Goal: Feedback & Contribution: Submit feedback/report problem

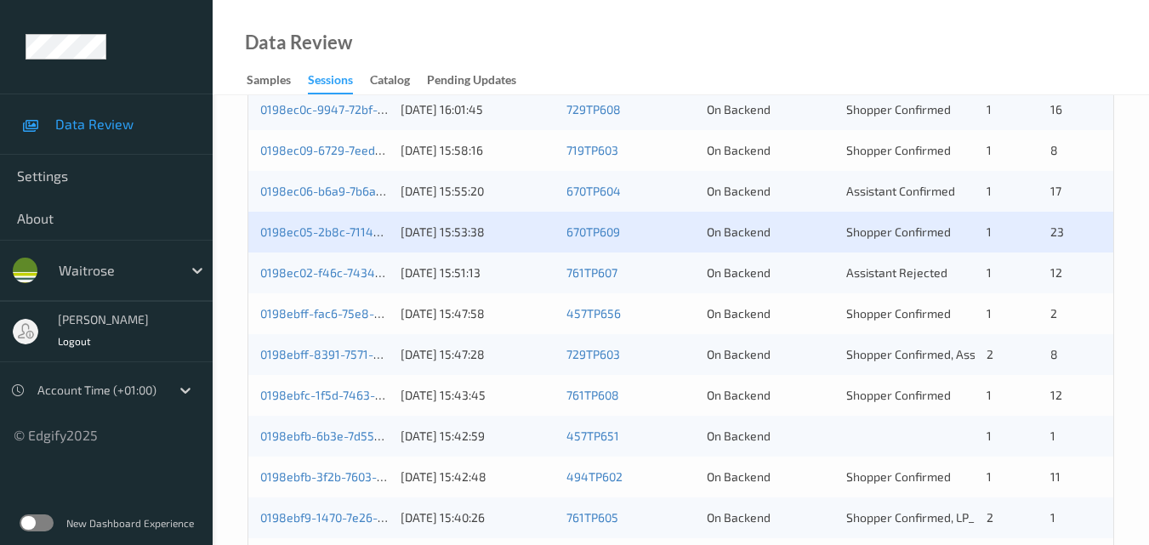
scroll to position [766, 0]
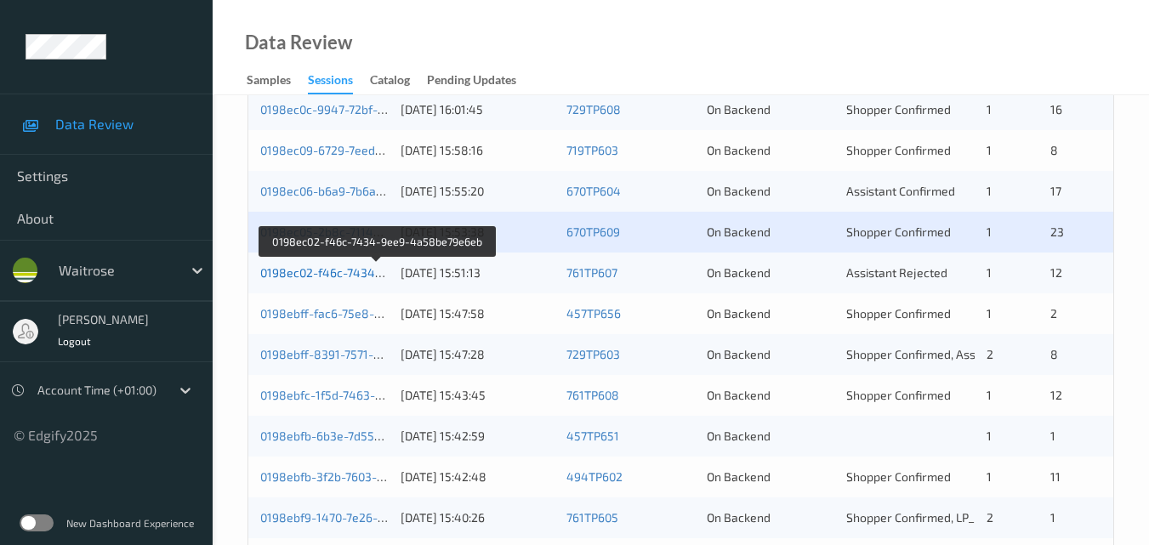
click at [311, 267] on link "0198ec02-f46c-7434-9ee9-4a58be79e6eb" at bounding box center [377, 272] width 235 height 14
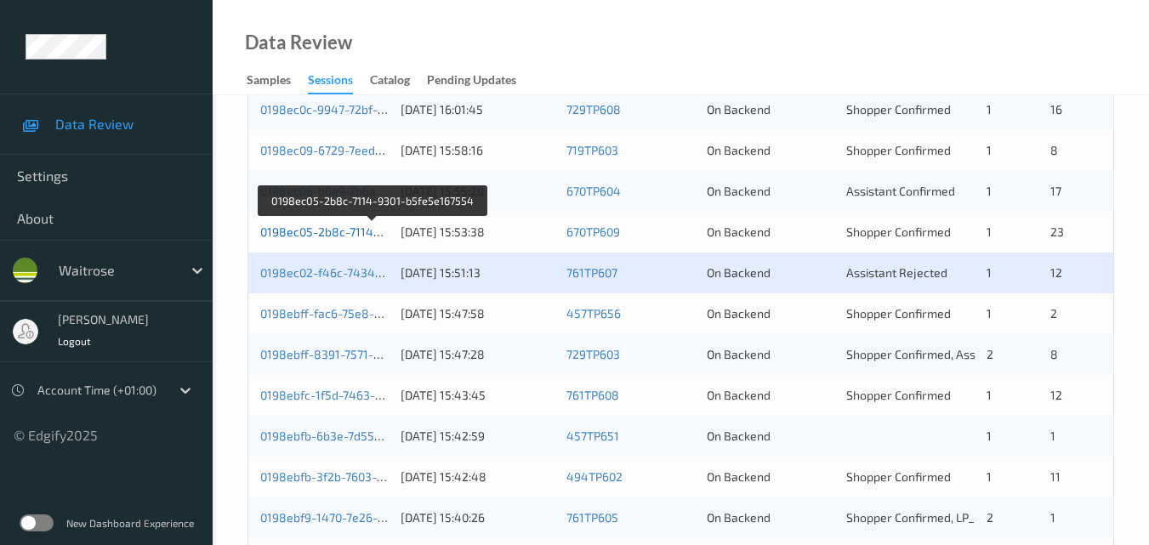
click at [336, 225] on link "0198ec05-2b8c-7114-9301-b5fe5e167554" at bounding box center [373, 232] width 226 height 14
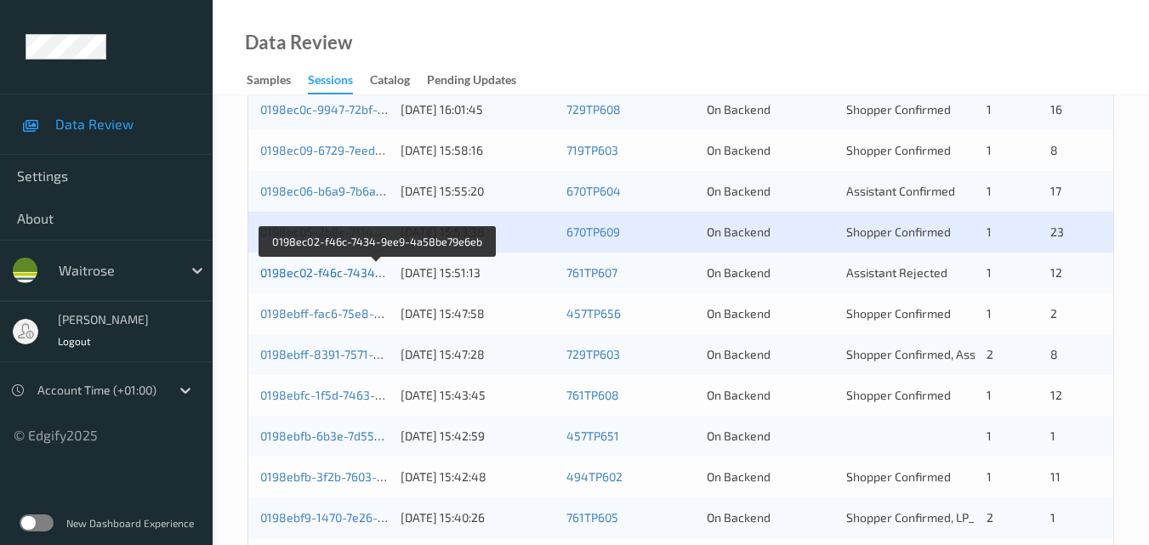
click at [331, 274] on link "0198ec02-f46c-7434-9ee9-4a58be79e6eb" at bounding box center [377, 272] width 235 height 14
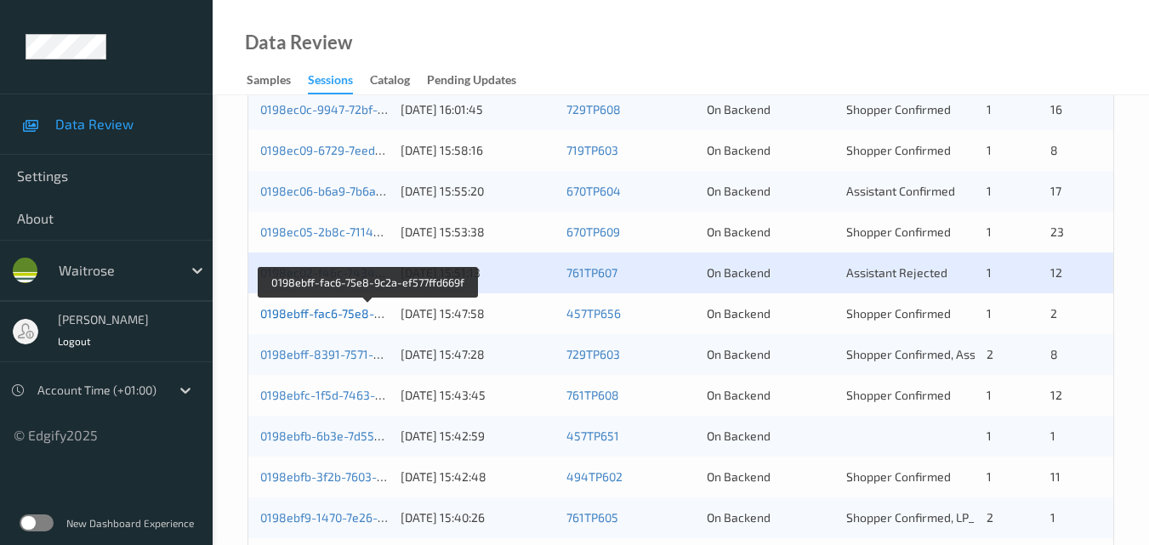
click at [315, 310] on link "0198ebff-fac6-75e8-9c2a-ef577ffd669f" at bounding box center [367, 313] width 215 height 14
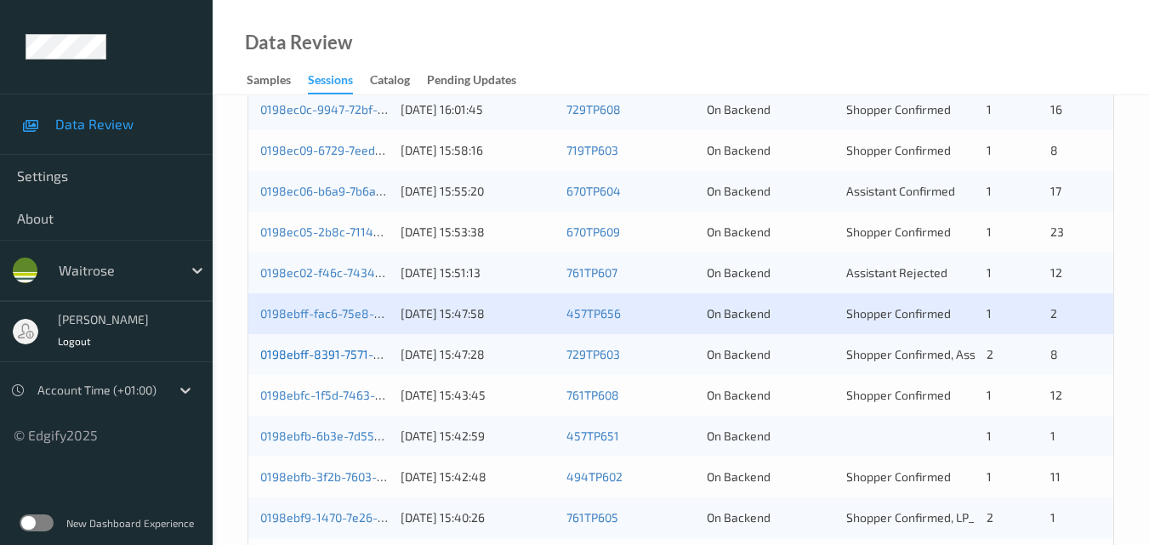
click at [332, 361] on link "0198ebff-8391-7571-aa9d-1c84e5257f3d" at bounding box center [371, 354] width 223 height 14
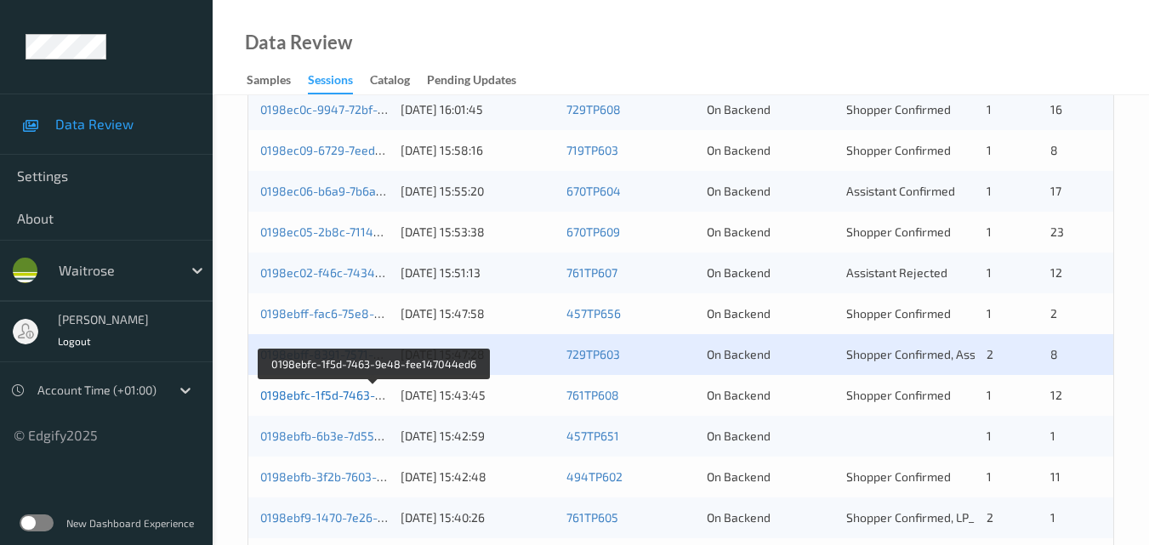
click at [324, 394] on link "0198ebfc-1f5d-7463-9e48-fee147044ed6" at bounding box center [374, 395] width 228 height 14
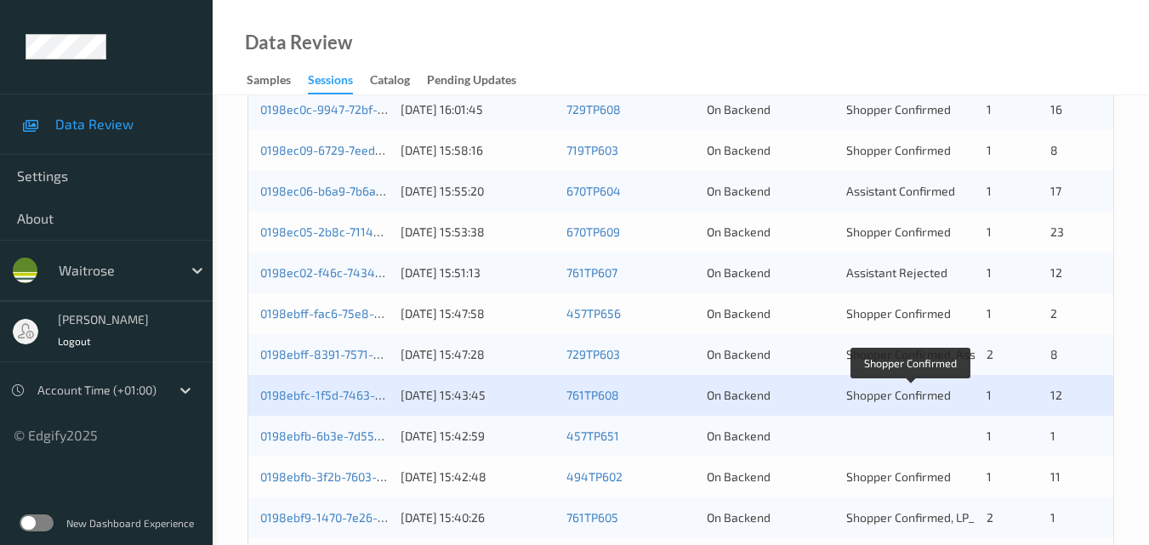
scroll to position [851, 0]
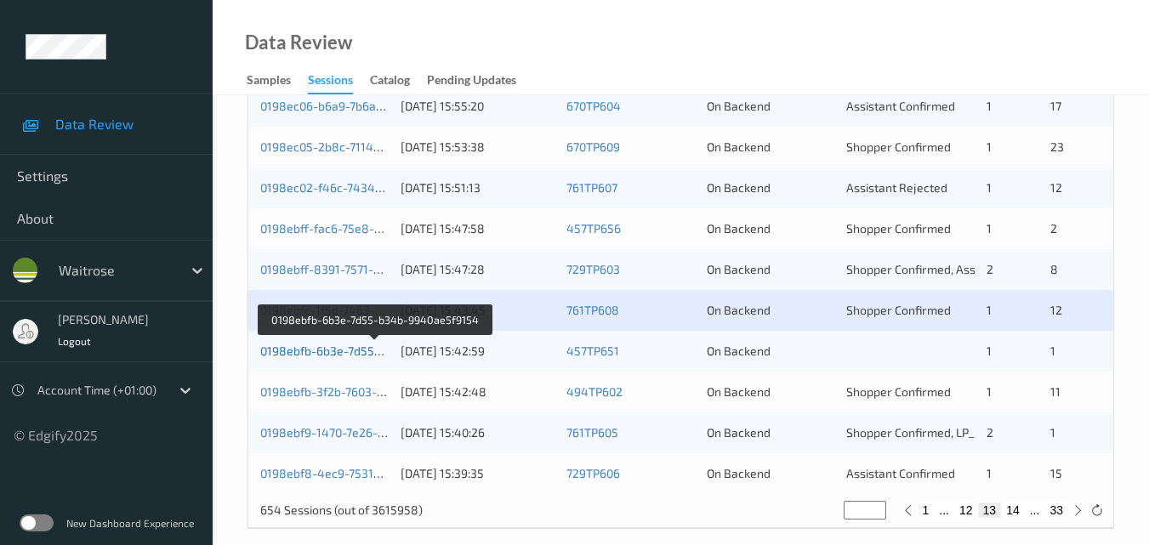
click at [334, 347] on link "0198ebfb-6b3e-7d55-b34b-9940ae5f9154" at bounding box center [375, 351] width 231 height 14
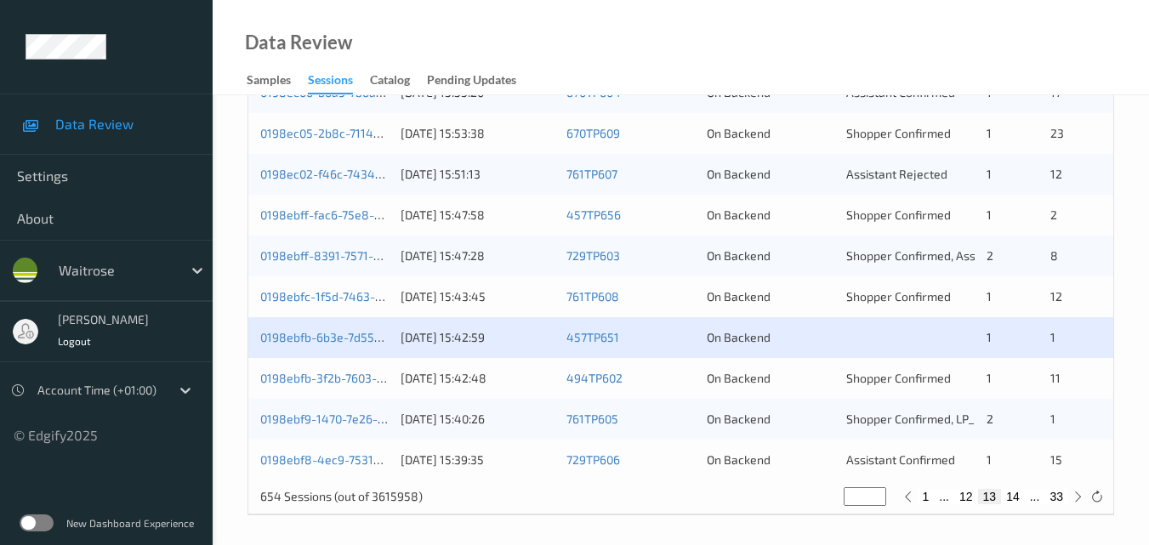
scroll to position [869, 0]
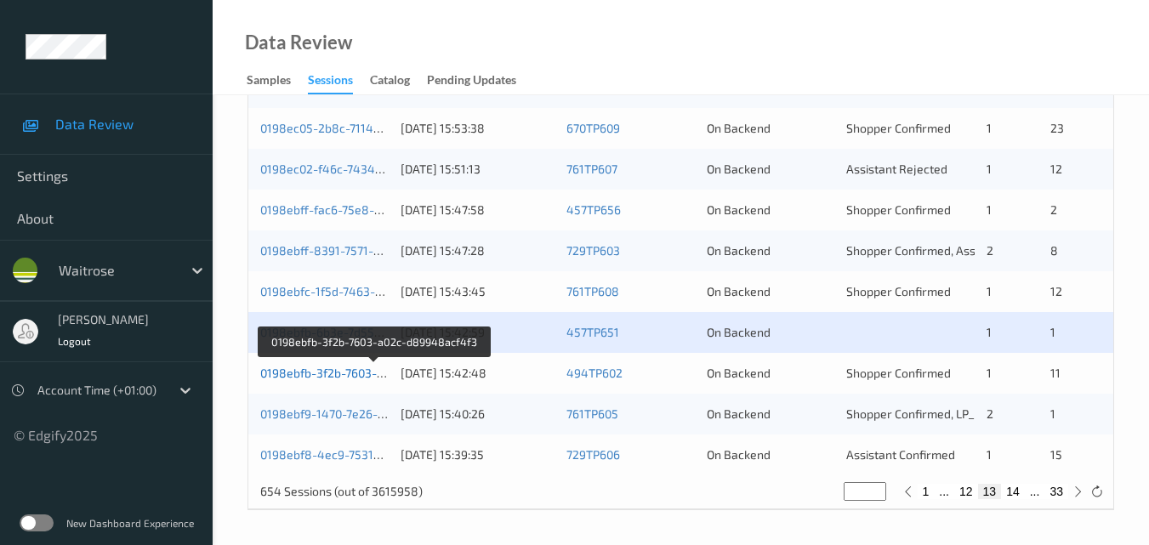
click at [356, 373] on link "0198ebfb-3f2b-7603-a02c-d89948acf4f3" at bounding box center [373, 373] width 227 height 14
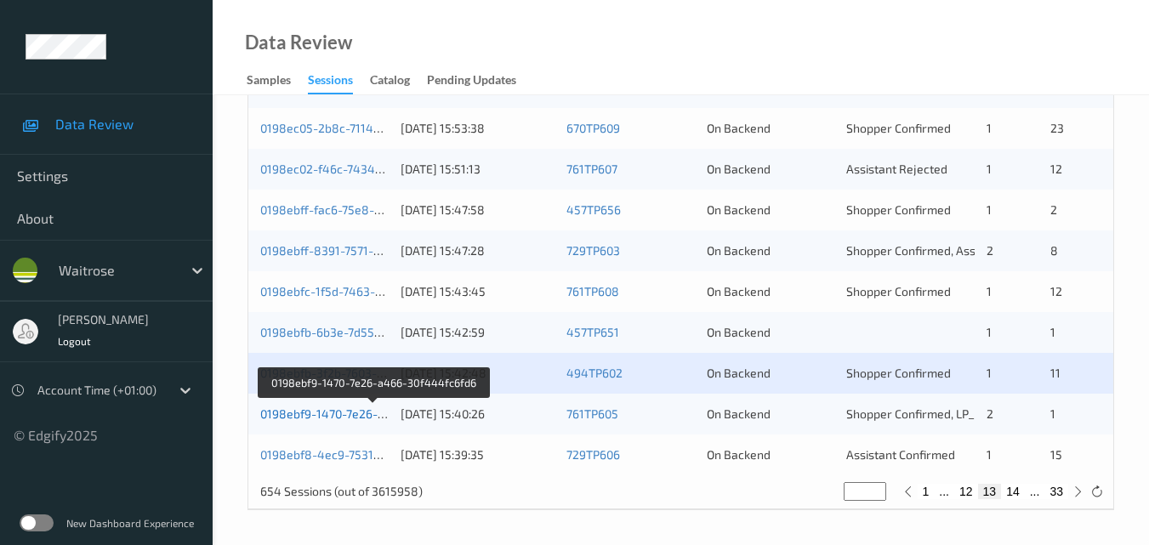
click at [321, 414] on link "0198ebf9-1470-7e26-a466-30f444fc6fd6" at bounding box center [373, 414] width 226 height 14
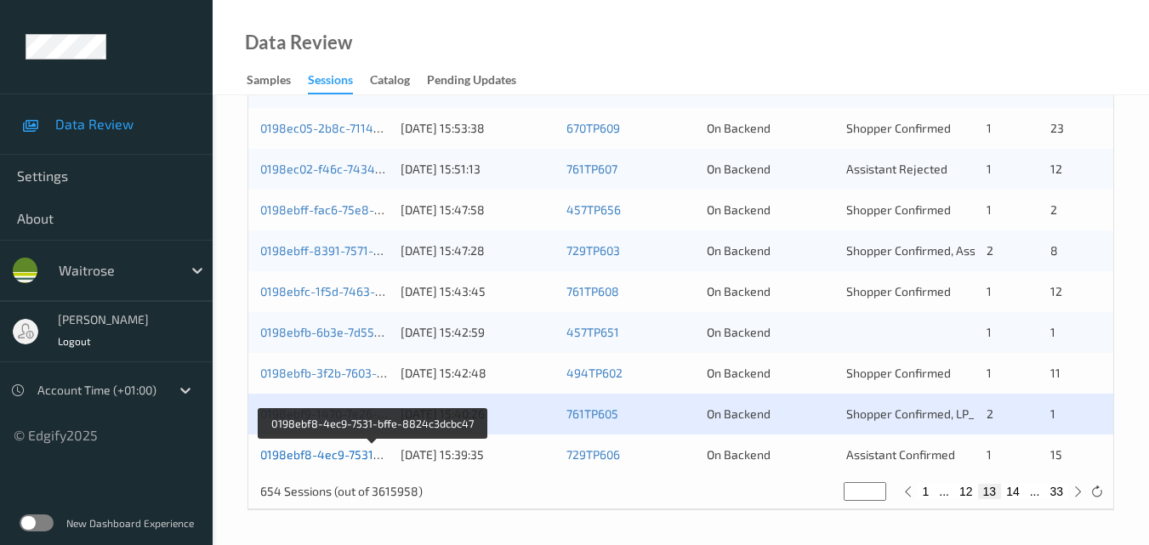
click at [310, 456] on link "0198ebf8-4ec9-7531-bffe-8824c3dcbc47" at bounding box center [373, 454] width 227 height 14
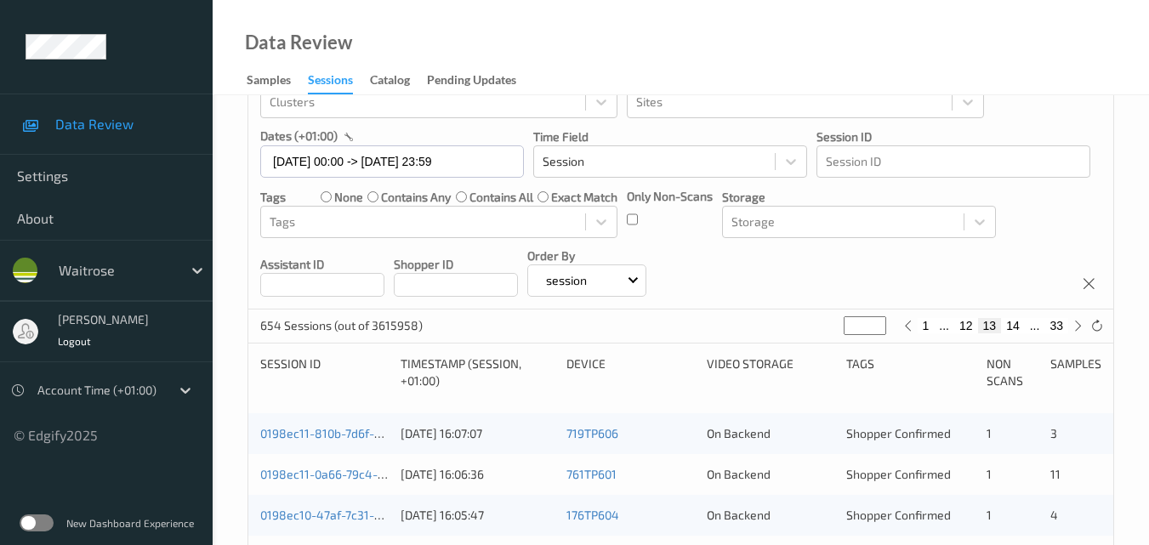
scroll to position [104, 0]
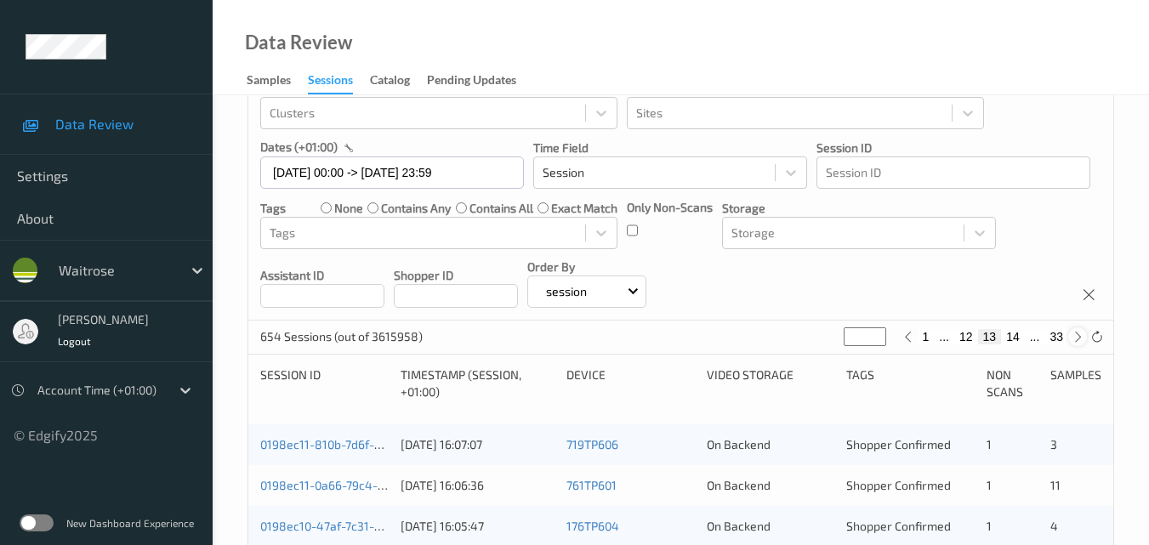
click at [1078, 336] on icon at bounding box center [1078, 337] width 13 height 13
type input "**"
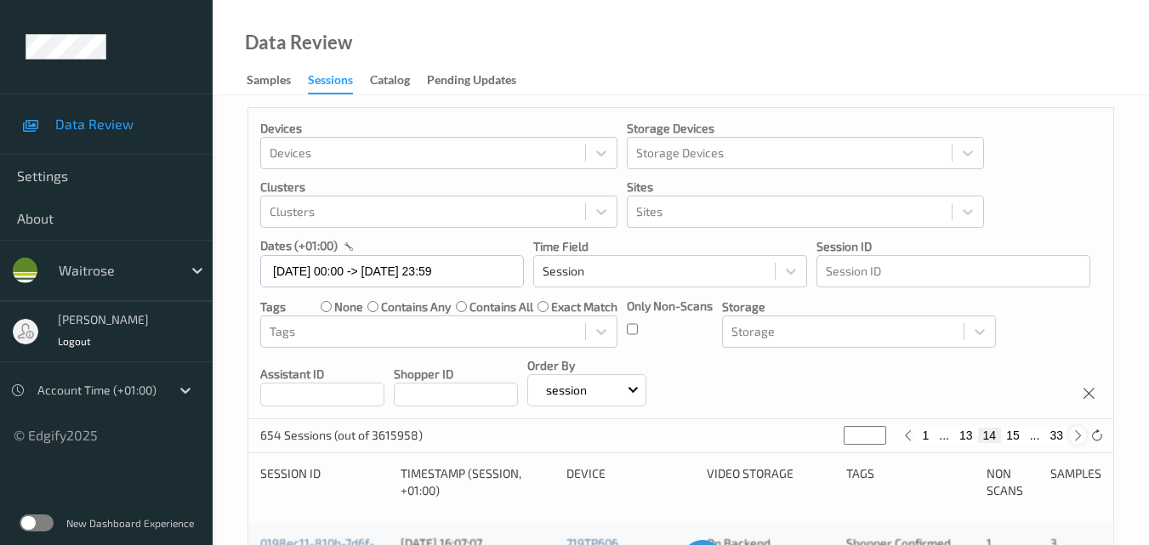
click at [1078, 336] on div "Devices Devices Storage Devices Storage Devices Clusters Clusters Sites Sites d…" at bounding box center [680, 263] width 865 height 311
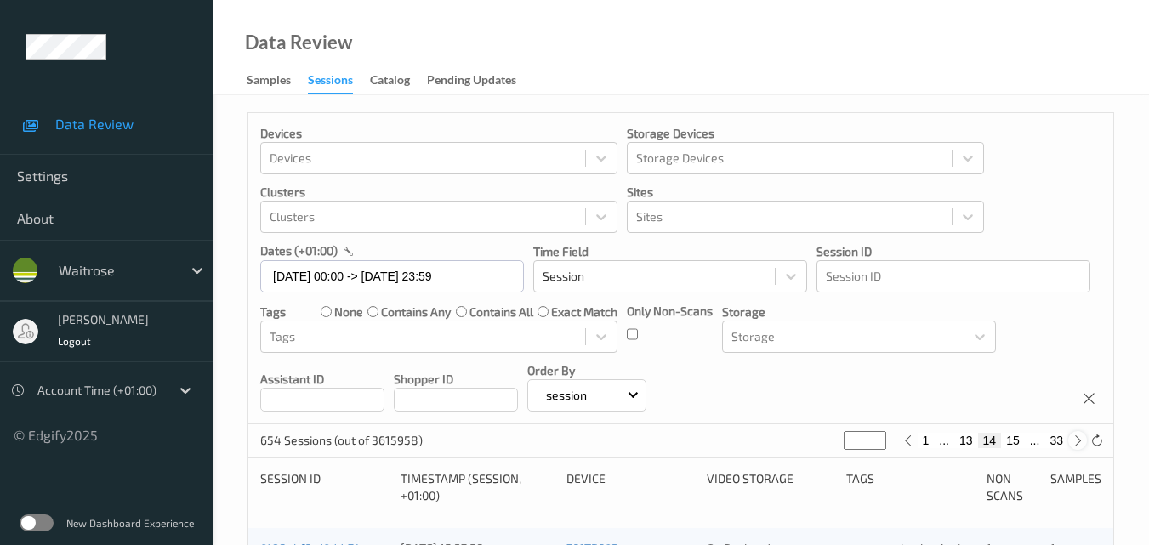
click at [1078, 439] on icon at bounding box center [1078, 441] width 13 height 13
type input "**"
click at [1078, 439] on icon at bounding box center [1078, 441] width 13 height 13
type input "**"
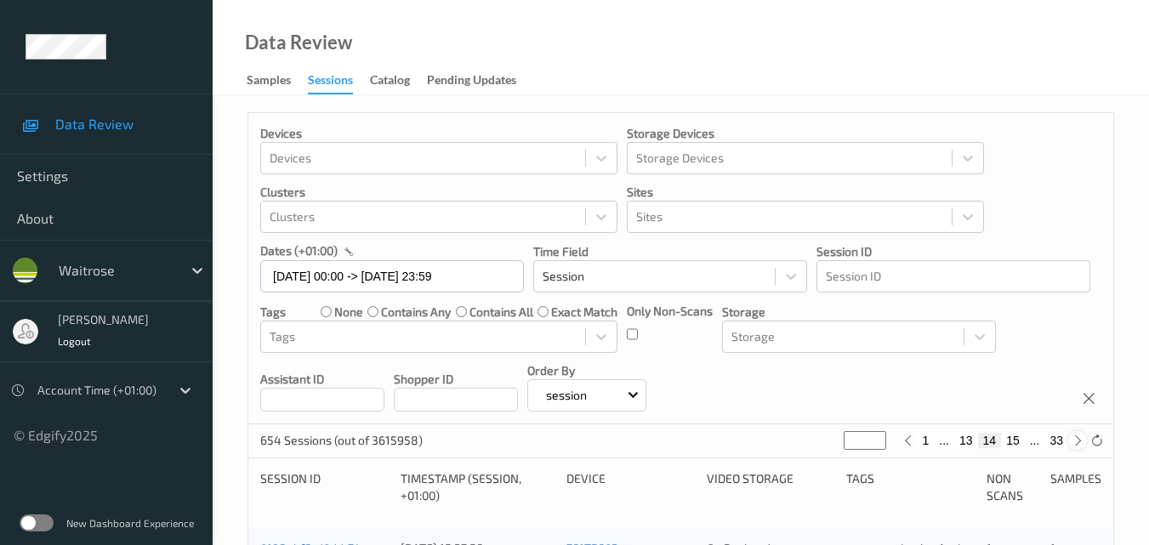
type input "**"
click at [1078, 439] on icon at bounding box center [1078, 441] width 13 height 13
type input "**"
click at [1078, 439] on icon at bounding box center [1078, 441] width 13 height 13
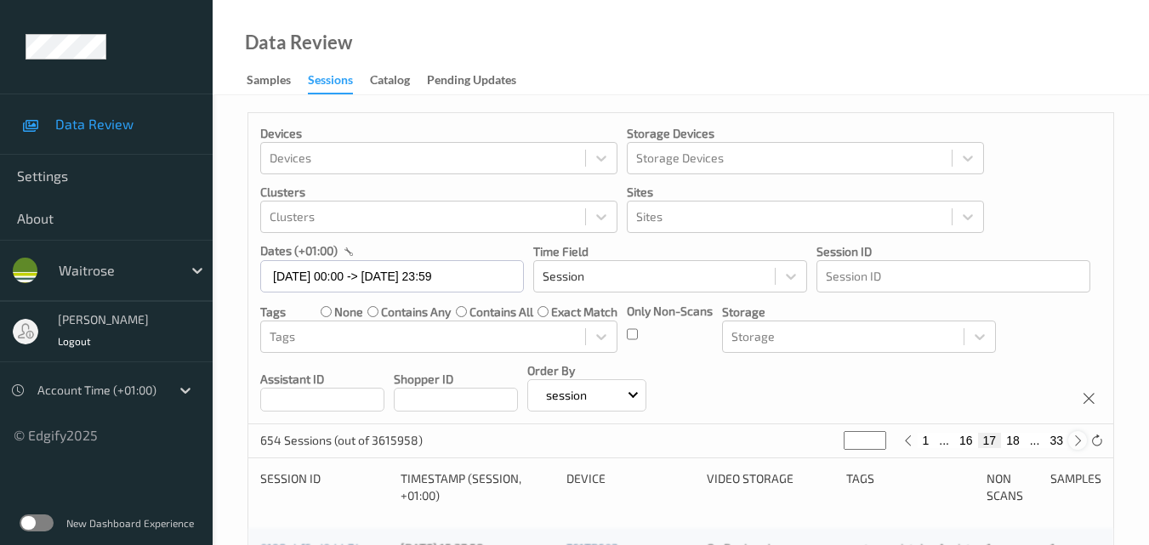
type input "**"
click at [1078, 439] on icon at bounding box center [1078, 441] width 13 height 13
type input "**"
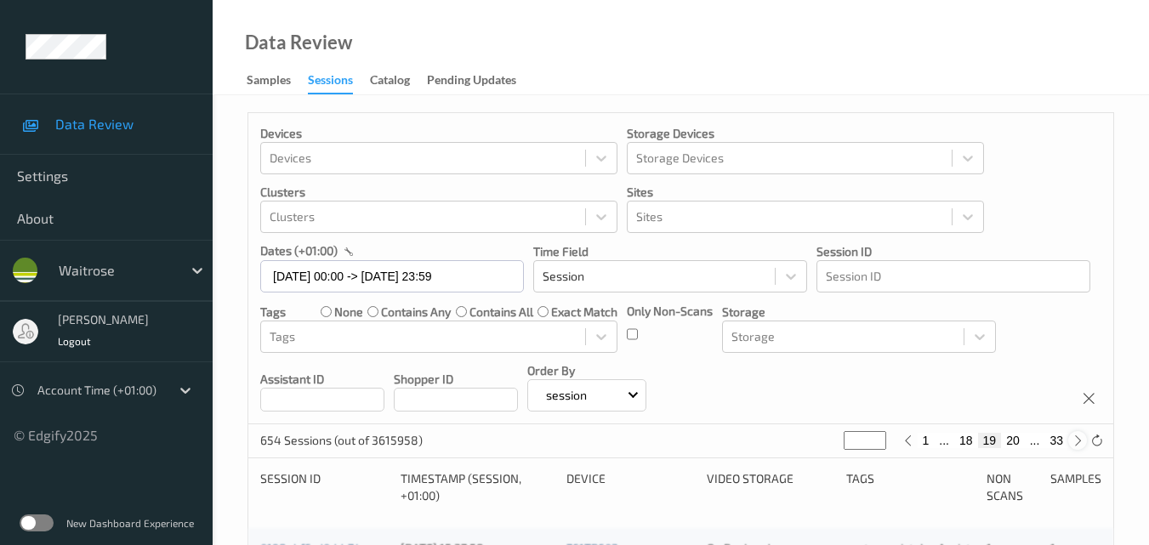
click at [1078, 439] on icon at bounding box center [1078, 441] width 13 height 13
type input "**"
click at [1078, 439] on icon at bounding box center [1078, 441] width 13 height 13
type input "**"
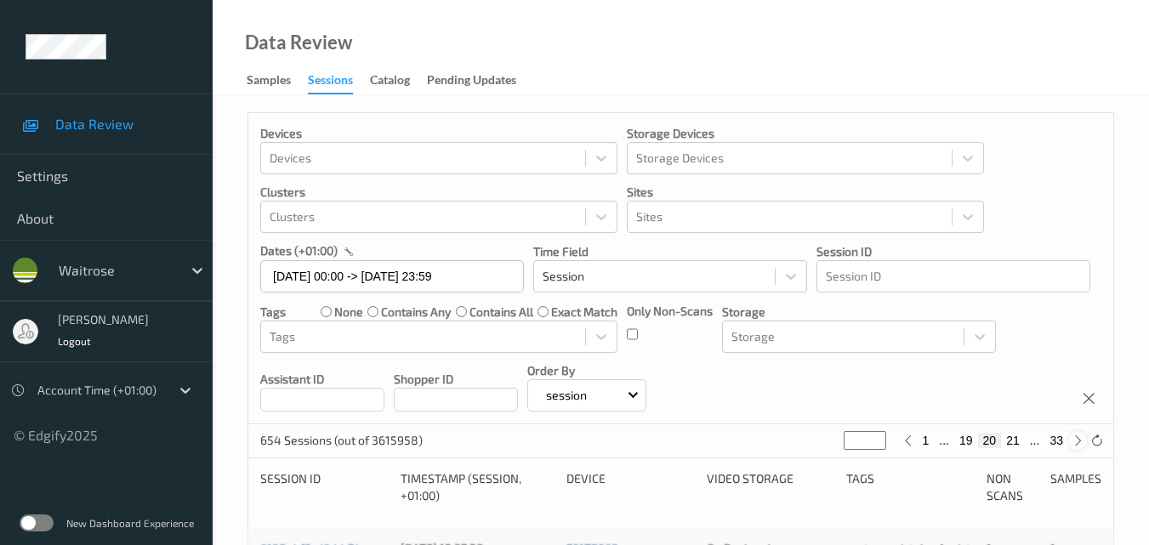
type input "**"
click at [1078, 439] on icon at bounding box center [1078, 441] width 13 height 13
type input "**"
click at [1078, 439] on icon at bounding box center [1078, 441] width 13 height 13
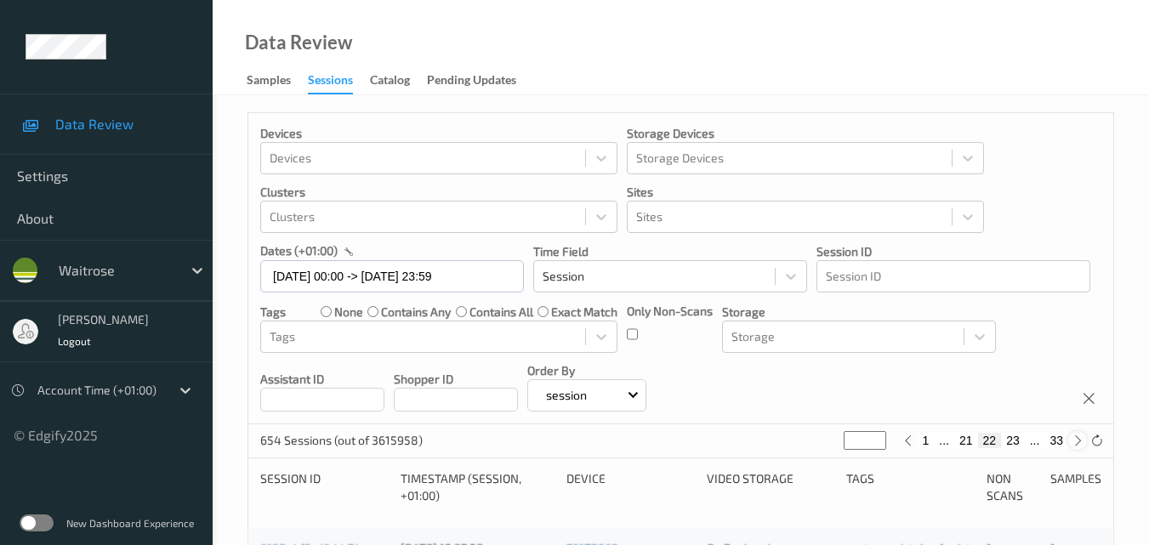
type input "**"
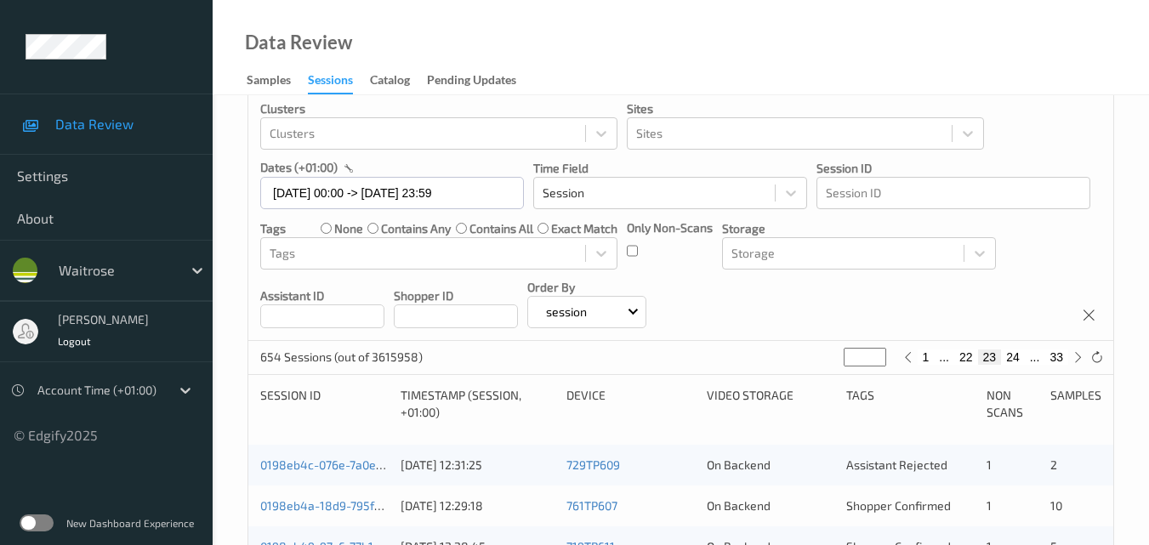
scroll to position [170, 0]
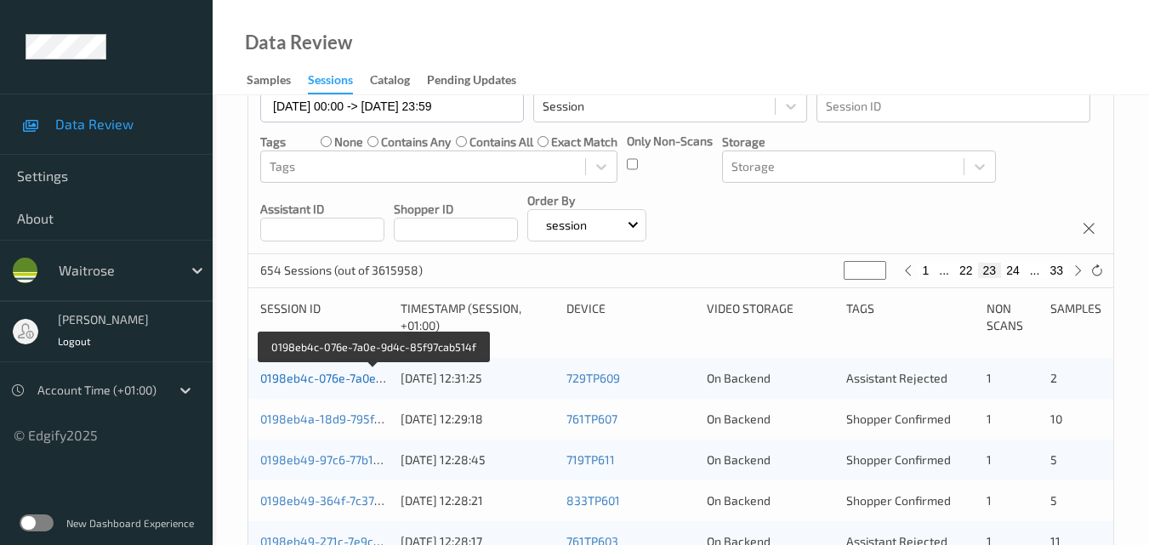
click at [350, 378] on link "0198eb4c-076e-7a0e-9d4c-85f97cab514f" at bounding box center [374, 378] width 228 height 14
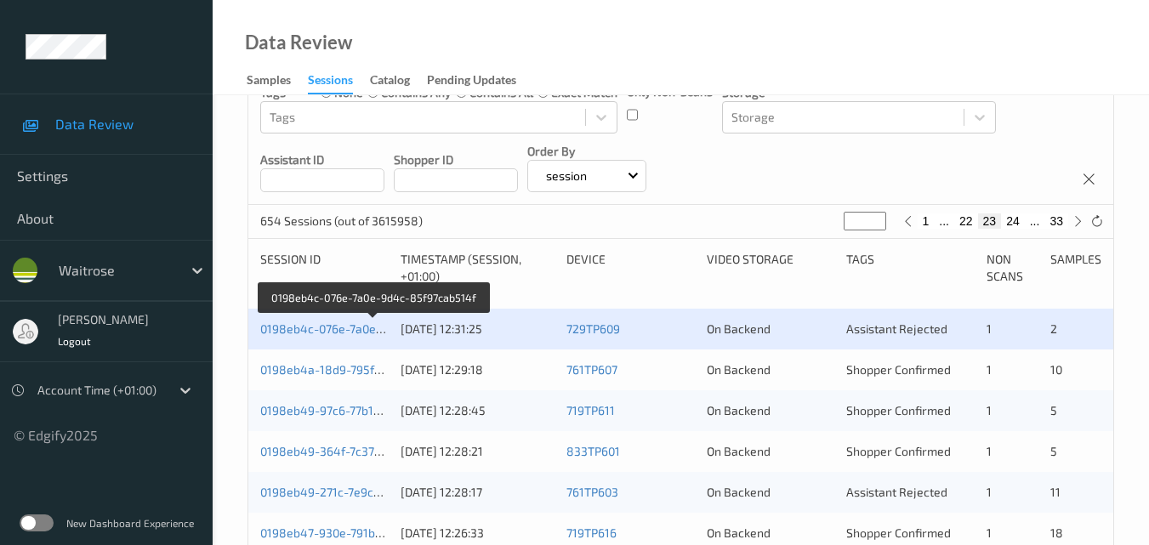
scroll to position [255, 0]
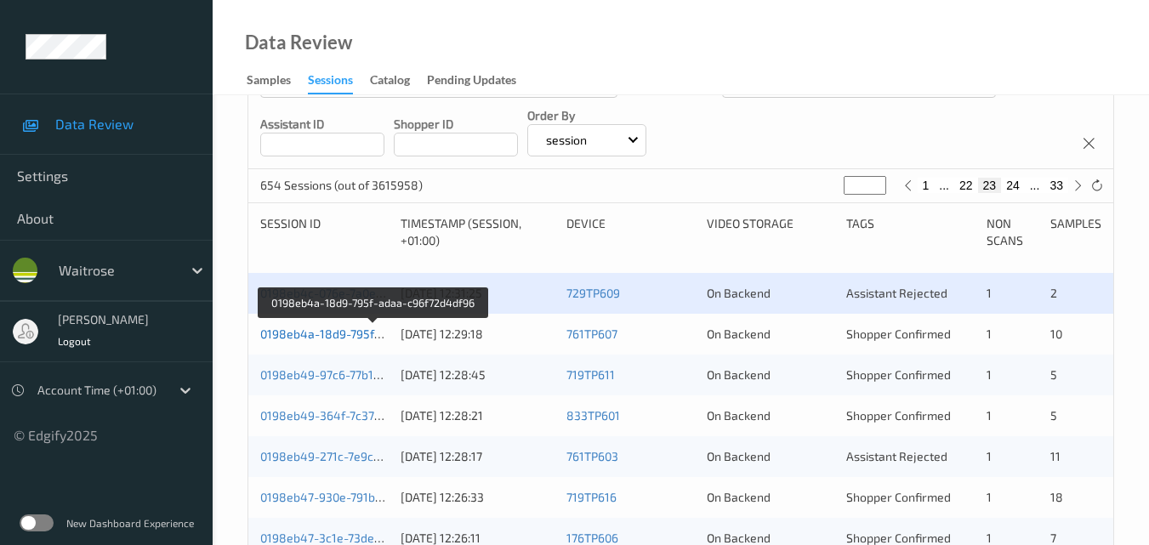
click at [356, 327] on link "0198eb4a-18d9-795f-adaa-c96f72d4df96" at bounding box center [373, 334] width 227 height 14
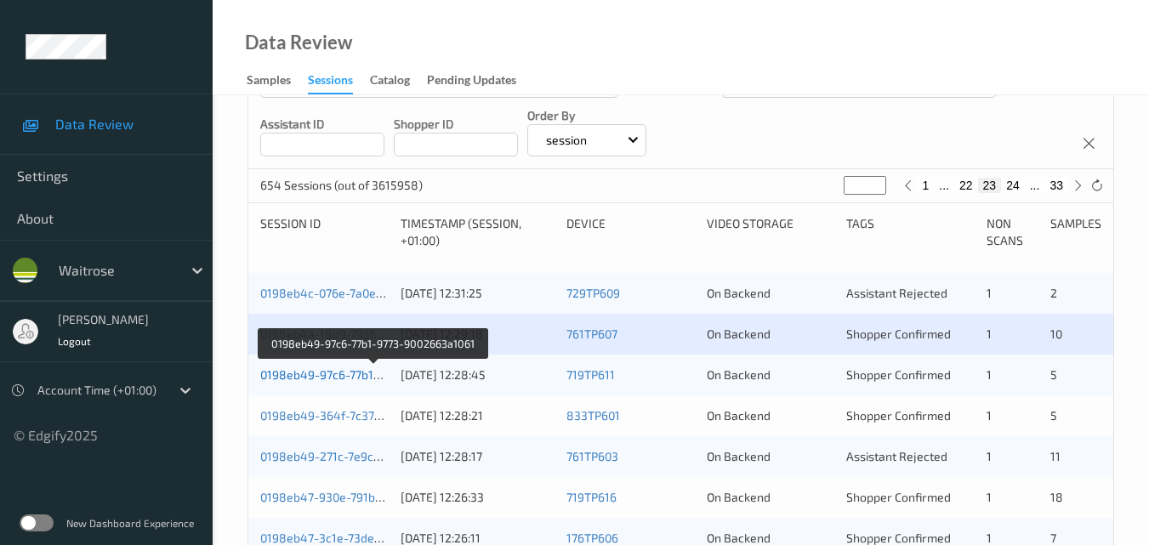
click at [339, 379] on link "0198eb49-97c6-77b1-9773-9002663a1061" at bounding box center [373, 374] width 227 height 14
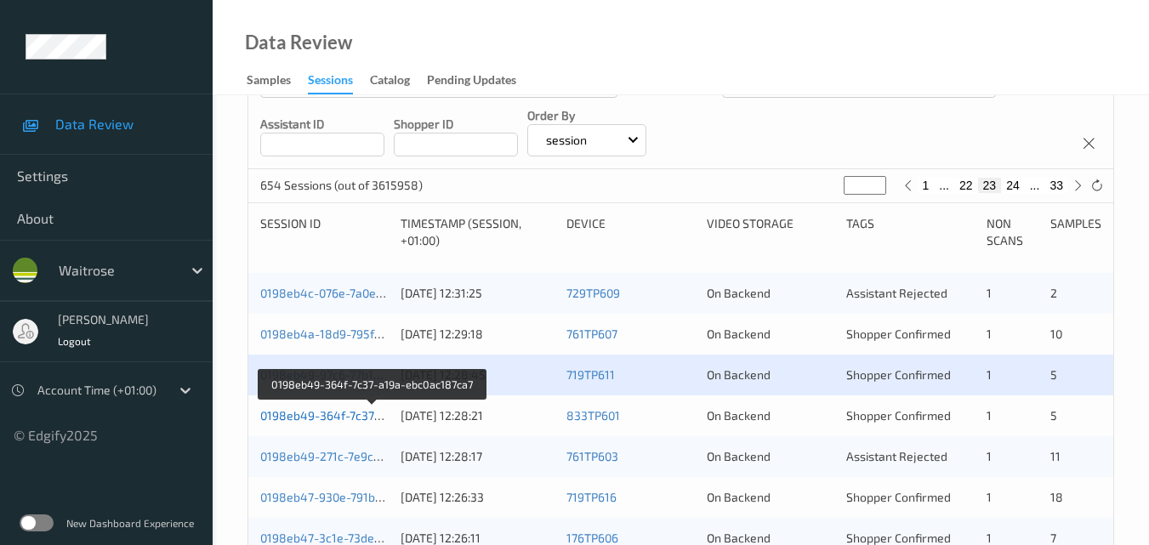
click at [361, 417] on link "0198eb49-364f-7c37-a19a-ebc0ac187ca7" at bounding box center [373, 415] width 226 height 14
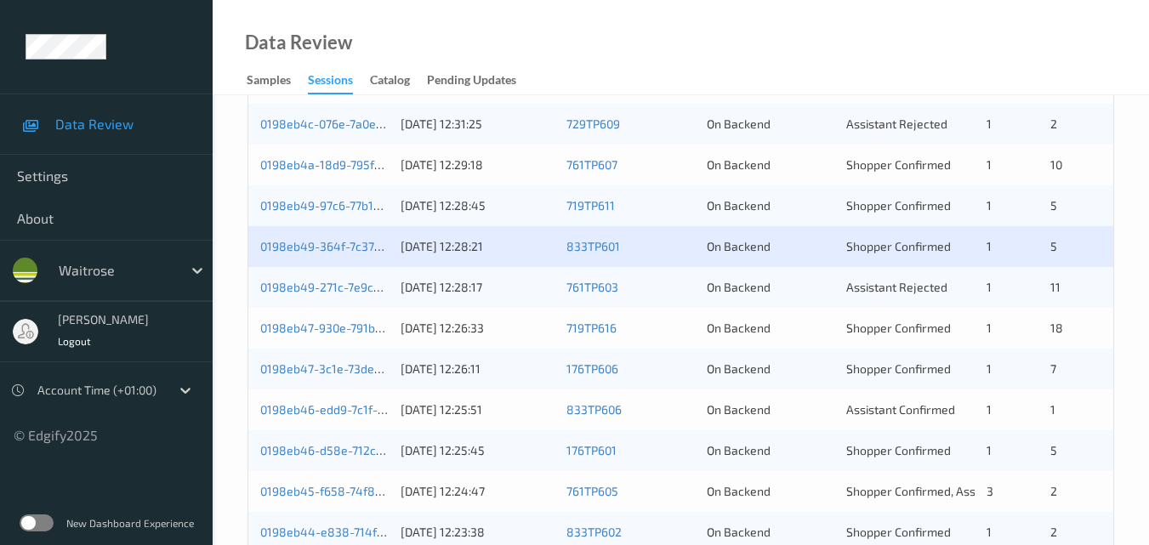
scroll to position [425, 0]
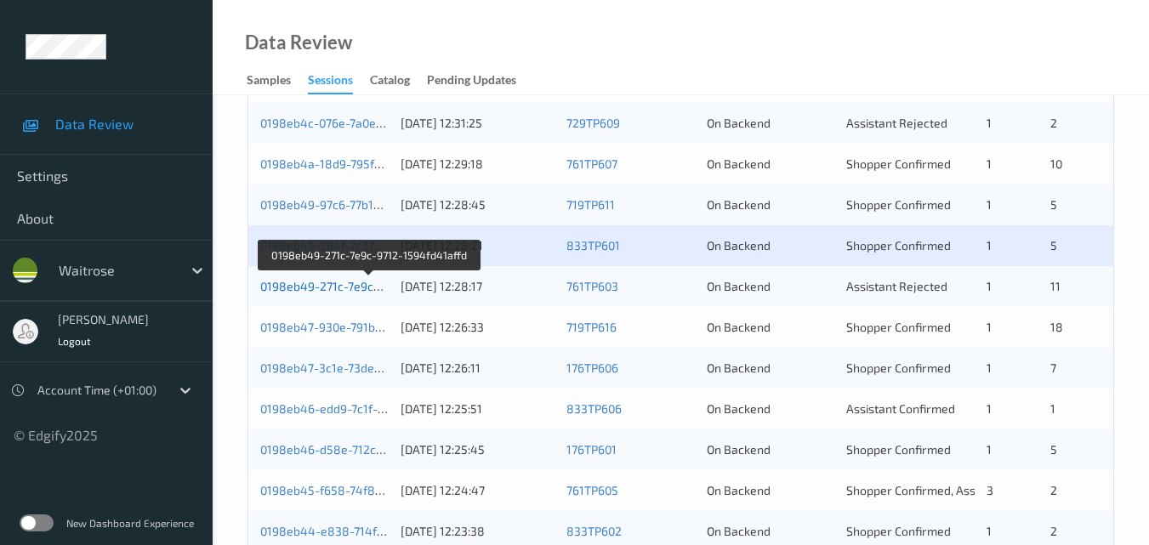
click at [364, 288] on link "0198eb49-271c-7e9c-9712-1594fd41affd" at bounding box center [370, 286] width 220 height 14
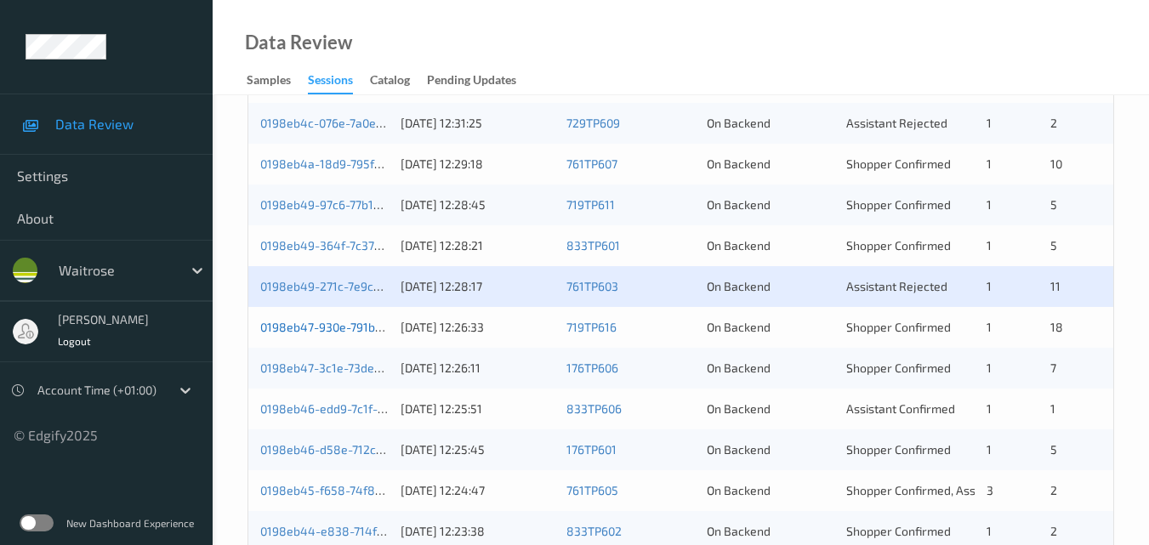
click at [346, 326] on link "0198eb47-930e-791b-b986-f518f80e67f1" at bounding box center [372, 327] width 225 height 14
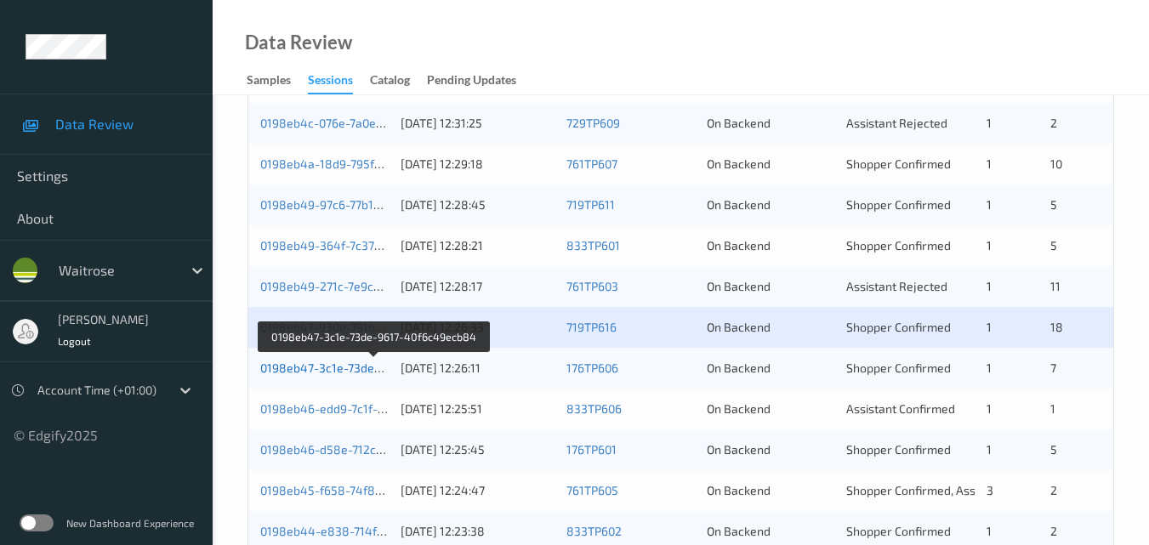
click at [329, 363] on link "0198eb47-3c1e-73de-9617-40f6c49ecb84" at bounding box center [375, 368] width 230 height 14
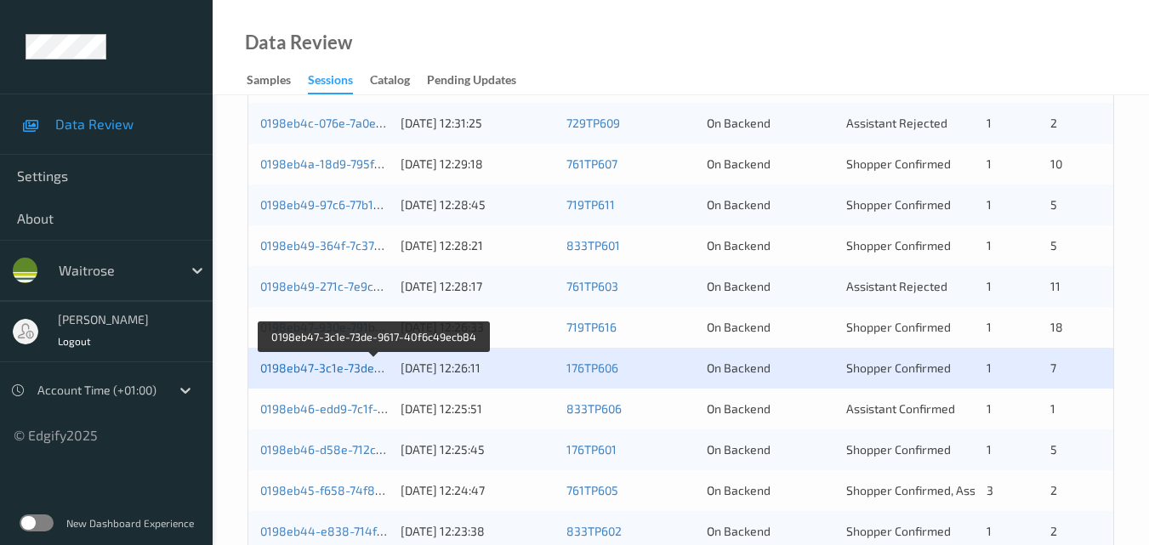
click at [323, 369] on link "0198eb47-3c1e-73de-9617-40f6c49ecb84" at bounding box center [375, 368] width 230 height 14
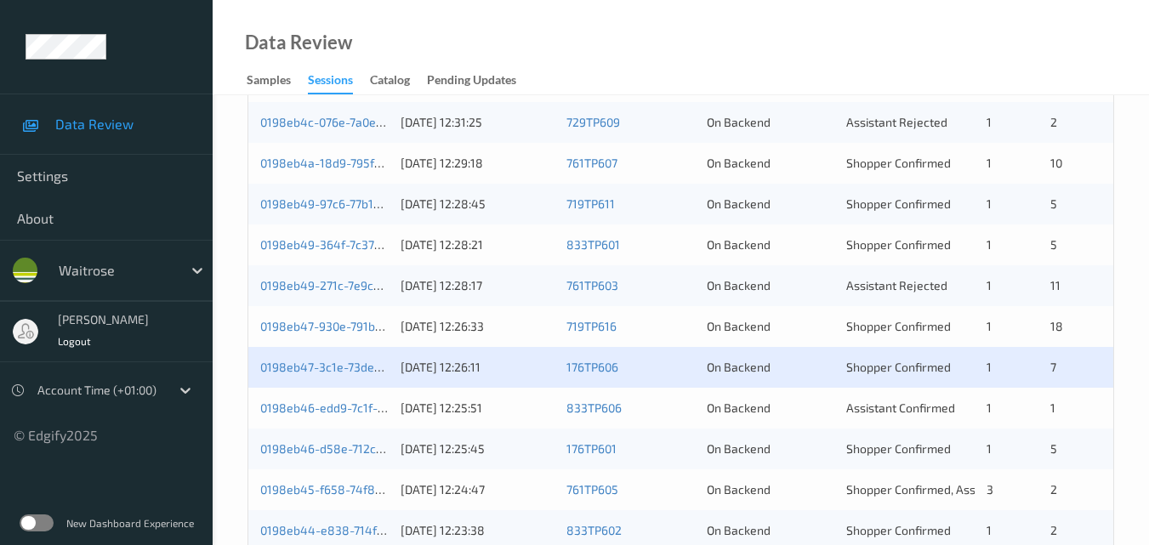
scroll to position [510, 0]
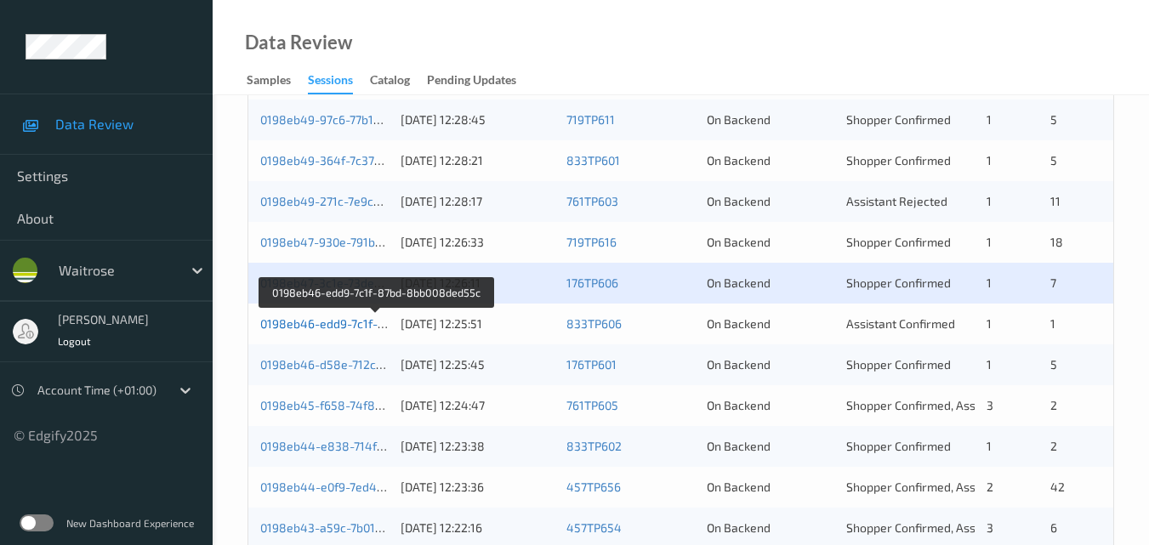
click at [336, 327] on link "0198eb46-edd9-7c1f-87bd-8bb008ded55c" at bounding box center [376, 323] width 232 height 14
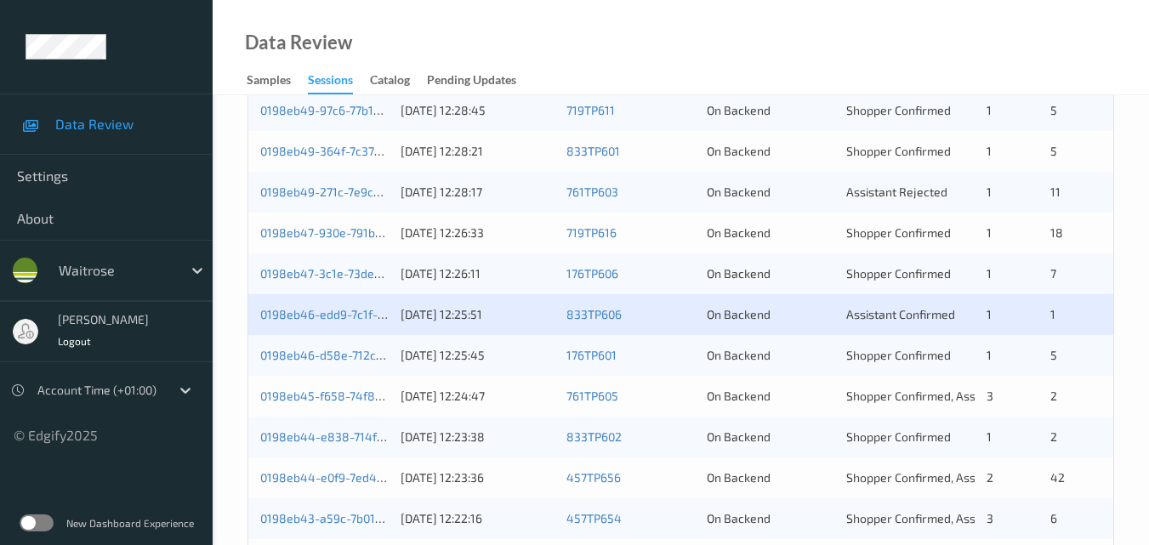
scroll to position [595, 0]
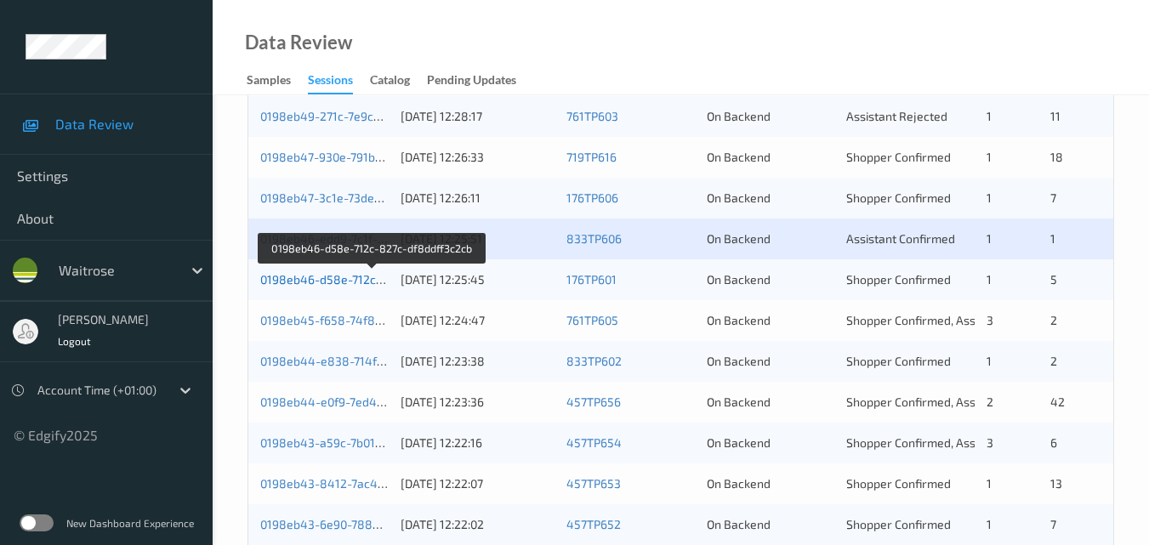
click at [356, 275] on link "0198eb46-d58e-712c-827c-df8ddff3c2cb" at bounding box center [372, 279] width 225 height 14
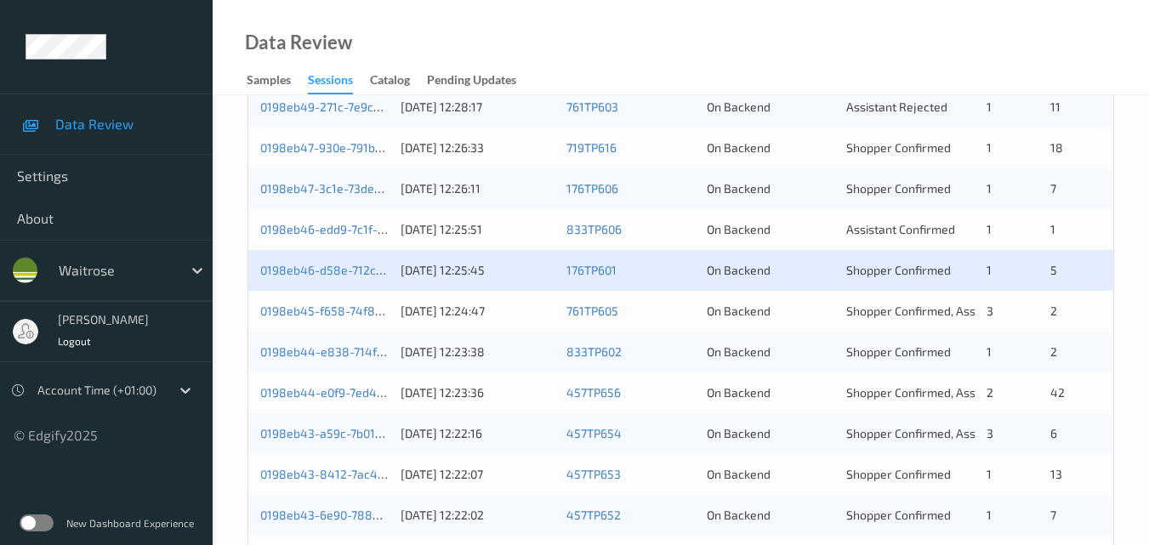
scroll to position [680, 0]
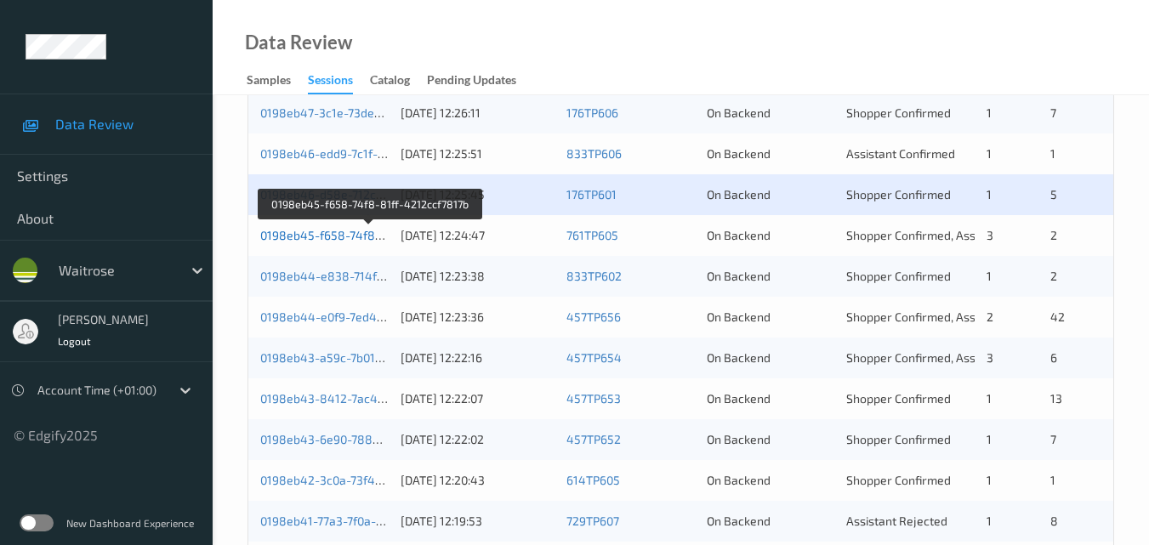
click at [321, 234] on link "0198eb45-f658-74f8-81ff-4212ccf7817b" at bounding box center [370, 235] width 220 height 14
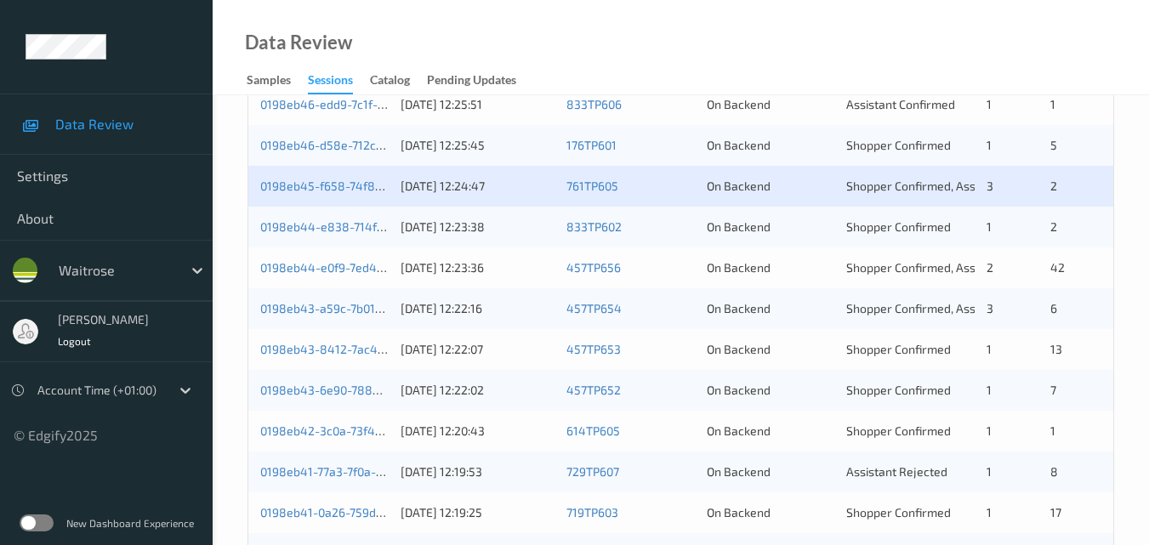
scroll to position [766, 0]
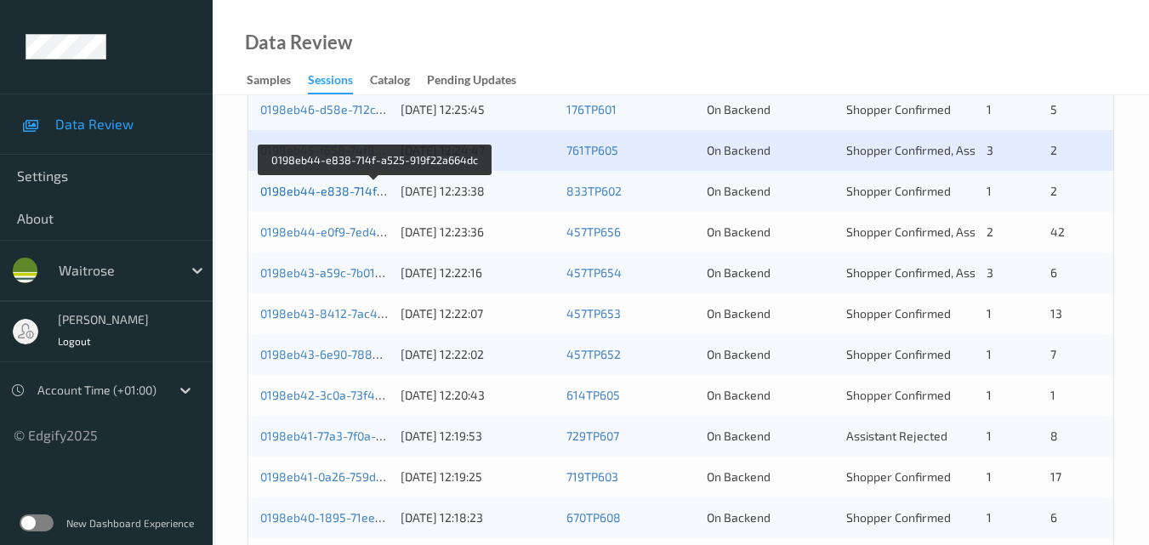
click at [315, 191] on link "0198eb44-e838-714f-a525-919f22a664dc" at bounding box center [375, 191] width 231 height 14
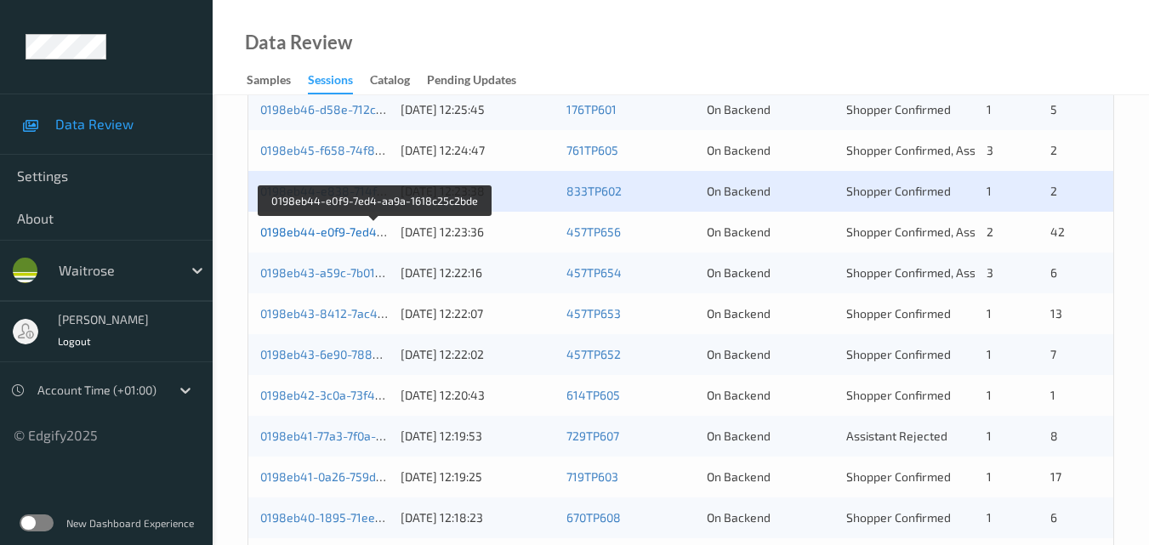
click at [317, 230] on link "0198eb44-e0f9-7ed4-aa9a-1618c25c2bde" at bounding box center [375, 232] width 231 height 14
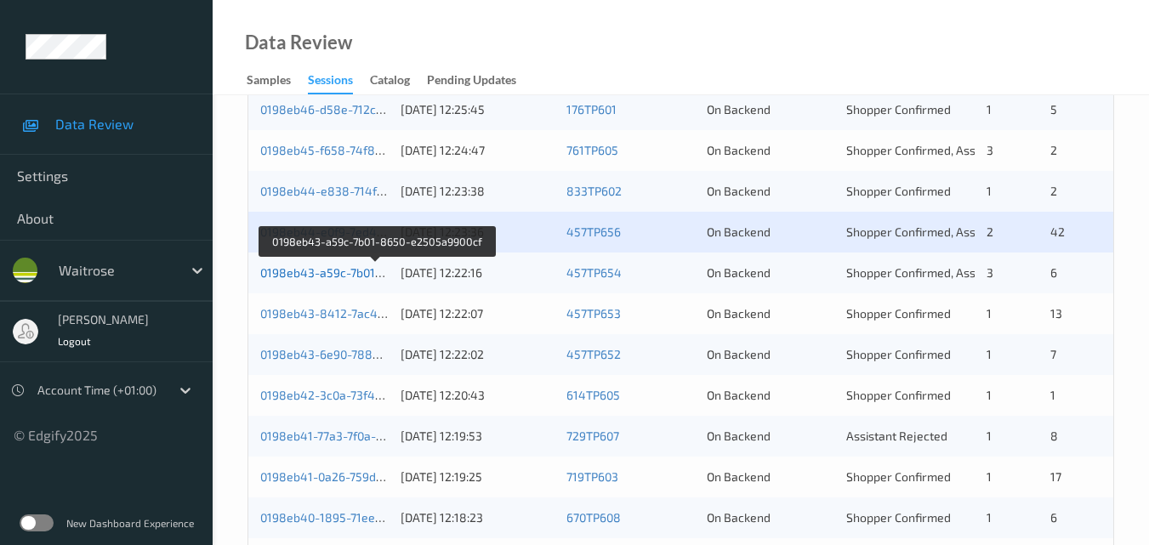
click at [343, 265] on link "0198eb43-a59c-7b01-8650-e2505a9900cf" at bounding box center [375, 272] width 231 height 14
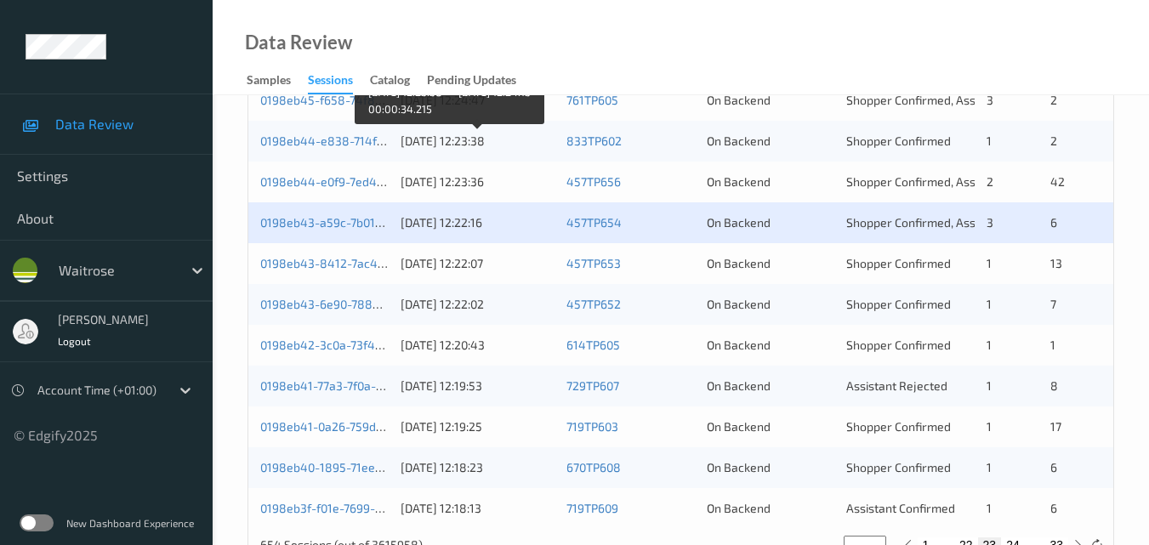
scroll to position [851, 0]
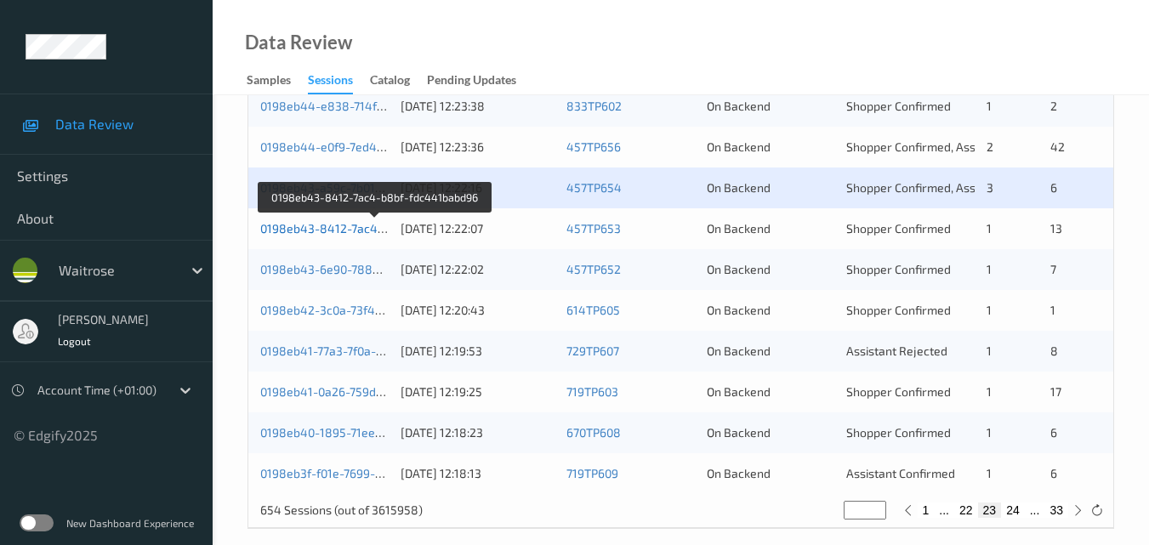
click at [326, 228] on link "0198eb43-8412-7ac4-b8bf-fdc441babd96" at bounding box center [375, 228] width 231 height 14
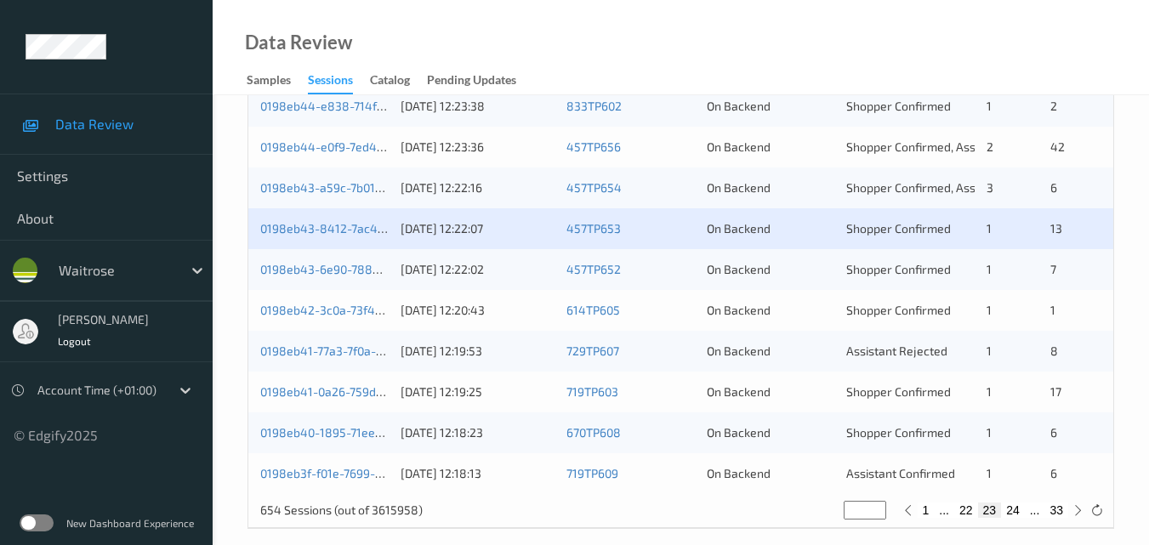
scroll to position [869, 0]
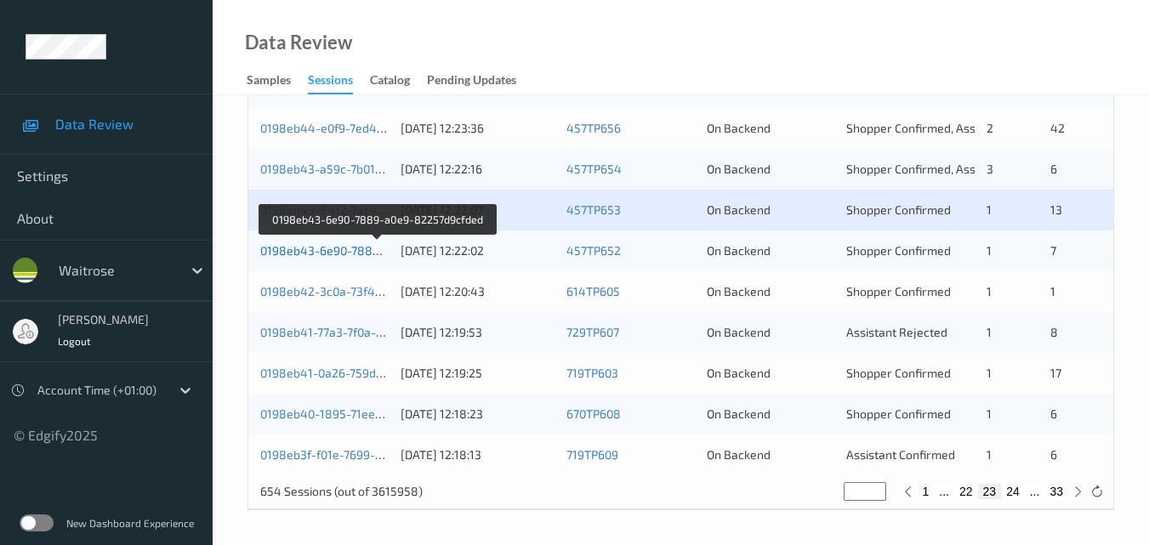
click at [322, 251] on link "0198eb43-6e90-7889-a0e9-82257d9cfded" at bounding box center [377, 250] width 235 height 14
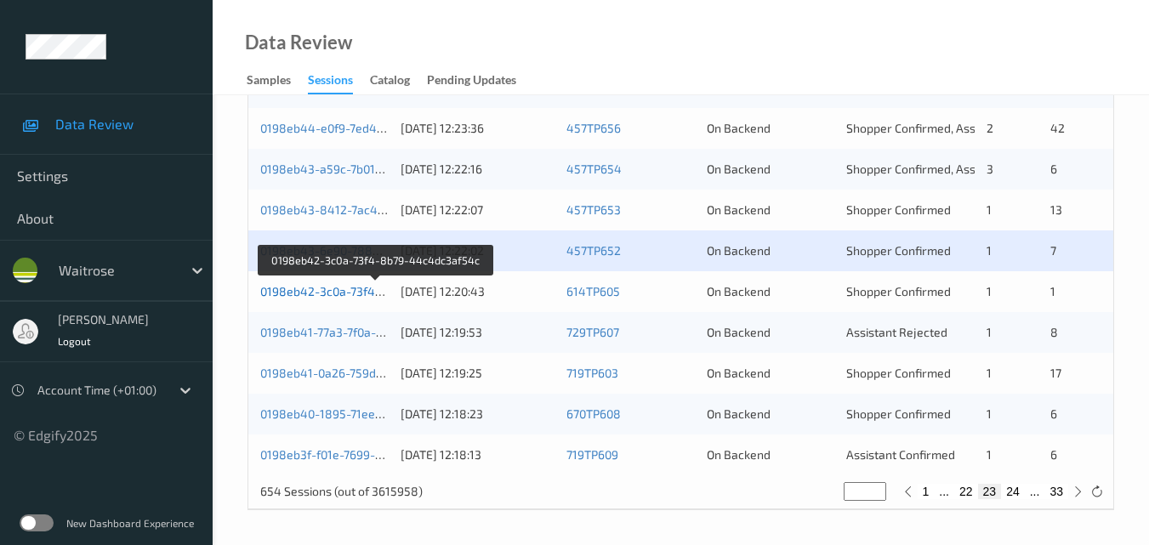
click at [355, 290] on link "0198eb42-3c0a-73f4-8b79-44c4dc3af54c" at bounding box center [376, 291] width 232 height 14
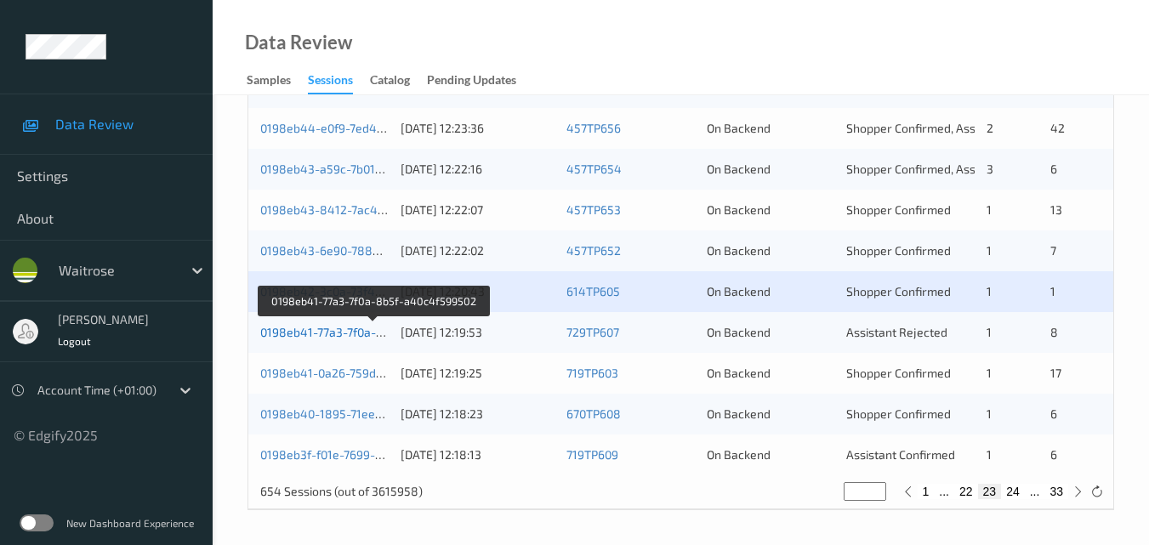
click at [324, 329] on link "0198eb41-77a3-7f0a-8b5f-a40c4f599502" at bounding box center [373, 332] width 226 height 14
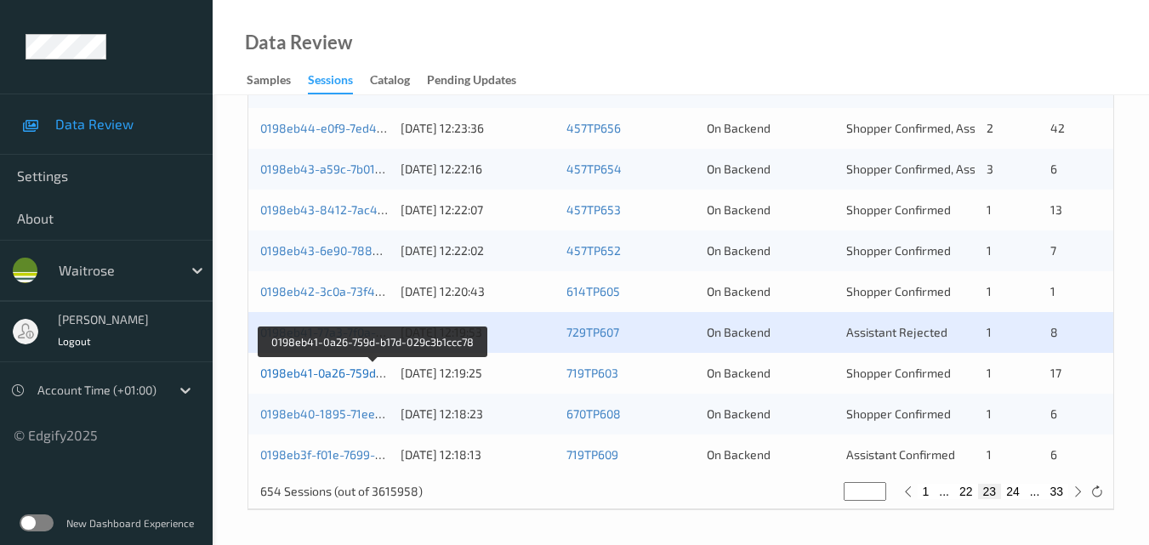
click at [344, 368] on link "0198eb41-0a26-759d-b17d-029c3b1ccc78" at bounding box center [373, 373] width 227 height 14
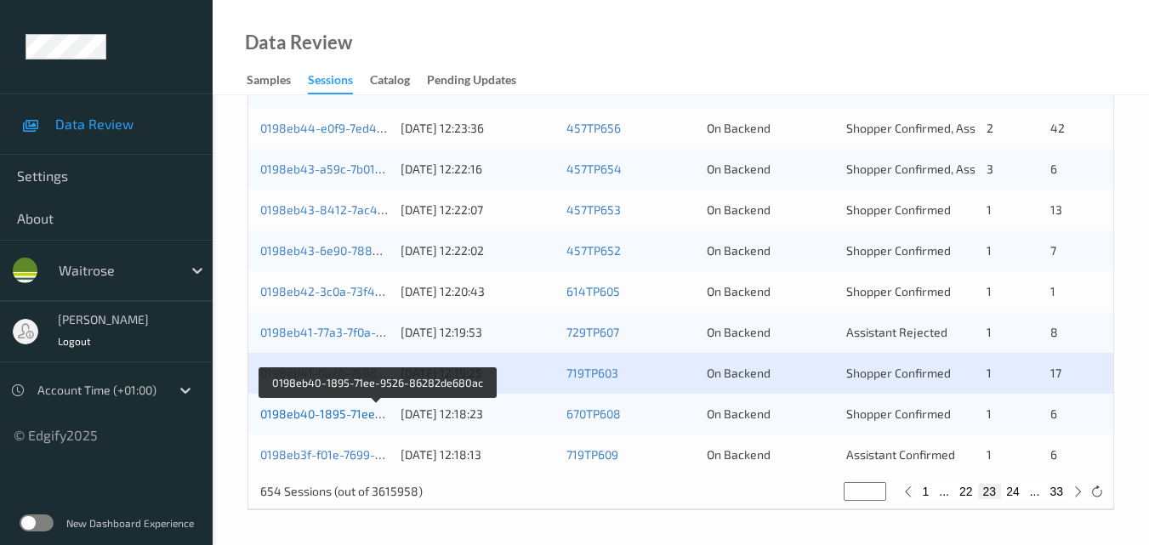
click at [329, 414] on link "0198eb40-1895-71ee-9526-86282de680ac" at bounding box center [378, 414] width 236 height 14
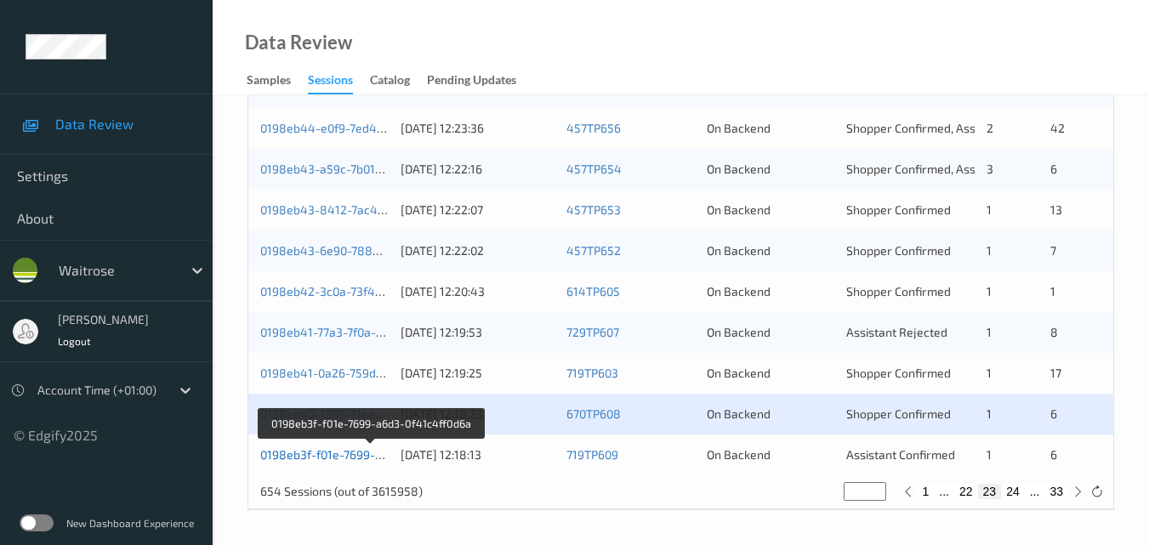
click at [346, 447] on link "0198eb3f-f01e-7699-a6d3-0f41c4ff0d6a" at bounding box center [370, 454] width 220 height 14
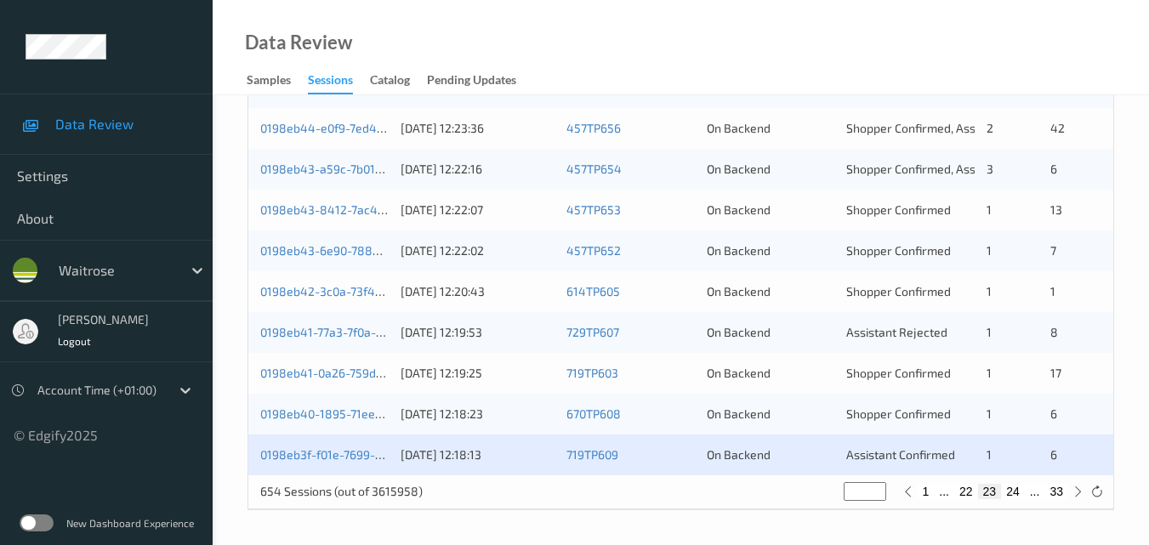
click at [1054, 494] on button "33" at bounding box center [1057, 491] width 24 height 15
type input "**"
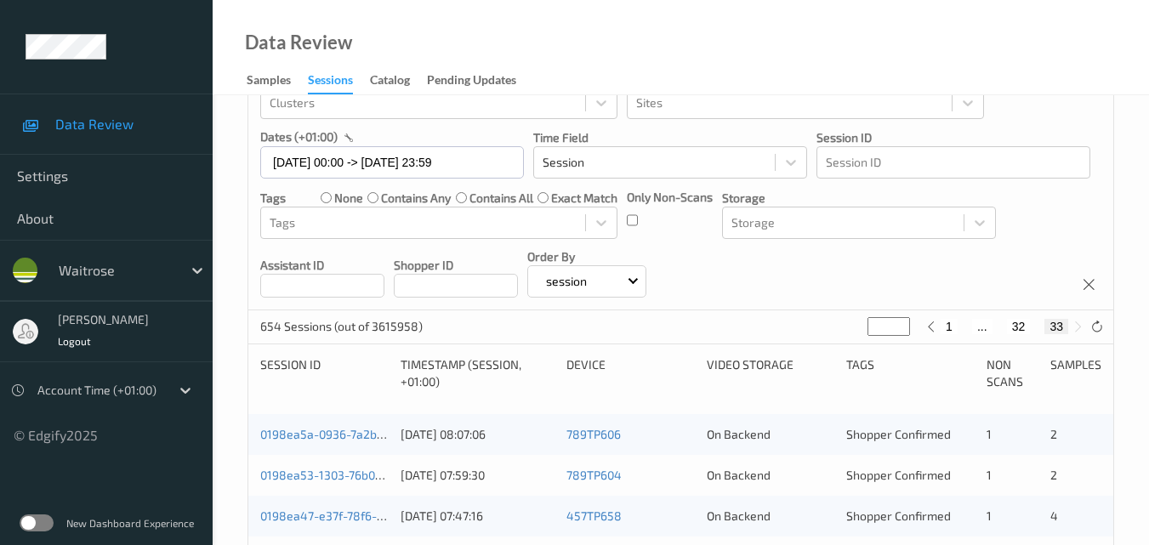
scroll to position [284, 0]
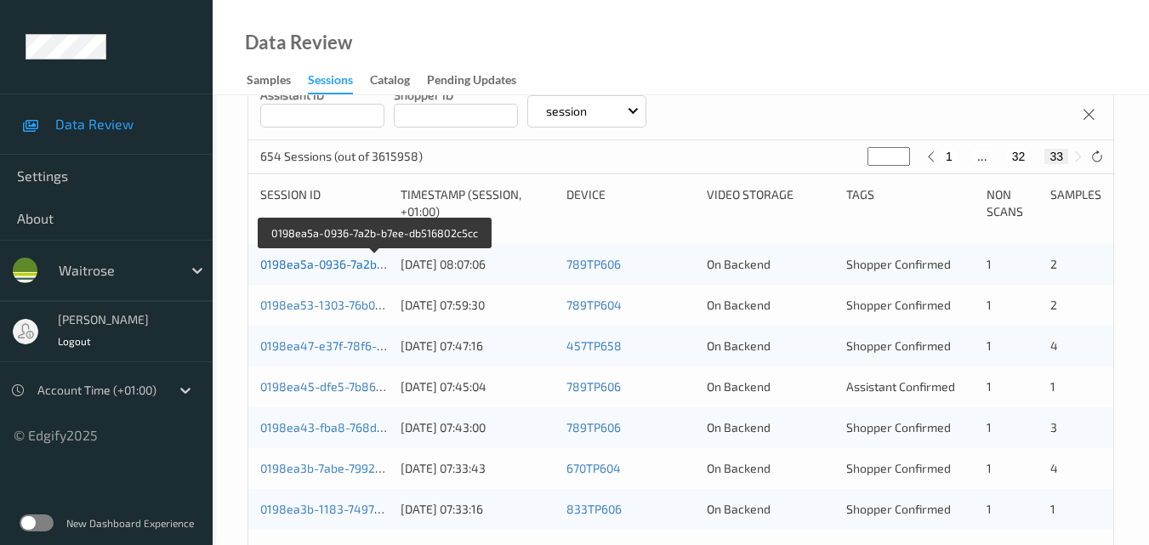
click at [326, 262] on link "0198ea5a-0936-7a2b-b7ee-db516802c5cc" at bounding box center [375, 264] width 231 height 14
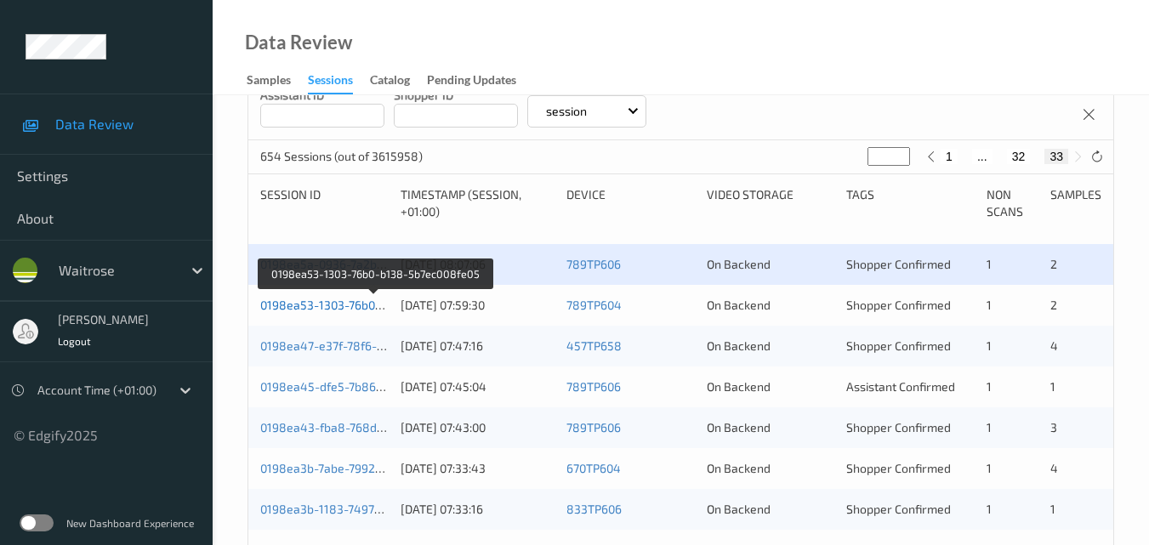
click at [333, 304] on link "0198ea53-1303-76b0-b138-5b7ec008fe05" at bounding box center [375, 305] width 230 height 14
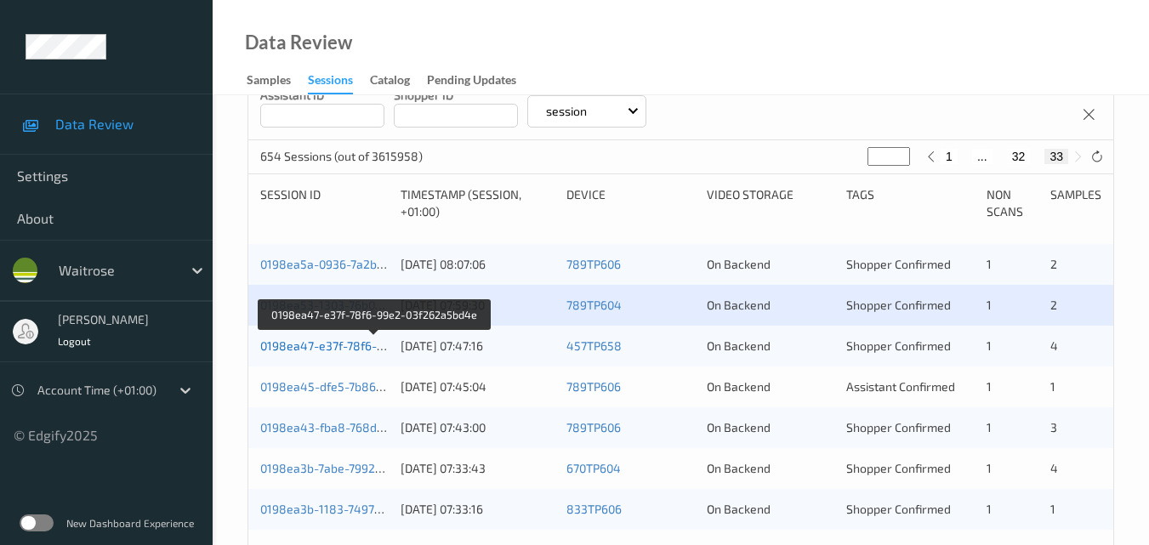
click at [352, 344] on link "0198ea47-e37f-78f6-99e2-03f262a5bd4e" at bounding box center [374, 346] width 229 height 14
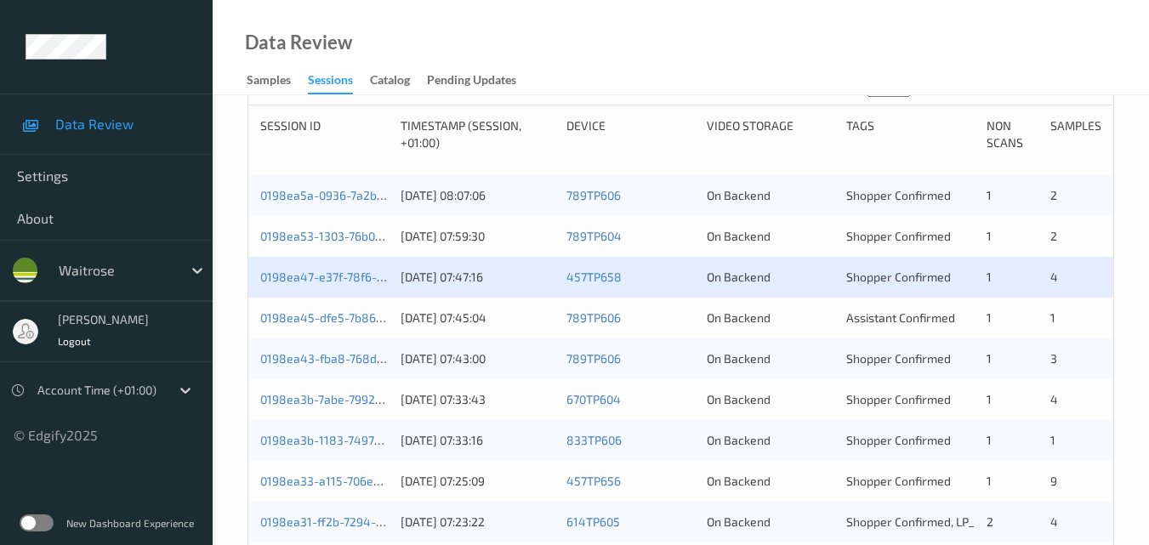
scroll to position [454, 0]
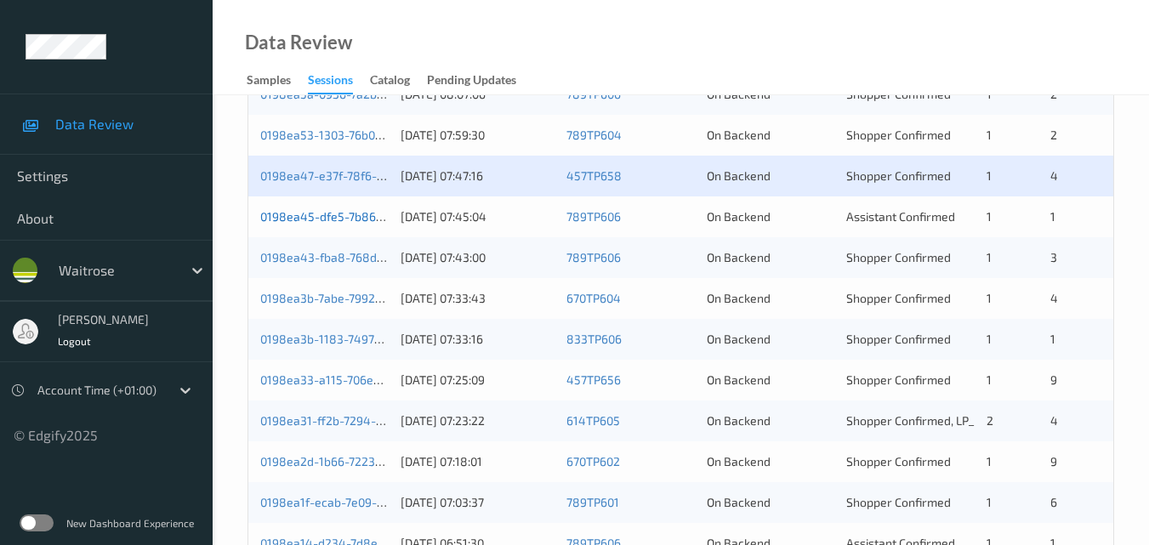
click at [339, 212] on link "0198ea45-dfe5-7b86-8cd0-bd9ab20fae63" at bounding box center [376, 216] width 232 height 14
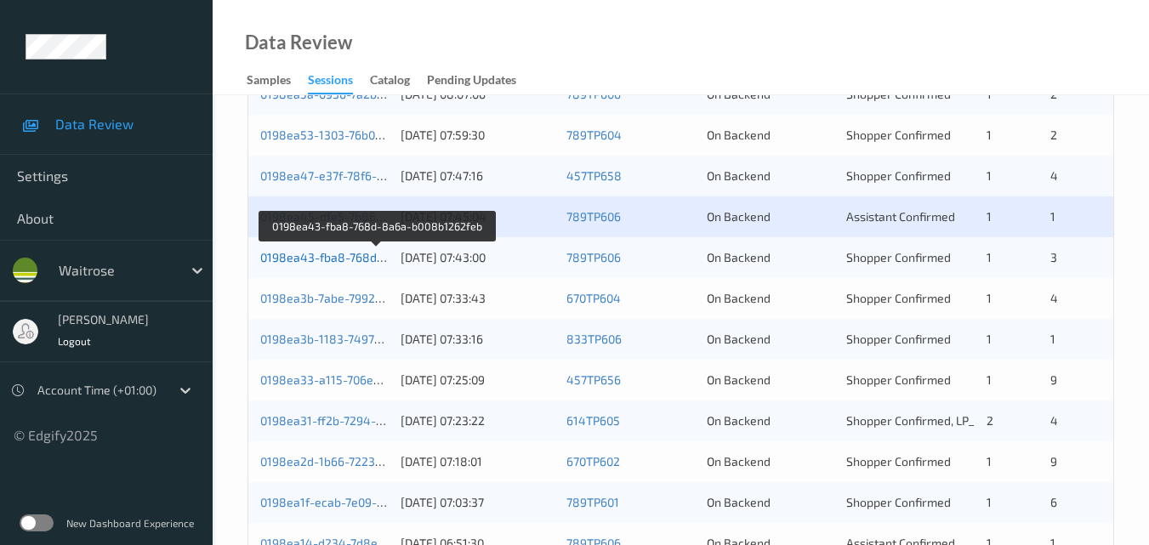
click at [344, 259] on link "0198ea43-fba8-768d-8a6a-b008b1262feb" at bounding box center [376, 257] width 233 height 14
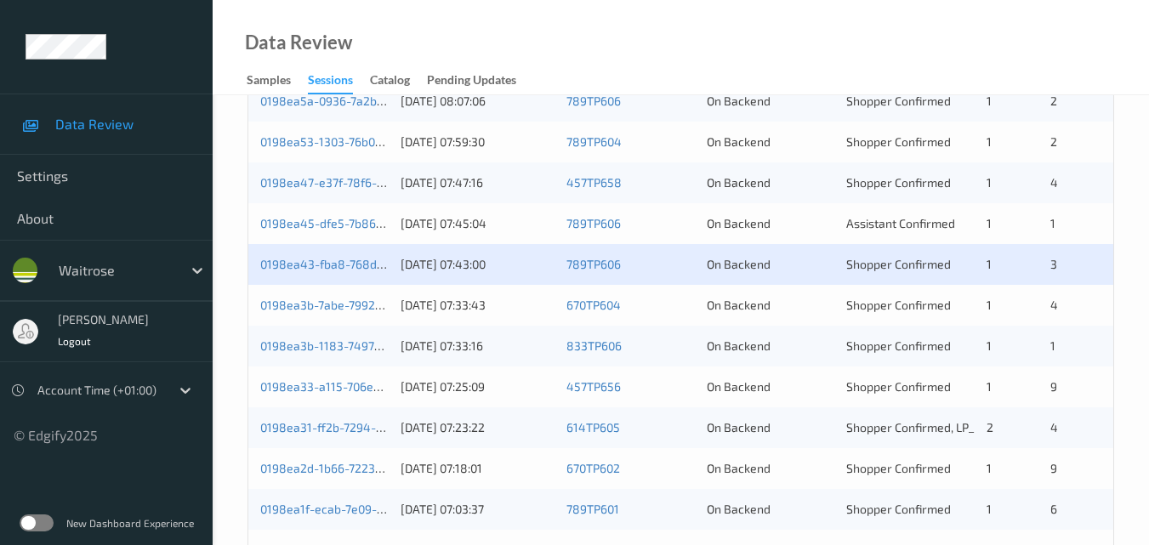
scroll to position [539, 0]
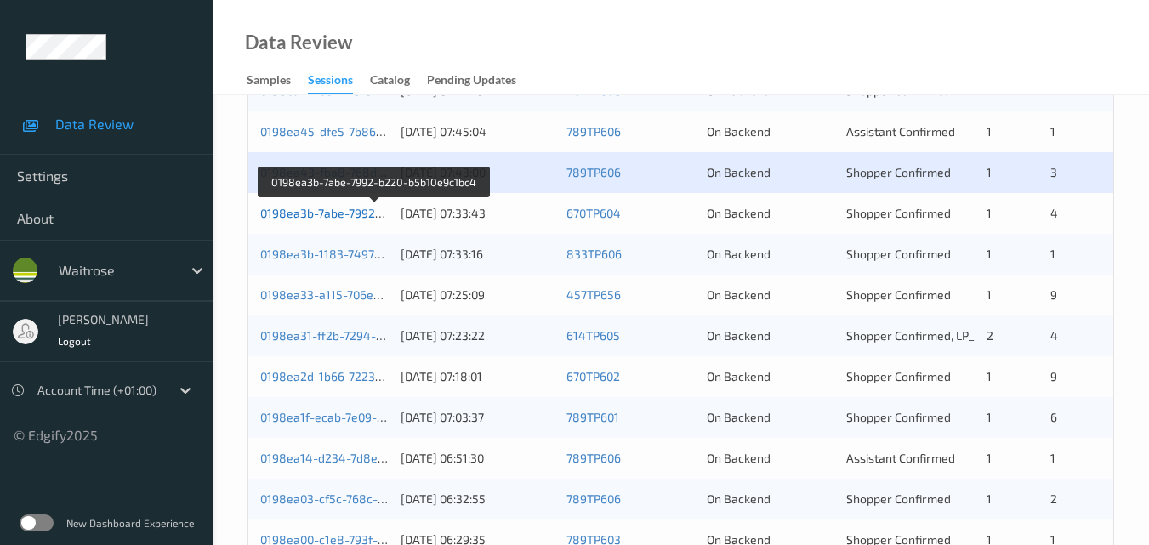
click at [314, 218] on link "0198ea3b-7abe-7992-b220-b5b10e9c1bc4" at bounding box center [375, 213] width 230 height 14
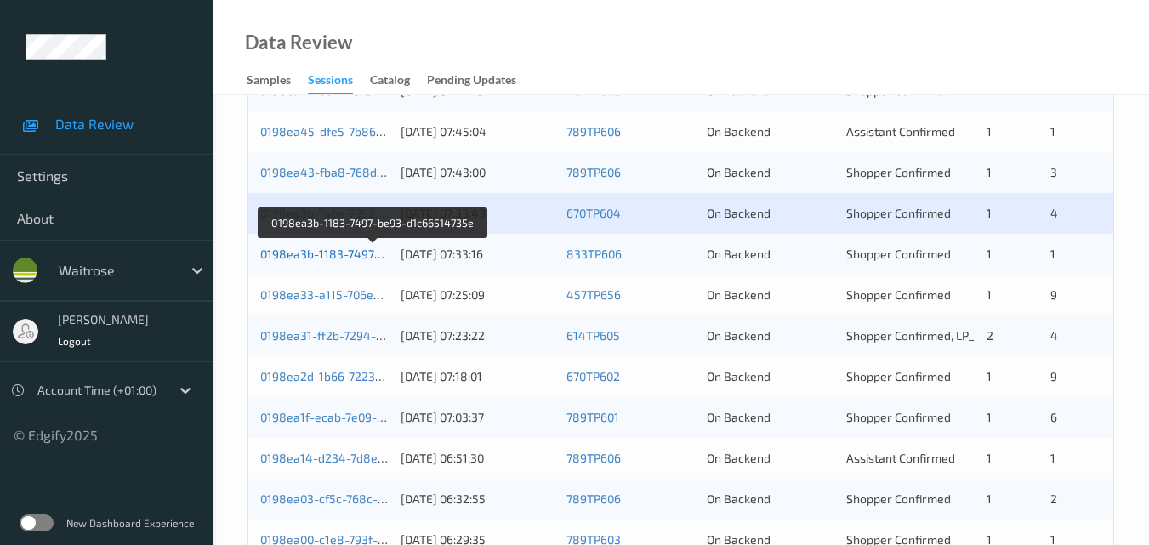
click at [334, 250] on link "0198ea3b-1183-7497-be93-d1c66514735e" at bounding box center [374, 254] width 229 height 14
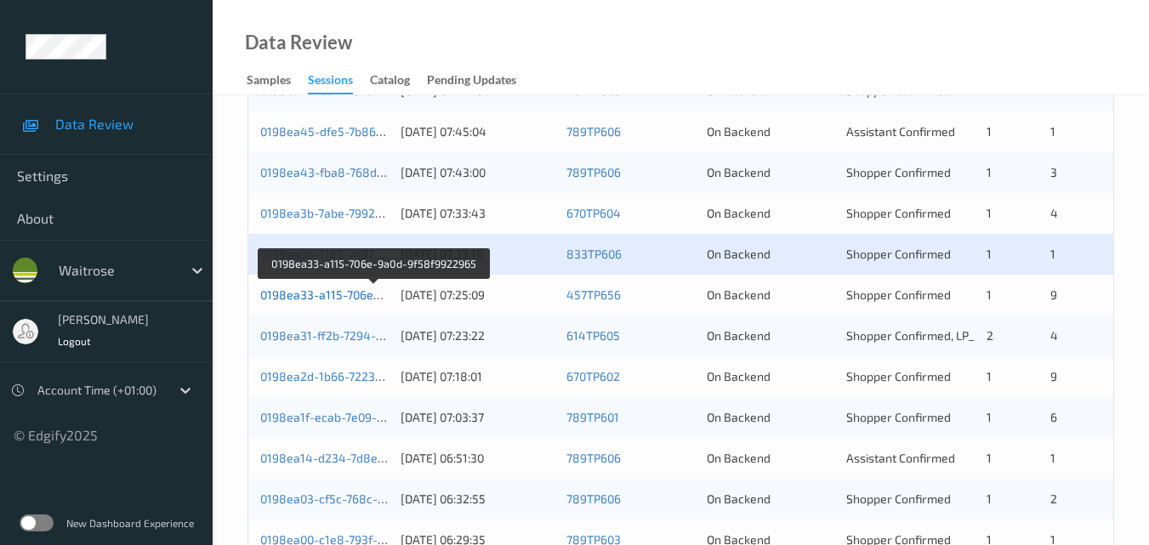
click at [322, 298] on link "0198ea33-a115-706e-9a0d-9f58f9922965" at bounding box center [374, 294] width 228 height 14
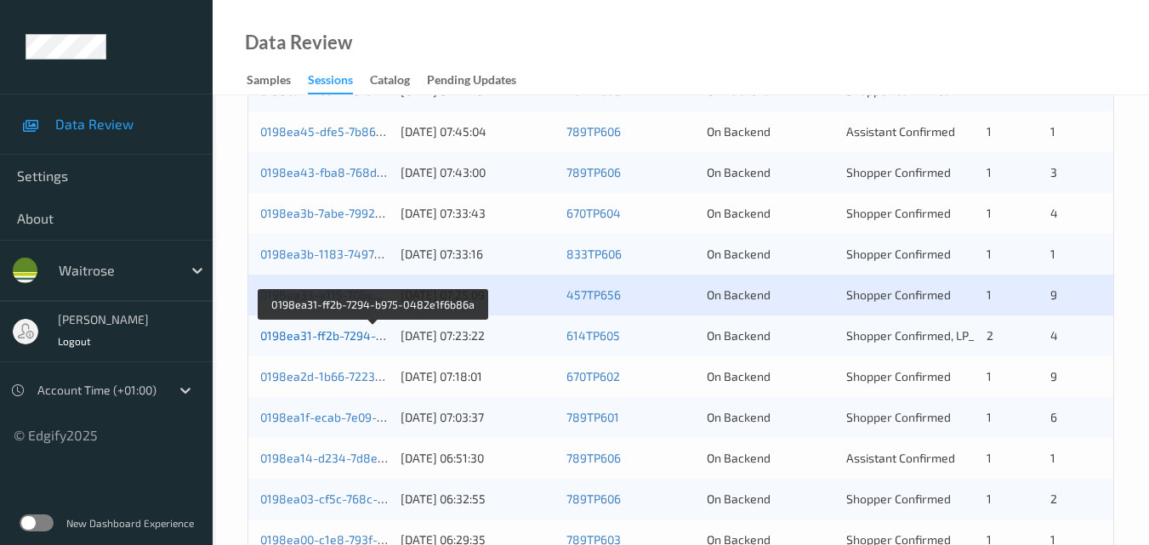
click at [354, 336] on link "0198ea31-ff2b-7294-b975-0482e1f6b86a" at bounding box center [373, 335] width 227 height 14
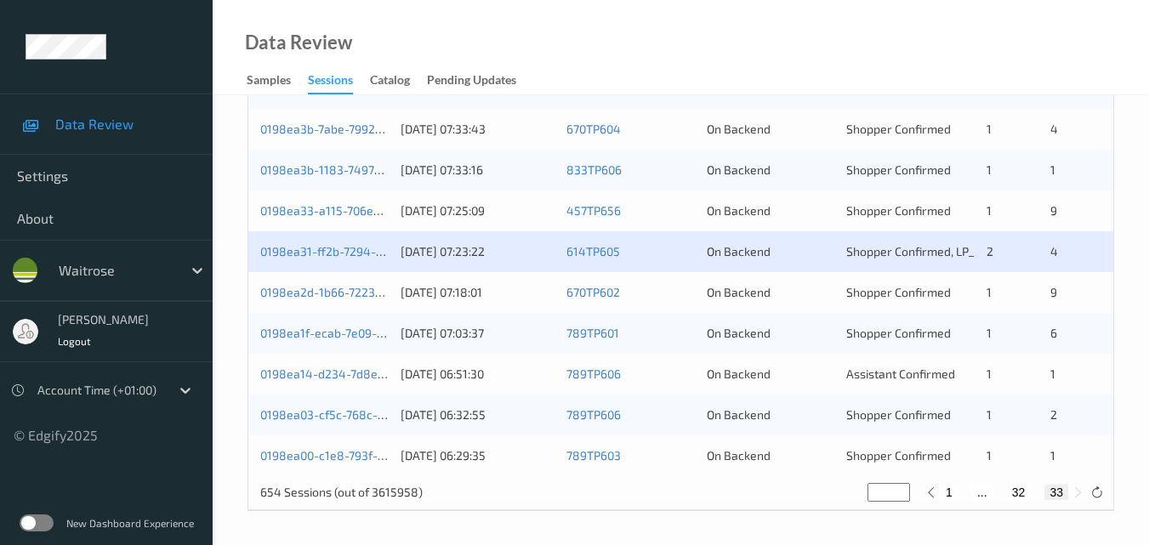
scroll to position [624, 0]
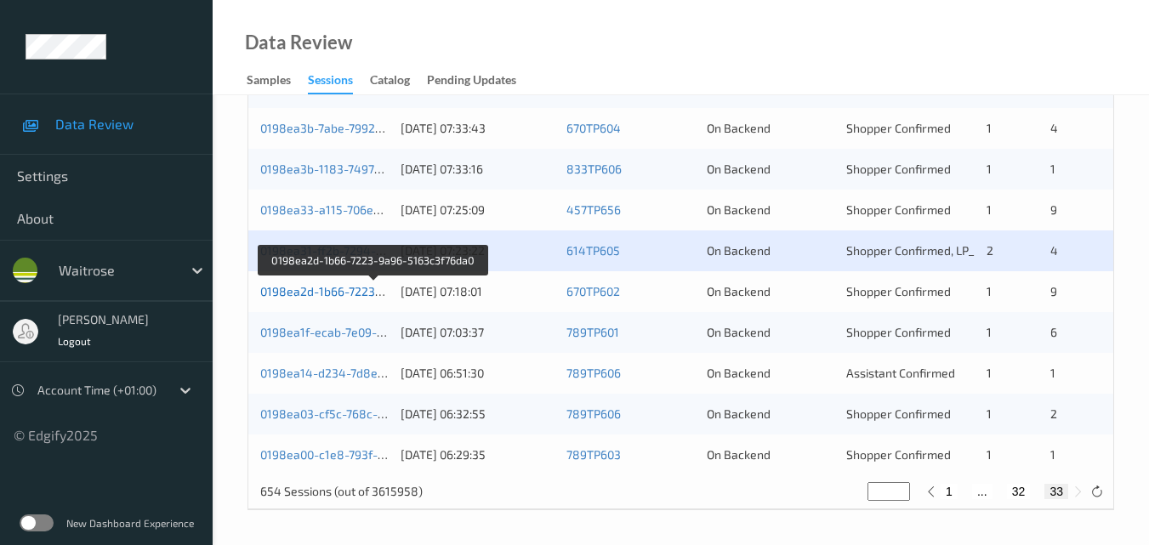
click at [334, 287] on link "0198ea2d-1b66-7223-9a96-5163c3f76da0" at bounding box center [374, 291] width 228 height 14
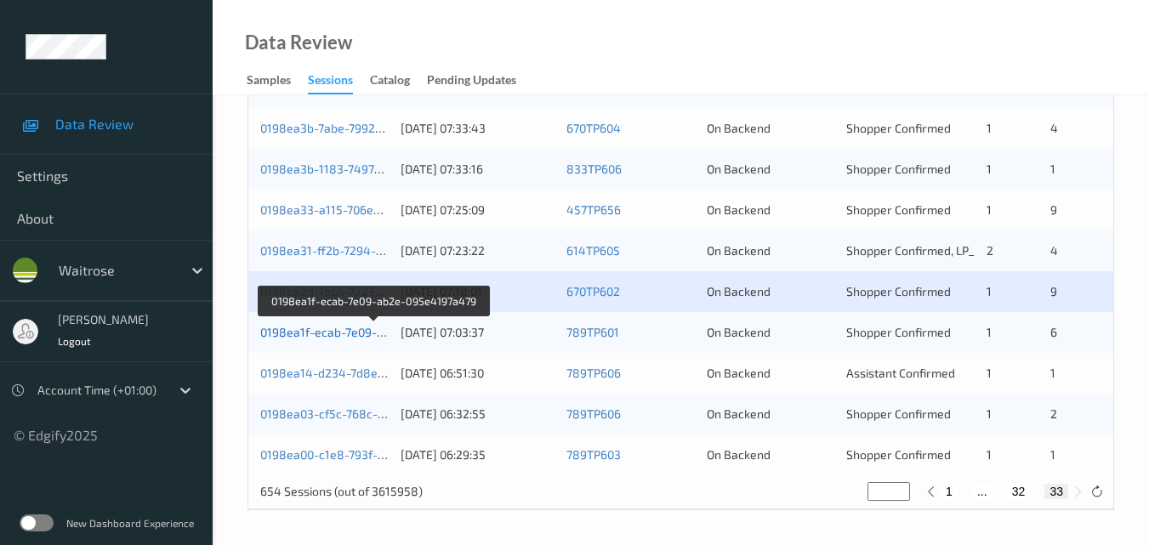
click at [334, 331] on link "0198ea1f-ecab-7e09-ab2e-095e4197a479" at bounding box center [374, 332] width 229 height 14
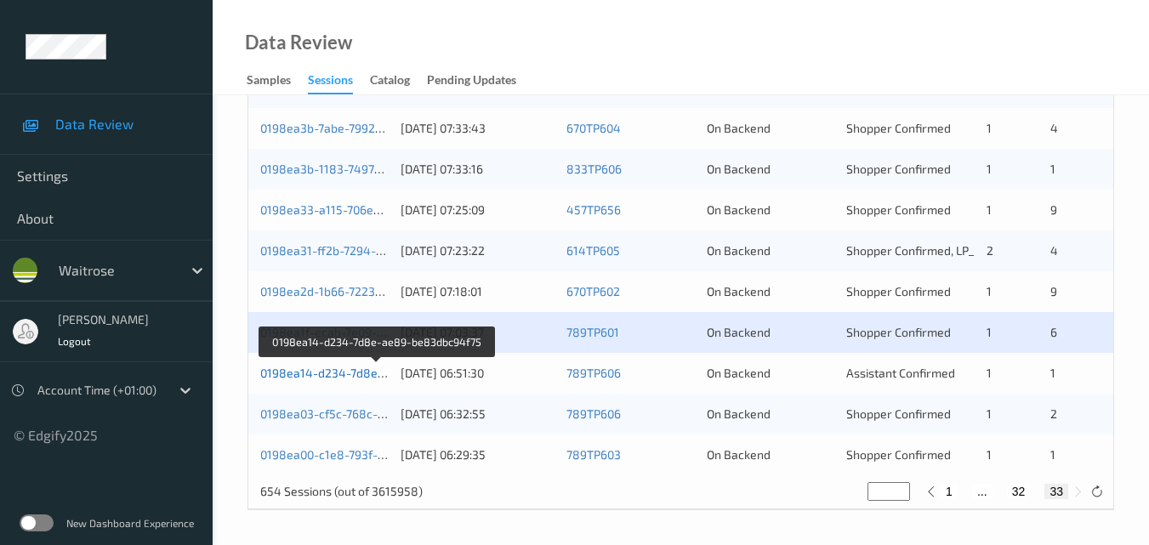
click at [332, 373] on link "0198ea14-d234-7d8e-ae89-be83dbc94f75" at bounding box center [377, 373] width 235 height 14
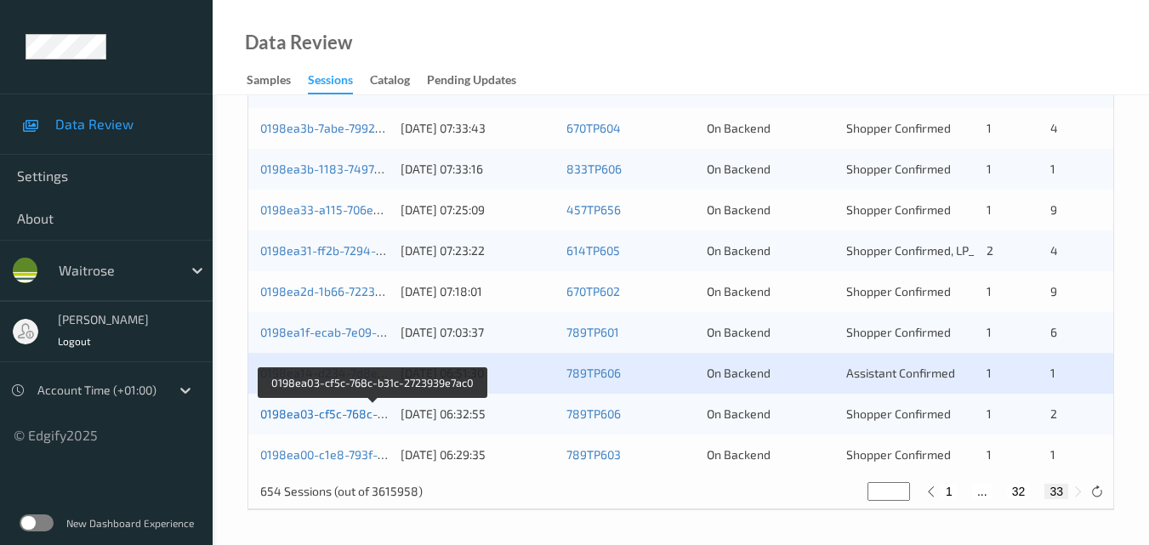
click at [310, 409] on link "0198ea03-cf5c-768c-b31c-2723939e7ac0" at bounding box center [373, 414] width 226 height 14
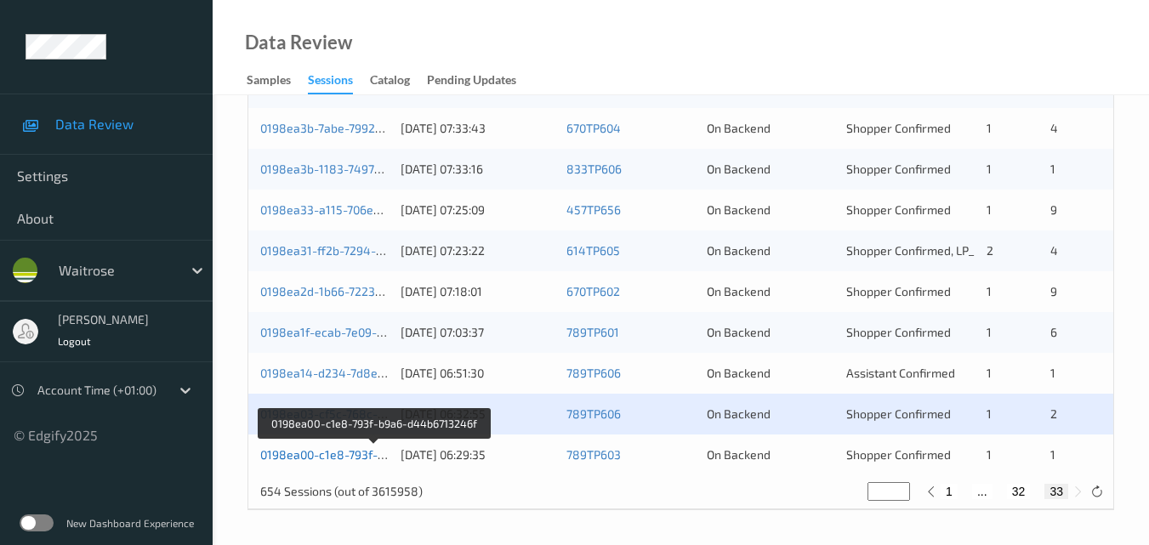
click at [344, 454] on link "0198ea00-c1e8-793f-b9a6-d44b6713246f" at bounding box center [374, 454] width 229 height 14
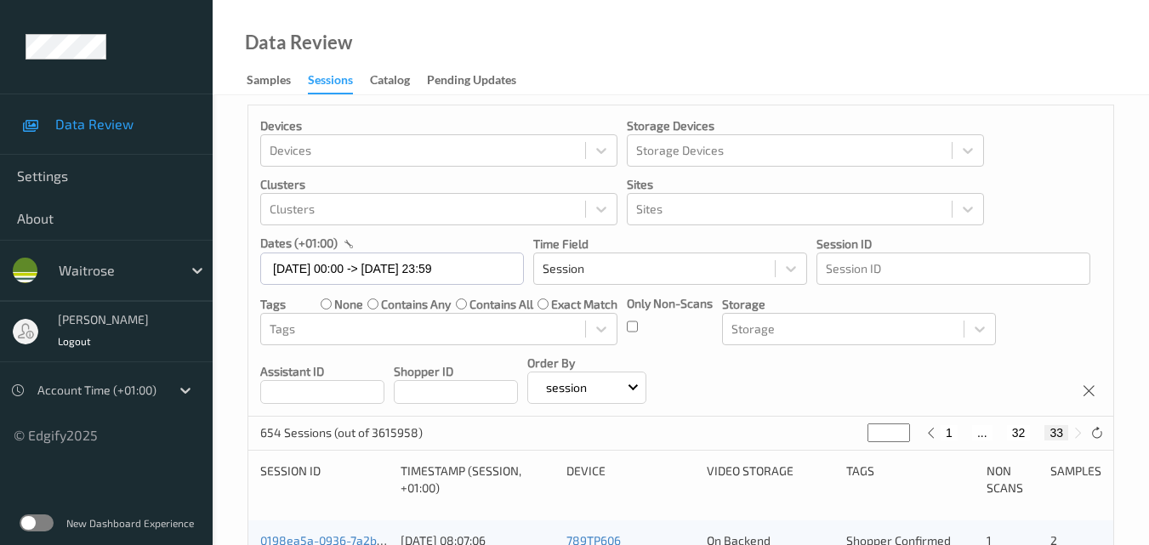
scroll to position [0, 0]
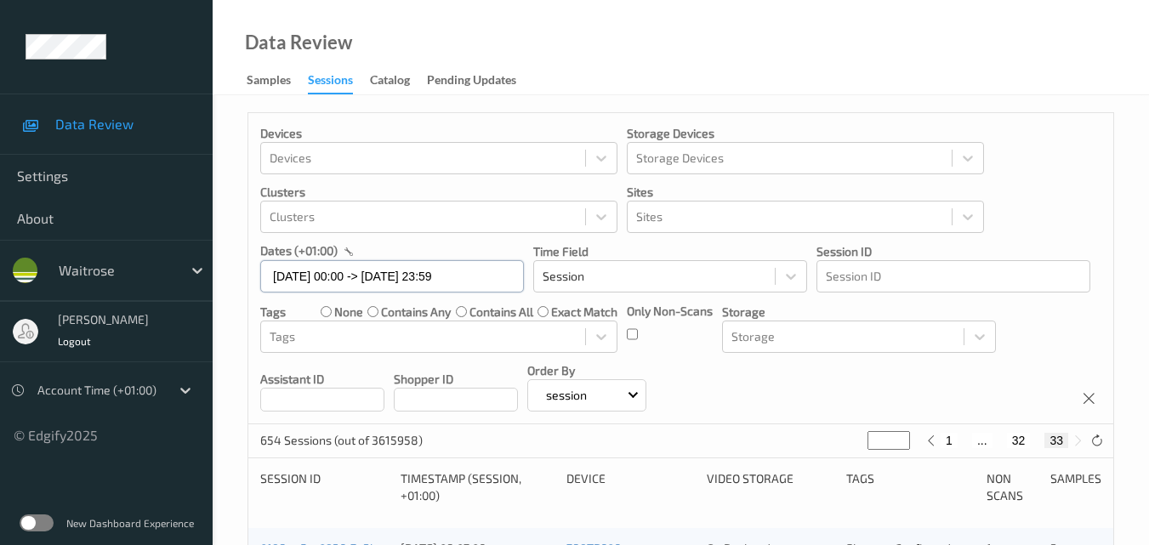
click at [492, 282] on input "27/08/2025 00:00 -> 27/08/2025 23:59" at bounding box center [392, 276] width 264 height 32
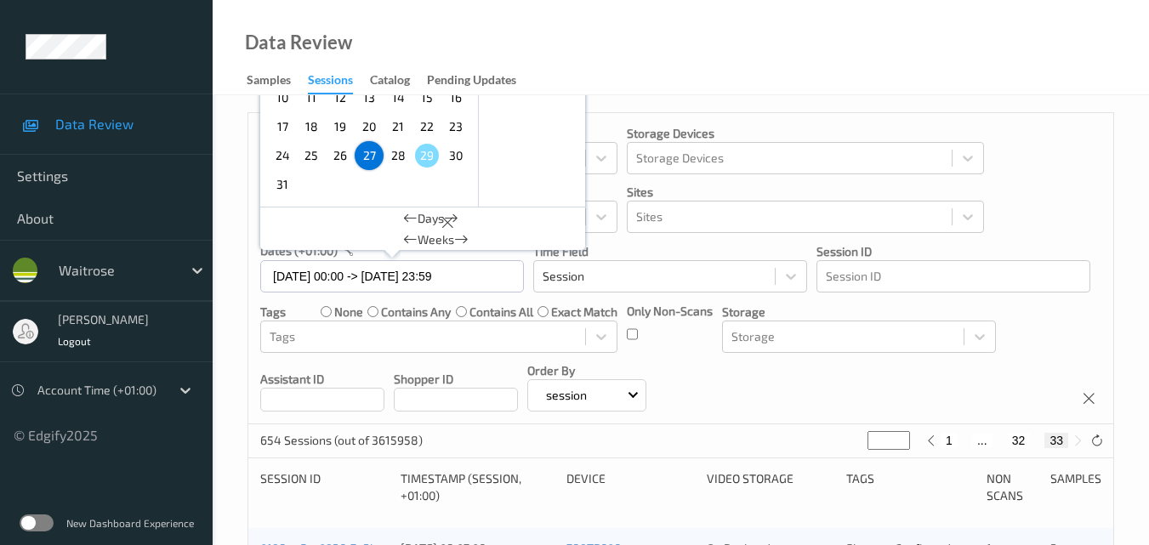
click at [397, 152] on span "28" at bounding box center [398, 156] width 24 height 24
type input "28/08/2025 00:00"
type input "*"
click at [397, 152] on span "28" at bounding box center [398, 156] width 24 height 24
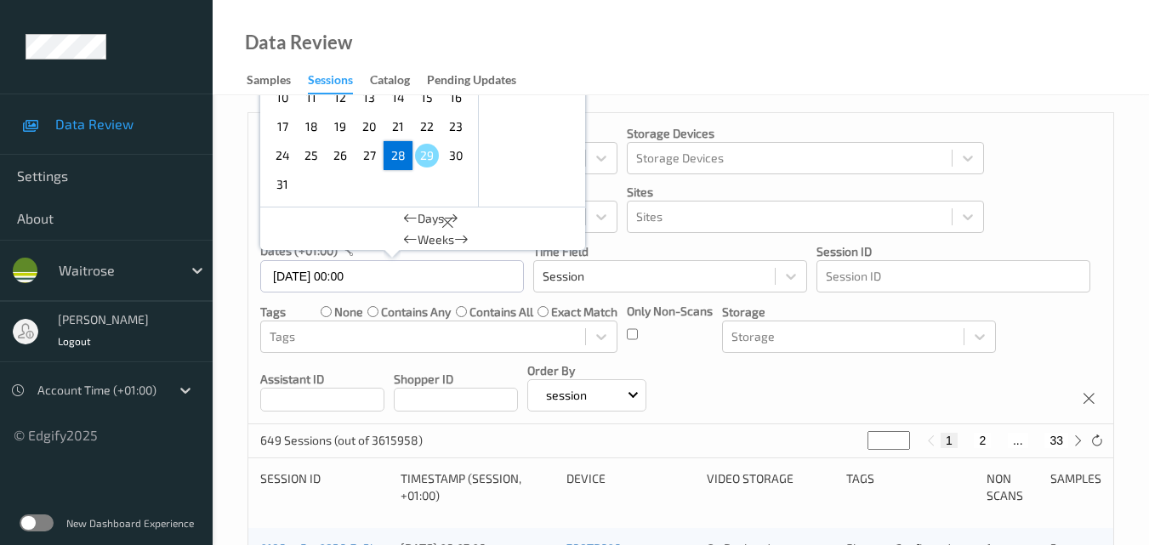
type input "28/08/2025 00:00 -> 28/08/2025 23:59"
click at [802, 376] on div "Devices Devices Storage Devices Storage Devices Clusters Clusters Sites Sites d…" at bounding box center [680, 268] width 865 height 311
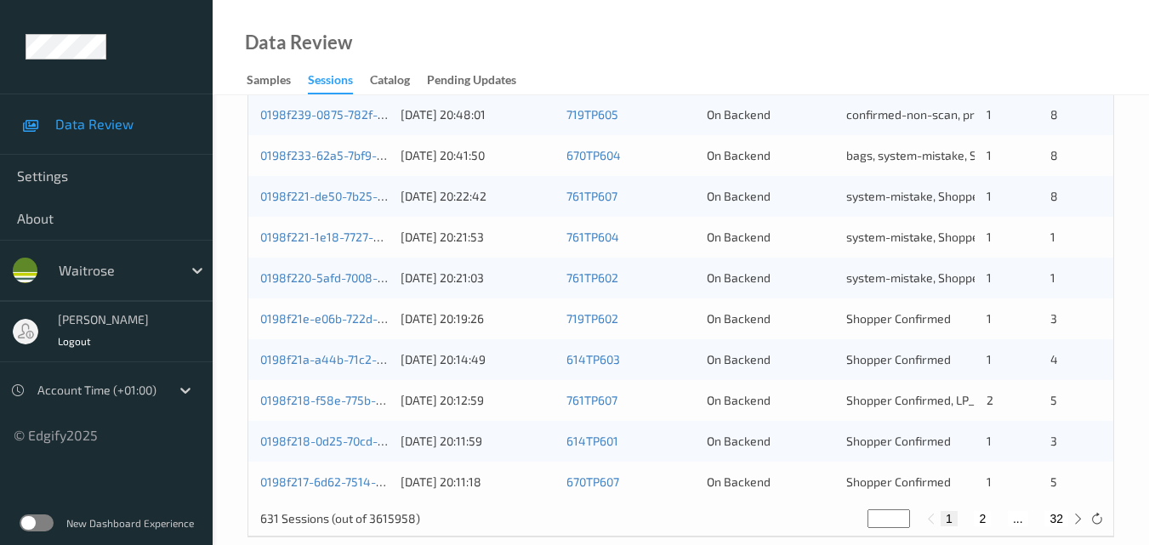
scroll to position [869, 0]
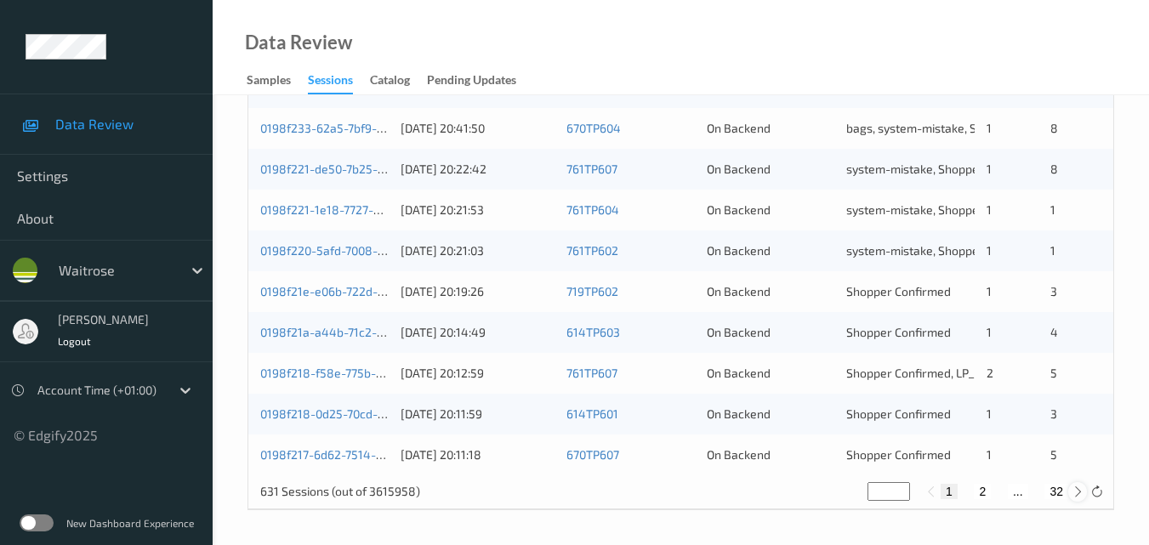
click at [1079, 492] on icon at bounding box center [1078, 492] width 13 height 13
type input "*"
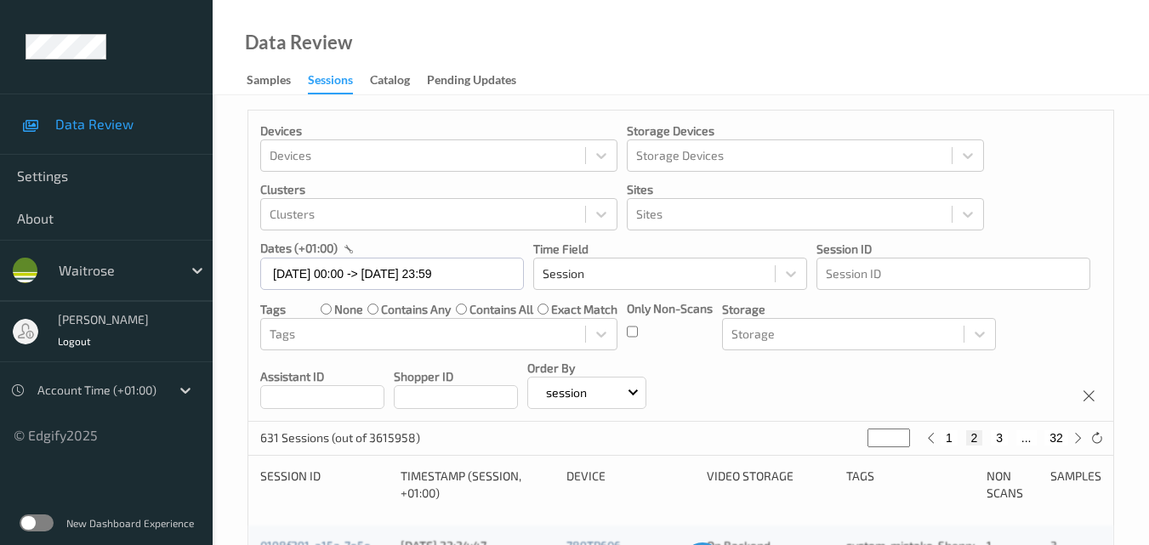
scroll to position [0, 0]
click at [1080, 446] on icon at bounding box center [1078, 441] width 13 height 13
type input "*"
click at [1080, 446] on icon at bounding box center [1078, 441] width 13 height 13
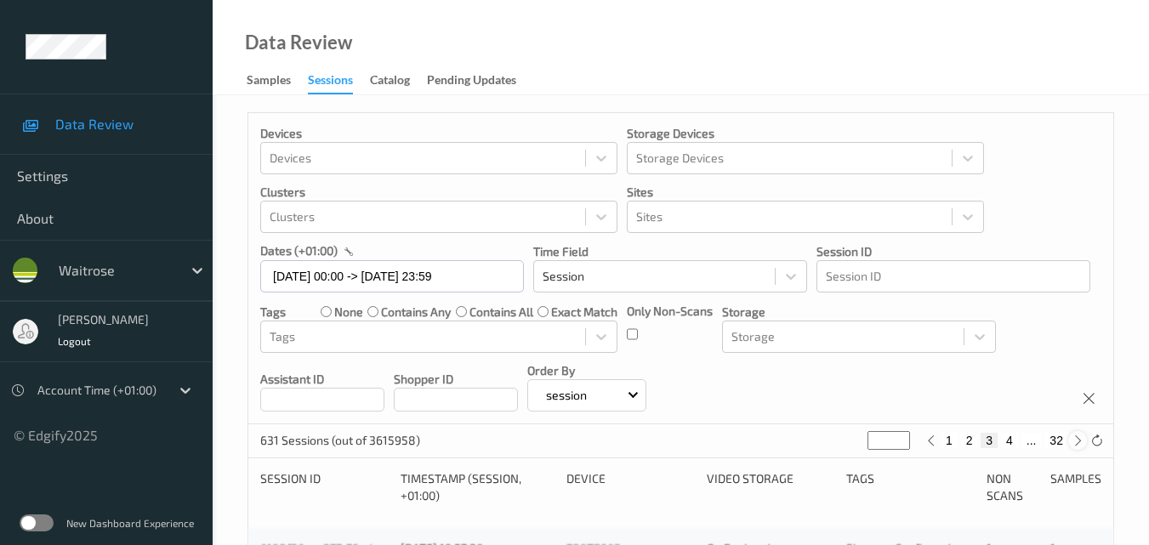
type input "*"
click at [1080, 446] on icon at bounding box center [1078, 441] width 13 height 13
type input "*"
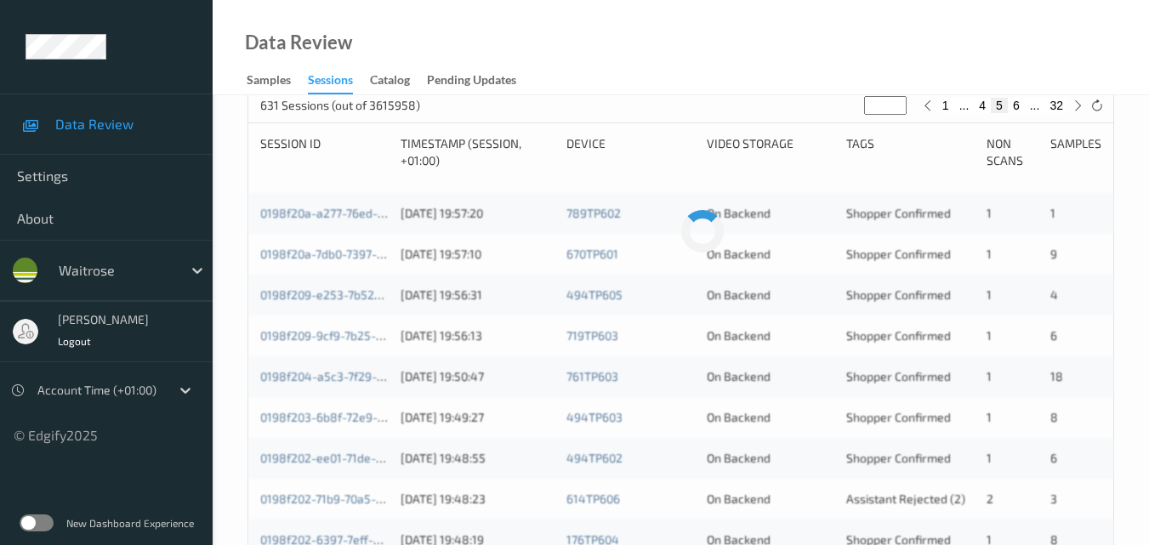
scroll to position [340, 0]
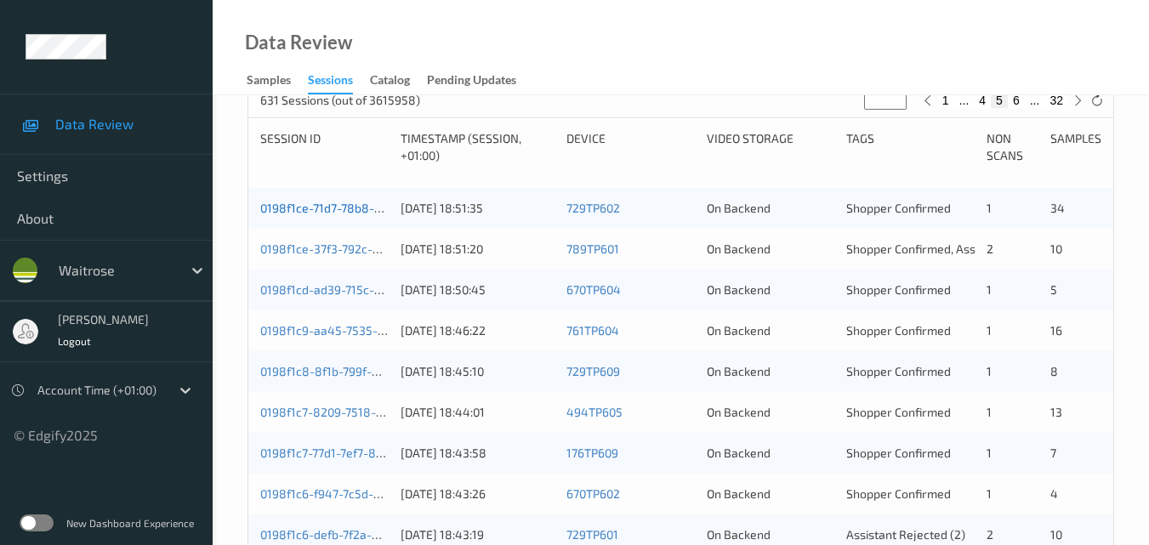
click at [355, 213] on link "0198f1ce-71d7-78b8-80b6-625885fe275b" at bounding box center [373, 208] width 227 height 14
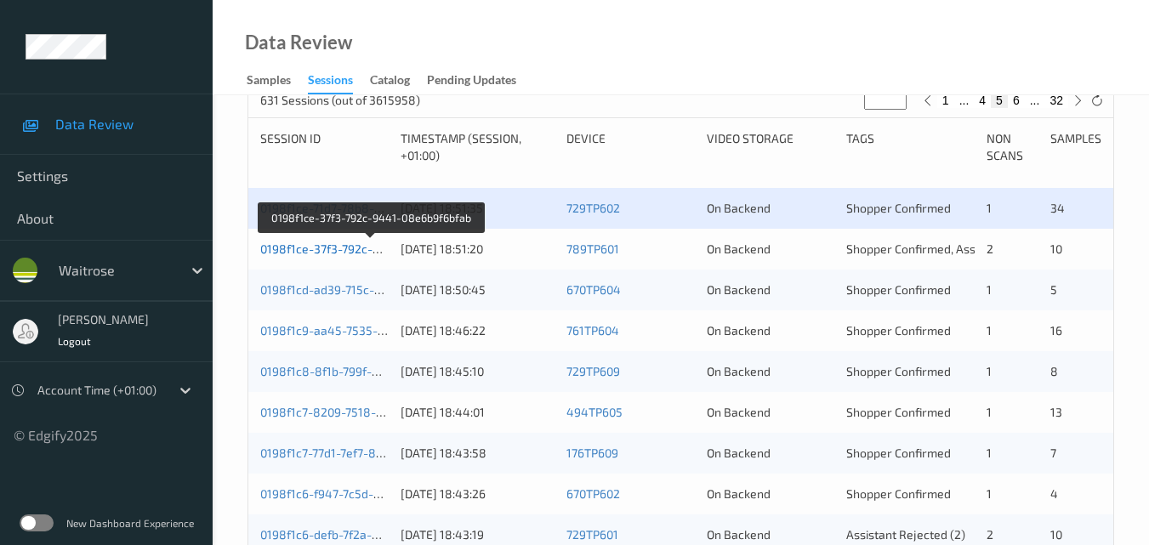
click at [322, 242] on link "0198f1ce-37f3-792c-9441-08e6b9f6bfab" at bounding box center [371, 249] width 222 height 14
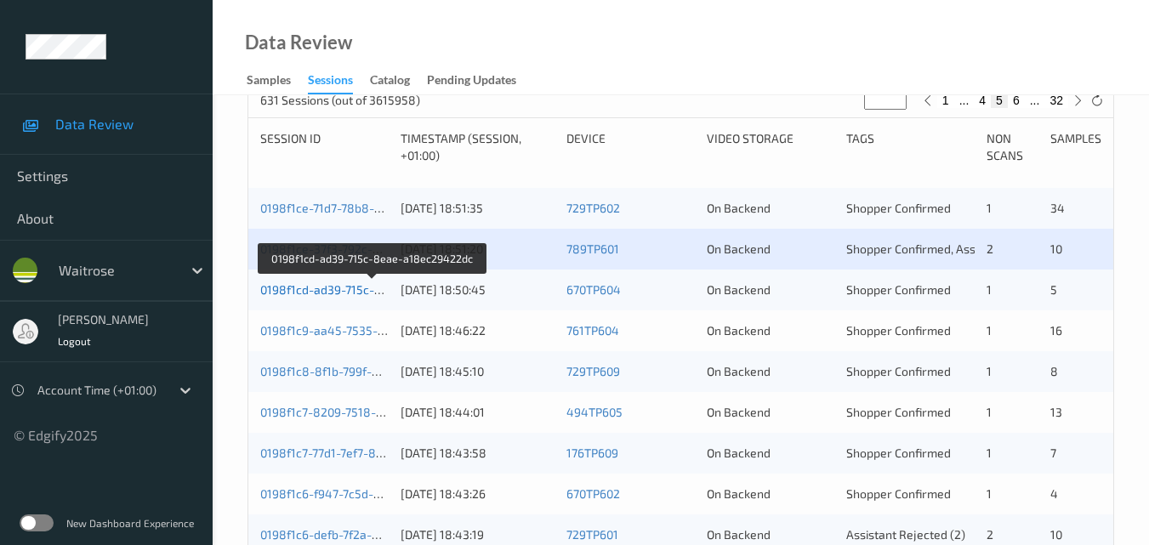
click at [332, 291] on link "0198f1cd-ad39-715c-8eae-a18ec29422dc" at bounding box center [373, 289] width 227 height 14
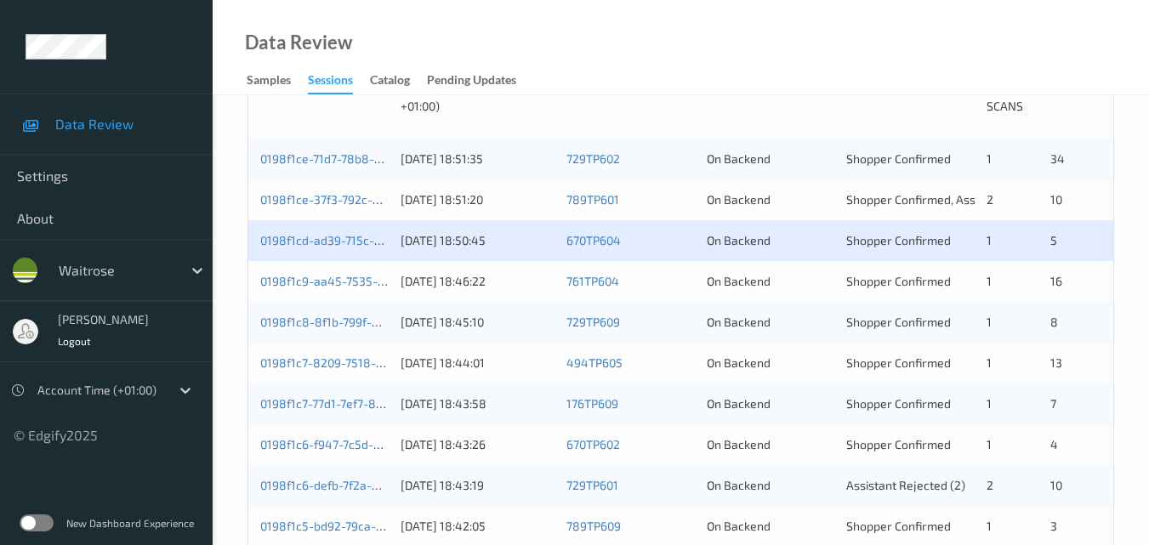
scroll to position [425, 0]
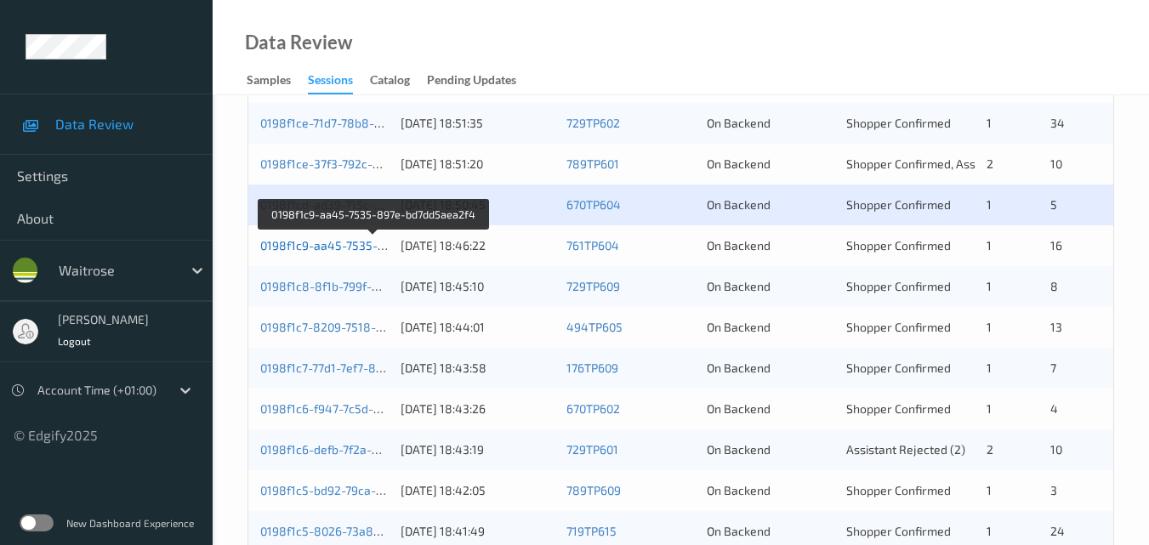
click at [344, 241] on link "0198f1c9-aa45-7535-897e-bd7dd5aea2f4" at bounding box center [374, 245] width 229 height 14
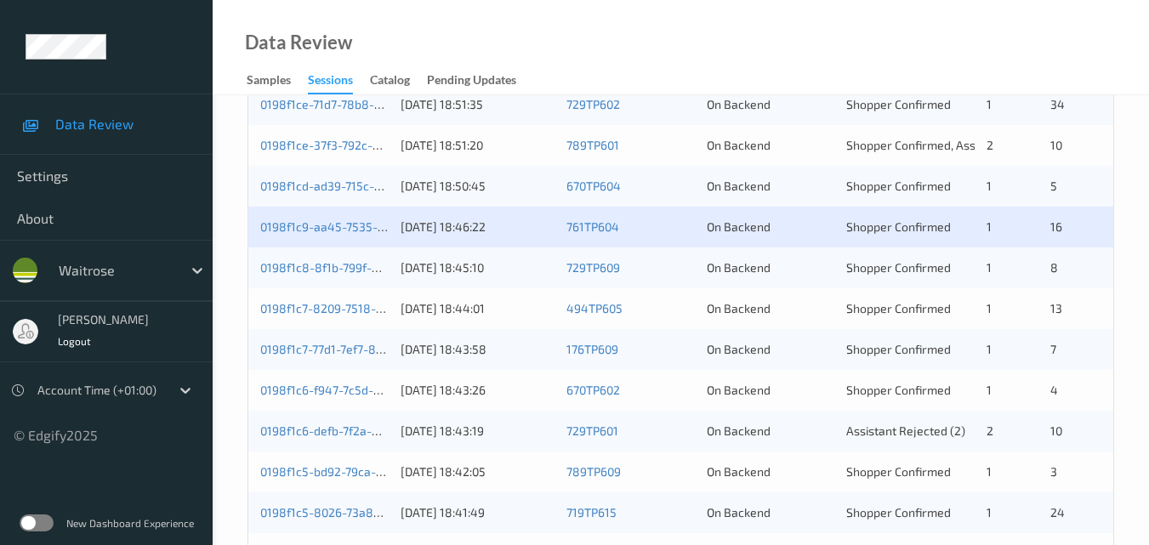
scroll to position [340, 0]
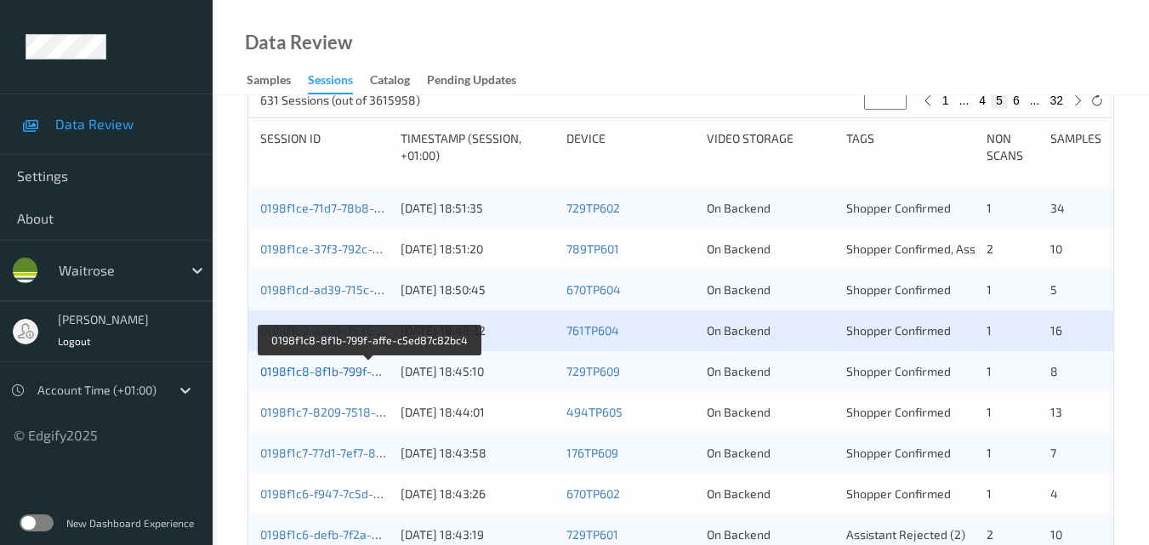
click at [334, 372] on link "0198f1c8-8f1b-799f-affe-c5ed87c82bc4" at bounding box center [369, 371] width 219 height 14
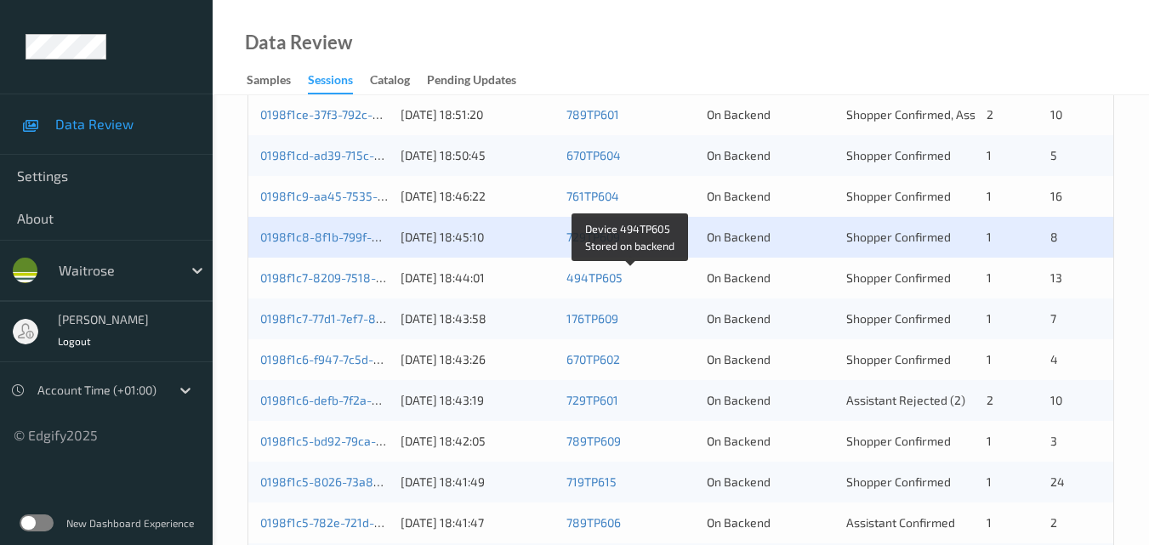
scroll to position [510, 0]
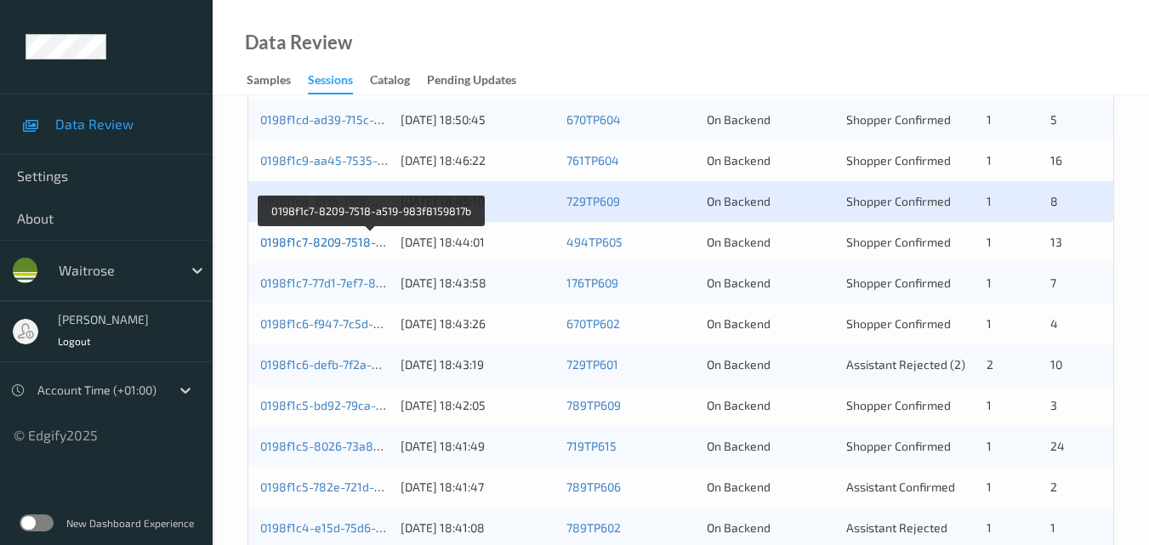
click at [318, 238] on link "0198f1c7-8209-7518-a519-983f8159817b" at bounding box center [372, 242] width 224 height 14
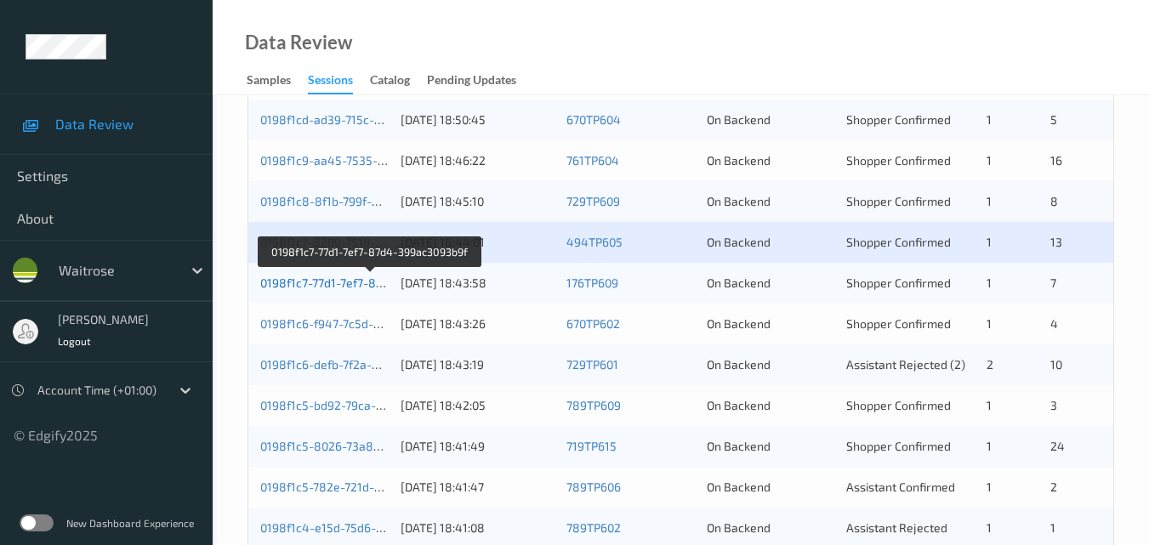
click at [344, 281] on link "0198f1c7-77d1-7ef7-87d4-399ac3093b9f" at bounding box center [369, 283] width 219 height 14
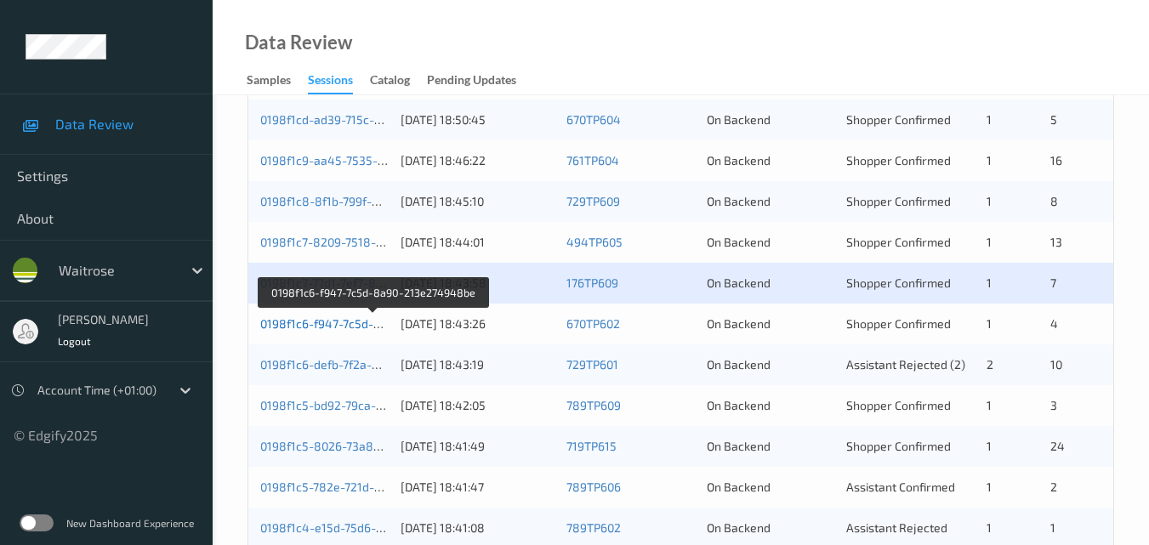
click at [323, 325] on link "0198f1c6-f947-7c5d-8a90-213e274948be" at bounding box center [374, 323] width 228 height 14
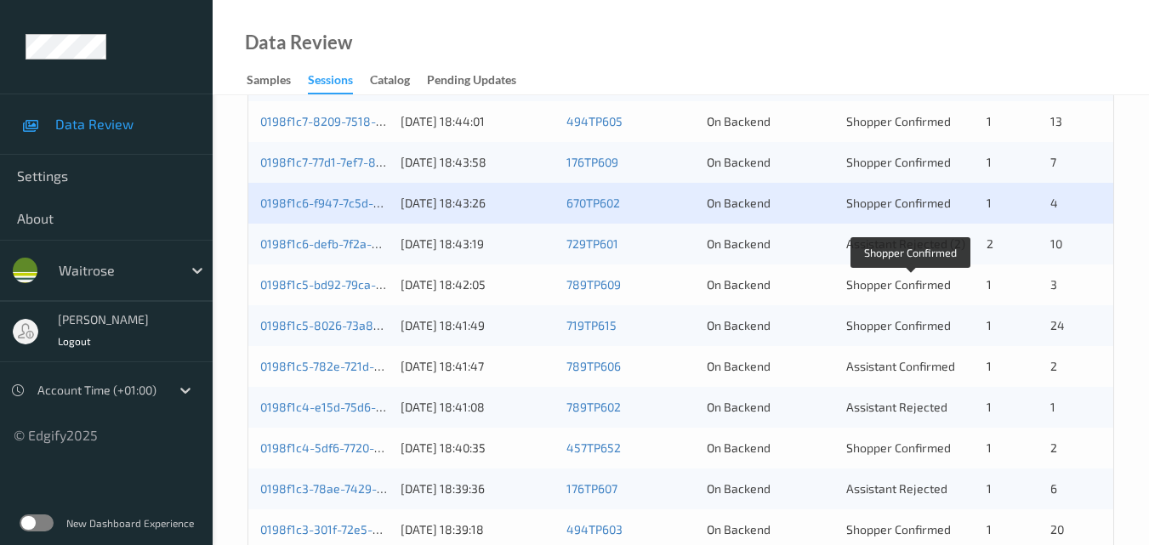
scroll to position [595, 0]
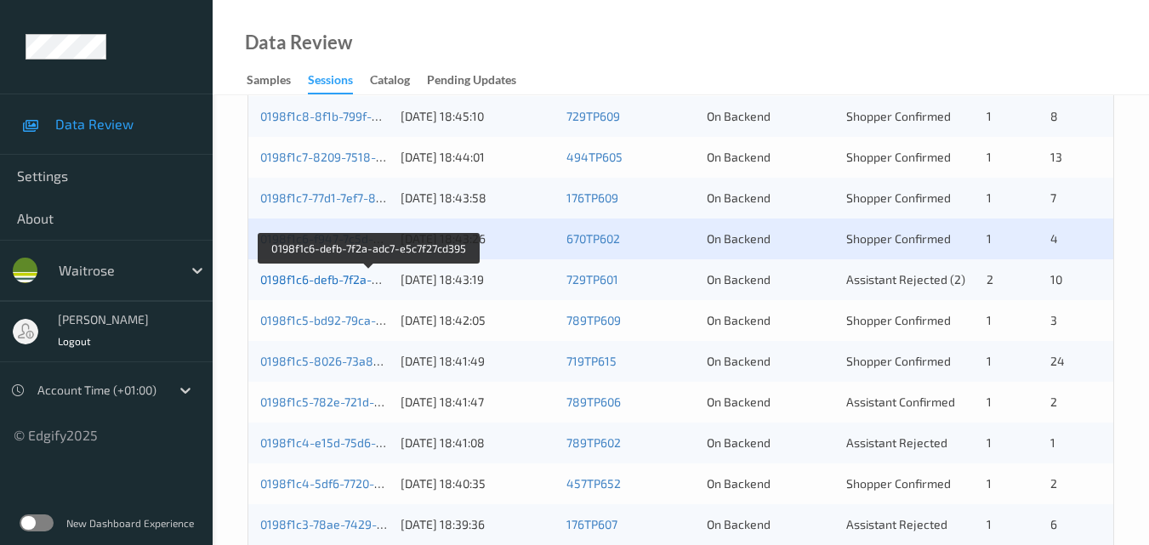
click at [335, 274] on link "0198f1c6-defb-7f2a-adc7-e5c7f27cd395" at bounding box center [369, 279] width 218 height 14
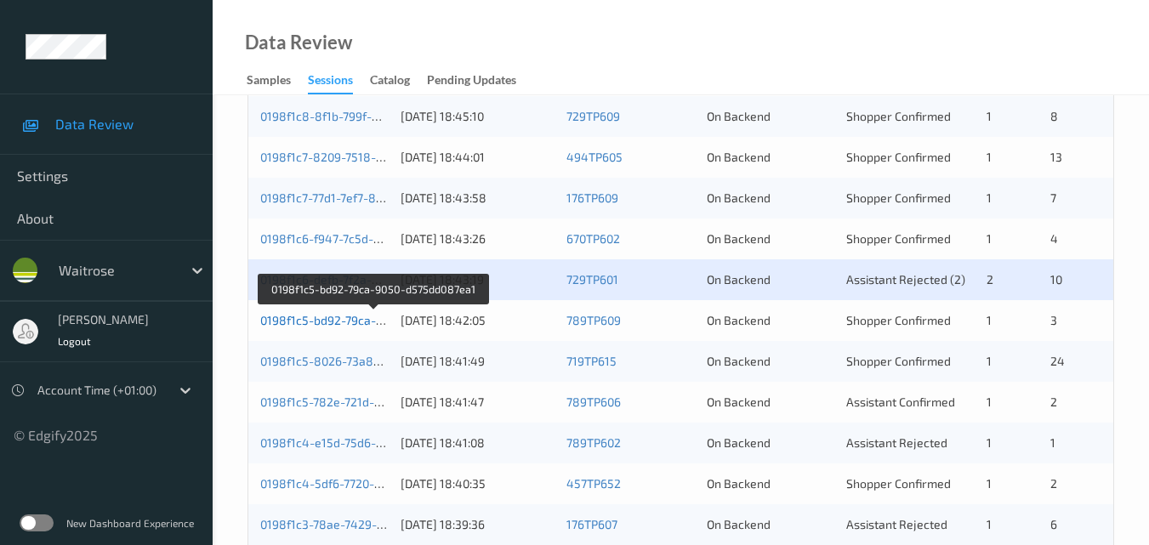
click at [343, 322] on link "0198f1c5-bd92-79ca-9050-d575dd087ea1" at bounding box center [373, 320] width 227 height 14
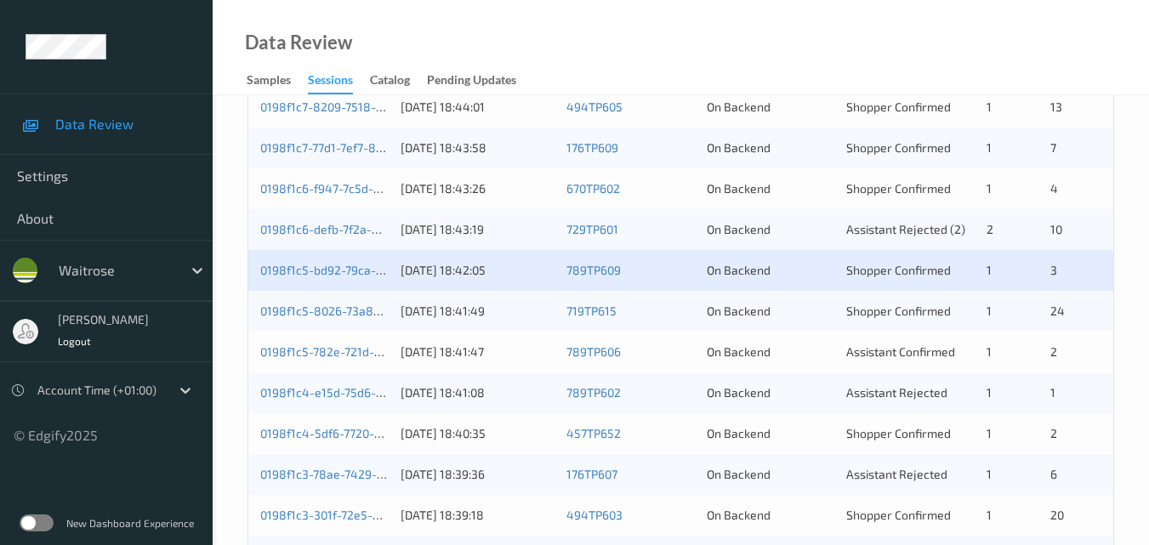
scroll to position [680, 0]
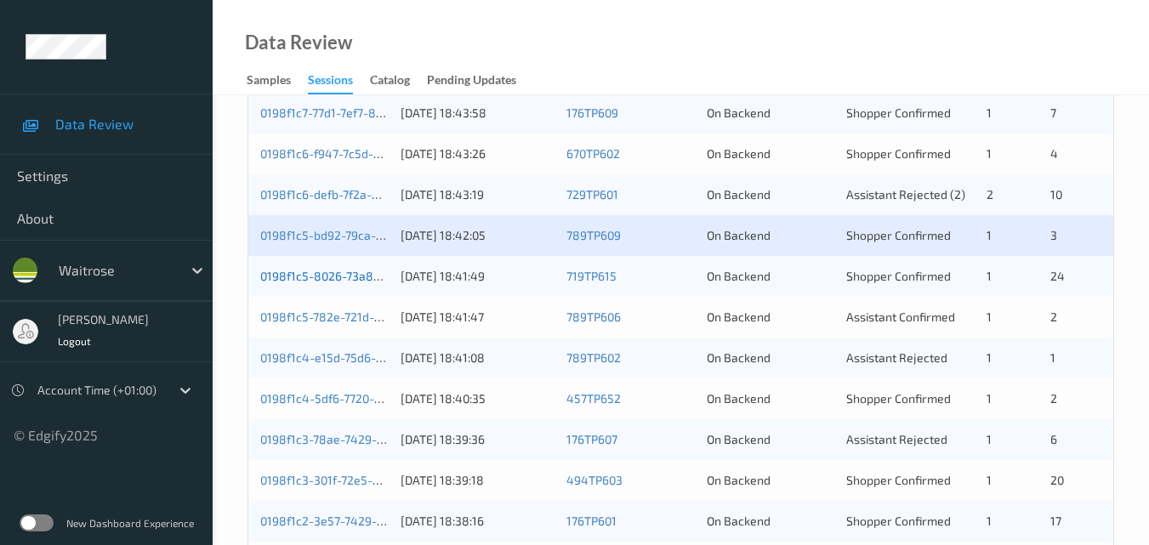
click at [326, 271] on link "0198f1c5-8026-73a8-a62a-81dfe290cc42" at bounding box center [374, 276] width 228 height 14
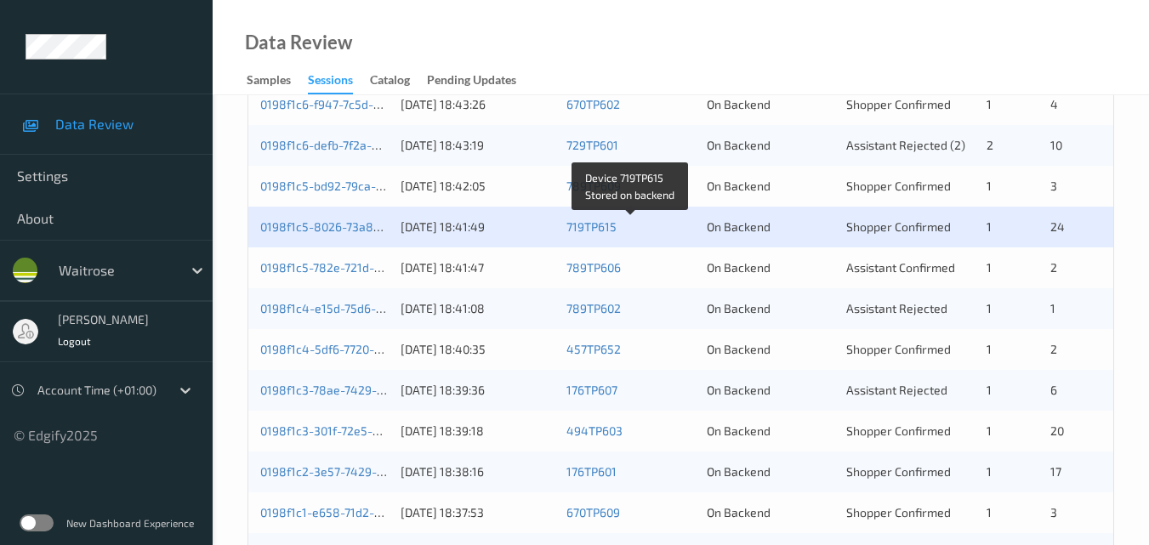
scroll to position [766, 0]
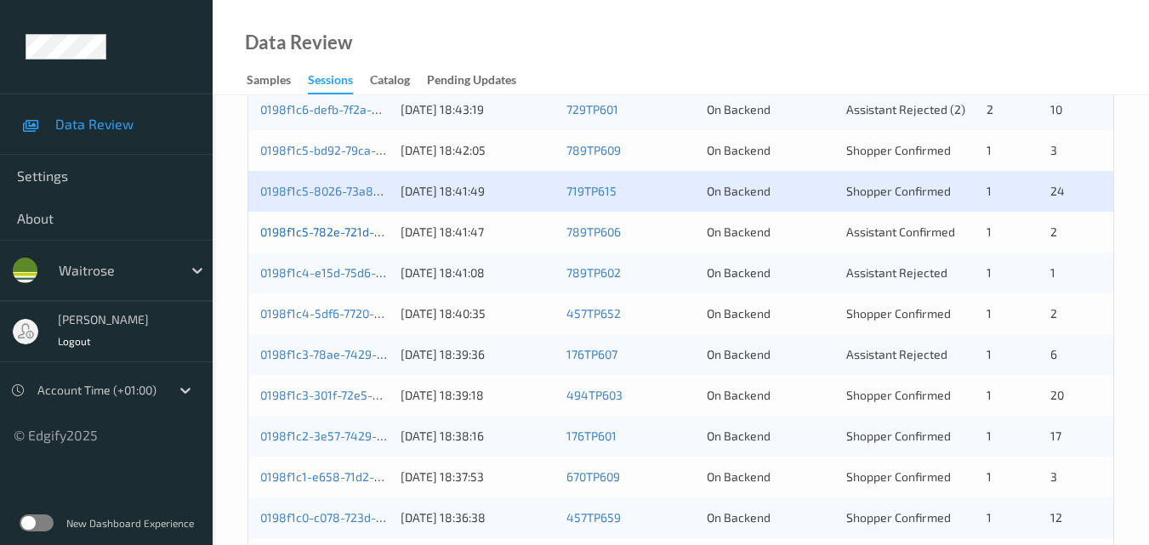
click at [345, 233] on link "0198f1c5-782e-721d-bbec-875b3b8ed318" at bounding box center [373, 232] width 227 height 14
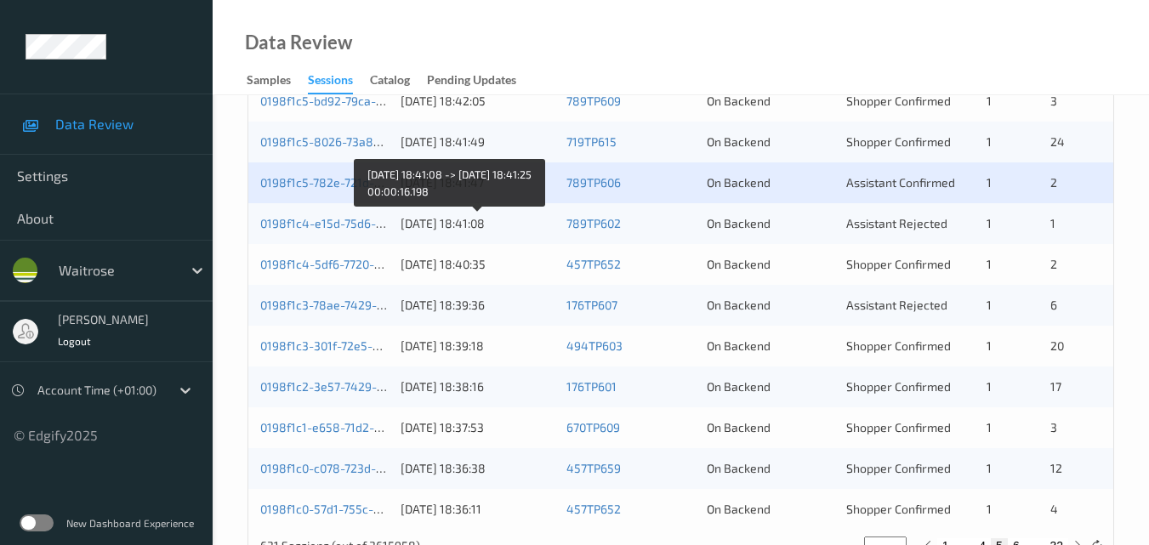
scroll to position [851, 0]
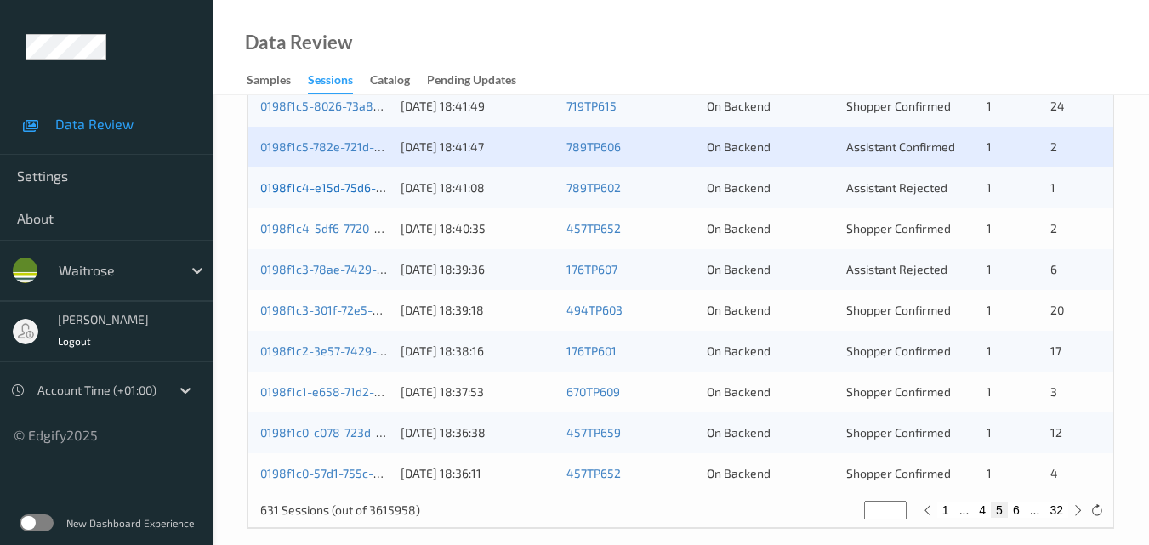
click at [330, 188] on link "0198f1c4-e15d-75d6-8239-823c9d3b8d99" at bounding box center [375, 187] width 231 height 14
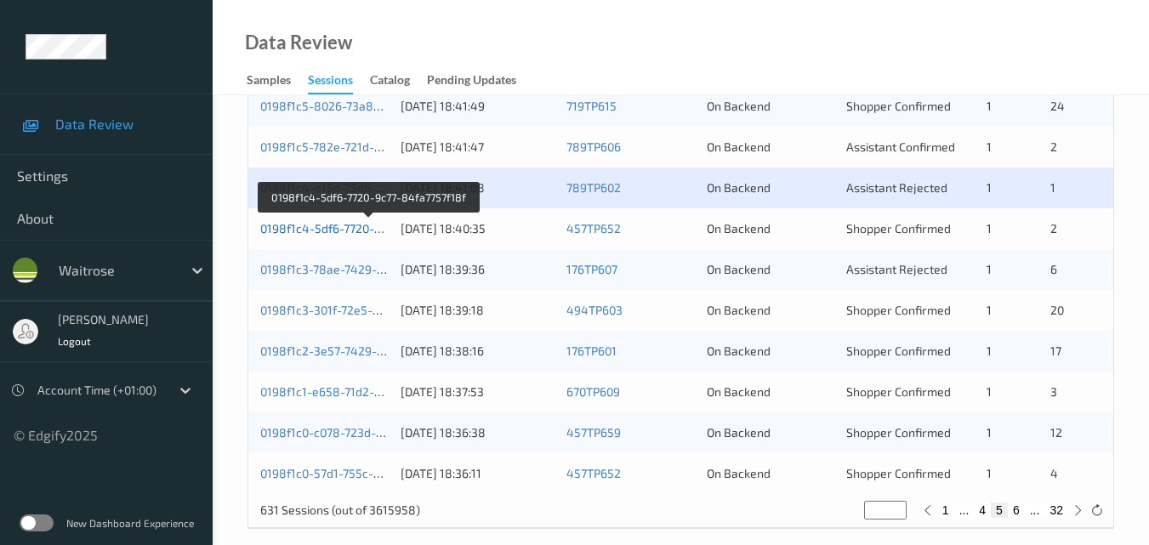
click at [333, 230] on link "0198f1c4-5df6-7720-9c77-84fa7757f18f" at bounding box center [368, 228] width 216 height 14
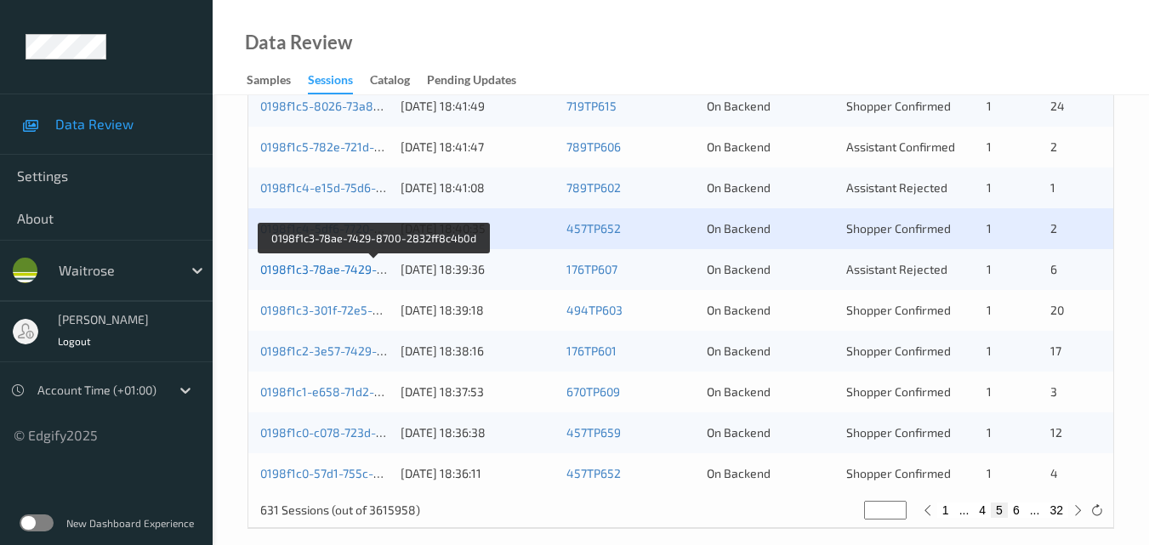
click at [343, 267] on link "0198f1c3-78ae-7429-8700-2832ff8c4b0d" at bounding box center [373, 269] width 227 height 14
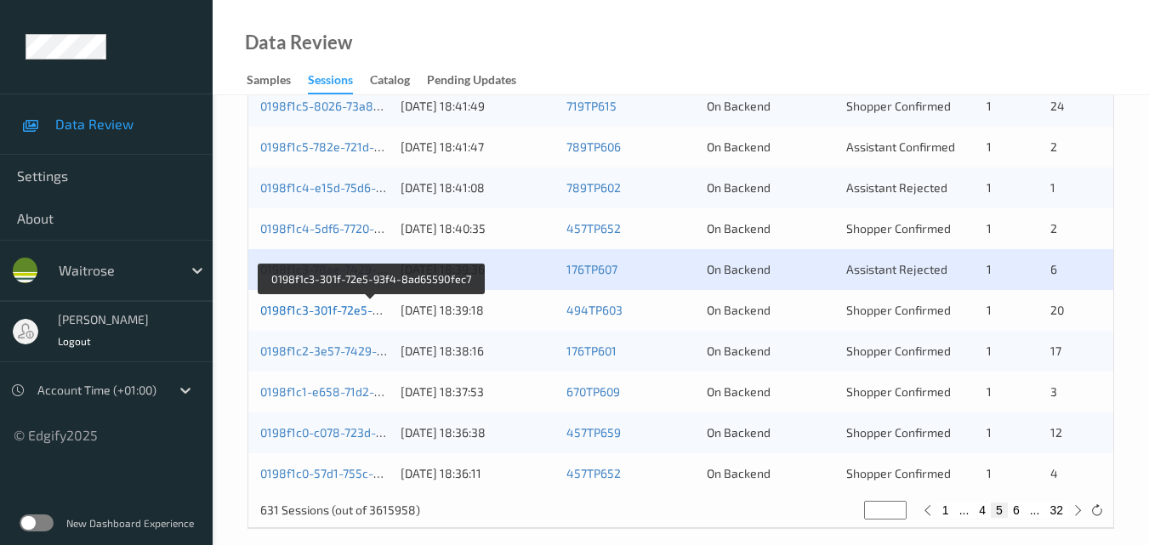
click at [325, 316] on link "0198f1c3-301f-72e5-93f4-8ad65590fec7" at bounding box center [370, 310] width 221 height 14
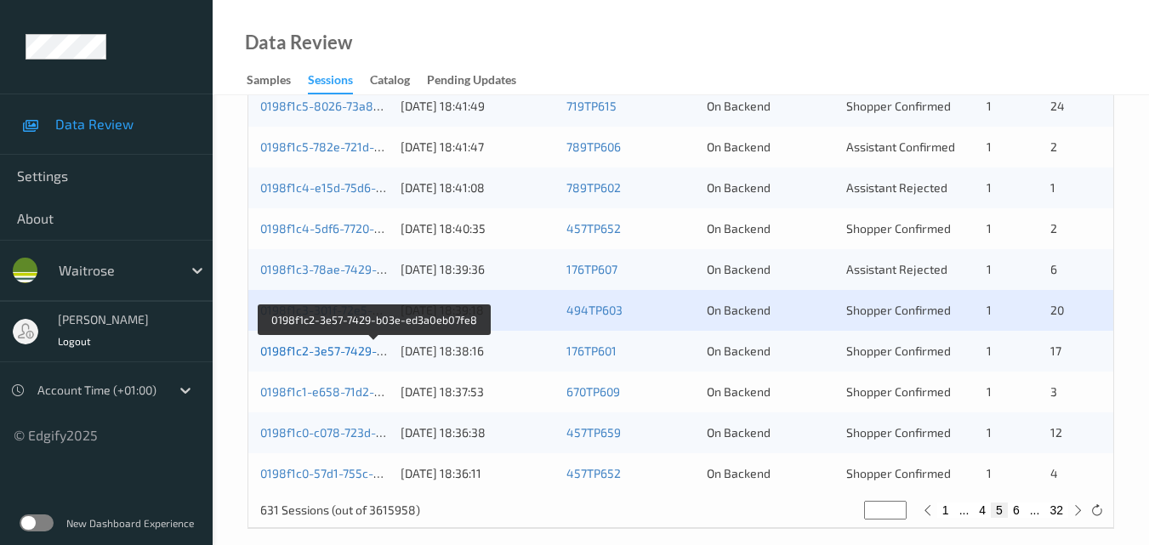
click at [322, 352] on link "0198f1c2-3e57-7429-b03e-ed3a0eb07fe8" at bounding box center [374, 351] width 228 height 14
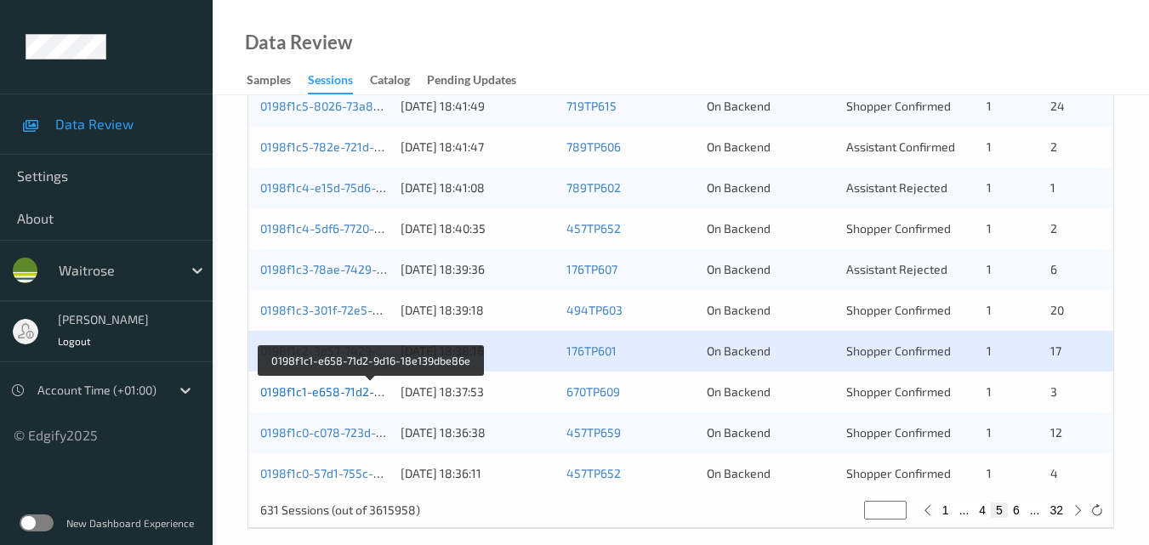
click at [323, 391] on link "0198f1c1-e658-71d2-9d16-18e139dbe86e" at bounding box center [372, 391] width 225 height 14
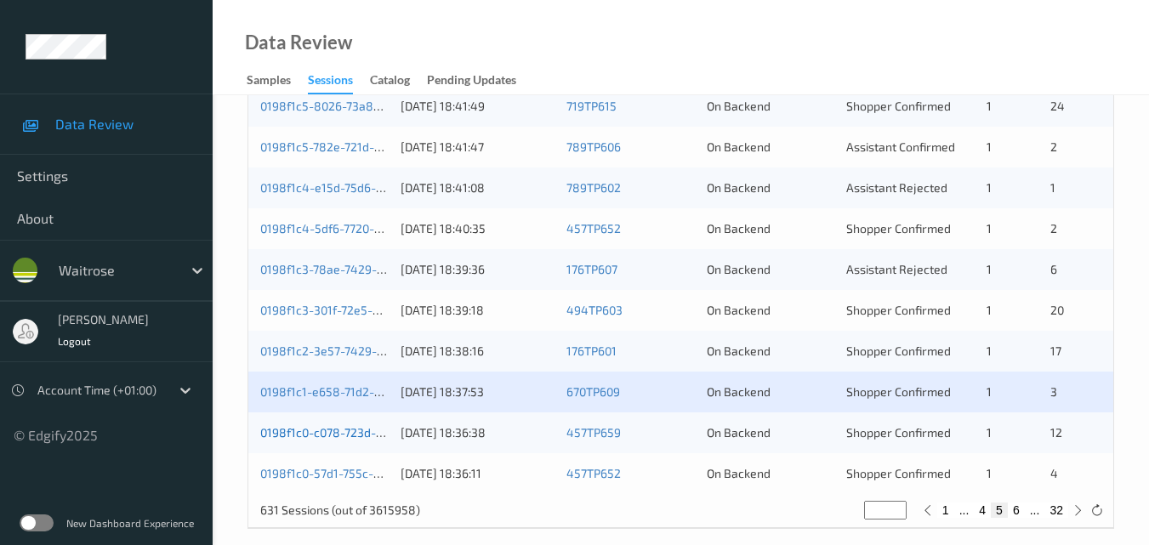
click at [333, 436] on link "0198f1c0-c078-723d-a4d3-b500be6dc2f0" at bounding box center [373, 432] width 227 height 14
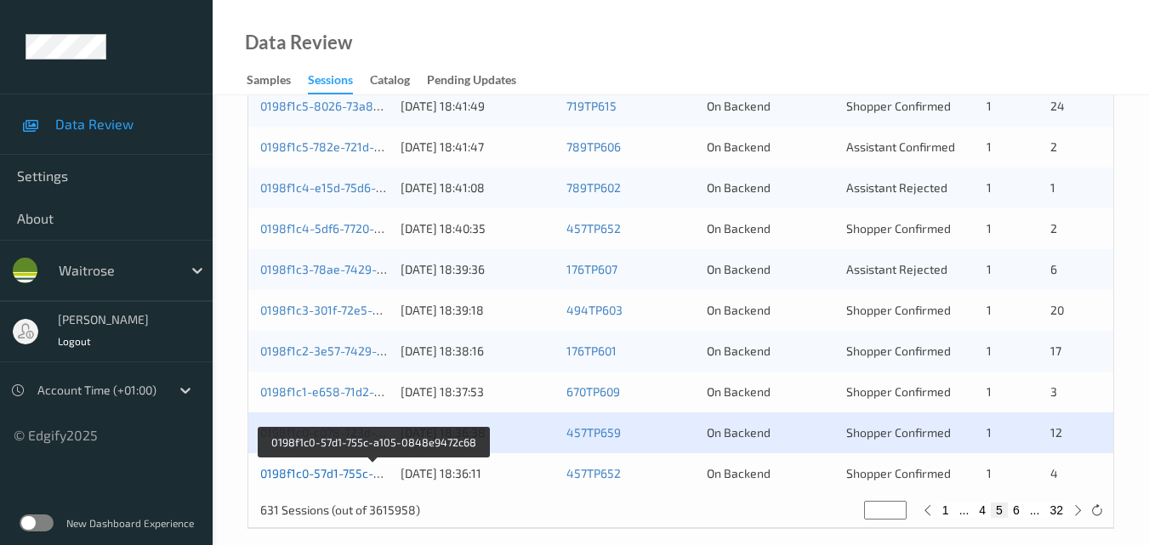
click at [332, 477] on link "0198f1c0-57d1-755c-a105-0848e9472c68" at bounding box center [374, 473] width 228 height 14
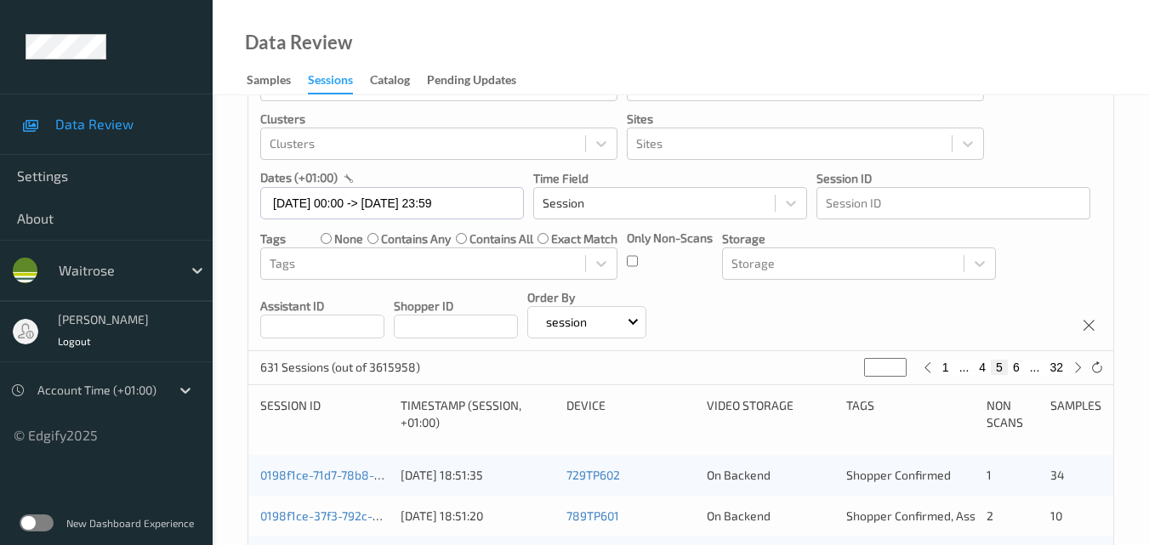
scroll to position [0, 0]
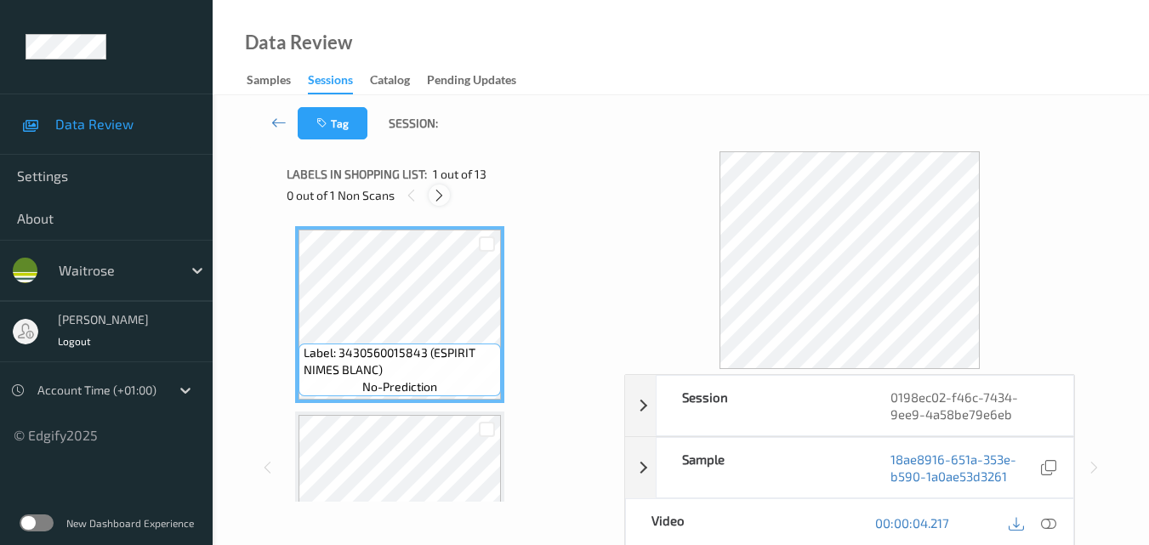
click at [444, 195] on icon at bounding box center [439, 195] width 14 height 15
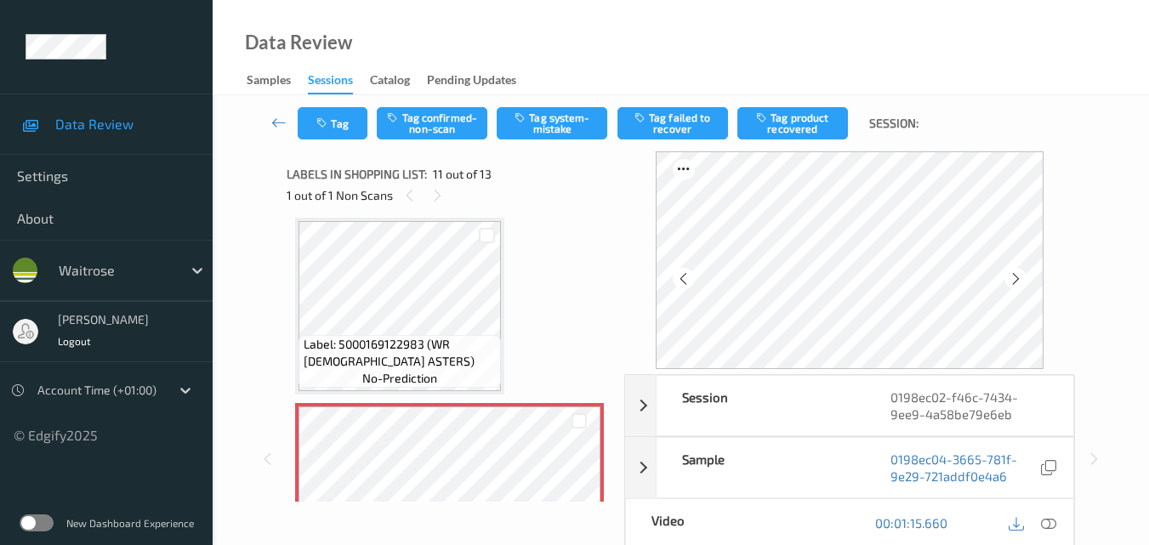
scroll to position [1762, 0]
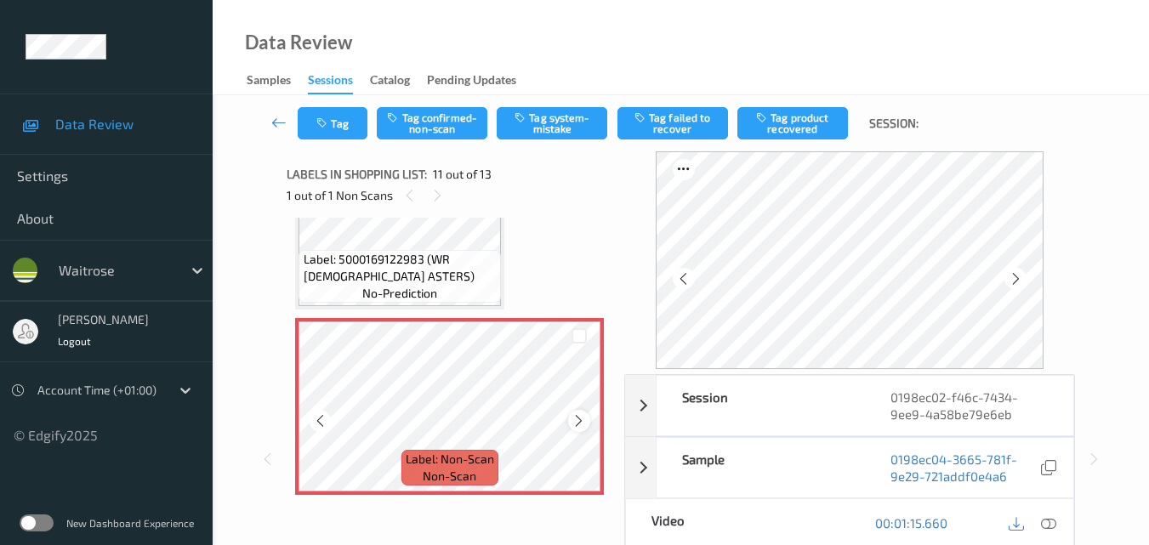
click at [582, 424] on icon at bounding box center [579, 420] width 14 height 15
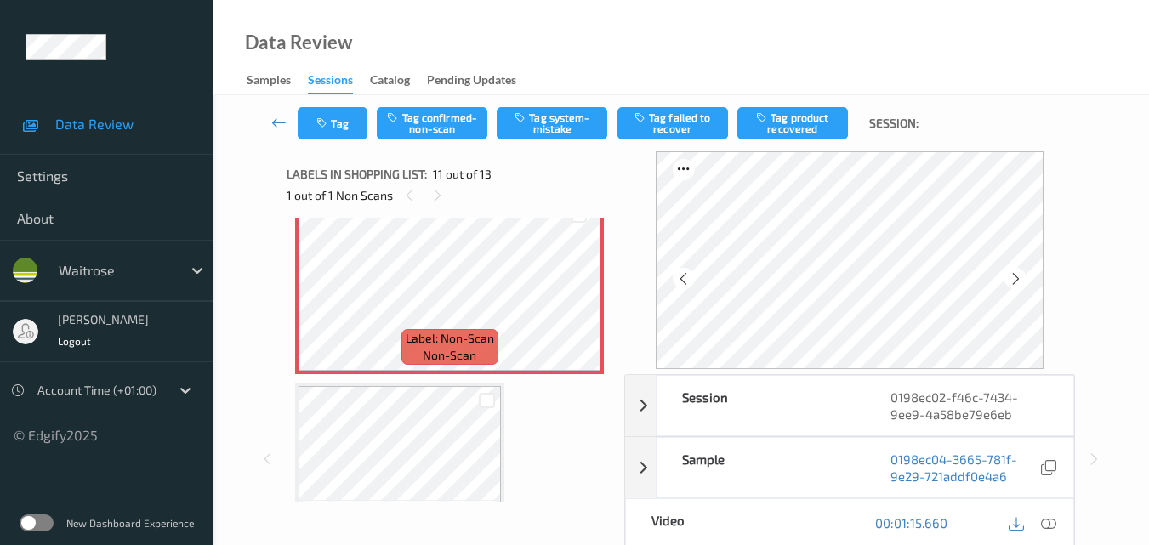
scroll to position [1847, 0]
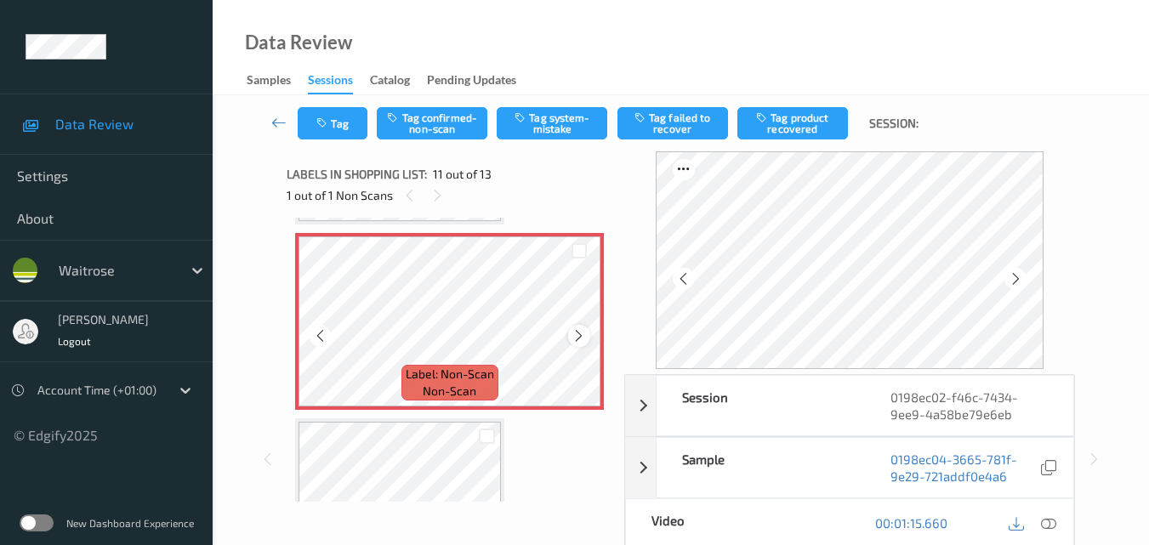
click at [576, 339] on icon at bounding box center [579, 335] width 14 height 15
click at [1051, 524] on icon at bounding box center [1048, 522] width 15 height 15
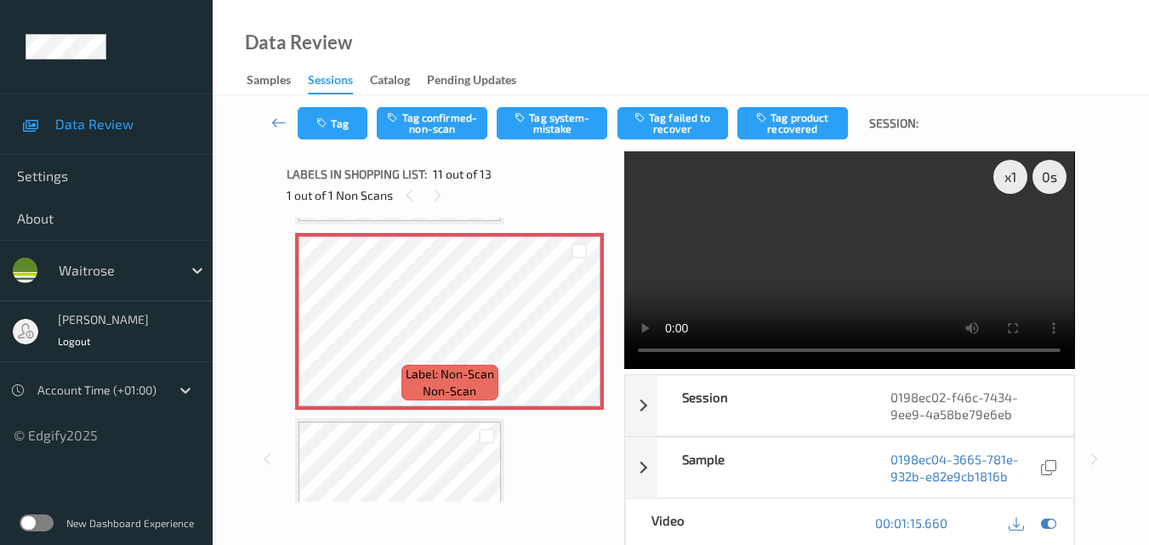
click at [754, 264] on video at bounding box center [849, 260] width 450 height 218
click at [874, 293] on video at bounding box center [849, 260] width 450 height 218
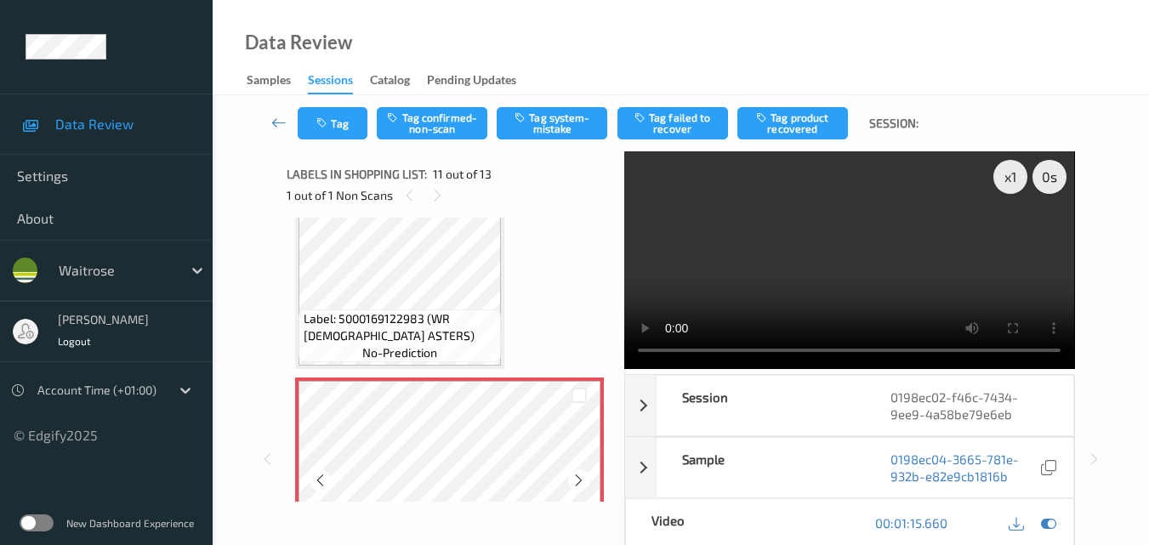
scroll to position [1677, 0]
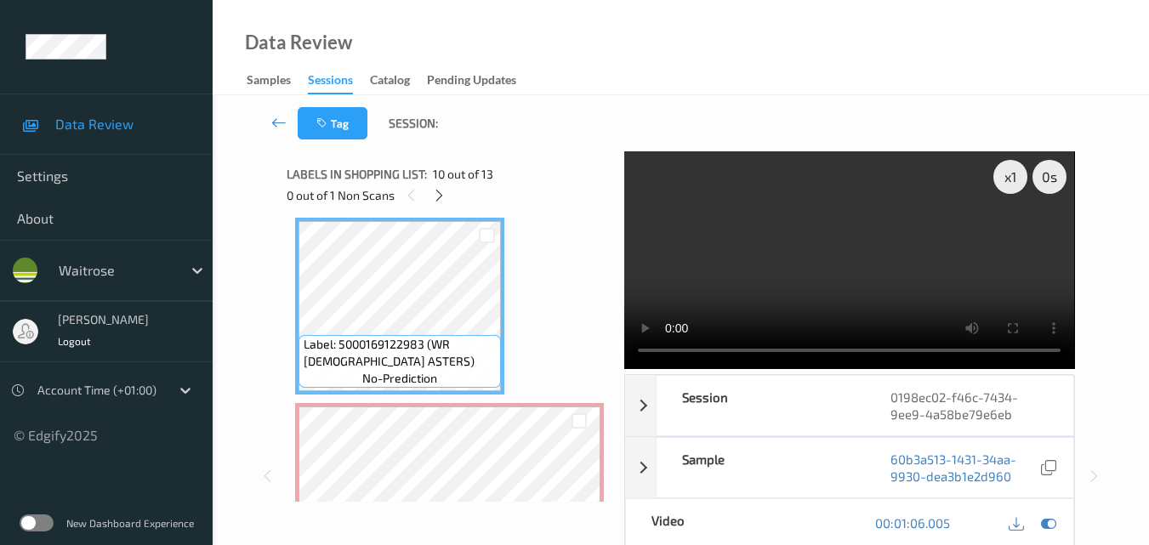
click at [891, 255] on video at bounding box center [849, 260] width 450 height 218
click at [874, 248] on video at bounding box center [849, 260] width 450 height 218
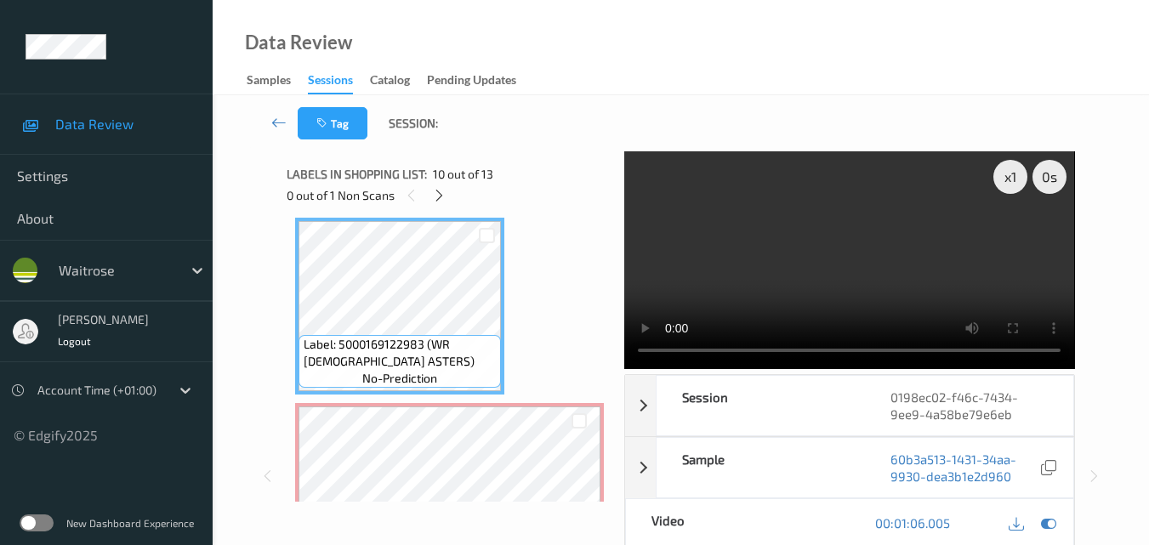
click at [852, 282] on video at bounding box center [849, 260] width 450 height 218
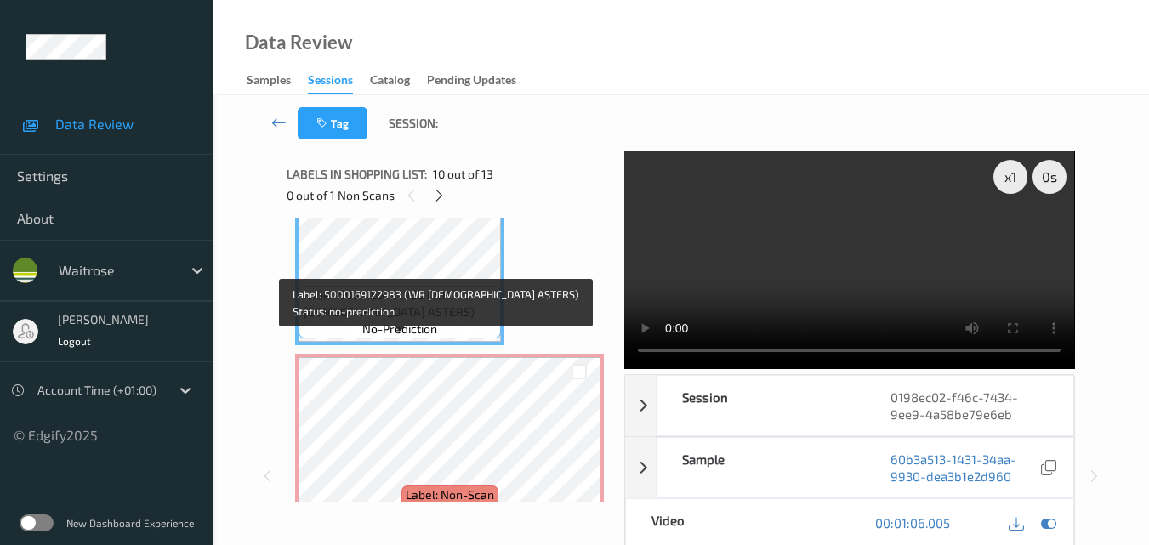
scroll to position [1762, 0]
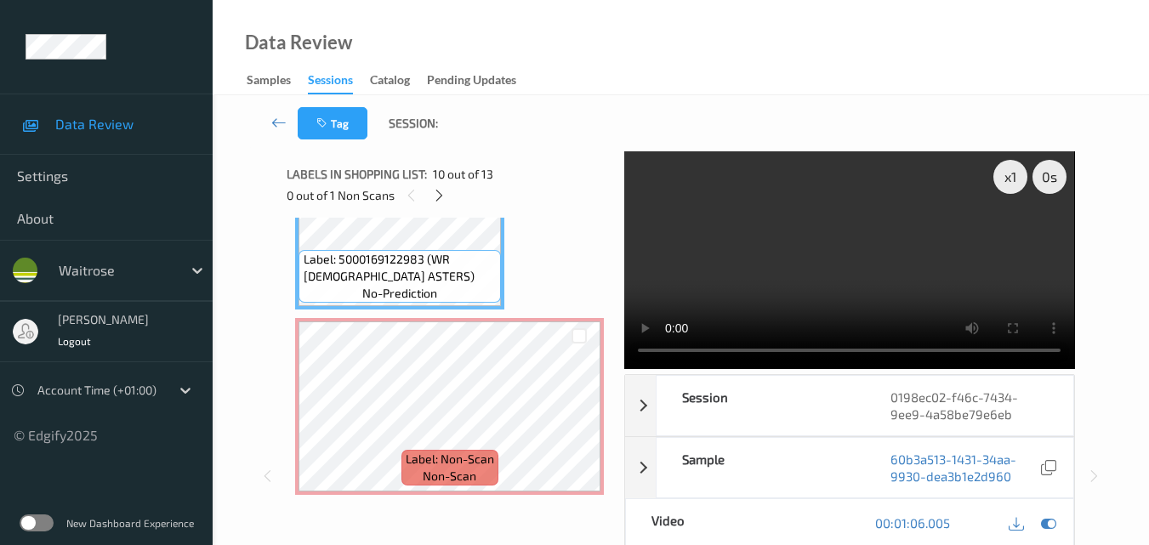
click at [854, 265] on video at bounding box center [849, 260] width 450 height 218
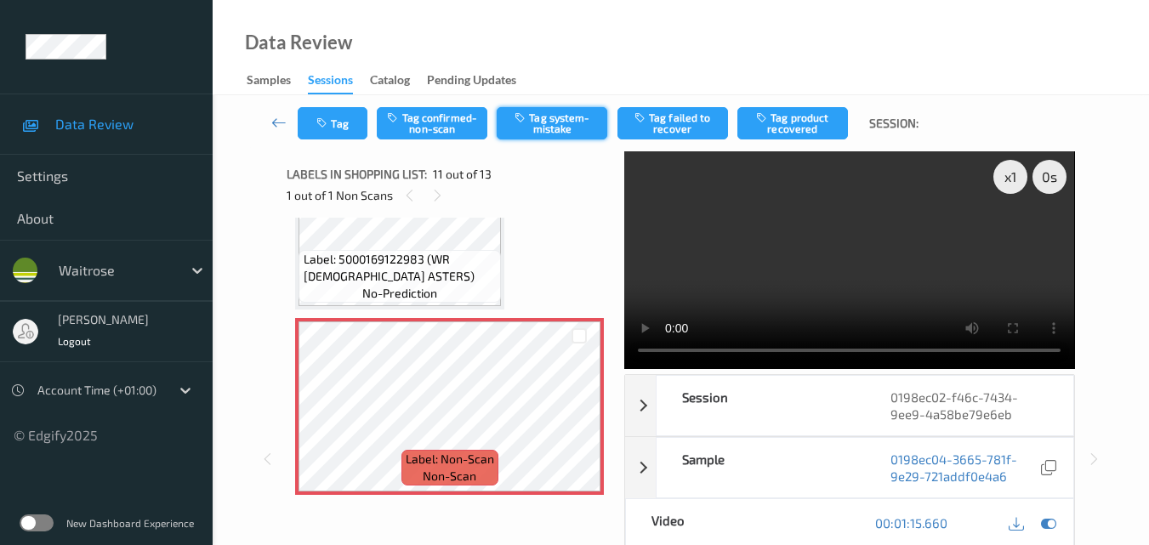
click at [564, 133] on button "Tag system-mistake" at bounding box center [552, 123] width 111 height 32
click at [342, 131] on button "Tag" at bounding box center [333, 123] width 70 height 32
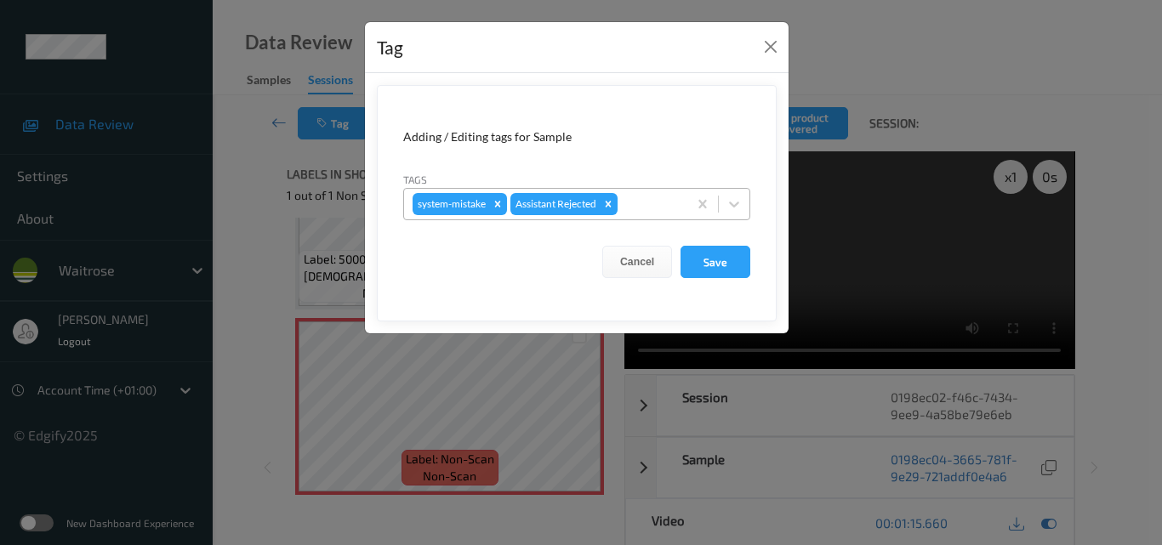
click at [638, 211] on div at bounding box center [650, 204] width 58 height 20
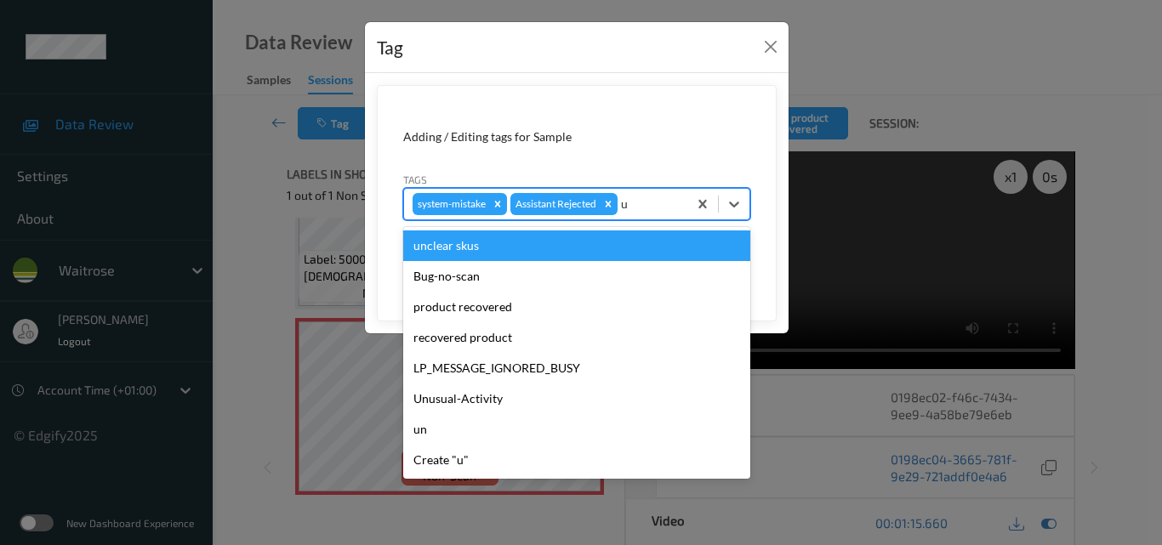
type input "un"
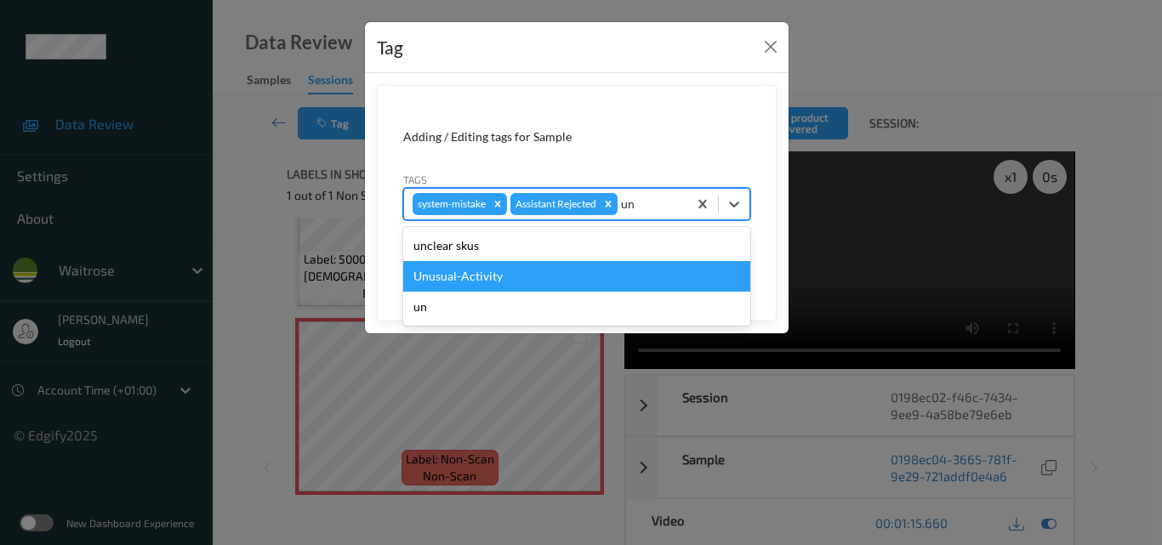
click at [526, 271] on div "Unusual-Activity" at bounding box center [576, 276] width 347 height 31
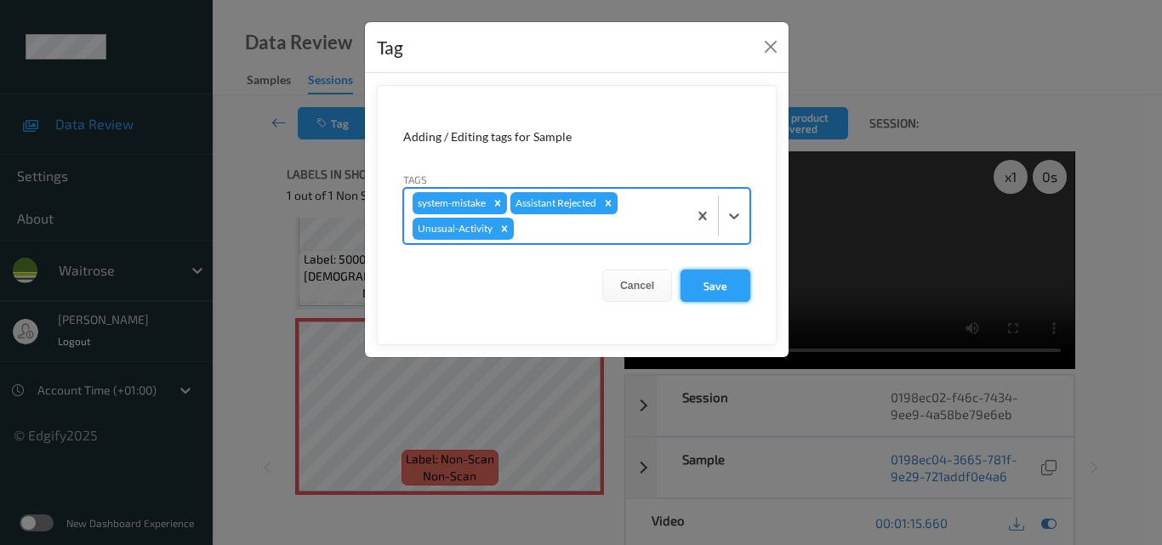
click at [716, 279] on button "Save" at bounding box center [715, 286] width 70 height 32
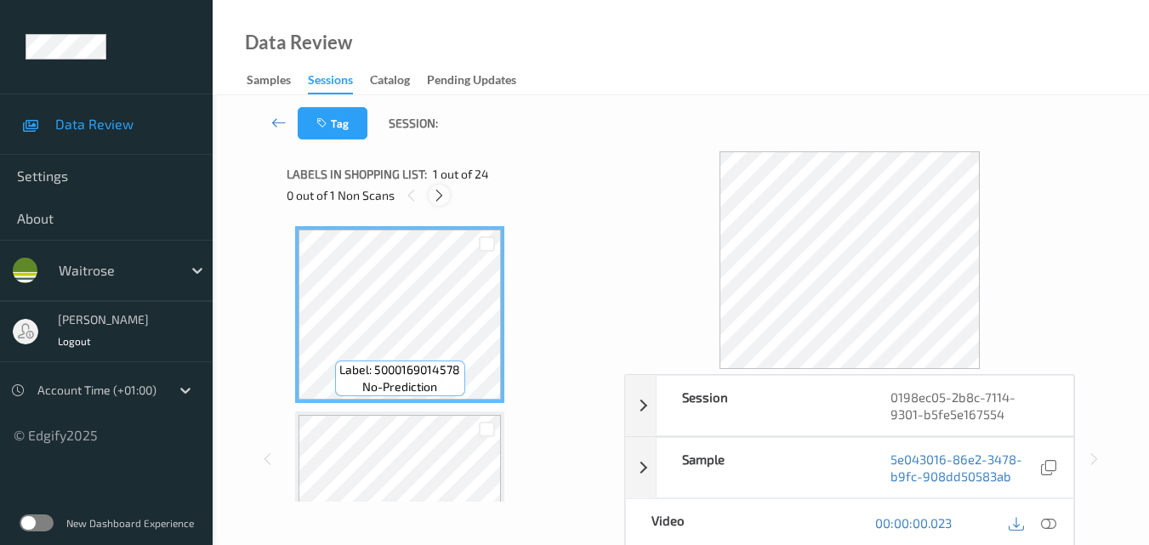
click at [435, 198] on icon at bounding box center [439, 195] width 14 height 15
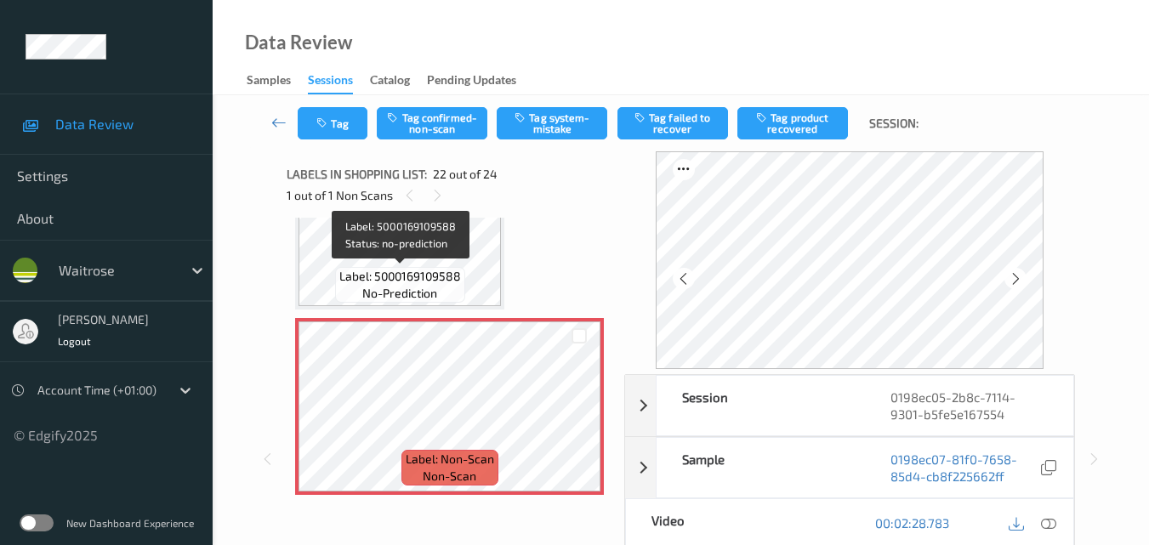
scroll to position [3887, 0]
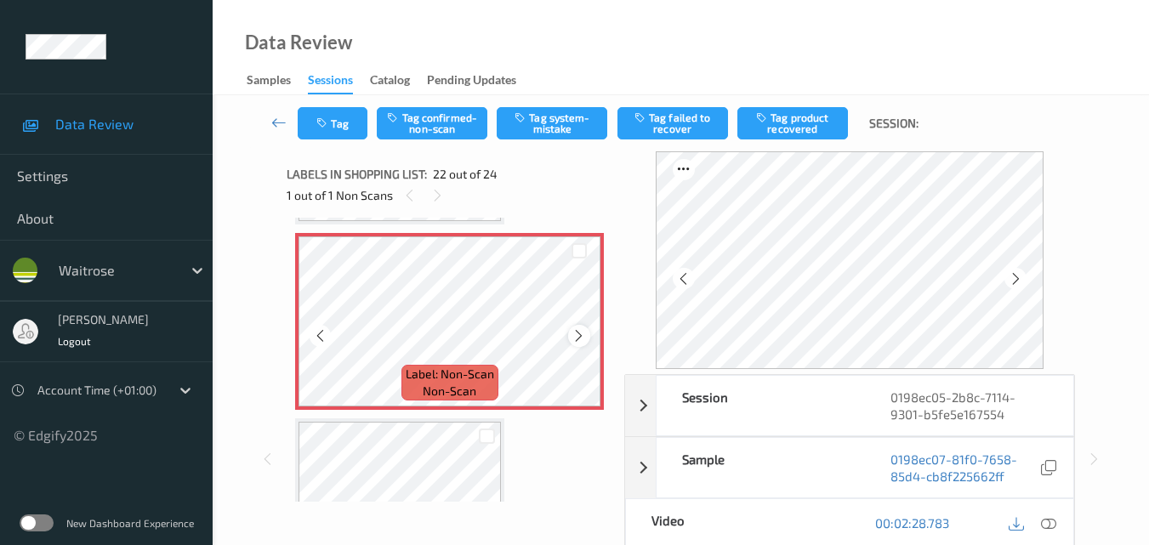
click at [578, 337] on icon at bounding box center [579, 335] width 14 height 15
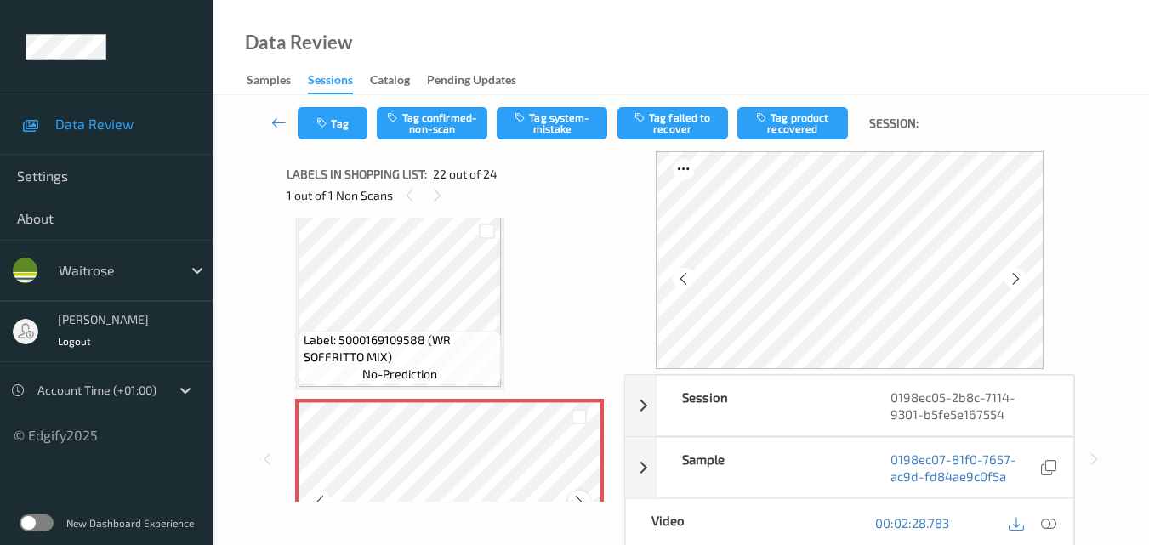
scroll to position [3717, 0]
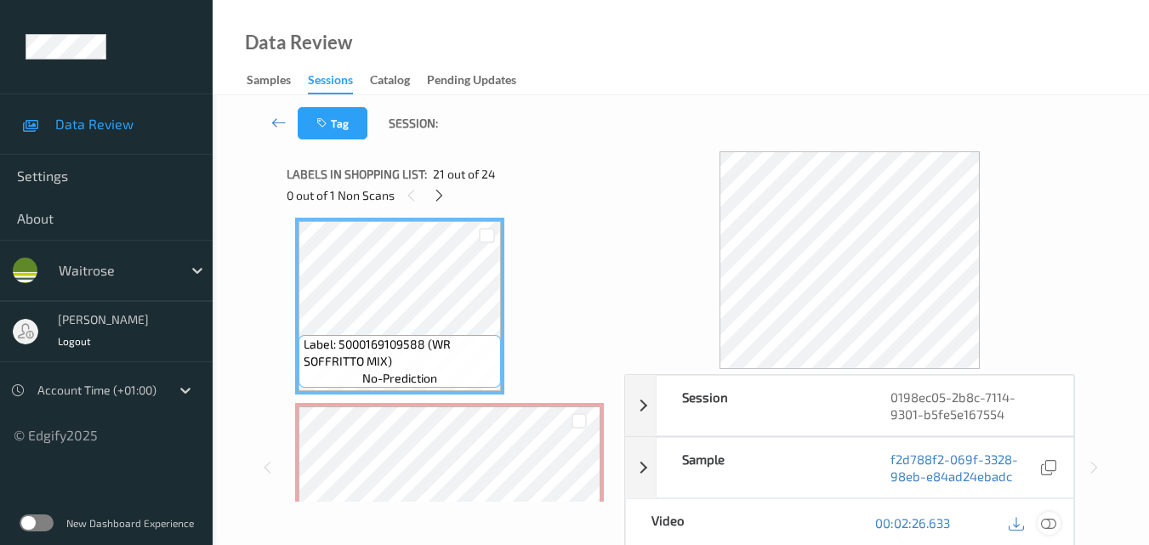
click at [1049, 520] on icon at bounding box center [1048, 522] width 15 height 15
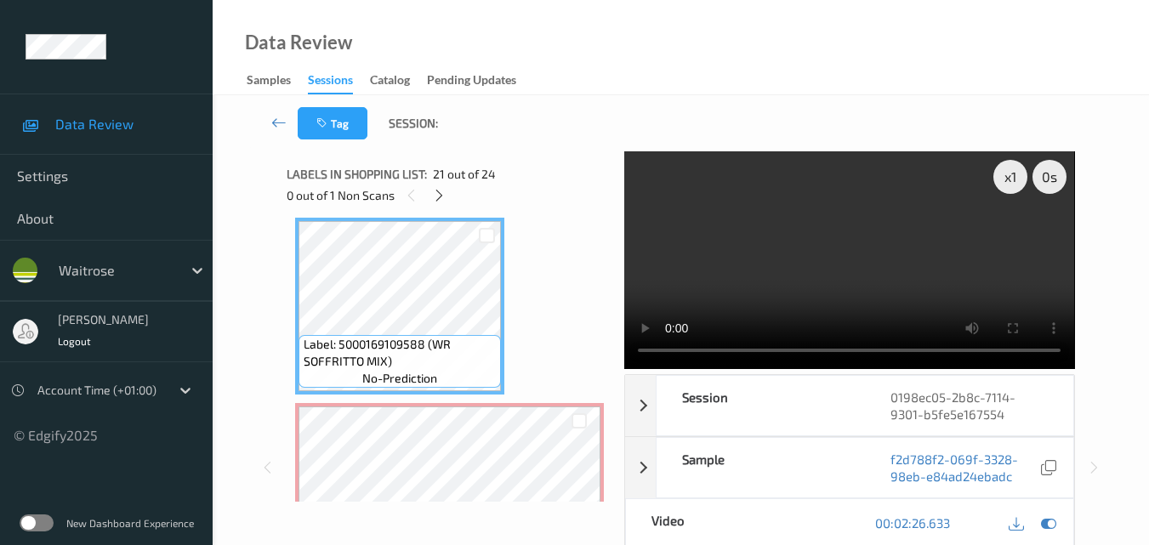
click at [902, 265] on video at bounding box center [849, 260] width 450 height 218
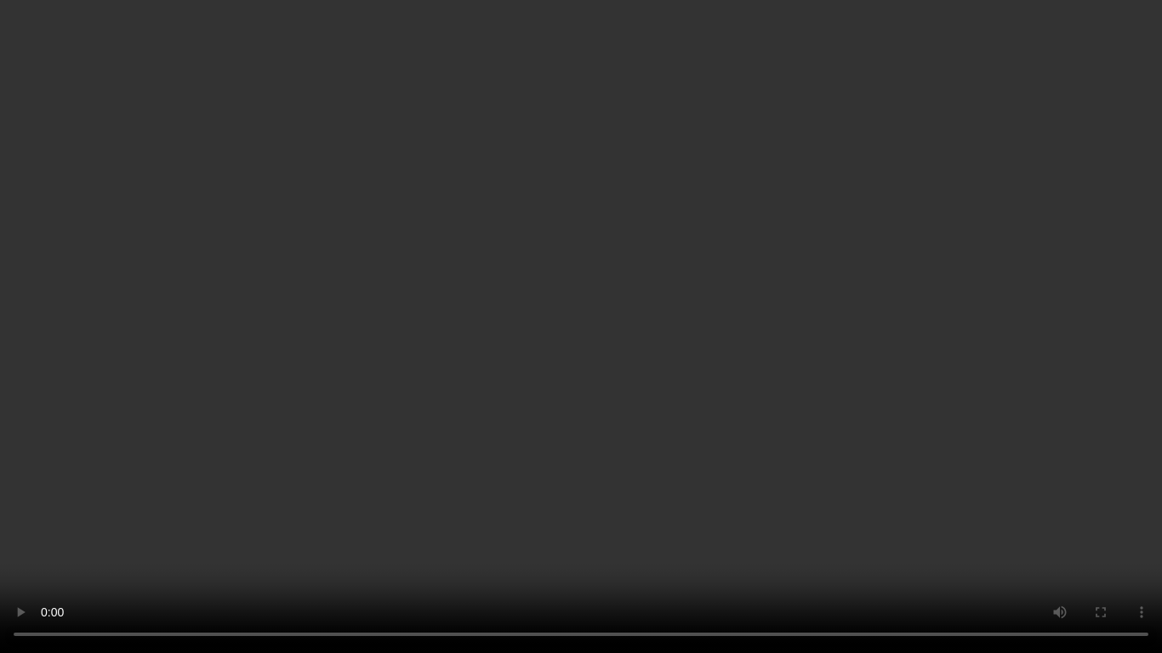
click at [1010, 404] on video at bounding box center [581, 326] width 1162 height 653
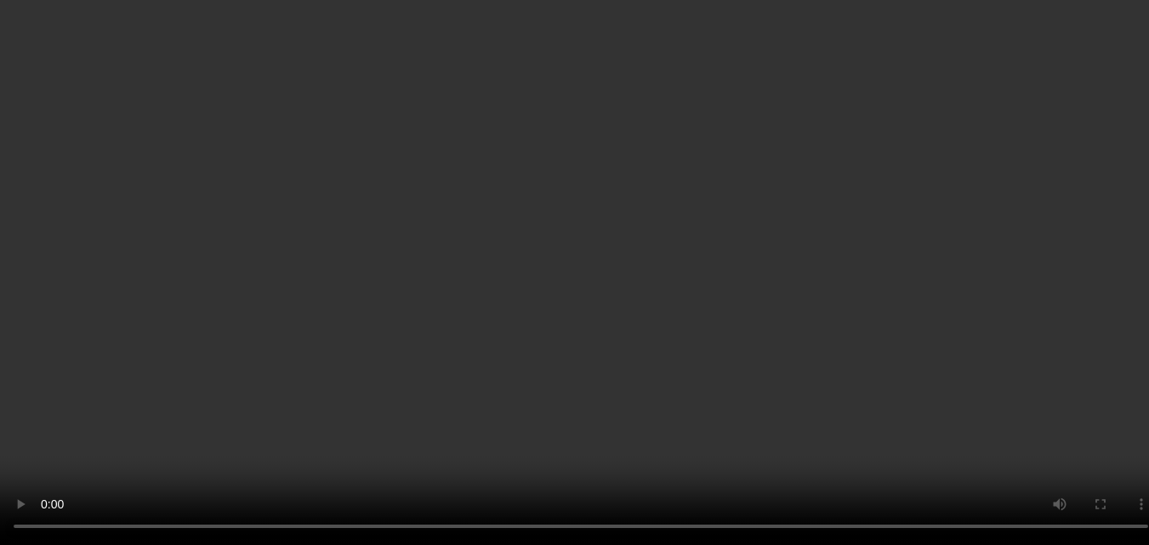
scroll to position [3802, 0]
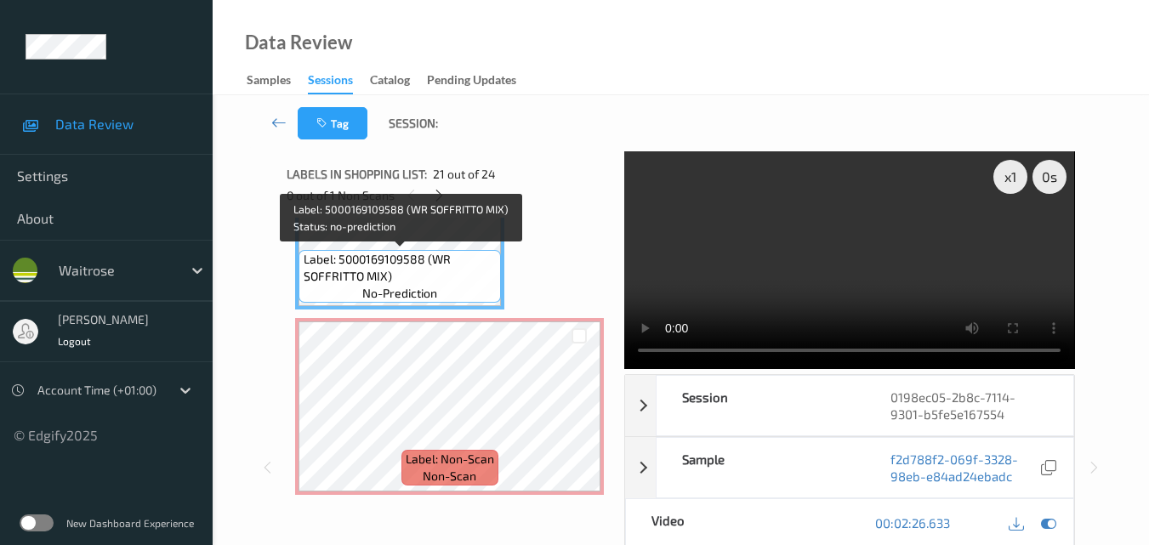
click at [469, 271] on span "Label: 5000169109588 (WR SOFFRITTO MIX)" at bounding box center [401, 268] width 194 height 34
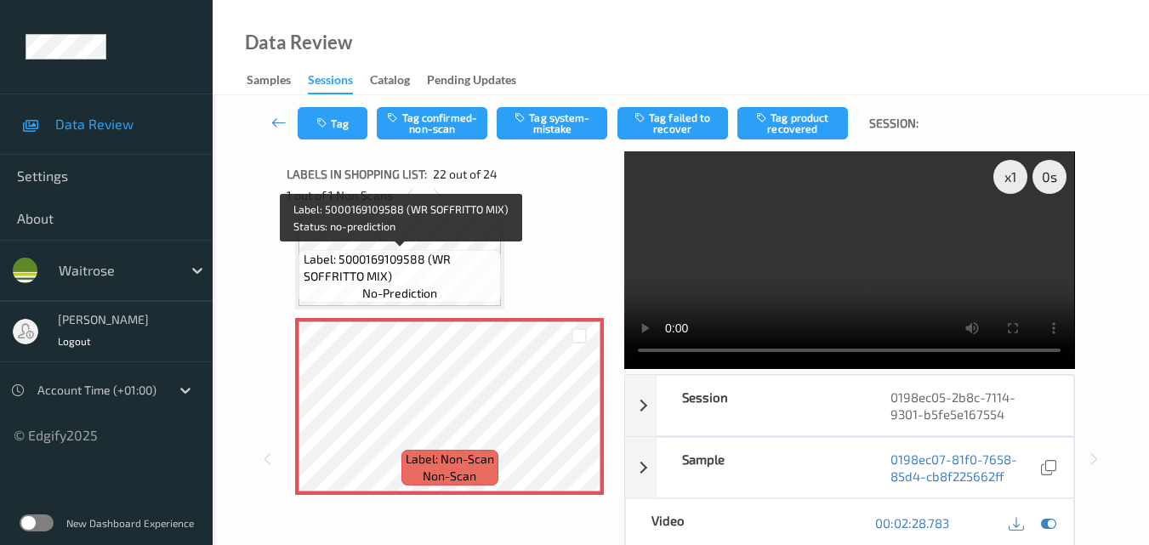
click at [432, 274] on span "Label: 5000169109588 (WR SOFFRITTO MIX)" at bounding box center [401, 268] width 194 height 34
click at [453, 281] on span "Label: 5000169109588 (WR SOFFRITTO MIX)" at bounding box center [401, 268] width 194 height 34
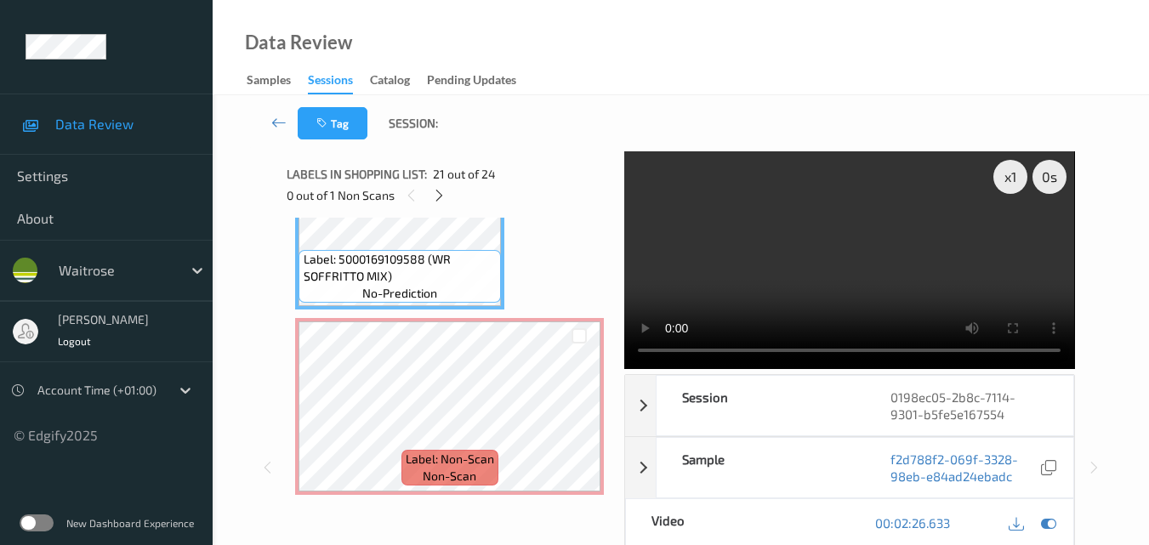
click at [917, 270] on video at bounding box center [849, 260] width 450 height 218
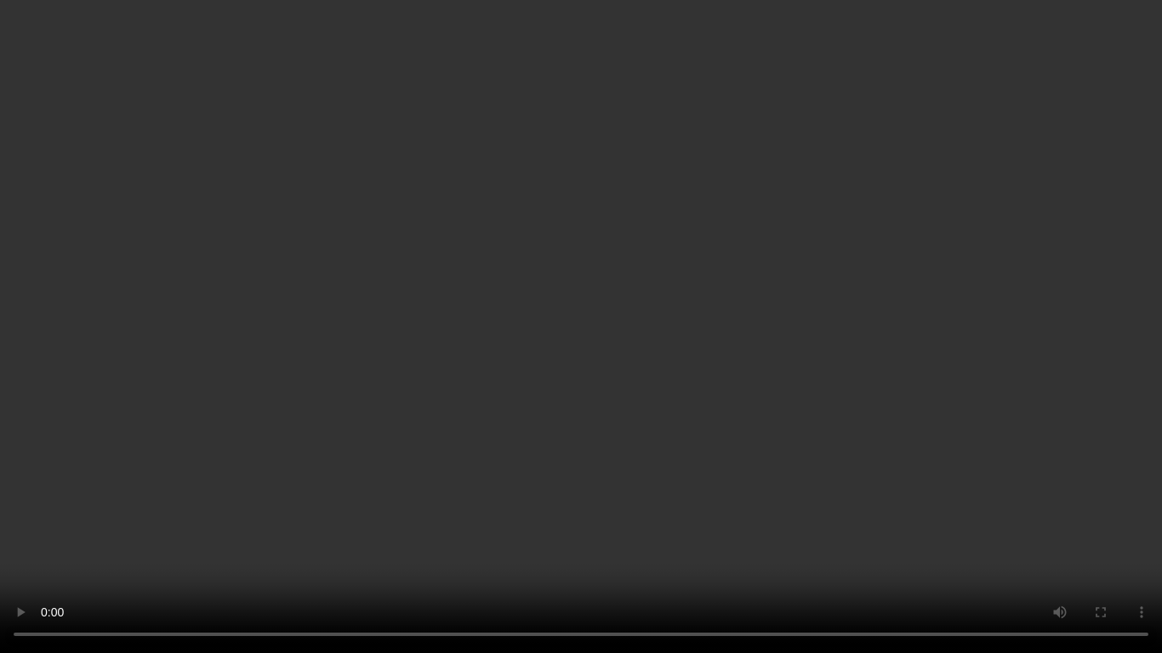
click at [970, 406] on video at bounding box center [581, 326] width 1162 height 653
click at [788, 306] on video at bounding box center [581, 326] width 1162 height 653
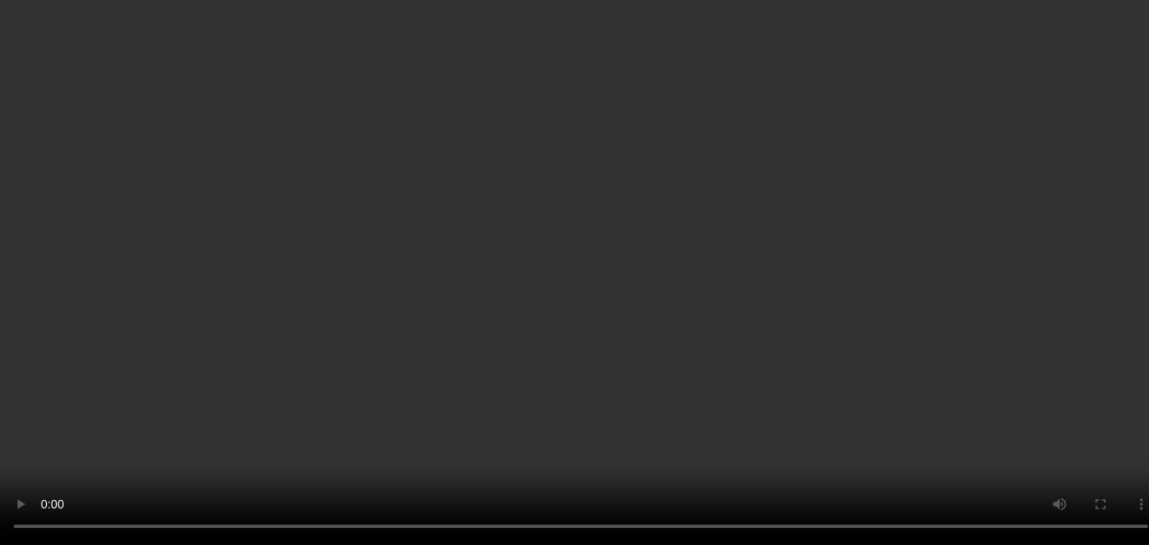
scroll to position [3547, 0]
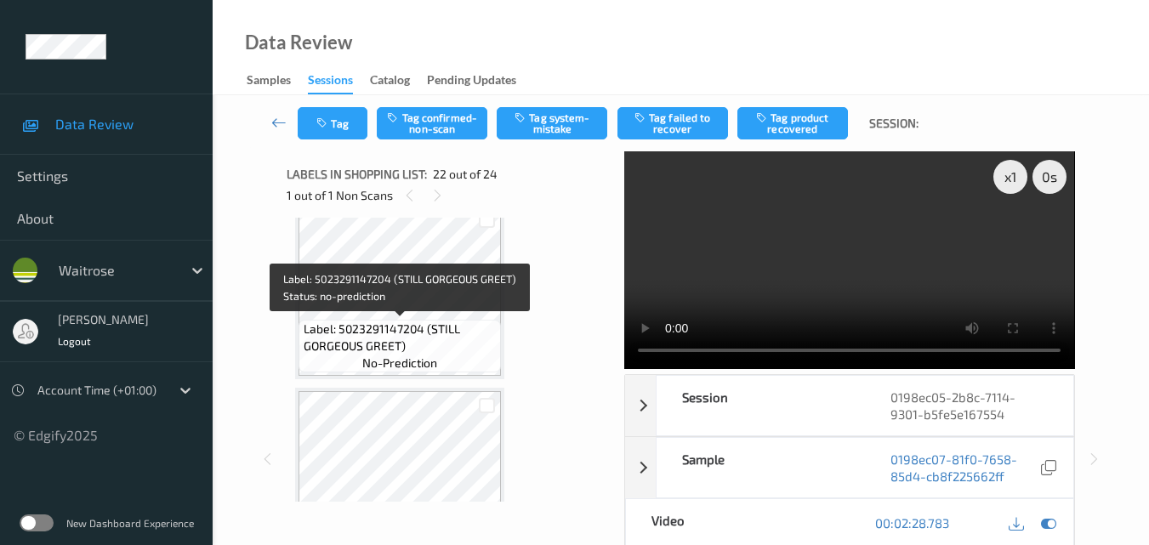
click at [436, 346] on span "Label: 5023291147204 (STILL GORGEOUS GREET)" at bounding box center [401, 338] width 194 height 34
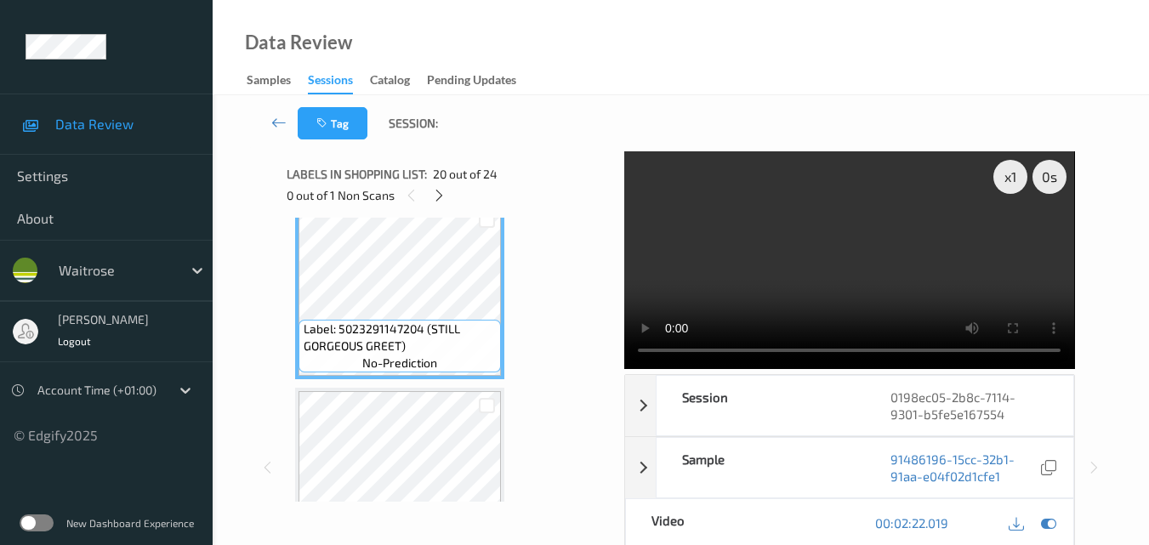
click at [816, 257] on video at bounding box center [849, 260] width 450 height 218
click at [900, 282] on video at bounding box center [849, 260] width 450 height 218
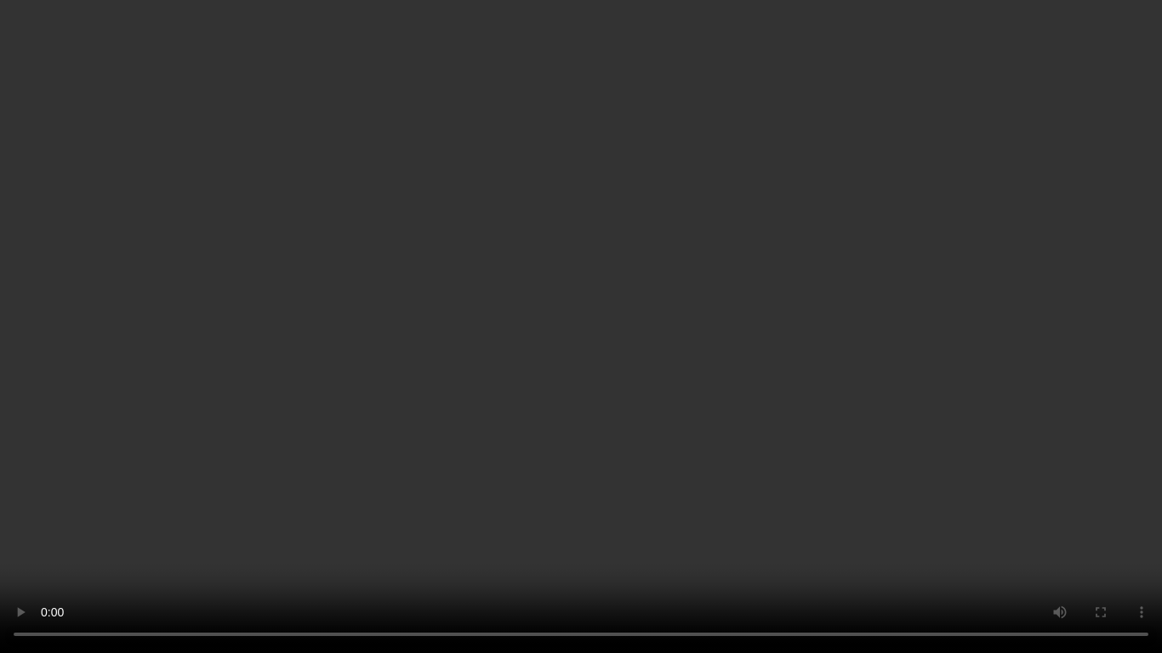
click at [854, 383] on video at bounding box center [581, 326] width 1162 height 653
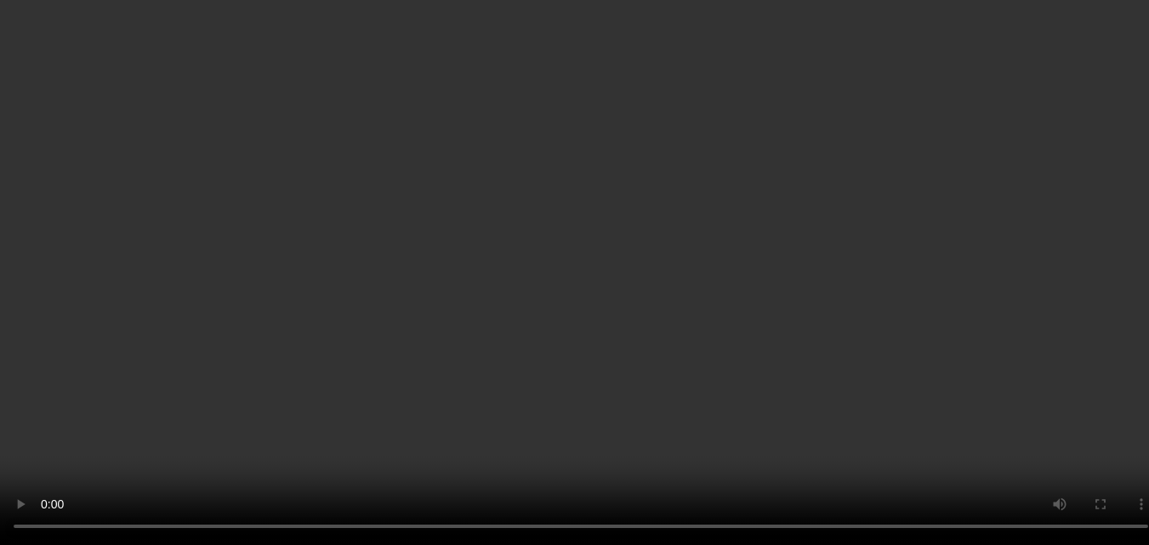
scroll to position [3717, 0]
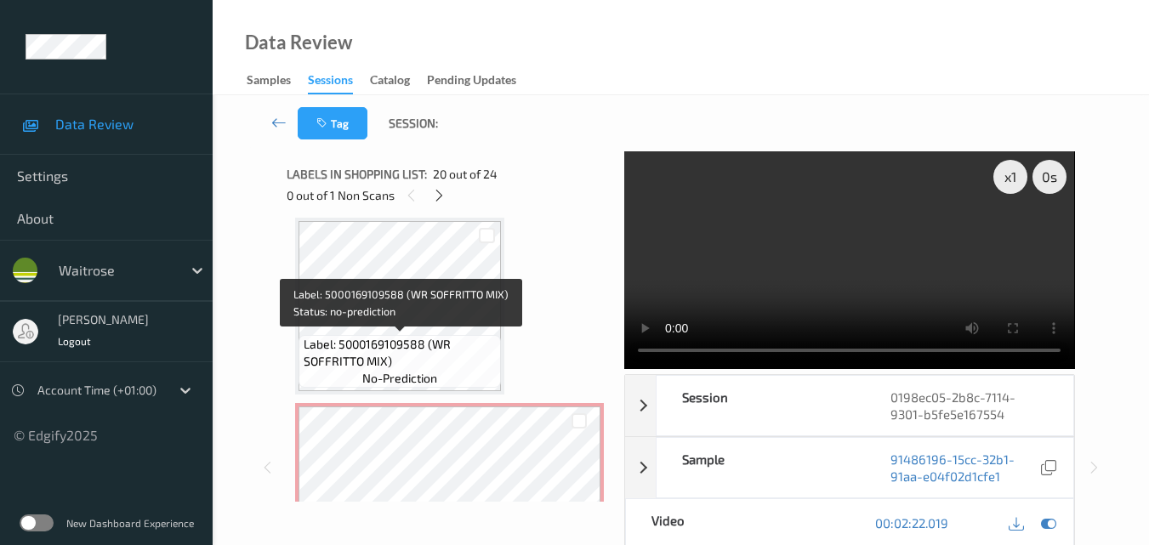
click at [432, 364] on span "Label: 5000169109588 (WR SOFFRITTO MIX)" at bounding box center [401, 353] width 194 height 34
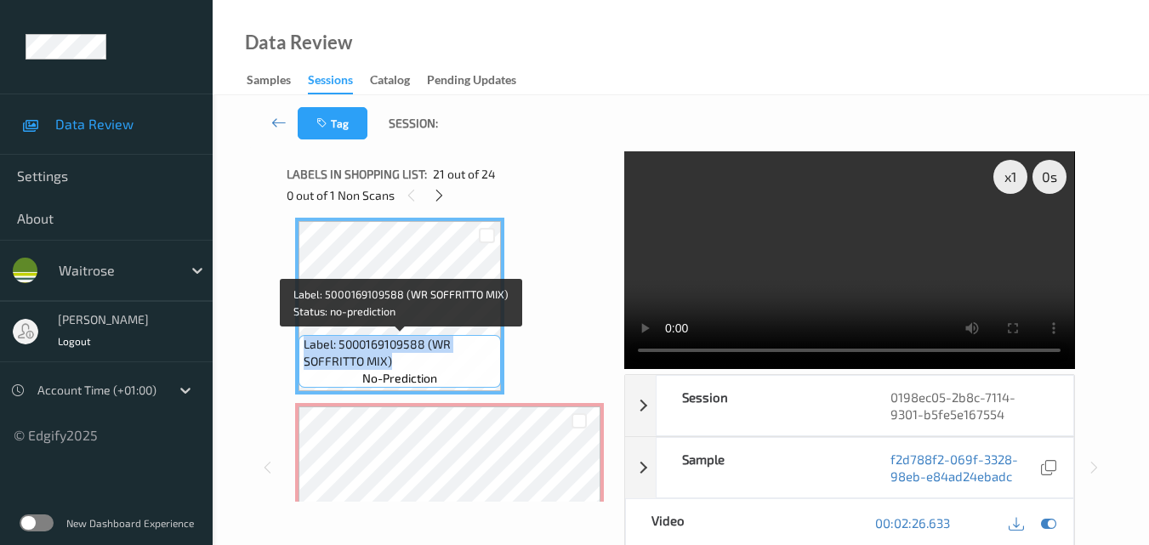
drag, startPoint x: 394, startPoint y: 367, endPoint x: 302, endPoint y: 346, distance: 94.1
click at [302, 346] on div "Label: 5000169109588 (WR SOFFRITTO MIX) no-prediction" at bounding box center [400, 361] width 202 height 53
copy span "Label: 5000169109588 (WR SOFFRITTO MIX)"
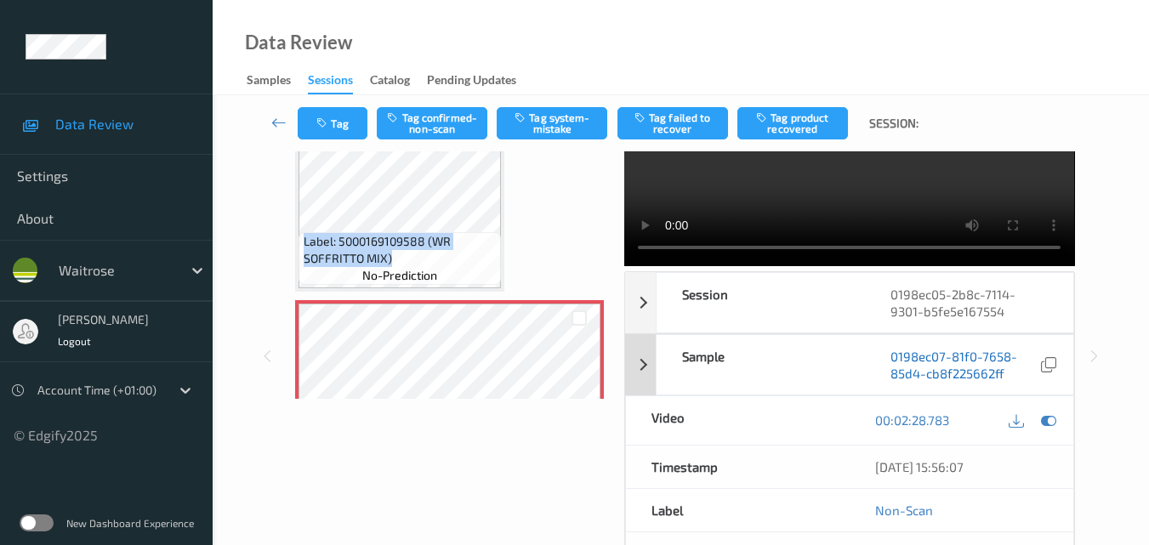
scroll to position [18, 0]
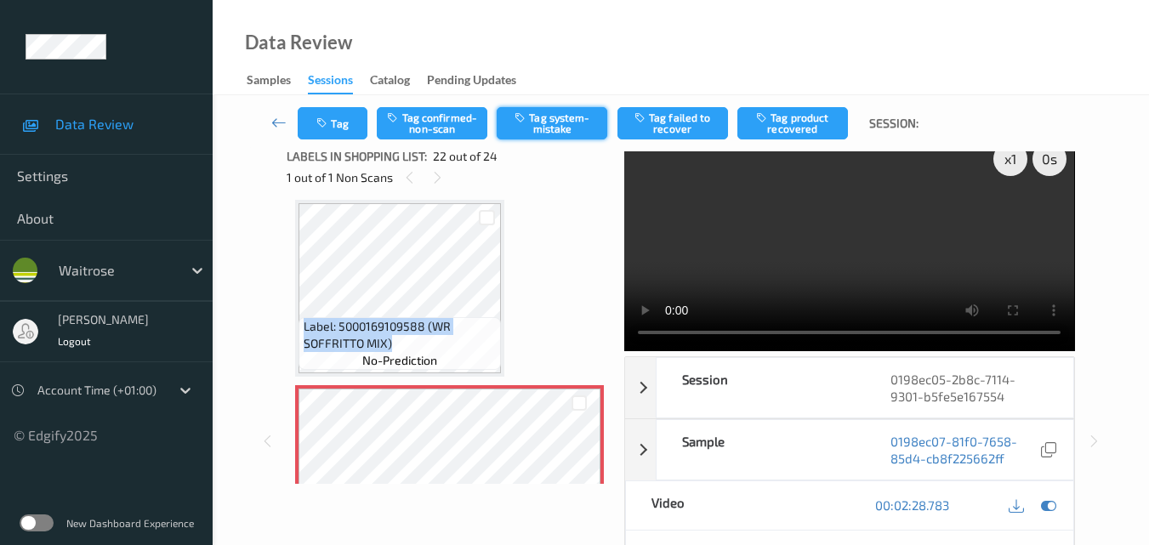
click at [558, 128] on button "Tag system-mistake" at bounding box center [552, 123] width 111 height 32
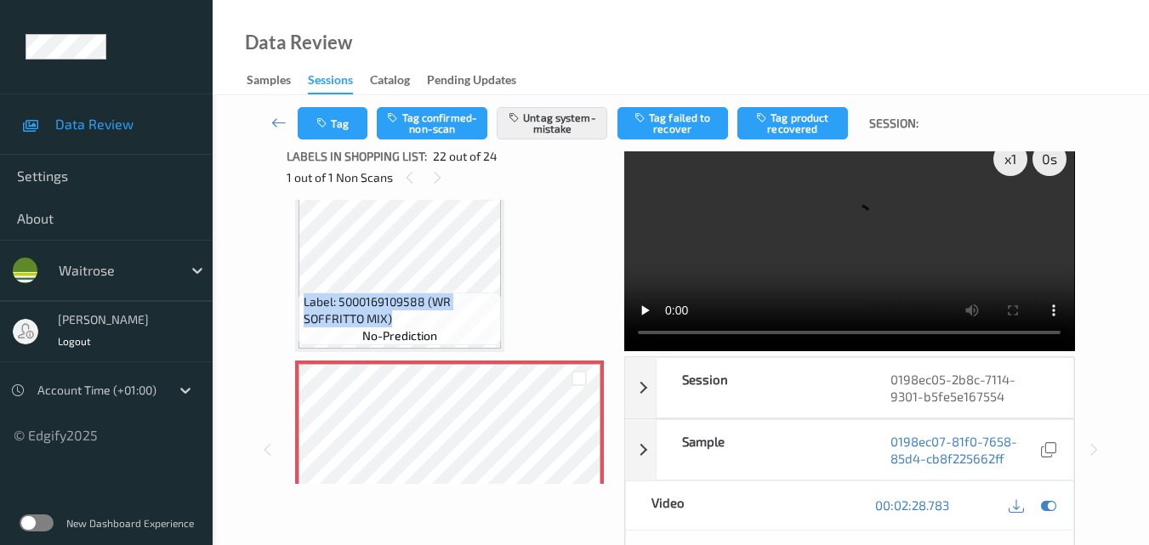
scroll to position [3717, 0]
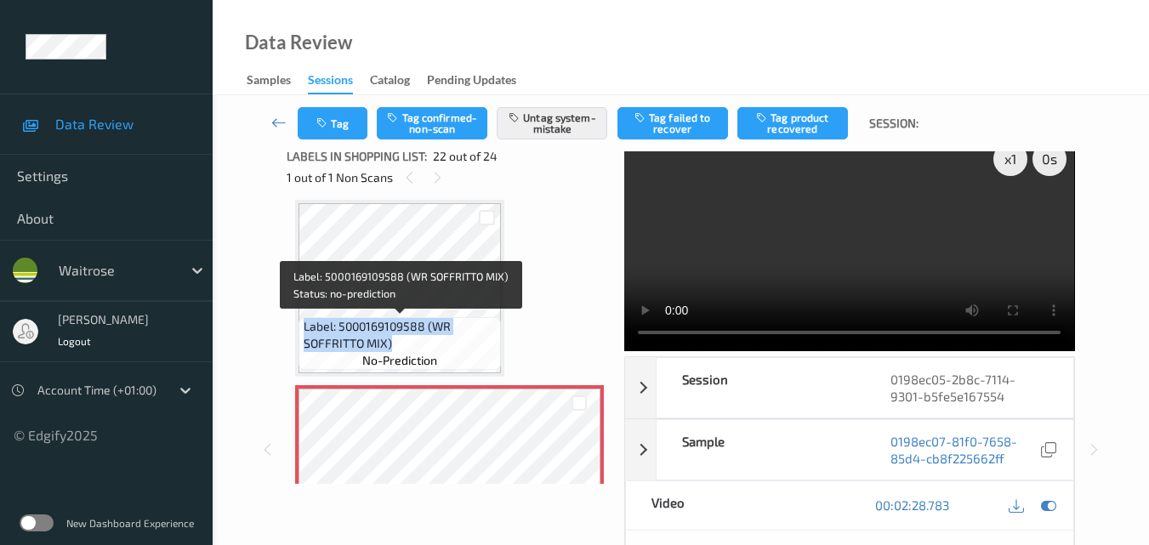
click at [475, 345] on span "Label: 5000169109588 (WR SOFFRITTO MIX)" at bounding box center [401, 335] width 194 height 34
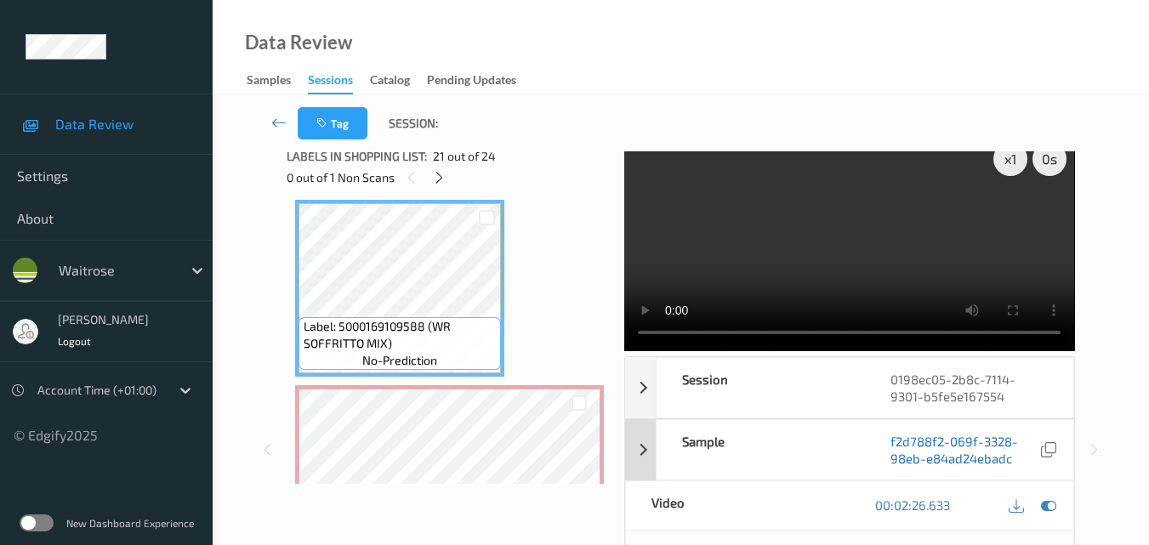
scroll to position [0, 0]
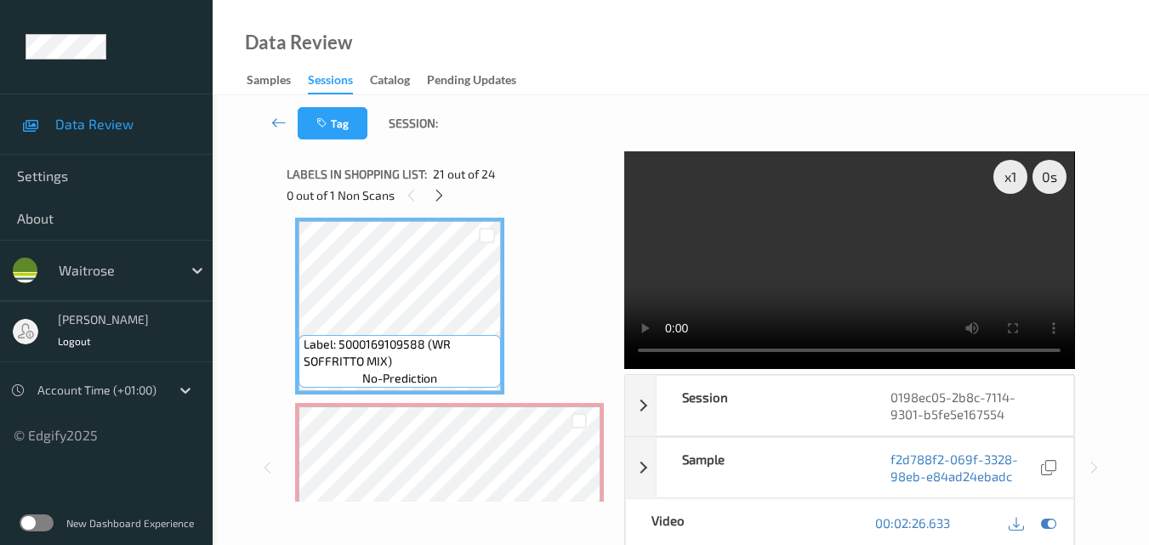
click at [841, 269] on video at bounding box center [849, 260] width 450 height 218
click at [773, 248] on video at bounding box center [849, 260] width 450 height 218
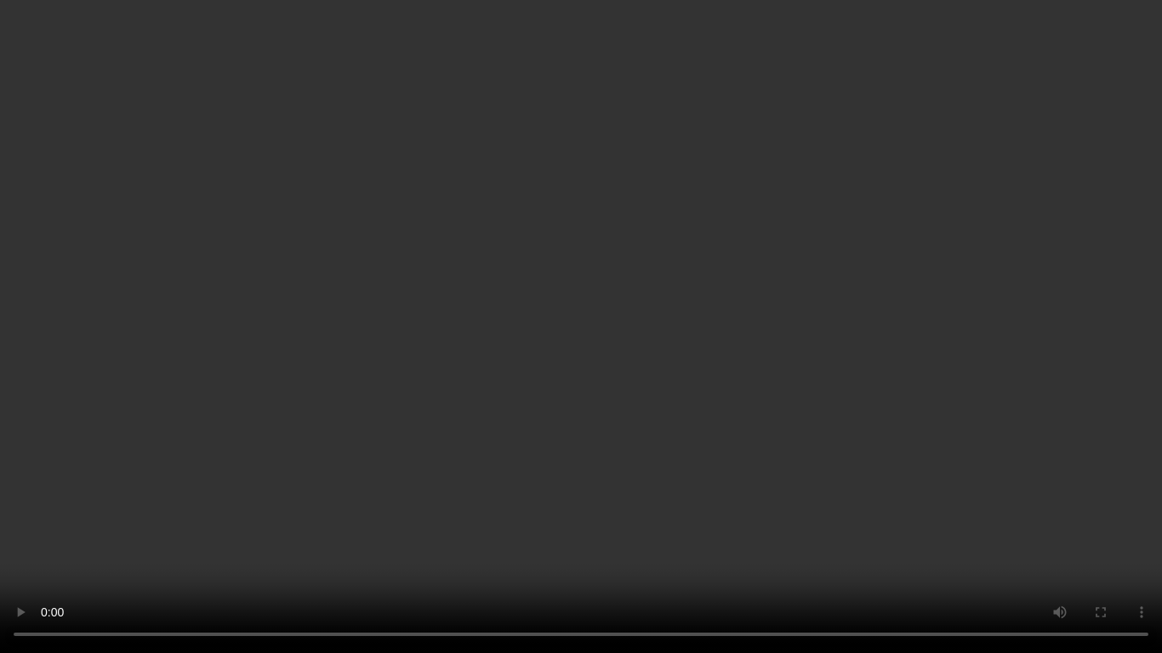
click at [959, 370] on video at bounding box center [581, 326] width 1162 height 653
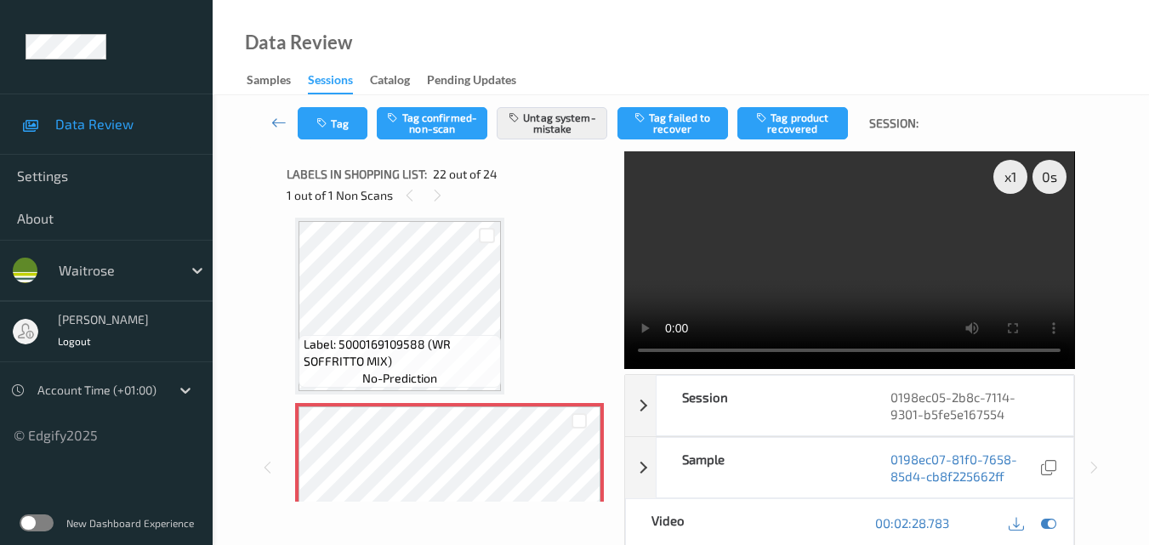
click at [936, 226] on video at bounding box center [849, 260] width 450 height 218
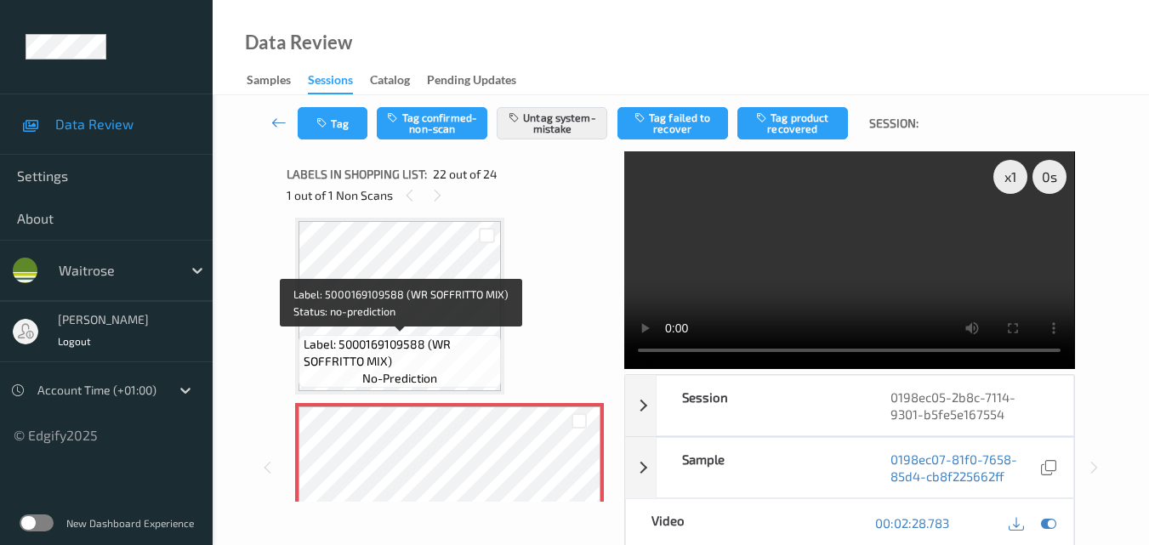
scroll to position [3802, 0]
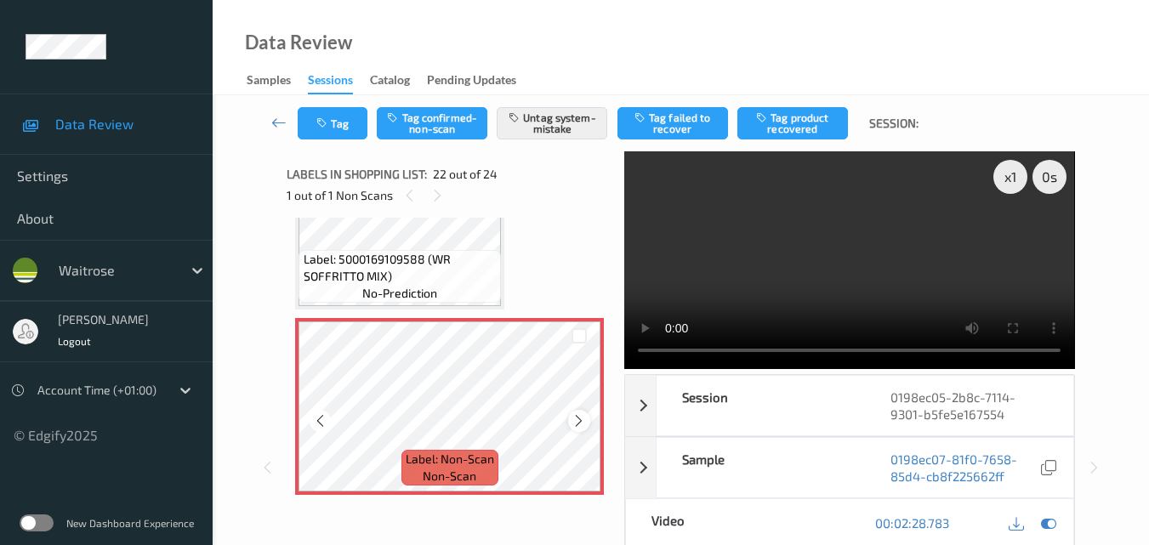
click at [578, 422] on icon at bounding box center [579, 420] width 14 height 15
click at [576, 422] on icon at bounding box center [579, 420] width 14 height 15
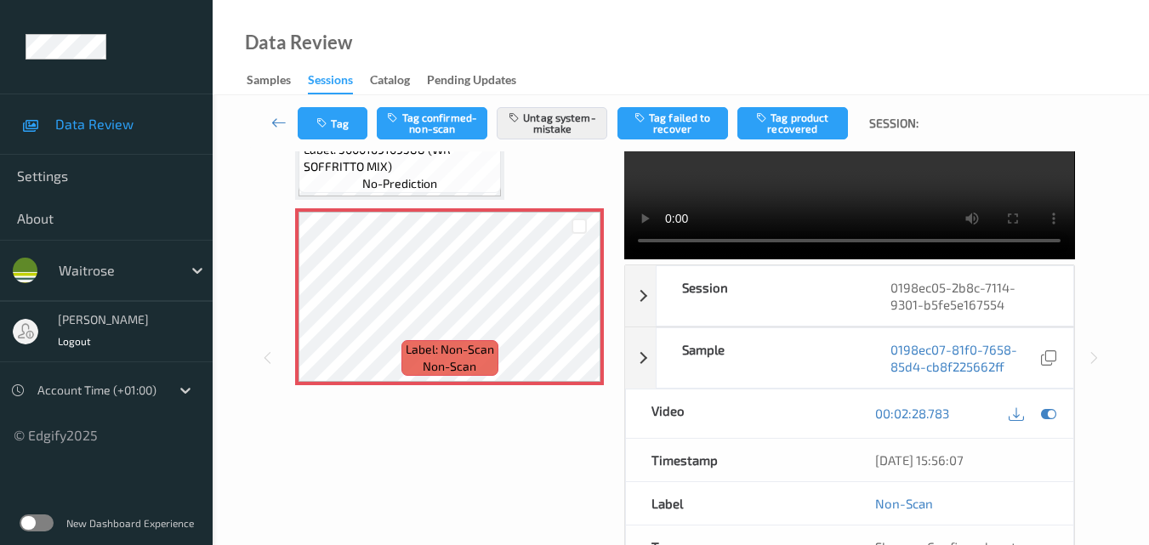
scroll to position [103, 0]
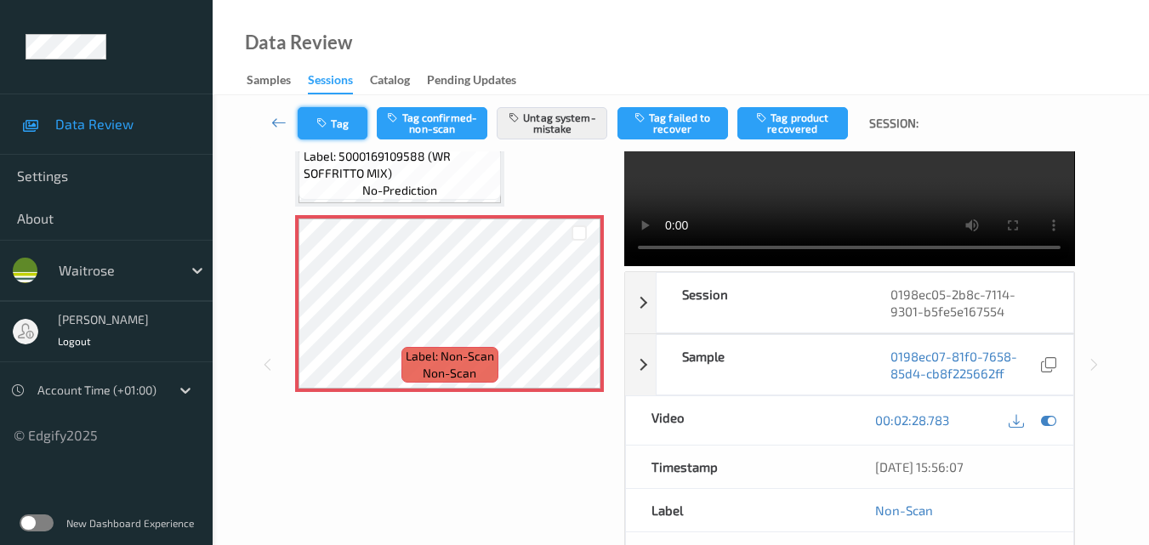
click at [344, 121] on button "Tag" at bounding box center [333, 123] width 70 height 32
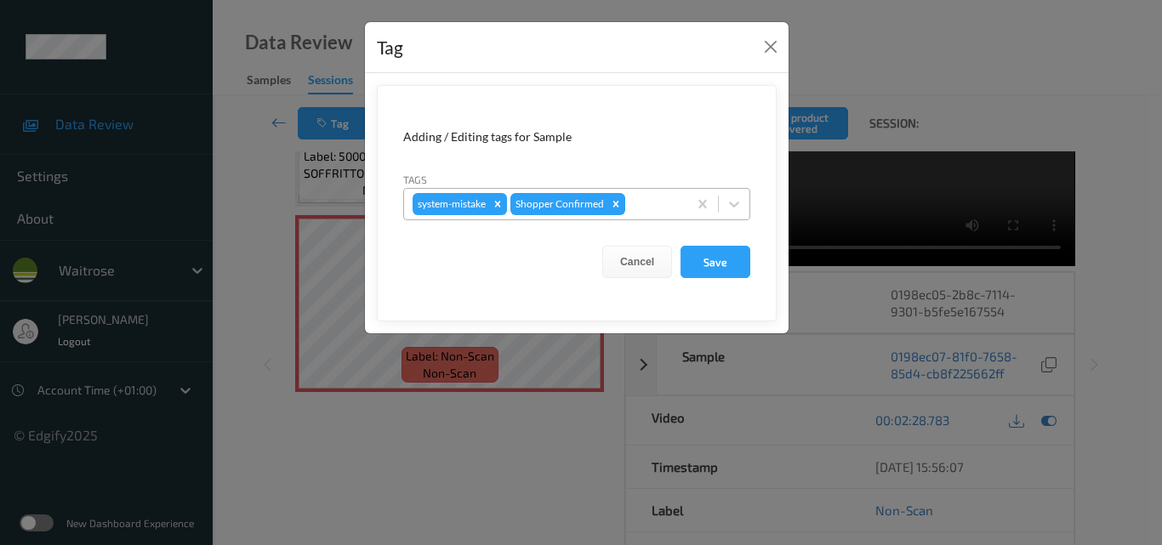
click at [652, 211] on div at bounding box center [654, 204] width 50 height 20
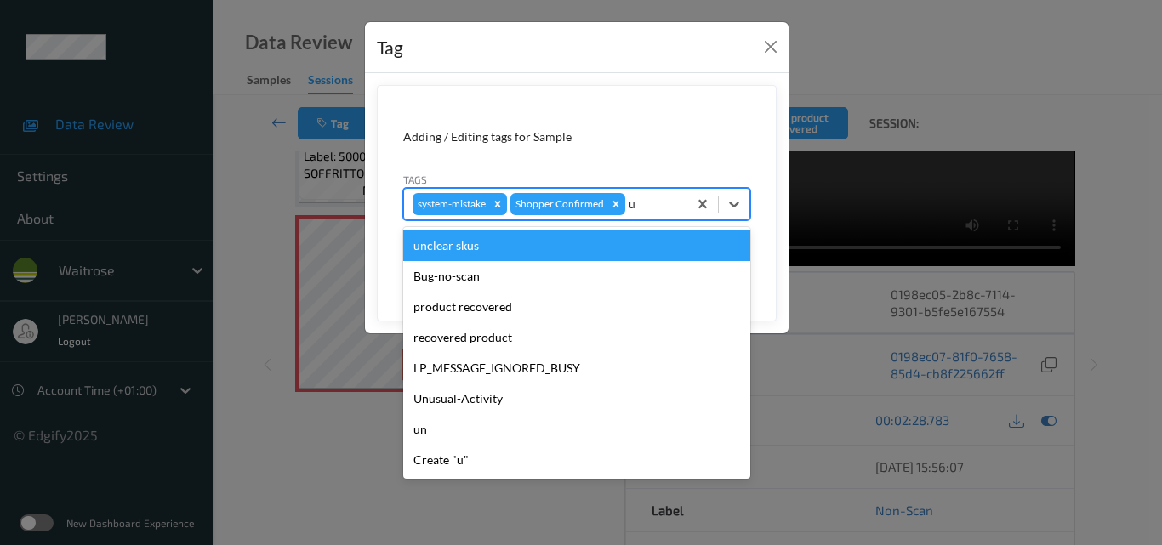
type input "un"
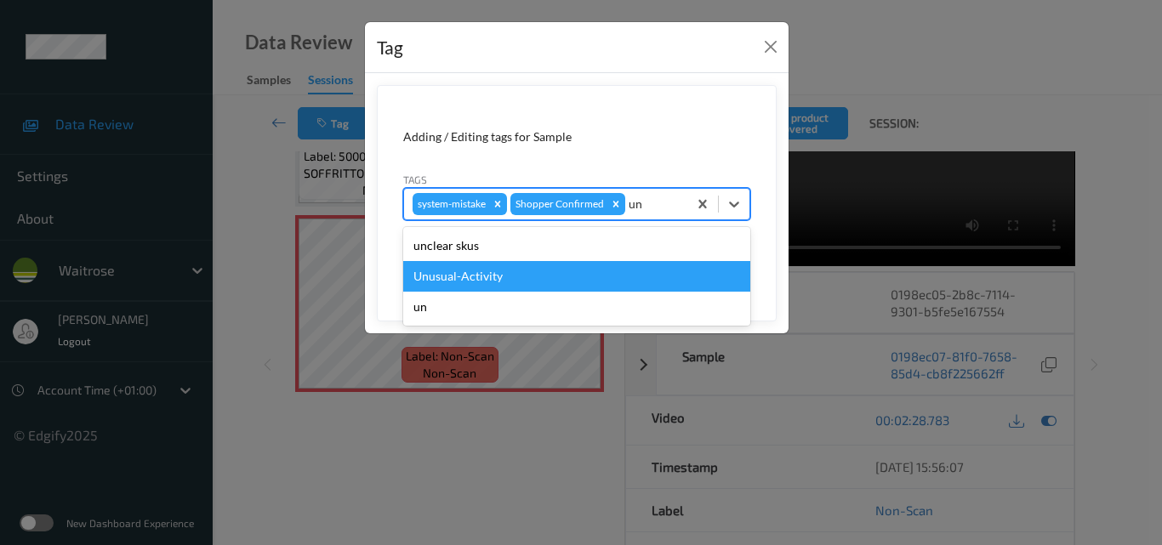
click at [596, 276] on div "Unusual-Activity" at bounding box center [576, 276] width 347 height 31
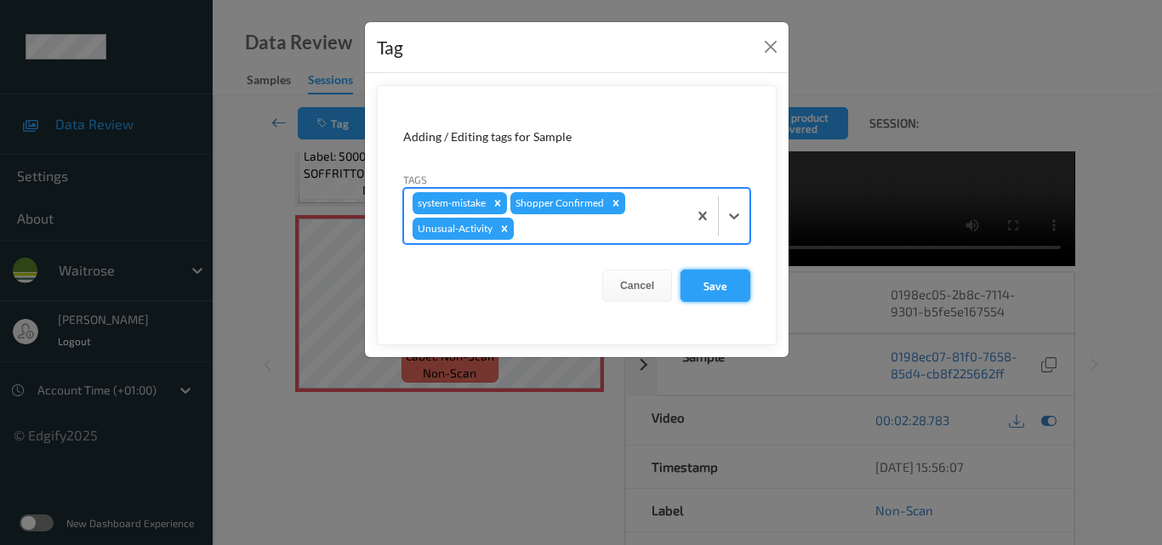
click at [720, 278] on button "Save" at bounding box center [715, 286] width 70 height 32
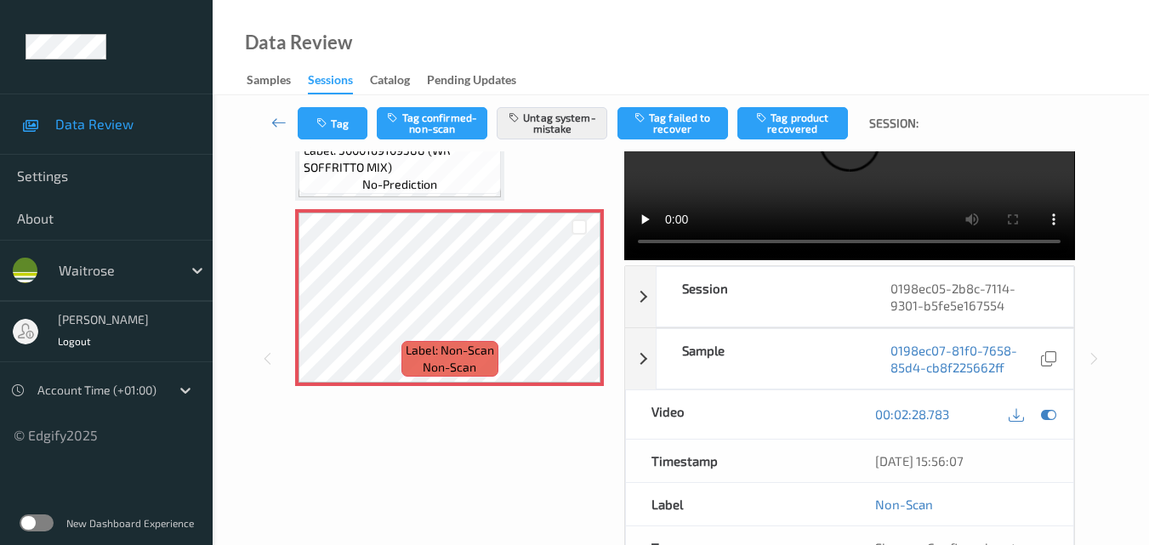
scroll to position [13, 0]
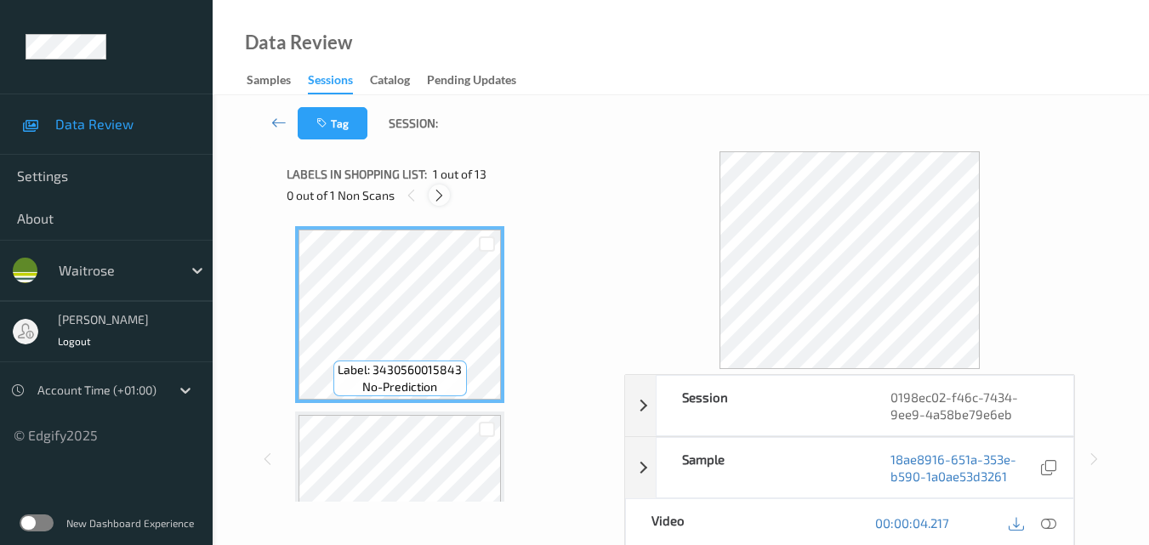
click at [441, 189] on icon at bounding box center [439, 195] width 14 height 15
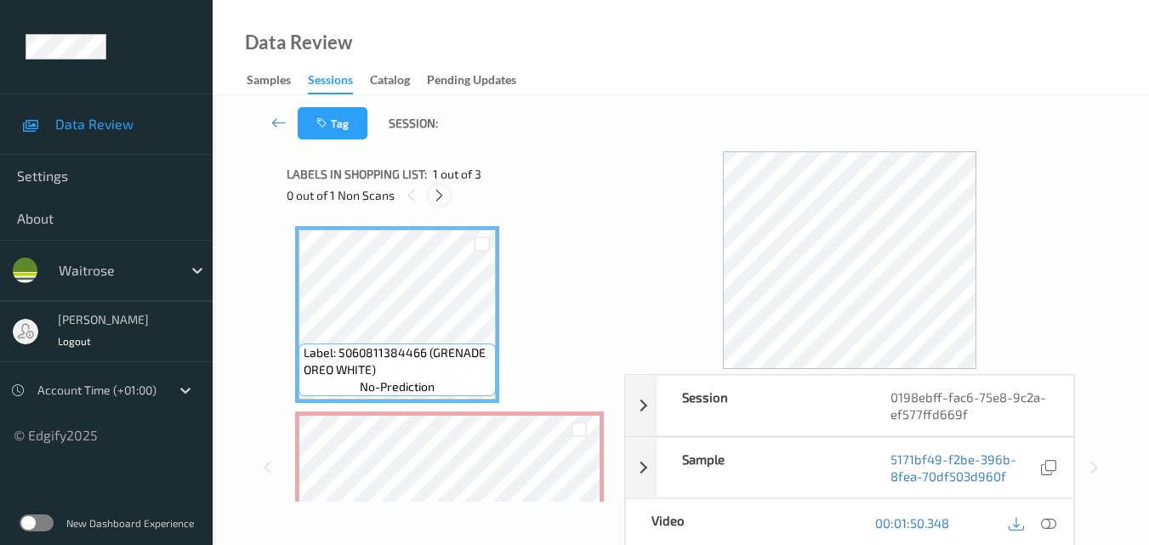
click at [437, 191] on icon at bounding box center [439, 195] width 14 height 15
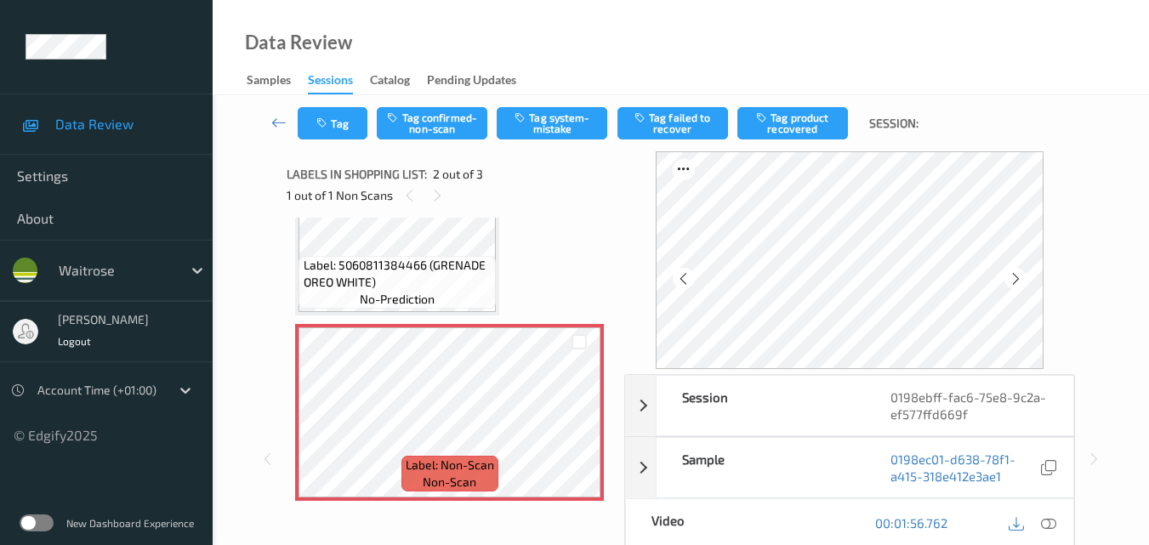
scroll to position [179, 0]
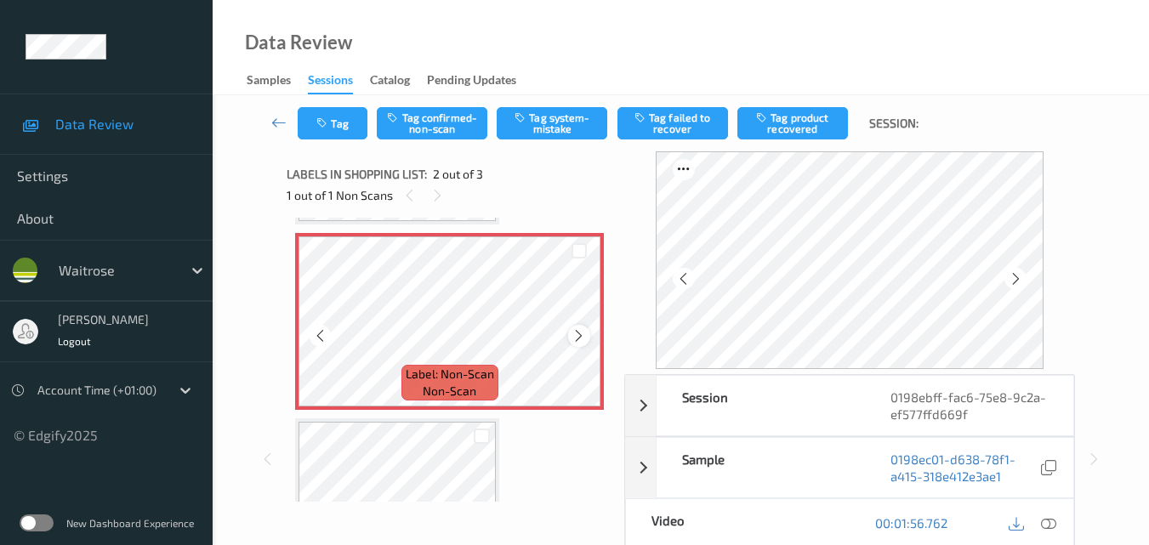
click at [576, 333] on icon at bounding box center [579, 335] width 14 height 15
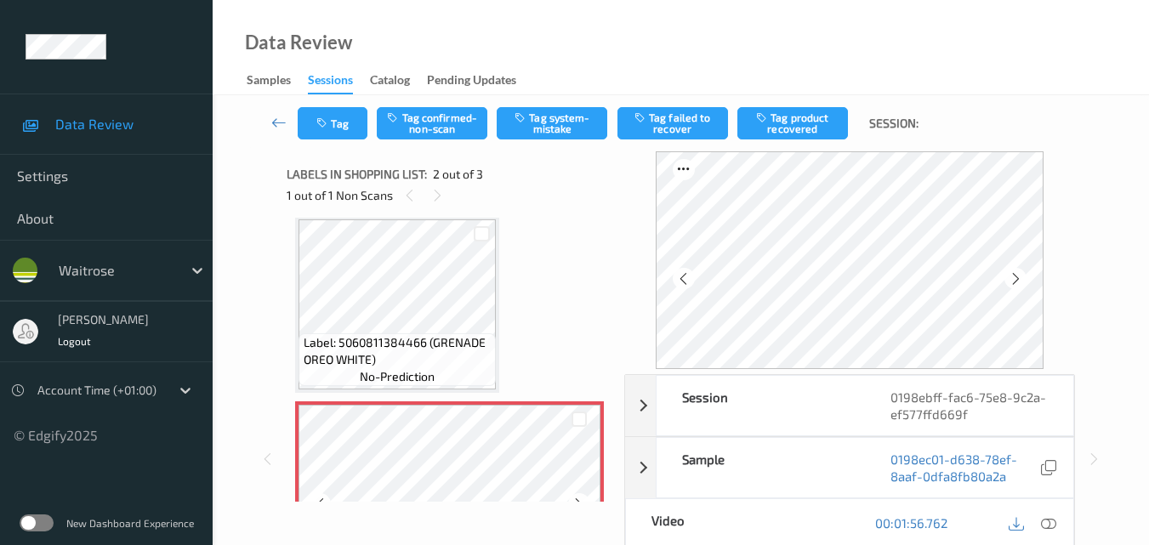
scroll to position [9, 0]
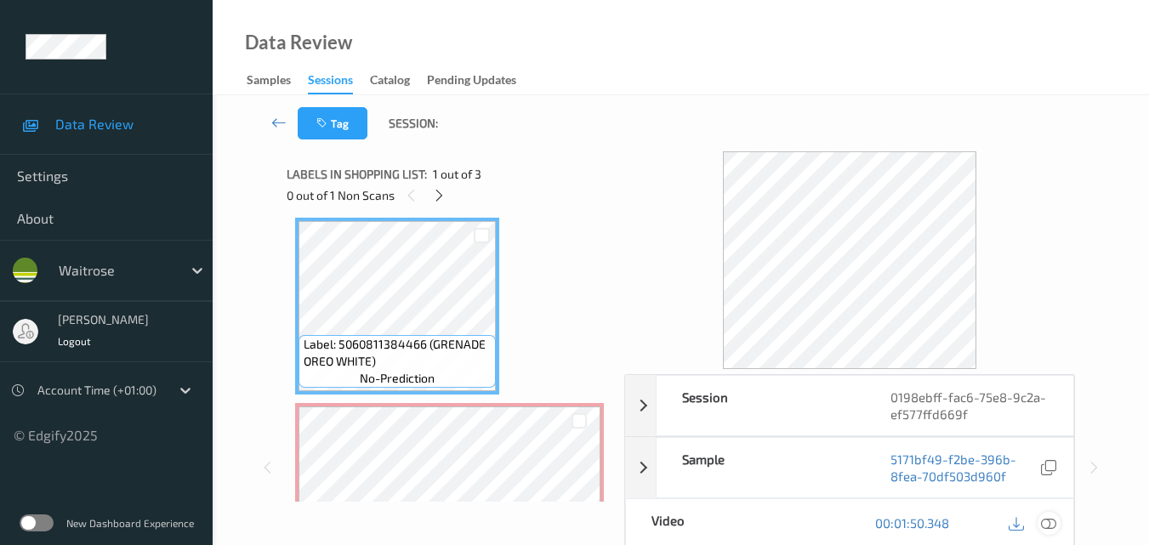
click at [1052, 524] on icon at bounding box center [1048, 522] width 15 height 15
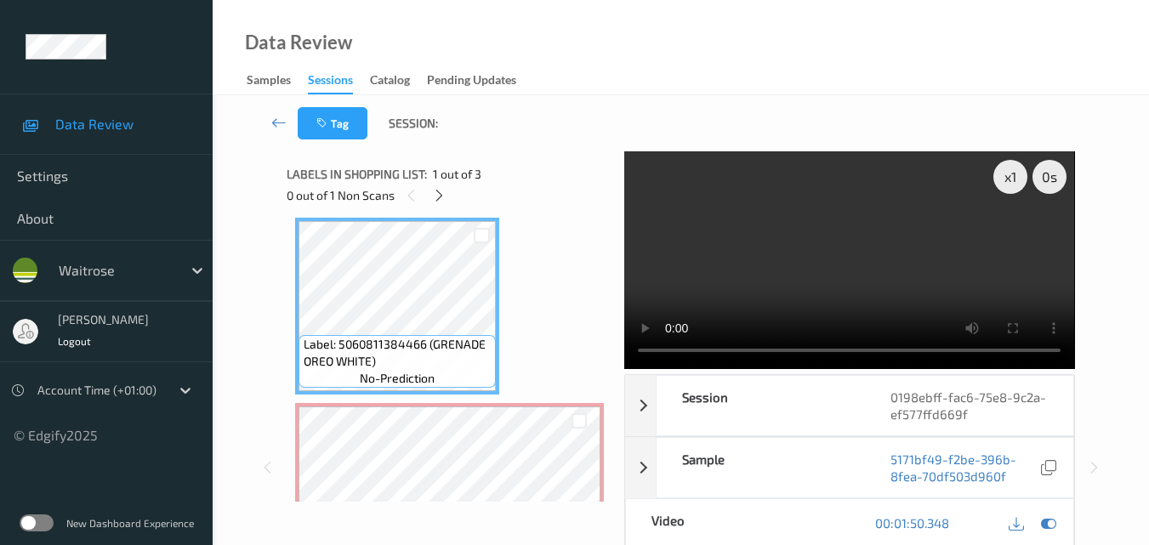
click at [877, 248] on video at bounding box center [849, 260] width 450 height 218
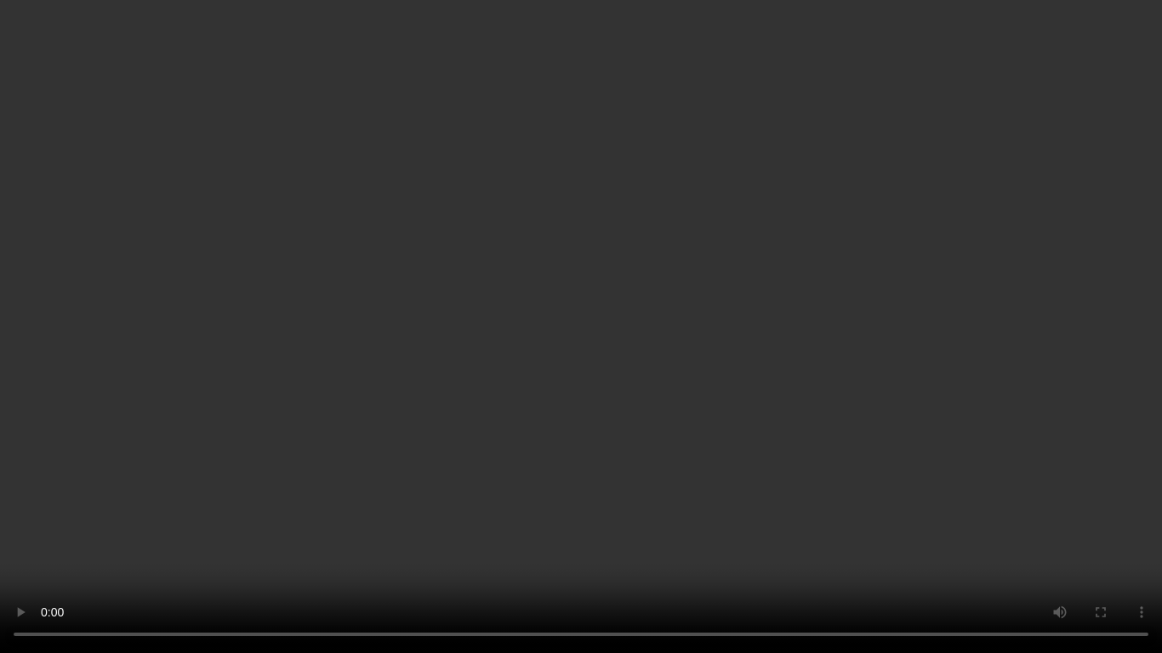
click at [702, 422] on video at bounding box center [581, 326] width 1162 height 653
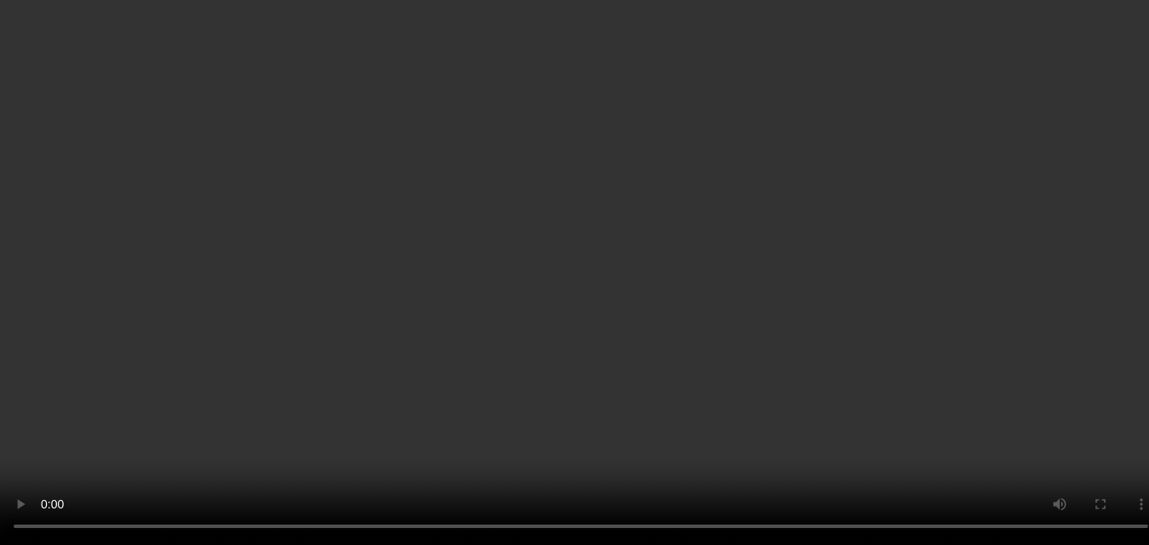
scroll to position [94, 0]
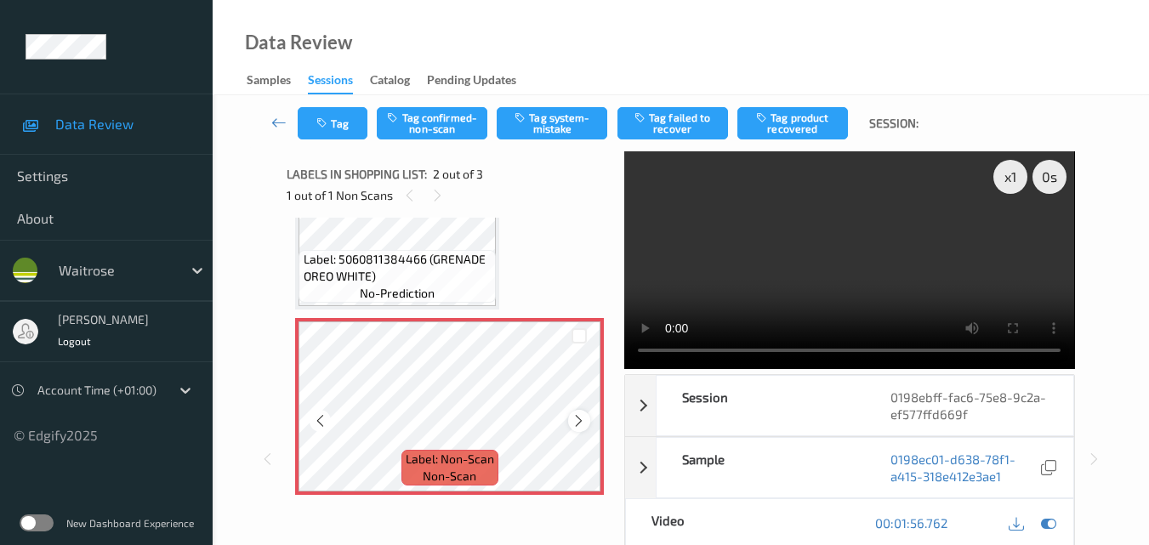
click at [580, 421] on icon at bounding box center [579, 420] width 14 height 15
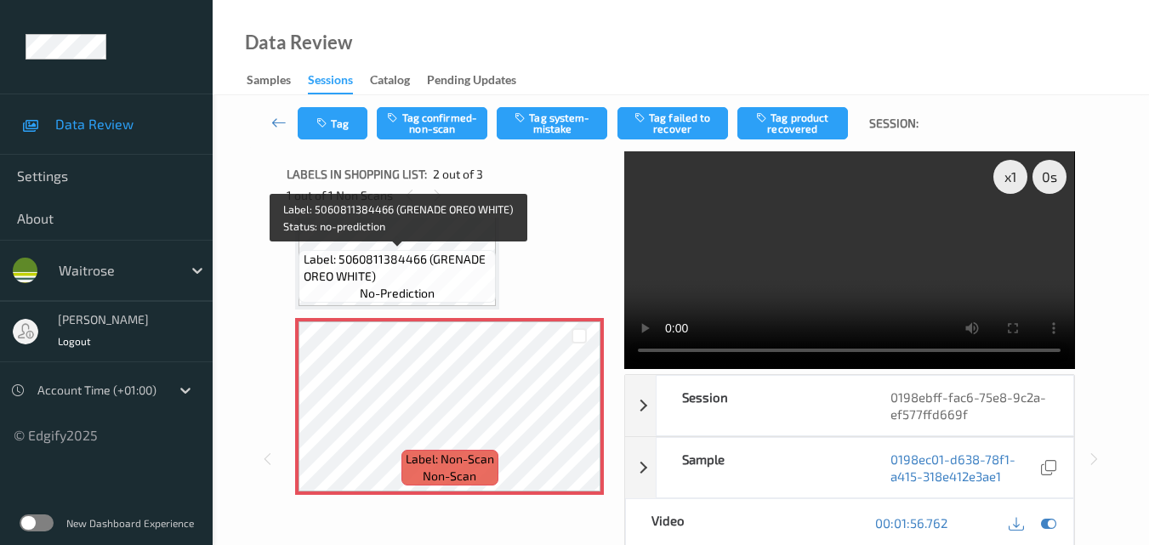
click at [437, 279] on span "Label: 5060811384466 (GRENADE OREO WHITE)" at bounding box center [398, 268] width 189 height 34
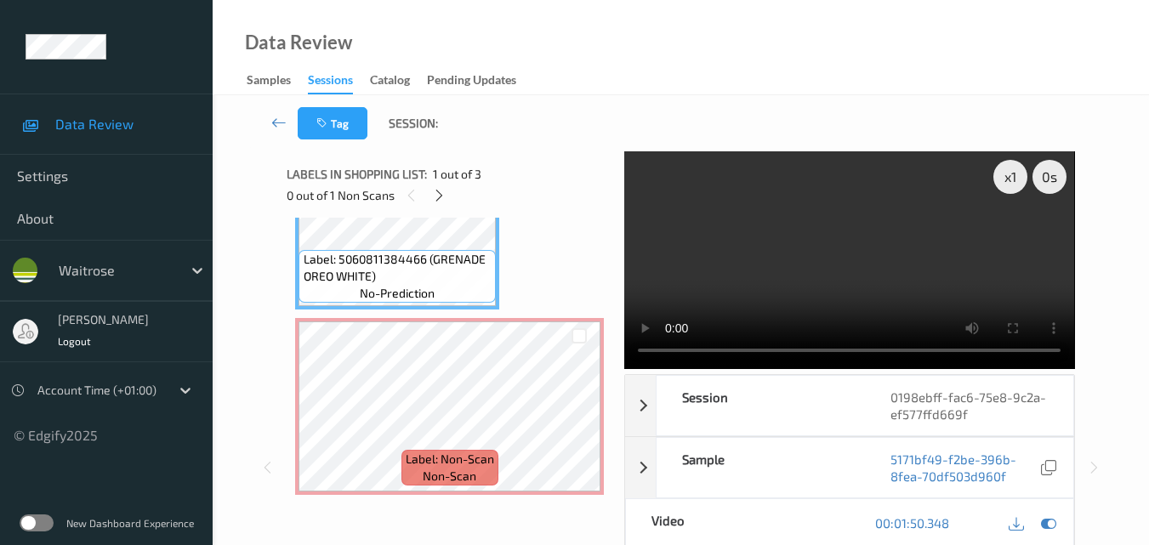
click at [949, 287] on video at bounding box center [849, 260] width 450 height 218
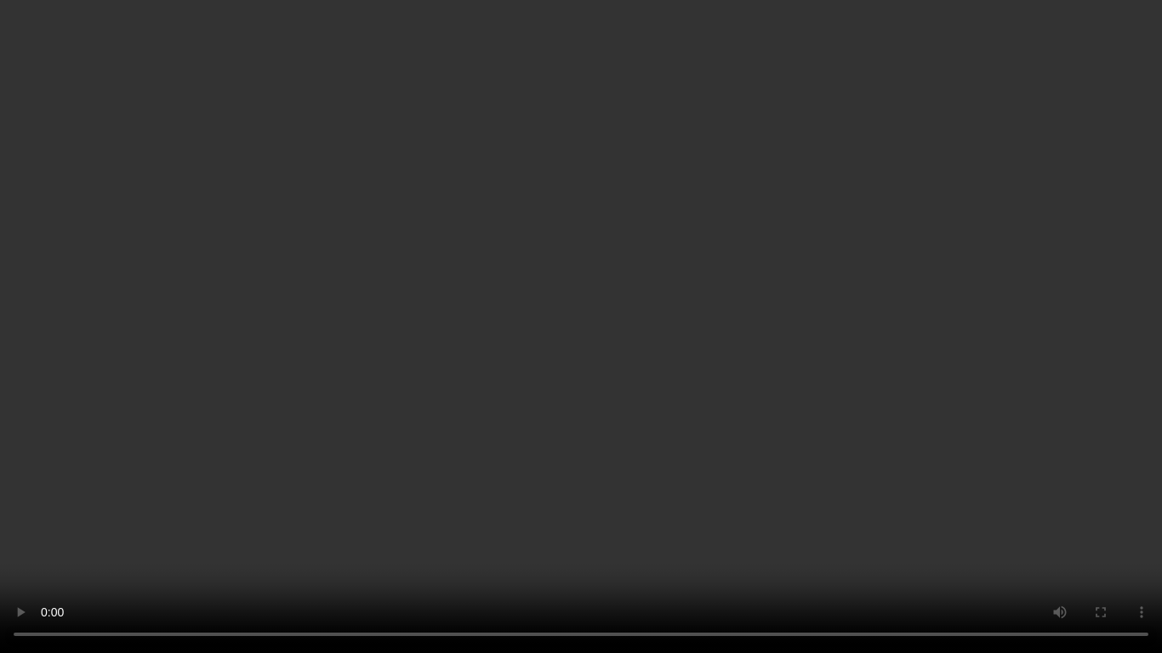
click at [1005, 404] on video at bounding box center [581, 326] width 1162 height 653
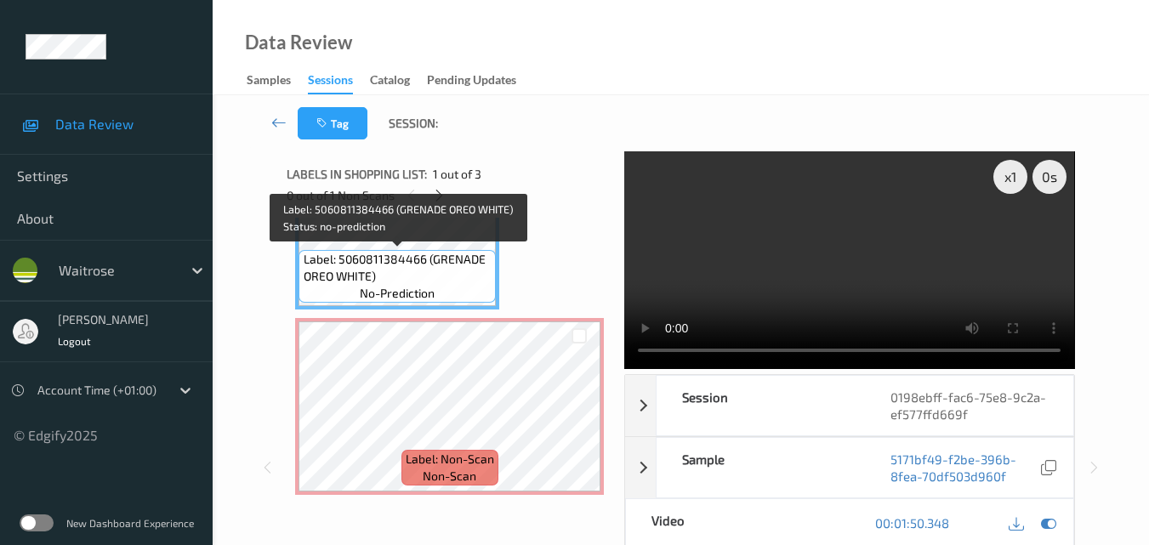
click at [435, 287] on span "no-prediction" at bounding box center [397, 293] width 75 height 17
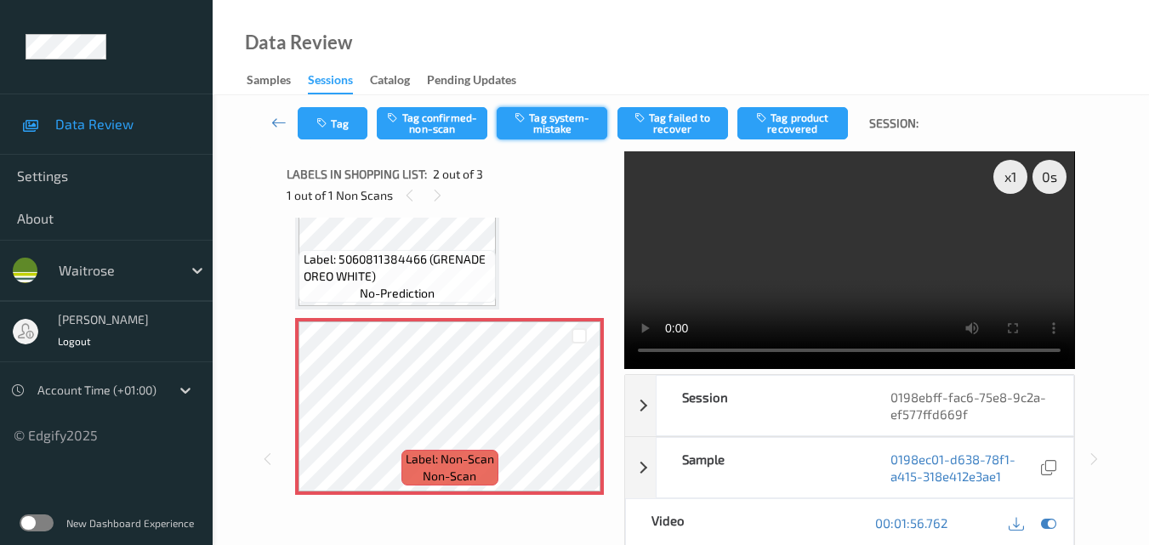
click at [566, 124] on button "Tag system-mistake" at bounding box center [552, 123] width 111 height 32
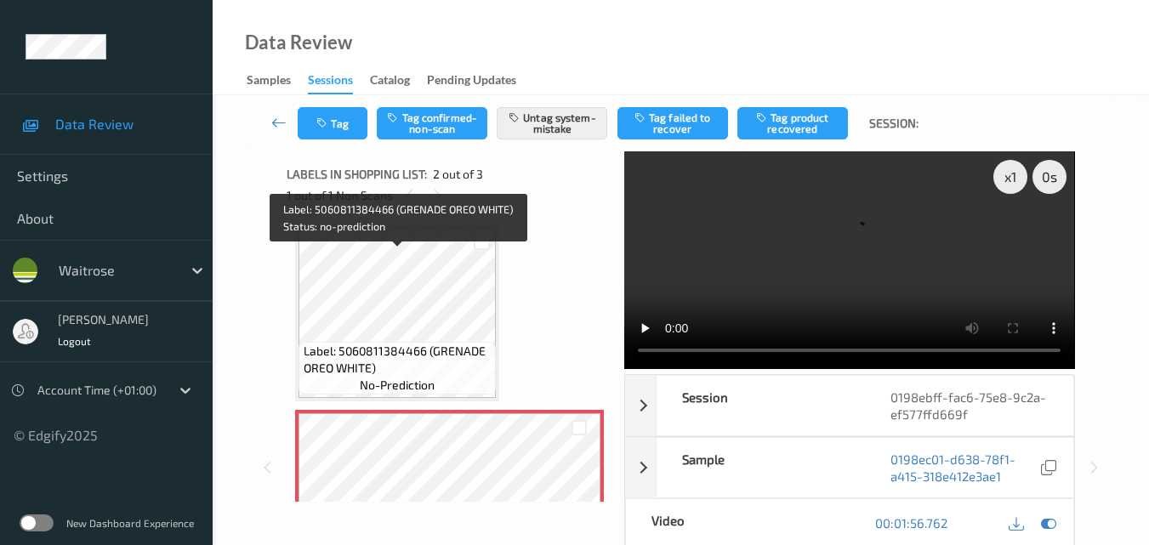
scroll to position [0, 0]
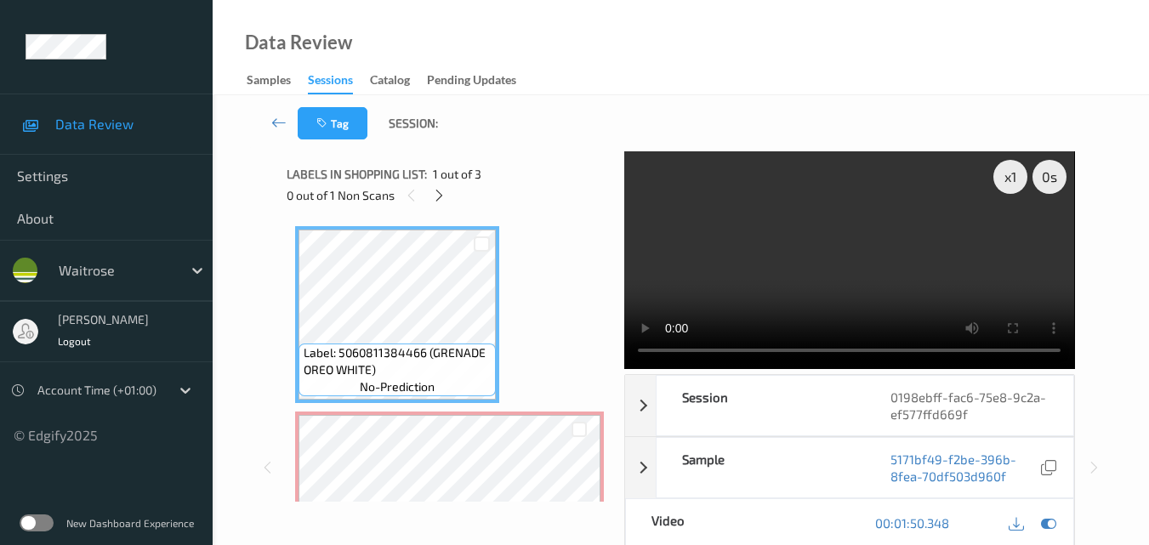
click at [862, 277] on video at bounding box center [849, 260] width 450 height 218
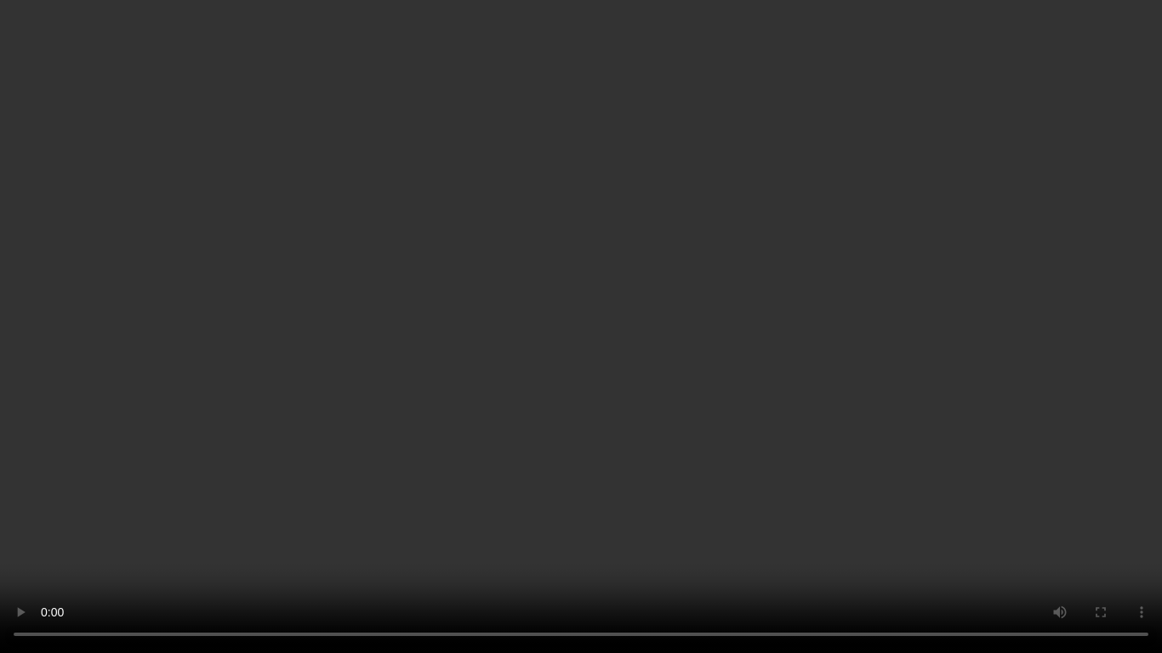
click at [1006, 398] on video at bounding box center [581, 326] width 1162 height 653
click at [606, 398] on video at bounding box center [581, 326] width 1162 height 653
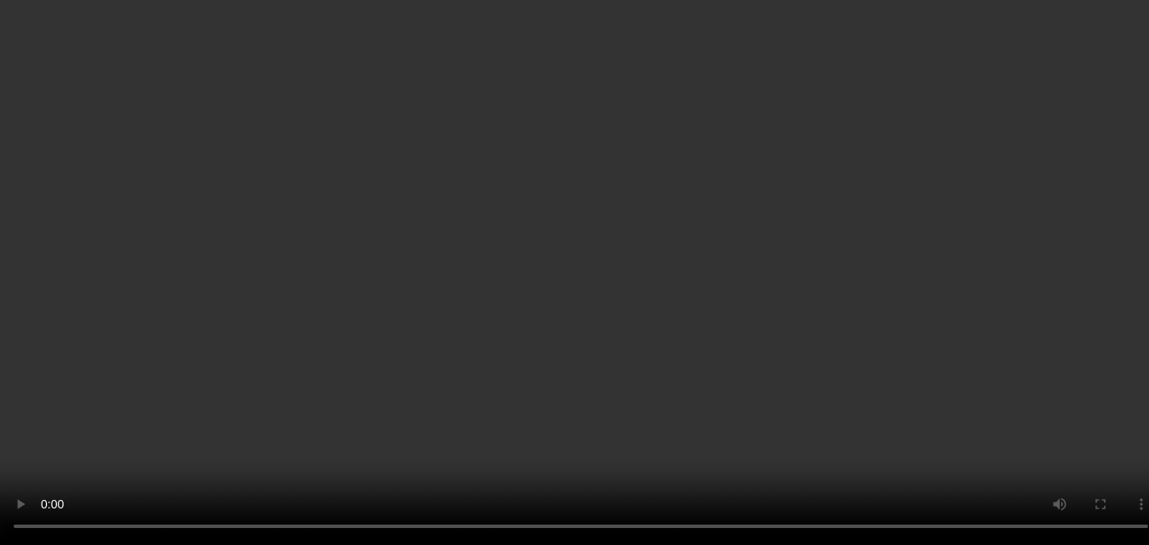
scroll to position [170, 0]
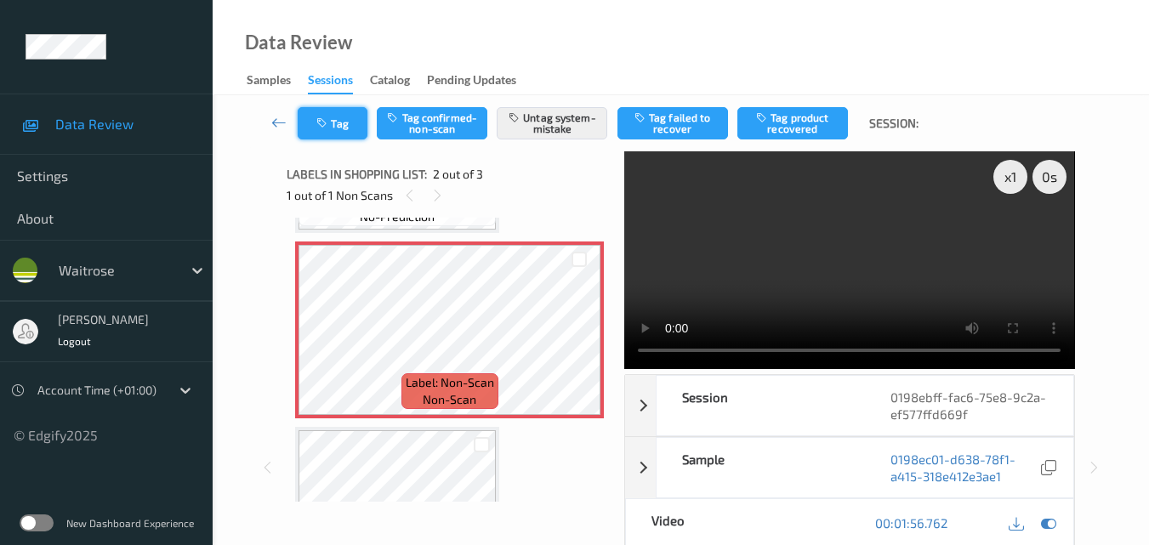
click at [333, 122] on button "Tag" at bounding box center [333, 123] width 70 height 32
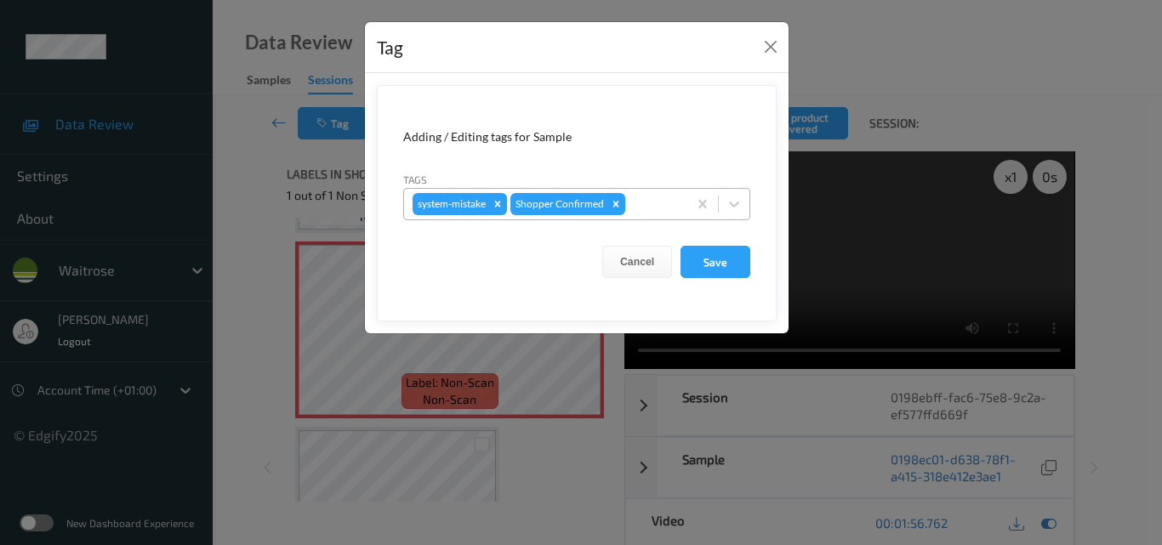
click at [658, 204] on div at bounding box center [654, 204] width 50 height 20
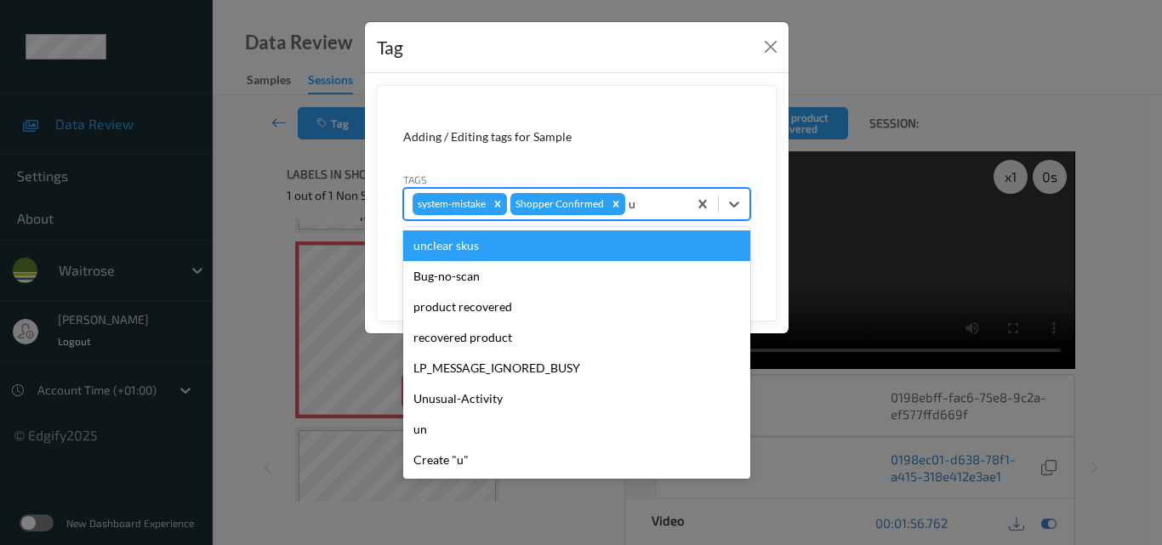
type input "un"
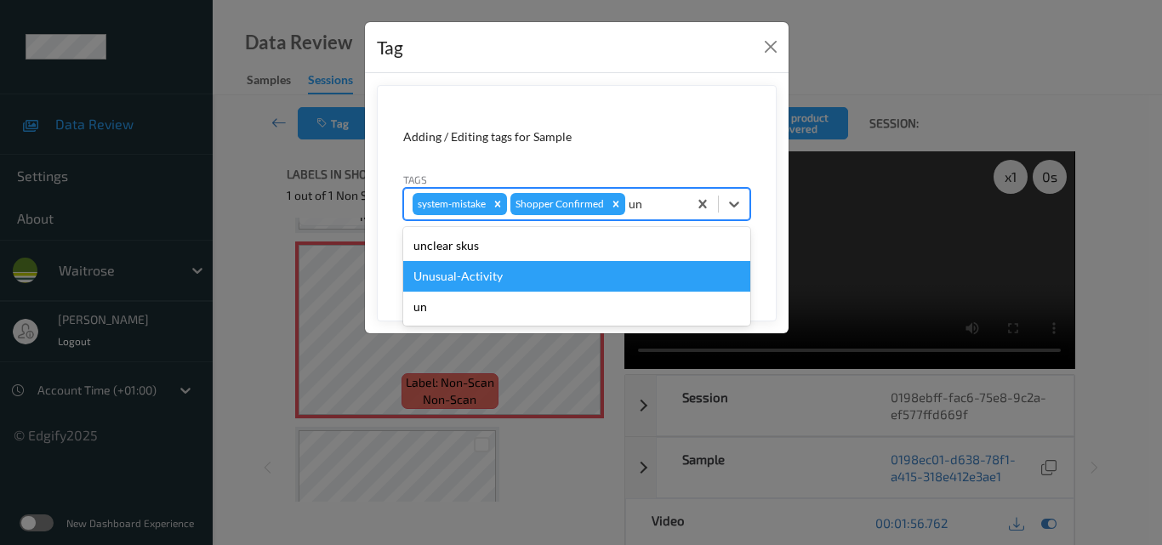
click at [581, 284] on div "Unusual-Activity" at bounding box center [576, 276] width 347 height 31
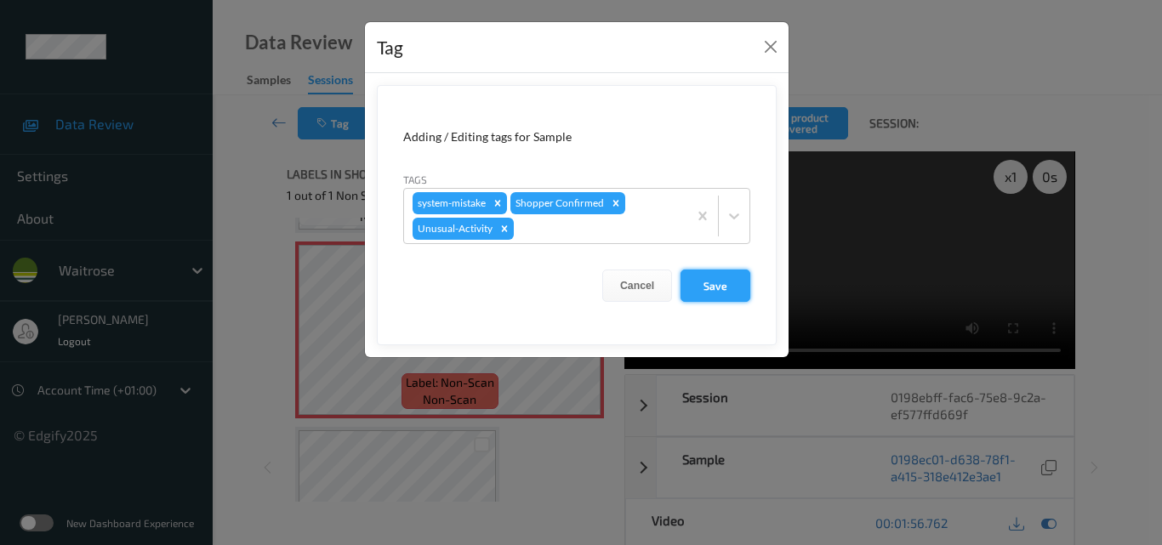
click at [720, 289] on button "Save" at bounding box center [715, 286] width 70 height 32
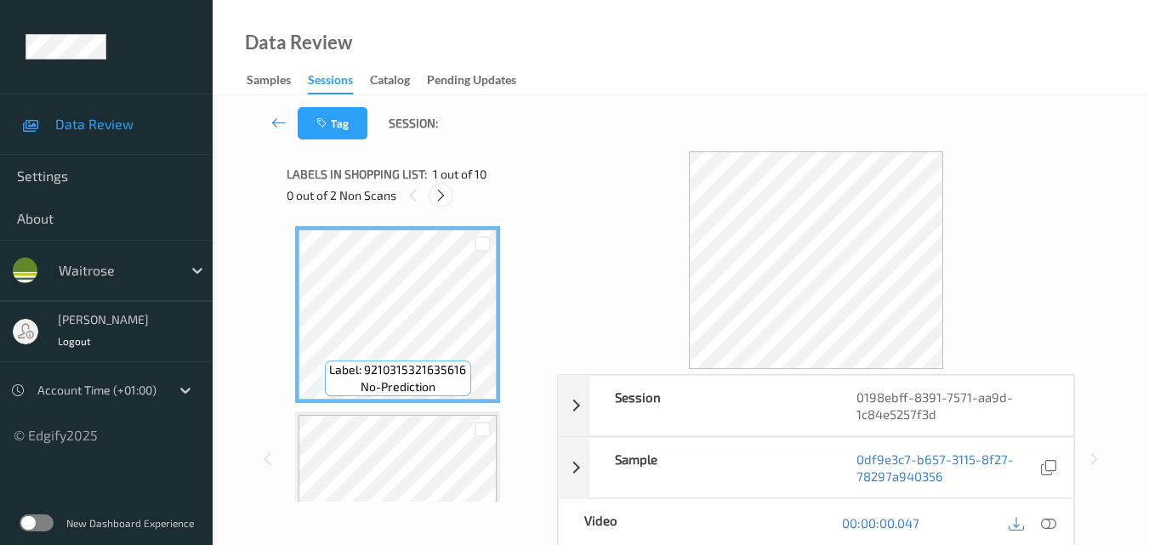
click at [441, 195] on icon at bounding box center [441, 195] width 14 height 15
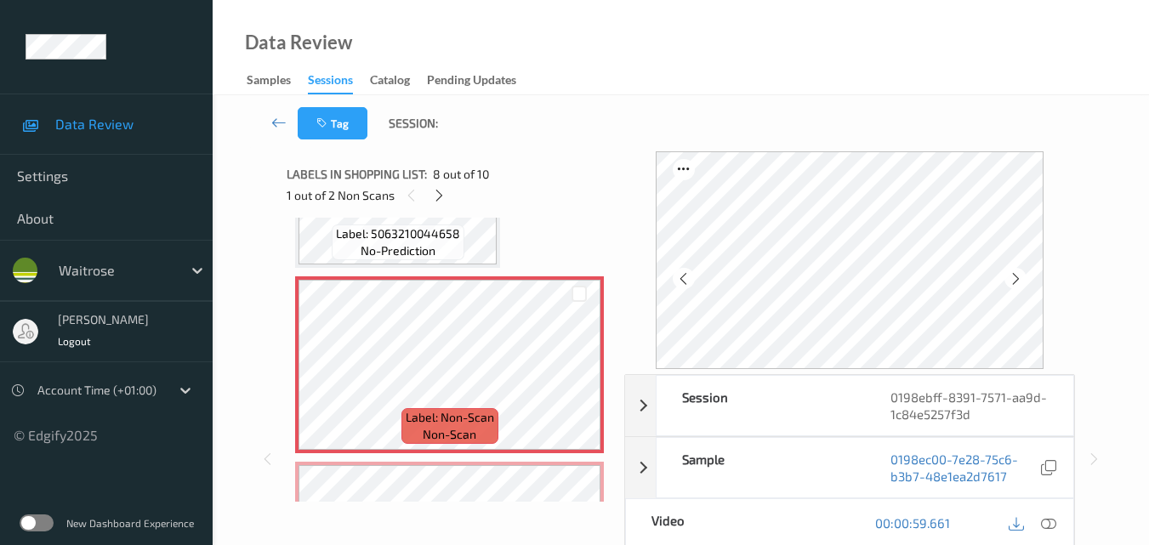
scroll to position [1249, 0]
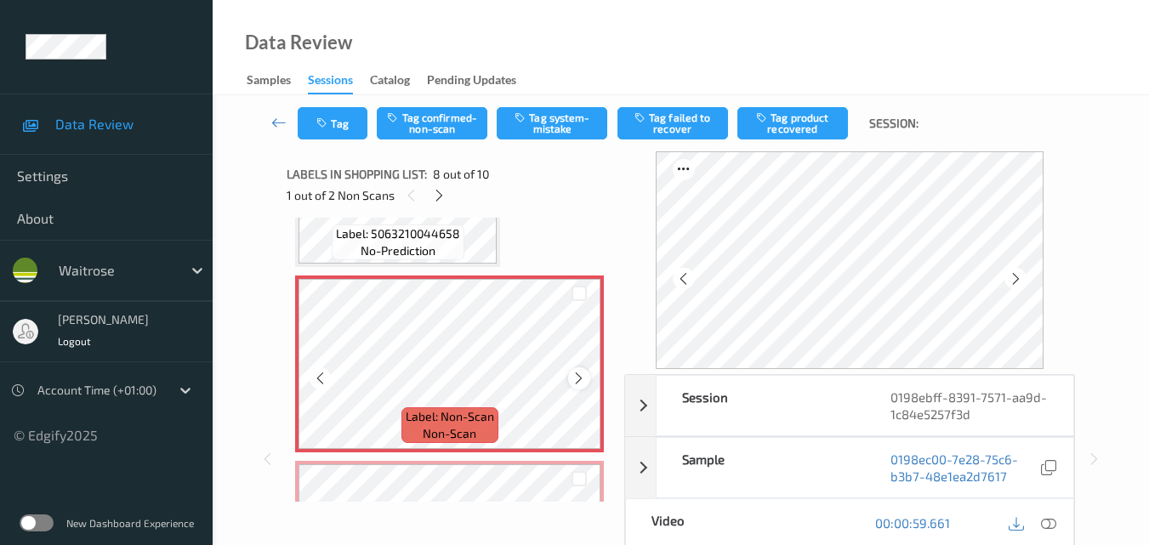
click at [582, 382] on icon at bounding box center [579, 378] width 14 height 15
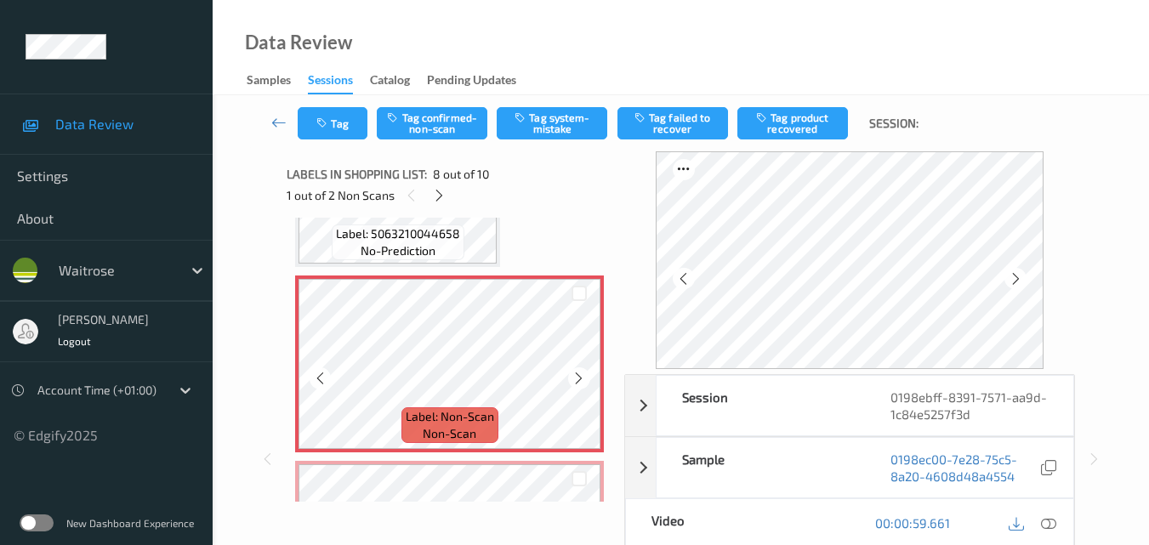
click at [582, 382] on icon at bounding box center [579, 378] width 14 height 15
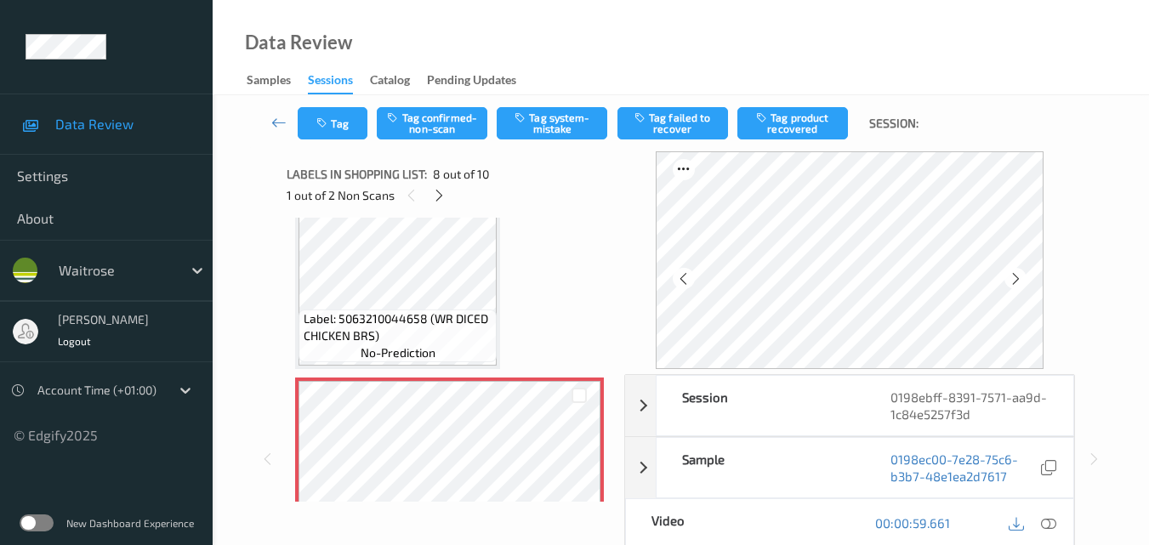
scroll to position [1232, 0]
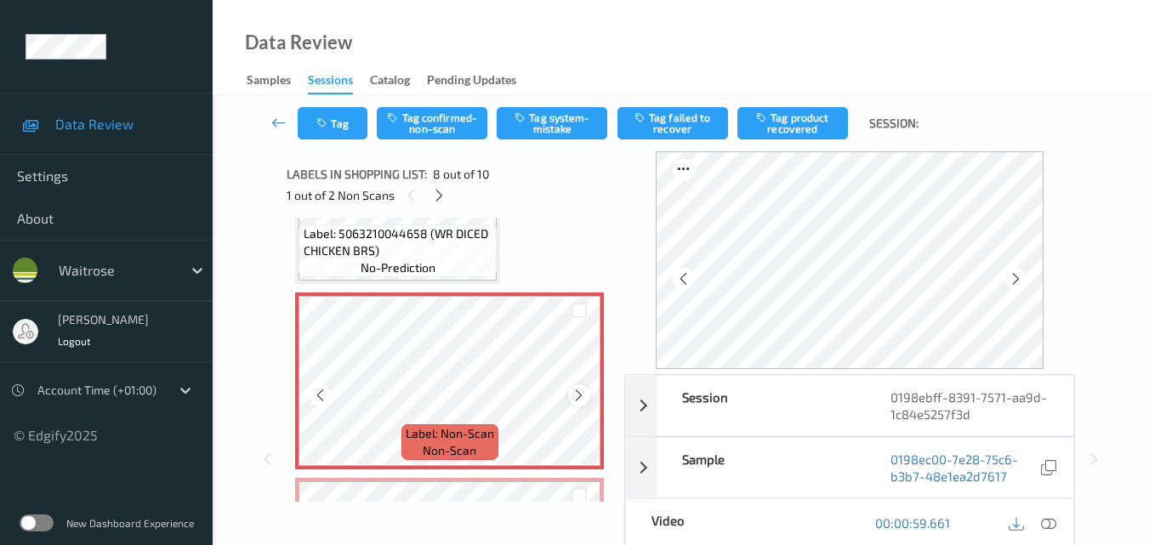
click at [578, 396] on icon at bounding box center [579, 395] width 14 height 15
click at [578, 393] on icon at bounding box center [579, 395] width 14 height 15
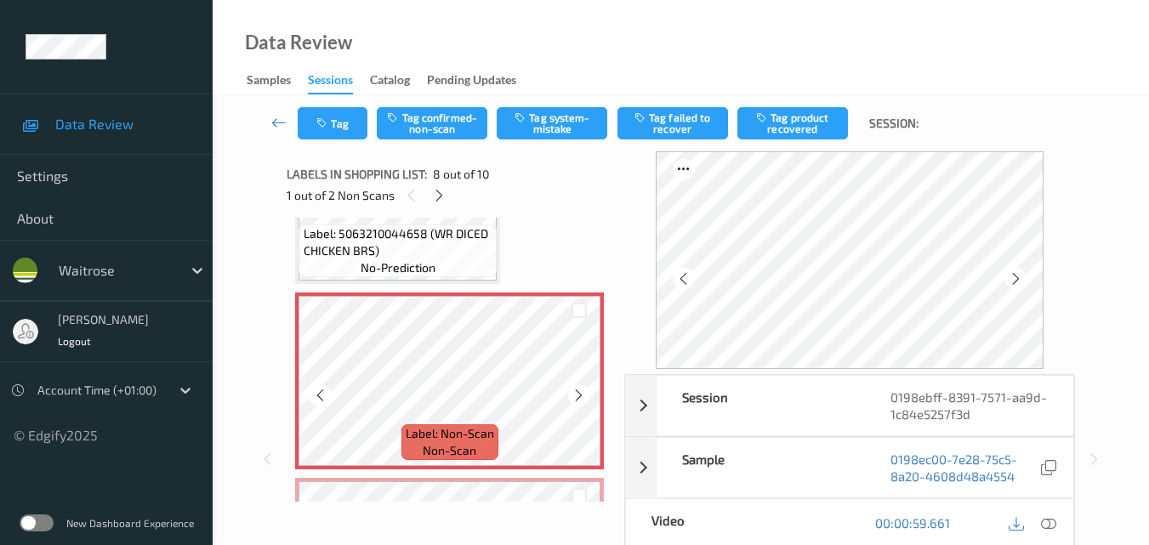
click at [578, 393] on icon at bounding box center [579, 395] width 14 height 15
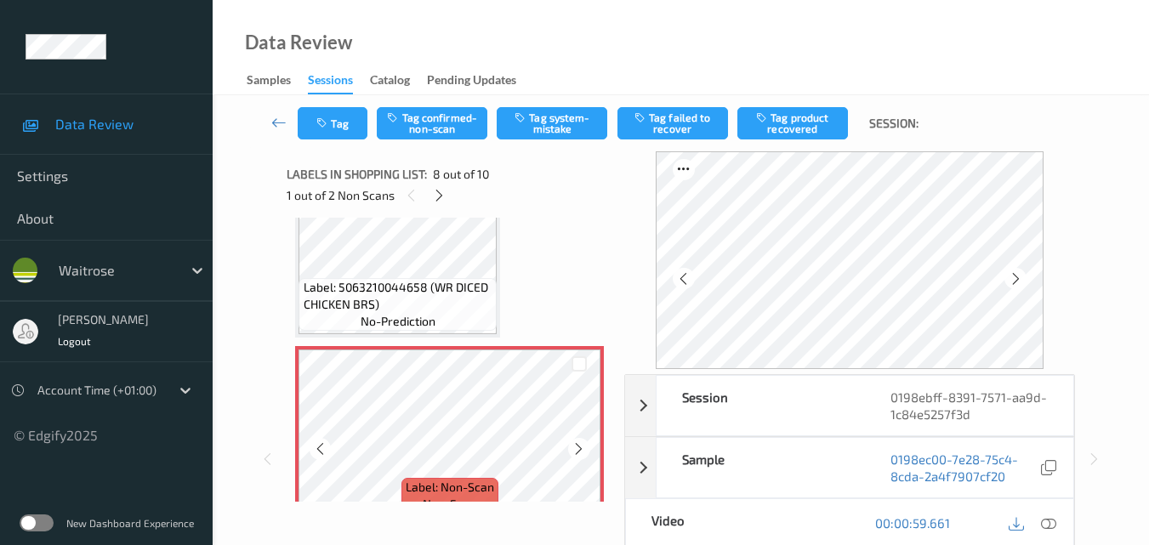
scroll to position [1147, 0]
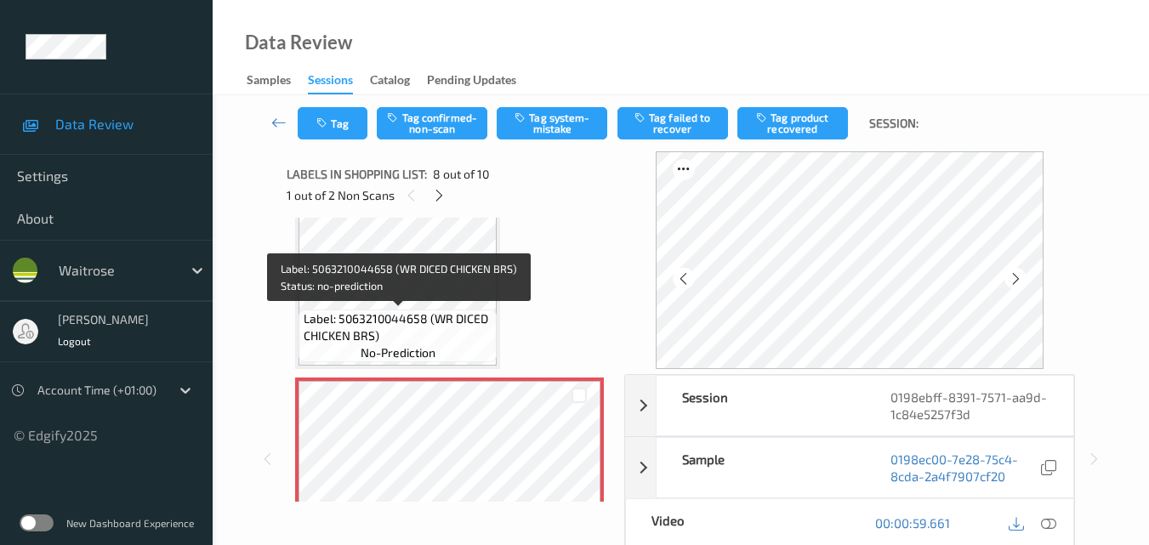
click at [425, 333] on span "Label: 5063210044658 (WR DICED CHICKEN BRS)" at bounding box center [399, 327] width 190 height 34
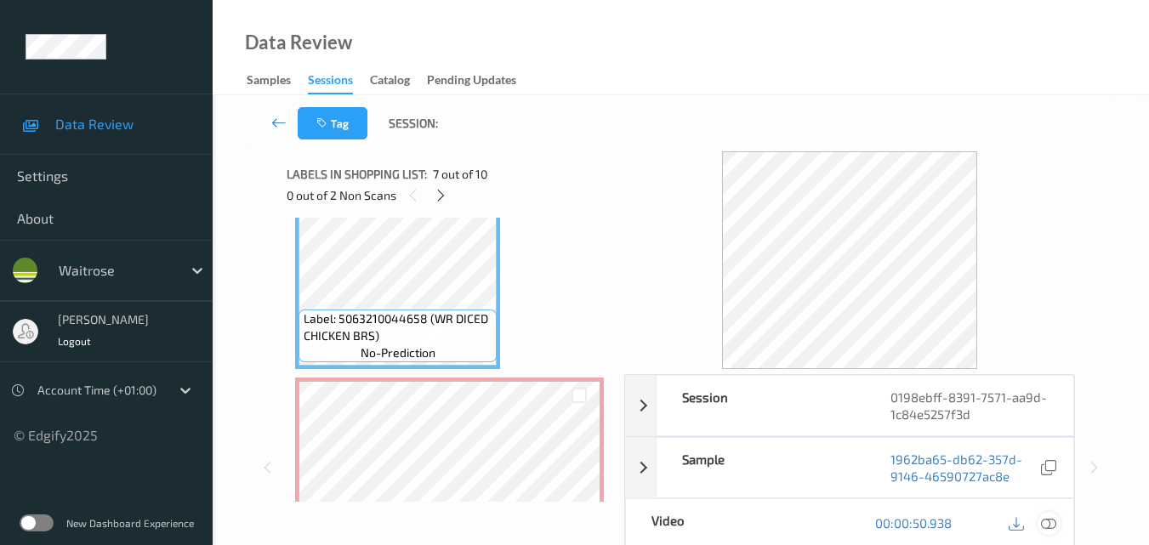
click at [1049, 521] on icon at bounding box center [1048, 522] width 15 height 15
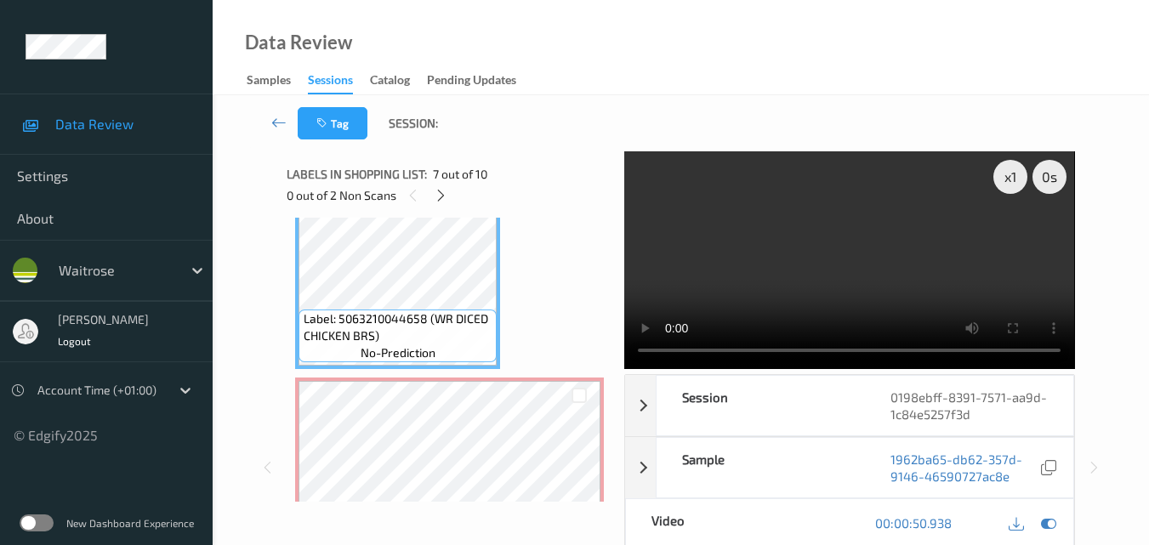
click at [817, 274] on video at bounding box center [849, 260] width 450 height 218
click at [893, 276] on video at bounding box center [849, 260] width 450 height 218
click at [906, 274] on video at bounding box center [849, 260] width 450 height 218
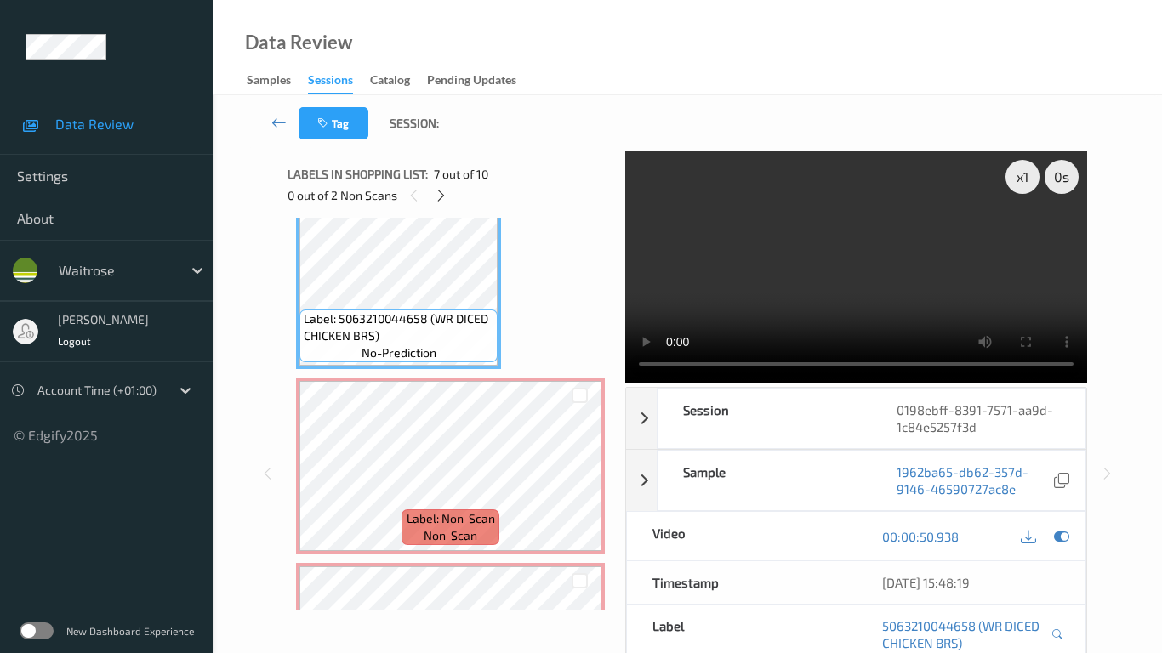
click at [920, 367] on video at bounding box center [856, 266] width 462 height 231
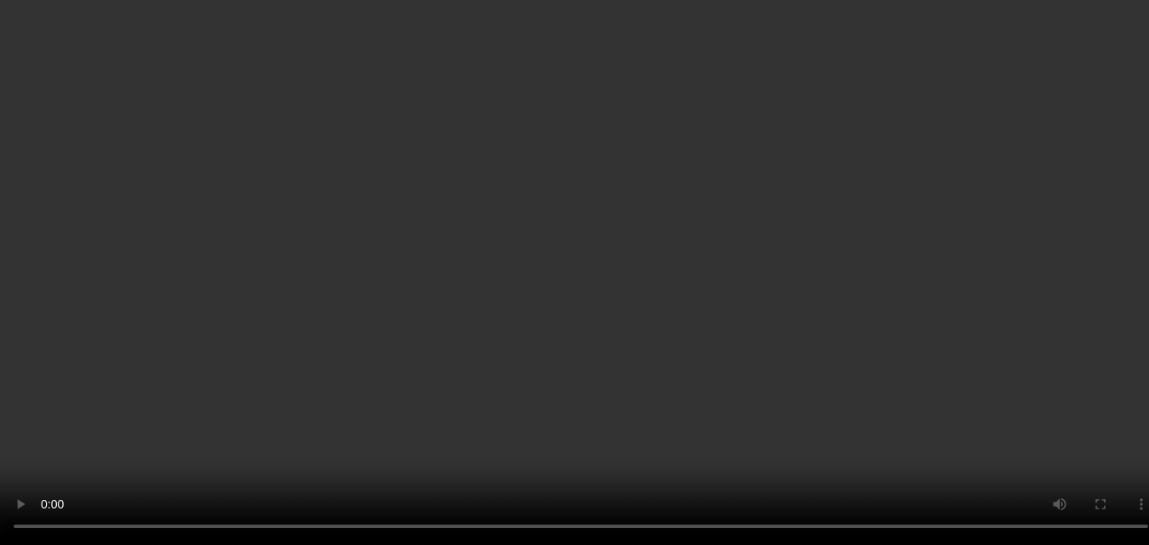
scroll to position [1232, 0]
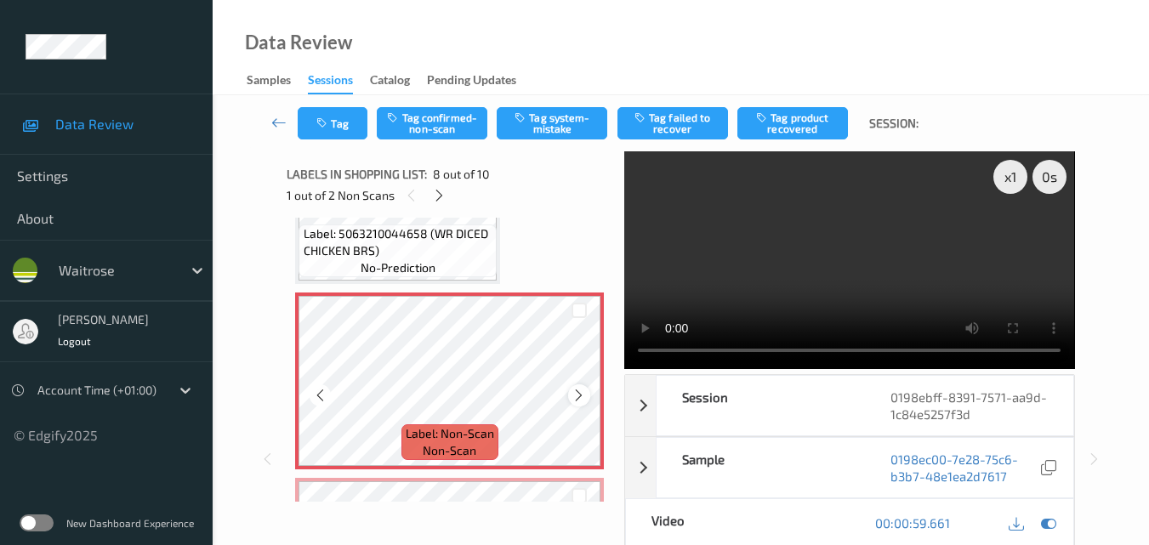
click at [578, 395] on icon at bounding box center [579, 395] width 14 height 15
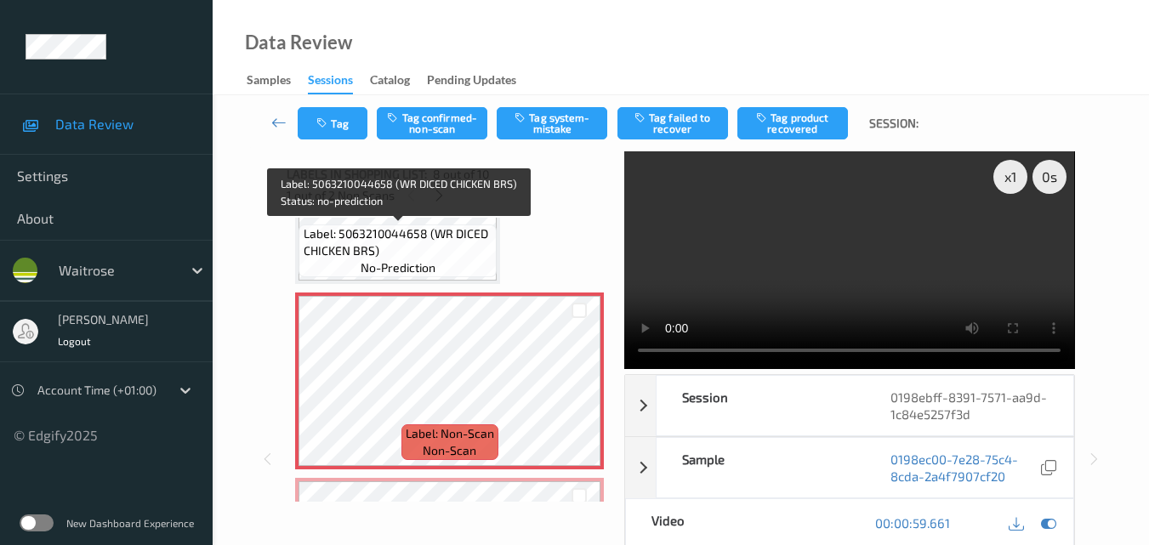
click at [423, 253] on span "Label: 5063210044658 (WR DICED CHICKEN BRS)" at bounding box center [399, 242] width 190 height 34
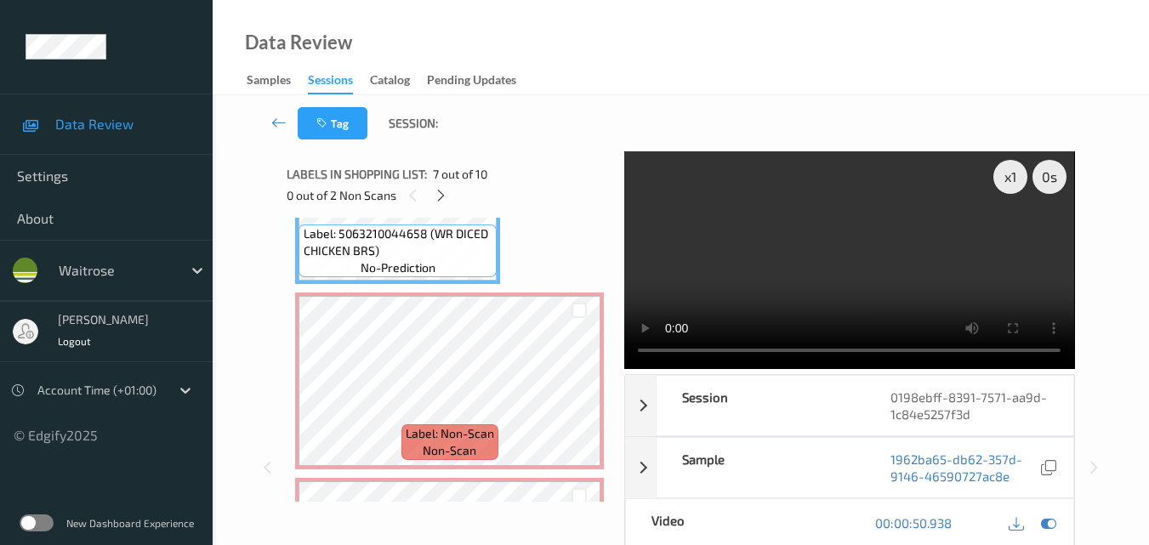
click at [875, 259] on video at bounding box center [849, 260] width 450 height 218
click at [811, 287] on video at bounding box center [849, 260] width 450 height 218
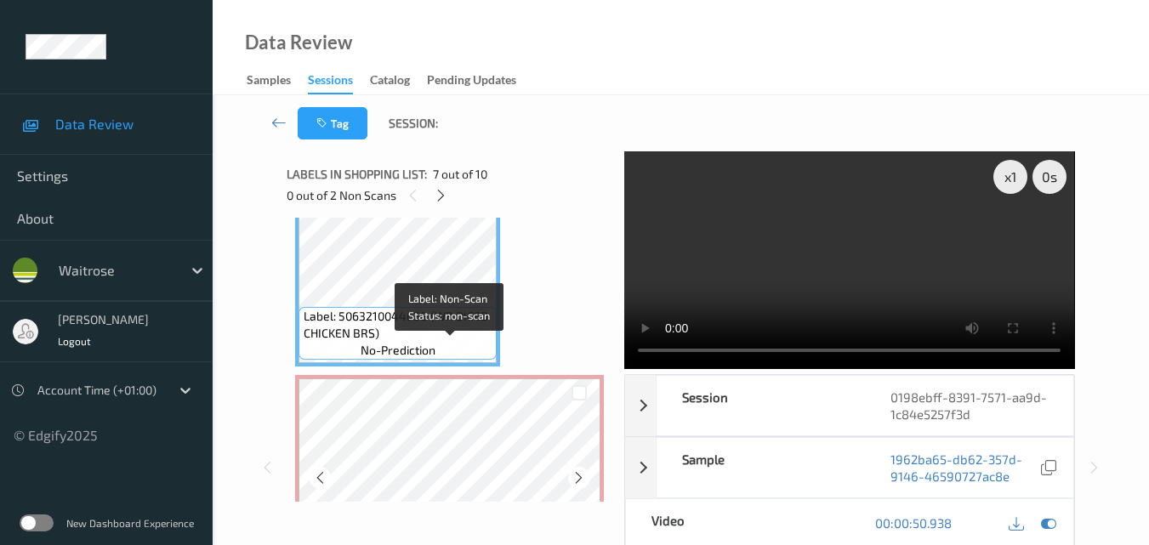
scroll to position [1147, 0]
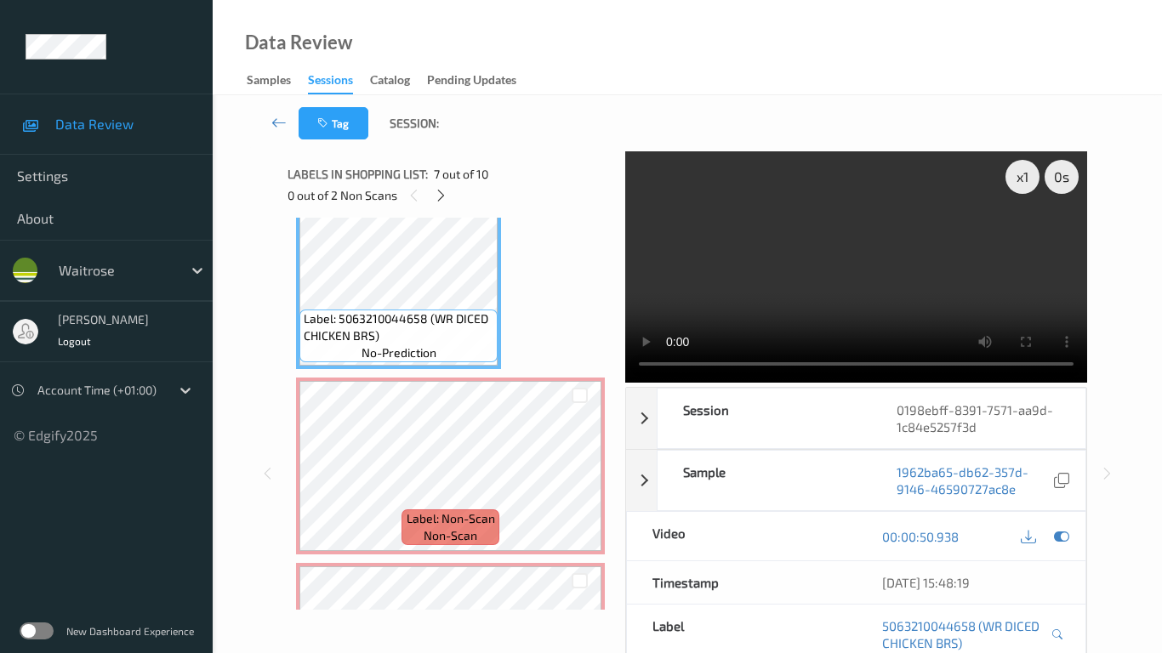
click at [857, 383] on video at bounding box center [856, 266] width 462 height 231
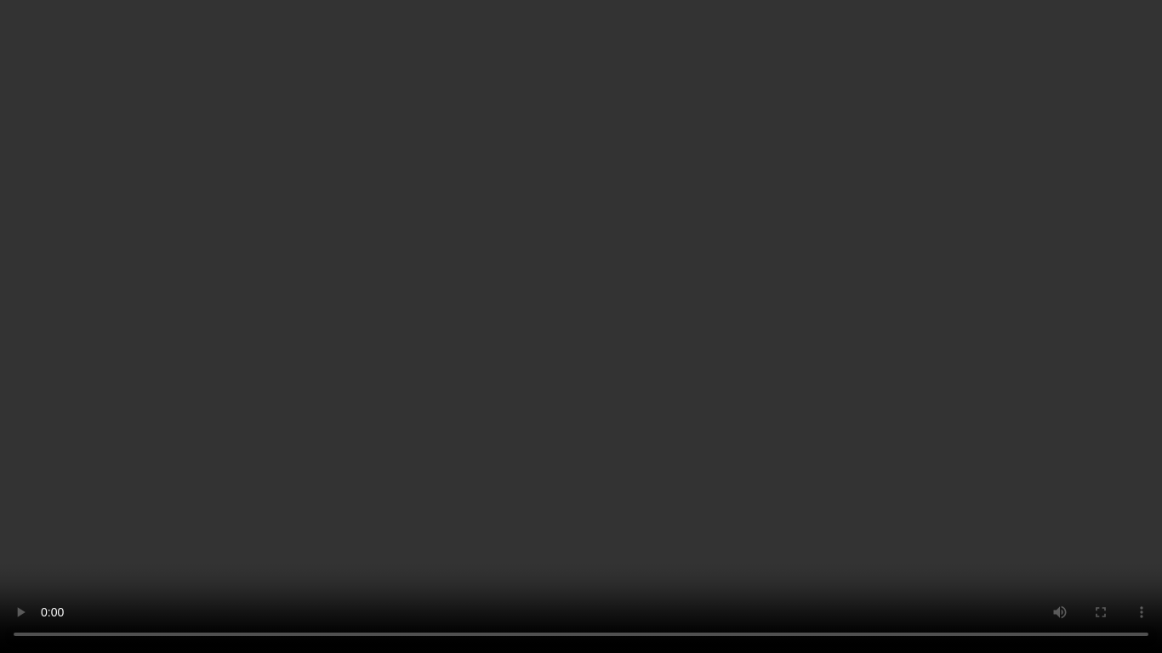
click at [857, 390] on video at bounding box center [581, 326] width 1162 height 653
click at [858, 390] on video at bounding box center [581, 326] width 1162 height 653
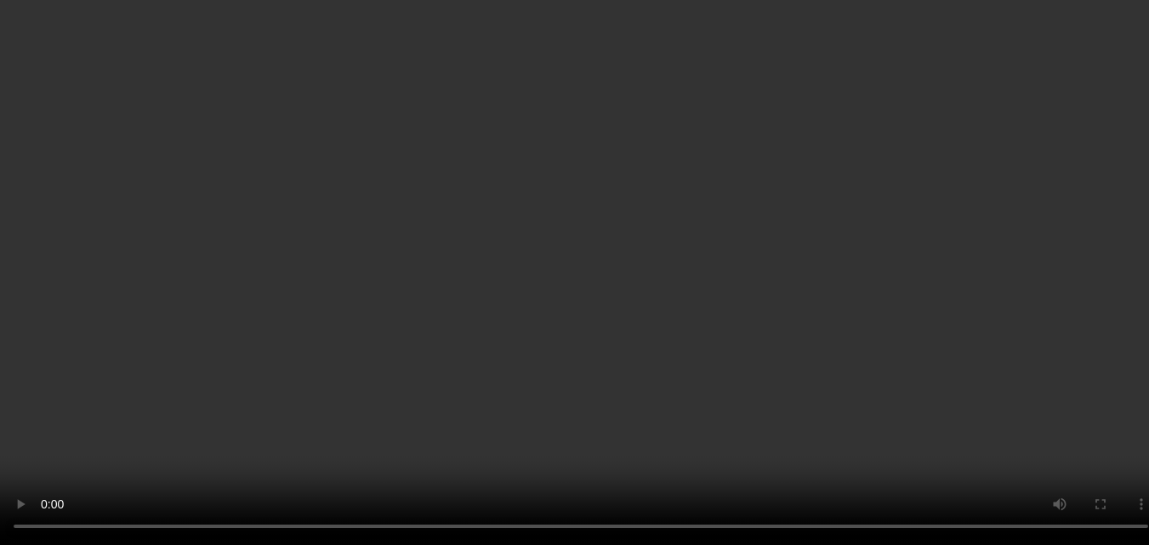
scroll to position [1232, 0]
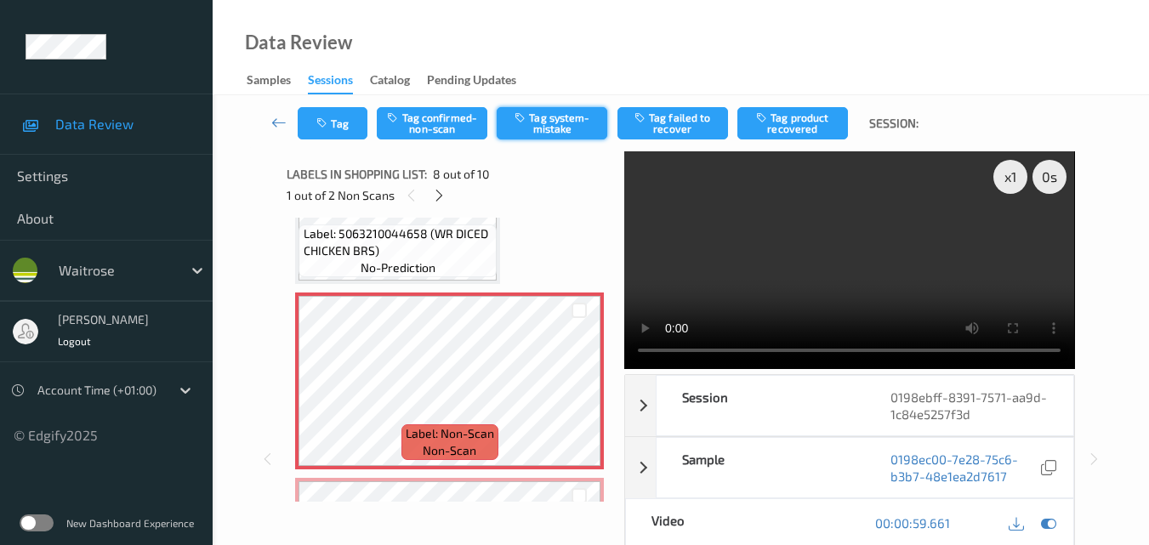
click at [567, 126] on button "Tag system-mistake" at bounding box center [552, 123] width 111 height 32
click at [344, 134] on button "Tag" at bounding box center [333, 123] width 70 height 32
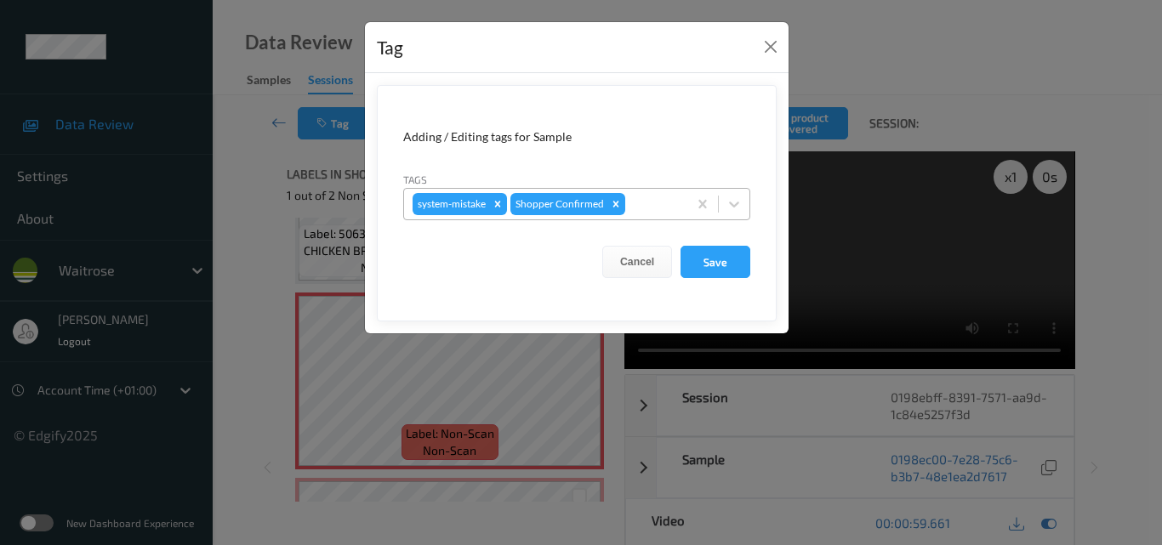
click at [653, 202] on div at bounding box center [654, 204] width 50 height 20
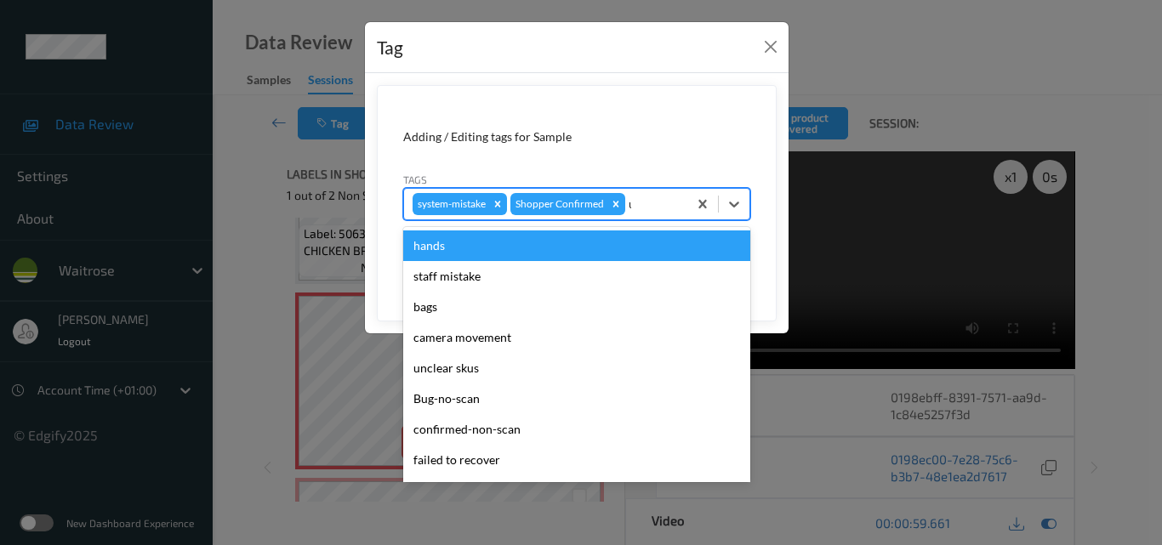
type input "un"
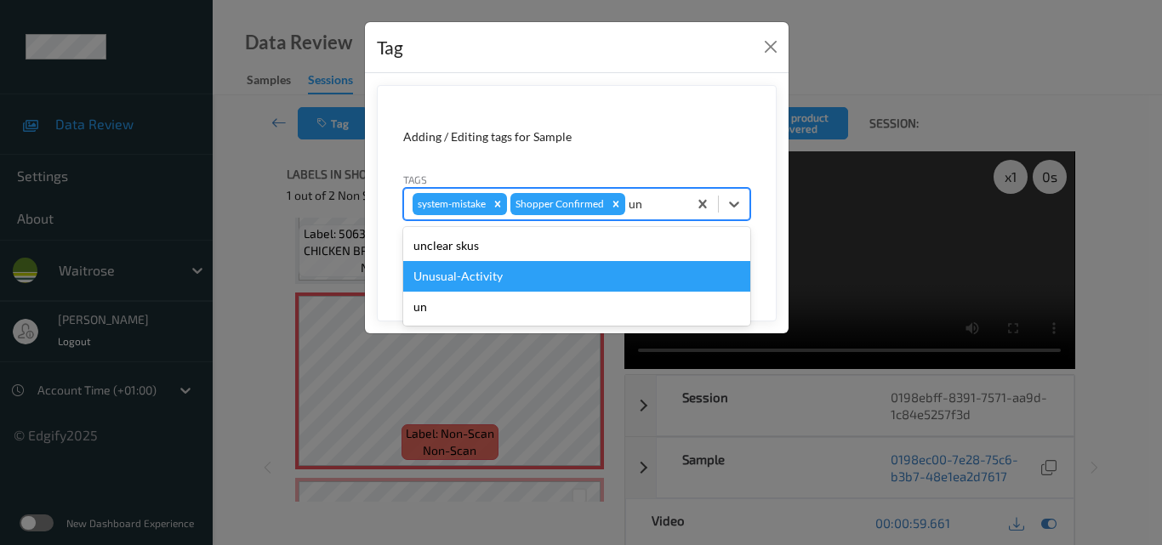
click at [577, 271] on div "Unusual-Activity" at bounding box center [576, 276] width 347 height 31
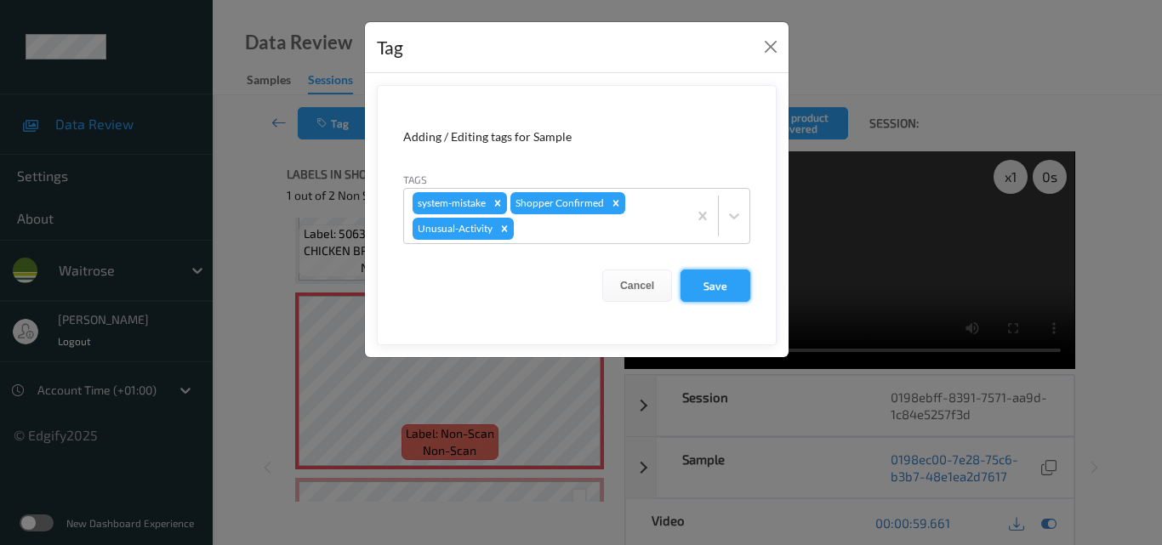
click at [711, 280] on button "Save" at bounding box center [715, 286] width 70 height 32
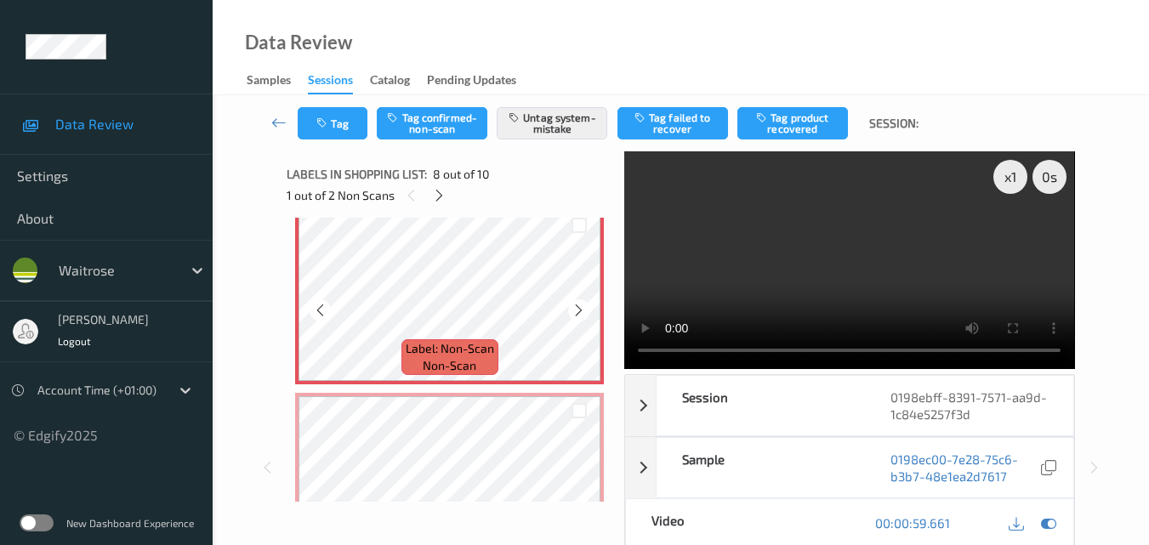
scroll to position [1402, 0]
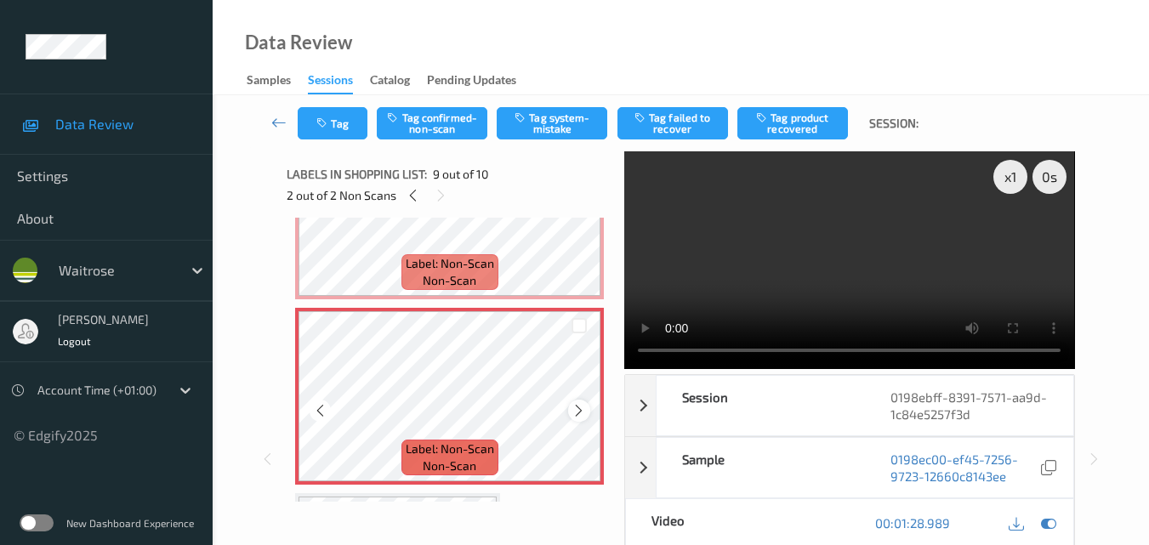
click at [577, 413] on icon at bounding box center [579, 410] width 14 height 15
click at [581, 403] on icon at bounding box center [579, 410] width 14 height 15
click at [580, 404] on icon at bounding box center [579, 410] width 14 height 15
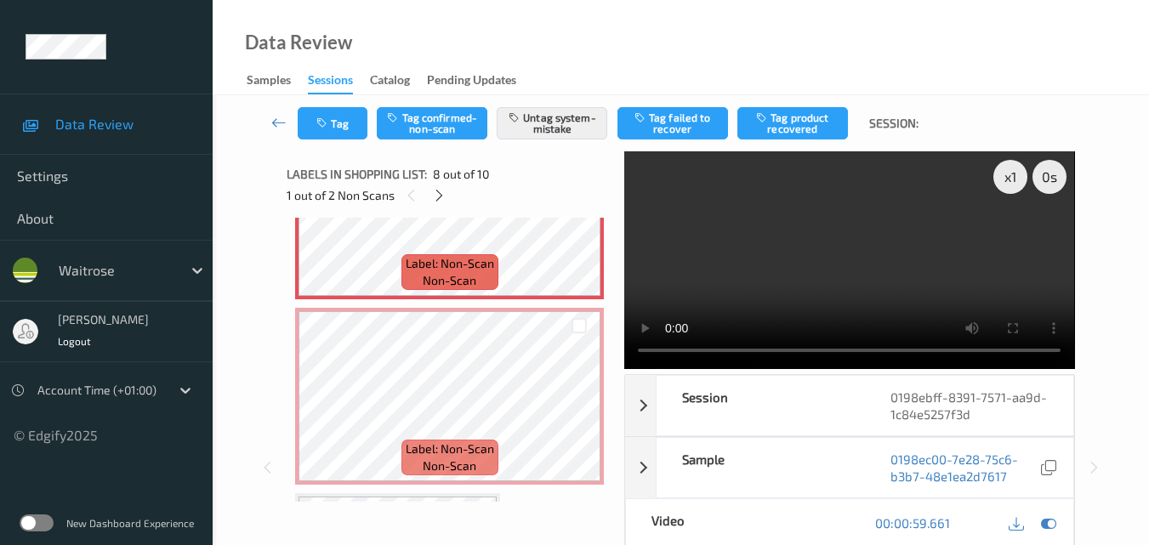
click at [819, 275] on video at bounding box center [849, 260] width 450 height 218
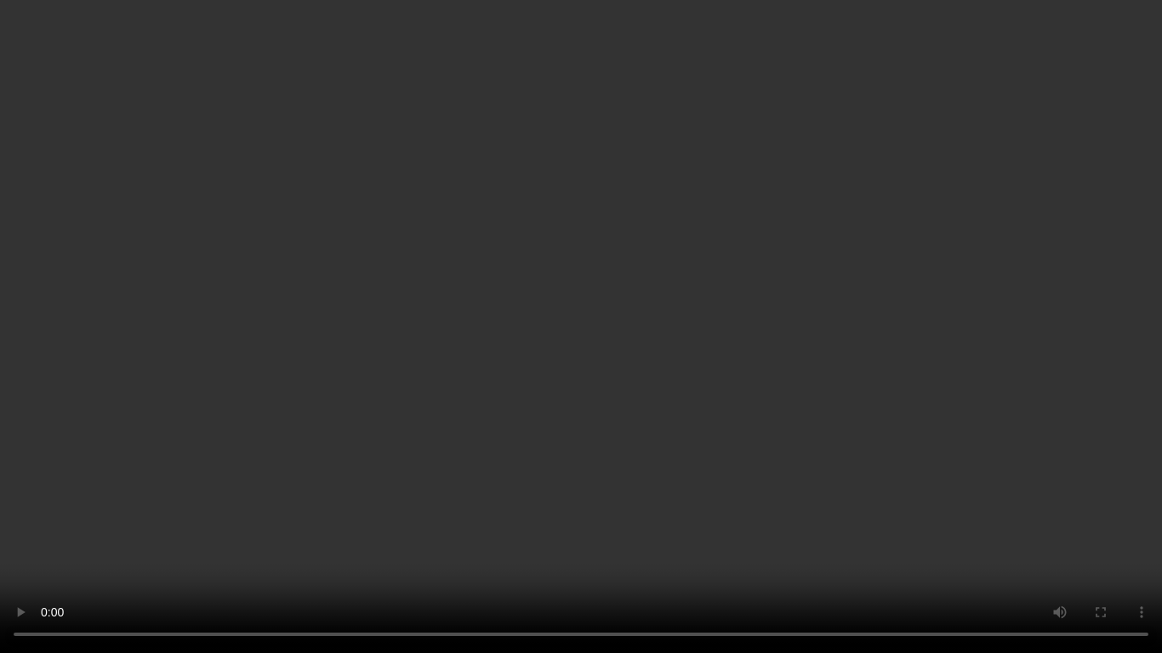
click at [768, 341] on video at bounding box center [581, 326] width 1162 height 653
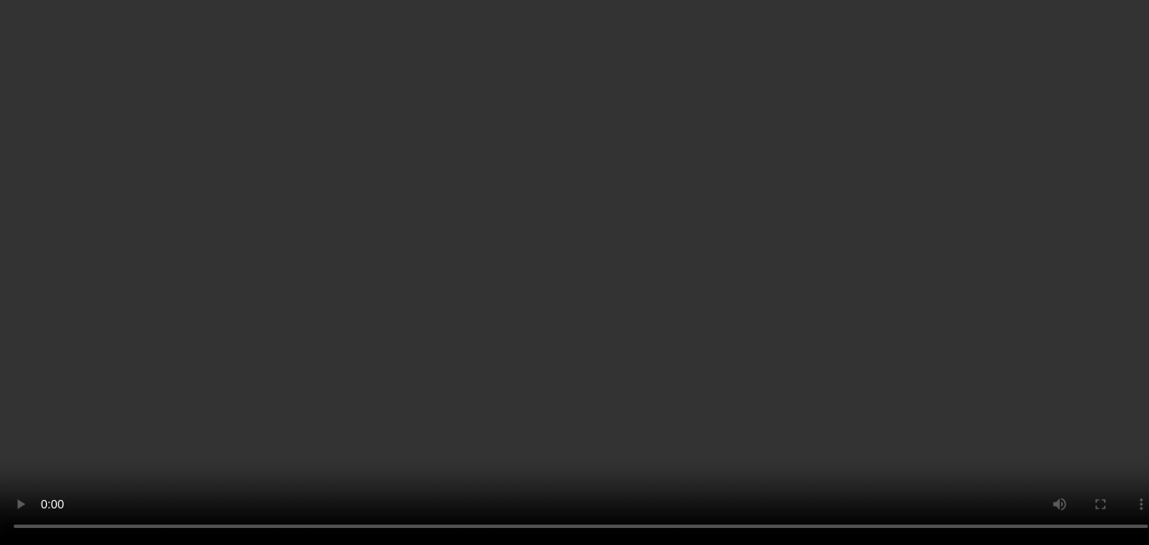
scroll to position [891, 0]
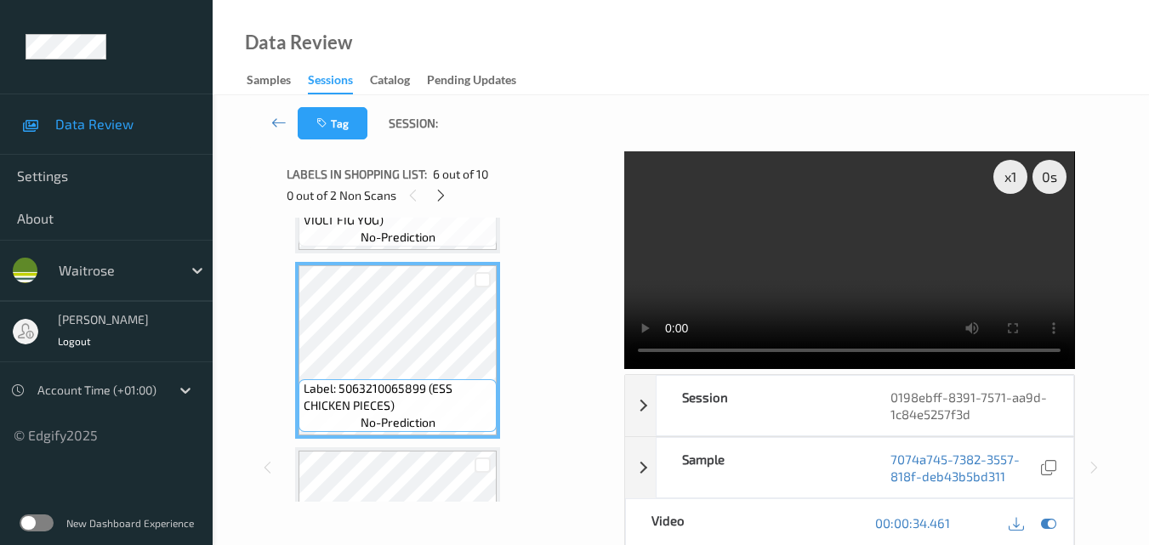
click at [867, 242] on video at bounding box center [849, 260] width 450 height 218
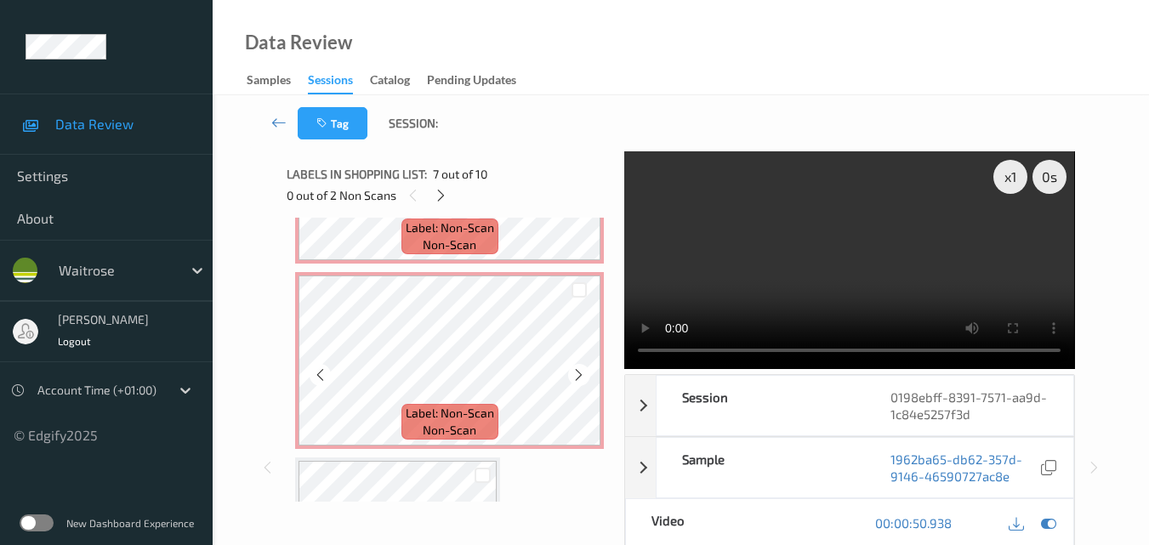
scroll to position [1402, 0]
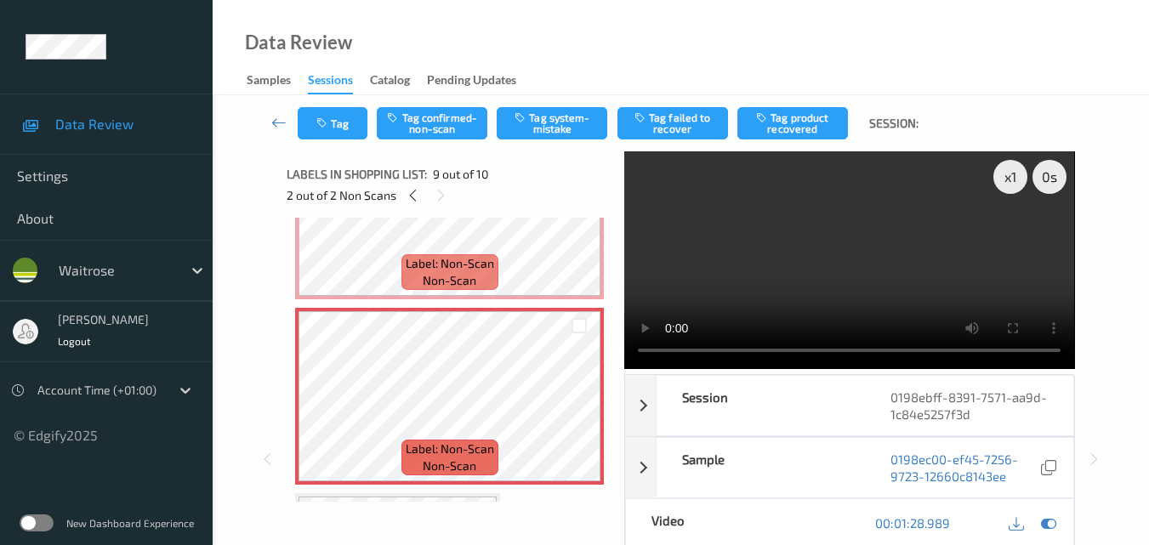
click at [933, 236] on video at bounding box center [849, 260] width 450 height 218
click at [574, 407] on icon at bounding box center [579, 410] width 14 height 15
click at [544, 130] on button "Tag system-mistake" at bounding box center [552, 123] width 111 height 32
click at [341, 125] on button "Tag" at bounding box center [333, 123] width 70 height 32
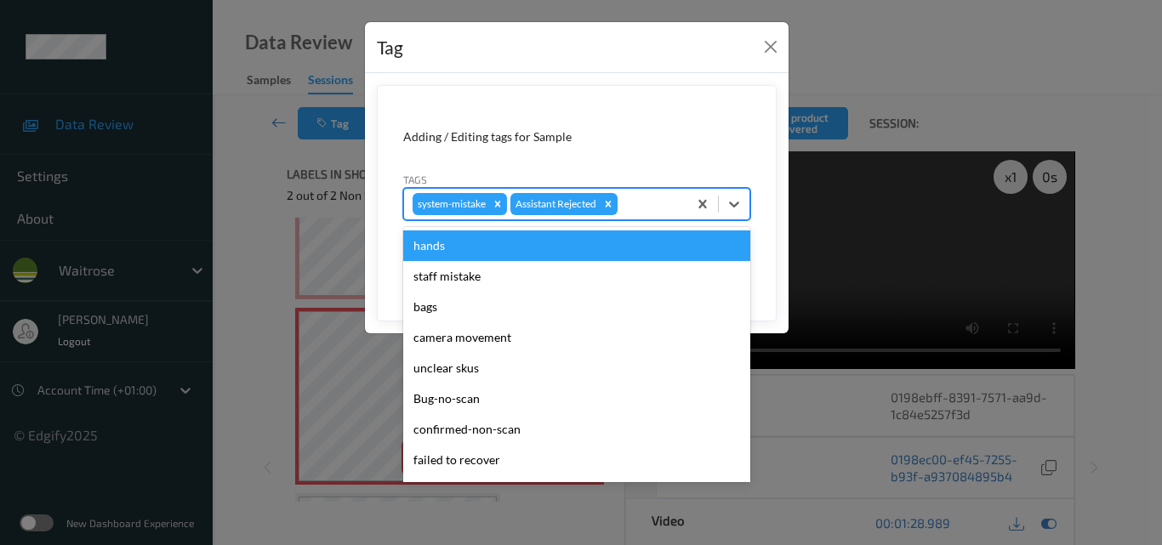
click at [630, 211] on div at bounding box center [650, 204] width 58 height 20
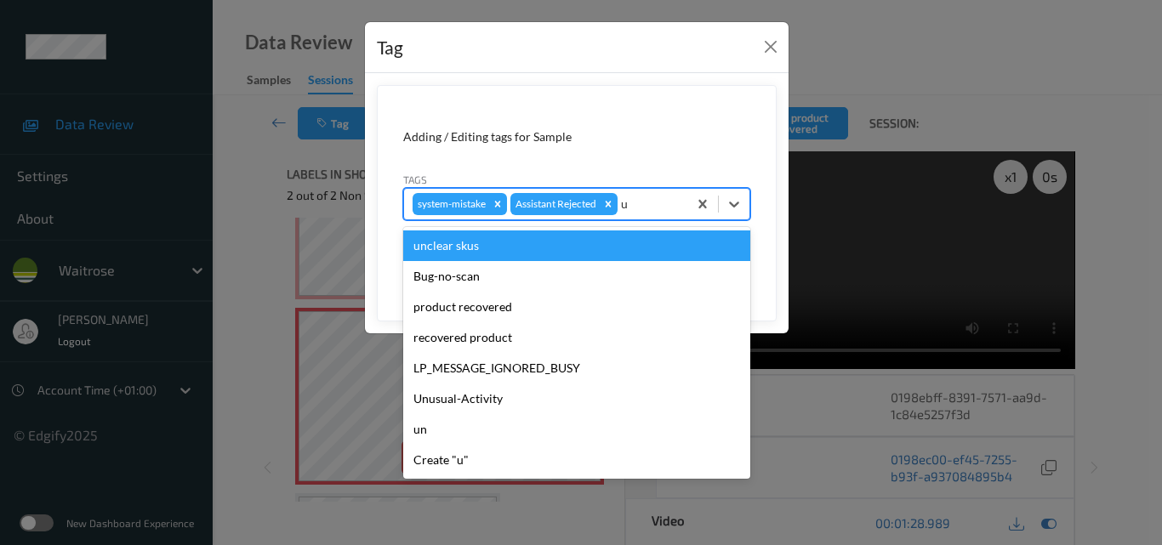
type input "un"
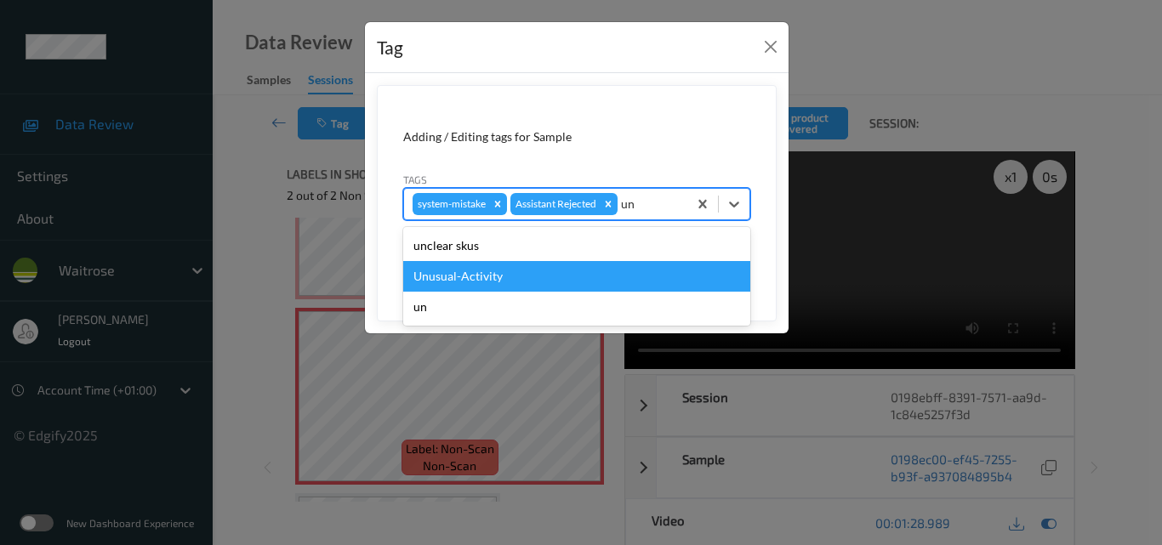
click at [555, 276] on div "Unusual-Activity" at bounding box center [576, 276] width 347 height 31
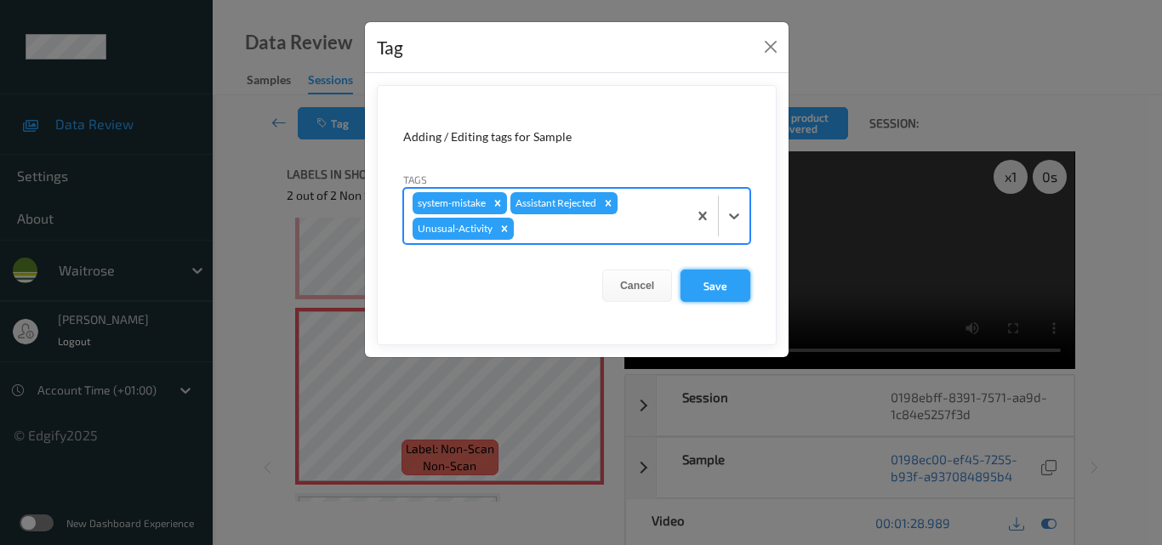
click at [708, 281] on button "Save" at bounding box center [715, 286] width 70 height 32
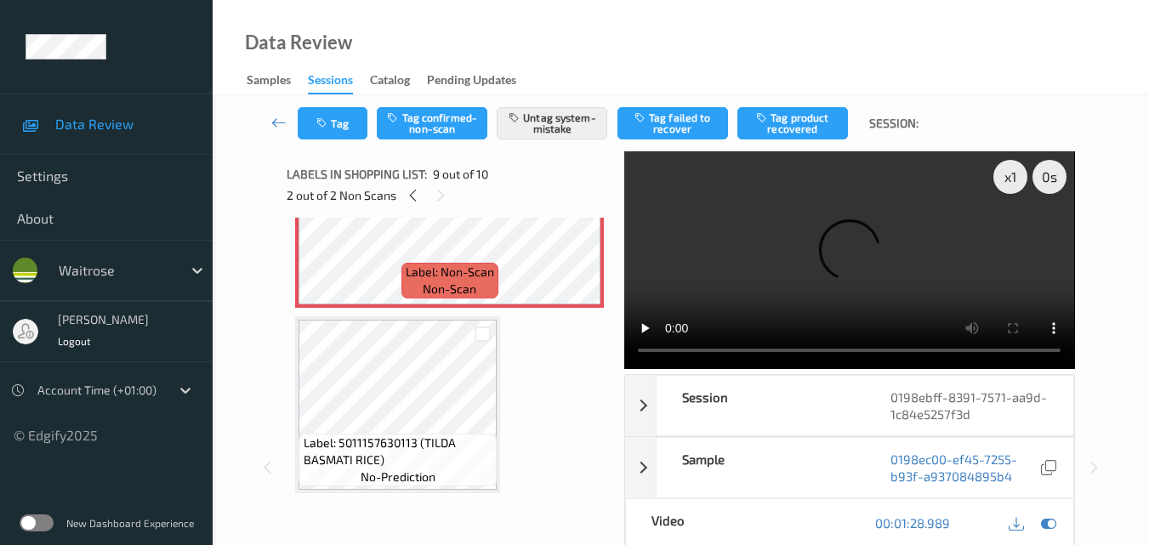
scroll to position [1494, 0]
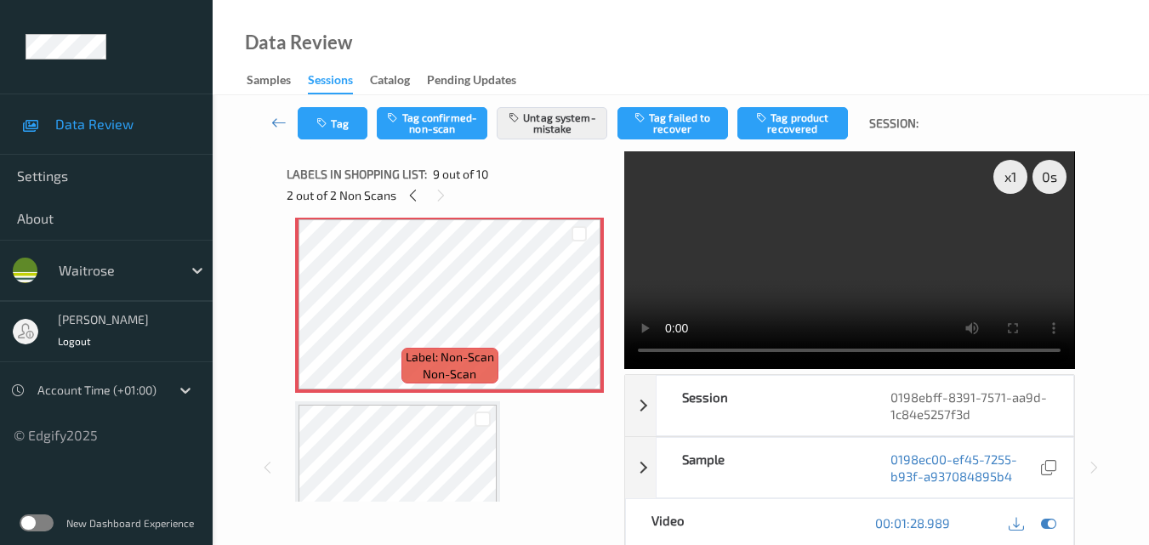
click at [521, 19] on div "Data Review Samples Sessions Catalog Pending Updates" at bounding box center [681, 47] width 936 height 95
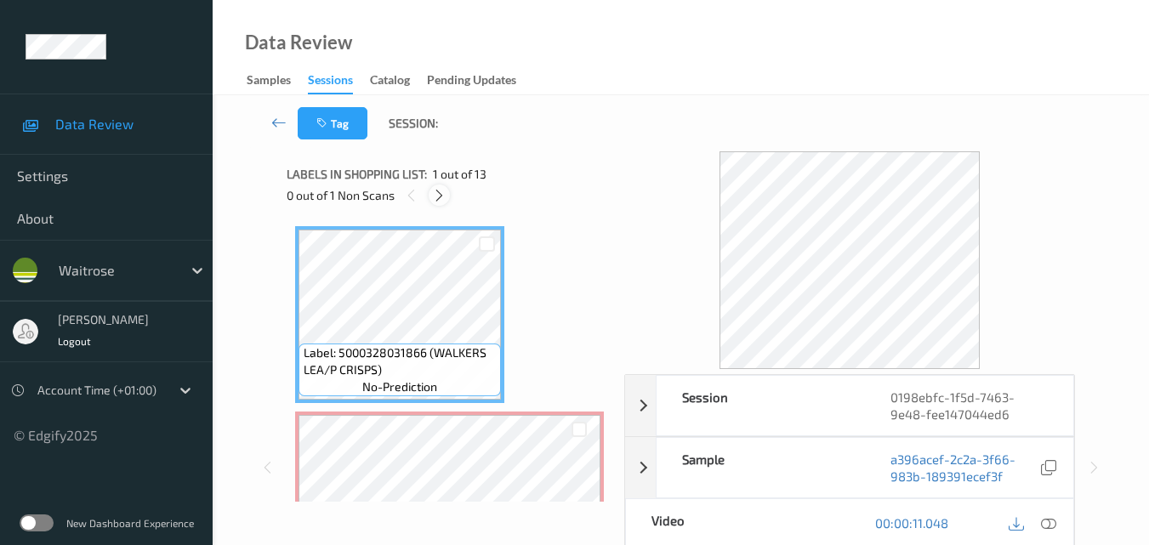
click at [437, 196] on icon at bounding box center [439, 195] width 14 height 15
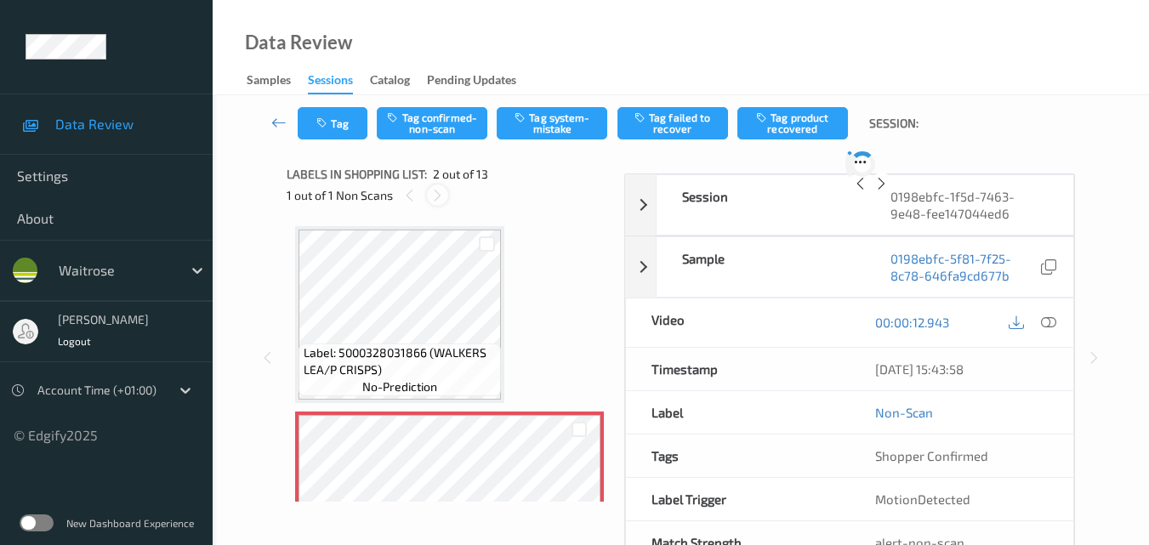
scroll to position [9, 0]
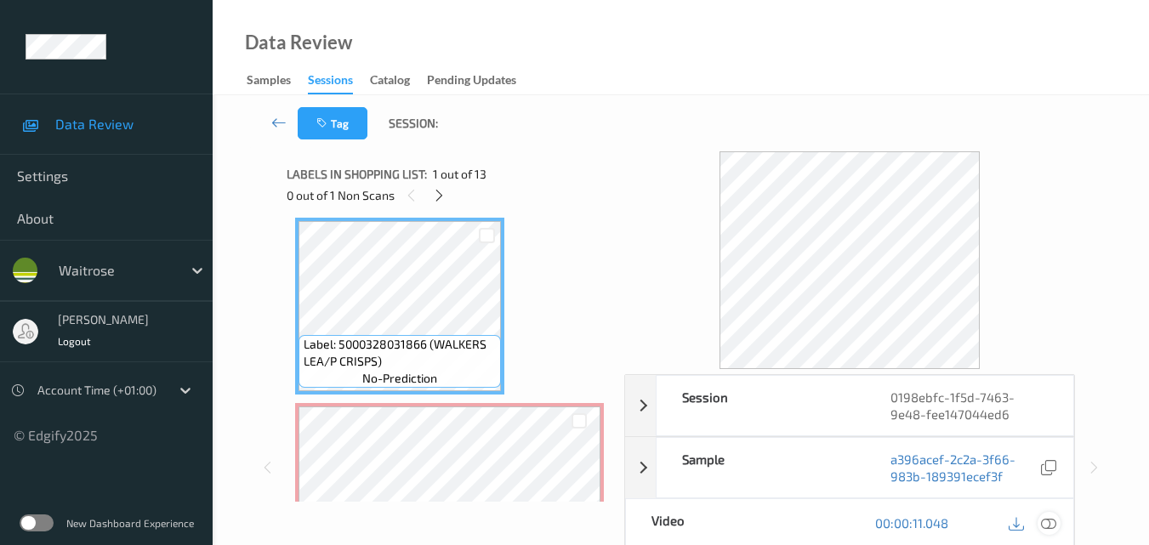
click at [1055, 523] on icon at bounding box center [1048, 522] width 15 height 15
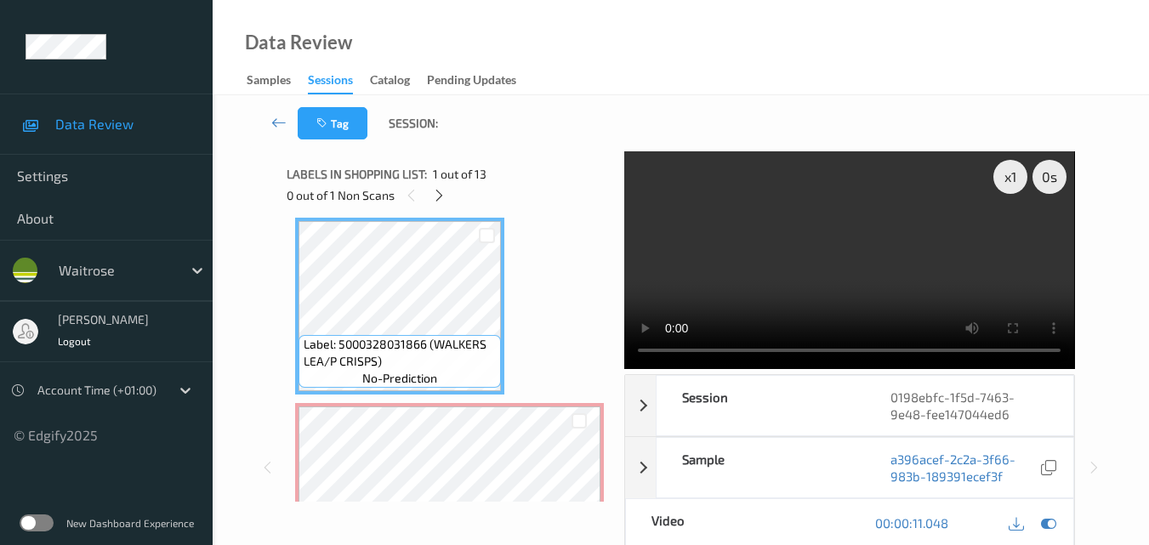
click at [879, 266] on video at bounding box center [849, 260] width 450 height 218
click at [831, 282] on video at bounding box center [849, 260] width 450 height 218
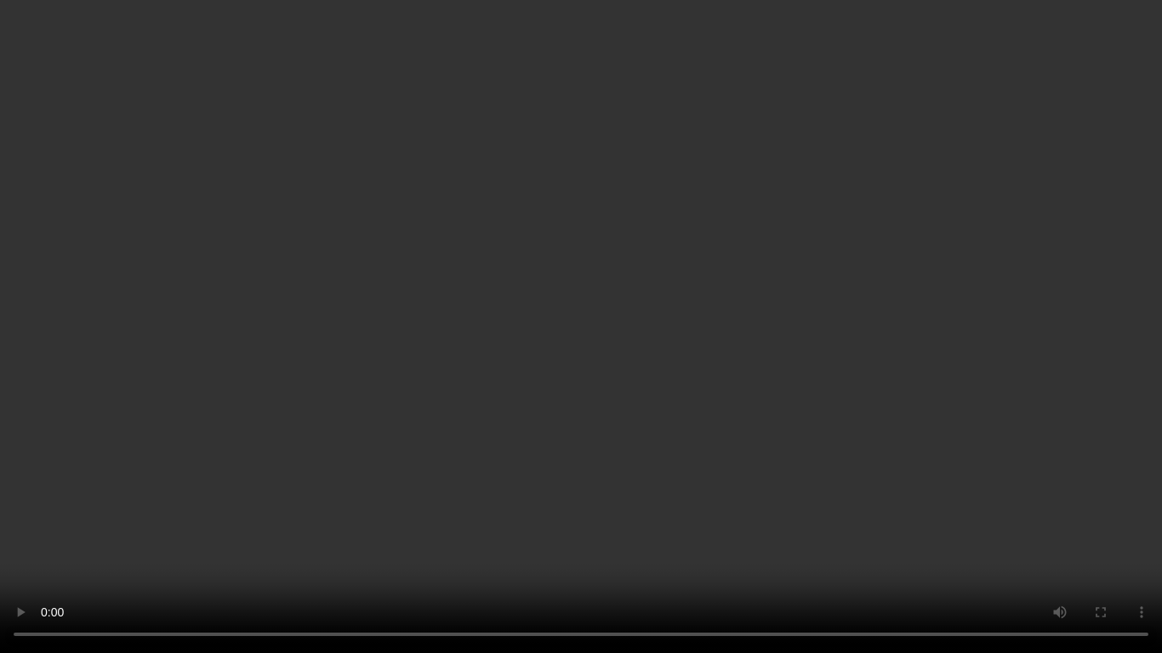
click at [819, 361] on video at bounding box center [581, 326] width 1162 height 653
click at [805, 363] on video at bounding box center [581, 326] width 1162 height 653
click at [640, 359] on video at bounding box center [581, 326] width 1162 height 653
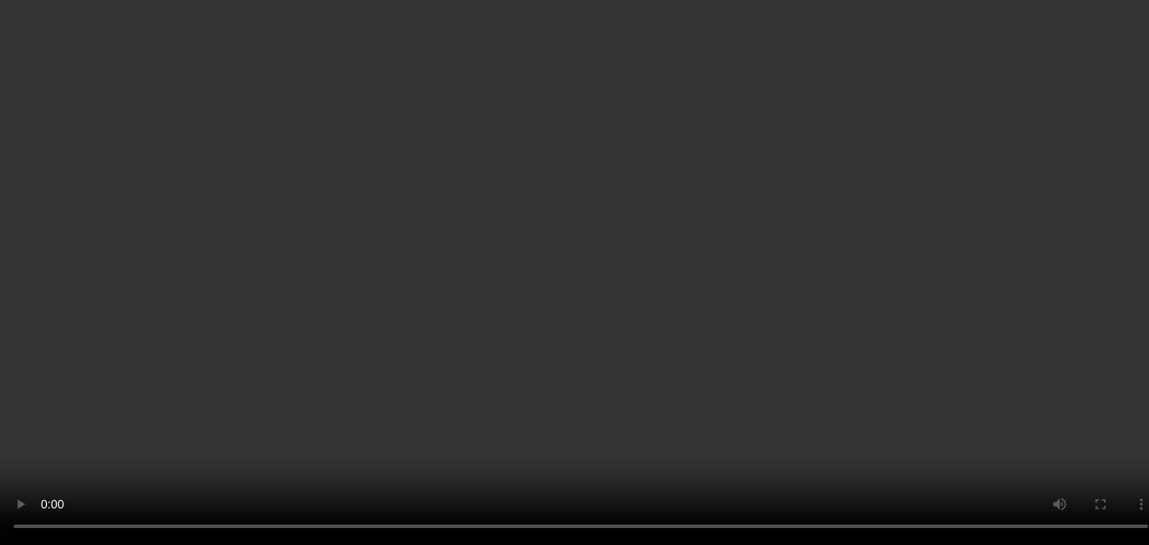
scroll to position [0, 0]
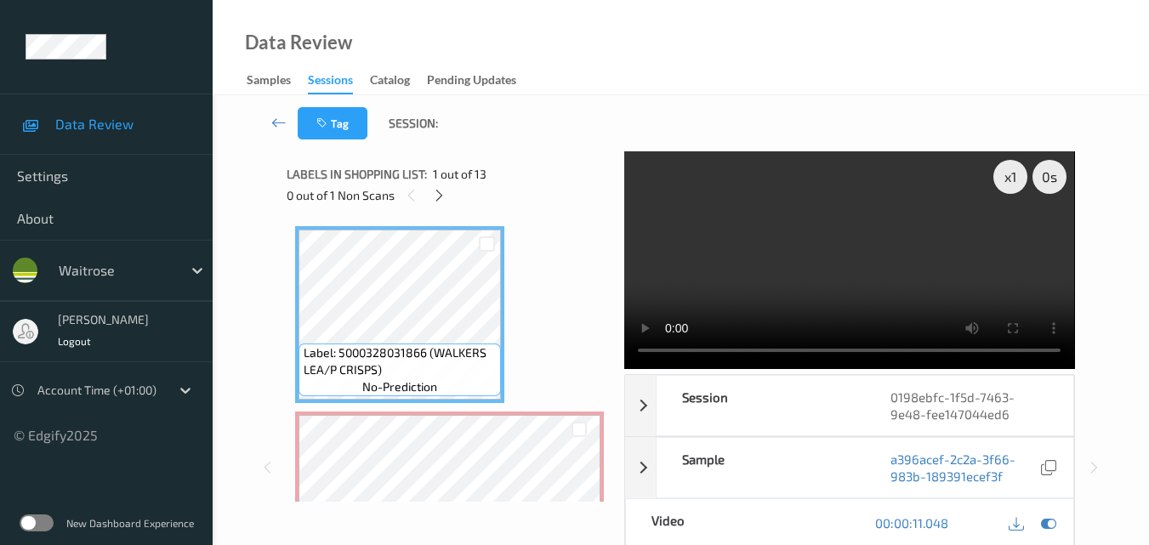
click at [823, 240] on video at bounding box center [849, 260] width 450 height 218
drag, startPoint x: 943, startPoint y: 277, endPoint x: 1004, endPoint y: 319, distance: 73.4
click at [945, 277] on video at bounding box center [849, 260] width 450 height 218
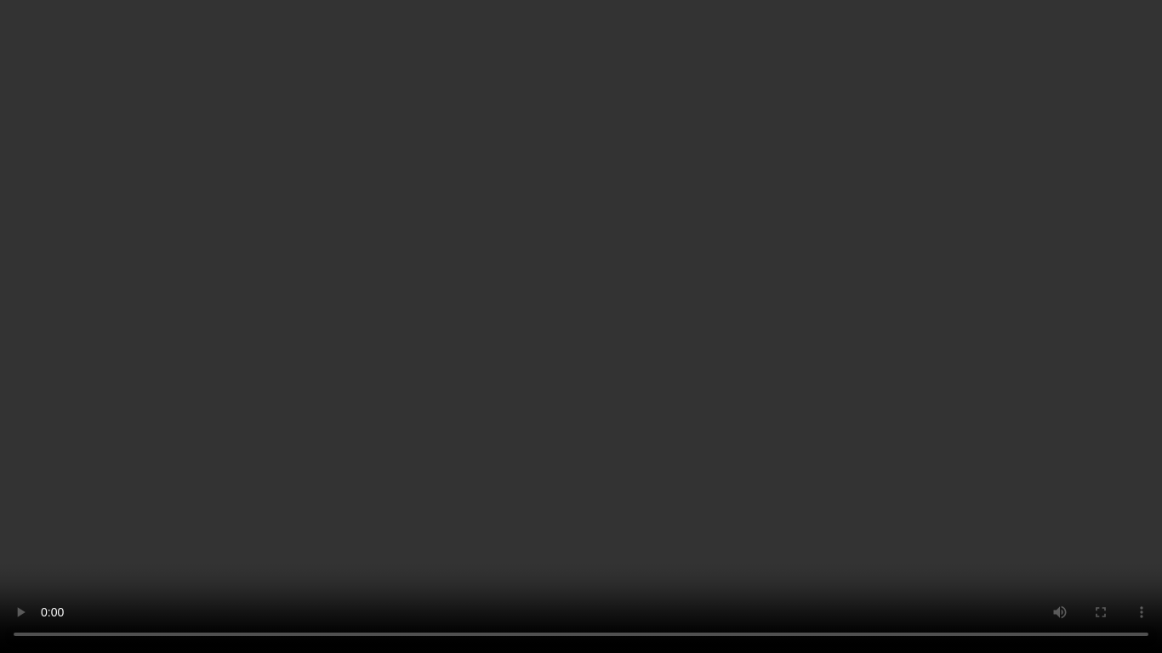
click at [1010, 398] on video at bounding box center [581, 326] width 1162 height 653
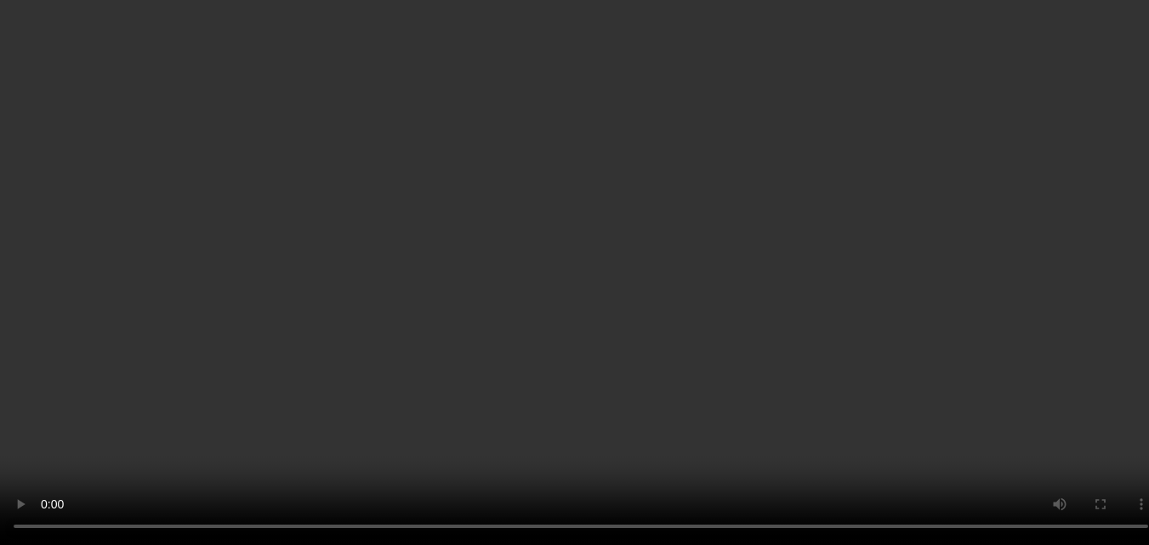
scroll to position [170, 0]
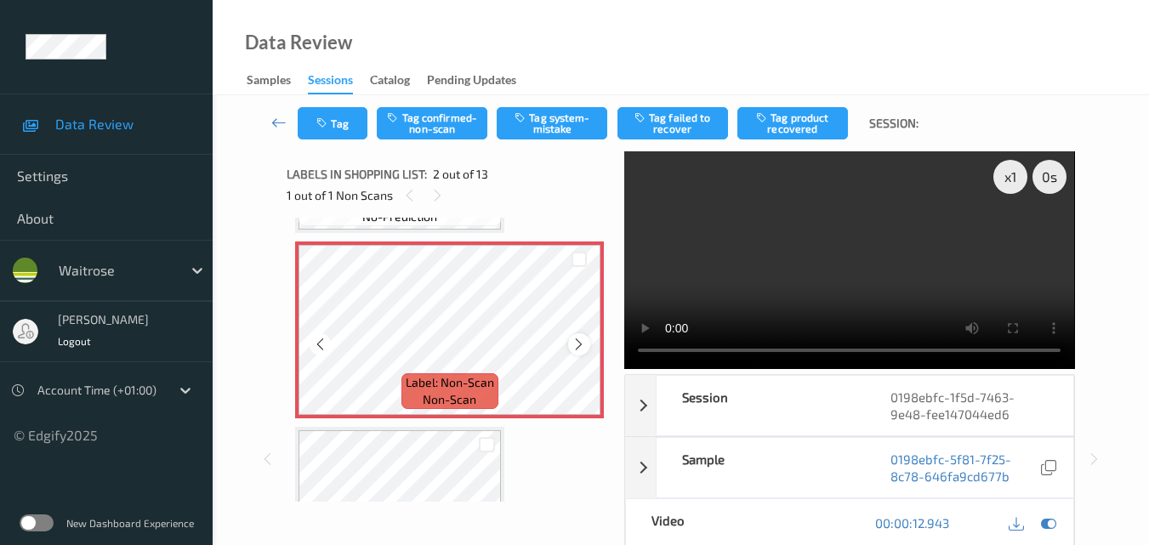
click at [571, 342] on div at bounding box center [578, 343] width 21 height 21
click at [569, 341] on div at bounding box center [578, 343] width 21 height 21
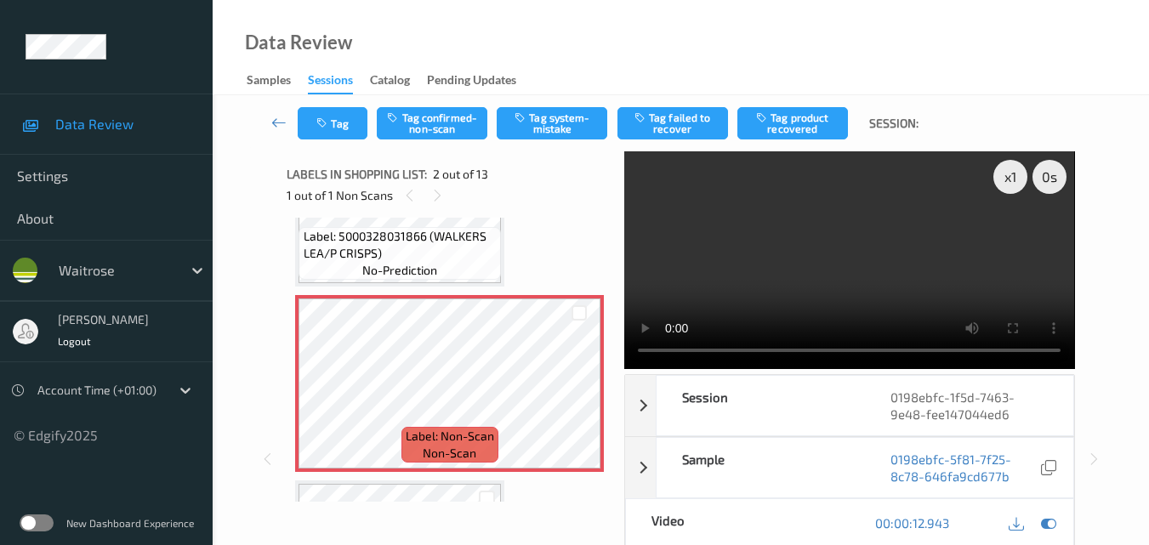
scroll to position [85, 0]
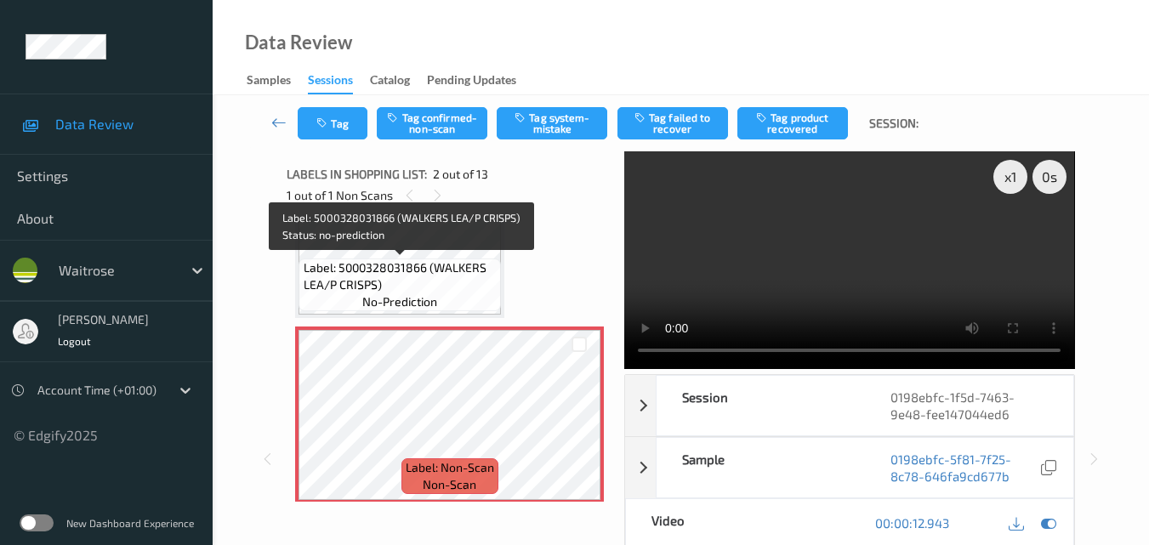
click at [454, 283] on span "Label: 5000328031866 (WALKERS LEA/P CRISPS)" at bounding box center [401, 276] width 194 height 34
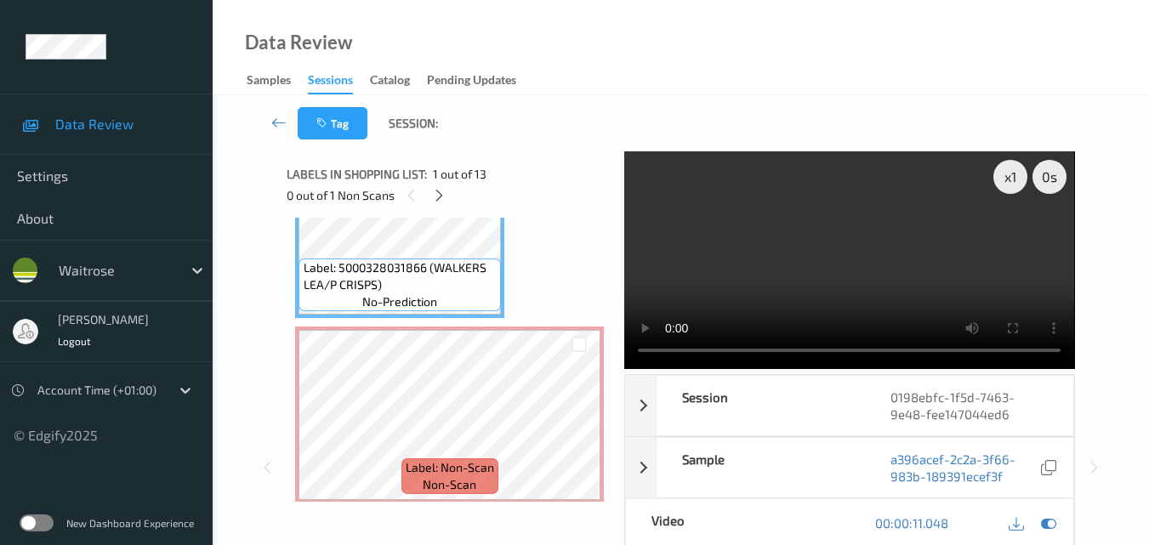
click at [901, 263] on video at bounding box center [849, 260] width 450 height 218
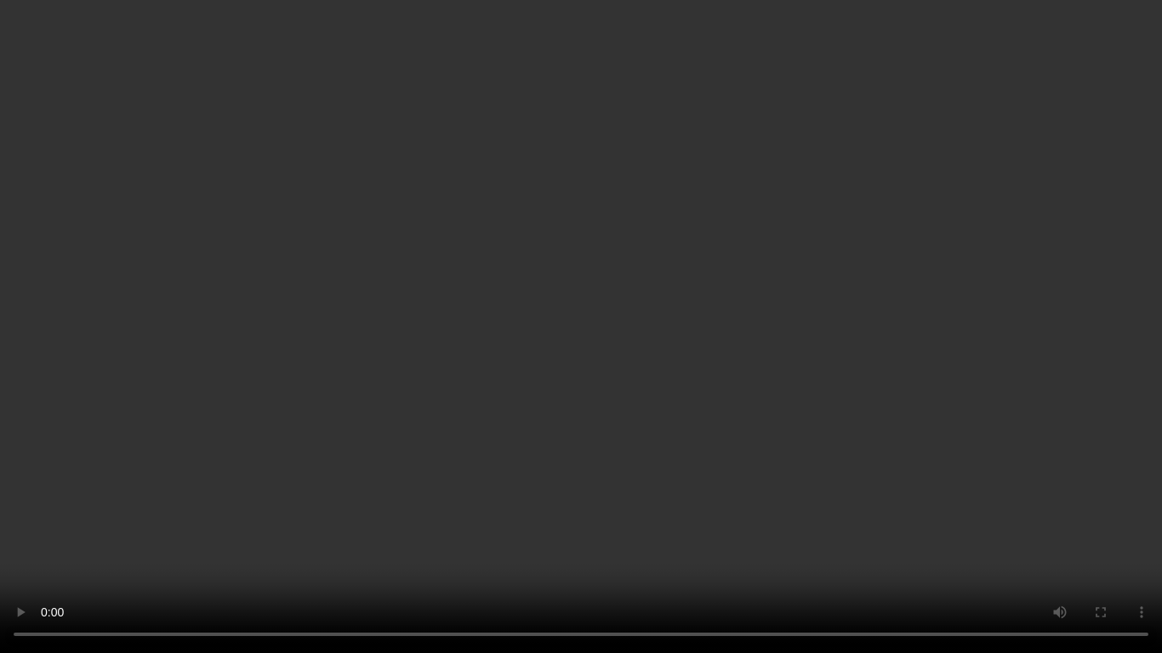
click at [888, 405] on video at bounding box center [581, 326] width 1162 height 653
click at [636, 327] on video at bounding box center [581, 326] width 1162 height 653
click at [687, 321] on video at bounding box center [581, 326] width 1162 height 653
click at [744, 387] on video at bounding box center [581, 326] width 1162 height 653
click at [738, 322] on video at bounding box center [581, 326] width 1162 height 653
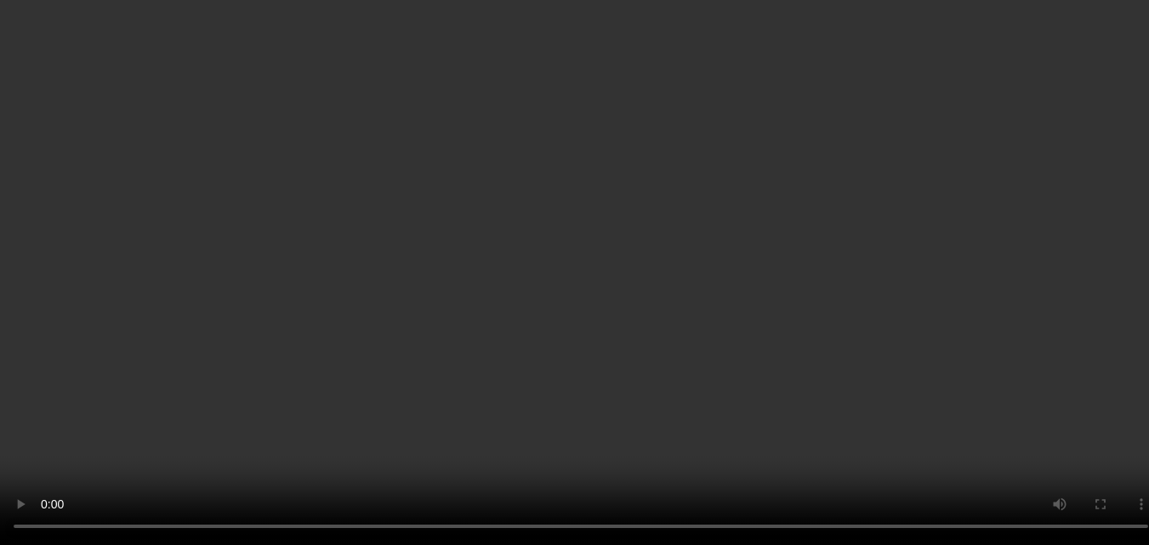
scroll to position [170, 0]
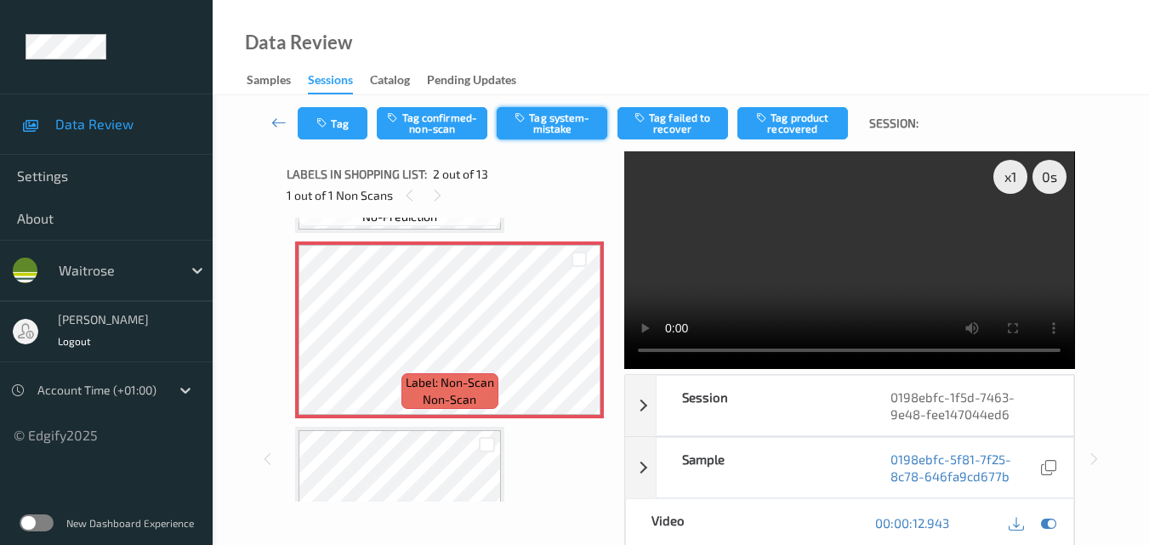
click at [549, 126] on button "Tag system-mistake" at bounding box center [552, 123] width 111 height 32
click at [338, 133] on button "Tag" at bounding box center [333, 123] width 70 height 32
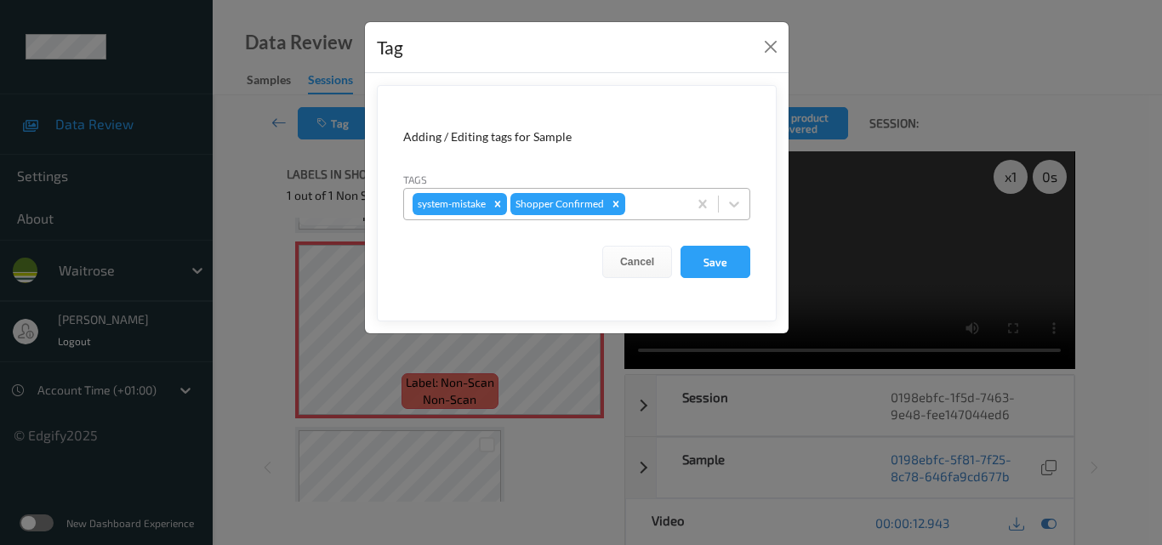
click at [657, 209] on div at bounding box center [654, 204] width 50 height 20
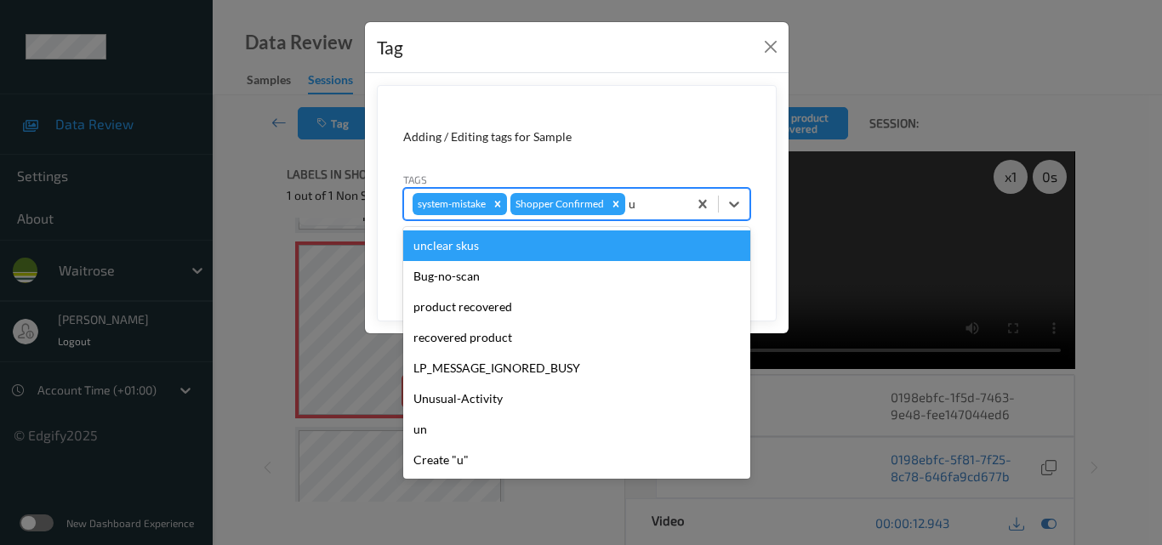
type input "un"
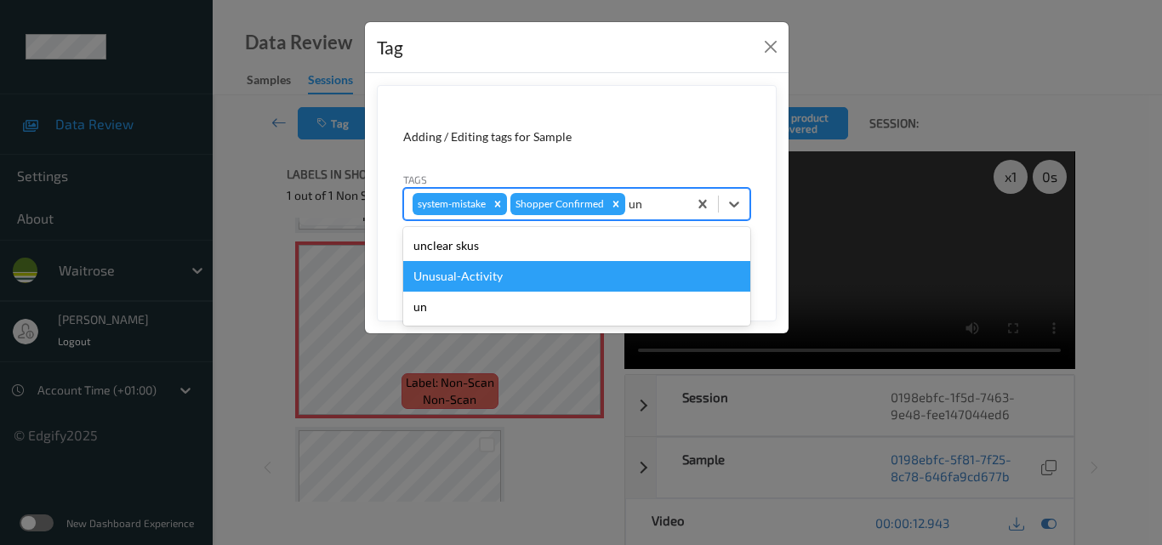
click at [565, 270] on div "Unusual-Activity" at bounding box center [576, 276] width 347 height 31
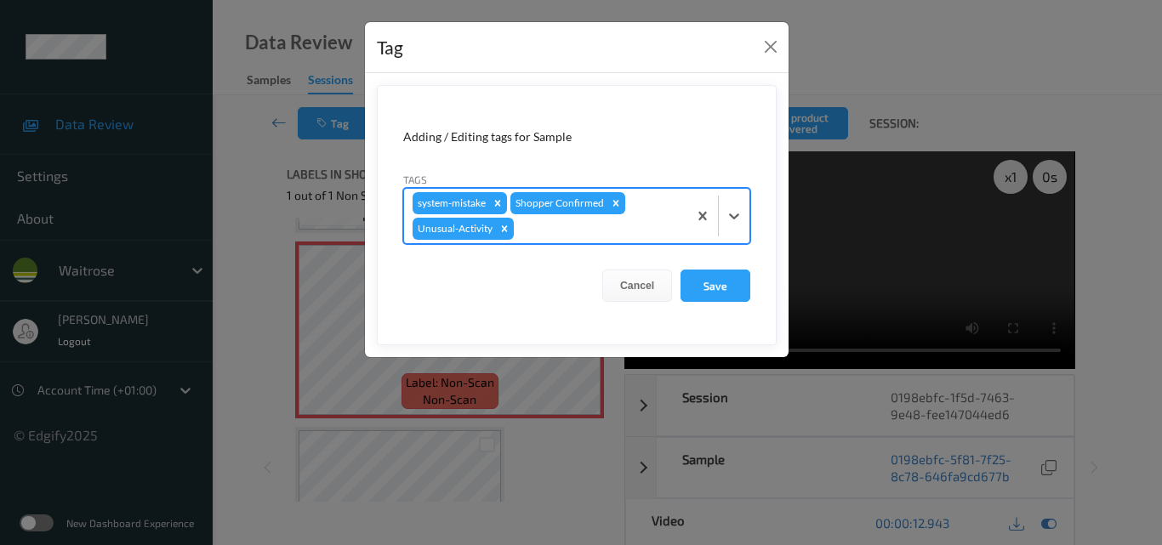
click at [750, 283] on form "Adding / Editing tags for Sample Tags option Unusual-Activity, selected. Select…" at bounding box center [577, 215] width 400 height 260
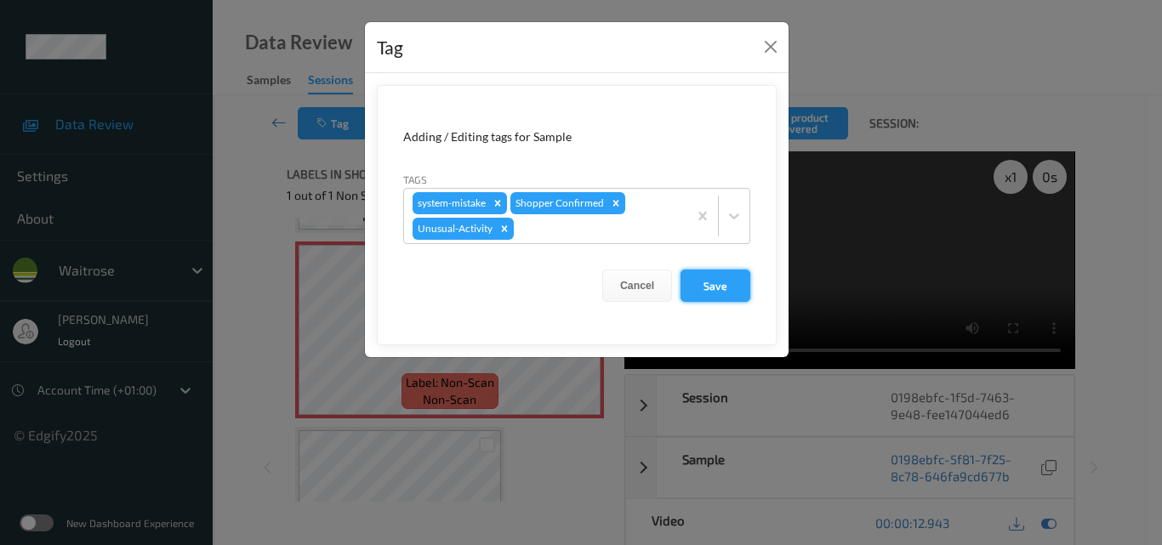
click at [723, 282] on button "Save" at bounding box center [715, 286] width 70 height 32
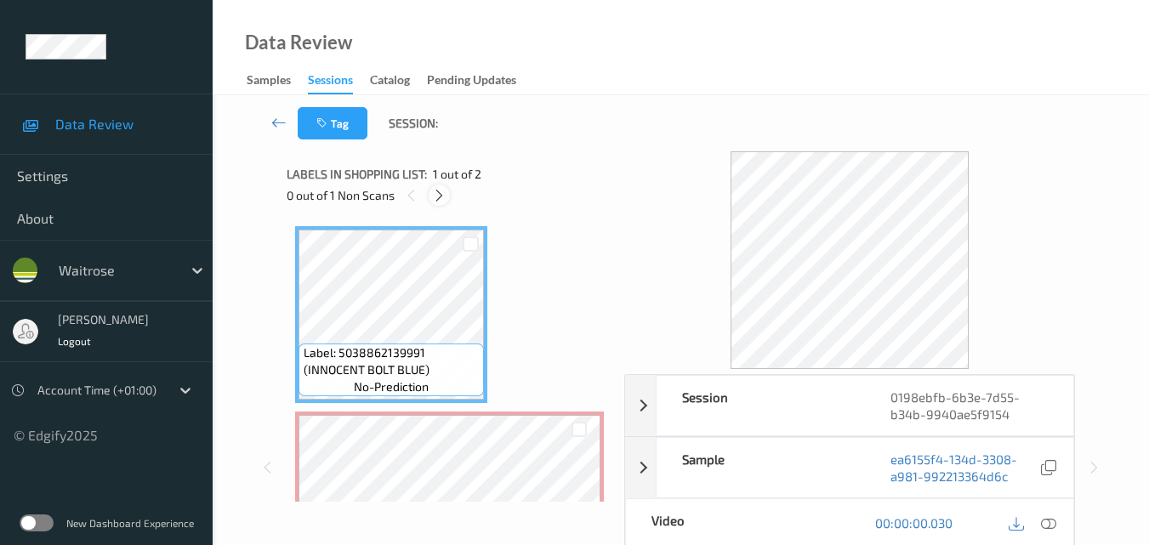
click at [435, 189] on icon at bounding box center [439, 195] width 14 height 15
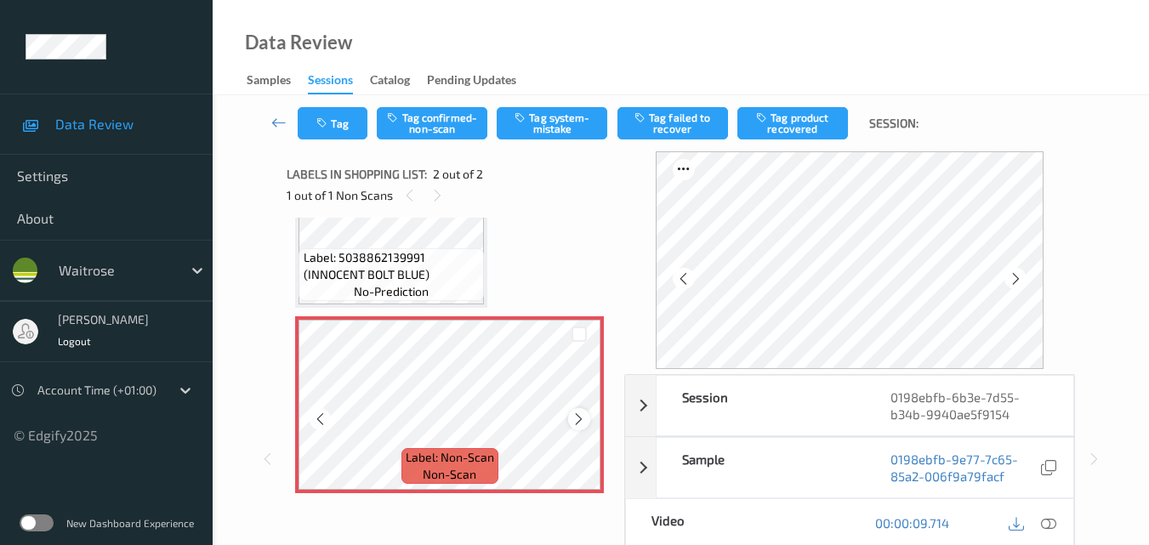
click at [582, 419] on icon at bounding box center [579, 419] width 14 height 15
click at [582, 418] on icon at bounding box center [579, 419] width 14 height 15
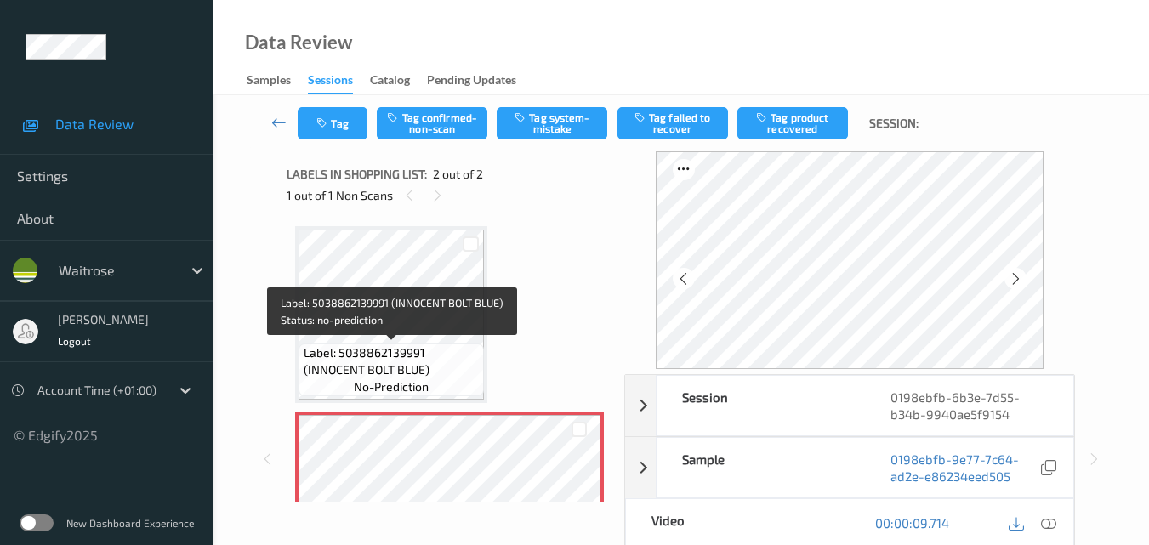
click at [454, 363] on span "Label: 5038862139991 (INNOCENT BOLT BLUE)" at bounding box center [392, 361] width 177 height 34
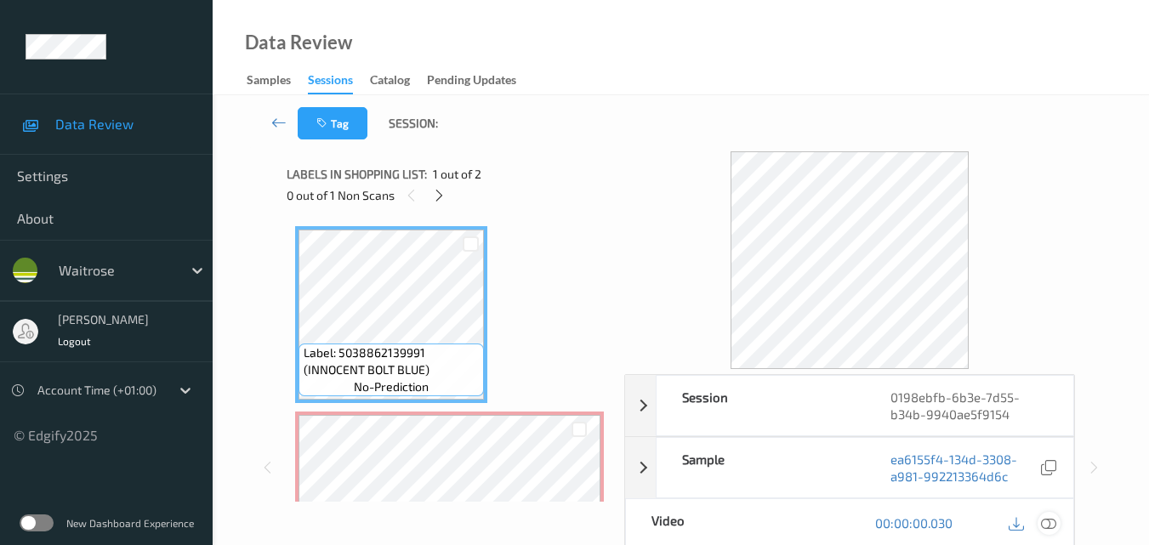
click at [1054, 527] on icon at bounding box center [1048, 522] width 15 height 15
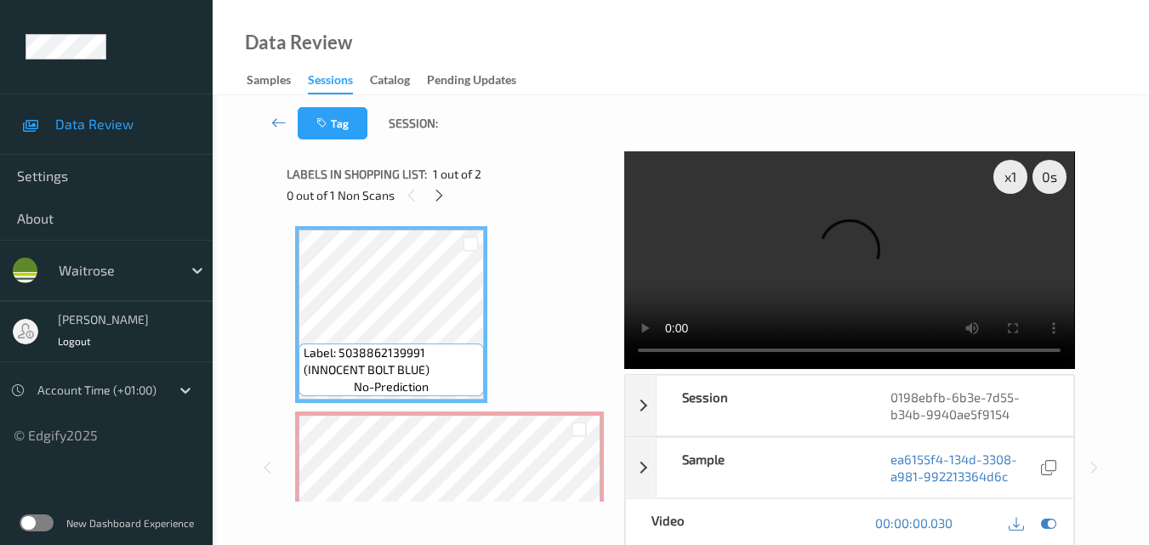
click at [757, 243] on video at bounding box center [849, 260] width 450 height 218
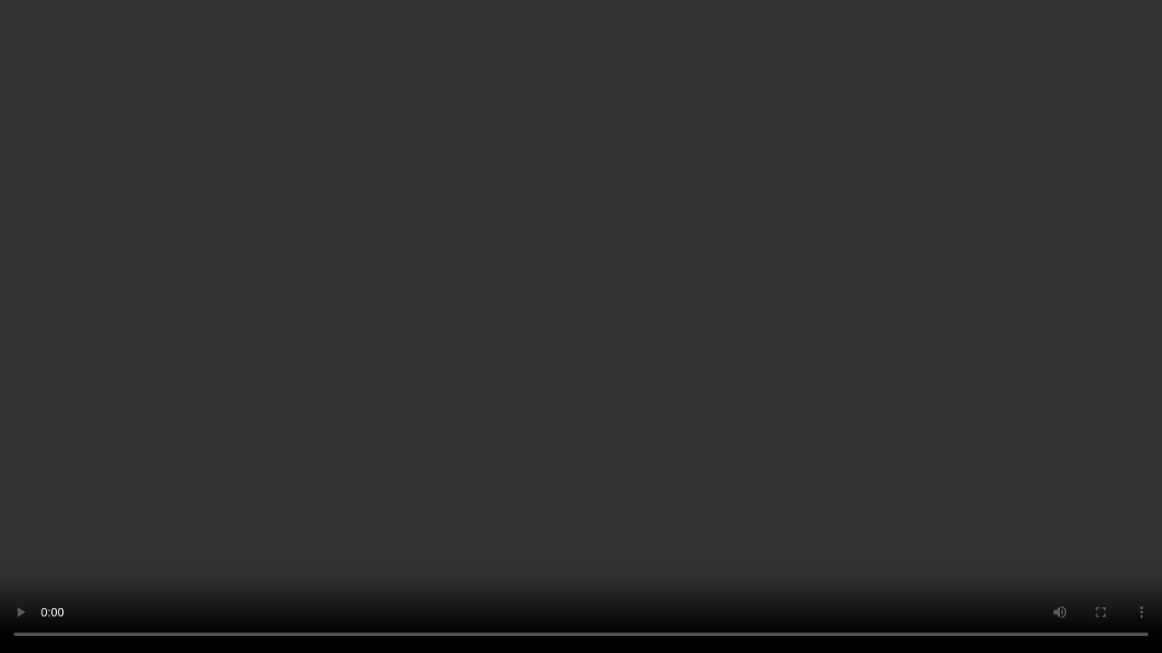
click at [669, 355] on video at bounding box center [581, 326] width 1162 height 653
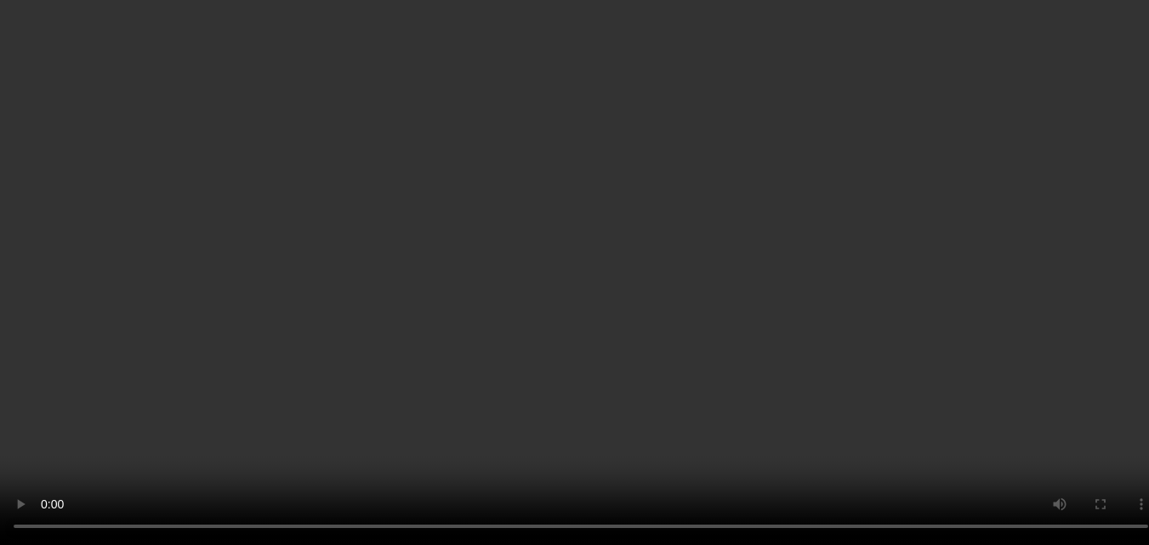
scroll to position [85, 0]
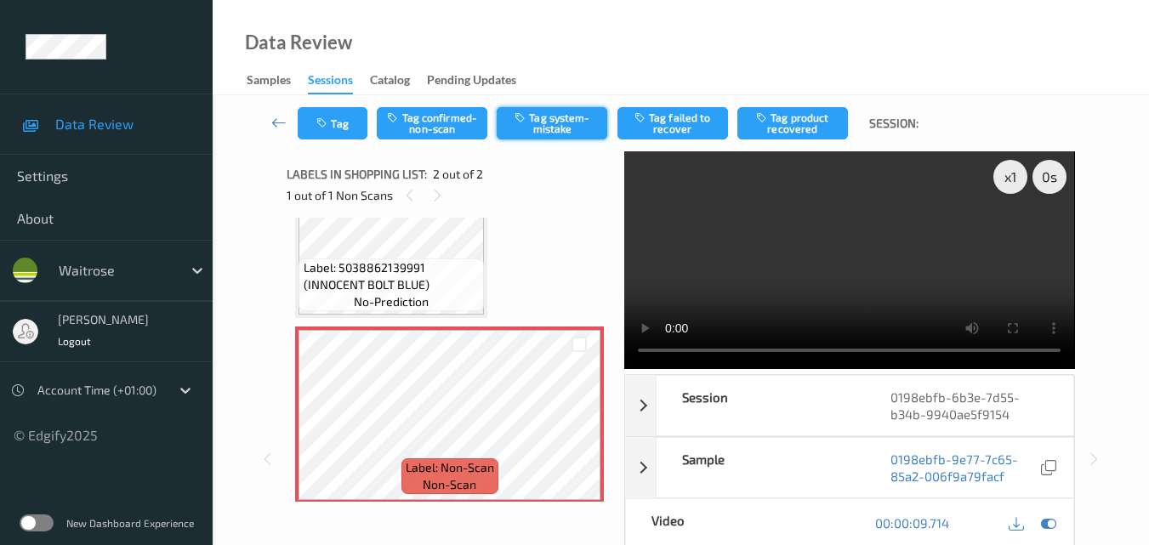
click at [549, 127] on button "Tag system-mistake" at bounding box center [552, 123] width 111 height 32
click at [330, 122] on icon "button" at bounding box center [323, 123] width 14 height 12
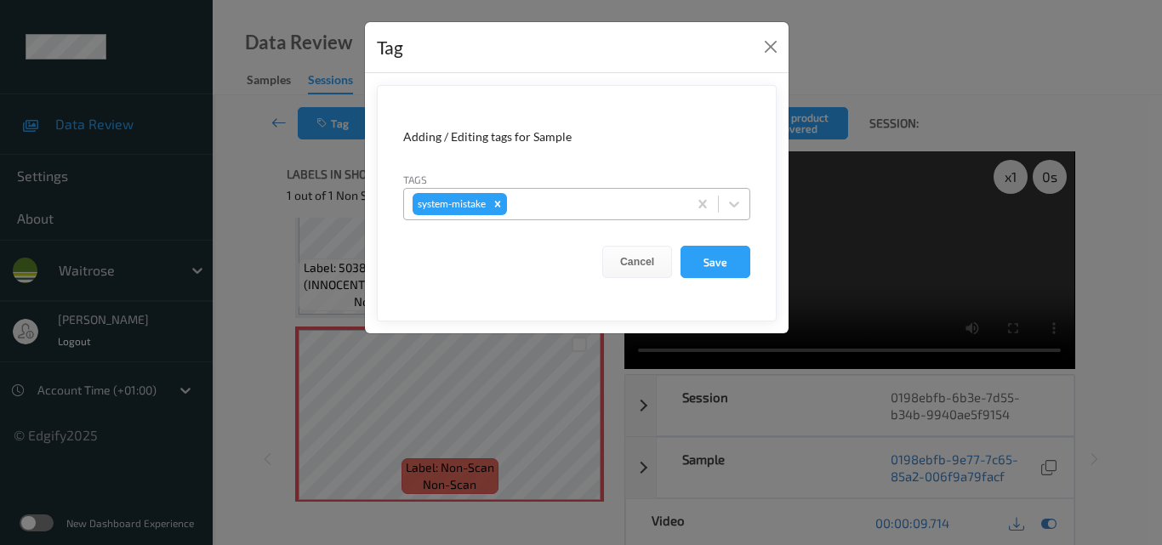
click at [592, 202] on div at bounding box center [594, 204] width 168 height 20
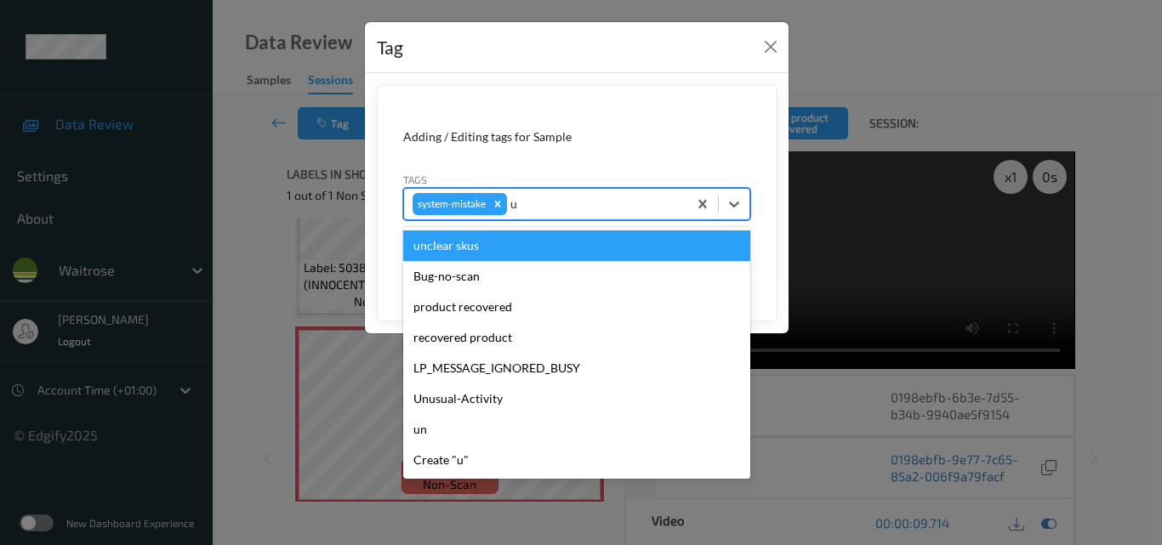
type input "un"
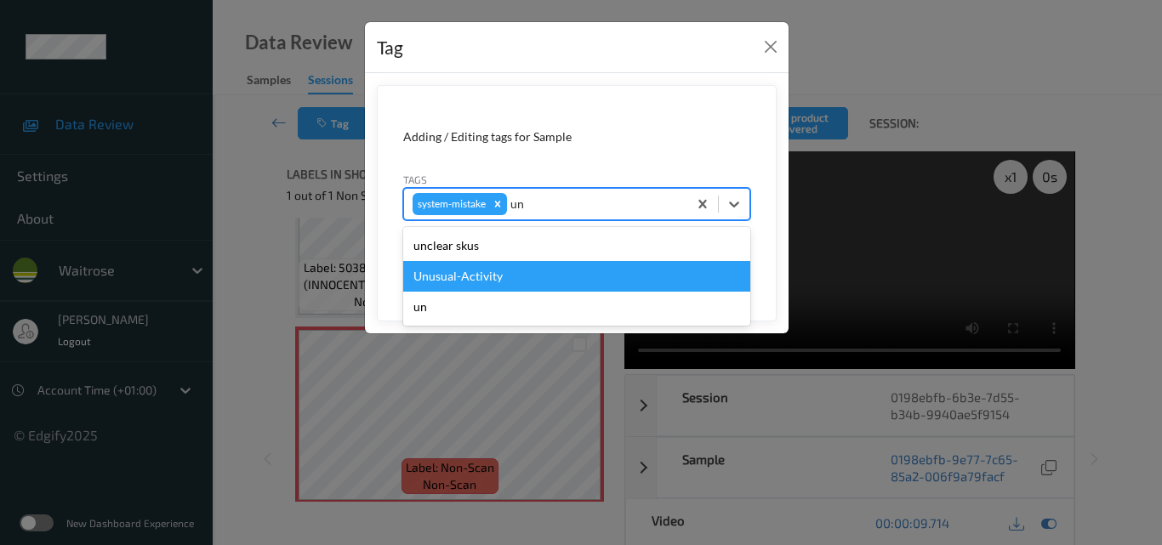
click at [557, 284] on div "Unusual-Activity" at bounding box center [576, 276] width 347 height 31
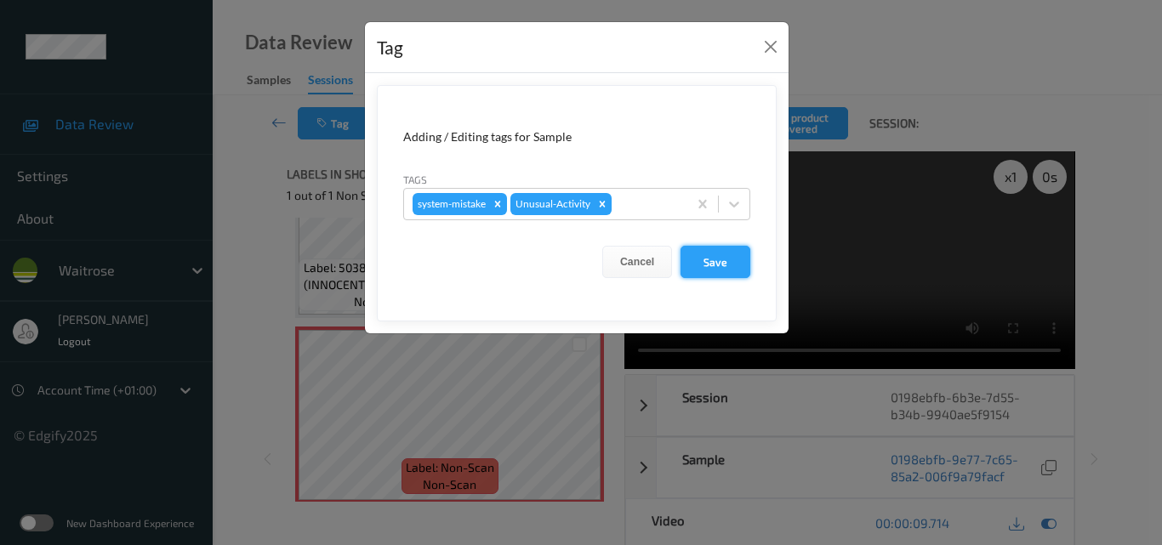
click at [721, 263] on button "Save" at bounding box center [715, 262] width 70 height 32
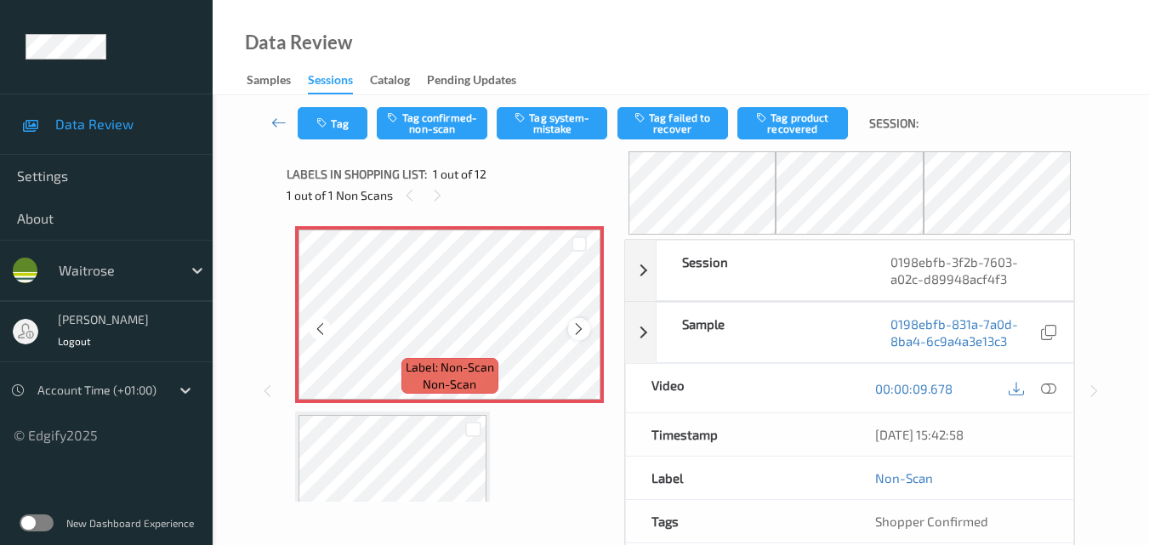
click at [578, 327] on icon at bounding box center [579, 329] width 14 height 15
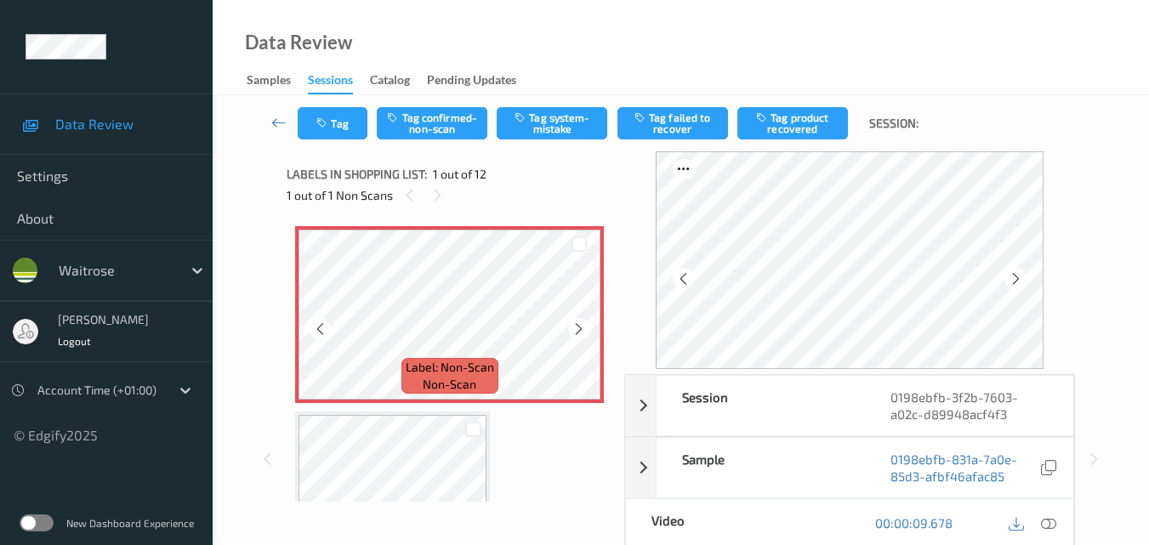
click at [578, 327] on icon at bounding box center [579, 329] width 14 height 15
click at [541, 126] on button "Tag system-mistake" at bounding box center [552, 123] width 111 height 32
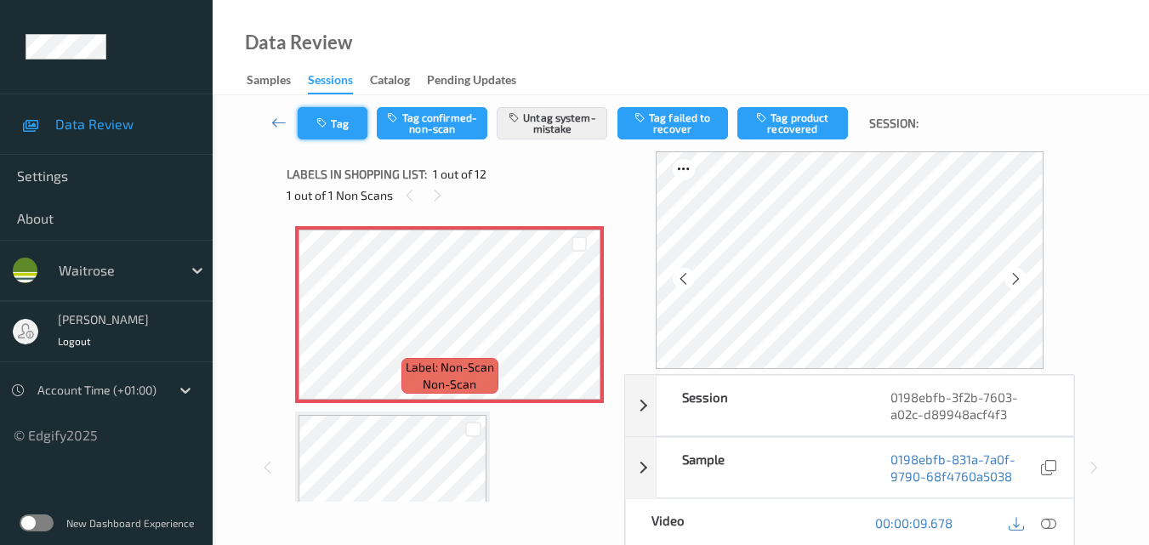
click at [334, 125] on button "Tag" at bounding box center [333, 123] width 70 height 32
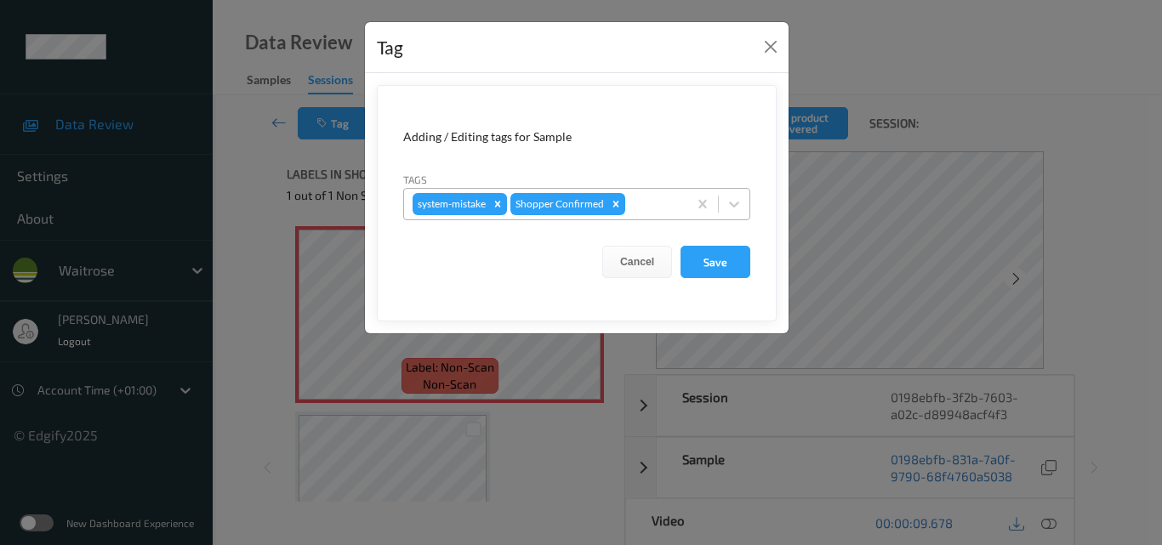
click at [638, 201] on div at bounding box center [654, 204] width 50 height 20
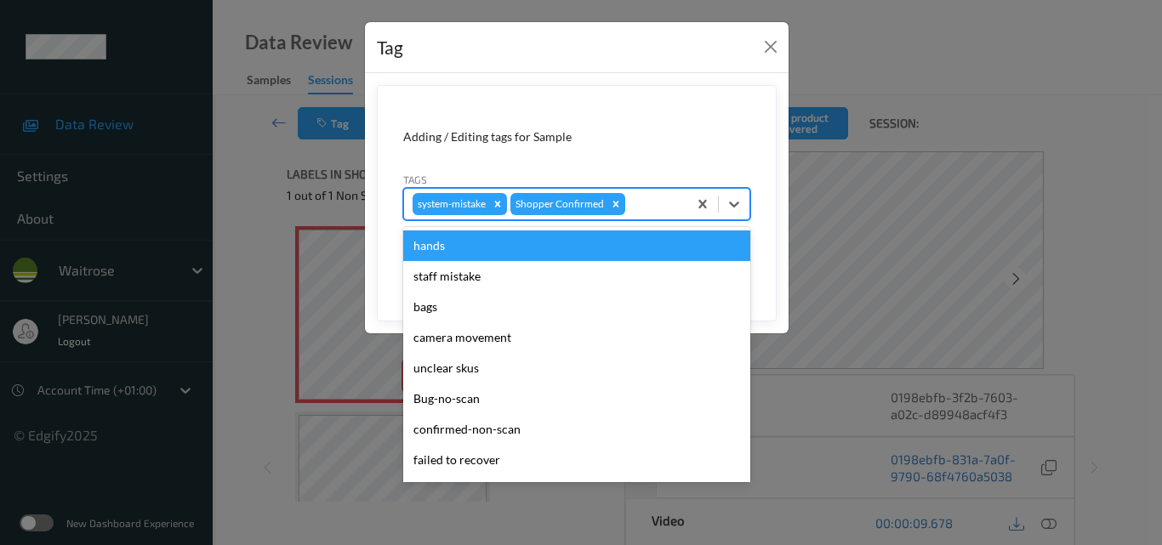
type input "b"
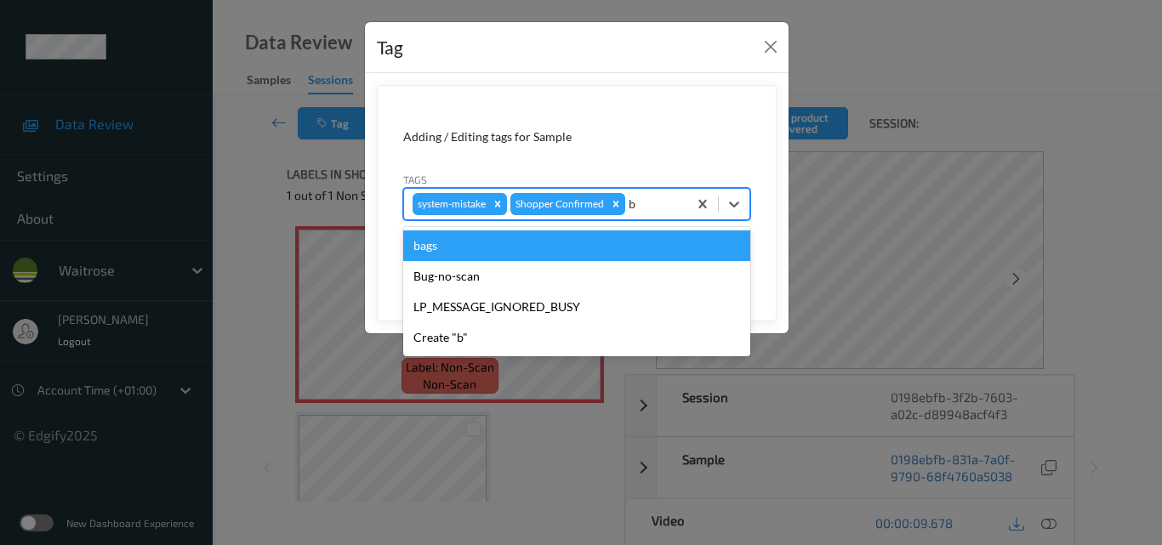
click at [499, 241] on div "bags" at bounding box center [576, 246] width 347 height 31
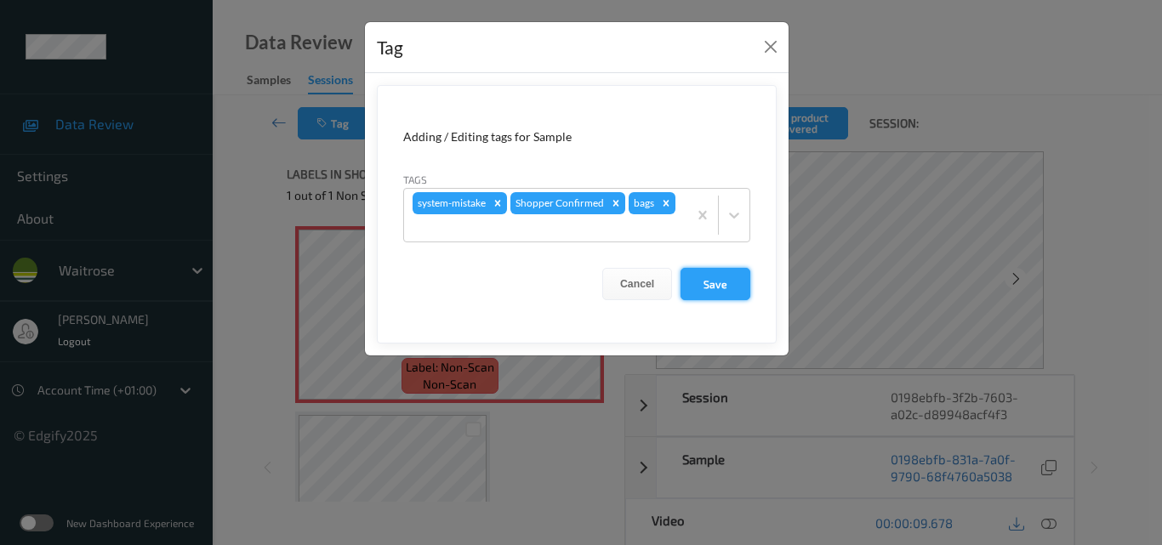
click at [719, 281] on button "Save" at bounding box center [715, 284] width 70 height 32
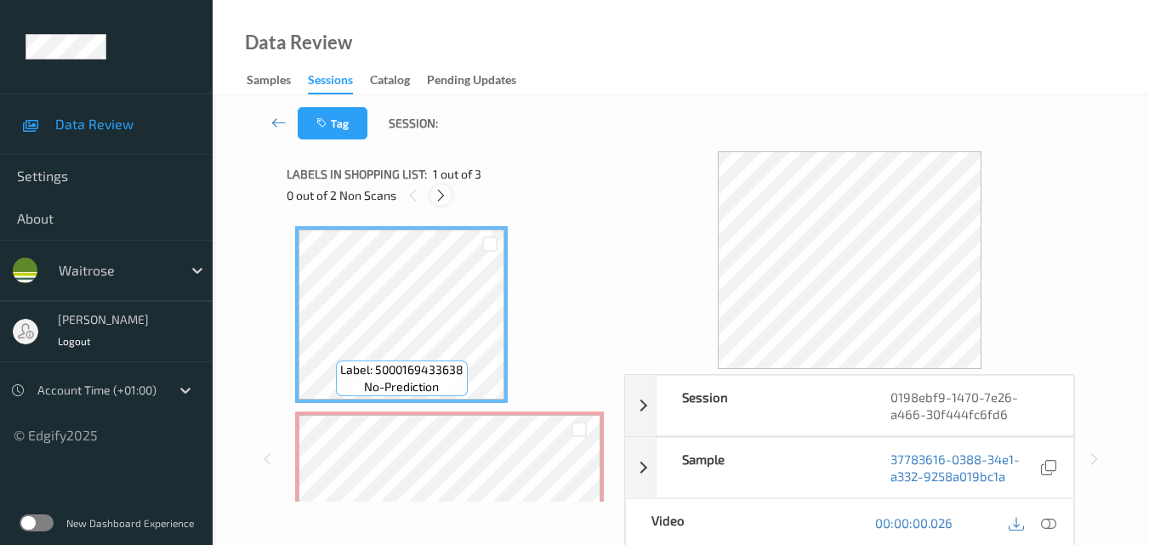
click at [441, 196] on icon at bounding box center [441, 195] width 14 height 15
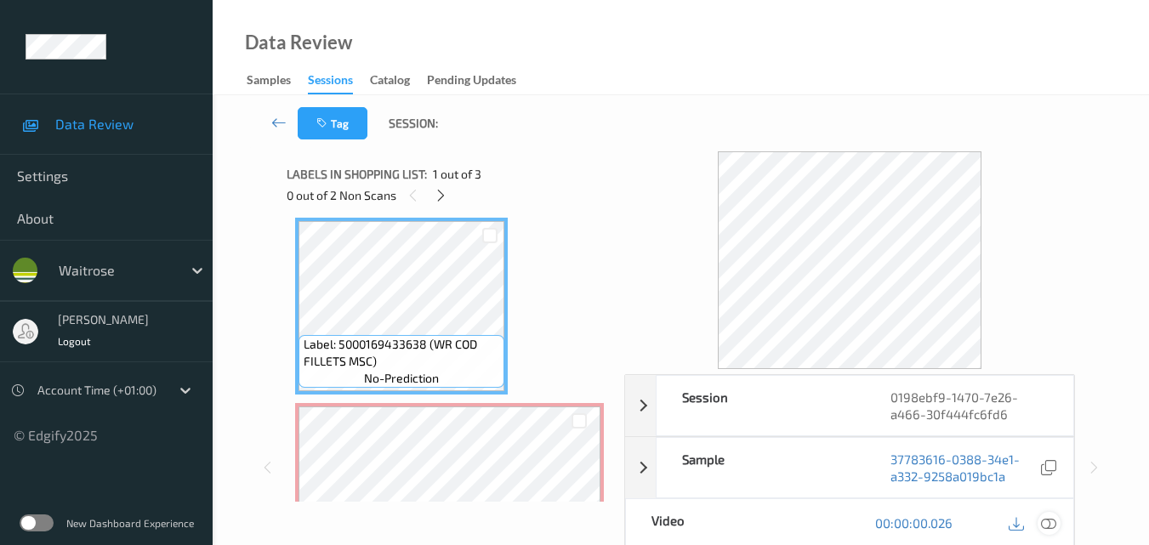
click at [1048, 523] on icon at bounding box center [1048, 522] width 15 height 15
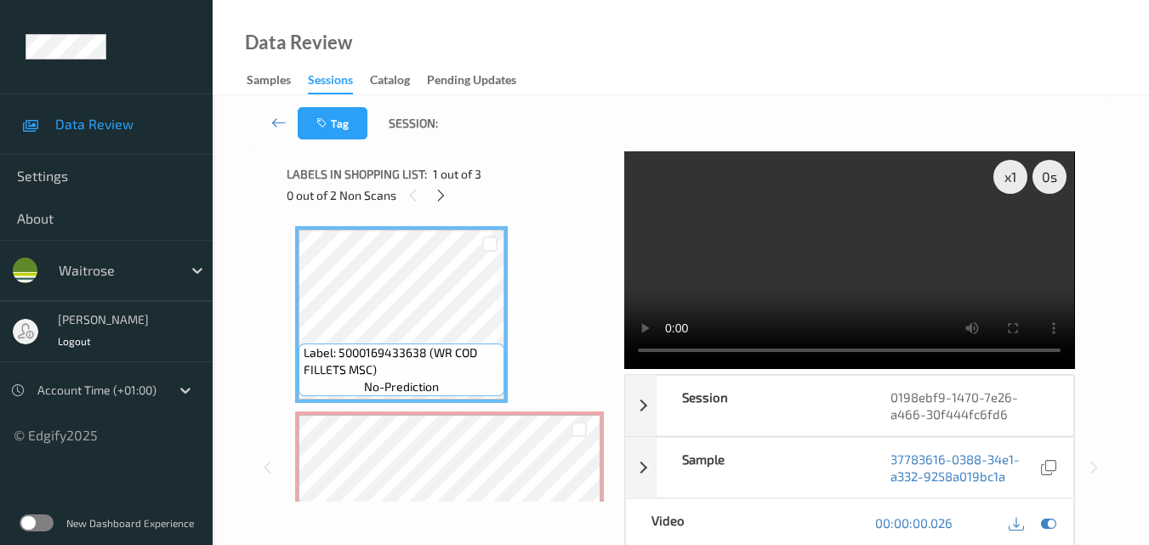
click at [828, 282] on video at bounding box center [849, 260] width 450 height 218
click at [766, 305] on video at bounding box center [849, 260] width 450 height 218
click at [817, 296] on video at bounding box center [849, 260] width 450 height 218
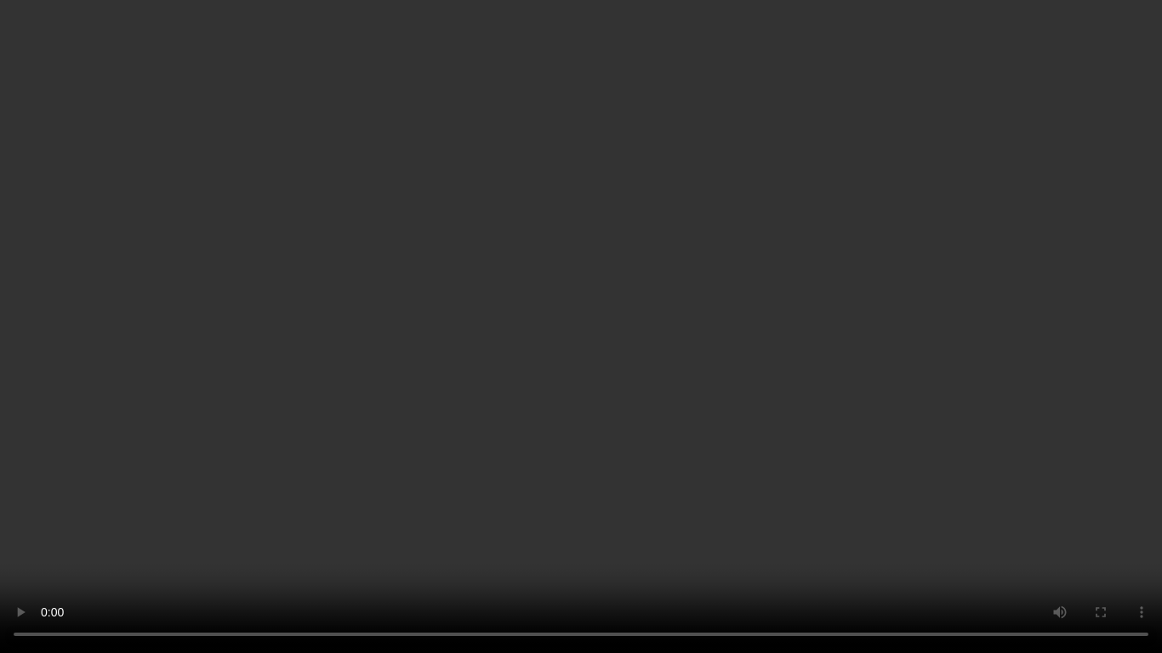
click at [816, 396] on video at bounding box center [581, 326] width 1162 height 653
click at [815, 395] on video at bounding box center [581, 326] width 1162 height 653
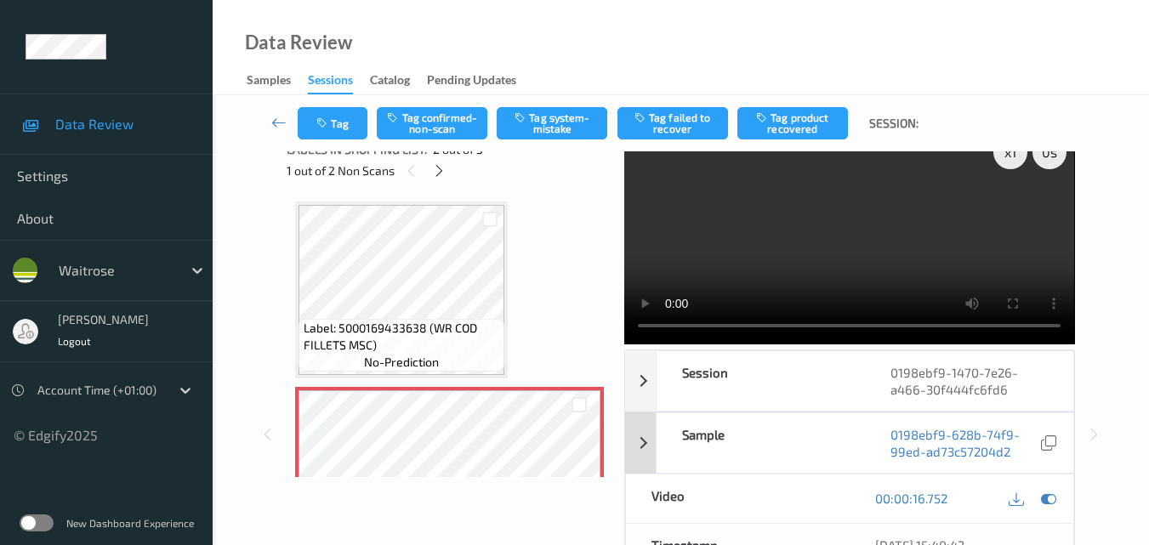
scroll to position [0, 0]
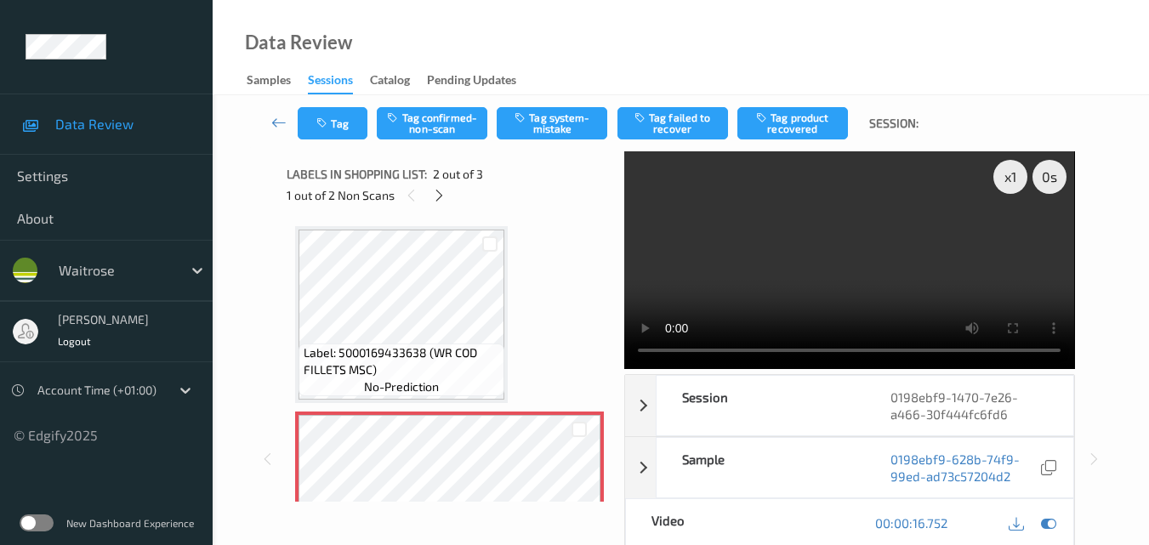
click at [857, 236] on video at bounding box center [849, 260] width 450 height 218
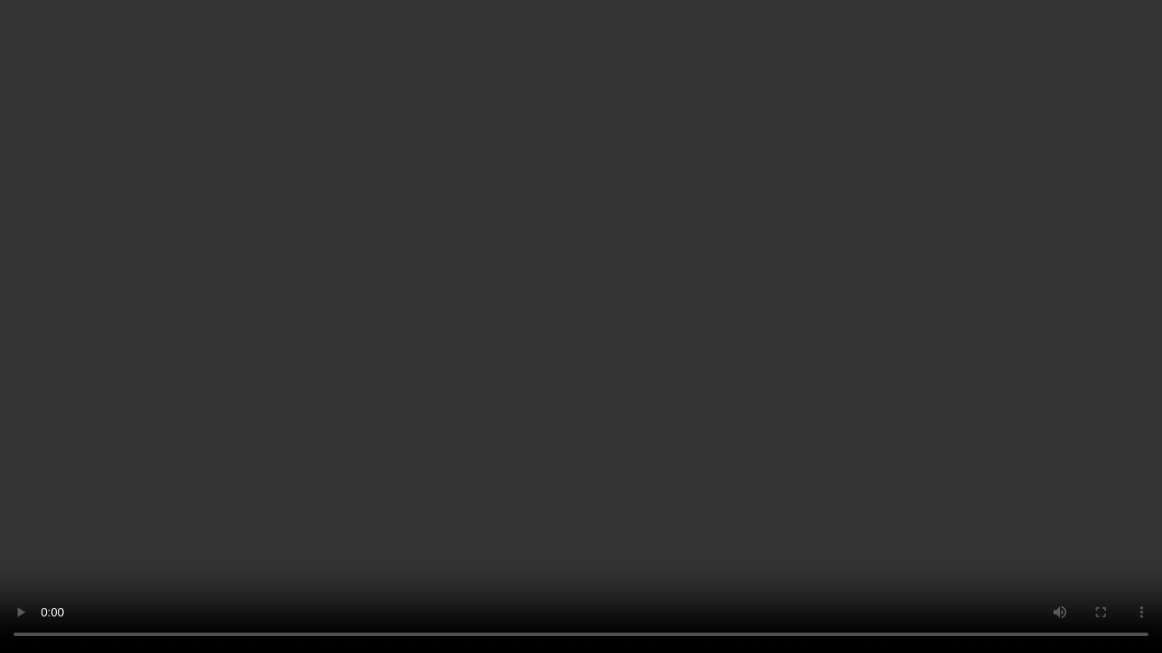
click at [931, 376] on video at bounding box center [581, 326] width 1162 height 653
click at [885, 391] on video at bounding box center [581, 326] width 1162 height 653
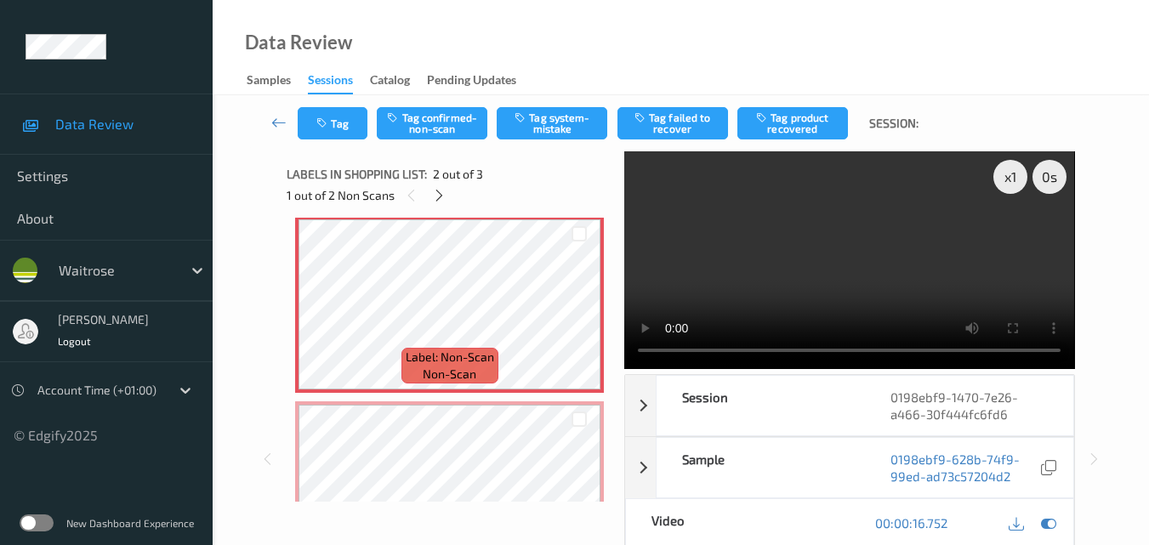
scroll to position [281, 0]
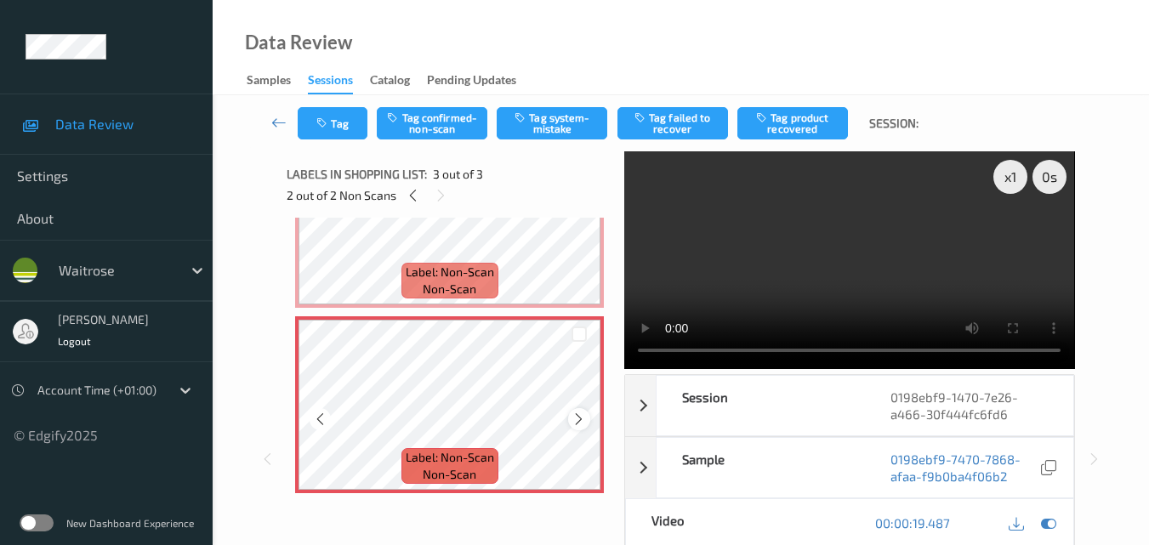
click at [573, 414] on icon at bounding box center [579, 419] width 14 height 15
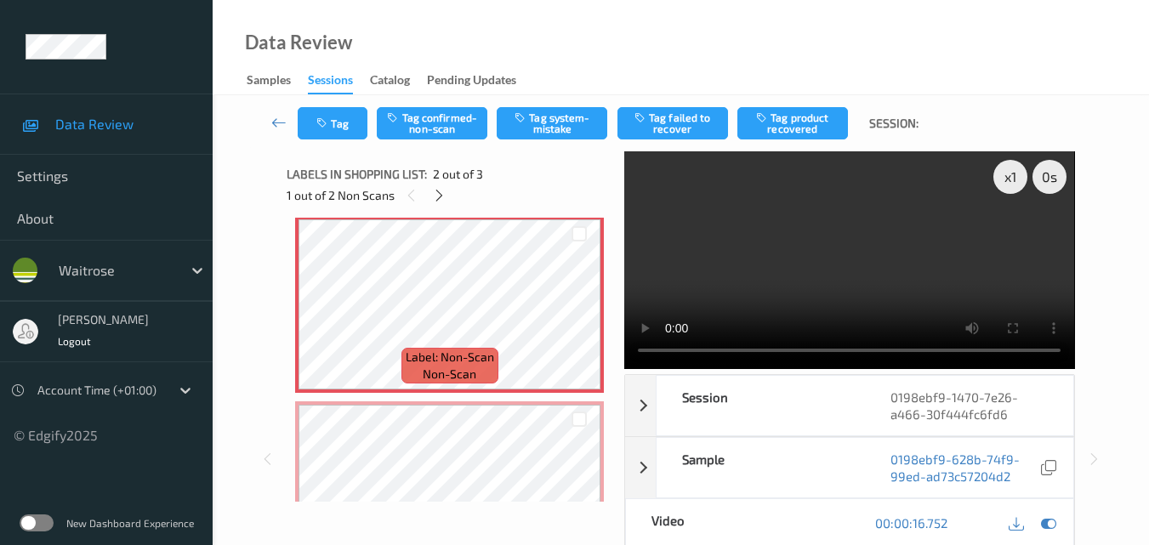
scroll to position [26, 0]
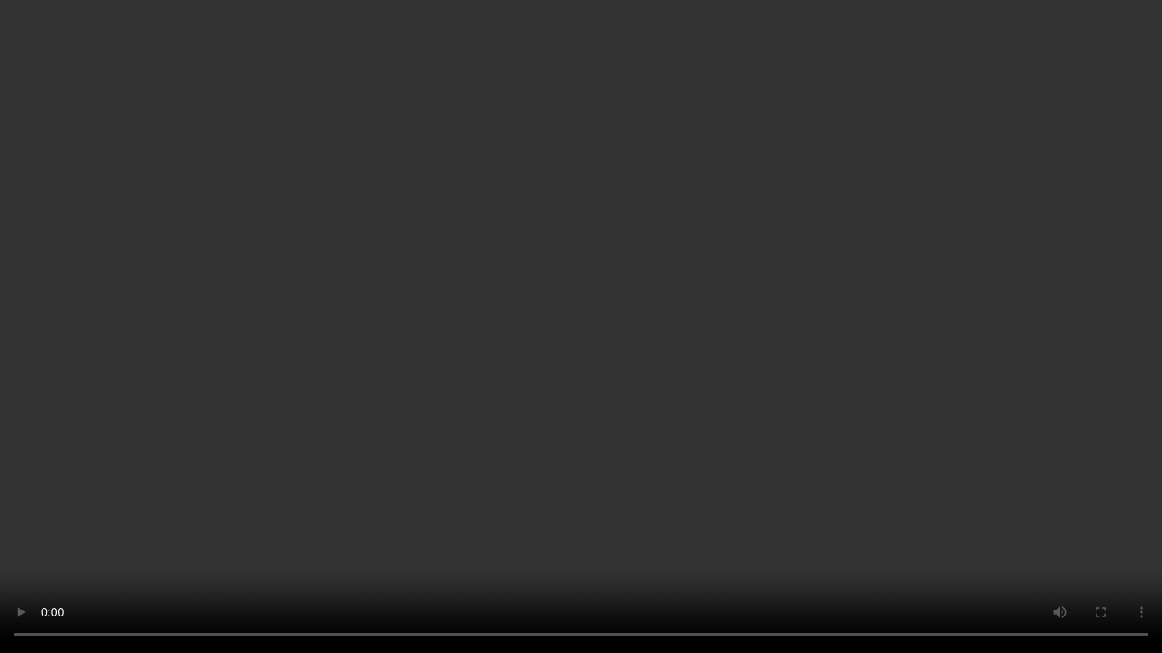
click at [887, 388] on video at bounding box center [581, 326] width 1162 height 653
click at [889, 464] on video at bounding box center [581, 326] width 1162 height 653
click at [805, 345] on video at bounding box center [581, 326] width 1162 height 653
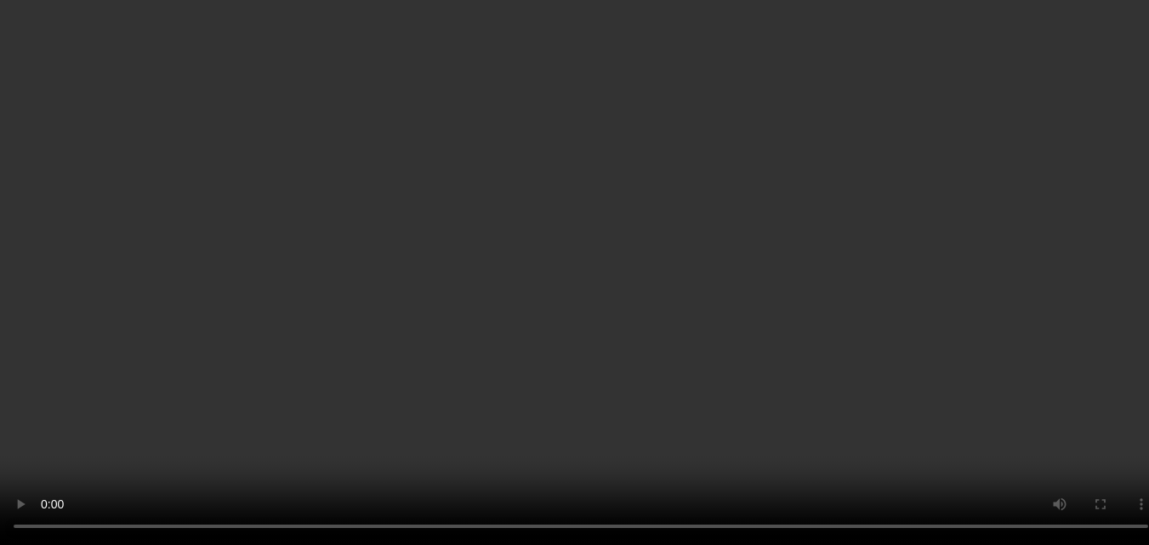
scroll to position [111, 0]
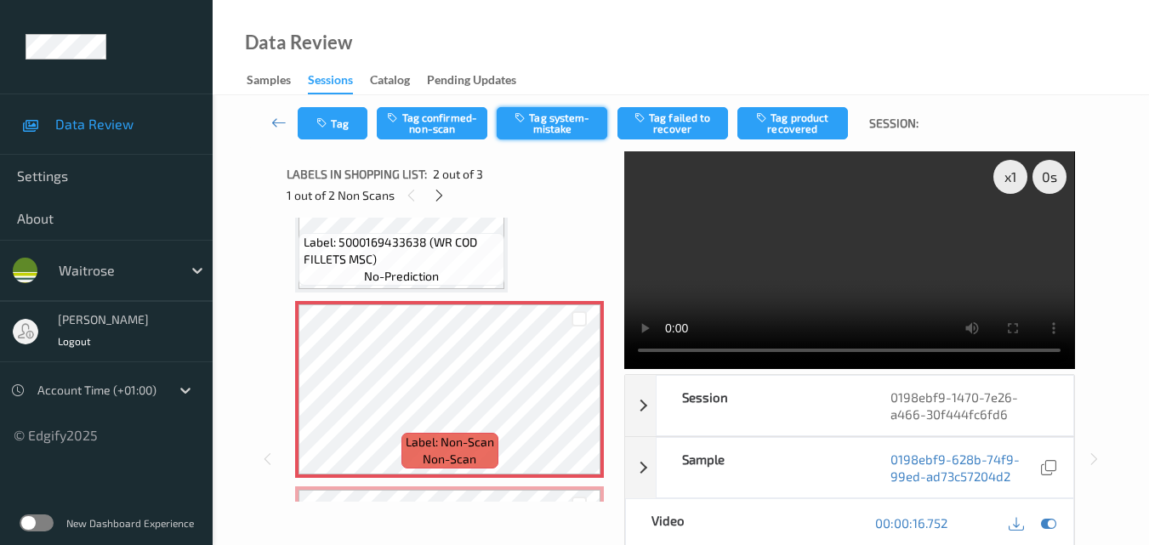
click at [556, 126] on button "Tag system-mistake" at bounding box center [552, 123] width 111 height 32
click at [334, 128] on button "Tag" at bounding box center [333, 123] width 70 height 32
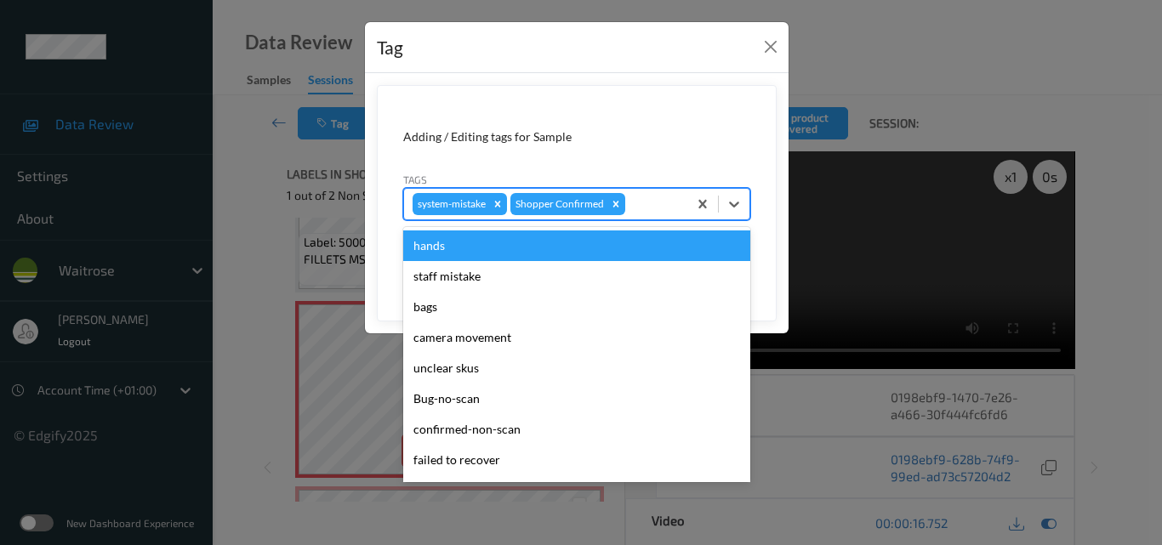
click at [659, 203] on div at bounding box center [654, 204] width 50 height 20
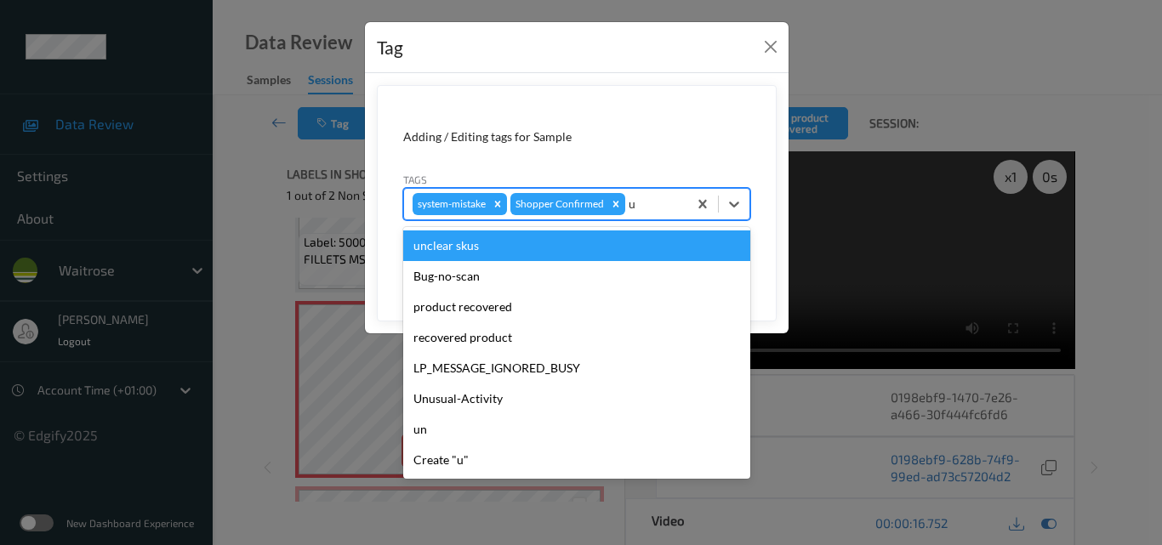
type input "un"
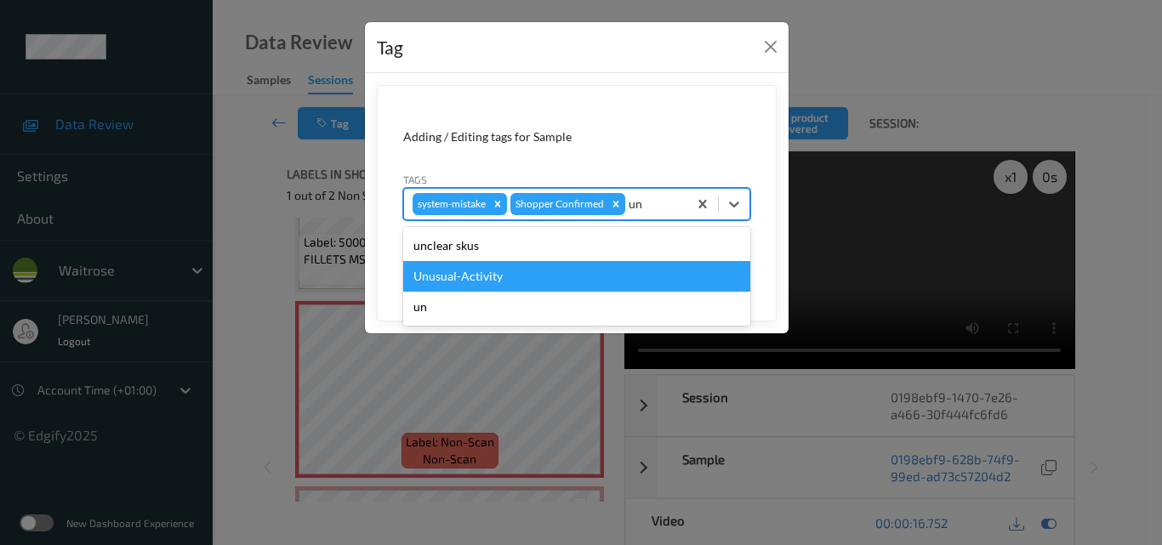
click at [609, 270] on div "Unusual-Activity" at bounding box center [576, 276] width 347 height 31
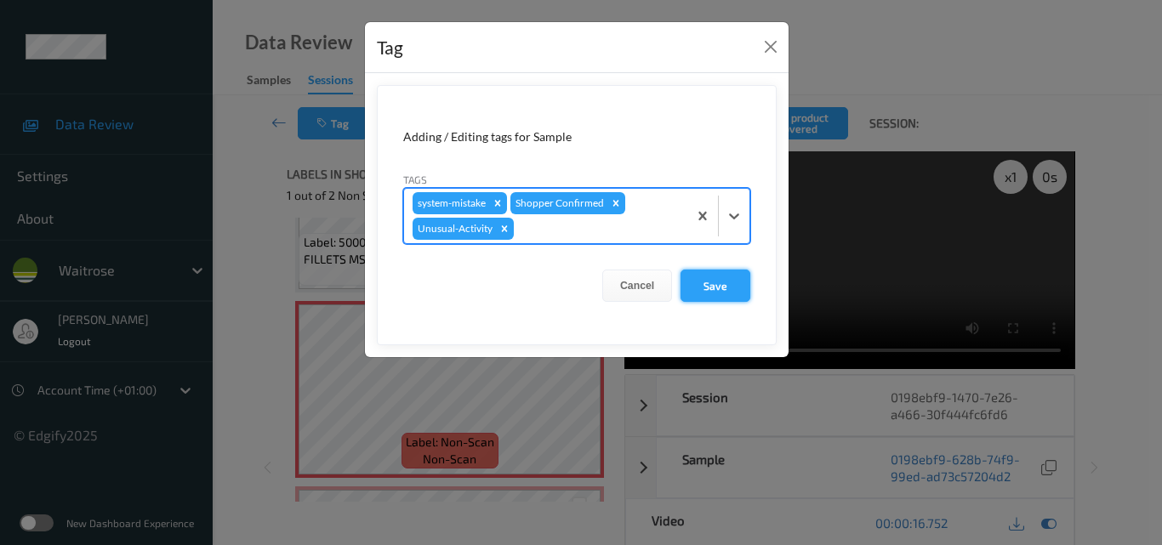
click at [720, 284] on button "Save" at bounding box center [715, 286] width 70 height 32
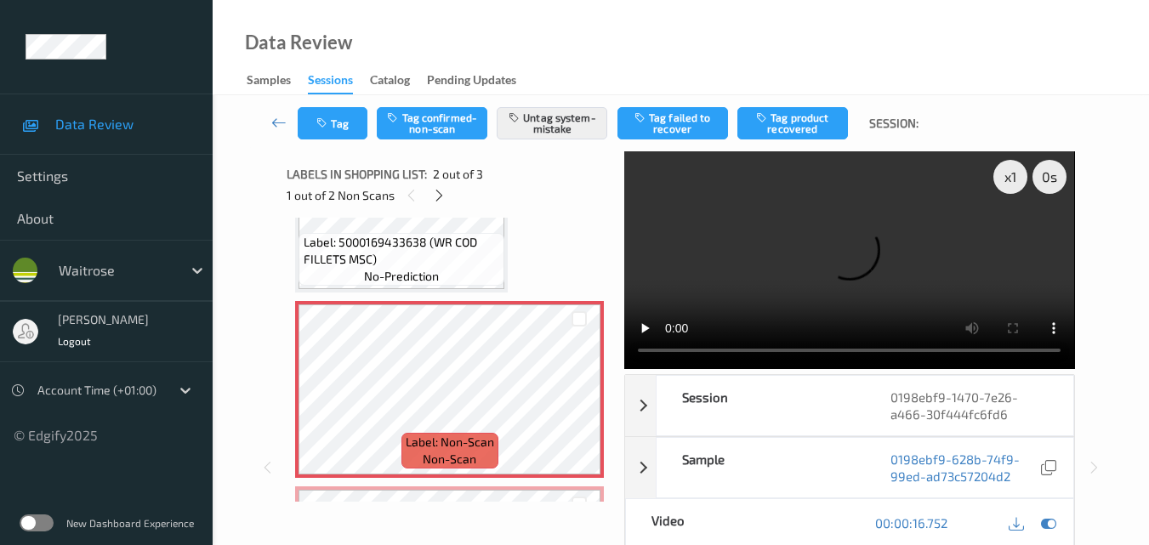
scroll to position [281, 0]
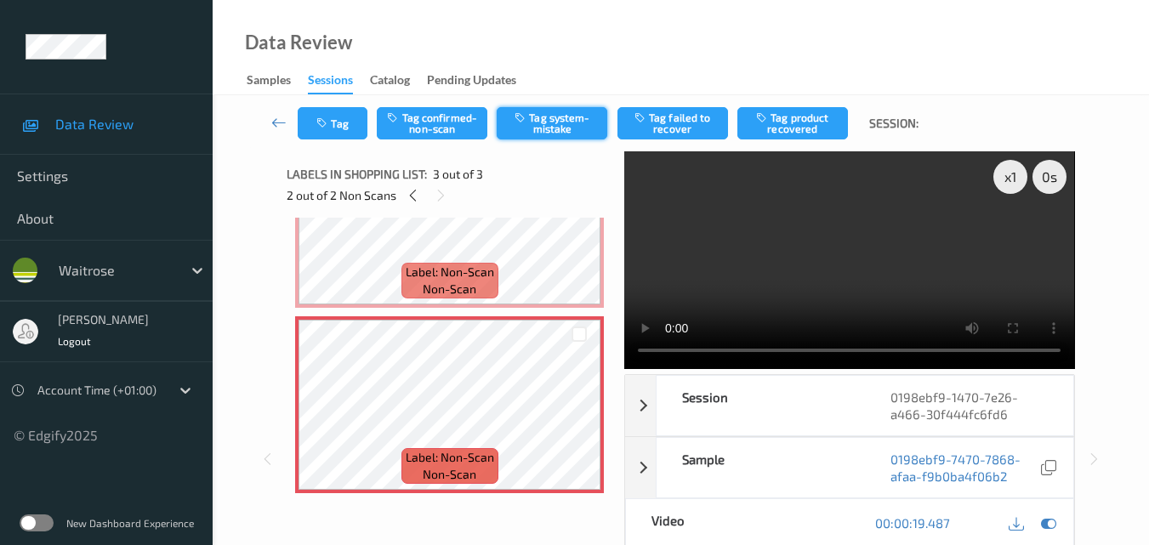
click at [549, 121] on button "Tag system-mistake" at bounding box center [552, 123] width 111 height 32
click at [336, 127] on button "Tag" at bounding box center [333, 123] width 70 height 32
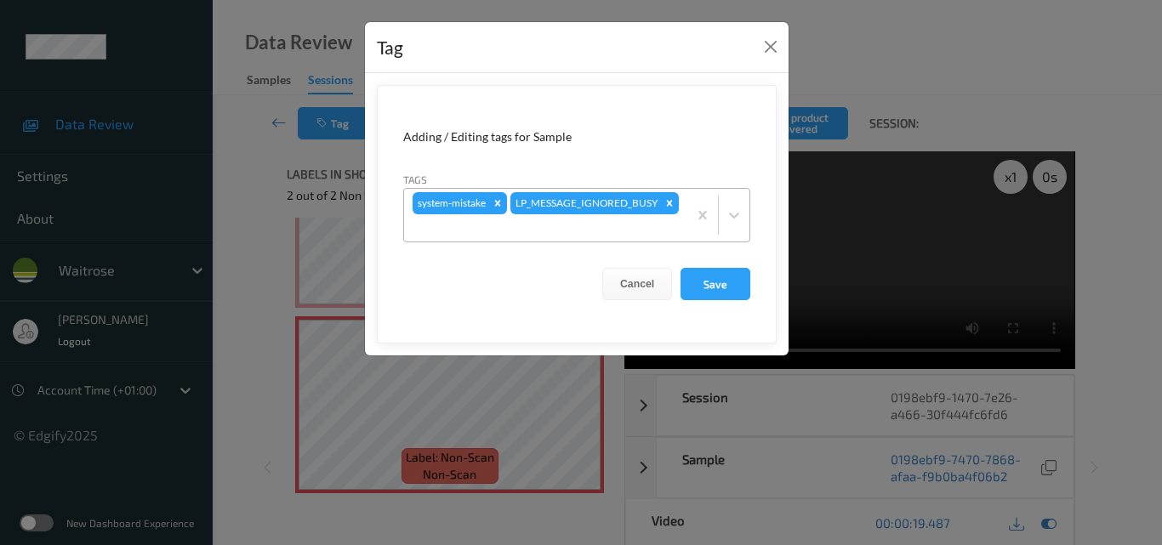
click at [630, 225] on div at bounding box center [546, 228] width 266 height 20
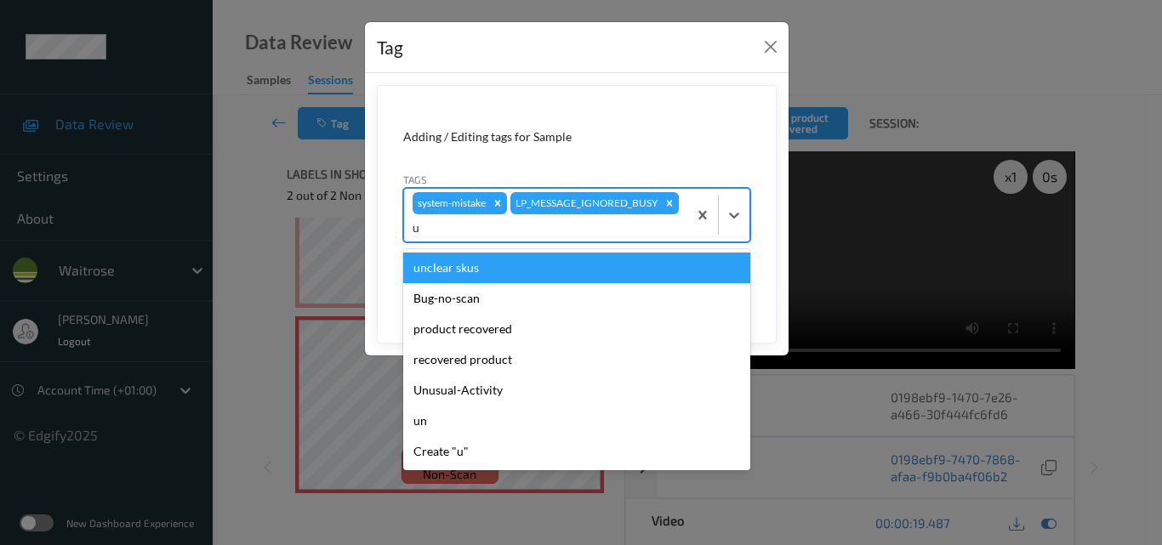
type input "un"
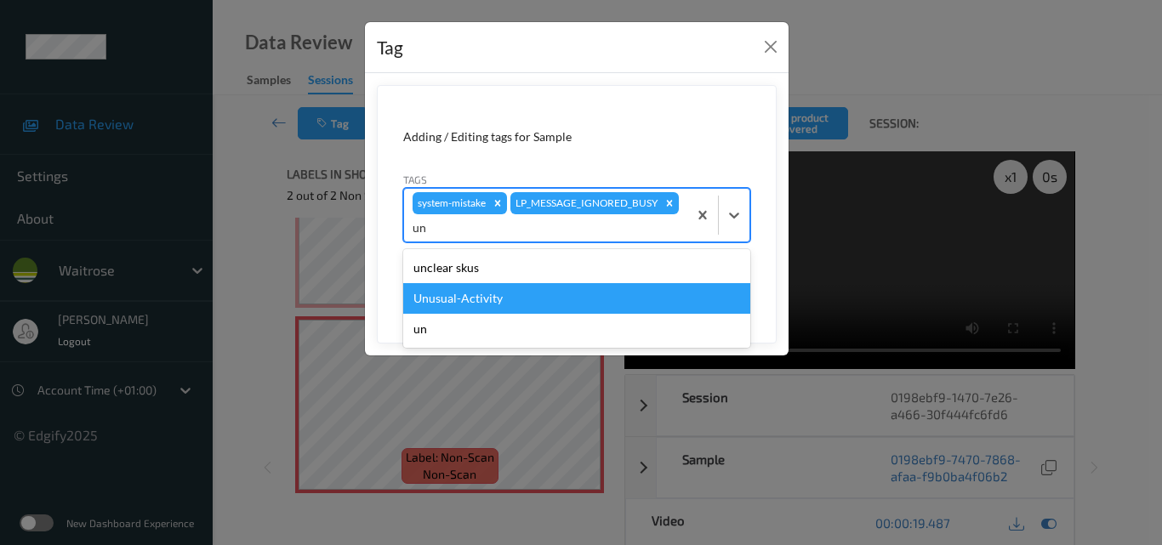
click at [547, 294] on div "Unusual-Activity" at bounding box center [576, 298] width 347 height 31
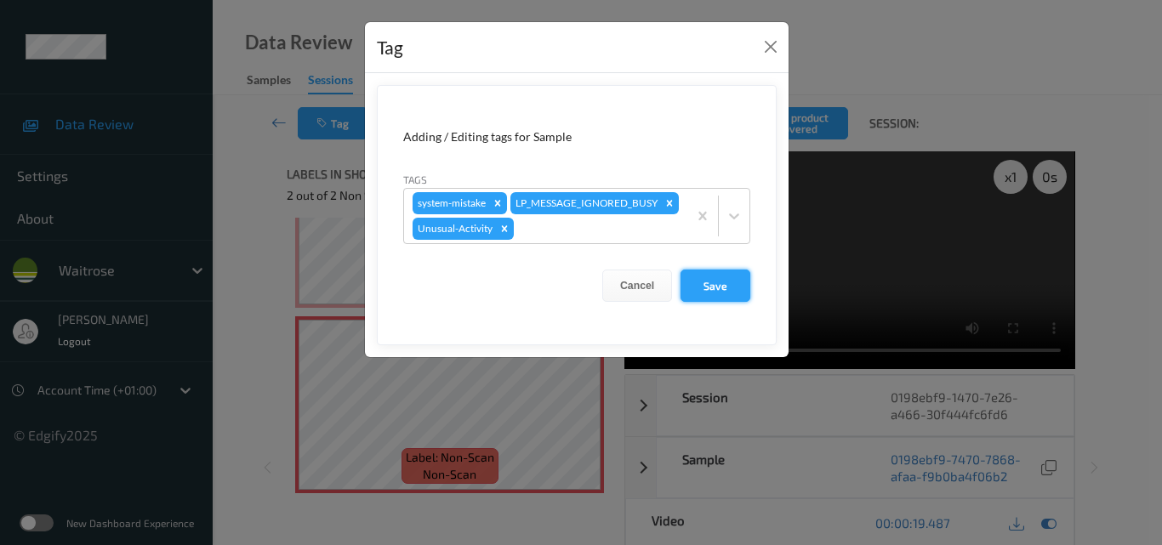
click at [722, 302] on button "Save" at bounding box center [715, 286] width 70 height 32
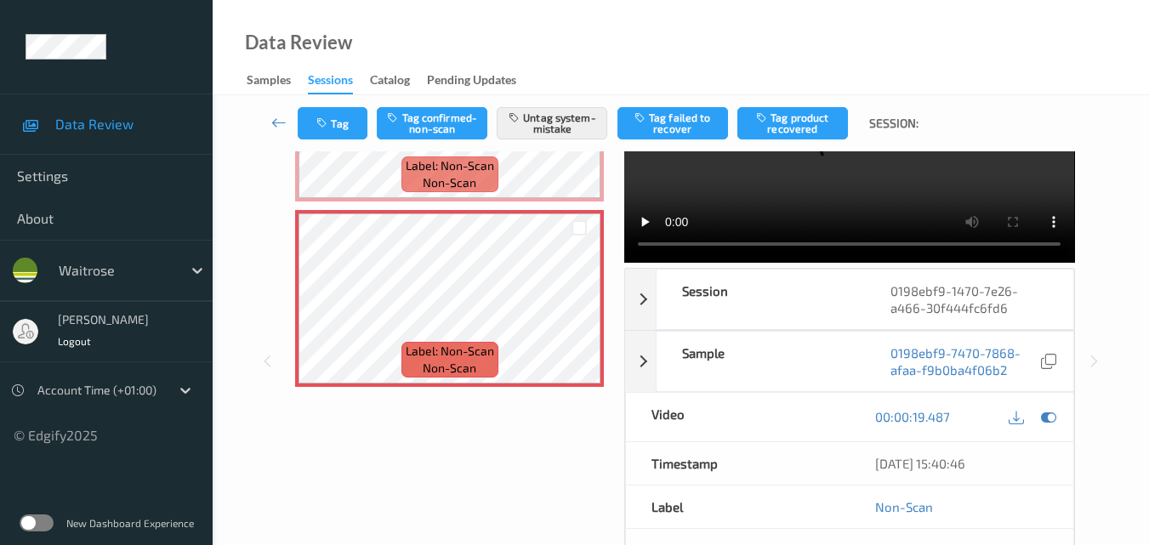
scroll to position [0, 0]
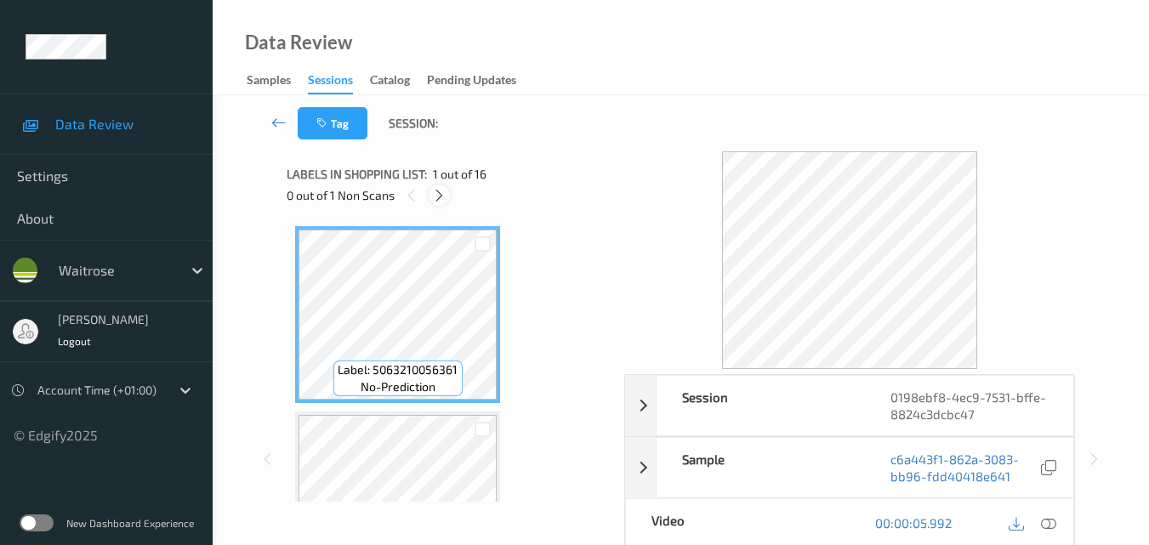
click at [438, 200] on icon at bounding box center [439, 195] width 14 height 15
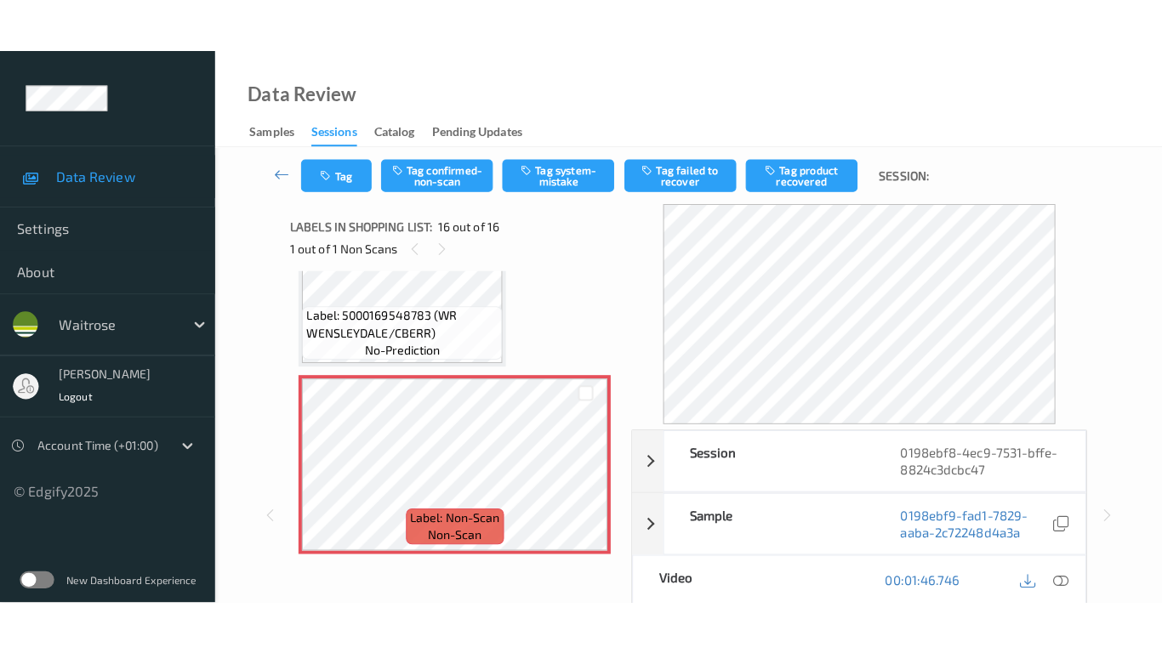
scroll to position [2691, 0]
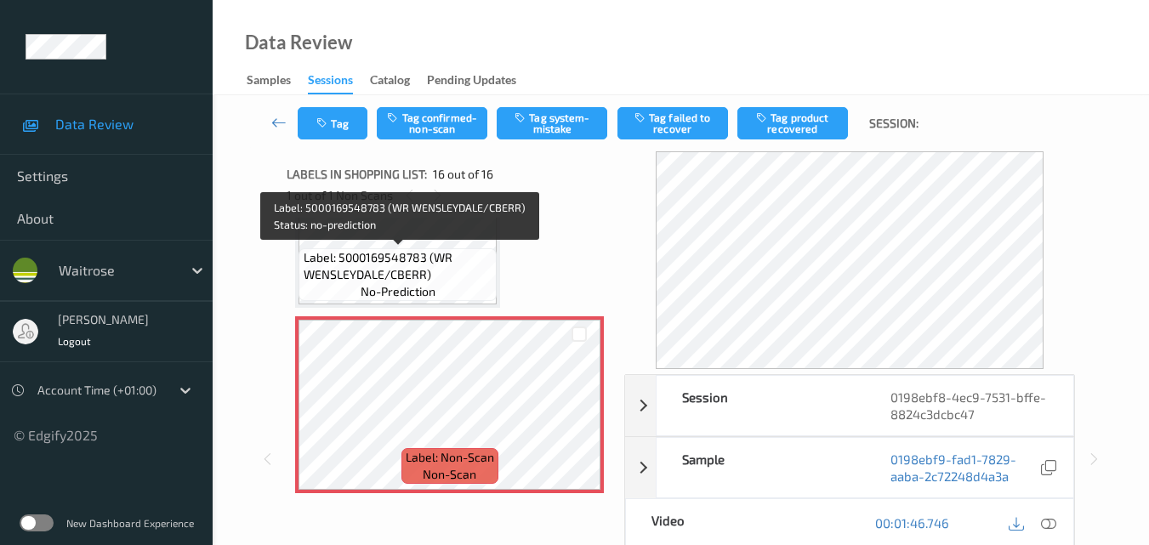
click at [441, 279] on span "Label: 5000169548783 (WR WENSLEYDALE/CBERR)" at bounding box center [399, 266] width 190 height 34
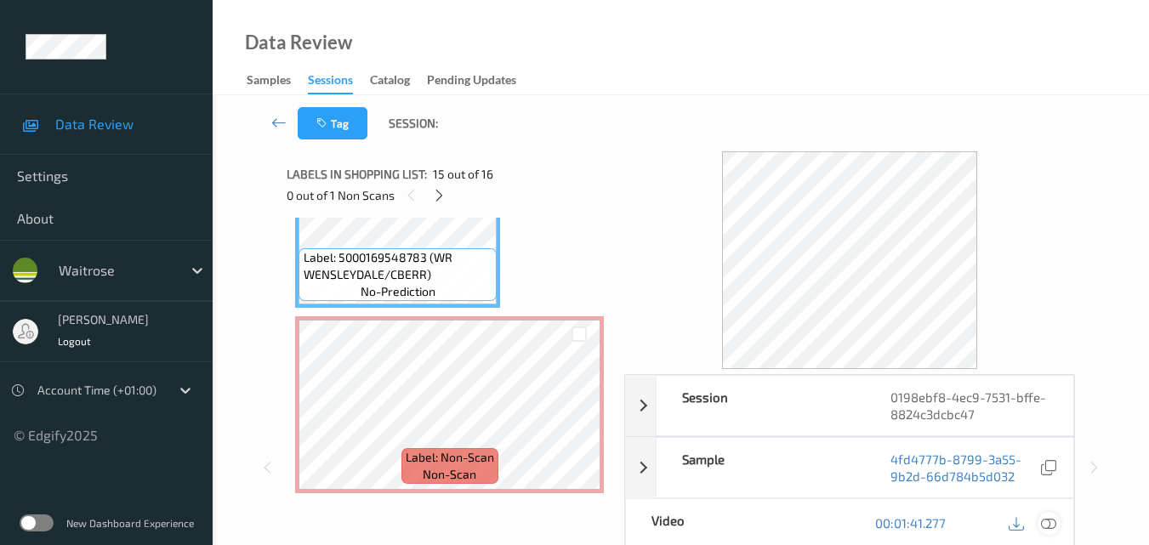
click at [1054, 523] on icon at bounding box center [1048, 522] width 15 height 15
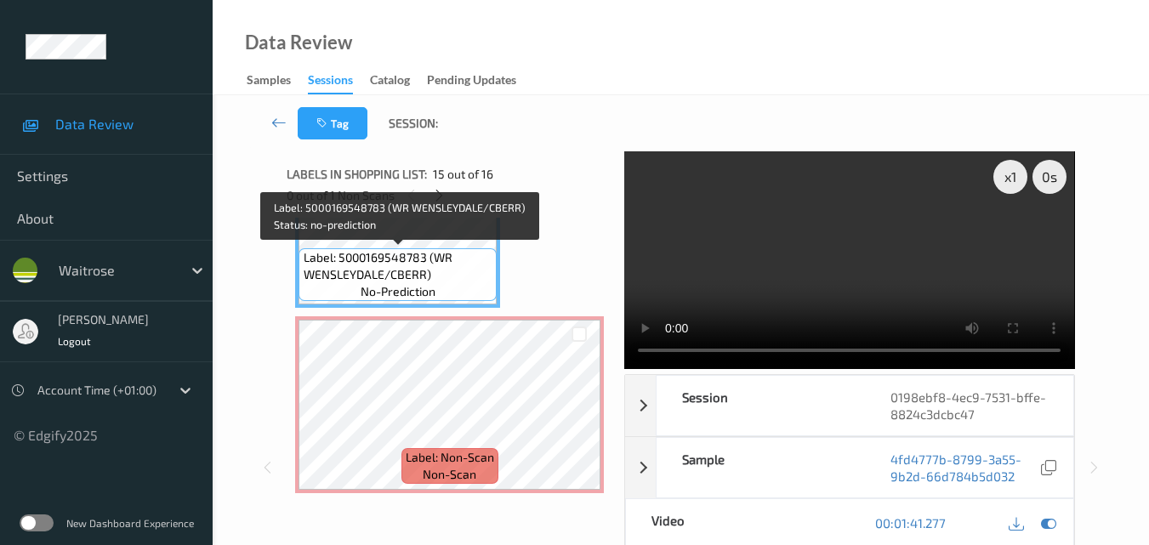
click at [473, 284] on div "Label: 5000169548783 (WR WENSLEYDALE/CBERR) no-prediction" at bounding box center [398, 274] width 198 height 53
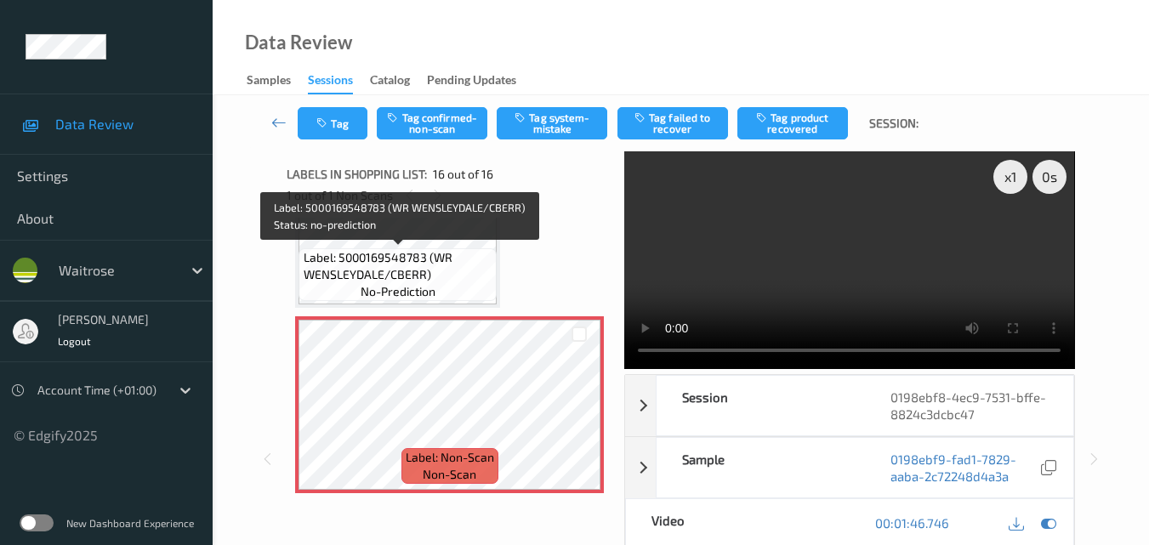
click at [470, 285] on div "Label: 5000169548783 (WR WENSLEYDALE/CBERR) no-prediction" at bounding box center [398, 274] width 198 height 53
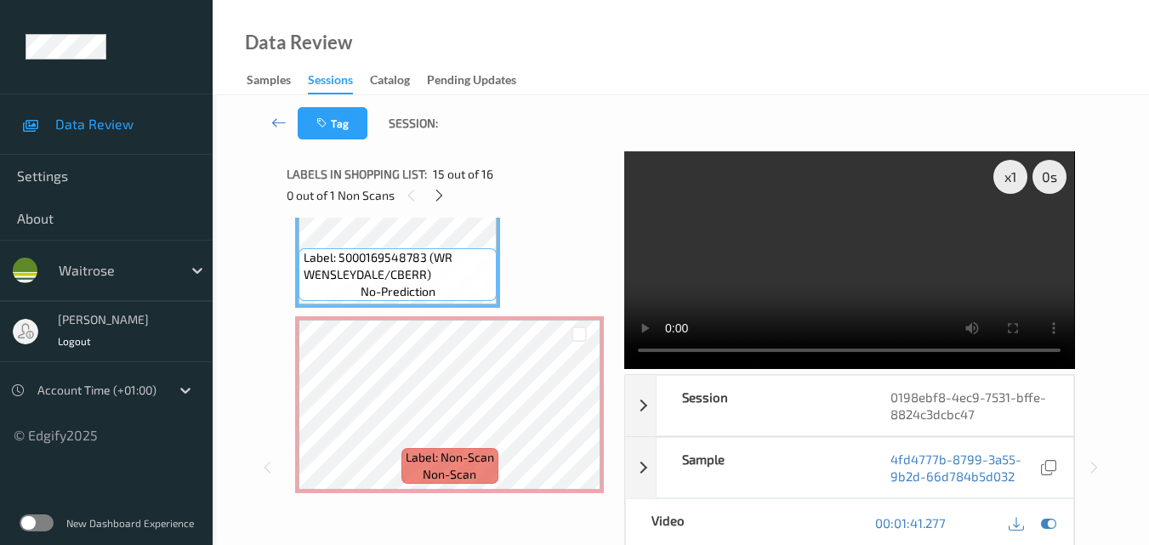
click at [827, 270] on video at bounding box center [849, 260] width 450 height 218
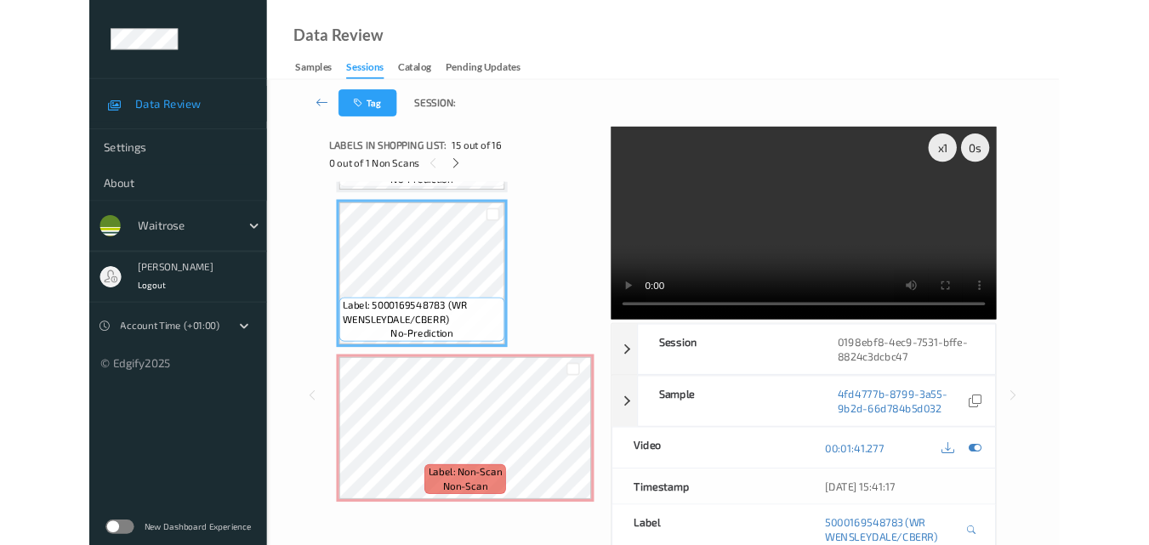
scroll to position [2583, 0]
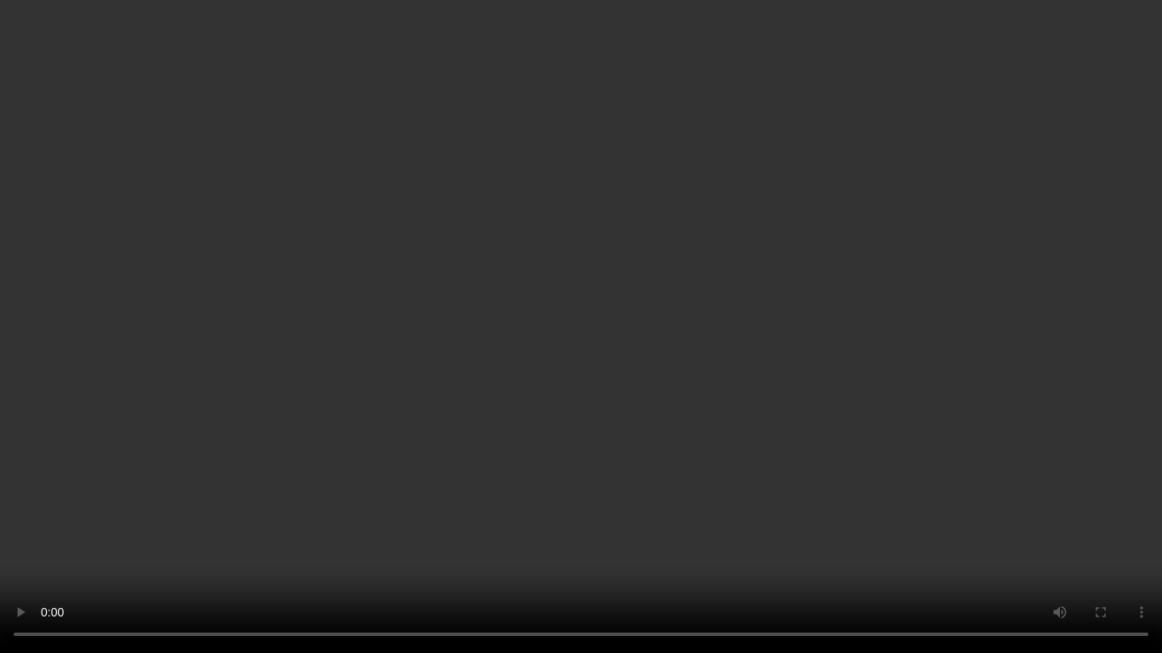
click at [836, 371] on video at bounding box center [581, 326] width 1162 height 653
click at [551, 414] on video at bounding box center [581, 326] width 1162 height 653
click at [713, 444] on video at bounding box center [581, 326] width 1162 height 653
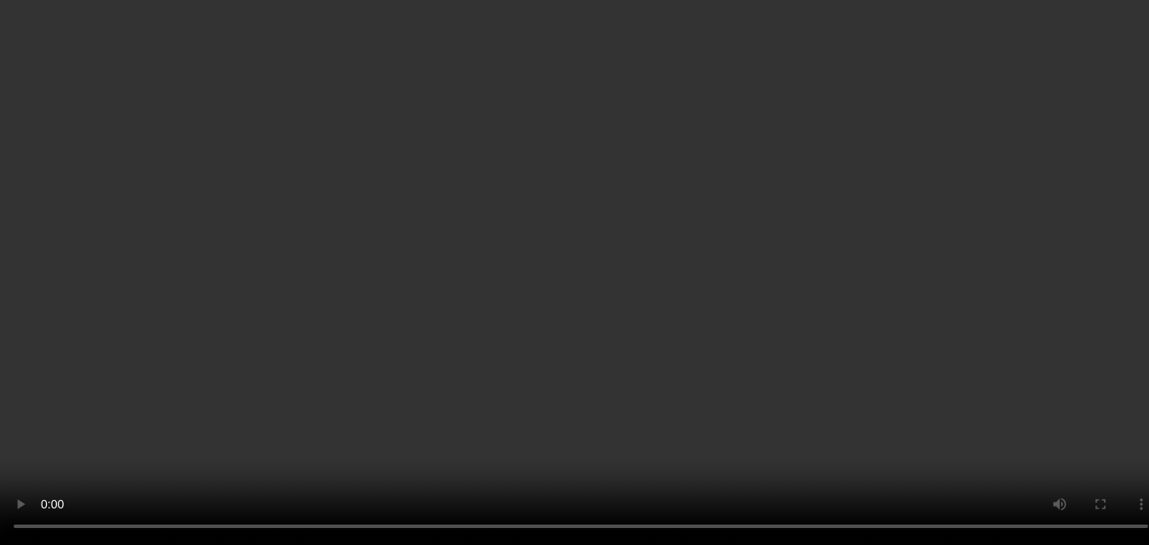
scroll to position [2498, 0]
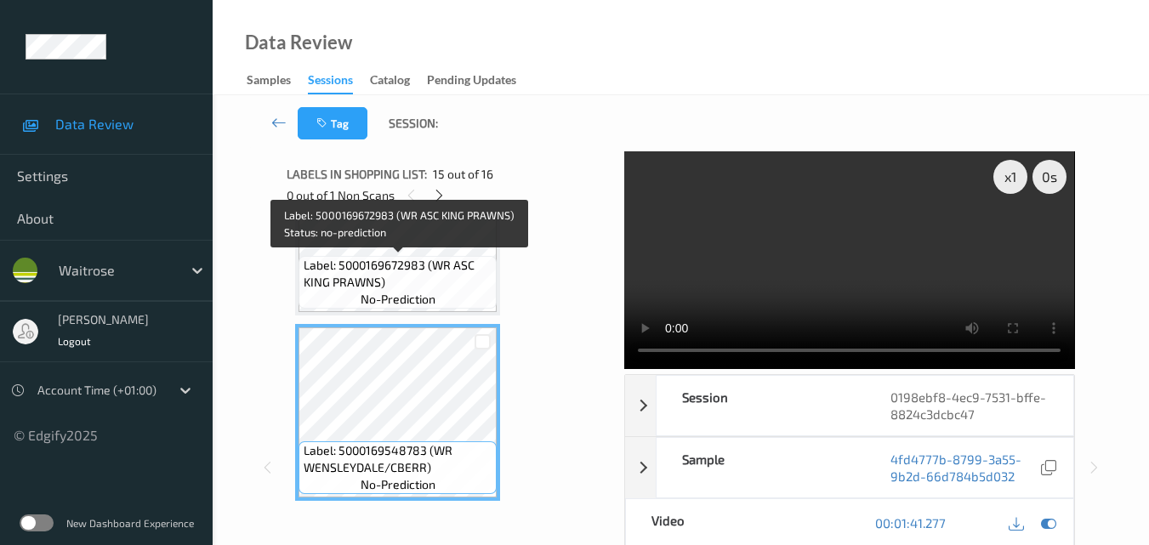
click at [441, 266] on span "Label: 5000169672983 (WR ASC KING PRAWNS)" at bounding box center [399, 274] width 190 height 34
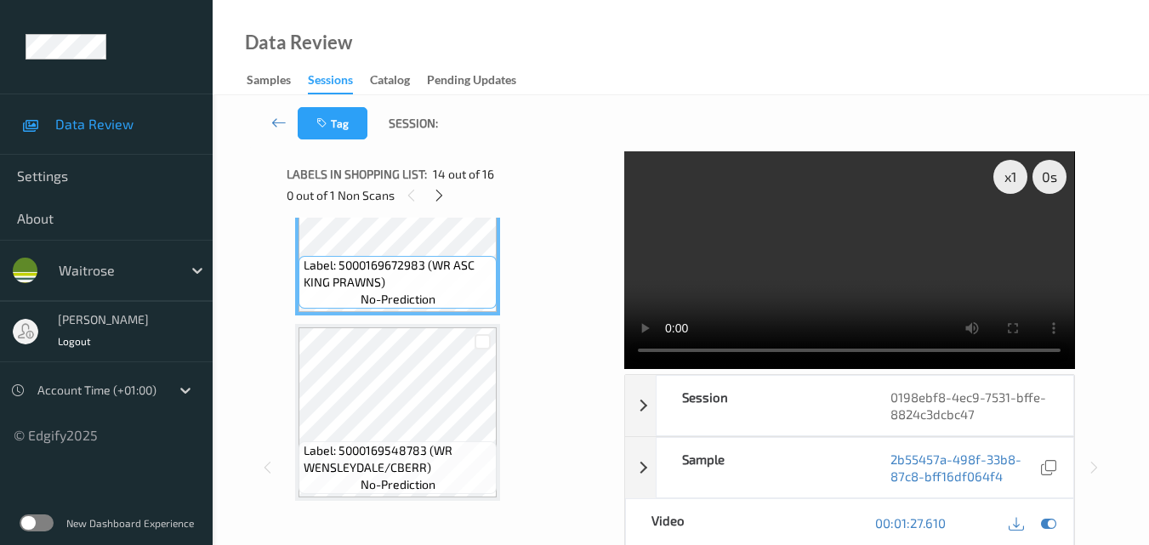
click at [803, 242] on video at bounding box center [849, 260] width 450 height 218
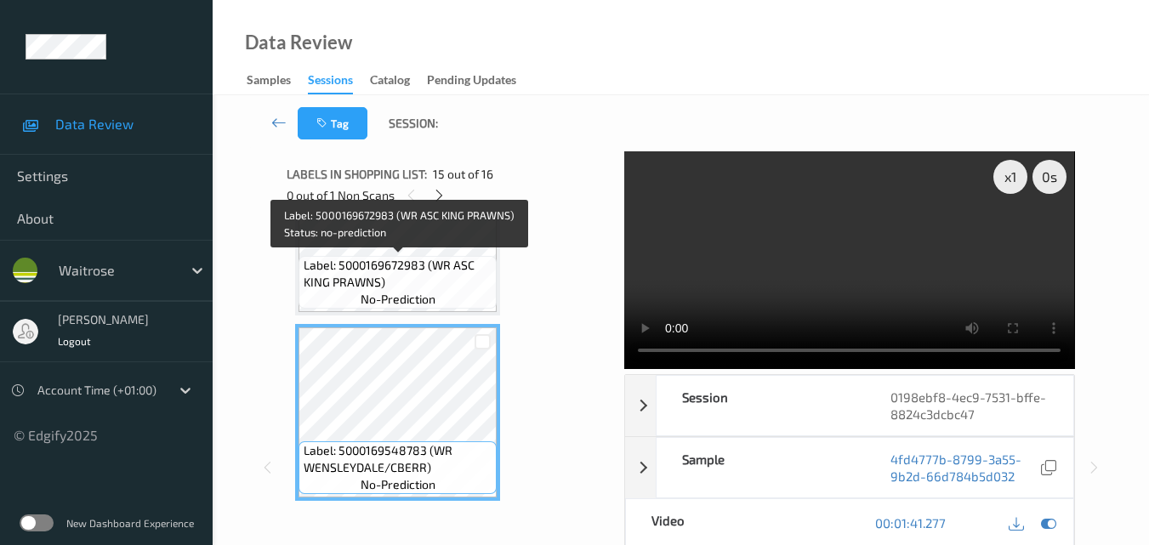
click at [421, 269] on span "Label: 5000169672983 (WR ASC KING PRAWNS)" at bounding box center [399, 274] width 190 height 34
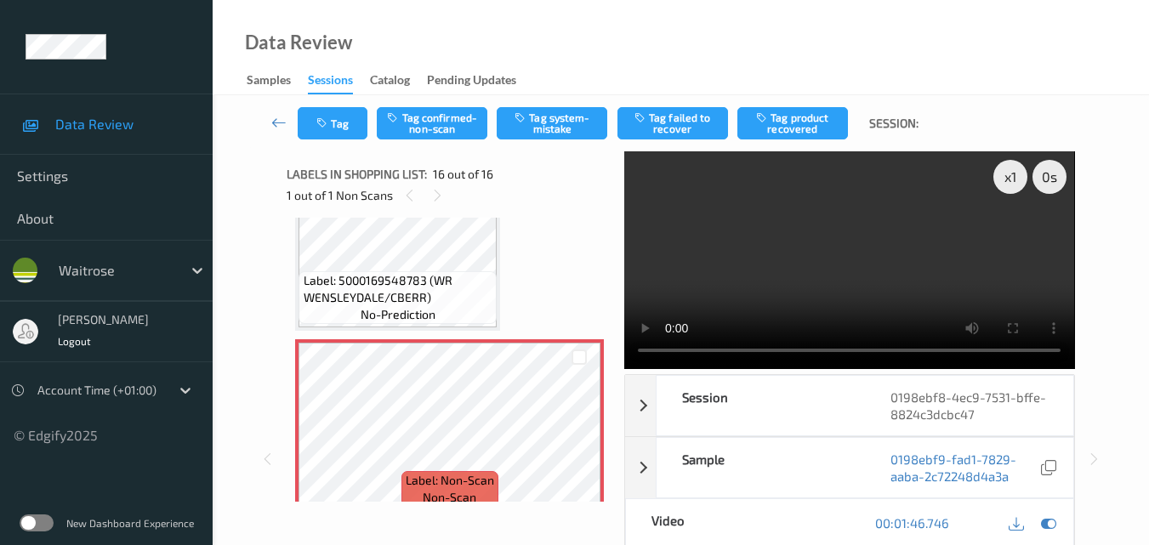
scroll to position [2691, 0]
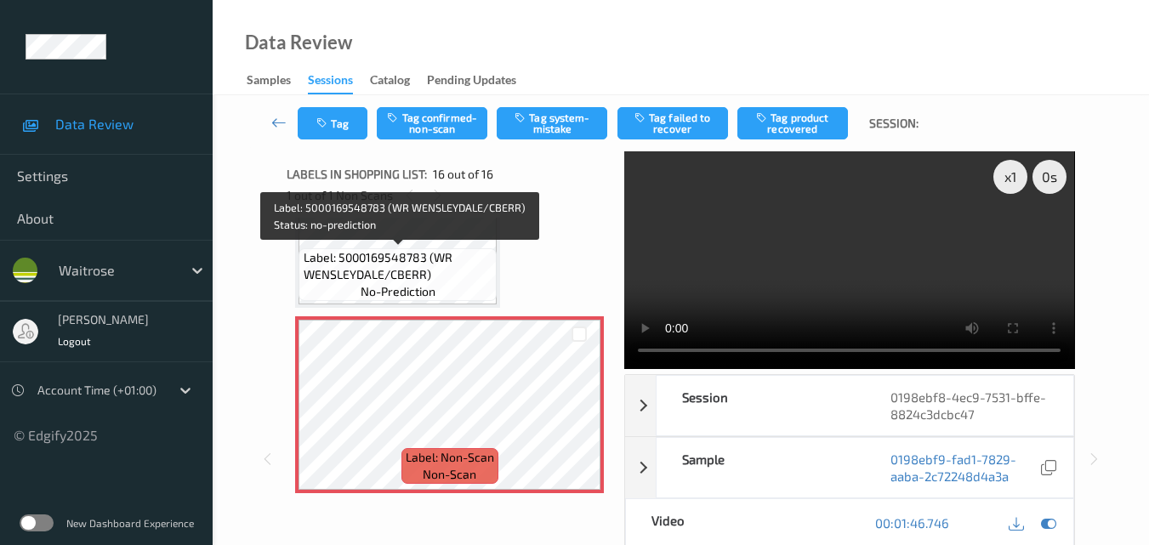
click at [441, 253] on span "Label: 5000169548783 (WR WENSLEYDALE/CBERR)" at bounding box center [399, 266] width 190 height 34
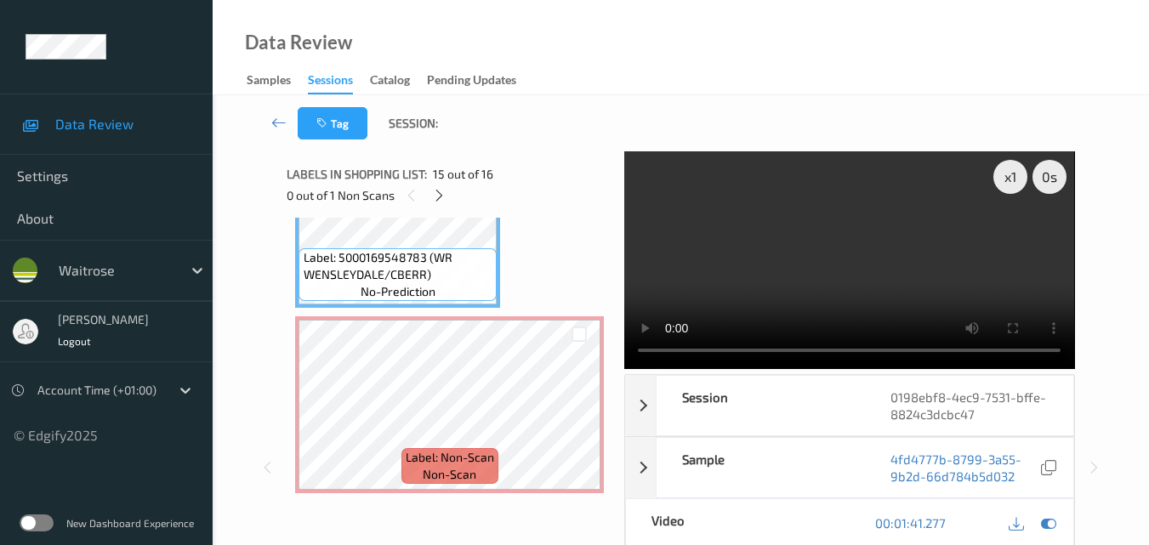
click at [845, 269] on video at bounding box center [849, 260] width 450 height 218
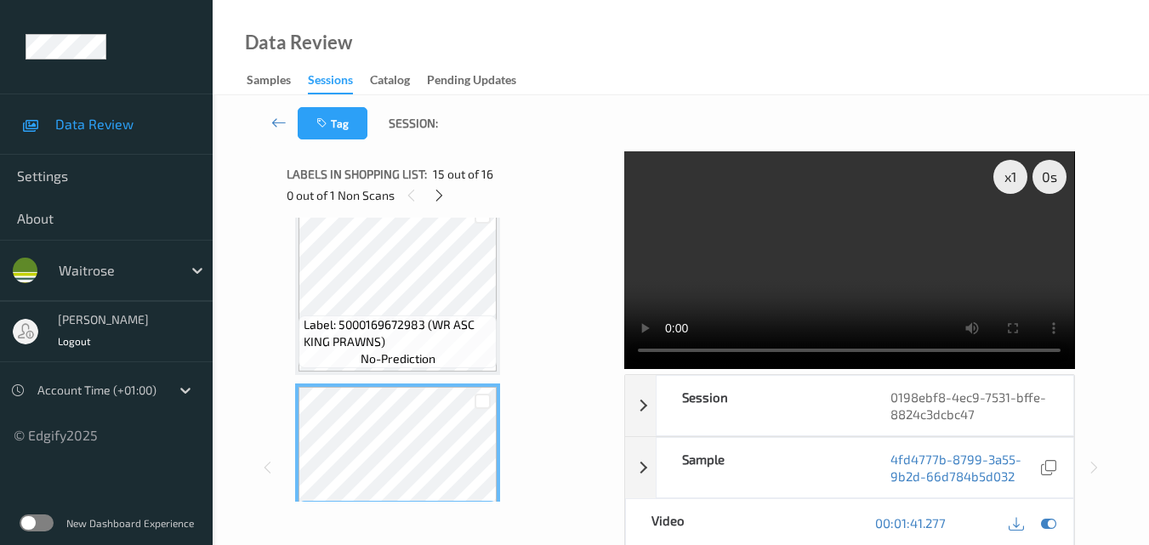
scroll to position [2436, 0]
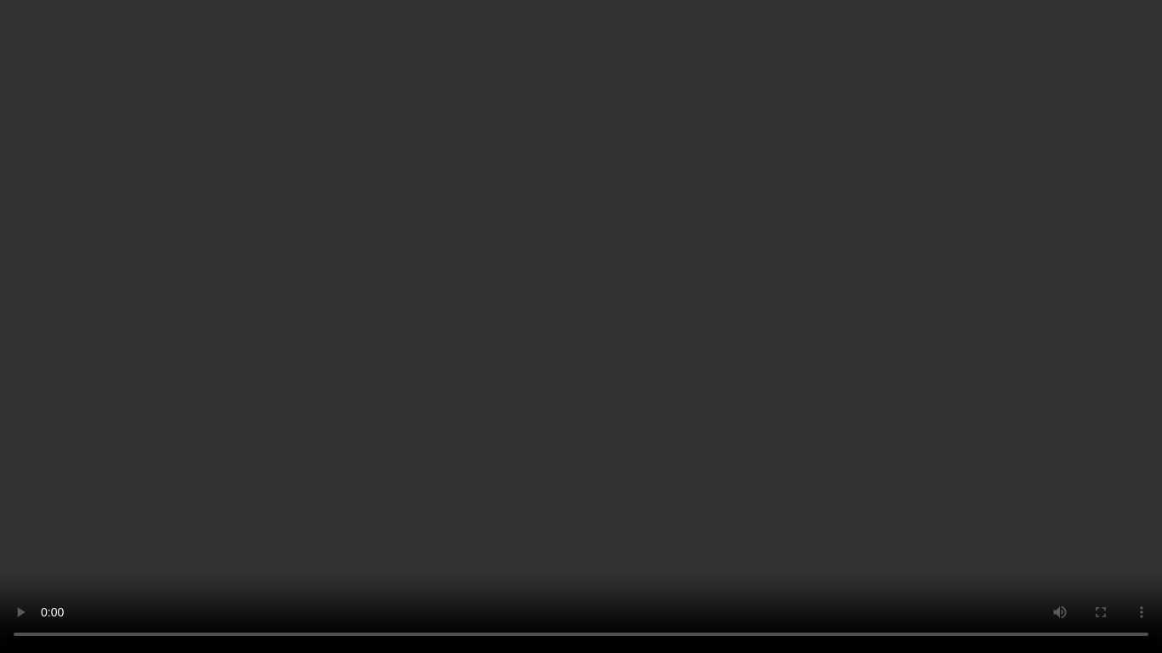
click at [811, 413] on video at bounding box center [581, 326] width 1162 height 653
click at [681, 420] on video at bounding box center [581, 326] width 1162 height 653
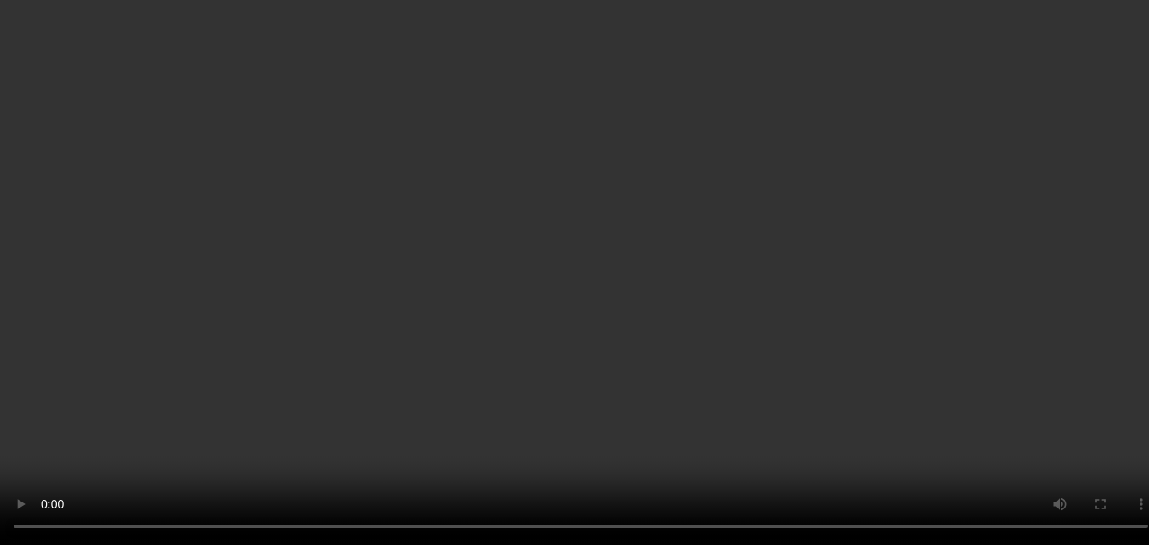
scroll to position [2181, 0]
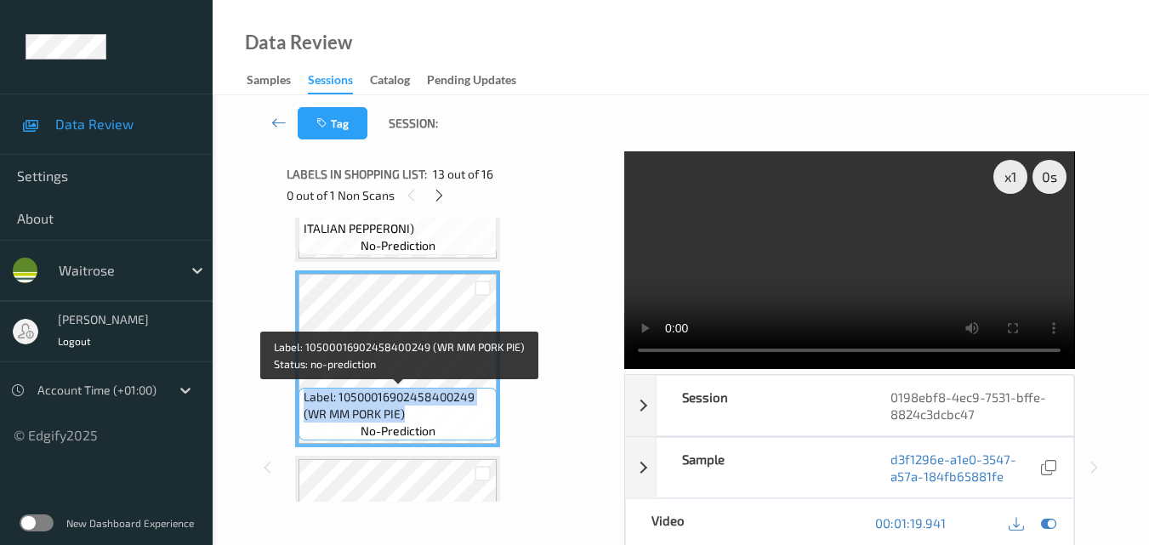
drag, startPoint x: 411, startPoint y: 413, endPoint x: 300, endPoint y: 401, distance: 111.1
click at [300, 401] on div "Label: 10500016902458400249 (WR MM PORK PIE) no-prediction" at bounding box center [398, 414] width 198 height 53
copy span "Label: 10500016902458400249 (WR MM PORK PIE)"
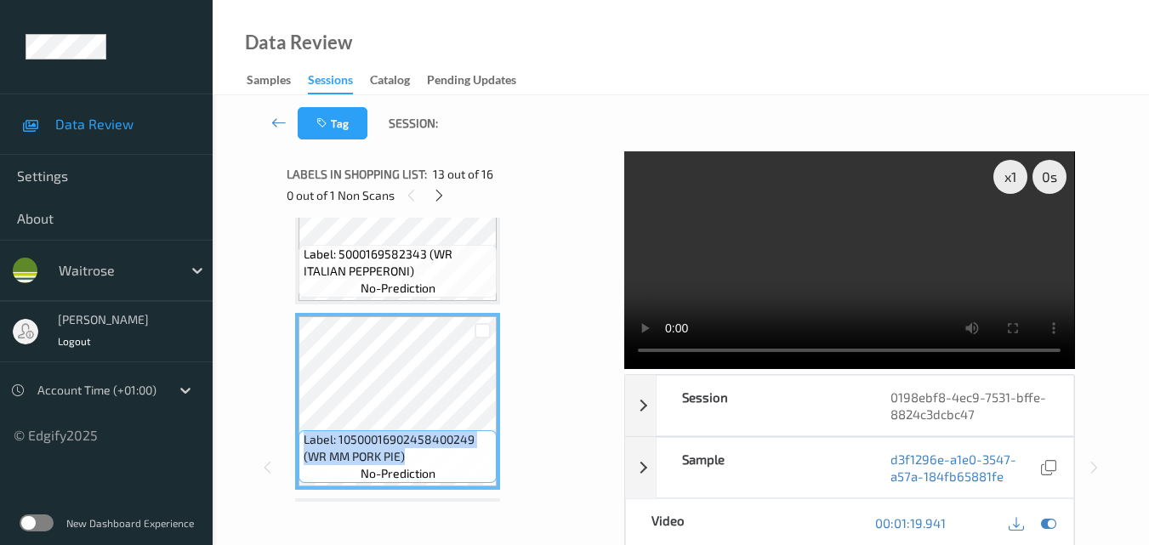
scroll to position [2096, 0]
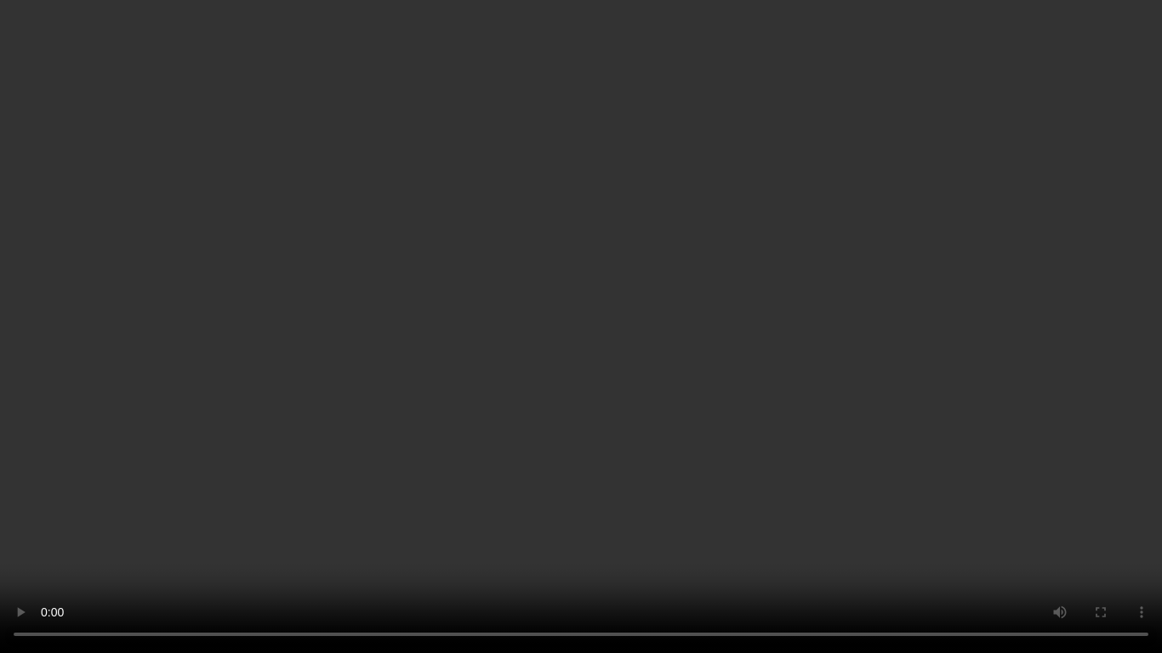
click at [727, 337] on video at bounding box center [581, 326] width 1162 height 653
click at [732, 413] on video at bounding box center [581, 326] width 1162 height 653
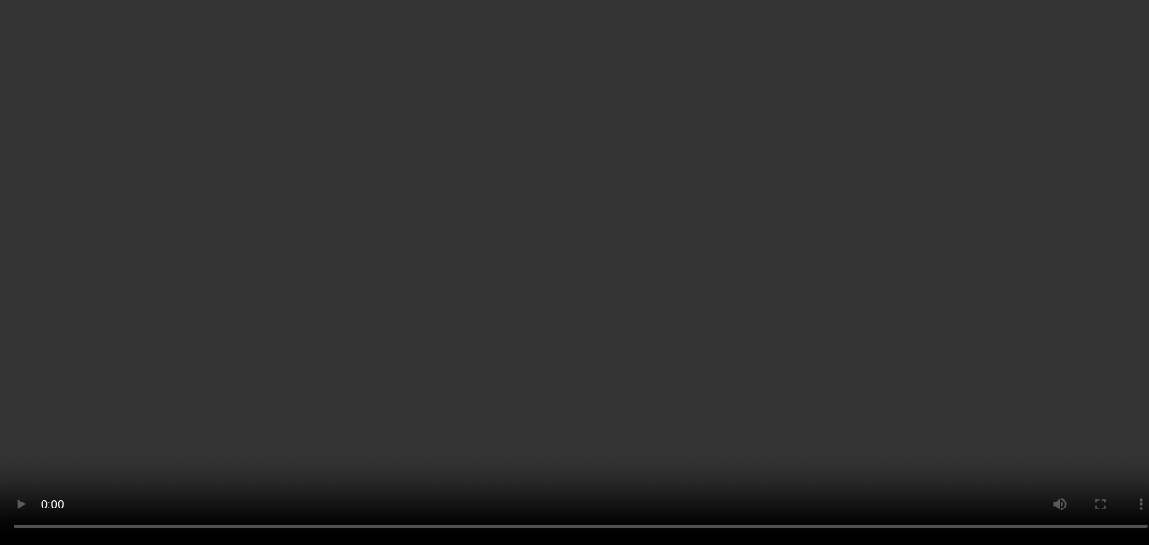
scroll to position [0, 0]
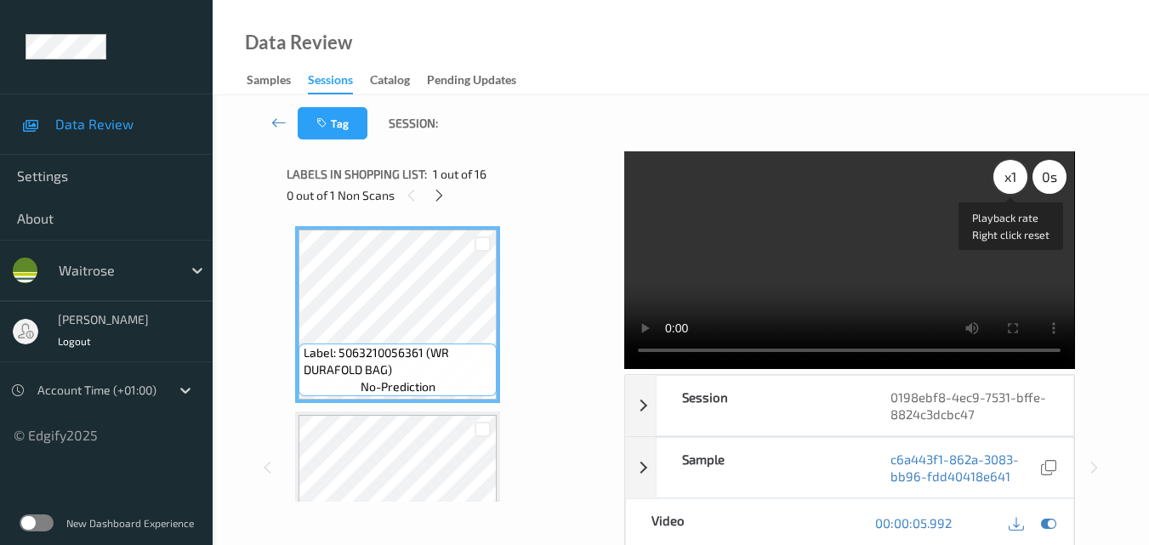
click at [1005, 181] on div "x 1" at bounding box center [1010, 177] width 34 height 34
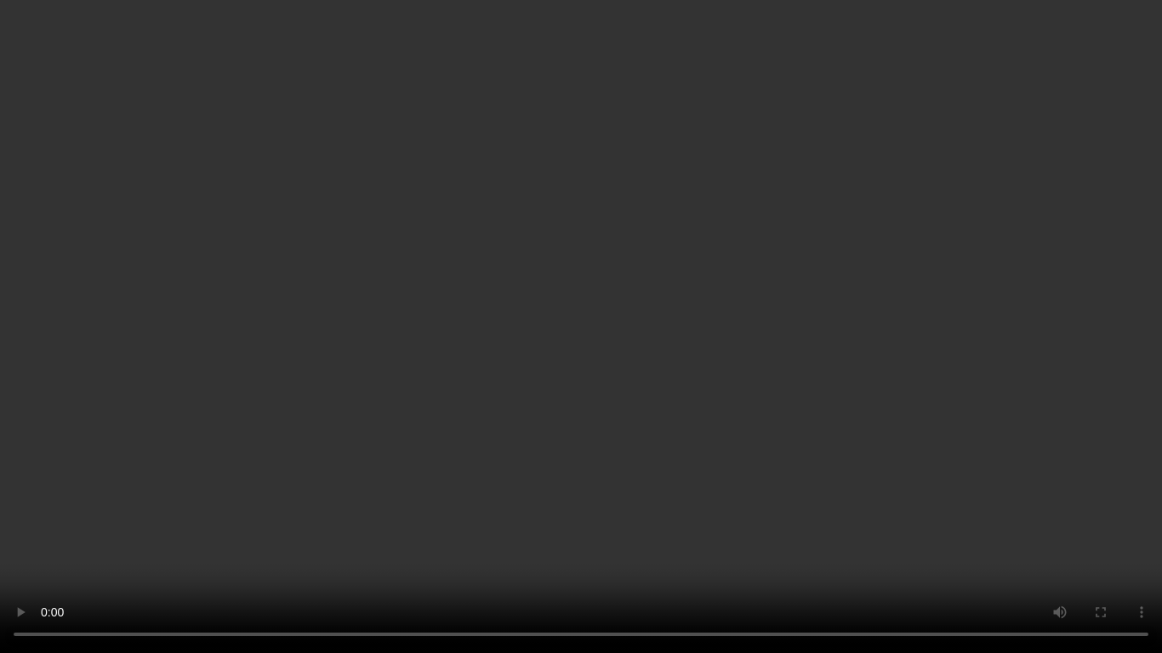
click at [1040, 392] on video at bounding box center [581, 326] width 1162 height 653
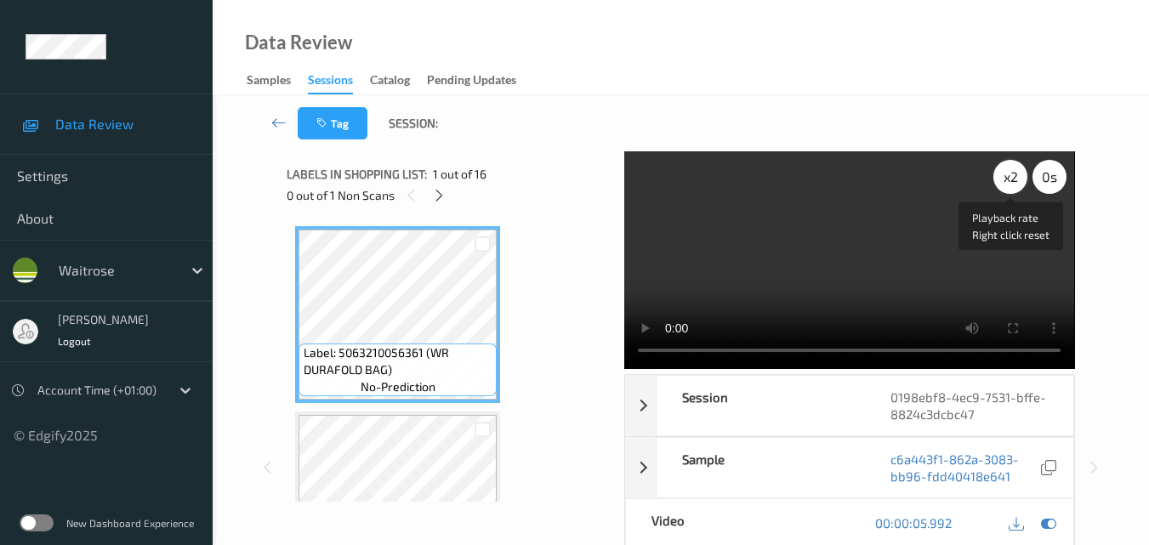
click at [1012, 187] on div "x 2" at bounding box center [1010, 177] width 34 height 34
click at [1012, 187] on div "x 4" at bounding box center [1010, 177] width 34 height 34
click at [1016, 187] on div "x 8" at bounding box center [1010, 177] width 34 height 34
click at [964, 281] on video at bounding box center [849, 260] width 450 height 218
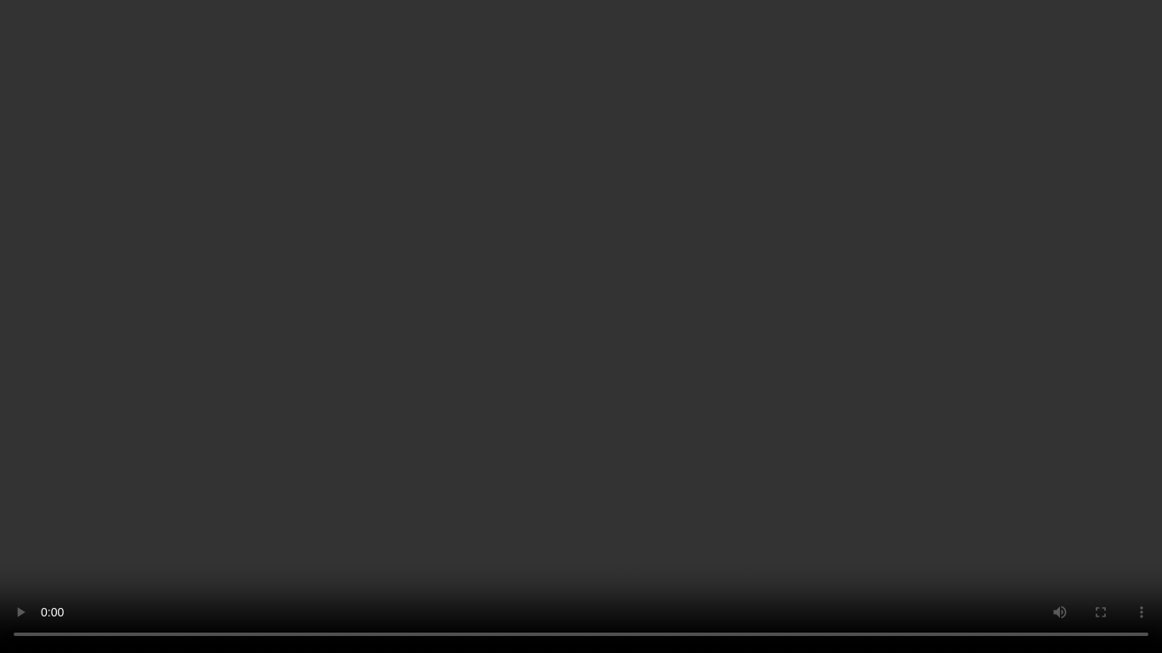
click at [1007, 365] on video at bounding box center [581, 326] width 1162 height 653
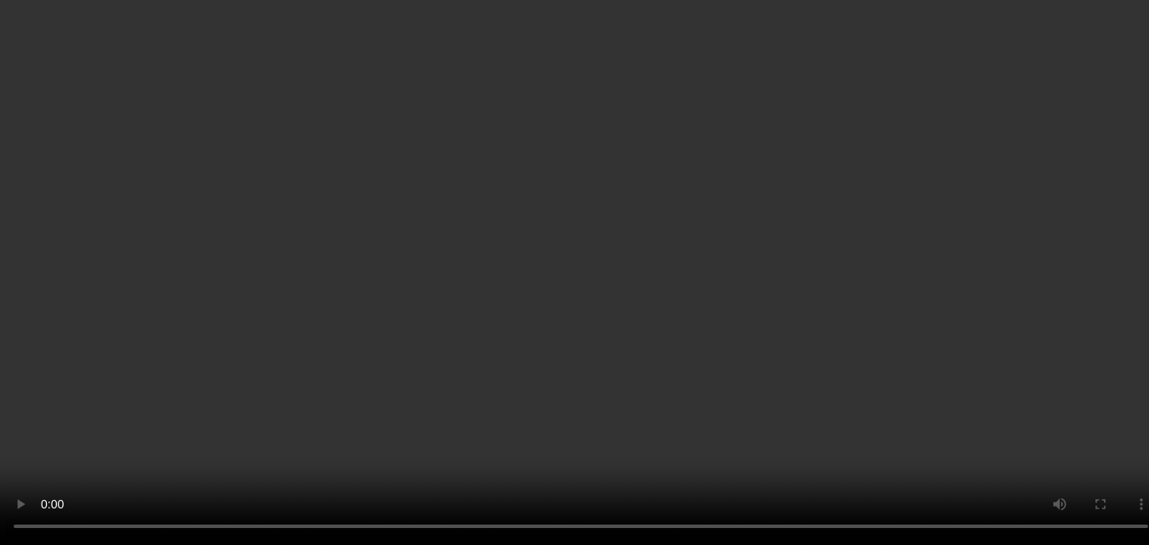
scroll to position [2211, 0]
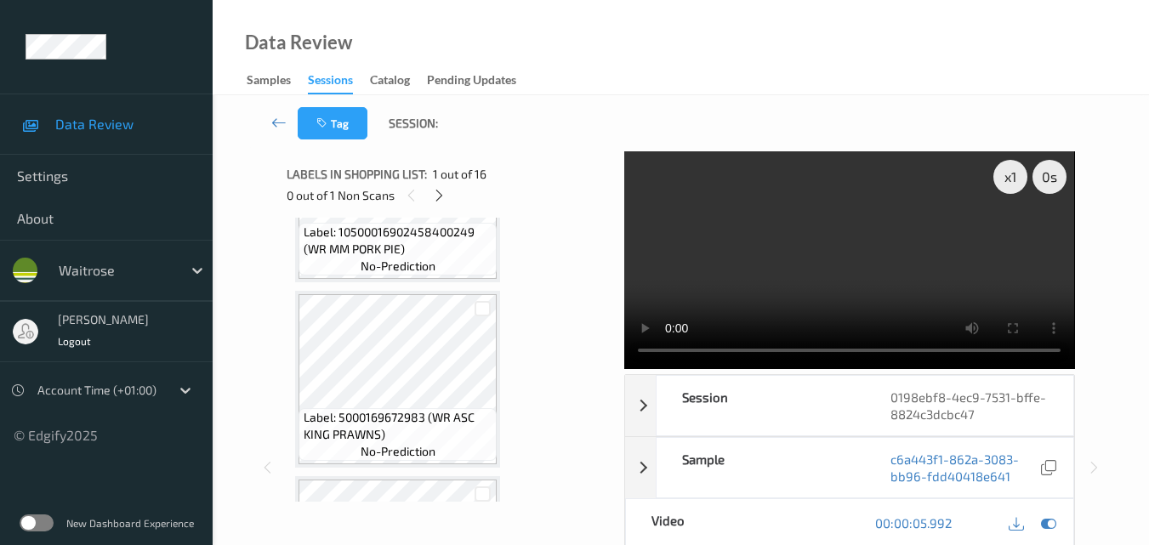
scroll to position [2382, 0]
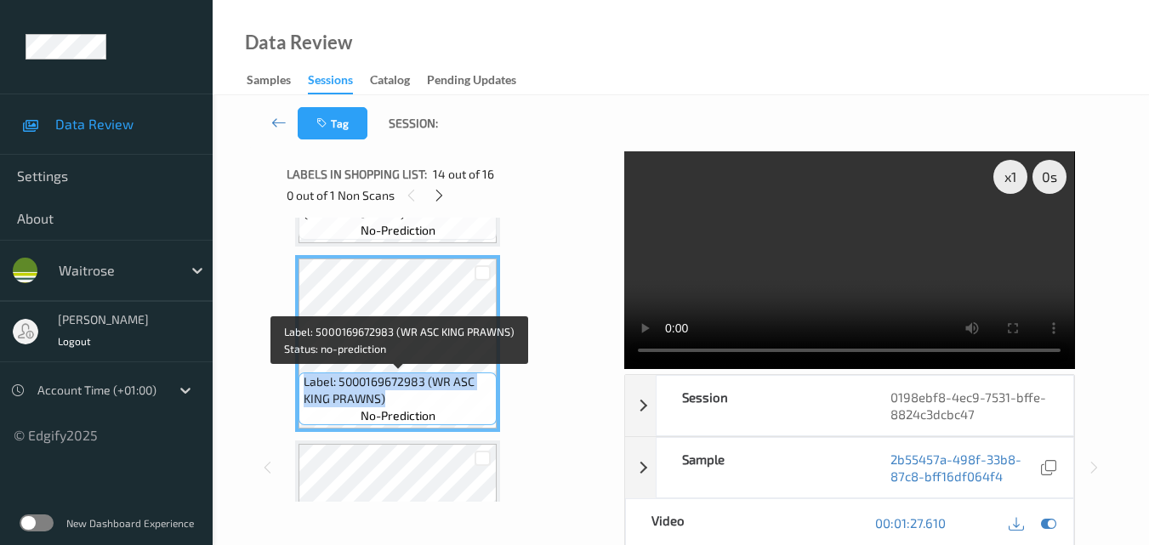
drag, startPoint x: 394, startPoint y: 397, endPoint x: 303, endPoint y: 379, distance: 92.9
click at [304, 379] on span "Label: 5000169672983 (WR ASC KING PRAWNS)" at bounding box center [399, 390] width 190 height 34
copy span "Label: 5000169672983 (WR ASC KING PRAWNS)"
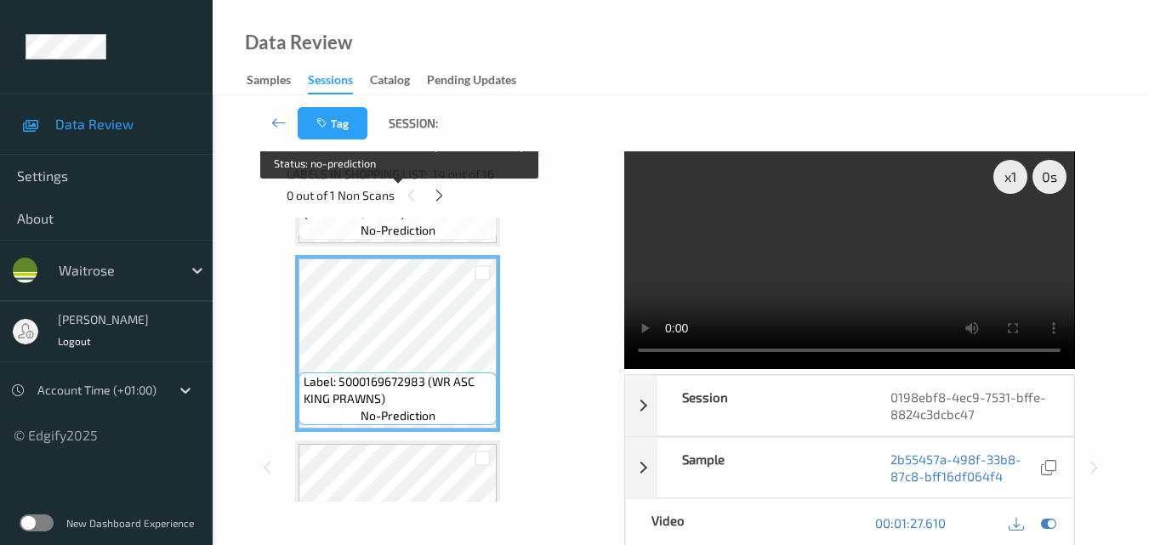
click at [471, 231] on div "Label: 10500016902458400249 (WR MM PORK PIE) no-prediction" at bounding box center [398, 213] width 198 height 53
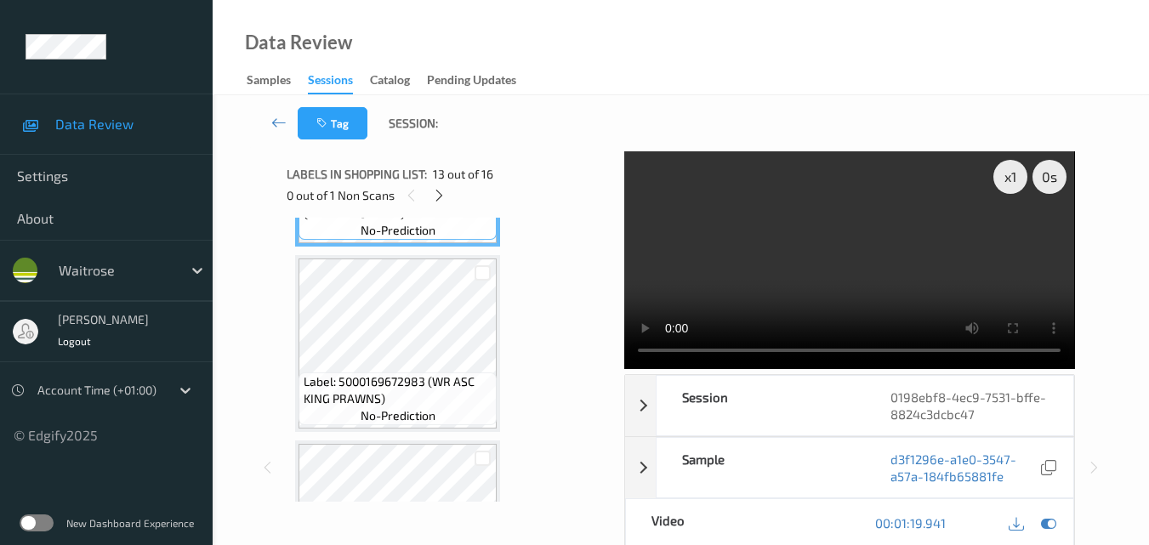
click at [760, 243] on video at bounding box center [849, 260] width 450 height 218
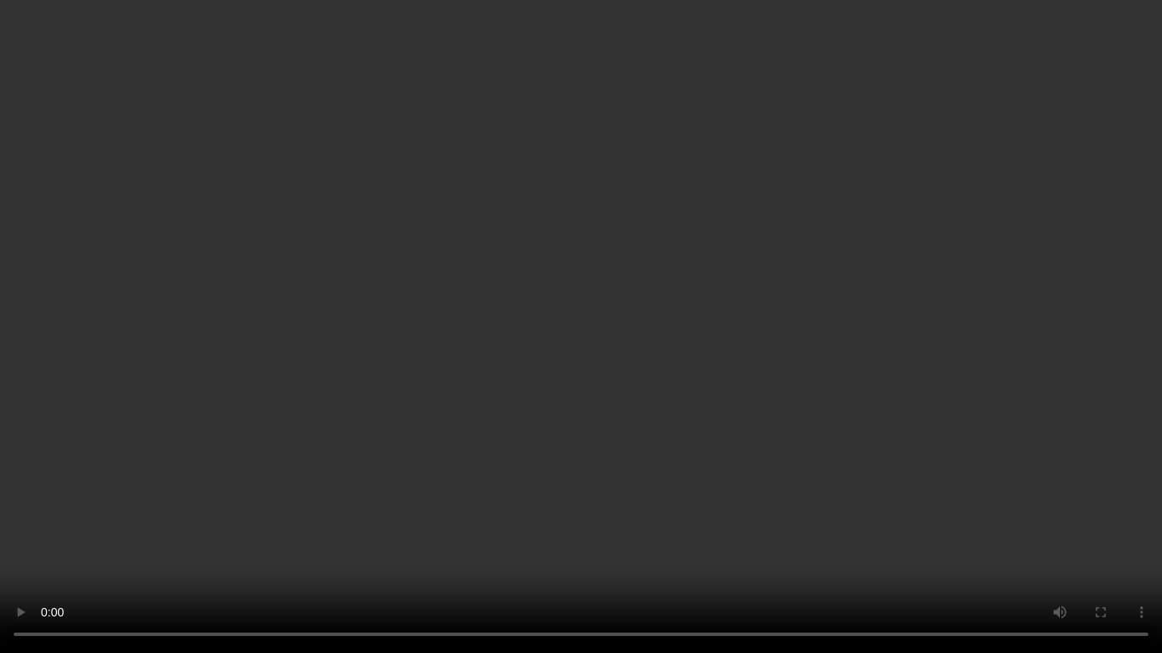
click at [792, 396] on video at bounding box center [581, 326] width 1162 height 653
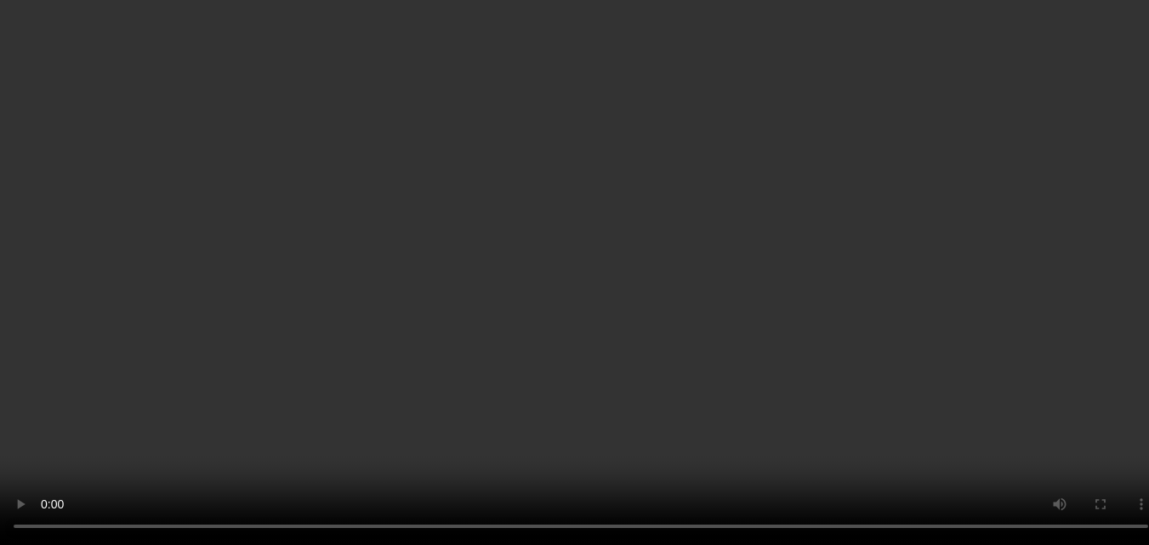
scroll to position [2552, 0]
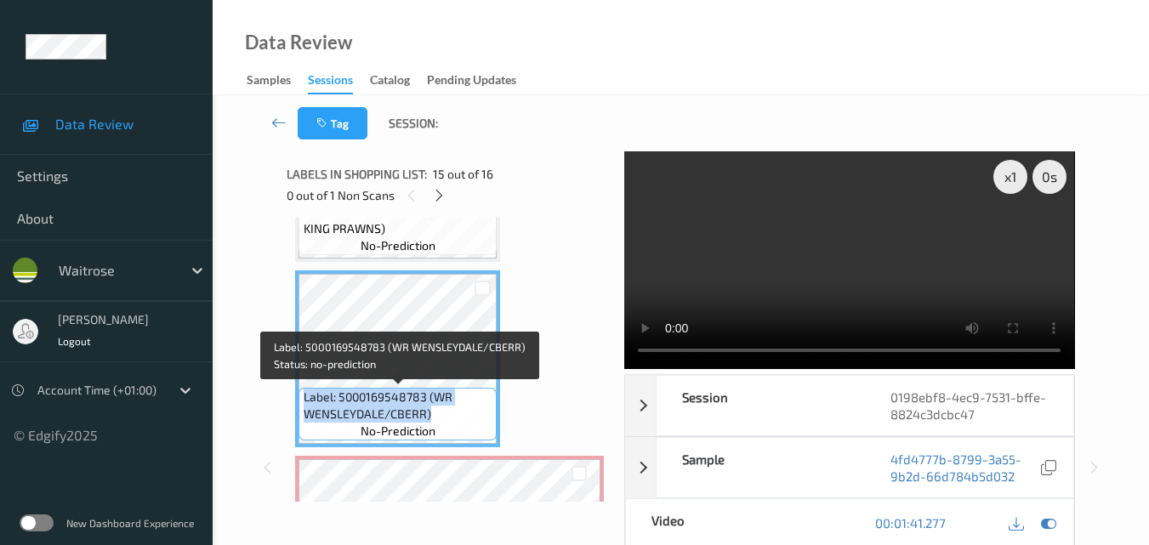
drag, startPoint x: 438, startPoint y: 407, endPoint x: 302, endPoint y: 397, distance: 136.4
click at [302, 397] on div "Label: 5000169548783 (WR WENSLEYDALE/CBERR) no-prediction" at bounding box center [398, 414] width 198 height 53
copy span "Label: 5000169548783 (WR WENSLEYDALE/CBERR)"
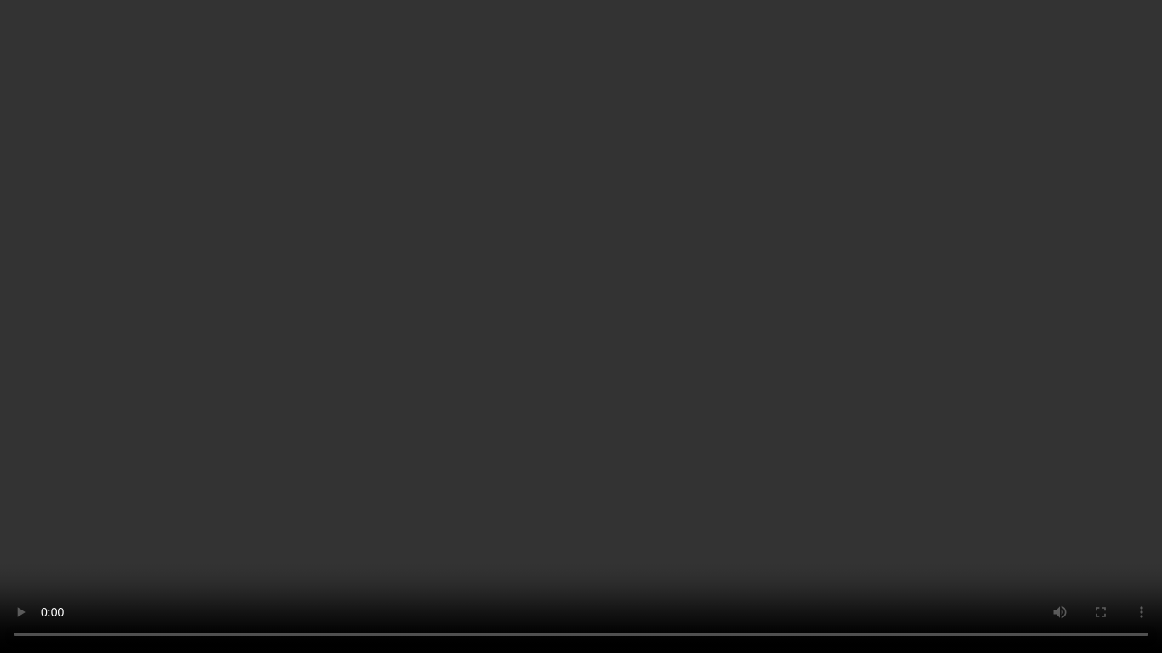
click at [607, 276] on video at bounding box center [581, 326] width 1162 height 653
click at [663, 380] on video at bounding box center [581, 326] width 1162 height 653
click at [767, 422] on video at bounding box center [581, 326] width 1162 height 653
click at [752, 320] on video at bounding box center [581, 326] width 1162 height 653
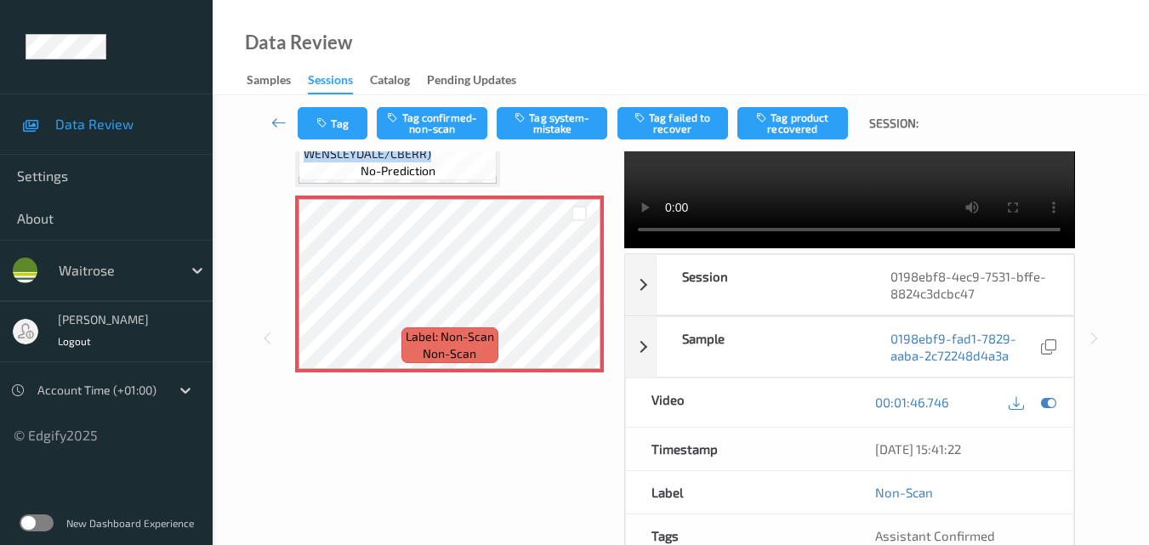
scroll to position [85, 0]
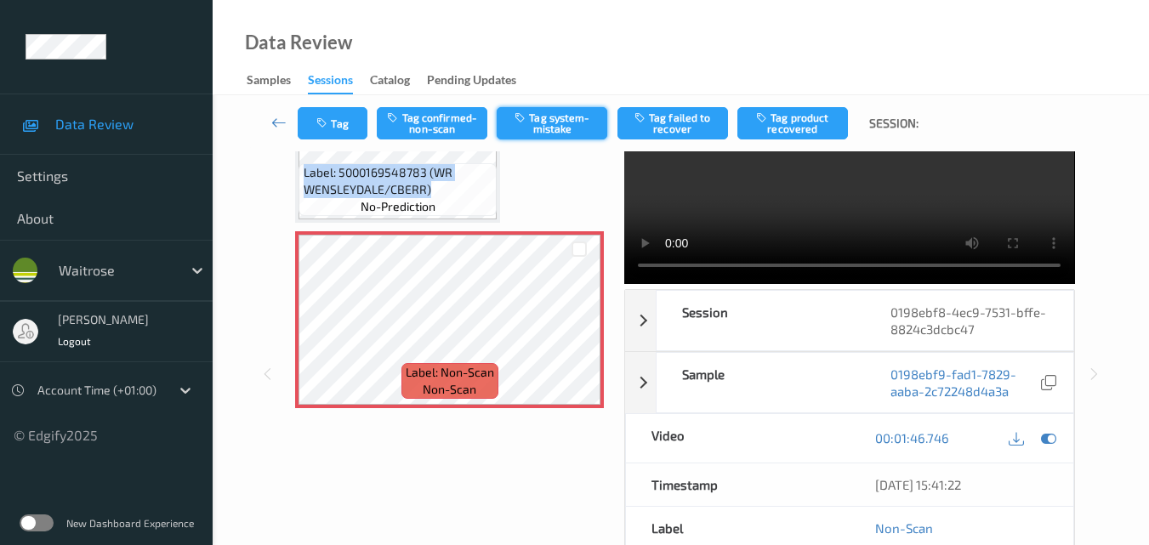
click at [552, 128] on button "Tag system-mistake" at bounding box center [552, 123] width 111 height 32
click at [330, 125] on icon "button" at bounding box center [323, 123] width 14 height 12
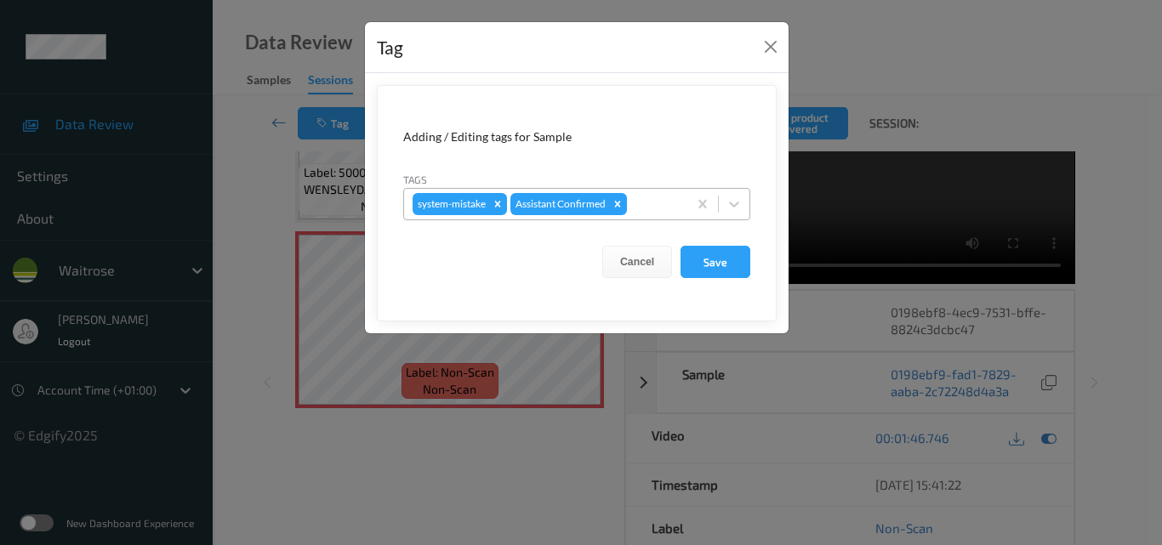
click at [652, 201] on div at bounding box center [654, 204] width 48 height 20
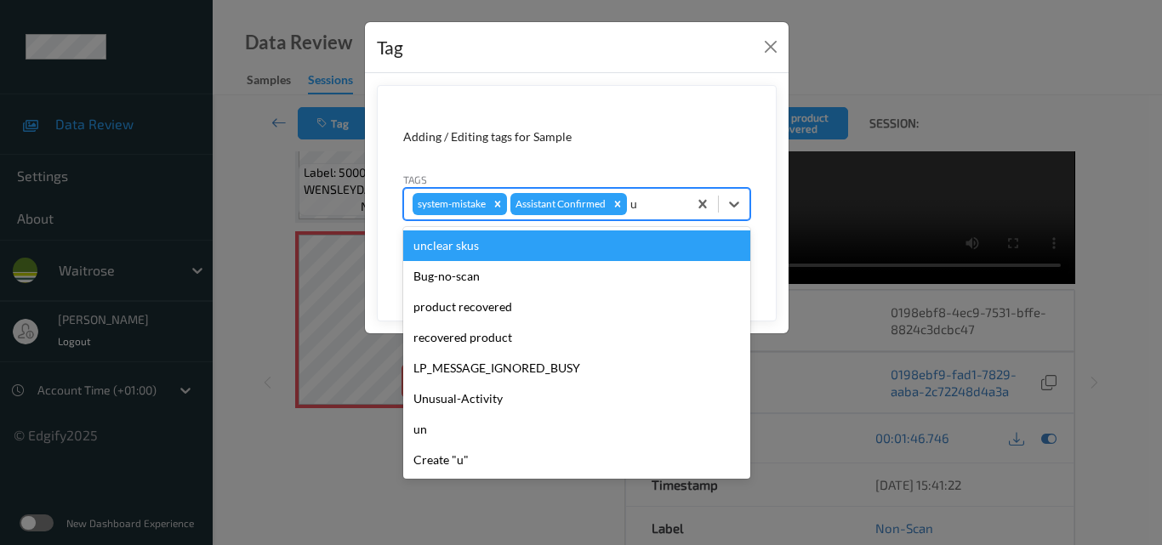
type input "un"
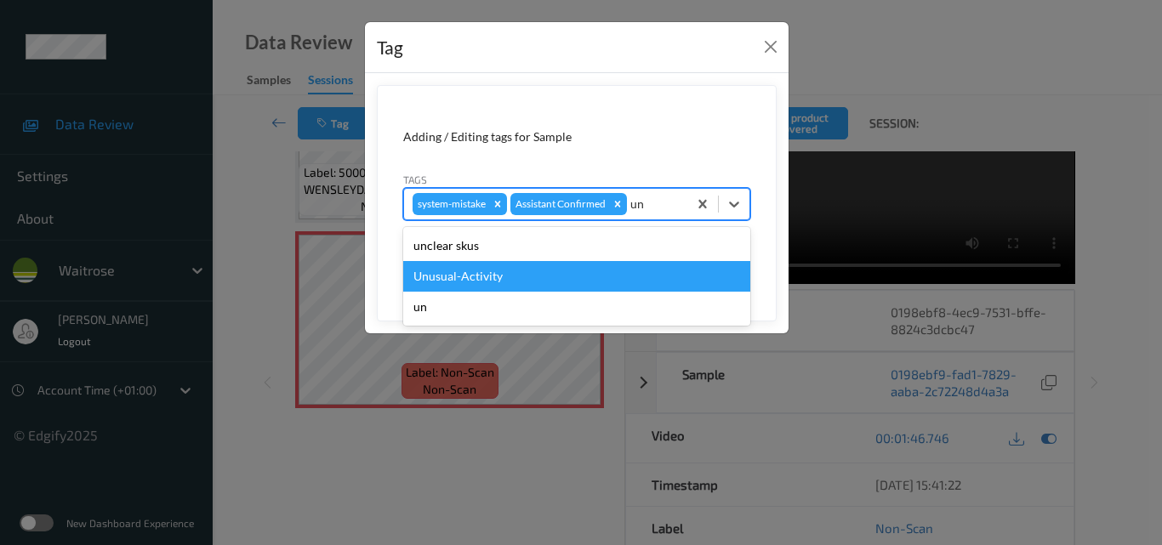
click at [568, 286] on div "Unusual-Activity" at bounding box center [576, 276] width 347 height 31
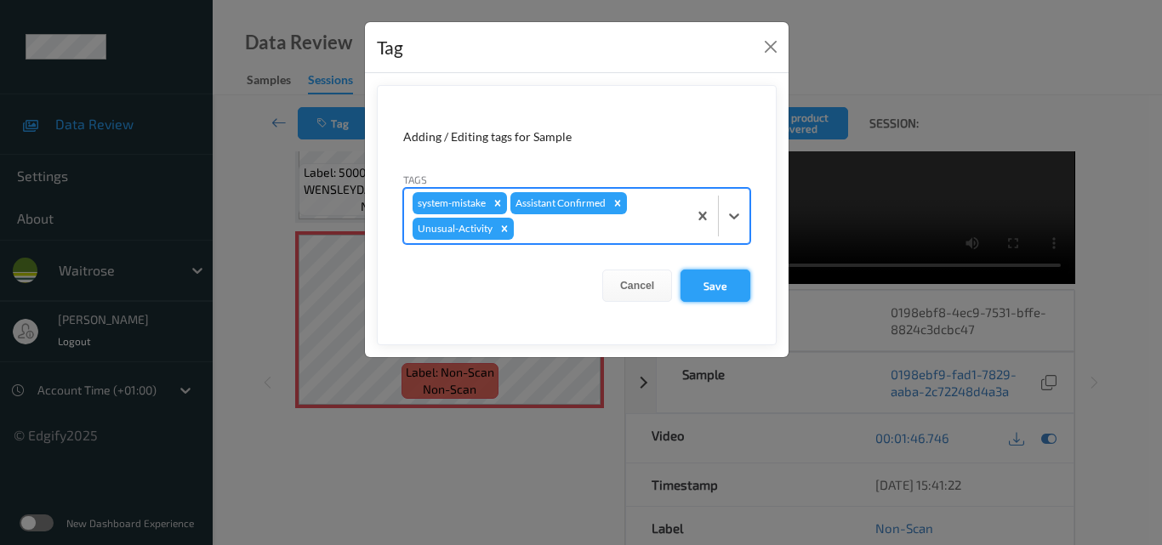
click at [717, 293] on button "Save" at bounding box center [715, 286] width 70 height 32
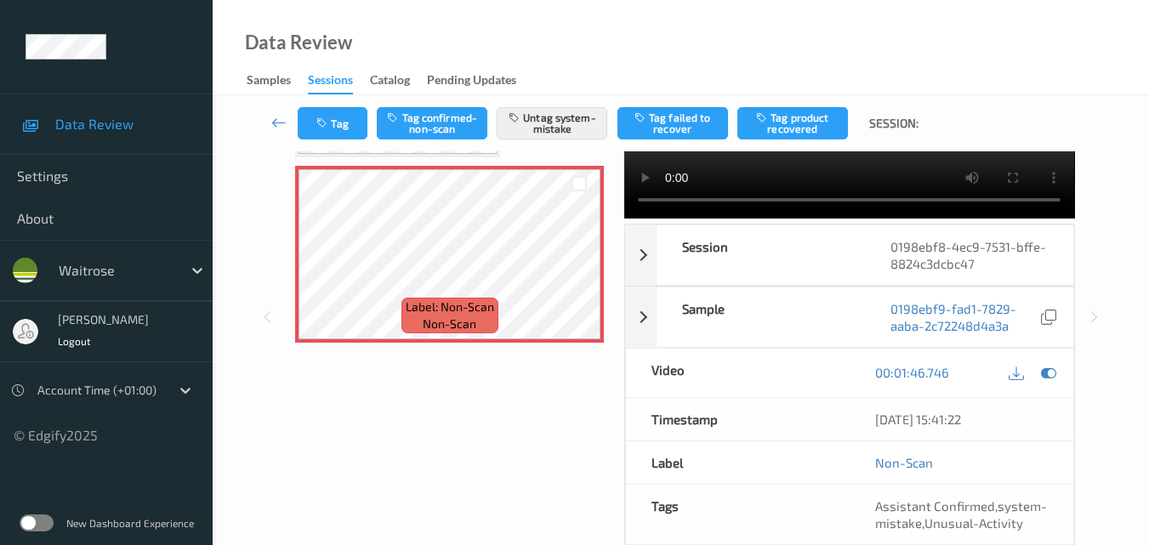
scroll to position [115, 0]
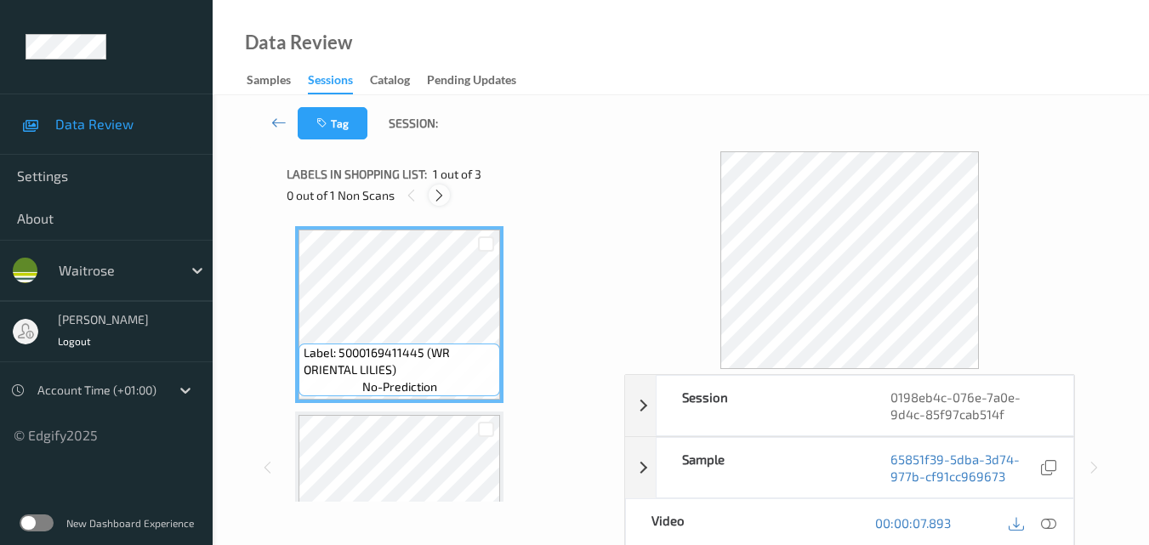
click at [436, 197] on icon at bounding box center [439, 195] width 14 height 15
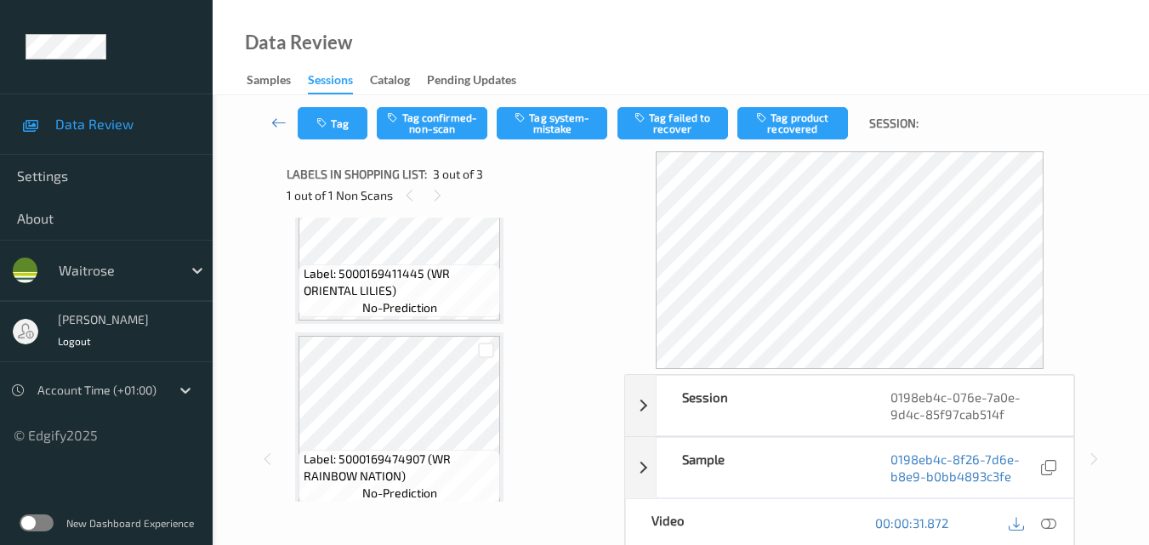
scroll to position [170, 0]
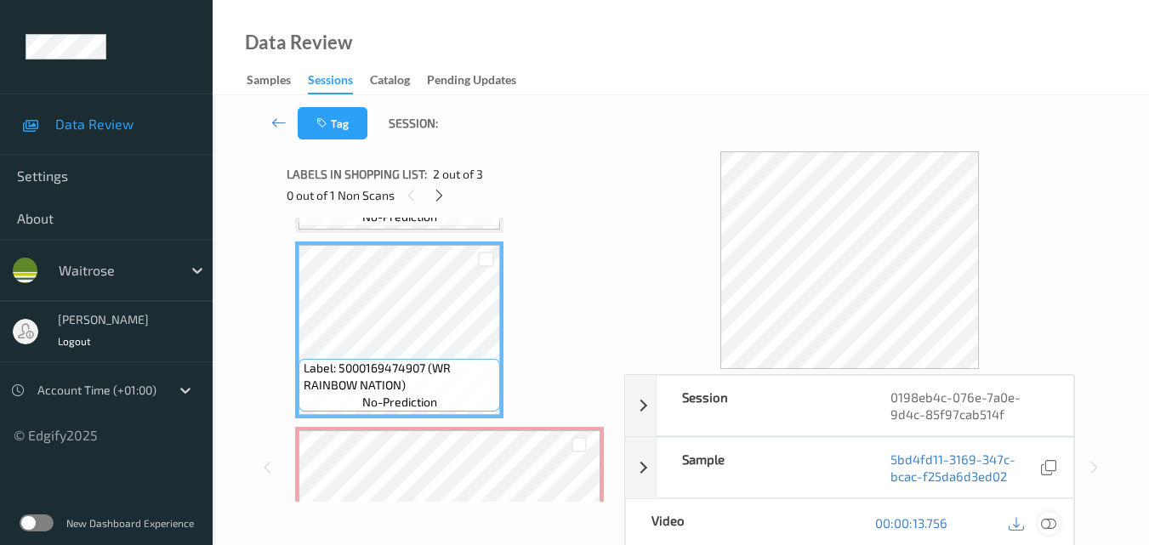
click at [1050, 527] on icon at bounding box center [1048, 522] width 15 height 15
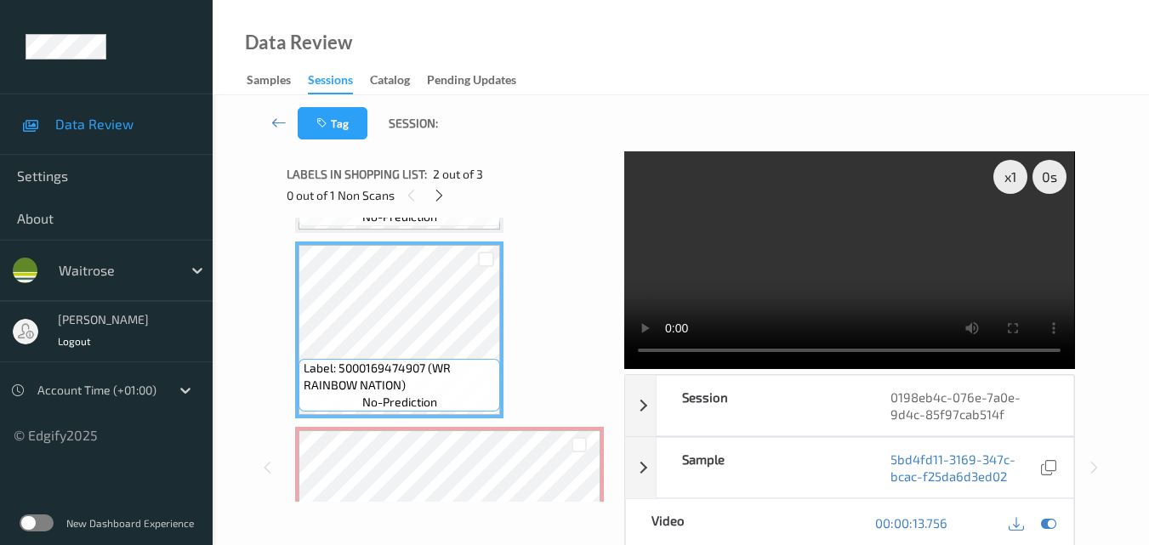
click at [826, 273] on video at bounding box center [849, 260] width 450 height 218
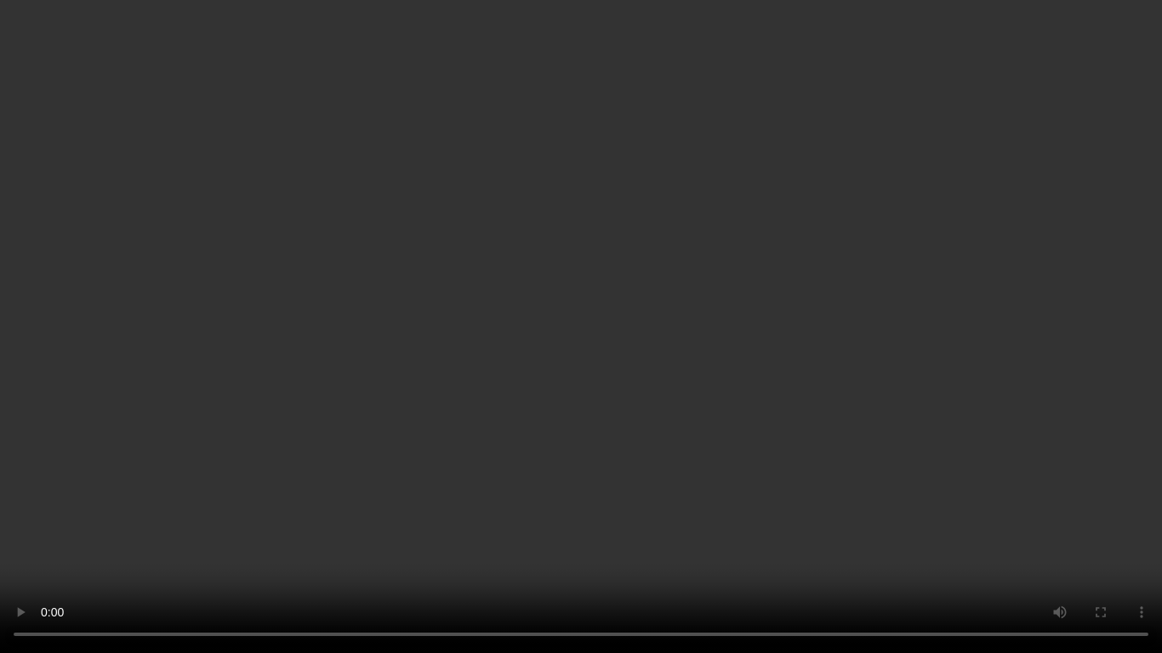
click at [770, 344] on video at bounding box center [581, 326] width 1162 height 653
click at [772, 344] on video at bounding box center [581, 326] width 1162 height 653
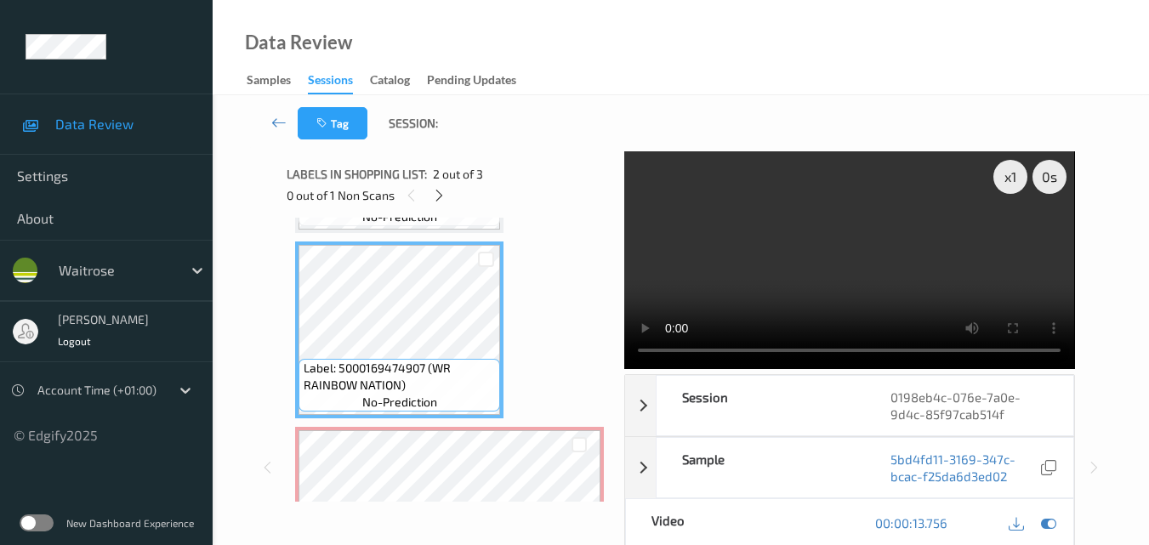
click at [849, 298] on video at bounding box center [849, 260] width 450 height 218
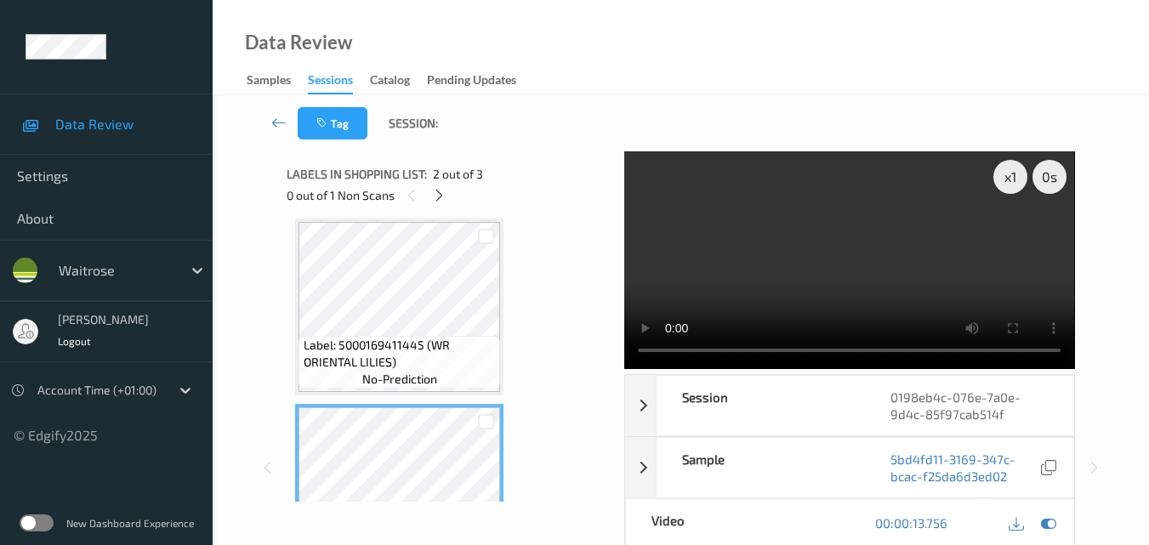
scroll to position [0, 0]
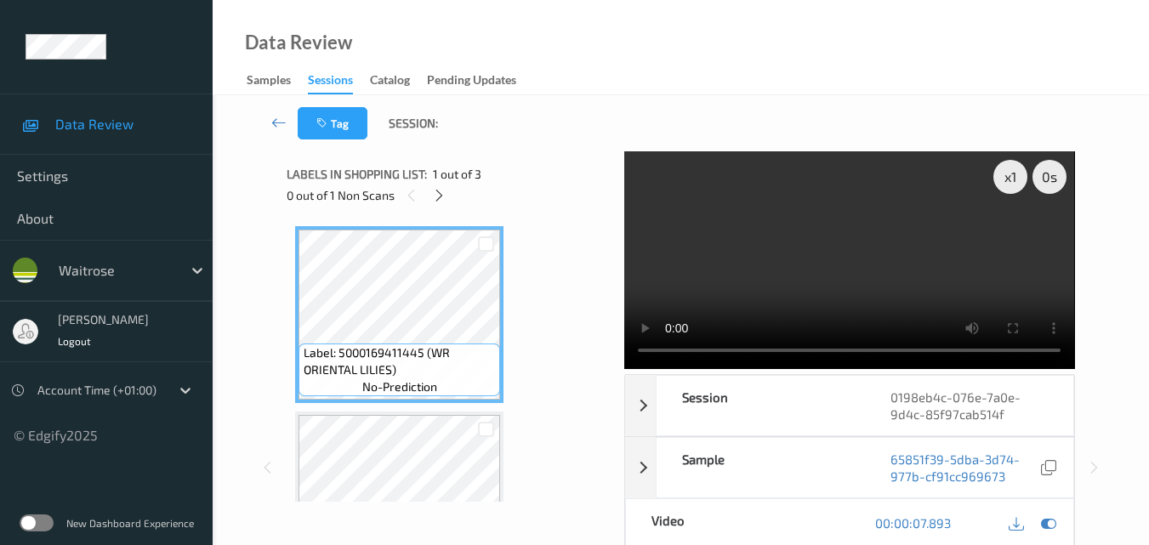
click at [820, 276] on video at bounding box center [849, 260] width 450 height 218
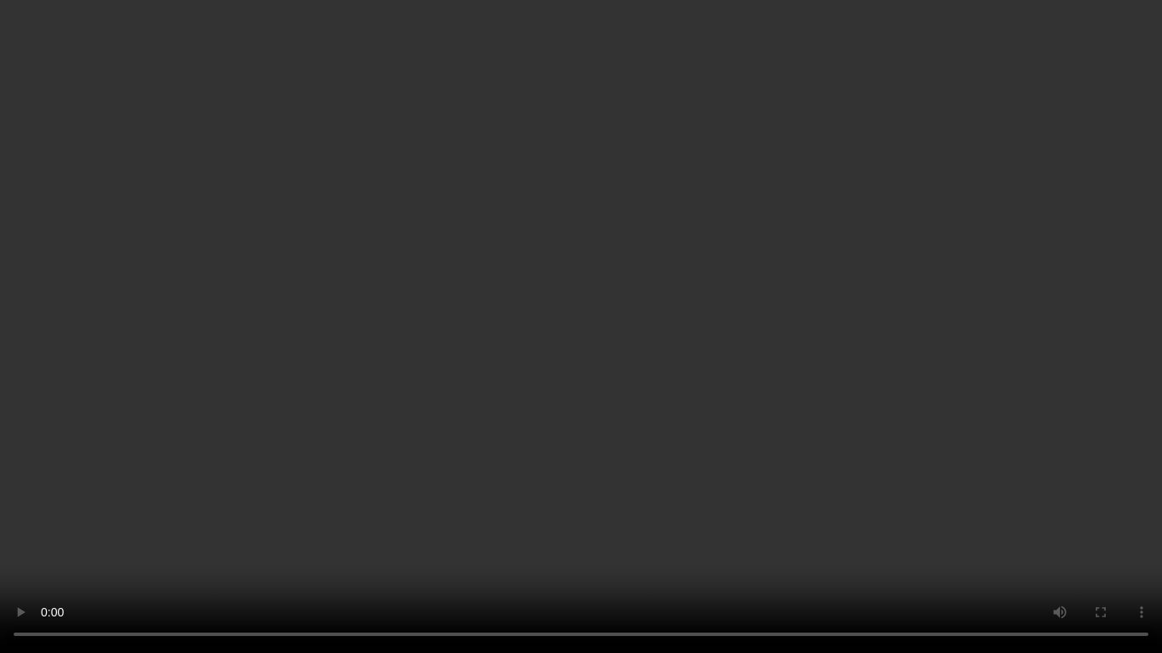
click at [691, 308] on video at bounding box center [581, 326] width 1162 height 653
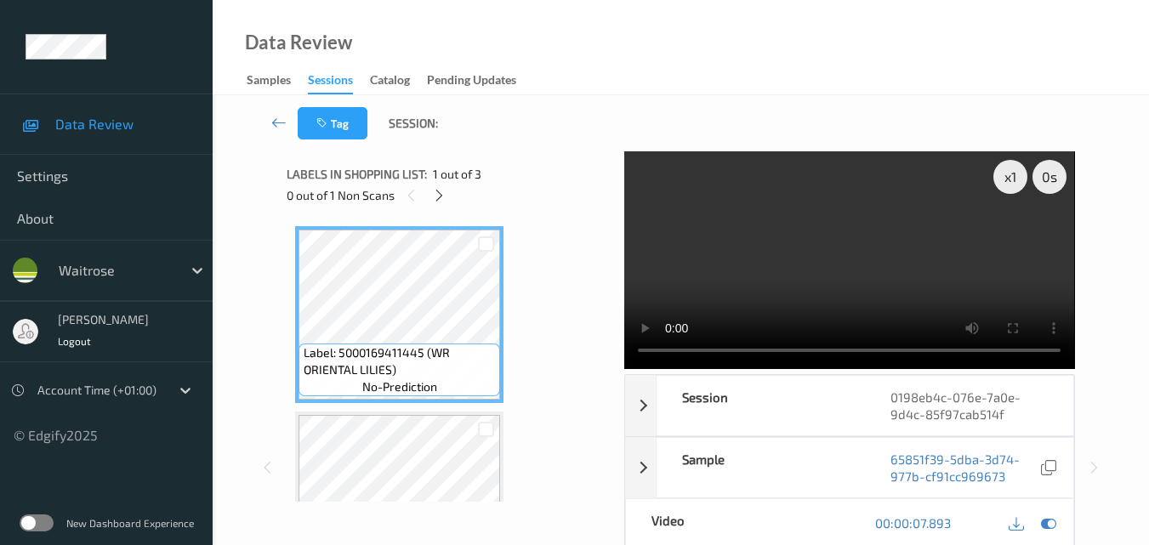
click at [795, 295] on video at bounding box center [849, 260] width 450 height 218
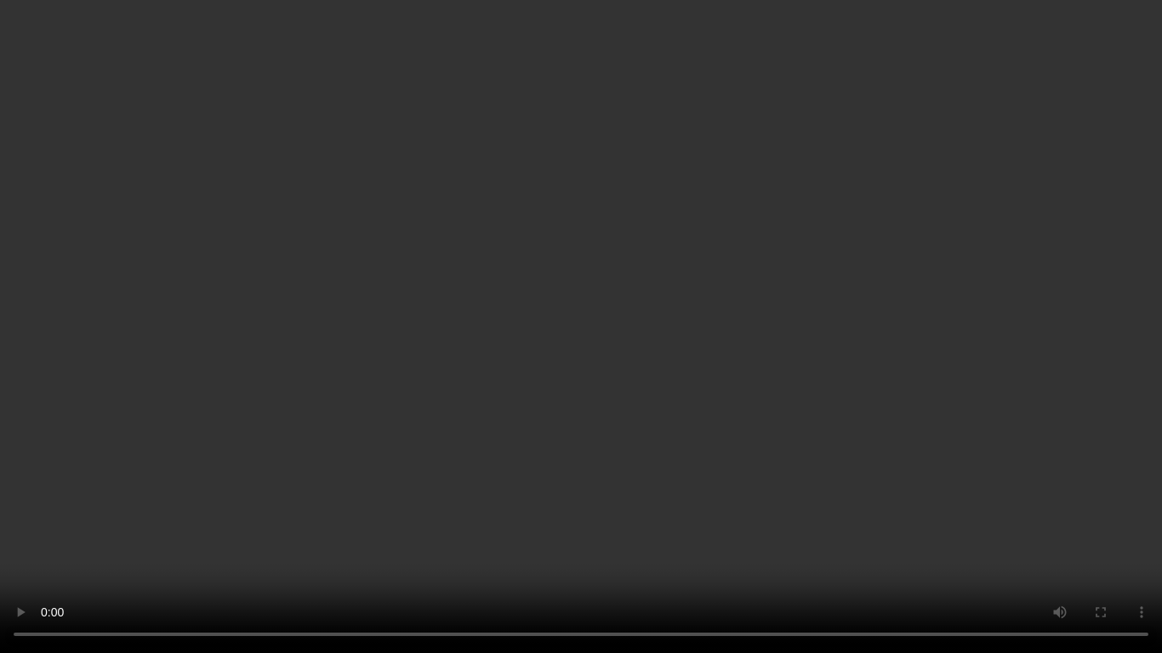
click at [936, 413] on video at bounding box center [581, 326] width 1162 height 653
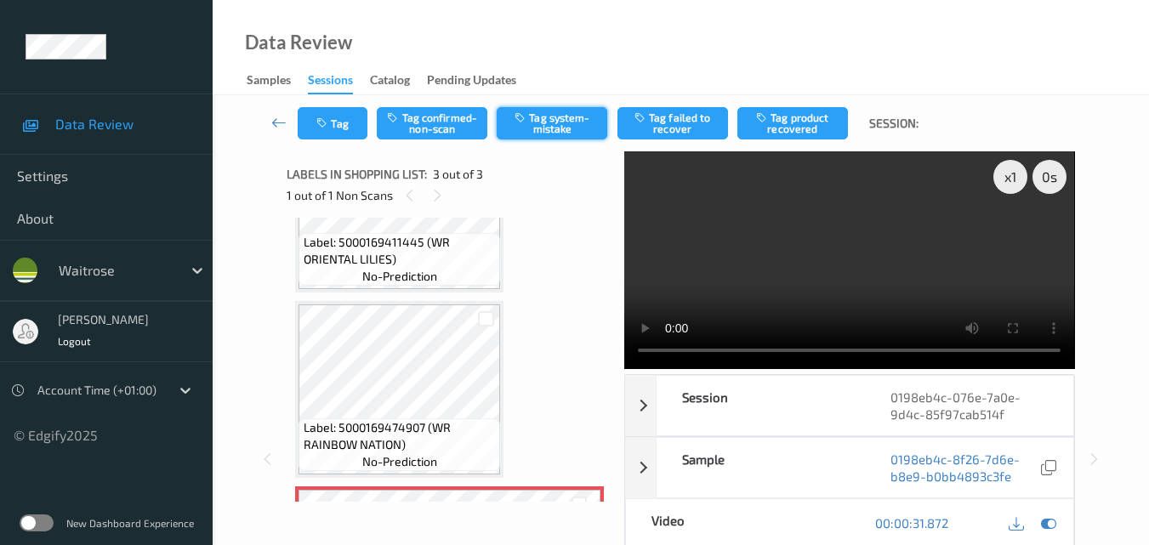
click at [564, 124] on button "Tag system-mistake" at bounding box center [552, 123] width 111 height 32
click at [342, 132] on button "Tag" at bounding box center [333, 123] width 70 height 32
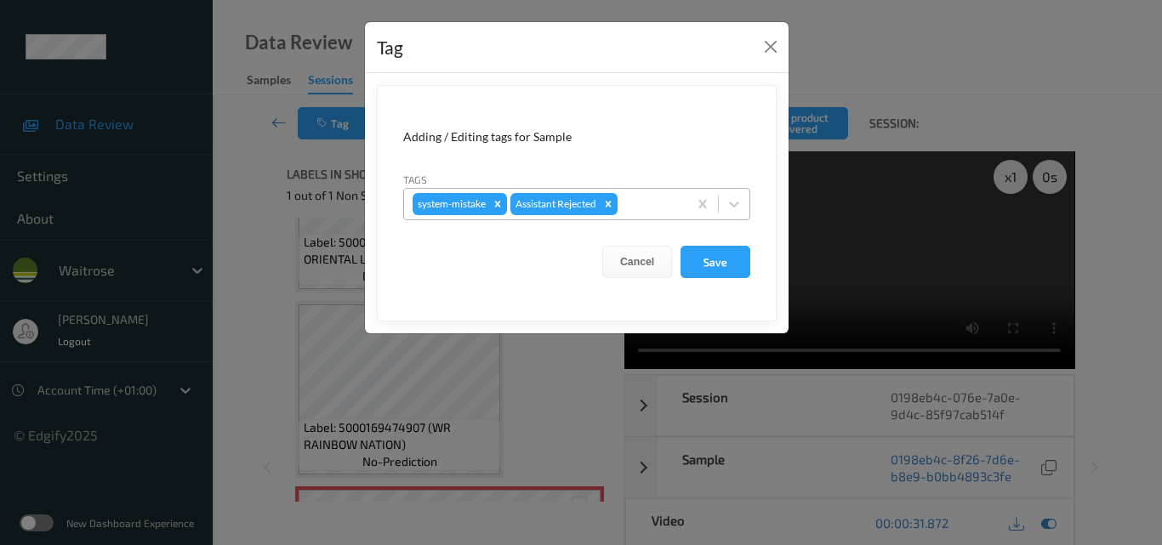
click at [659, 205] on div at bounding box center [650, 204] width 58 height 20
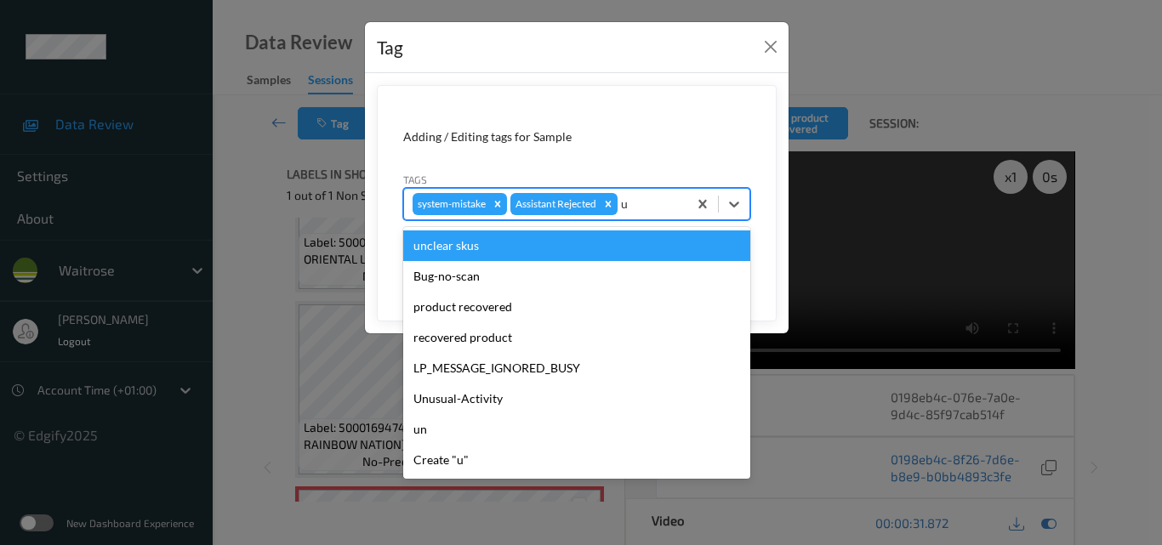
type input "un"
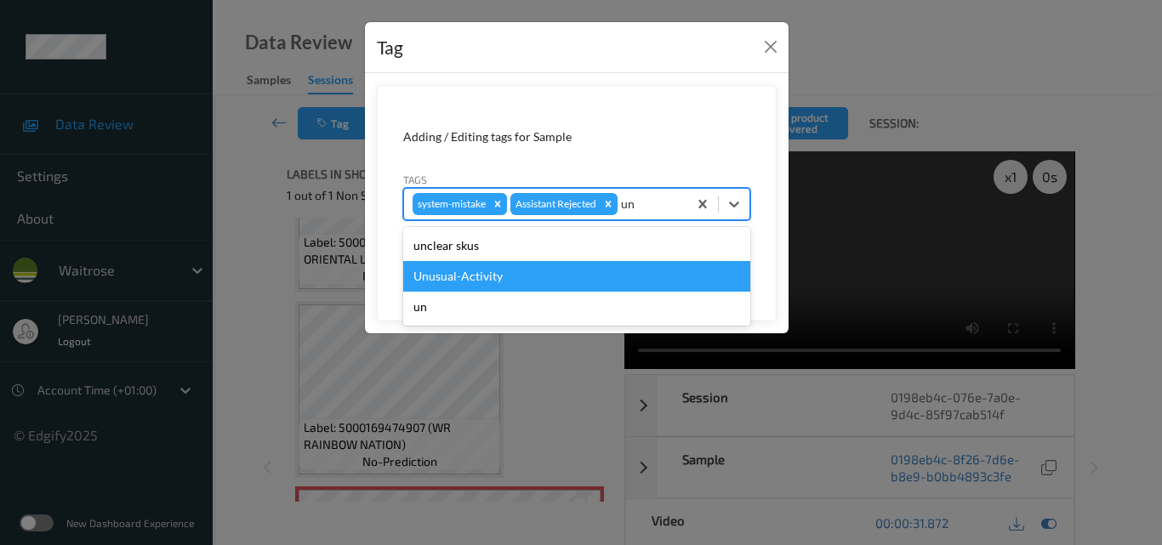
click at [603, 263] on div "Unusual-Activity" at bounding box center [576, 276] width 347 height 31
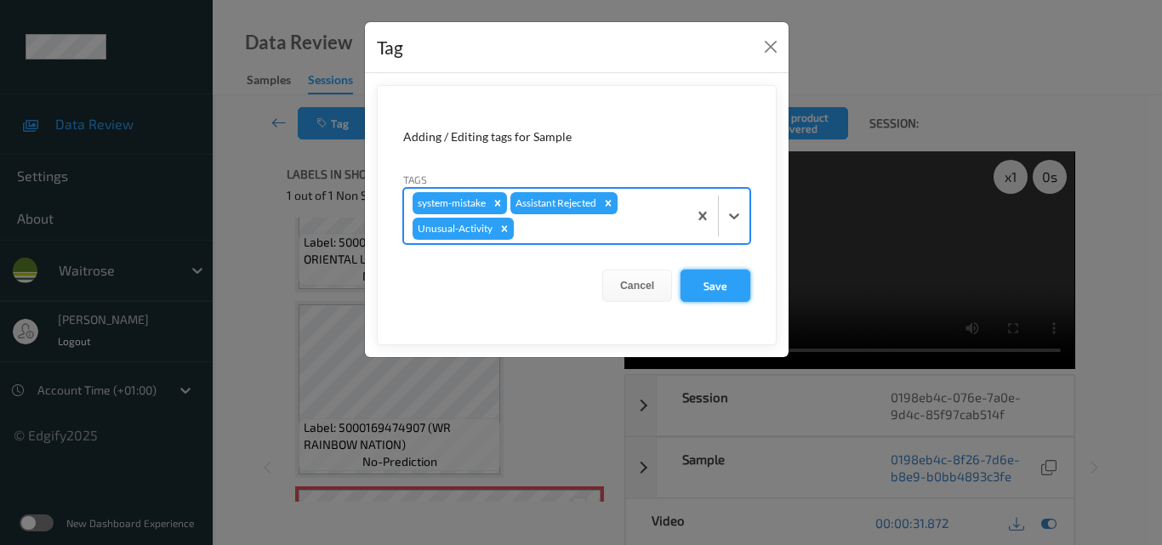
click at [731, 281] on button "Save" at bounding box center [715, 286] width 70 height 32
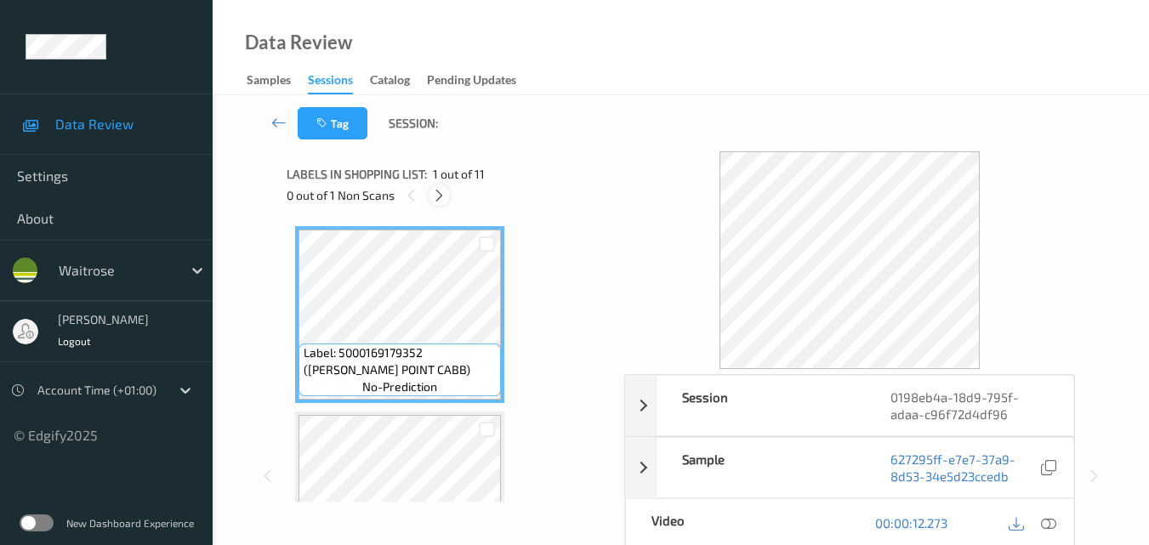
click at [441, 193] on icon at bounding box center [439, 195] width 14 height 15
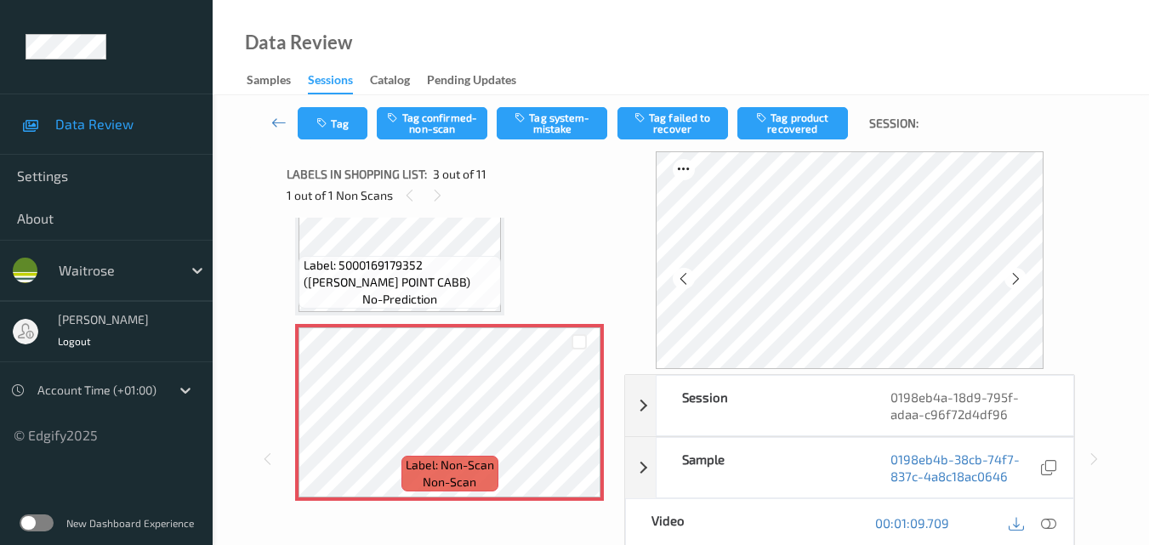
scroll to position [364, 0]
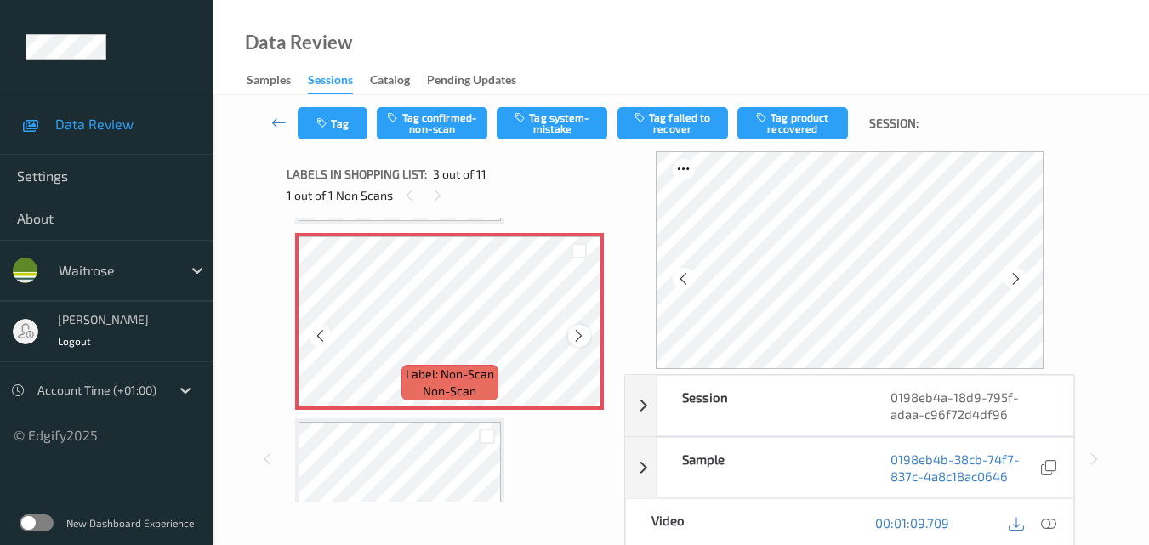
click at [578, 330] on icon at bounding box center [579, 335] width 14 height 15
click at [578, 329] on icon at bounding box center [579, 335] width 14 height 15
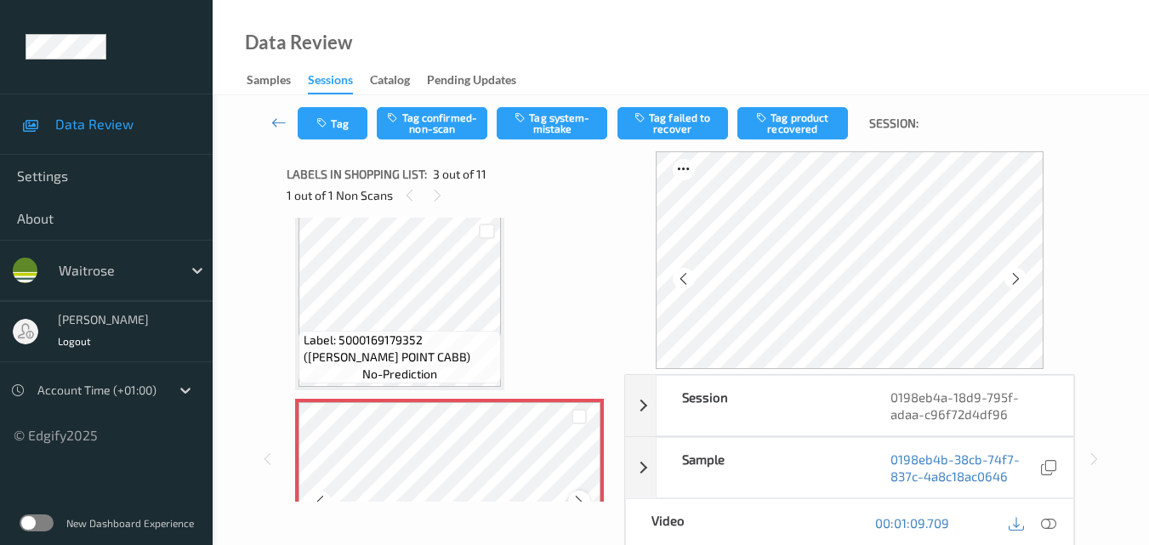
scroll to position [194, 0]
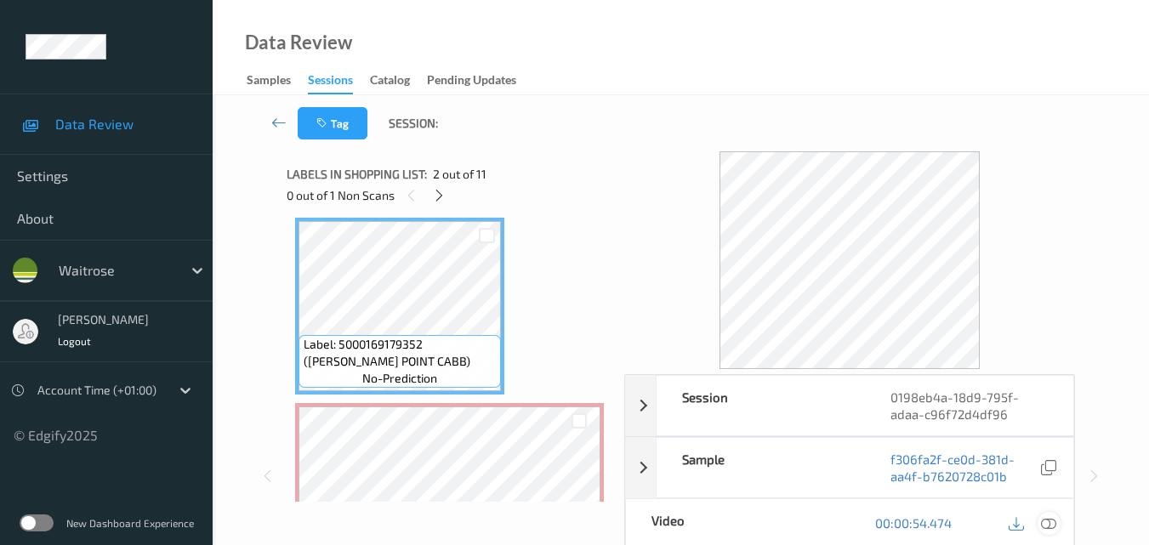
click at [1048, 521] on icon at bounding box center [1048, 522] width 15 height 15
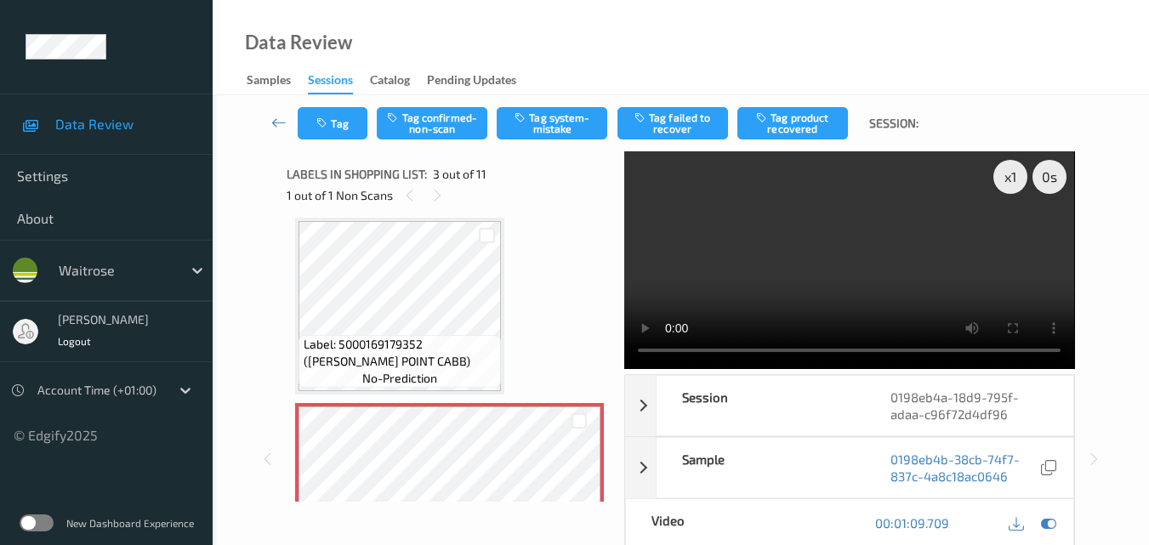
click at [919, 239] on video at bounding box center [849, 260] width 450 height 218
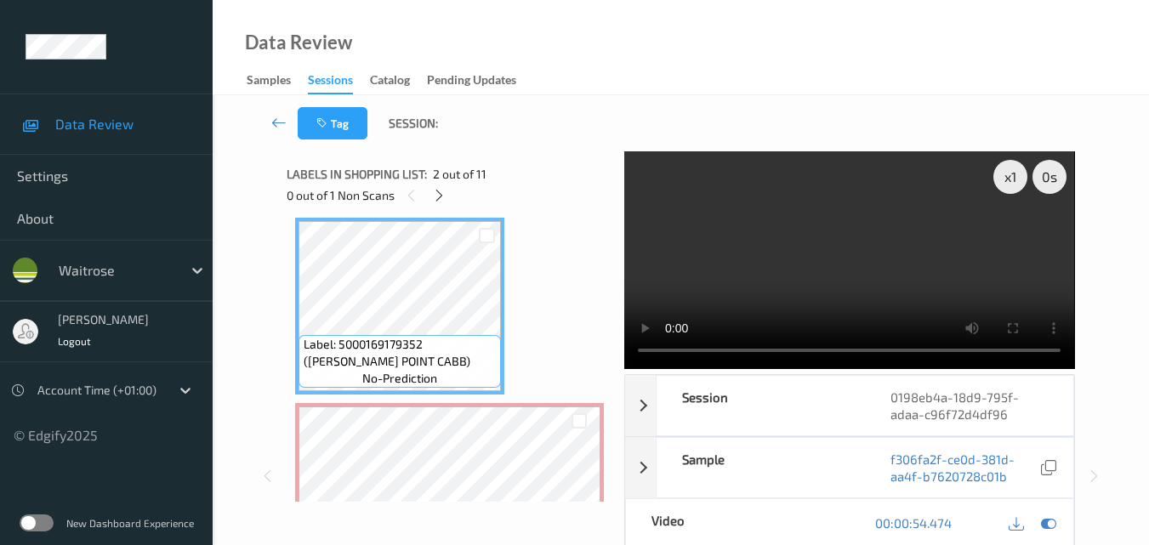
click at [840, 257] on video at bounding box center [849, 260] width 450 height 218
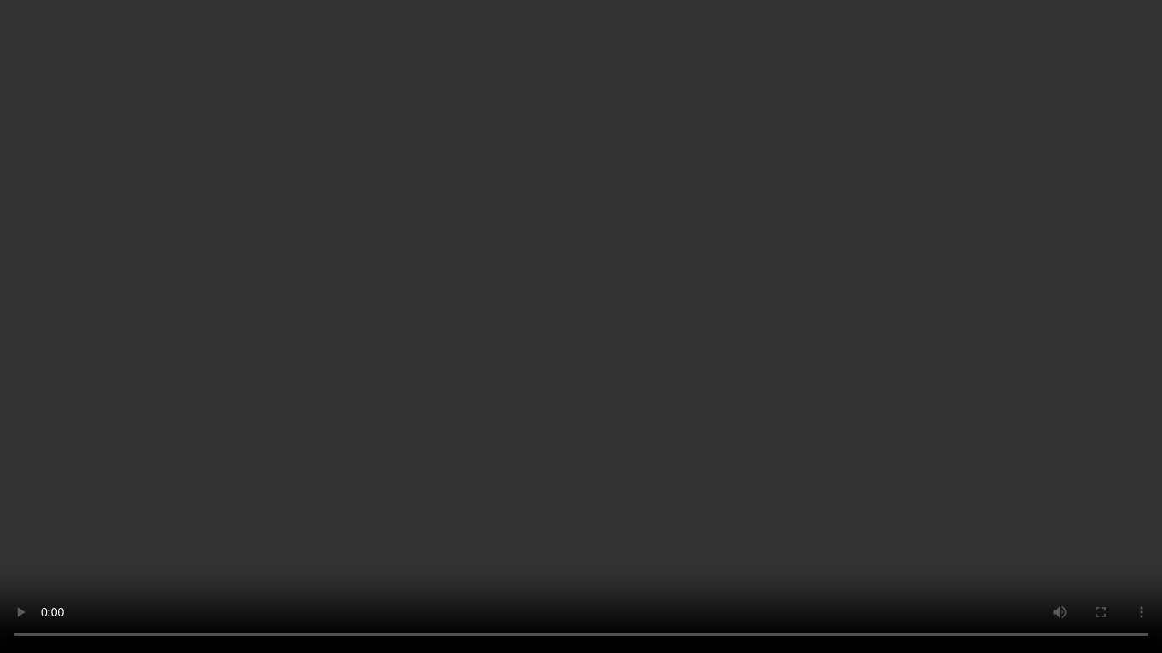
click at [811, 214] on video at bounding box center [581, 326] width 1162 height 653
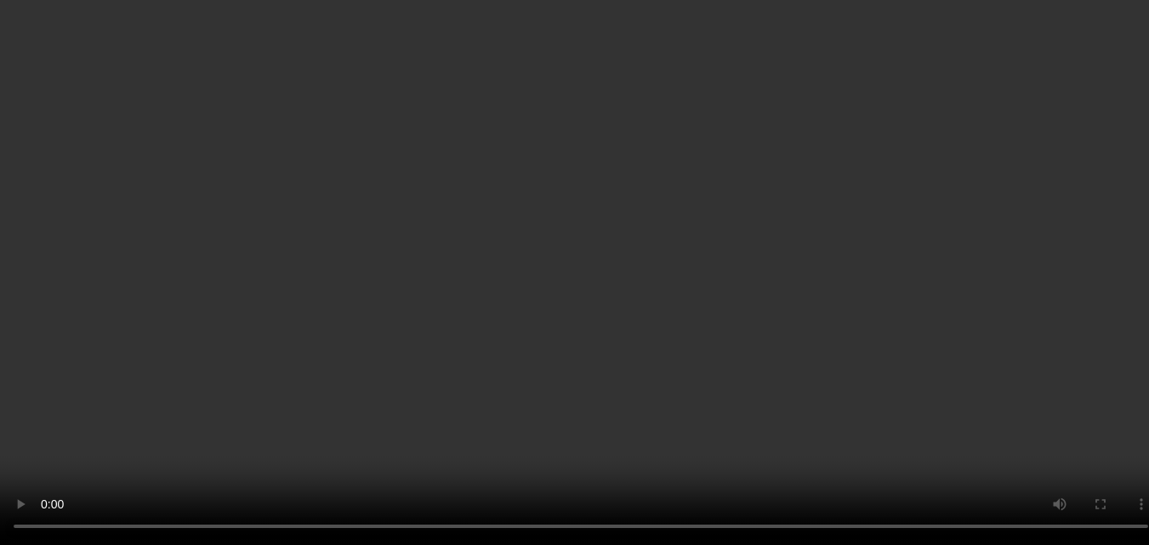
scroll to position [279, 0]
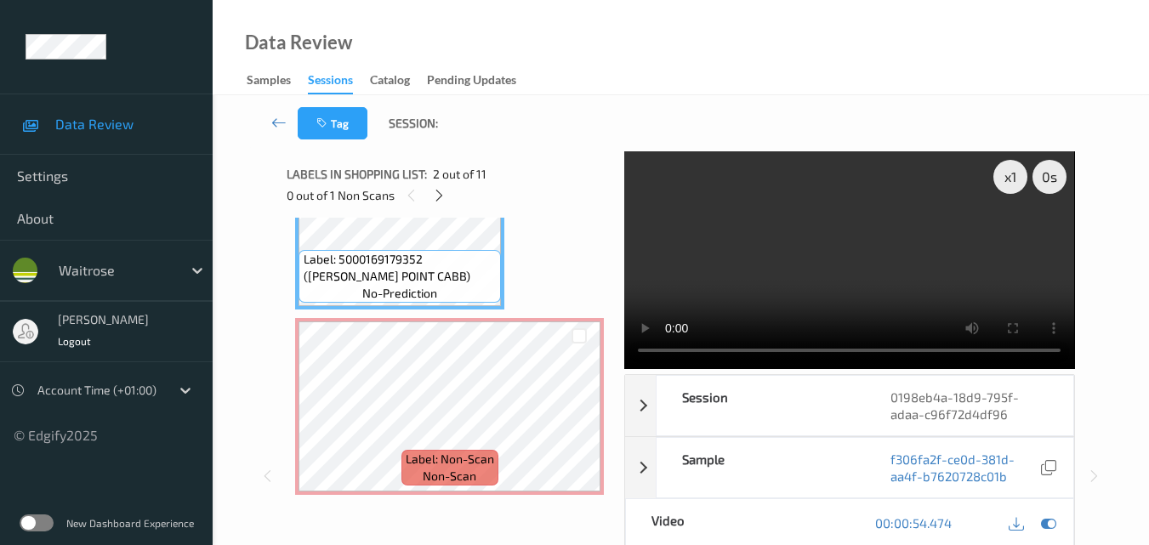
click at [880, 273] on video at bounding box center [849, 260] width 450 height 218
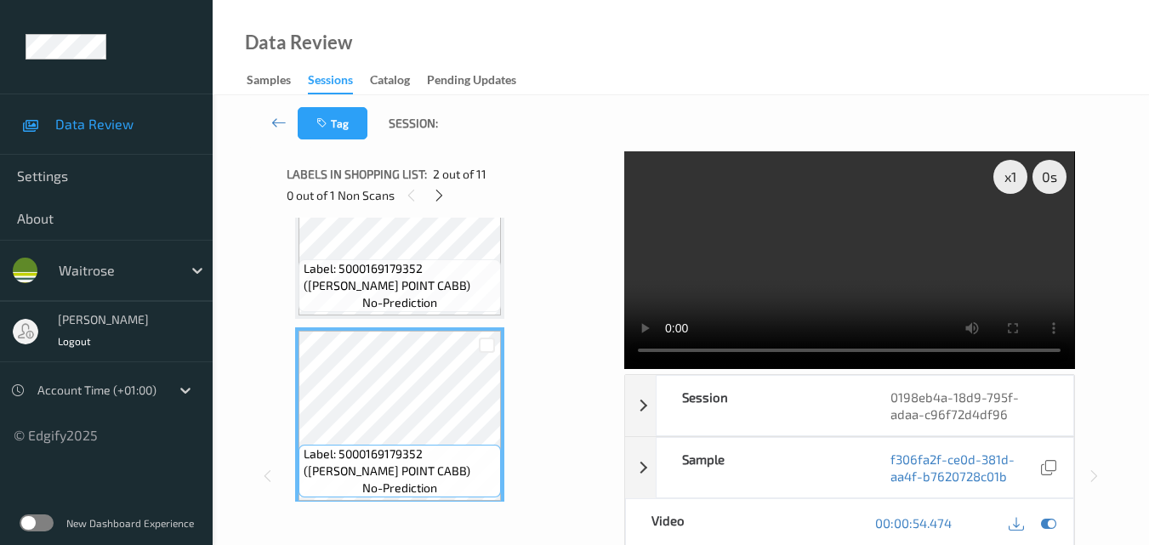
scroll to position [85, 0]
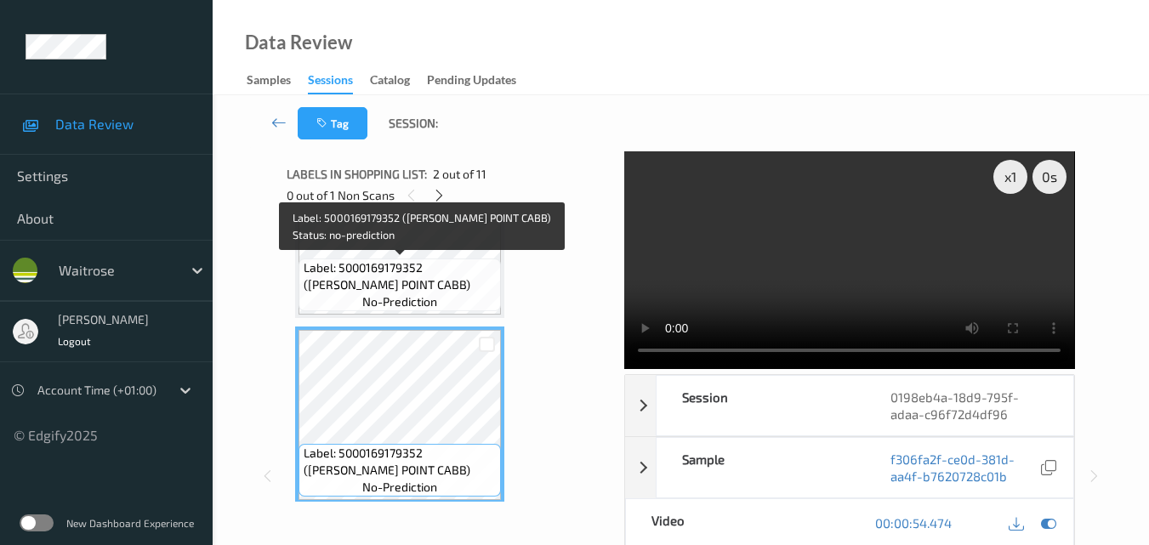
click at [446, 280] on span "Label: 5000169179352 ([PERSON_NAME] POINT CABB)" at bounding box center [401, 276] width 194 height 34
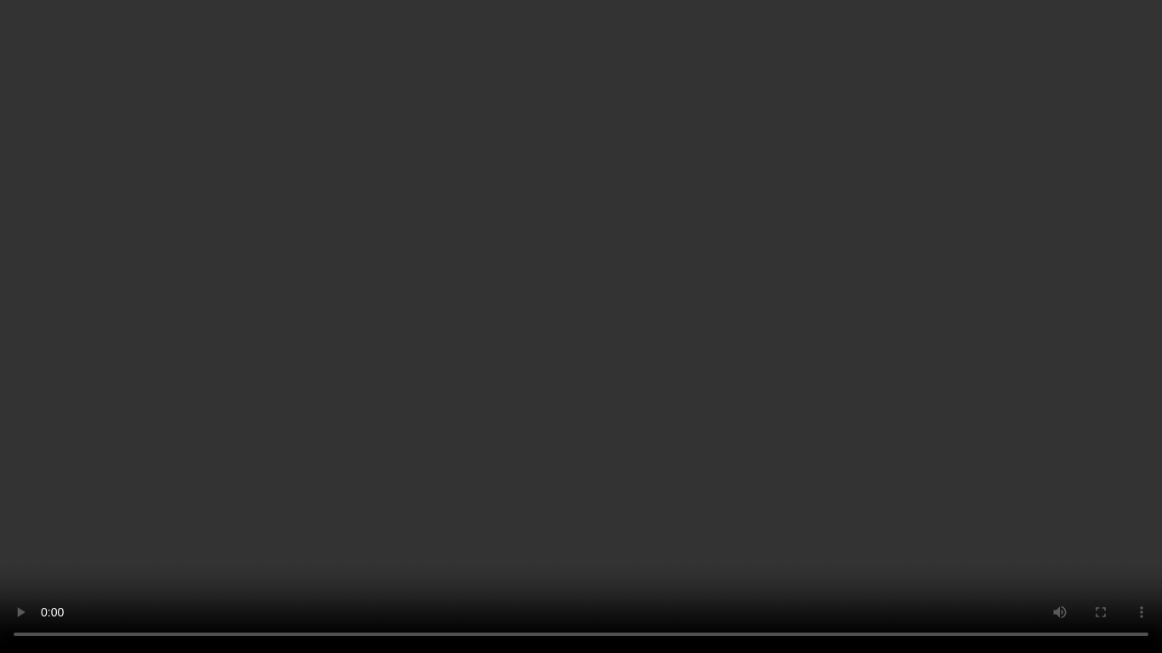
click at [760, 361] on video at bounding box center [581, 326] width 1162 height 653
click at [760, 357] on video at bounding box center [581, 326] width 1162 height 653
click at [698, 383] on video at bounding box center [581, 326] width 1162 height 653
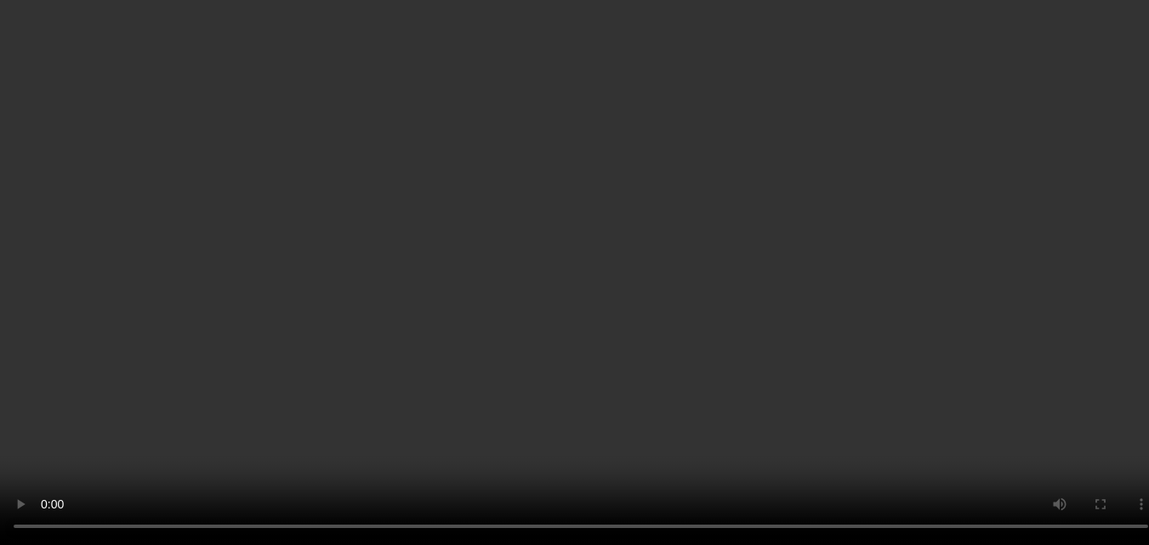
scroll to position [340, 0]
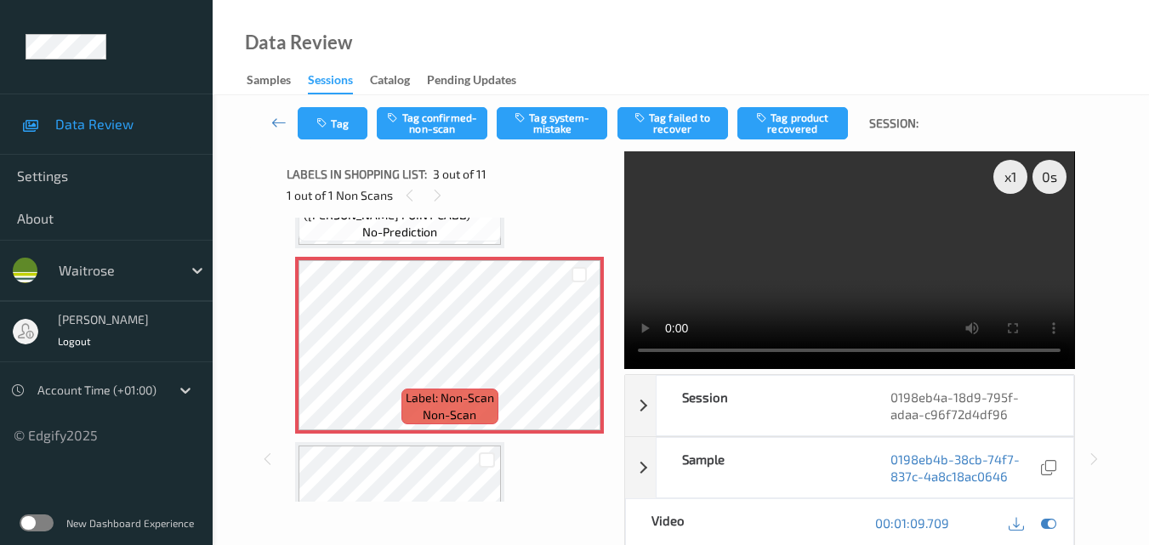
click at [902, 268] on video at bounding box center [849, 260] width 450 height 218
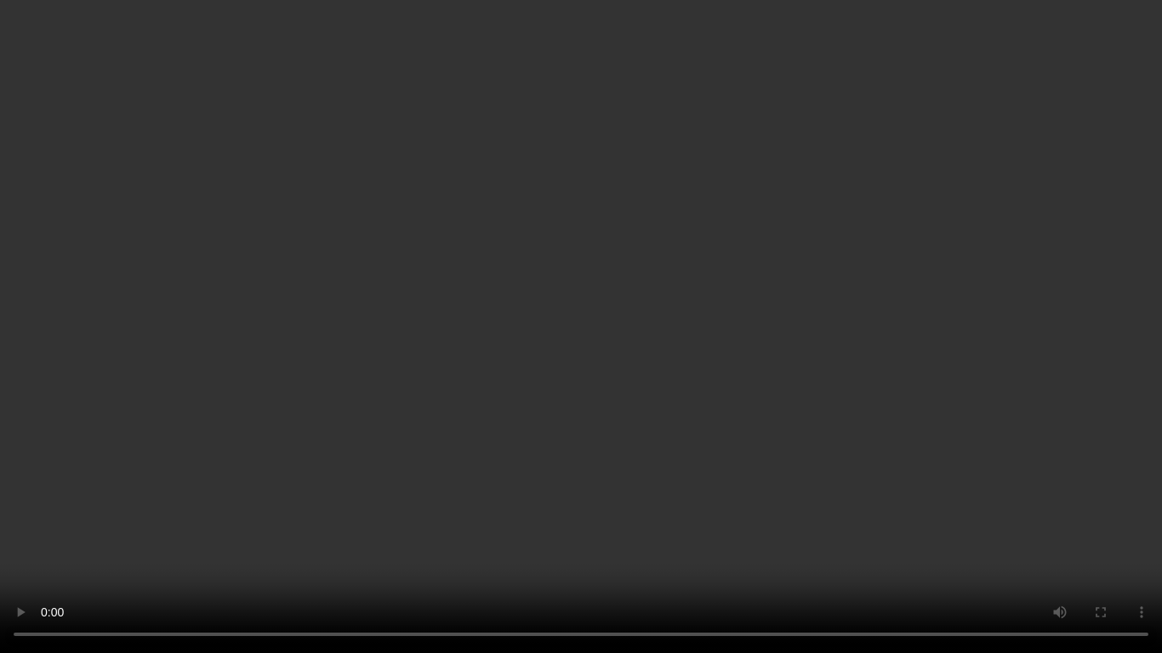
click at [638, 436] on video at bounding box center [581, 326] width 1162 height 653
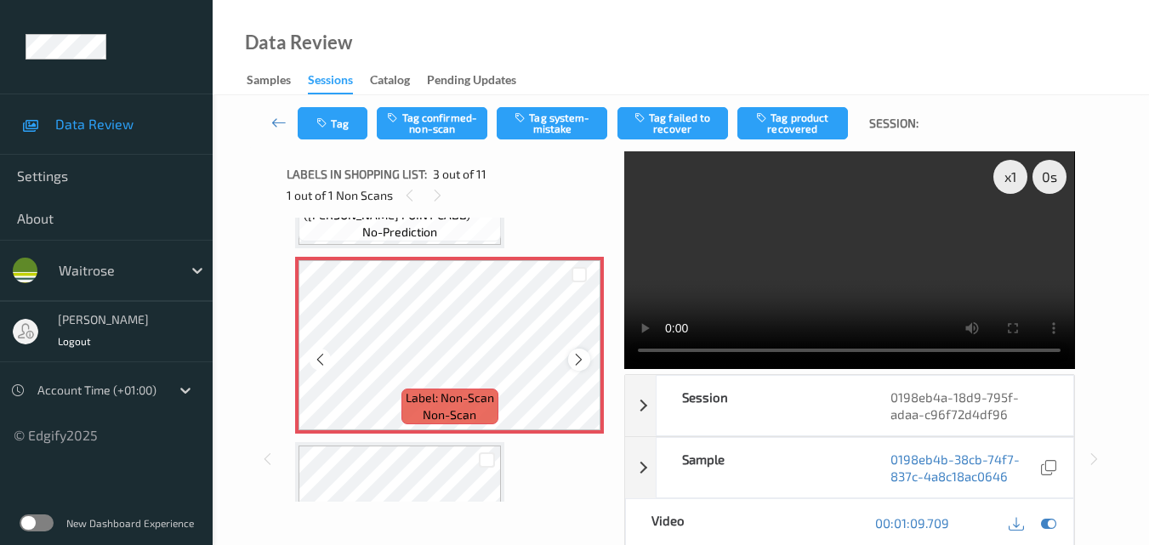
click at [583, 359] on icon at bounding box center [579, 359] width 14 height 15
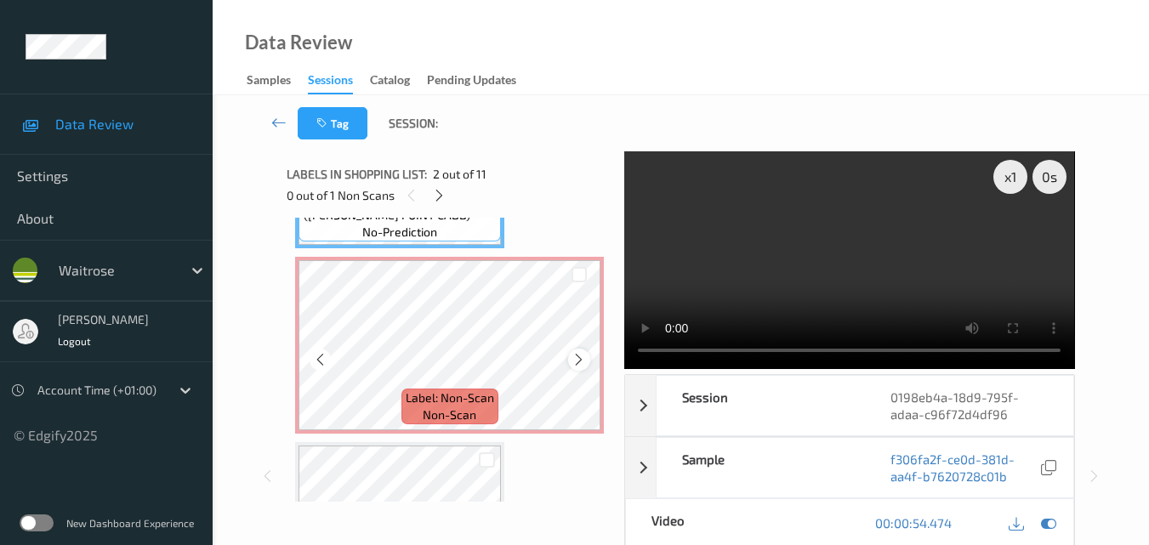
click at [572, 361] on icon at bounding box center [579, 359] width 14 height 15
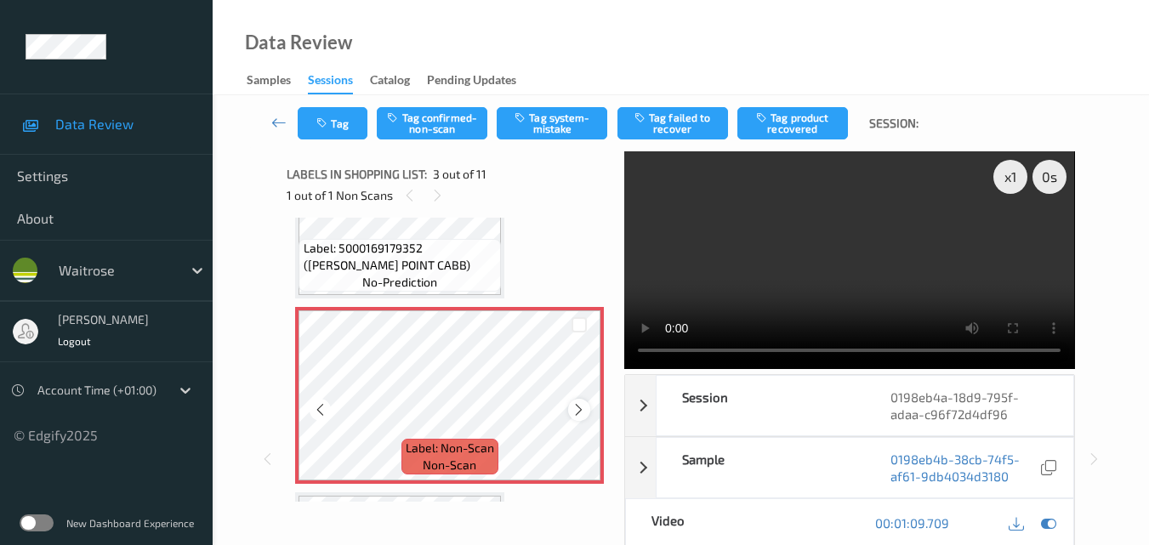
scroll to position [255, 0]
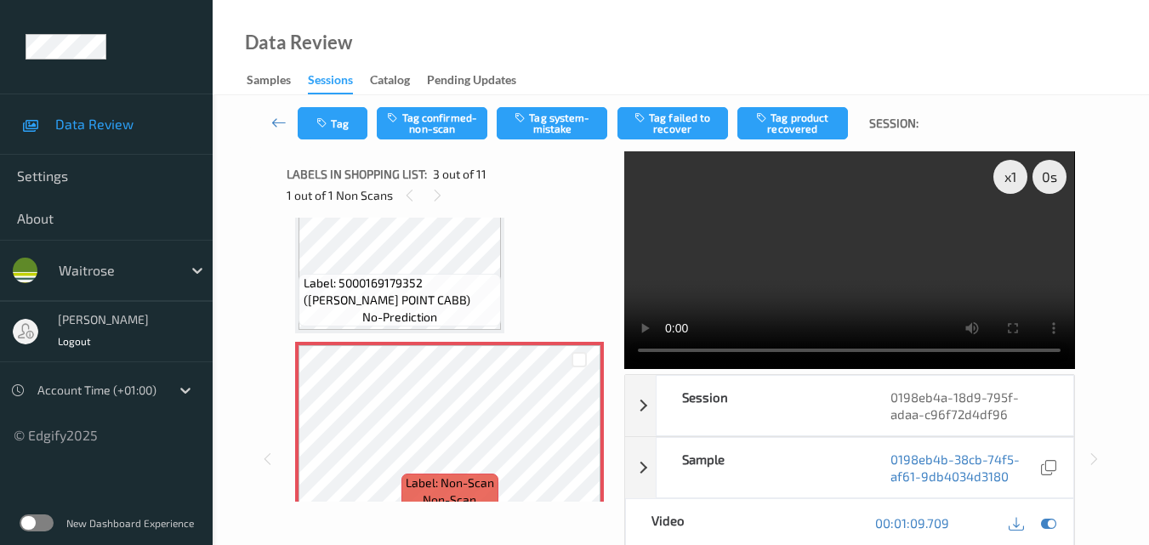
click at [413, 323] on span "no-prediction" at bounding box center [399, 317] width 75 height 17
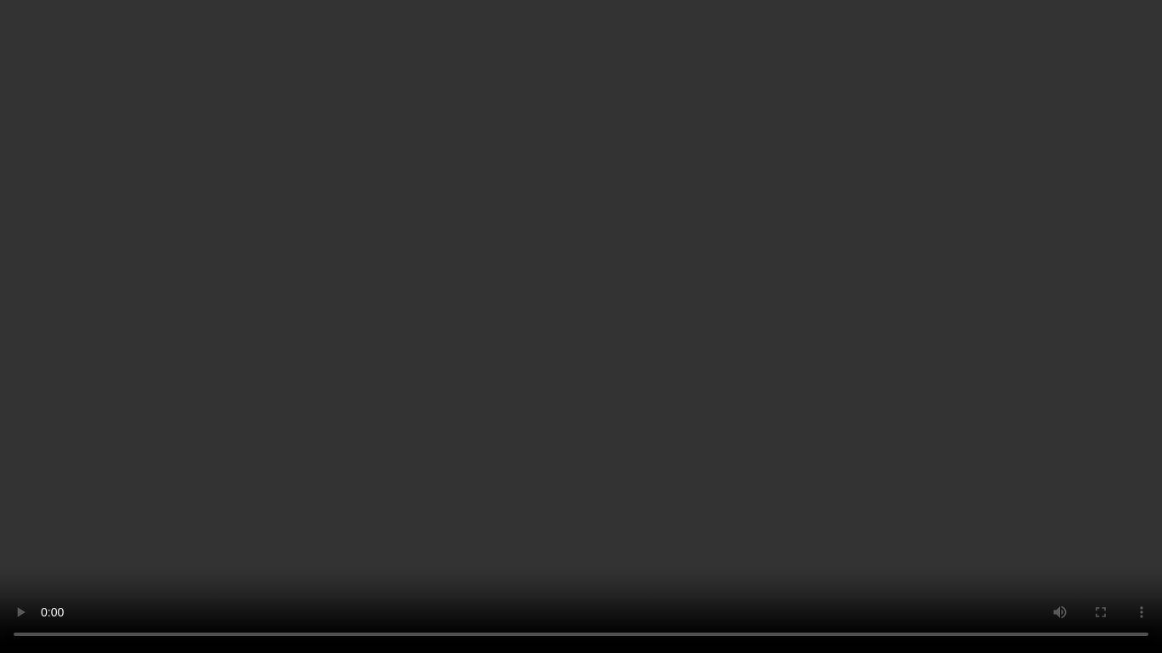
click at [769, 423] on video at bounding box center [581, 326] width 1162 height 653
click at [766, 425] on video at bounding box center [581, 326] width 1162 height 653
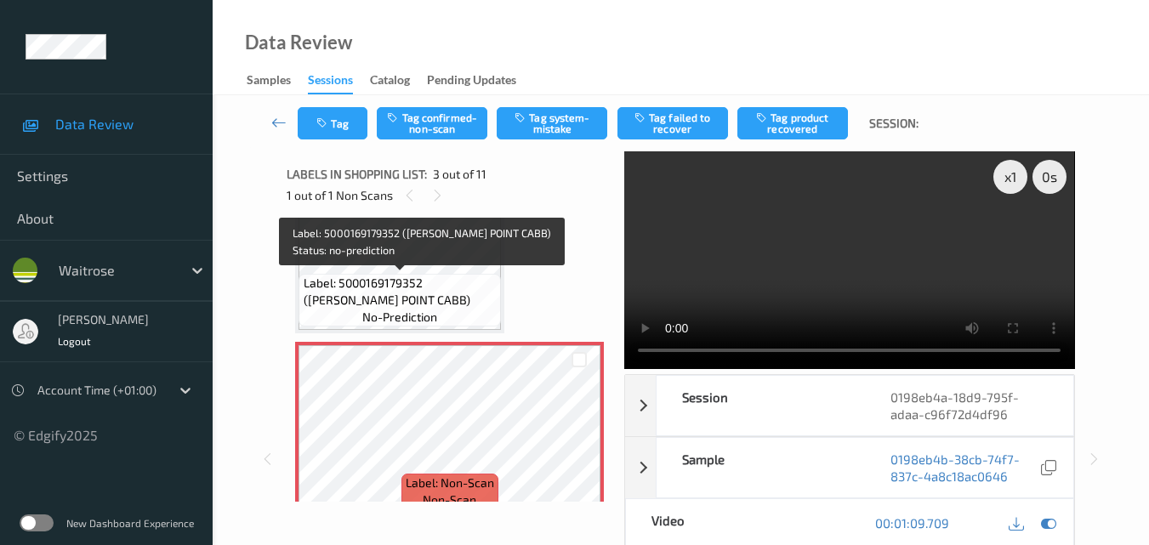
click at [464, 284] on span "Label: 5000169179352 (WR ESS POINT CABB)" at bounding box center [401, 292] width 194 height 34
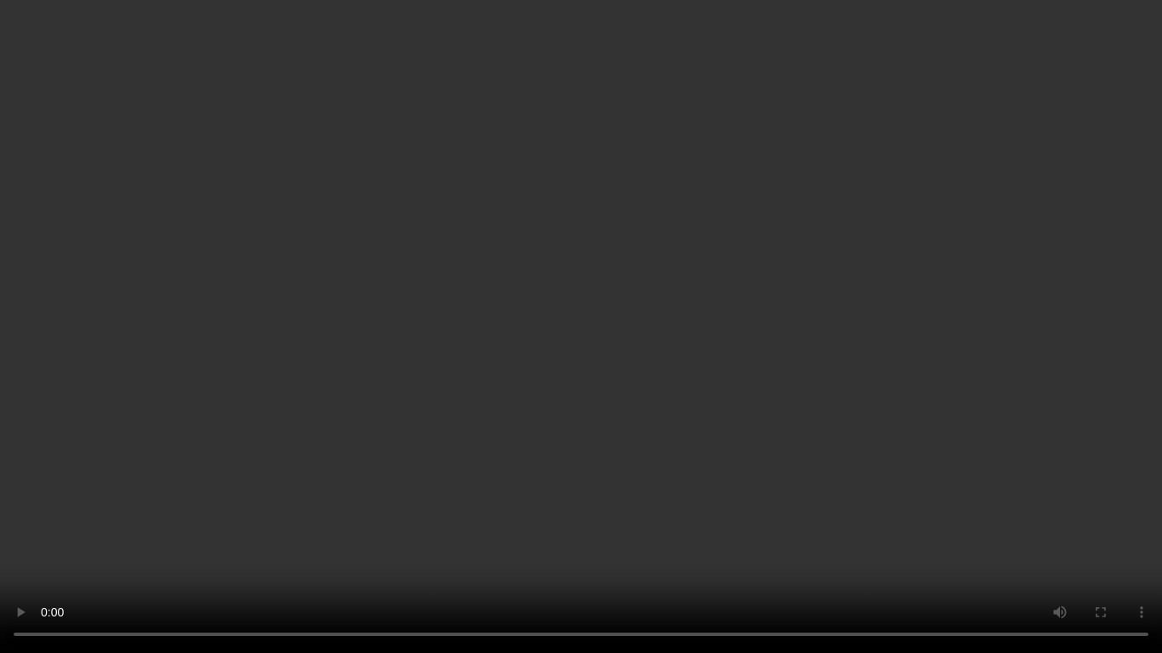
click at [840, 361] on video at bounding box center [581, 326] width 1162 height 653
click at [682, 384] on video at bounding box center [581, 326] width 1162 height 653
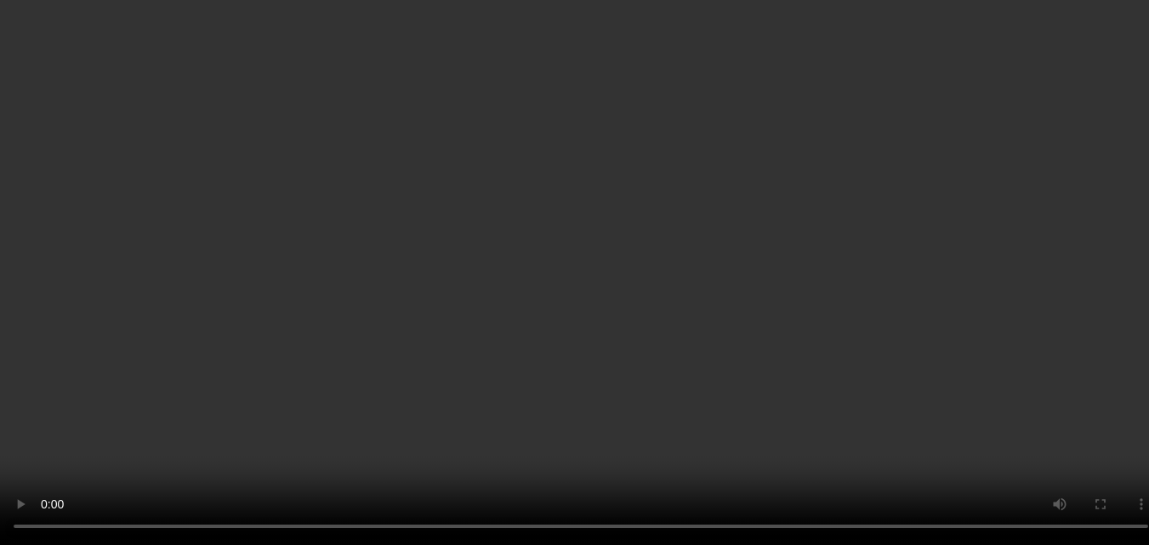
scroll to position [340, 0]
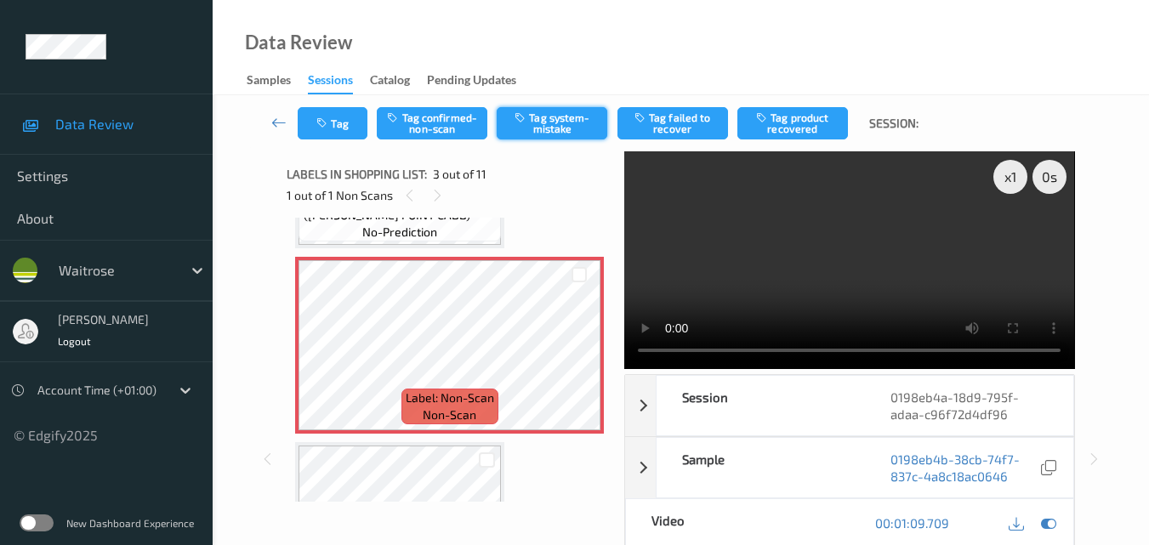
click at [552, 122] on button "Tag system-mistake" at bounding box center [552, 123] width 111 height 32
click at [326, 122] on icon "button" at bounding box center [323, 123] width 14 height 12
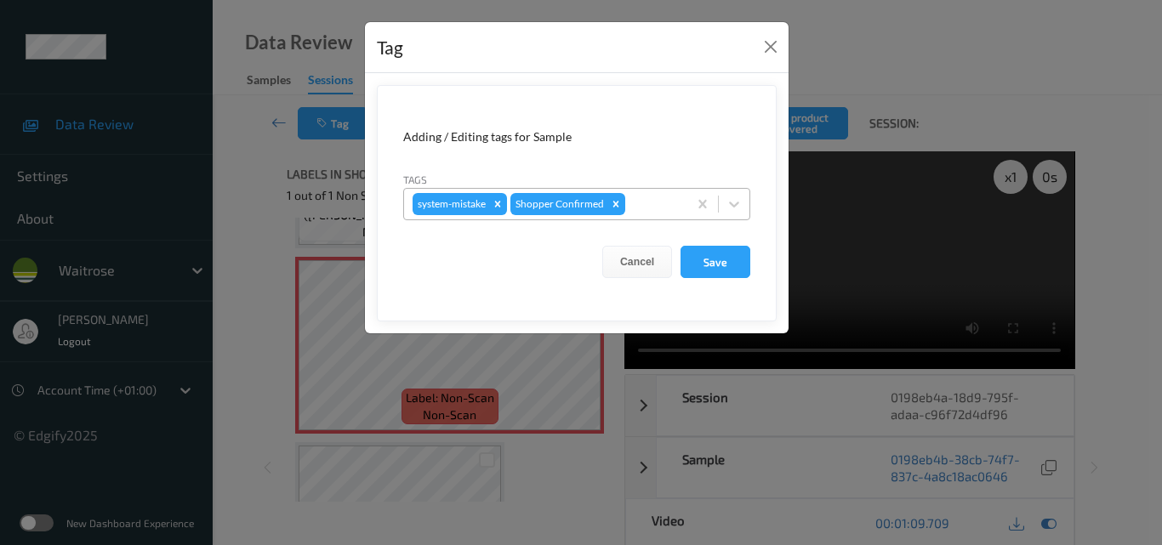
click at [654, 202] on div at bounding box center [654, 204] width 50 height 20
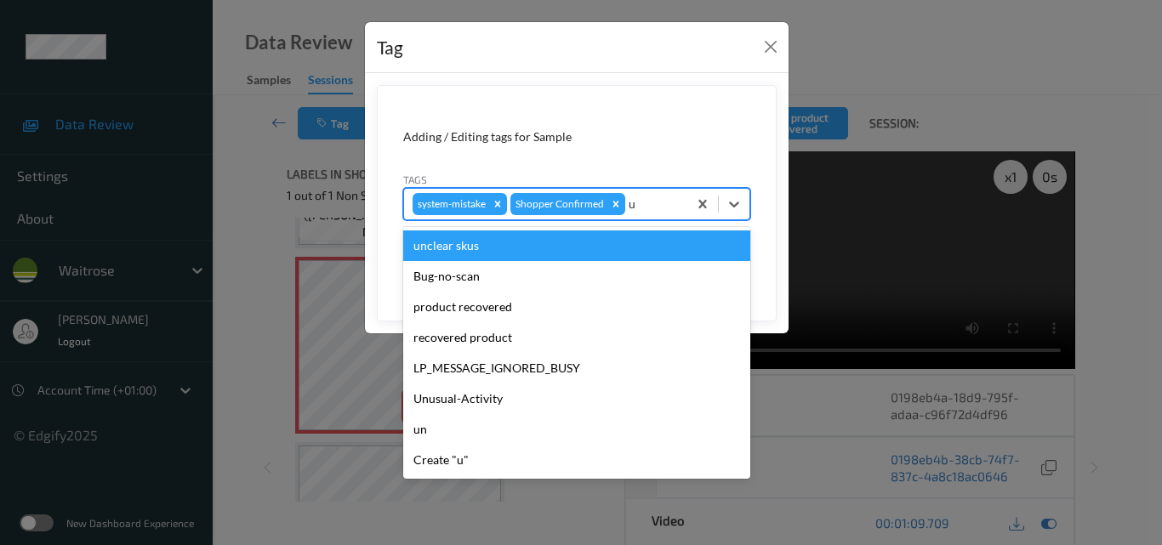
type input "un"
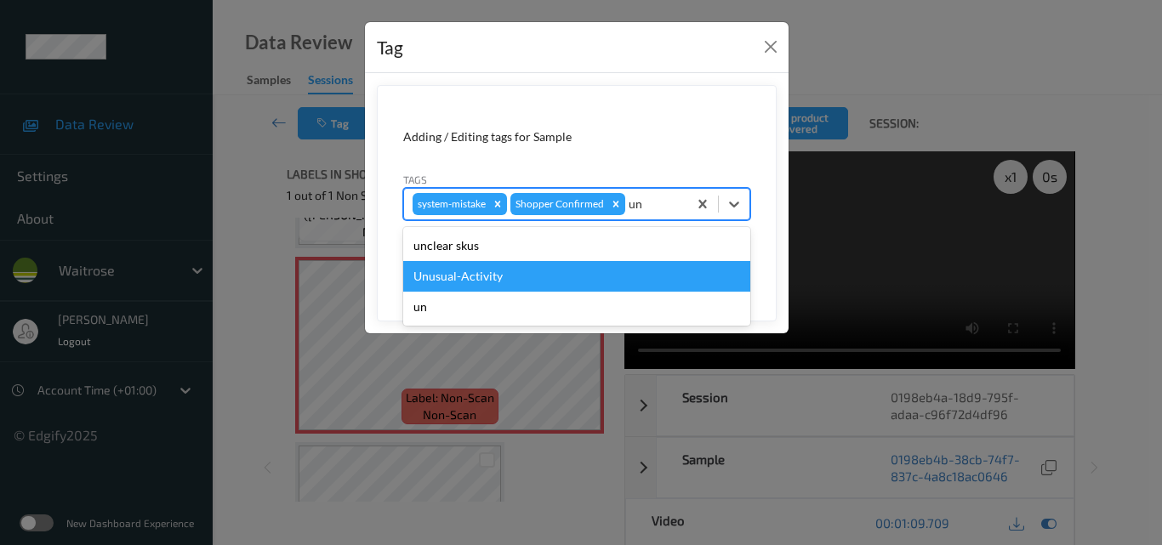
click at [594, 272] on div "Unusual-Activity" at bounding box center [576, 276] width 347 height 31
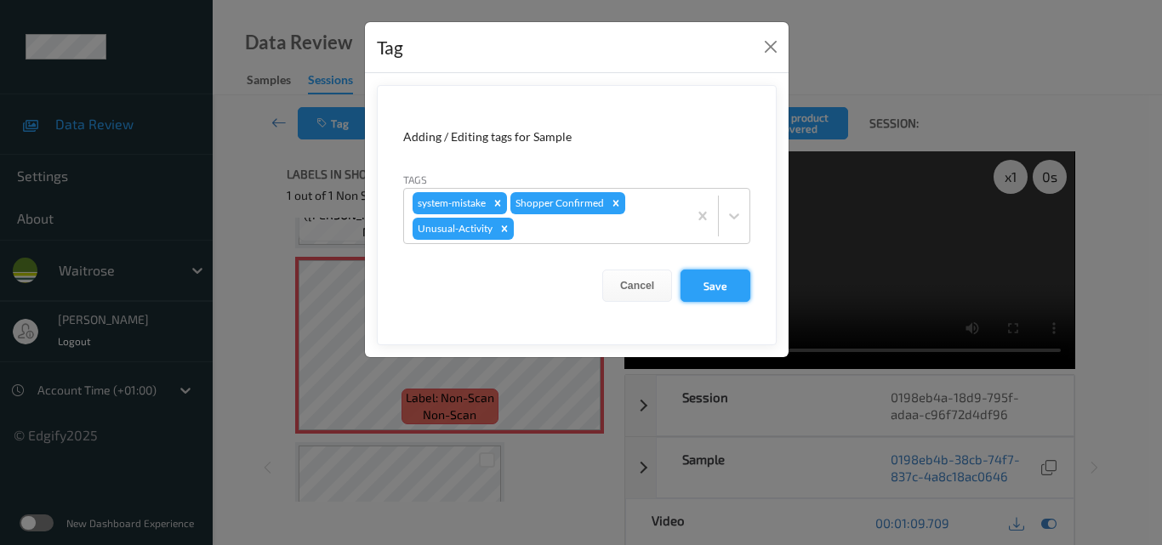
click at [724, 287] on button "Save" at bounding box center [715, 286] width 70 height 32
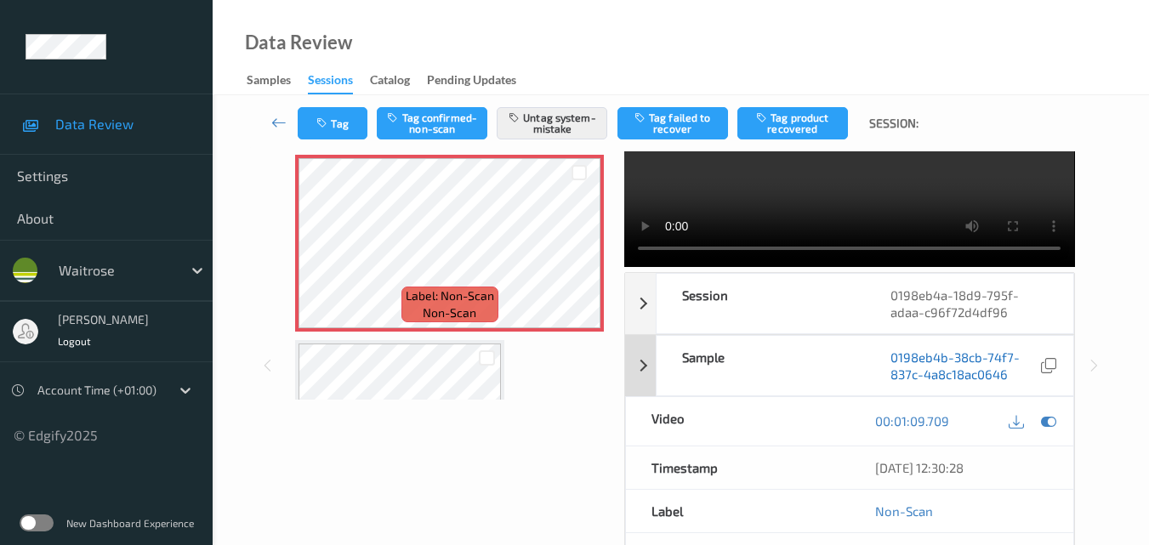
scroll to position [273, 0]
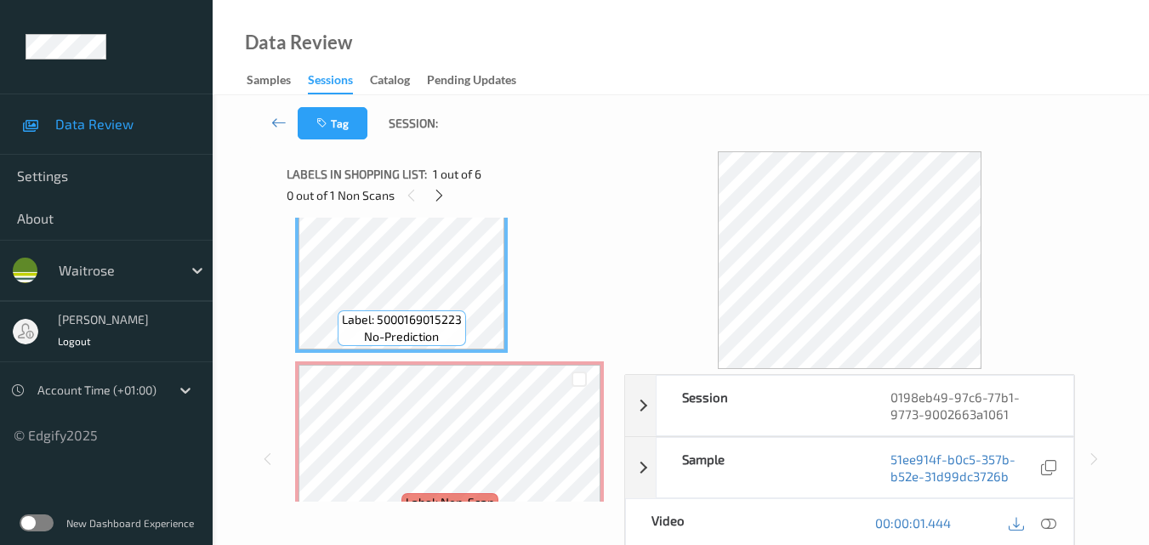
scroll to position [85, 0]
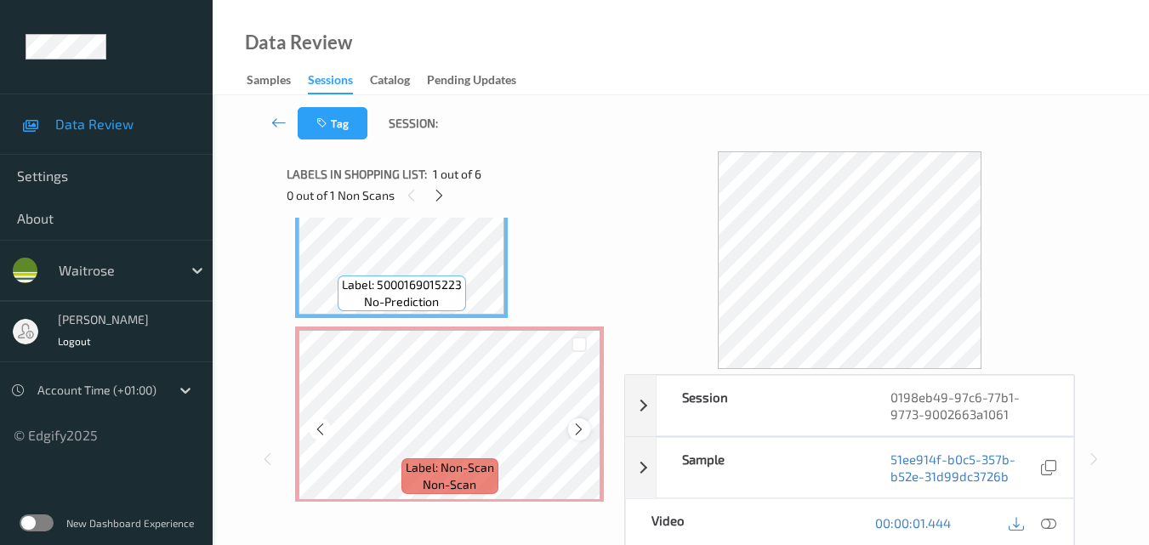
click at [579, 425] on icon at bounding box center [579, 429] width 14 height 15
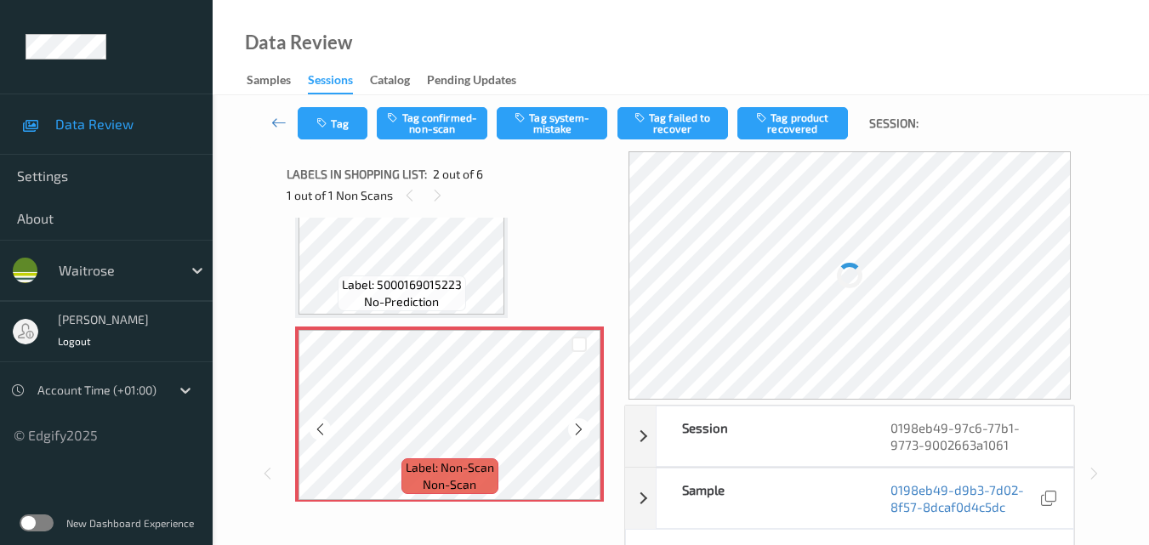
click at [579, 425] on icon at bounding box center [579, 429] width 14 height 15
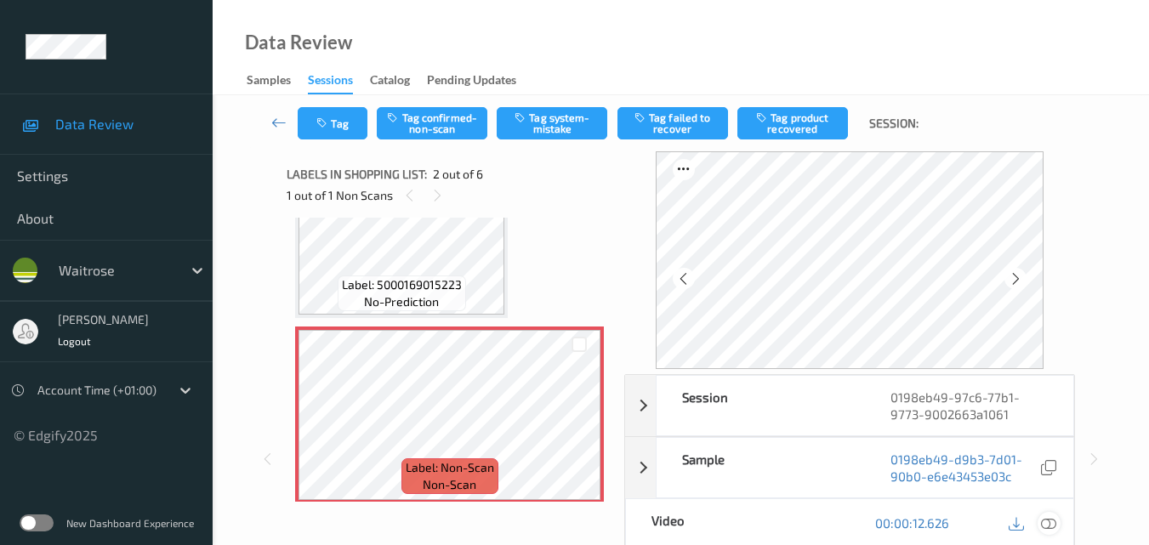
click at [1050, 523] on icon at bounding box center [1048, 522] width 15 height 15
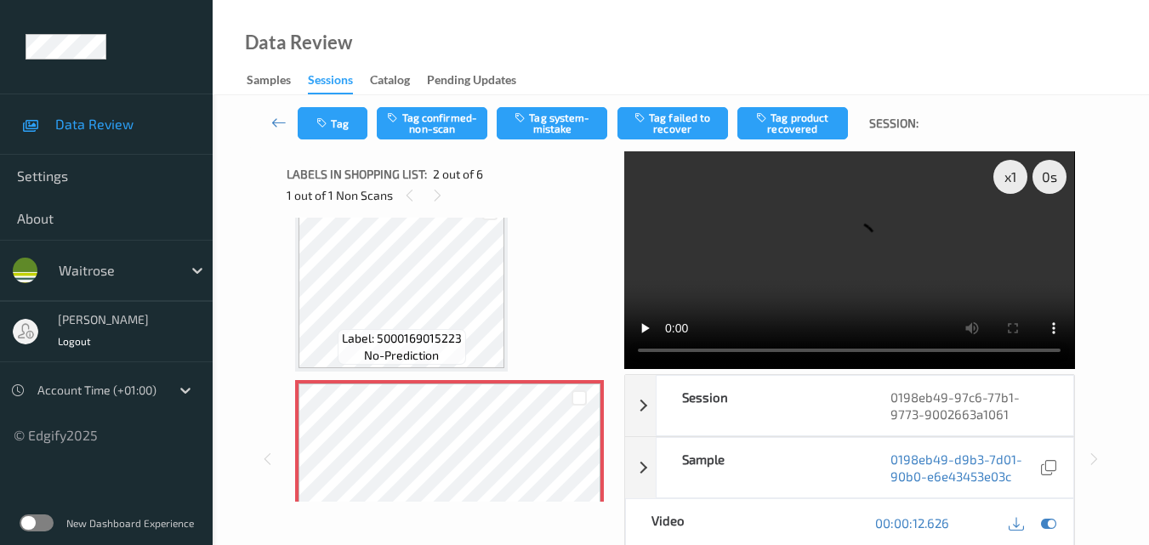
scroll to position [0, 0]
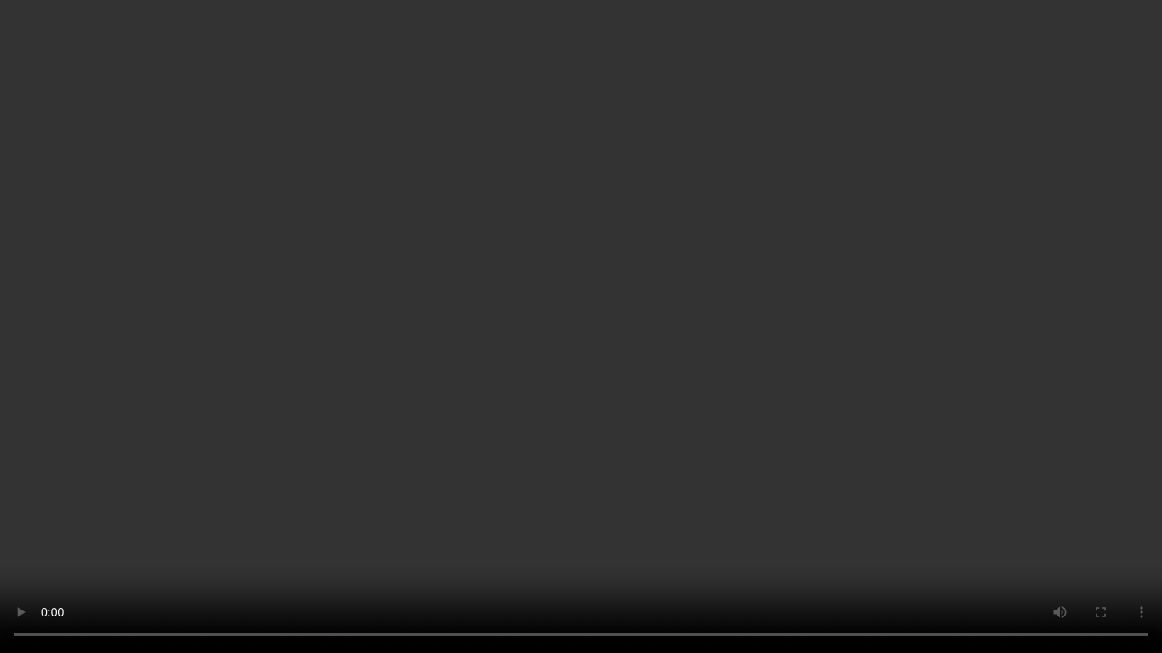
click at [734, 362] on video at bounding box center [581, 326] width 1162 height 653
click at [735, 359] on video at bounding box center [581, 326] width 1162 height 653
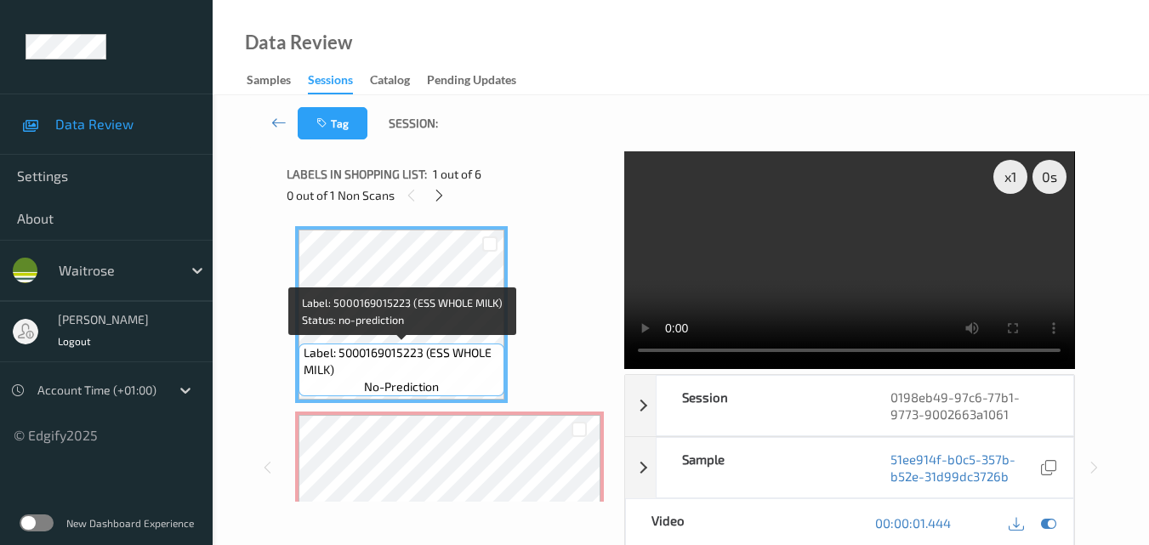
click at [428, 361] on span "Label: 5000169015223 (ESS WHOLE MILK)" at bounding box center [402, 361] width 197 height 34
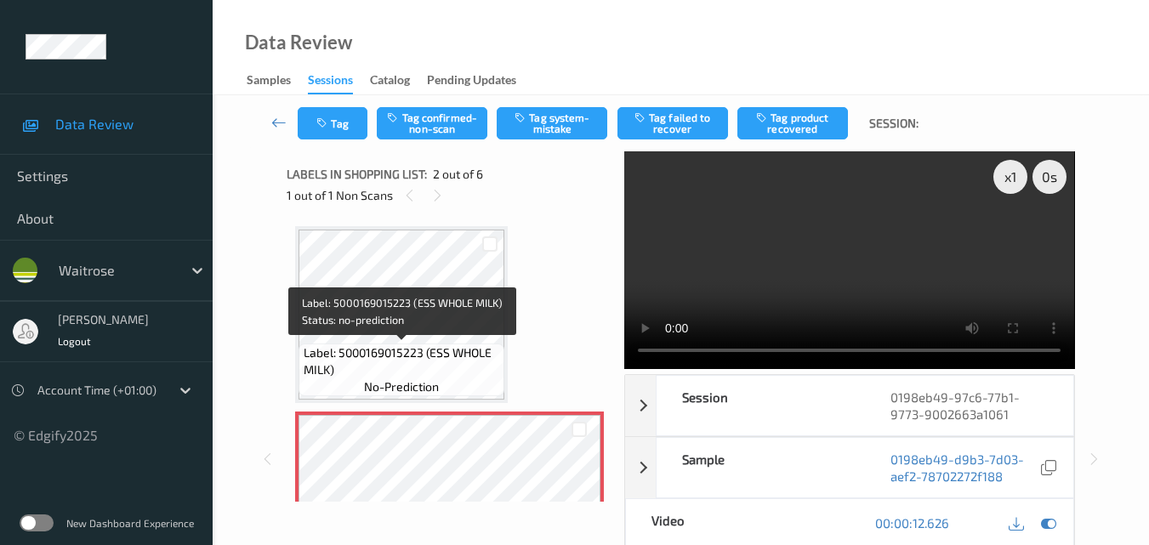
click at [435, 374] on span "Label: 5000169015223 (ESS WHOLE MILK)" at bounding box center [402, 361] width 197 height 34
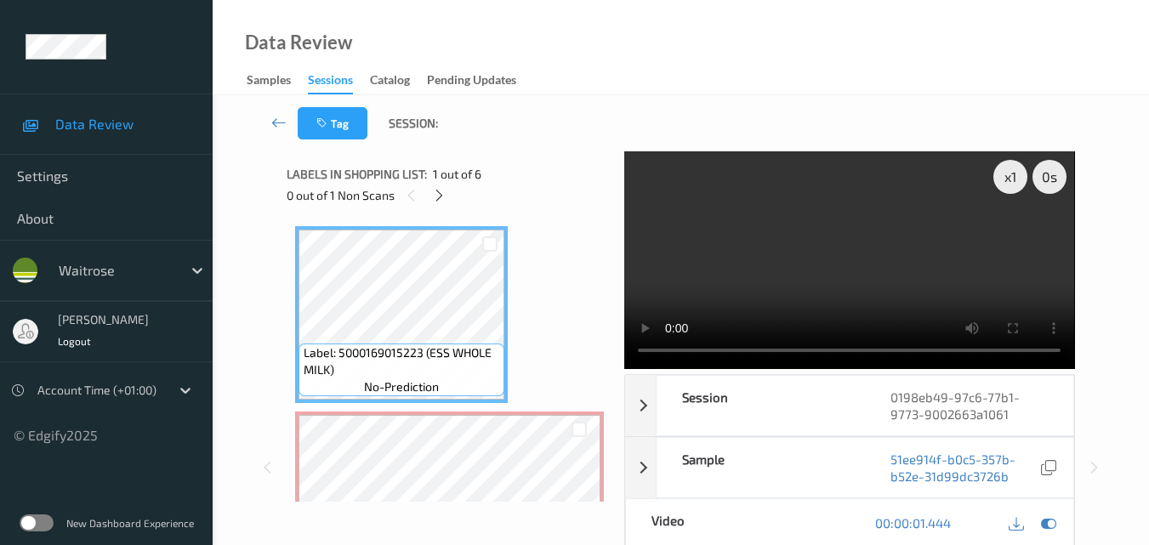
click at [876, 277] on video at bounding box center [849, 260] width 450 height 218
click at [819, 282] on video at bounding box center [849, 260] width 450 height 218
click at [894, 289] on video at bounding box center [849, 260] width 450 height 218
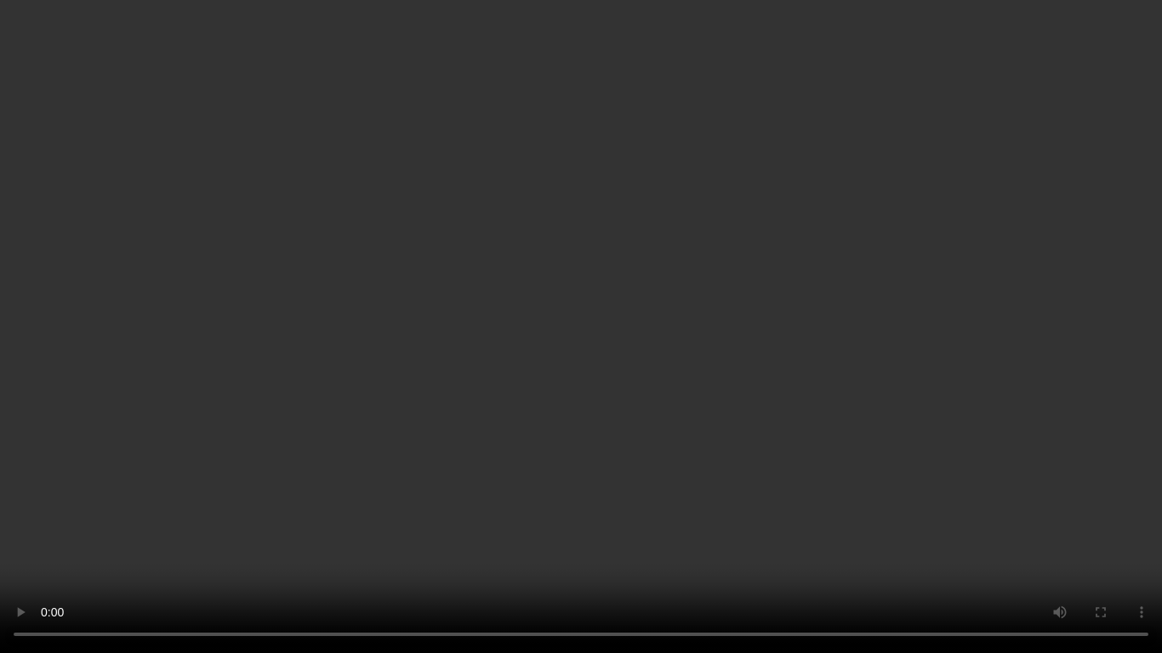
click at [998, 413] on video at bounding box center [581, 326] width 1162 height 653
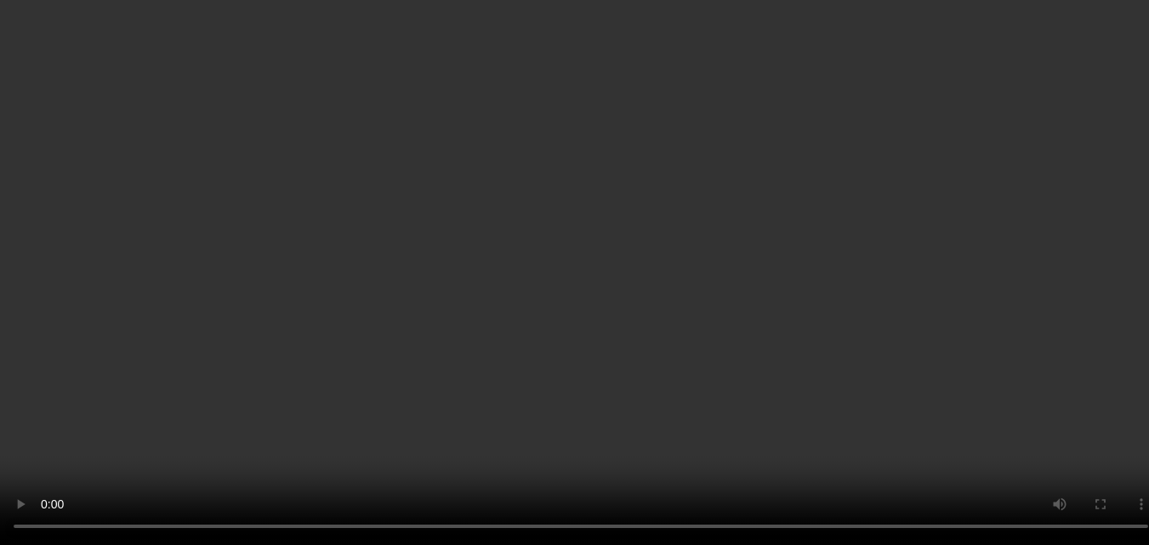
scroll to position [255, 0]
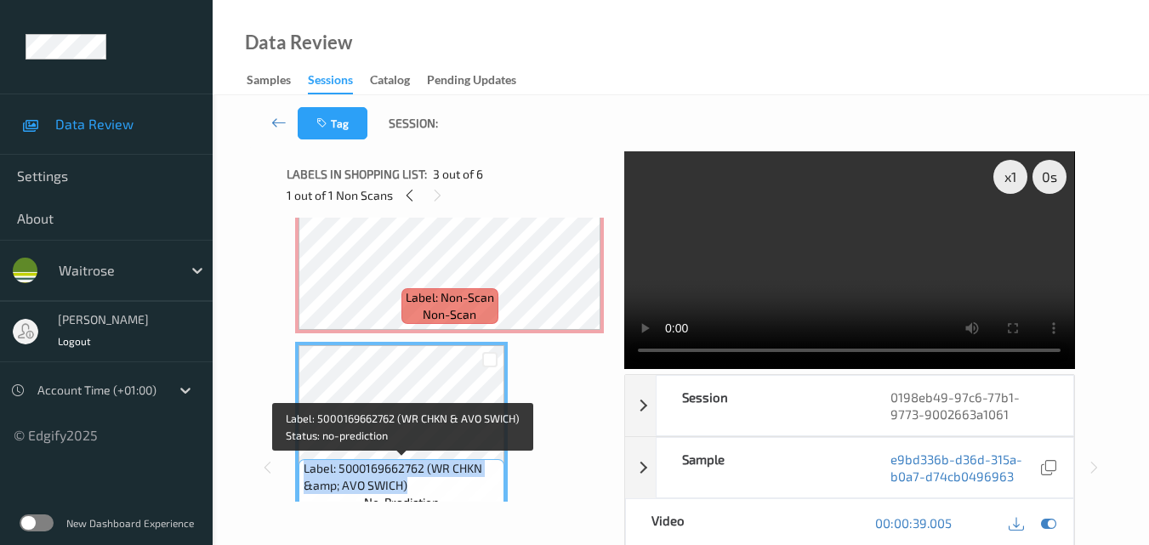
drag, startPoint x: 410, startPoint y: 487, endPoint x: 302, endPoint y: 459, distance: 111.4
click at [305, 464] on span "Label: 5000169662762 (WR CHKN &amp; AVO SWICH)" at bounding box center [402, 477] width 197 height 34
copy span "Label: 5000169662762 (WR CHKN &amp; AVO SWICH)"
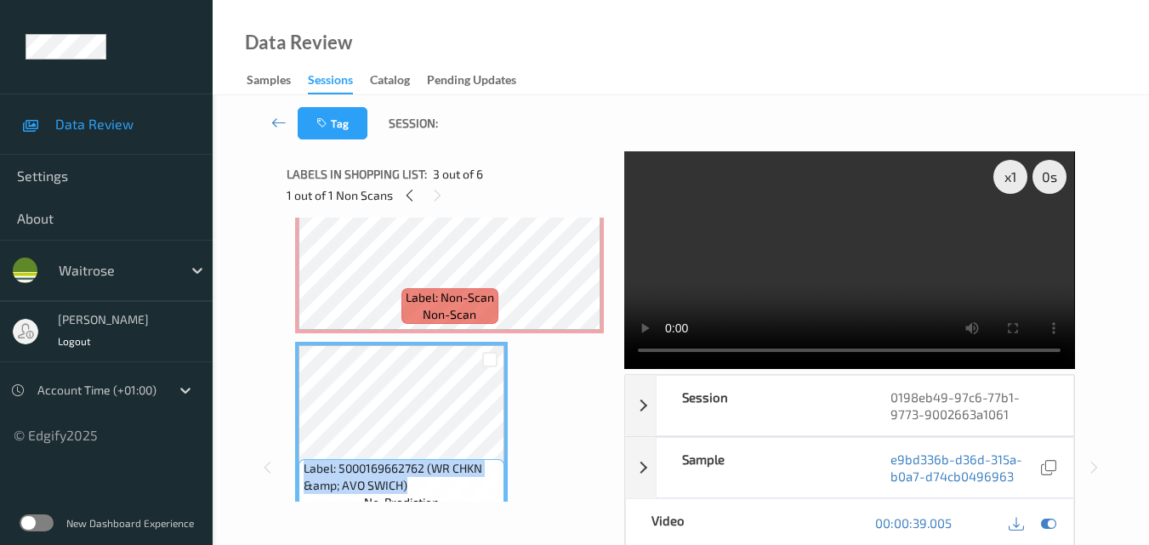
click at [850, 265] on video at bounding box center [849, 260] width 450 height 218
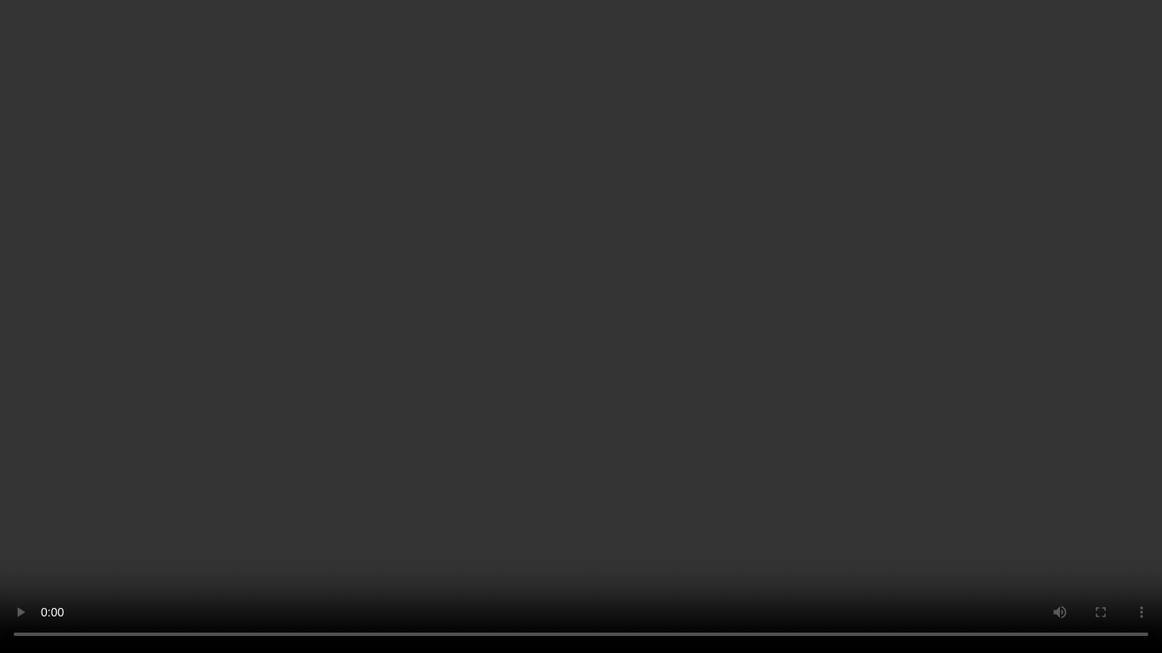
click at [981, 373] on video at bounding box center [581, 326] width 1162 height 653
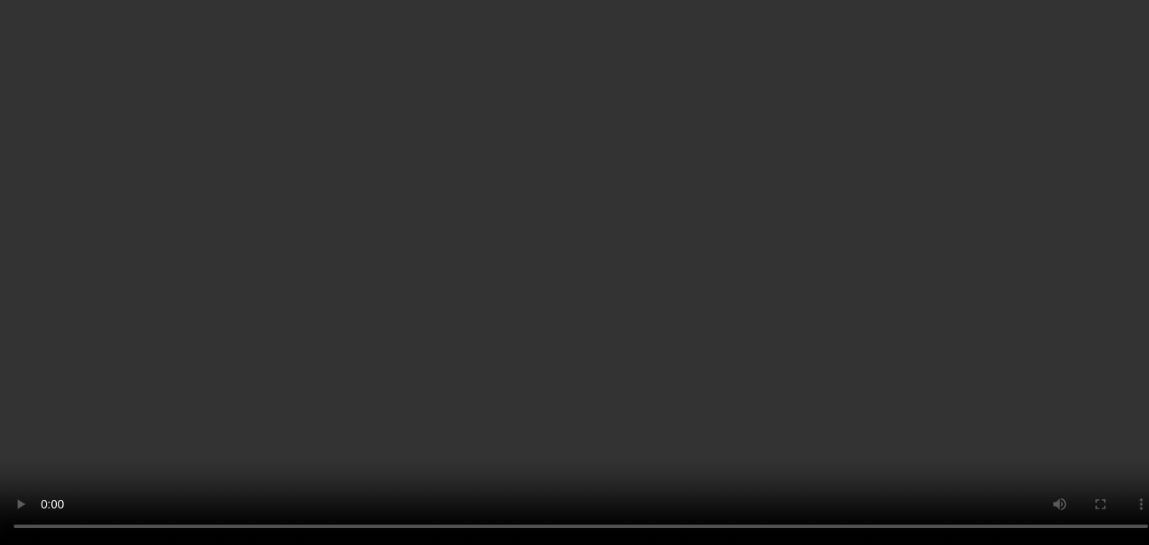
scroll to position [340, 0]
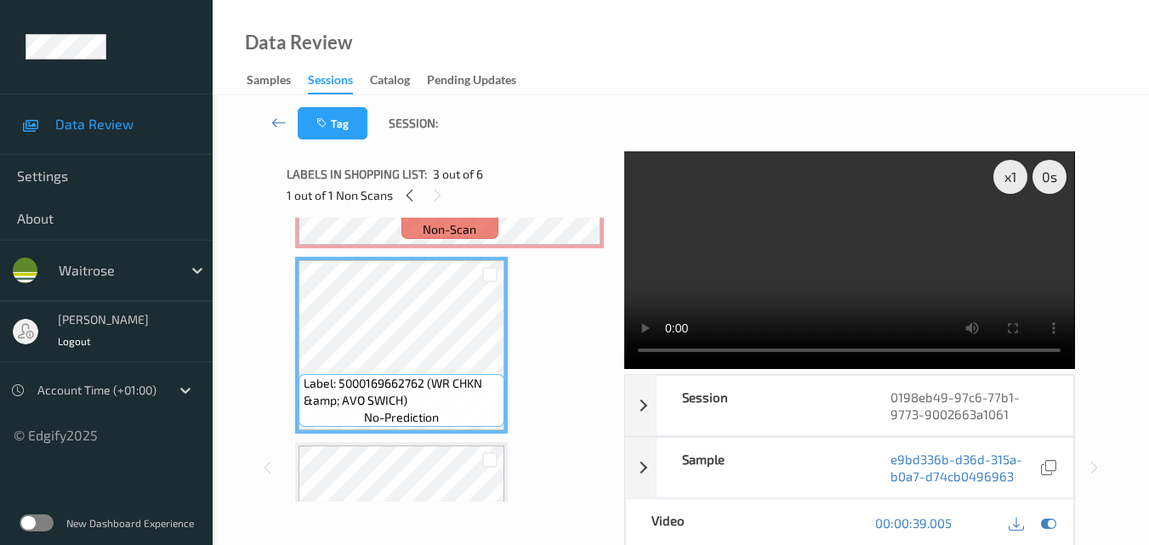
click at [554, 379] on div "Label: 5000169015223 (ESS WHOLE MILK) no-prediction Label: Non-Scan non-scan La…" at bounding box center [449, 438] width 309 height 1104
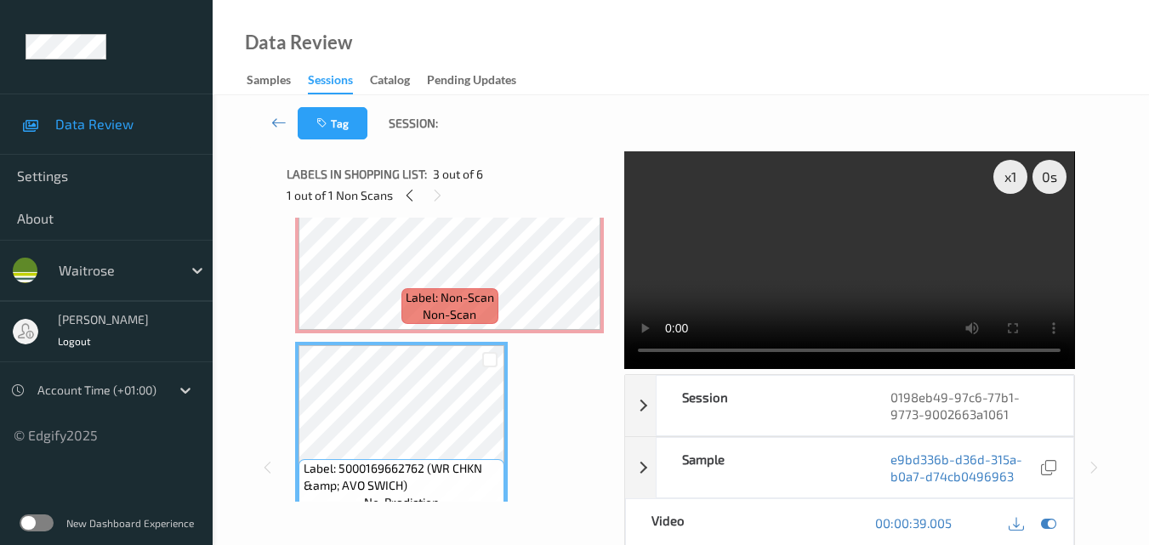
scroll to position [85, 0]
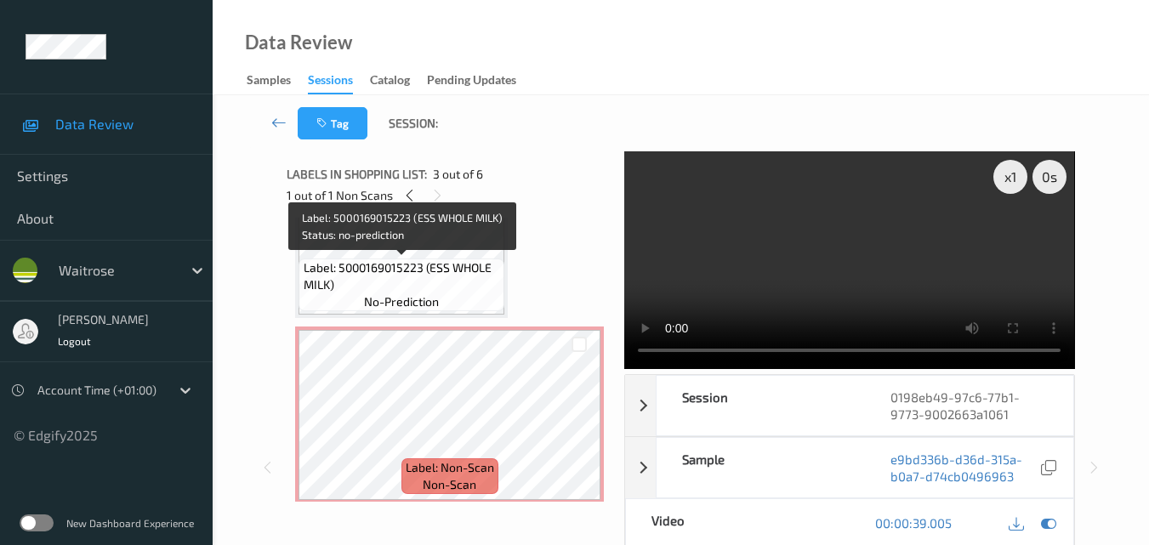
click at [453, 288] on span "Label: 5000169015223 (ESS WHOLE MILK)" at bounding box center [402, 276] width 197 height 34
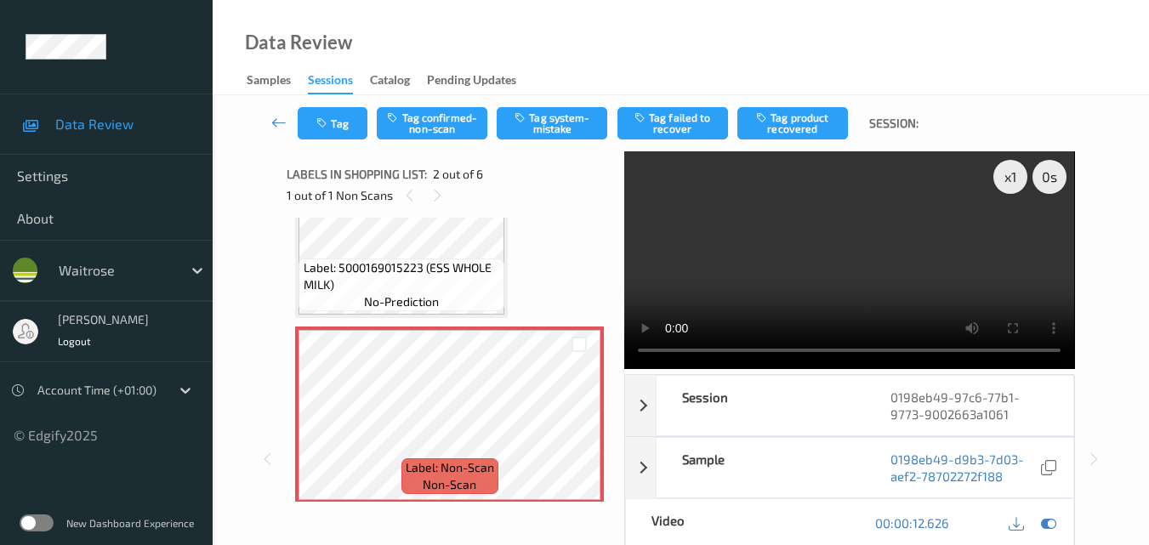
click at [811, 263] on video at bounding box center [849, 260] width 450 height 218
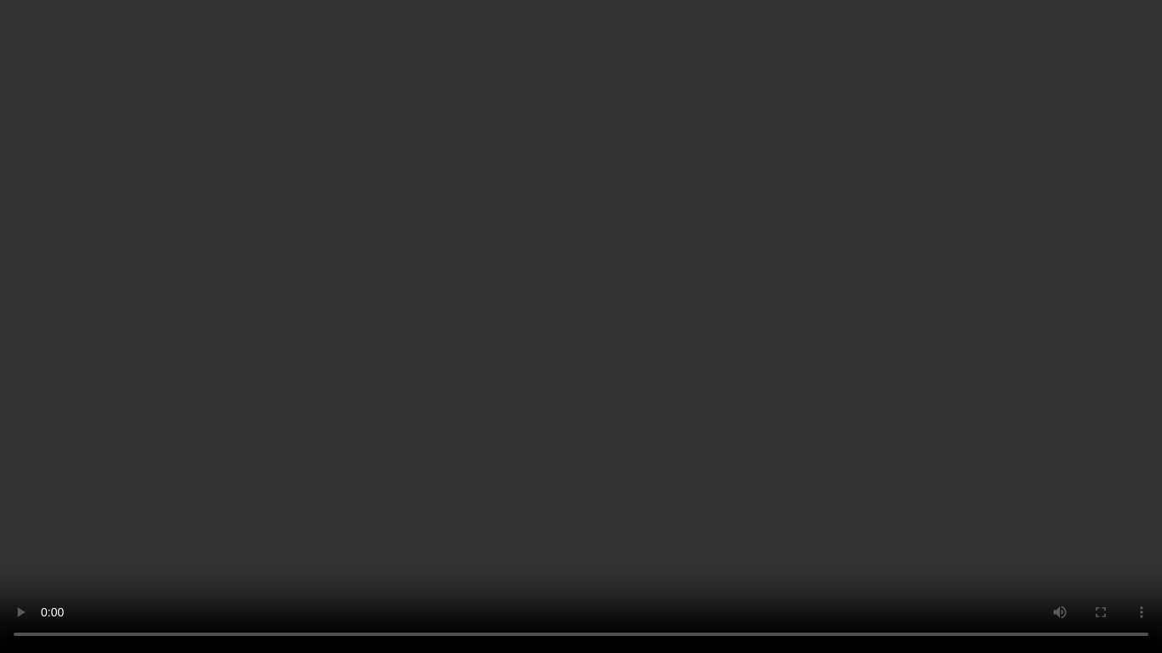
click at [635, 358] on video at bounding box center [581, 326] width 1162 height 653
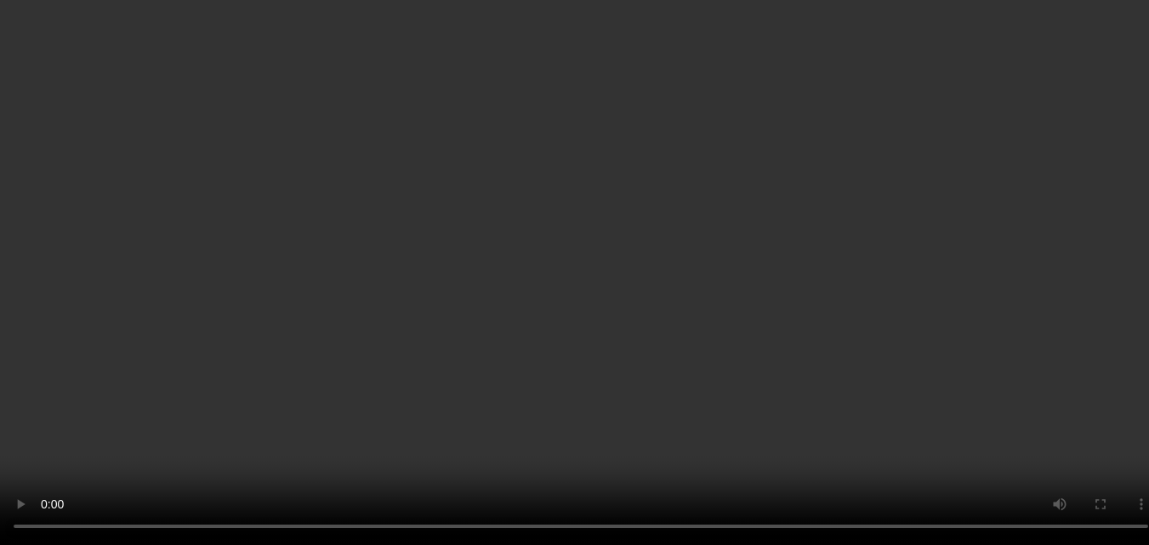
scroll to position [170, 0]
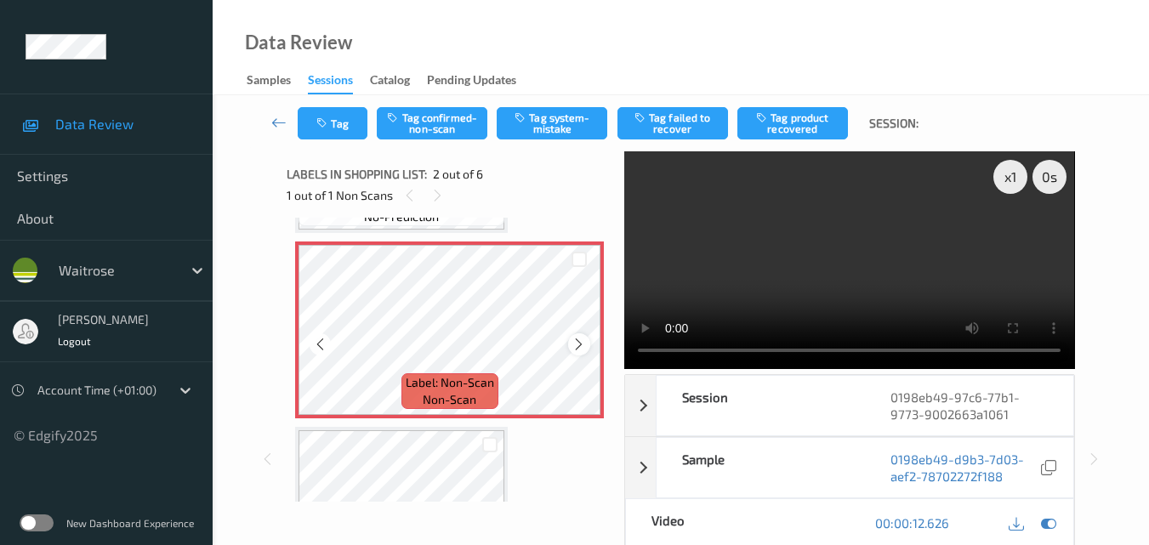
click at [578, 343] on icon at bounding box center [579, 344] width 14 height 15
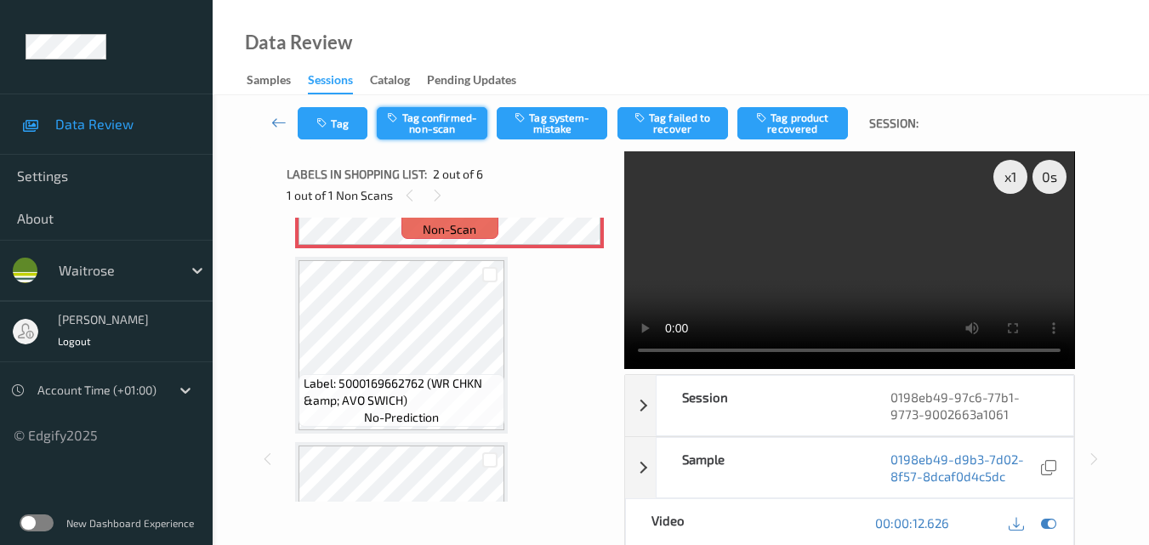
click at [441, 126] on button "Tag confirmed-non-scan" at bounding box center [432, 123] width 111 height 32
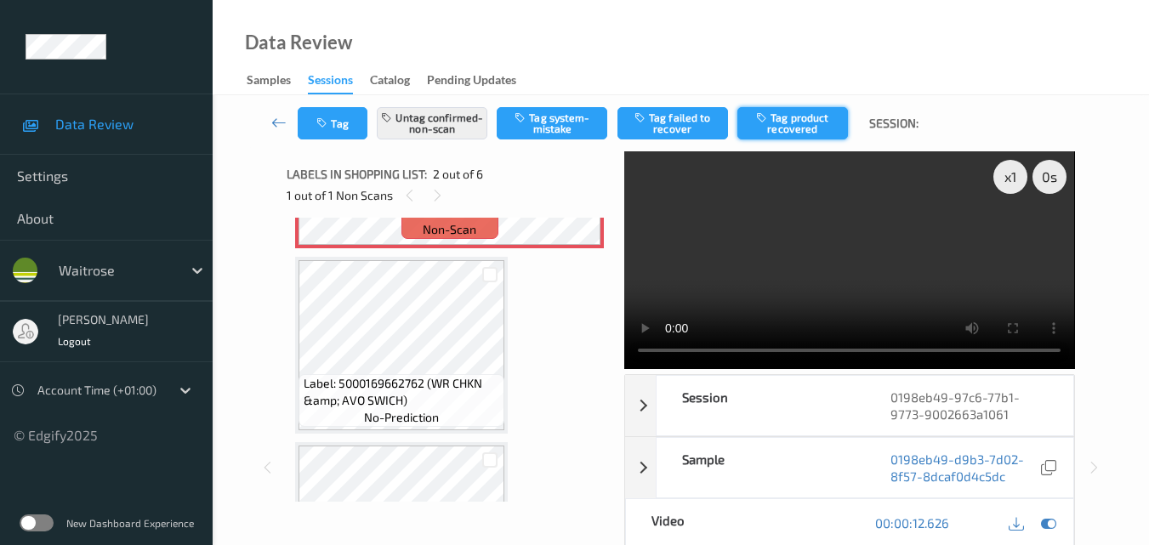
click at [774, 129] on button "Tag product recovered" at bounding box center [792, 123] width 111 height 32
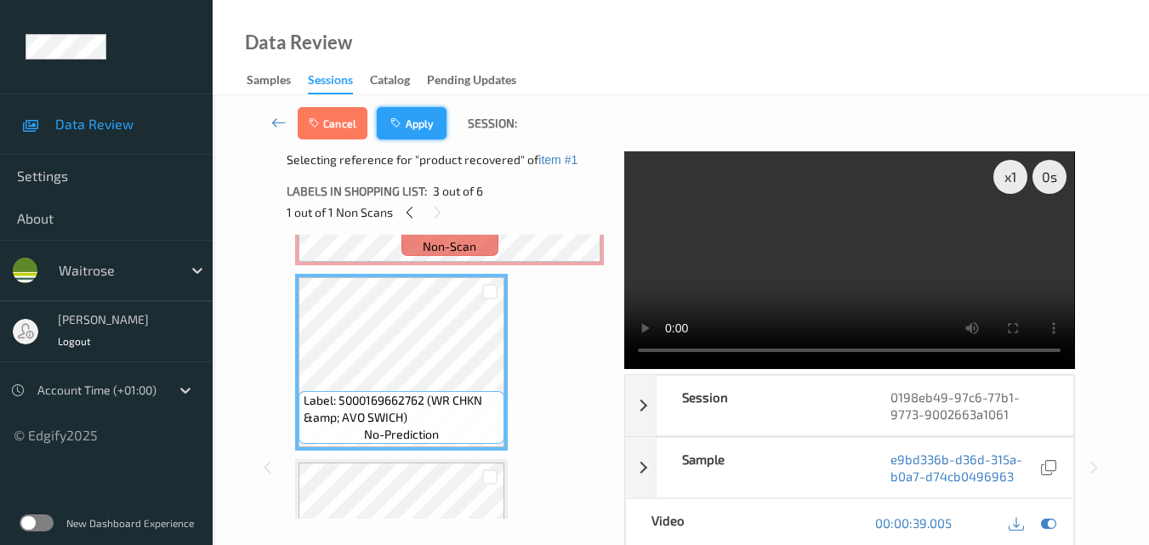
click at [427, 122] on button "Apply" at bounding box center [412, 123] width 70 height 32
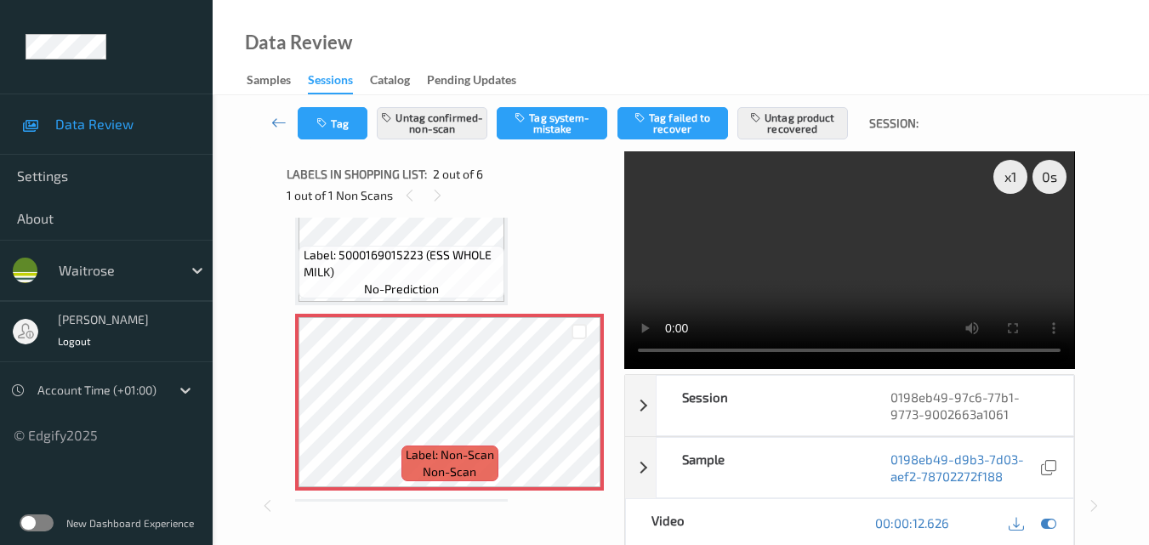
scroll to position [94, 0]
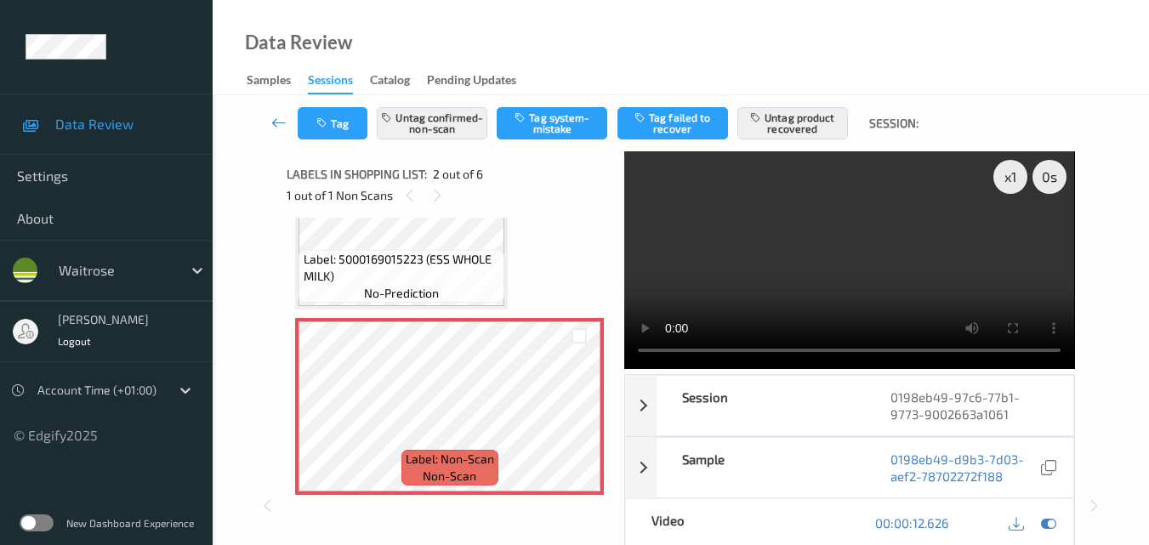
click at [770, 292] on video at bounding box center [849, 260] width 450 height 218
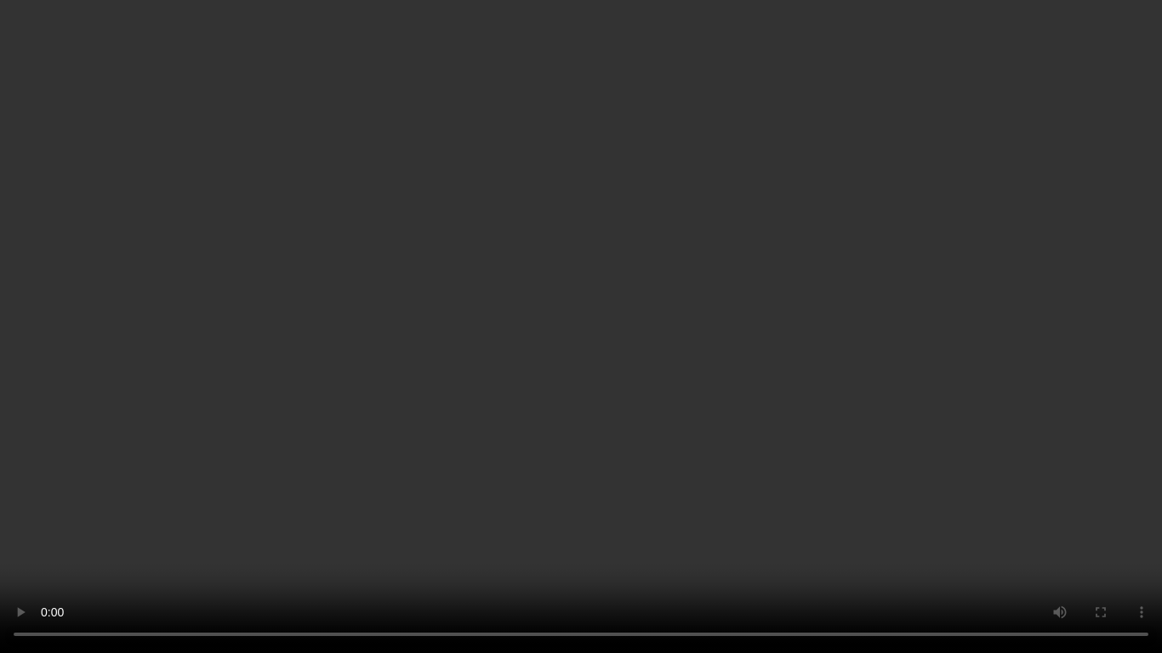
click at [916, 436] on video at bounding box center [581, 326] width 1162 height 653
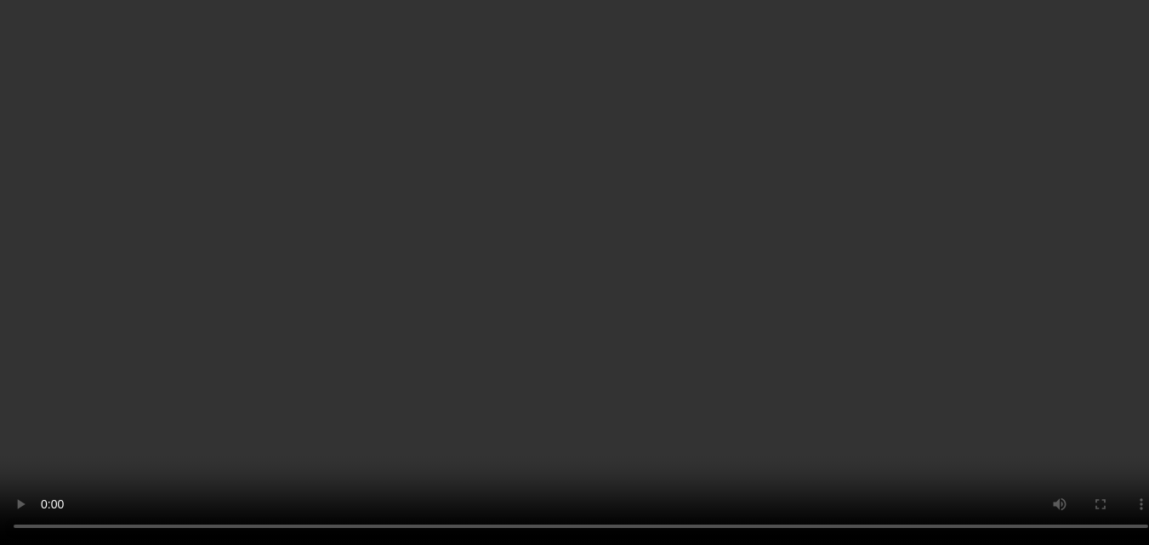
scroll to position [264, 0]
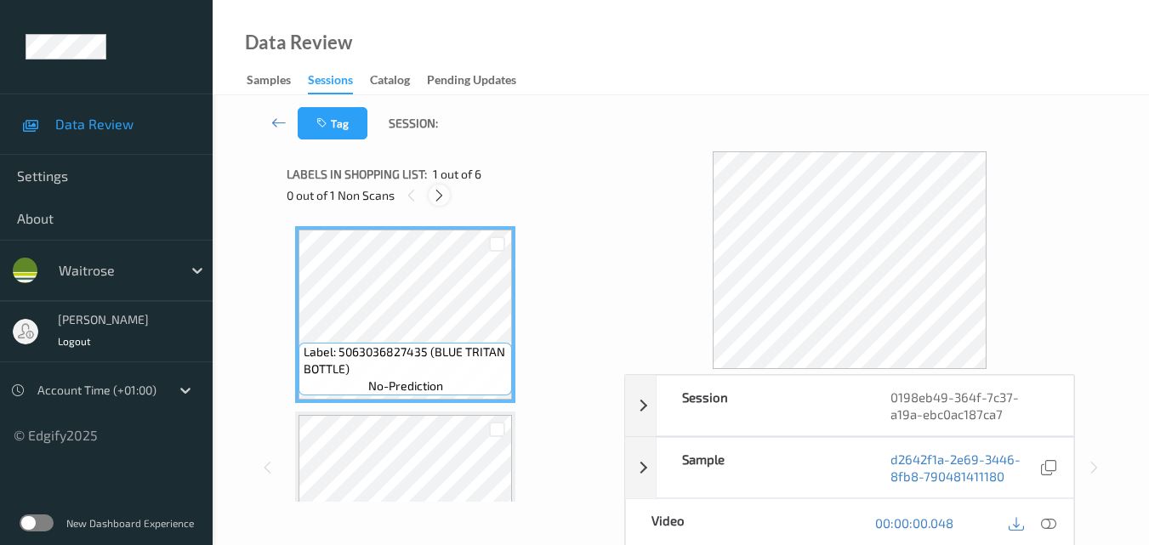
click at [437, 195] on icon at bounding box center [439, 195] width 14 height 15
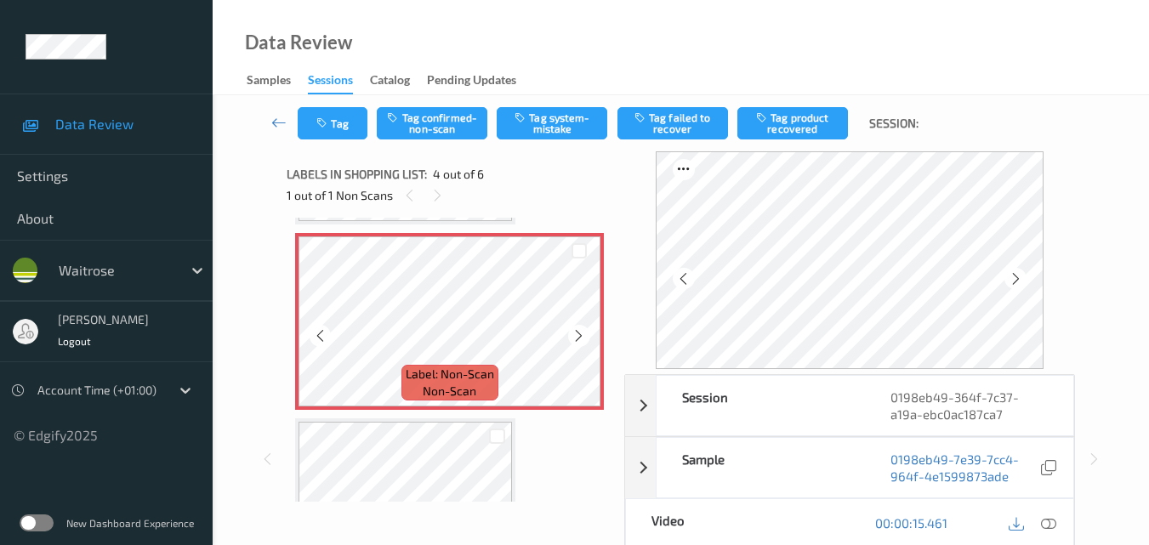
scroll to position [464, 0]
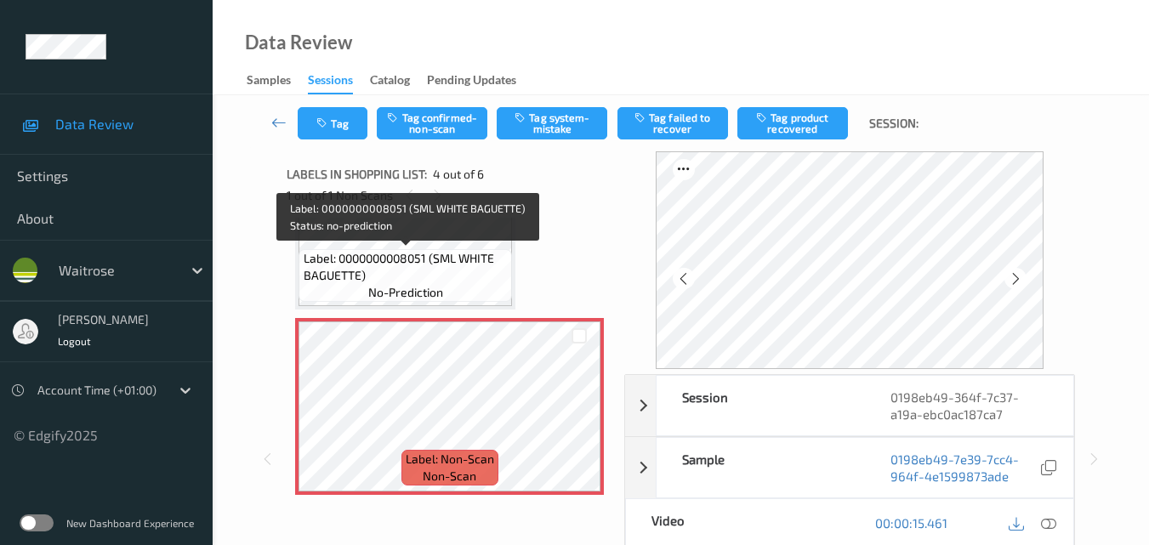
click at [429, 282] on span "Label: 0000000008051 (SML WHITE BAGUETTE)" at bounding box center [406, 267] width 205 height 34
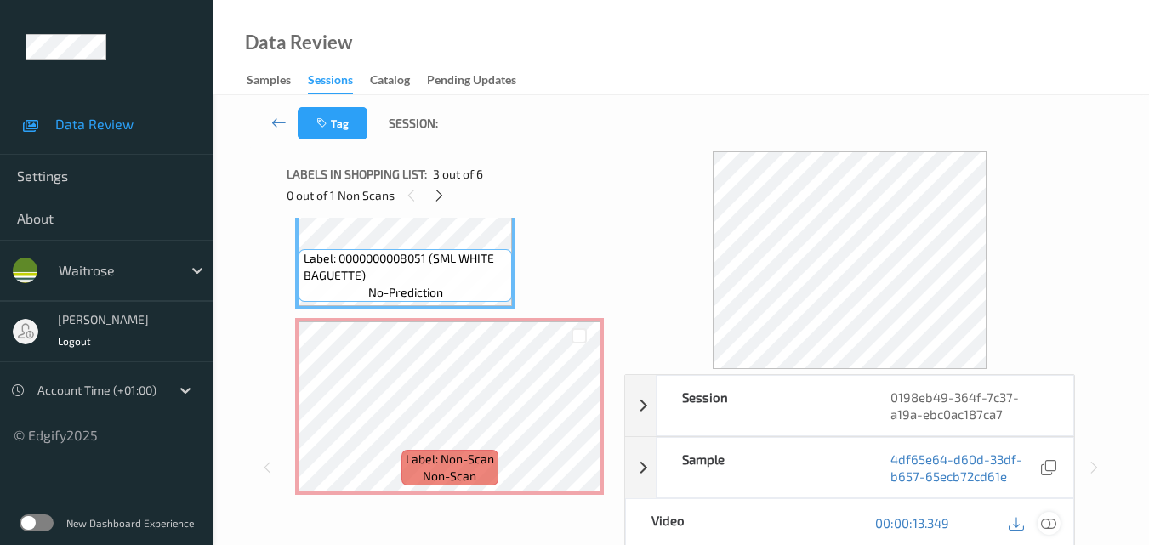
click at [1048, 526] on icon at bounding box center [1048, 522] width 15 height 15
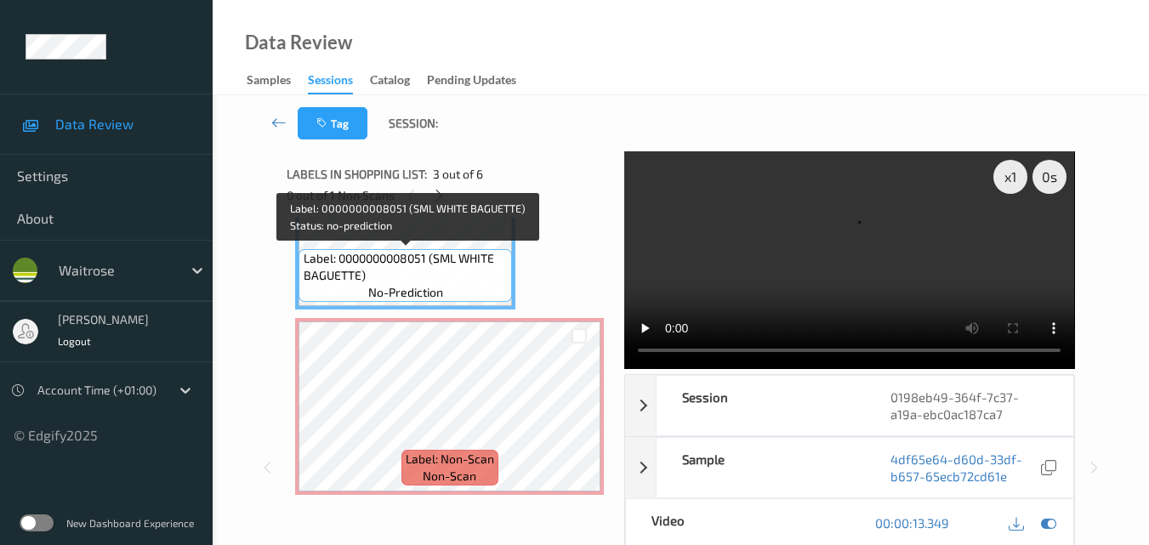
scroll to position [294, 0]
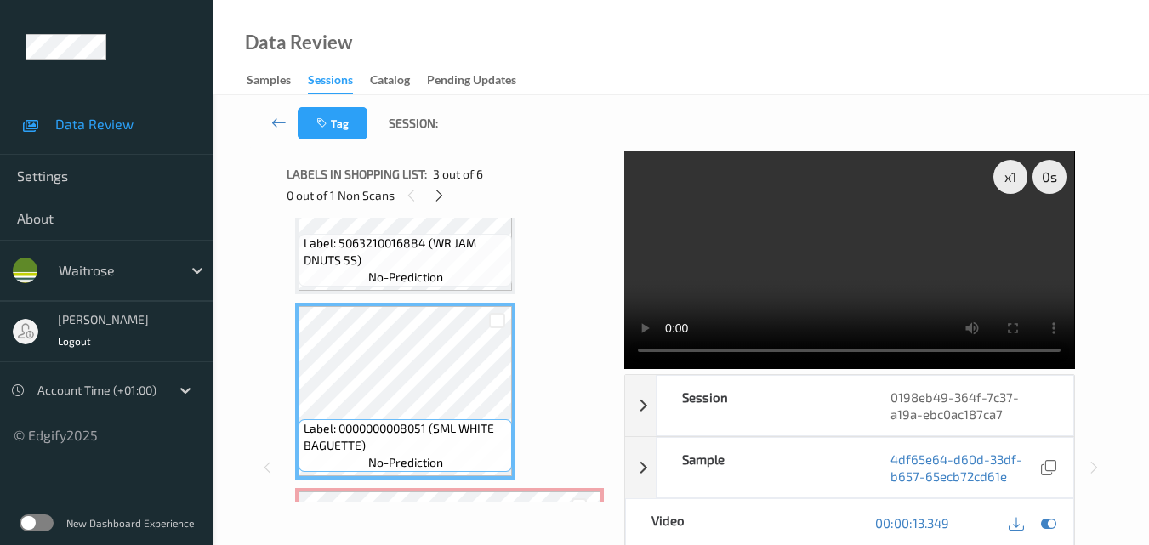
click at [881, 282] on video at bounding box center [849, 260] width 450 height 218
click at [862, 265] on video at bounding box center [849, 260] width 450 height 218
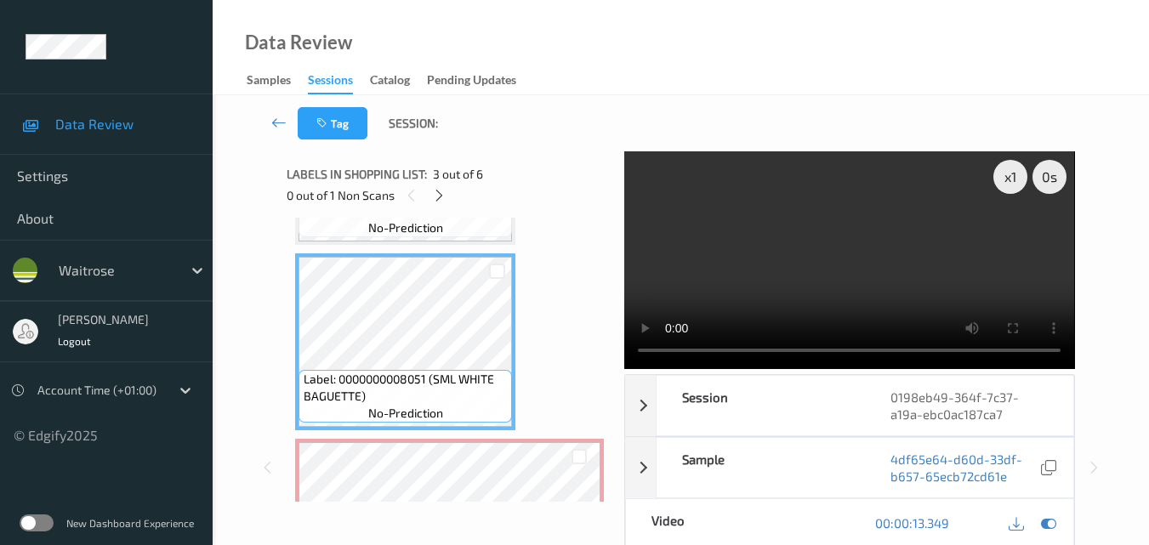
scroll to position [379, 0]
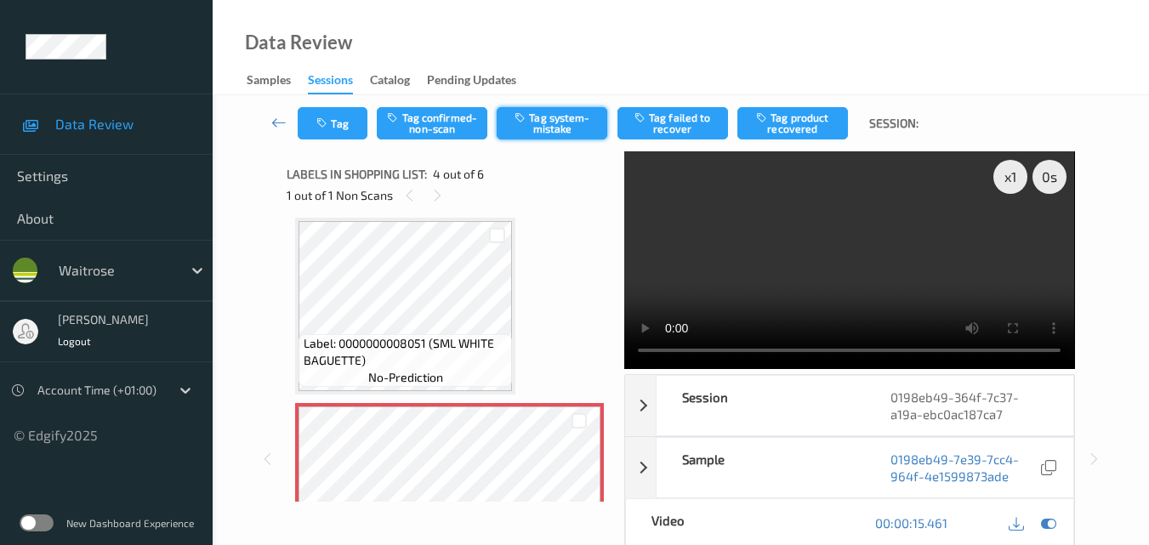
click at [553, 124] on button "Tag system-mistake" at bounding box center [552, 123] width 111 height 32
click at [327, 122] on icon "button" at bounding box center [323, 123] width 14 height 12
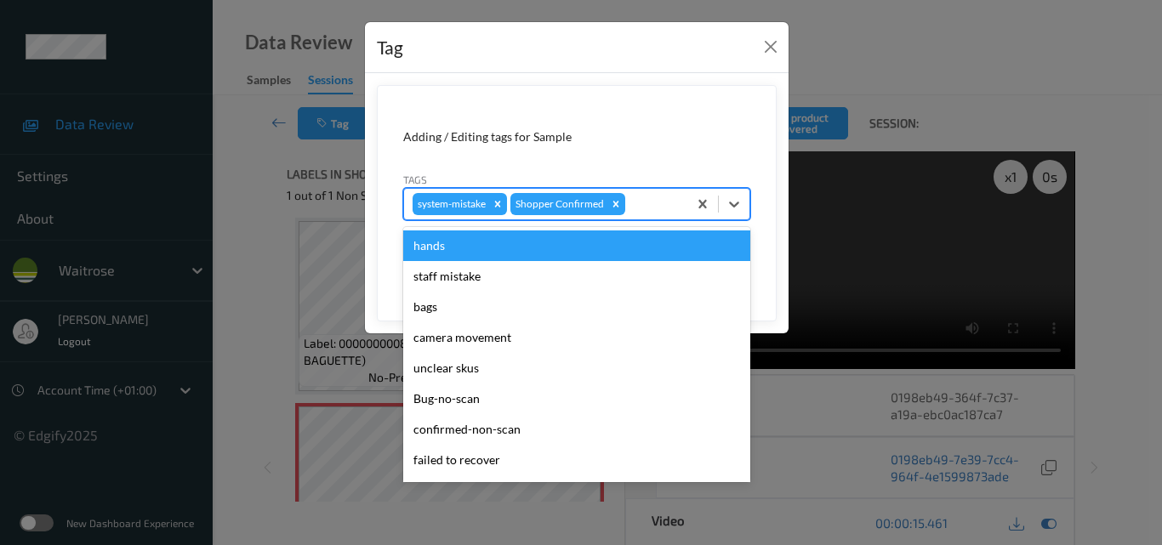
click at [652, 213] on div at bounding box center [654, 204] width 50 height 20
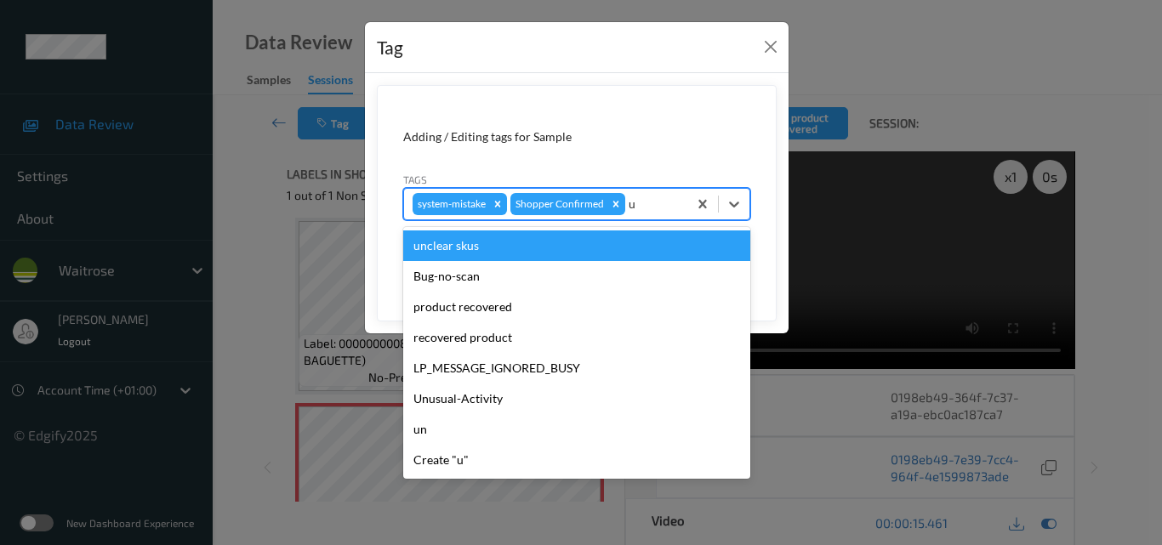
type input "un"
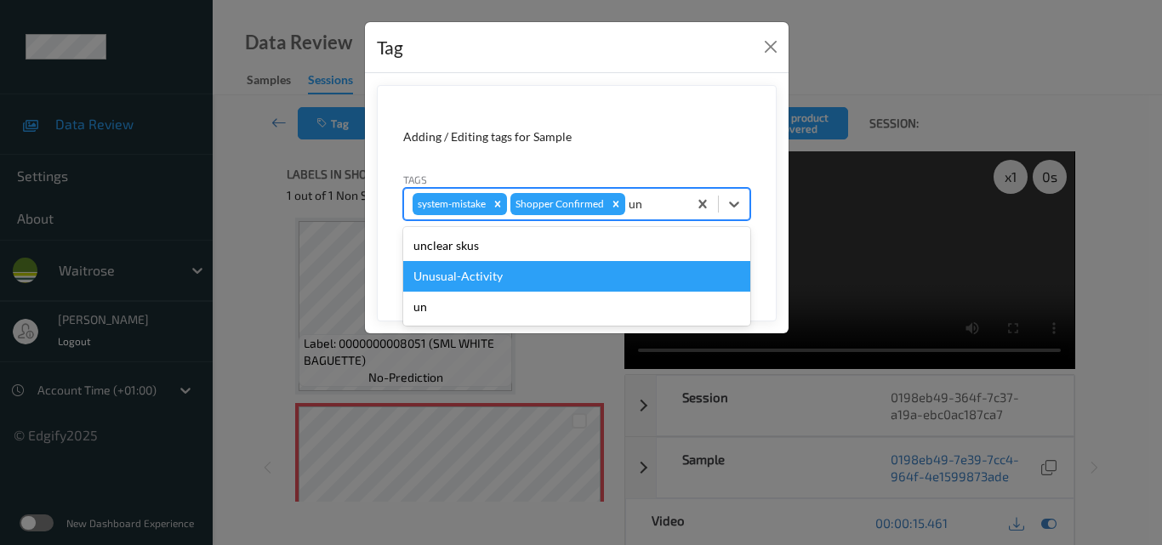
click at [510, 272] on div "Unusual-Activity" at bounding box center [576, 276] width 347 height 31
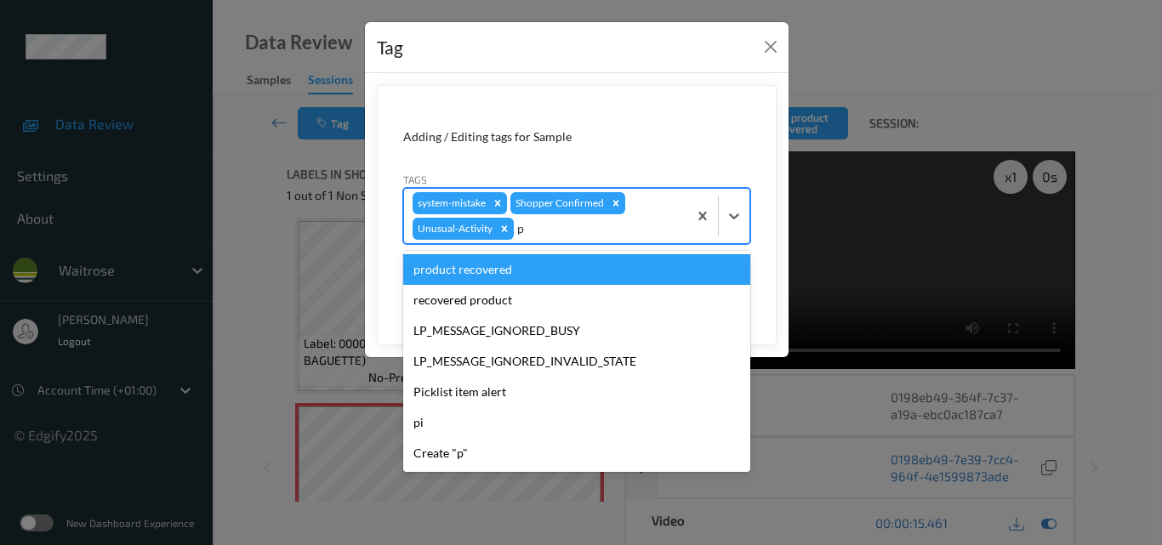
type input "pi"
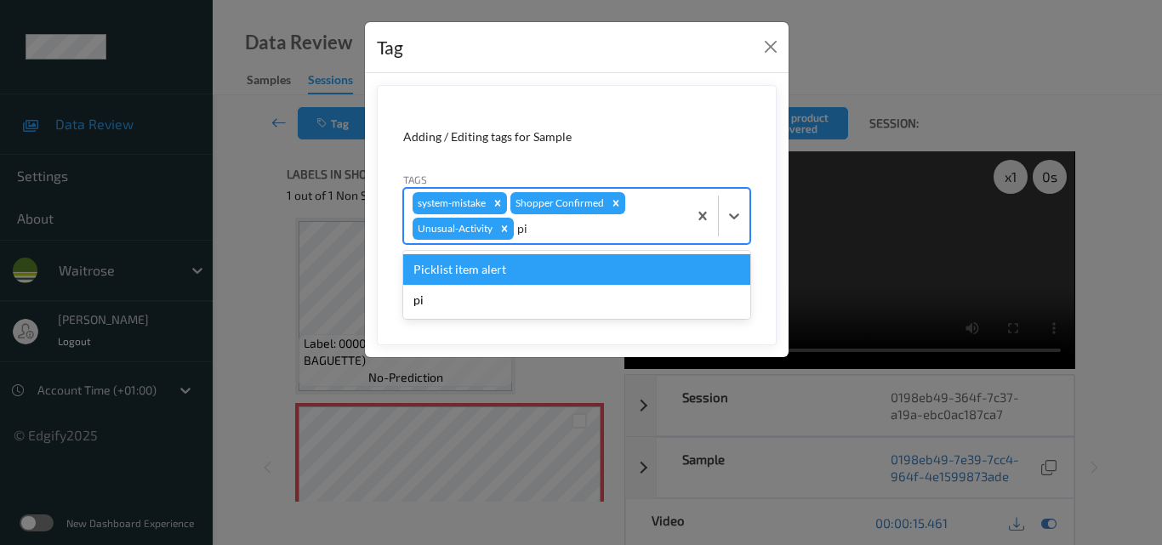
click at [510, 272] on div "Picklist item alert" at bounding box center [576, 269] width 347 height 31
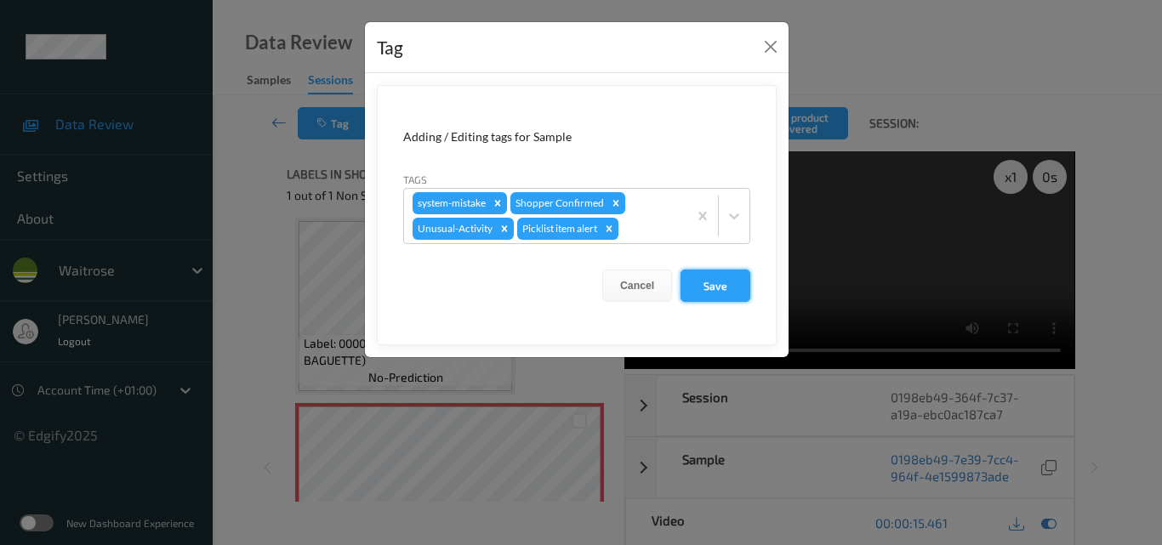
click at [710, 281] on button "Save" at bounding box center [715, 286] width 70 height 32
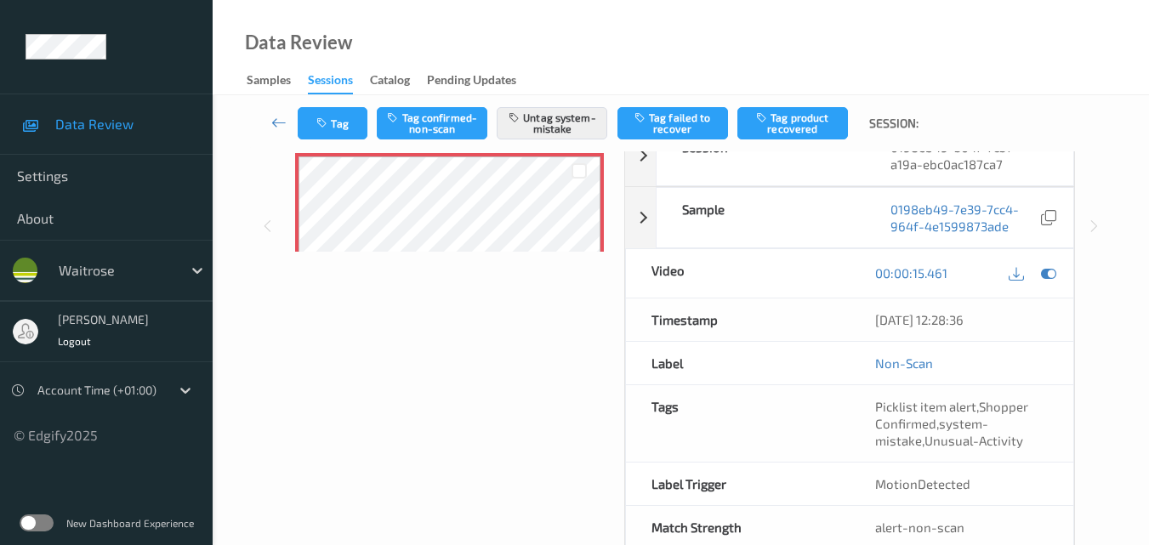
scroll to position [255, 0]
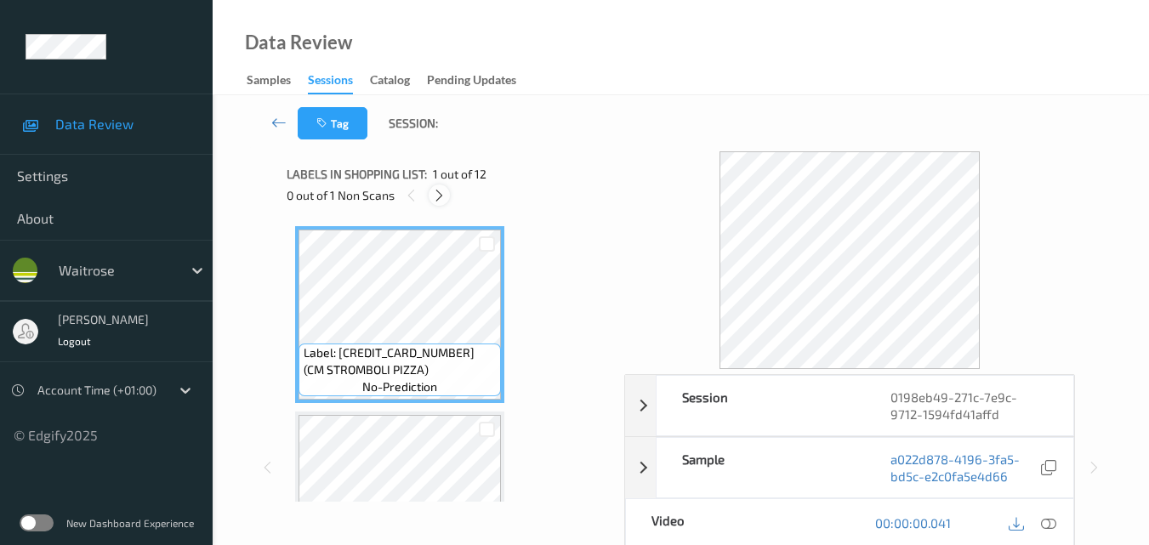
click at [442, 194] on icon at bounding box center [439, 195] width 14 height 15
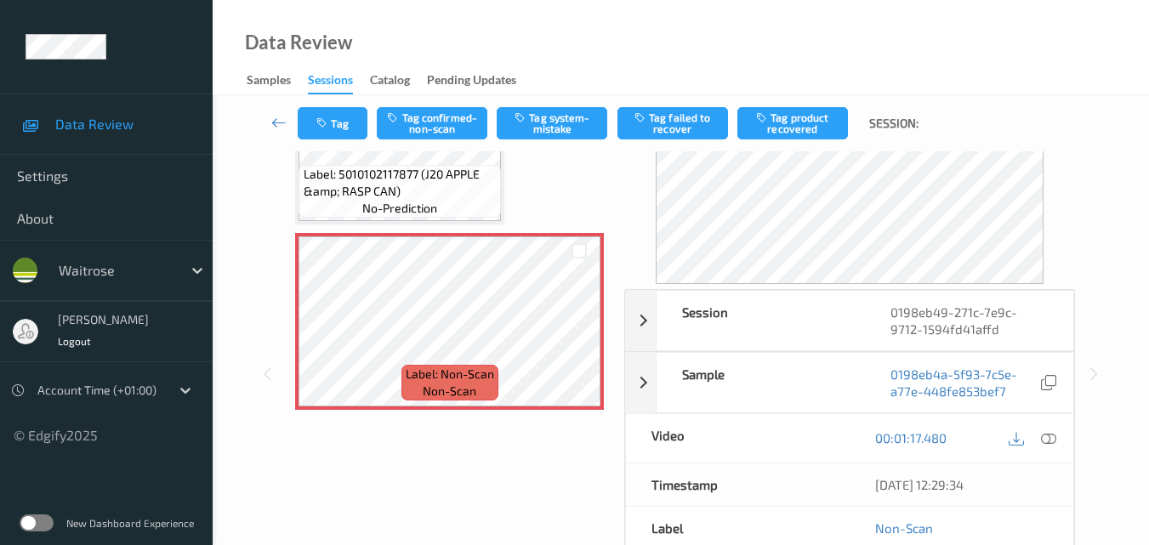
scroll to position [735, 0]
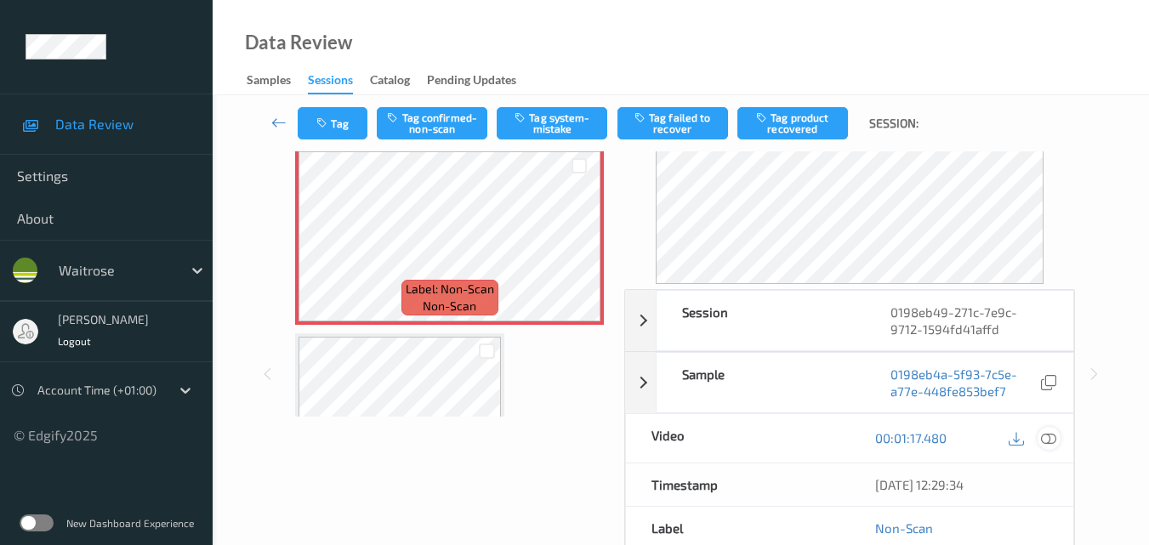
click at [1053, 436] on icon at bounding box center [1048, 437] width 15 height 15
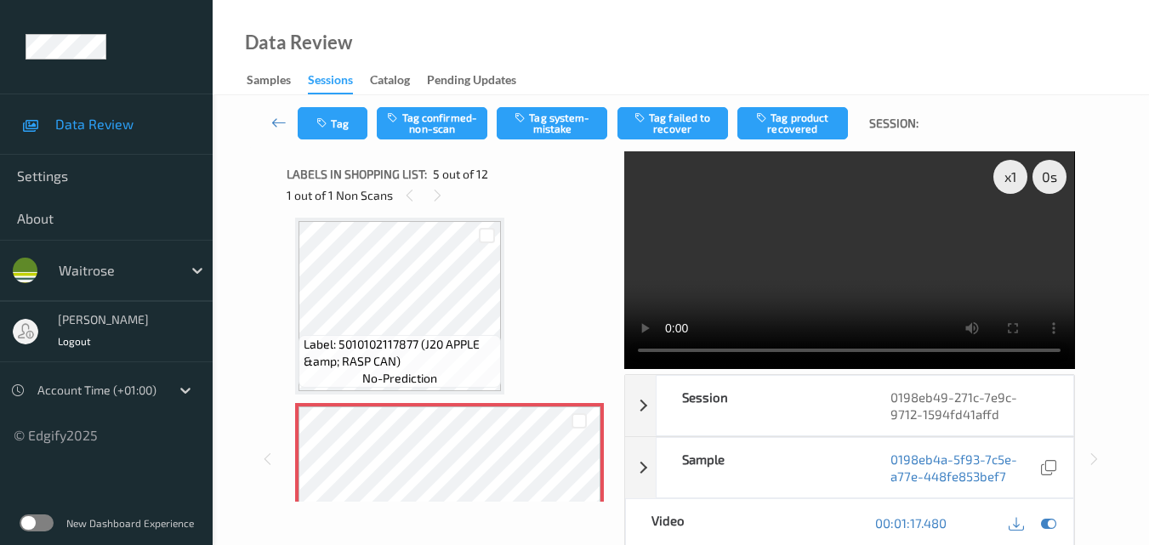
scroll to position [650, 0]
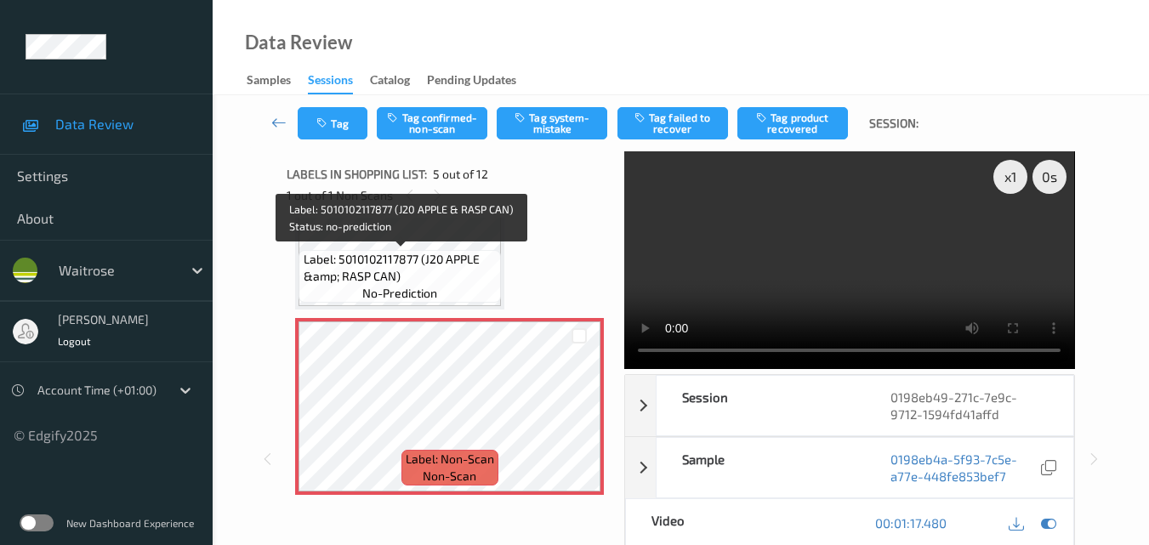
click at [459, 276] on span "Label: 5010102117877 (J20 APPLE &amp; RASP CAN)" at bounding box center [401, 268] width 194 height 34
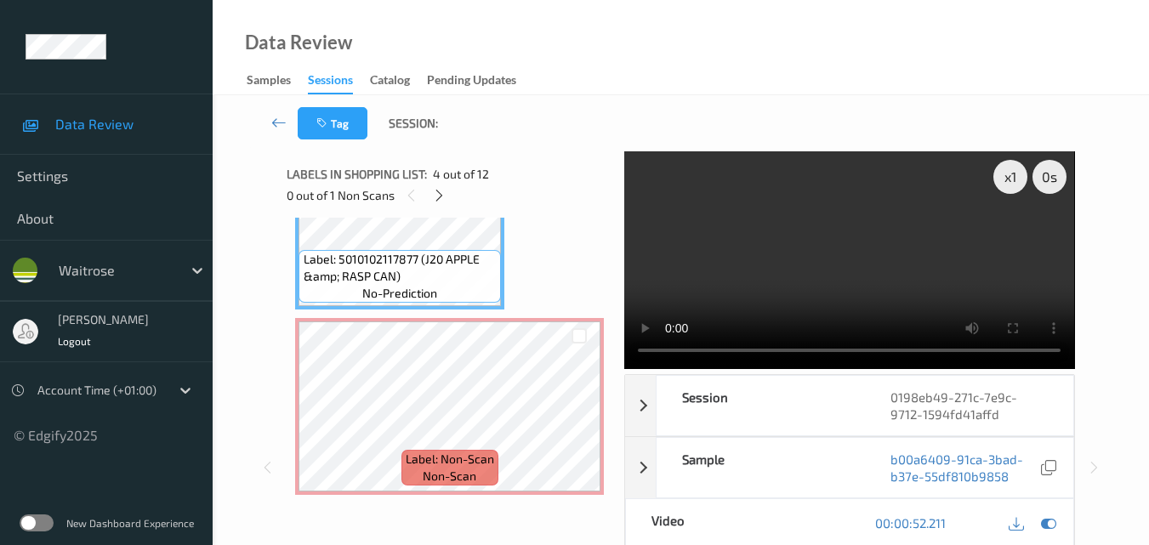
click at [855, 251] on video at bounding box center [849, 260] width 450 height 218
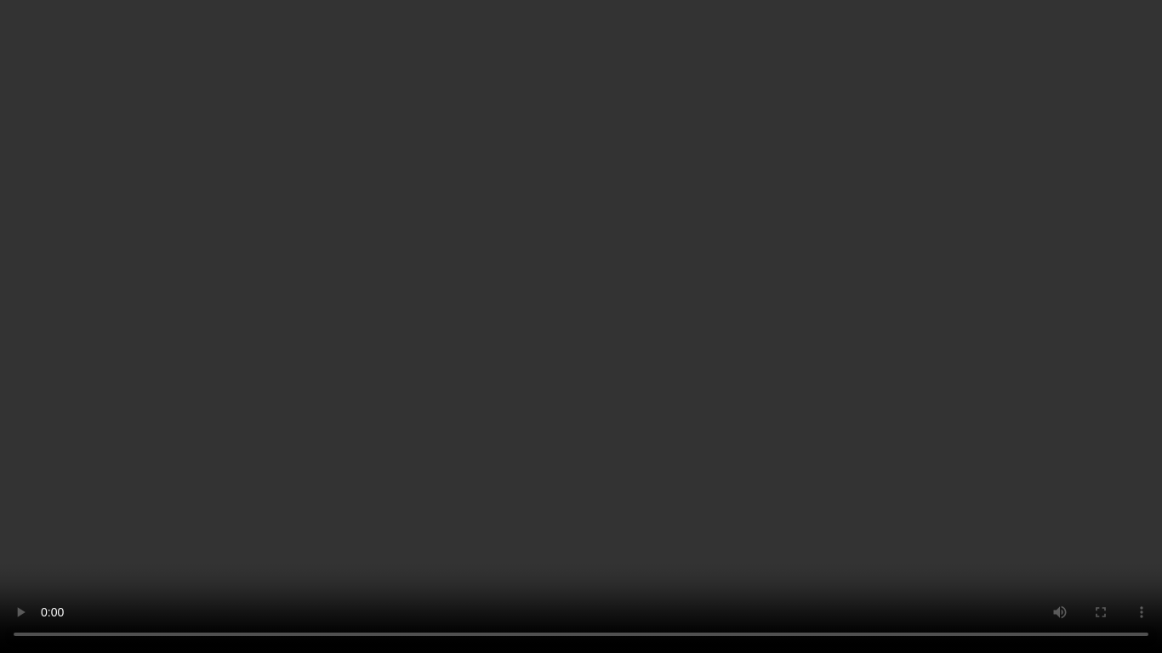
click at [893, 370] on video at bounding box center [581, 326] width 1162 height 653
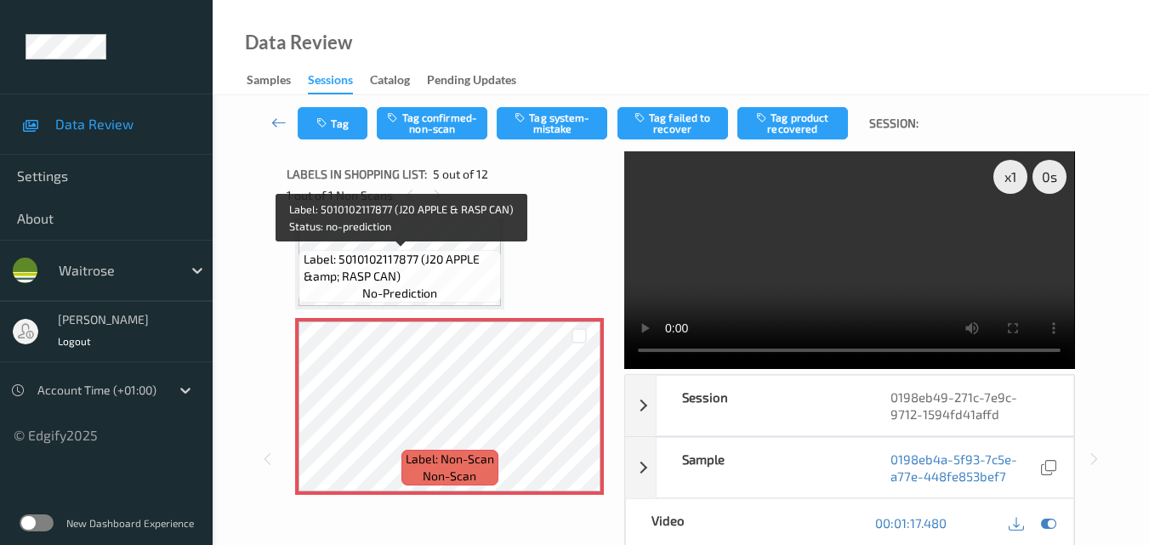
click at [455, 270] on span "Label: 5010102117877 (J20 APPLE &amp; RASP CAN)" at bounding box center [401, 268] width 194 height 34
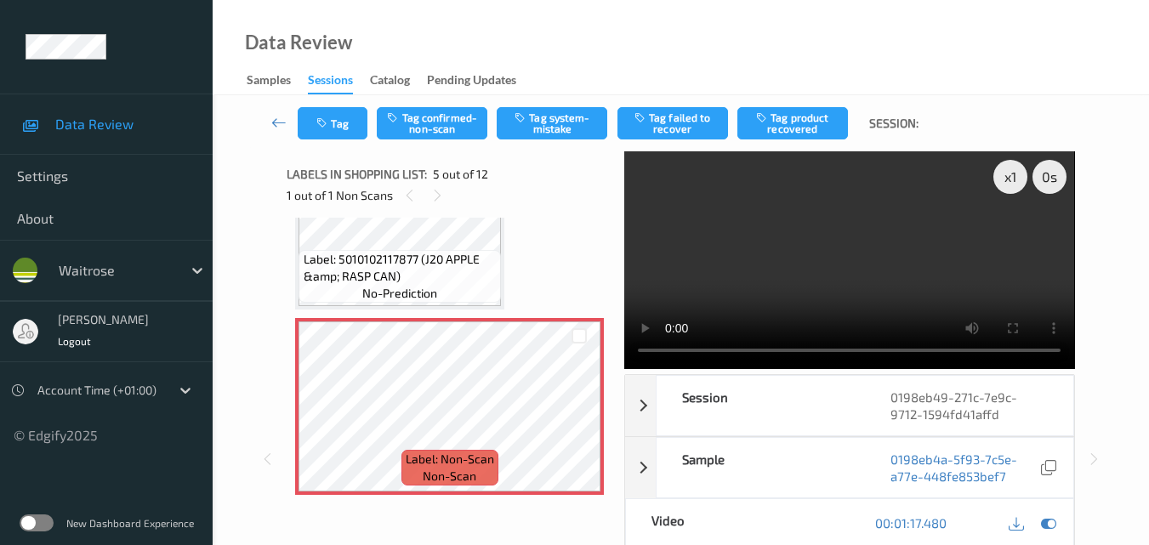
click at [855, 263] on video at bounding box center [849, 260] width 450 height 218
click at [788, 276] on video at bounding box center [849, 260] width 450 height 218
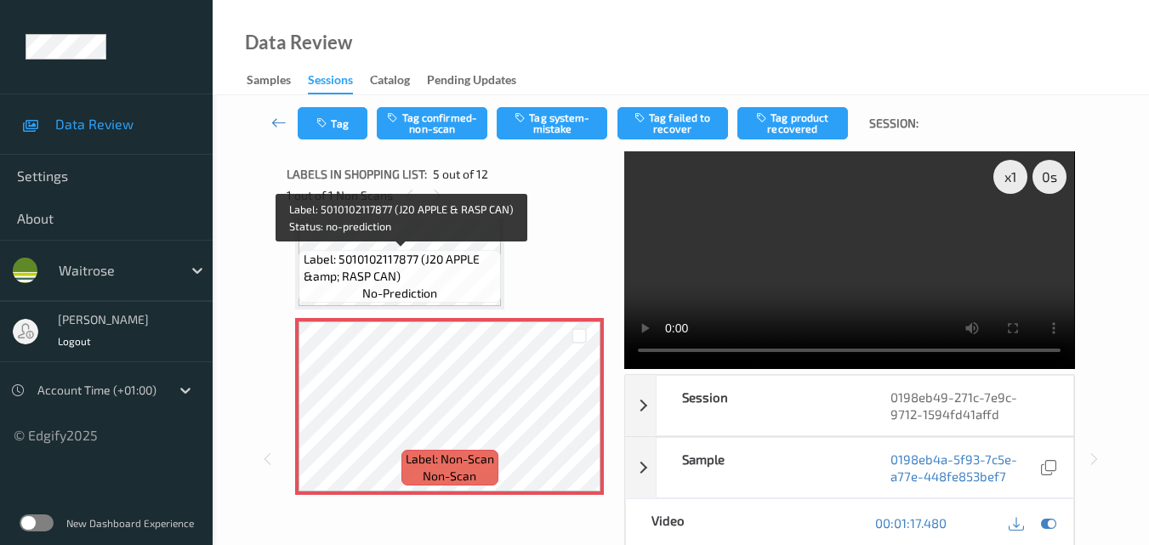
click at [464, 270] on span "Label: 5010102117877 (J20 APPLE &amp; RASP CAN)" at bounding box center [401, 268] width 194 height 34
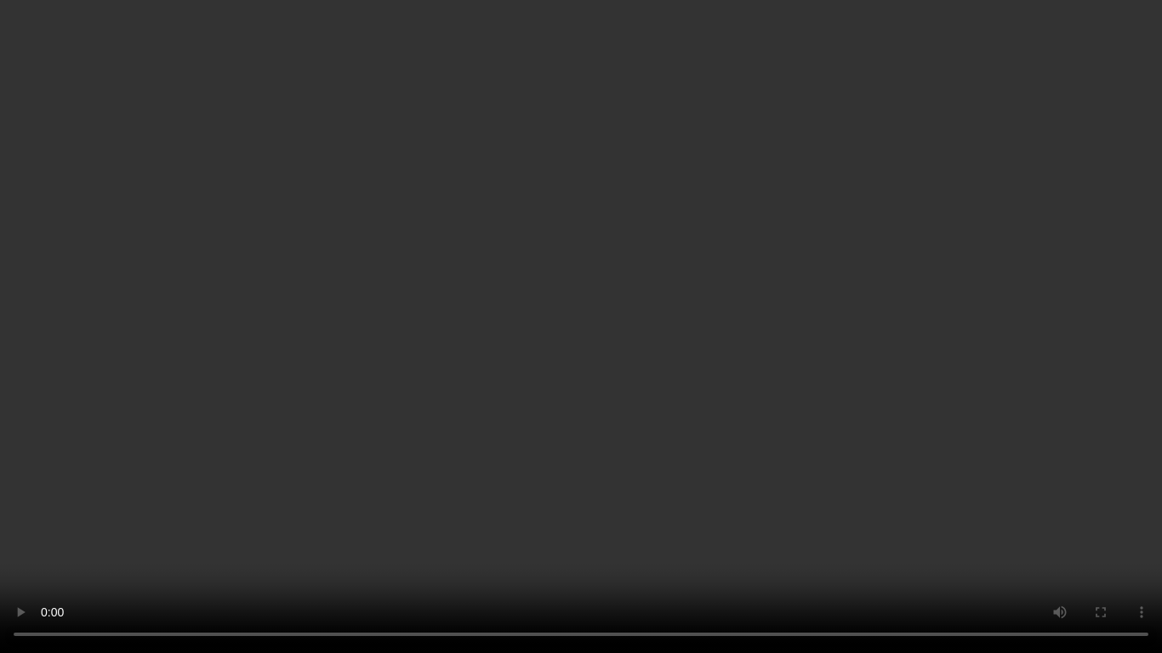
click at [747, 321] on video at bounding box center [581, 326] width 1162 height 653
click at [792, 339] on video at bounding box center [581, 326] width 1162 height 653
click at [812, 346] on video at bounding box center [581, 326] width 1162 height 653
click at [818, 355] on video at bounding box center [581, 326] width 1162 height 653
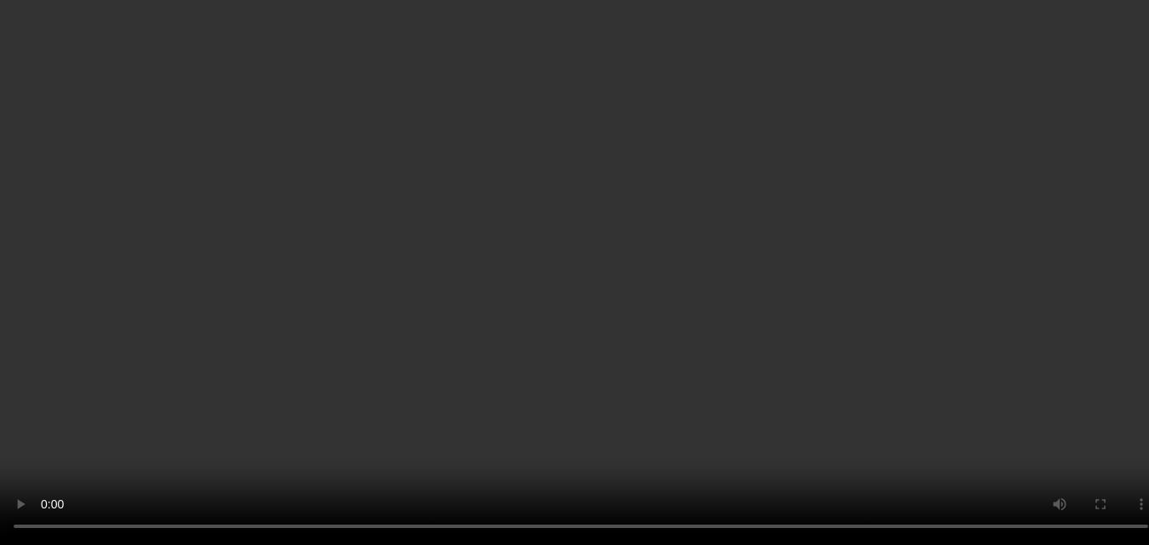
scroll to position [735, 0]
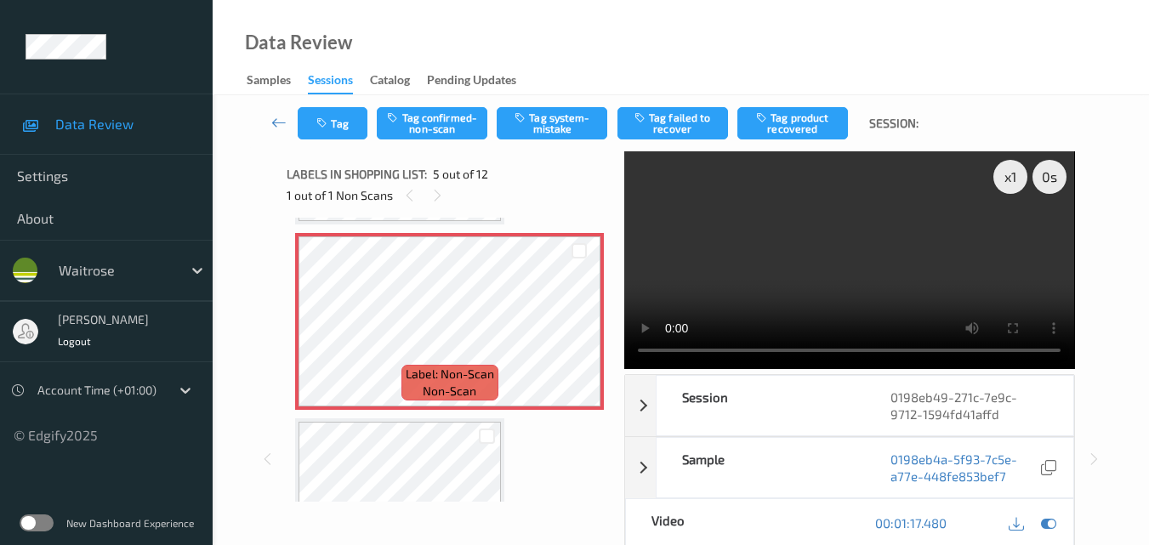
click at [819, 269] on video at bounding box center [849, 260] width 450 height 218
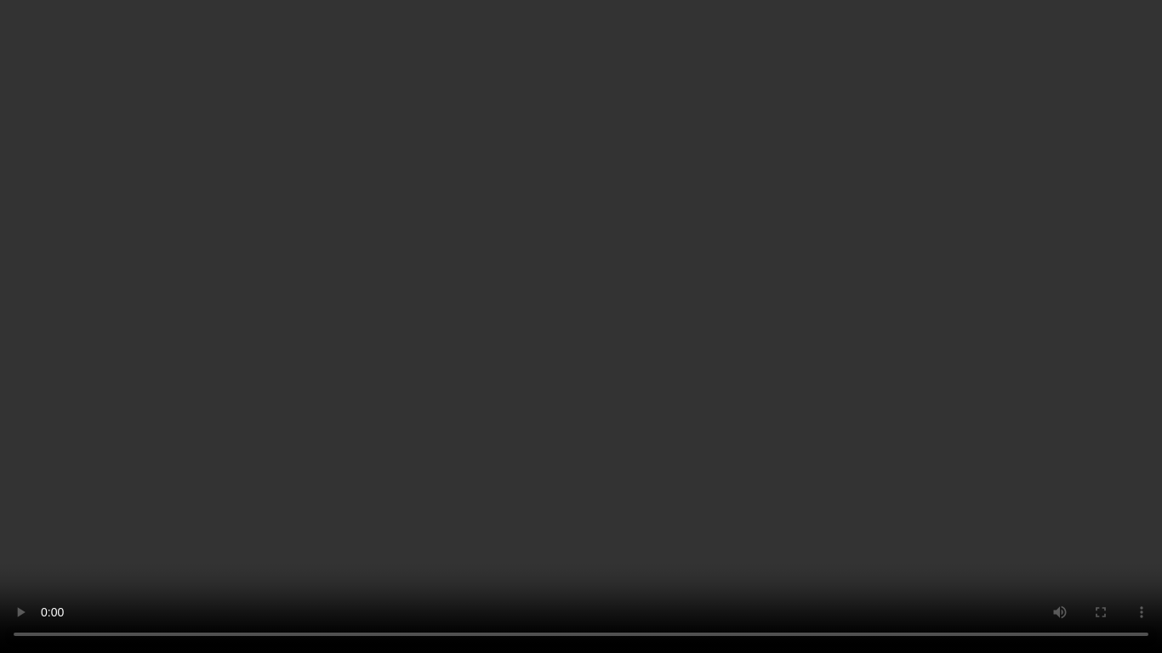
click at [379, 157] on video at bounding box center [581, 326] width 1162 height 653
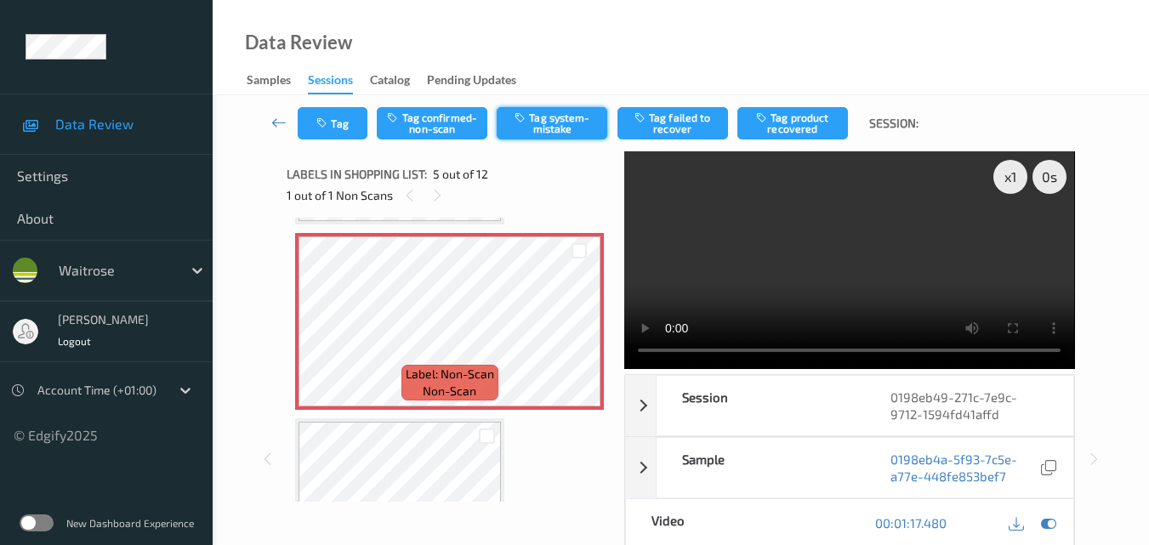
click at [560, 129] on button "Tag system-mistake" at bounding box center [552, 123] width 111 height 32
click at [556, 138] on button "Untag system-mistake" at bounding box center [552, 123] width 111 height 32
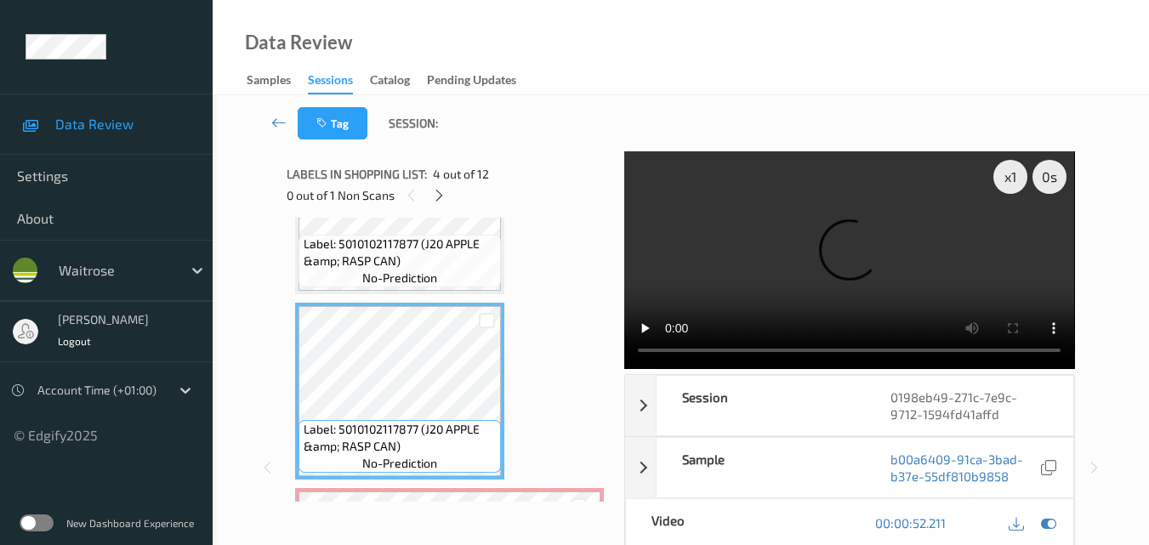
scroll to position [395, 0]
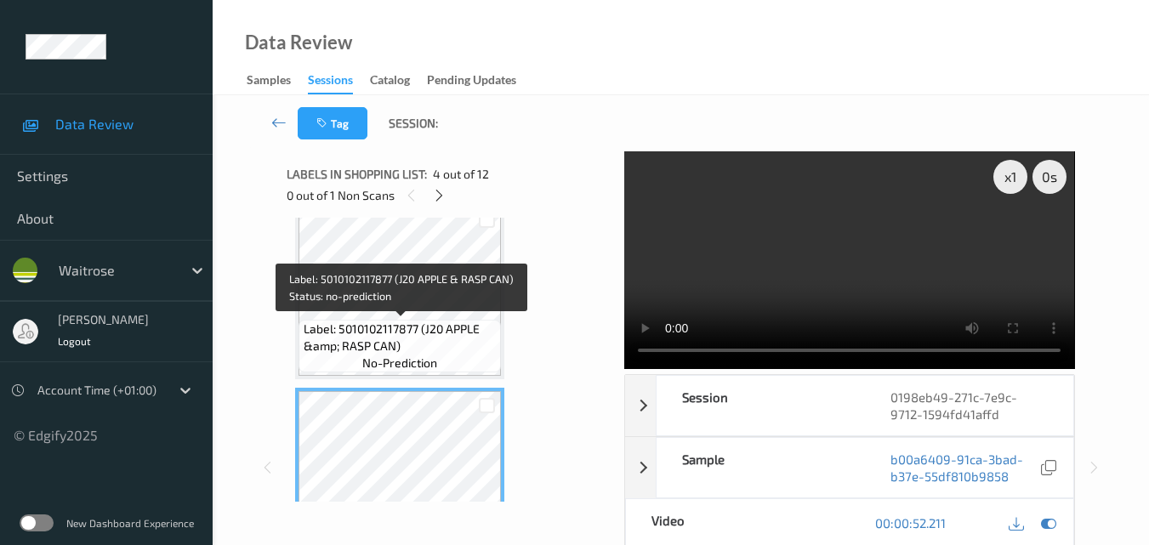
click at [425, 323] on span "Label: 5010102117877 (J20 APPLE &amp; RASP CAN)" at bounding box center [401, 338] width 194 height 34
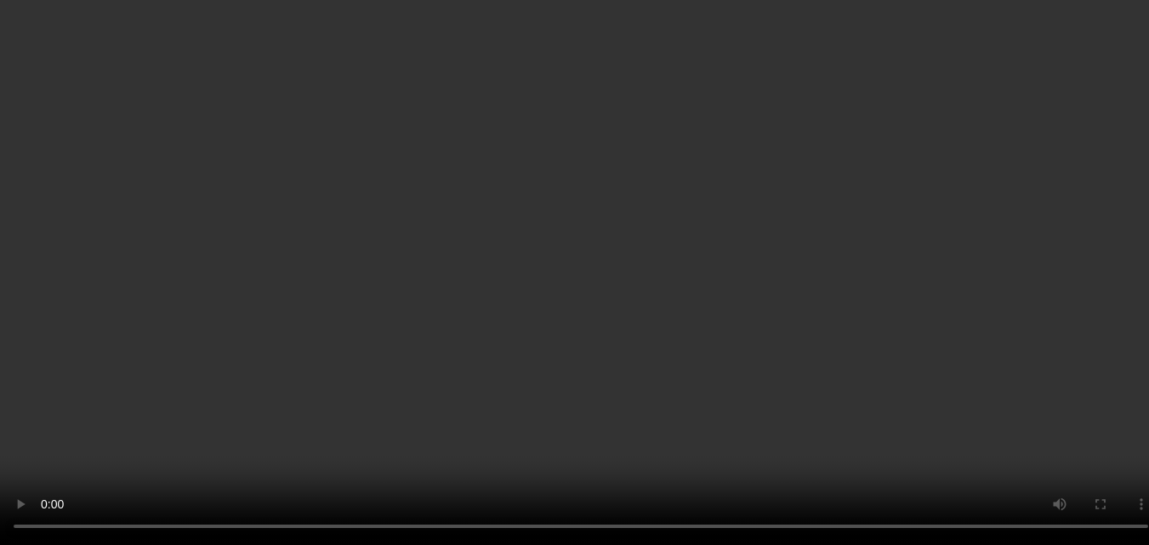
scroll to position [735, 0]
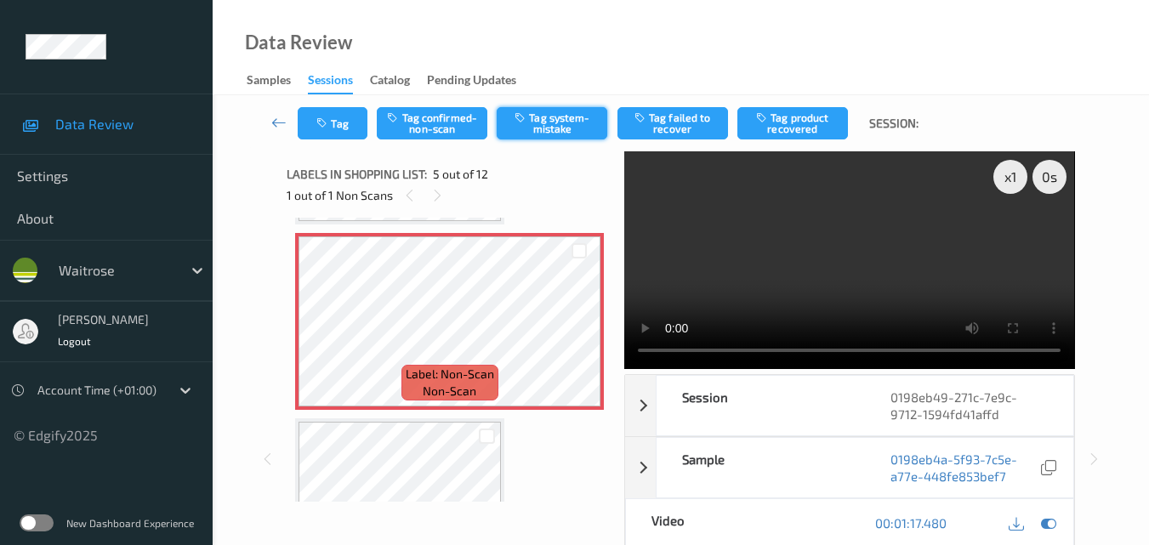
click at [556, 123] on button "Tag system-mistake" at bounding box center [552, 123] width 111 height 32
click at [345, 120] on button "Tag" at bounding box center [333, 123] width 70 height 32
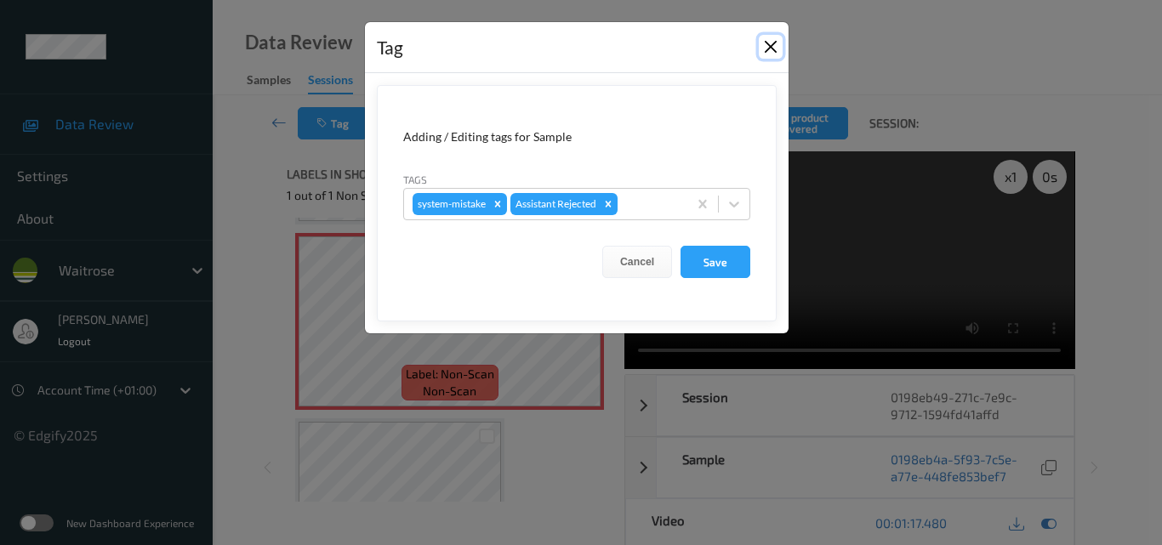
click at [770, 48] on button "Close" at bounding box center [771, 47] width 24 height 24
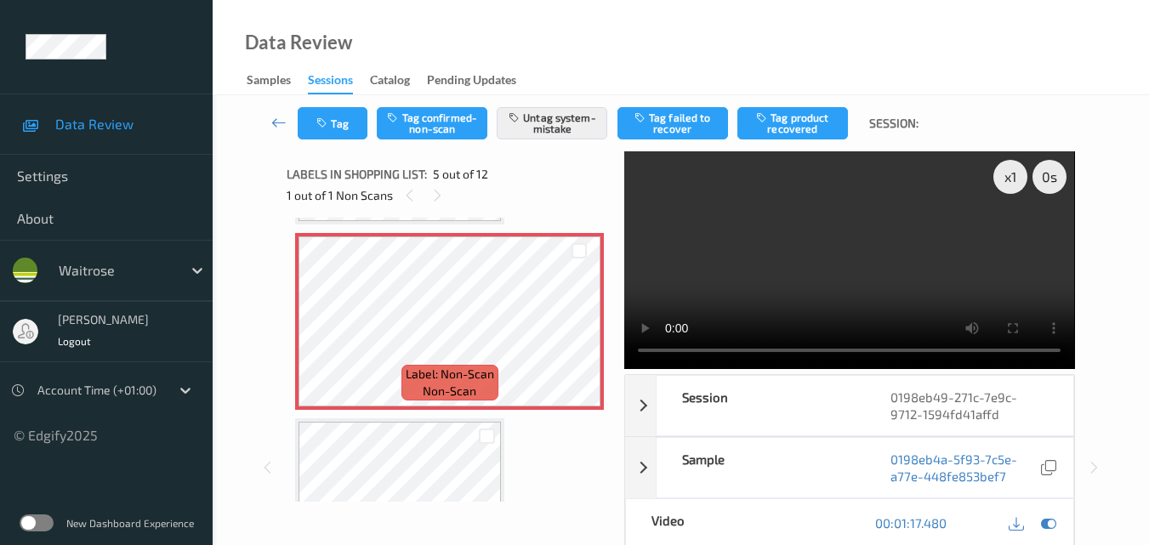
click at [804, 206] on video at bounding box center [849, 260] width 450 height 218
click at [935, 273] on video at bounding box center [849, 260] width 450 height 218
click at [834, 253] on video at bounding box center [849, 260] width 450 height 218
click at [945, 278] on video at bounding box center [849, 260] width 450 height 218
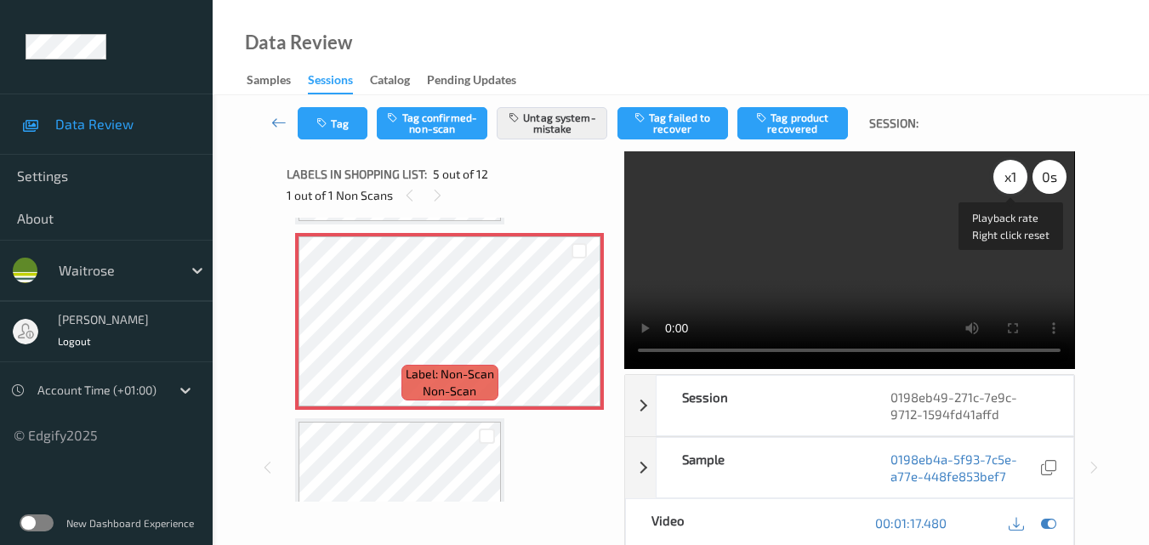
click at [1008, 179] on div "x 1" at bounding box center [1010, 177] width 34 height 34
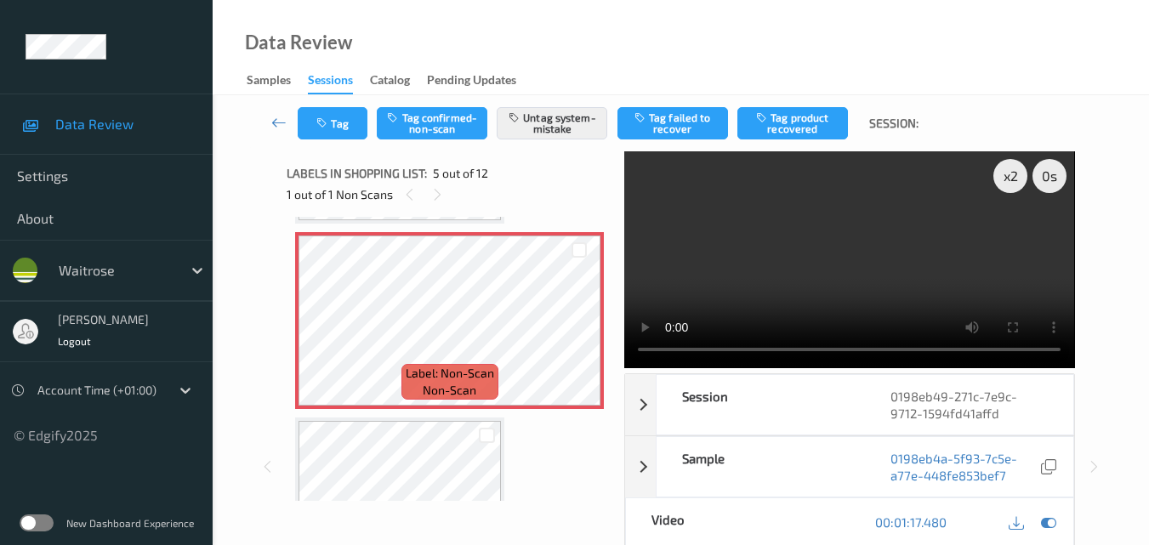
scroll to position [0, 0]
click at [920, 214] on video at bounding box center [849, 260] width 450 height 218
click at [895, 272] on video at bounding box center [849, 260] width 450 height 218
click at [859, 284] on video at bounding box center [849, 260] width 450 height 218
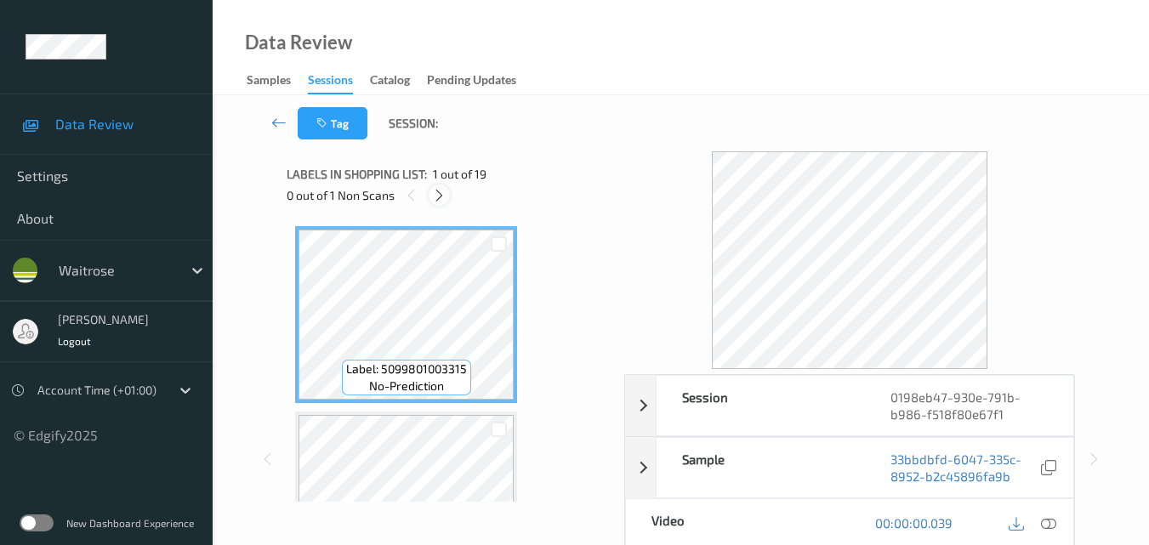
click at [436, 195] on icon at bounding box center [439, 195] width 14 height 15
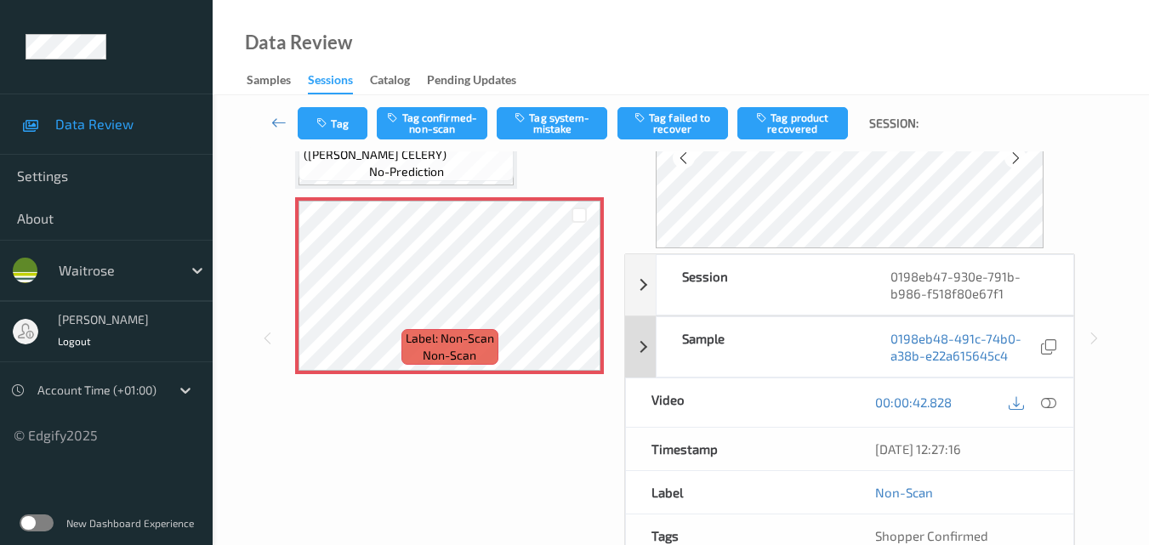
scroll to position [85, 0]
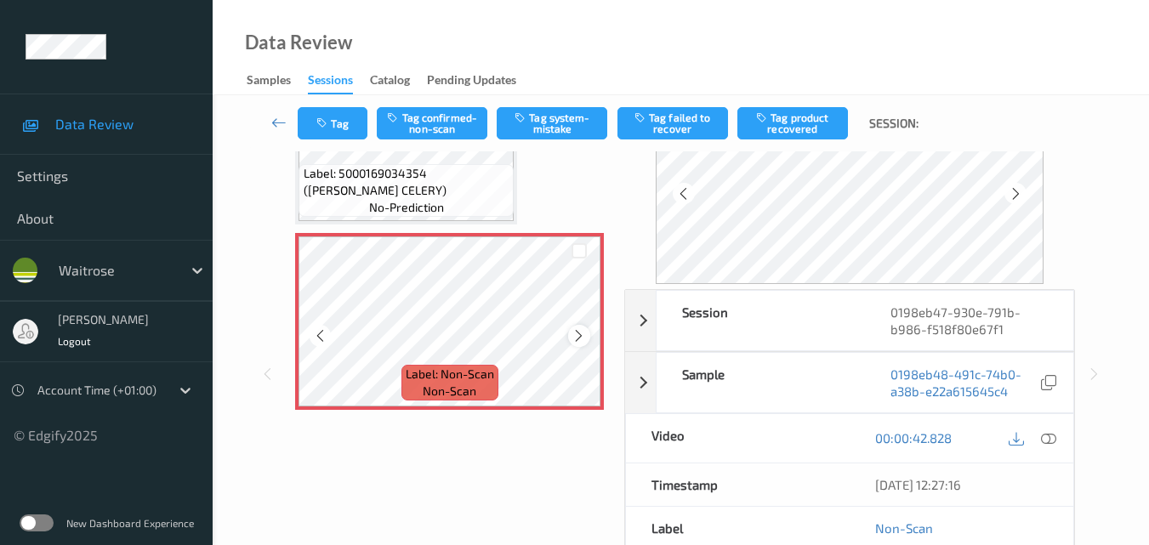
click at [584, 335] on icon at bounding box center [579, 335] width 14 height 15
click at [584, 334] on icon at bounding box center [579, 335] width 14 height 15
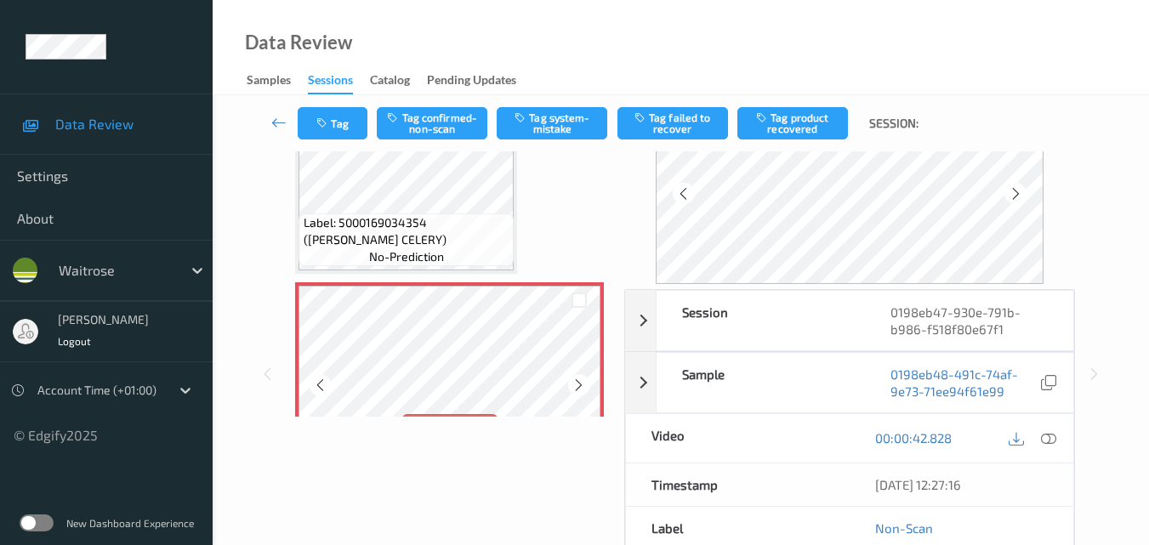
scroll to position [1677, 0]
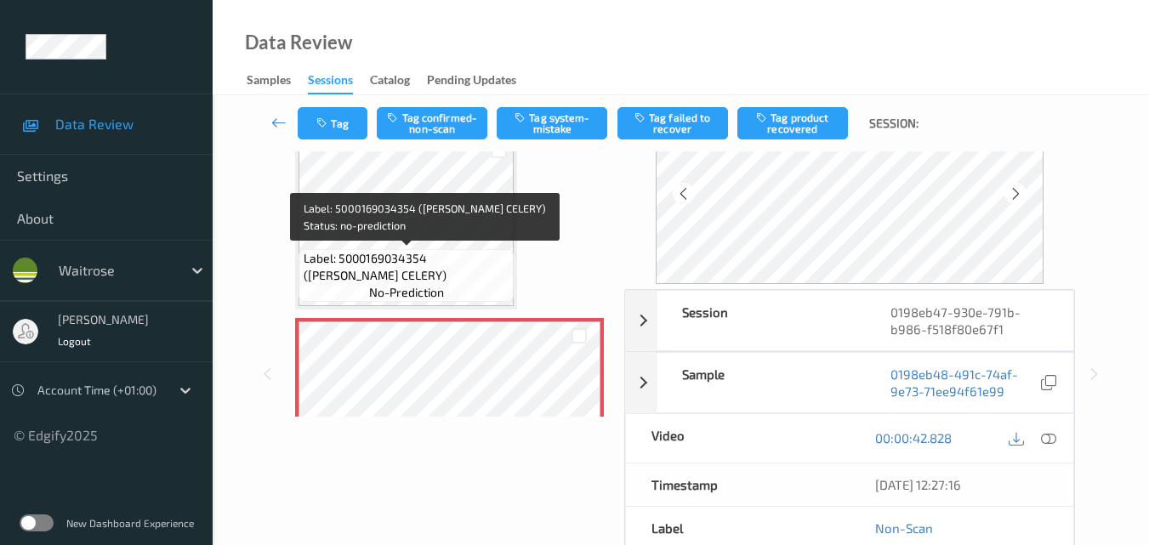
click at [407, 271] on span "Label: 5000169034354 ([PERSON_NAME] CELERY)" at bounding box center [407, 267] width 207 height 34
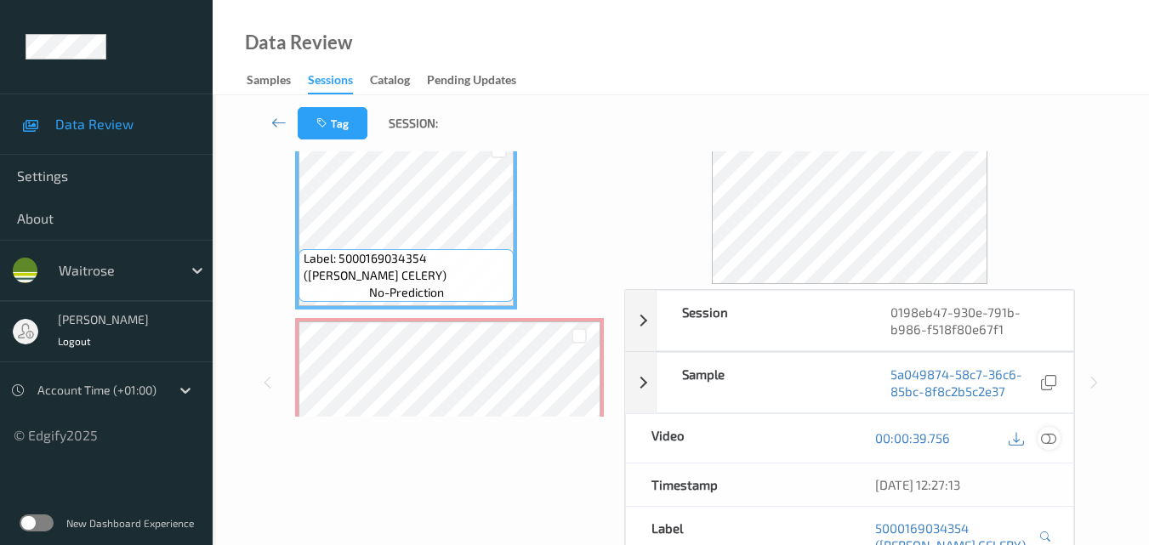
click at [1055, 437] on icon at bounding box center [1048, 437] width 15 height 15
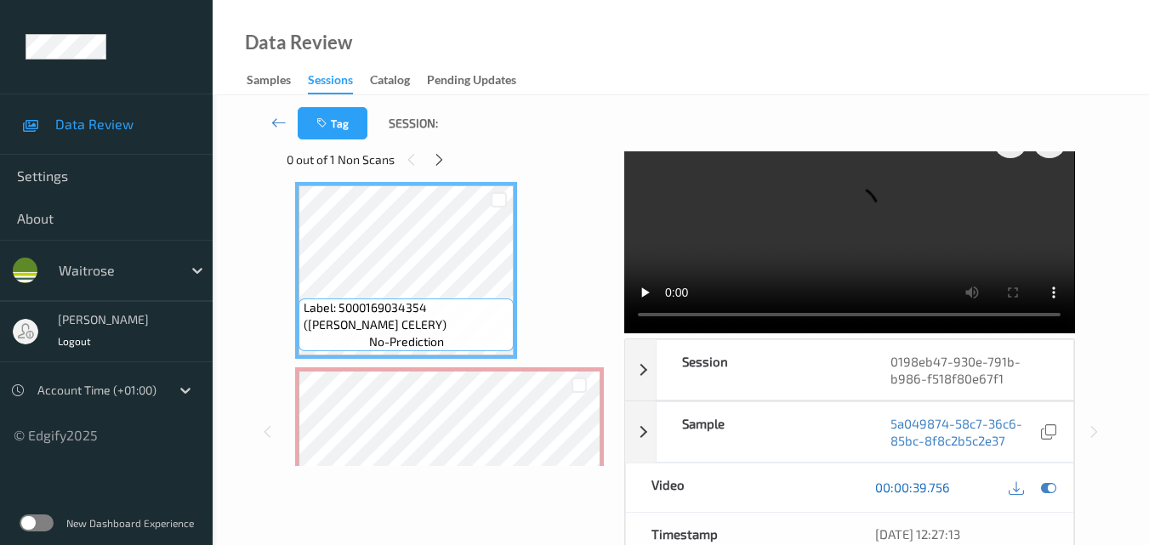
scroll to position [0, 0]
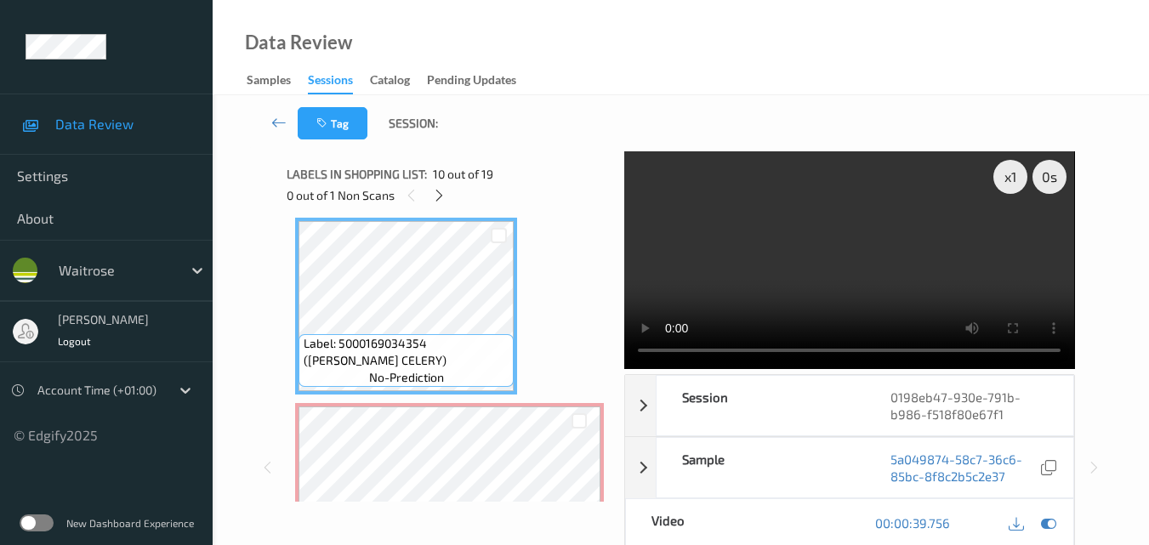
click at [802, 241] on video at bounding box center [849, 260] width 450 height 218
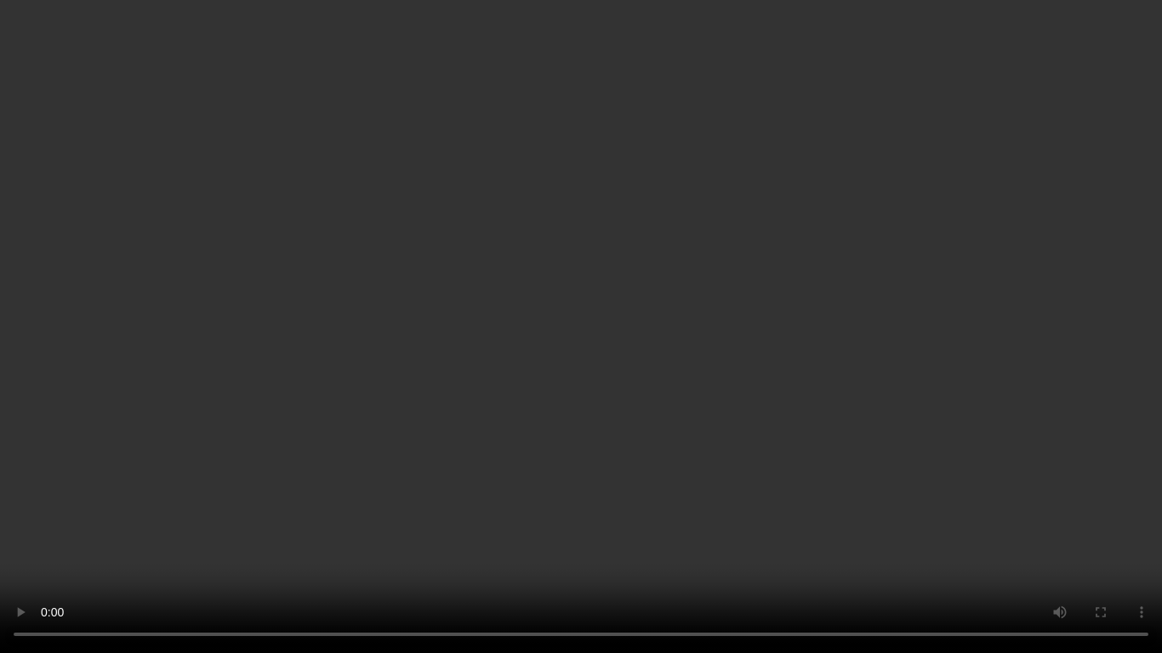
click at [930, 367] on video at bounding box center [581, 326] width 1162 height 653
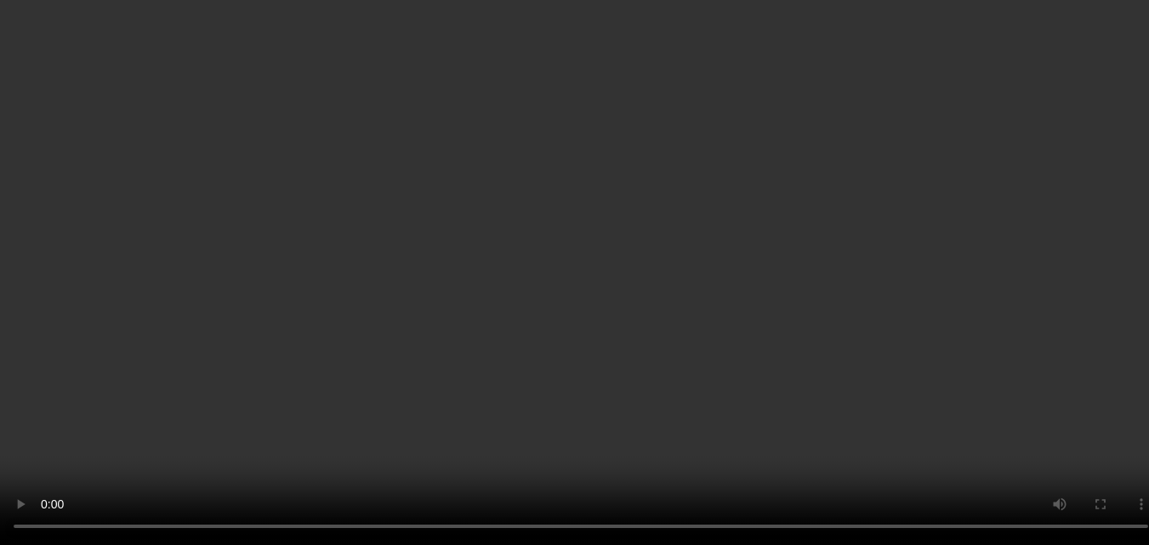
scroll to position [1762, 0]
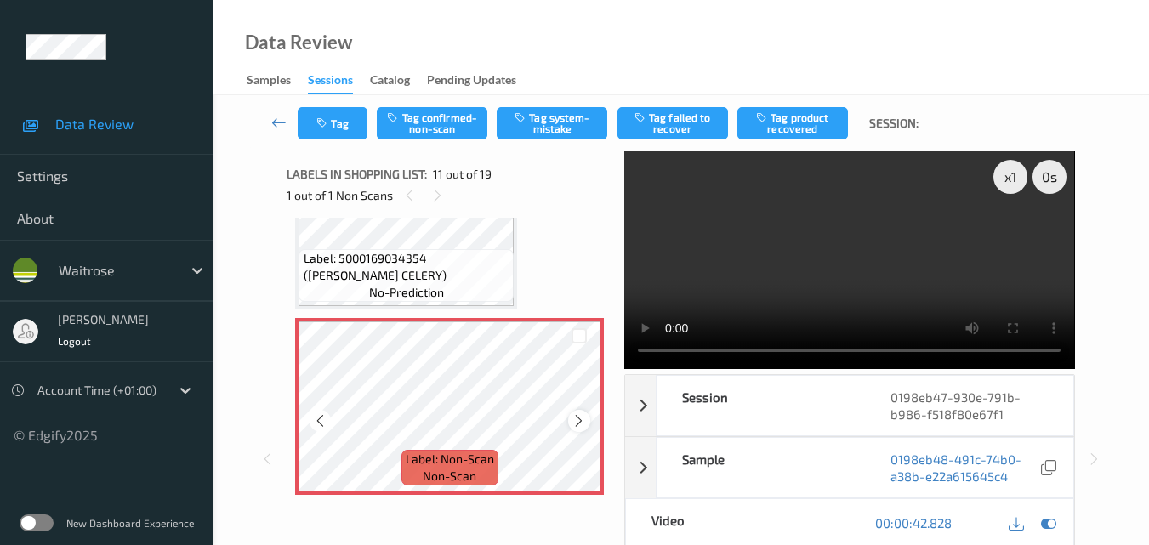
click at [578, 428] on icon at bounding box center [579, 420] width 14 height 15
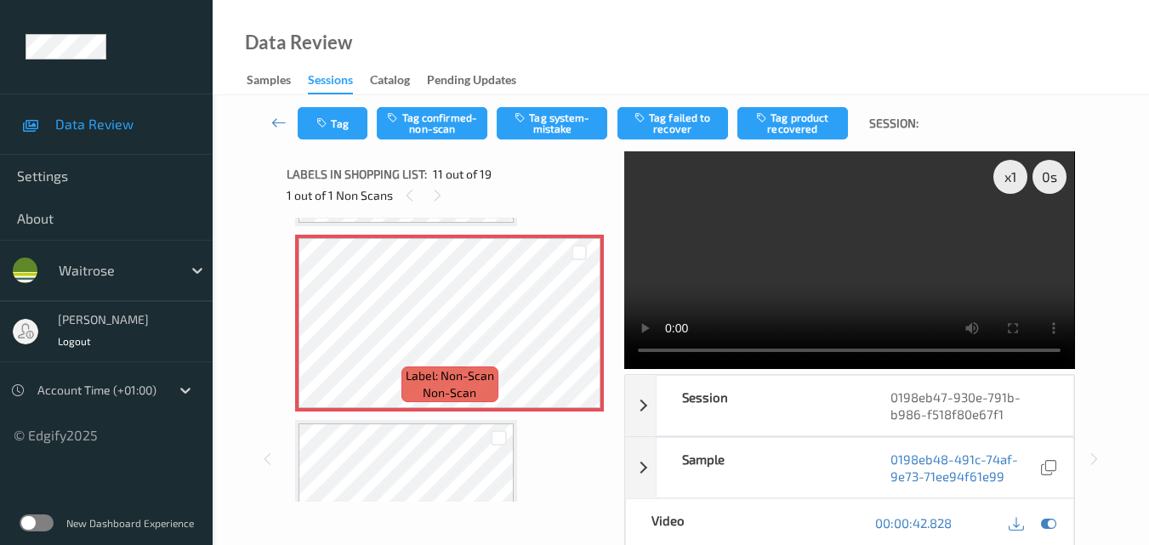
scroll to position [1847, 0]
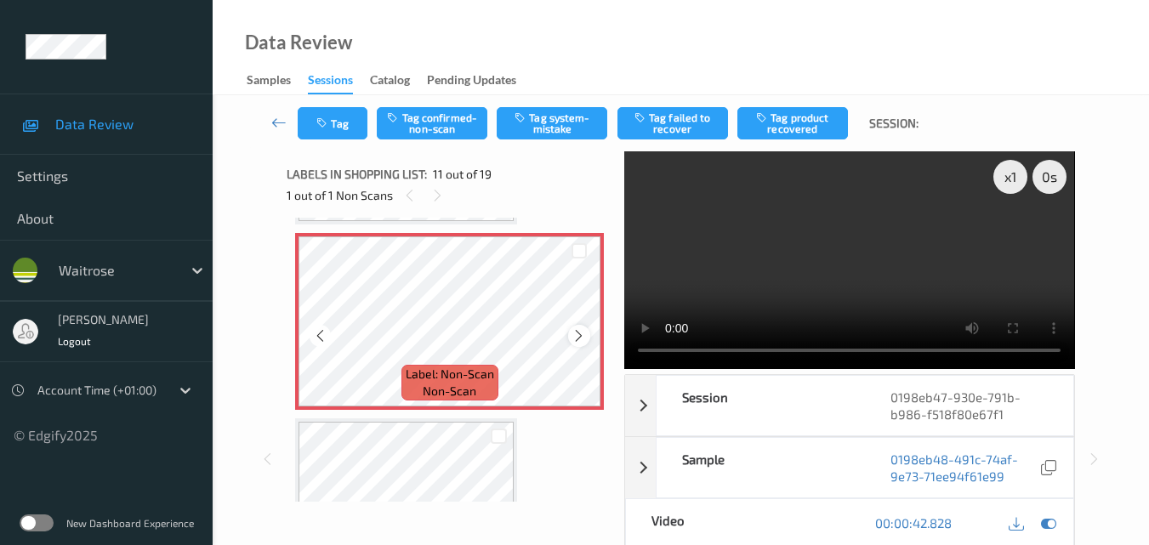
click at [577, 333] on icon at bounding box center [579, 335] width 14 height 15
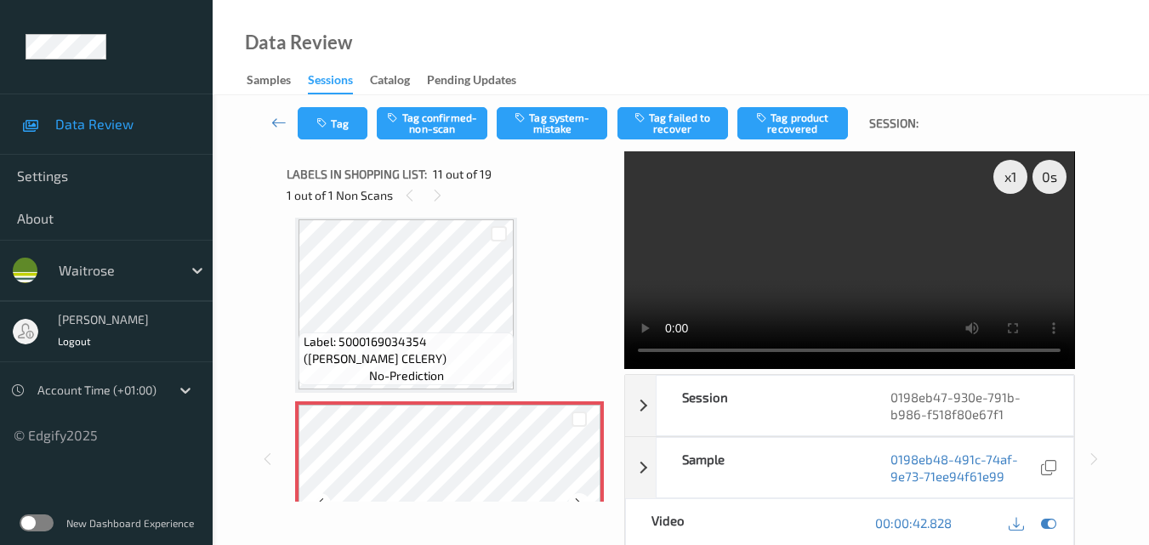
scroll to position [1677, 0]
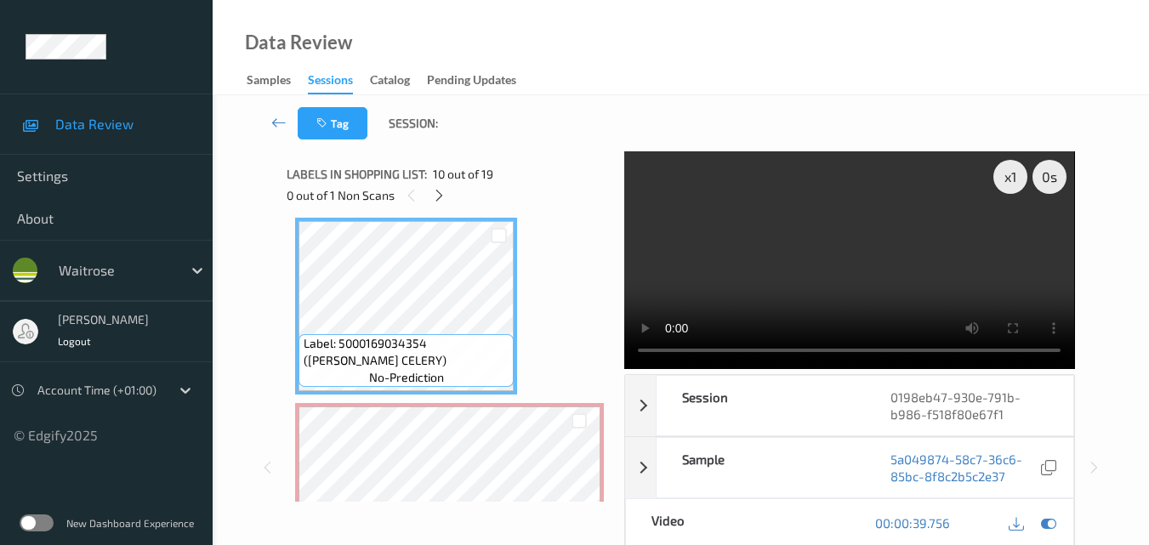
click at [880, 277] on video at bounding box center [849, 260] width 450 height 218
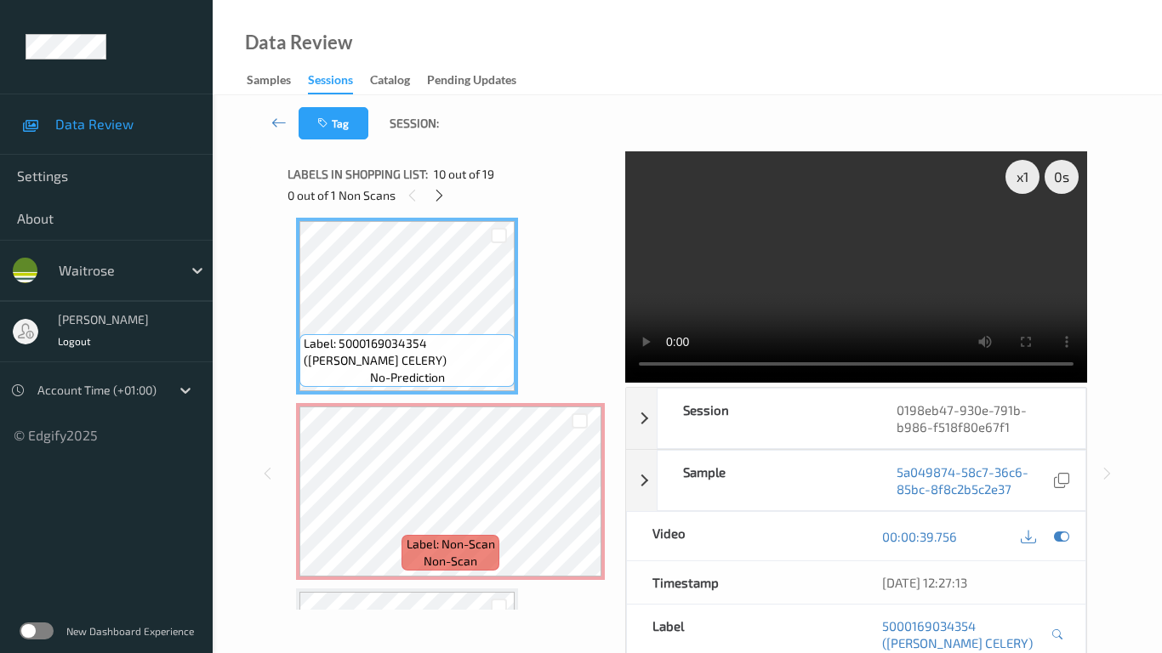
click at [767, 383] on video at bounding box center [856, 266] width 462 height 231
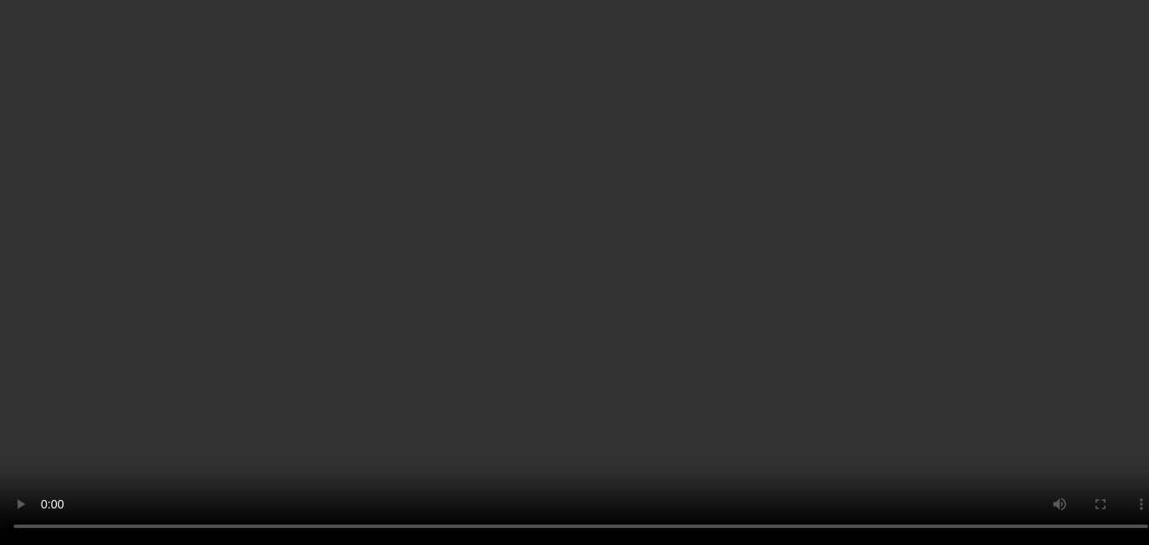
scroll to position [1592, 0]
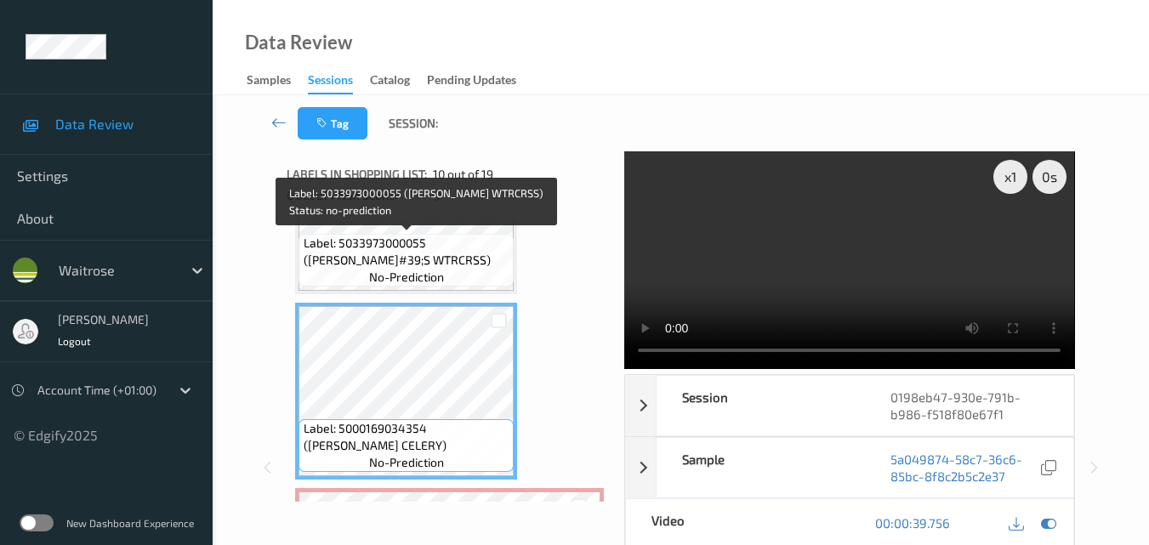
click at [420, 263] on span "Label: 5033973000055 ([PERSON_NAME]#39;S WTRCRSS)" at bounding box center [407, 252] width 207 height 34
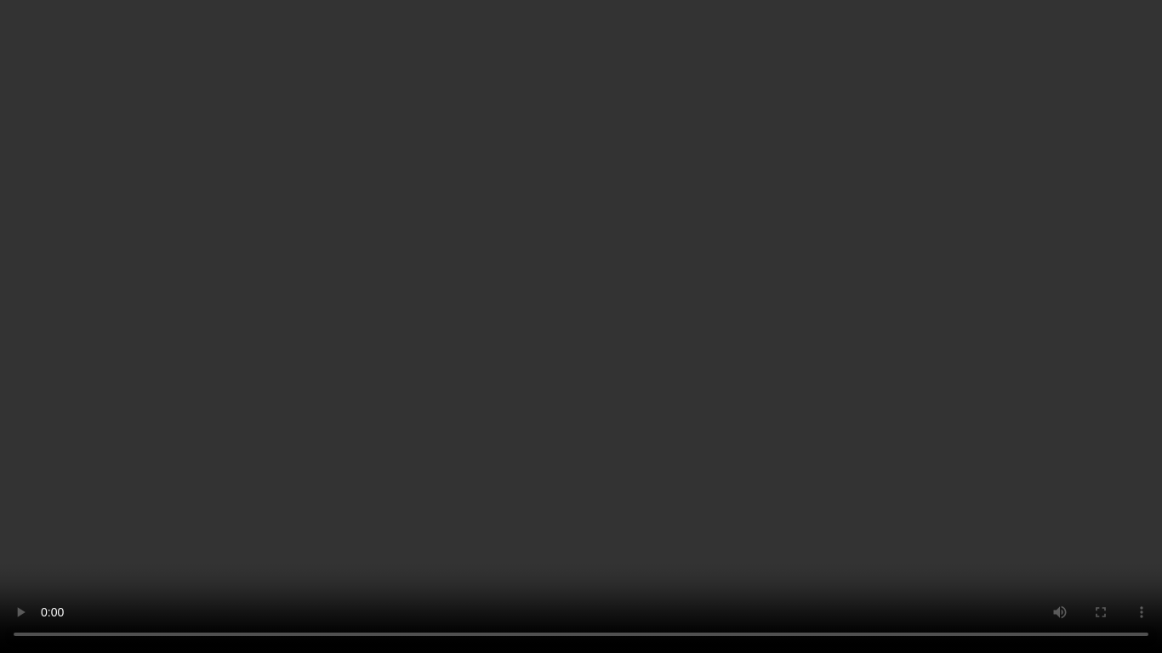
click at [682, 384] on video at bounding box center [581, 326] width 1162 height 653
click at [562, 268] on video at bounding box center [581, 326] width 1162 height 653
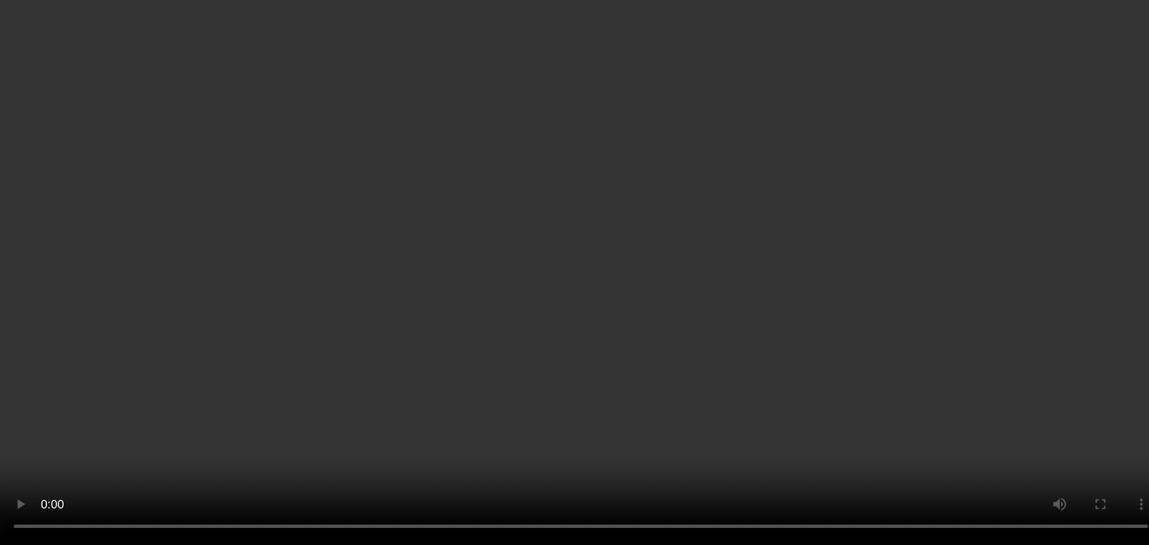
scroll to position [2103, 0]
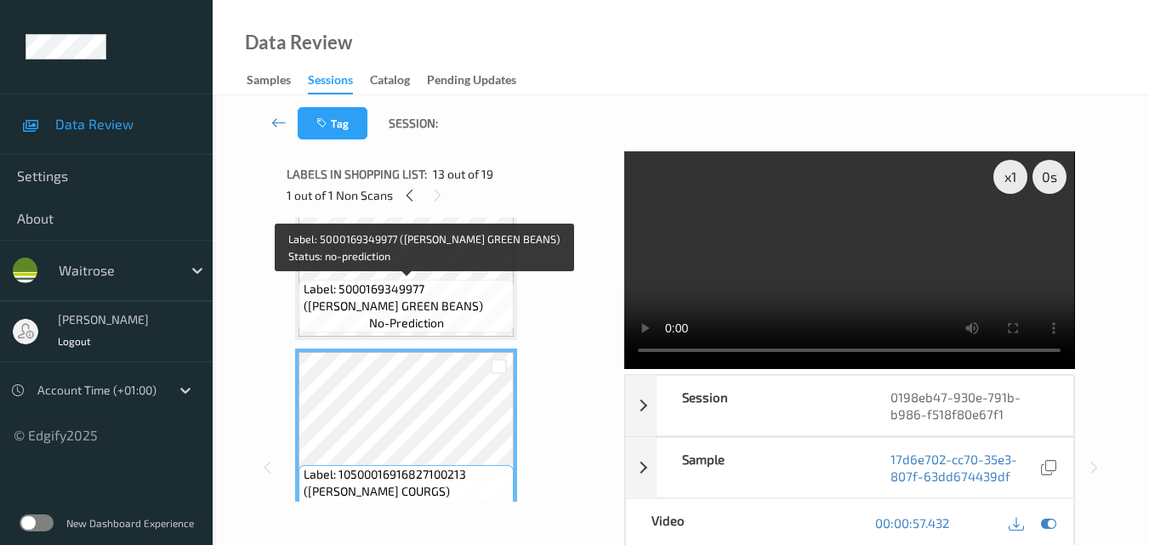
click at [432, 307] on span "Label: 5000169349977 ([PERSON_NAME] GREEN BEANS)" at bounding box center [407, 298] width 207 height 34
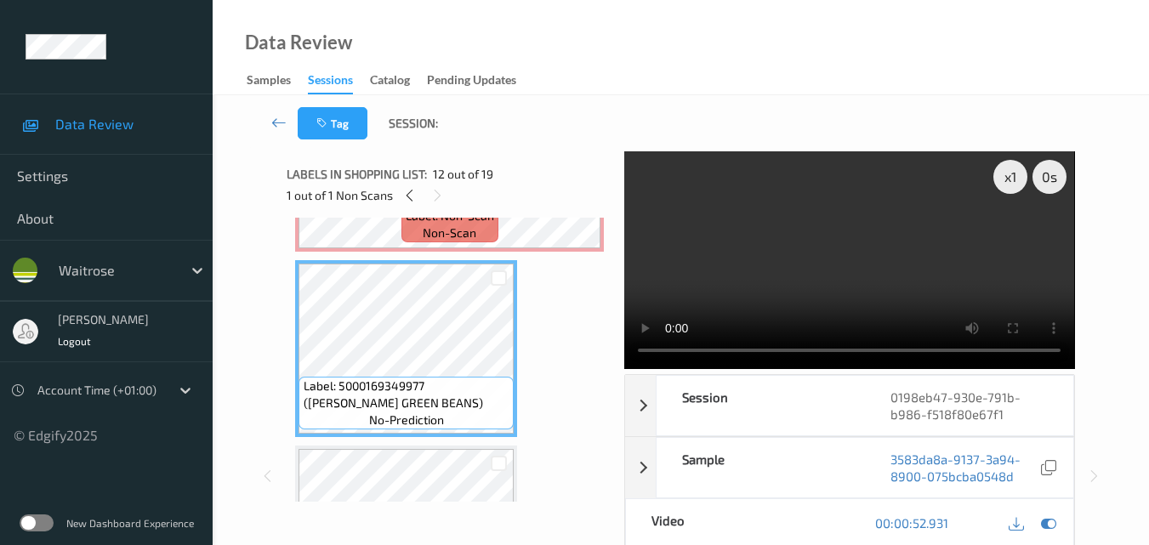
scroll to position [1847, 0]
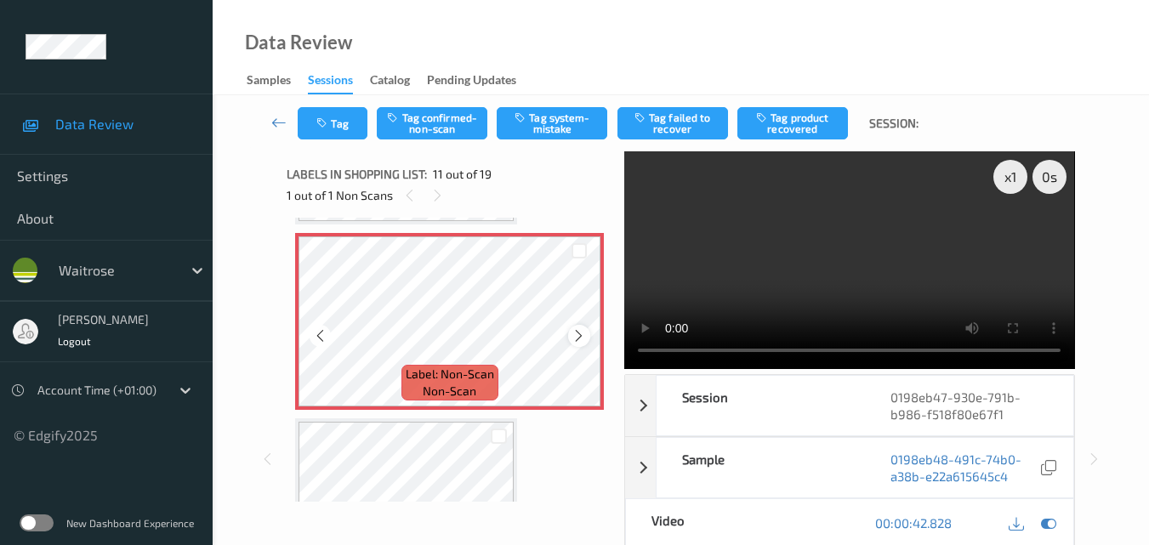
click at [577, 334] on icon at bounding box center [579, 335] width 14 height 15
click at [577, 336] on icon at bounding box center [579, 335] width 14 height 15
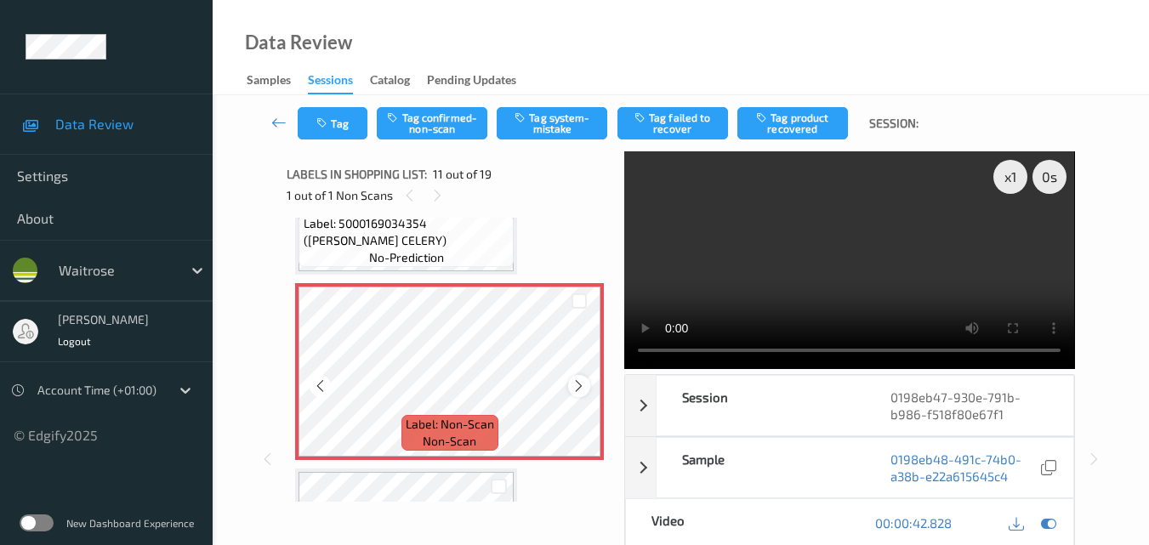
scroll to position [1762, 0]
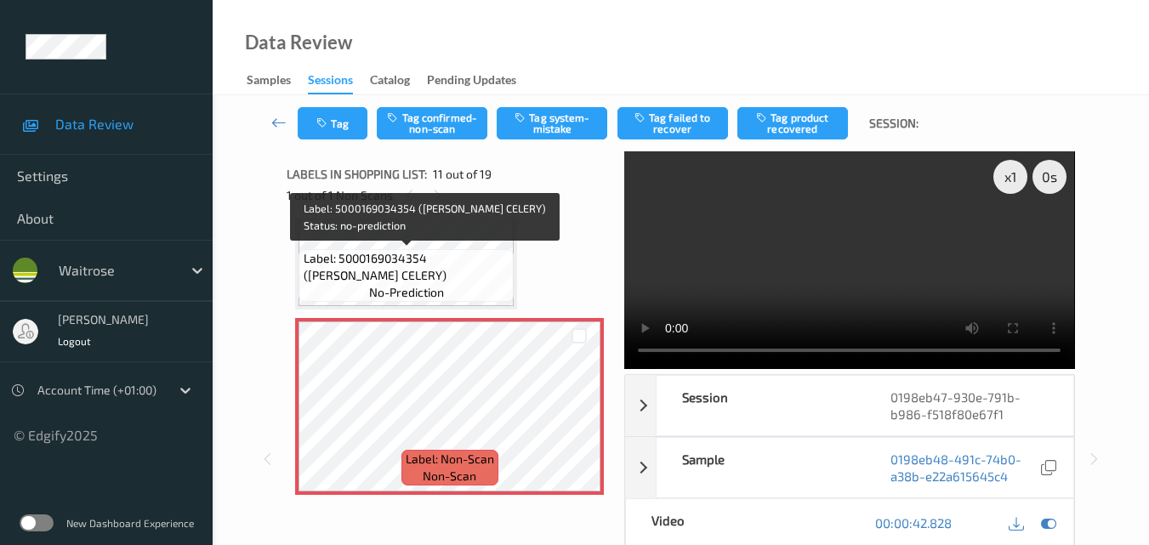
click at [454, 261] on span "Label: 5000169034354 (WR DORG CELERY)" at bounding box center [407, 267] width 207 height 34
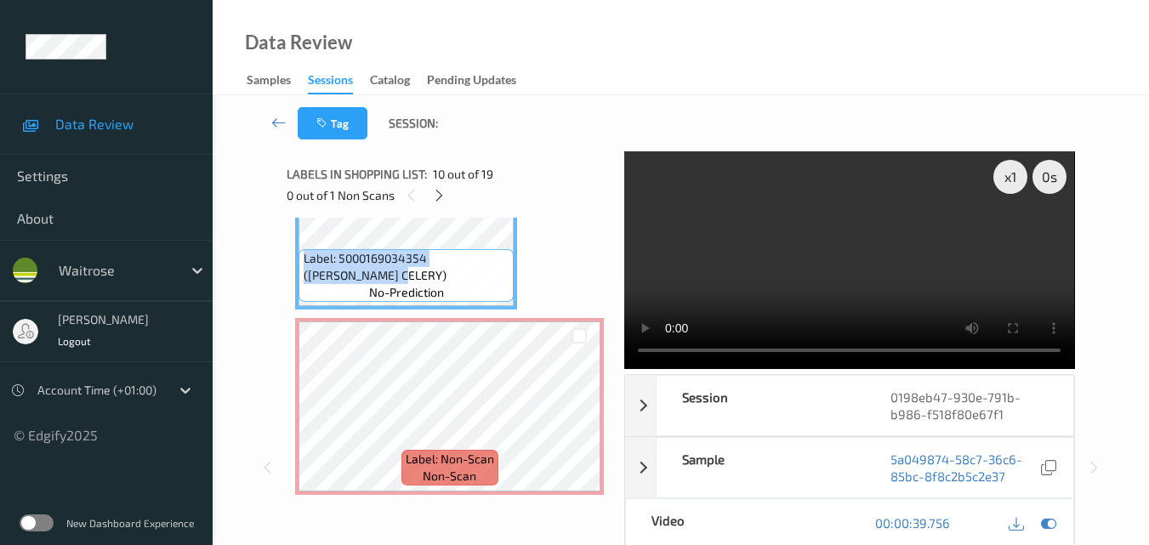
drag, startPoint x: 355, startPoint y: 282, endPoint x: 297, endPoint y: 262, distance: 61.1
click at [297, 262] on div "Label: 5000169034354 (WR DORG CELERY) no-prediction" at bounding box center [406, 221] width 222 height 177
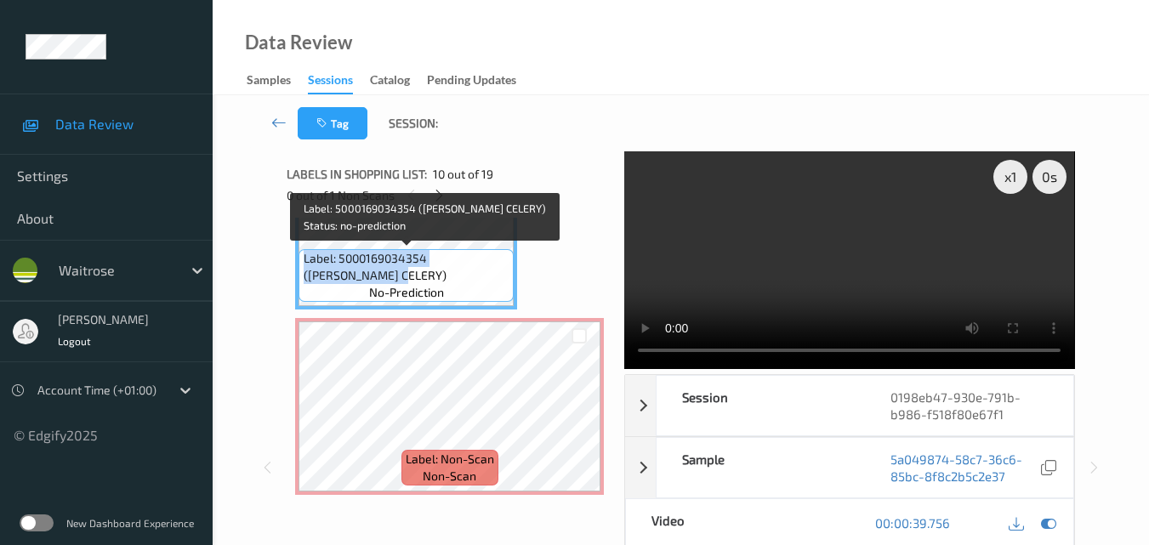
click at [358, 280] on span "Label: 5000169034354 (WR DORG CELERY)" at bounding box center [407, 267] width 207 height 34
drag, startPoint x: 355, startPoint y: 275, endPoint x: 304, endPoint y: 265, distance: 52.0
click at [304, 265] on span "Label: 5000169034354 (WR DORG CELERY)" at bounding box center [407, 267] width 207 height 34
copy span "Label: 5000169034354 (WR DORG CELERY)"
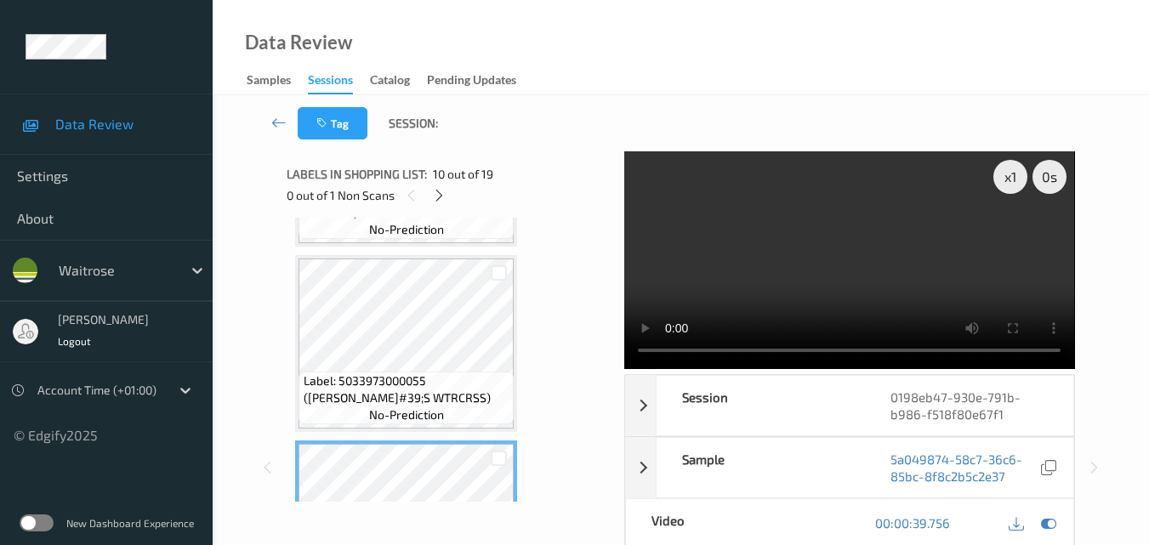
scroll to position [1422, 0]
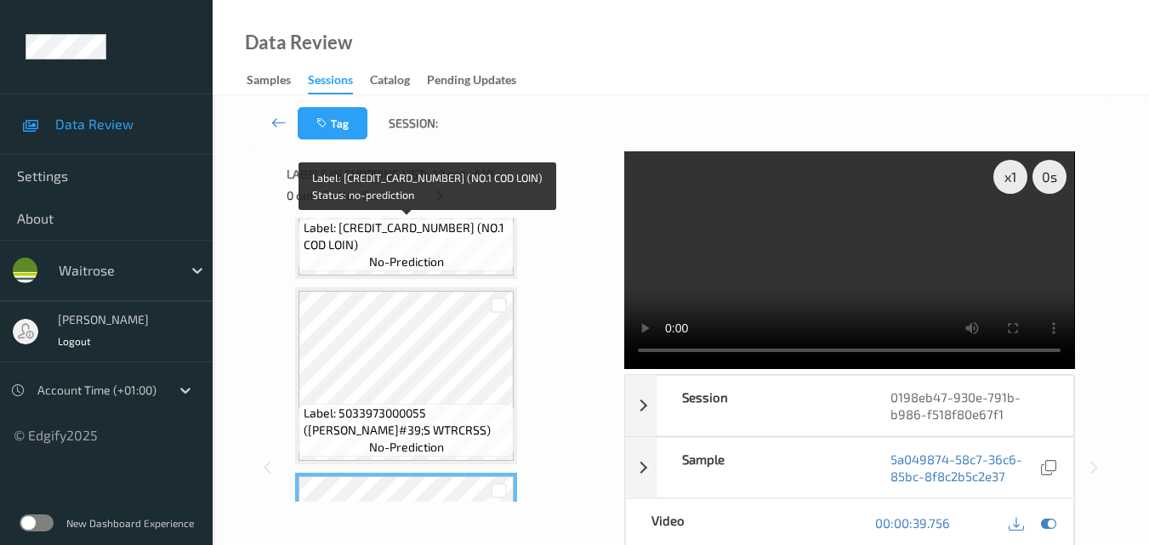
click at [441, 244] on span "Label: 5000169380628 (NO.1 COD LOIN)" at bounding box center [407, 236] width 207 height 34
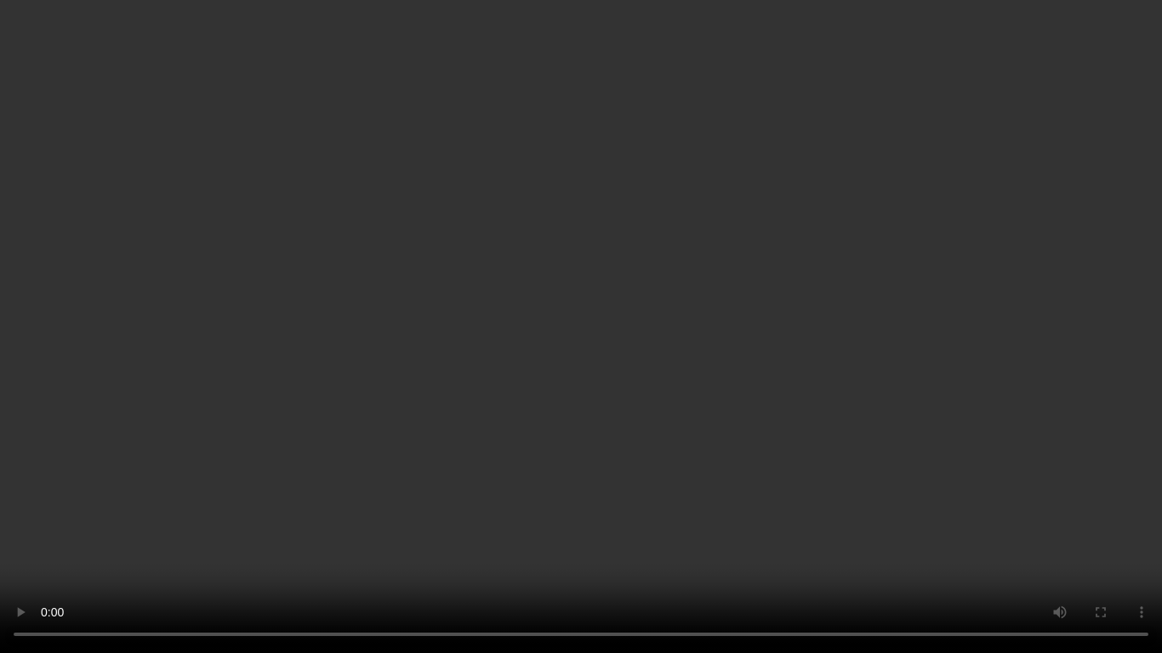
click at [650, 334] on video at bounding box center [581, 326] width 1162 height 653
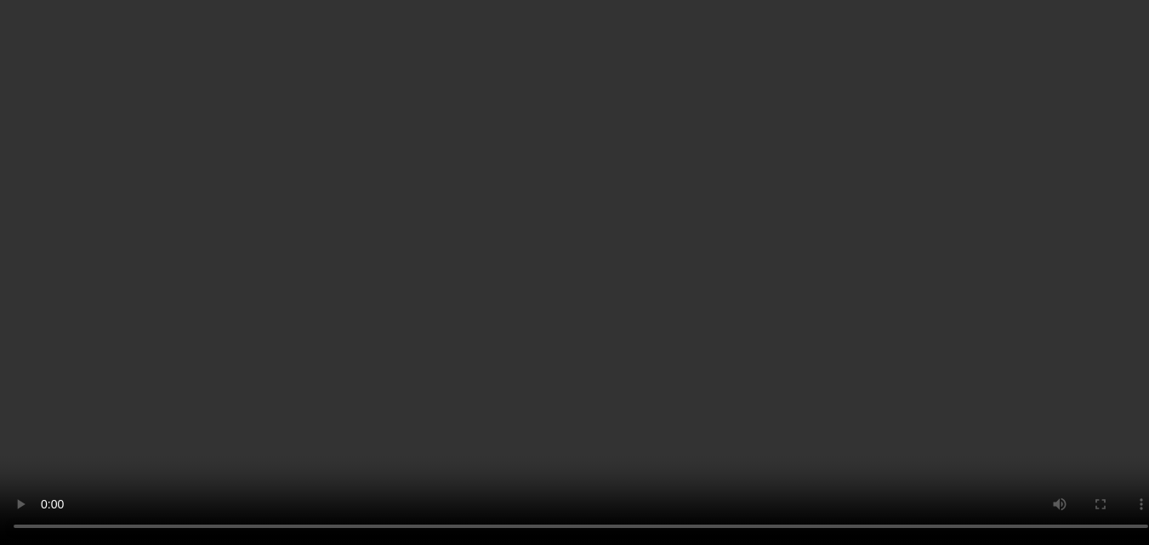
scroll to position [1252, 0]
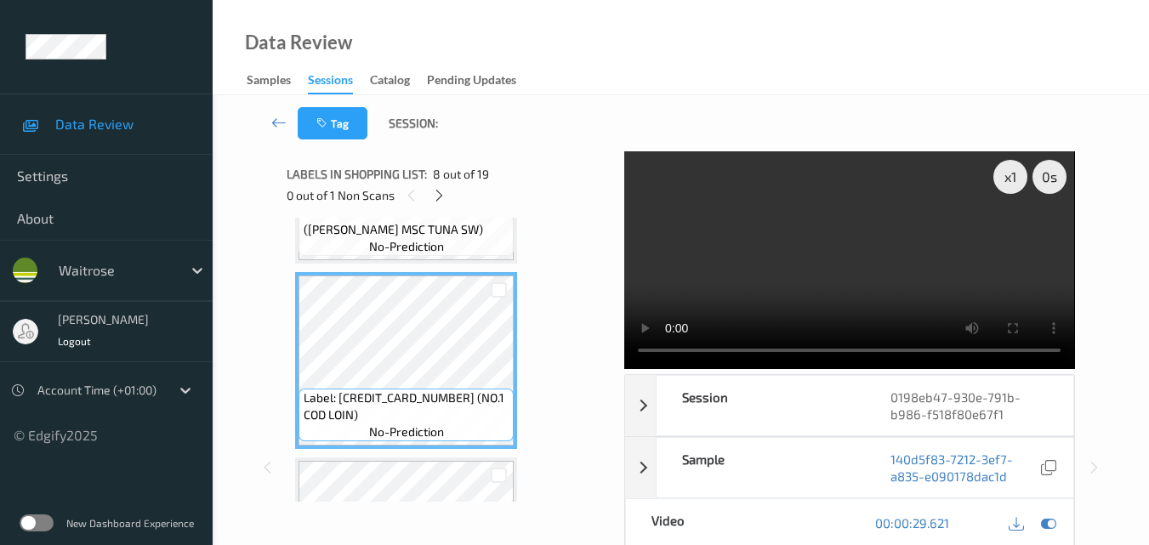
click at [762, 275] on video at bounding box center [849, 260] width 450 height 218
click at [630, 343] on div "x 1 0 s Session 0198eb47-930e-791b-b986-f518f80e67f1 Session ID 0198eb47-930e-7…" at bounding box center [681, 467] width 788 height 632
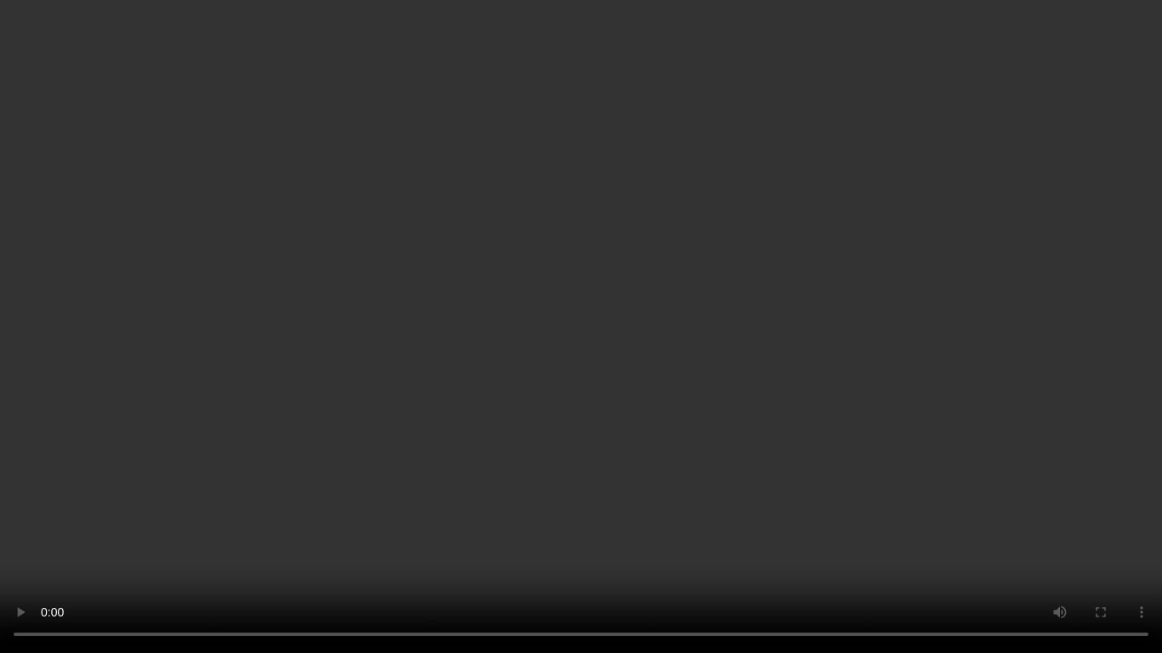
click at [635, 452] on video at bounding box center [581, 326] width 1162 height 653
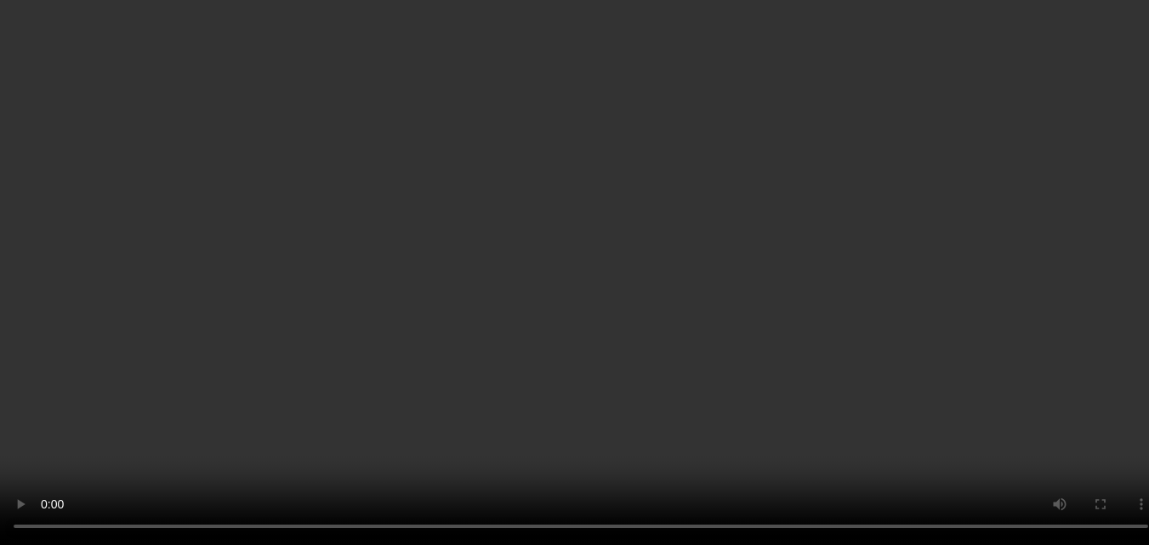
scroll to position [1847, 0]
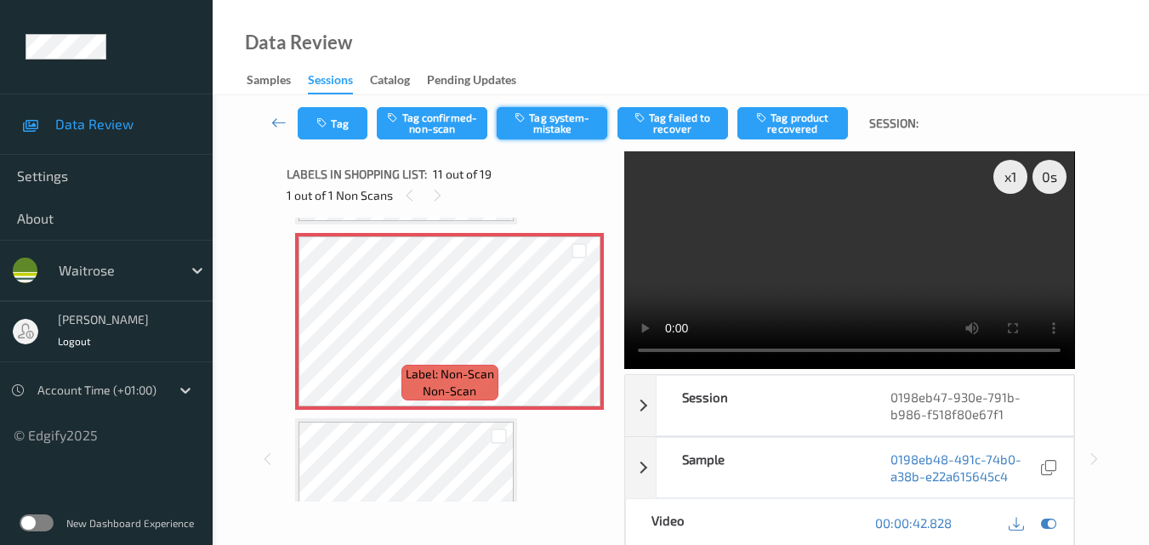
click at [560, 131] on button "Tag system-mistake" at bounding box center [552, 123] width 111 height 32
click at [343, 131] on button "Tag" at bounding box center [333, 123] width 70 height 32
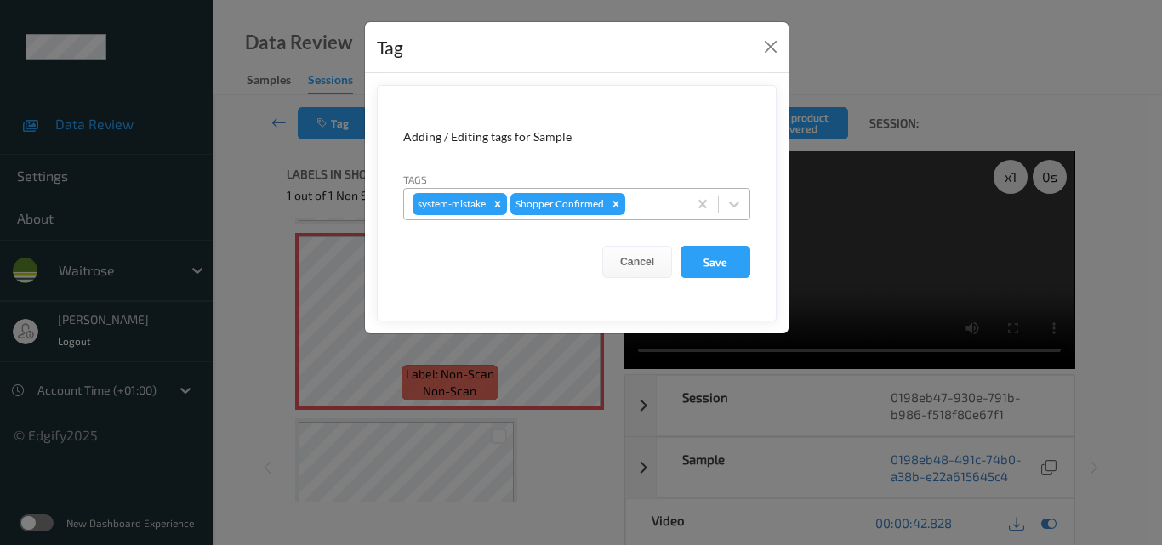
click at [649, 201] on div at bounding box center [654, 204] width 50 height 20
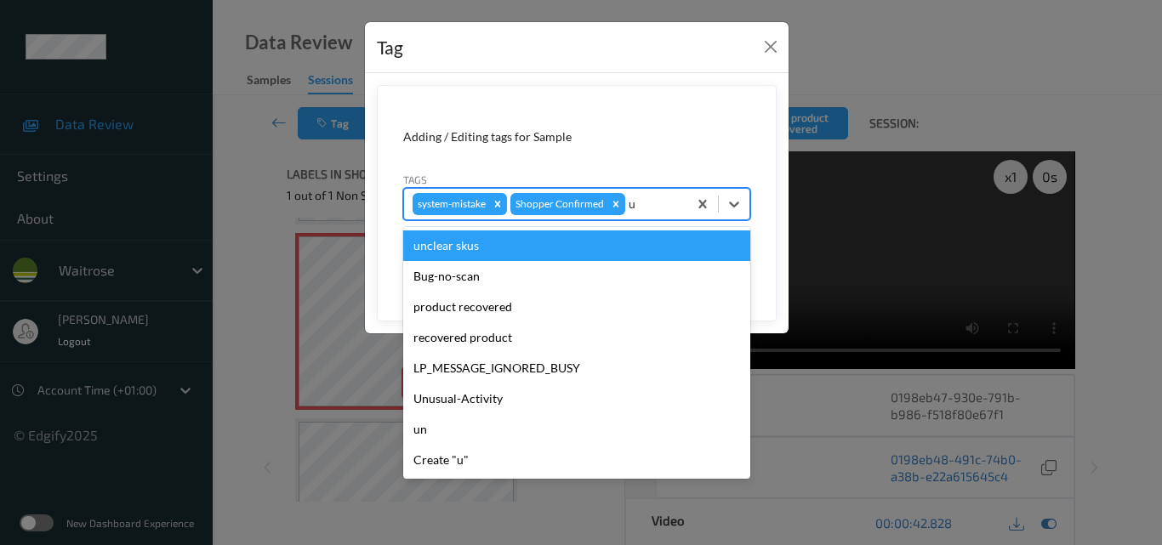
type input "un"
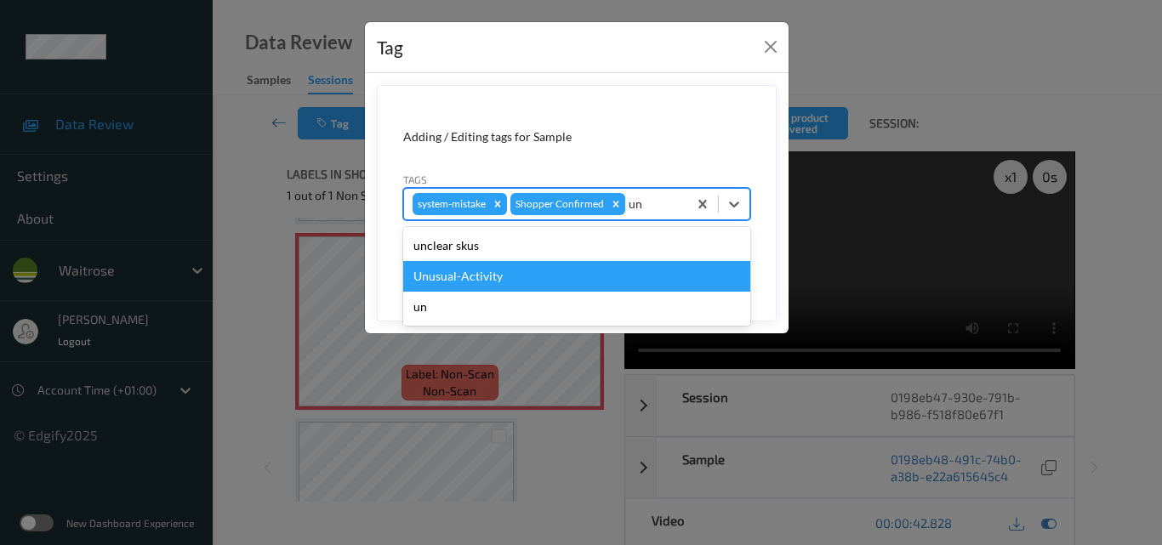
click at [565, 281] on div "Unusual-Activity" at bounding box center [576, 276] width 347 height 31
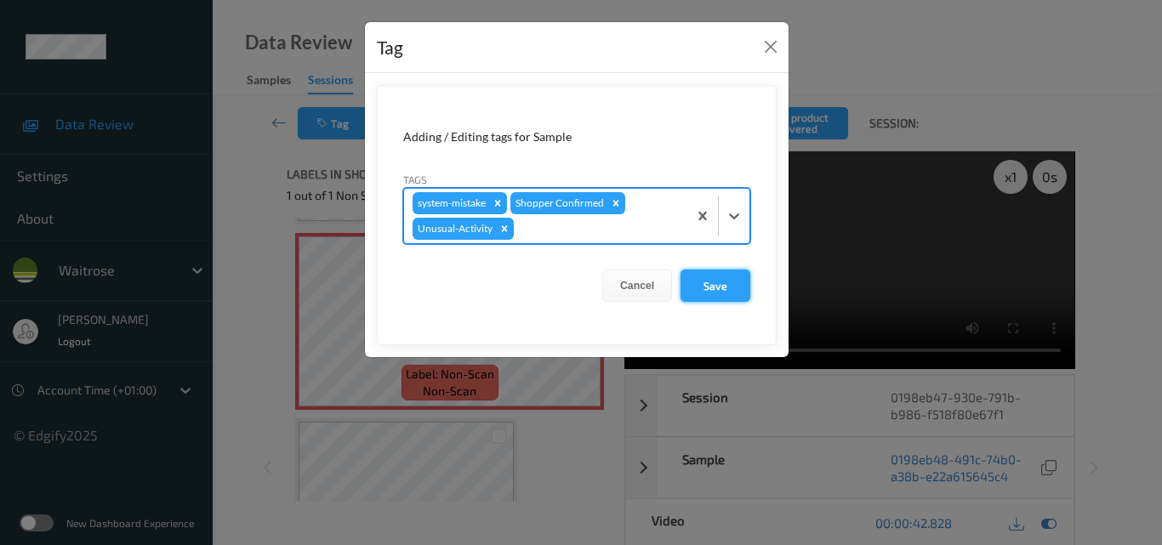
click at [721, 276] on button "Save" at bounding box center [715, 286] width 70 height 32
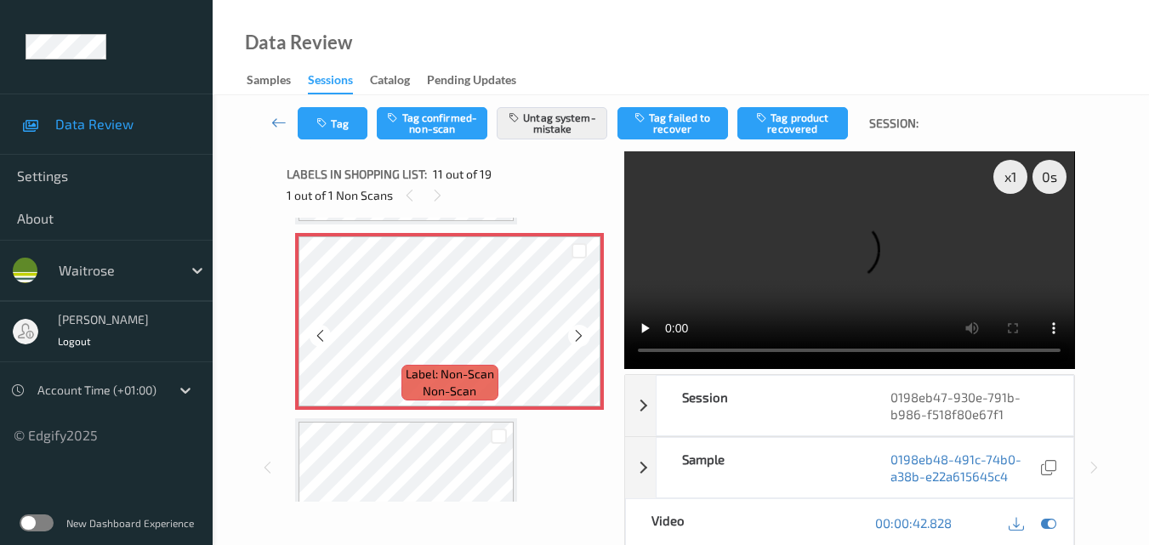
scroll to position [1933, 0]
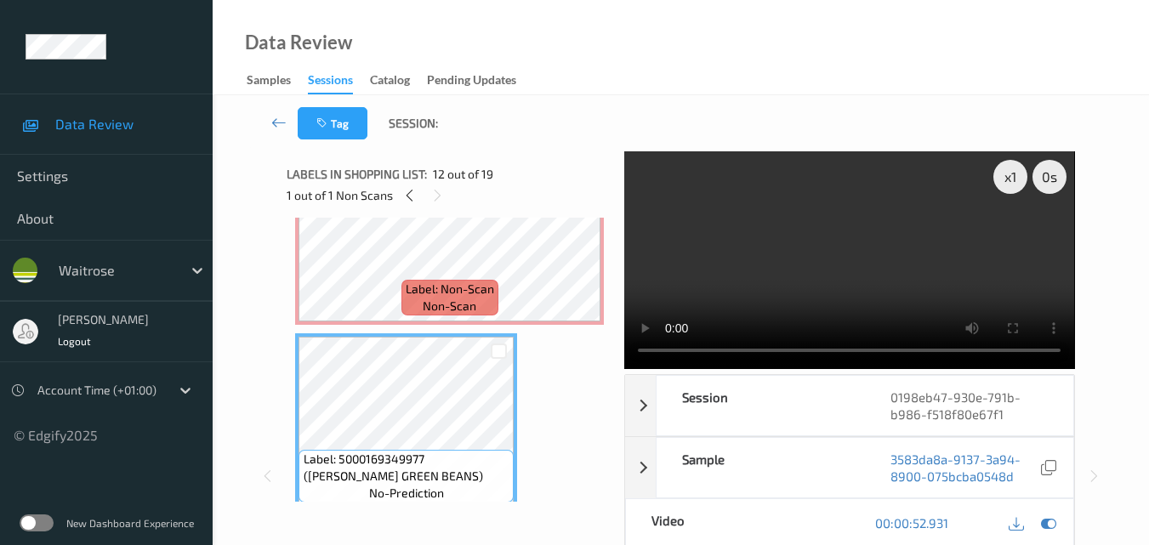
click at [779, 298] on video at bounding box center [849, 260] width 450 height 218
click at [839, 275] on video at bounding box center [849, 260] width 450 height 218
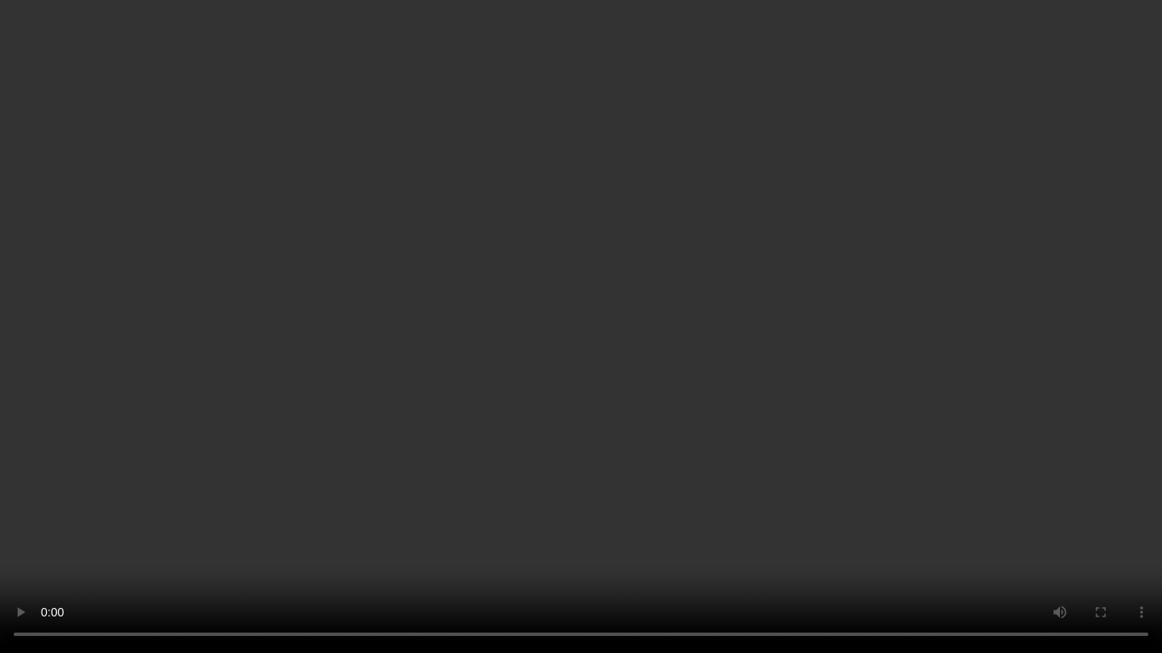
click at [715, 408] on video at bounding box center [581, 326] width 1162 height 653
click at [614, 398] on video at bounding box center [581, 326] width 1162 height 653
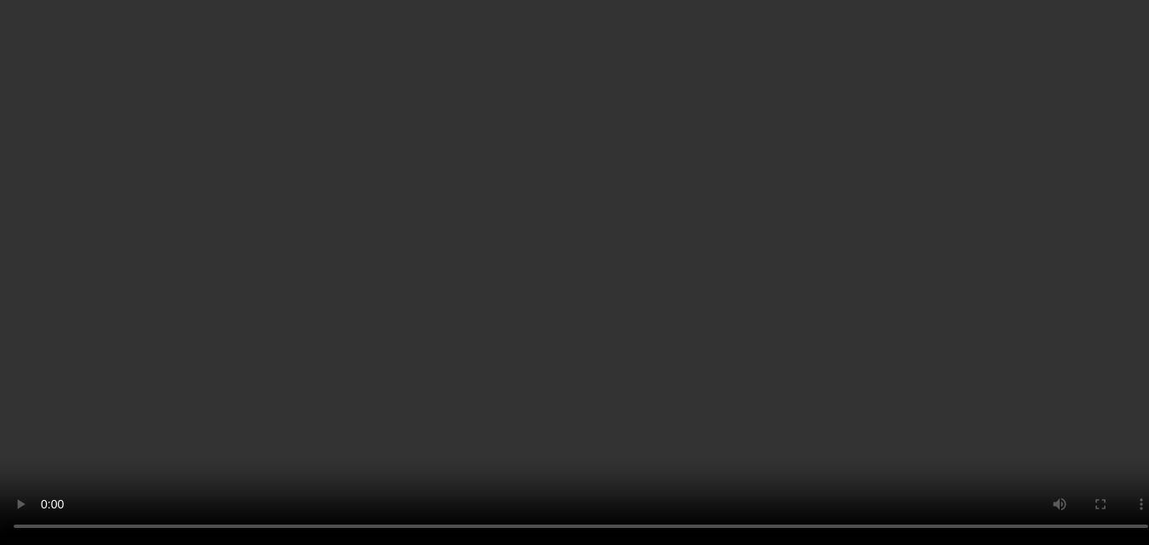
scroll to position [2358, 0]
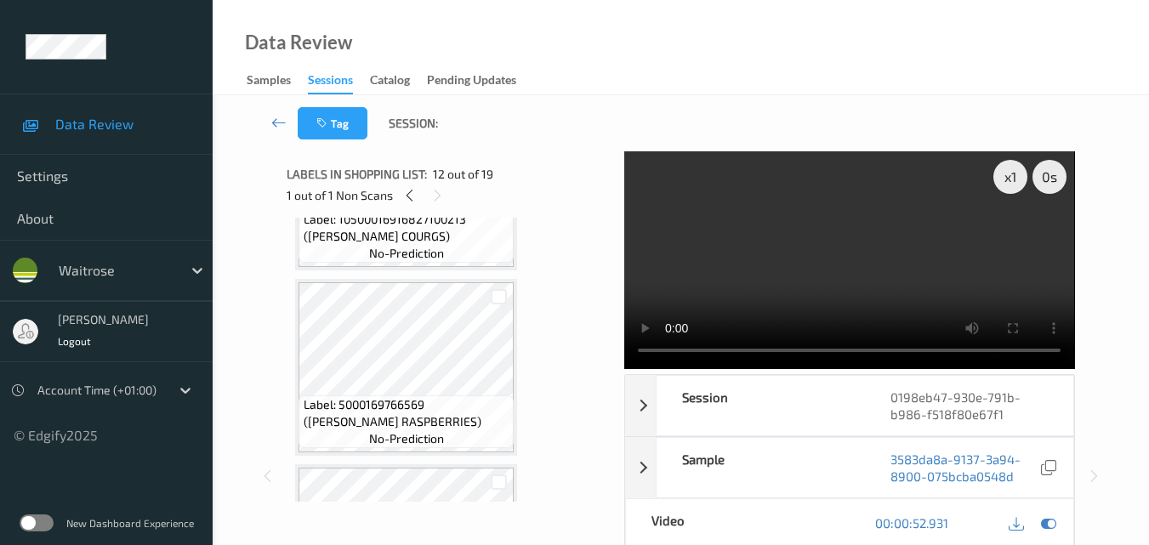
click at [852, 269] on video at bounding box center [849, 260] width 450 height 218
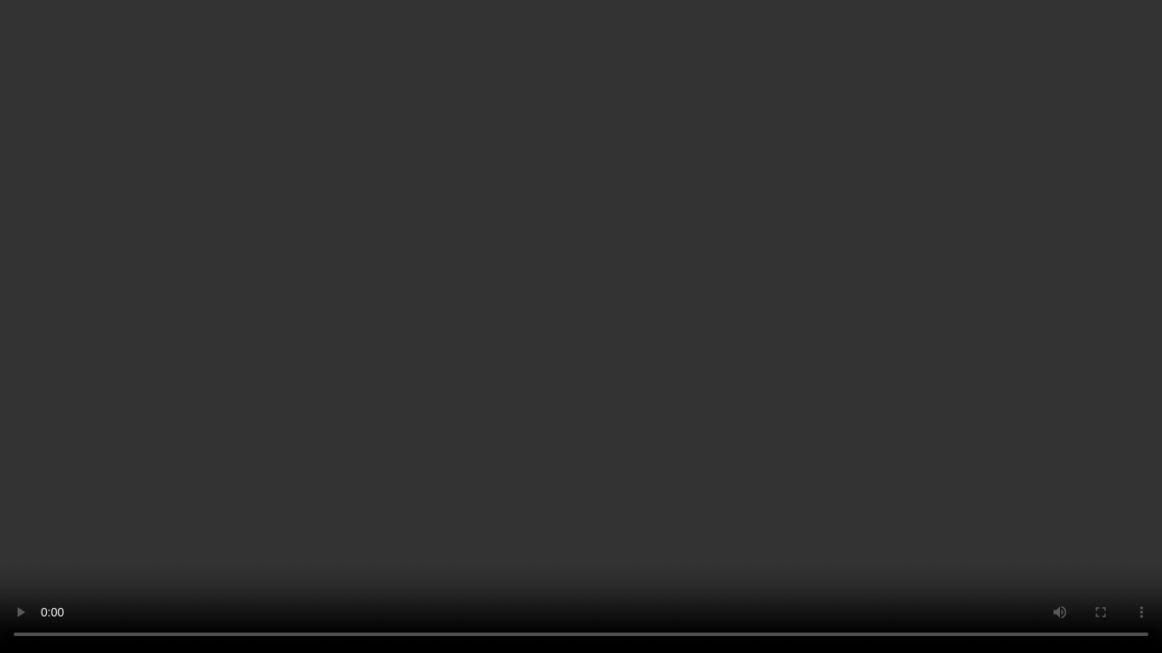
click at [690, 396] on video at bounding box center [581, 326] width 1162 height 653
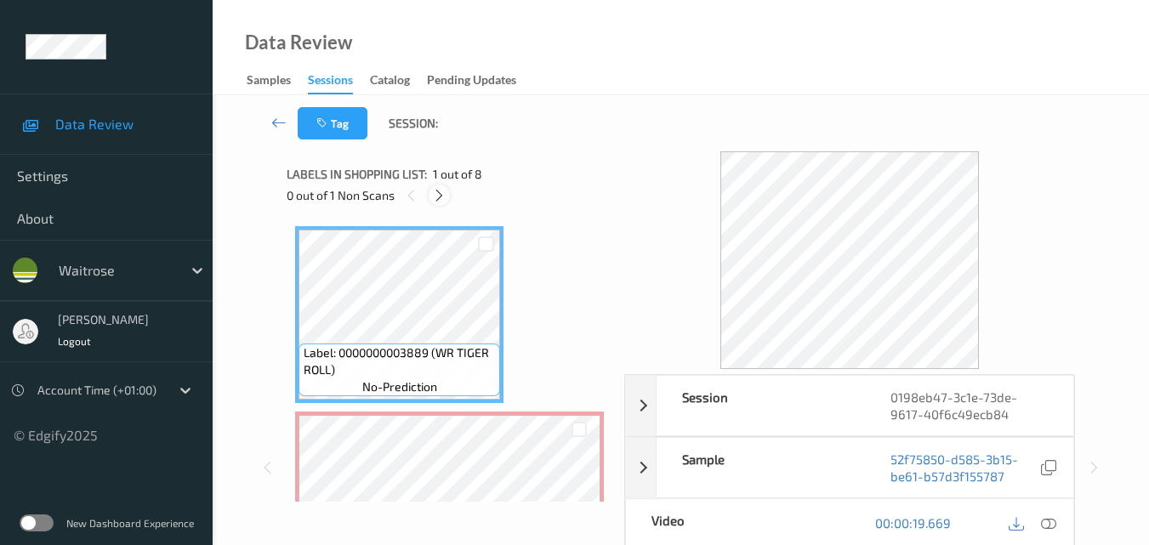
click at [437, 201] on icon at bounding box center [439, 195] width 14 height 15
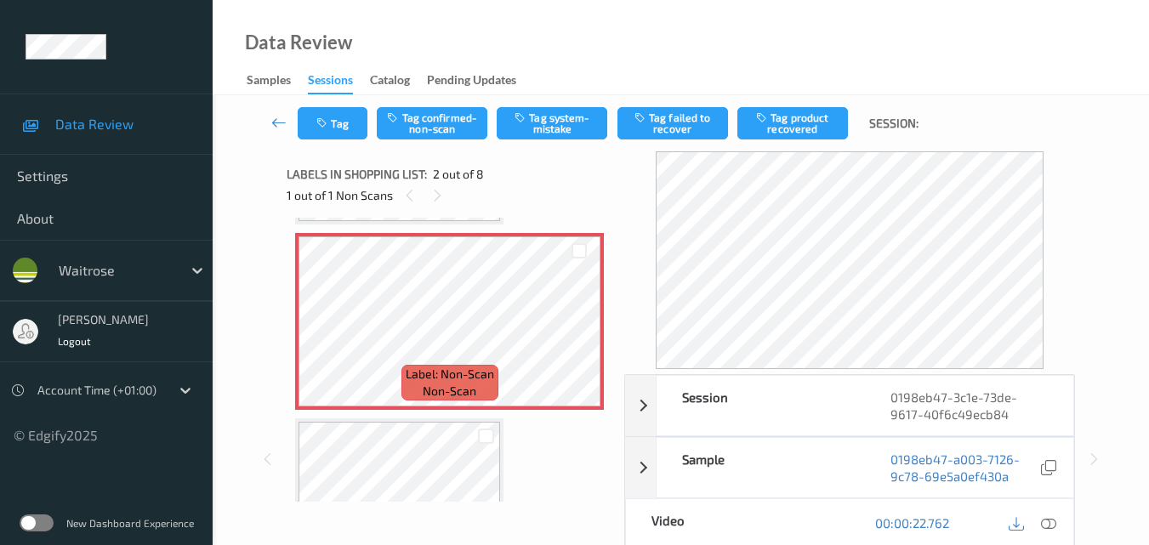
scroll to position [9, 0]
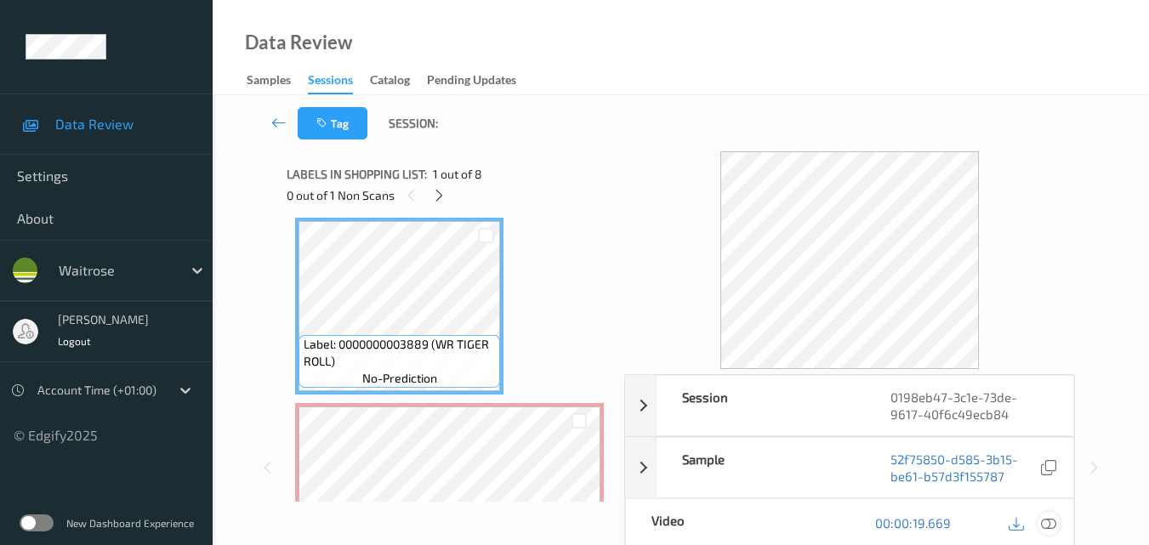
click at [1049, 521] on icon at bounding box center [1048, 522] width 15 height 15
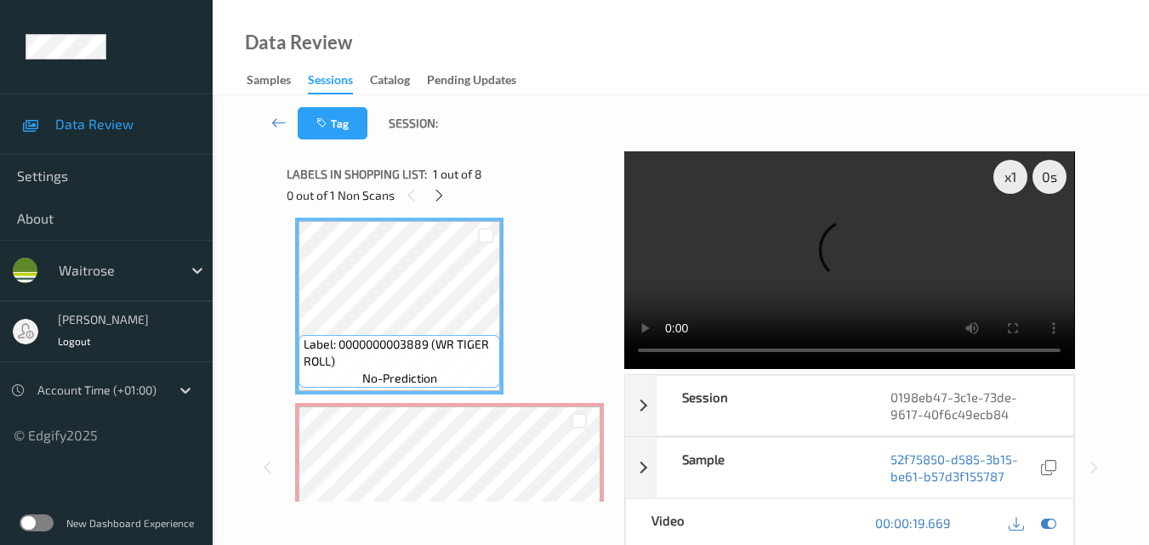
click at [741, 278] on video at bounding box center [849, 260] width 450 height 218
click at [872, 259] on video at bounding box center [849, 260] width 450 height 218
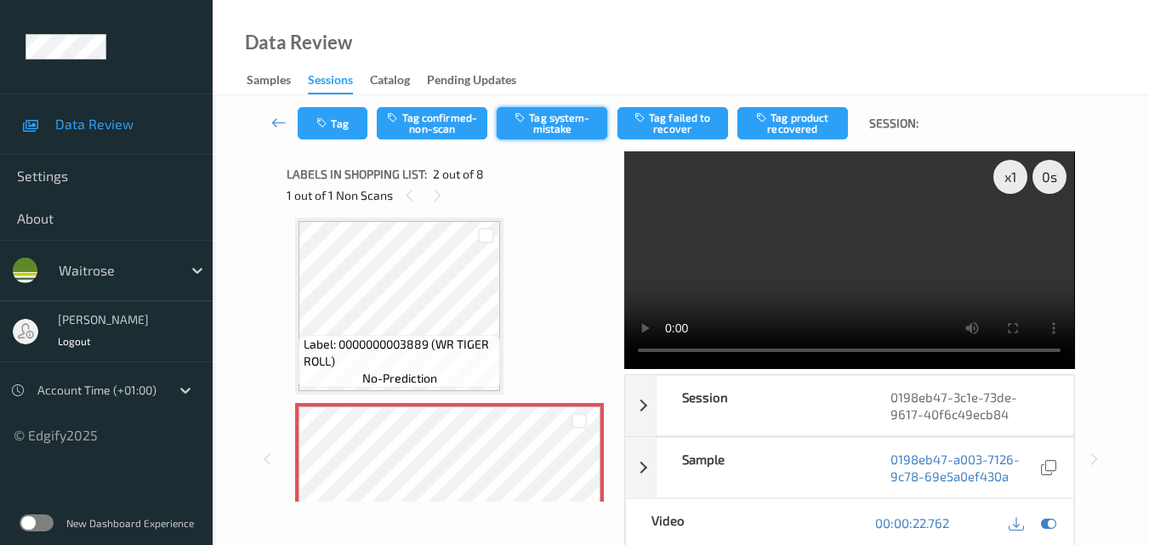
click at [561, 120] on button "Tag system-mistake" at bounding box center [552, 123] width 111 height 32
click at [339, 128] on button "Tag" at bounding box center [333, 123] width 70 height 32
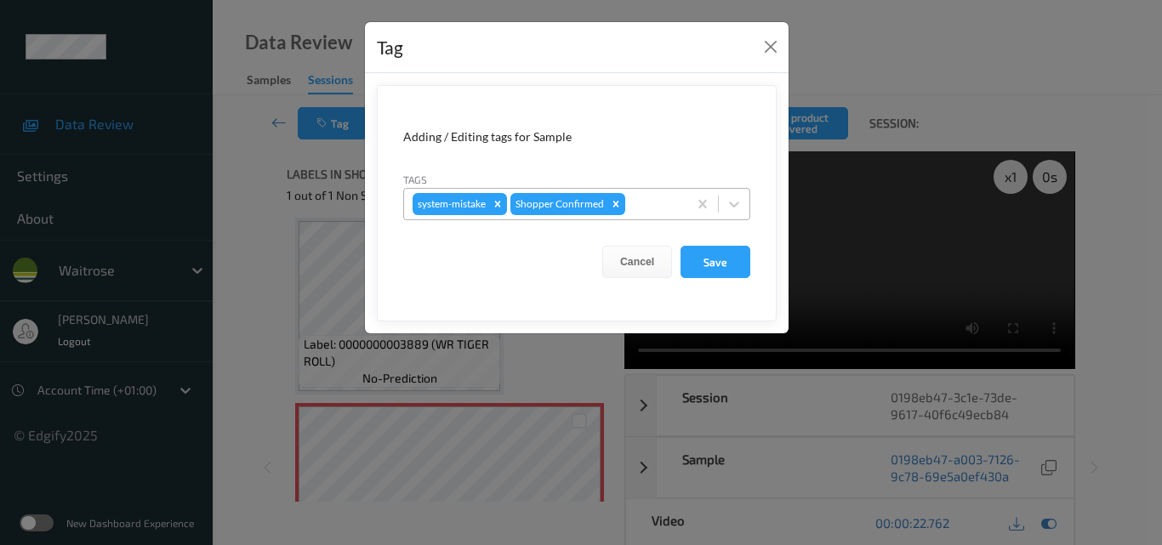
click at [641, 197] on div at bounding box center [654, 204] width 50 height 20
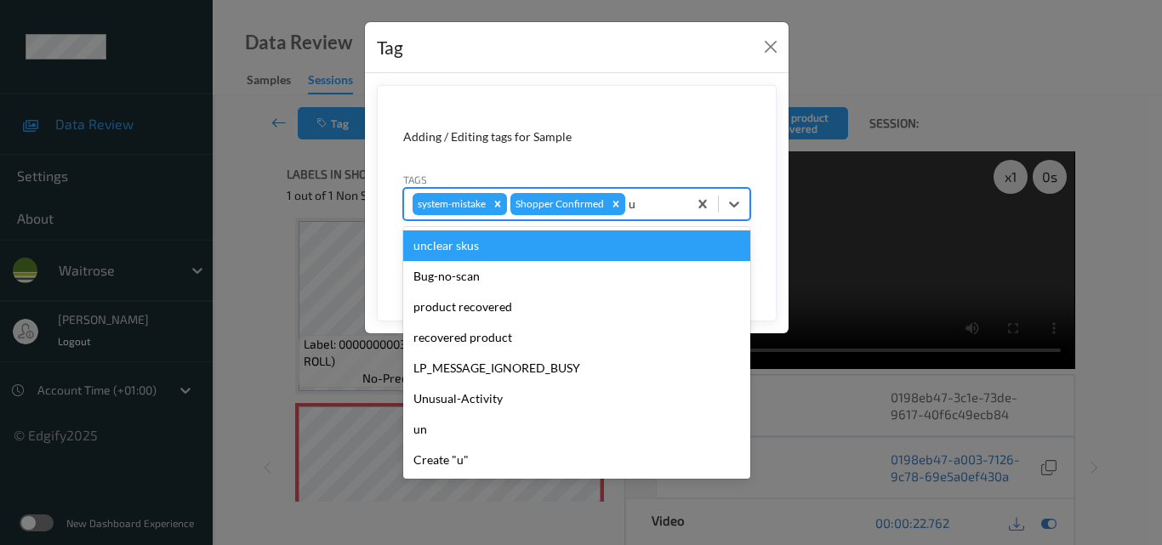
type input "un"
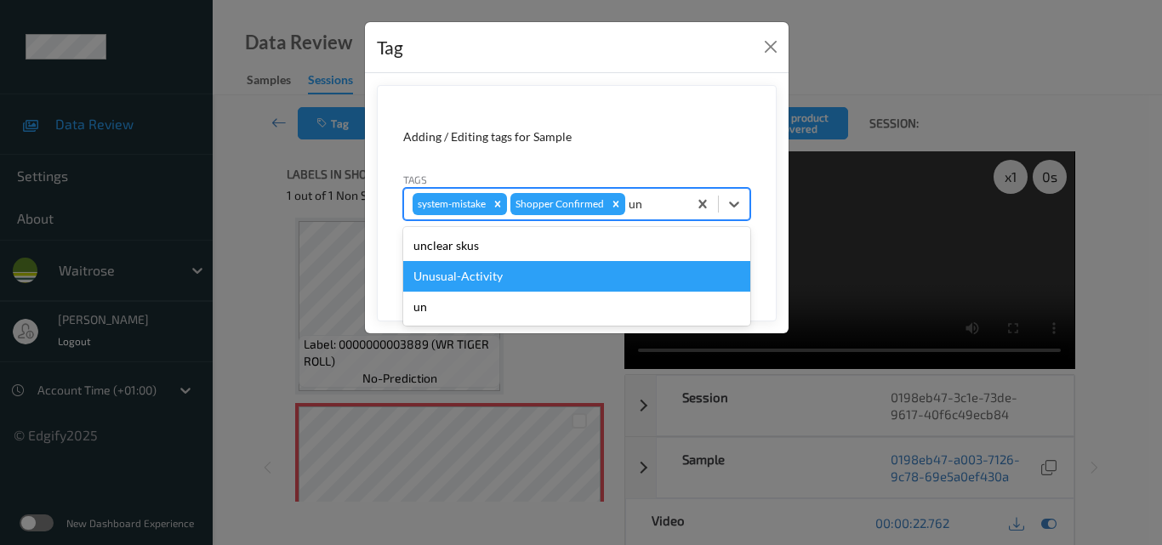
click at [601, 270] on div "Unusual-Activity" at bounding box center [576, 276] width 347 height 31
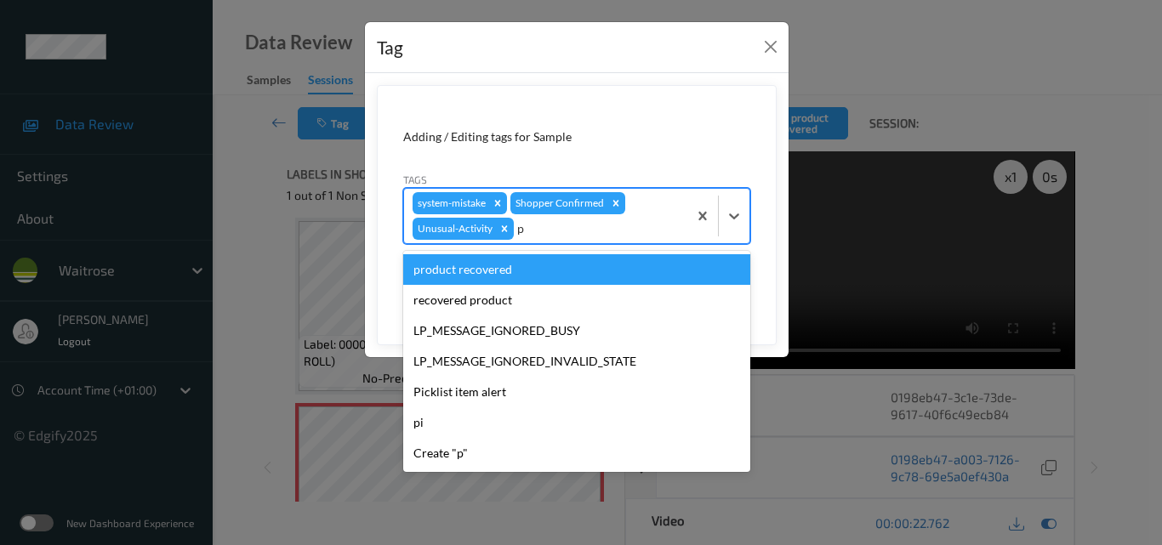
type input "pi"
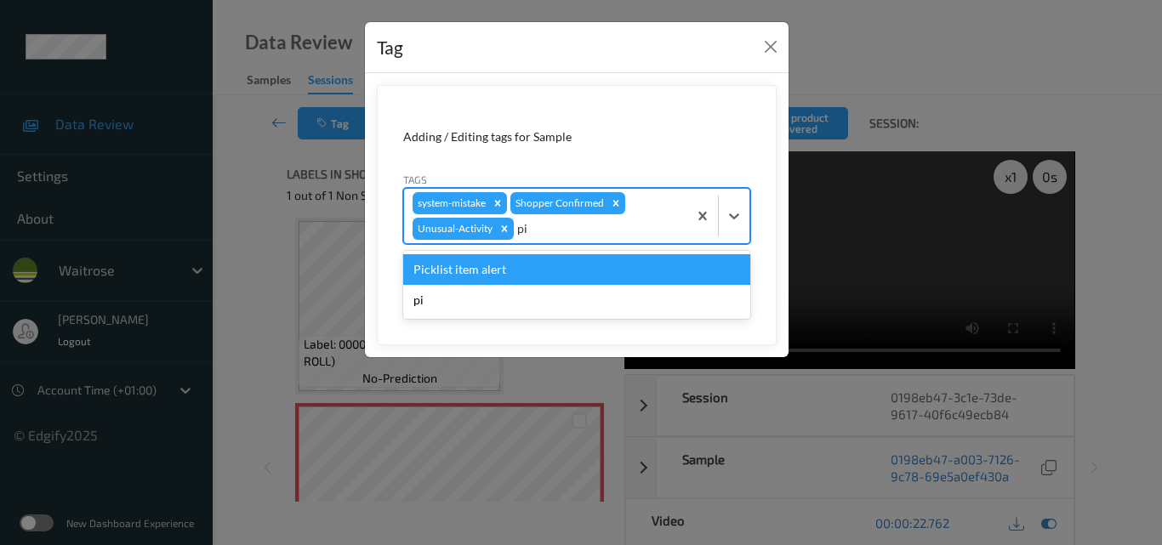
click at [601, 270] on div "Picklist item alert" at bounding box center [576, 269] width 347 height 31
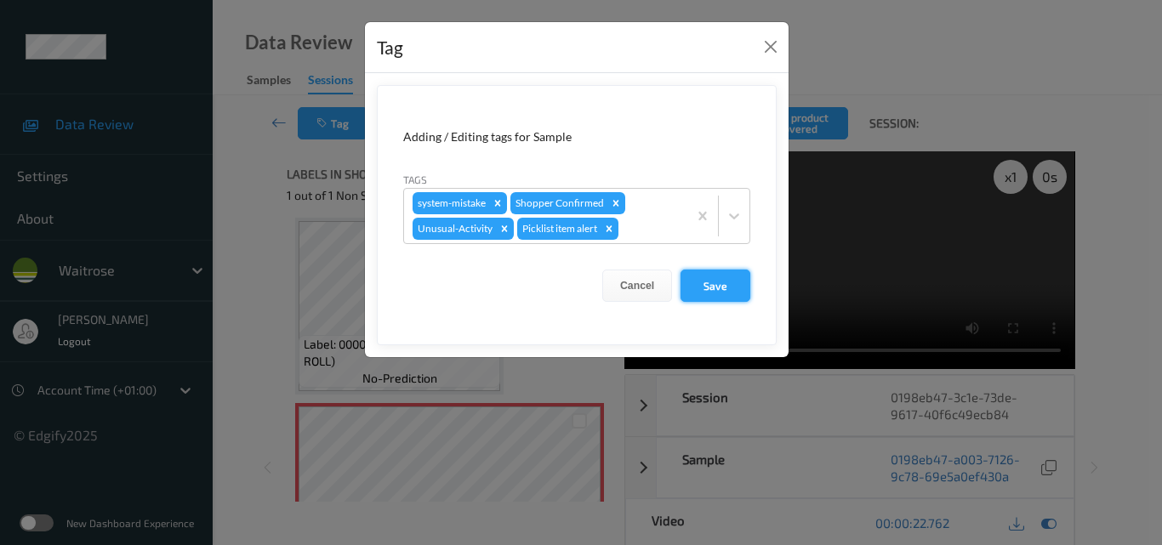
click at [720, 287] on button "Save" at bounding box center [715, 286] width 70 height 32
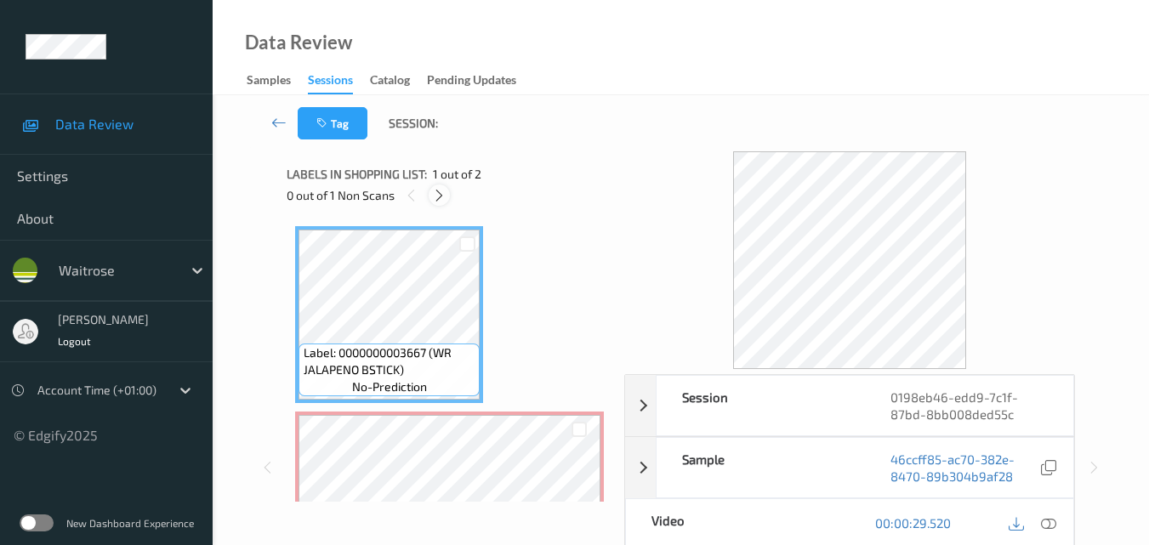
click at [440, 192] on icon at bounding box center [439, 195] width 14 height 15
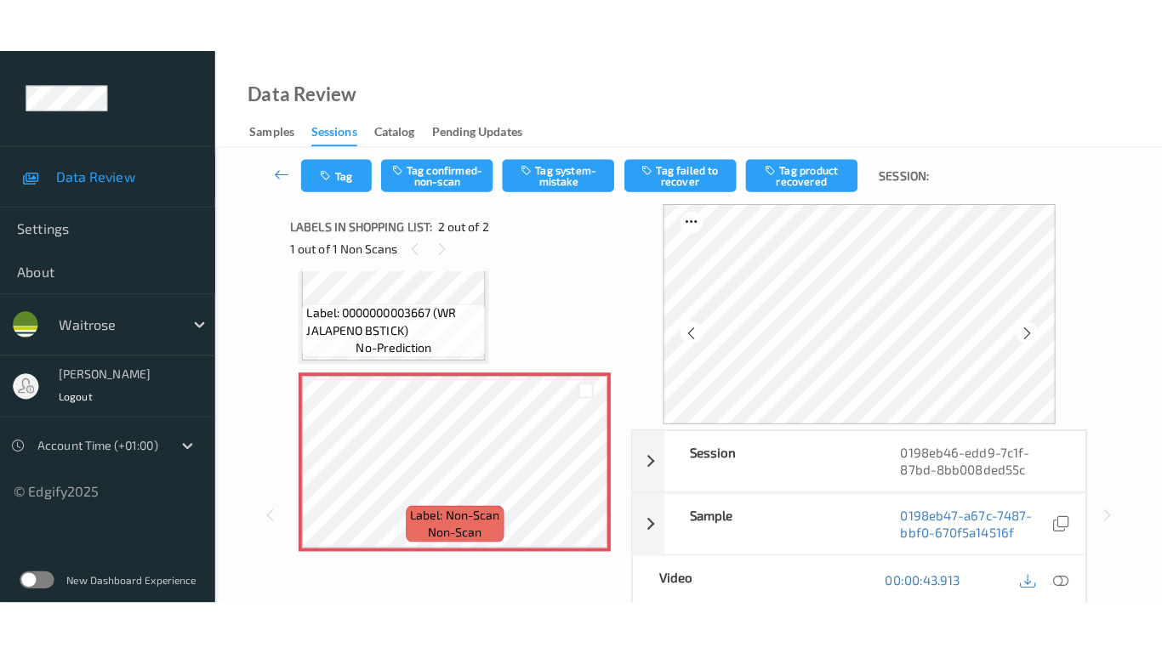
scroll to position [9, 0]
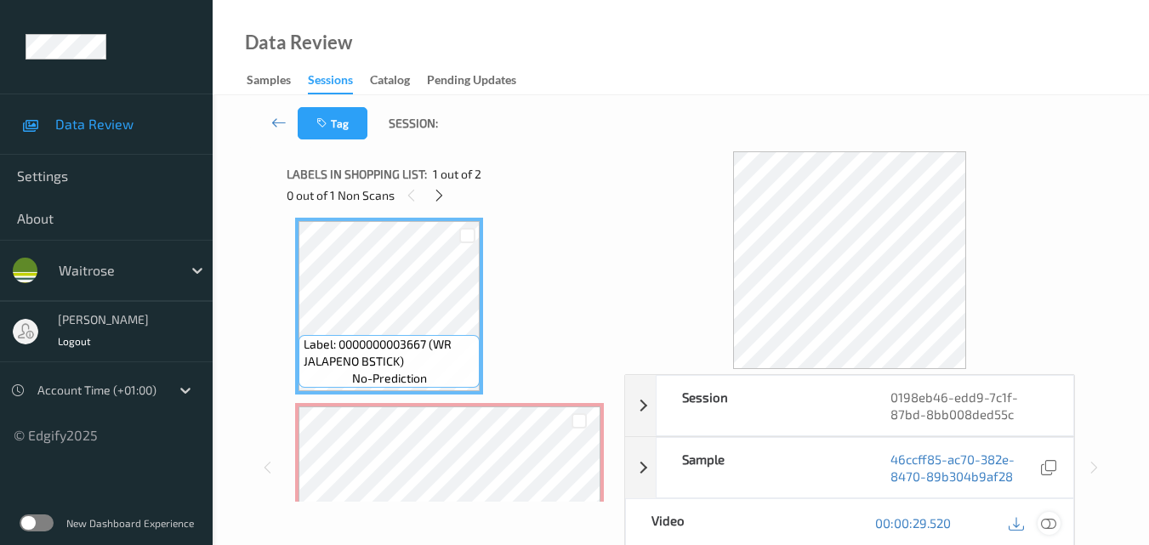
click at [1053, 521] on icon at bounding box center [1048, 522] width 15 height 15
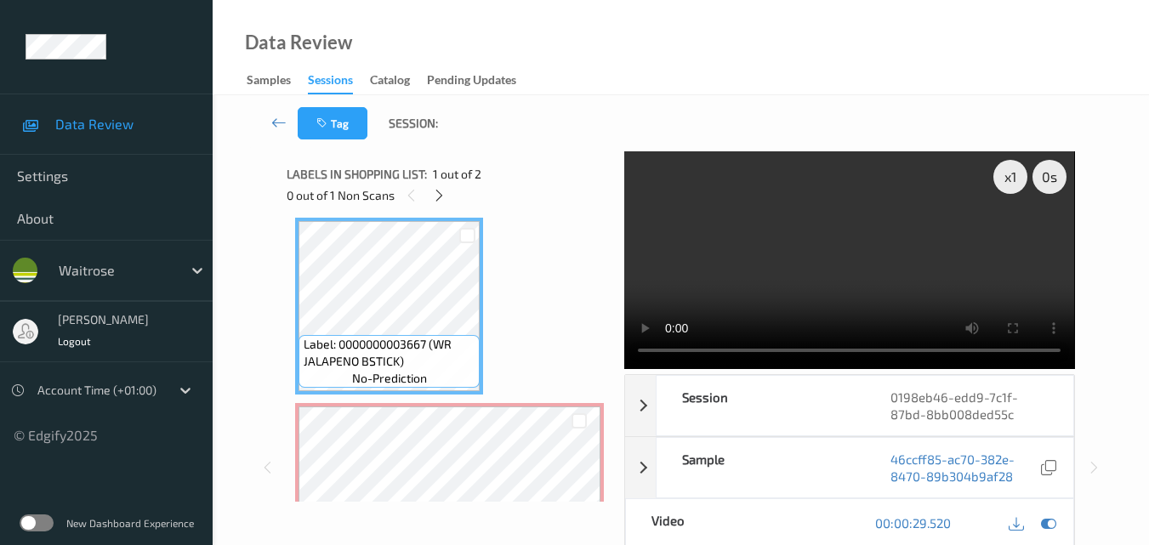
click at [821, 248] on video at bounding box center [849, 260] width 450 height 218
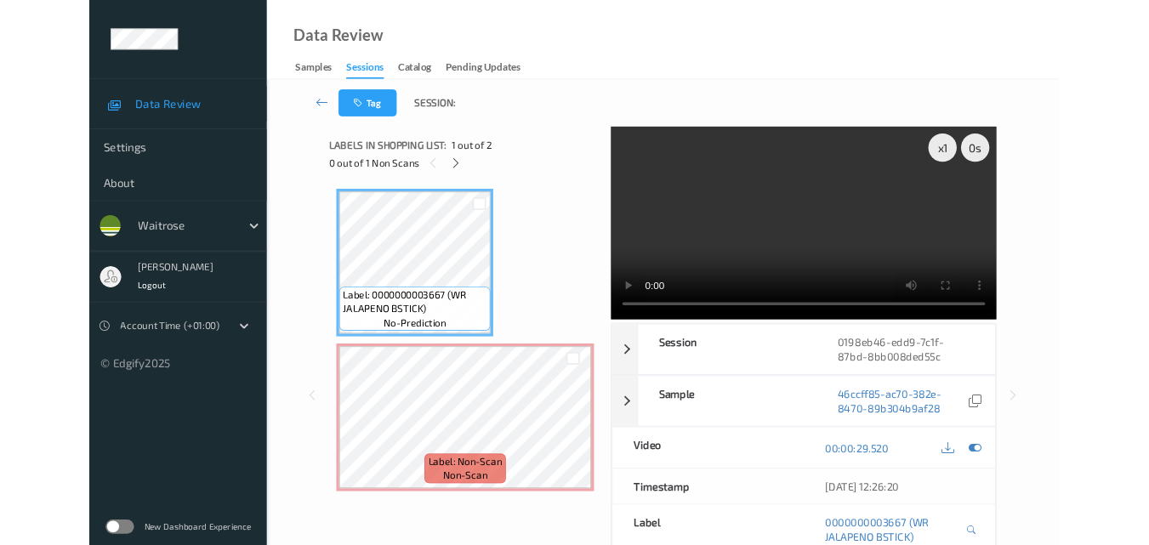
scroll to position [0, 0]
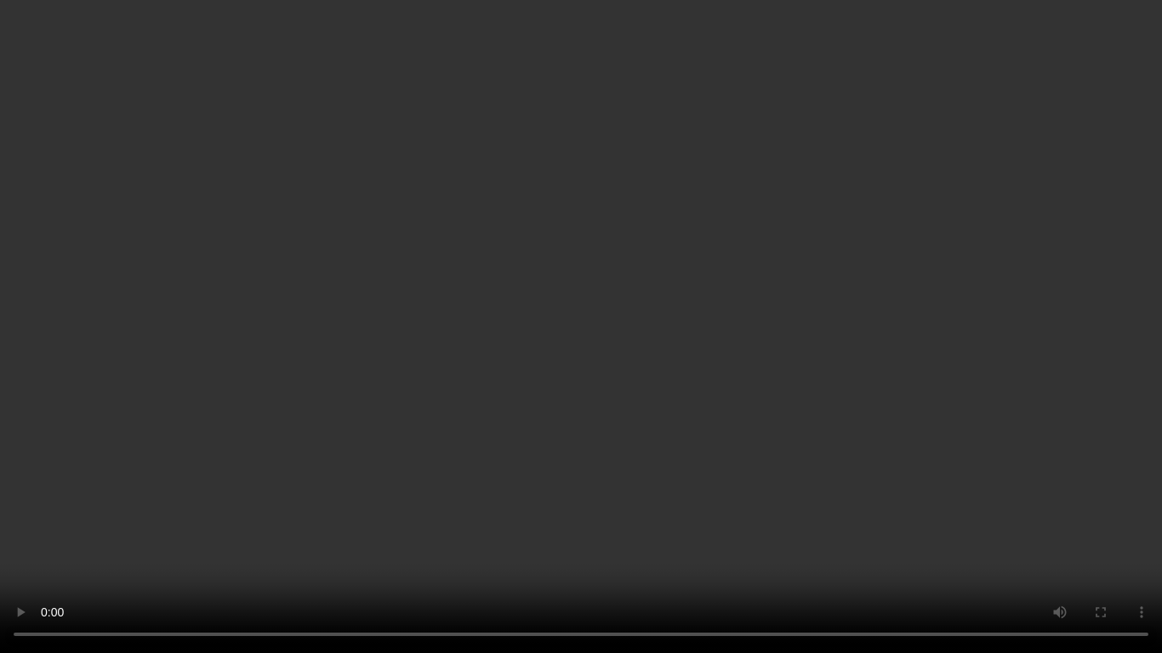
click at [765, 392] on video at bounding box center [581, 326] width 1162 height 653
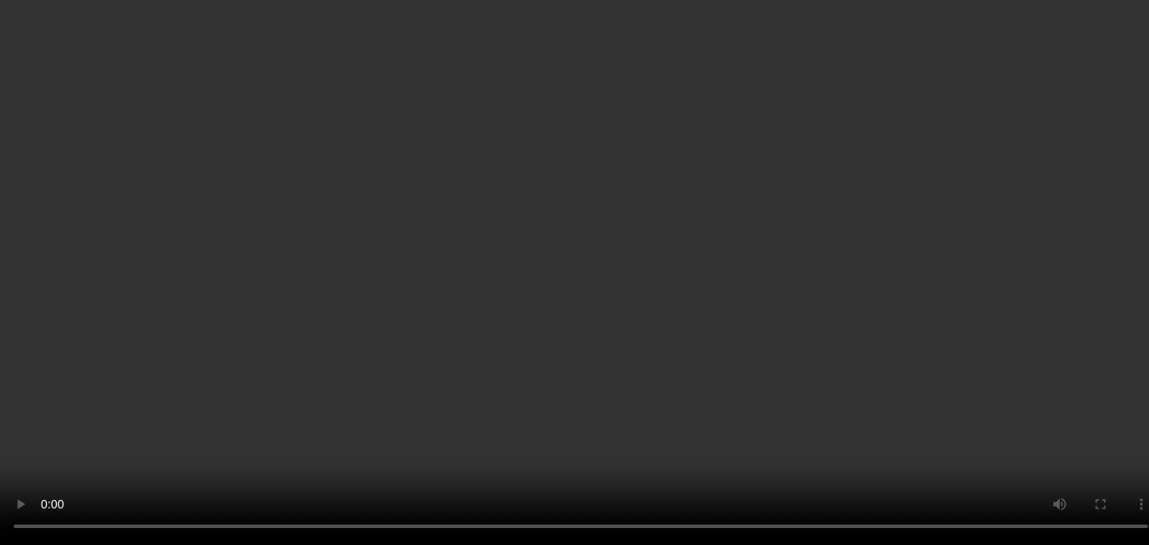
scroll to position [95, 0]
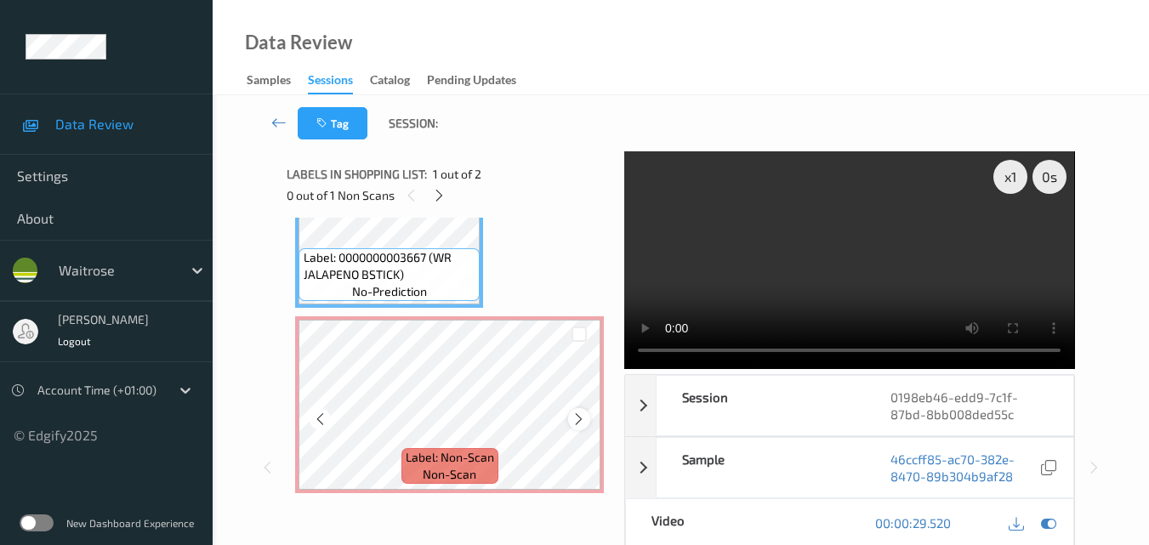
click at [573, 415] on icon at bounding box center [579, 419] width 14 height 15
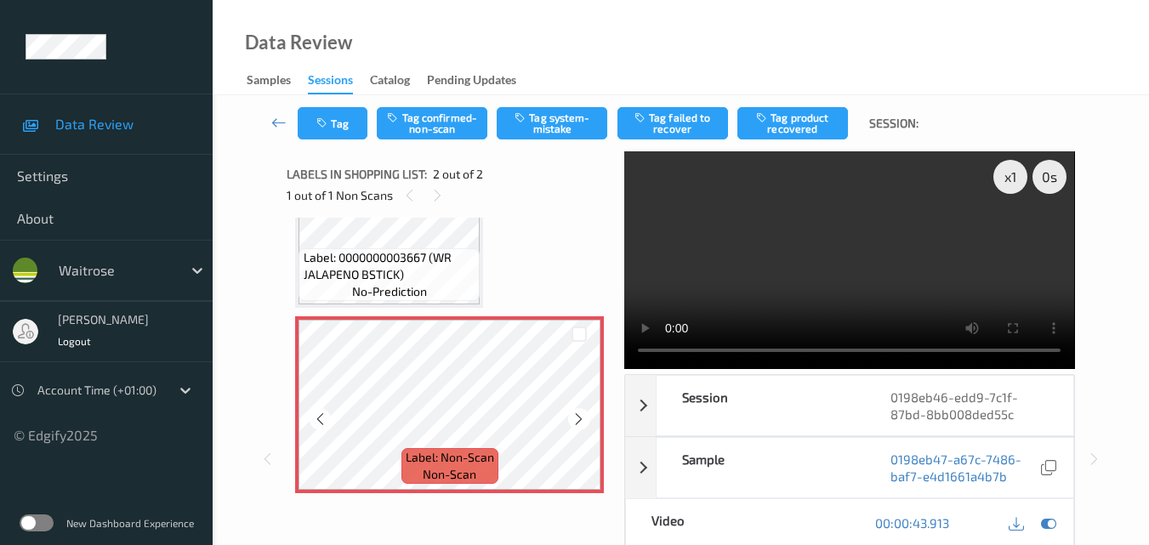
click at [573, 415] on icon at bounding box center [579, 419] width 14 height 15
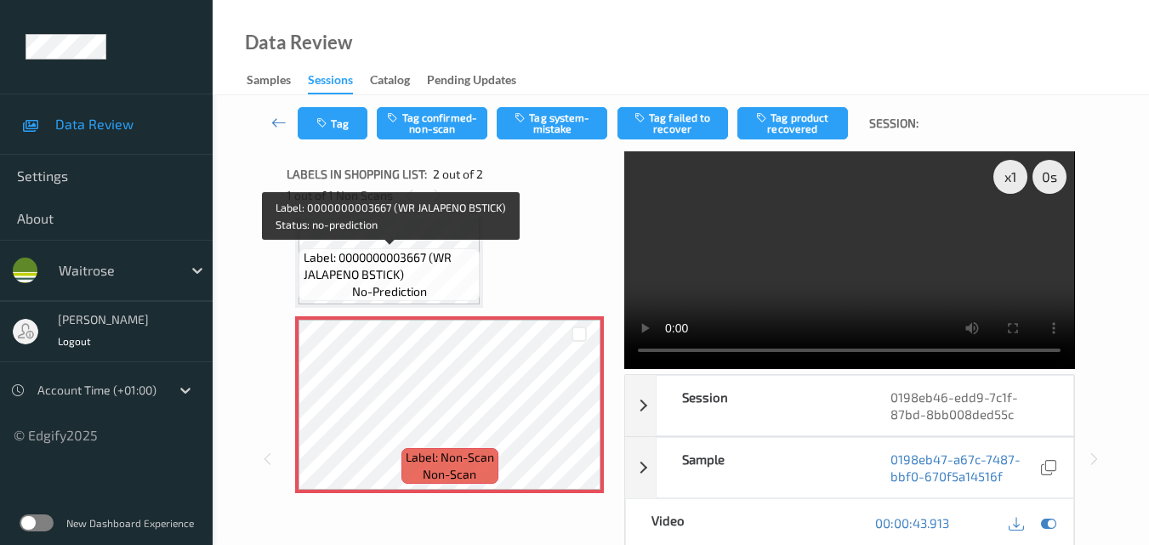
click at [368, 275] on span "Label: 0000000003667 (WR JALAPENO BSTICK)" at bounding box center [390, 266] width 173 height 34
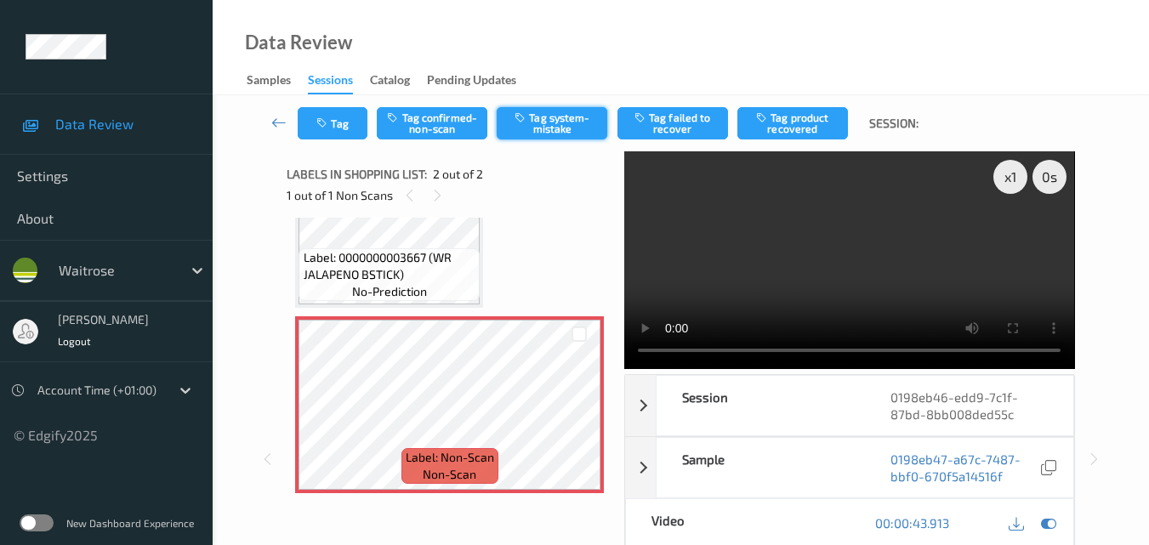
click at [561, 126] on button "Tag system-mistake" at bounding box center [552, 123] width 111 height 32
click at [327, 122] on icon "button" at bounding box center [323, 123] width 14 height 12
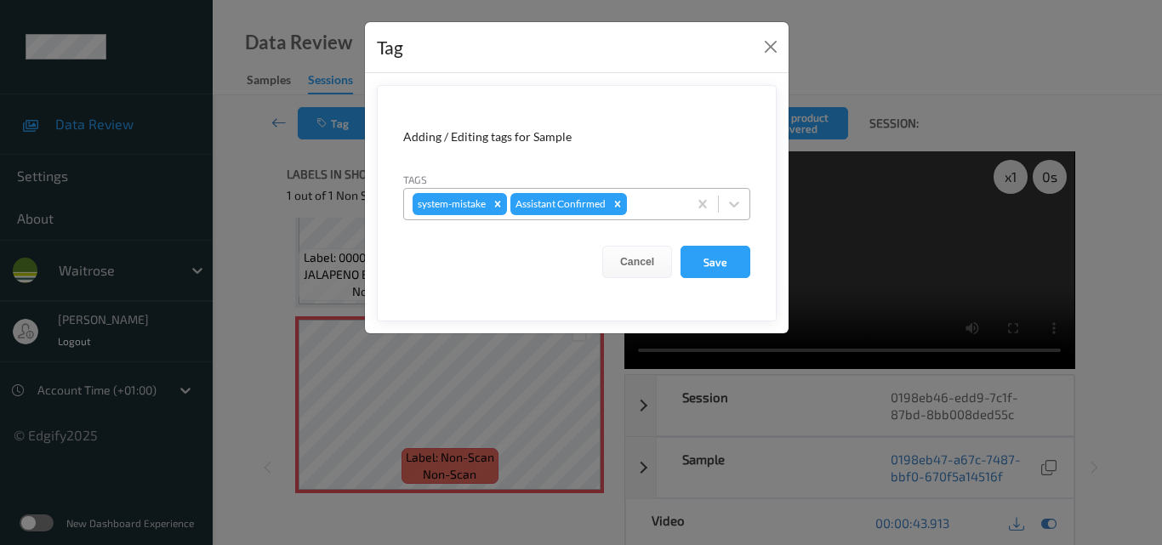
click at [660, 203] on div at bounding box center [654, 204] width 48 height 20
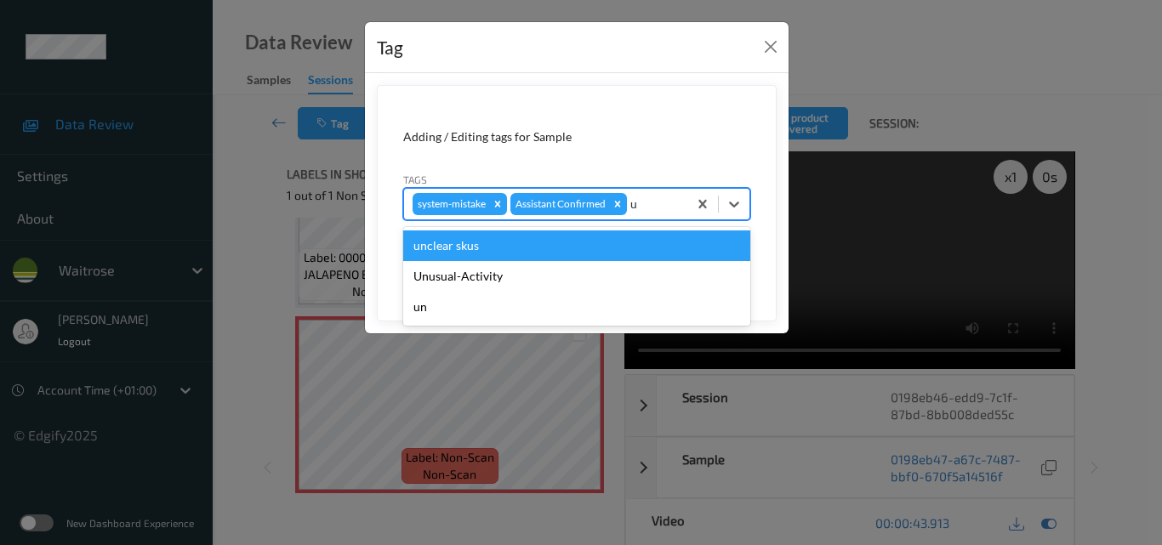
type input "un"
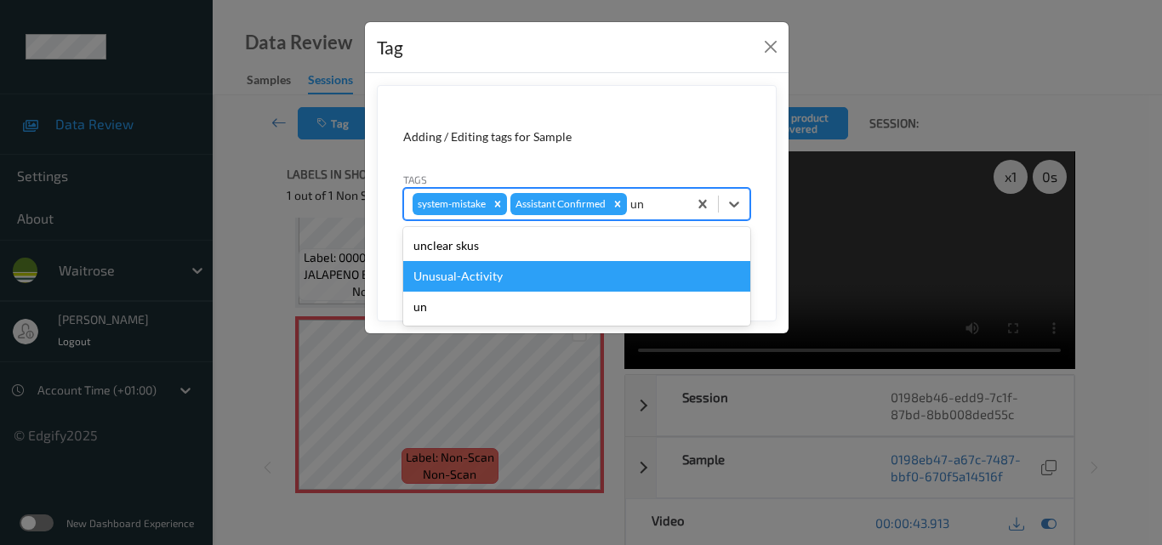
click at [583, 275] on div "Unusual-Activity" at bounding box center [576, 276] width 347 height 31
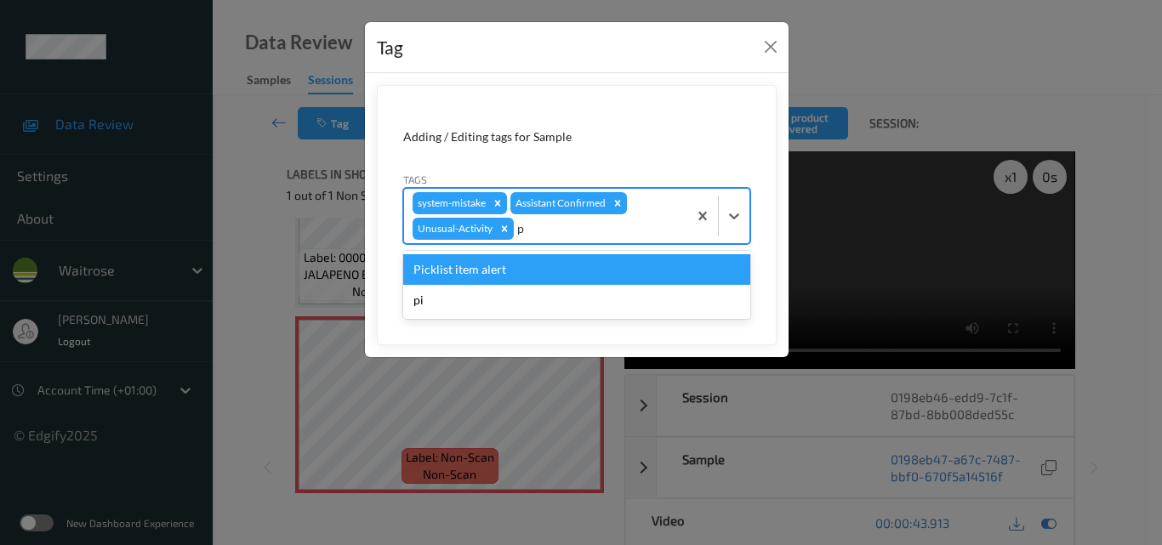
type input "pi"
click at [526, 274] on div "Picklist item alert" at bounding box center [576, 269] width 347 height 31
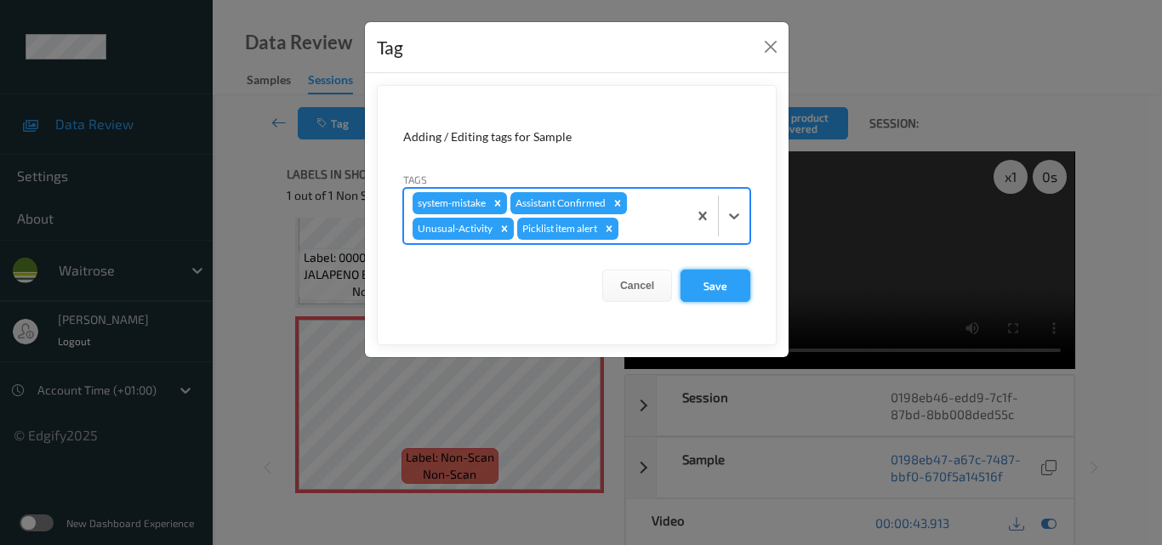
click at [714, 281] on button "Save" at bounding box center [715, 286] width 70 height 32
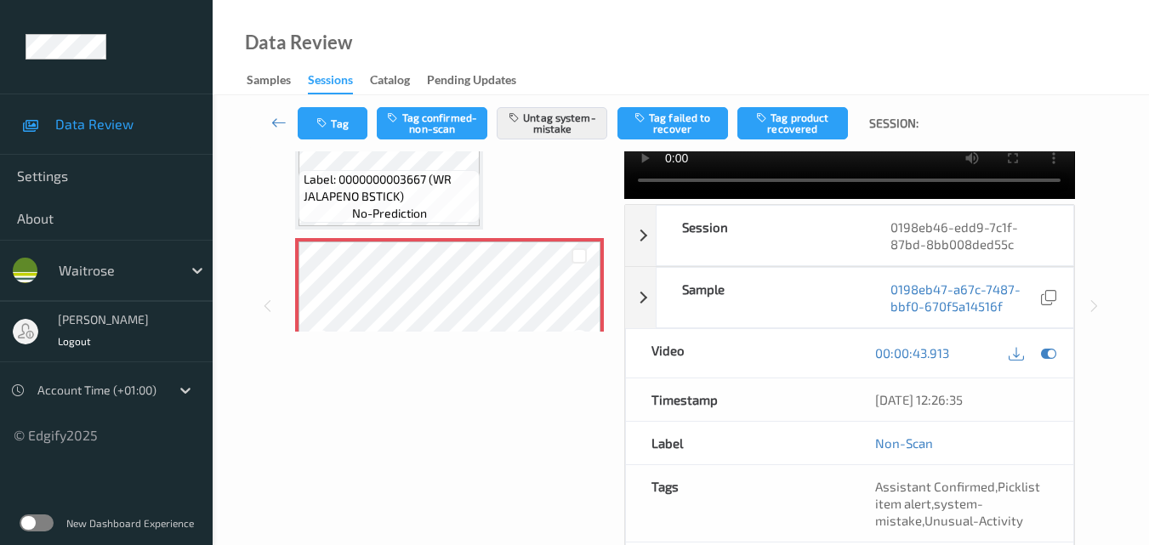
scroll to position [0, 0]
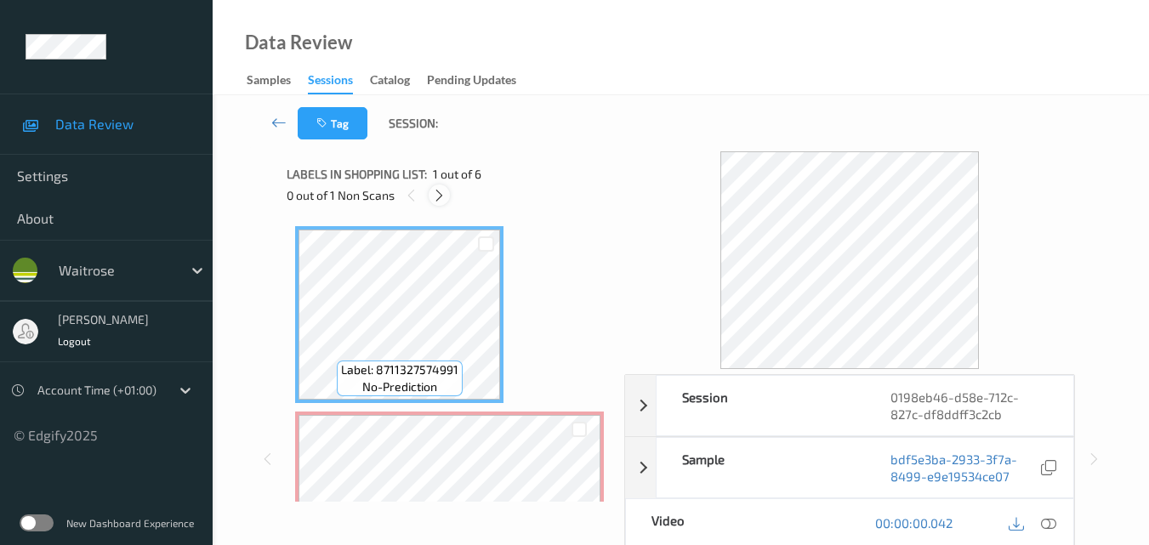
click at [433, 192] on icon at bounding box center [439, 195] width 14 height 15
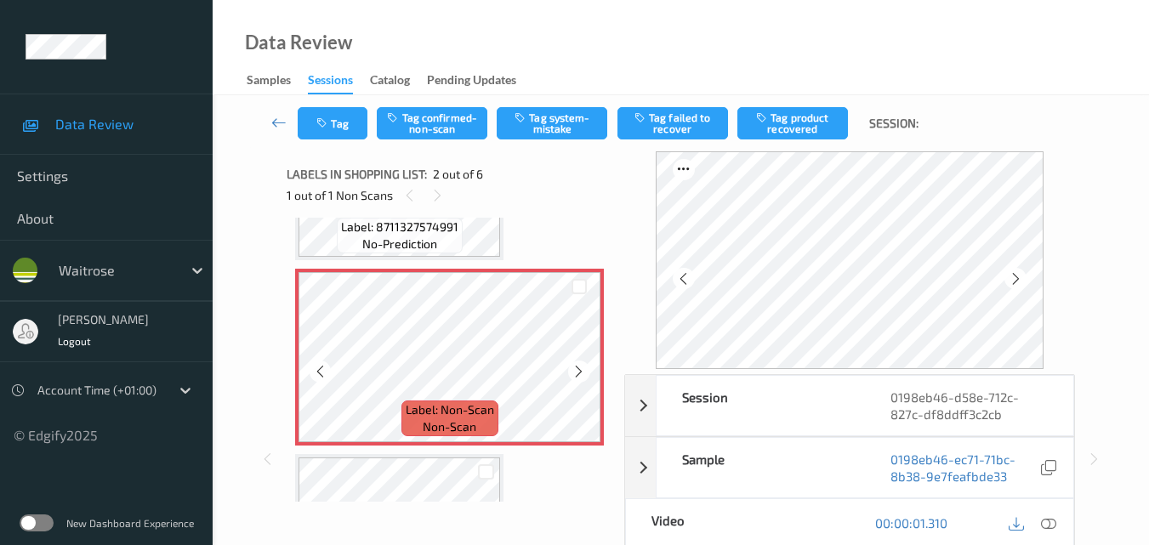
scroll to position [179, 0]
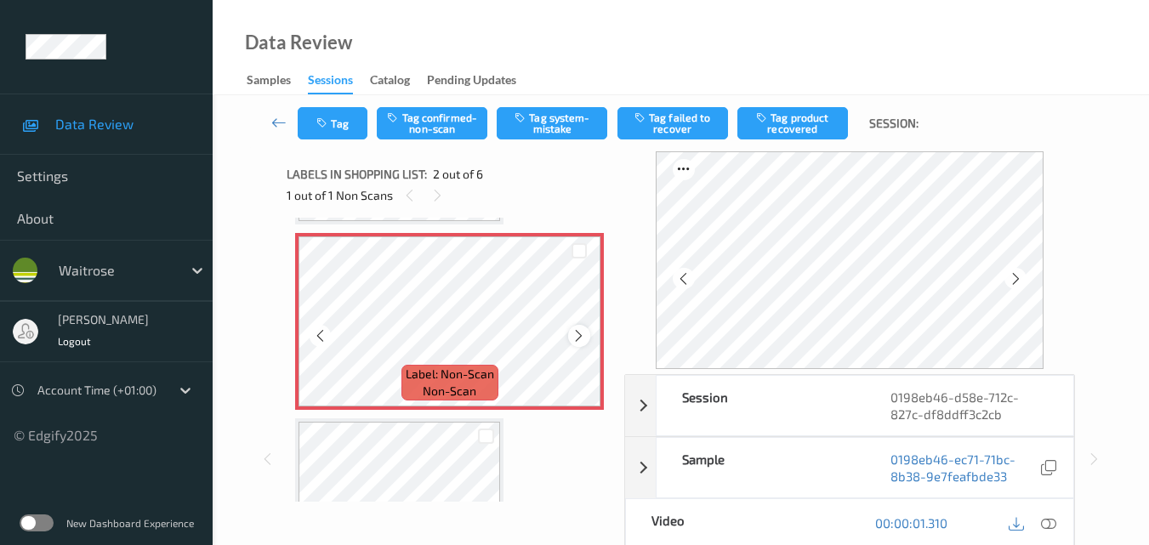
click at [582, 337] on icon at bounding box center [579, 335] width 14 height 15
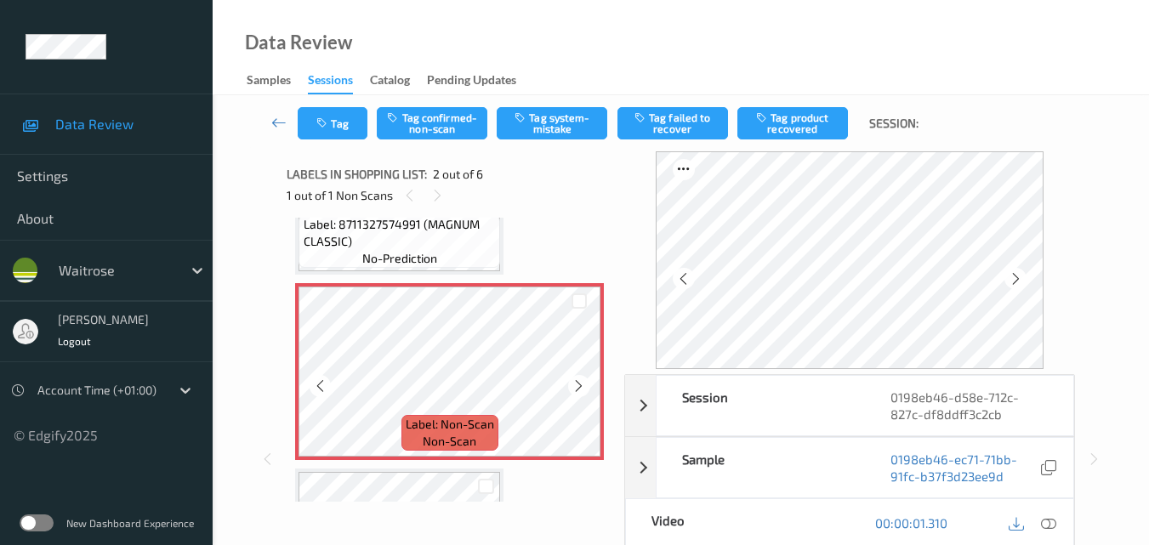
scroll to position [94, 0]
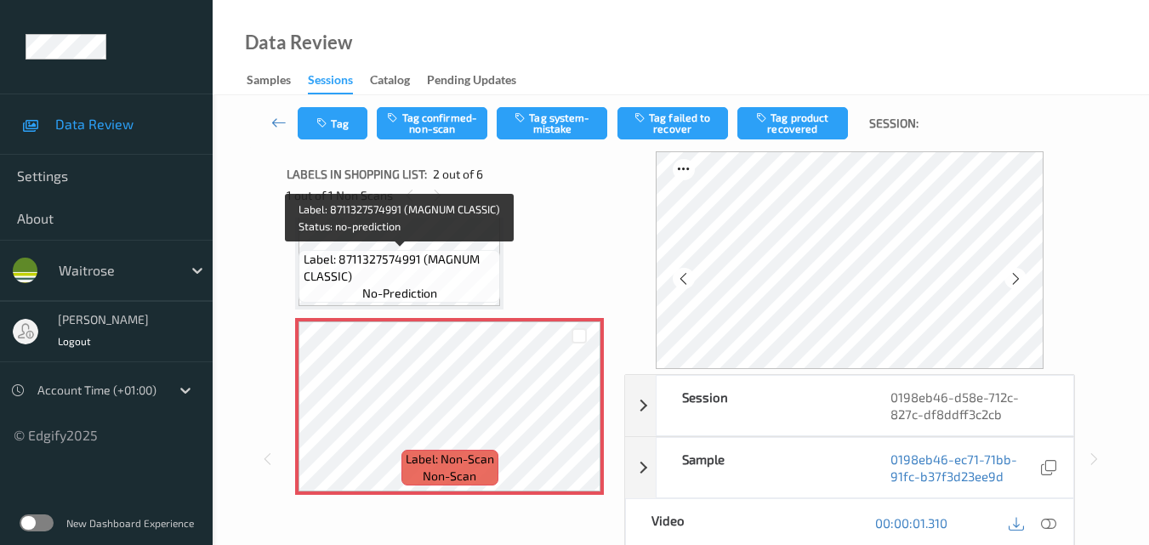
click at [444, 273] on span "Label: 8711327574991 (MAGNUM CLASSIC)" at bounding box center [400, 268] width 193 height 34
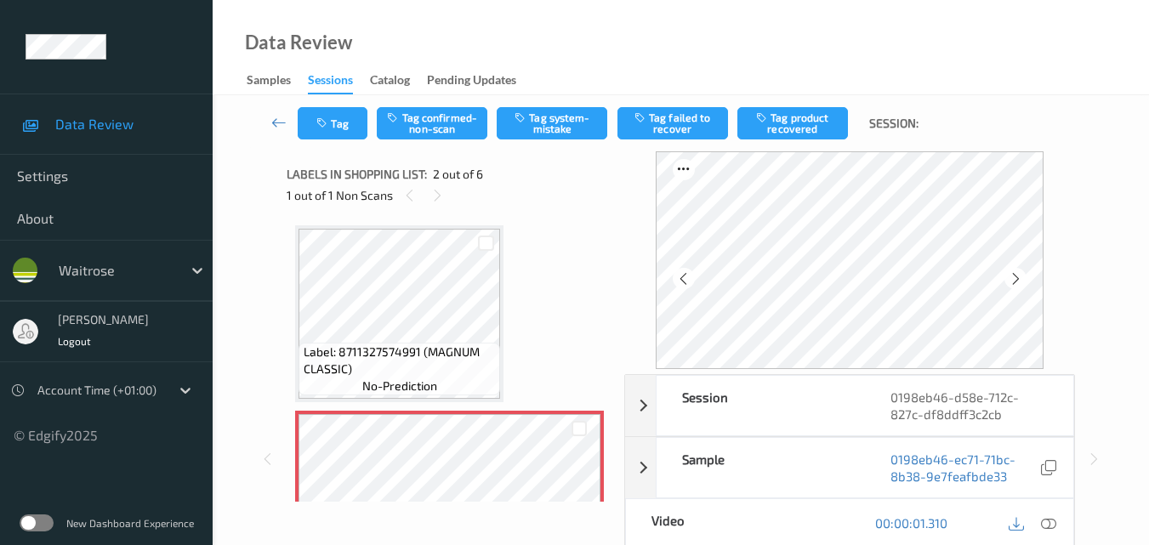
scroll to position [0, 0]
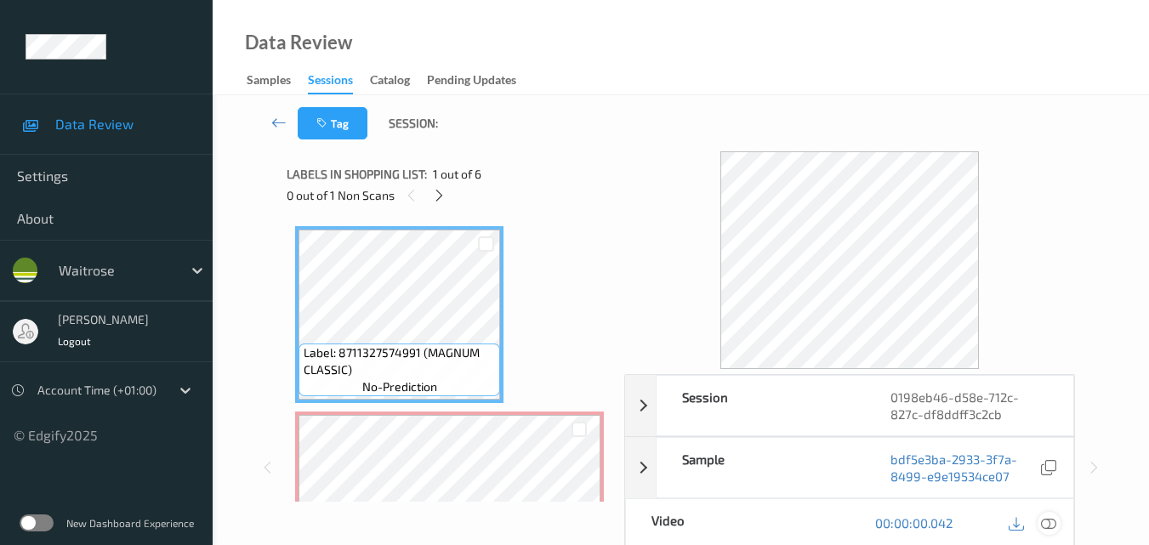
click at [1050, 527] on icon at bounding box center [1048, 522] width 15 height 15
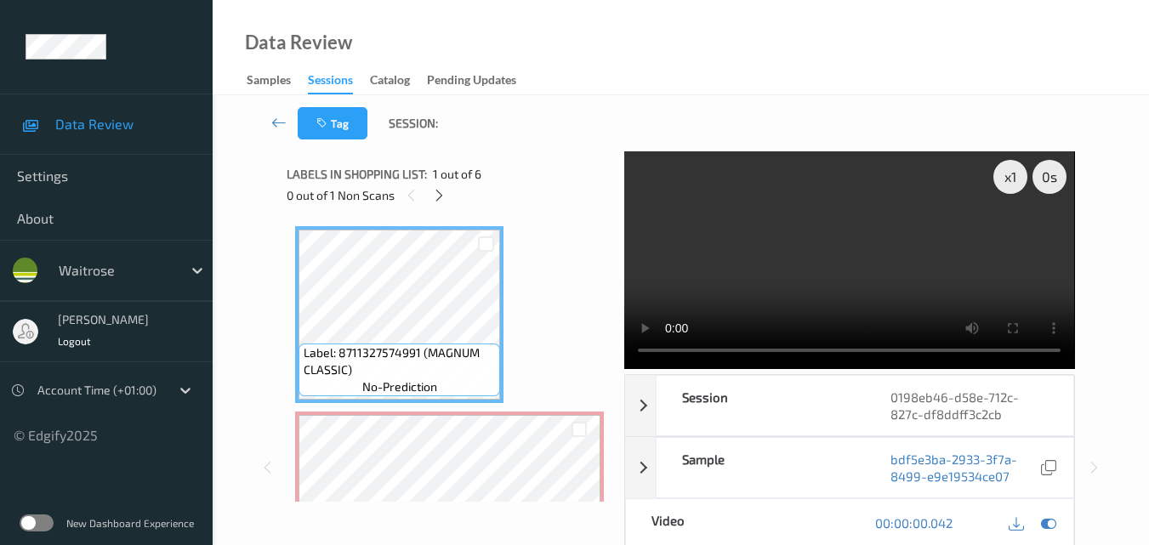
click at [838, 264] on video at bounding box center [849, 260] width 450 height 218
click at [837, 265] on video at bounding box center [849, 260] width 450 height 218
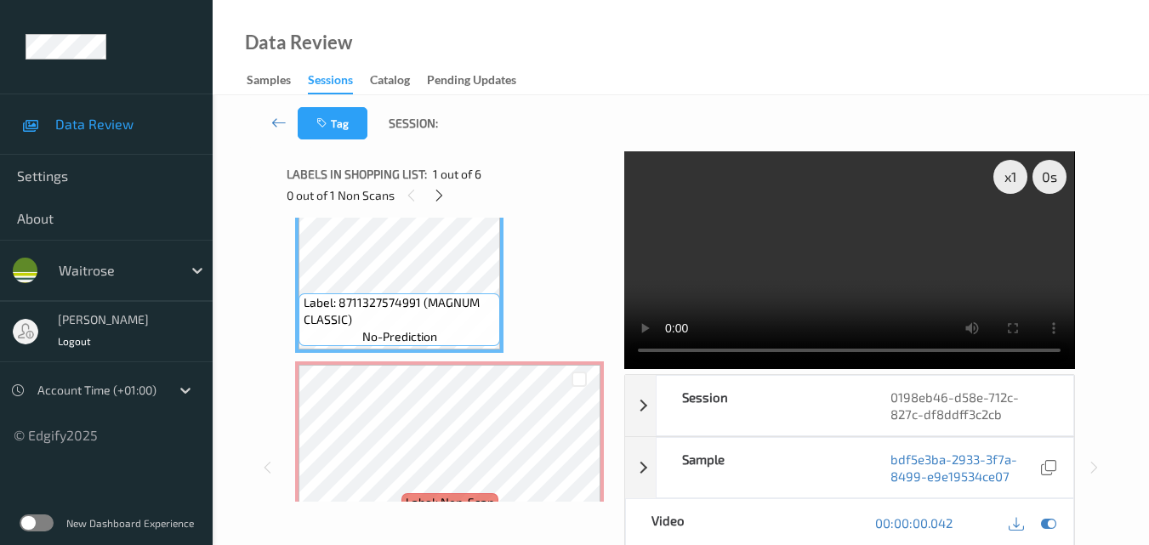
scroll to position [85, 0]
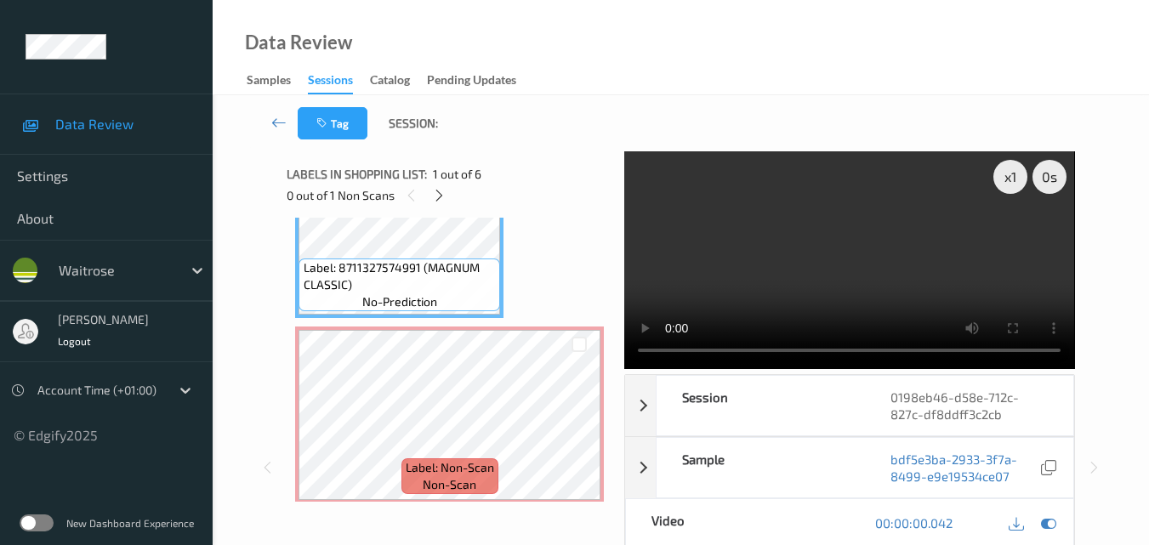
click at [885, 239] on video at bounding box center [849, 260] width 450 height 218
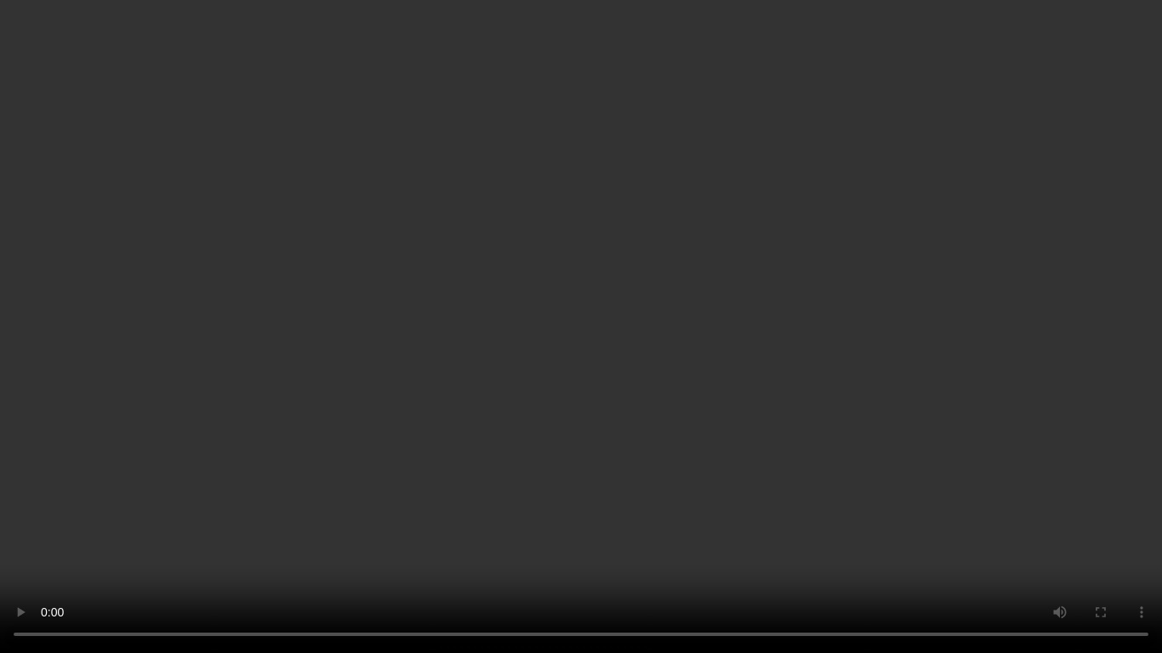
click at [901, 350] on video at bounding box center [581, 326] width 1162 height 653
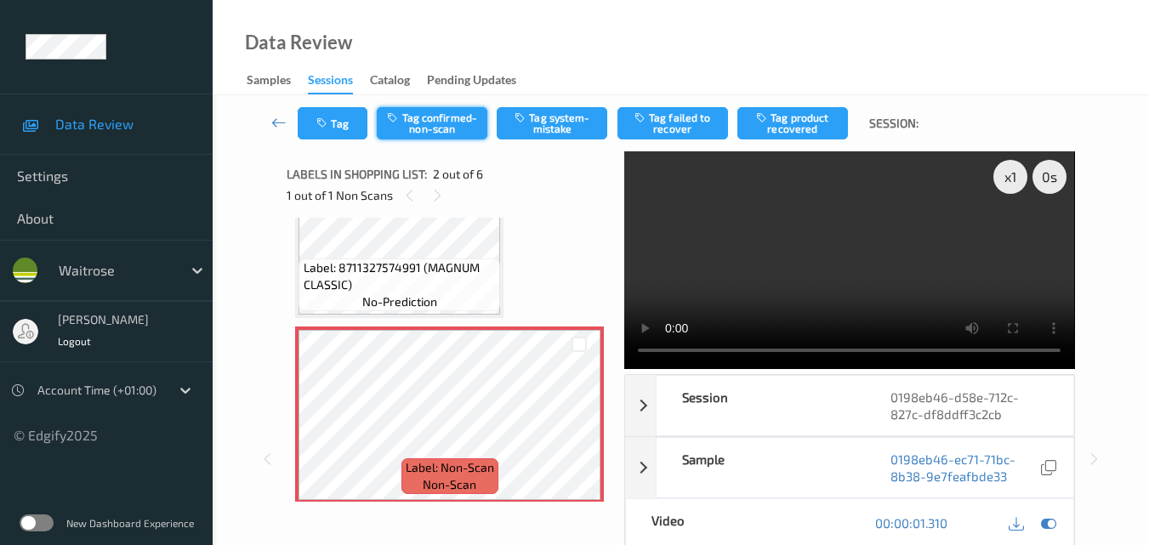
click at [434, 132] on button "Tag confirmed-non-scan" at bounding box center [432, 123] width 111 height 32
click at [436, 130] on button "Tag confirmed-non-scan" at bounding box center [432, 123] width 111 height 32
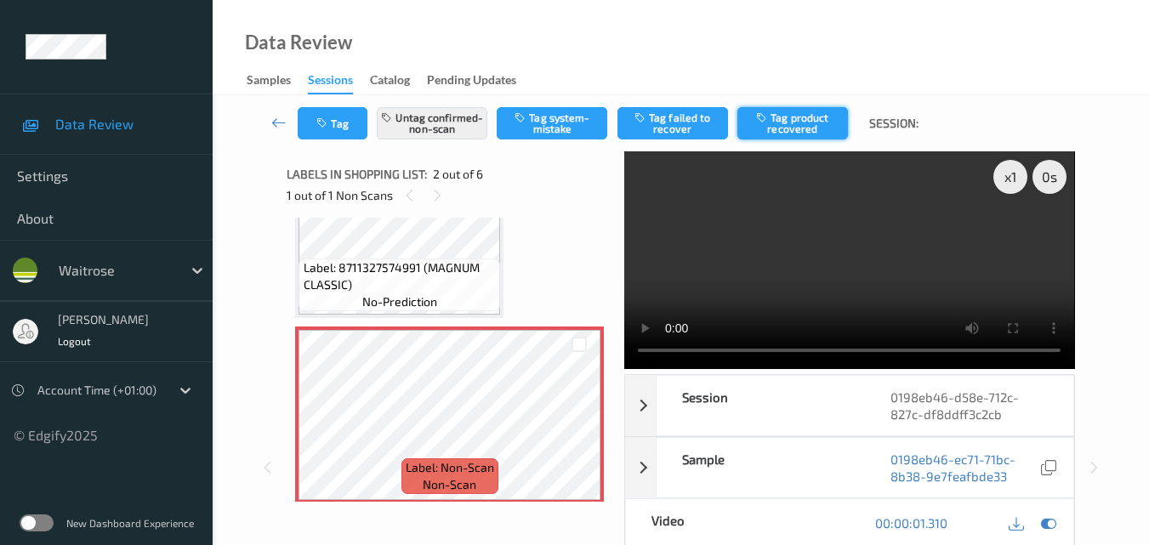
click at [803, 127] on button "Tag product recovered" at bounding box center [792, 123] width 111 height 32
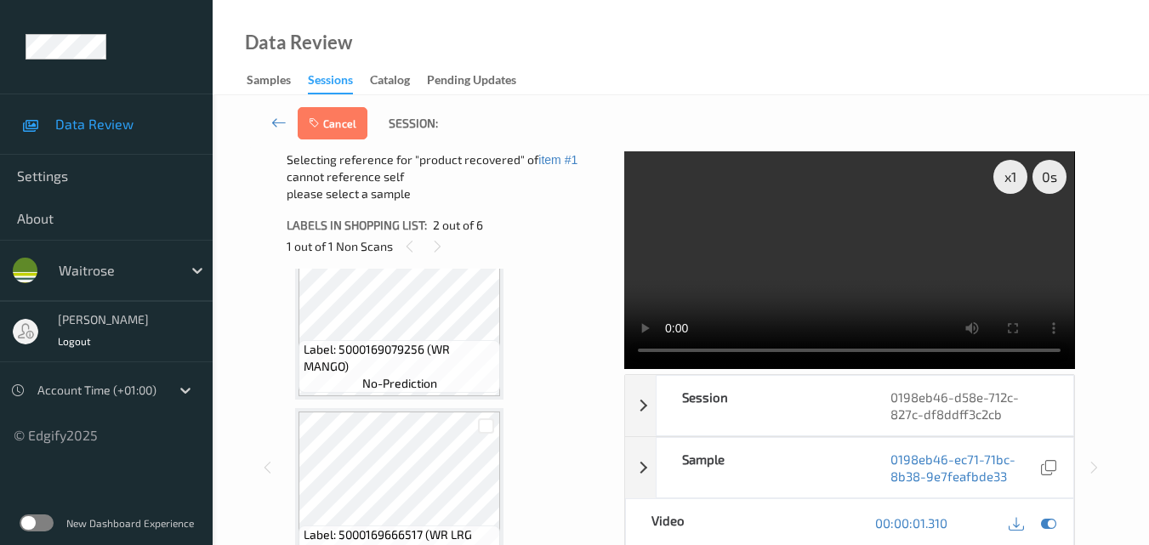
scroll to position [595, 0]
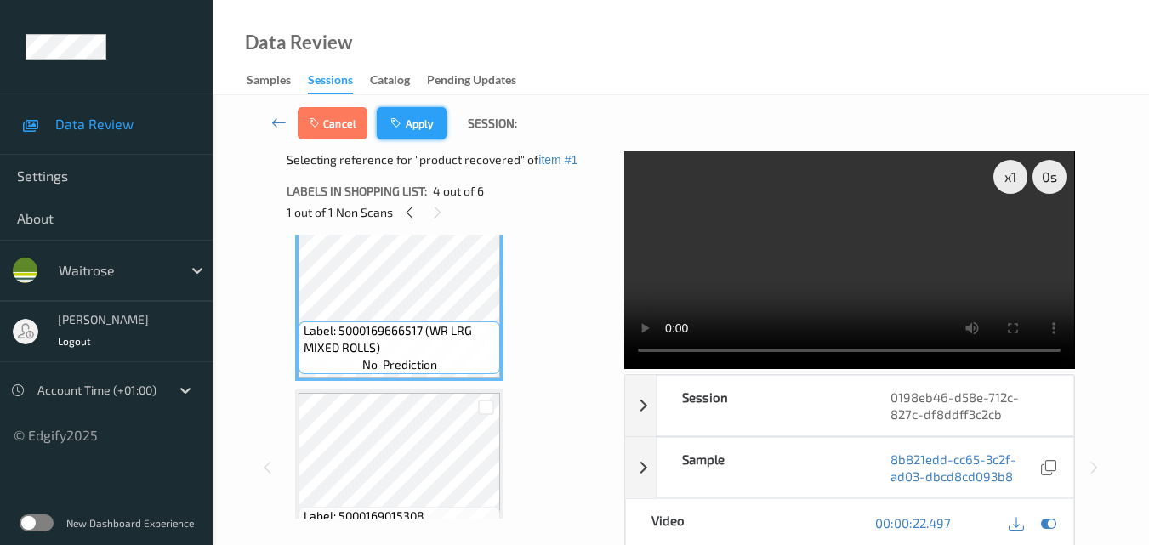
click at [410, 130] on button "Apply" at bounding box center [412, 123] width 70 height 32
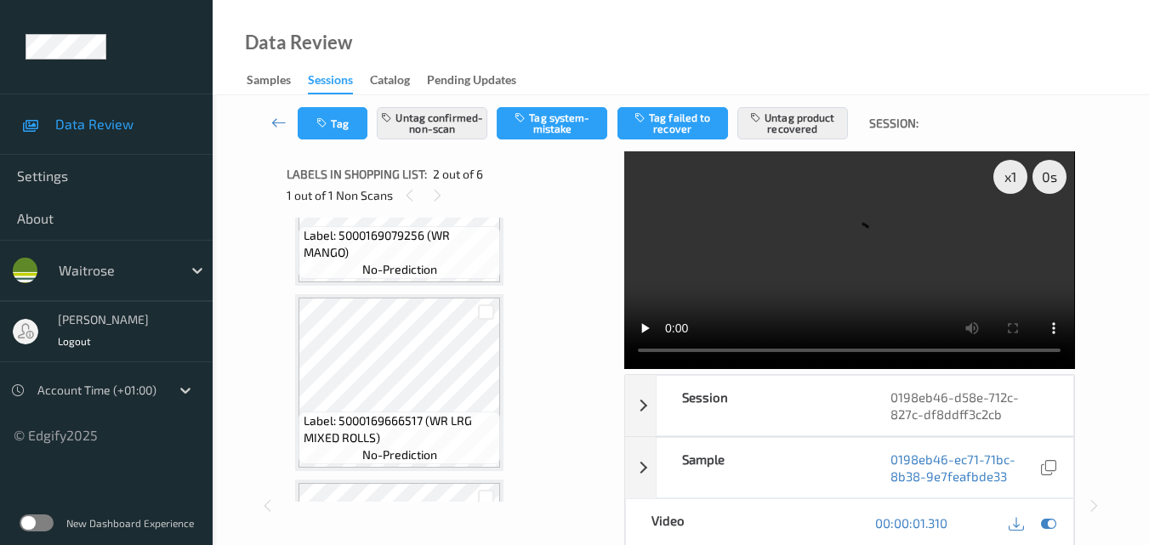
scroll to position [519, 0]
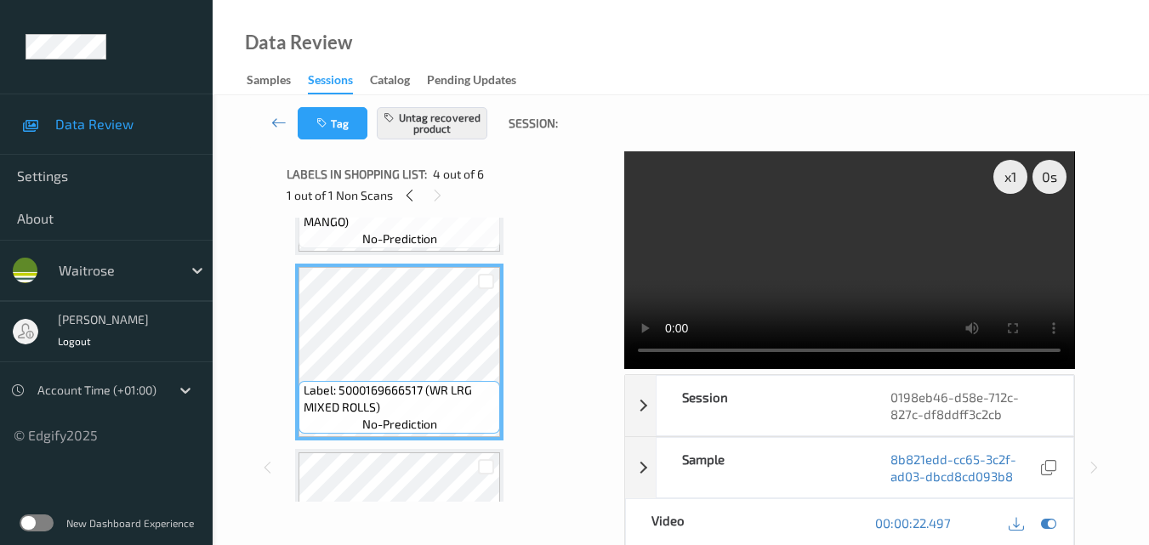
click at [772, 275] on video at bounding box center [849, 260] width 450 height 218
click at [768, 276] on video at bounding box center [849, 260] width 450 height 218
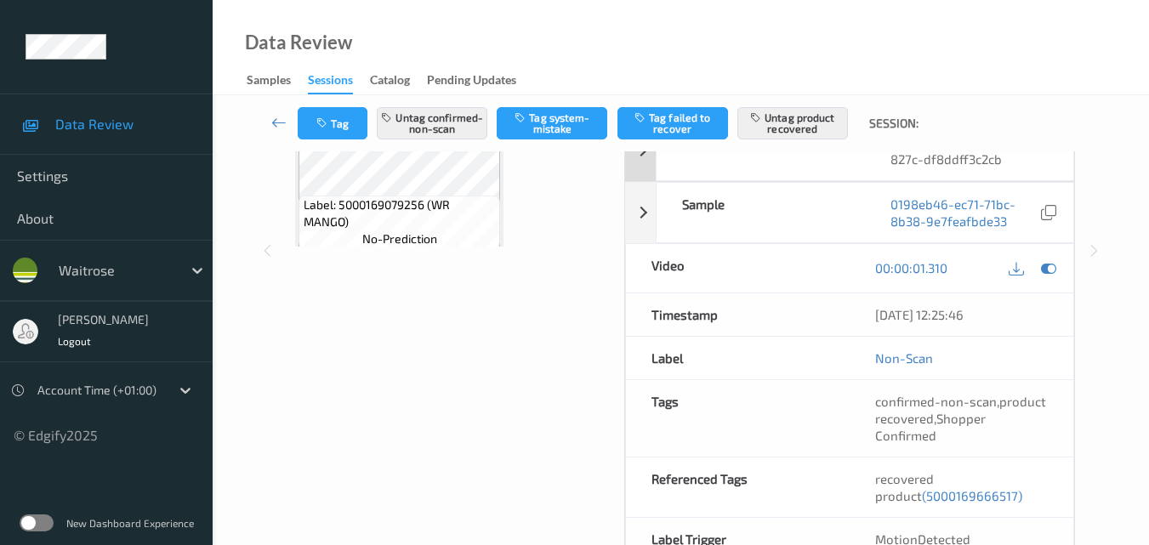
scroll to position [340, 0]
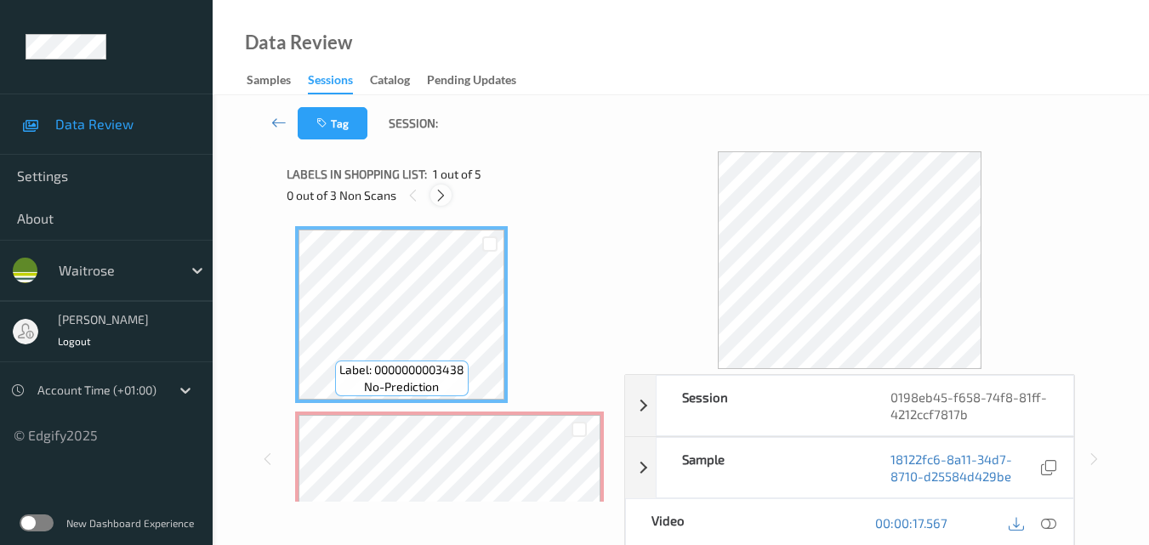
click at [439, 196] on icon at bounding box center [441, 195] width 14 height 15
click at [1051, 529] on icon at bounding box center [1048, 522] width 15 height 15
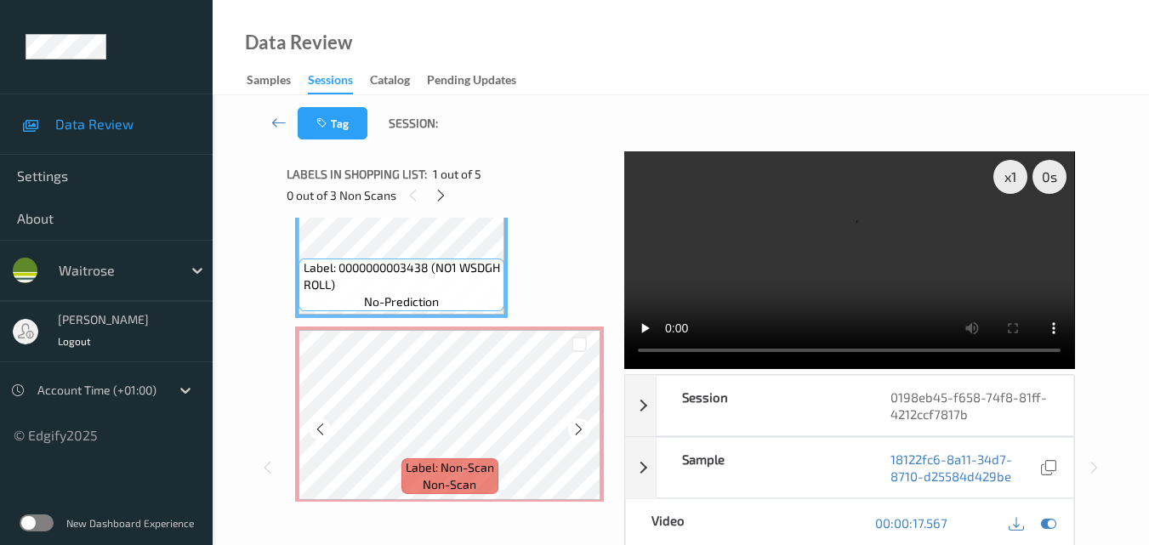
scroll to position [170, 0]
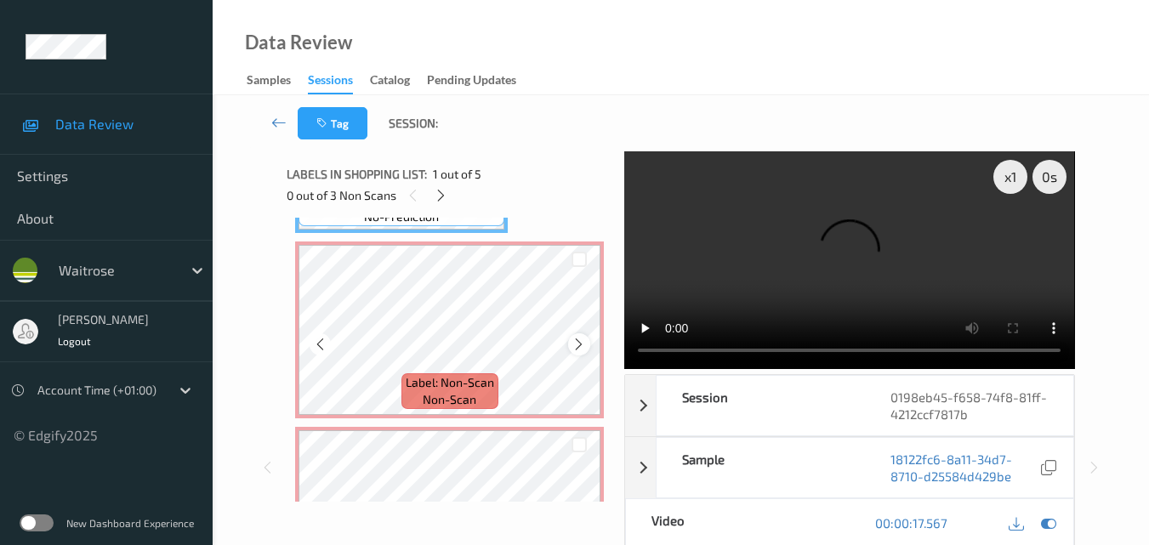
click at [570, 348] on div at bounding box center [578, 343] width 21 height 21
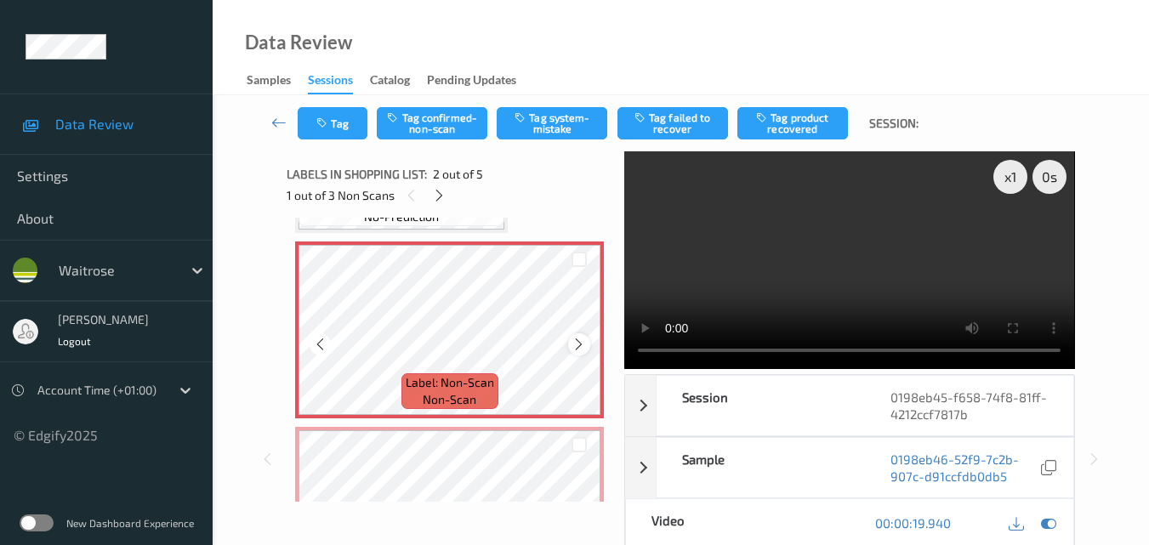
click at [571, 347] on div at bounding box center [578, 343] width 21 height 21
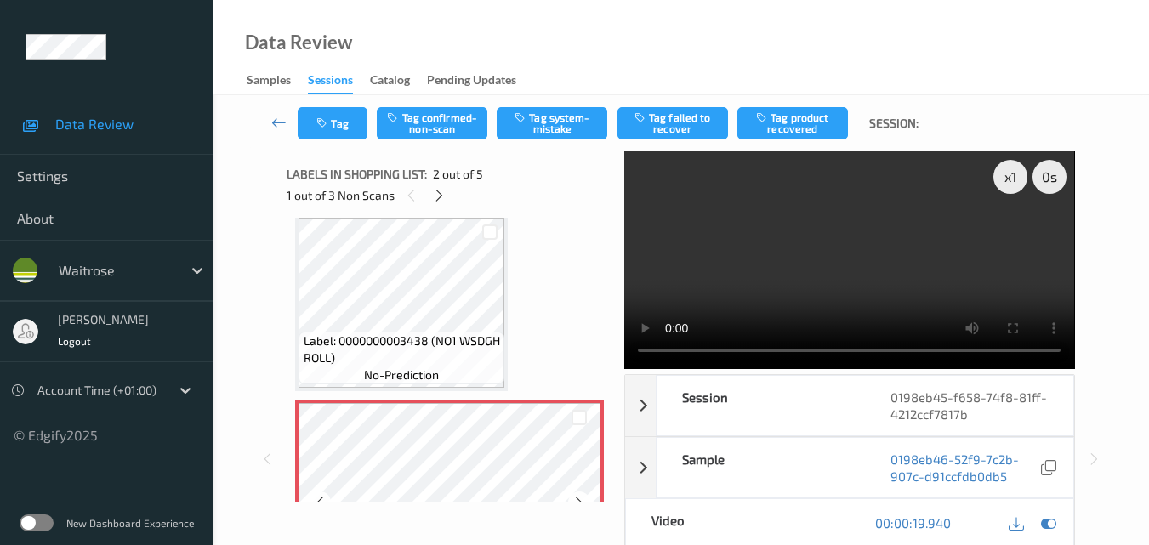
scroll to position [0, 0]
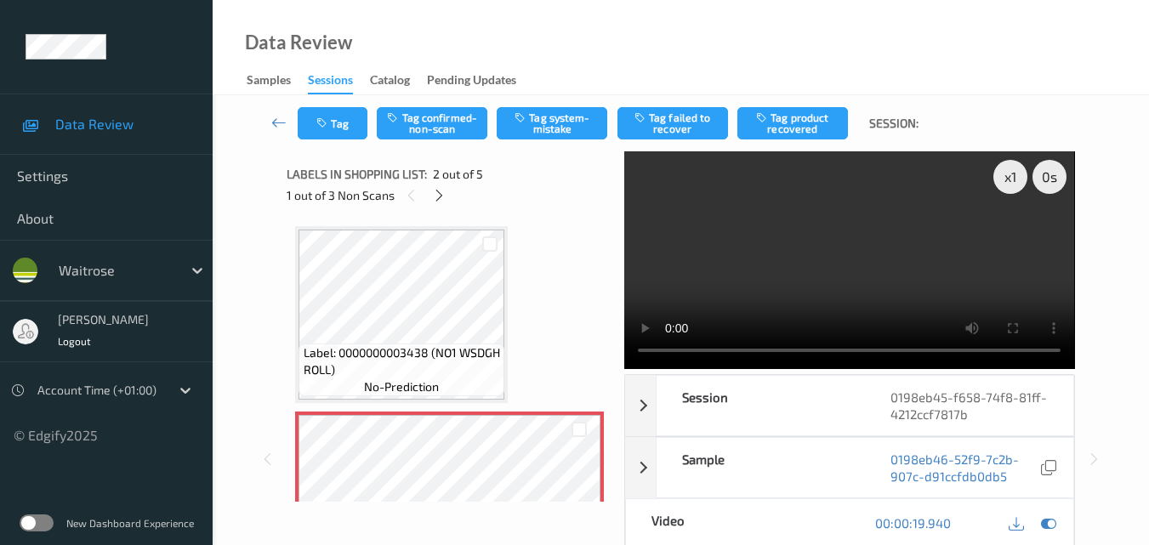
click at [650, 238] on video at bounding box center [849, 260] width 450 height 218
click at [852, 250] on video at bounding box center [849, 260] width 450 height 218
click at [910, 266] on video at bounding box center [849, 260] width 450 height 218
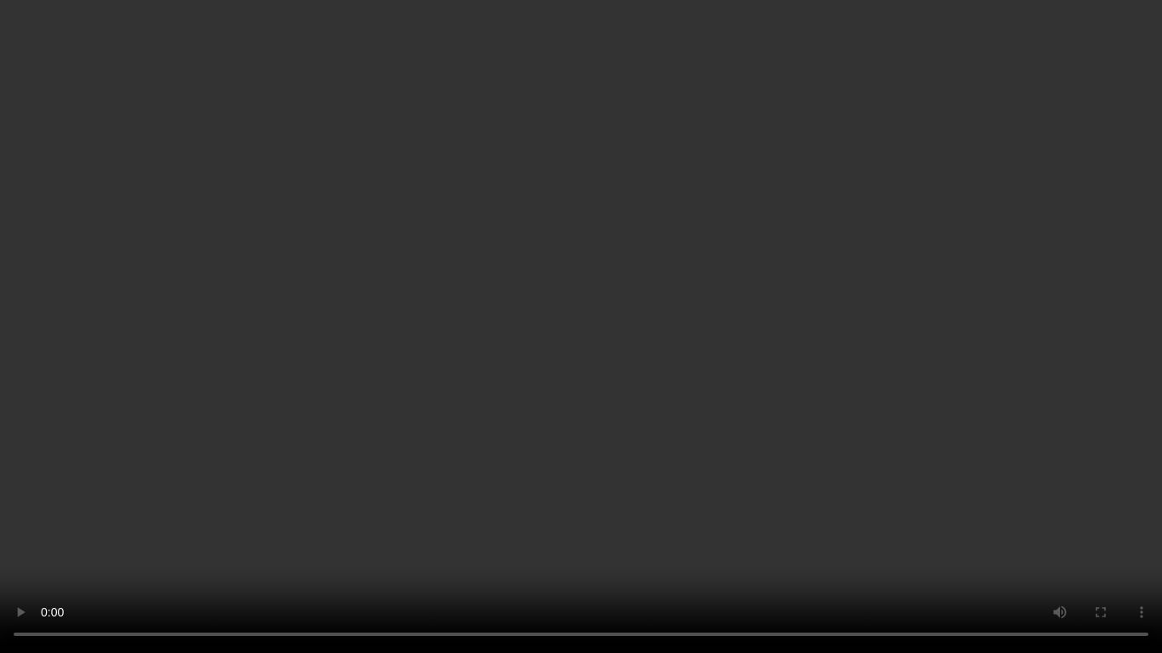
click at [925, 343] on video at bounding box center [581, 326] width 1162 height 653
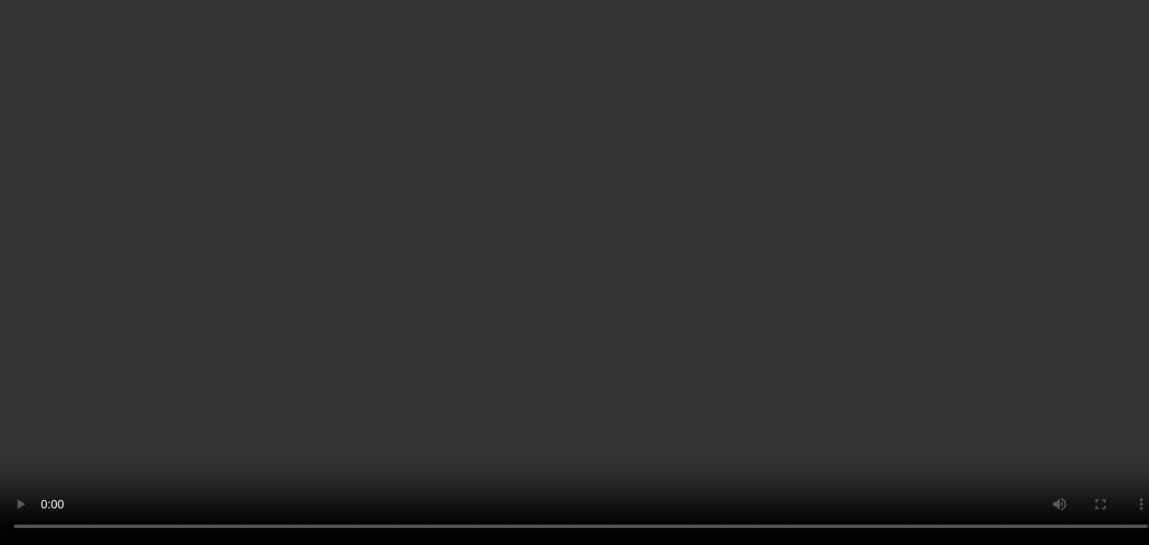
scroll to position [170, 0]
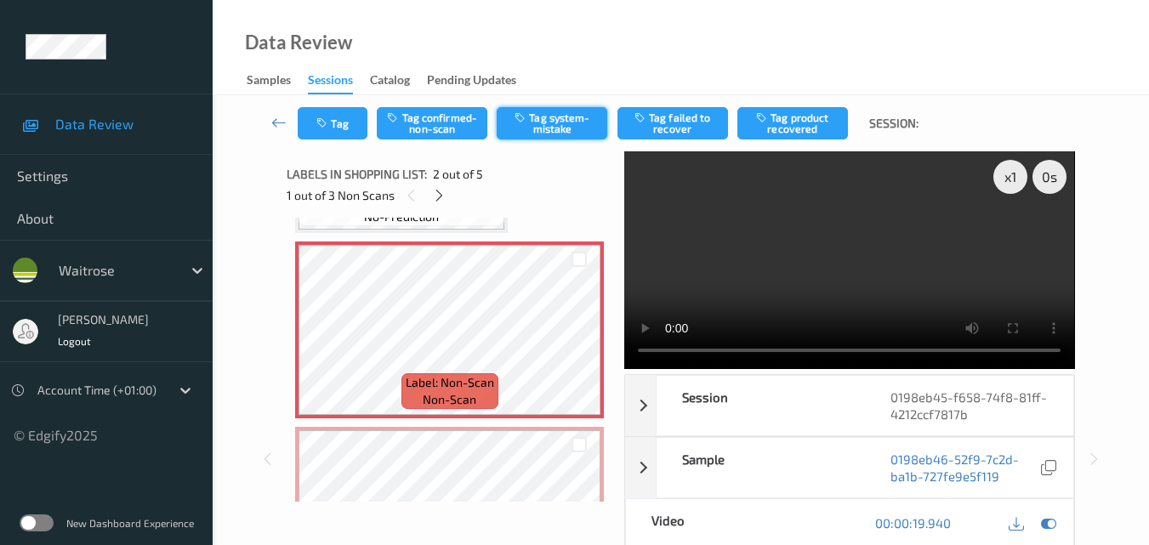
click at [535, 125] on button "Tag system-mistake" at bounding box center [552, 123] width 111 height 32
click at [342, 133] on button "Tag" at bounding box center [333, 123] width 70 height 32
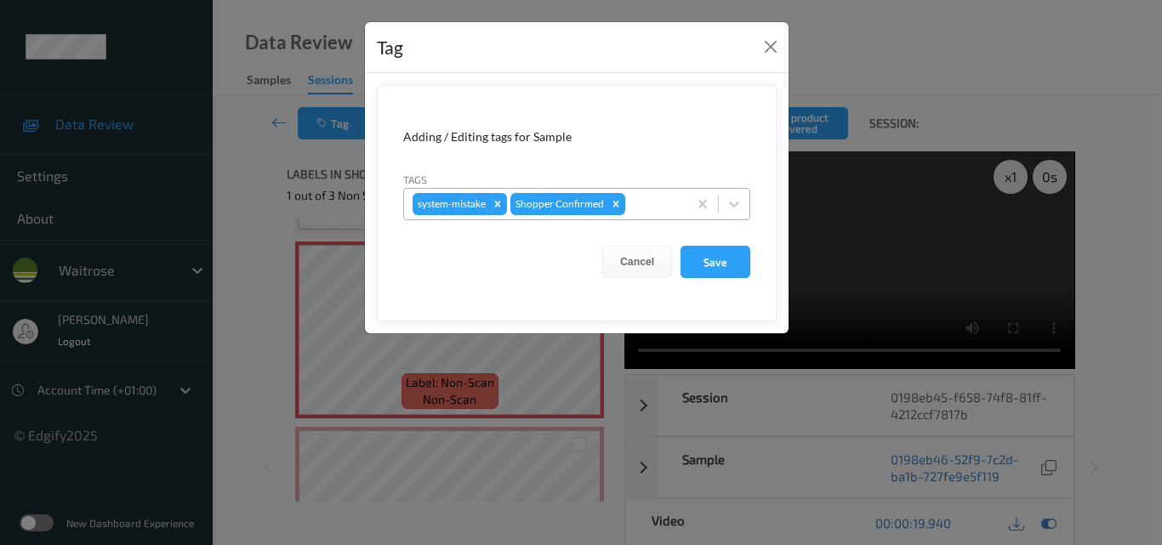
click at [661, 207] on div at bounding box center [654, 204] width 50 height 20
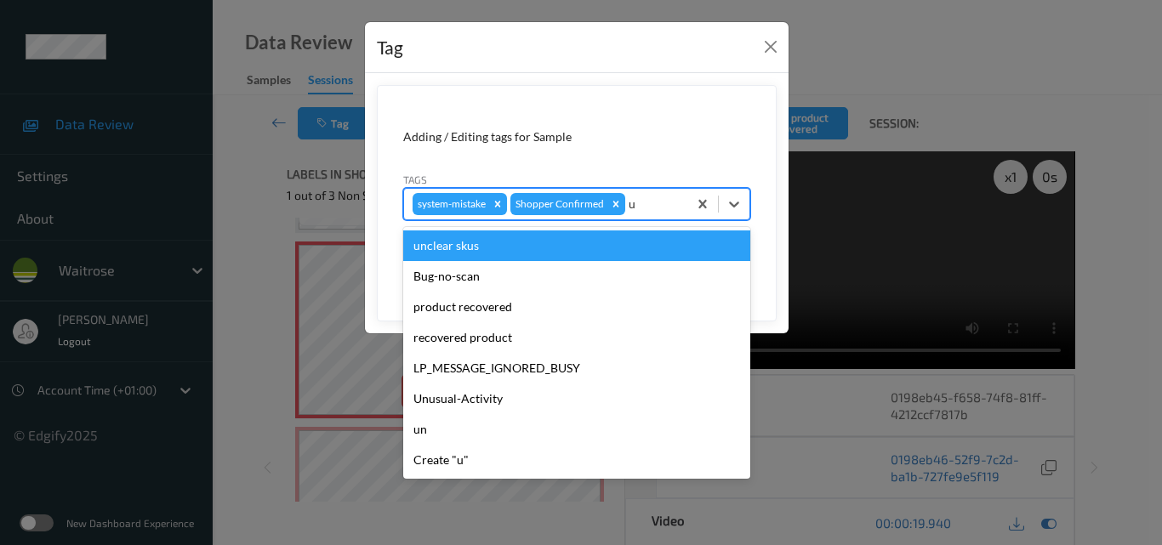
type input "un"
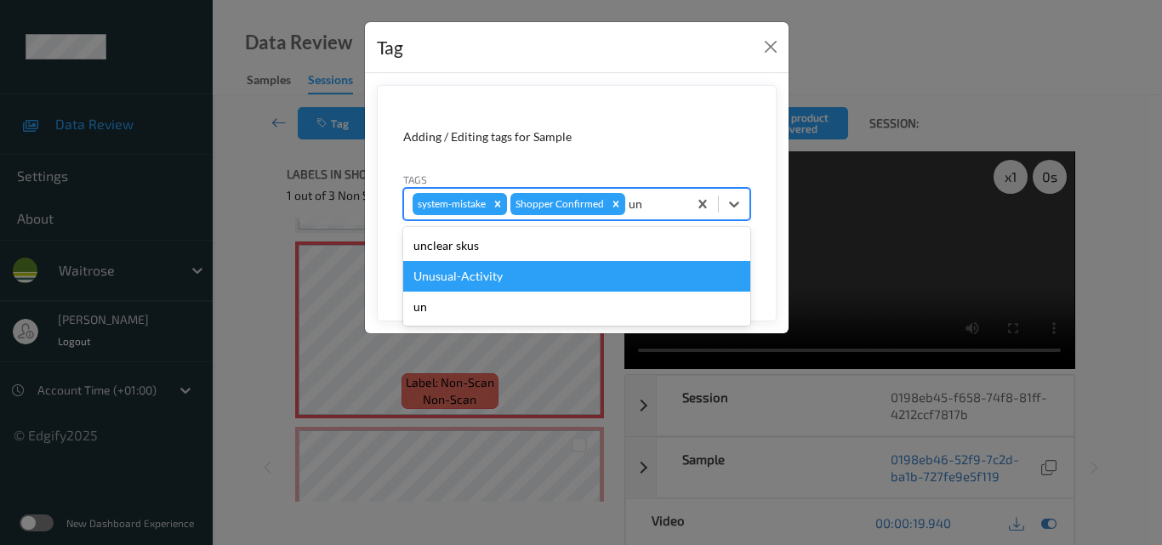
click at [572, 283] on div "Unusual-Activity" at bounding box center [576, 276] width 347 height 31
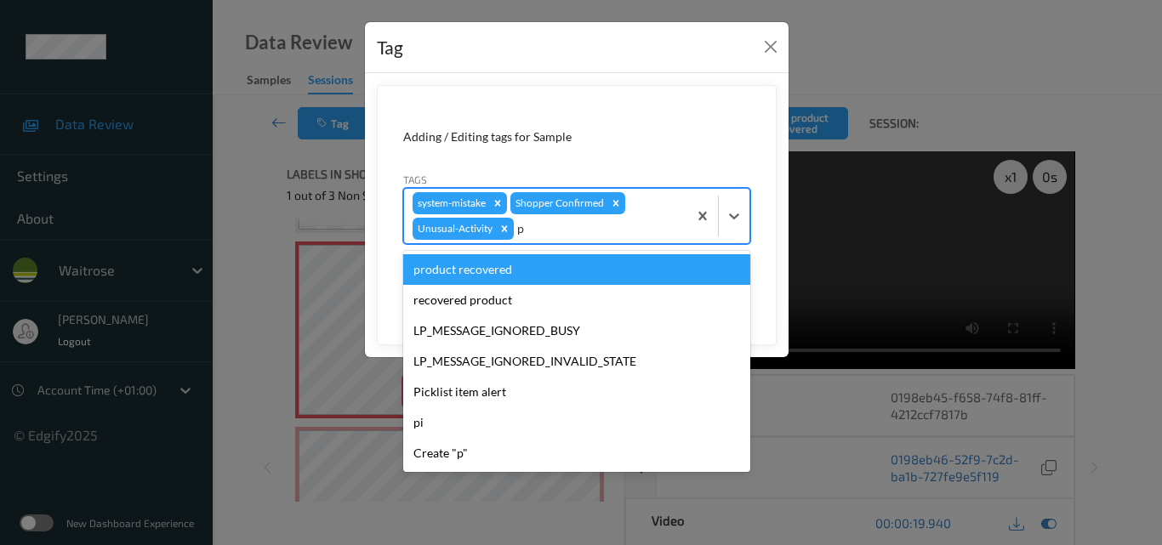
type input "pi"
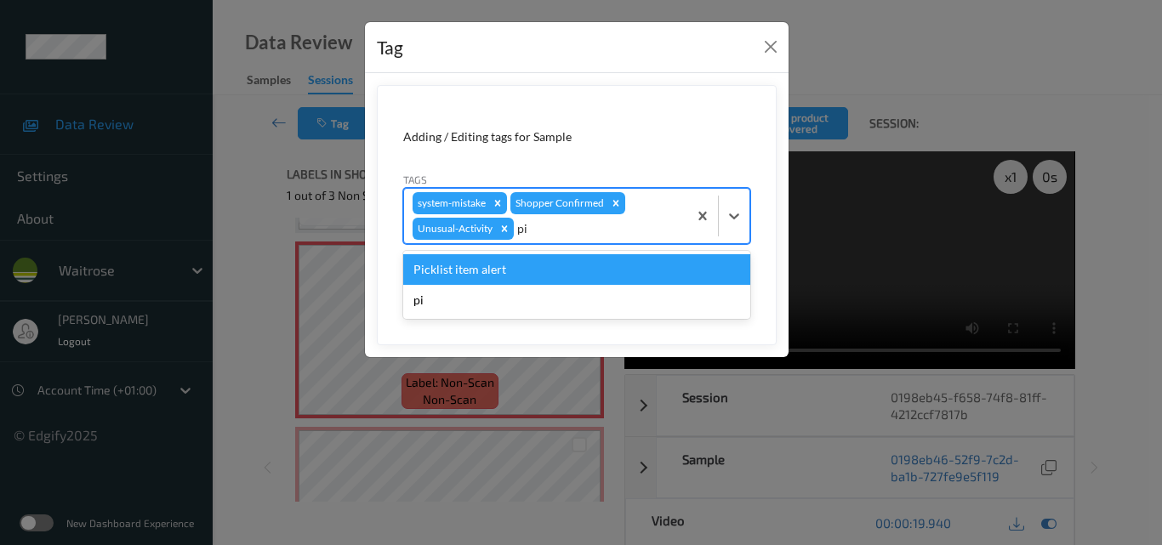
click at [544, 270] on div "Picklist item alert" at bounding box center [576, 269] width 347 height 31
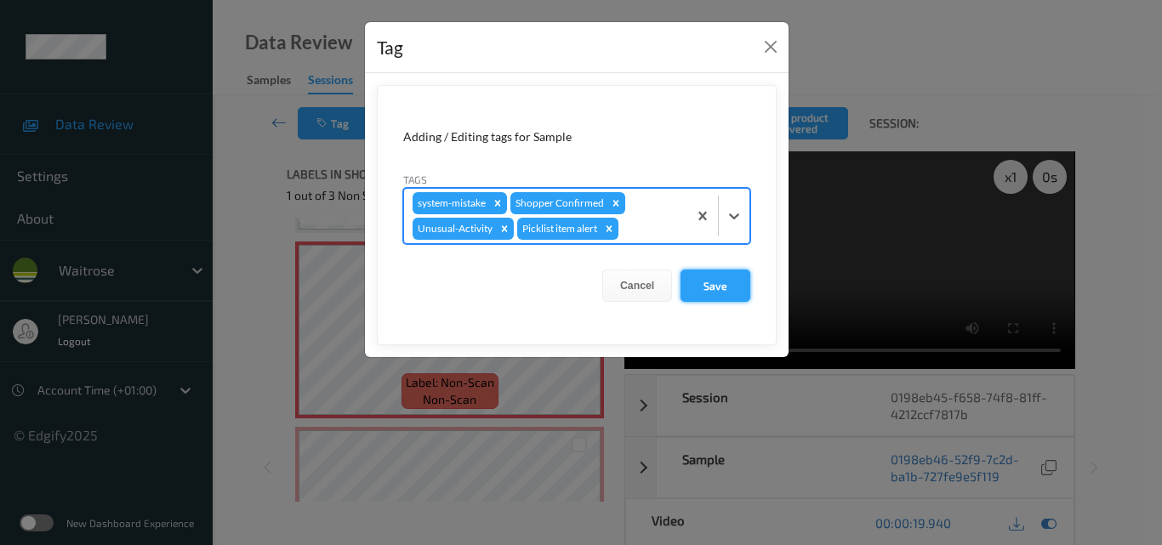
click at [732, 295] on button "Save" at bounding box center [715, 286] width 70 height 32
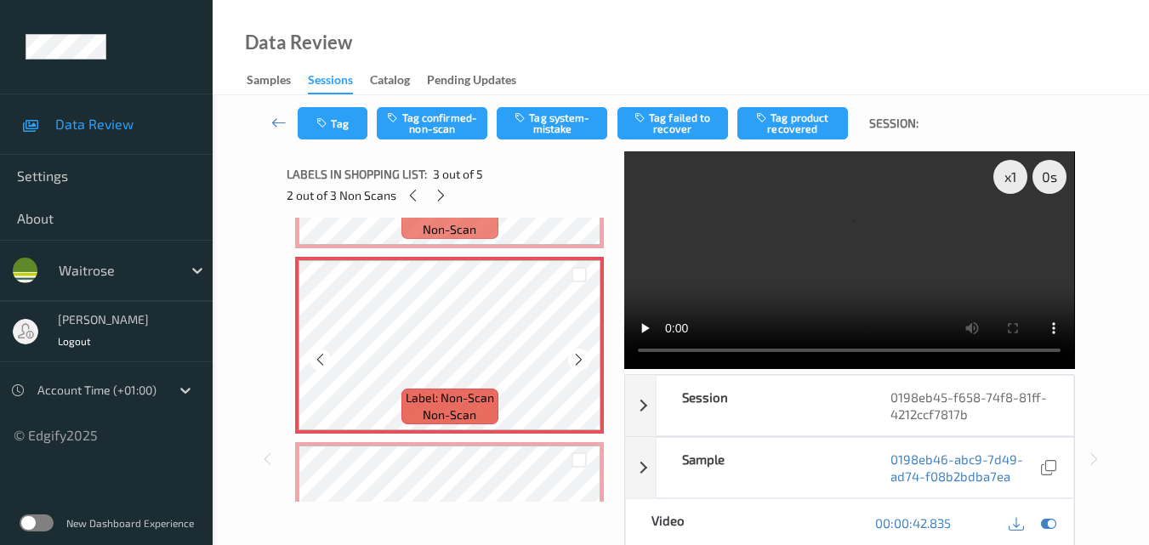
scroll to position [255, 0]
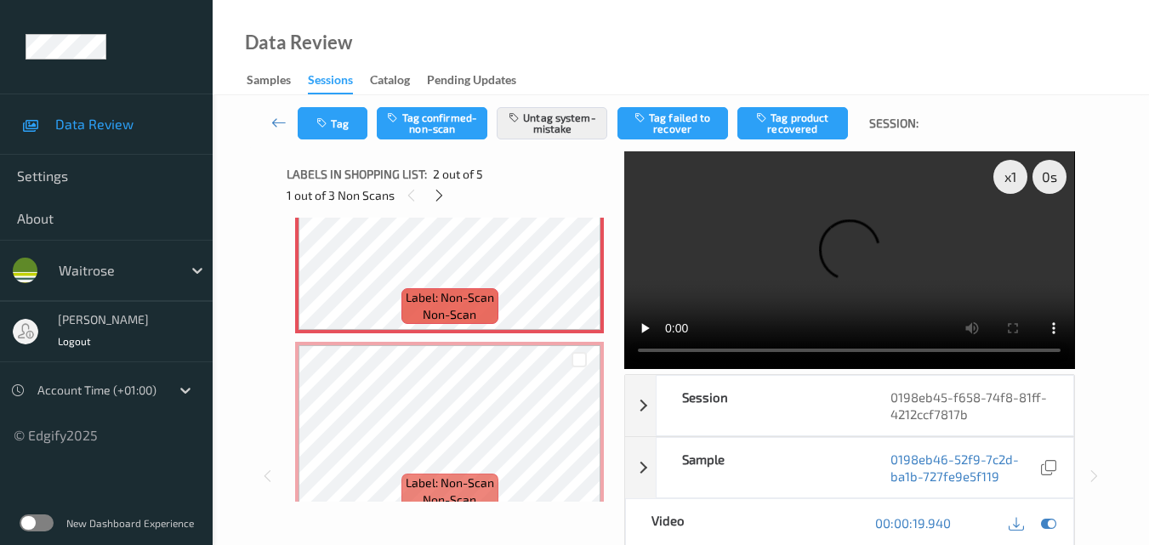
click at [825, 242] on video at bounding box center [849, 260] width 450 height 218
click at [824, 242] on video at bounding box center [849, 260] width 450 height 218
click at [813, 276] on video at bounding box center [849, 260] width 450 height 218
click at [887, 301] on video at bounding box center [849, 260] width 450 height 218
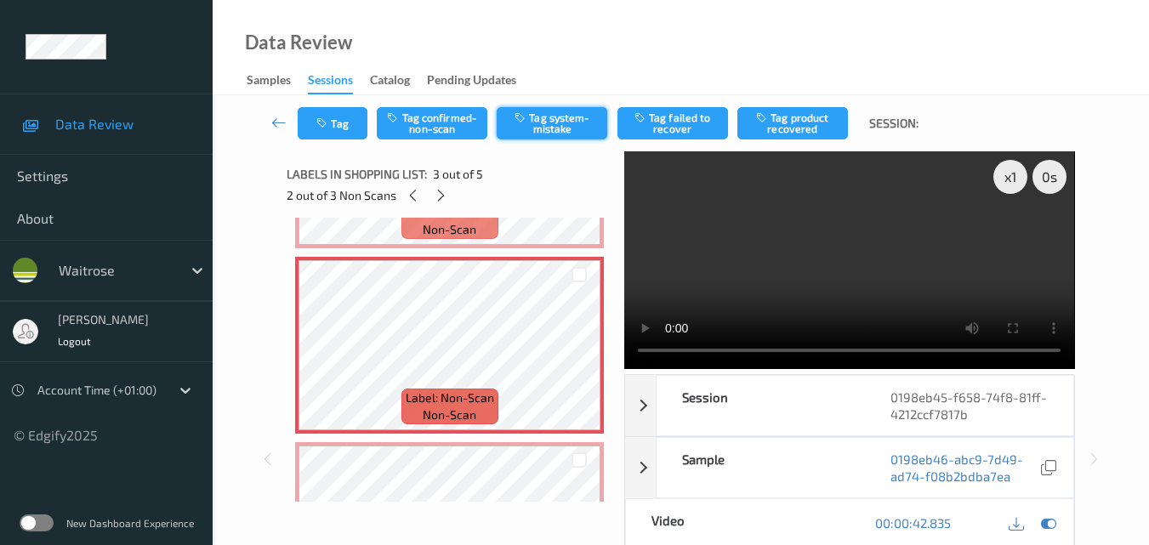
click at [570, 128] on button "Tag system-mistake" at bounding box center [552, 123] width 111 height 32
click at [339, 142] on div "Tag Tag confirmed-non-scan Untag system-mistake Tag failed to recover Tag produ…" at bounding box center [681, 123] width 867 height 56
click at [344, 126] on button "Tag" at bounding box center [333, 123] width 70 height 32
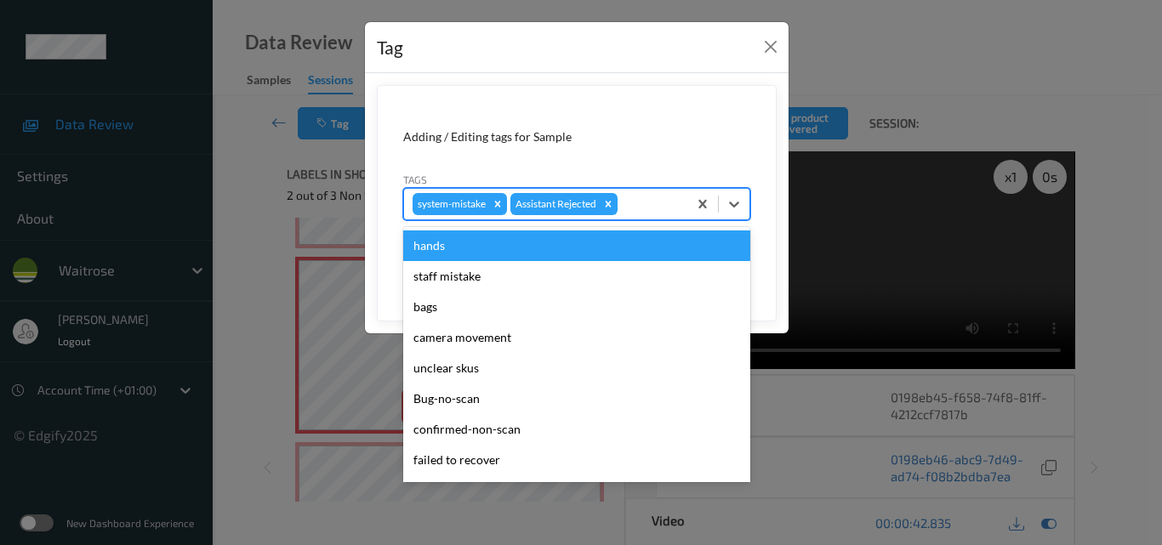
click at [648, 208] on div at bounding box center [650, 204] width 58 height 20
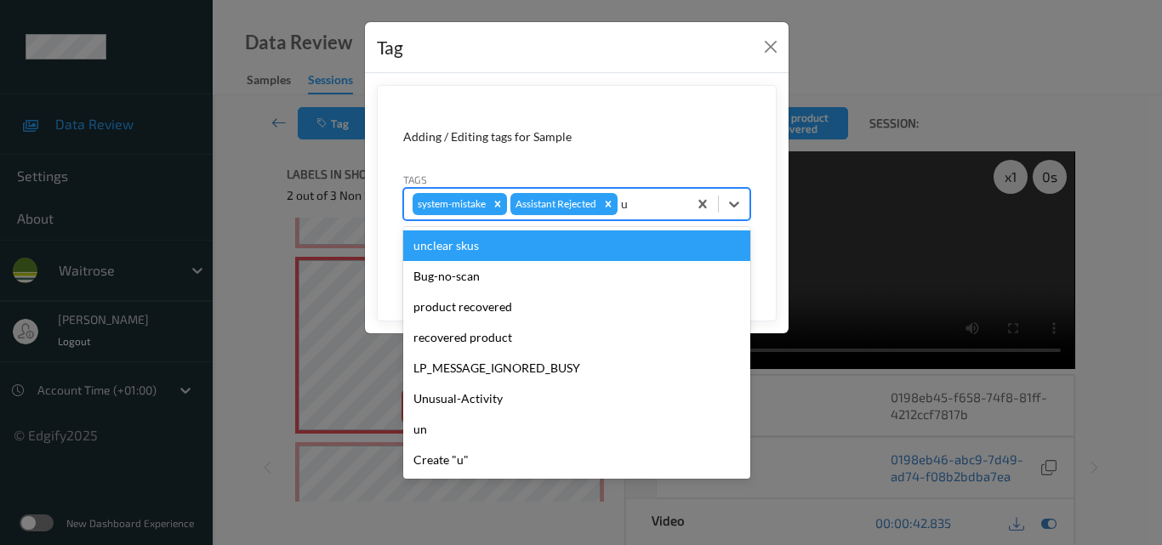
type input "un"
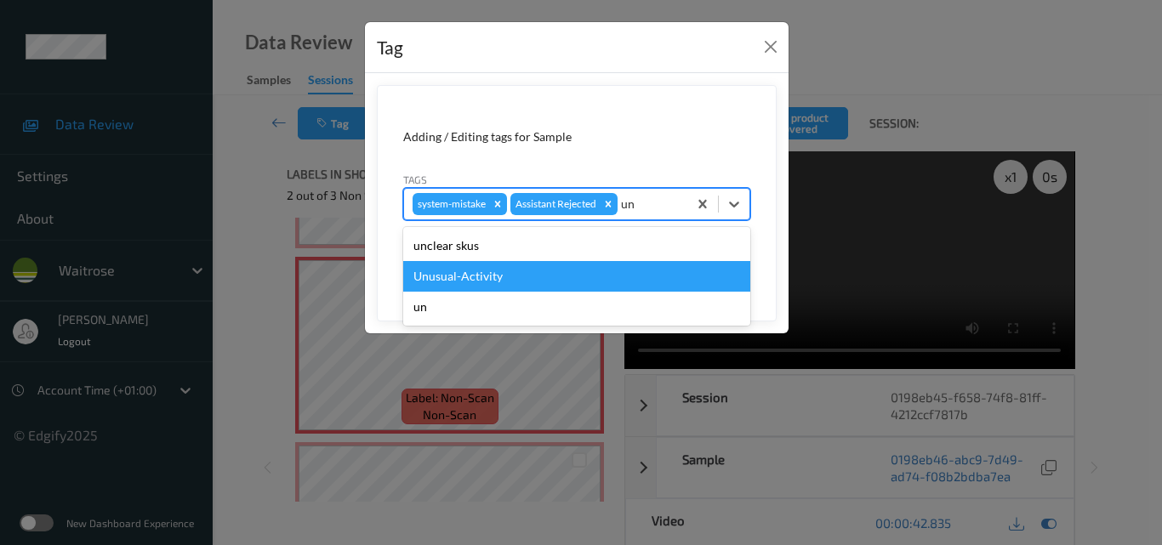
click at [561, 271] on div "Unusual-Activity" at bounding box center [576, 276] width 347 height 31
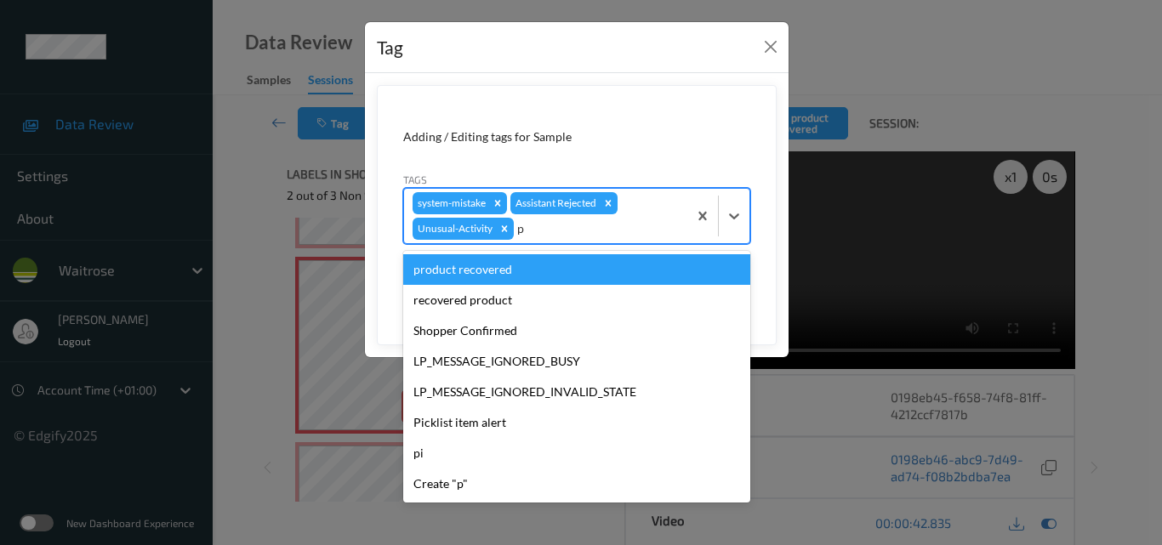
type input "pi"
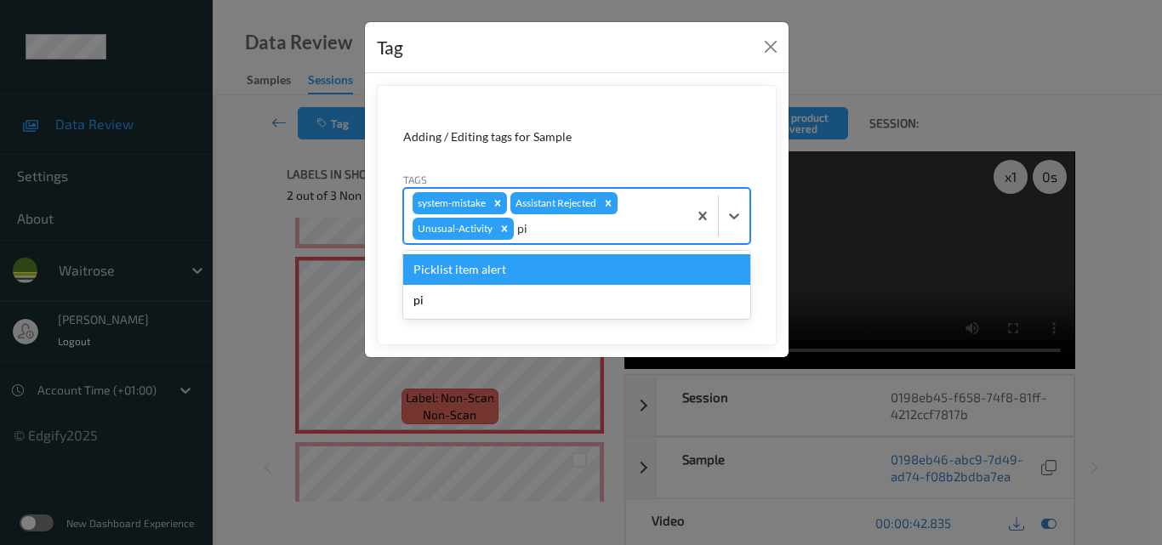
click at [561, 271] on div "Picklist item alert" at bounding box center [576, 269] width 347 height 31
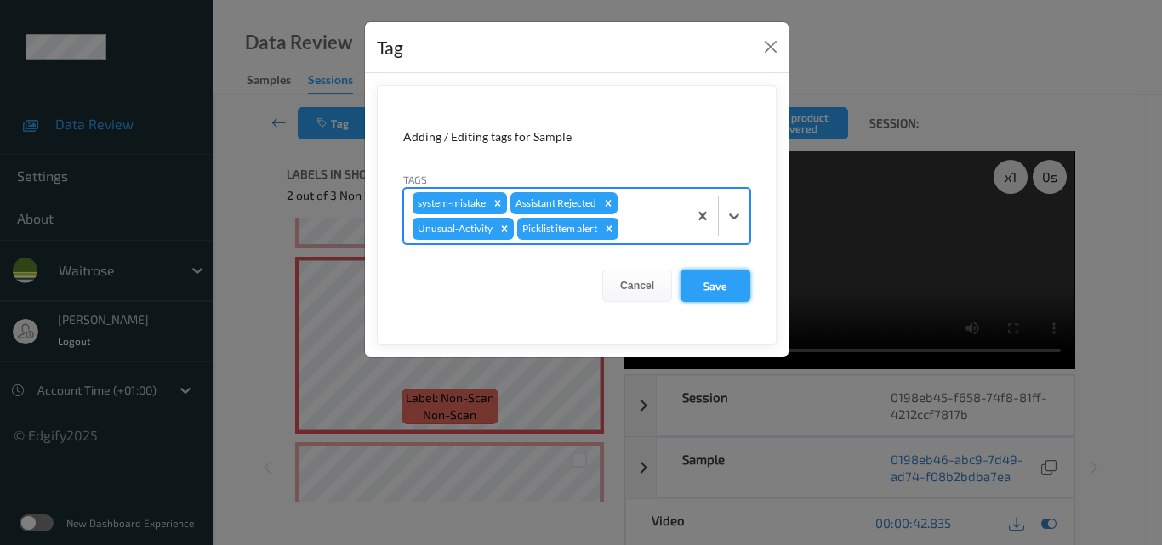
click at [717, 285] on button "Save" at bounding box center [715, 286] width 70 height 32
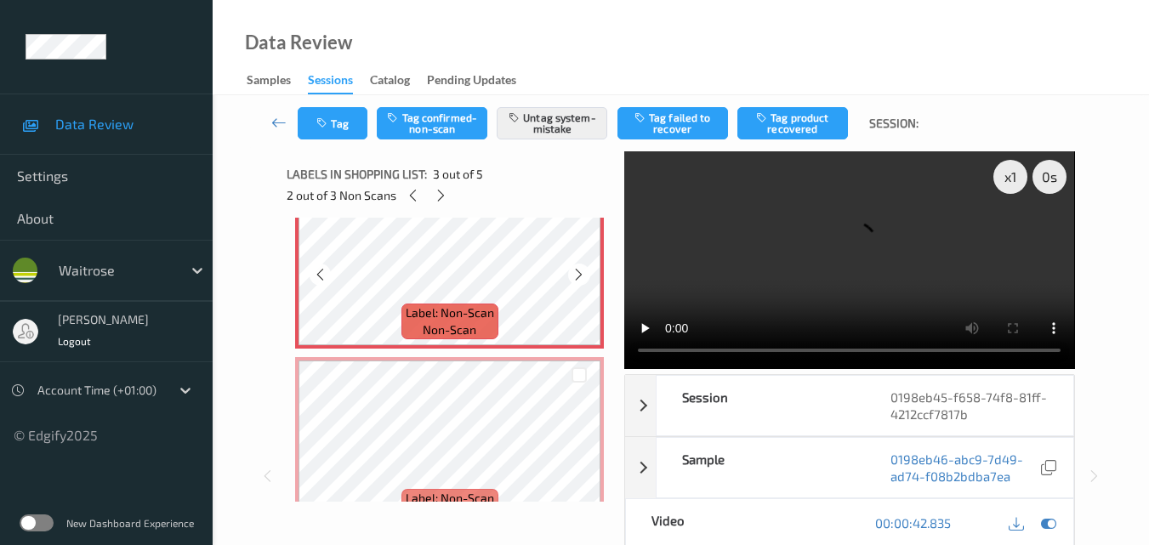
scroll to position [510, 0]
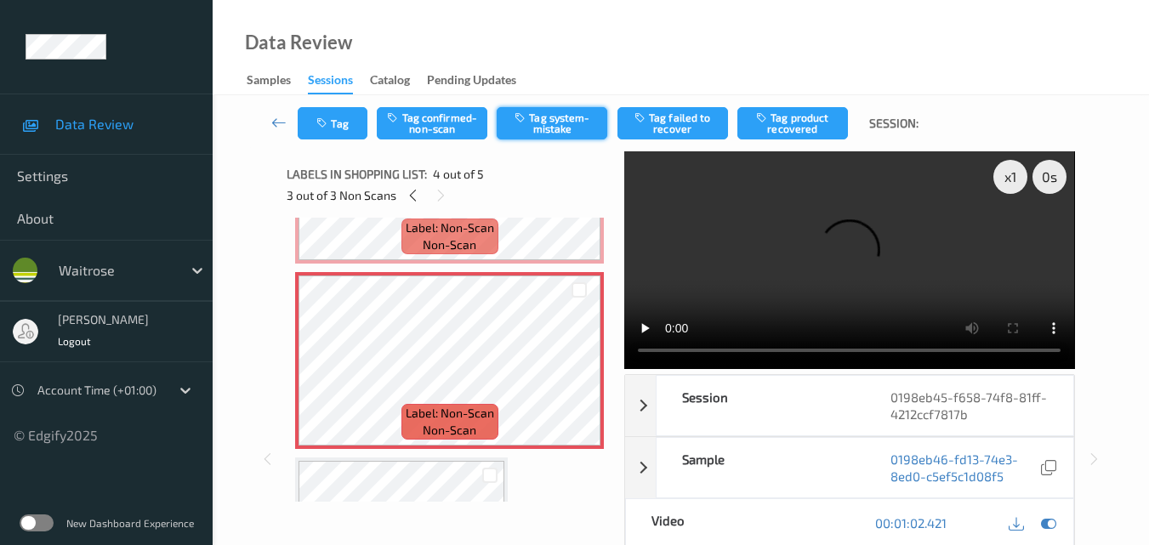
click at [558, 126] on button "Tag system-mistake" at bounding box center [552, 123] width 111 height 32
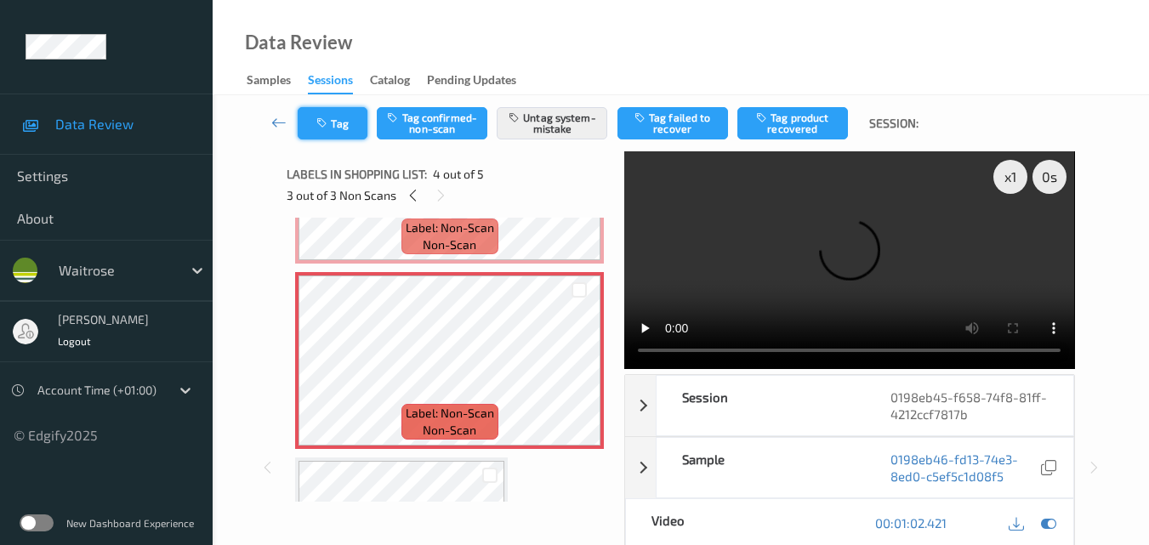
click at [343, 128] on button "Tag" at bounding box center [333, 123] width 70 height 32
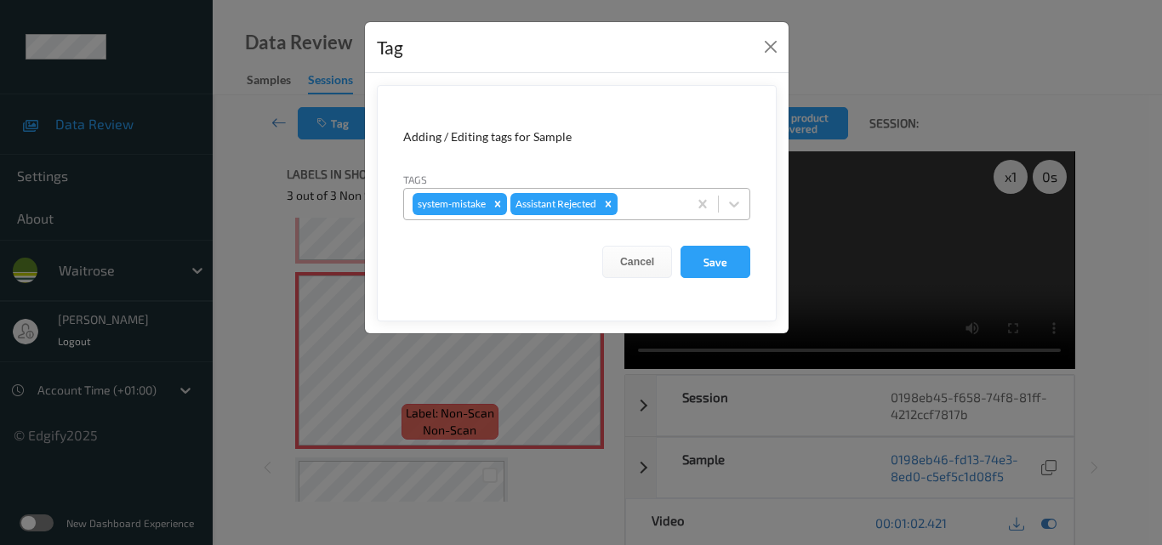
click at [636, 204] on div at bounding box center [650, 204] width 58 height 20
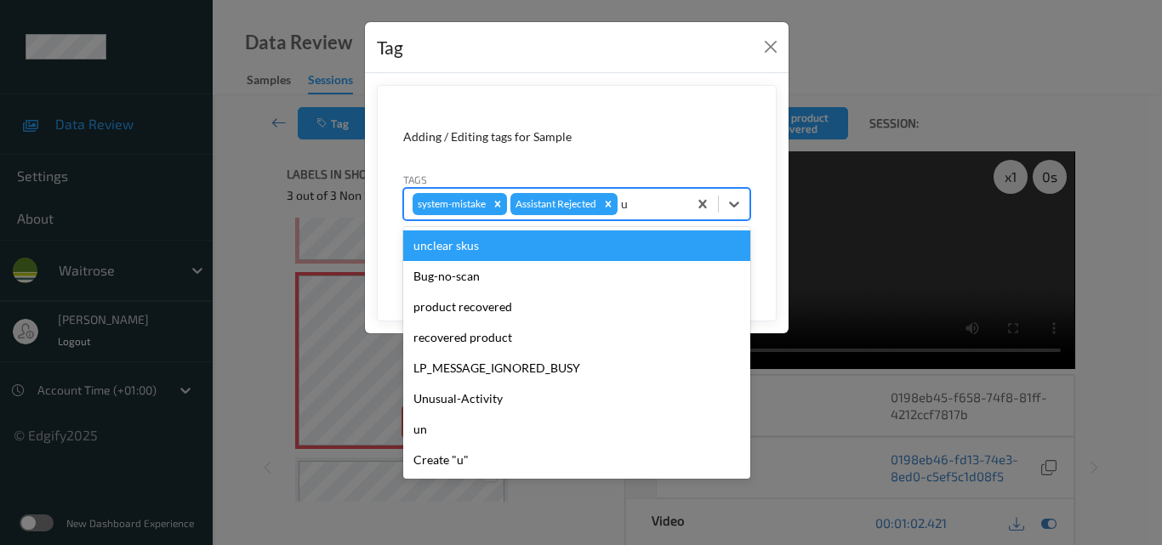
type input "un"
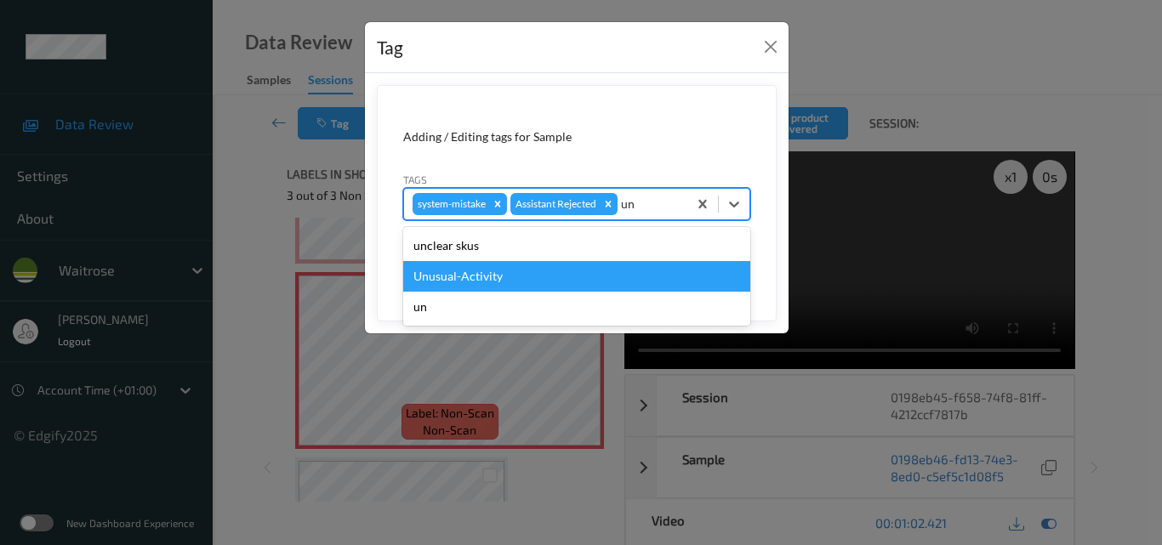
click at [513, 273] on div "Unusual-Activity" at bounding box center [576, 276] width 347 height 31
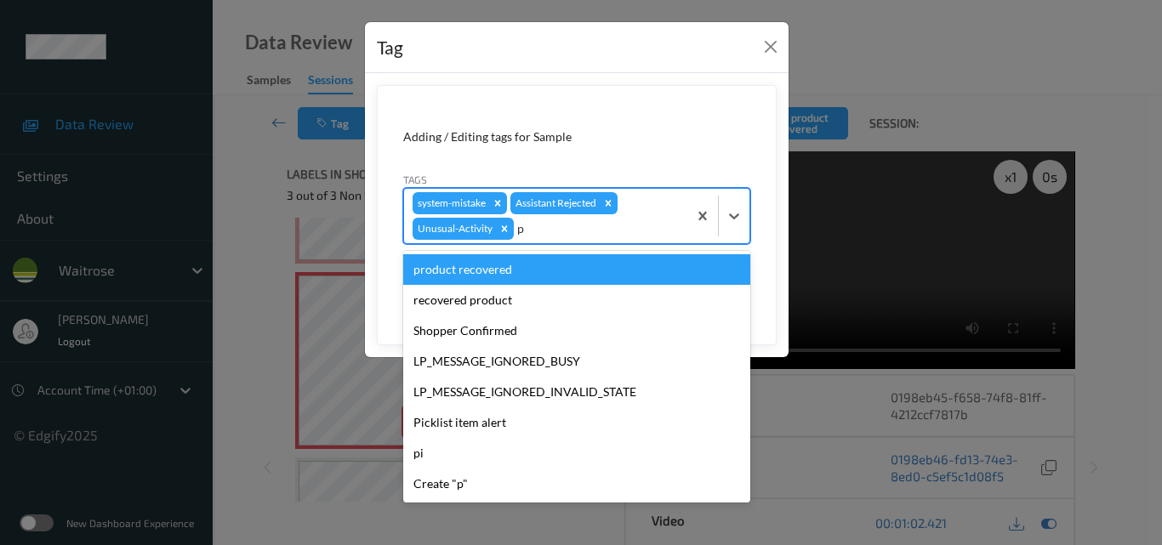
type input "pi"
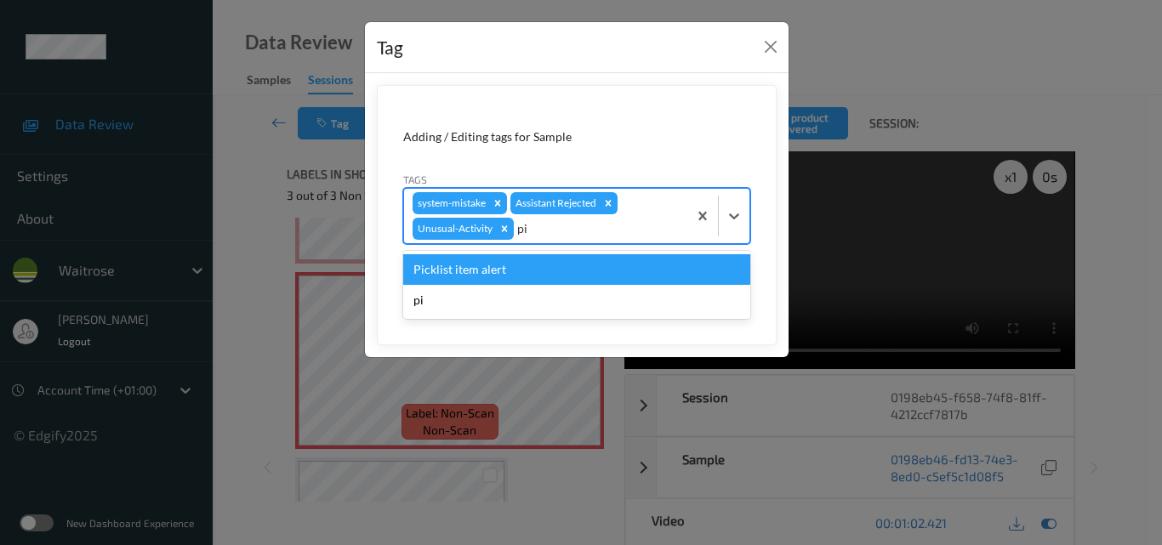
click at [544, 270] on div "Picklist item alert" at bounding box center [576, 269] width 347 height 31
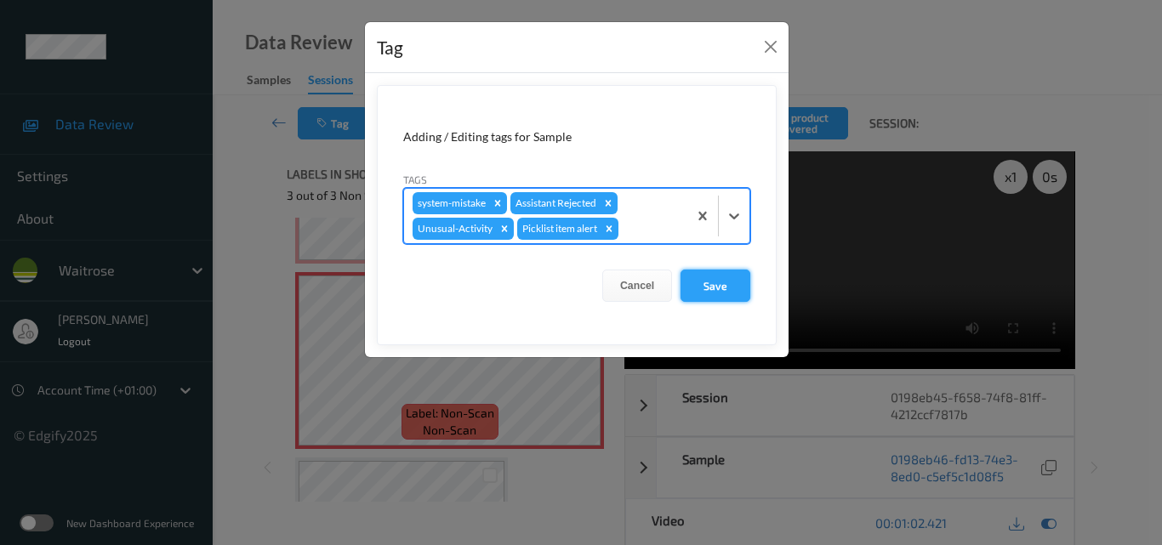
click at [722, 275] on button "Save" at bounding box center [715, 286] width 70 height 32
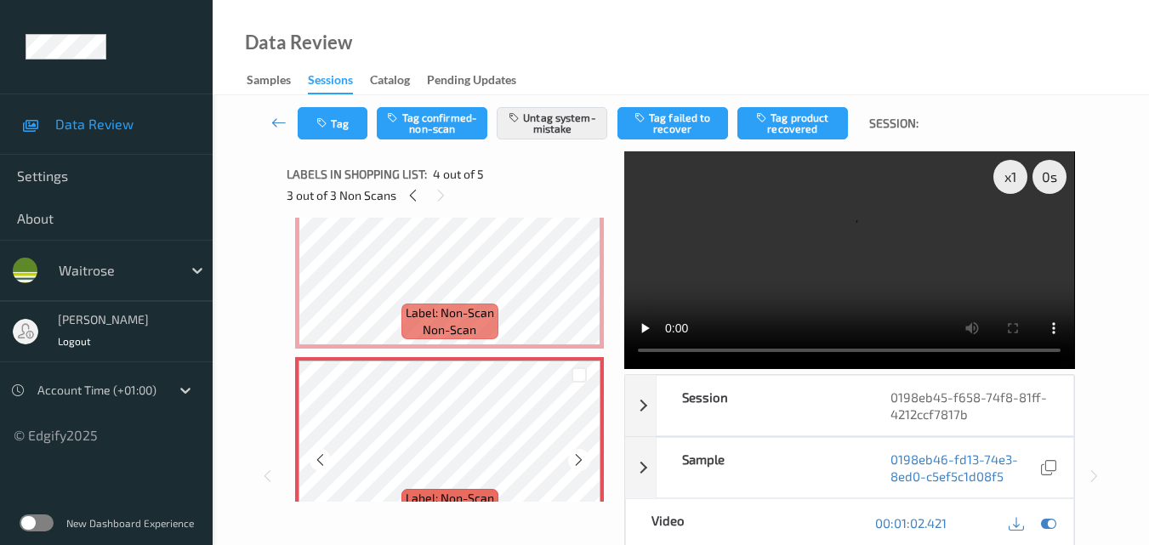
scroll to position [595, 0]
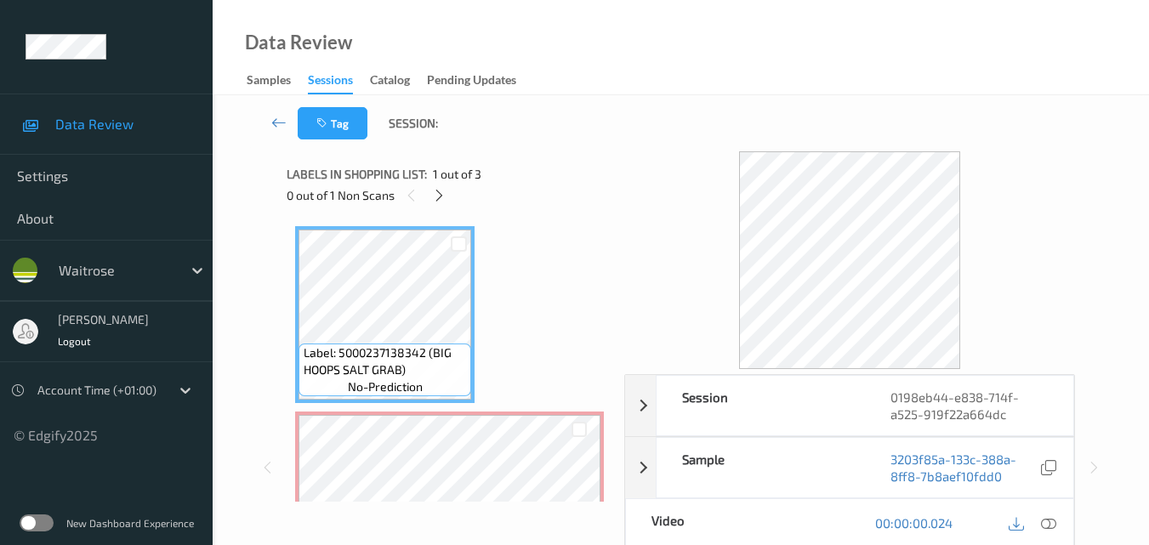
click at [534, 30] on div "Data Review Samples Sessions Catalog Pending Updates" at bounding box center [681, 47] width 936 height 95
click at [435, 197] on icon at bounding box center [439, 195] width 14 height 15
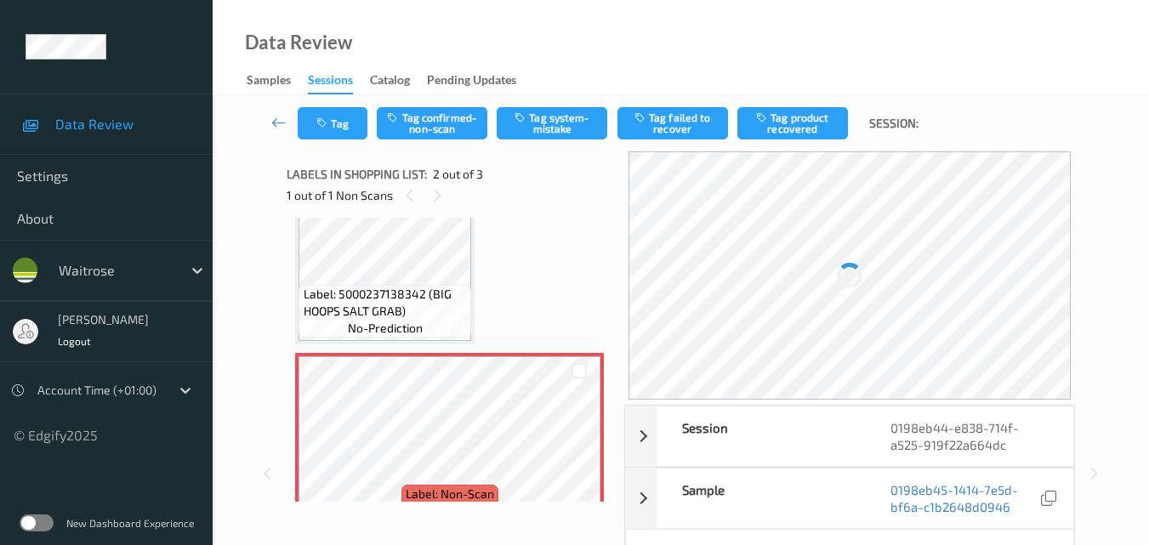
scroll to position [94, 0]
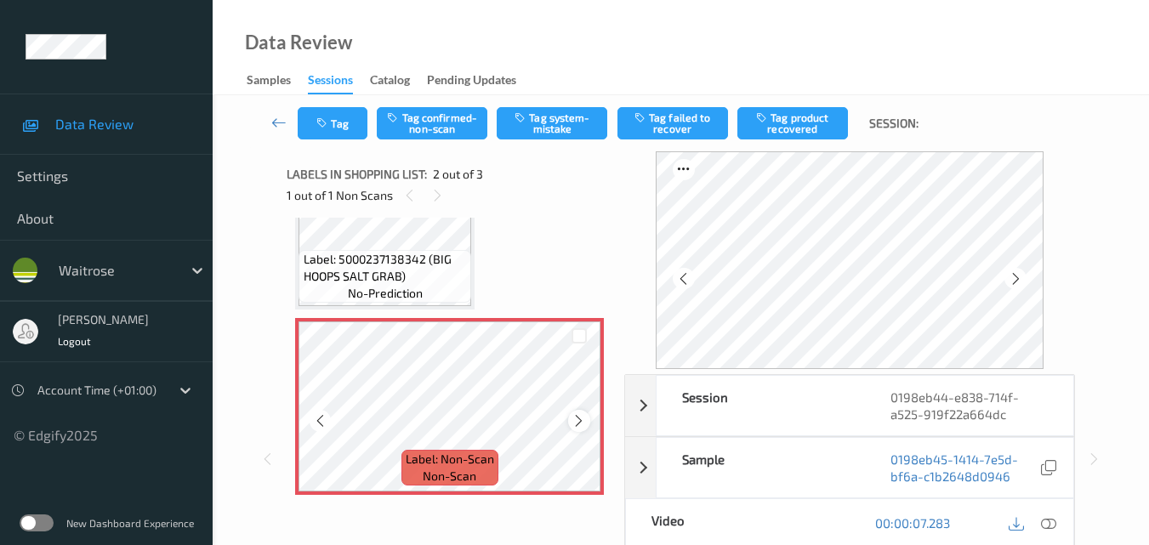
click at [583, 413] on div at bounding box center [578, 420] width 21 height 21
click at [1048, 520] on icon at bounding box center [1048, 522] width 15 height 15
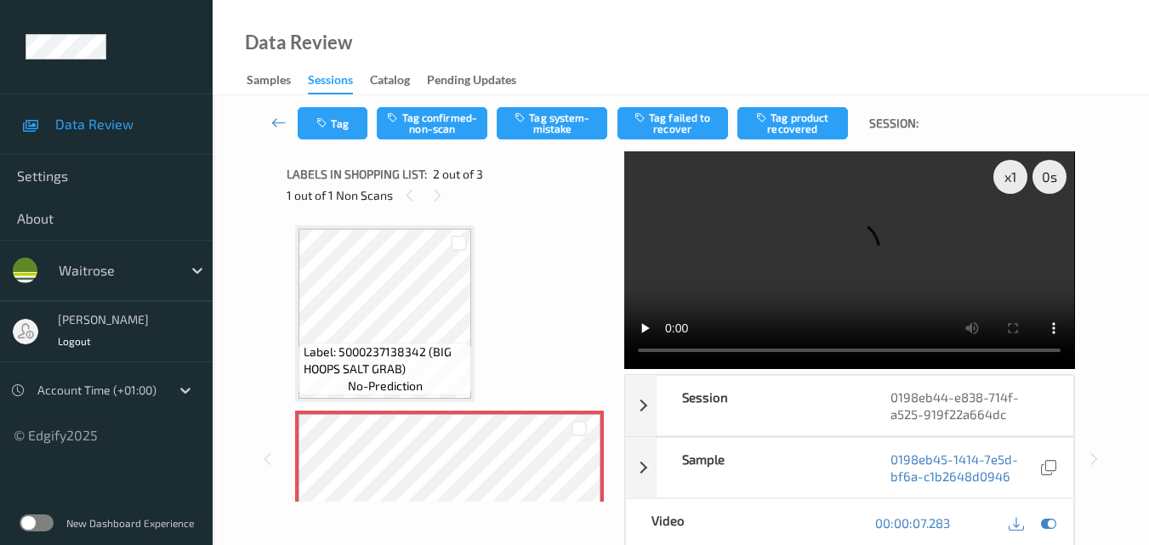
scroll to position [0, 0]
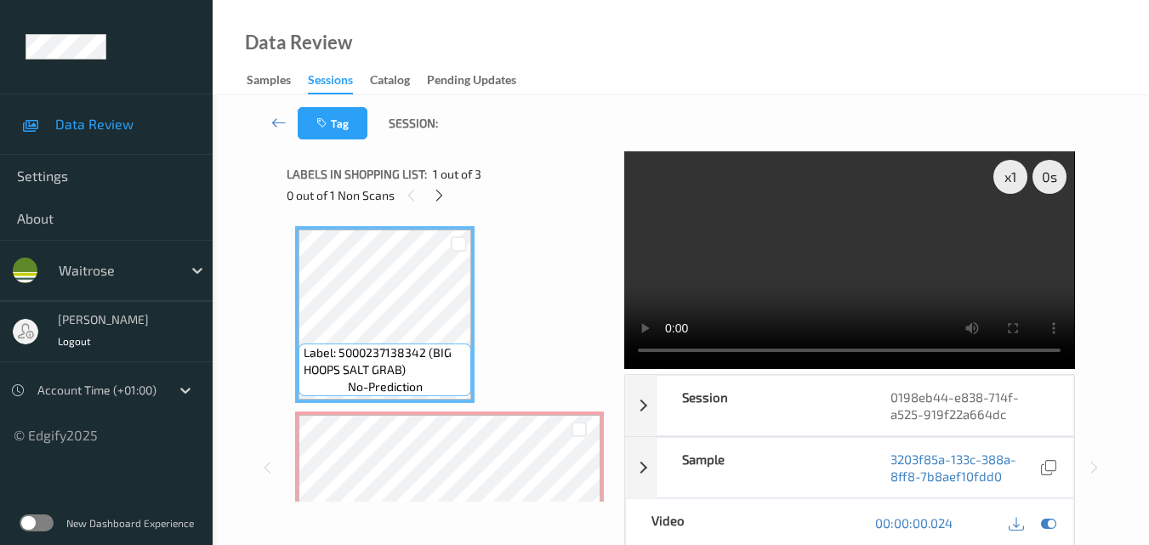
click at [825, 286] on video at bounding box center [849, 260] width 450 height 218
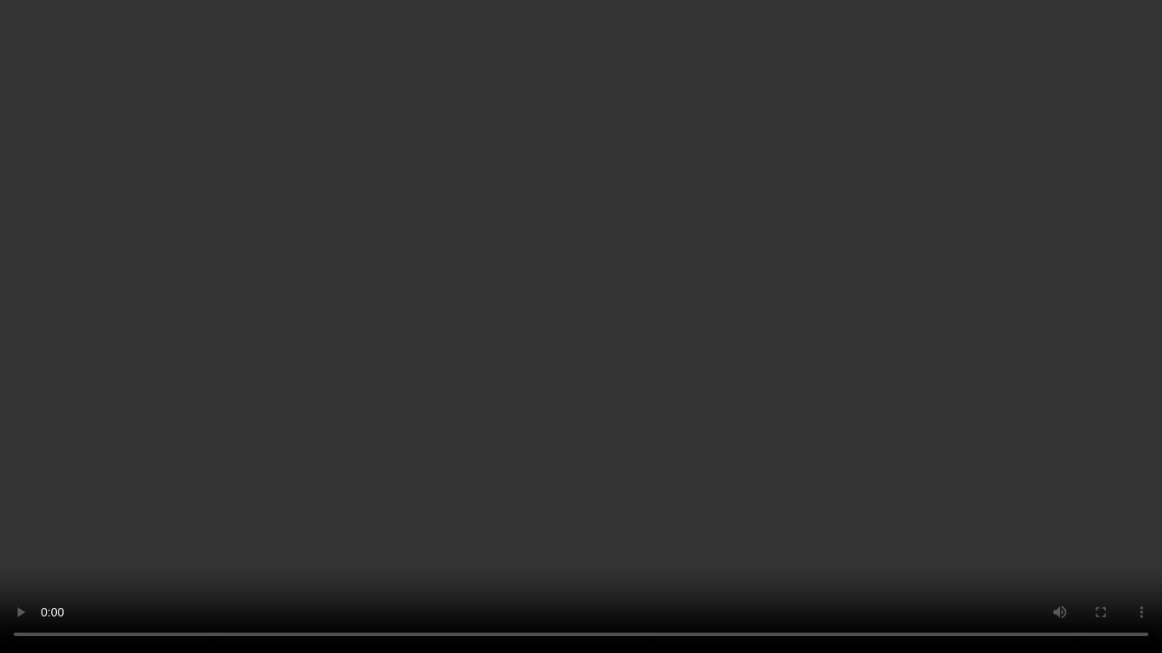
click at [814, 340] on video at bounding box center [581, 326] width 1162 height 653
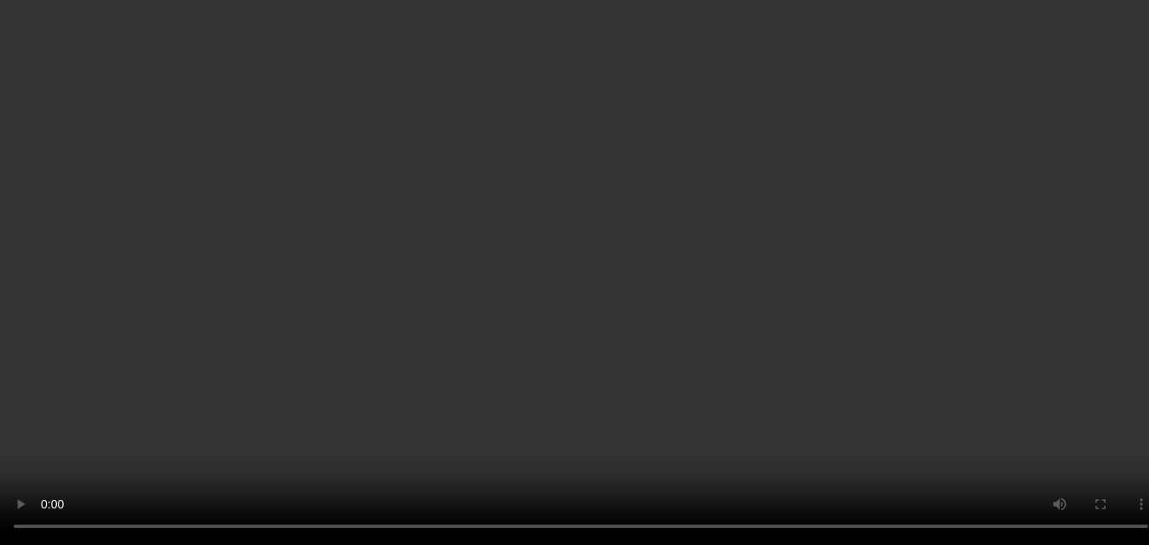
scroll to position [170, 0]
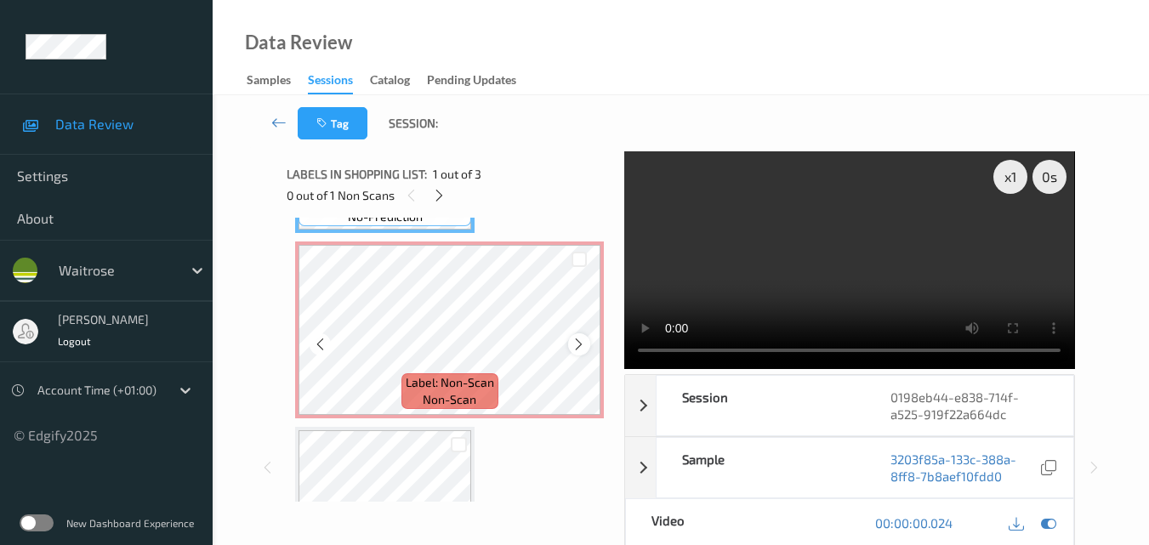
click at [584, 341] on icon at bounding box center [579, 344] width 14 height 15
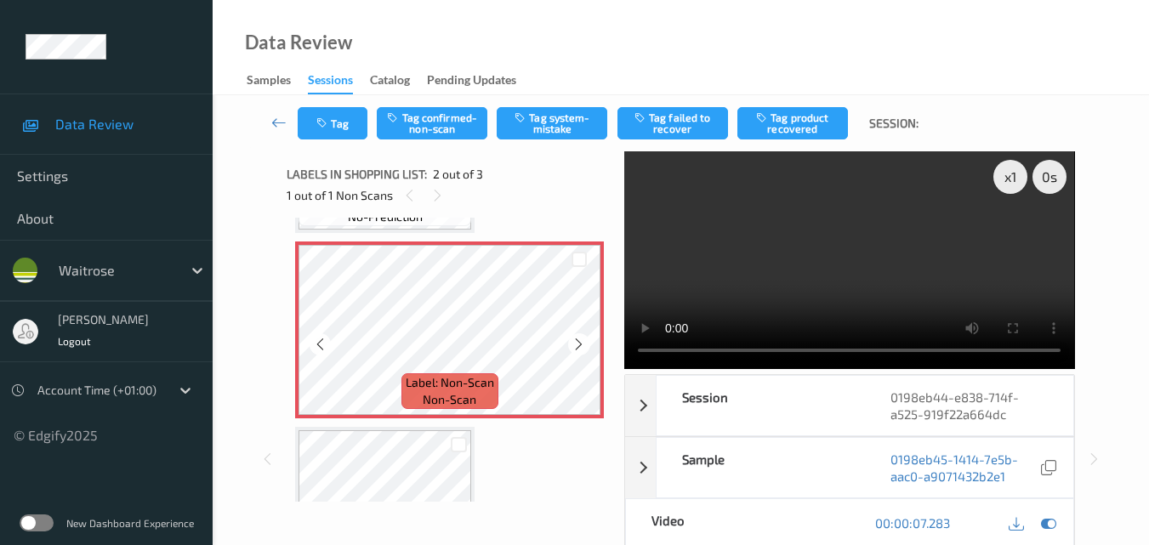
click at [585, 340] on icon at bounding box center [579, 344] width 14 height 15
click at [943, 283] on video at bounding box center [849, 260] width 450 height 218
click at [851, 283] on video at bounding box center [849, 260] width 450 height 218
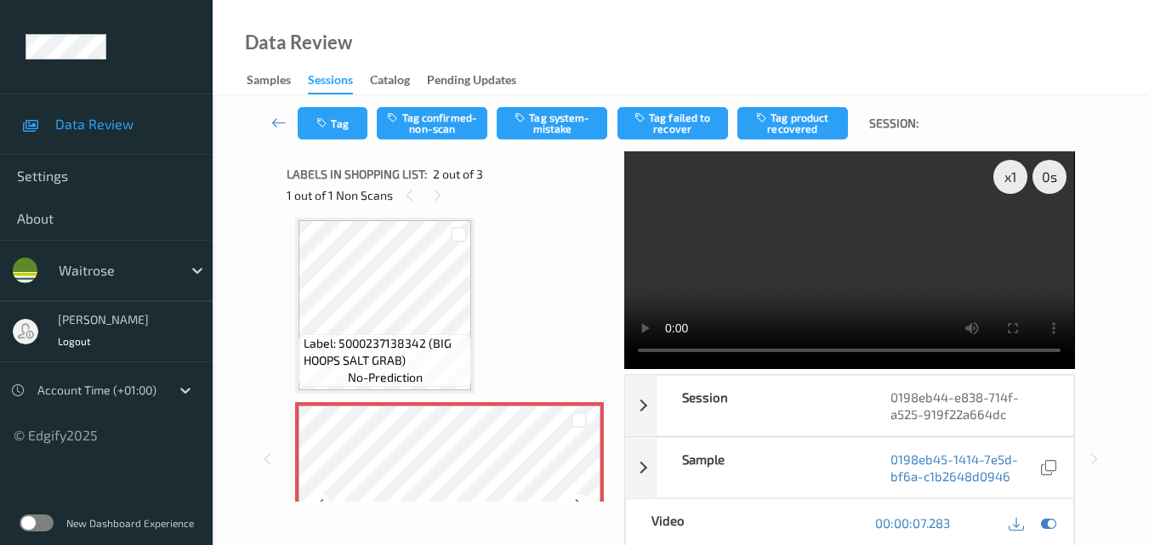
scroll to position [0, 0]
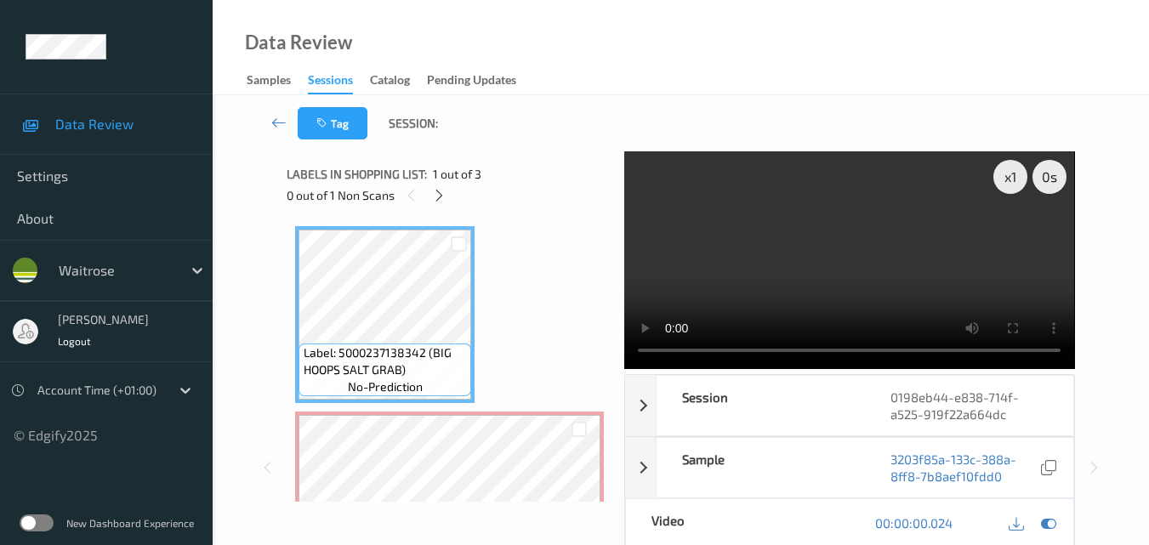
click at [865, 286] on video at bounding box center [849, 260] width 450 height 218
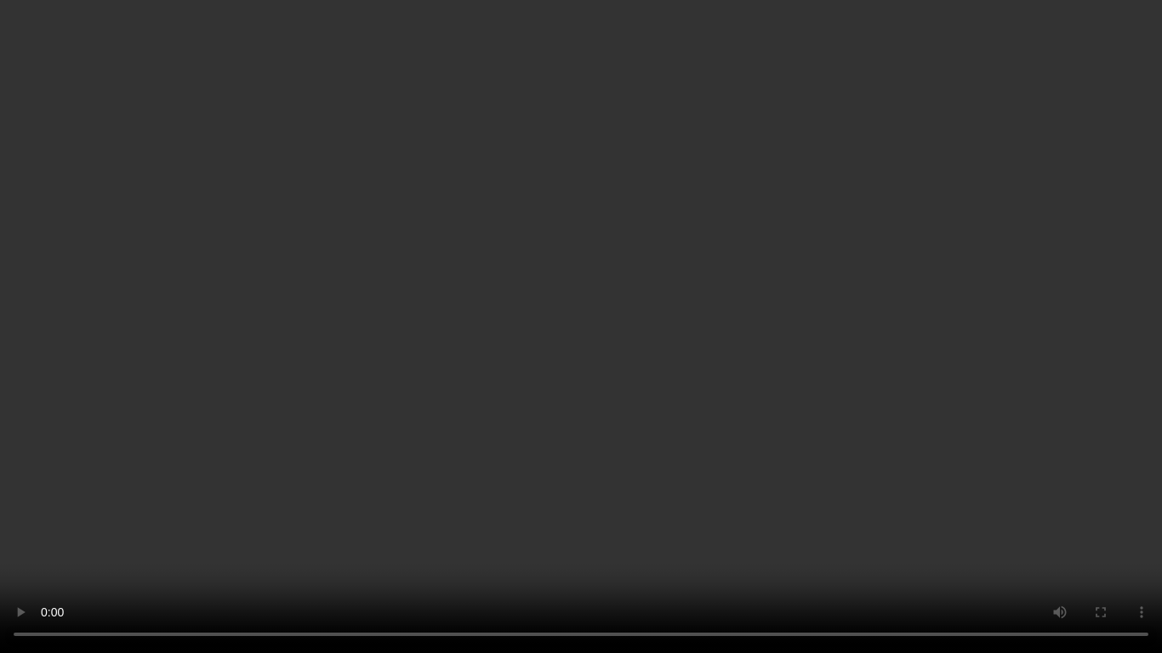
click at [822, 395] on video at bounding box center [581, 326] width 1162 height 653
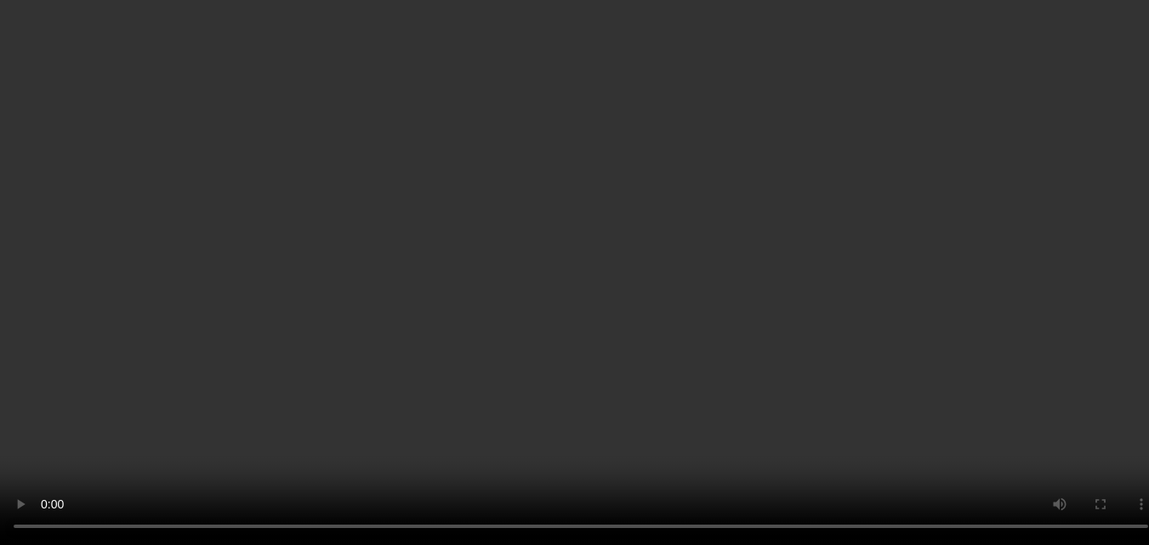
scroll to position [170, 0]
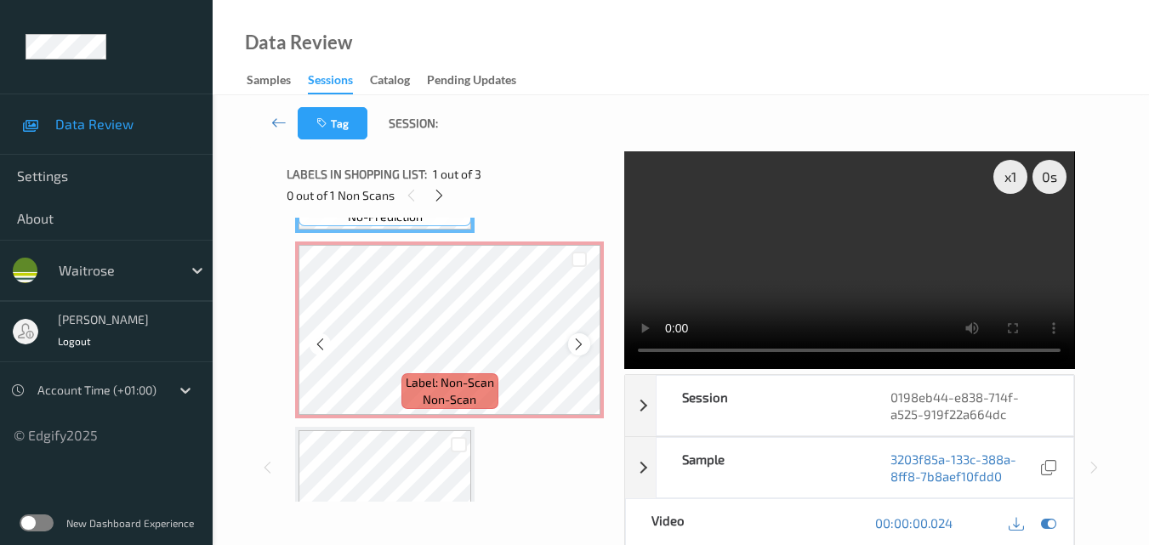
click at [580, 349] on icon at bounding box center [579, 344] width 14 height 15
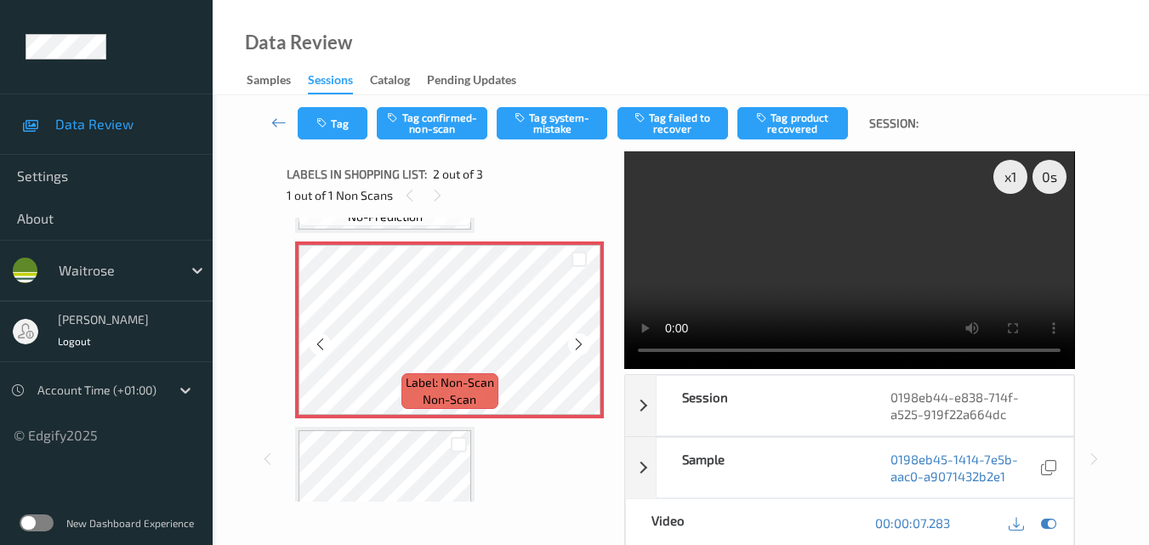
click at [580, 349] on icon at bounding box center [579, 344] width 14 height 15
click at [559, 131] on button "Tag system-mistake" at bounding box center [552, 123] width 111 height 32
click at [321, 121] on icon "button" at bounding box center [323, 123] width 14 height 12
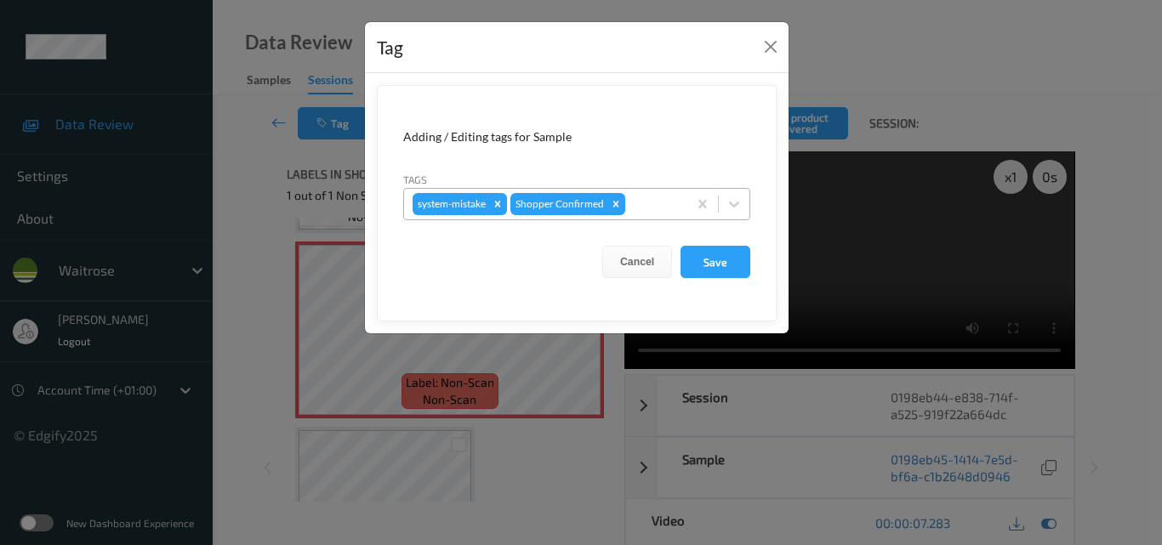
click at [644, 197] on div at bounding box center [654, 204] width 50 height 20
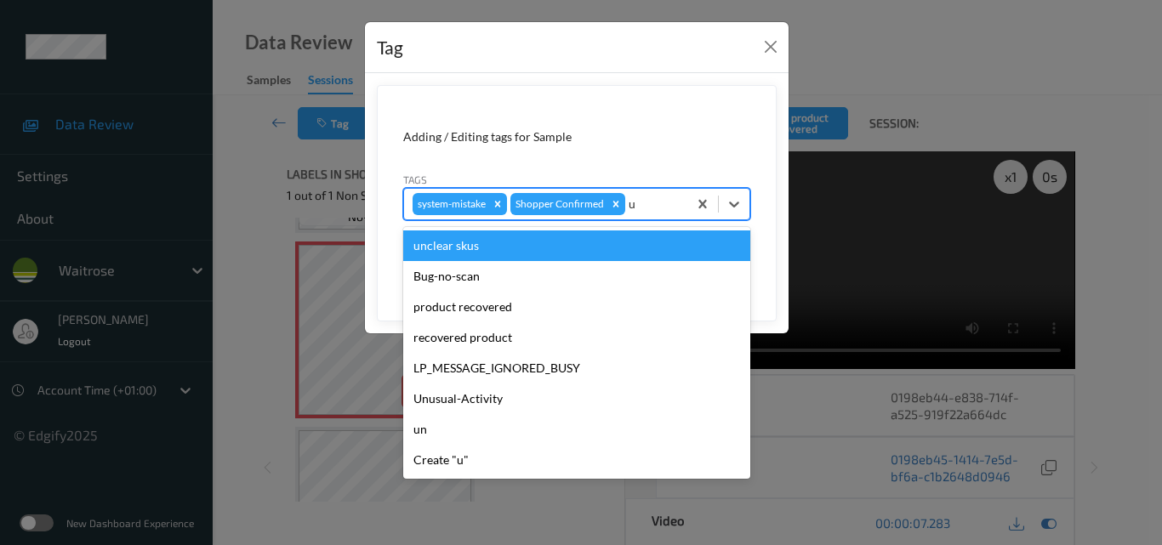
type input "un"
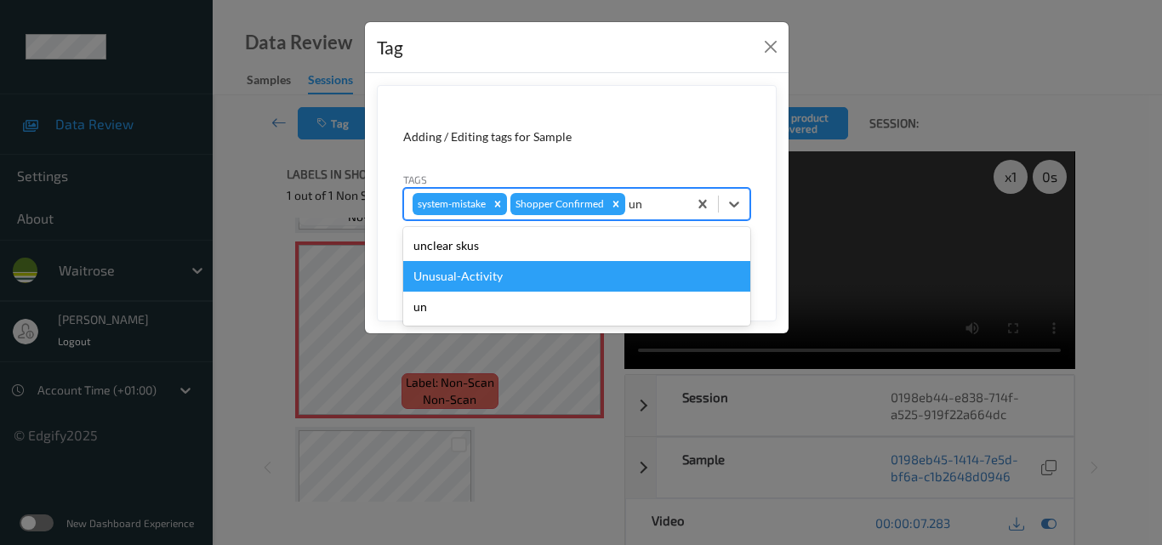
click at [511, 282] on div "Unusual-Activity" at bounding box center [576, 276] width 347 height 31
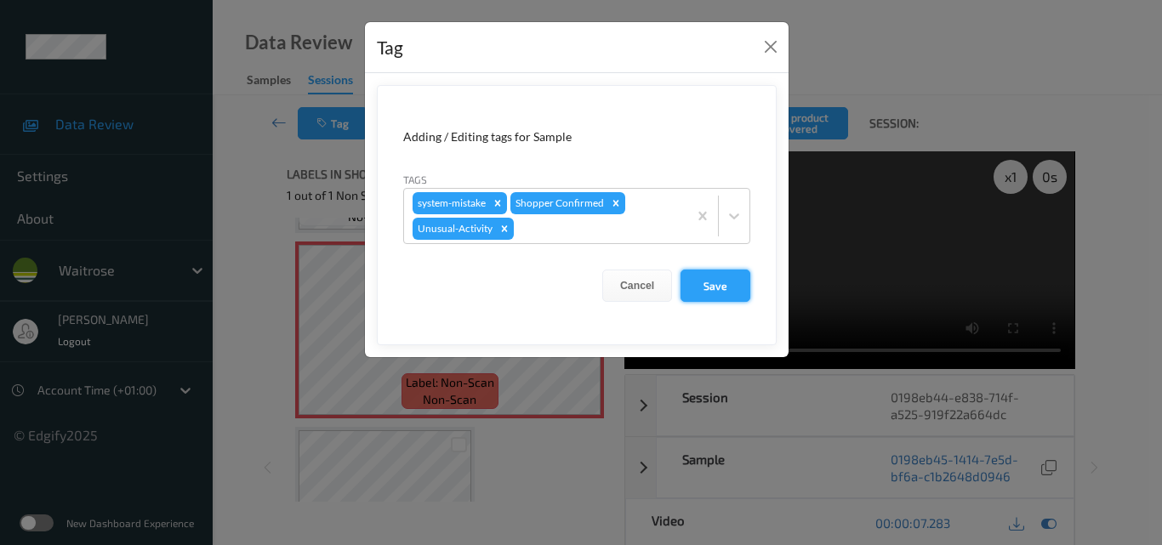
click at [718, 281] on button "Save" at bounding box center [715, 286] width 70 height 32
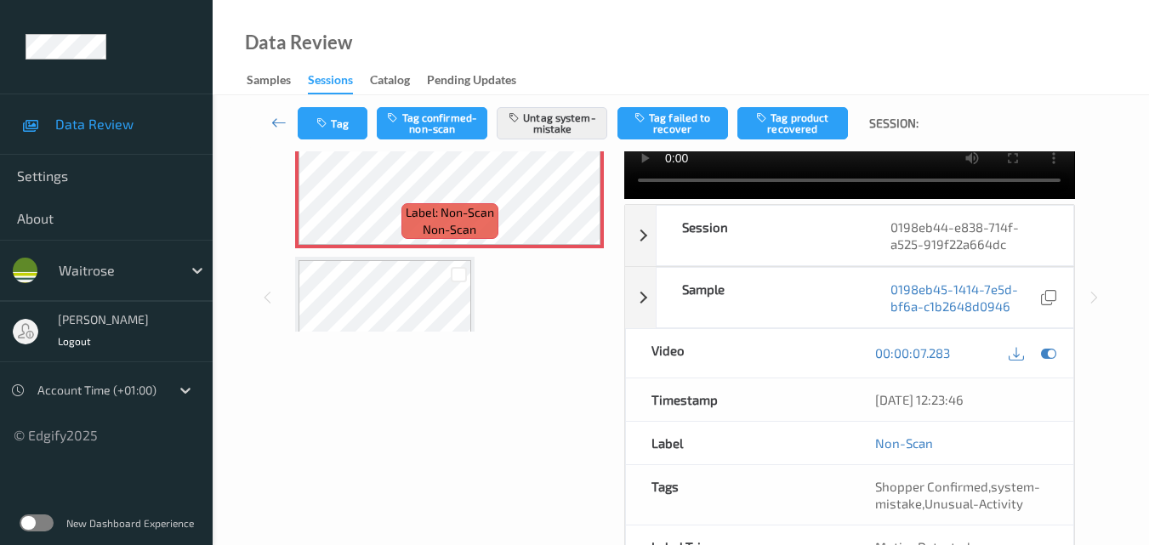
click at [540, 355] on div "Labels in shopping list: 2 out of 3 1 out of 1 Non Scans Label: 5000237138342 (…" at bounding box center [450, 297] width 326 height 632
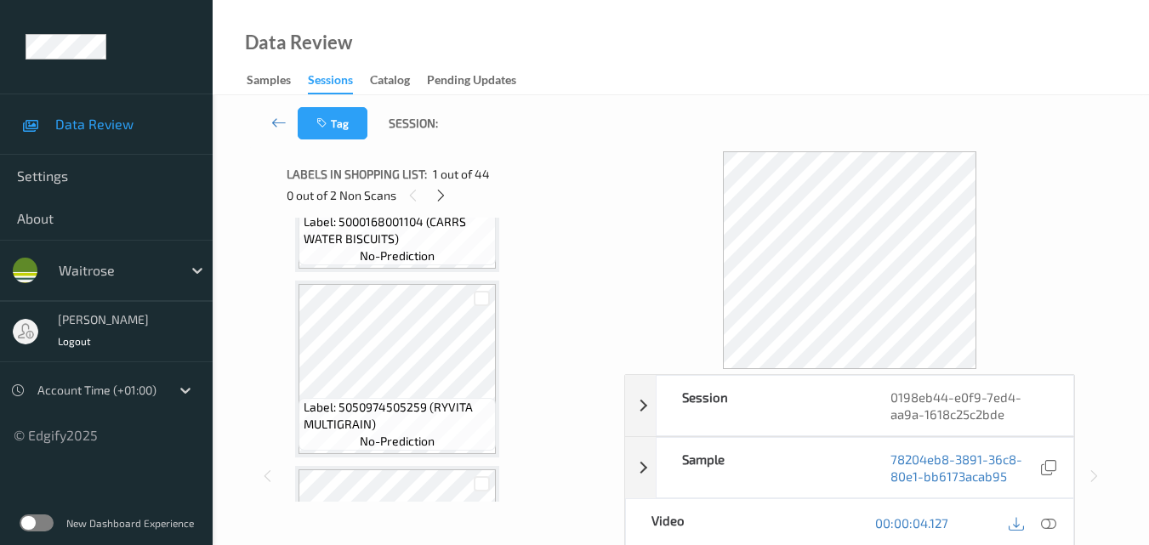
scroll to position [766, 0]
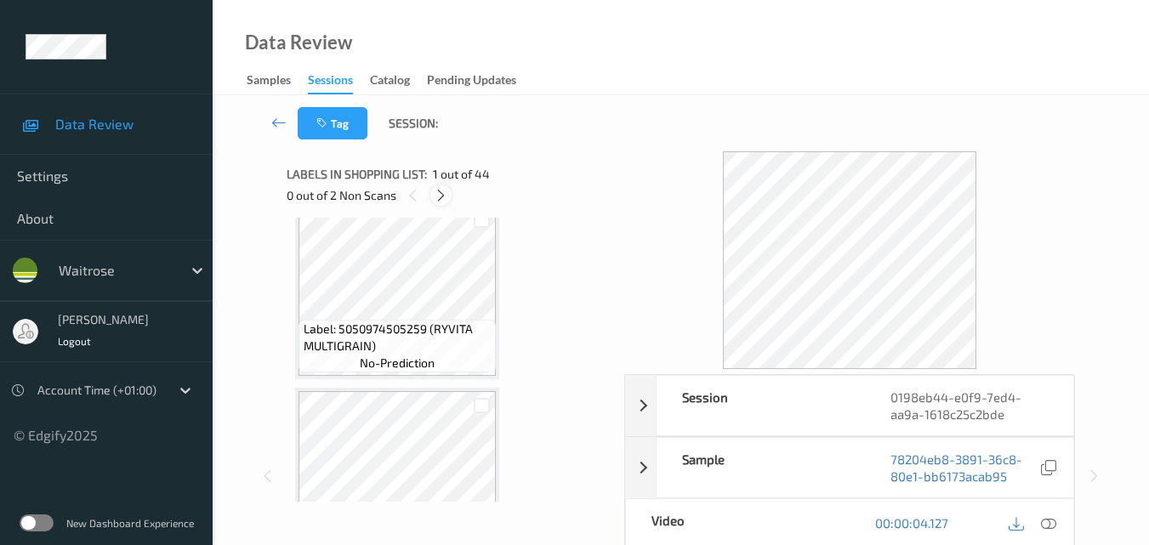
click at [438, 194] on icon at bounding box center [441, 195] width 14 height 15
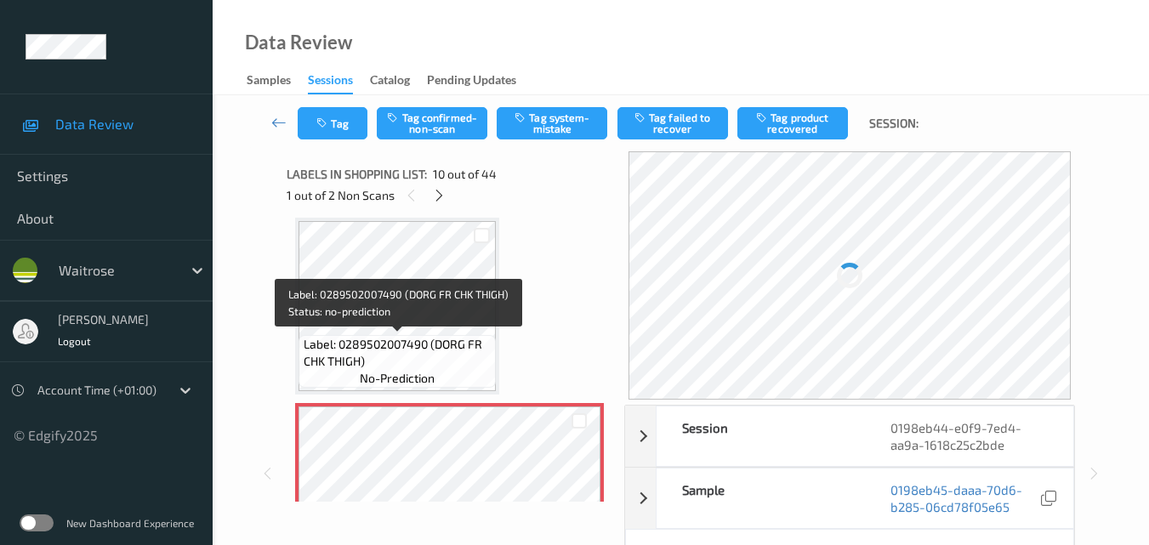
scroll to position [1662, 0]
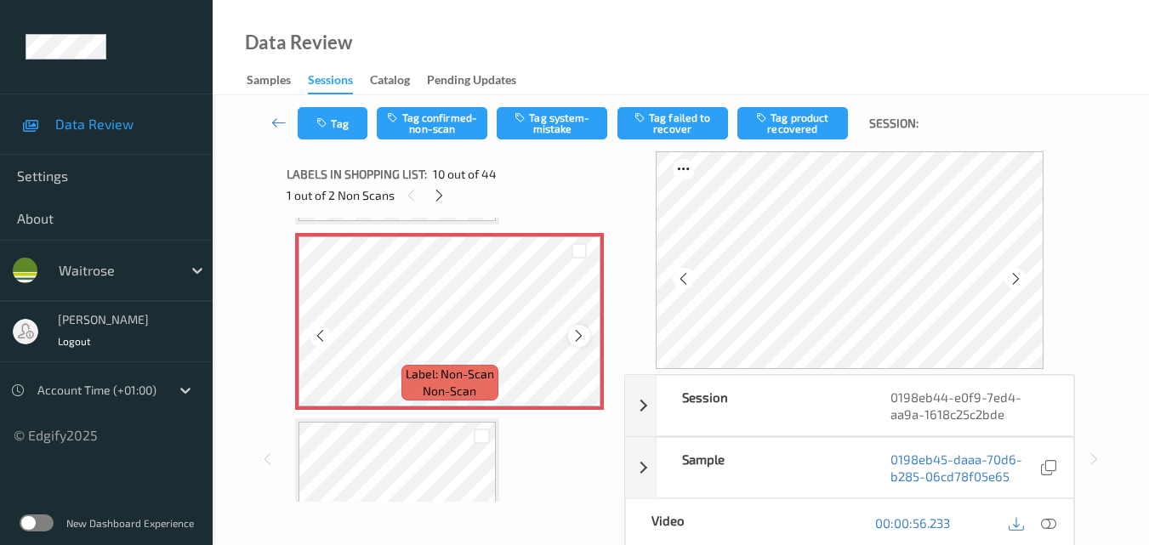
click at [580, 333] on icon at bounding box center [579, 335] width 14 height 15
click at [581, 332] on icon at bounding box center [579, 335] width 14 height 15
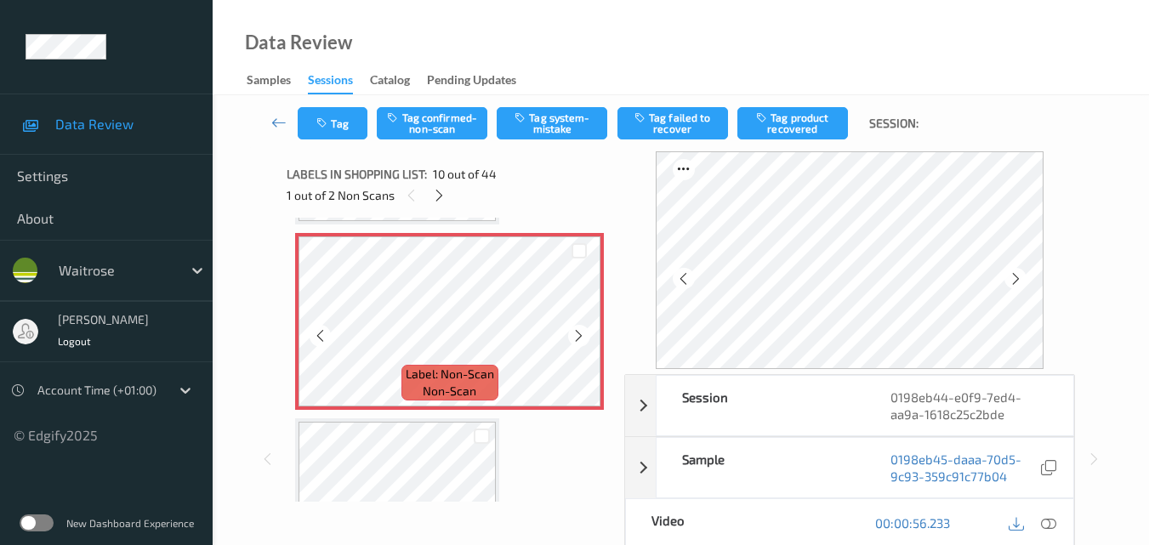
click at [581, 332] on icon at bounding box center [579, 335] width 14 height 15
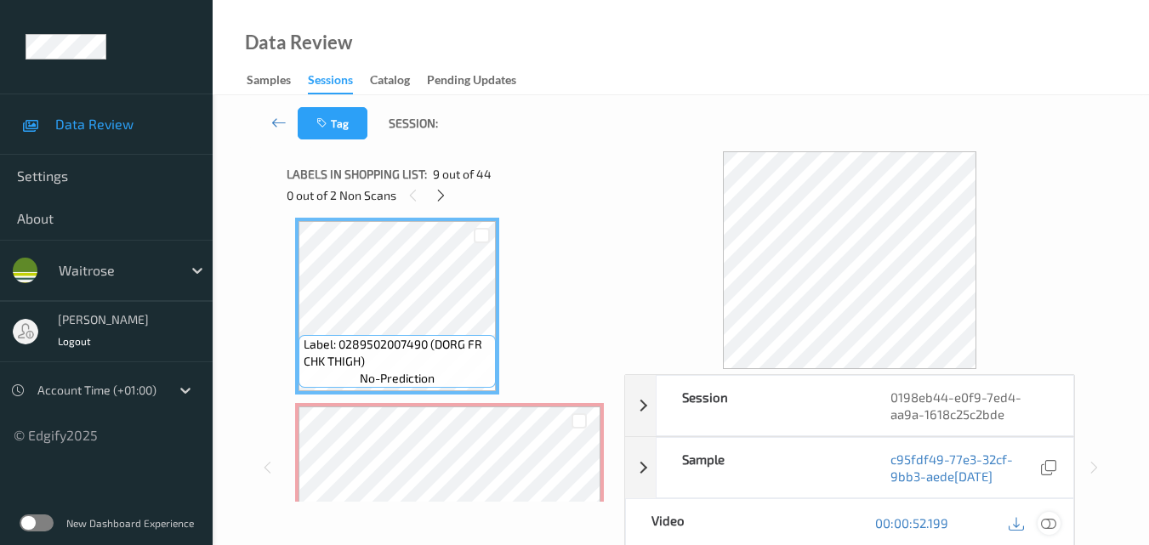
click at [1050, 521] on icon at bounding box center [1048, 522] width 15 height 15
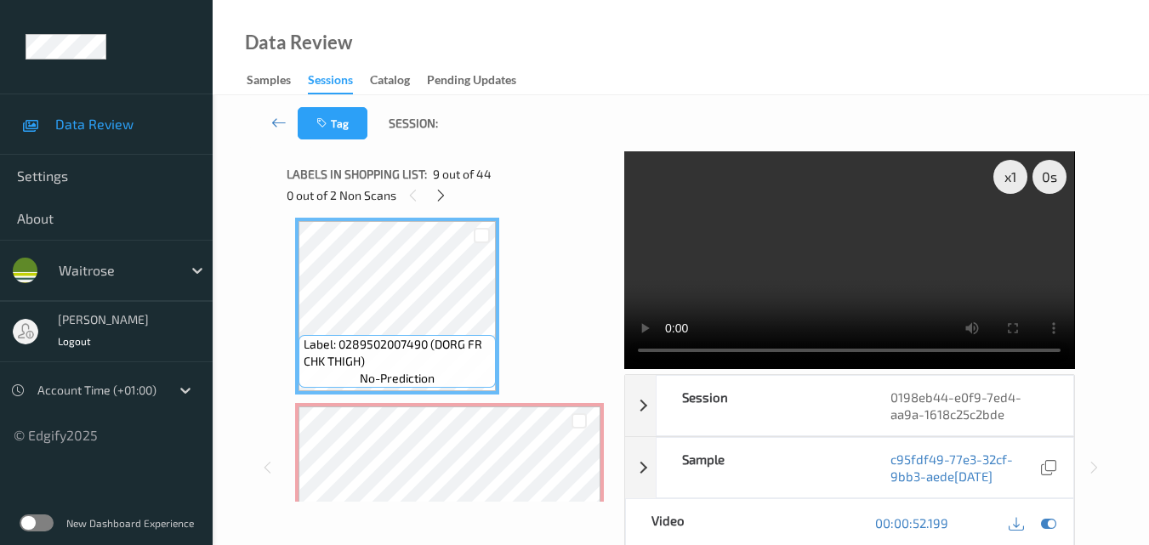
click at [902, 259] on video at bounding box center [849, 260] width 450 height 218
click at [887, 262] on video at bounding box center [849, 260] width 450 height 218
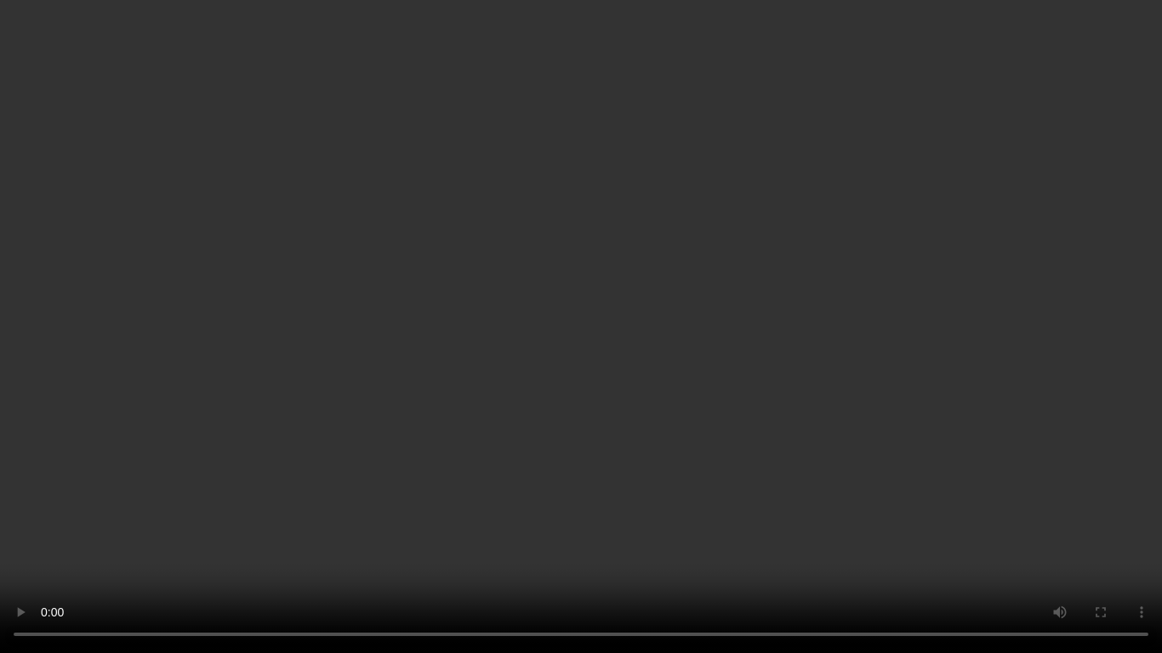
click at [846, 367] on video at bounding box center [581, 326] width 1162 height 653
click at [847, 366] on video at bounding box center [581, 326] width 1162 height 653
click at [918, 426] on video at bounding box center [581, 326] width 1162 height 653
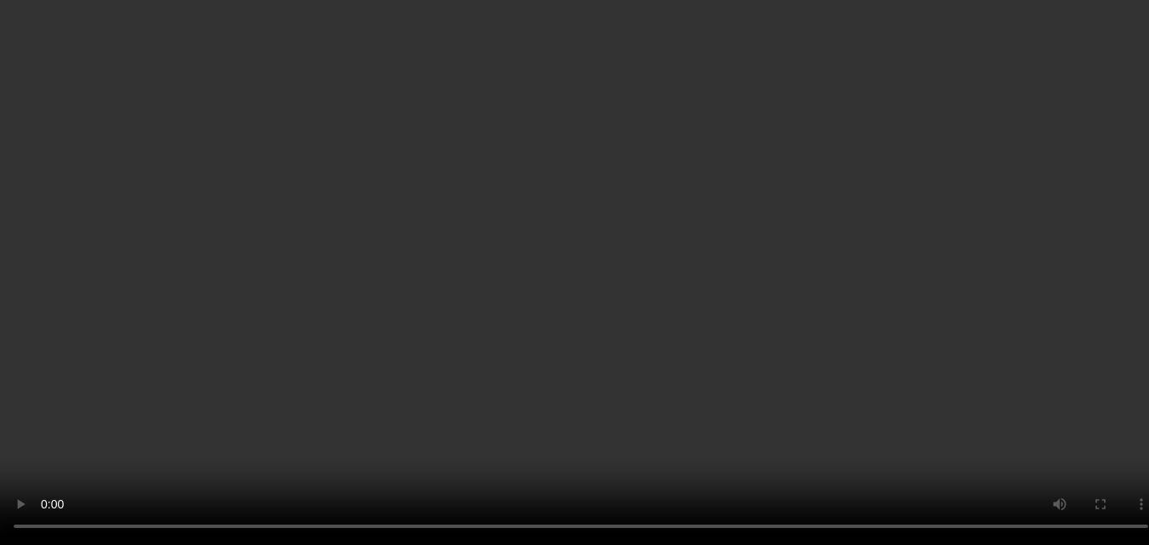
scroll to position [1577, 0]
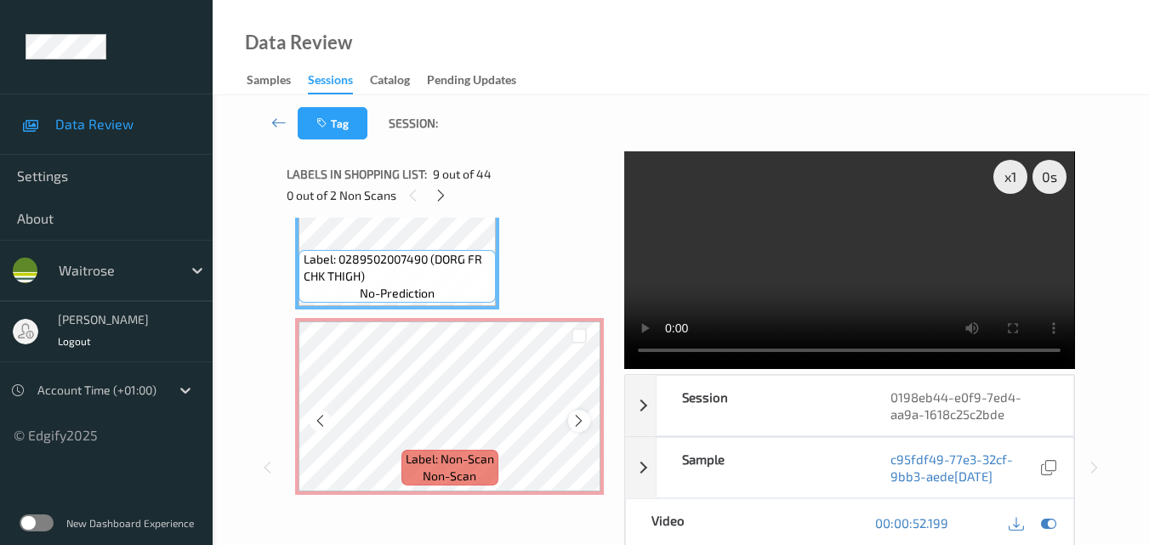
click at [574, 421] on icon at bounding box center [579, 420] width 14 height 15
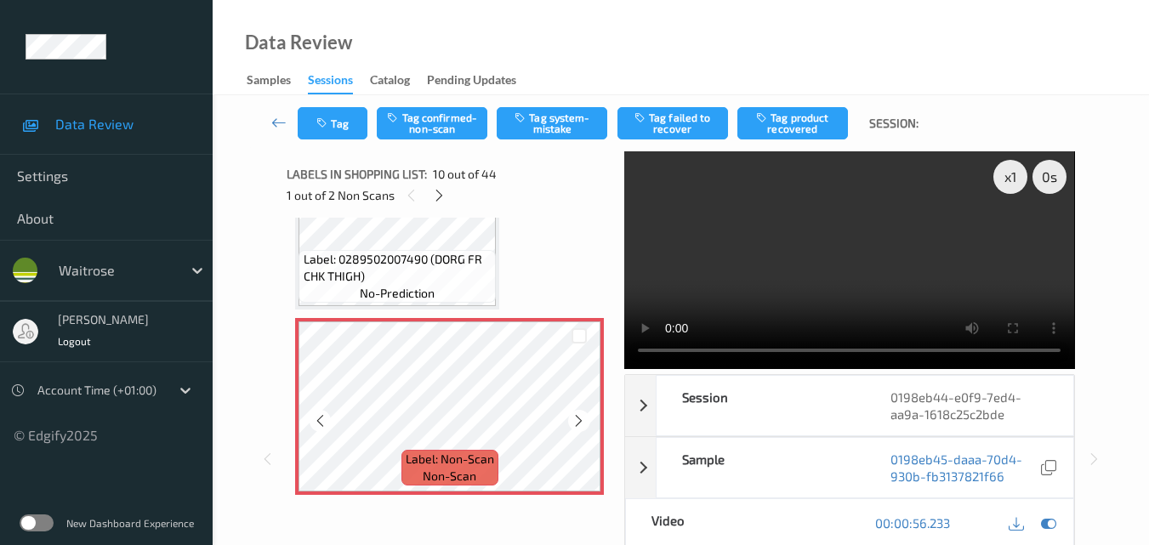
click at [574, 421] on icon at bounding box center [579, 420] width 14 height 15
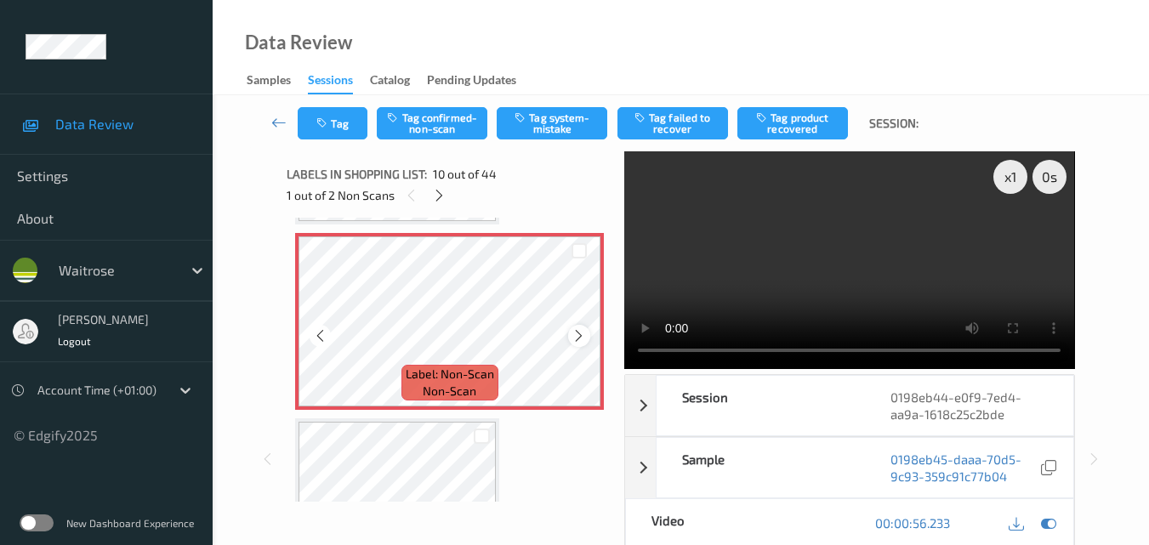
click at [570, 333] on div at bounding box center [578, 335] width 21 height 21
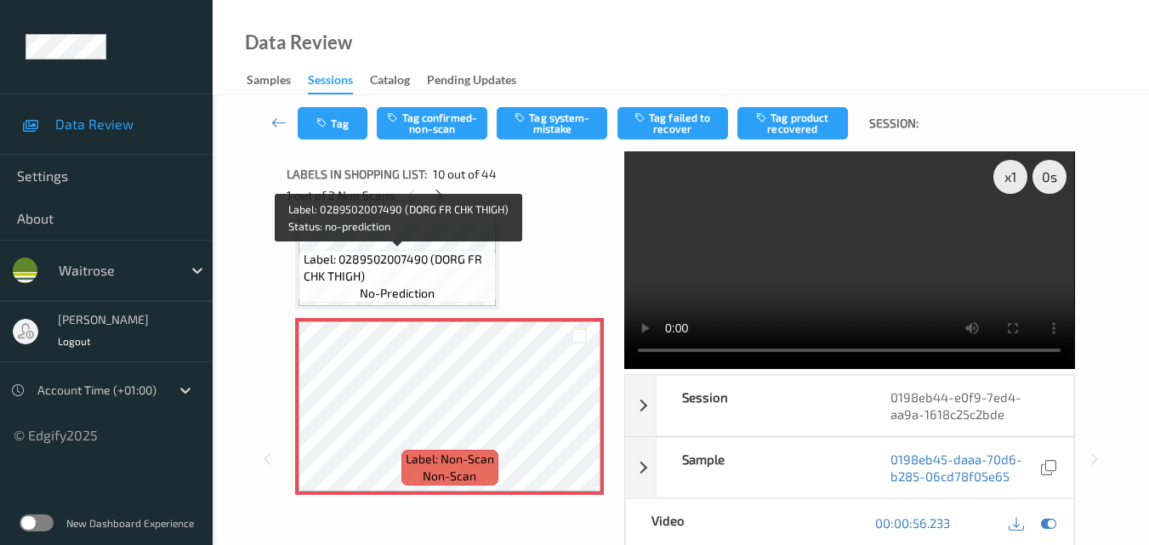
click at [434, 263] on span "Label: 0289502007490 (DORG FR CHK THIGH)" at bounding box center [398, 268] width 189 height 34
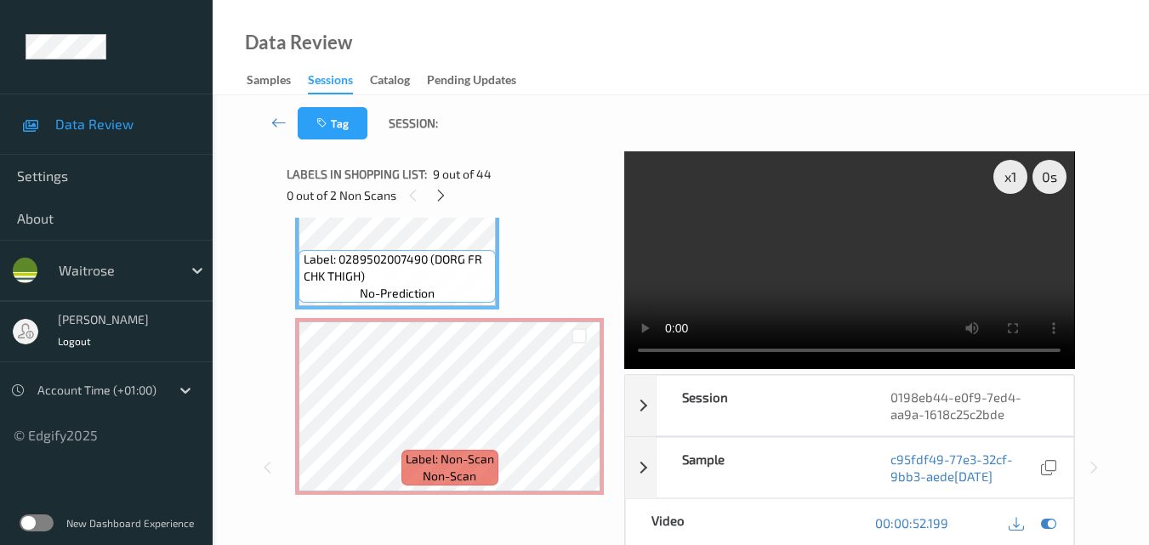
click at [720, 248] on video at bounding box center [849, 260] width 450 height 218
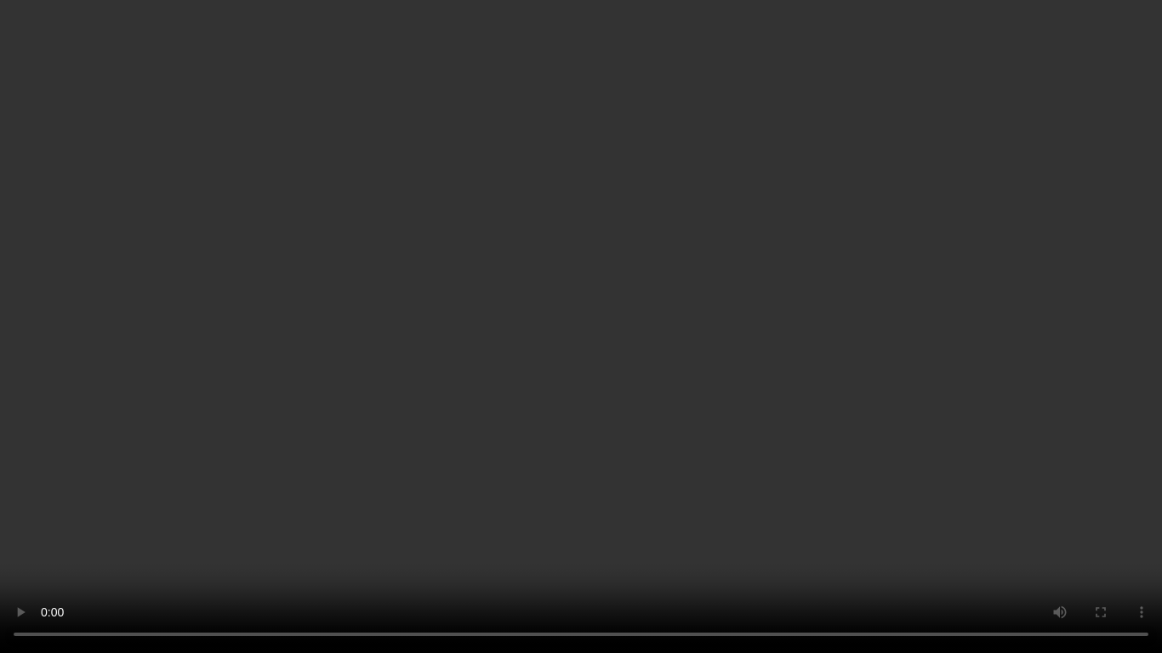
click at [1008, 395] on video at bounding box center [581, 326] width 1162 height 653
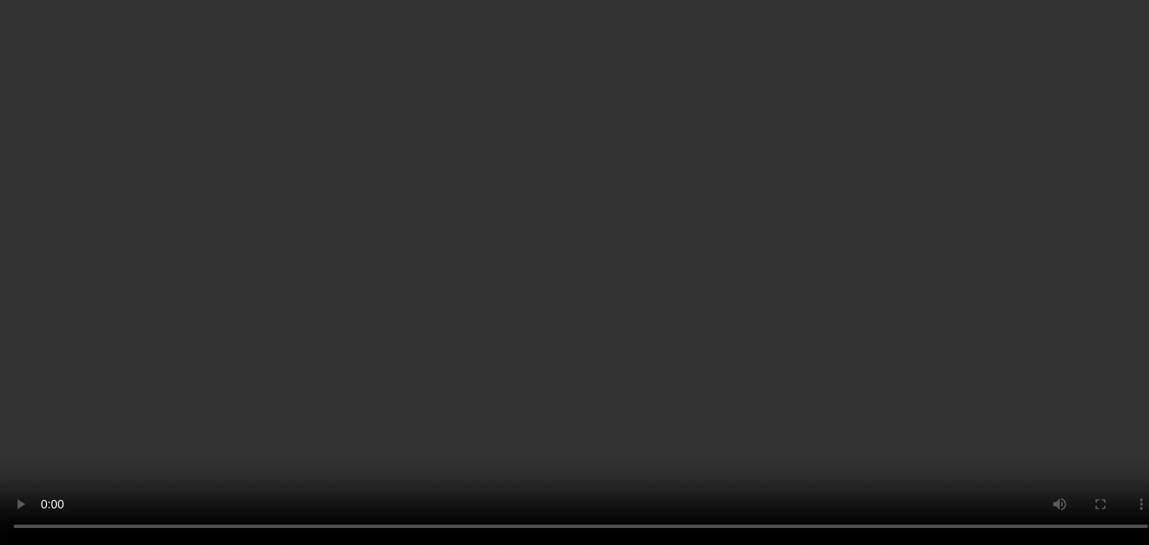
scroll to position [1662, 0]
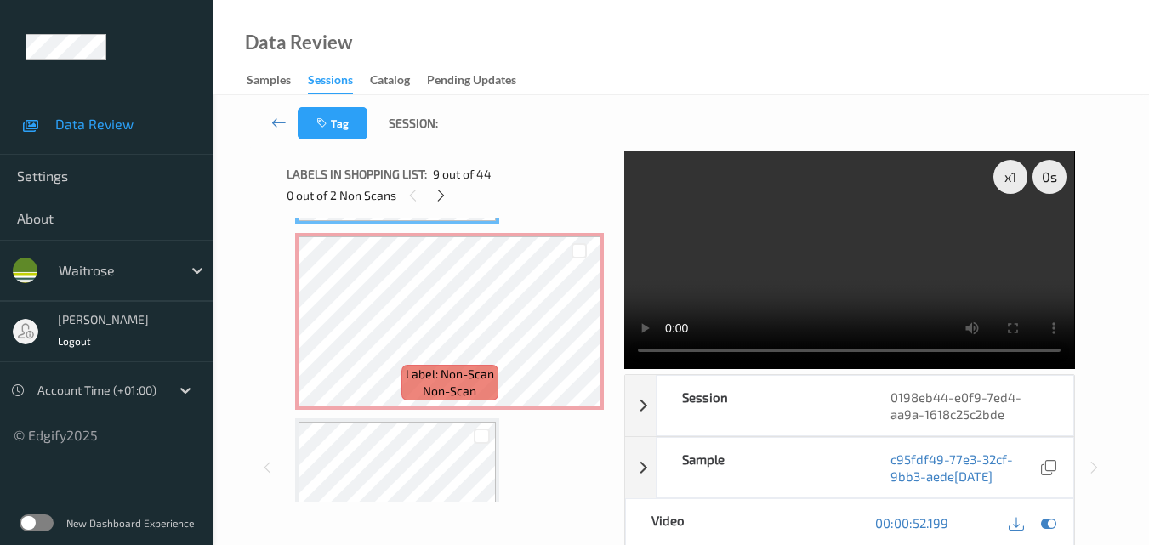
click at [910, 224] on video at bounding box center [849, 260] width 450 height 218
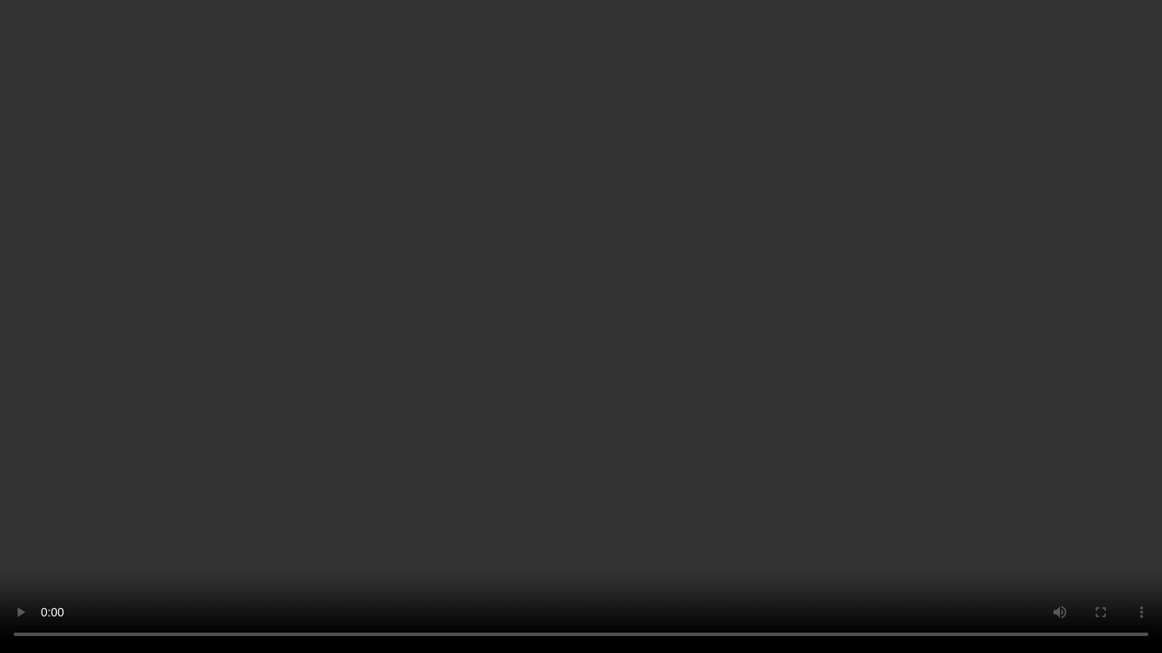
click at [760, 396] on video at bounding box center [581, 326] width 1162 height 653
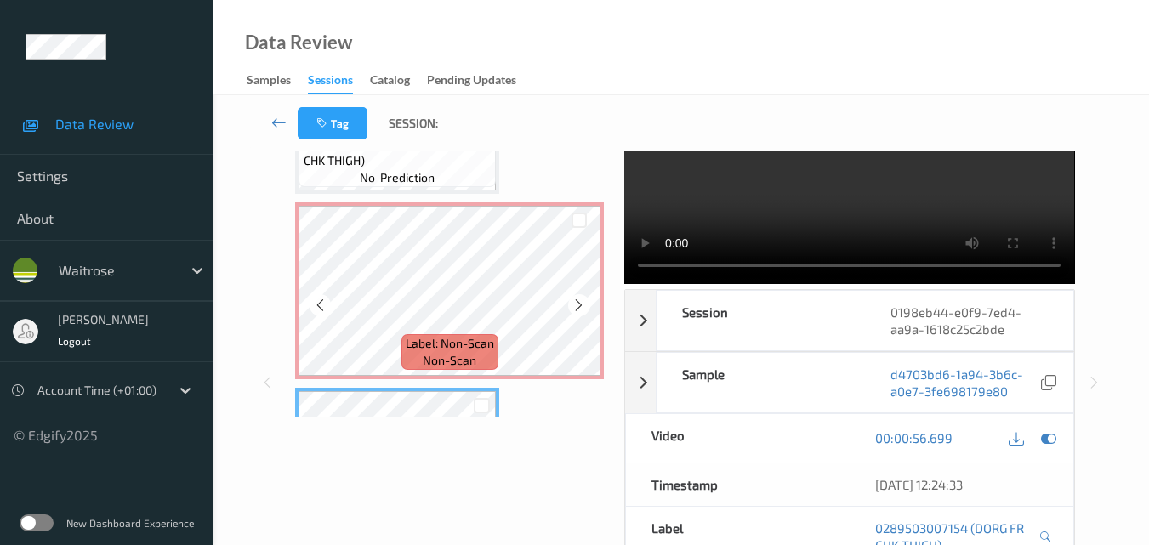
scroll to position [1577, 0]
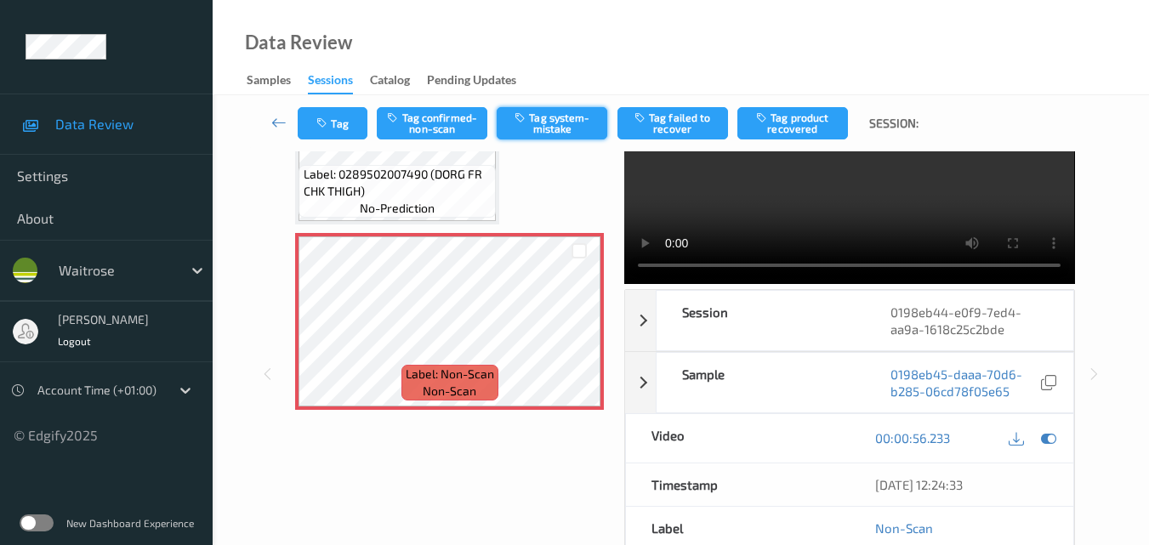
click at [566, 124] on button "Tag system-mistake" at bounding box center [552, 123] width 111 height 32
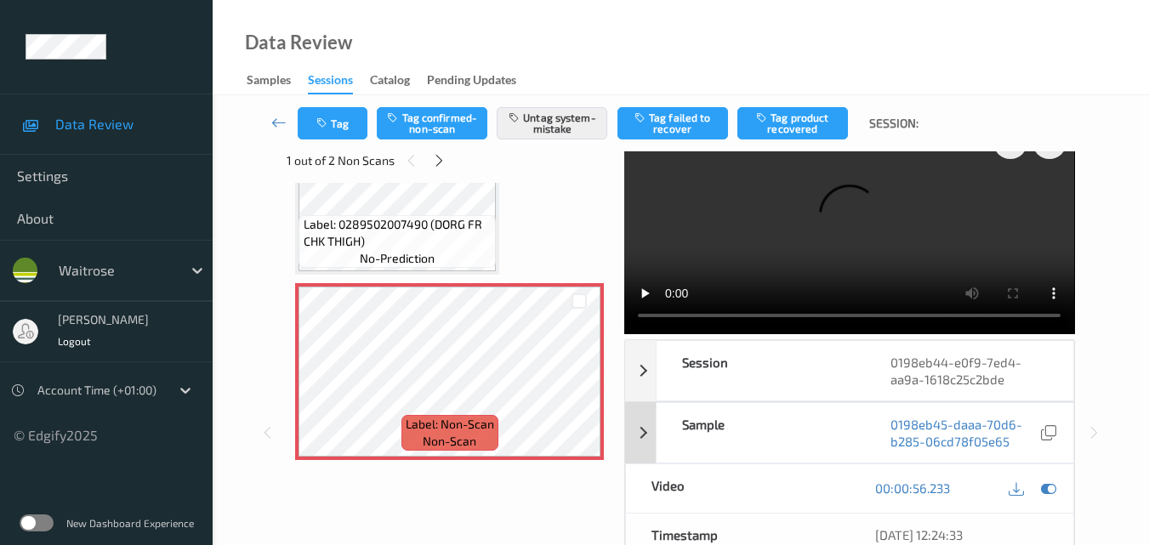
scroll to position [0, 0]
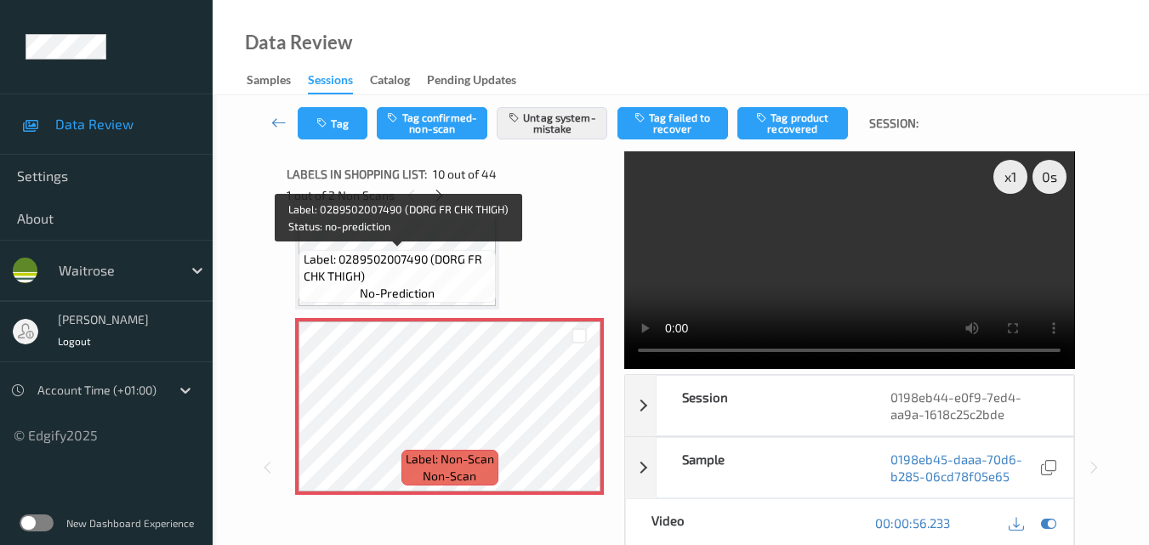
click at [442, 282] on span "Label: 0289502007490 (DORG FR CHK THIGH)" at bounding box center [398, 268] width 189 height 34
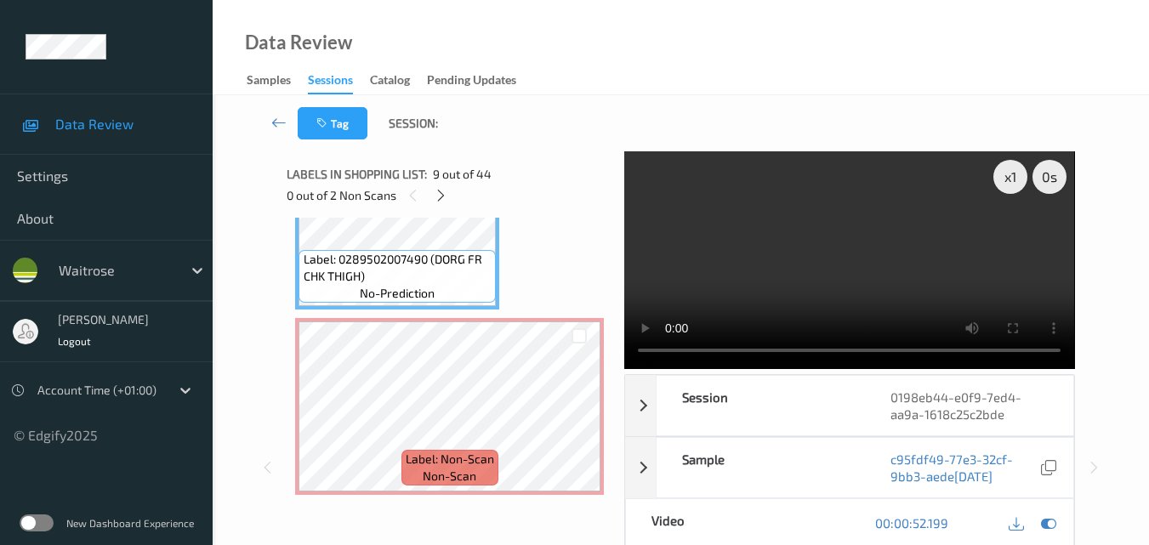
click at [788, 240] on video at bounding box center [849, 260] width 450 height 218
click at [806, 243] on video at bounding box center [849, 260] width 450 height 218
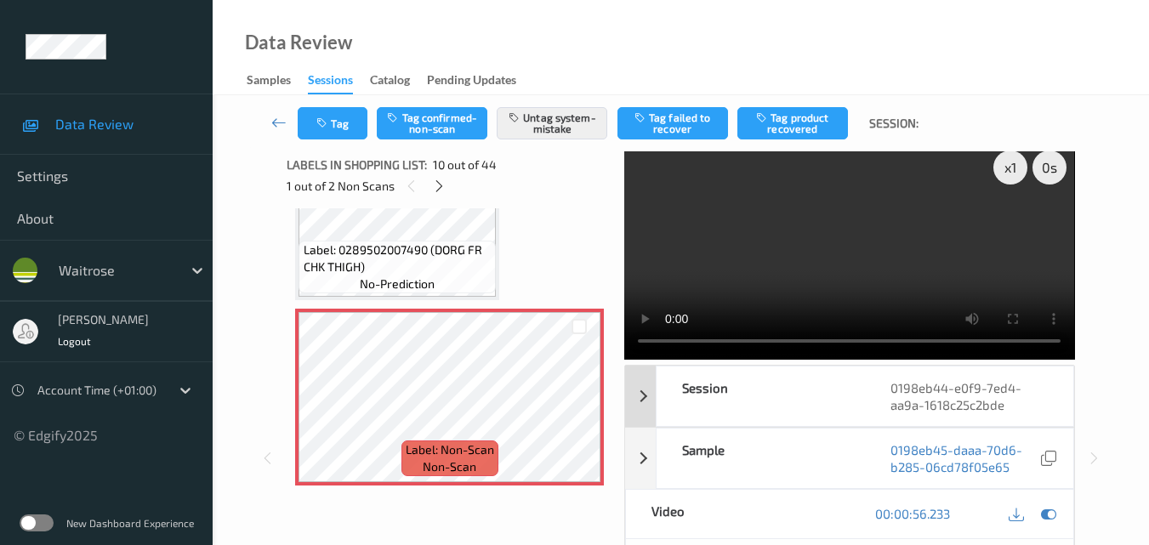
scroll to position [170, 0]
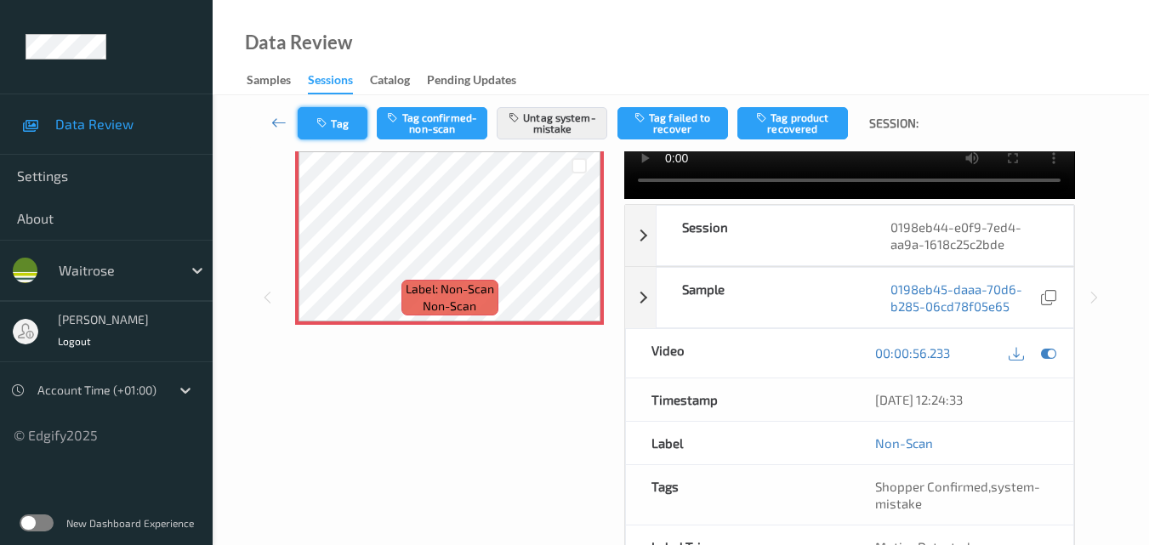
click at [322, 117] on button "Tag" at bounding box center [333, 123] width 70 height 32
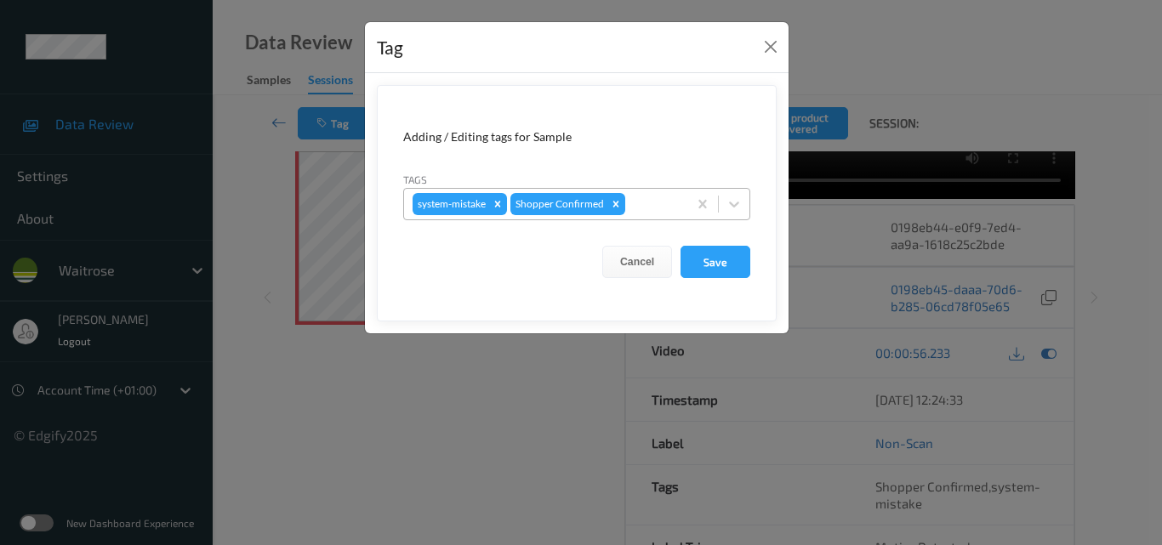
click at [650, 214] on div "system-mistake Shopper Confirmed" at bounding box center [545, 204] width 283 height 29
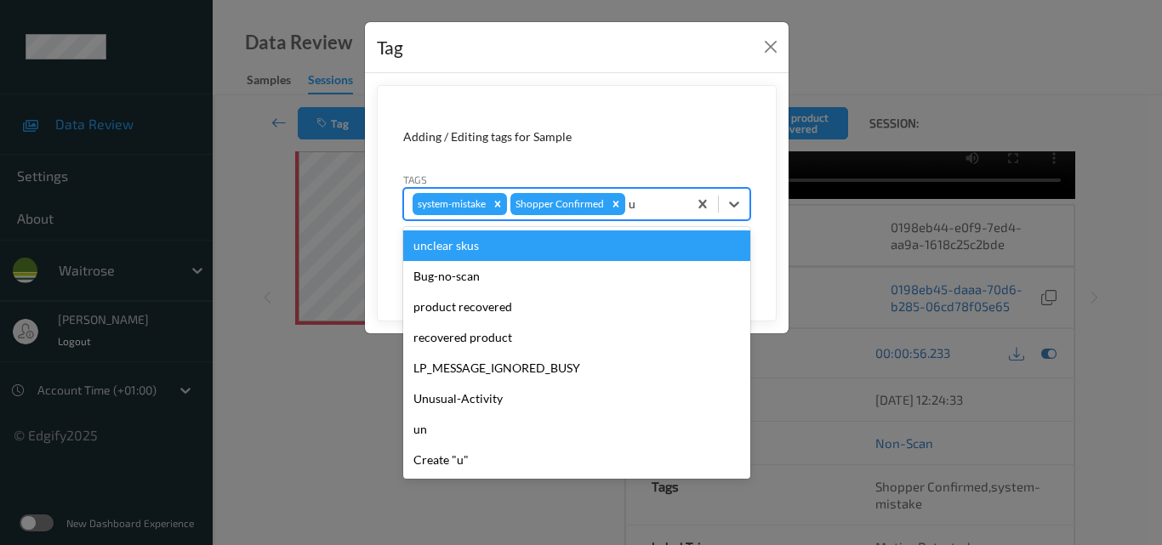
type input "un"
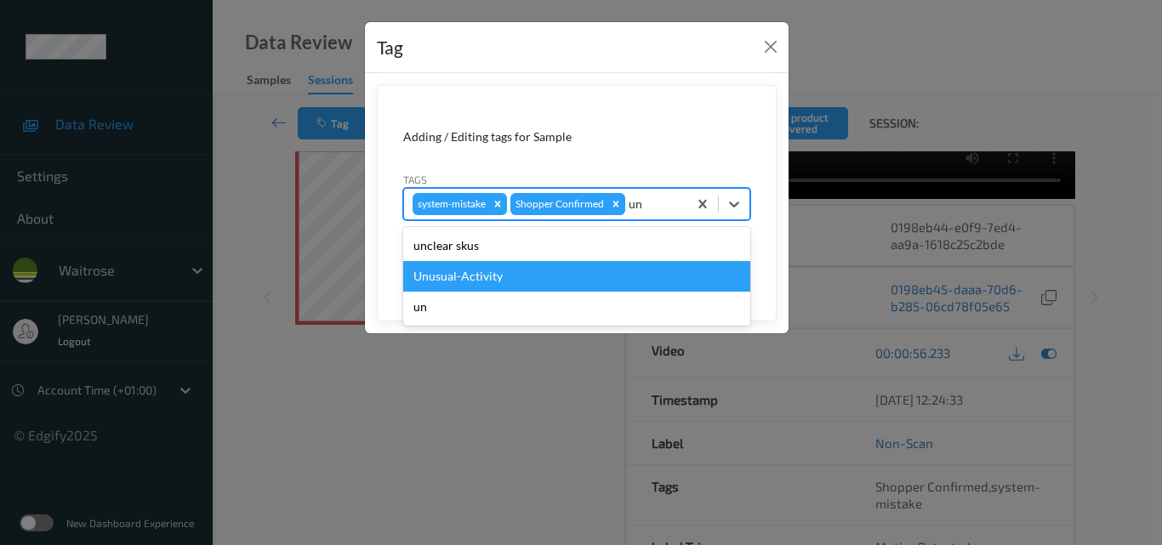
click at [575, 281] on div "Unusual-Activity" at bounding box center [576, 276] width 347 height 31
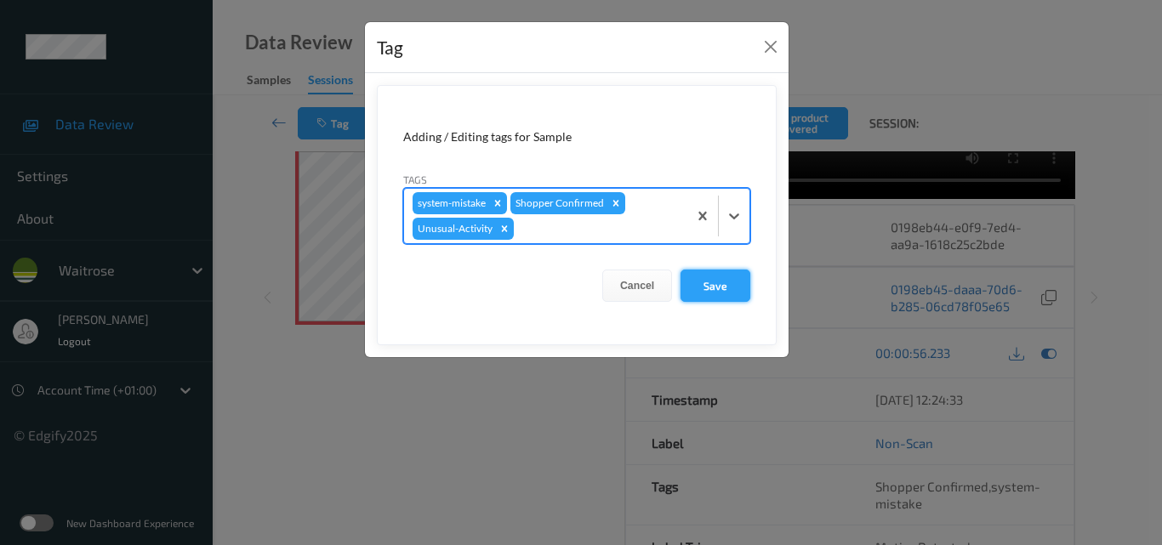
click at [719, 289] on button "Save" at bounding box center [715, 286] width 70 height 32
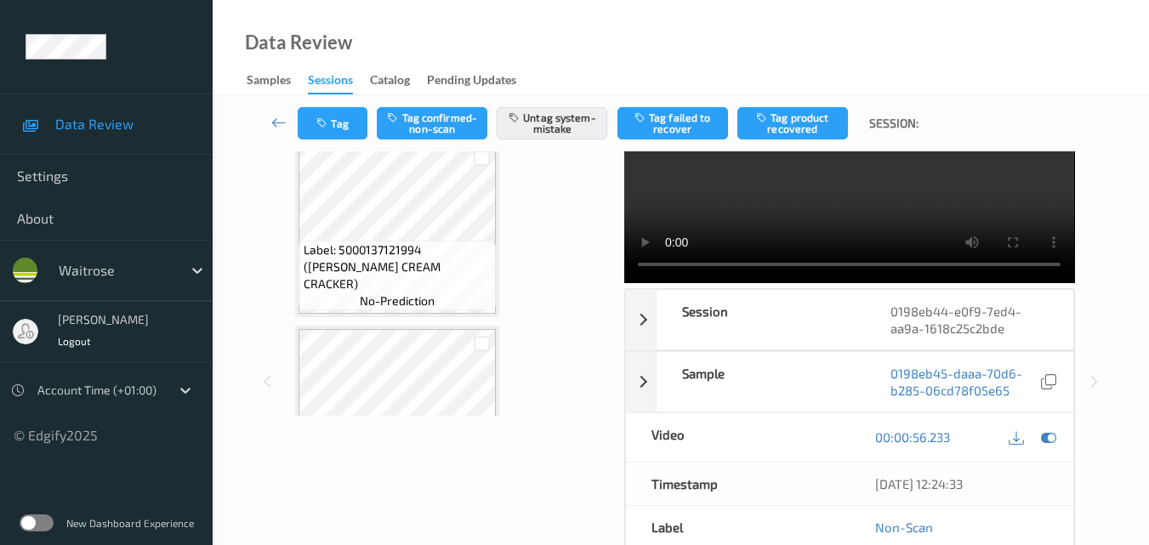
scroll to position [0, 0]
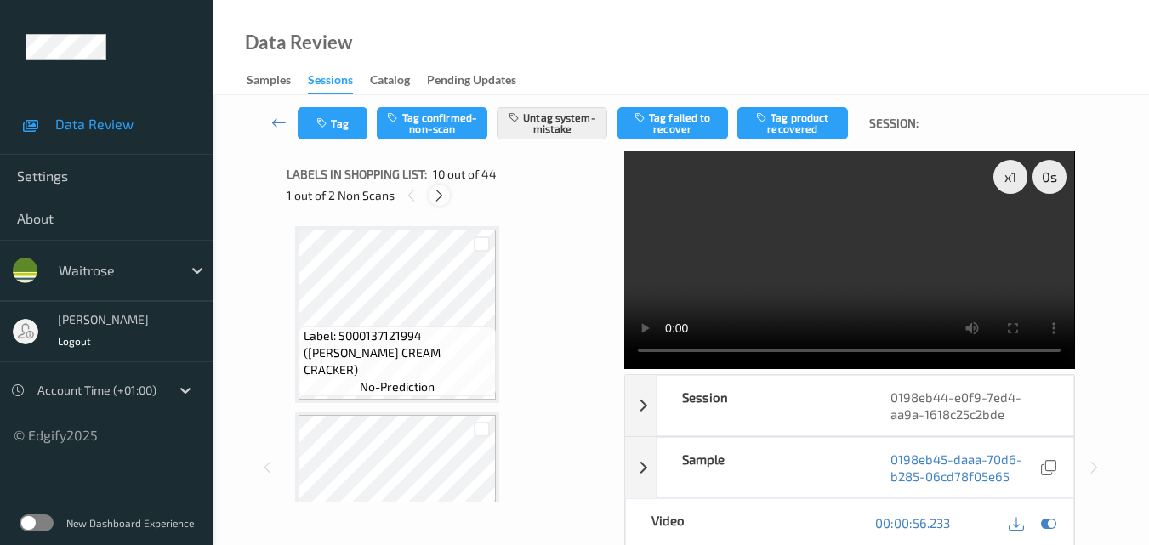
click at [439, 191] on icon at bounding box center [439, 195] width 14 height 15
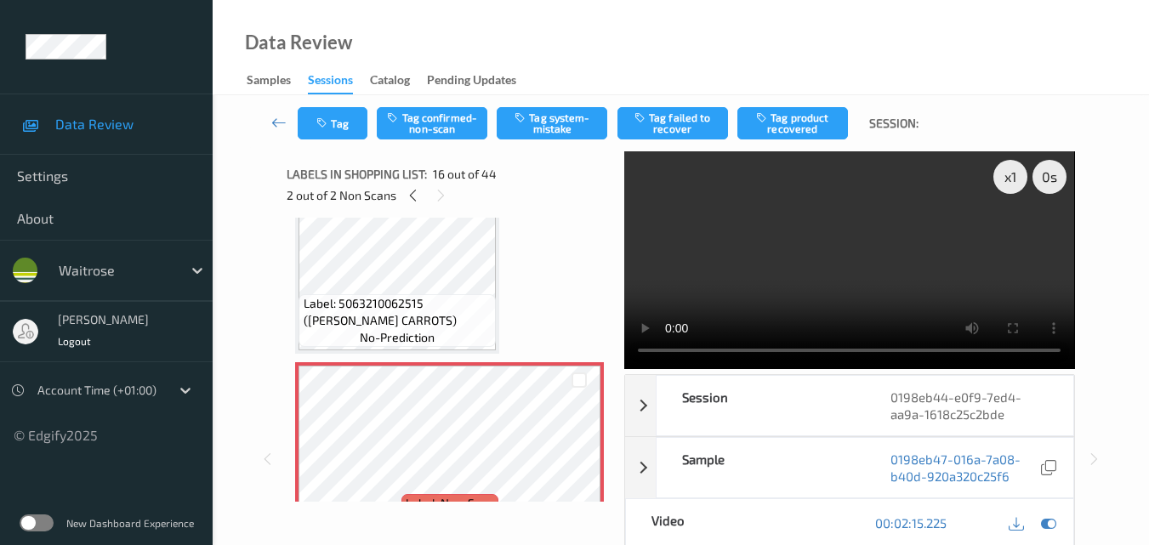
scroll to position [2690, 0]
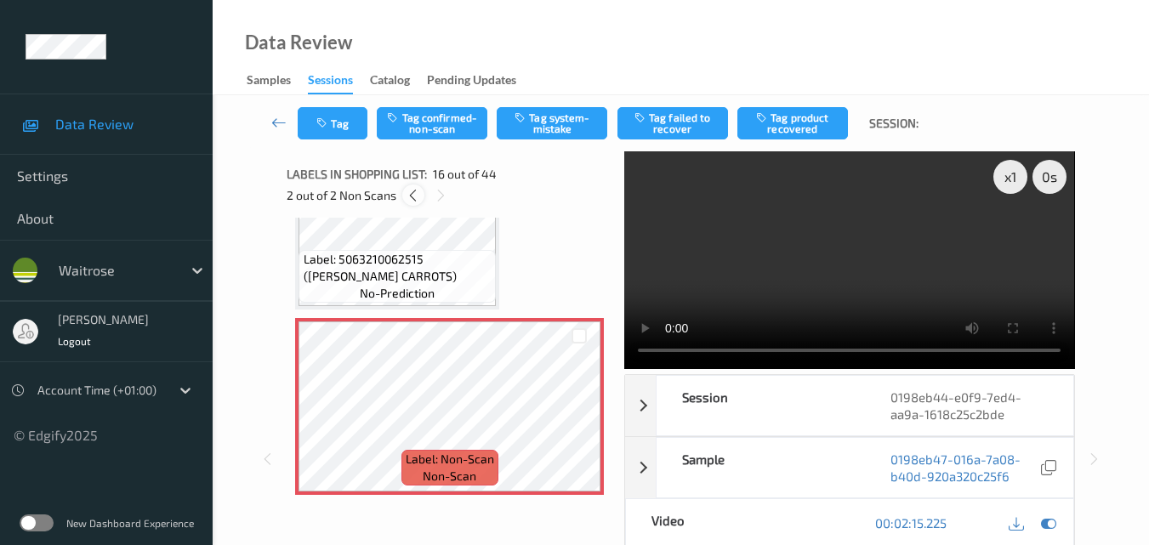
click at [409, 193] on icon at bounding box center [413, 195] width 14 height 15
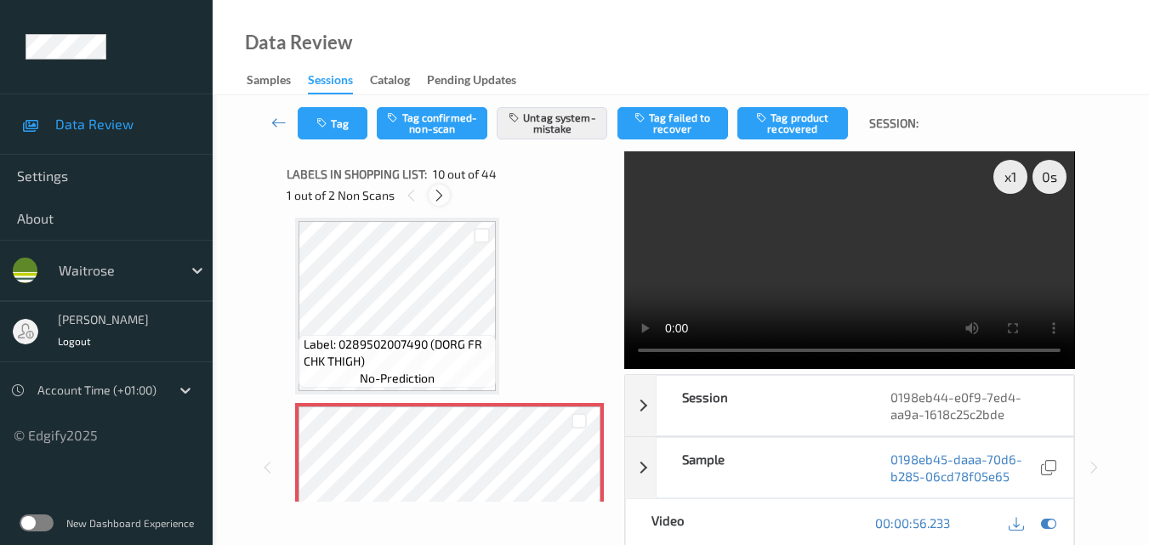
click at [440, 191] on icon at bounding box center [439, 195] width 14 height 15
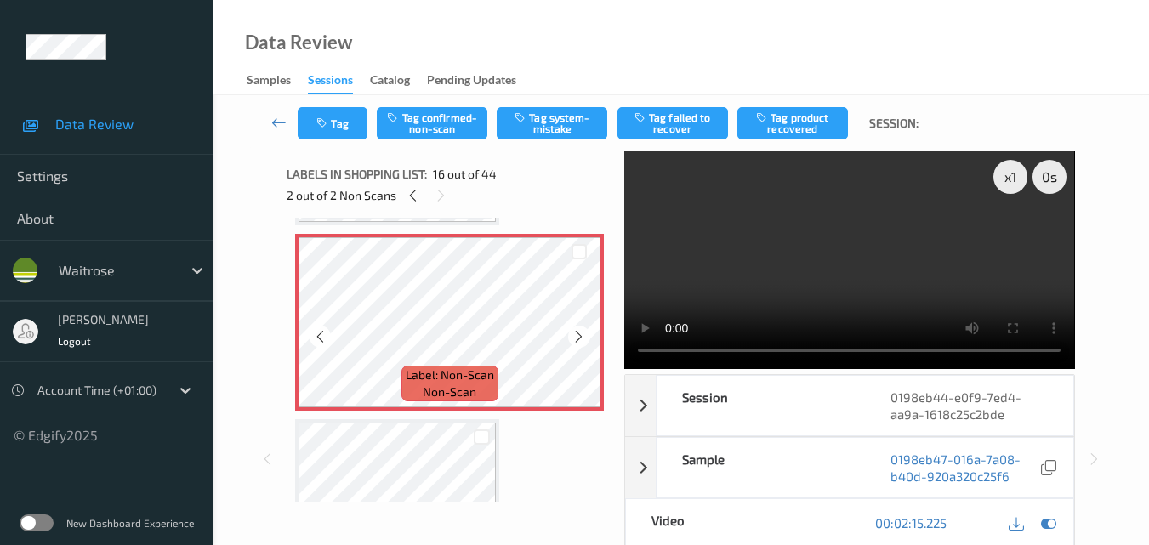
scroll to position [2775, 0]
click at [580, 333] on icon at bounding box center [579, 335] width 14 height 15
click at [581, 333] on icon at bounding box center [579, 335] width 14 height 15
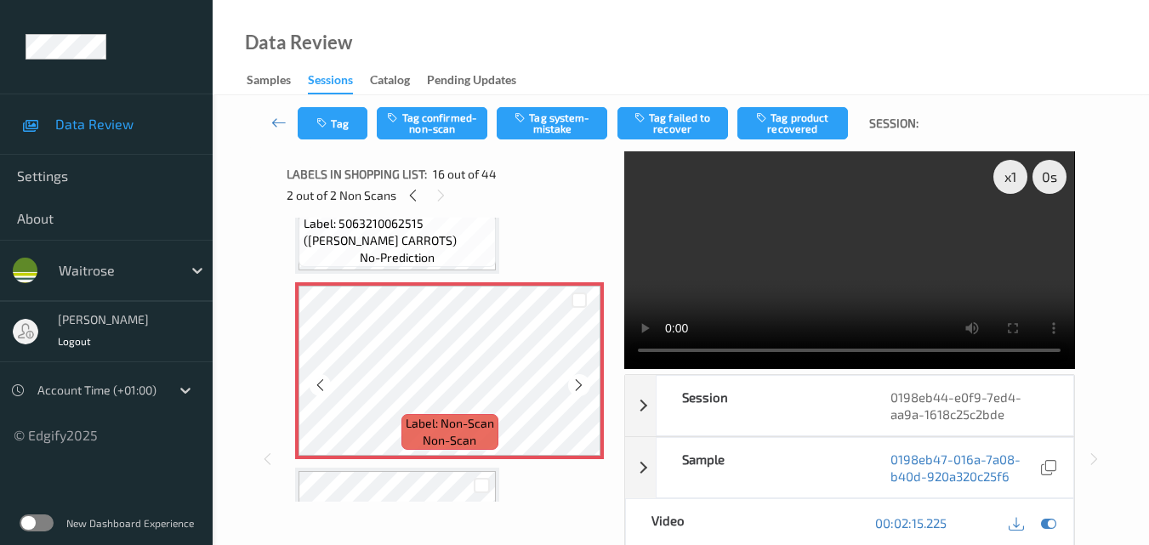
scroll to position [2690, 0]
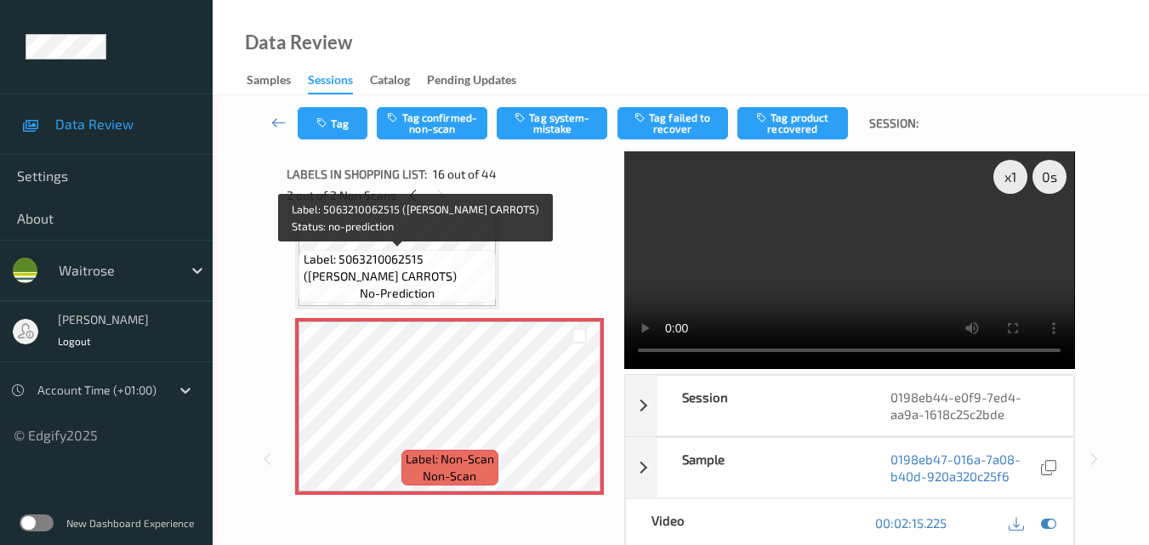
click at [445, 267] on span "Label: 5063210062515 (WR DORG CARROTS)" at bounding box center [398, 268] width 189 height 34
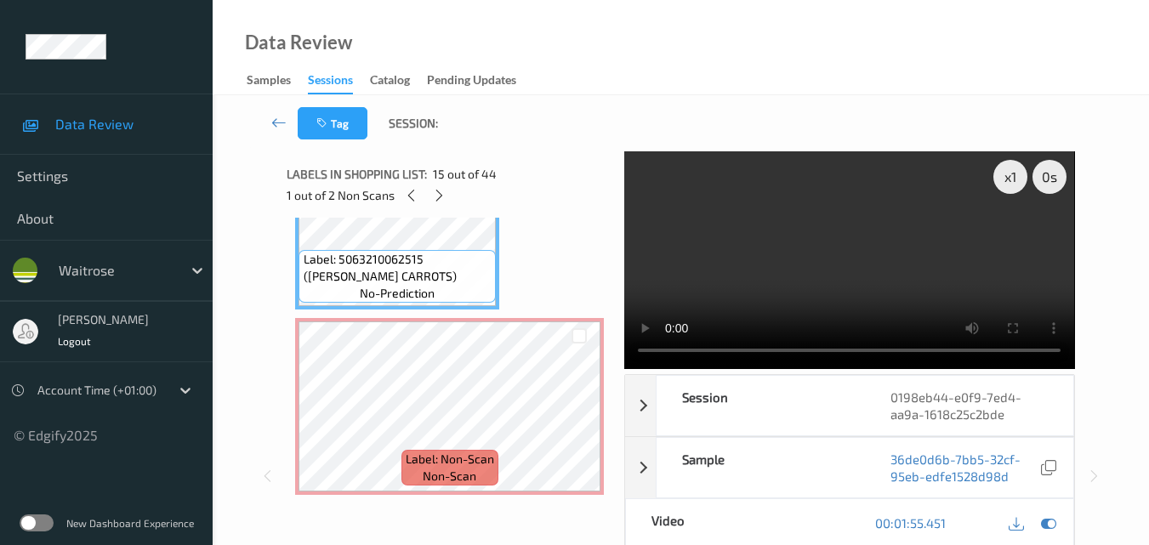
click at [793, 274] on video at bounding box center [849, 260] width 450 height 218
click at [862, 283] on video at bounding box center [849, 260] width 450 height 218
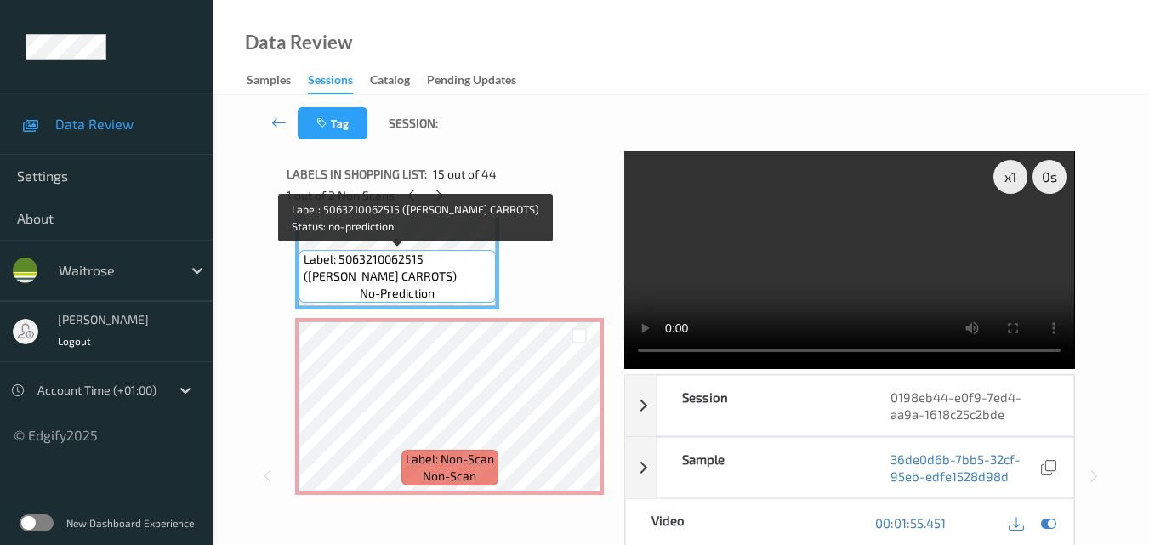
click at [428, 265] on span "Label: 5063210062515 (WR DORG CARROTS)" at bounding box center [398, 268] width 189 height 34
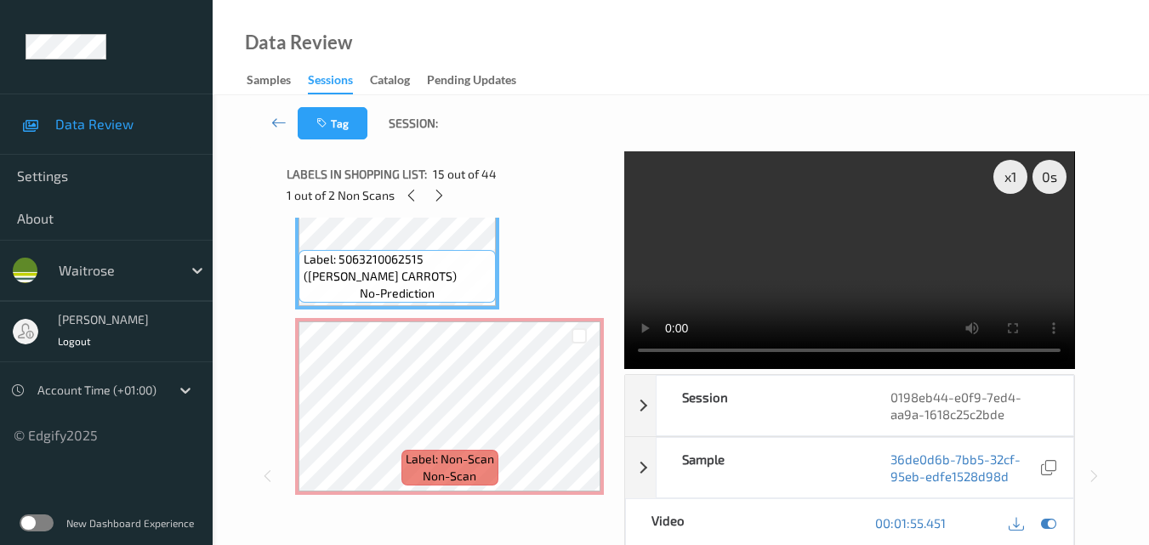
click at [806, 238] on video at bounding box center [849, 260] width 450 height 218
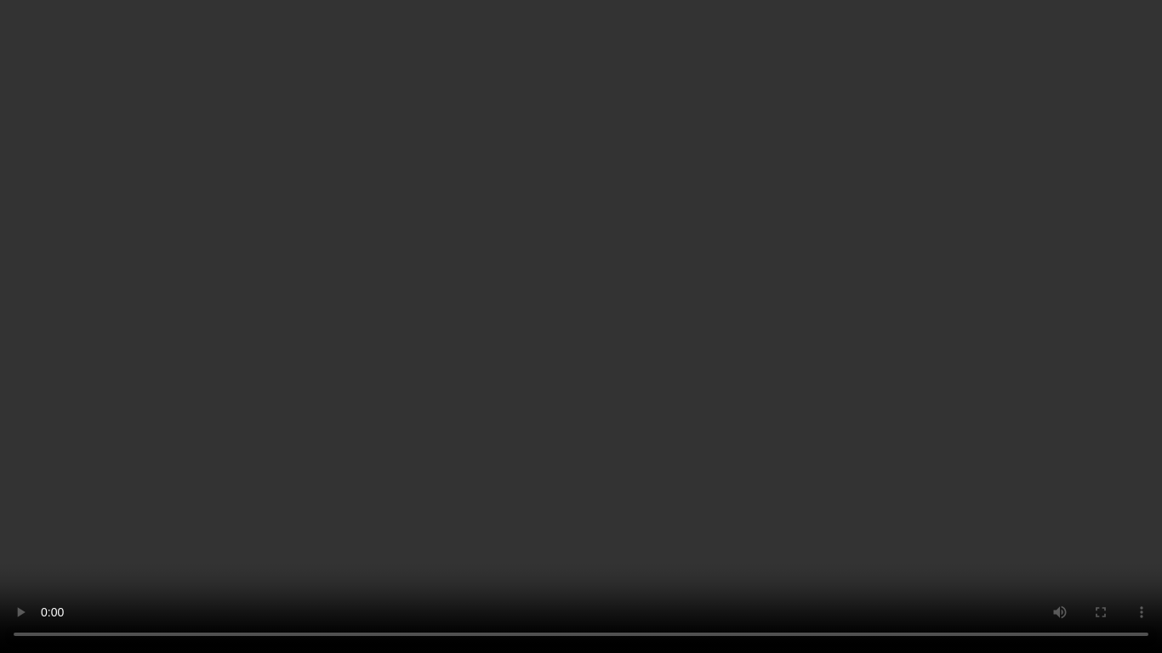
click at [1008, 358] on video at bounding box center [581, 326] width 1162 height 653
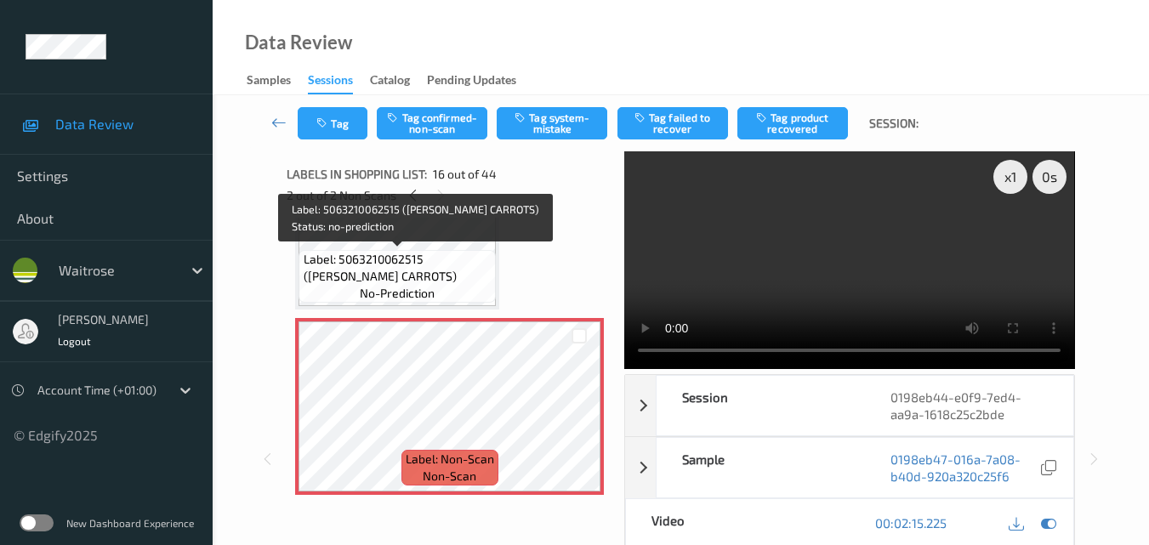
click at [422, 263] on span "Label: 5063210062515 (WR DORG CARROTS)" at bounding box center [398, 268] width 189 height 34
click at [379, 256] on span "Label: 5063210062515 (WR DORG CARROTS)" at bounding box center [398, 268] width 189 height 34
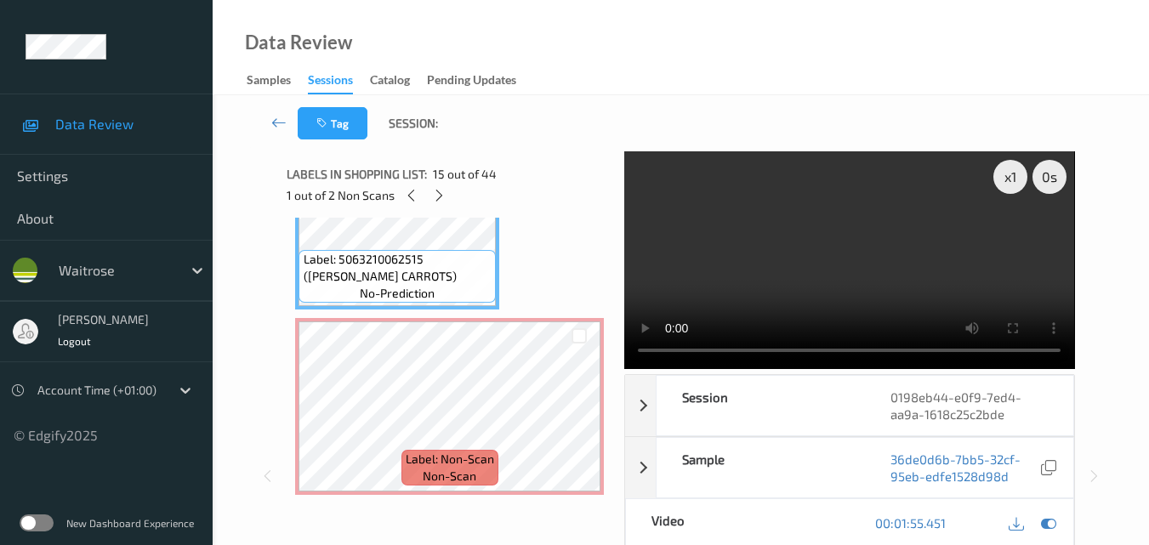
click at [809, 257] on video at bounding box center [849, 260] width 450 height 218
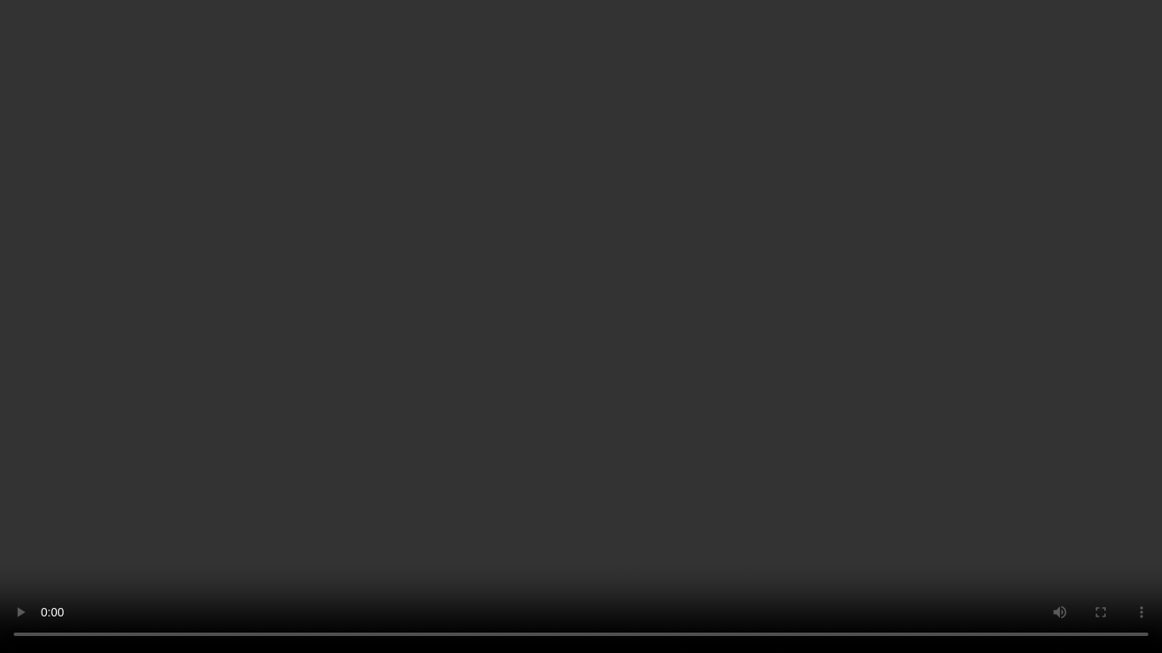
click at [912, 445] on video at bounding box center [581, 326] width 1162 height 653
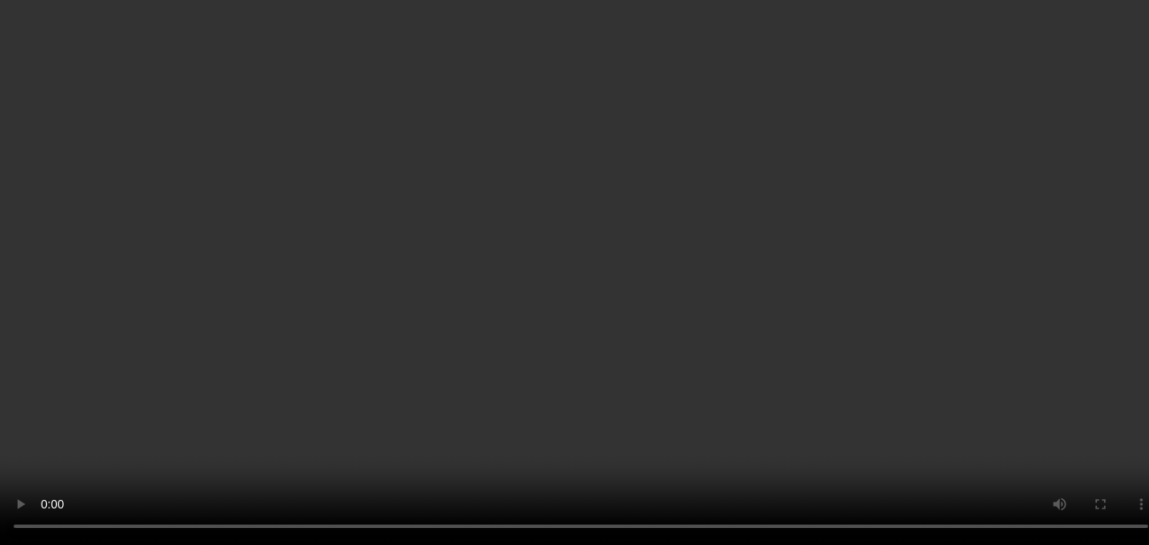
scroll to position [2775, 0]
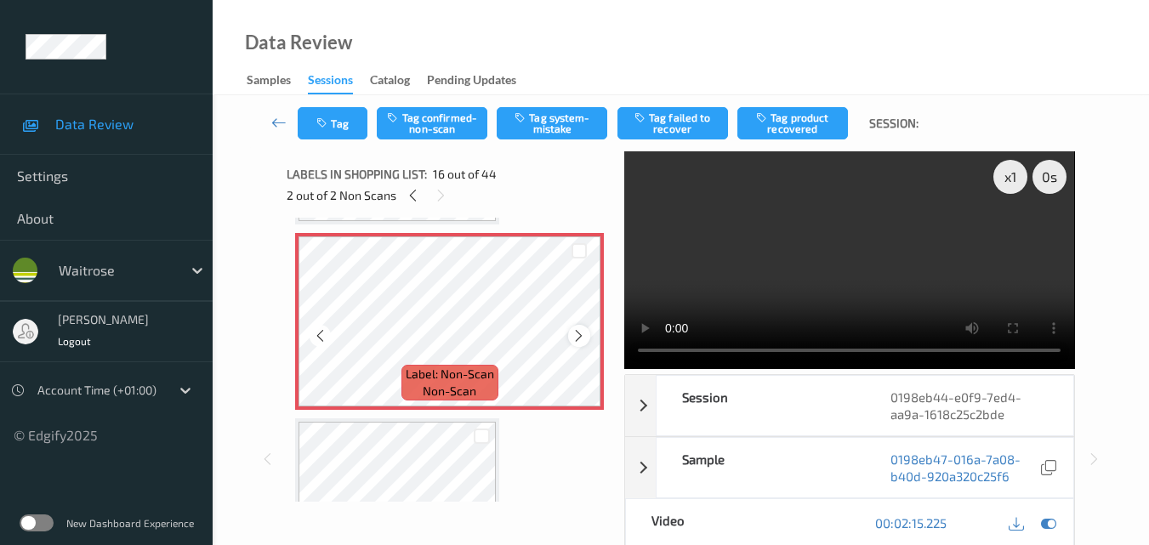
click at [569, 337] on div at bounding box center [578, 335] width 21 height 21
click at [569, 338] on div at bounding box center [578, 335] width 21 height 21
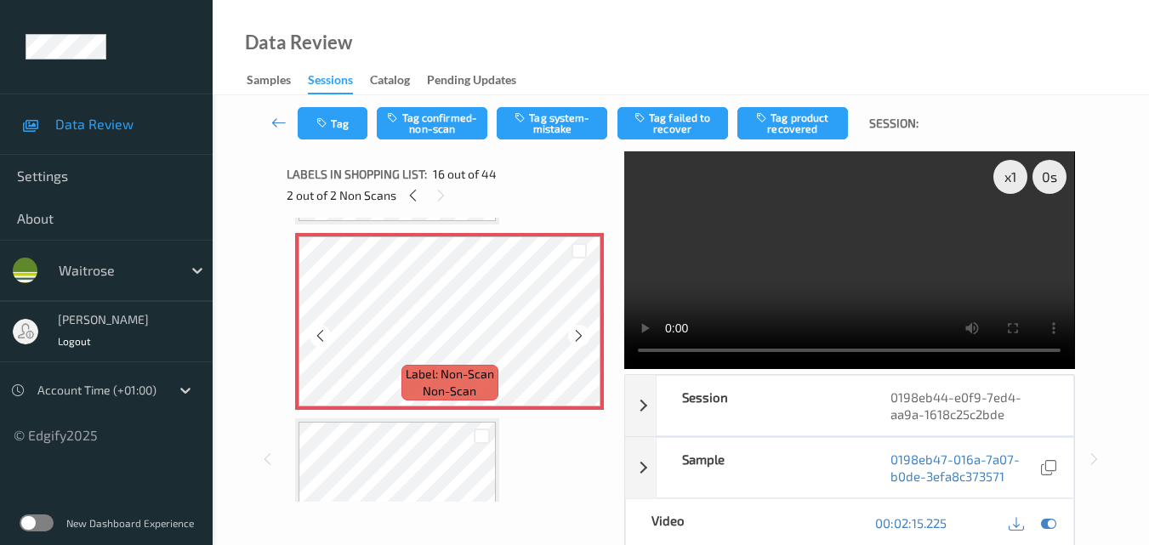
click at [569, 338] on div at bounding box center [578, 335] width 21 height 21
click at [543, 128] on button "Tag system-mistake" at bounding box center [552, 123] width 111 height 32
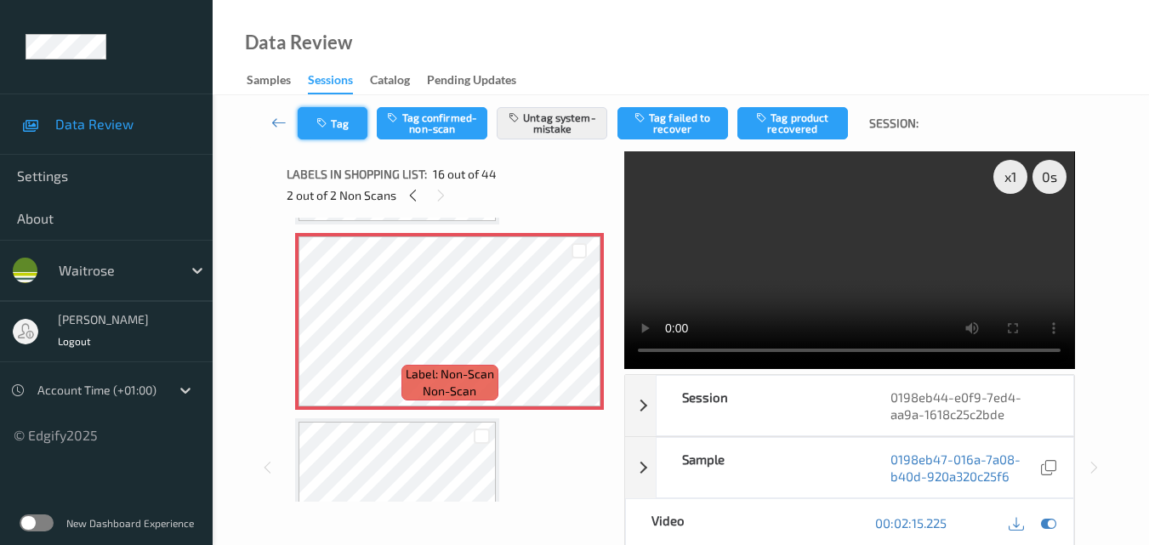
click at [344, 118] on button "Tag" at bounding box center [333, 123] width 70 height 32
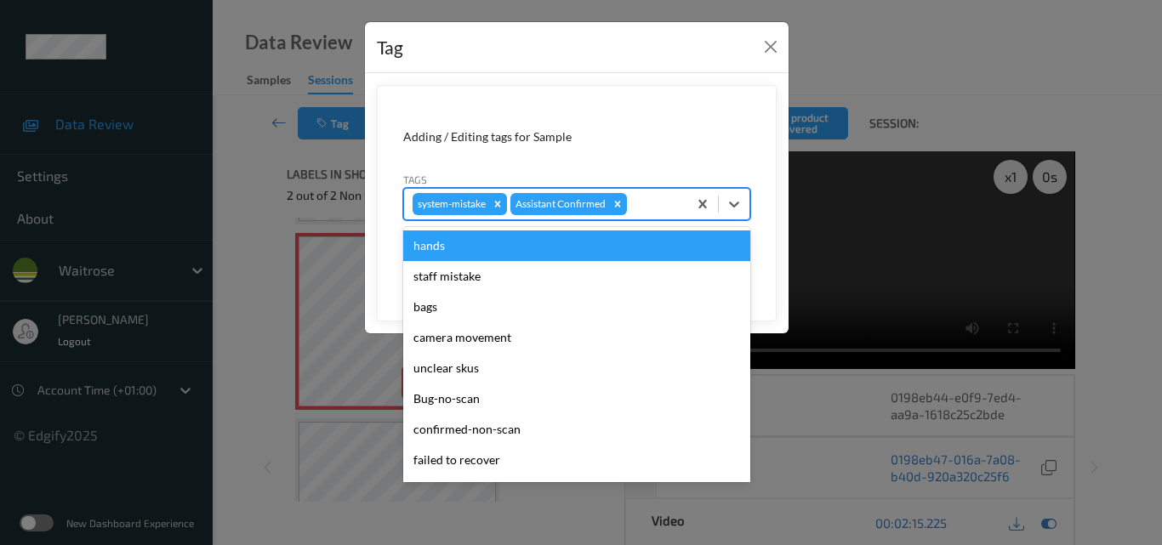
click at [645, 213] on div at bounding box center [654, 204] width 48 height 20
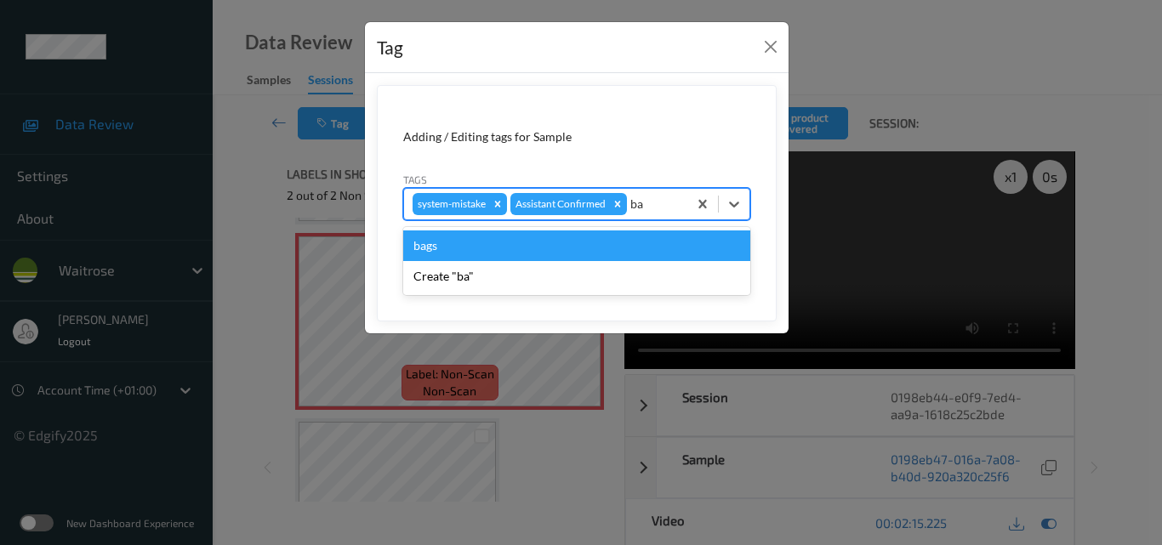
type input "bag"
click at [476, 242] on div "bags" at bounding box center [576, 246] width 347 height 31
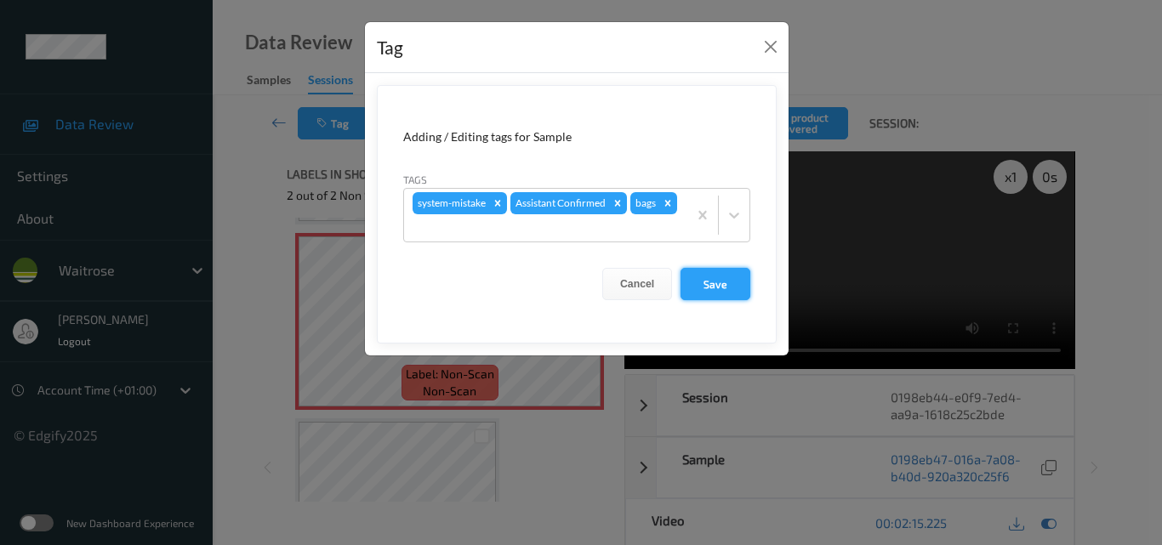
click button "Save"
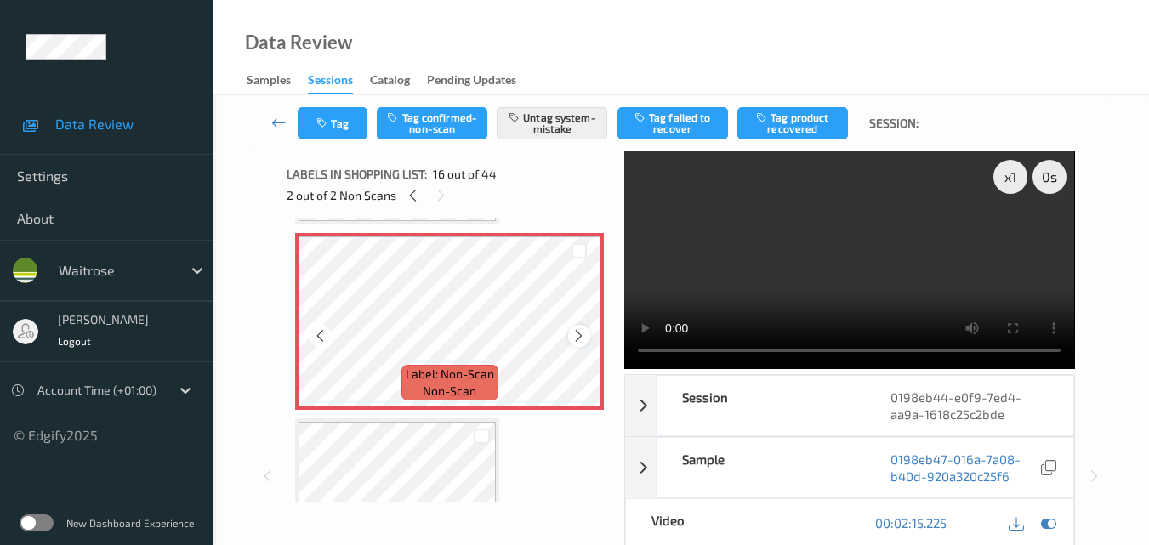
click icon
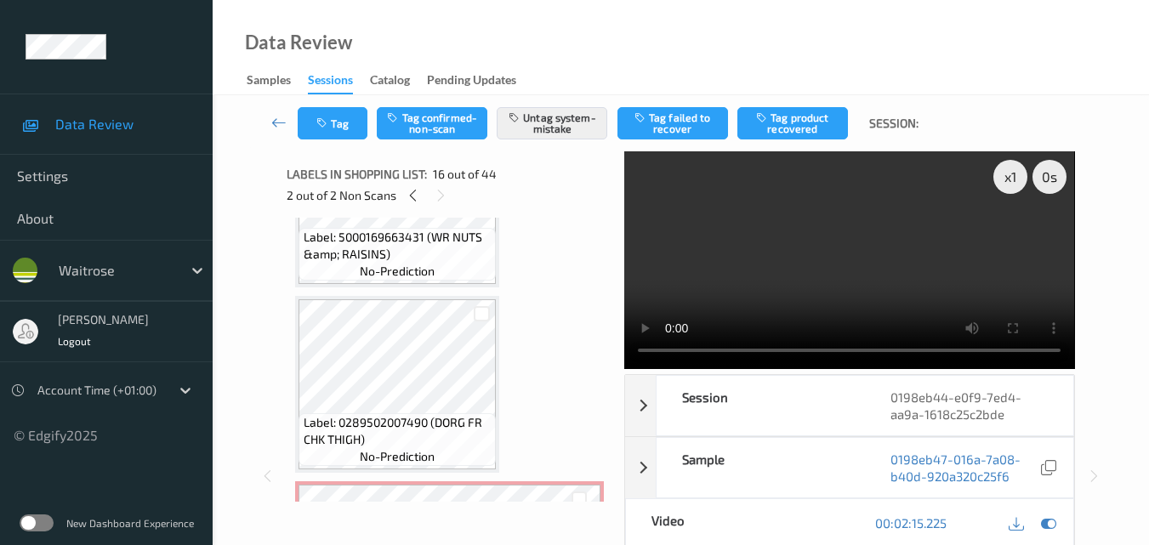
scroll to position [1584, 0]
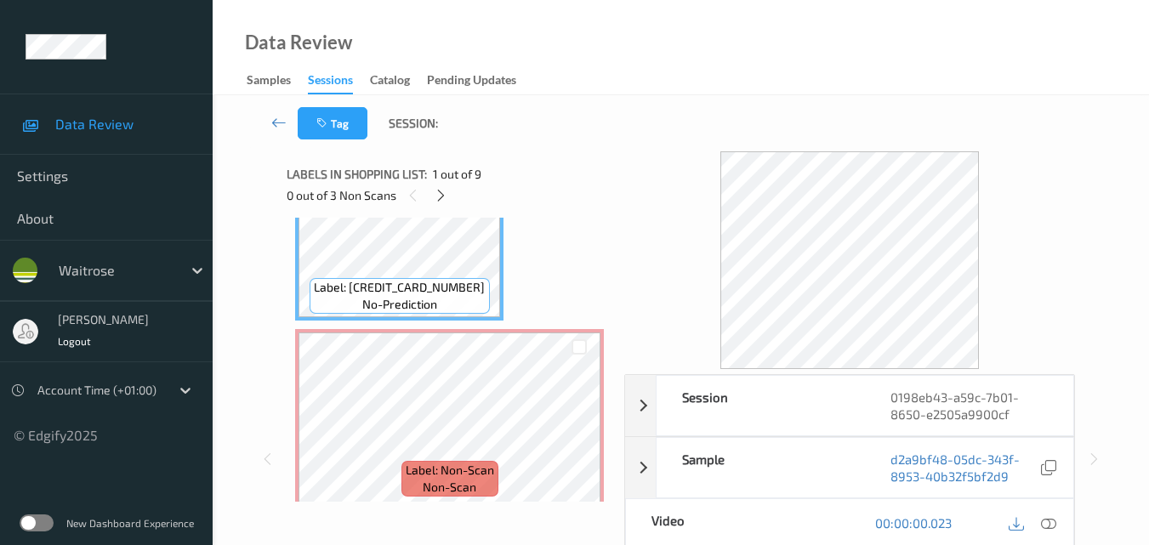
scroll to position [170, 0]
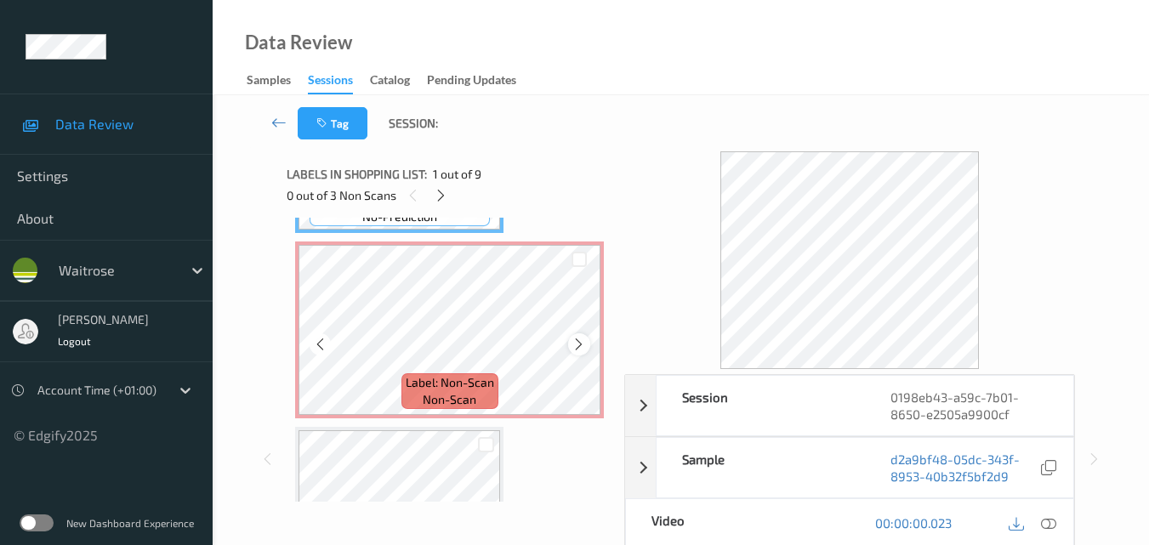
click at [578, 344] on icon at bounding box center [579, 344] width 14 height 15
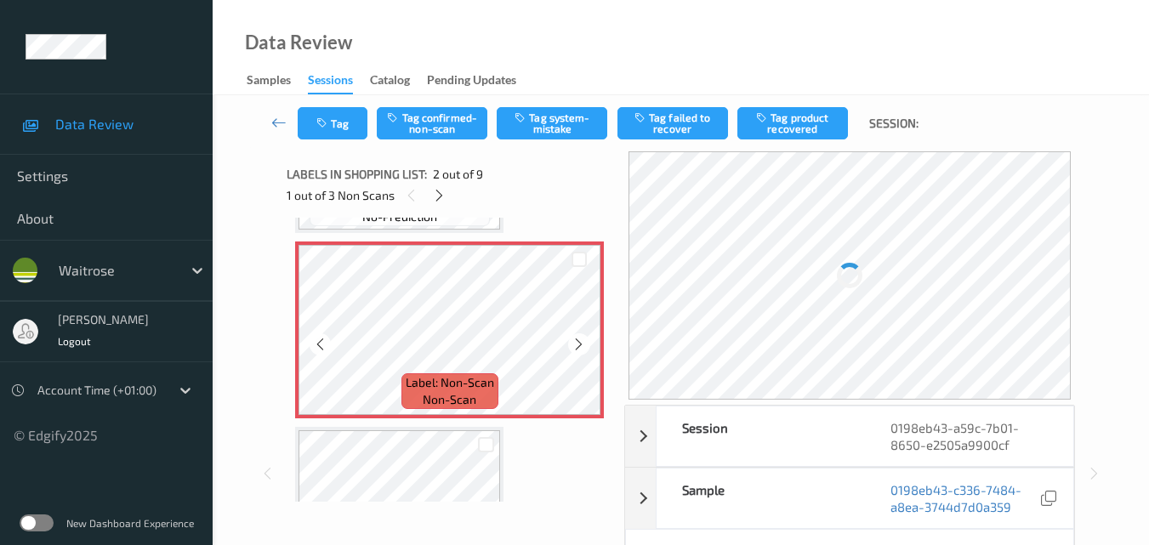
click at [579, 342] on icon at bounding box center [579, 344] width 14 height 15
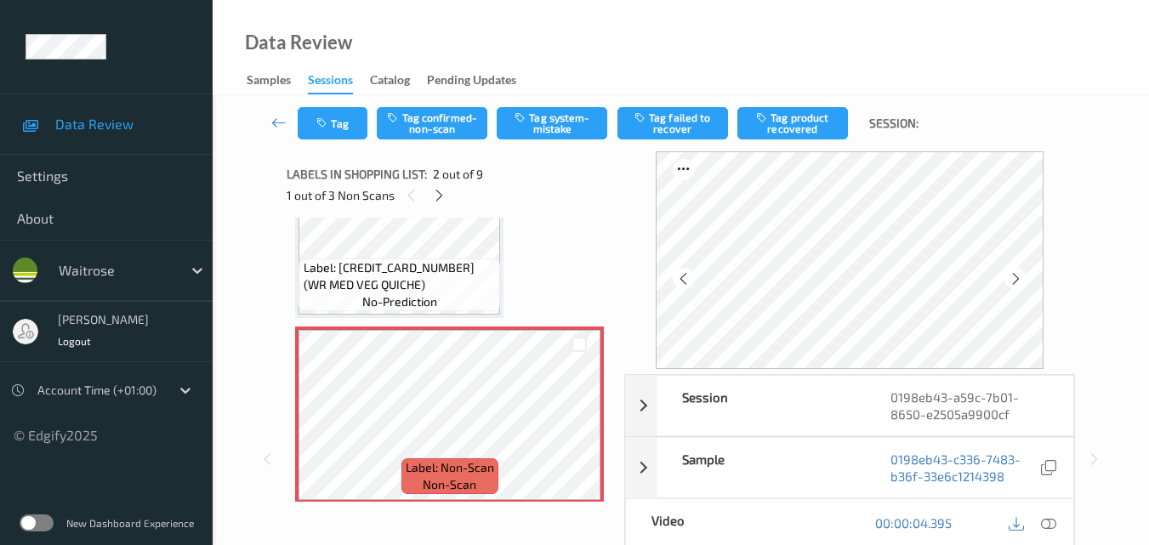
scroll to position [68, 0]
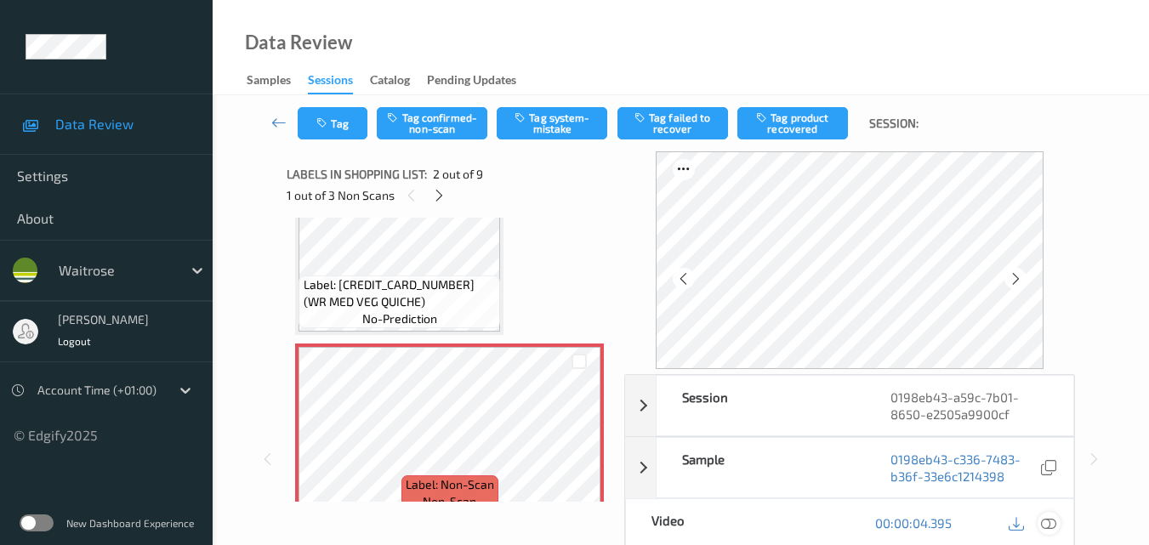
click at [1051, 520] on icon at bounding box center [1048, 522] width 15 height 15
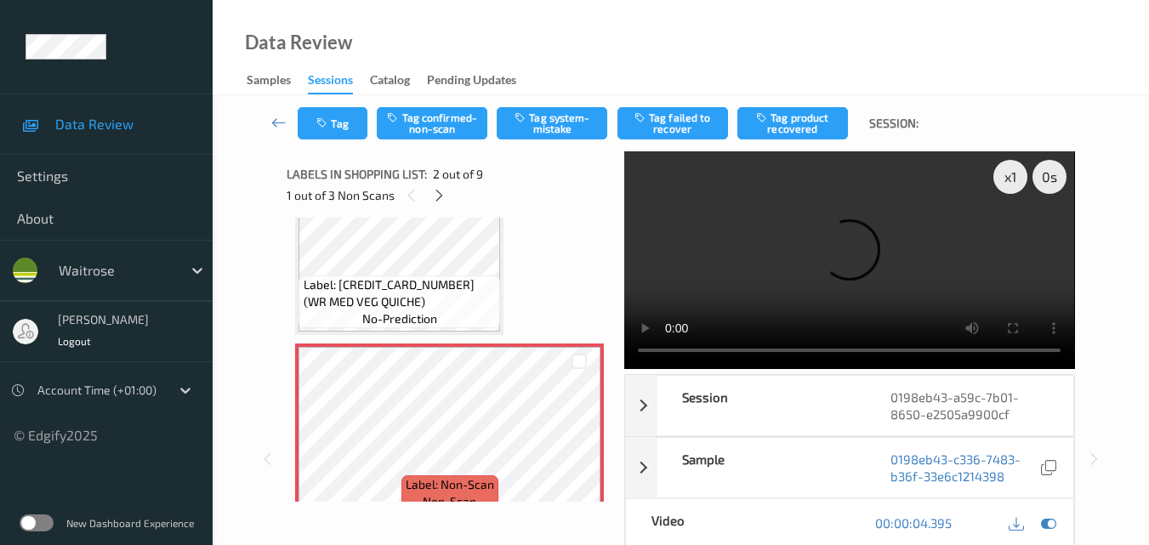
click at [847, 234] on video at bounding box center [849, 260] width 450 height 218
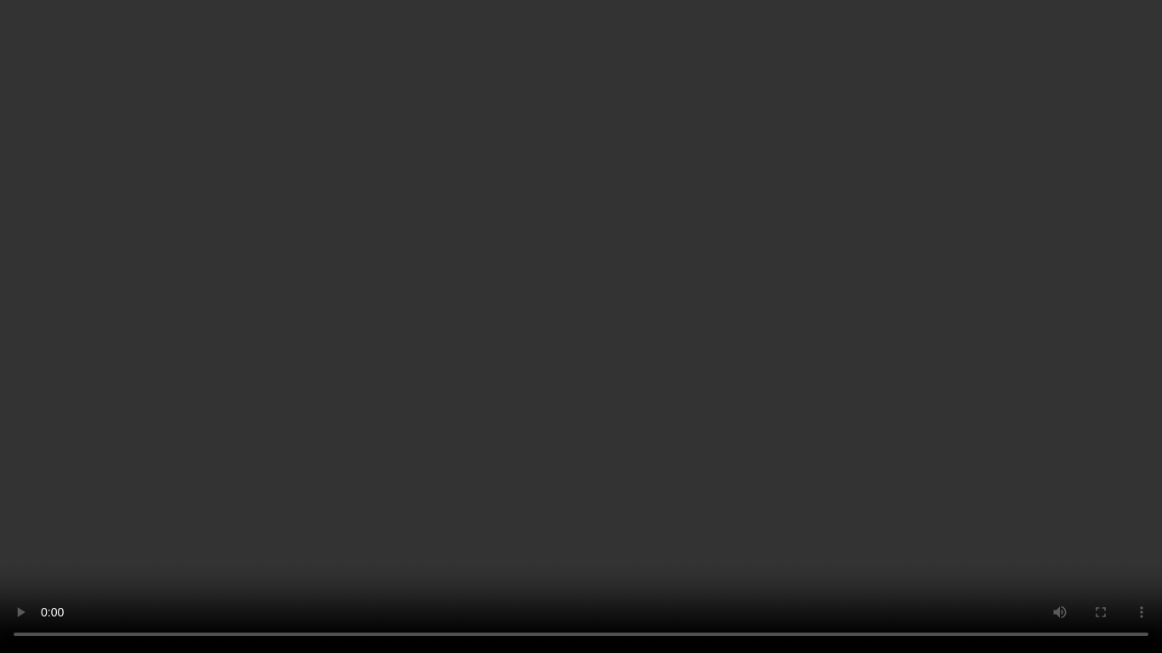
click at [754, 374] on video at bounding box center [581, 326] width 1162 height 653
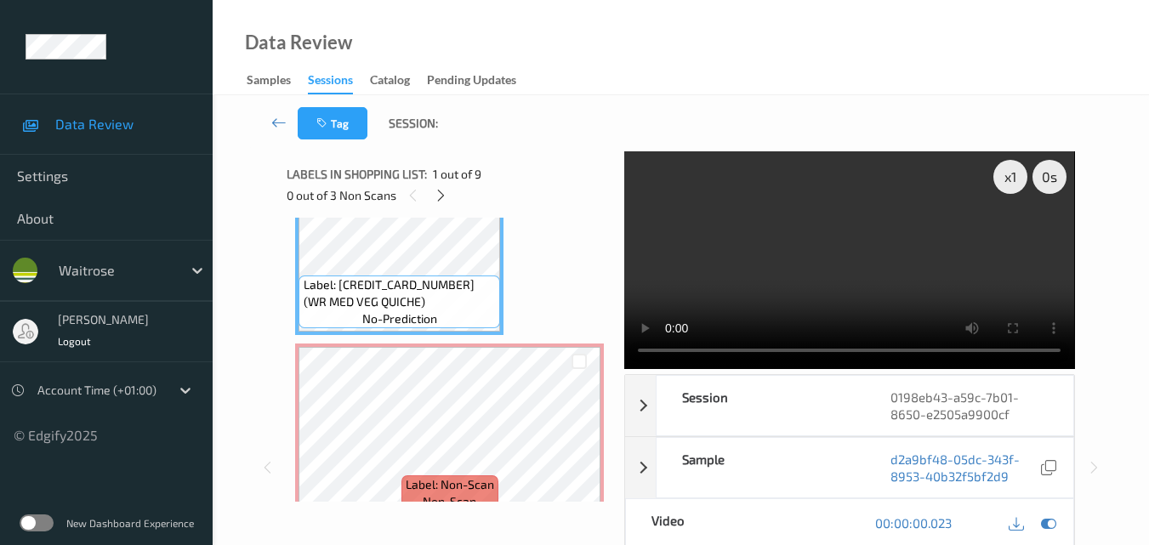
click at [780, 261] on video at bounding box center [849, 260] width 450 height 218
click at [812, 242] on video at bounding box center [849, 260] width 450 height 218
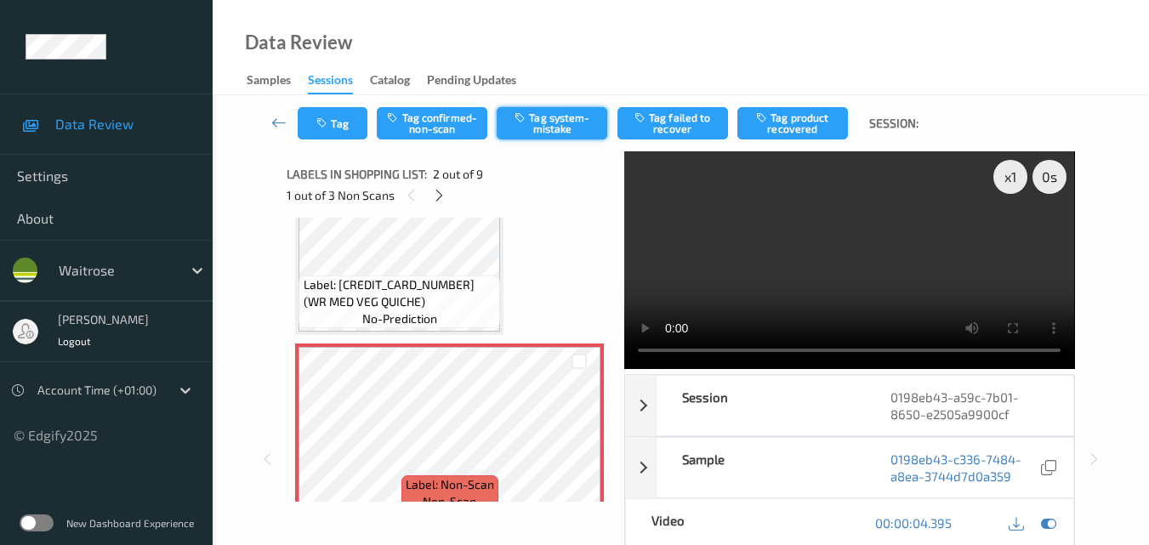
click at [548, 123] on button "Tag system-mistake" at bounding box center [552, 123] width 111 height 32
click at [339, 130] on button "Tag" at bounding box center [333, 123] width 70 height 32
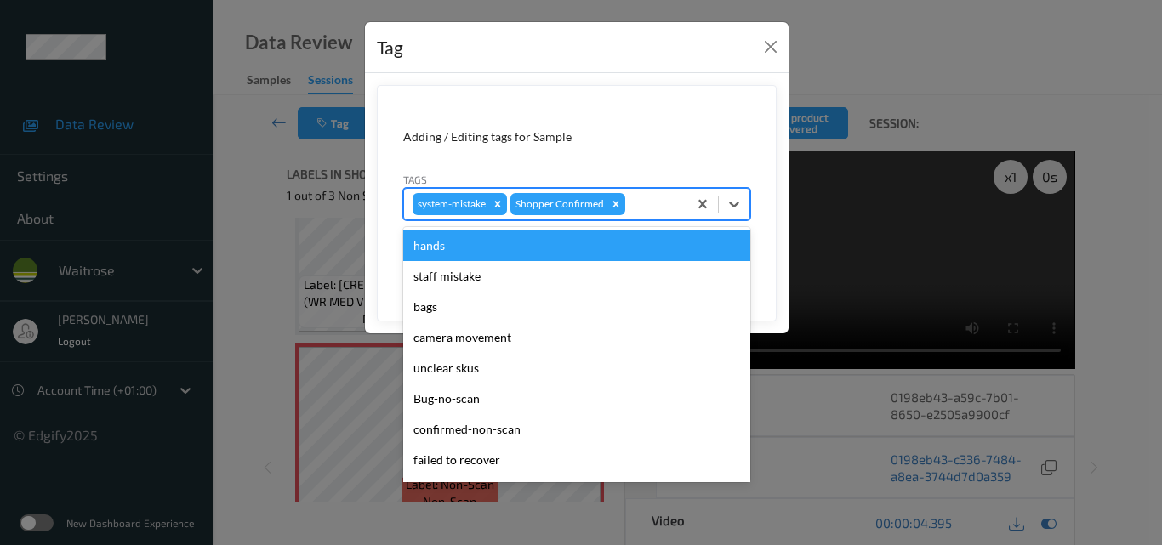
click at [654, 208] on div at bounding box center [654, 204] width 50 height 20
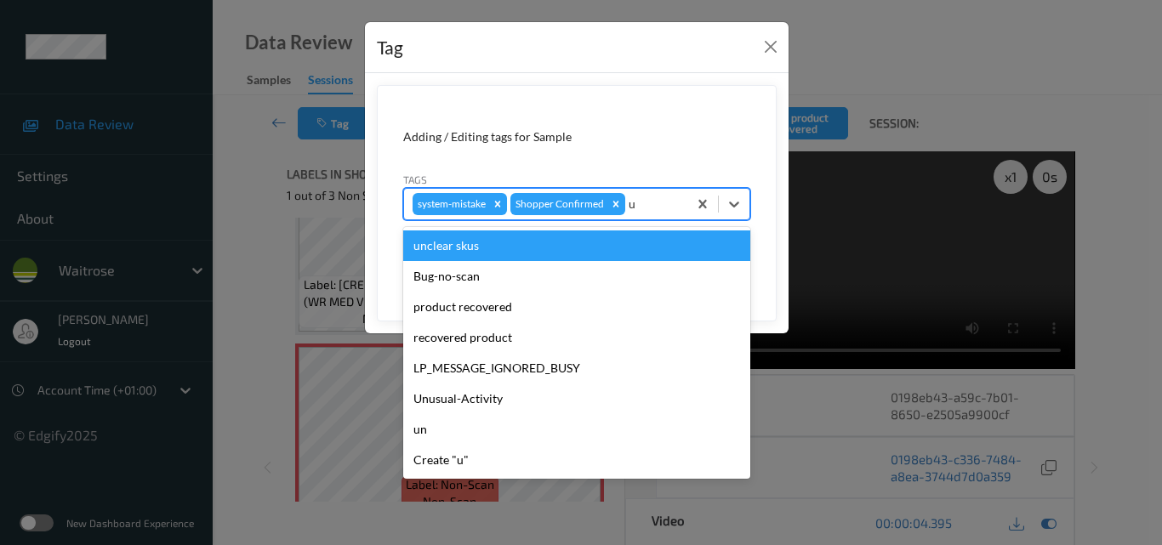
type input "un"
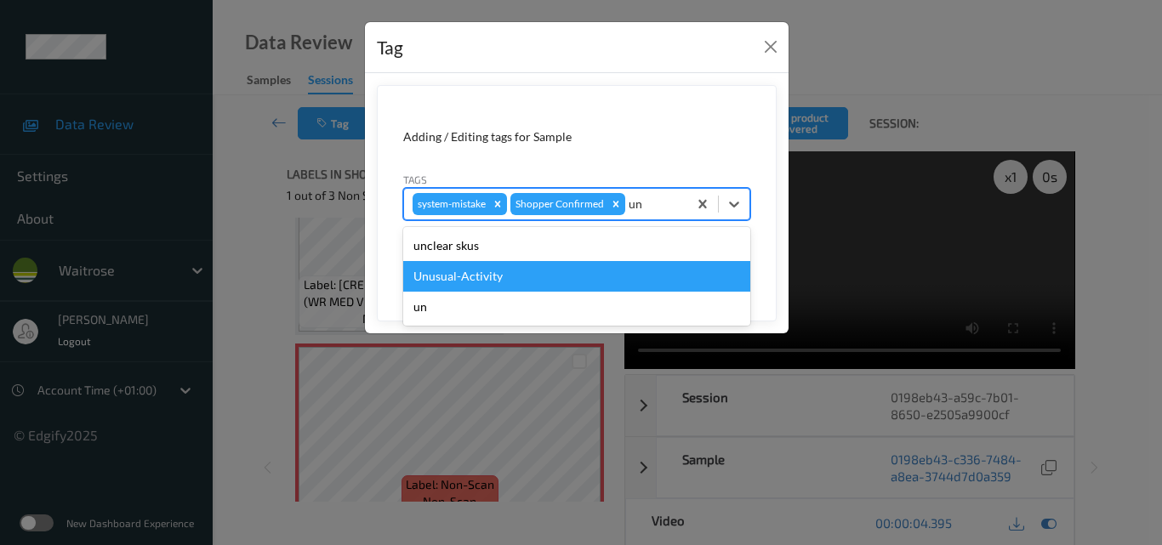
click at [583, 277] on div "Unusual-Activity" at bounding box center [576, 276] width 347 height 31
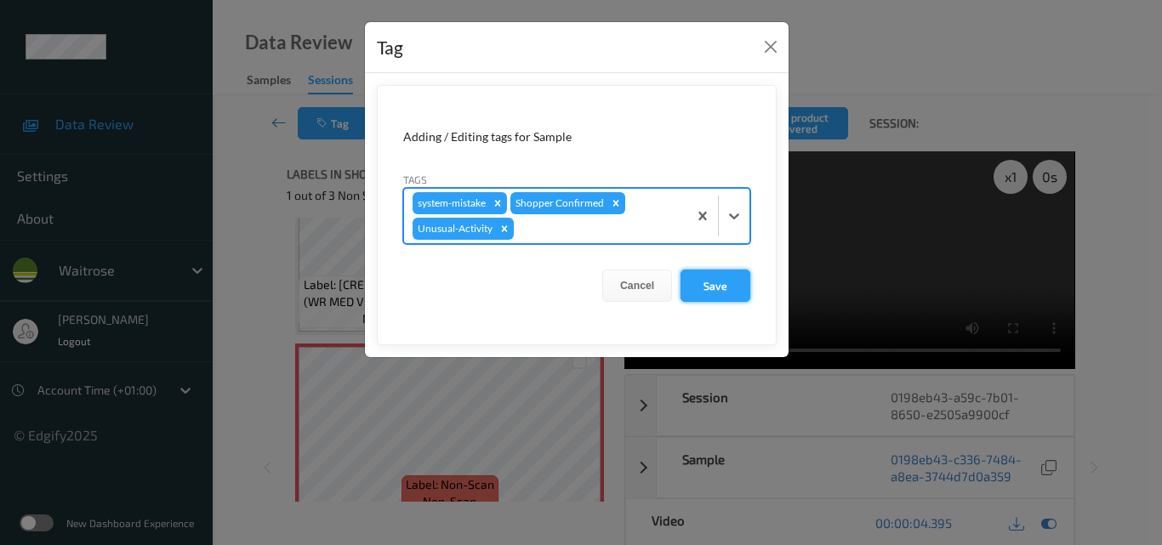
click at [725, 287] on button "Save" at bounding box center [715, 286] width 70 height 32
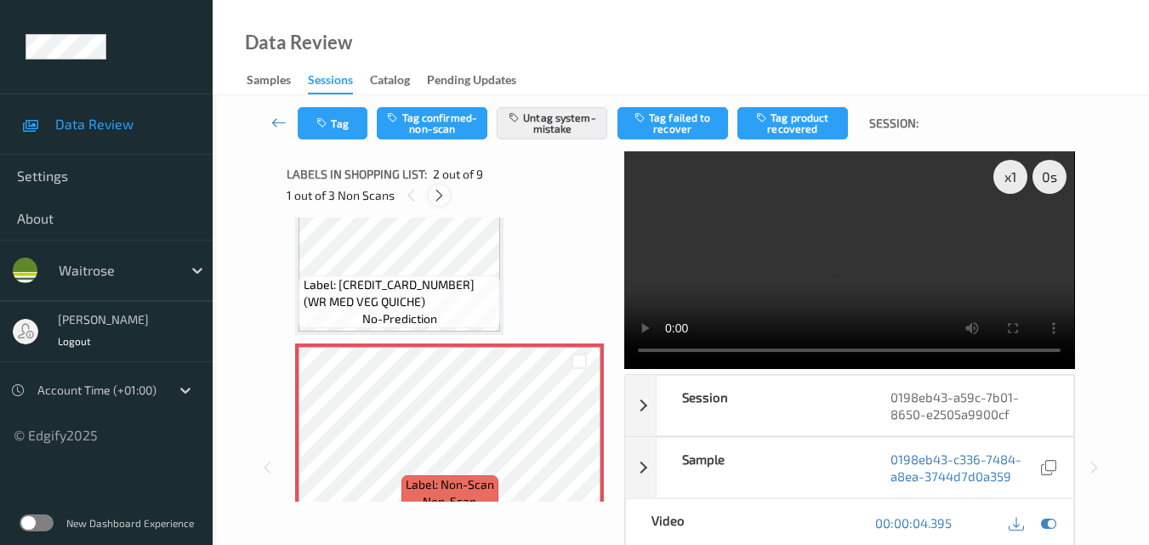
click at [437, 194] on icon at bounding box center [439, 195] width 14 height 15
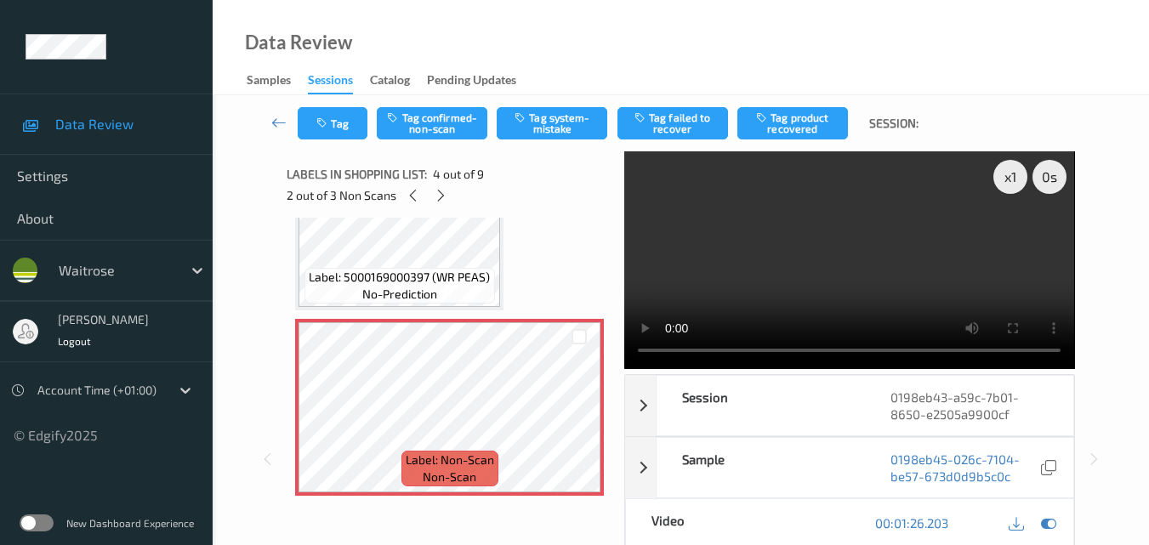
scroll to position [464, 0]
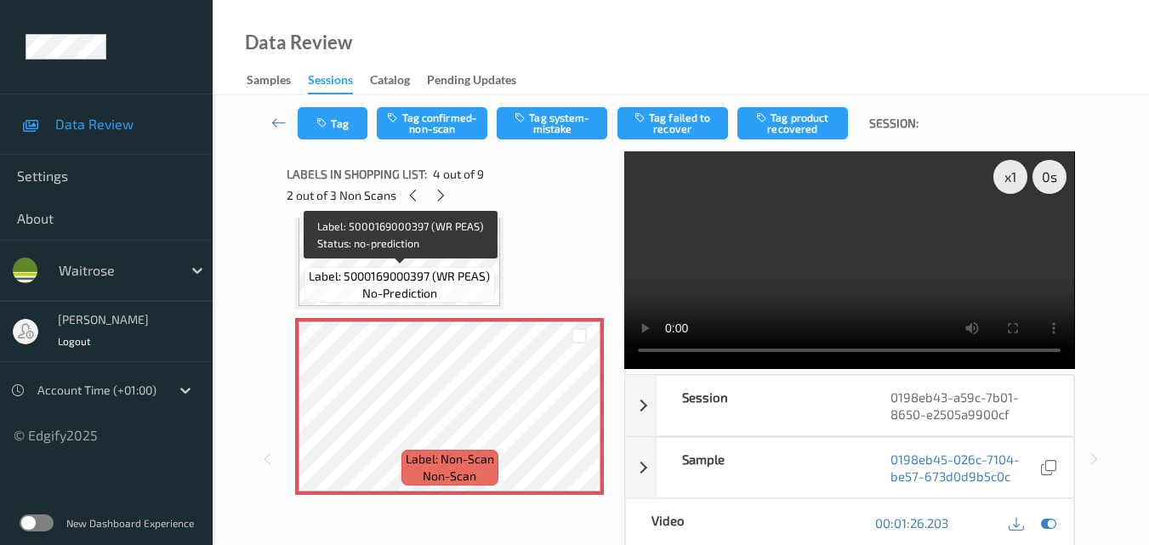
click at [447, 287] on div "Label: 5000169000397 (WR PEAS) no-prediction" at bounding box center [400, 285] width 190 height 36
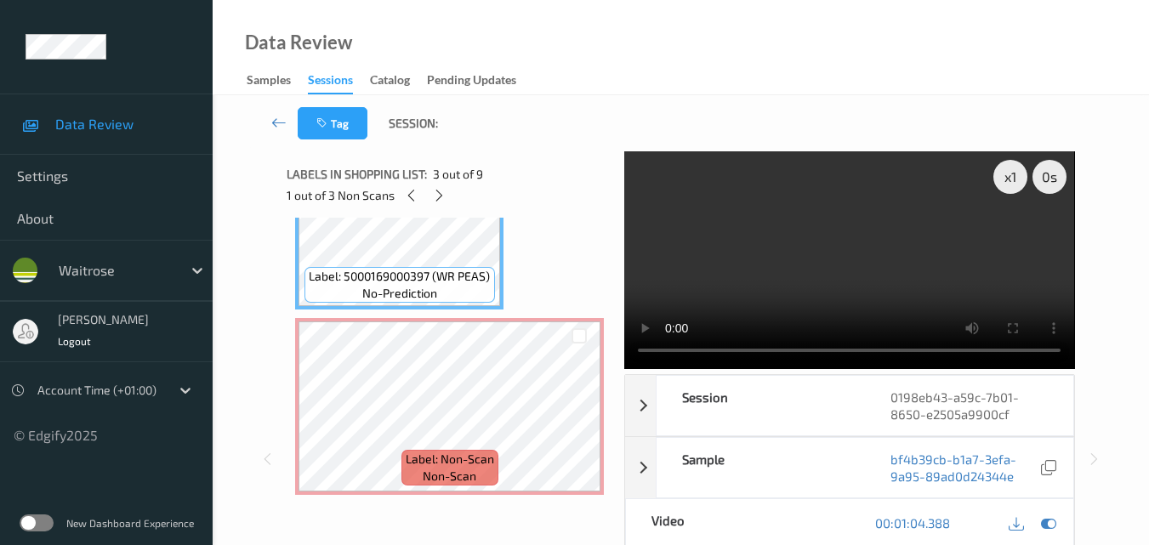
click at [823, 255] on video at bounding box center [849, 260] width 450 height 218
click at [955, 273] on video at bounding box center [849, 260] width 450 height 218
click at [892, 273] on video at bounding box center [849, 260] width 450 height 218
click at [579, 418] on icon at bounding box center [579, 420] width 14 height 15
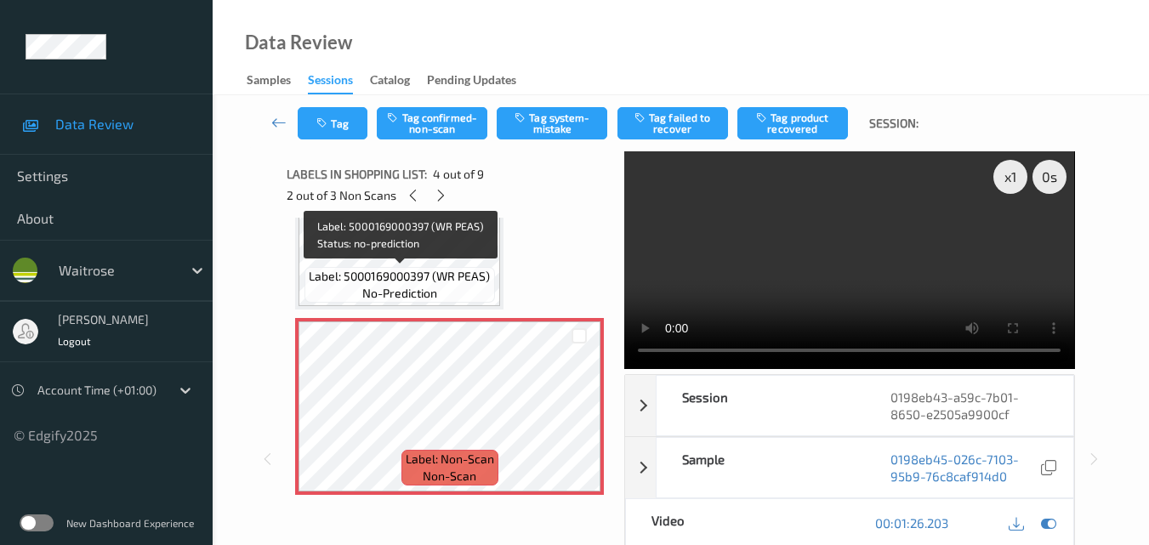
click at [432, 290] on span "no-prediction" at bounding box center [399, 293] width 75 height 17
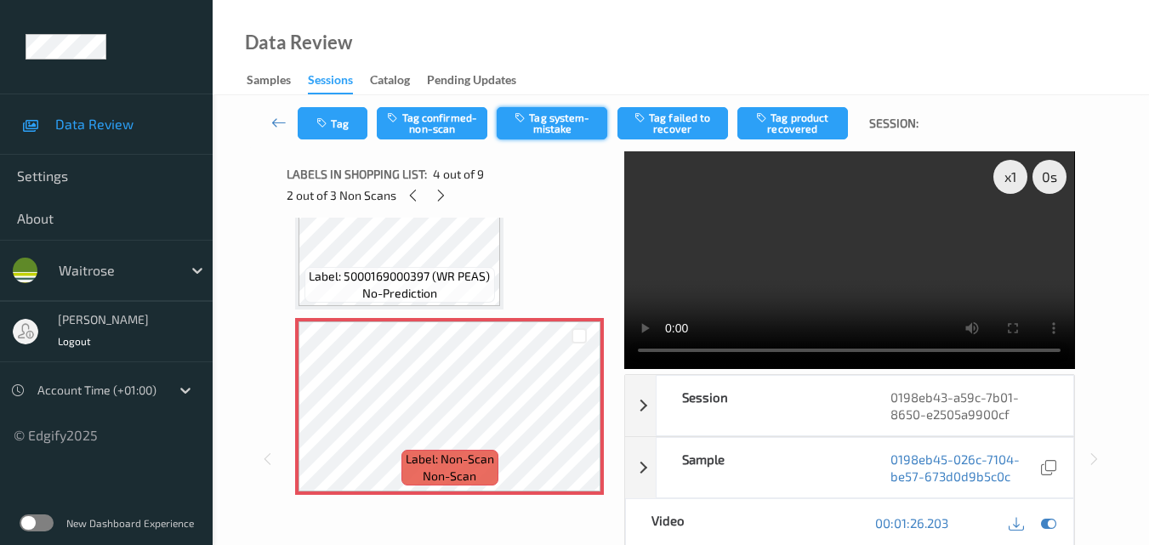
click at [565, 123] on button "Tag system-mistake" at bounding box center [552, 123] width 111 height 32
click at [327, 124] on icon "button" at bounding box center [323, 123] width 14 height 12
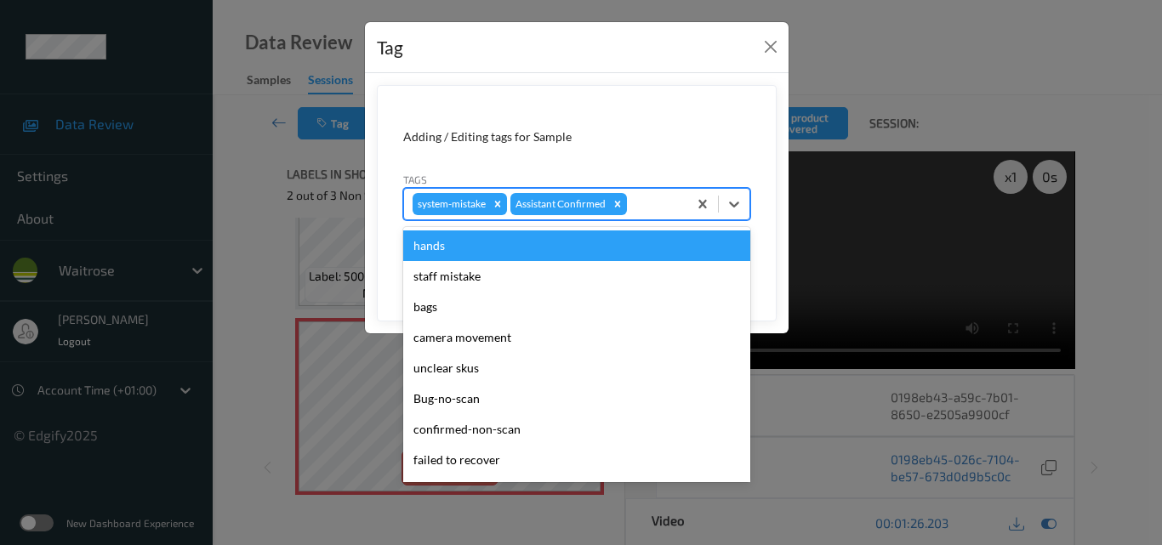
click at [650, 203] on div at bounding box center [654, 204] width 48 height 20
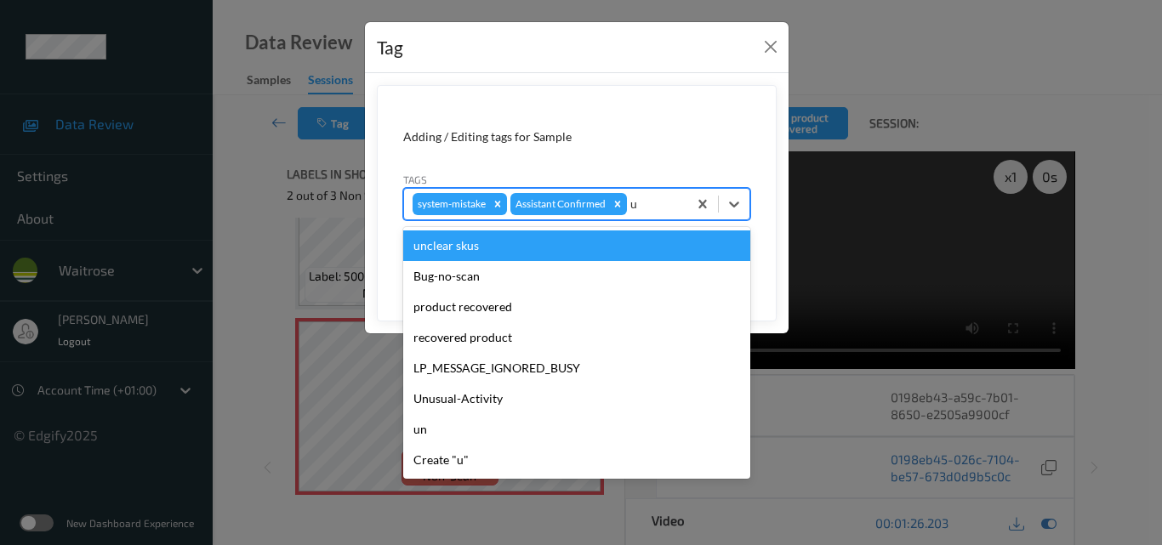
type input "un"
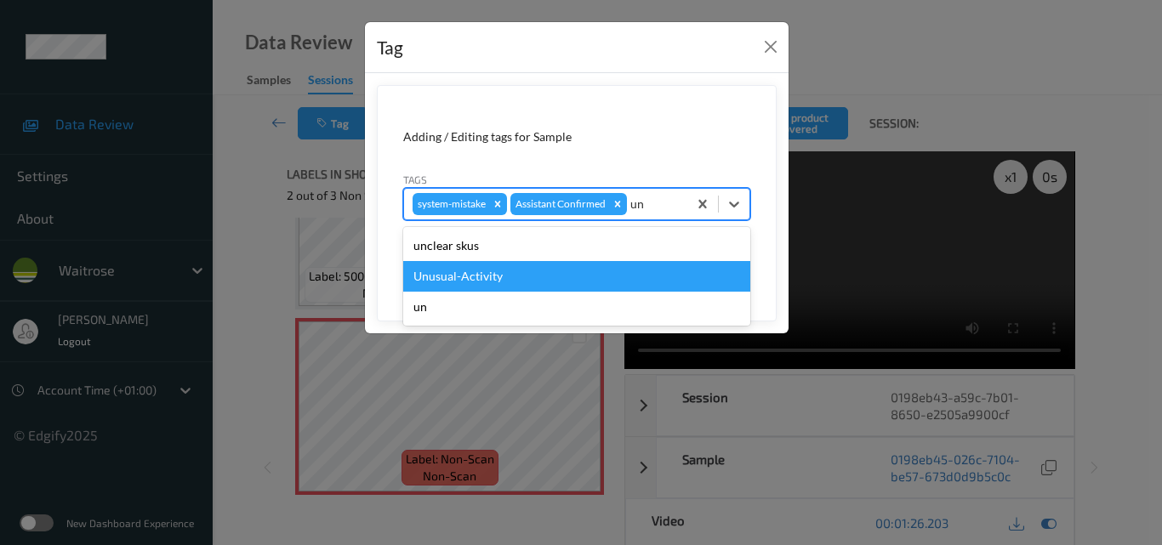
click at [508, 273] on div "Unusual-Activity" at bounding box center [576, 276] width 347 height 31
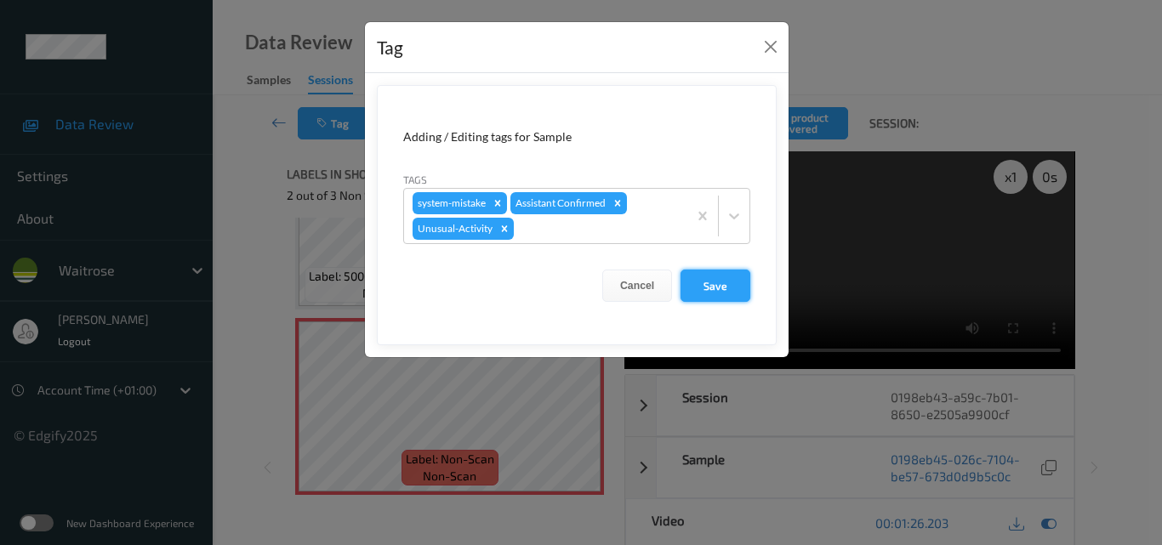
click at [708, 283] on button "Save" at bounding box center [715, 286] width 70 height 32
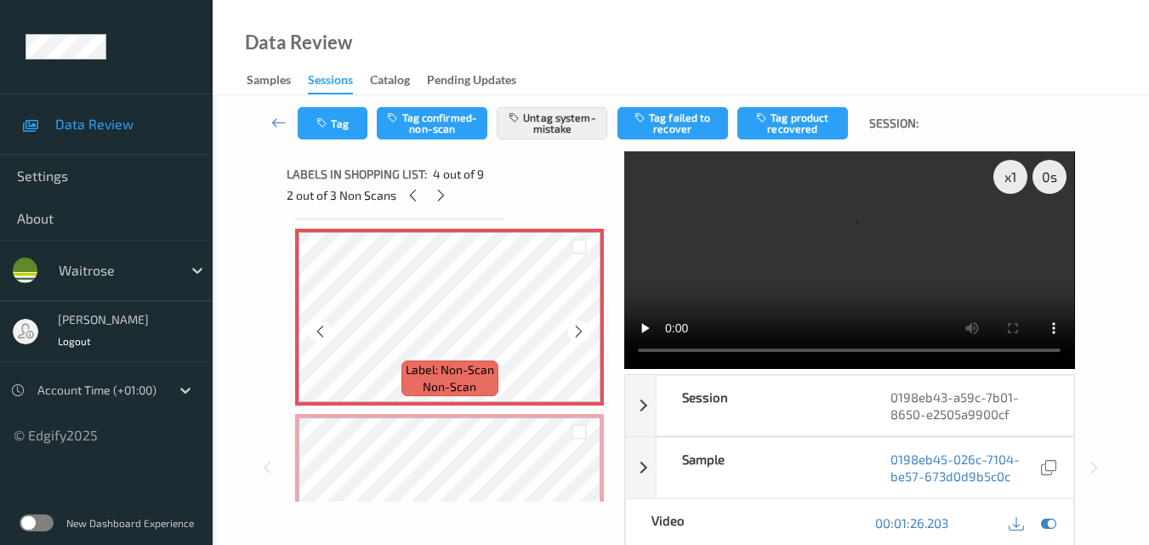
scroll to position [635, 0]
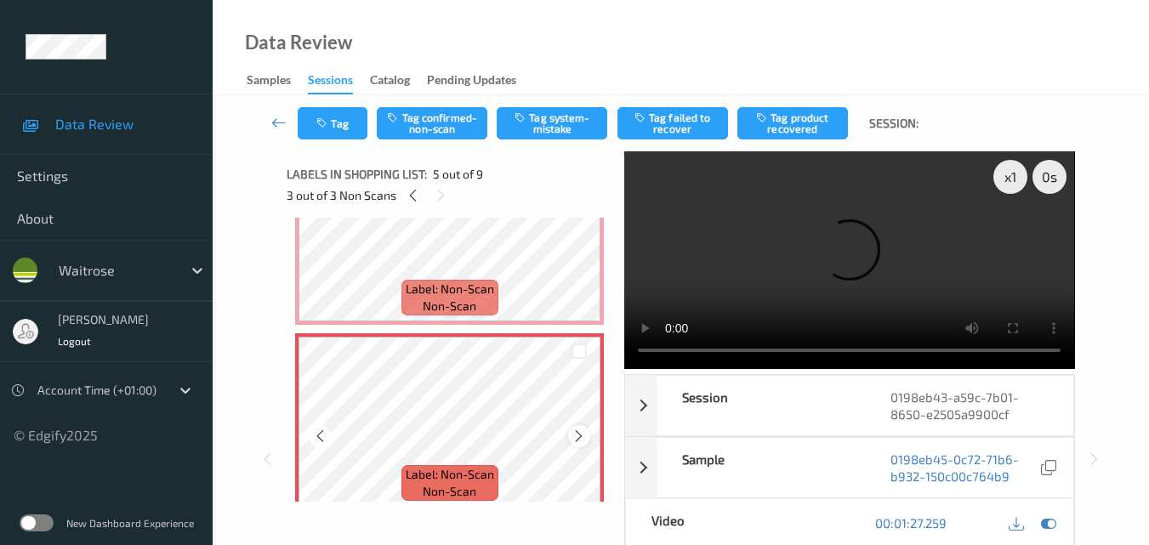
click at [577, 437] on icon at bounding box center [579, 436] width 14 height 15
click at [577, 436] on icon at bounding box center [579, 436] width 14 height 15
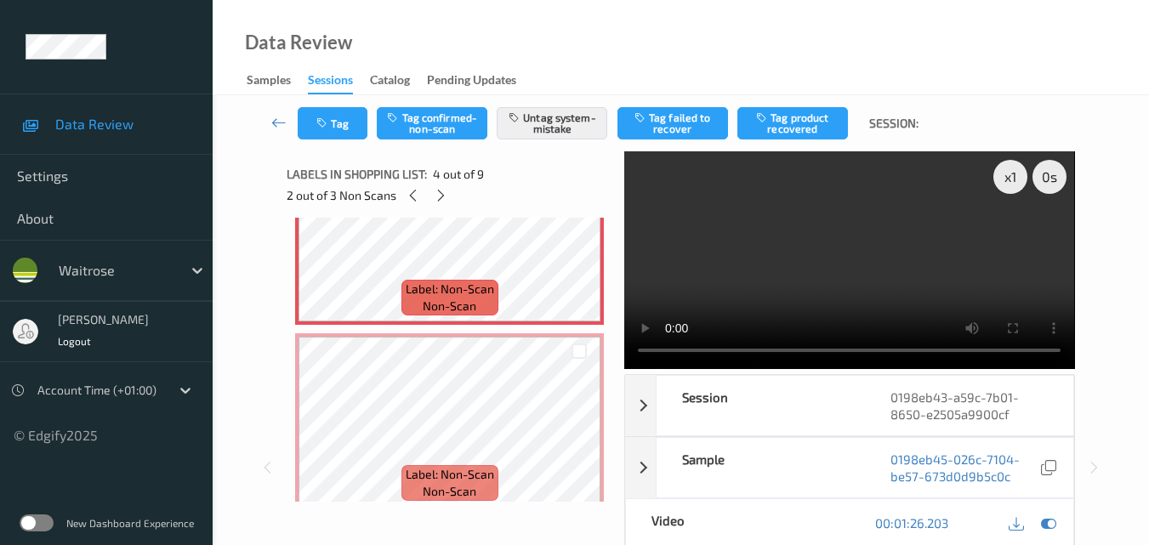
click at [792, 253] on video at bounding box center [849, 260] width 450 height 218
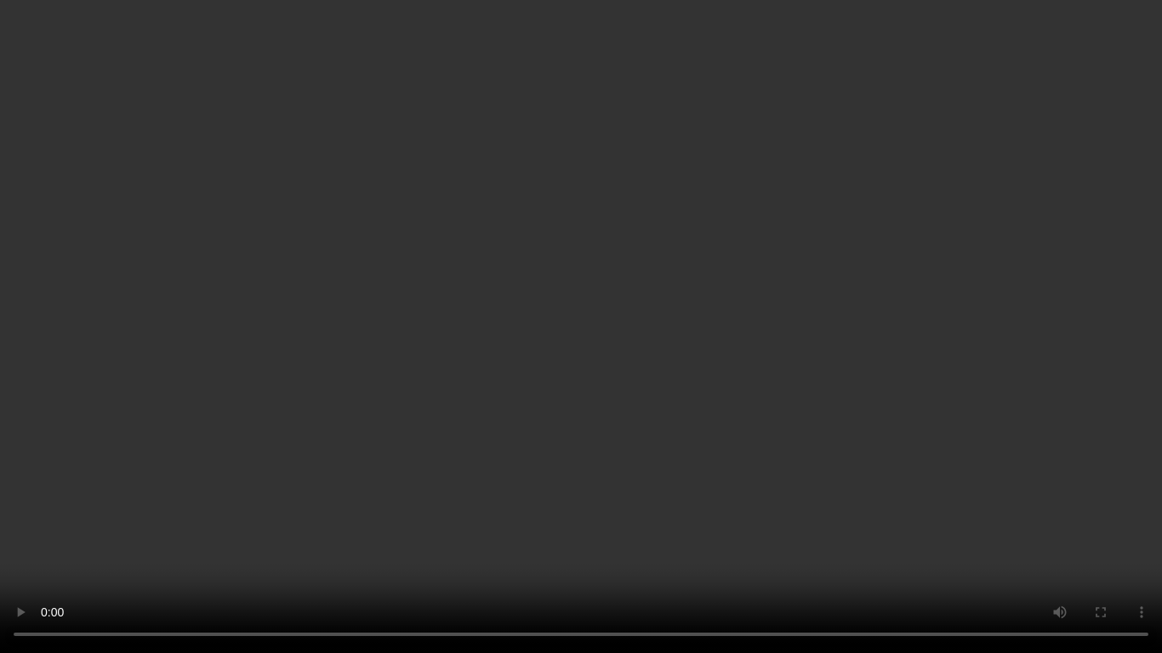
click at [834, 402] on video at bounding box center [581, 326] width 1162 height 653
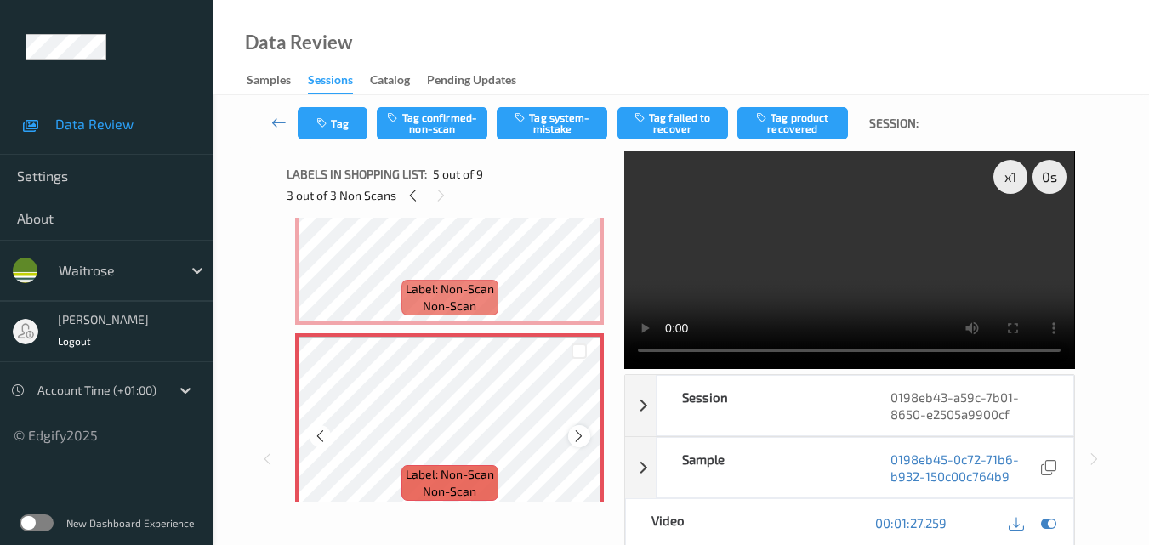
click at [576, 434] on icon at bounding box center [579, 436] width 14 height 15
click at [577, 434] on icon at bounding box center [579, 436] width 14 height 15
click at [566, 119] on button "Tag system-mistake" at bounding box center [552, 123] width 111 height 32
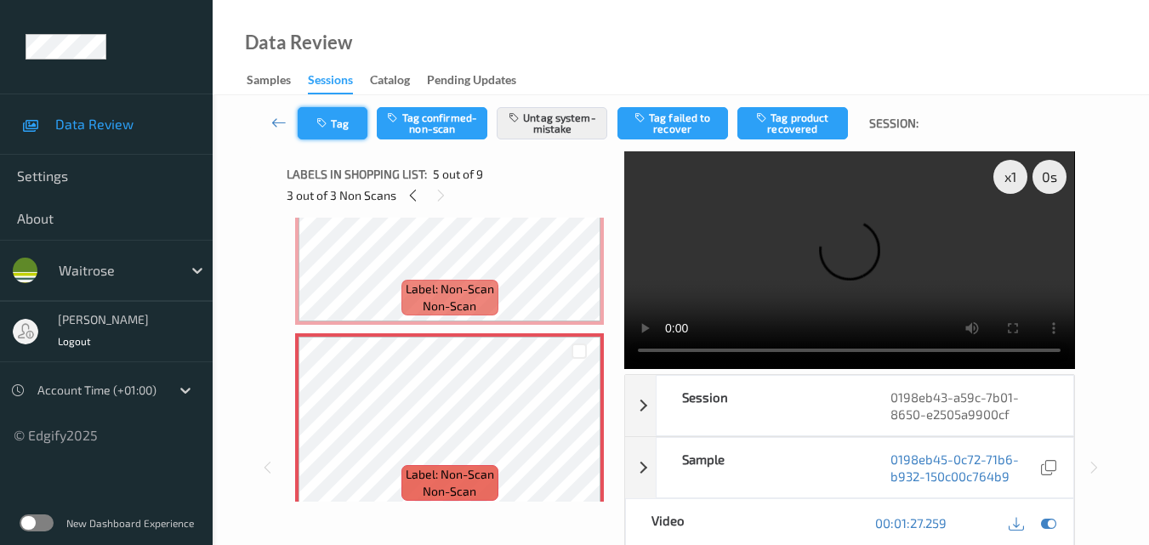
click at [333, 126] on button "Tag" at bounding box center [333, 123] width 70 height 32
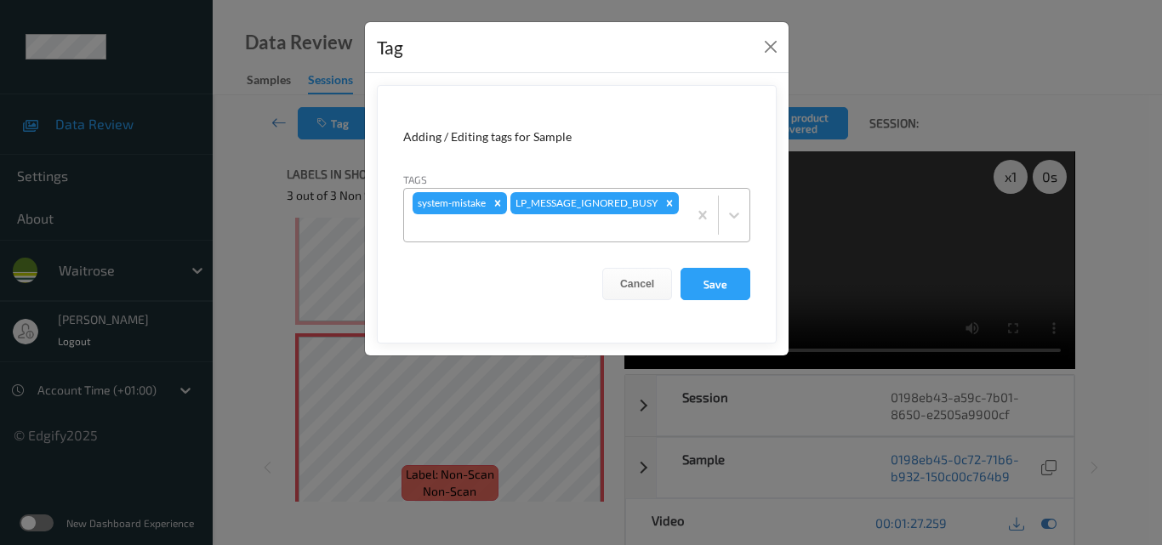
click at [615, 229] on div at bounding box center [546, 228] width 266 height 20
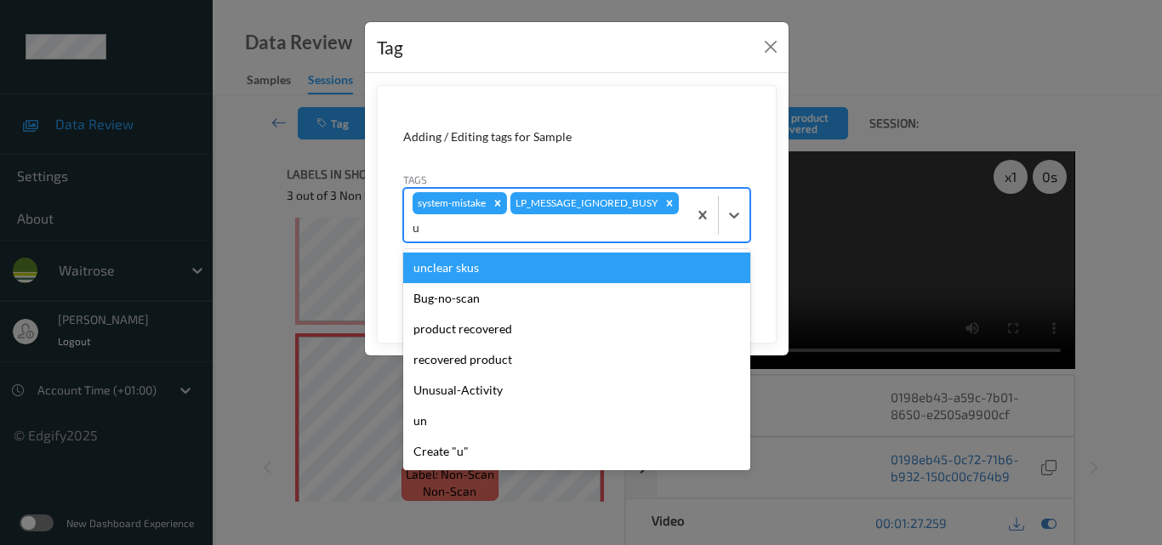
type input "un"
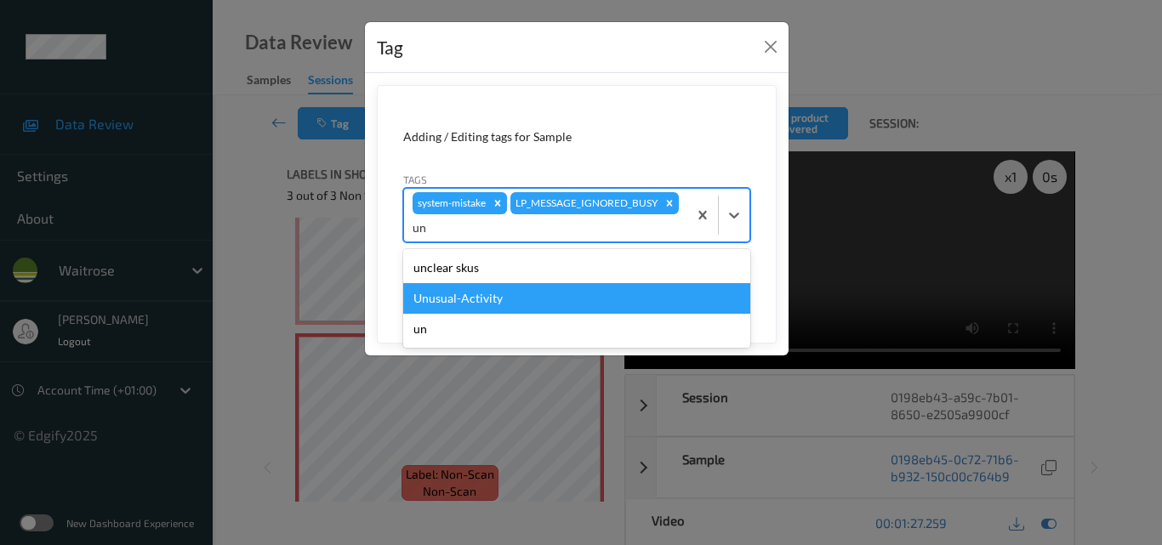
click at [558, 300] on div "Unusual-Activity" at bounding box center [576, 298] width 347 height 31
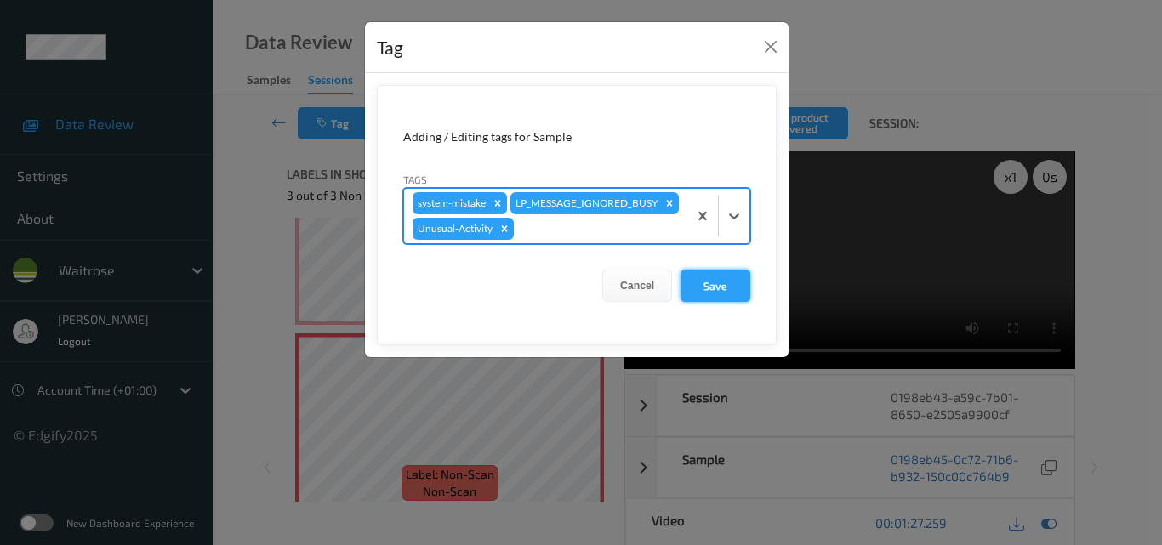
click at [700, 302] on button "Save" at bounding box center [715, 286] width 70 height 32
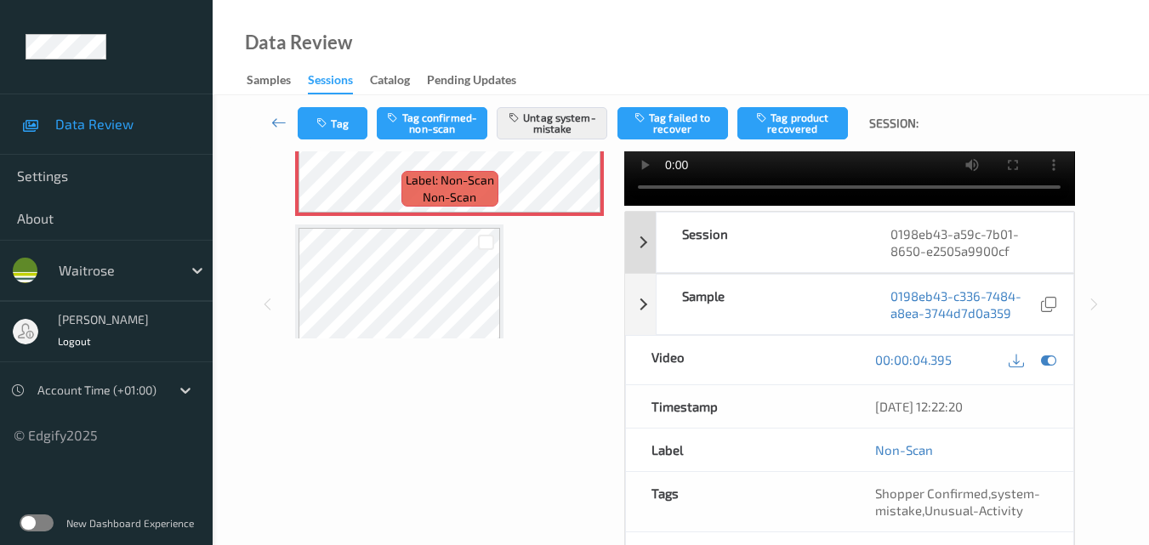
scroll to position [255, 0]
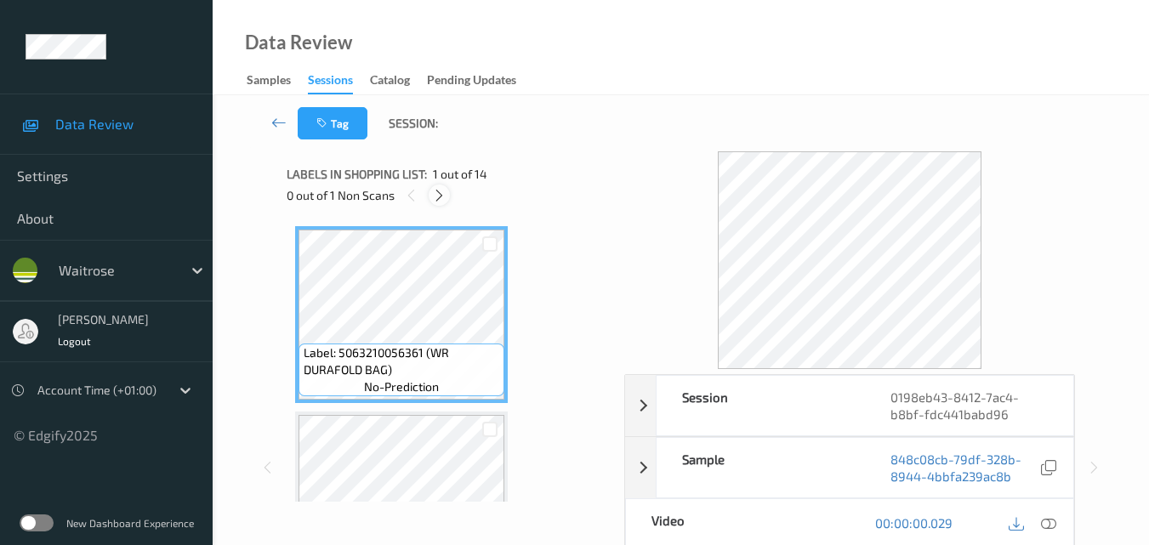
click at [441, 193] on icon at bounding box center [439, 195] width 14 height 15
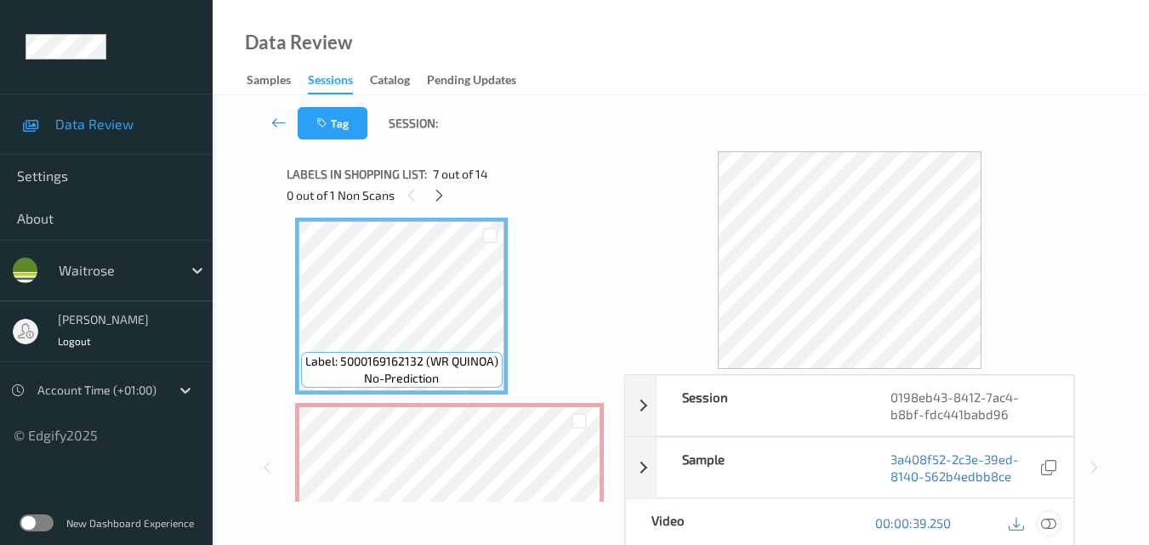
click at [1045, 524] on icon at bounding box center [1048, 522] width 15 height 15
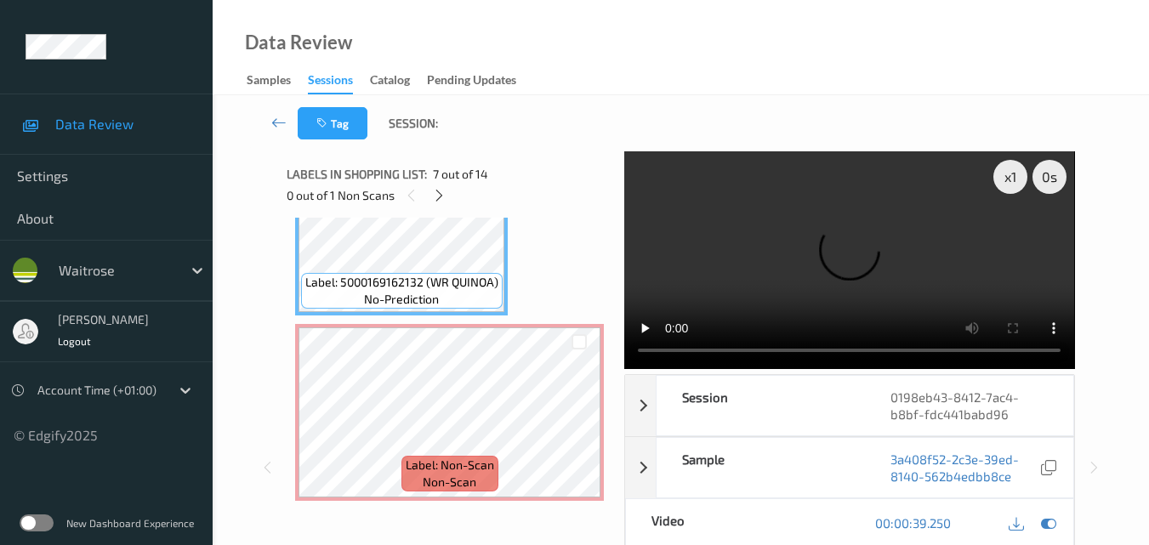
scroll to position [1291, 0]
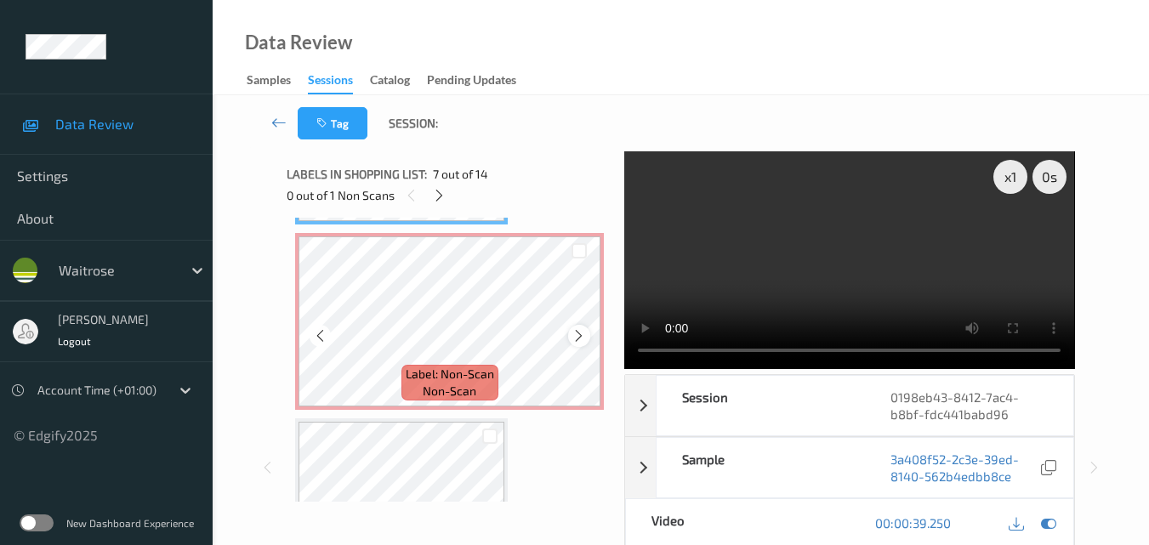
click at [572, 337] on icon at bounding box center [579, 335] width 14 height 15
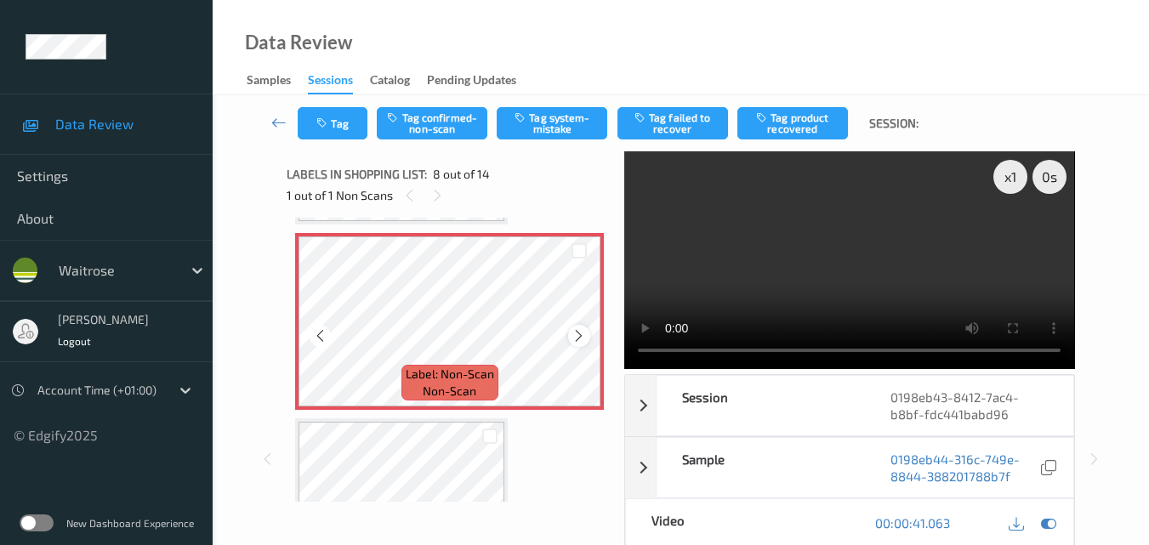
click at [573, 337] on icon at bounding box center [579, 335] width 14 height 15
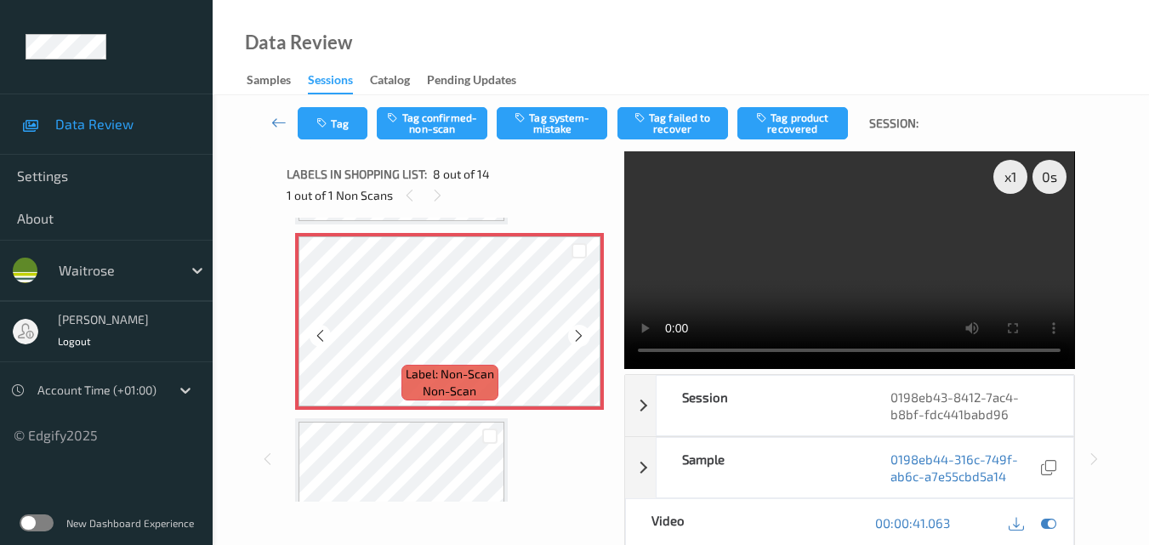
click at [573, 337] on icon at bounding box center [579, 335] width 14 height 15
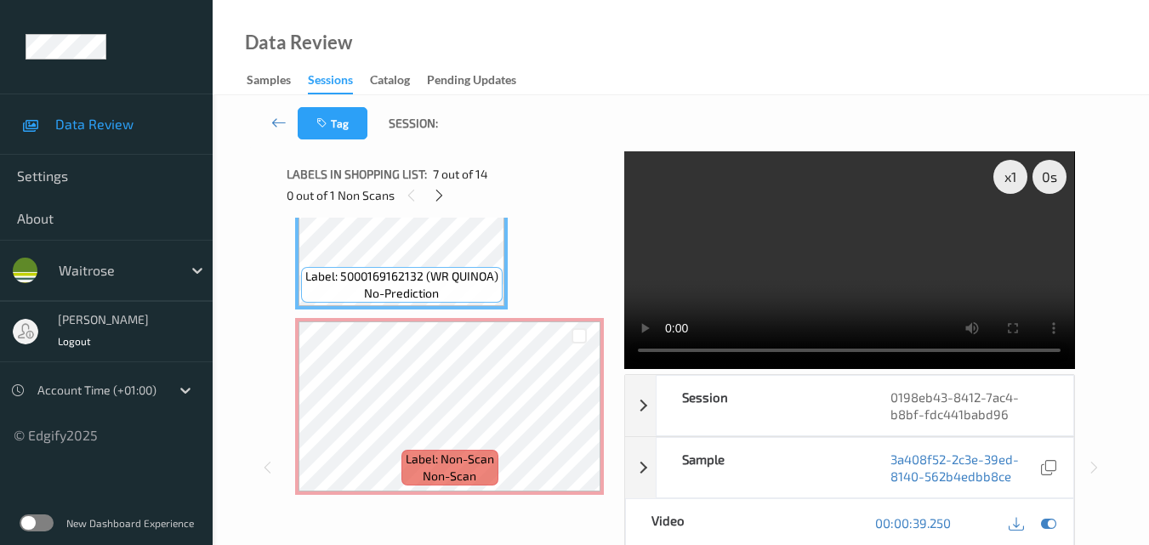
click at [822, 254] on video at bounding box center [849, 260] width 450 height 218
click at [971, 283] on video at bounding box center [849, 260] width 450 height 218
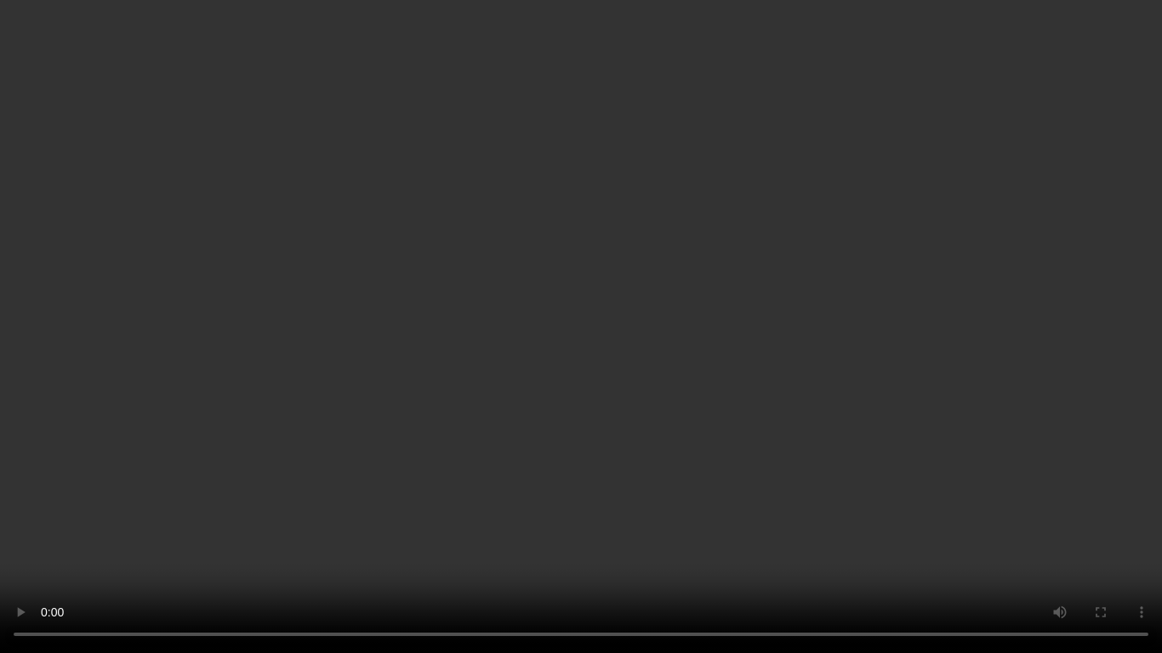
click at [1019, 399] on video at bounding box center [581, 326] width 1162 height 653
click at [1000, 399] on video at bounding box center [581, 326] width 1162 height 653
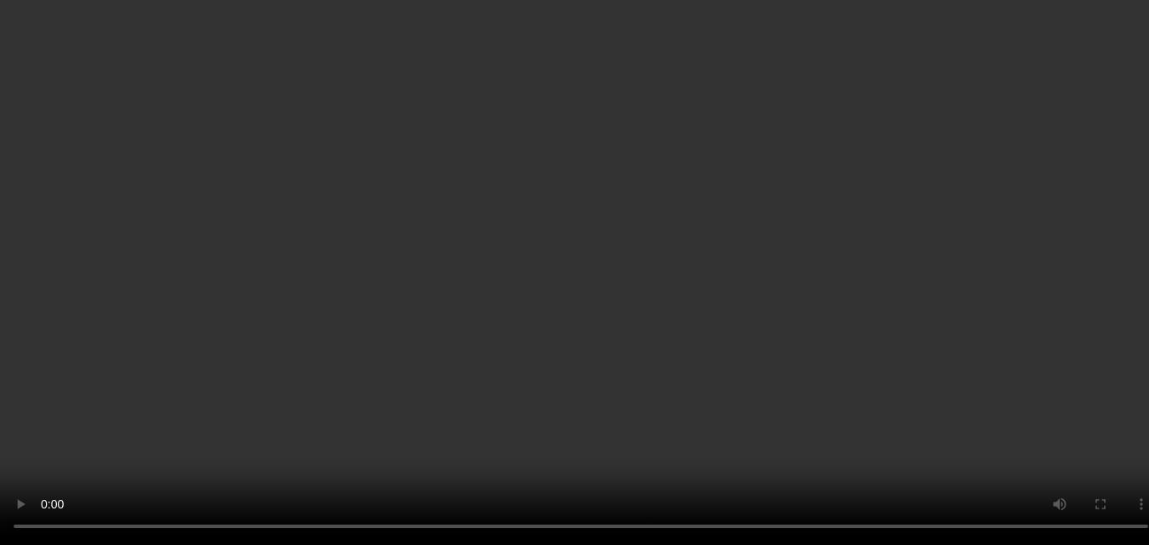
scroll to position [1291, 0]
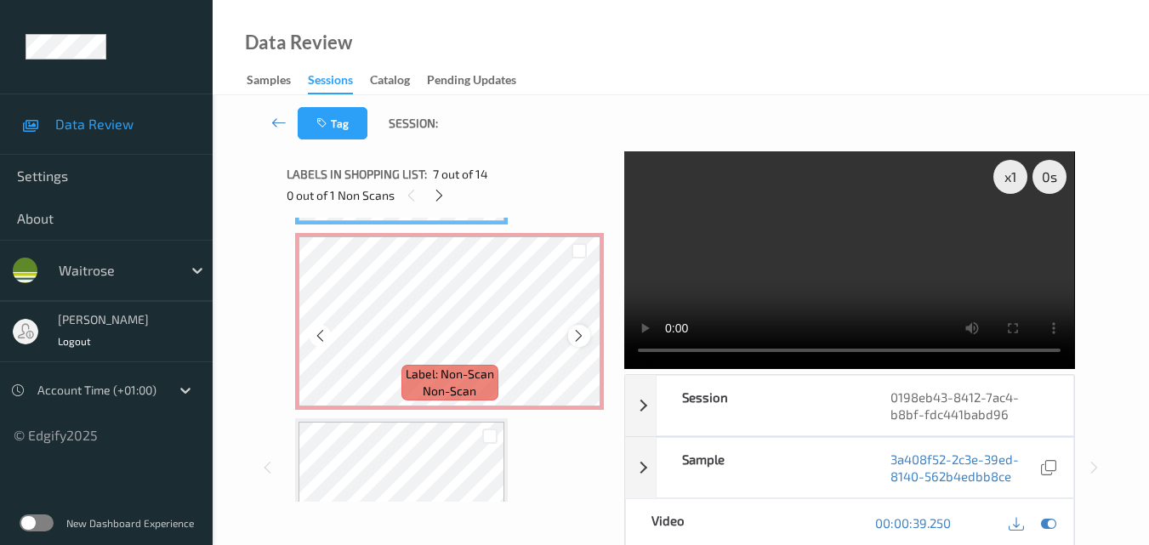
click at [579, 332] on icon at bounding box center [579, 335] width 14 height 15
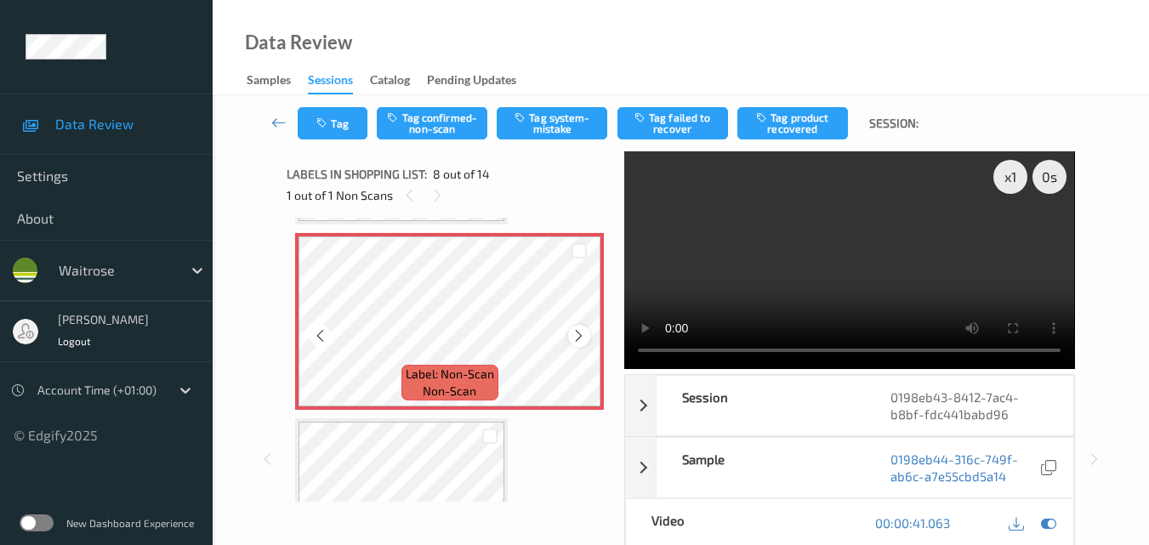
click at [580, 331] on icon at bounding box center [579, 335] width 14 height 15
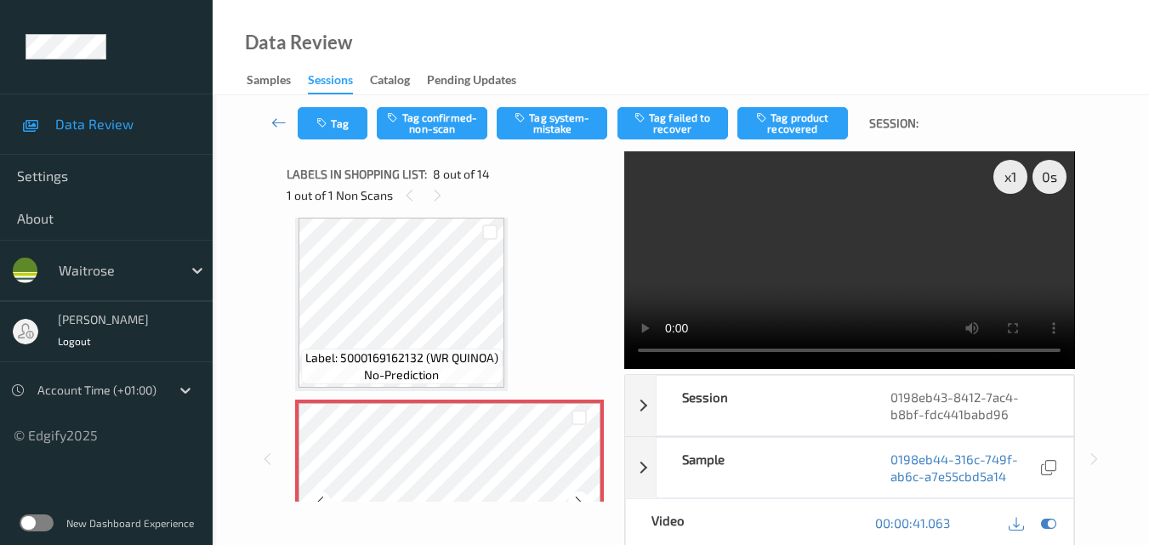
scroll to position [1121, 0]
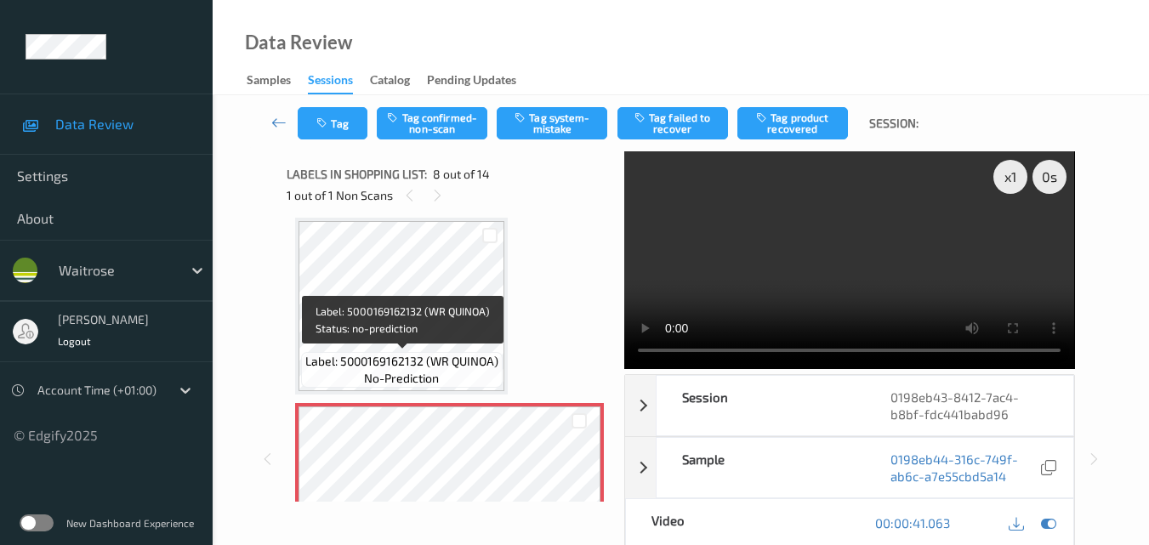
click at [497, 357] on span "Label: 5000169162132 (WR QUINOA)" at bounding box center [401, 361] width 193 height 17
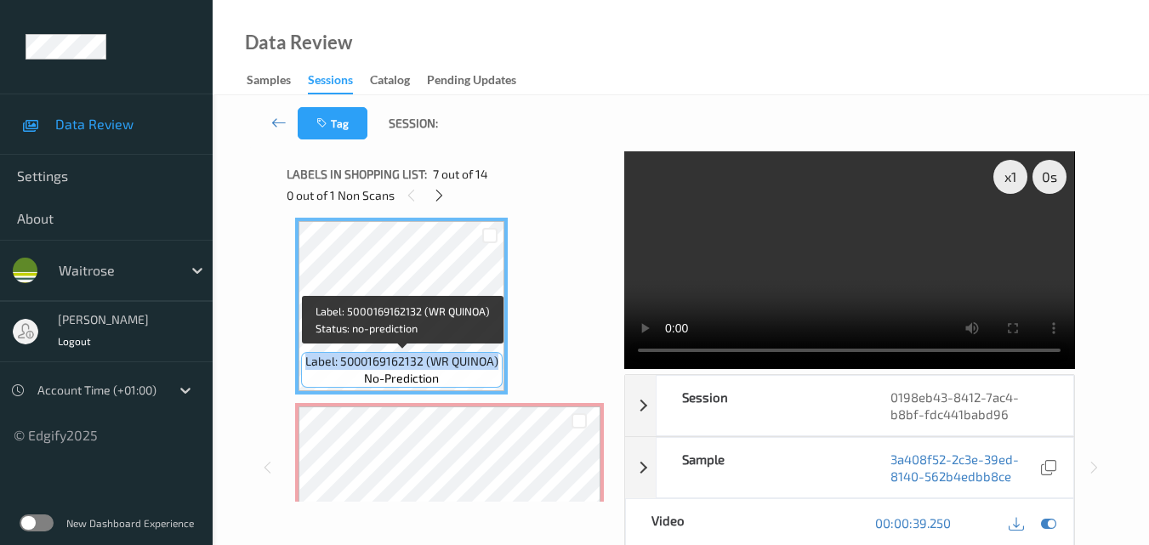
drag, startPoint x: 497, startPoint y: 356, endPoint x: 304, endPoint y: 365, distance: 193.3
click at [304, 365] on div "Label: 5000169162132 (WR QUINOA) no-prediction" at bounding box center [402, 370] width 202 height 36
copy span "Label: 5000169162132 (WR QUINOA)"
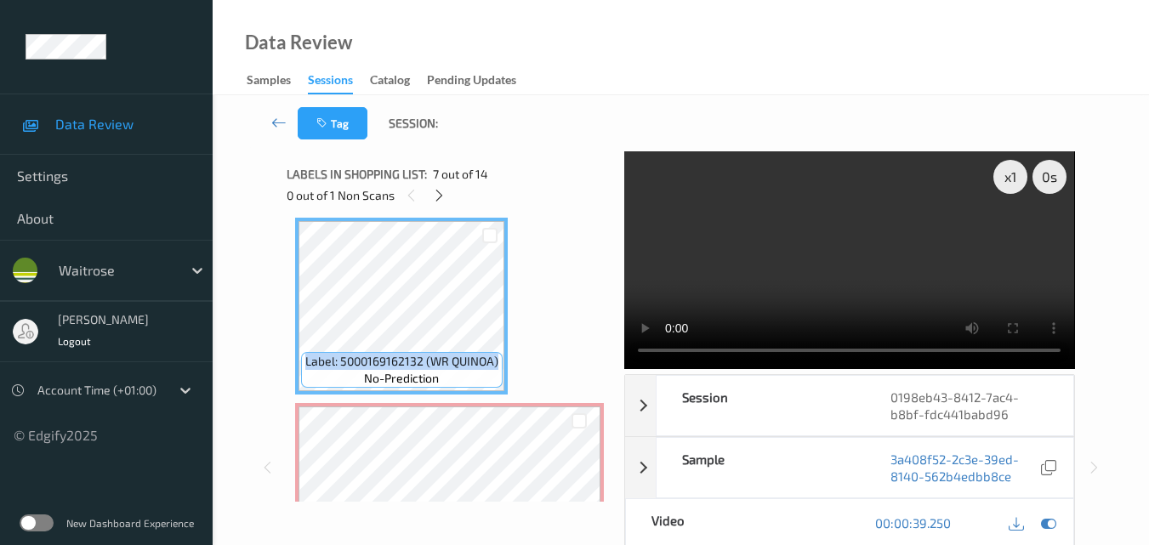
click at [831, 271] on video at bounding box center [849, 260] width 450 height 218
click at [847, 260] on video at bounding box center [849, 260] width 450 height 218
click at [917, 299] on video at bounding box center [849, 260] width 450 height 218
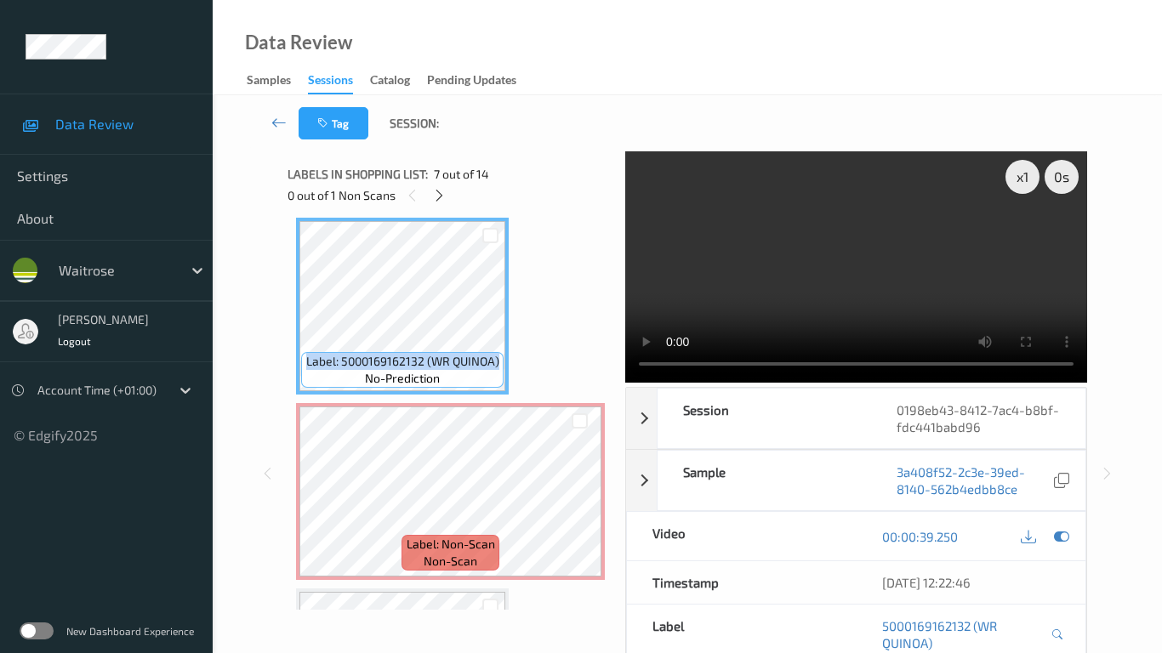
click at [673, 383] on video at bounding box center [856, 266] width 462 height 231
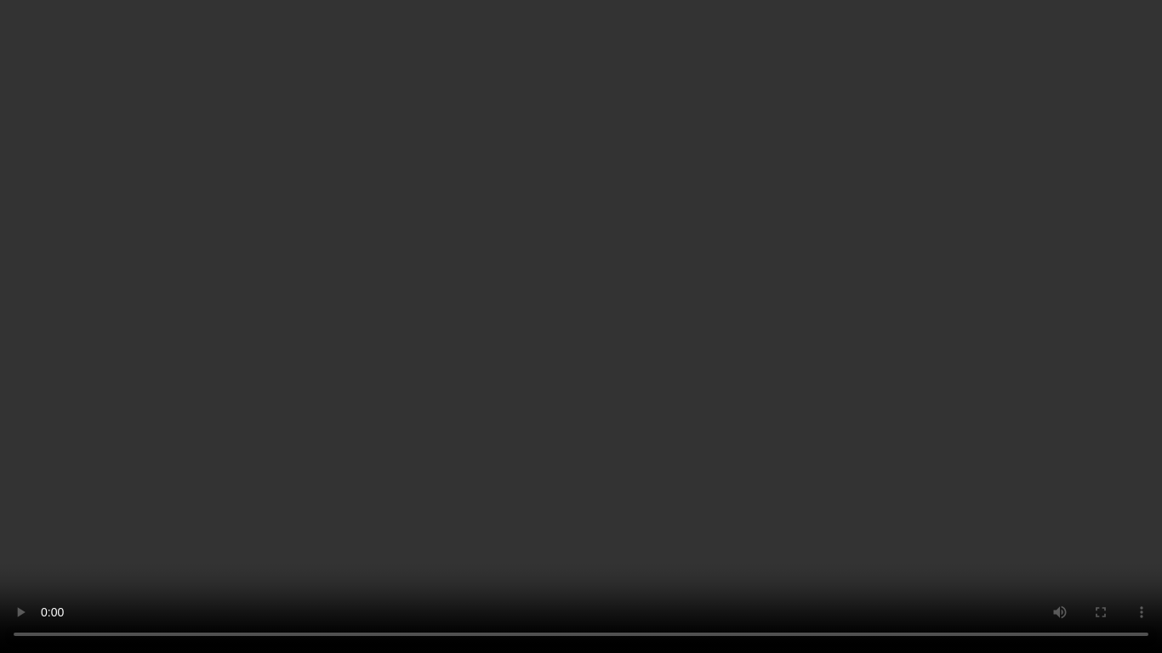
click at [631, 445] on video at bounding box center [581, 326] width 1162 height 653
click at [570, 461] on video at bounding box center [581, 326] width 1162 height 653
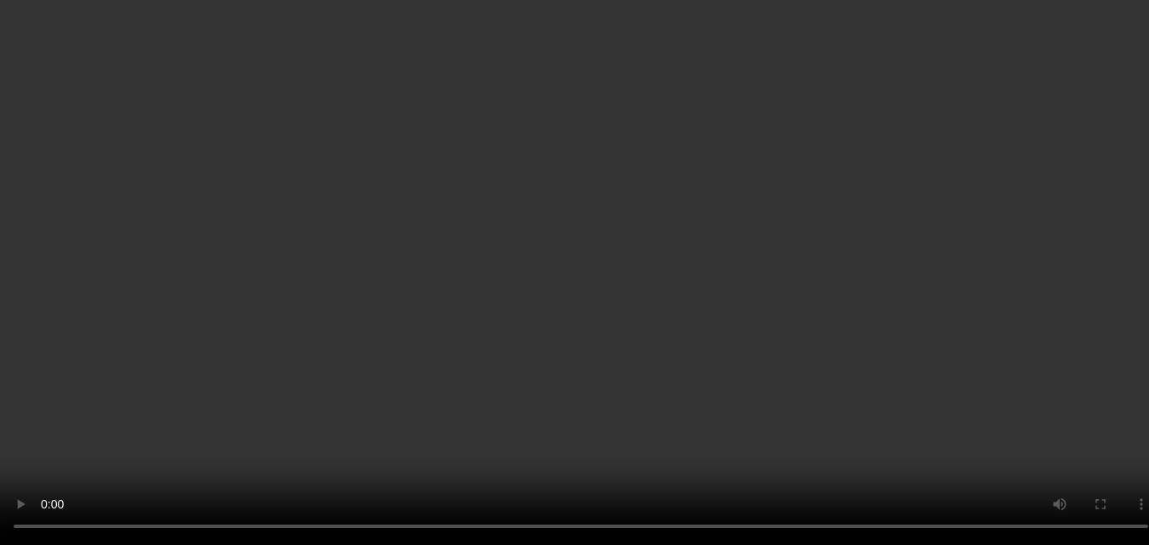
scroll to position [1461, 0]
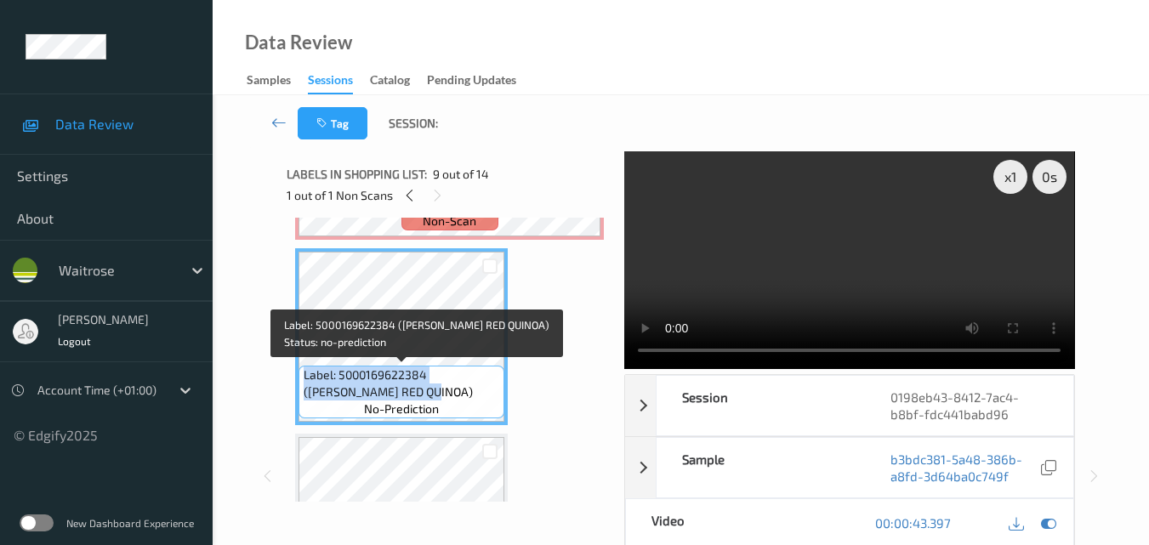
drag, startPoint x: 375, startPoint y: 390, endPoint x: 299, endPoint y: 376, distance: 77.8
click at [299, 376] on div "Label: 5000169622384 (WR WHITE RED QUINOA) no-prediction" at bounding box center [402, 392] width 206 height 53
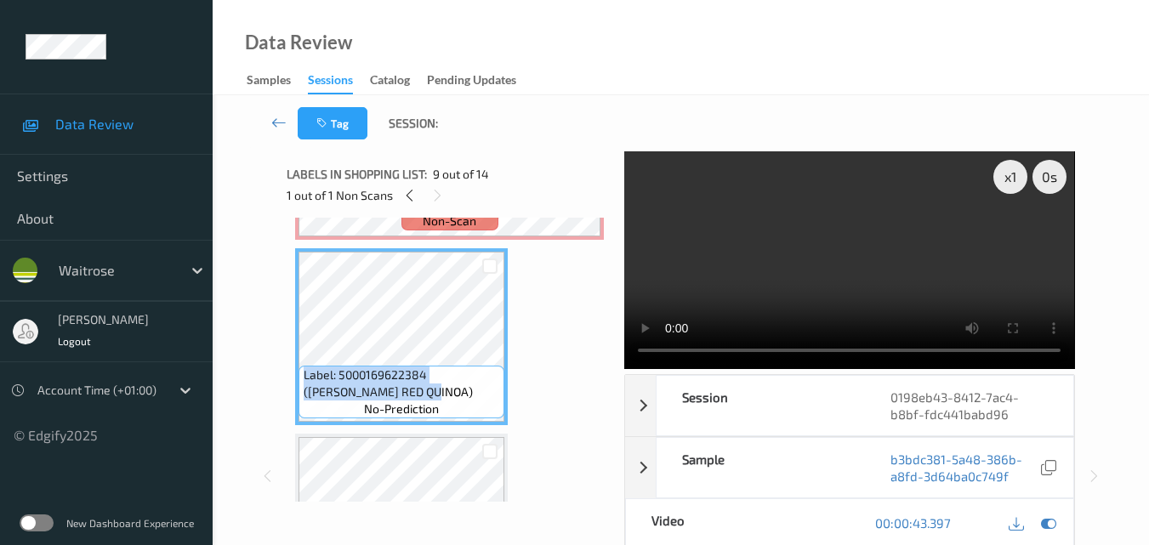
copy span "Label: 5000169622384 (WR WHITE RED QUINOA)"
click at [563, 307] on div "Label: 5063210056361 (WR DURAFOLD BAG) no-prediction Label: 5000169720059 (DORG…" at bounding box center [449, 58] width 309 height 2587
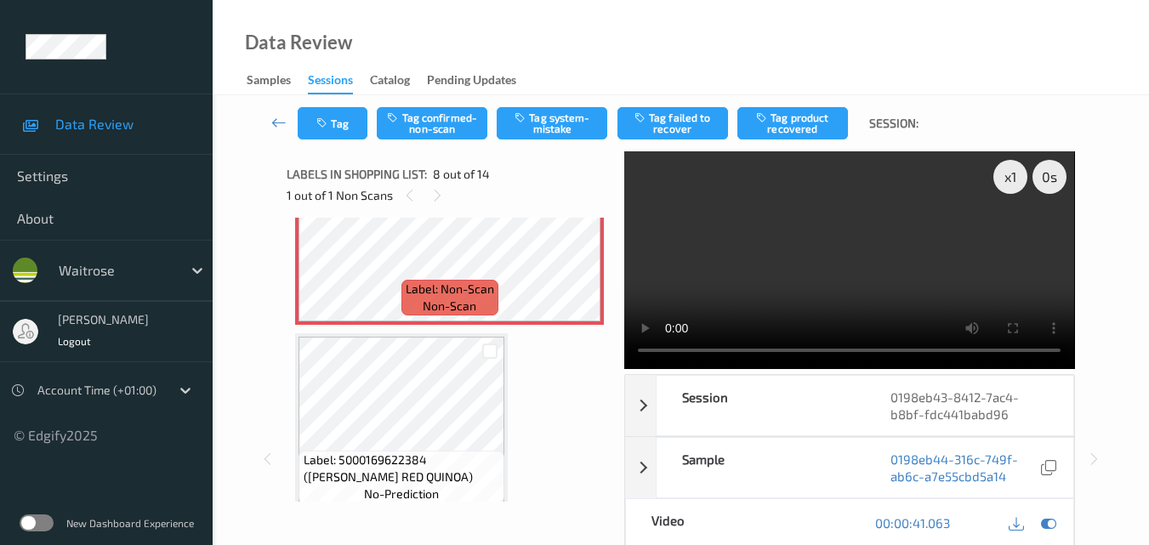
click at [908, 300] on video at bounding box center [849, 260] width 450 height 218
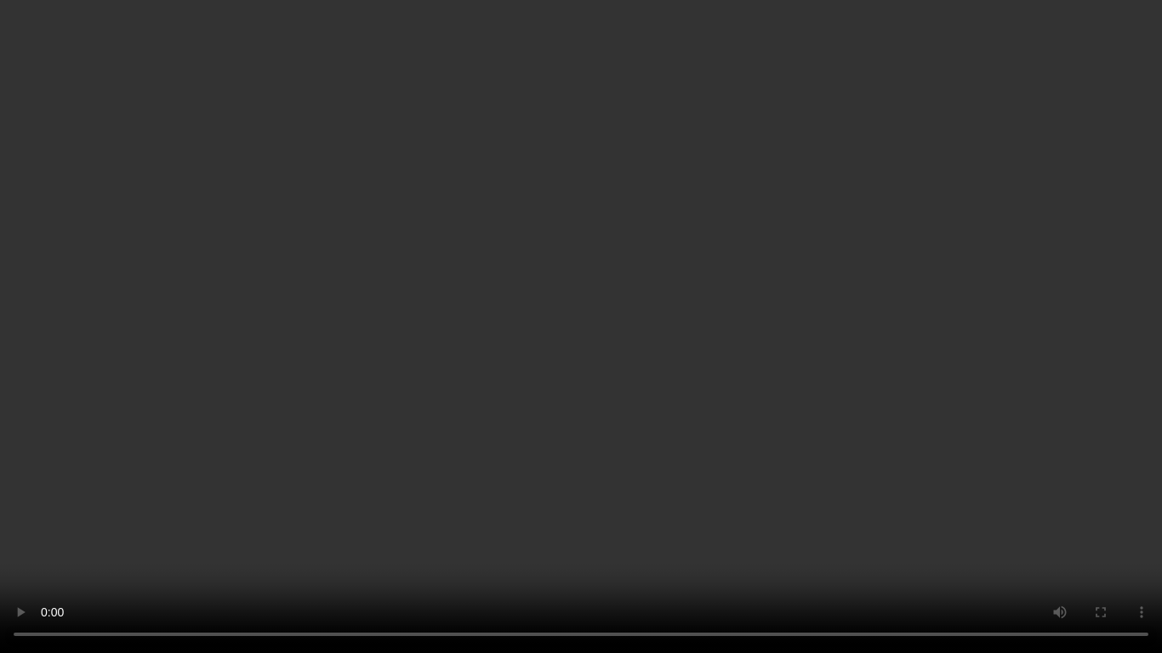
click at [889, 397] on video at bounding box center [581, 326] width 1162 height 653
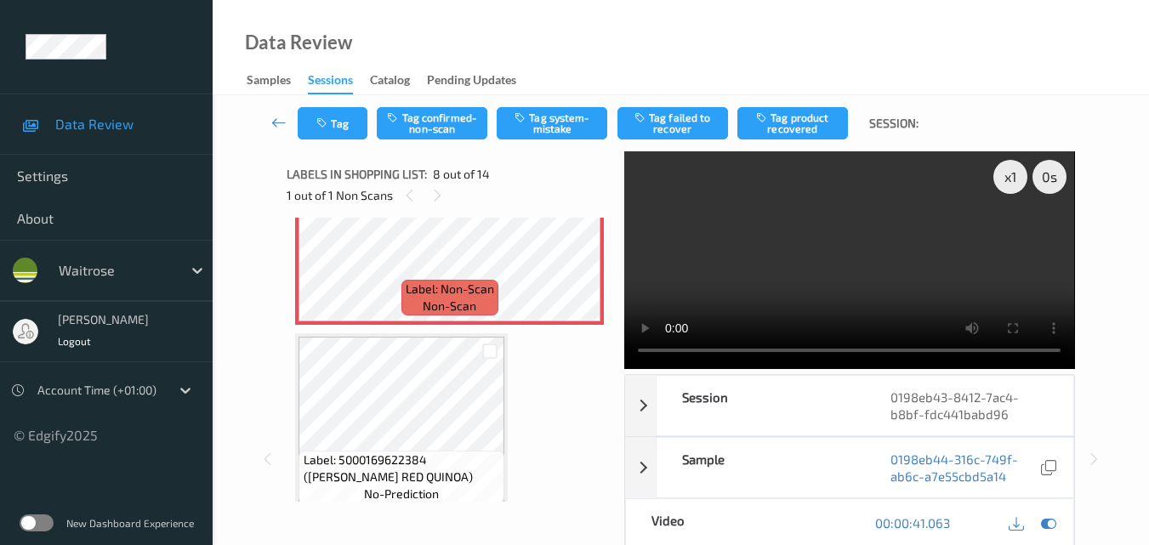
click at [803, 225] on video at bounding box center [849, 260] width 450 height 218
click at [878, 248] on video at bounding box center [849, 260] width 450 height 218
click at [809, 262] on video at bounding box center [849, 260] width 450 height 218
click at [808, 263] on video at bounding box center [849, 260] width 450 height 218
click at [407, 122] on button "Tag confirmed-non-scan" at bounding box center [432, 123] width 111 height 32
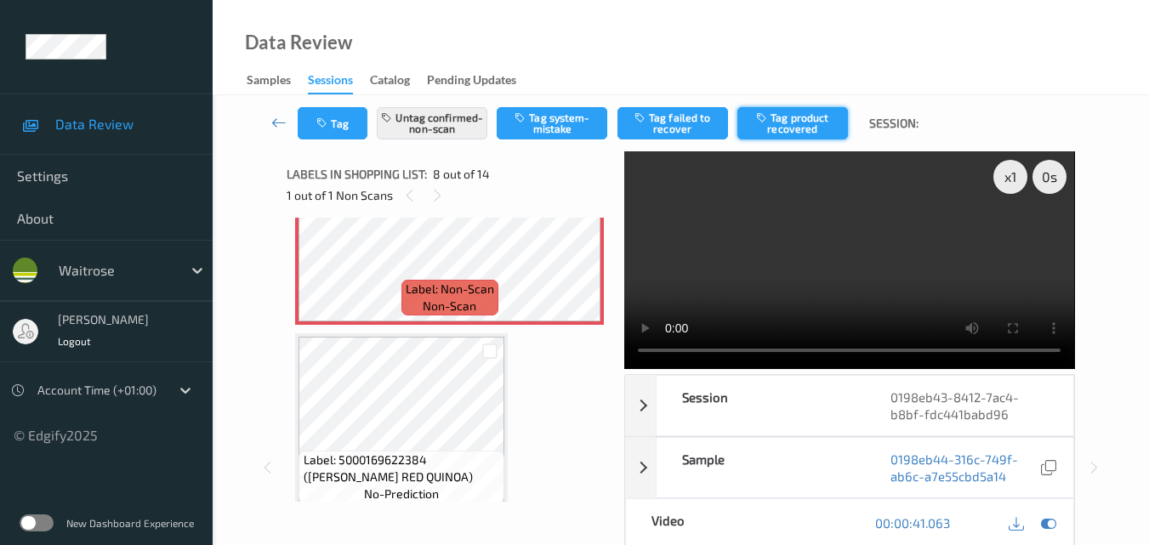
click at [800, 119] on button "Tag product recovered" at bounding box center [792, 123] width 111 height 32
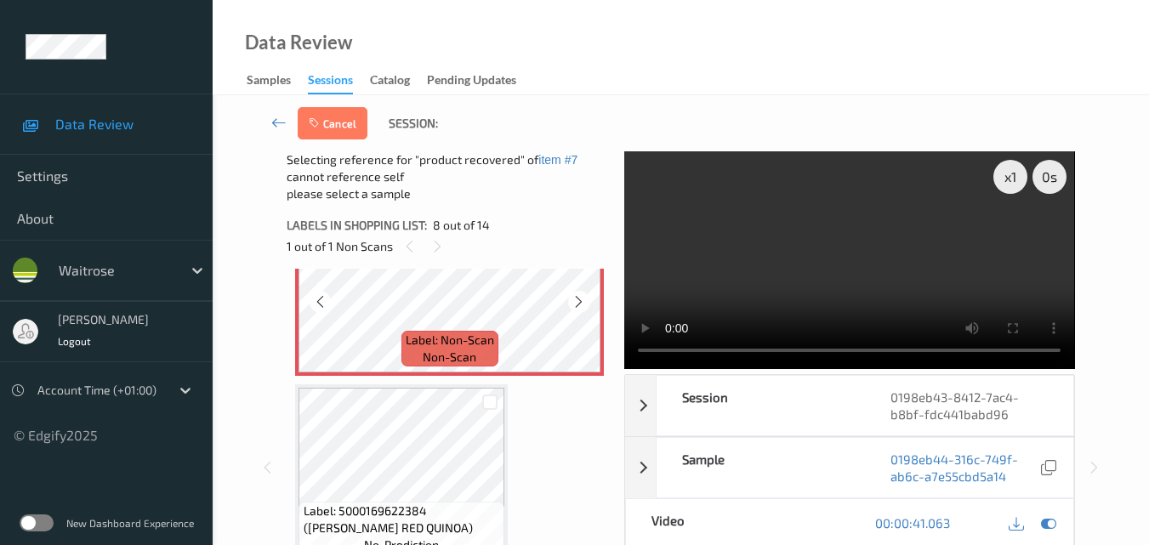
scroll to position [1461, 0]
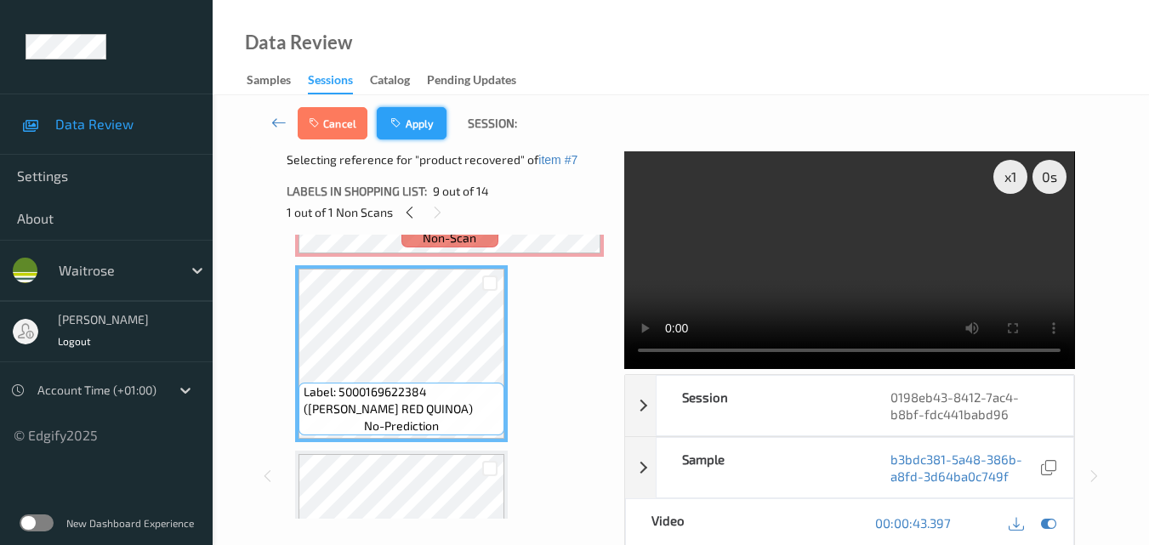
click at [425, 117] on button "Apply" at bounding box center [412, 123] width 70 height 32
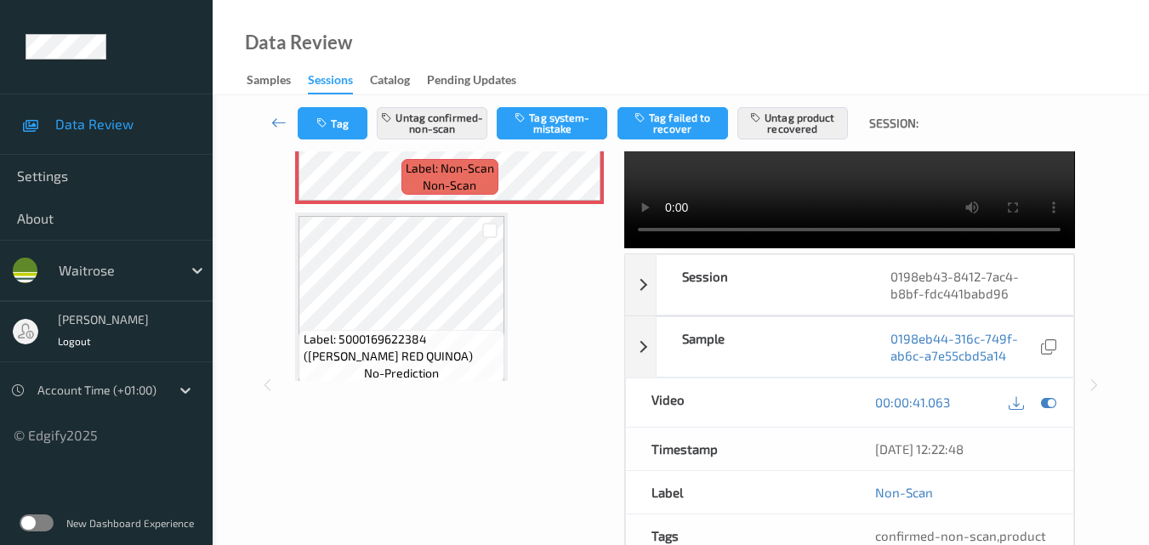
scroll to position [85, 0]
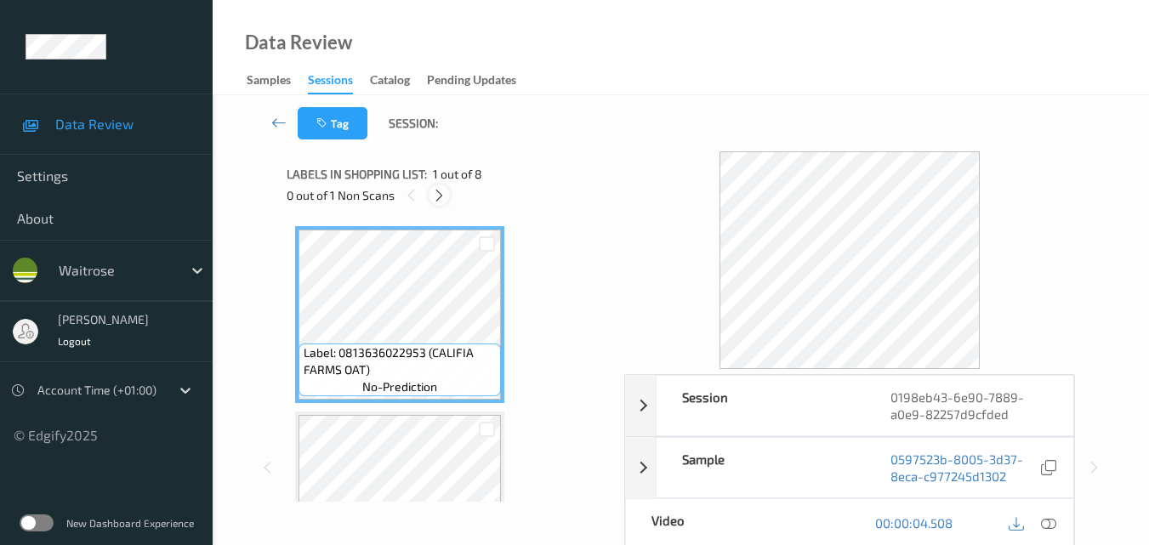
click at [431, 197] on div at bounding box center [439, 195] width 21 height 21
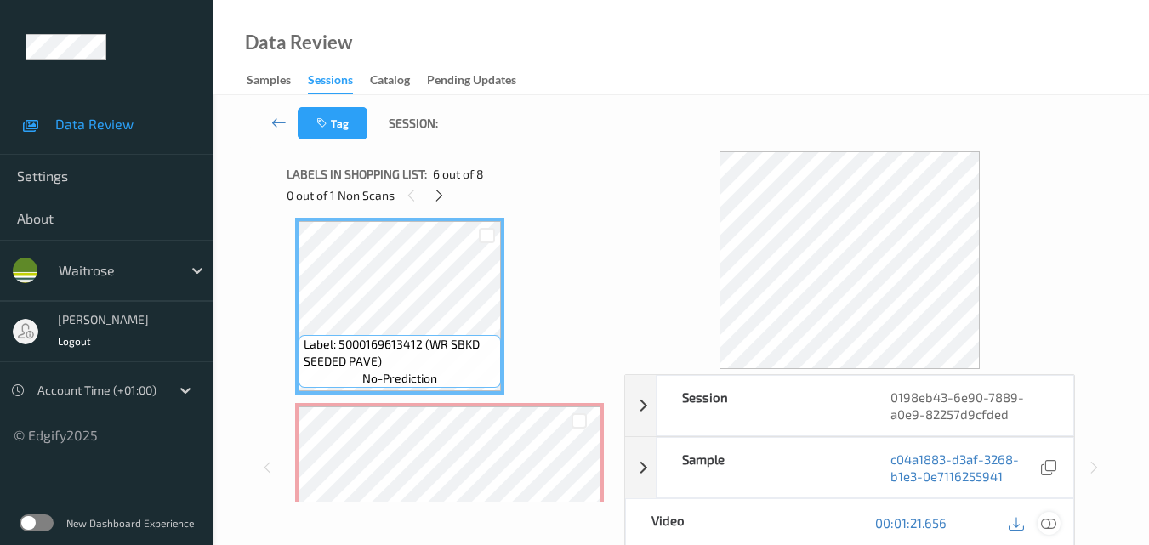
click at [1053, 527] on icon at bounding box center [1048, 522] width 15 height 15
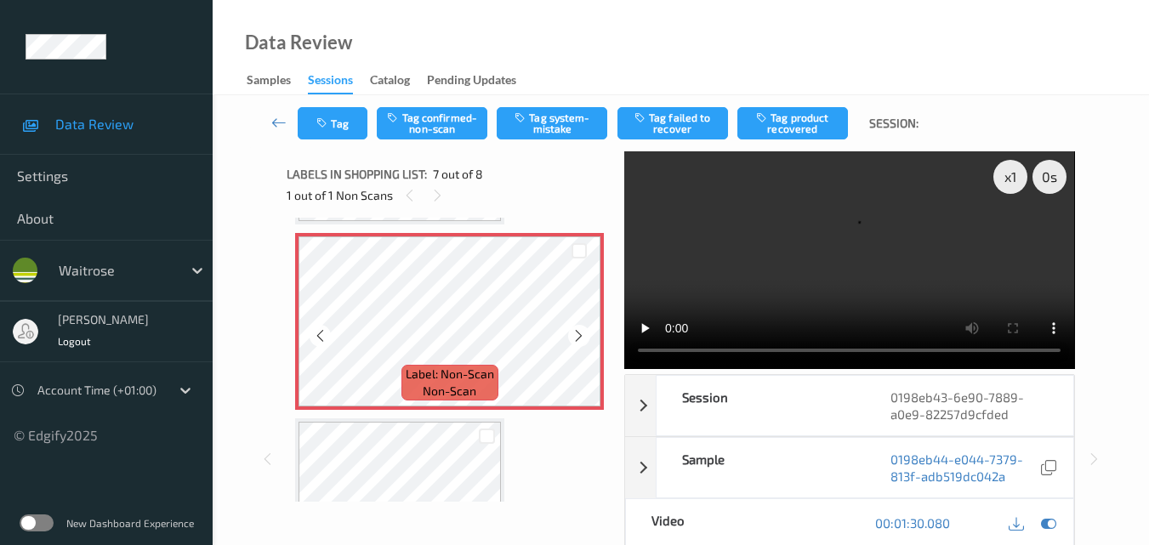
scroll to position [1021, 0]
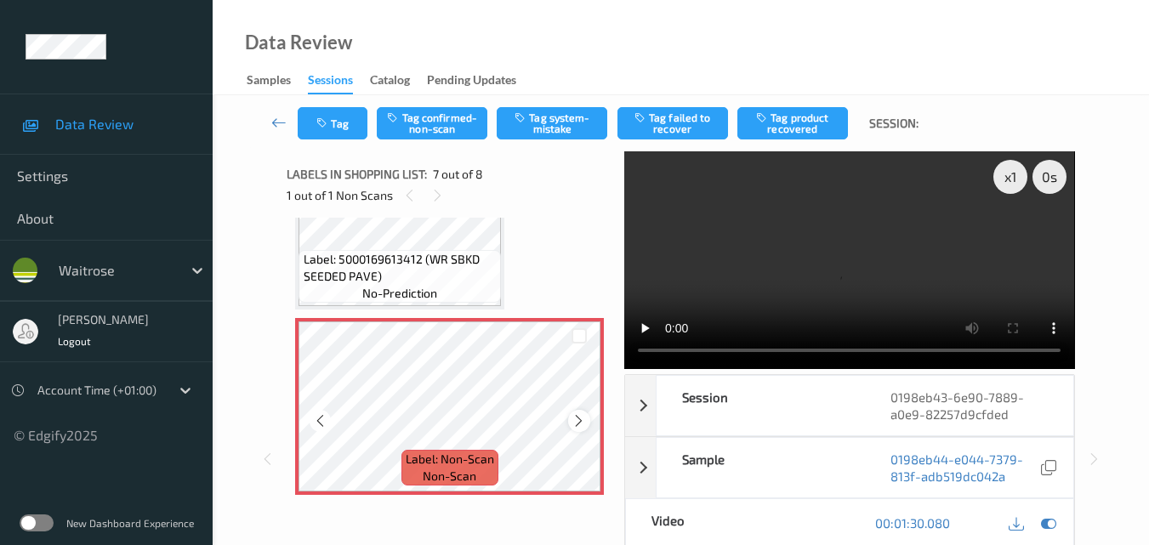
click at [584, 420] on icon at bounding box center [579, 420] width 14 height 15
click at [559, 124] on button "Tag system-mistake" at bounding box center [552, 123] width 111 height 32
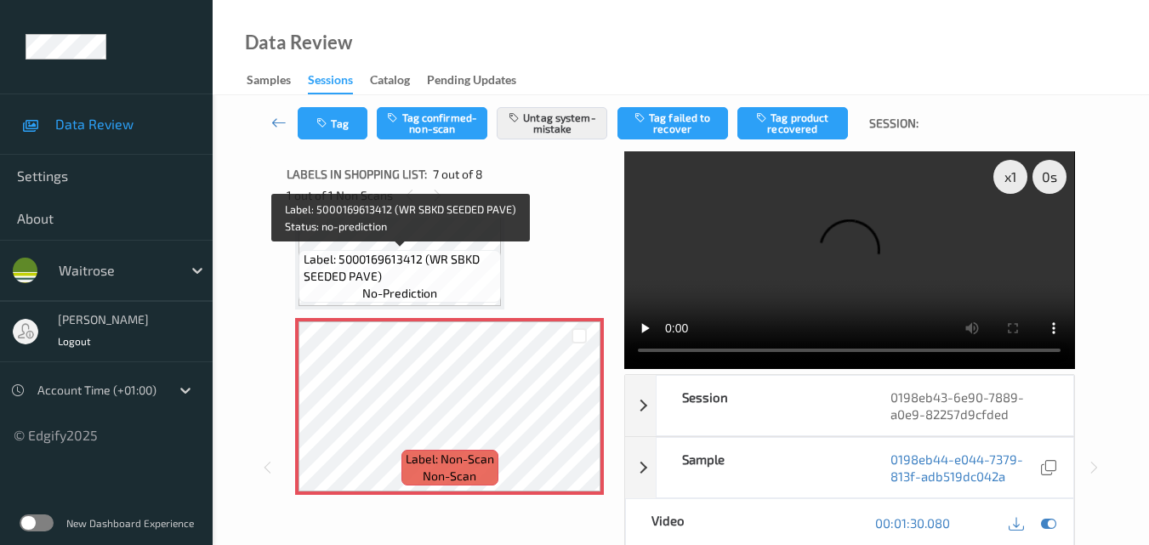
click at [424, 252] on span "Label: 5000169613412 (WR SBKD SEEDED PAVE)" at bounding box center [401, 268] width 194 height 34
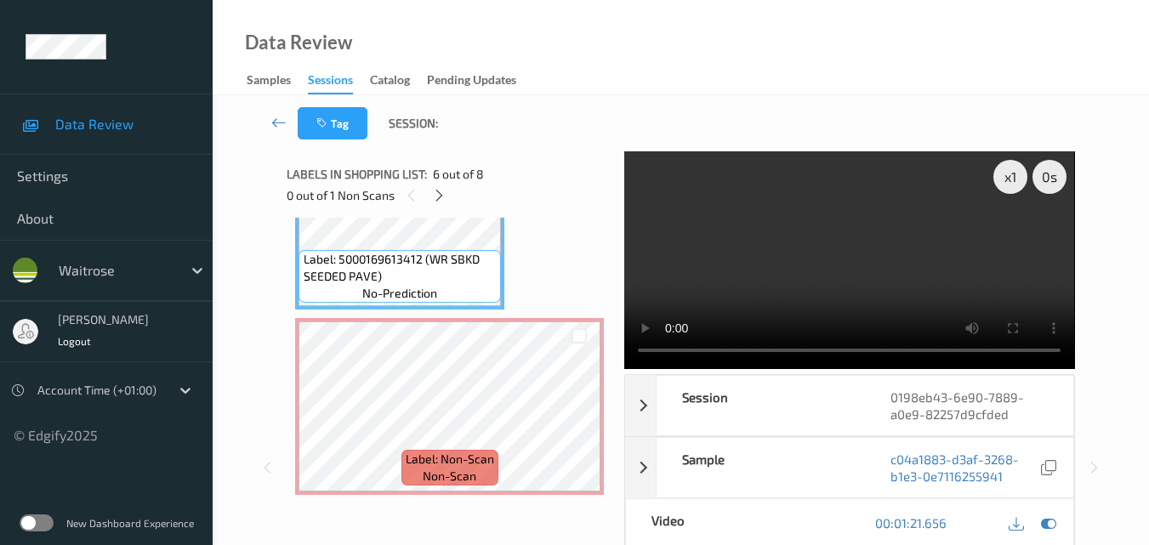
click at [796, 211] on video at bounding box center [849, 260] width 450 height 218
click at [798, 209] on video at bounding box center [849, 260] width 450 height 218
click at [823, 245] on video at bounding box center [849, 260] width 450 height 218
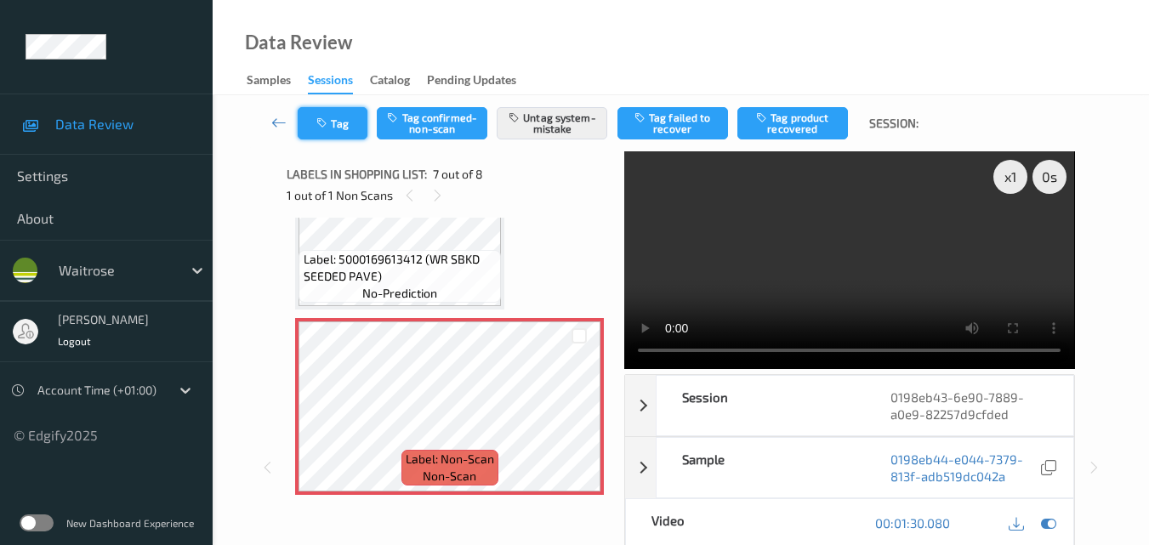
click at [333, 123] on button "Tag" at bounding box center [333, 123] width 70 height 32
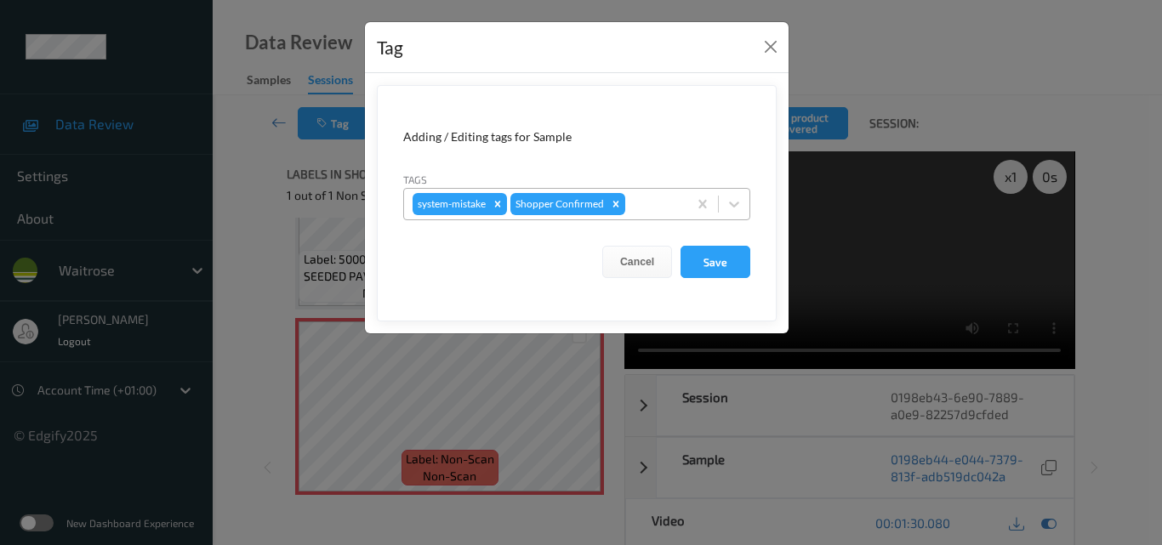
click at [649, 211] on div at bounding box center [654, 204] width 50 height 20
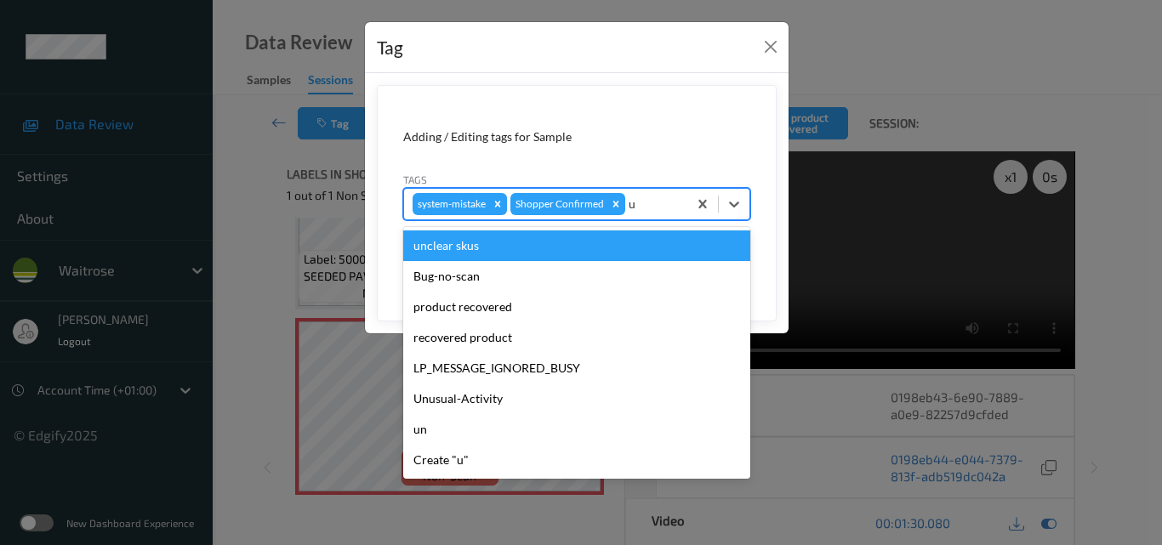
type input "un"
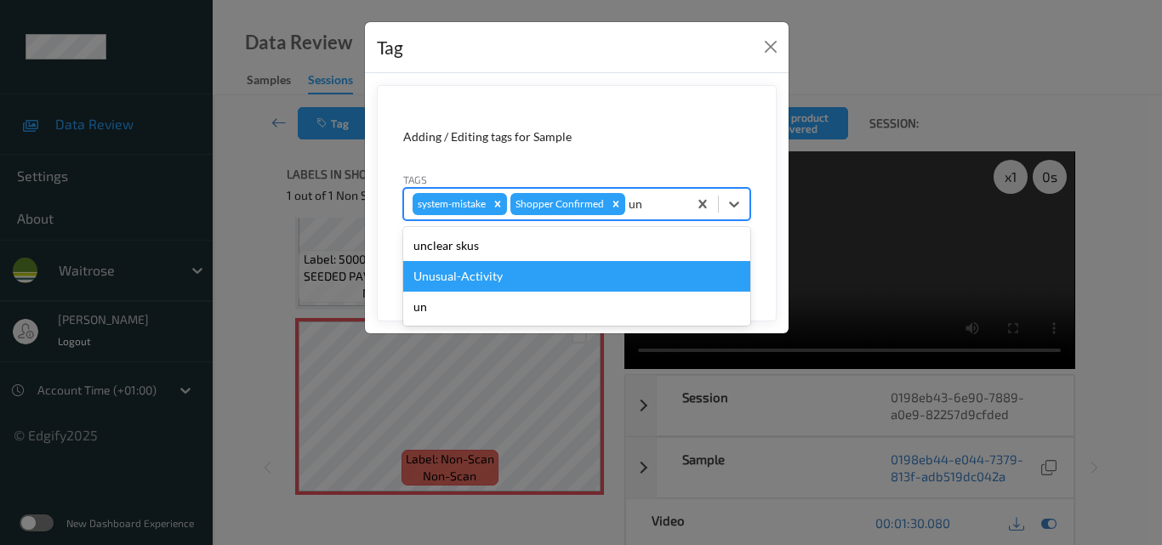
click at [435, 267] on div "Unusual-Activity" at bounding box center [576, 276] width 347 height 31
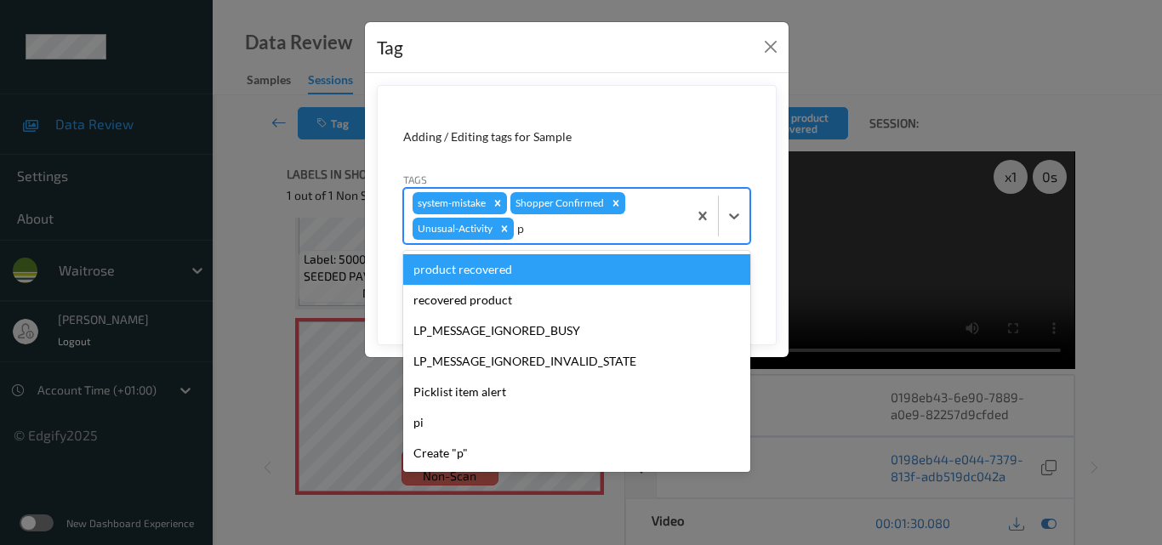
type input "pi"
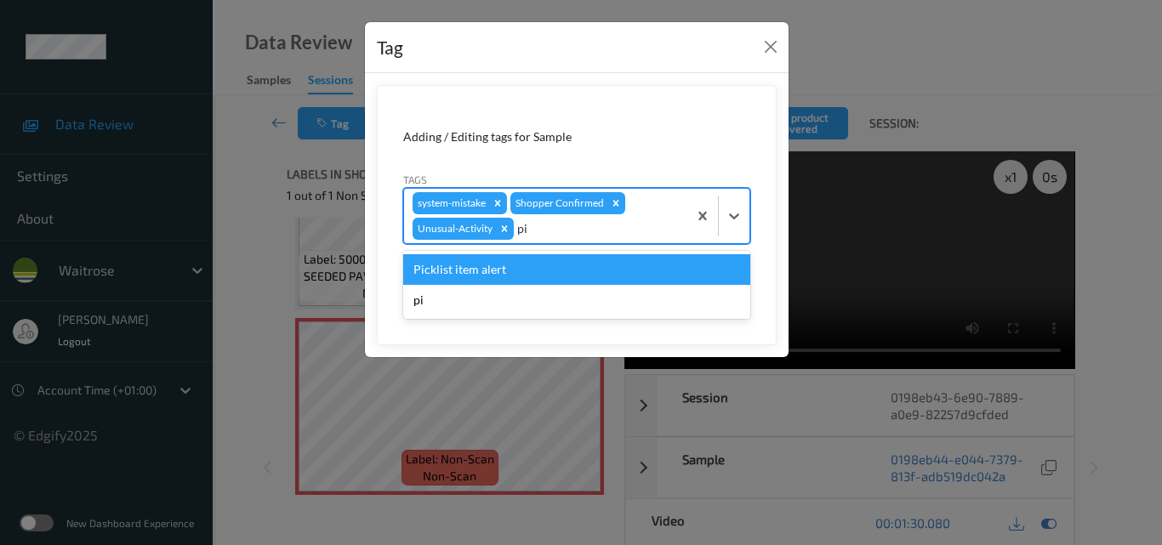
click at [435, 267] on div "Picklist item alert" at bounding box center [576, 269] width 347 height 31
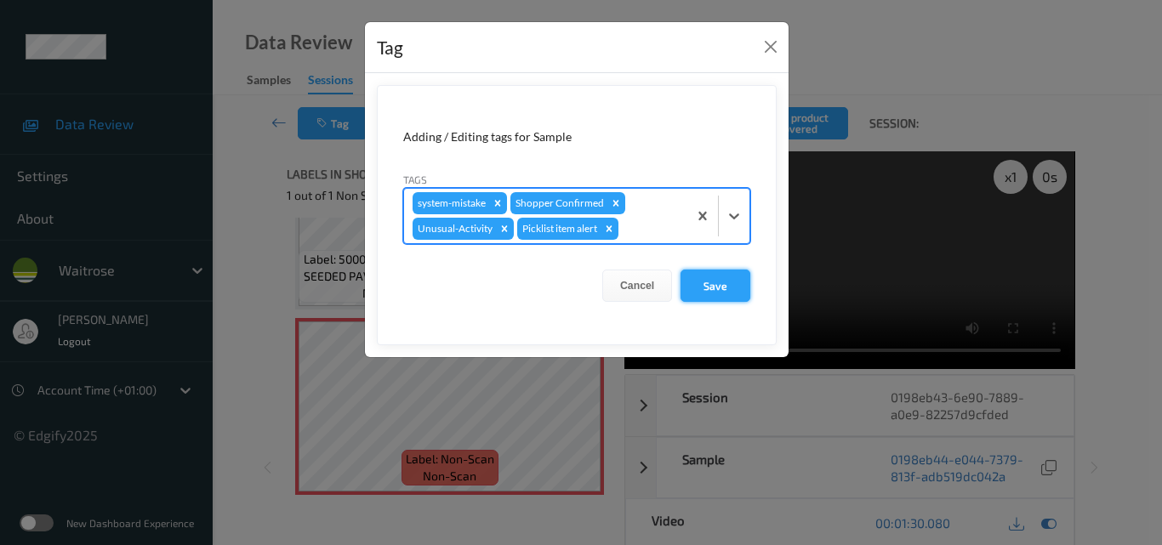
click at [712, 291] on button "Save" at bounding box center [715, 286] width 70 height 32
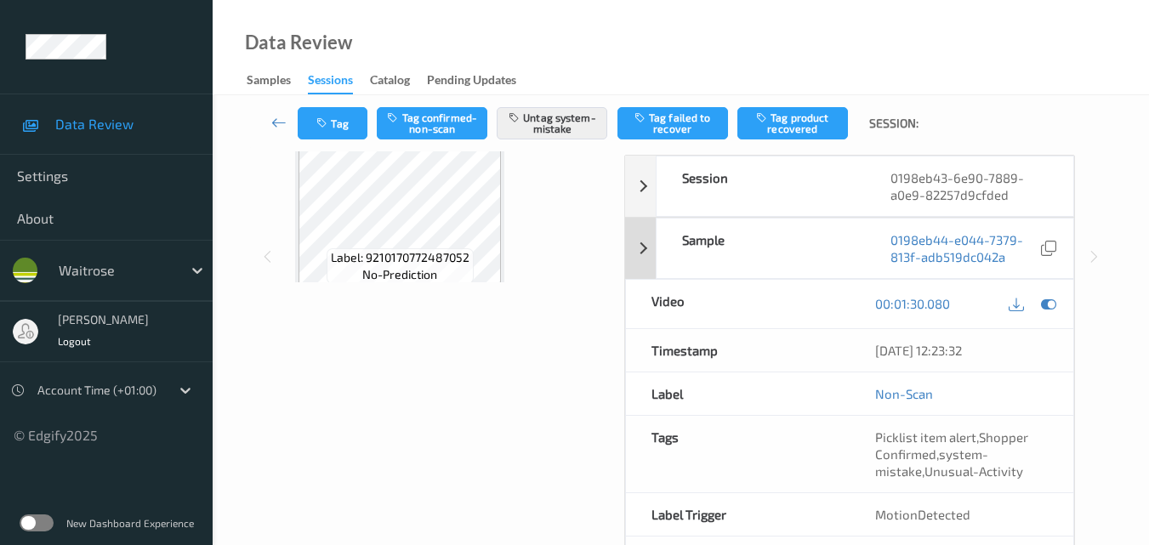
scroll to position [255, 0]
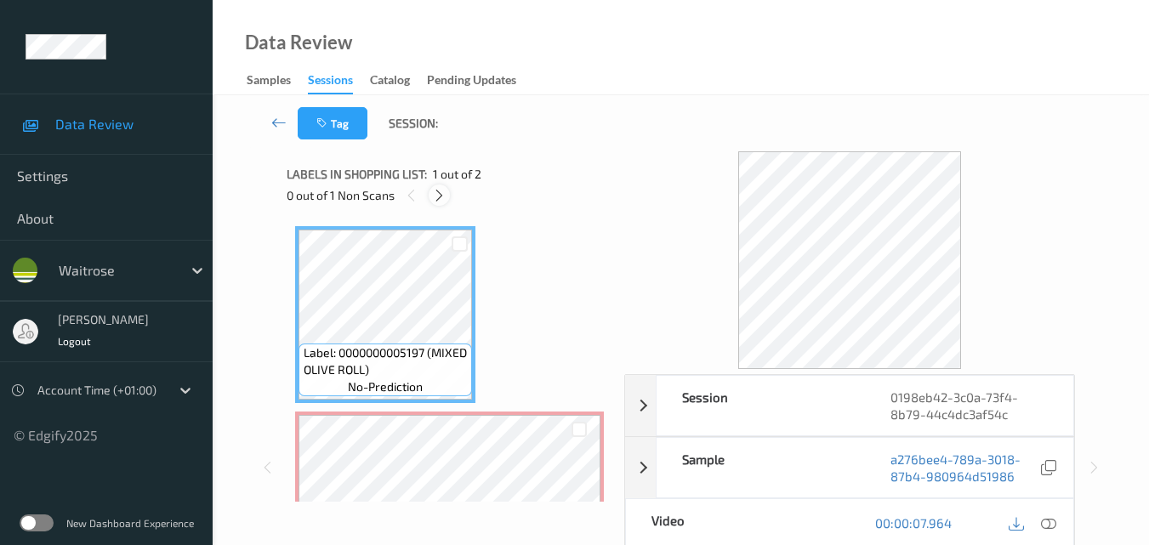
click at [445, 191] on icon at bounding box center [439, 195] width 14 height 15
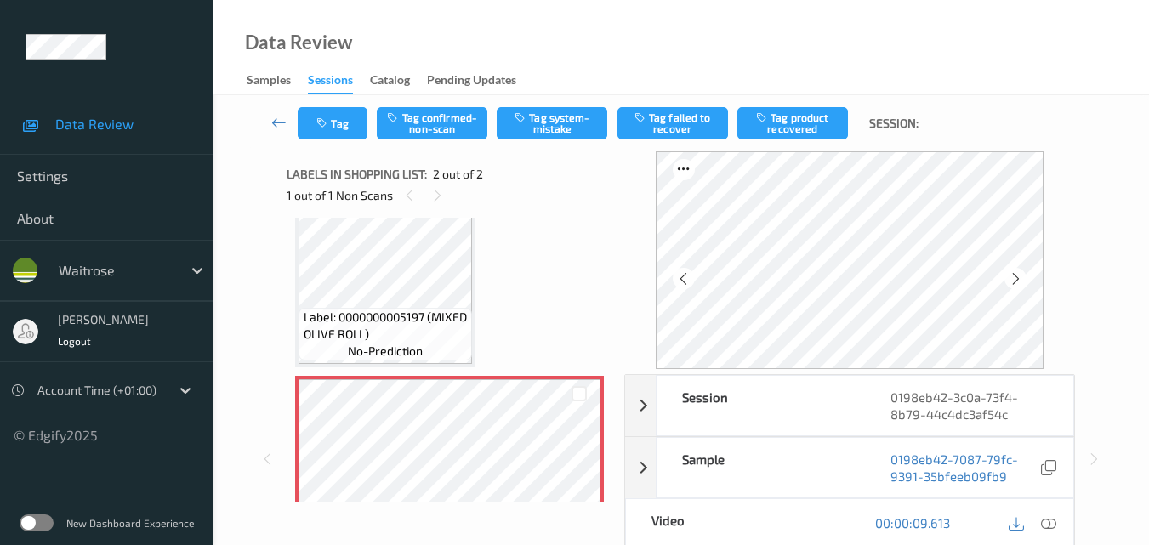
scroll to position [94, 0]
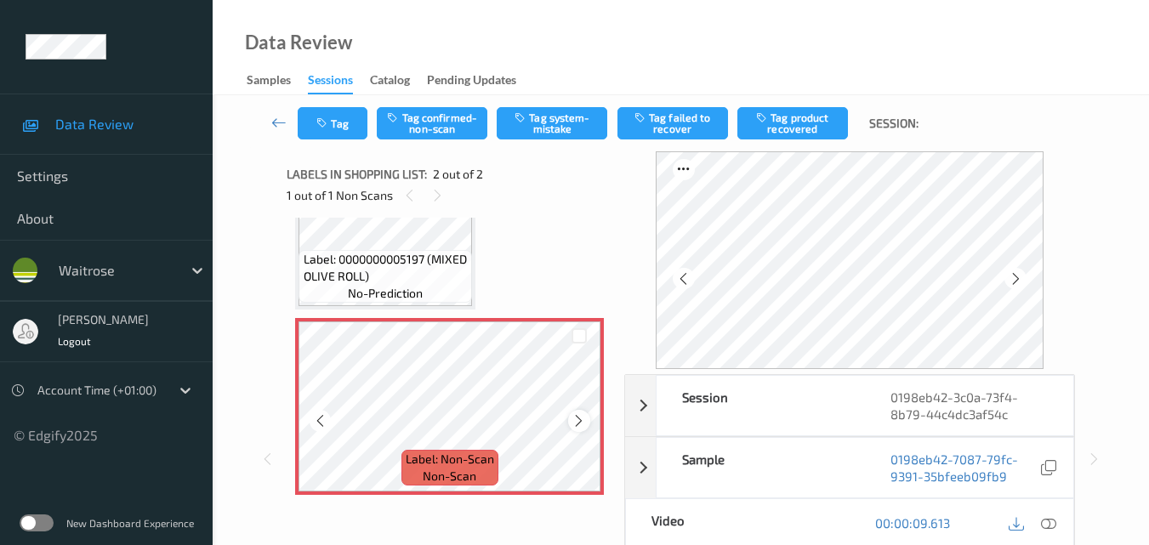
click at [568, 417] on div at bounding box center [578, 420] width 21 height 21
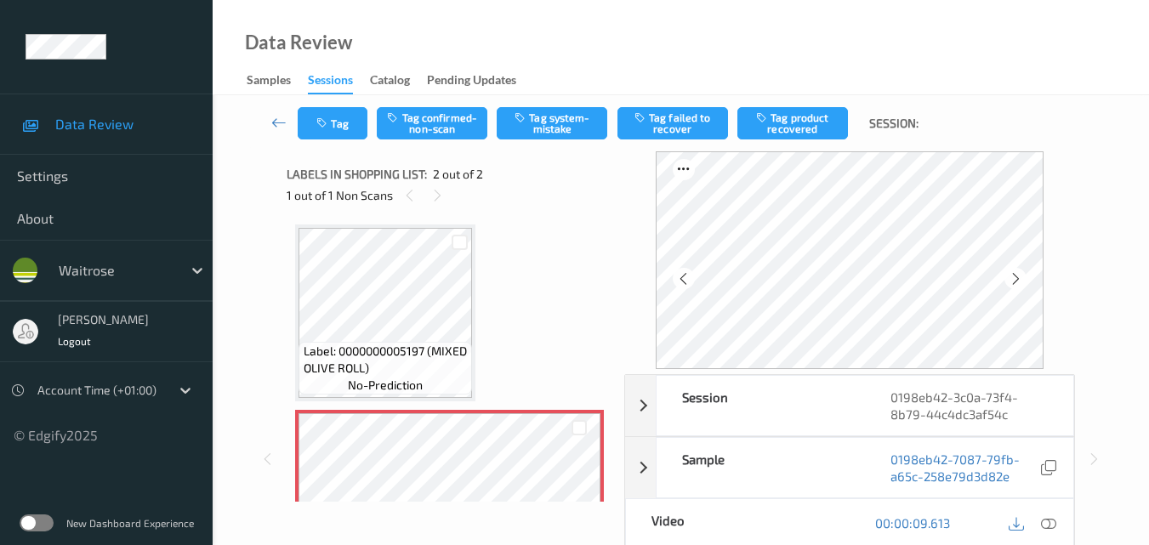
scroll to position [0, 0]
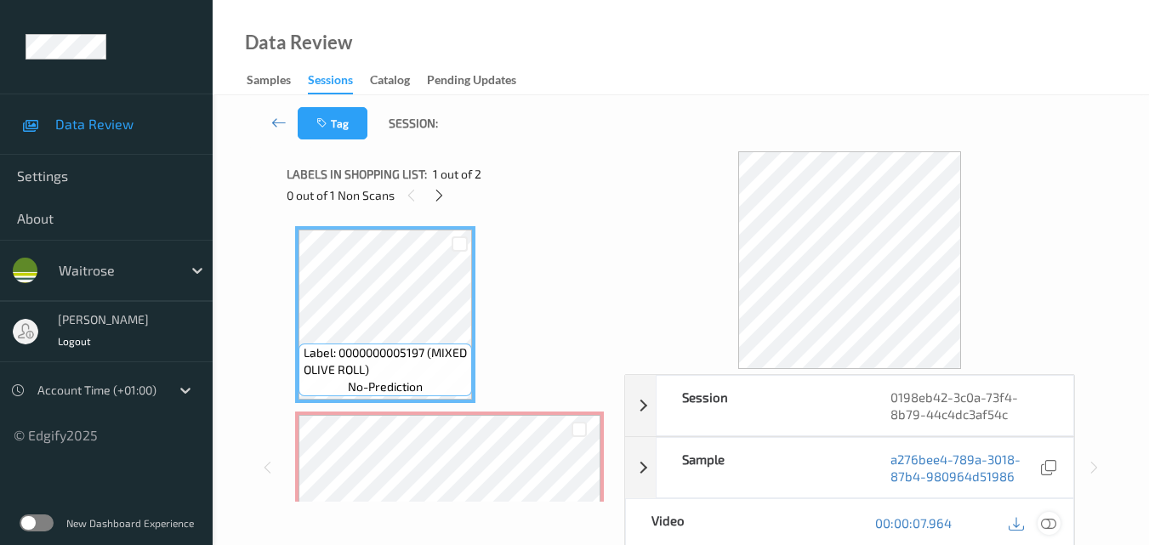
click at [1051, 518] on icon at bounding box center [1048, 522] width 15 height 15
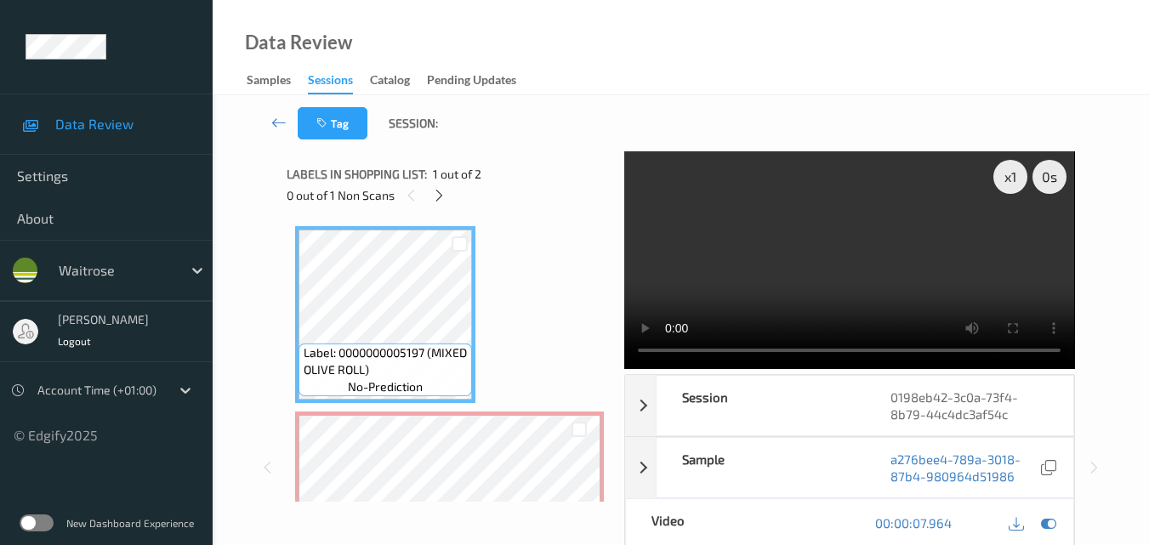
click at [861, 244] on video at bounding box center [849, 260] width 450 height 218
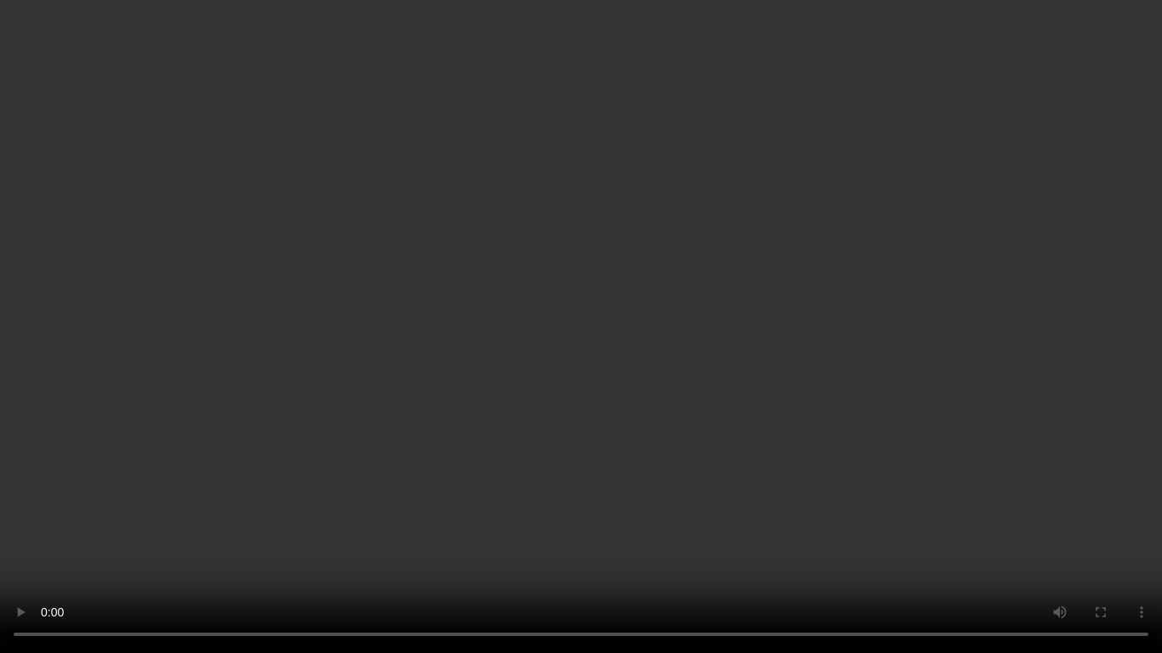
click at [767, 379] on video at bounding box center [581, 326] width 1162 height 653
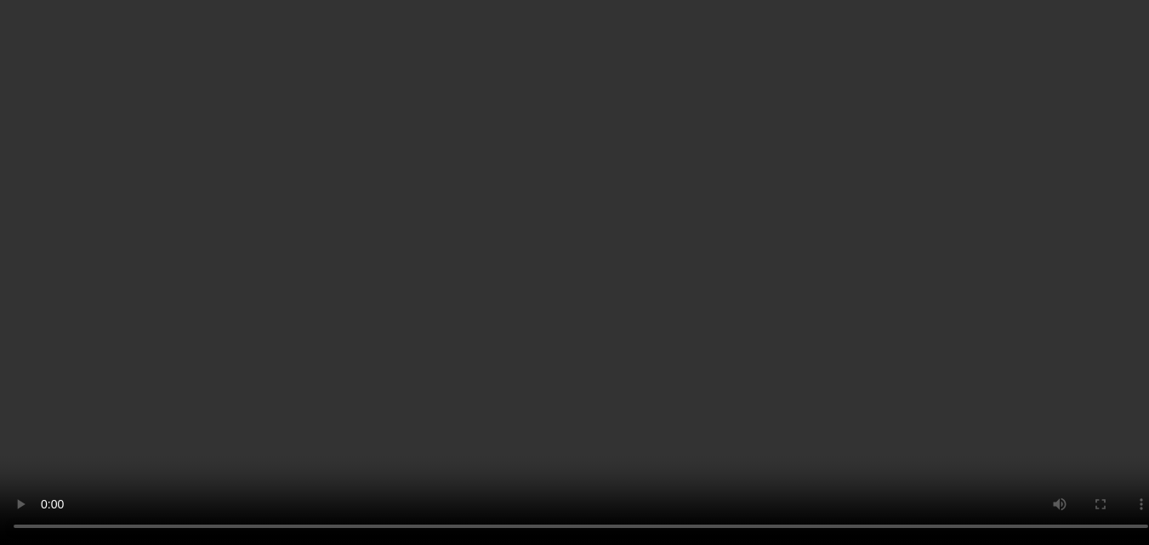
scroll to position [95, 0]
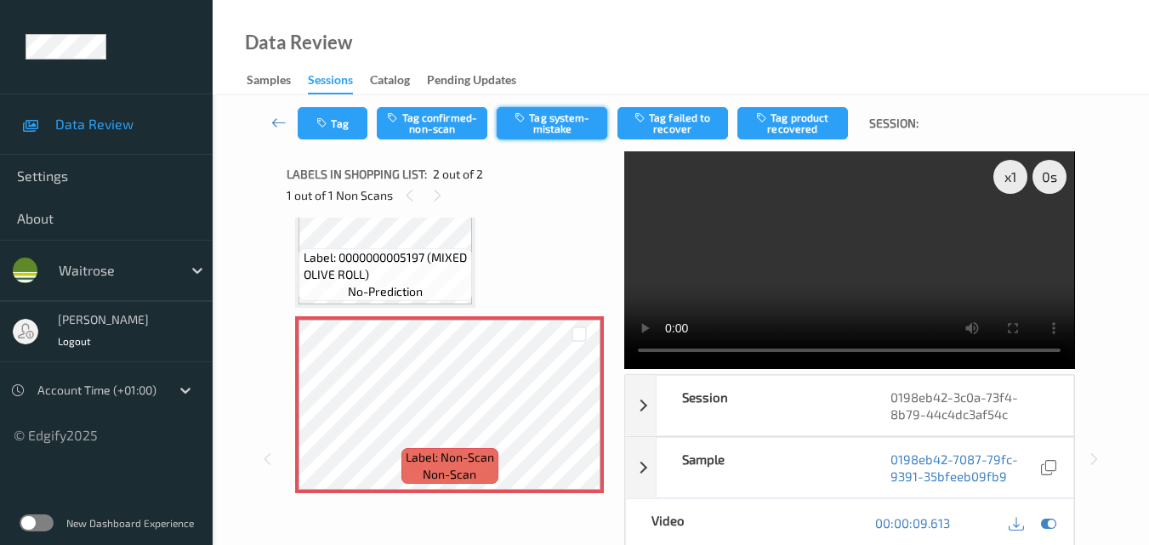
click at [562, 124] on button "Tag system-mistake" at bounding box center [552, 123] width 111 height 32
click at [336, 134] on button "Tag" at bounding box center [333, 123] width 70 height 32
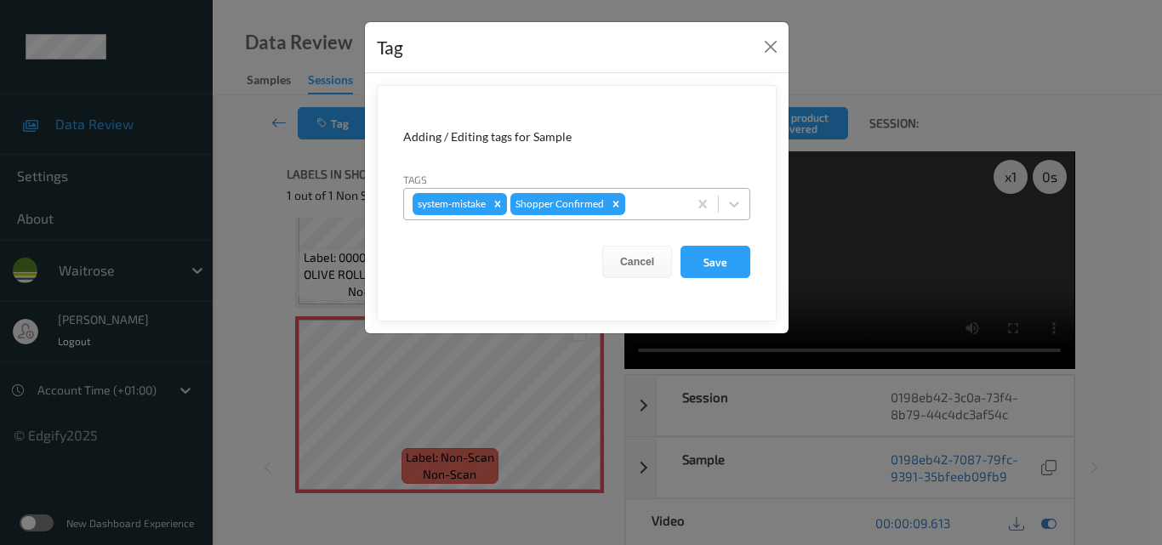
click at [637, 202] on div at bounding box center [654, 204] width 50 height 20
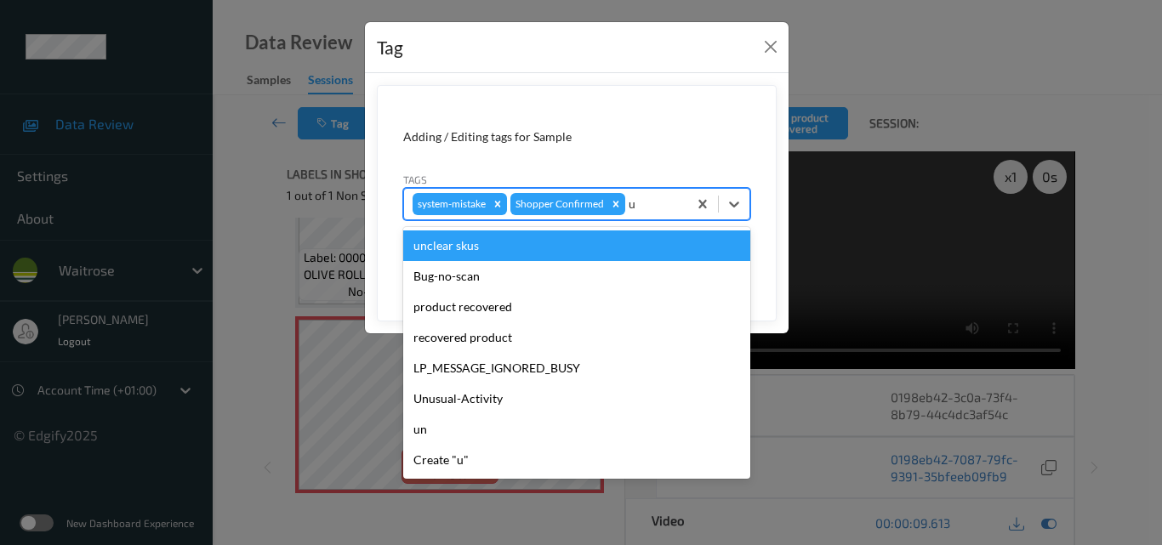
type input "un"
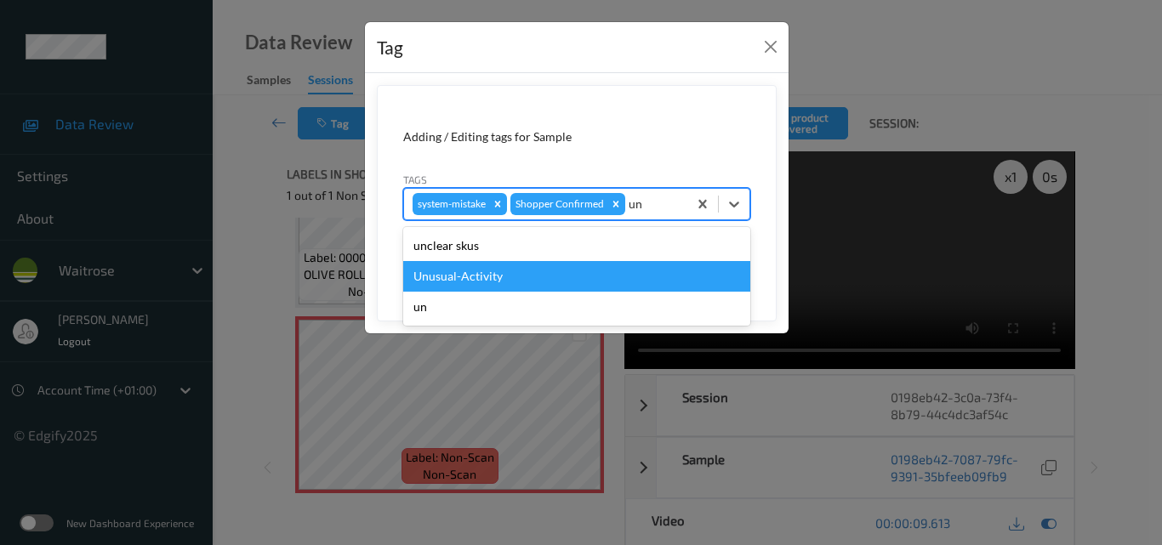
click at [543, 277] on div "Unusual-Activity" at bounding box center [576, 276] width 347 height 31
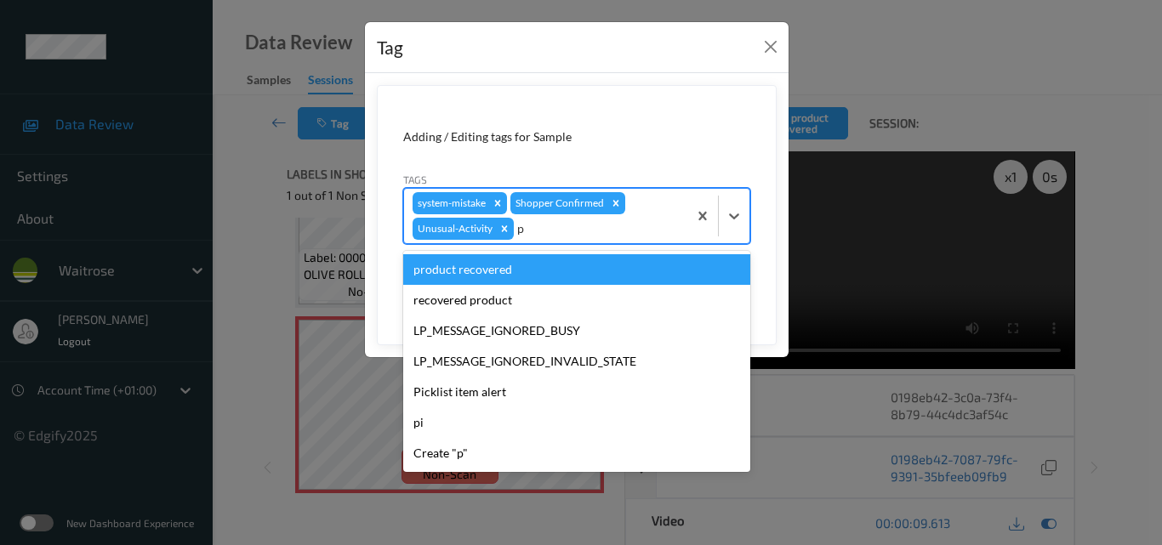
type input "pi"
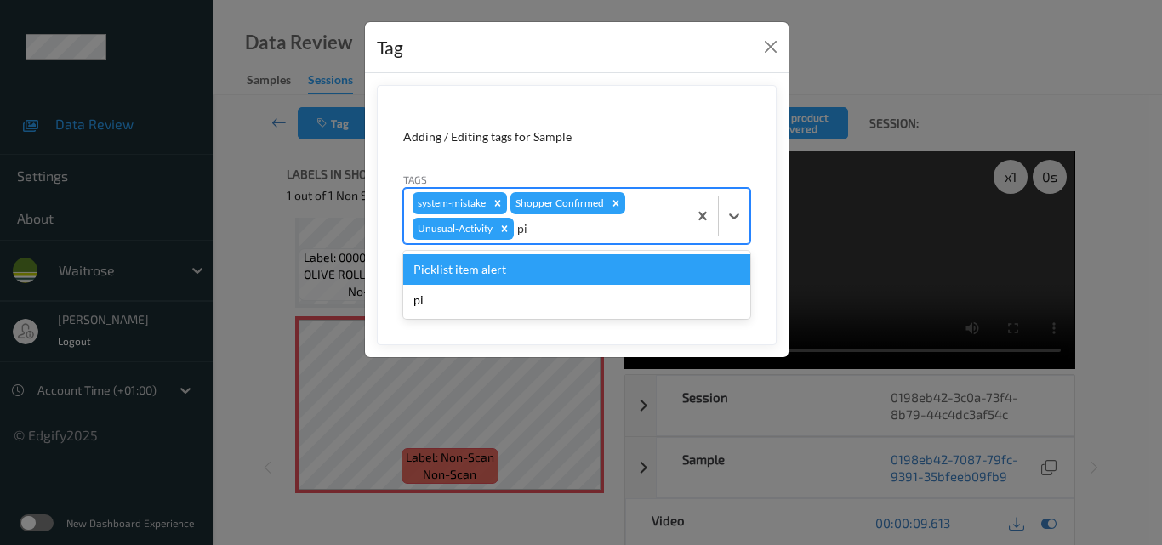
click at [543, 277] on div "Picklist item alert" at bounding box center [576, 269] width 347 height 31
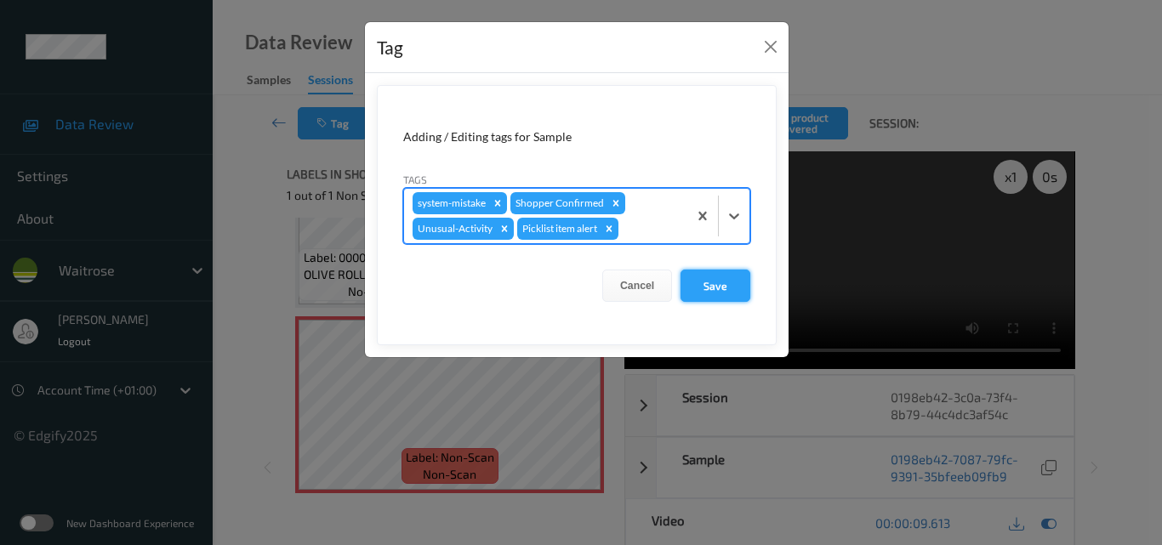
click at [719, 289] on button "Save" at bounding box center [715, 286] width 70 height 32
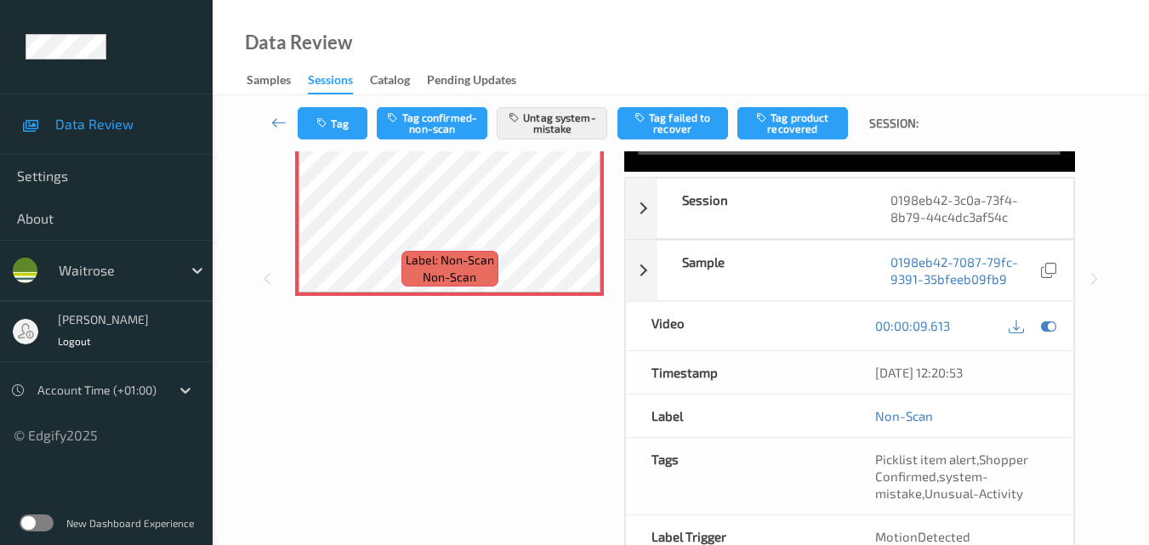
scroll to position [200, 0]
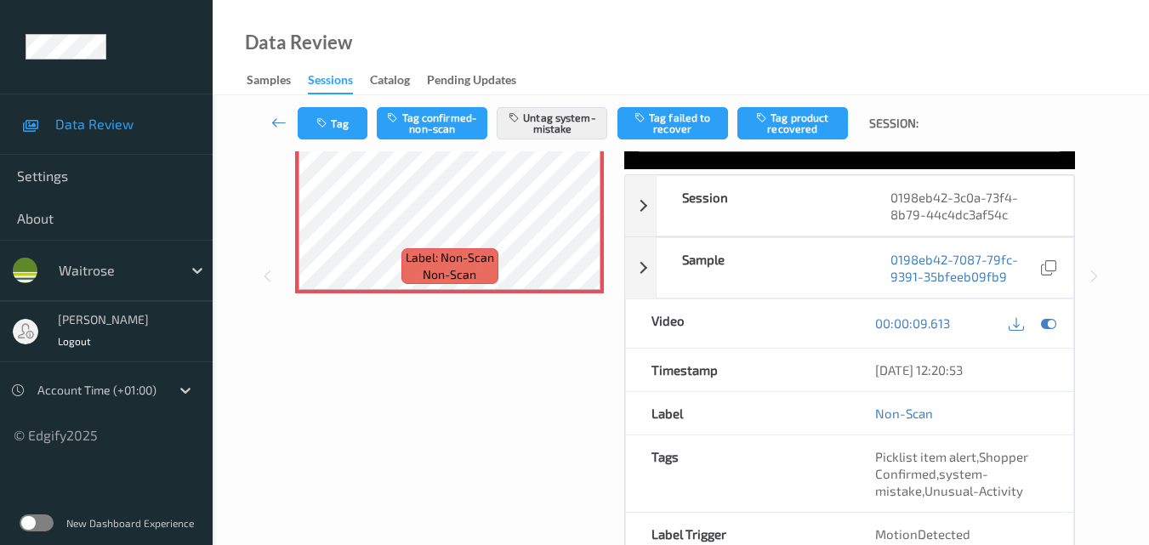
click at [652, 25] on div "Data Review Samples Sessions Catalog Pending Updates" at bounding box center [681, 47] width 936 height 95
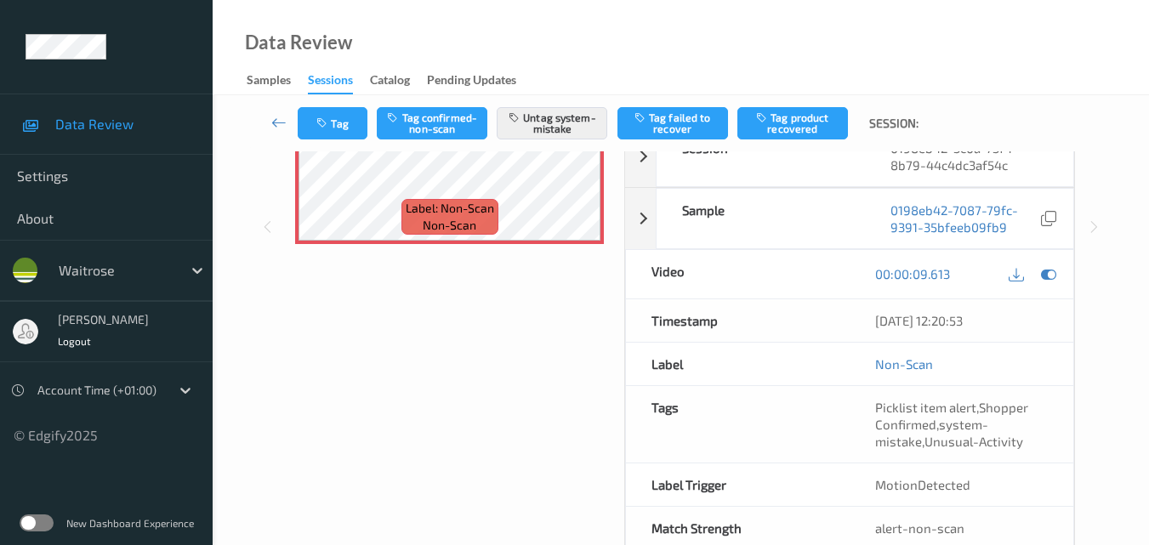
scroll to position [285, 0]
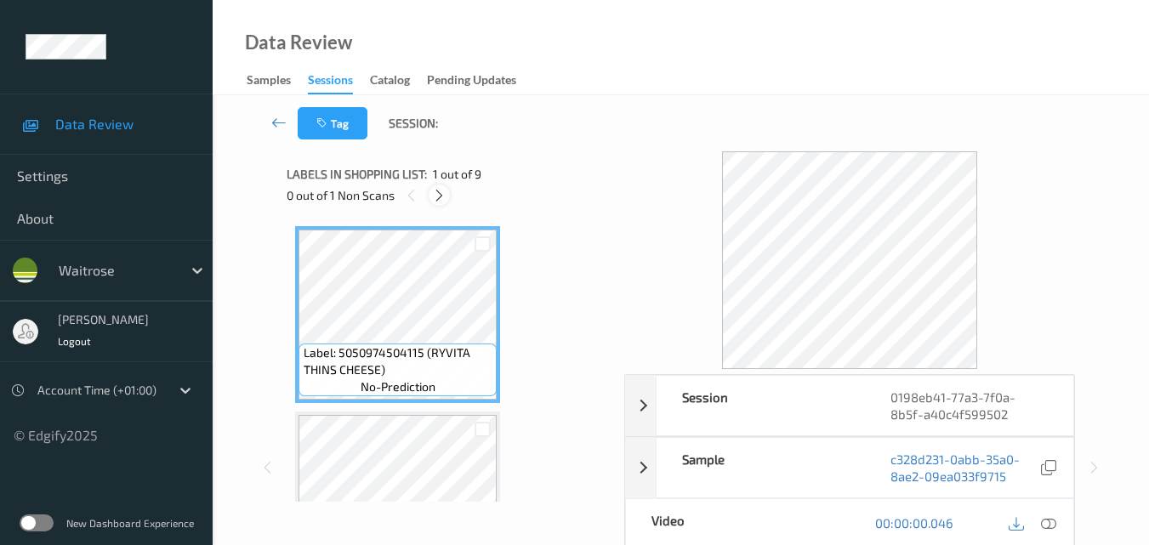
click at [441, 199] on icon at bounding box center [439, 195] width 14 height 15
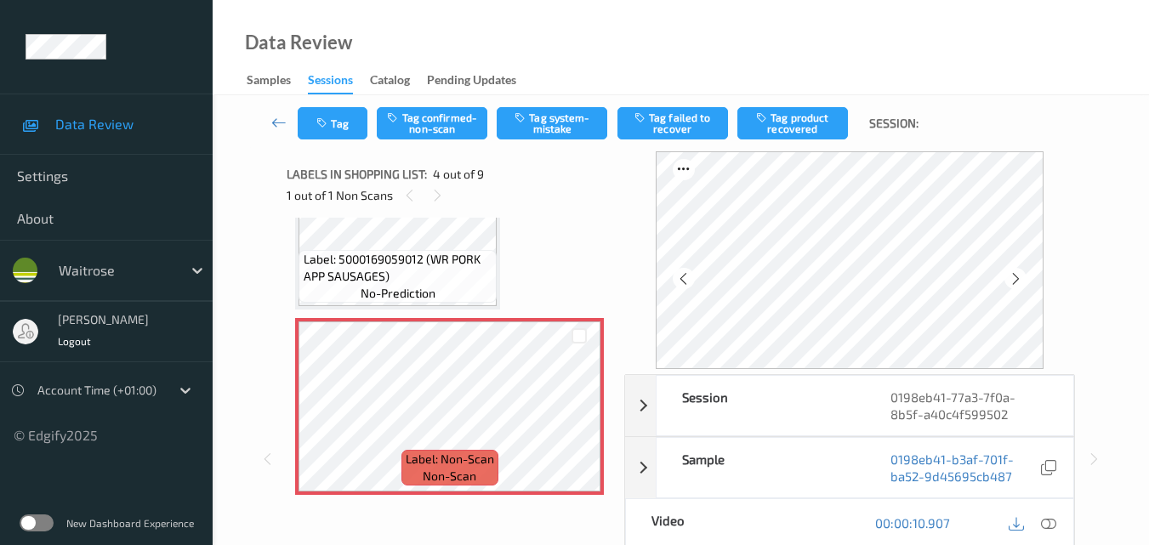
scroll to position [379, 0]
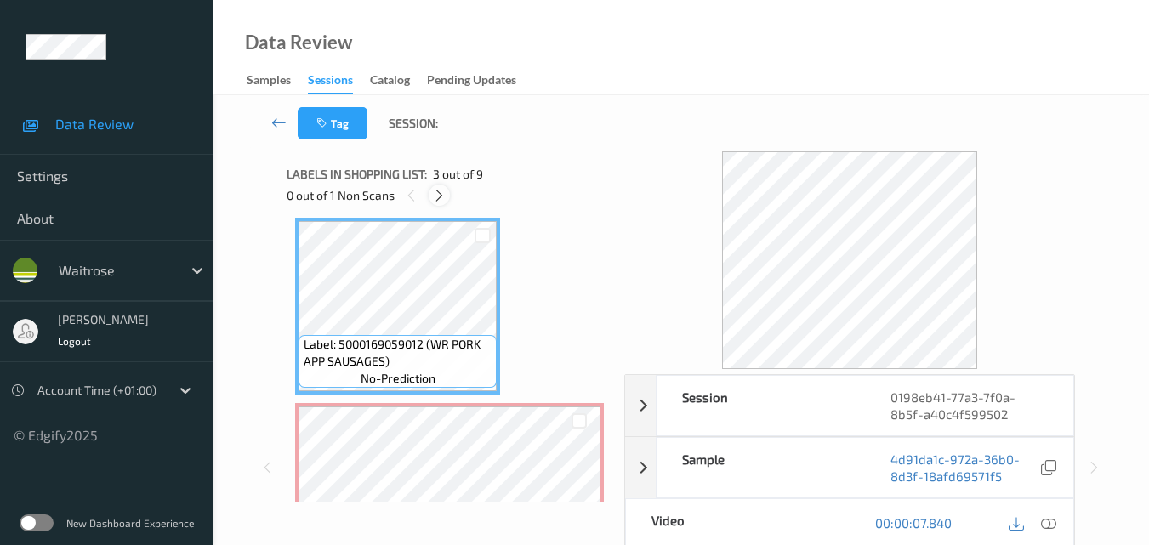
click at [443, 196] on icon at bounding box center [439, 195] width 14 height 15
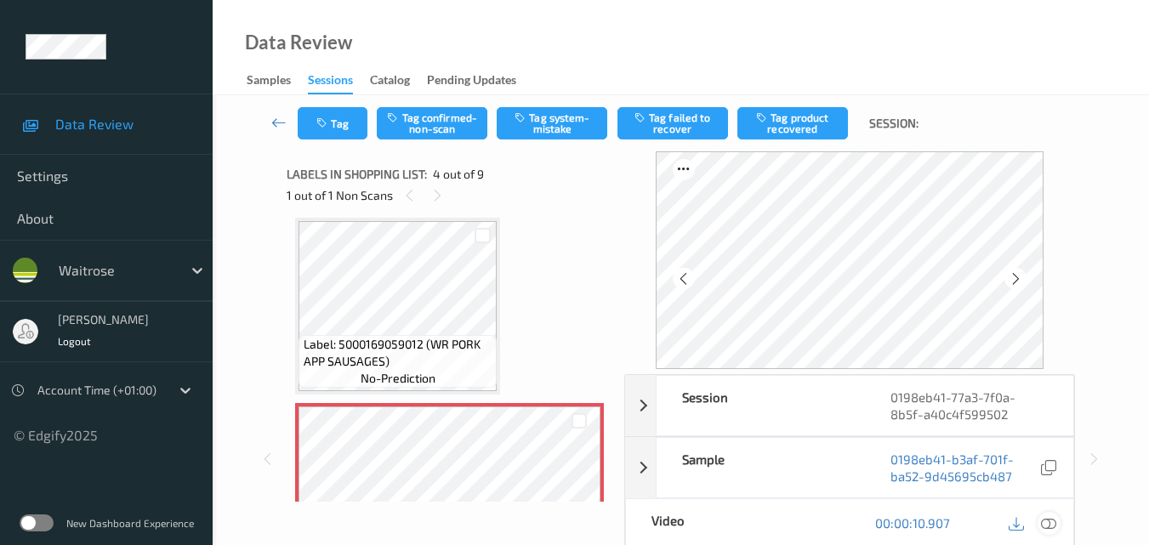
click at [1056, 518] on icon at bounding box center [1048, 522] width 15 height 15
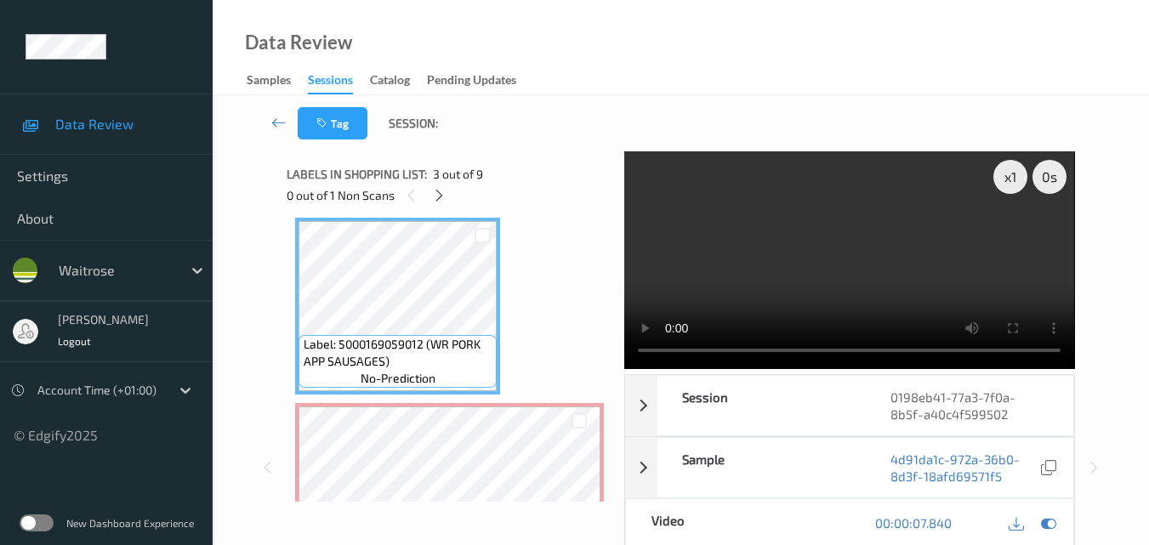
click at [893, 252] on video at bounding box center [849, 260] width 450 height 218
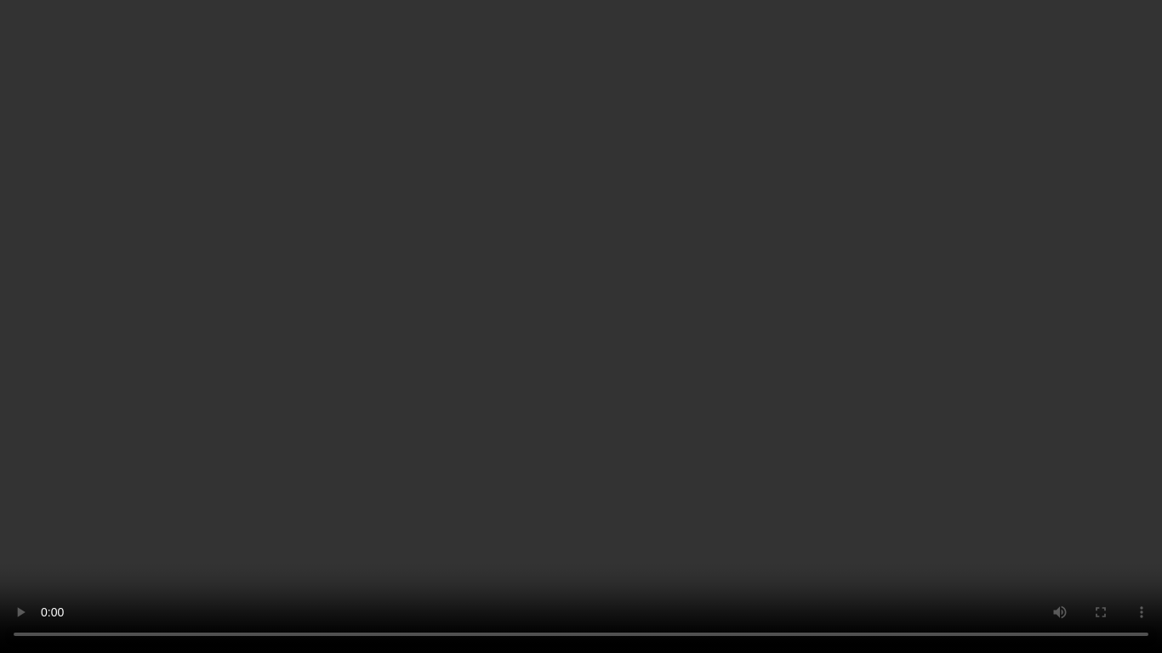
click at [1010, 407] on video at bounding box center [581, 326] width 1162 height 653
click at [913, 430] on video at bounding box center [581, 326] width 1162 height 653
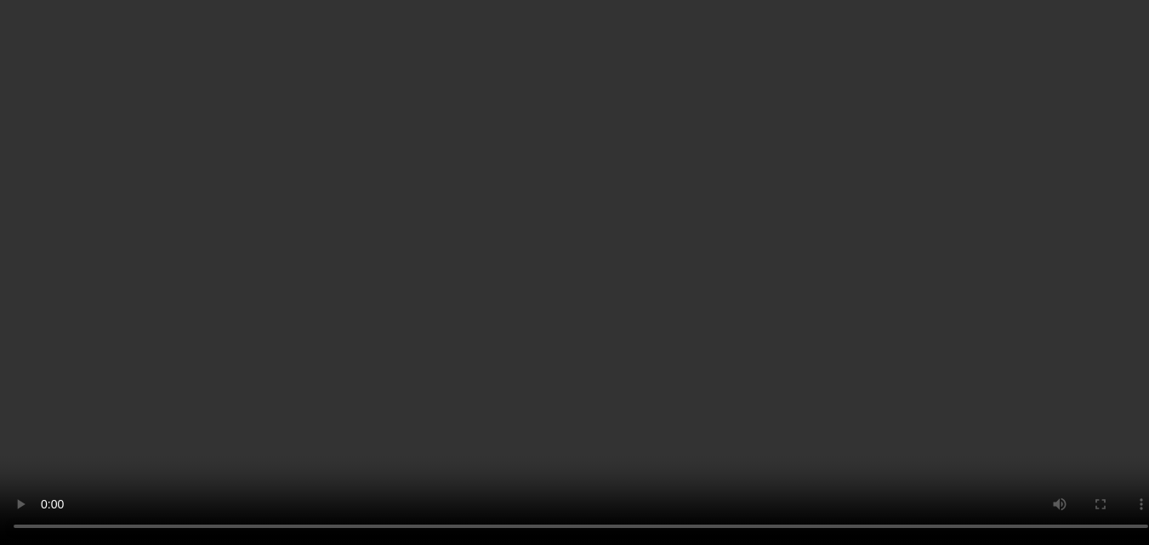
scroll to position [549, 0]
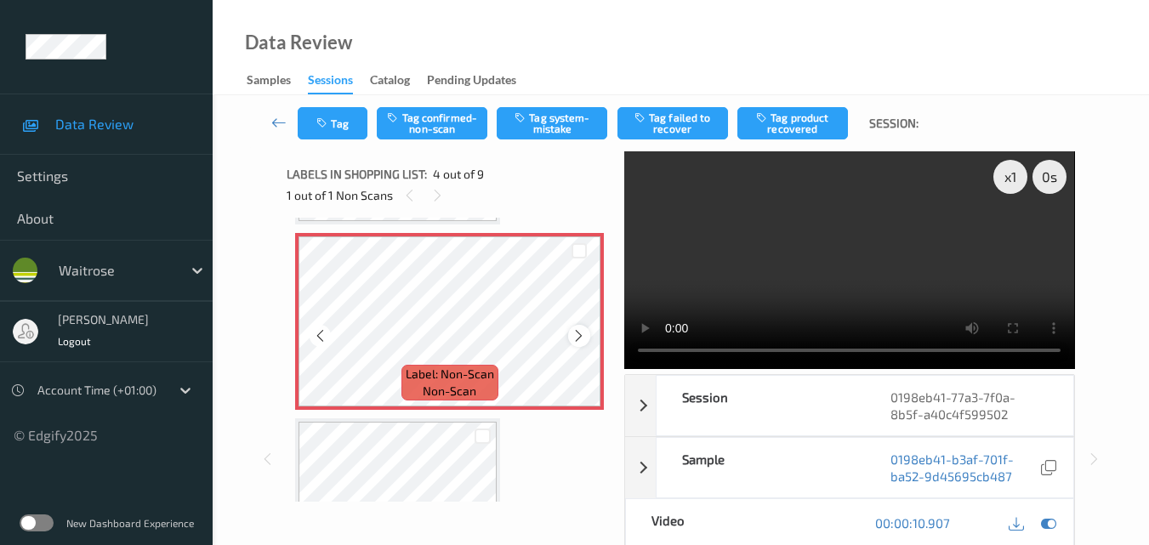
click at [575, 331] on icon at bounding box center [579, 335] width 14 height 15
click at [576, 331] on icon at bounding box center [579, 335] width 14 height 15
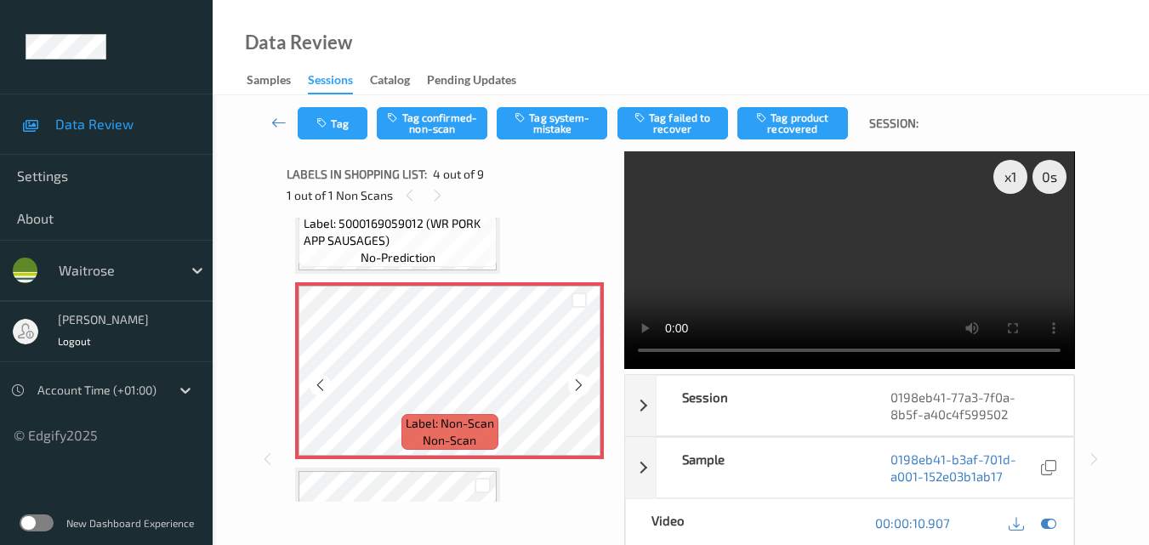
scroll to position [464, 0]
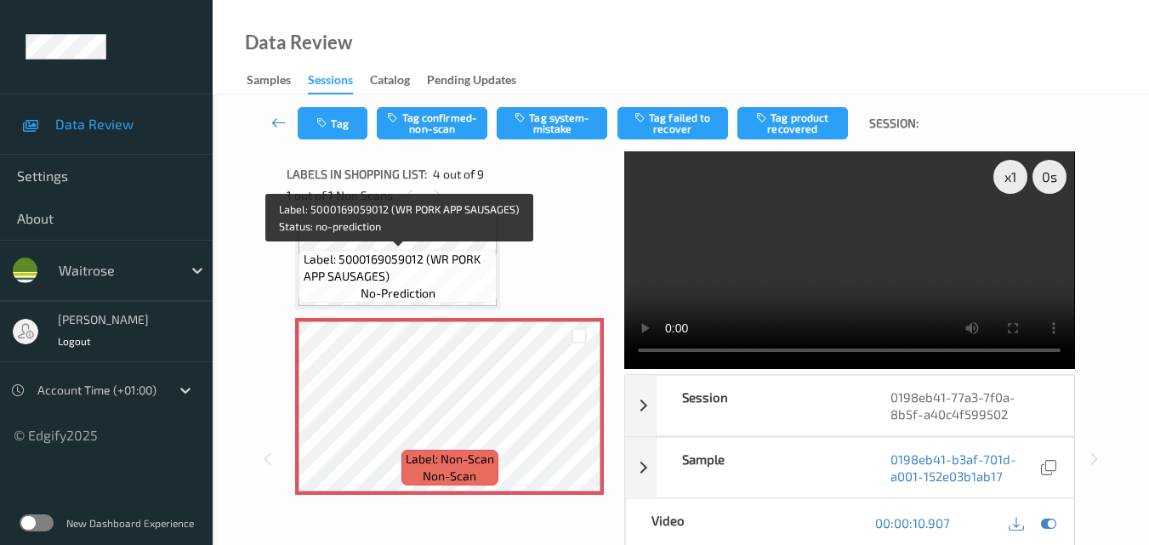
click at [455, 259] on span "Label: 5000169059012 (WR PORK APP SAUSAGES)" at bounding box center [399, 268] width 190 height 34
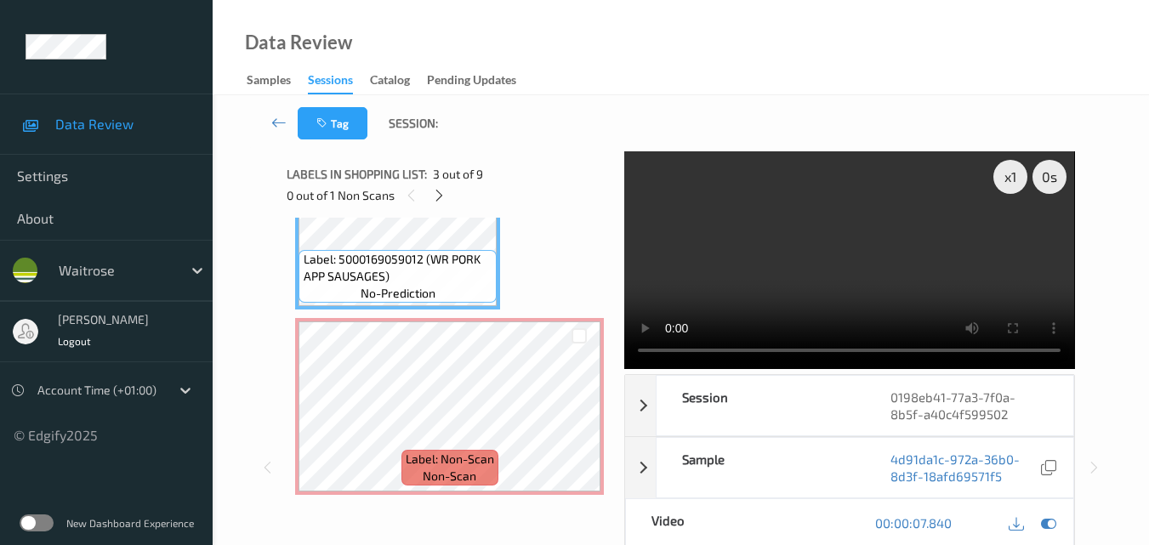
click at [844, 225] on video at bounding box center [849, 260] width 450 height 218
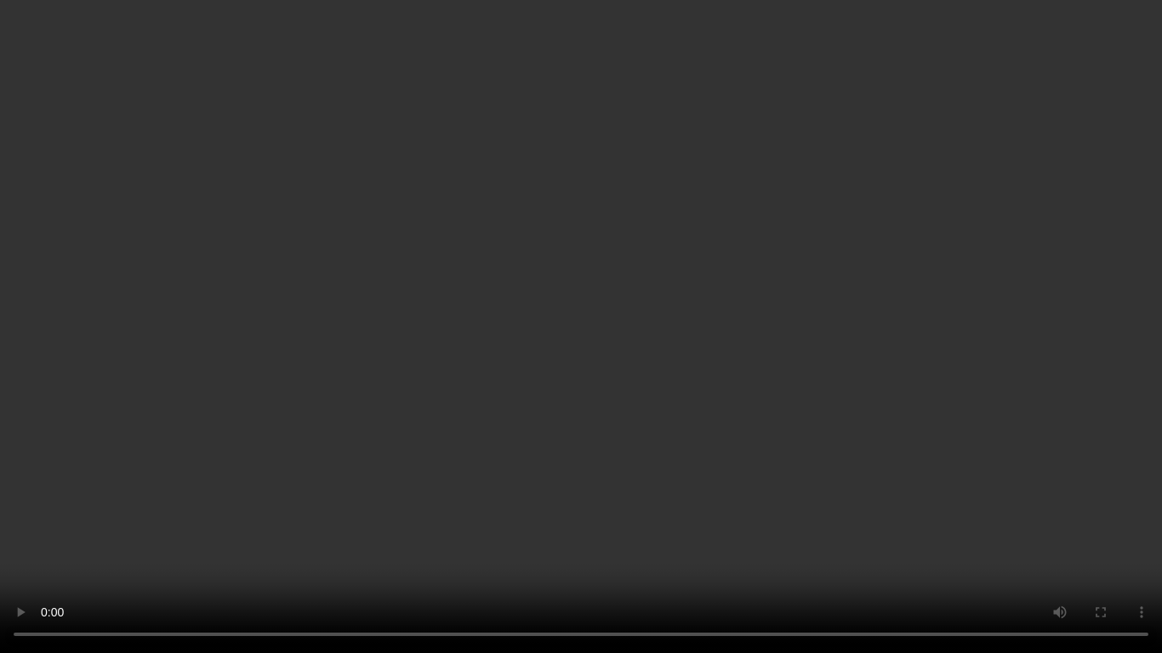
click at [1014, 396] on video at bounding box center [581, 326] width 1162 height 653
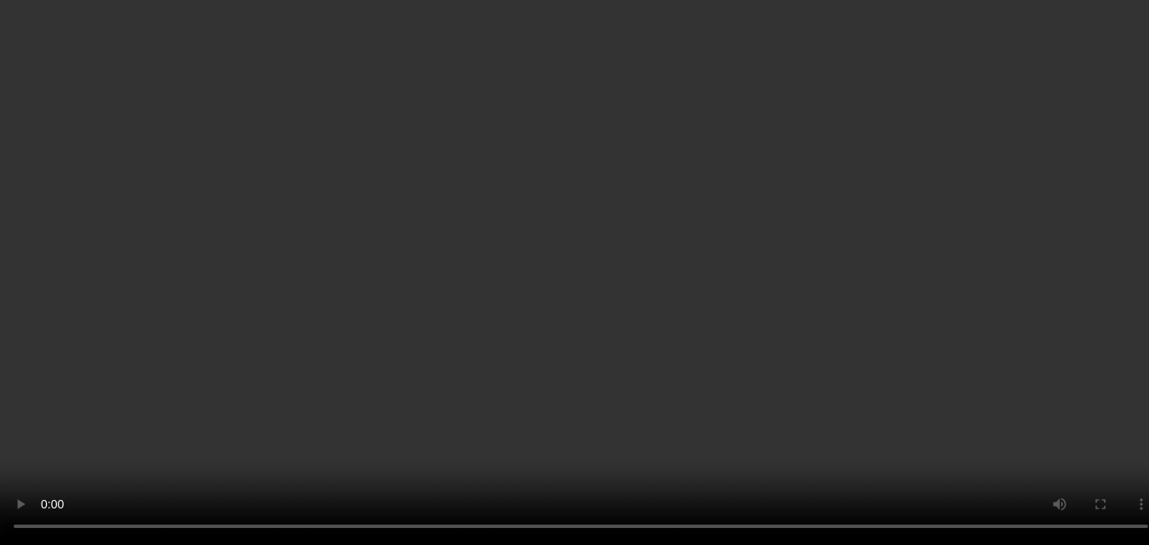
scroll to position [635, 0]
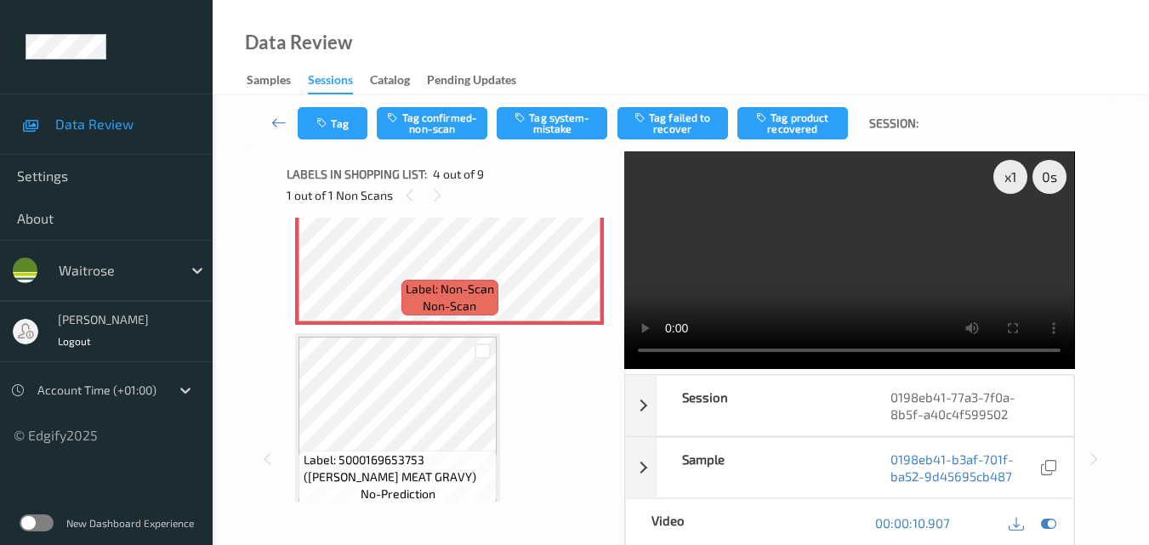
click at [892, 246] on video at bounding box center [849, 260] width 450 height 218
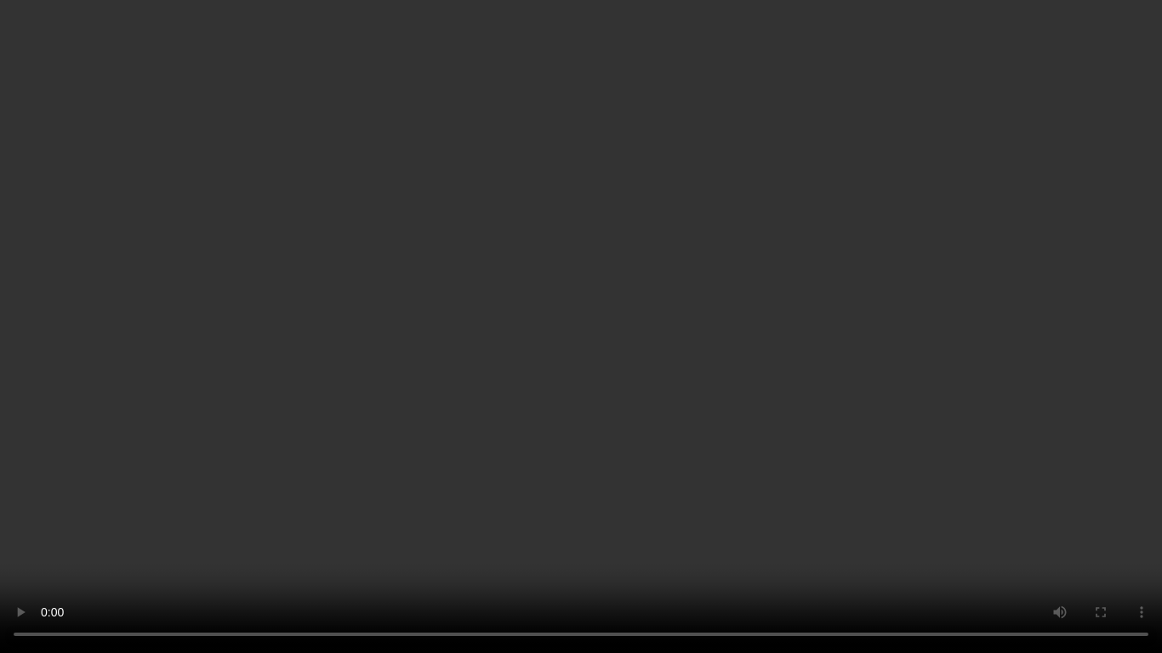
click at [979, 517] on video at bounding box center [581, 326] width 1162 height 653
click at [980, 518] on video at bounding box center [581, 326] width 1162 height 653
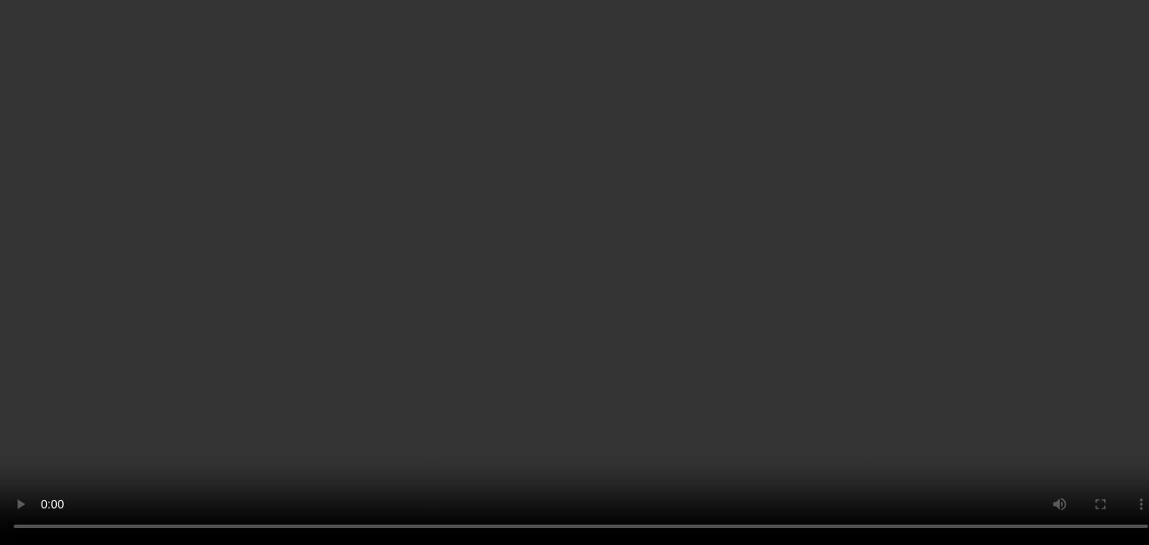
scroll to position [510, 0]
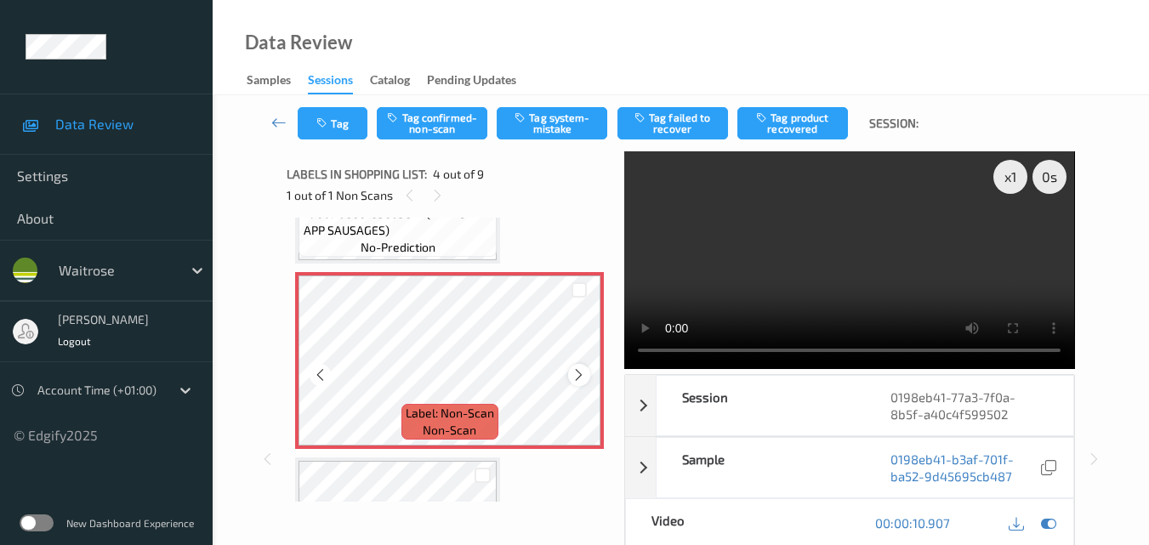
click at [579, 379] on icon at bounding box center [579, 374] width 14 height 15
click at [420, 124] on button "Tag confirmed-non-scan" at bounding box center [432, 123] width 111 height 32
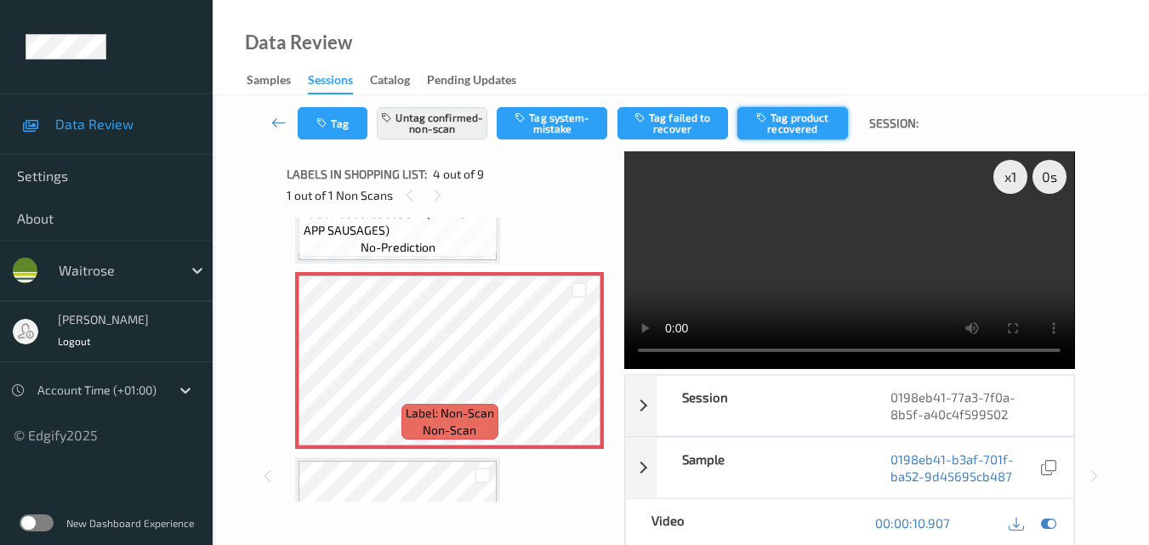
click at [808, 122] on button "Tag product recovered" at bounding box center [792, 123] width 111 height 32
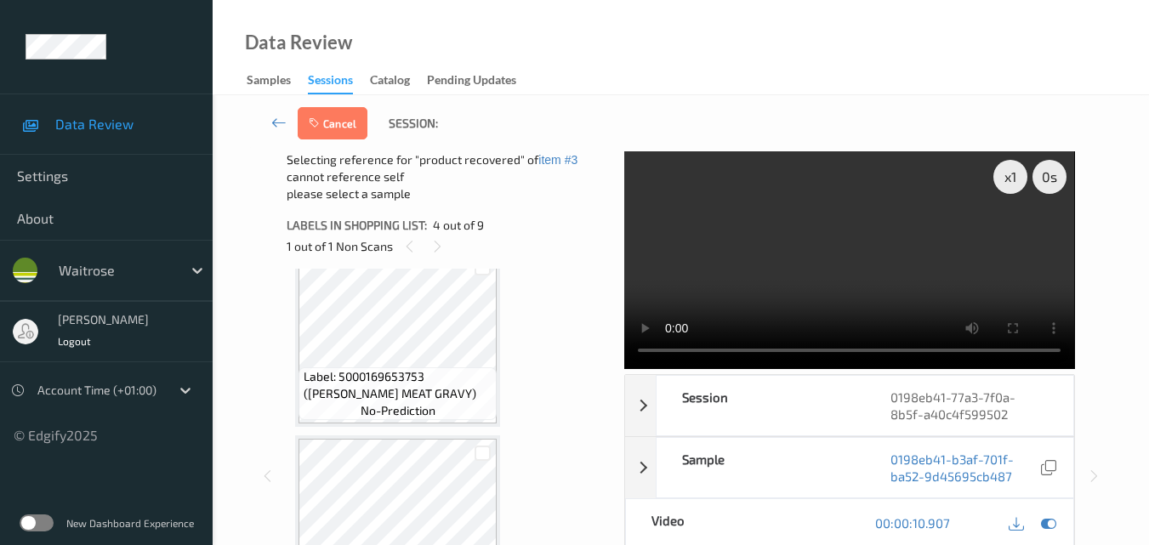
scroll to position [936, 0]
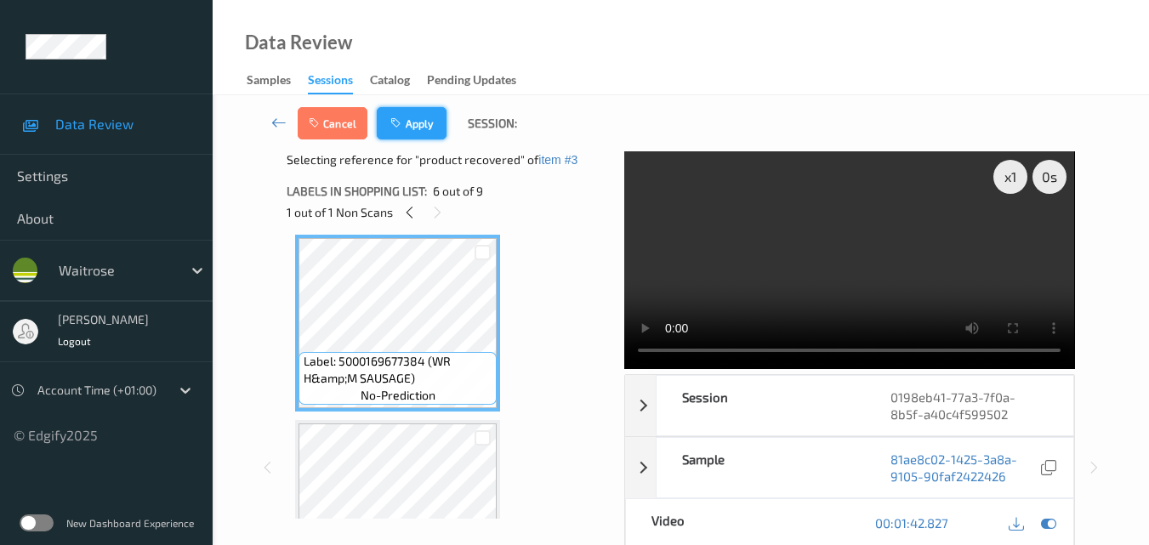
click at [431, 126] on button "Apply" at bounding box center [412, 123] width 70 height 32
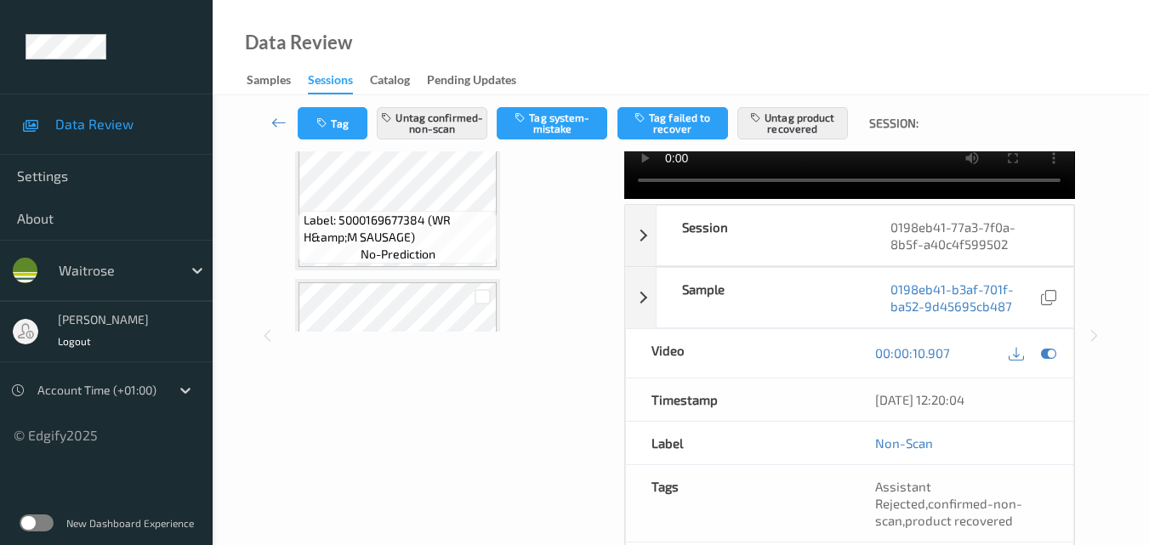
scroll to position [805, 0]
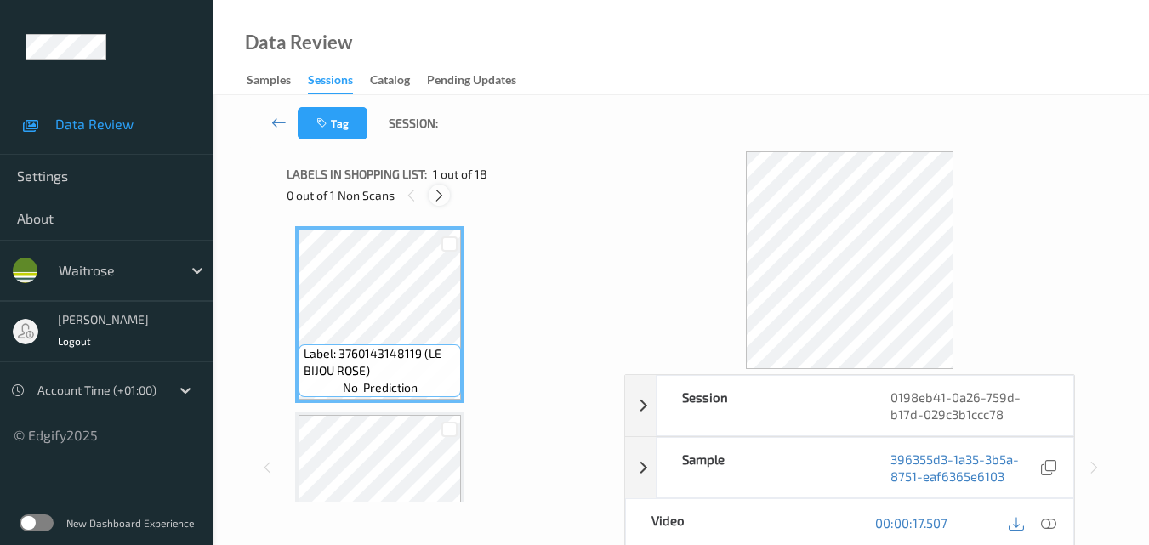
click at [443, 199] on icon at bounding box center [439, 195] width 14 height 15
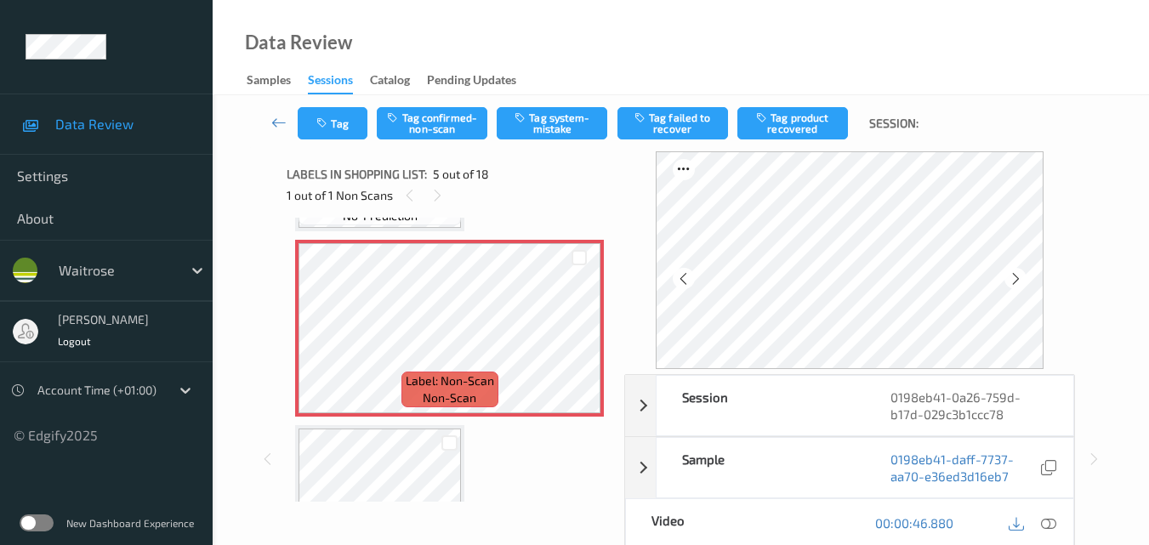
scroll to position [735, 0]
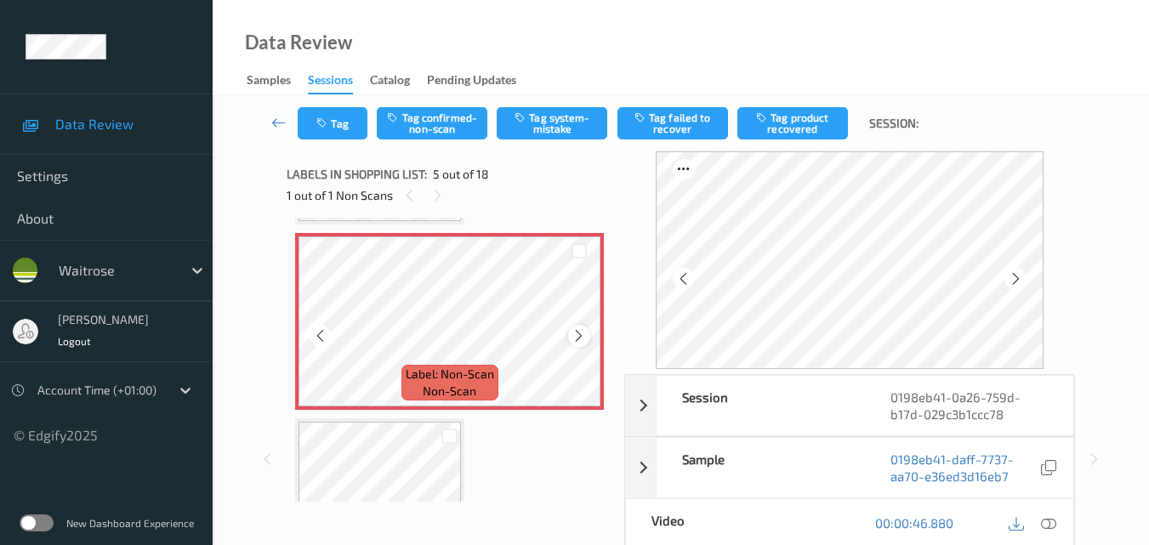
click at [576, 333] on icon at bounding box center [579, 335] width 14 height 15
click at [577, 332] on icon at bounding box center [579, 335] width 14 height 15
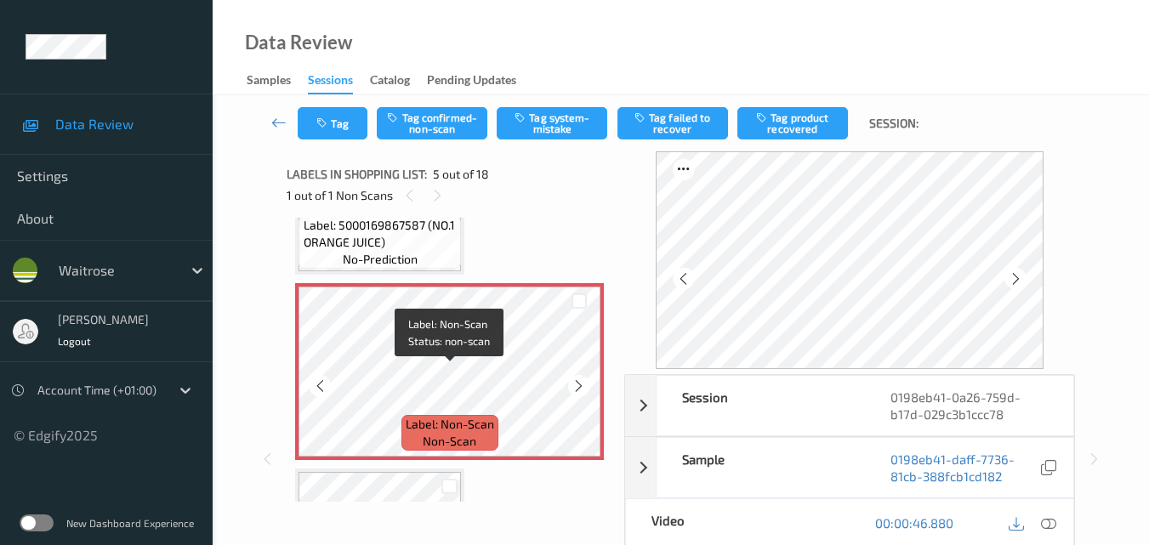
scroll to position [650, 0]
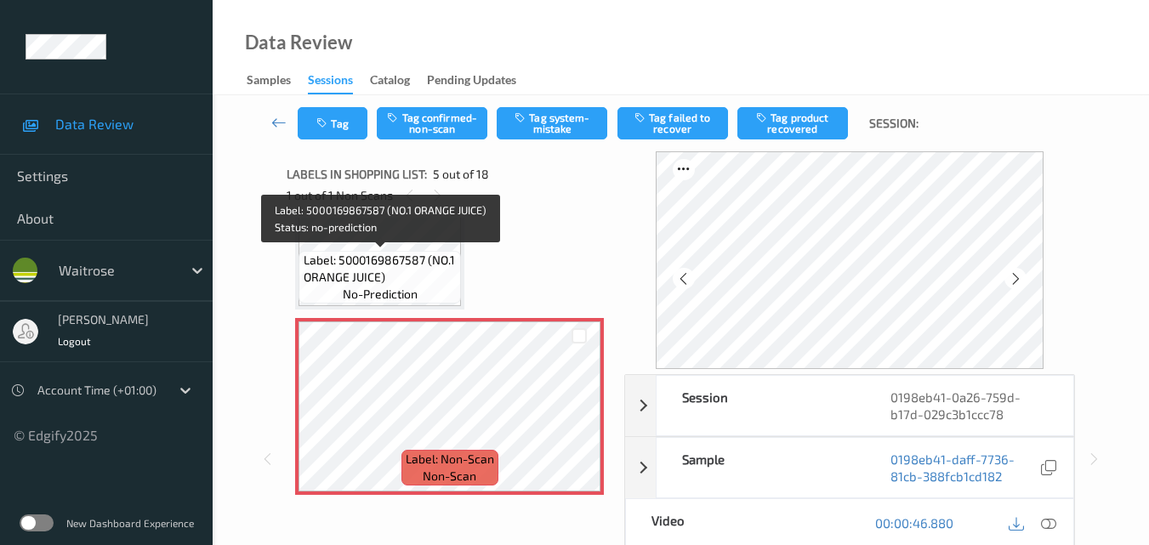
click at [411, 252] on span "Label: 5000169867587 (NO.1 ORANGE JUICE)" at bounding box center [381, 269] width 154 height 34
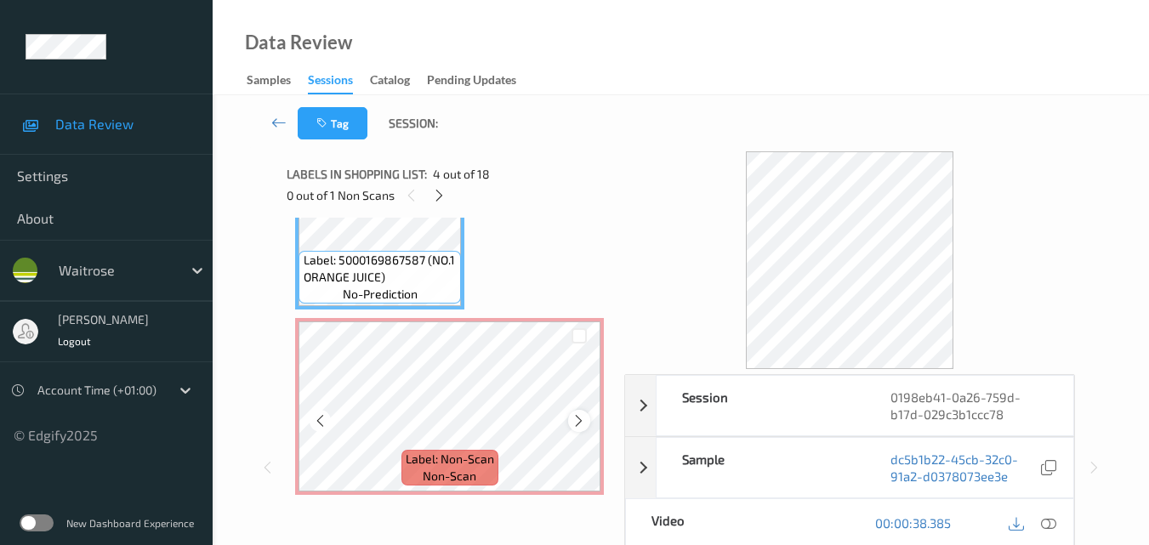
click at [574, 422] on icon at bounding box center [579, 420] width 14 height 15
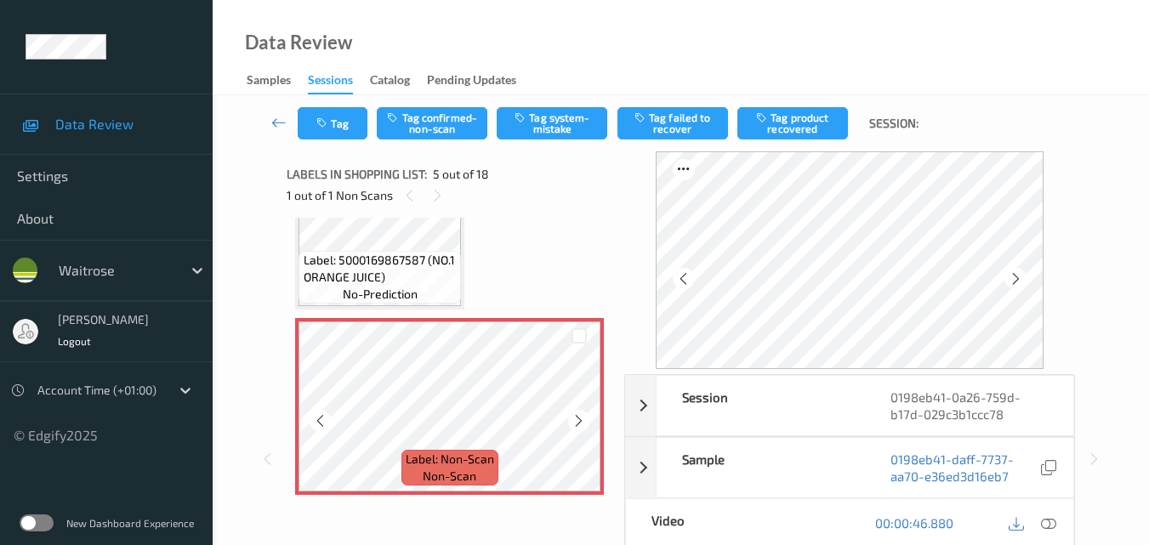
click at [574, 422] on icon at bounding box center [579, 420] width 14 height 15
click at [575, 421] on icon at bounding box center [579, 420] width 14 height 15
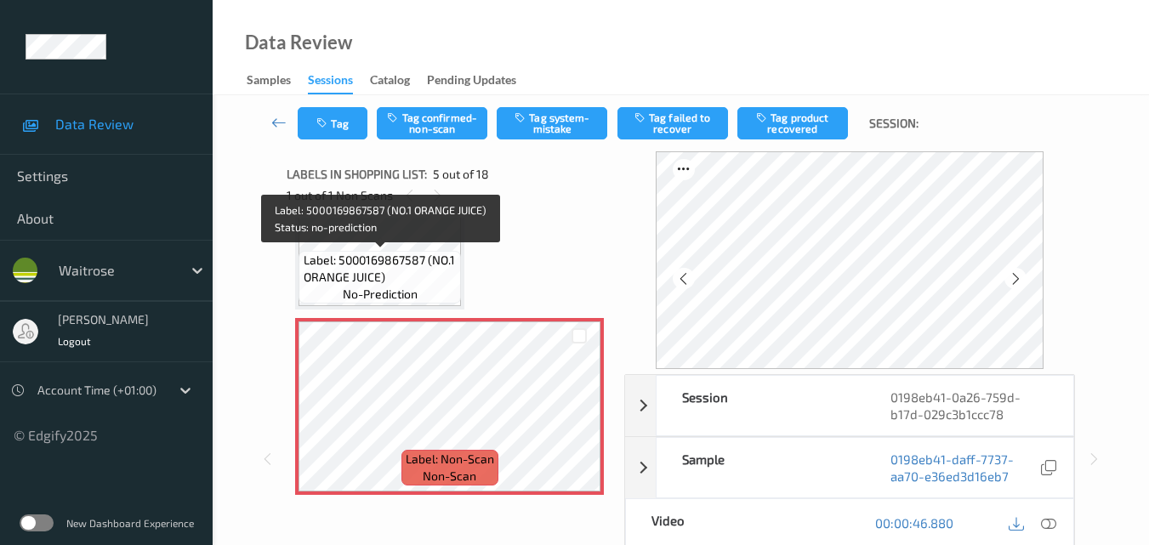
click at [422, 270] on span "Label: 5000169867587 (NO.1 ORANGE JUICE)" at bounding box center [381, 269] width 154 height 34
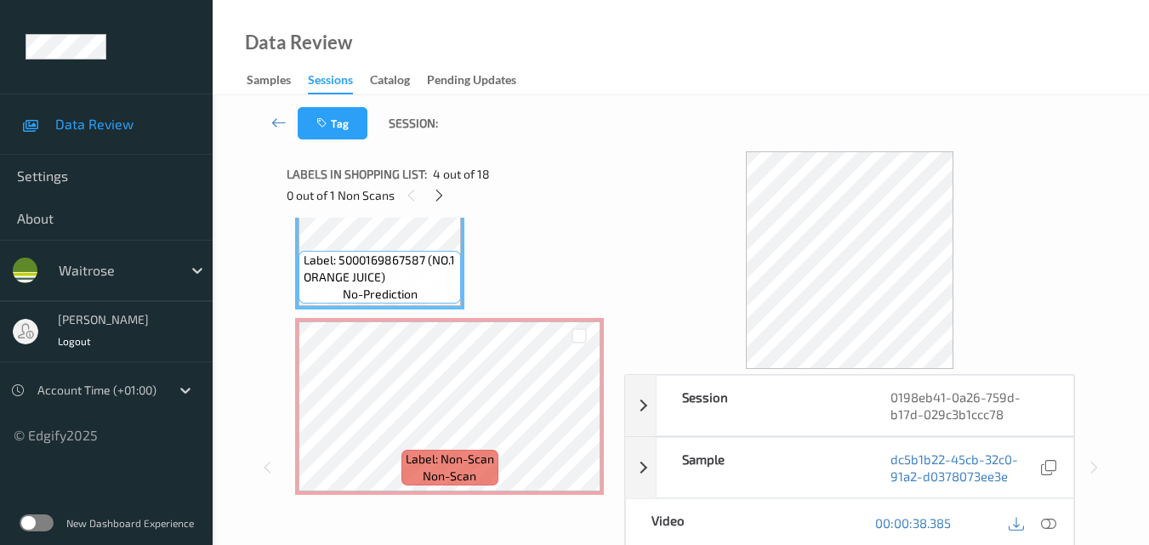
click at [1047, 515] on icon at bounding box center [1048, 522] width 15 height 15
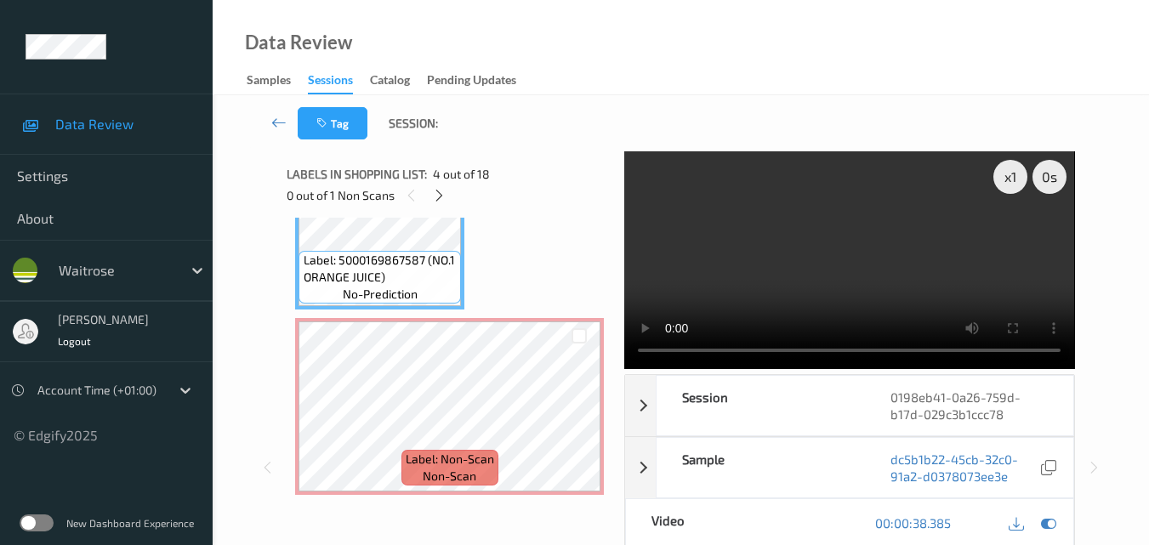
click at [779, 273] on video at bounding box center [849, 260] width 450 height 218
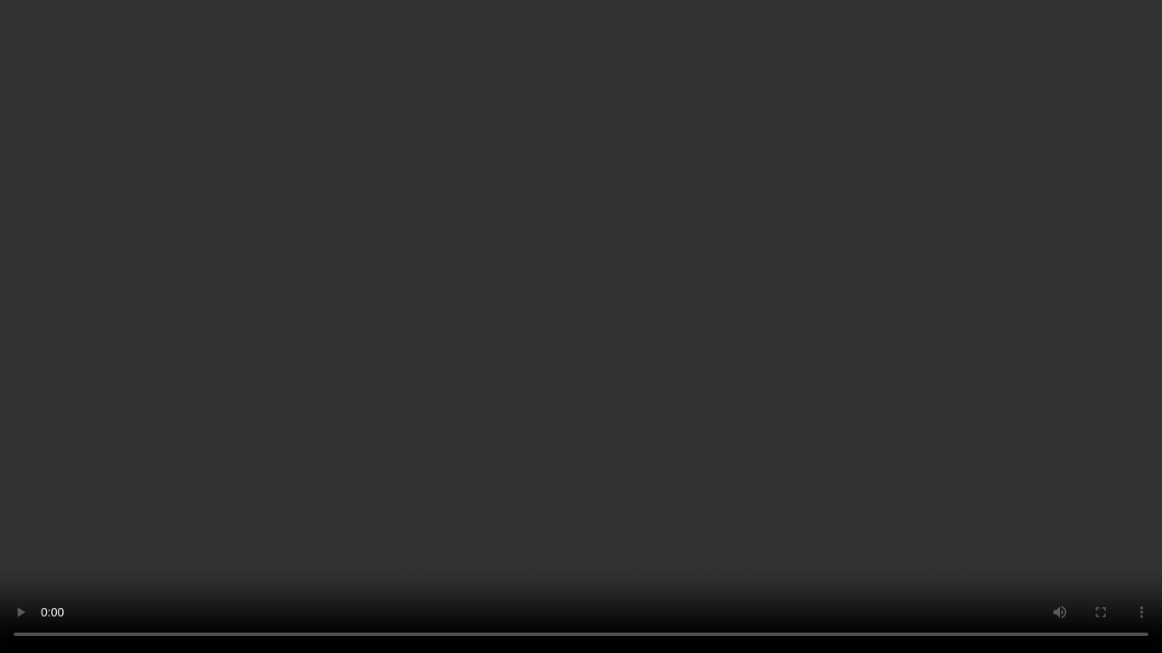
click at [705, 365] on video at bounding box center [581, 326] width 1162 height 653
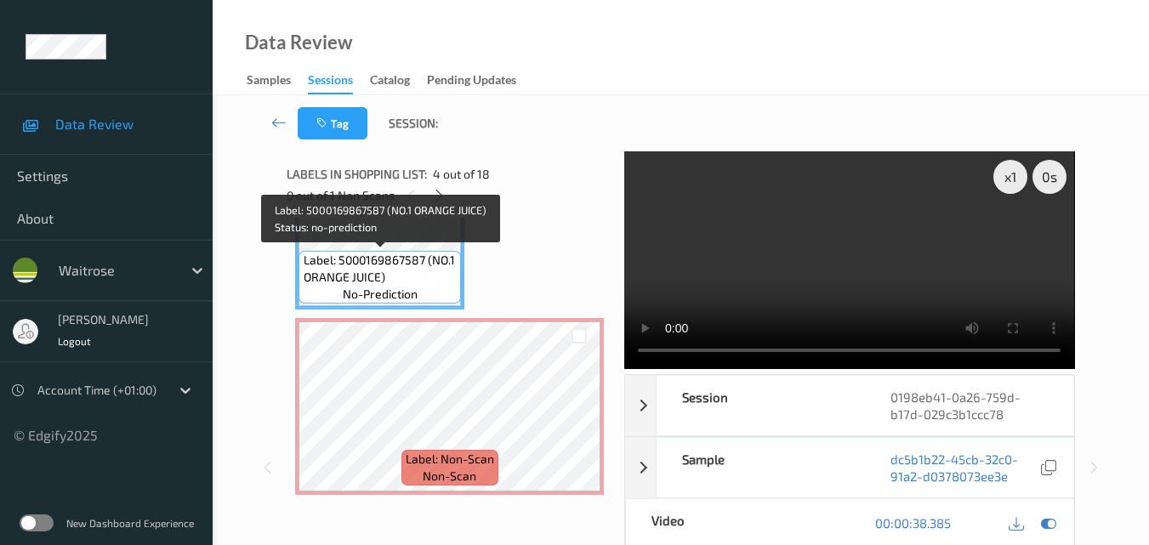
click at [411, 277] on span "Label: 5000169867587 (NO.1 ORANGE JUICE)" at bounding box center [381, 269] width 154 height 34
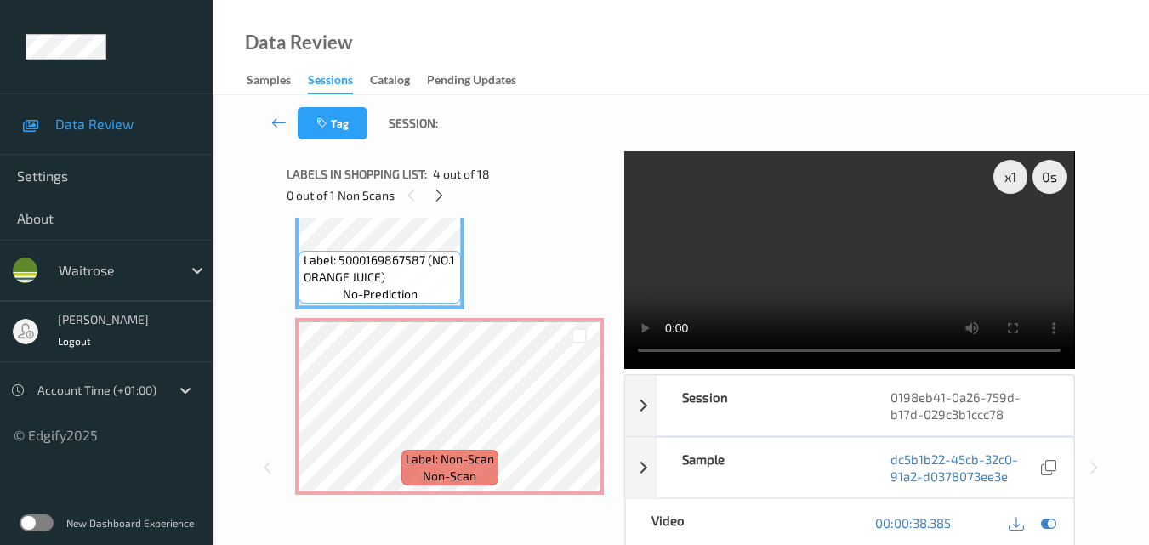
click at [847, 277] on video at bounding box center [849, 260] width 450 height 218
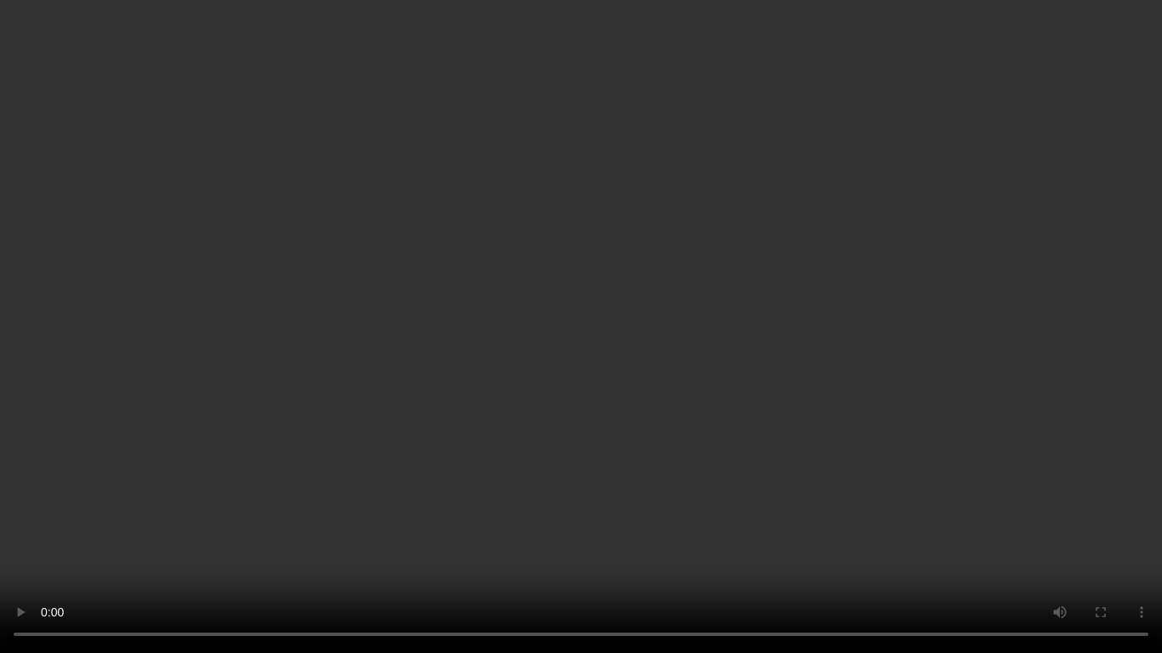
click at [890, 387] on video at bounding box center [581, 326] width 1162 height 653
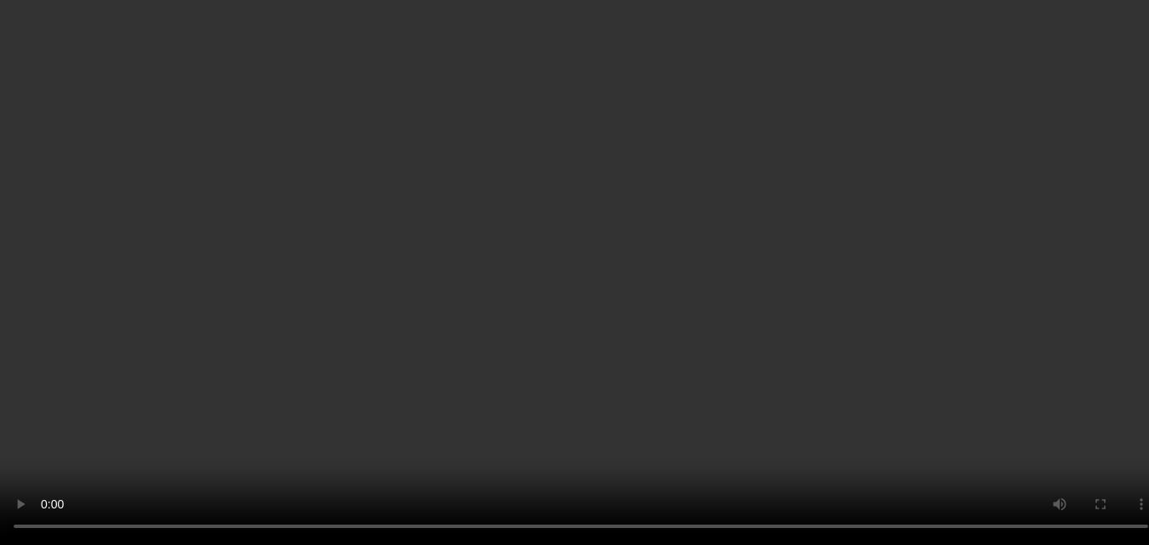
scroll to position [735, 0]
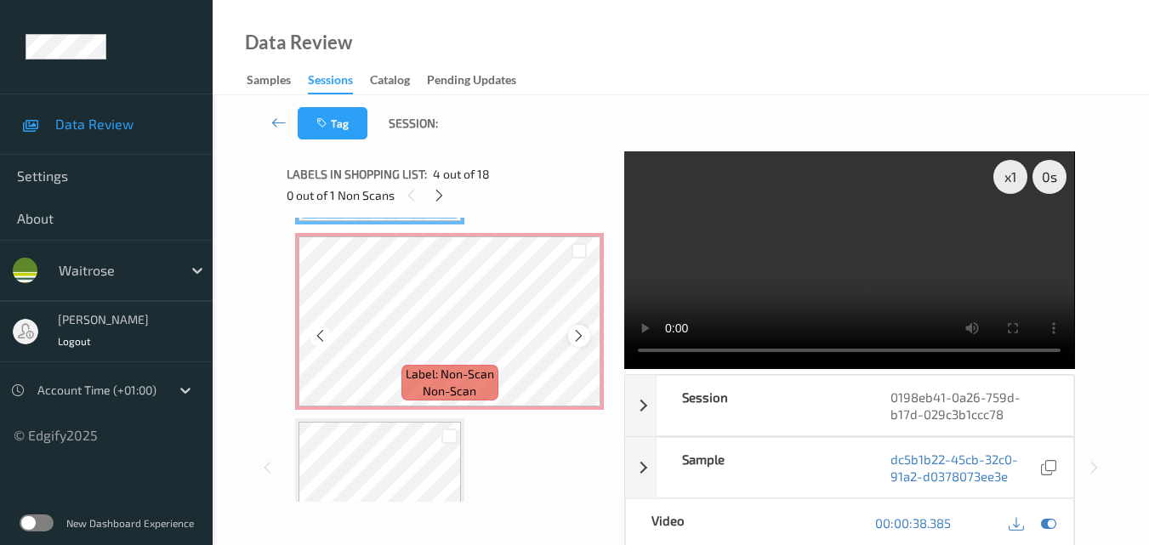
click at [588, 333] on div at bounding box center [578, 335] width 21 height 21
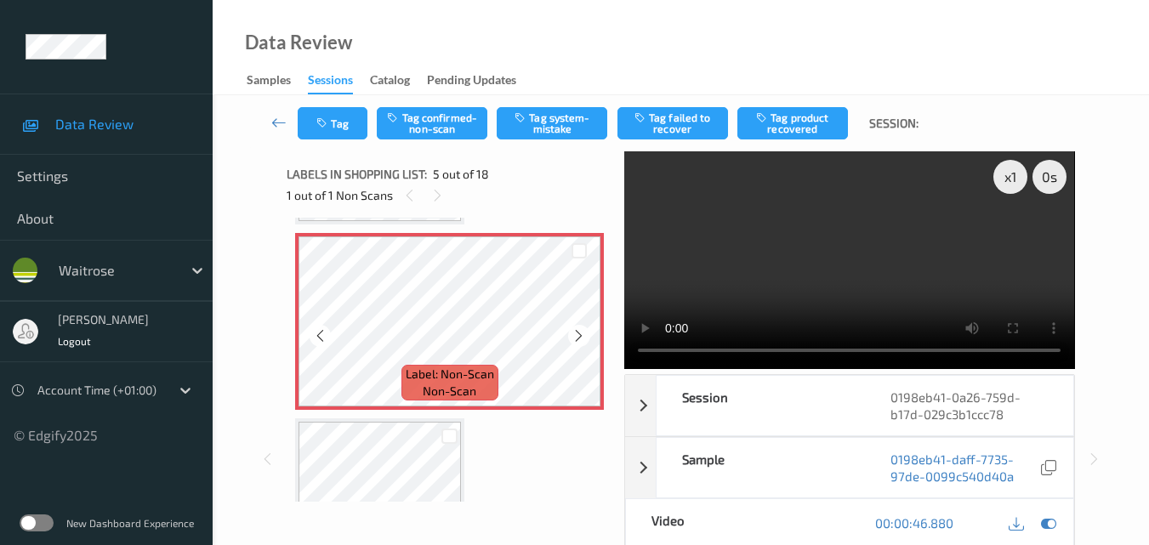
click at [588, 333] on div at bounding box center [578, 335] width 21 height 21
click at [589, 332] on div at bounding box center [578, 335] width 21 height 21
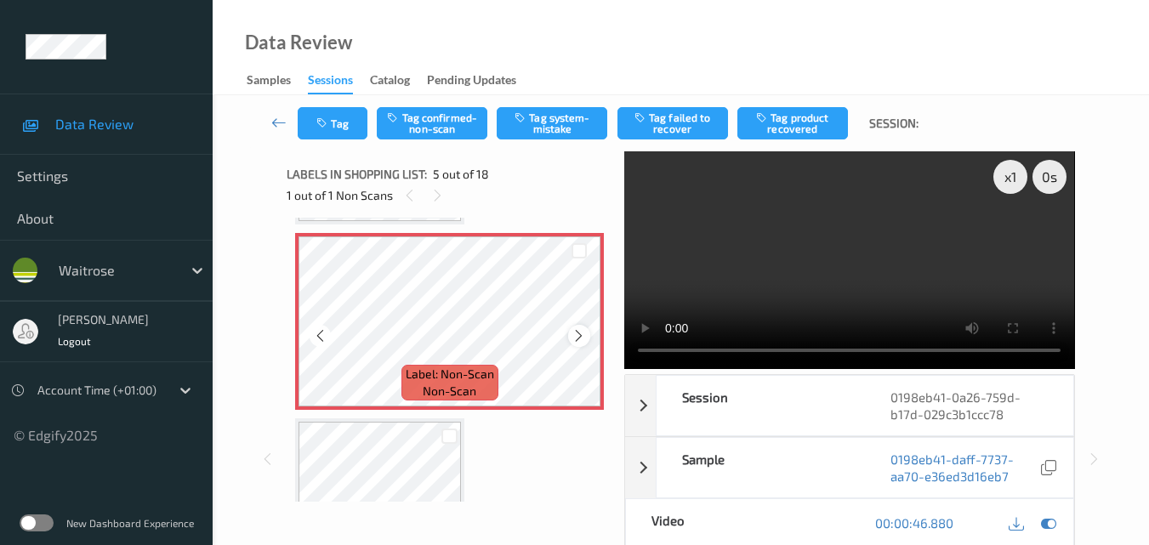
click at [578, 332] on icon at bounding box center [579, 335] width 14 height 15
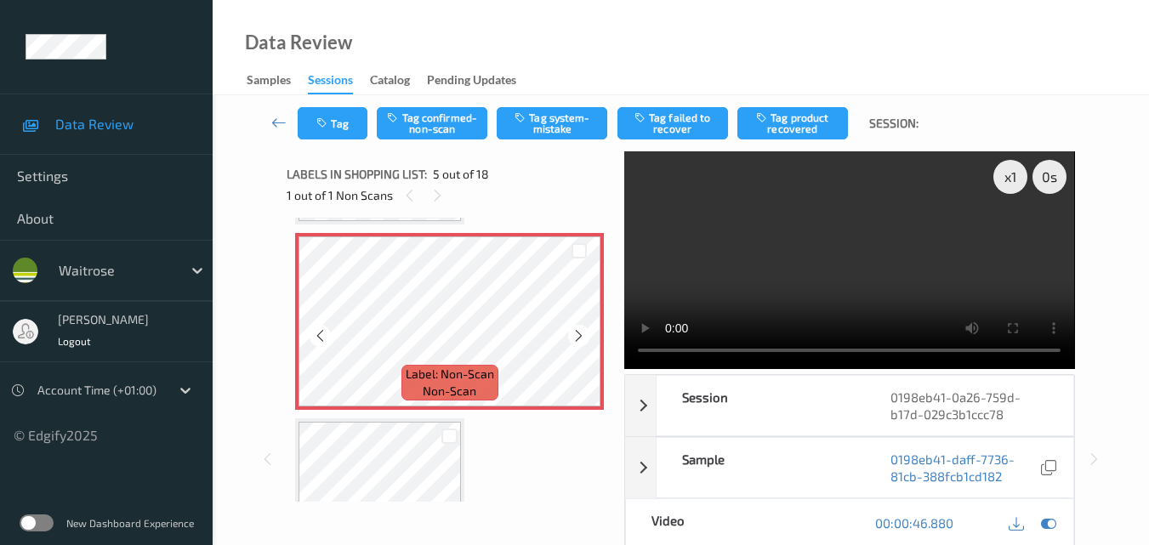
click at [578, 332] on icon at bounding box center [579, 335] width 14 height 15
click at [583, 331] on icon at bounding box center [579, 335] width 14 height 15
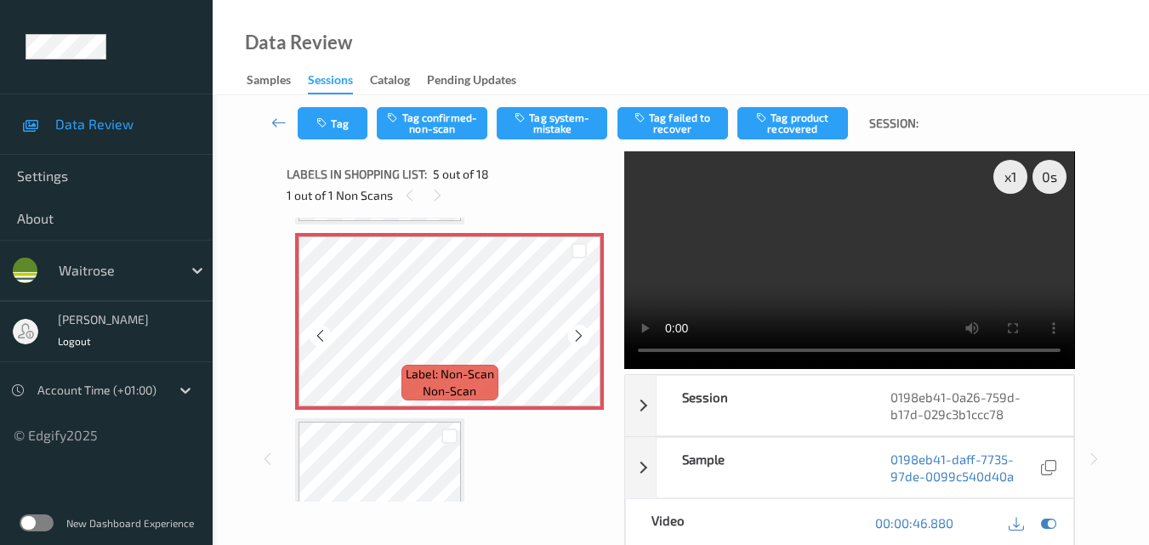
click at [583, 331] on icon at bounding box center [579, 335] width 14 height 15
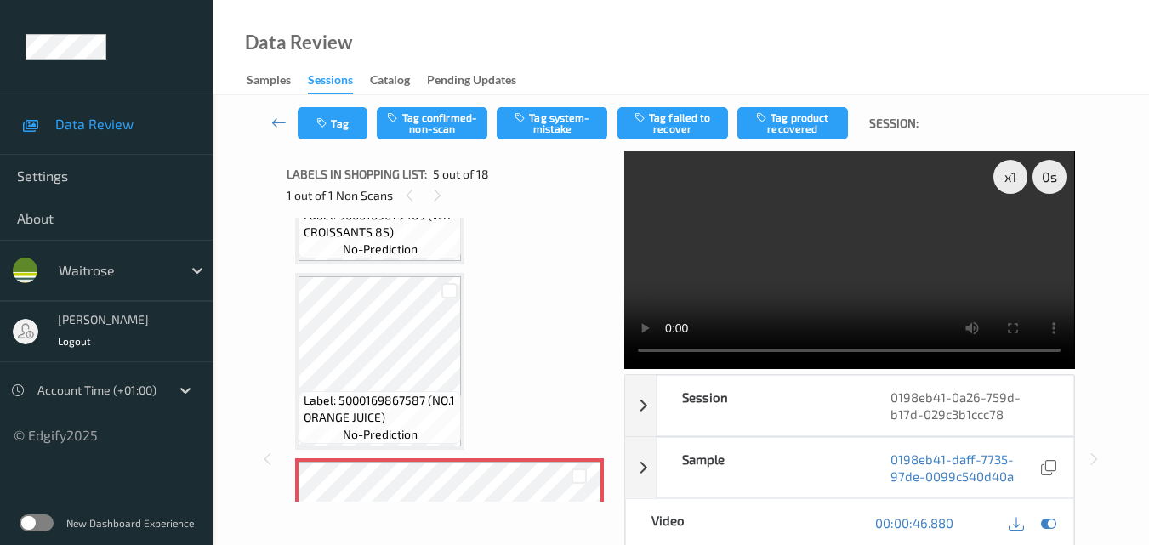
scroll to position [480, 0]
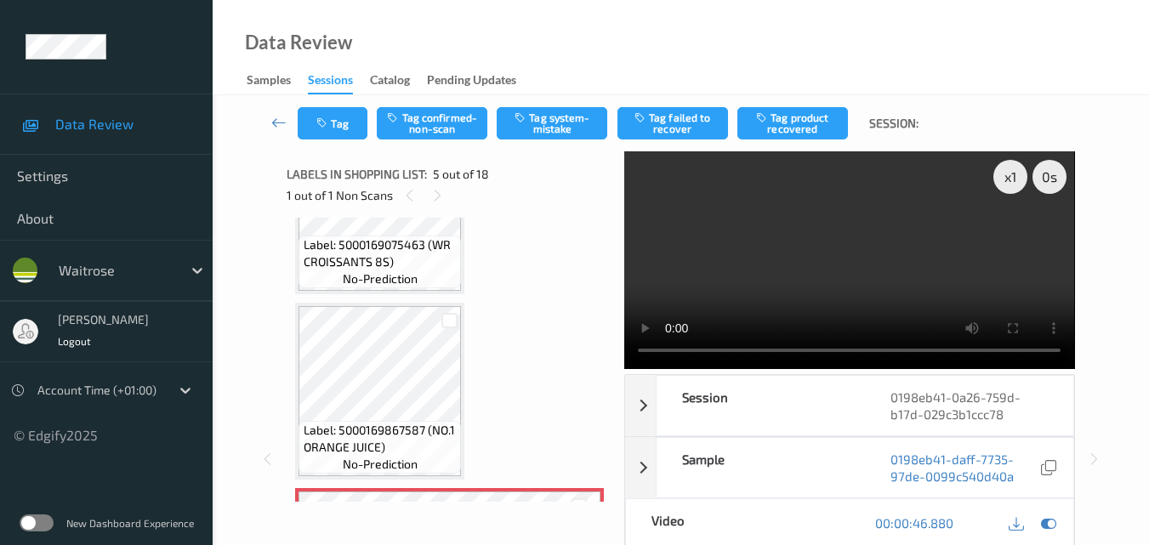
click at [416, 269] on span "Label: 5000169075463 (WR CROISSANTS 8S)" at bounding box center [381, 253] width 154 height 34
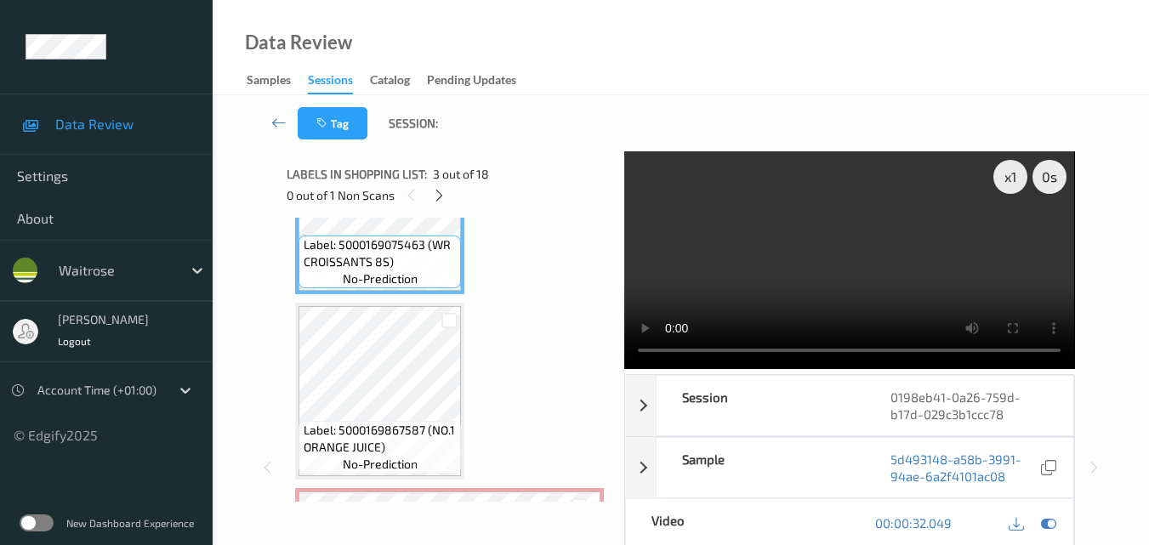
click at [772, 275] on video at bounding box center [849, 260] width 450 height 218
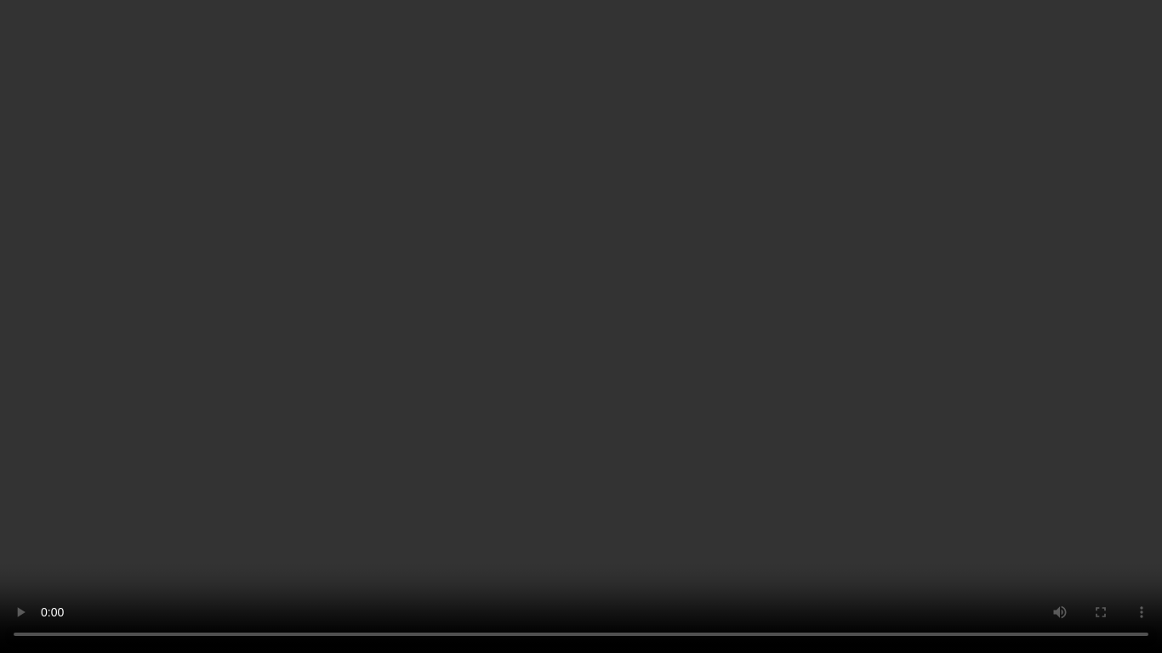
click at [772, 369] on video at bounding box center [581, 326] width 1162 height 653
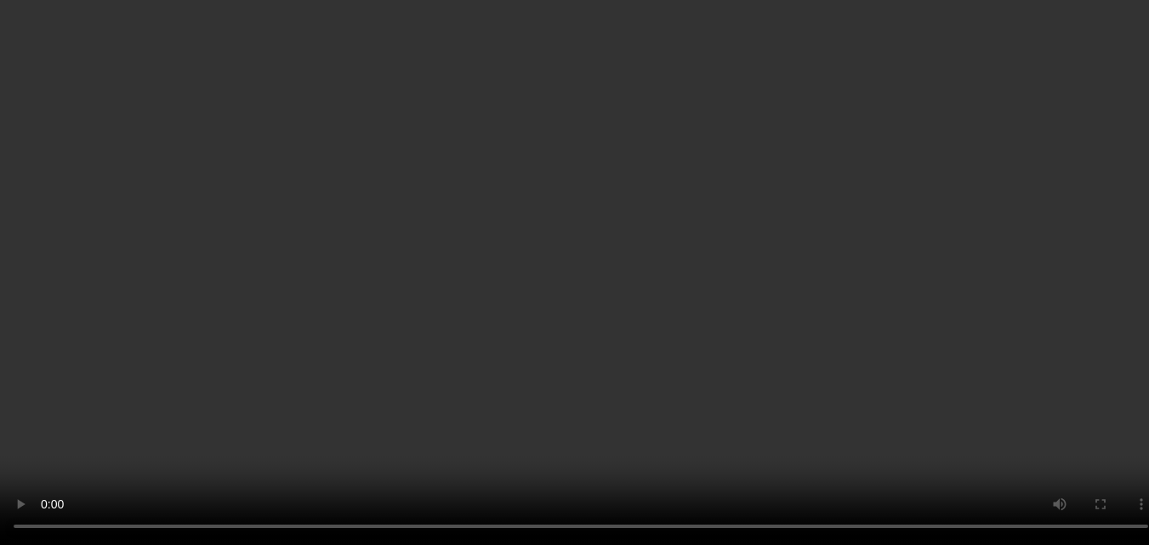
scroll to position [650, 0]
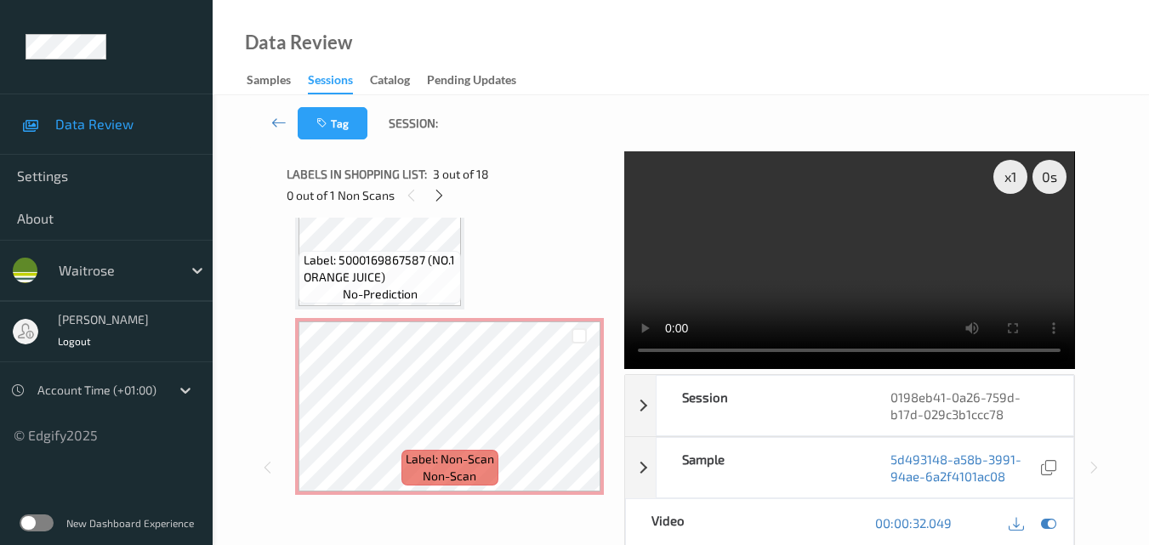
click at [868, 239] on video at bounding box center [849, 260] width 450 height 218
click at [846, 267] on video at bounding box center [849, 260] width 450 height 218
click at [581, 421] on icon at bounding box center [579, 420] width 14 height 15
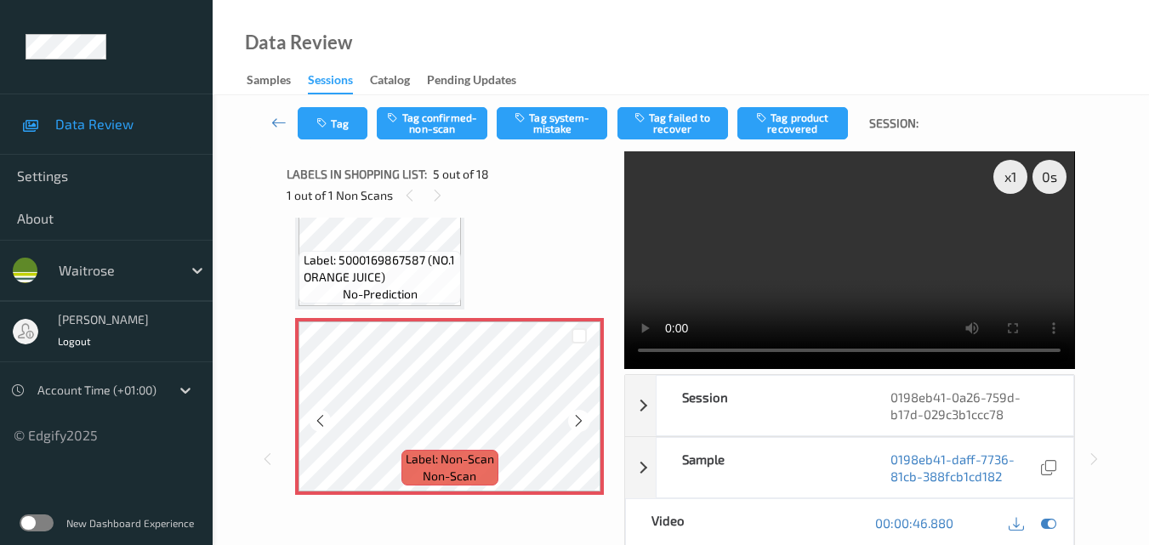
click at [581, 421] on icon at bounding box center [579, 420] width 14 height 15
click at [791, 220] on video at bounding box center [849, 260] width 450 height 218
click at [834, 269] on video at bounding box center [849, 260] width 450 height 218
click at [573, 418] on icon at bounding box center [579, 420] width 14 height 15
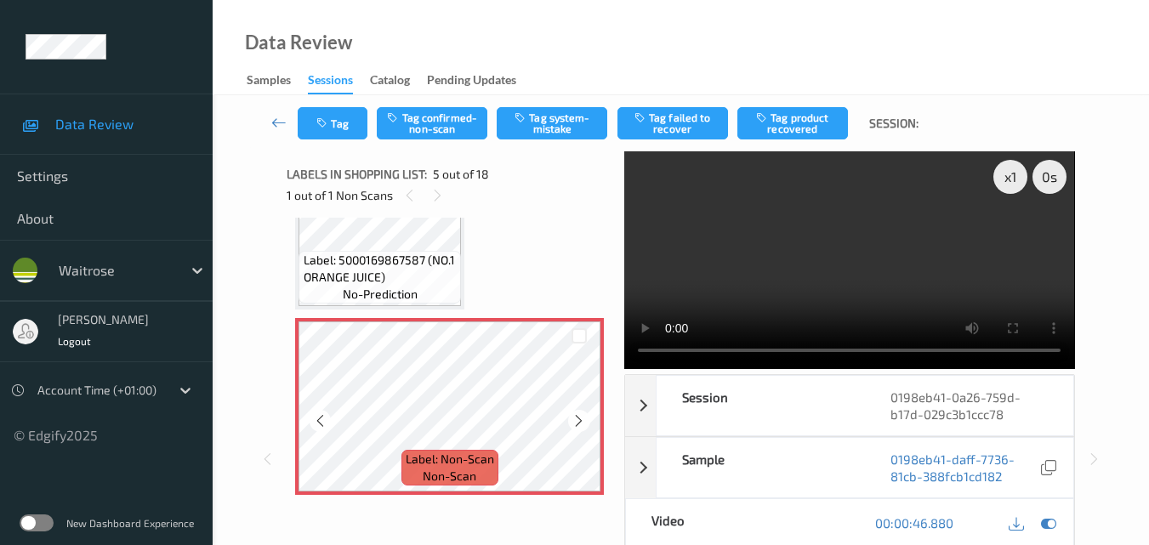
click at [573, 418] on icon at bounding box center [579, 420] width 14 height 15
click at [573, 411] on div at bounding box center [578, 420] width 21 height 21
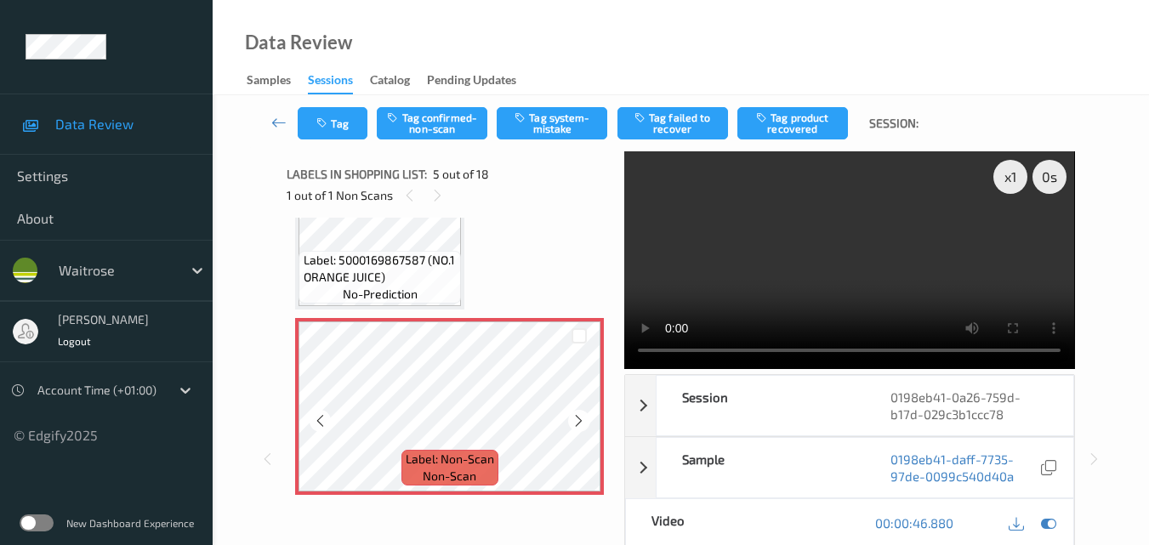
click at [573, 411] on div at bounding box center [578, 420] width 21 height 21
click at [562, 126] on button "Tag system-mistake" at bounding box center [552, 123] width 111 height 32
click at [347, 128] on button "Tag" at bounding box center [333, 123] width 70 height 32
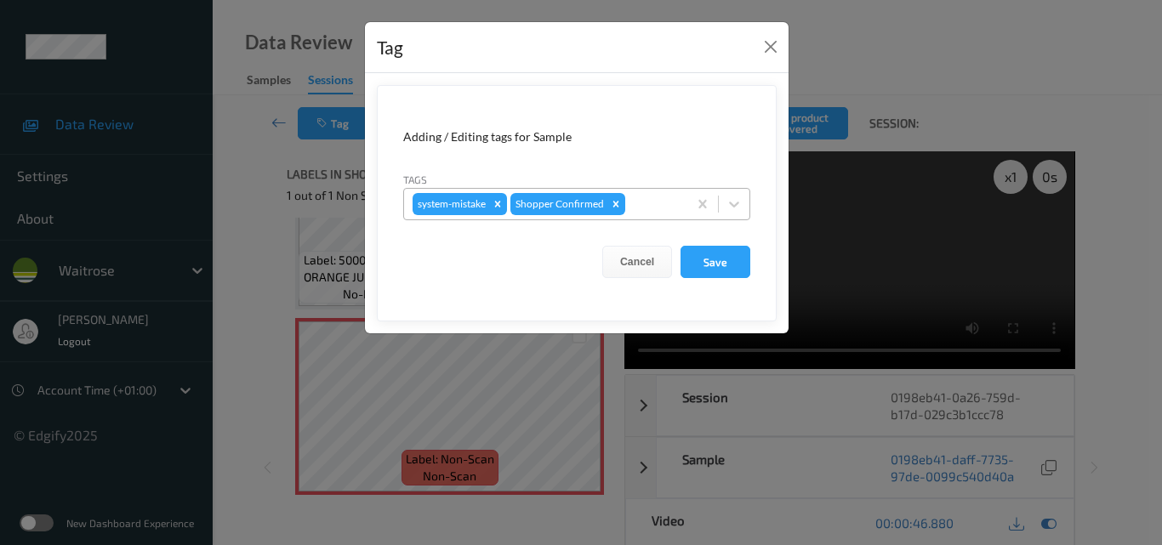
click at [654, 202] on div at bounding box center [654, 204] width 50 height 20
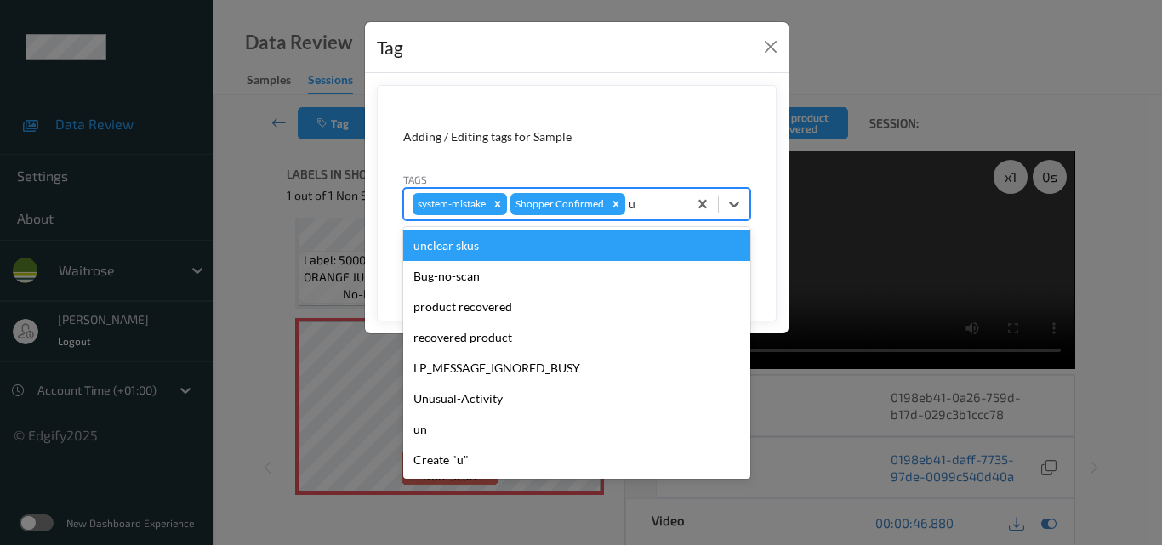
type input "un"
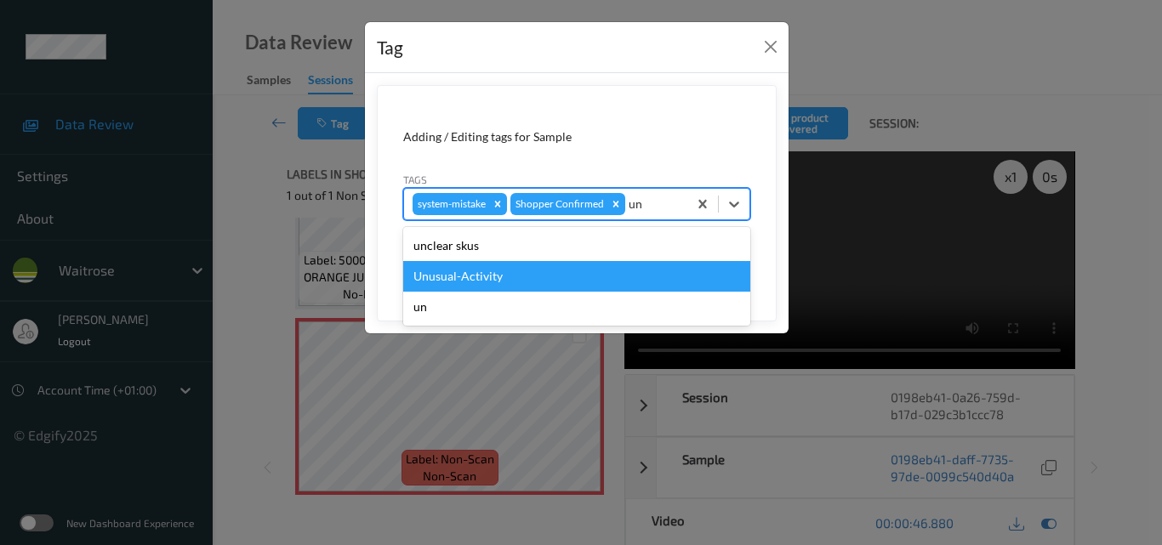
click at [550, 272] on div "Unusual-Activity" at bounding box center [576, 276] width 347 height 31
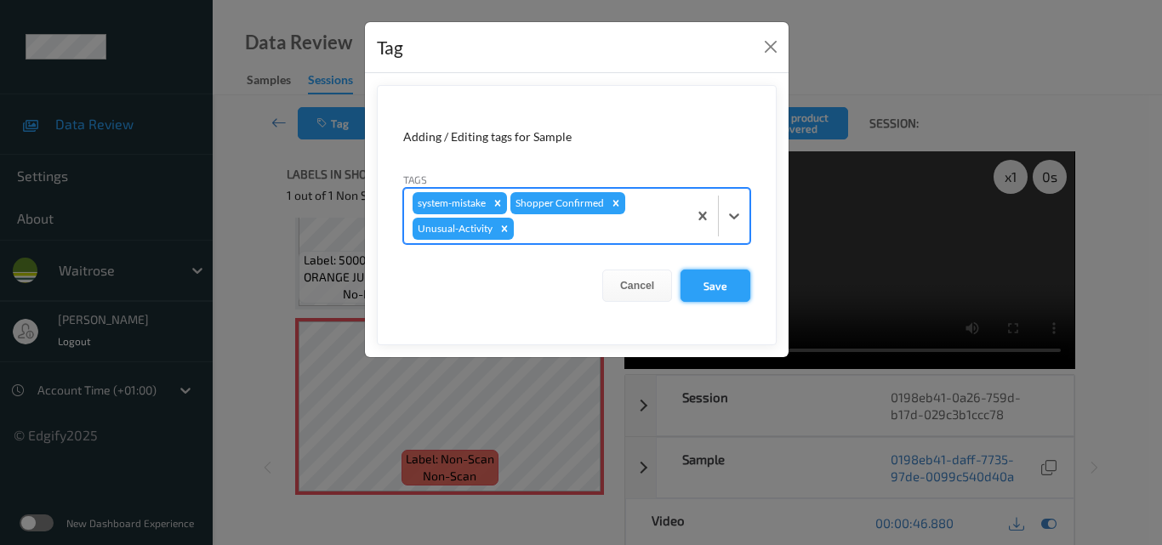
click at [709, 290] on button "Save" at bounding box center [715, 286] width 70 height 32
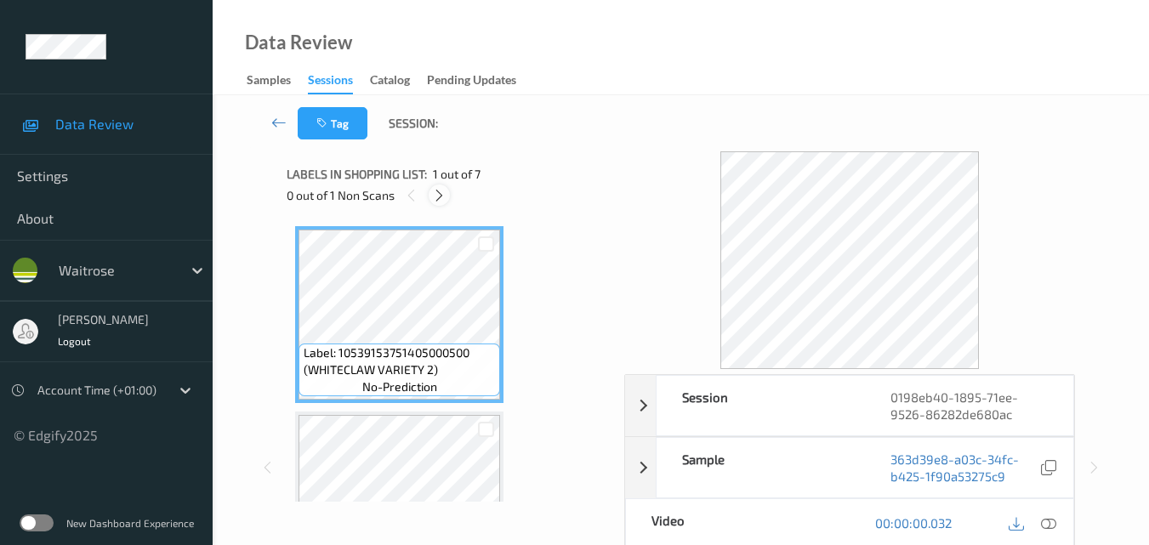
click at [434, 195] on icon at bounding box center [439, 195] width 14 height 15
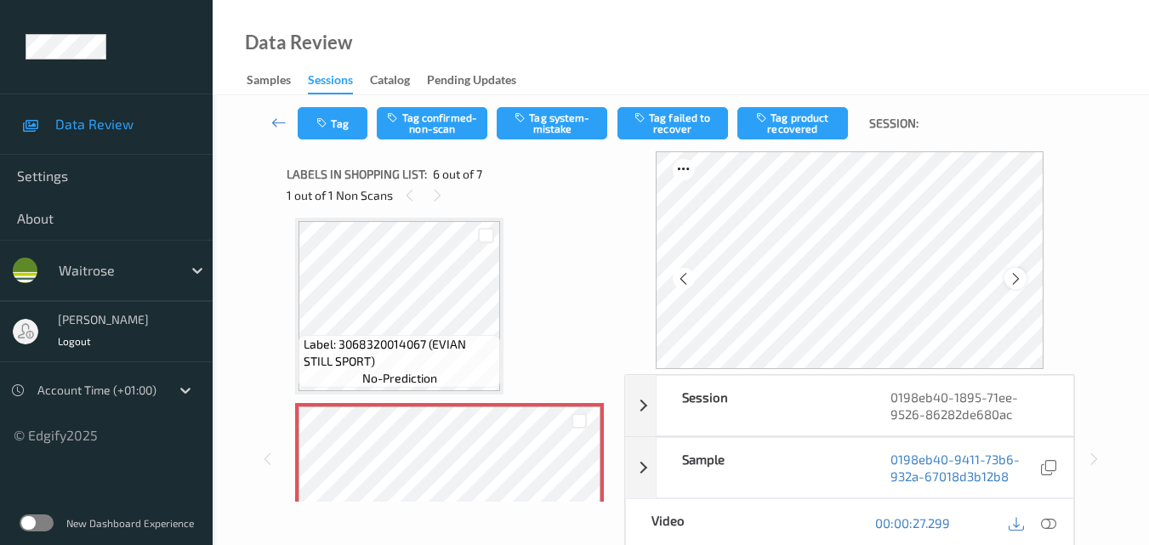
click at [1021, 276] on icon at bounding box center [1016, 278] width 14 height 15
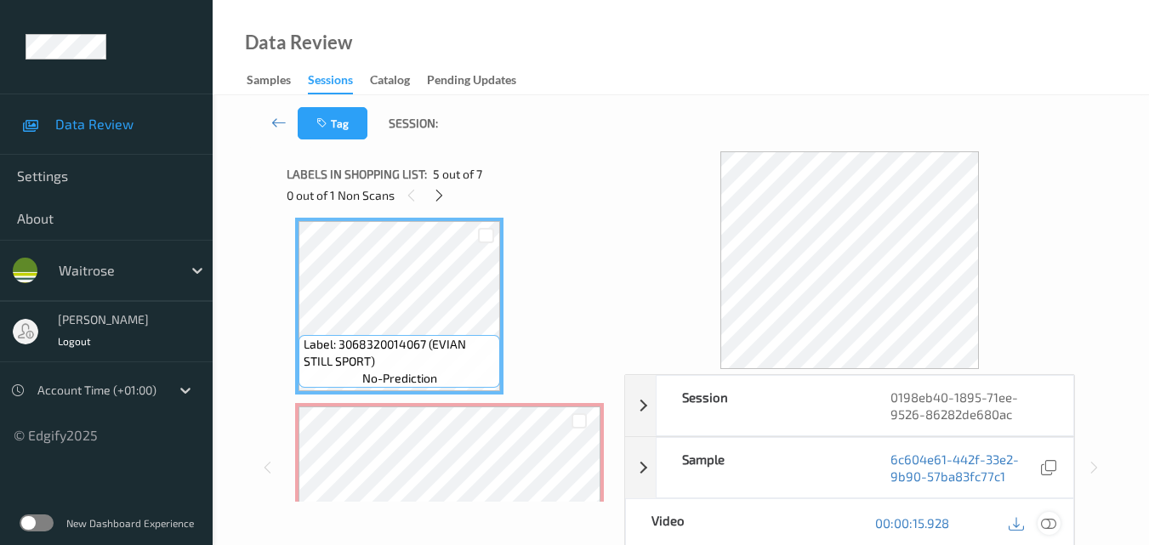
click at [1054, 522] on icon at bounding box center [1048, 522] width 15 height 15
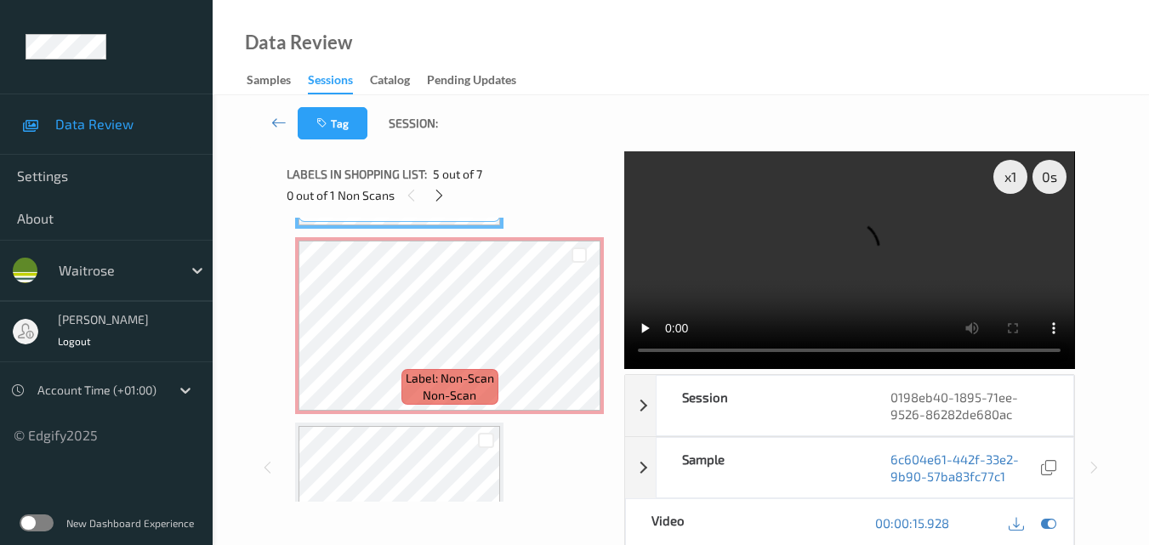
scroll to position [920, 0]
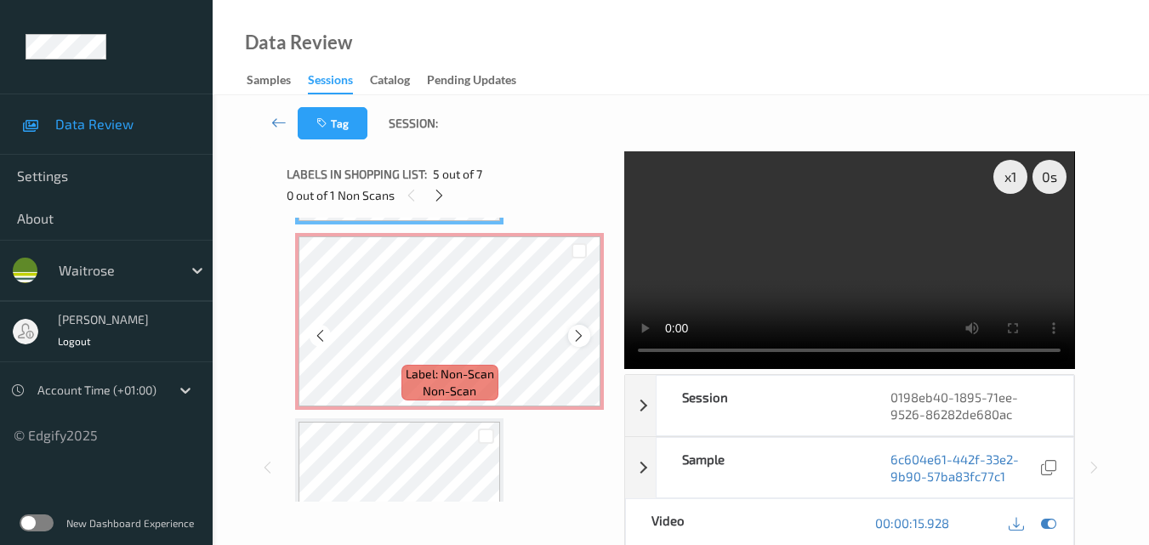
click at [582, 335] on icon at bounding box center [579, 335] width 14 height 15
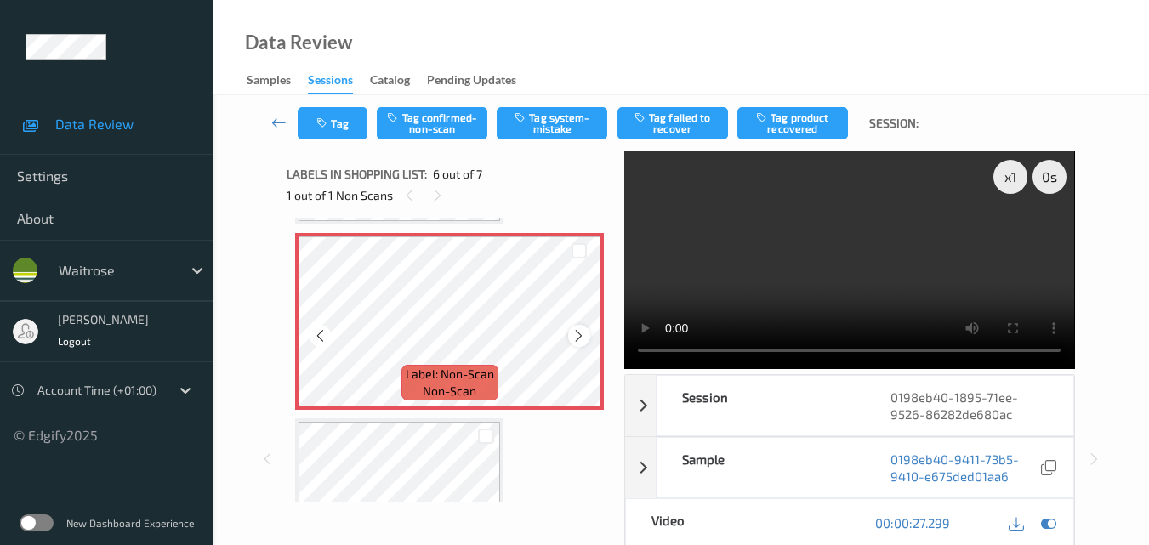
click at [578, 336] on icon at bounding box center [579, 335] width 14 height 15
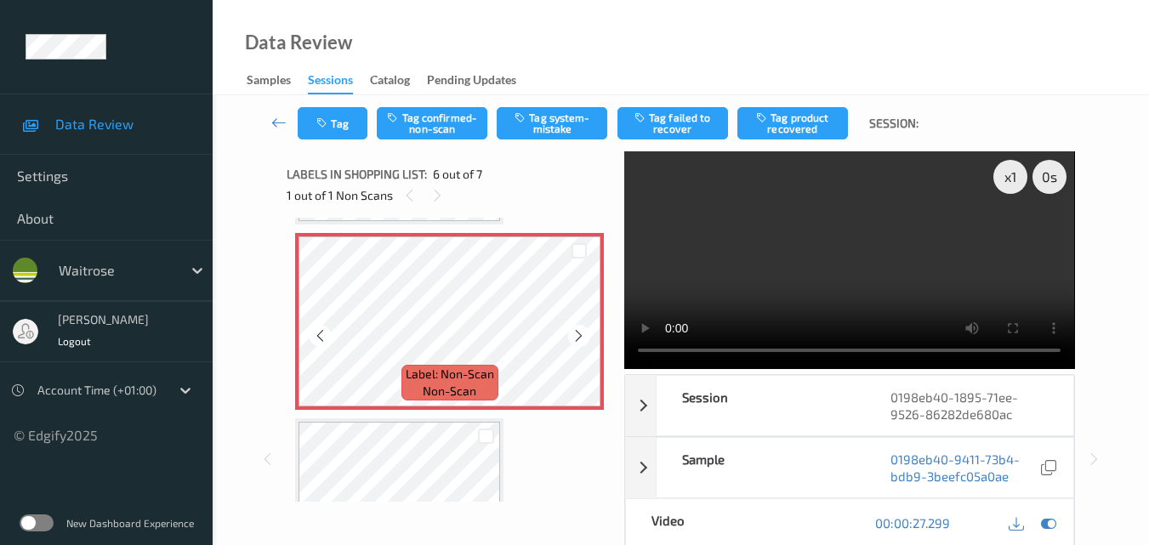
click at [578, 336] on icon at bounding box center [579, 335] width 14 height 15
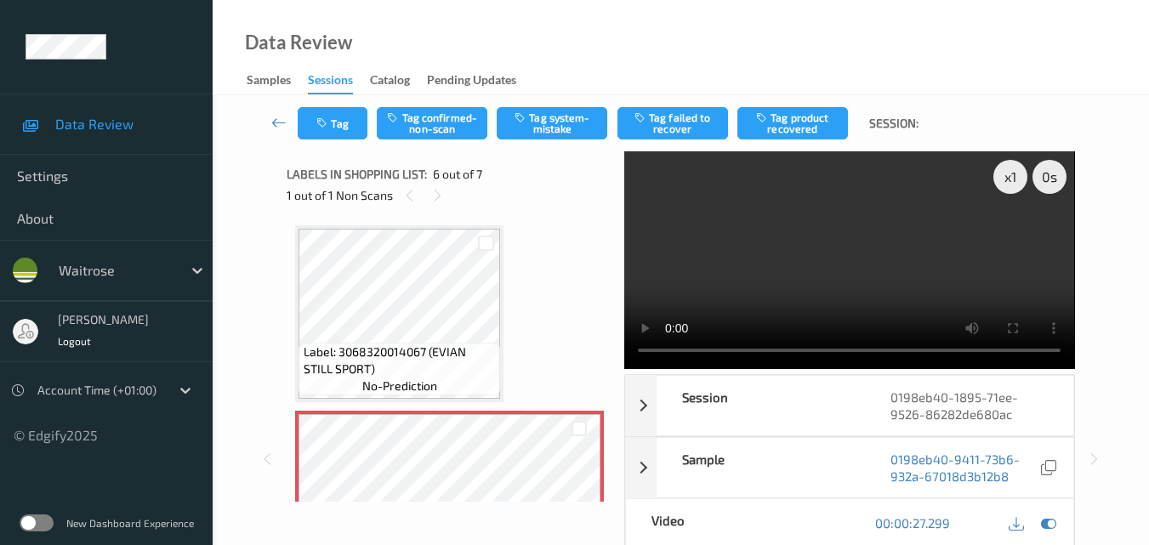
scroll to position [750, 0]
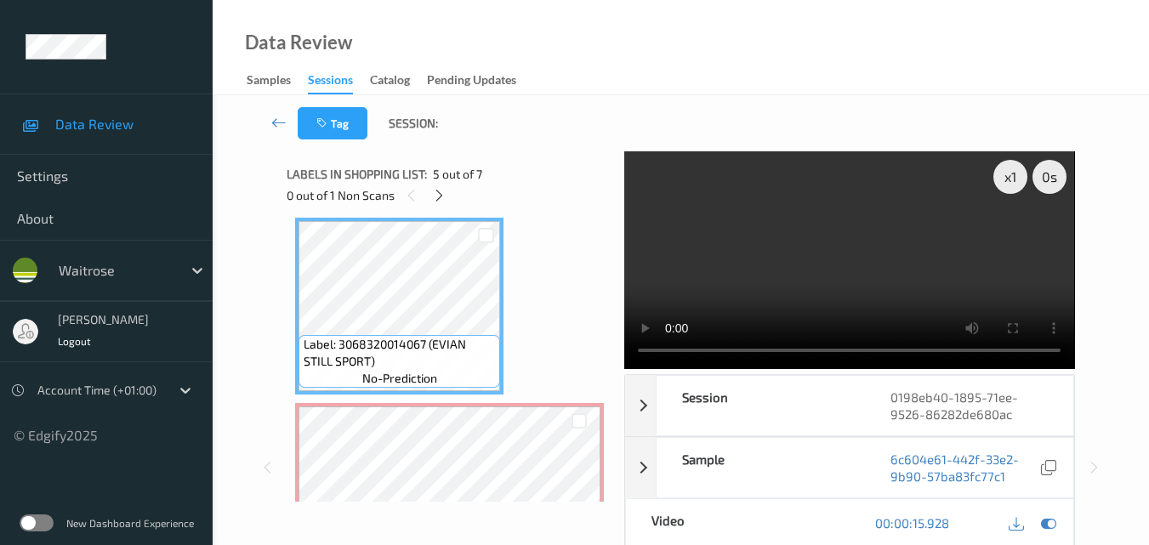
click at [873, 242] on video at bounding box center [849, 260] width 450 height 218
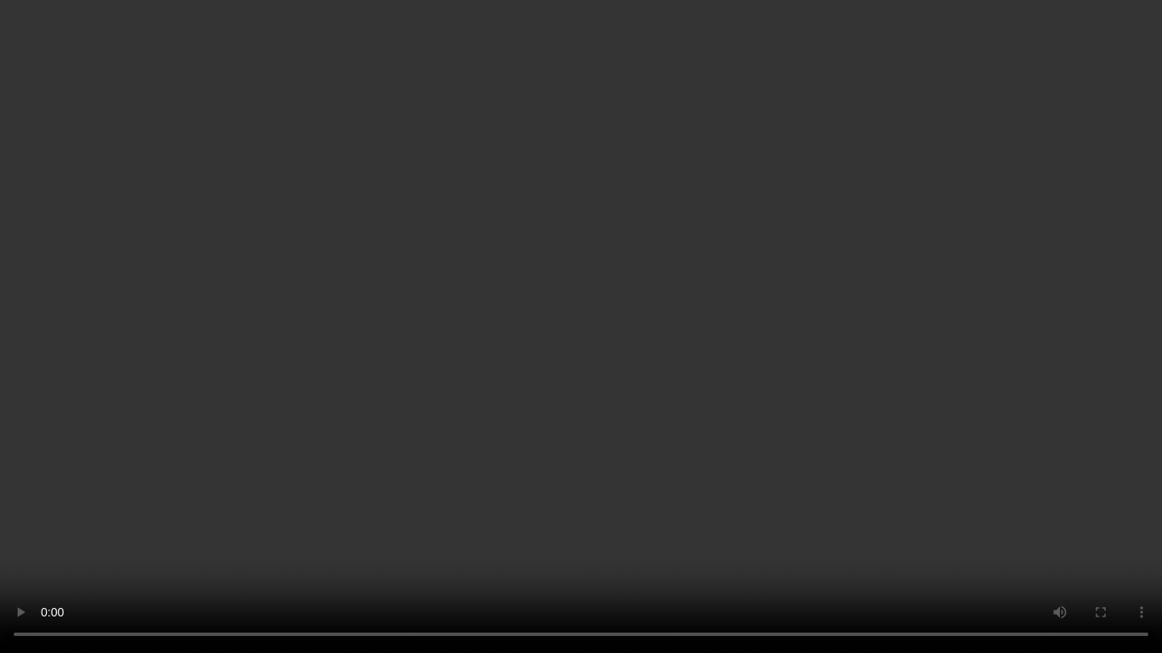
click at [638, 429] on video at bounding box center [581, 326] width 1162 height 653
click at [694, 412] on video at bounding box center [581, 326] width 1162 height 653
click at [696, 411] on video at bounding box center [581, 326] width 1162 height 653
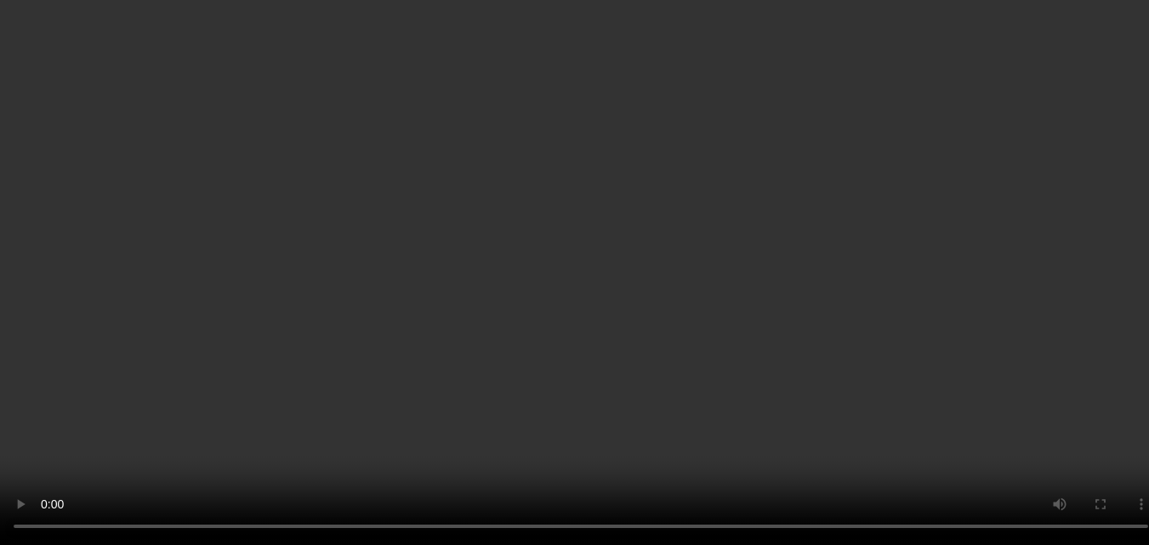
scroll to position [835, 0]
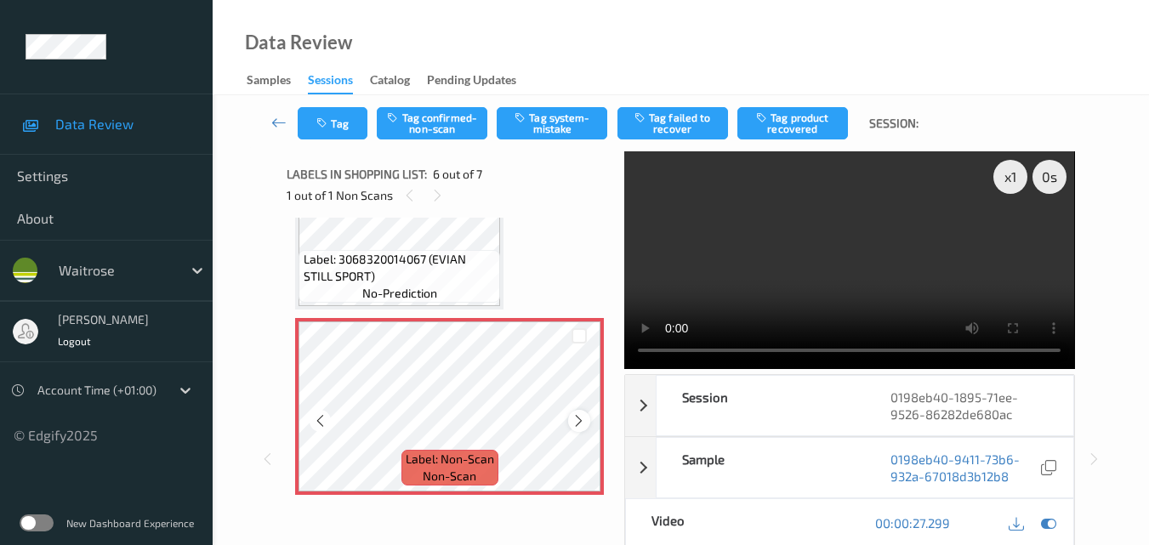
click at [579, 428] on icon at bounding box center [579, 420] width 14 height 15
click at [579, 427] on icon at bounding box center [579, 420] width 14 height 15
click at [578, 421] on icon at bounding box center [579, 420] width 14 height 15
click at [572, 424] on icon at bounding box center [579, 420] width 14 height 15
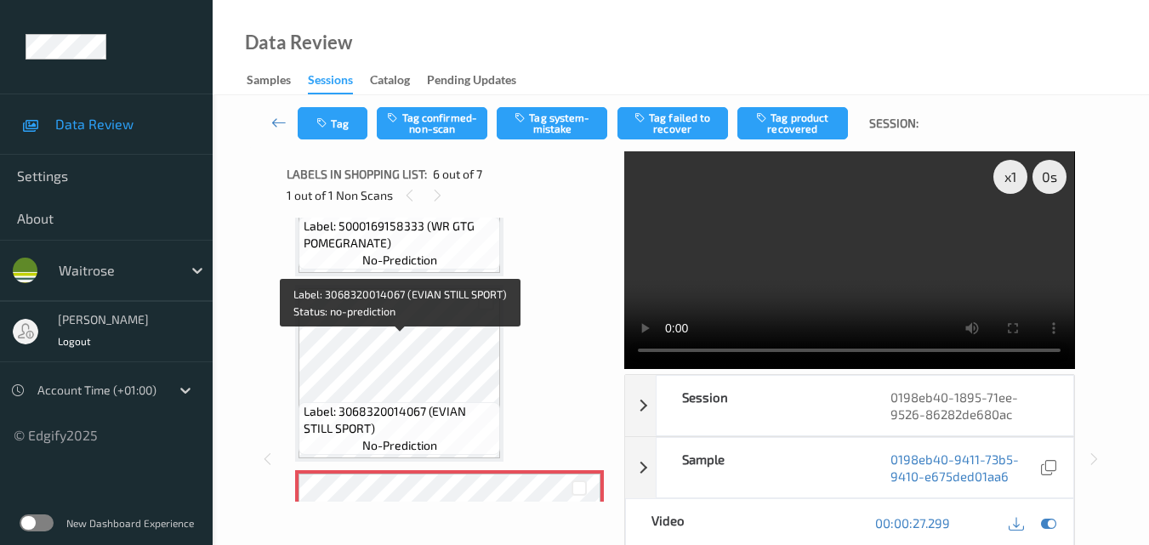
scroll to position [580, 0]
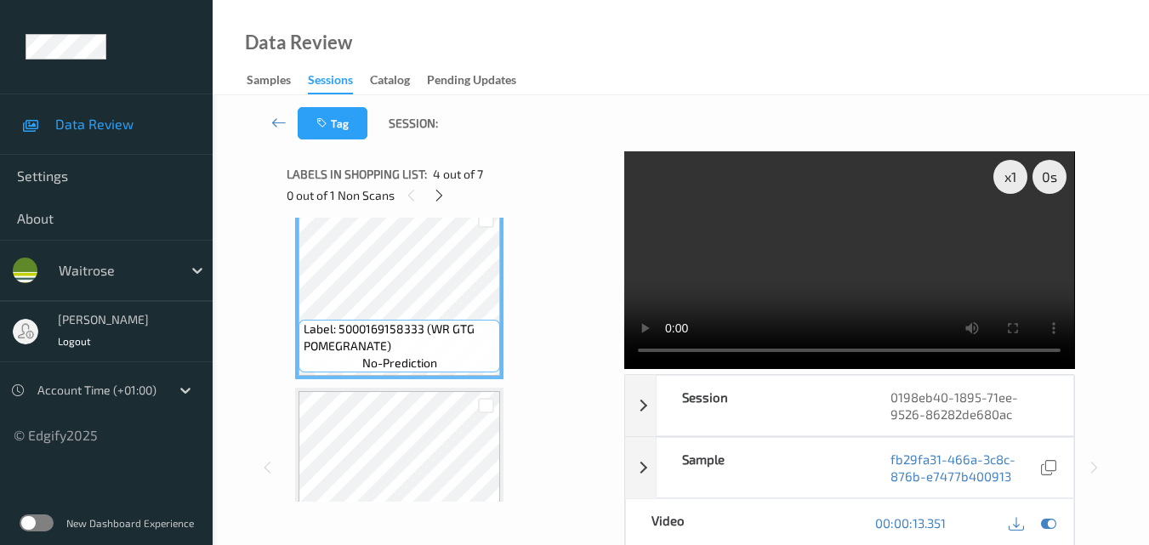
click at [906, 280] on video at bounding box center [849, 260] width 450 height 218
click at [864, 281] on video at bounding box center [849, 260] width 450 height 218
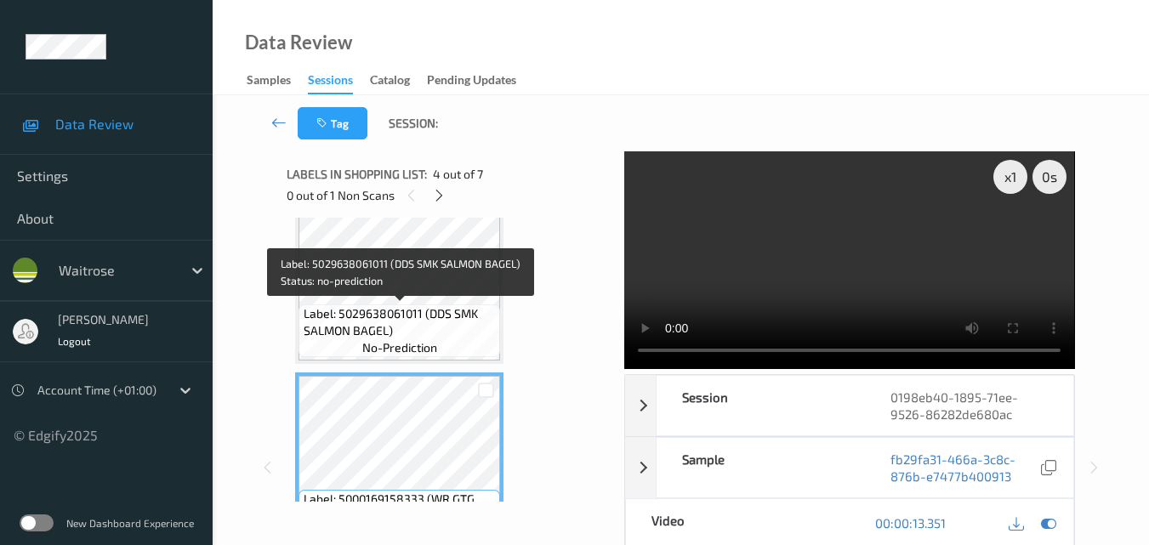
scroll to position [325, 0]
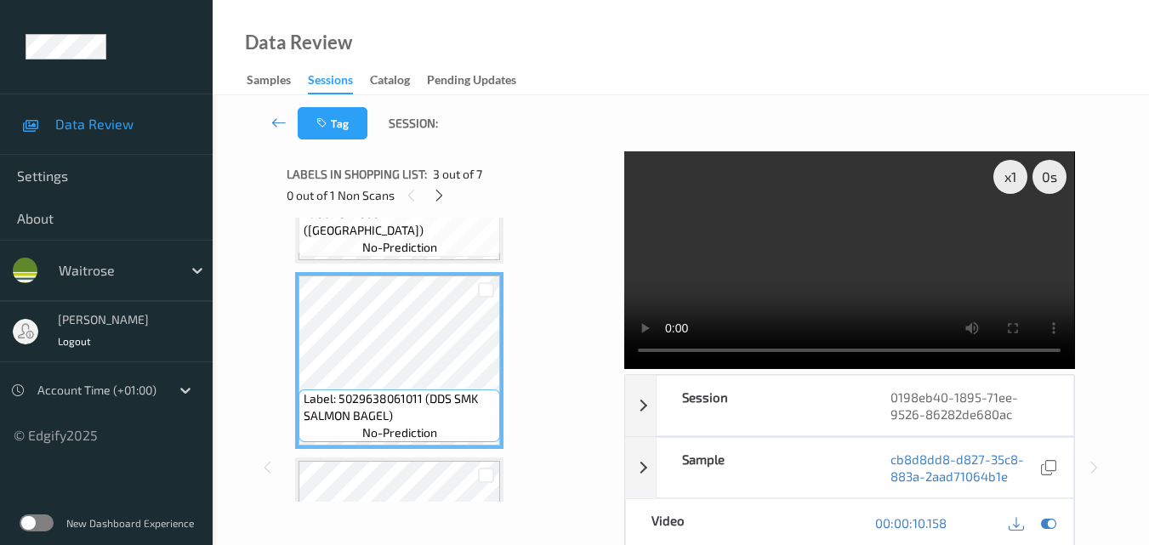
click at [845, 290] on video at bounding box center [849, 260] width 450 height 218
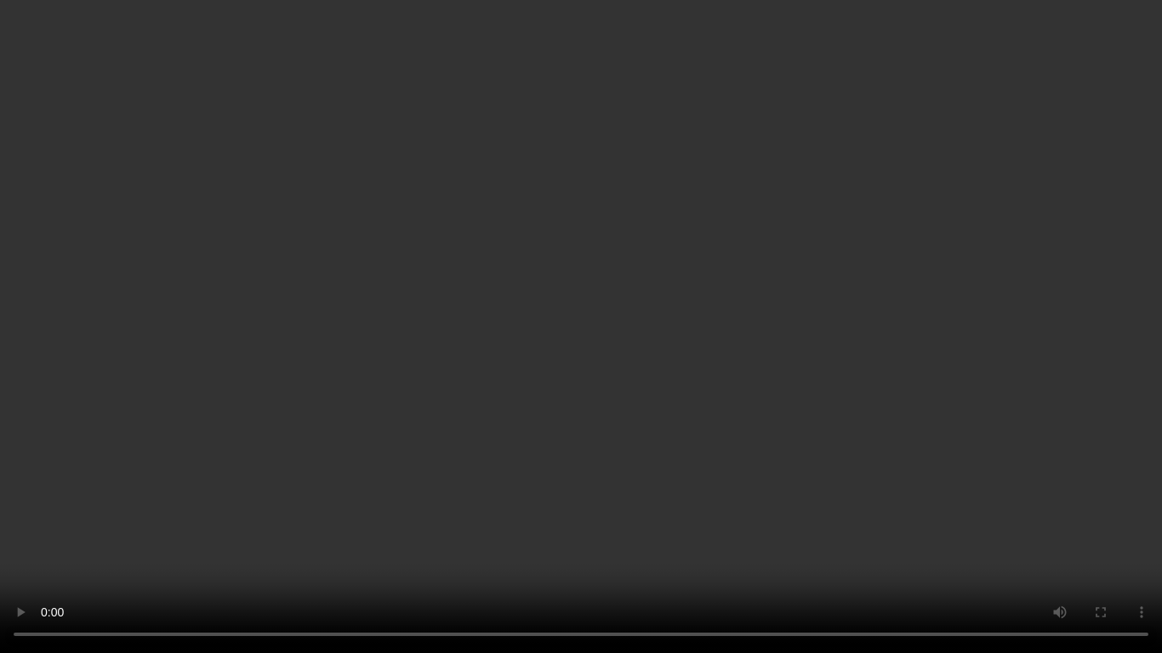
click at [675, 378] on video at bounding box center [581, 326] width 1162 height 653
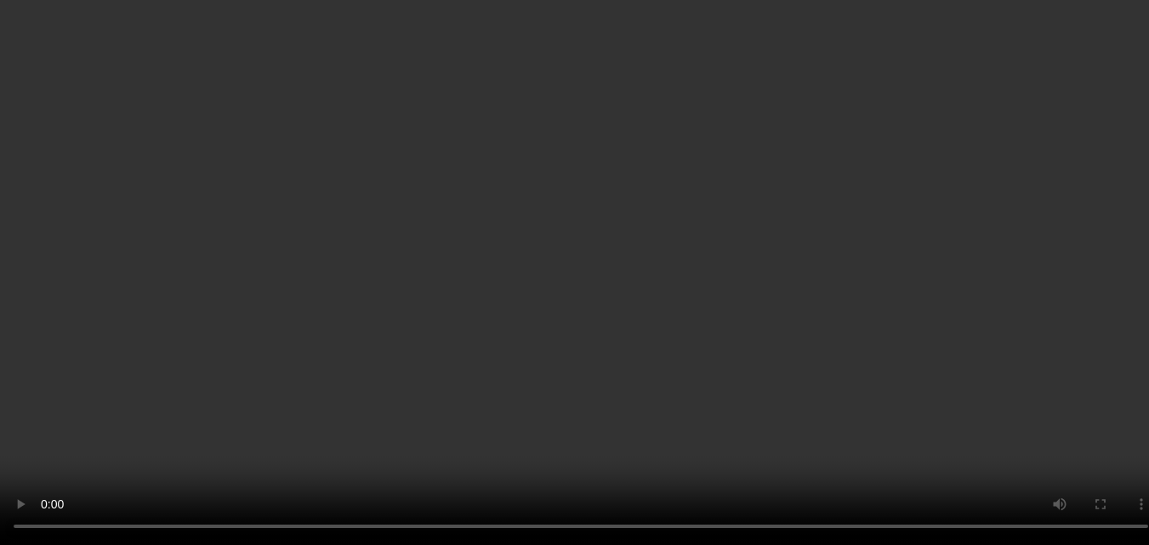
scroll to position [85, 0]
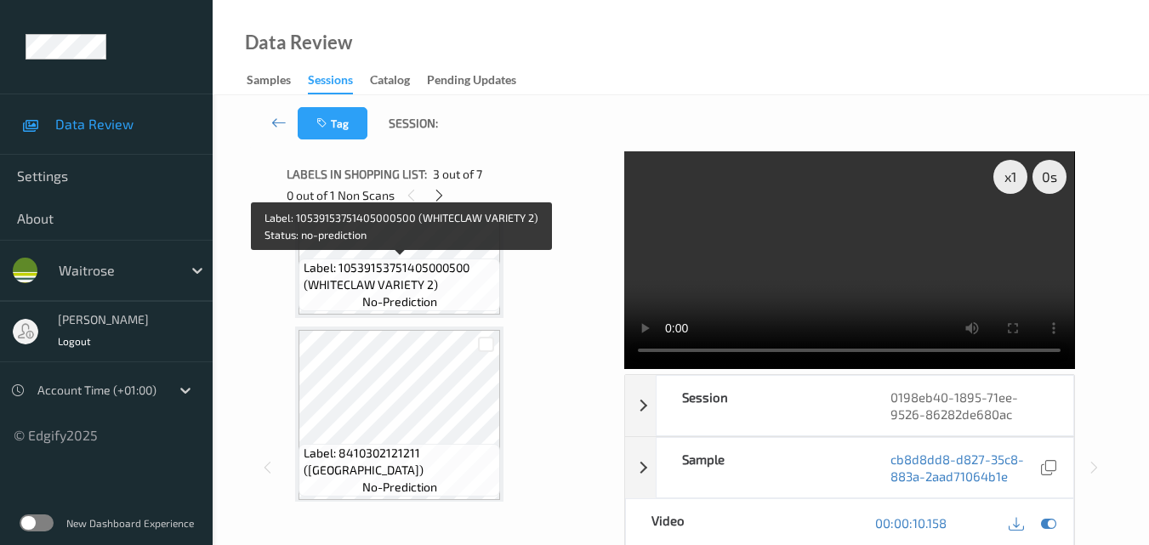
click at [430, 287] on span "Label: 10539153751405000500 (WHITECLAW VARIETY 2)" at bounding box center [400, 276] width 193 height 34
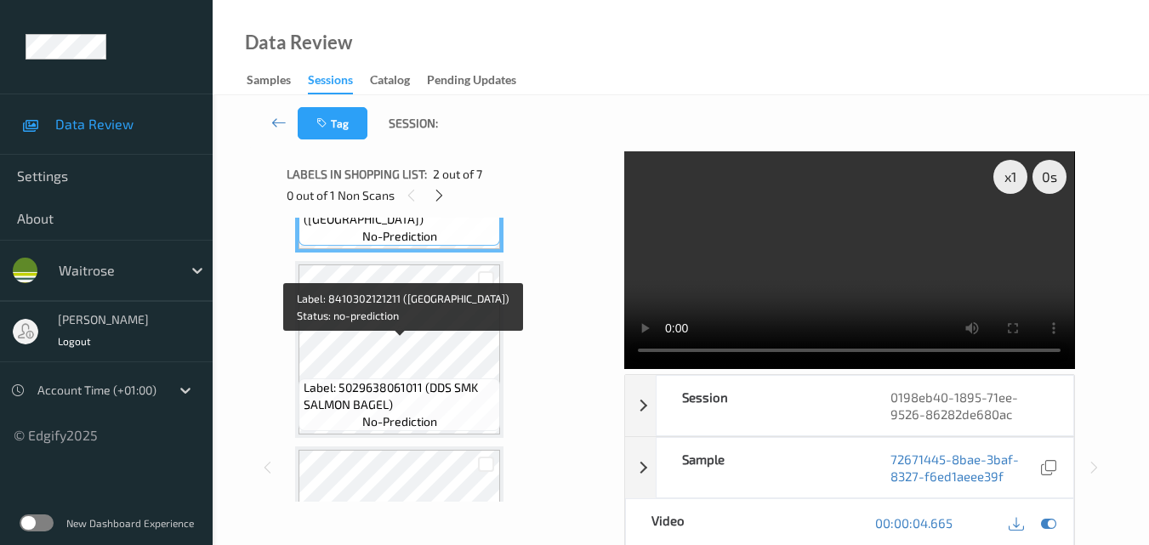
scroll to position [340, 0]
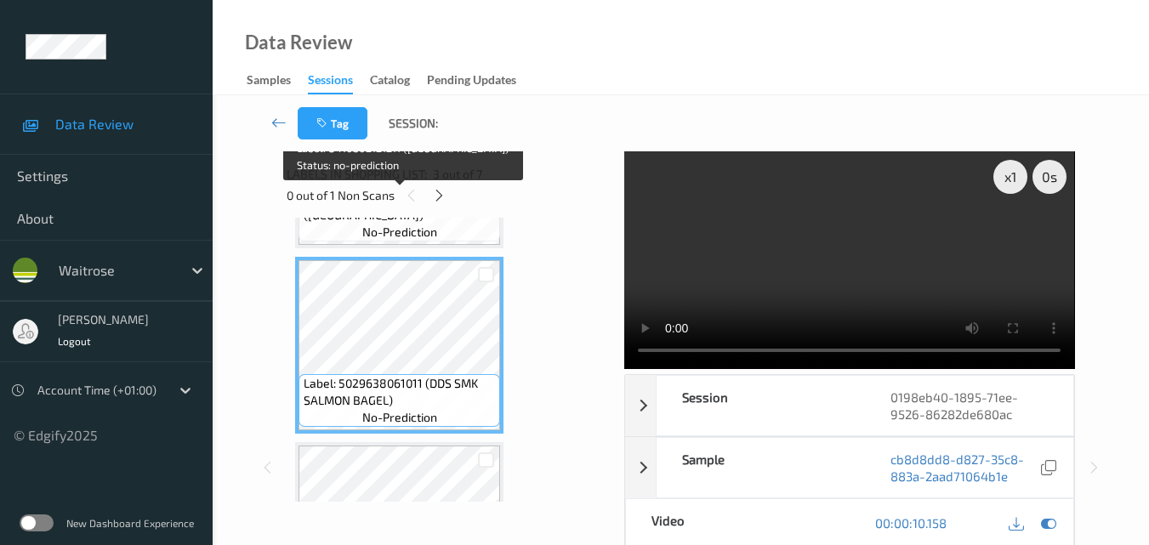
click at [478, 231] on div "Label: 8410302121211 ([GEOGRAPHIC_DATA]) no-prediction" at bounding box center [400, 215] width 202 height 53
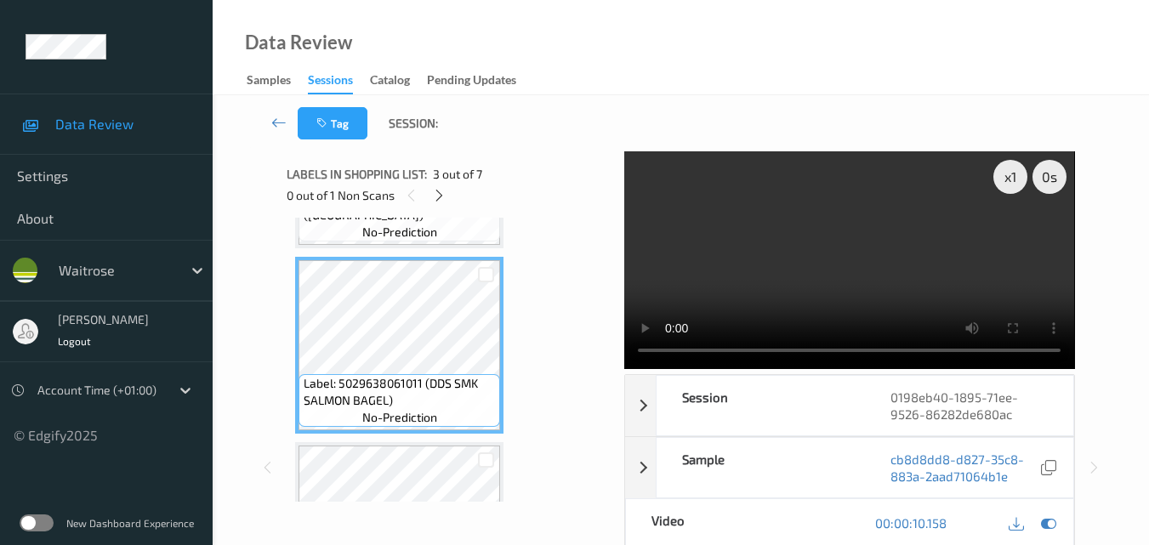
click at [815, 250] on video at bounding box center [849, 260] width 450 height 218
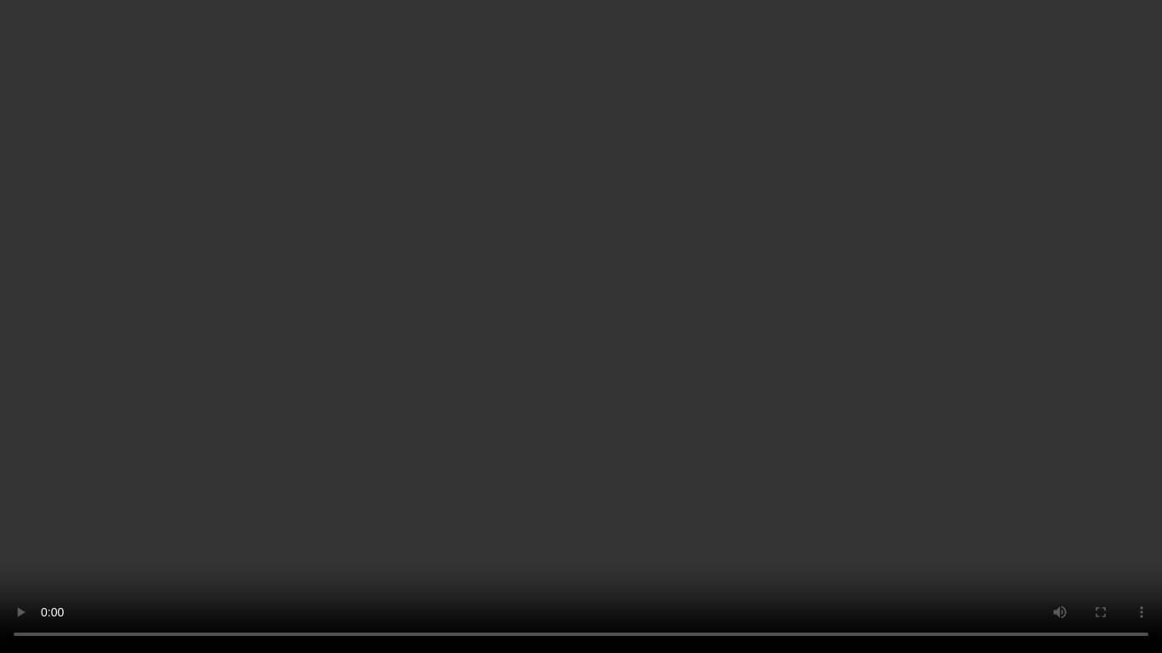
click at [894, 393] on video at bounding box center [581, 326] width 1162 height 653
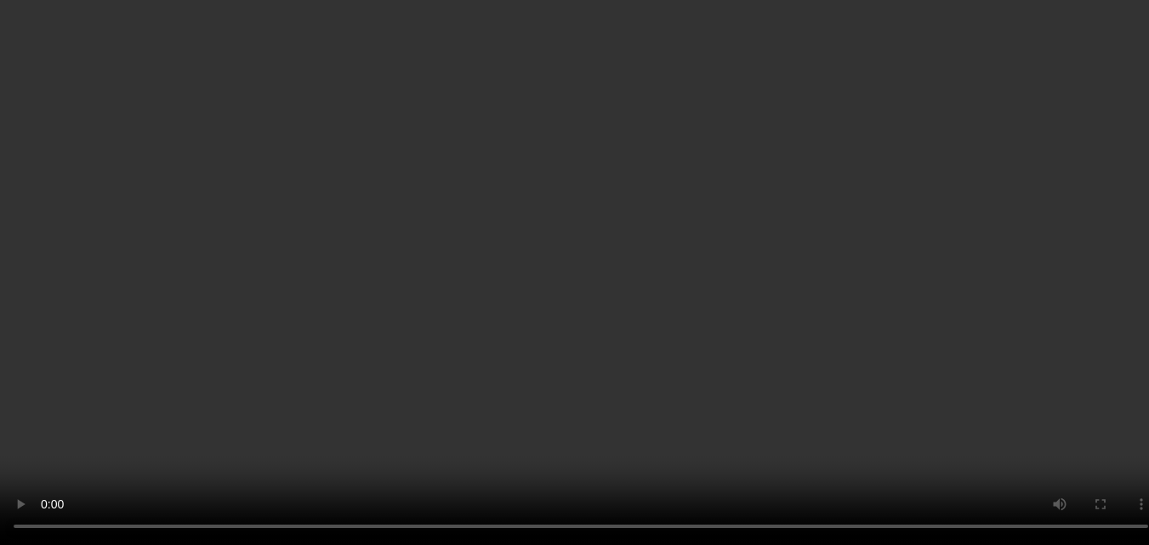
scroll to position [766, 0]
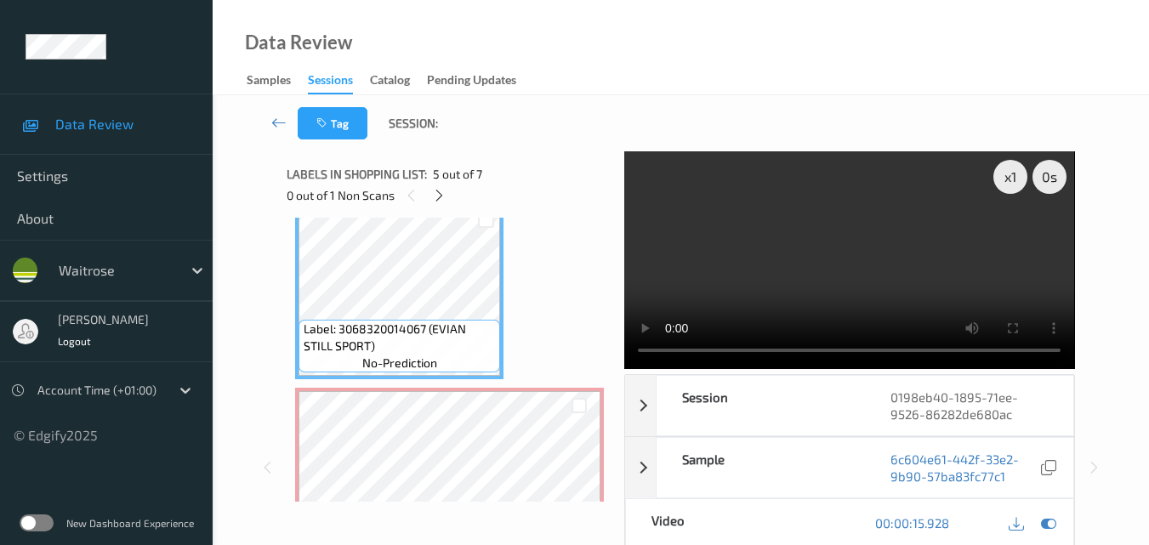
click at [832, 225] on video at bounding box center [849, 260] width 450 height 218
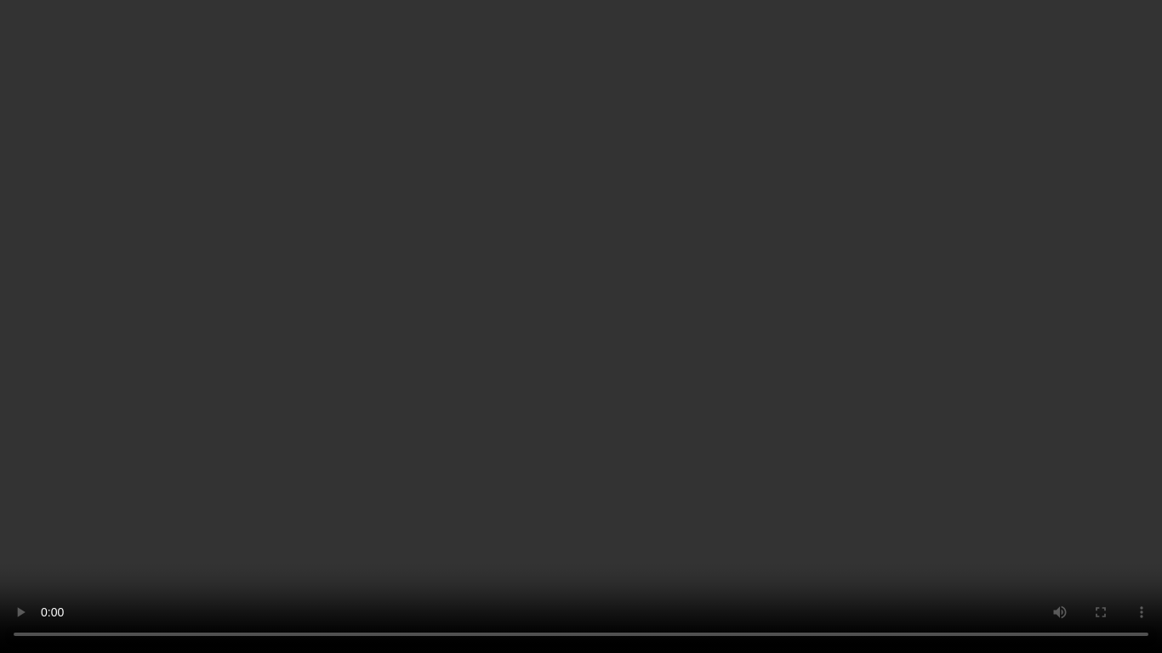
click at [528, 212] on video at bounding box center [581, 326] width 1162 height 653
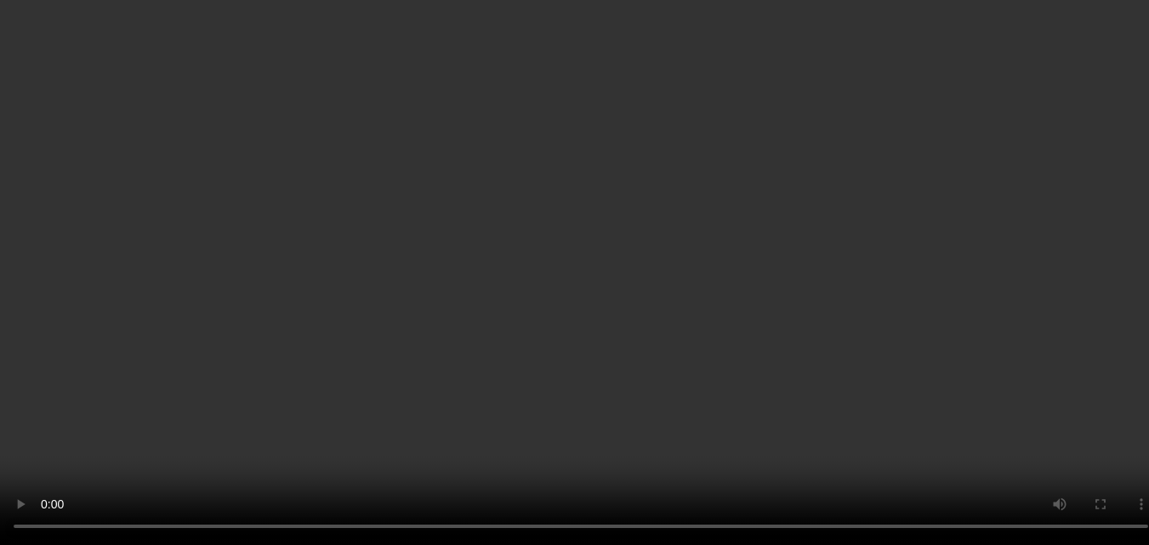
scroll to position [851, 0]
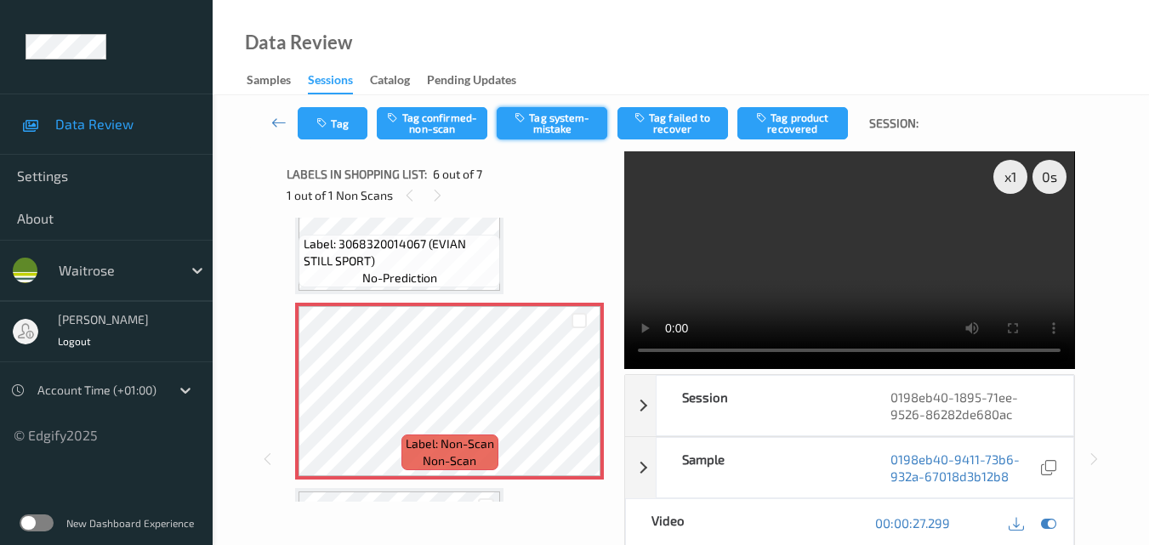
click at [576, 125] on button "Tag system-mistake" at bounding box center [552, 123] width 111 height 32
click at [337, 127] on button "Tag" at bounding box center [333, 123] width 70 height 32
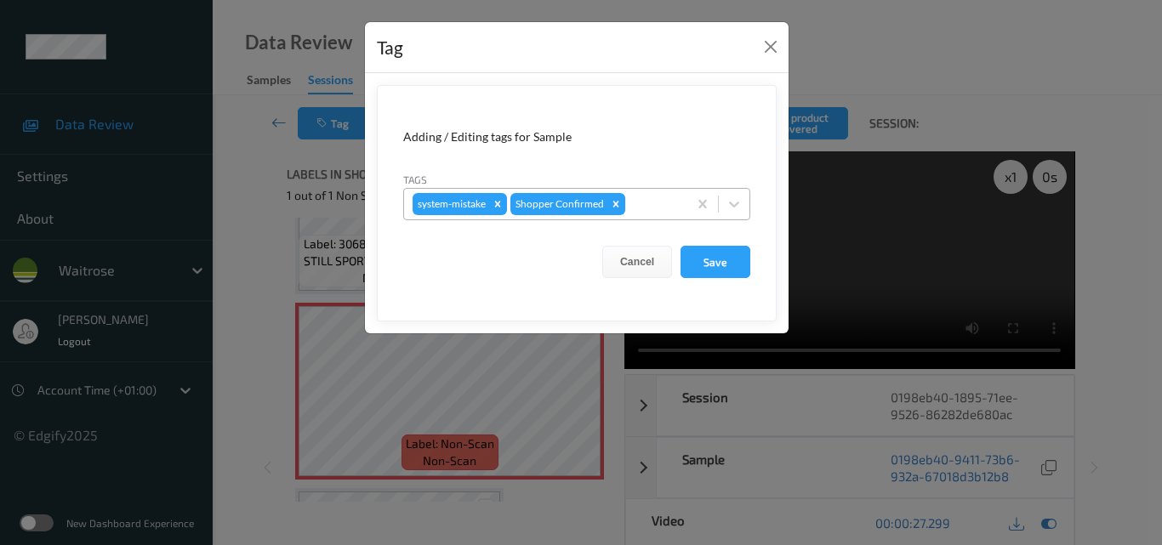
click at [651, 204] on div at bounding box center [654, 204] width 50 height 20
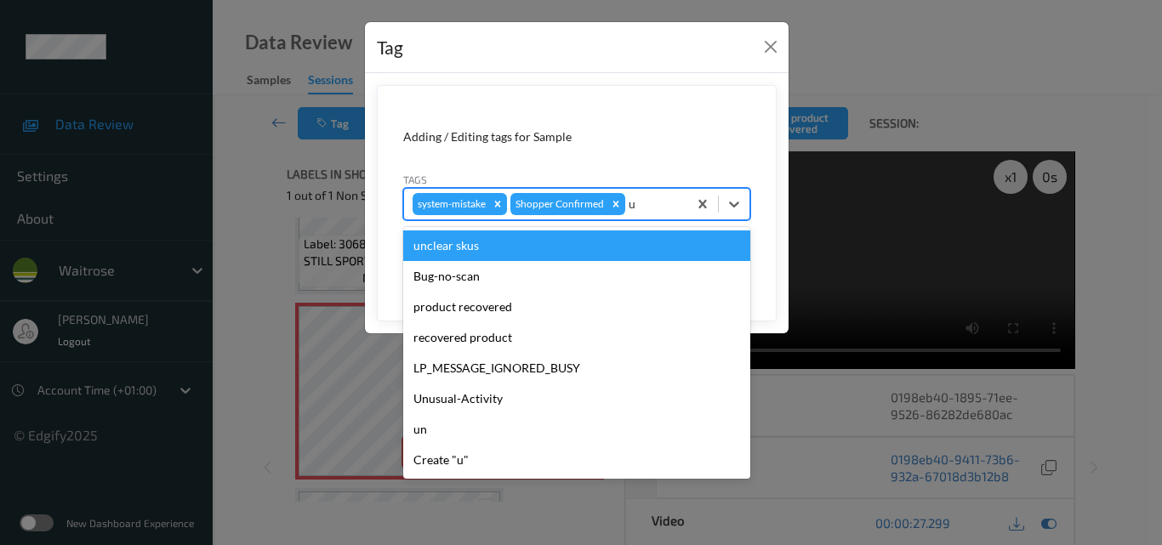
type input "un"
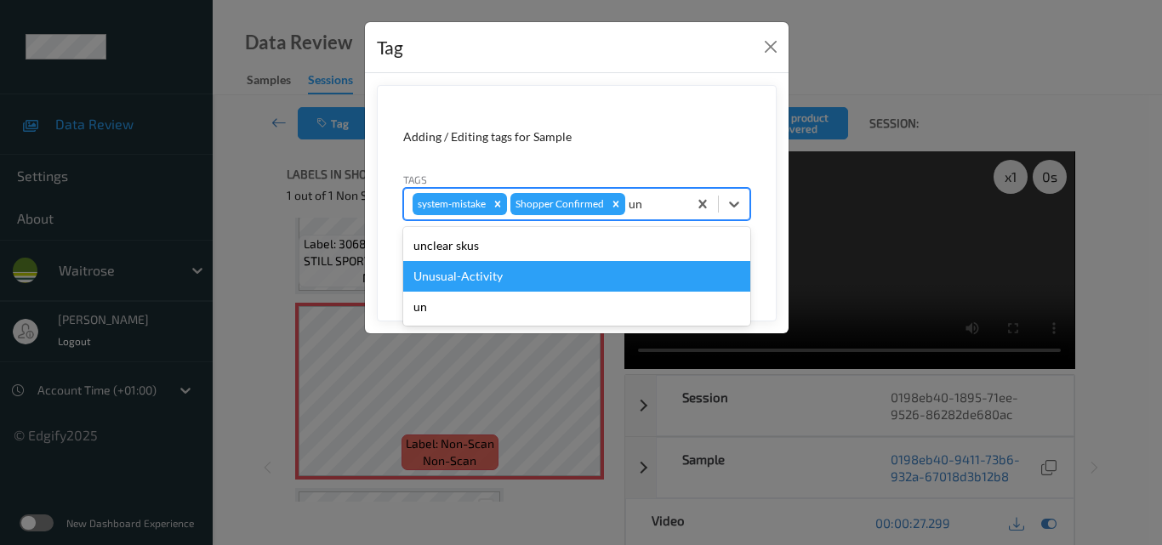
click at [570, 281] on div "Unusual-Activity" at bounding box center [576, 276] width 347 height 31
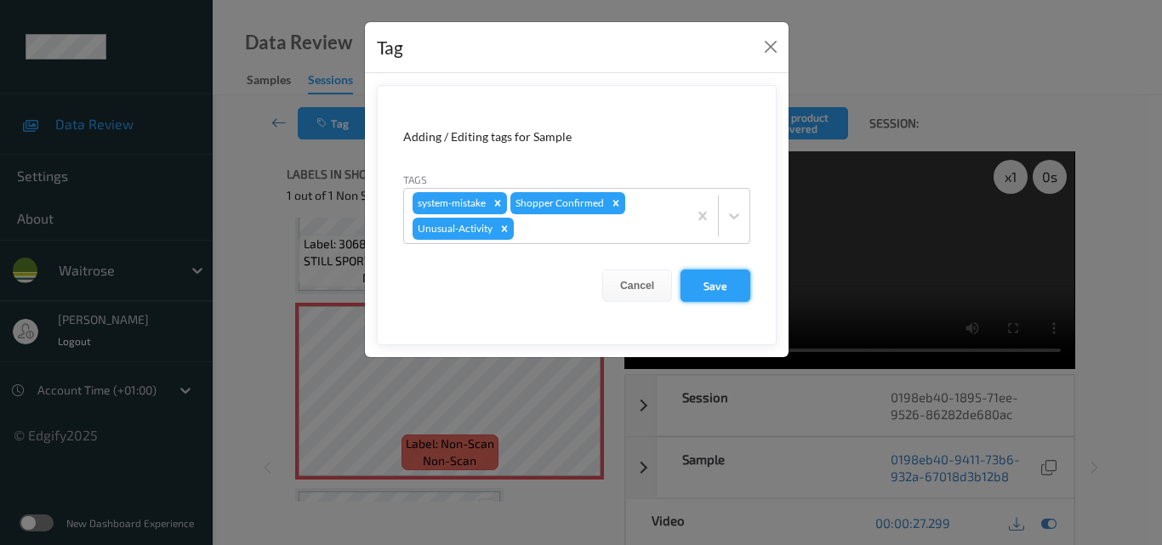
click at [731, 283] on button "Save" at bounding box center [715, 286] width 70 height 32
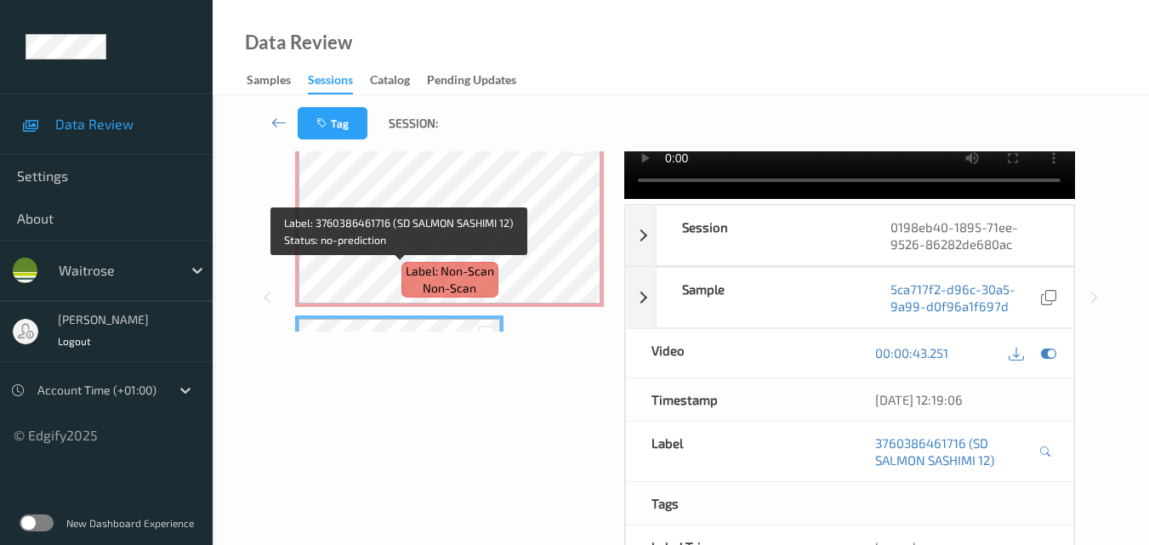
scroll to position [852, 0]
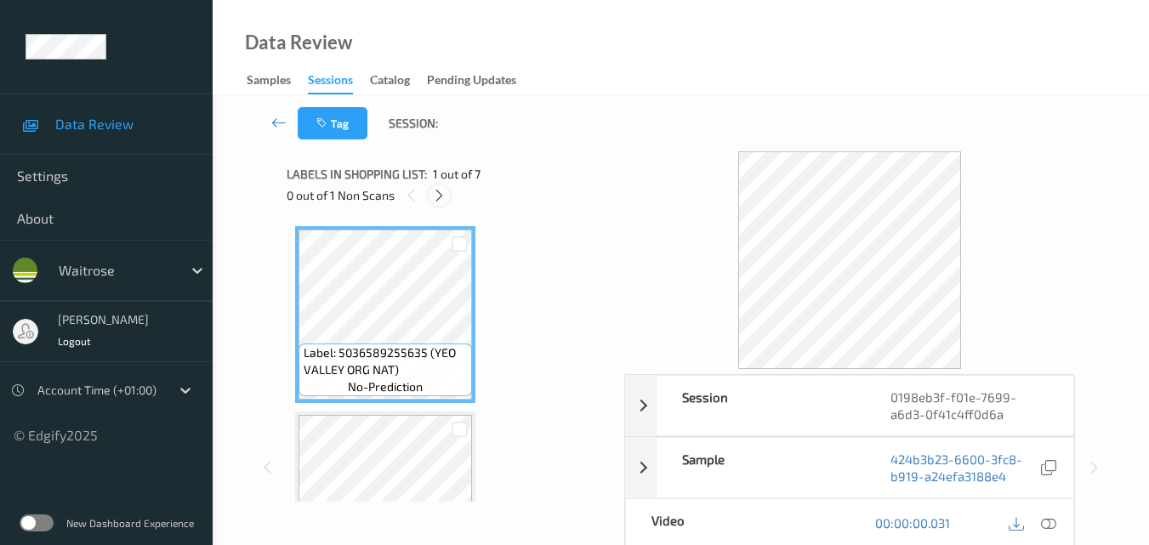
click at [442, 196] on icon at bounding box center [439, 195] width 14 height 15
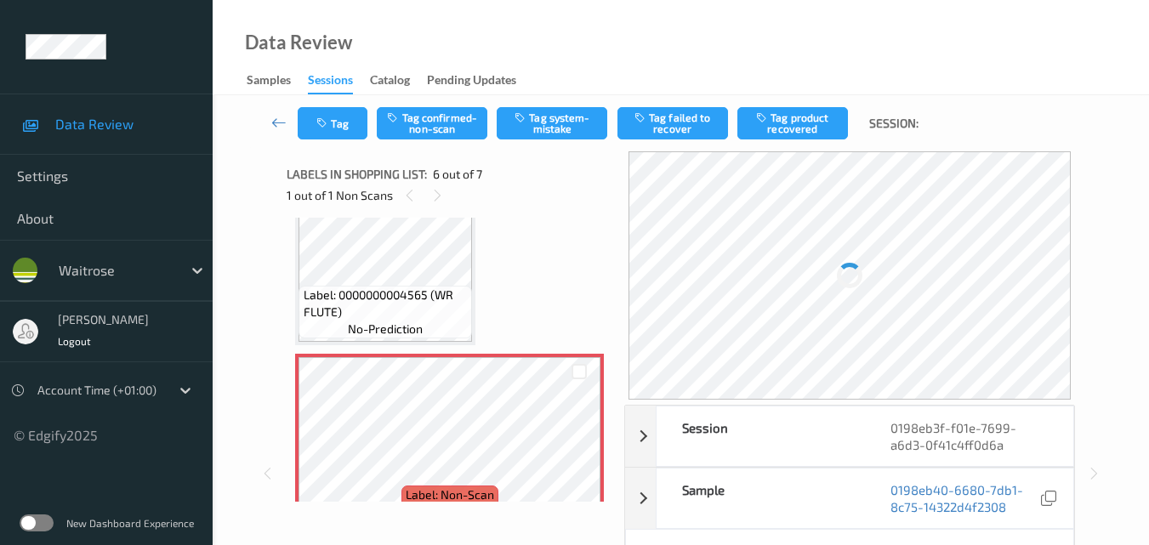
scroll to position [835, 0]
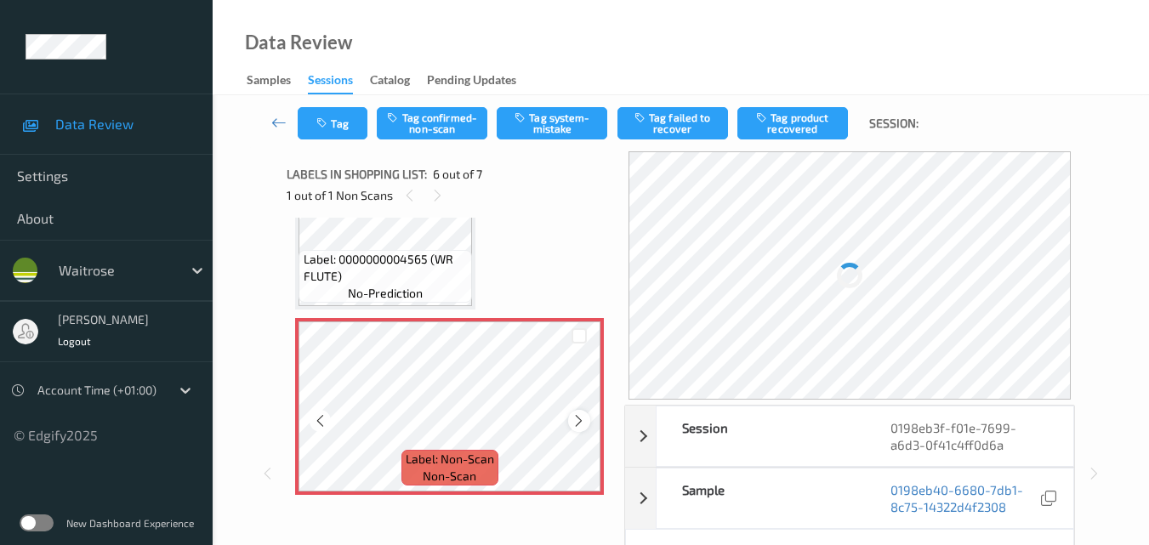
click at [584, 422] on icon at bounding box center [579, 420] width 14 height 15
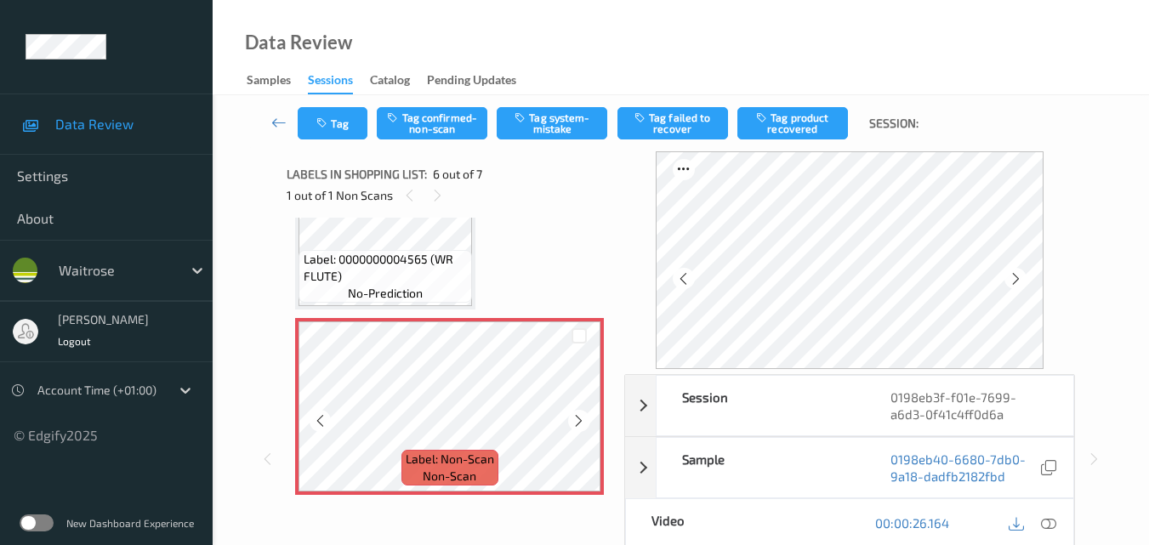
click at [584, 421] on icon at bounding box center [579, 420] width 14 height 15
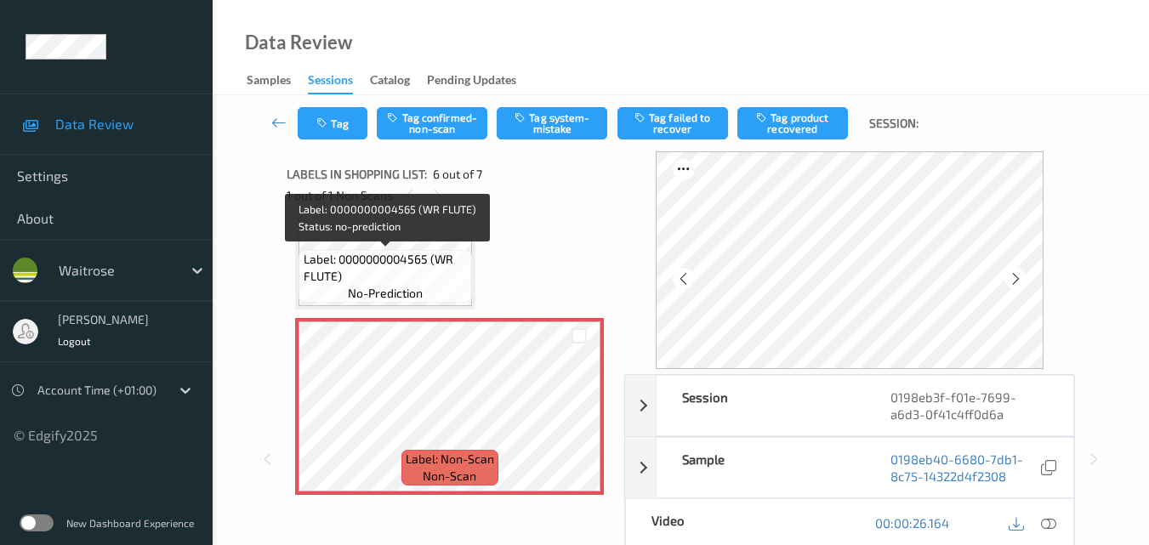
click at [436, 271] on span "Label: 0000000004565 (WR FLUTE)" at bounding box center [386, 268] width 165 height 34
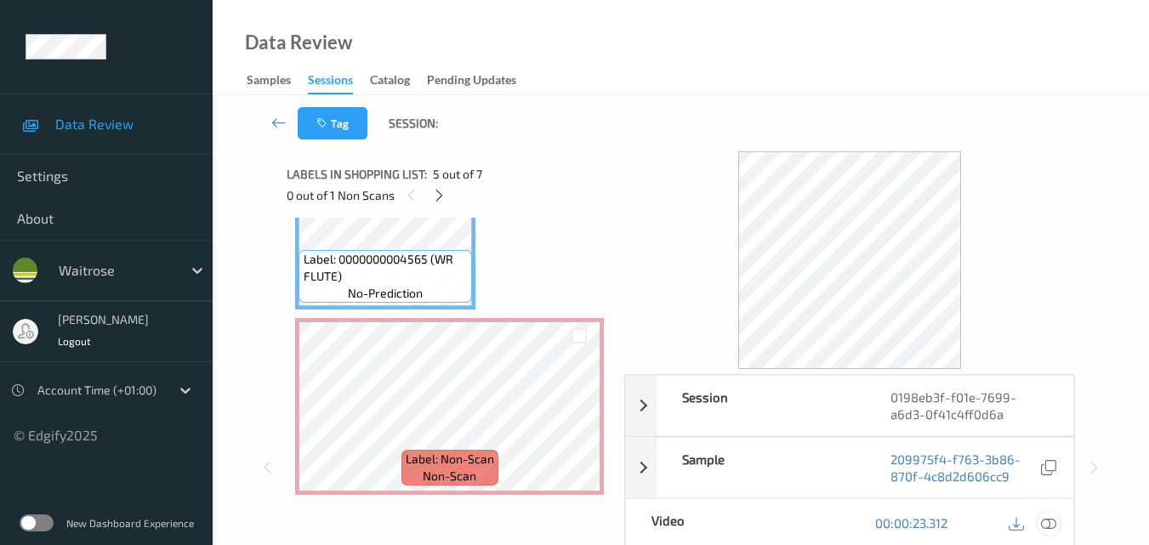
click at [1053, 523] on icon at bounding box center [1048, 522] width 15 height 15
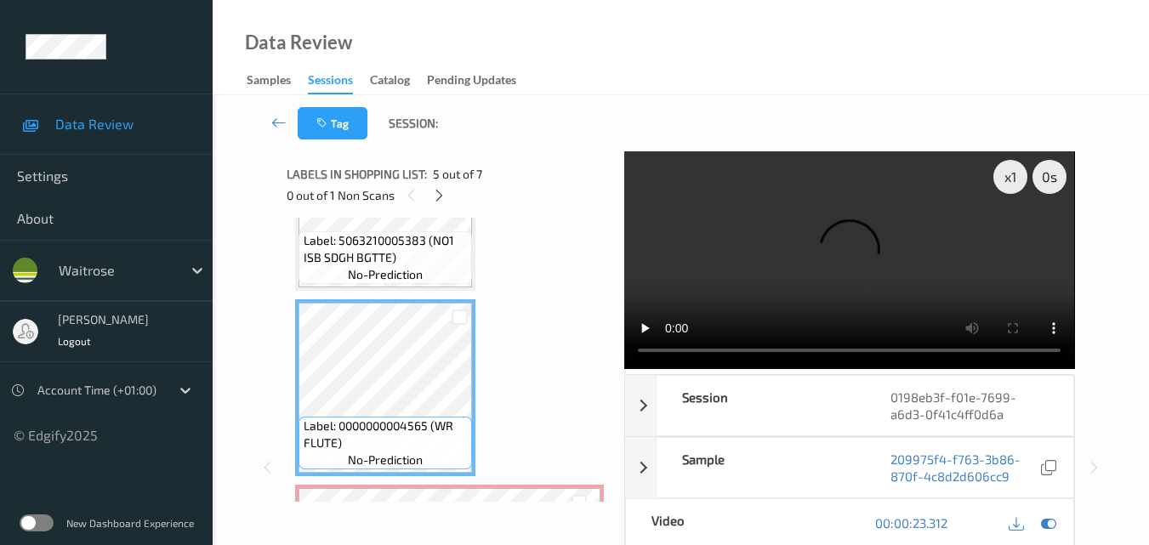
scroll to position [665, 0]
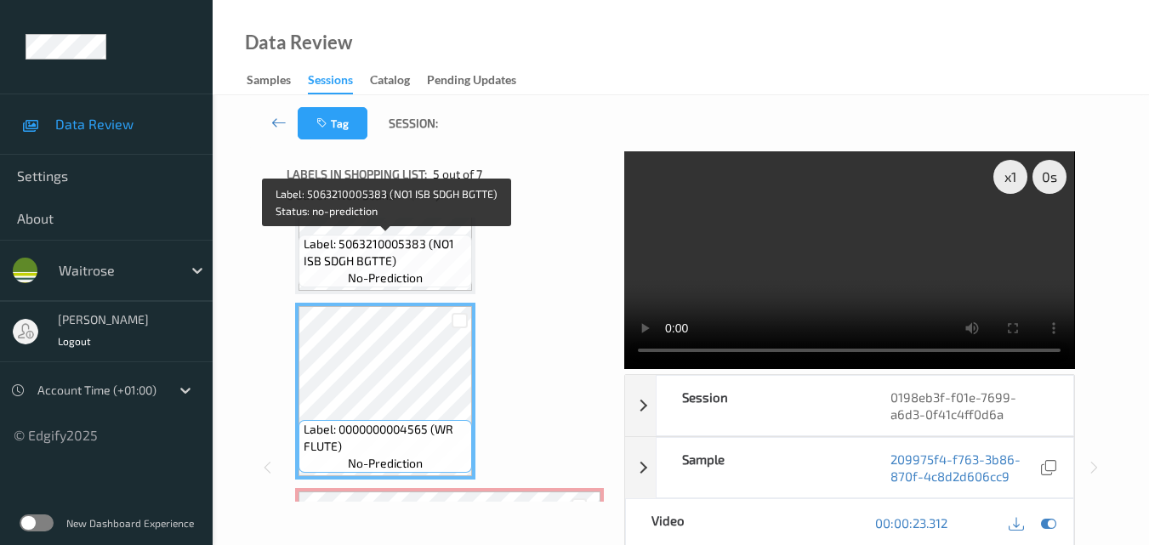
click at [421, 269] on span "Label: 5063210005383 (NO1 ISB SDGH BGTTE)" at bounding box center [386, 253] width 165 height 34
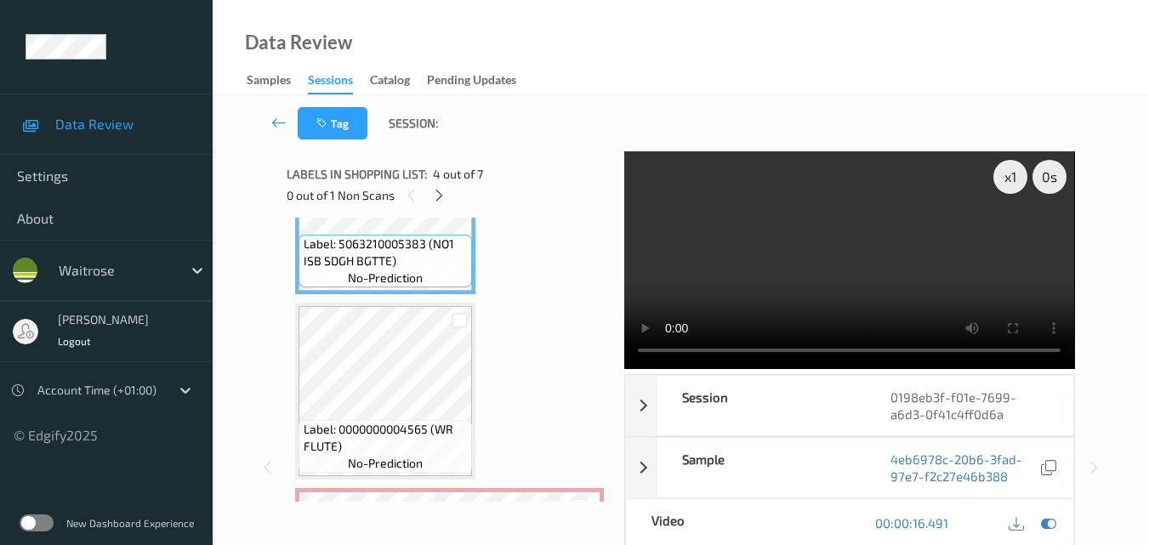
click at [878, 263] on video at bounding box center [849, 260] width 450 height 218
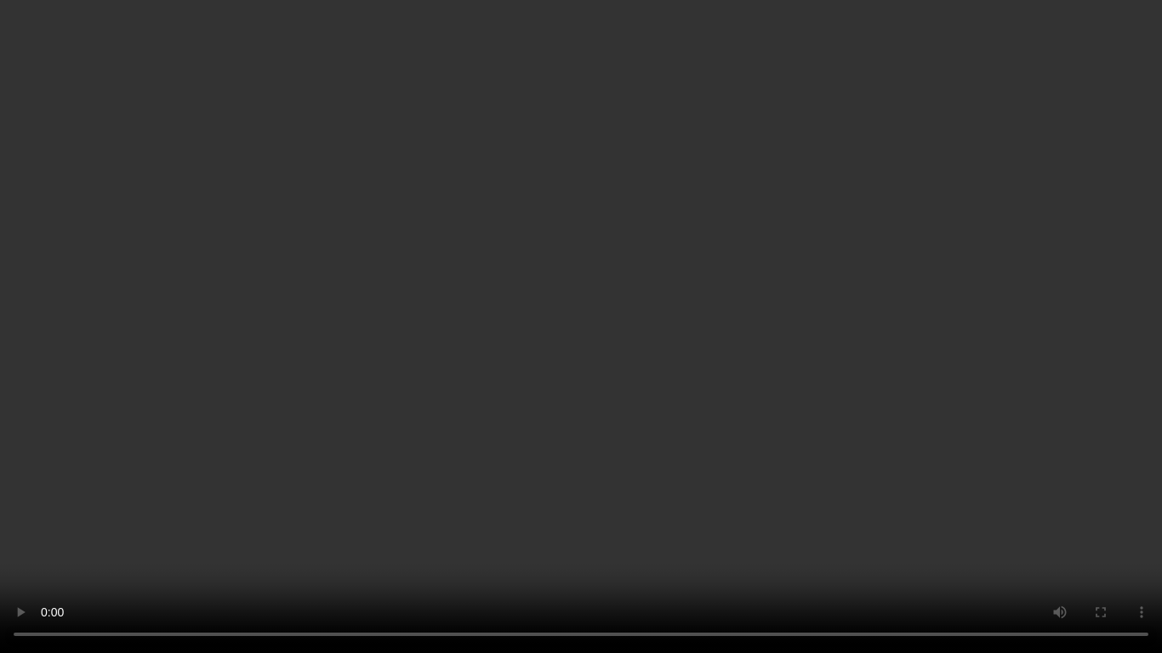
click at [855, 414] on video at bounding box center [581, 326] width 1162 height 653
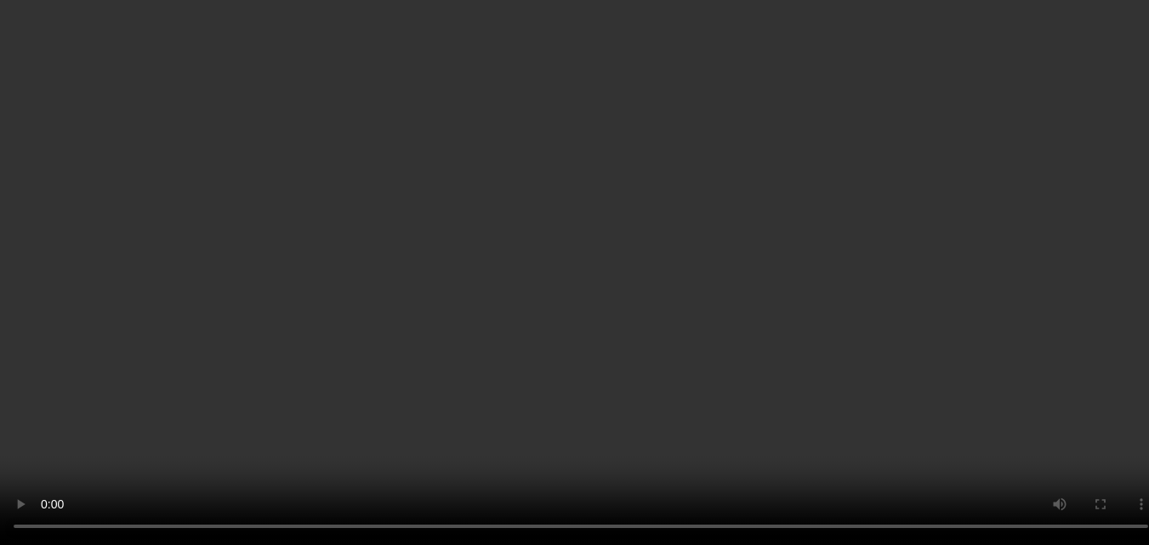
scroll to position [835, 0]
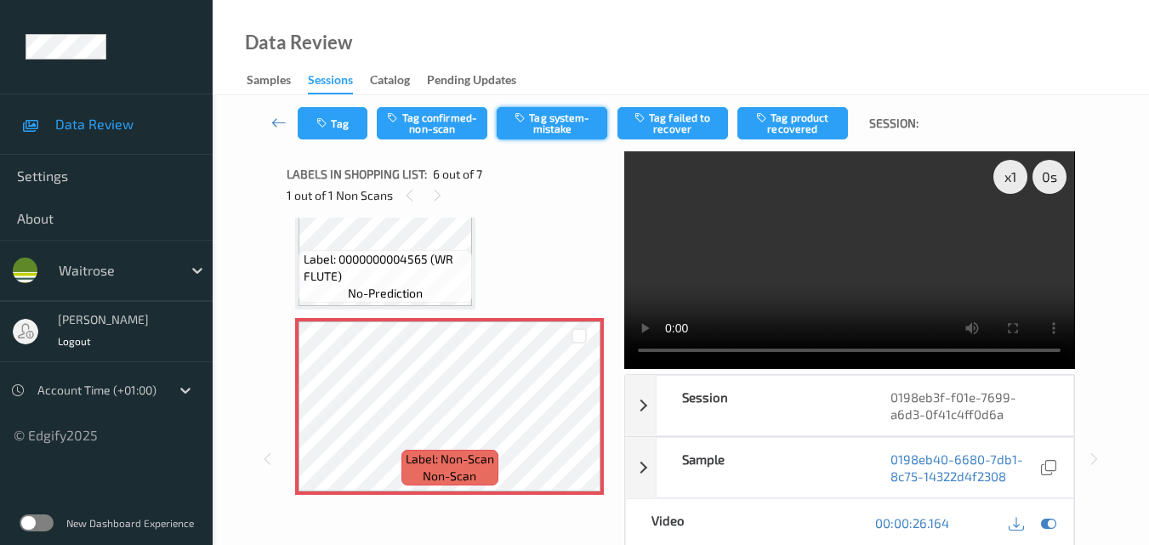
click at [556, 128] on button "Tag system-mistake" at bounding box center [552, 123] width 111 height 32
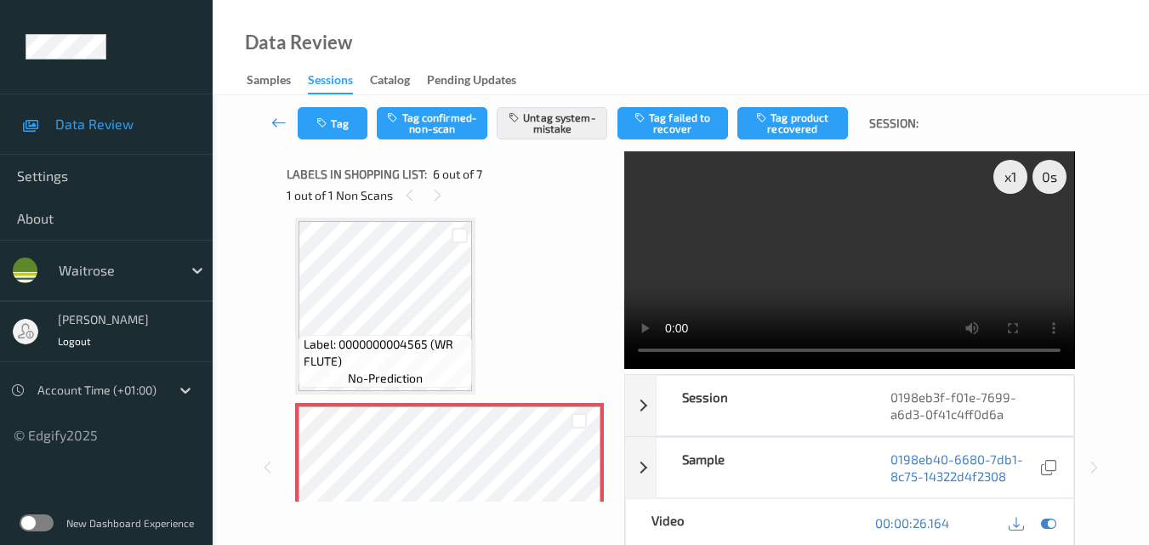
click at [854, 264] on video at bounding box center [849, 260] width 450 height 218
click at [879, 248] on video at bounding box center [849, 260] width 450 height 218
click at [887, 259] on video at bounding box center [849, 260] width 450 height 218
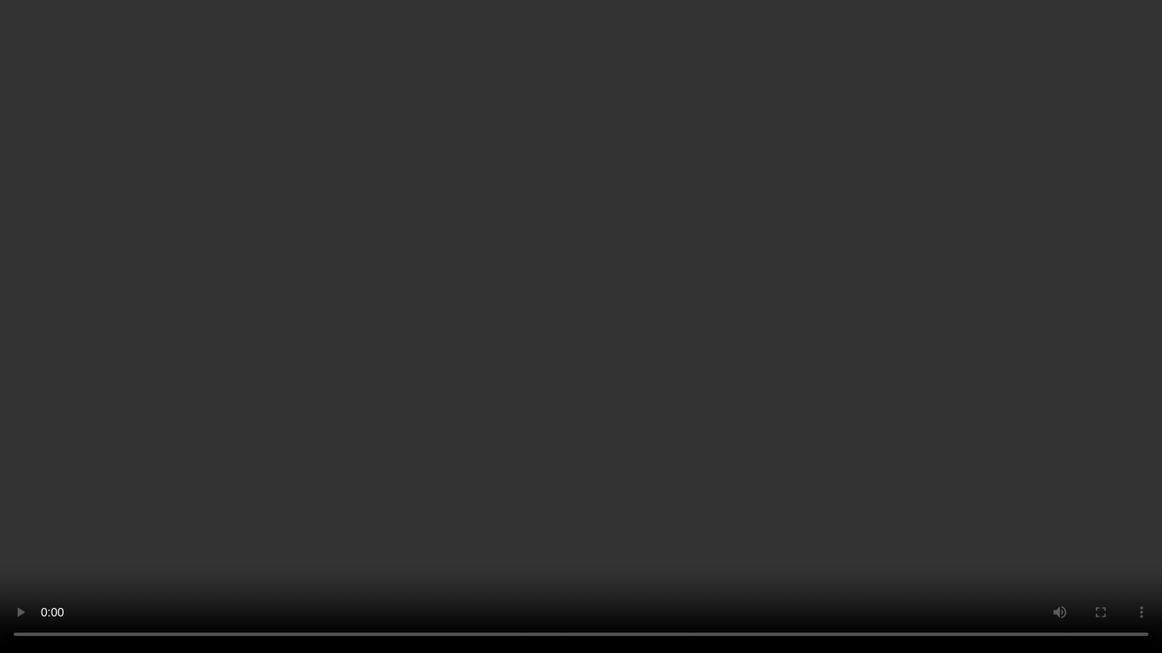
click at [790, 290] on video at bounding box center [581, 326] width 1162 height 653
click at [684, 327] on video at bounding box center [581, 326] width 1162 height 653
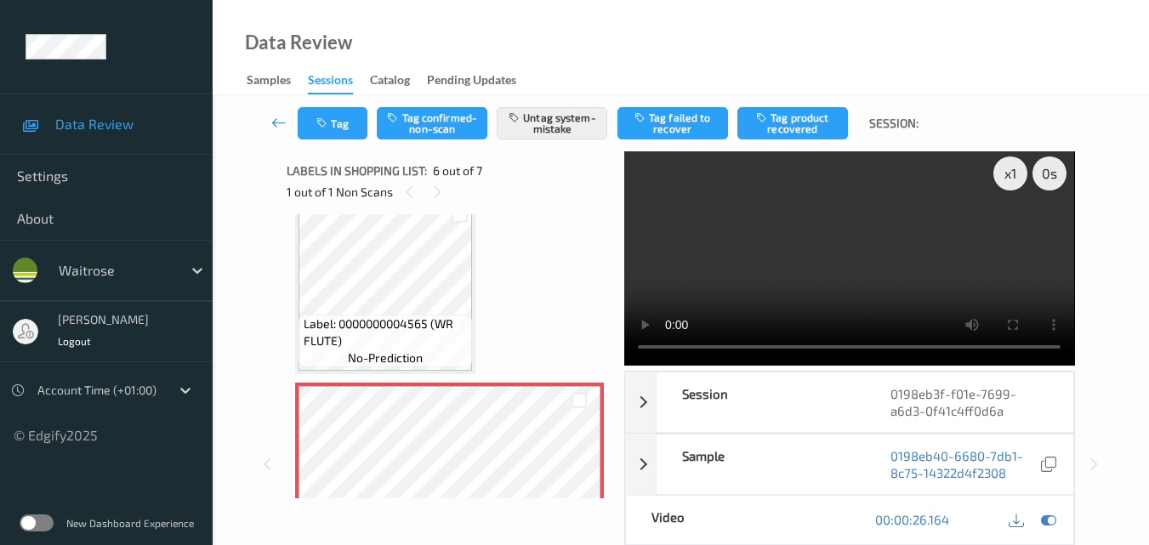
scroll to position [0, 0]
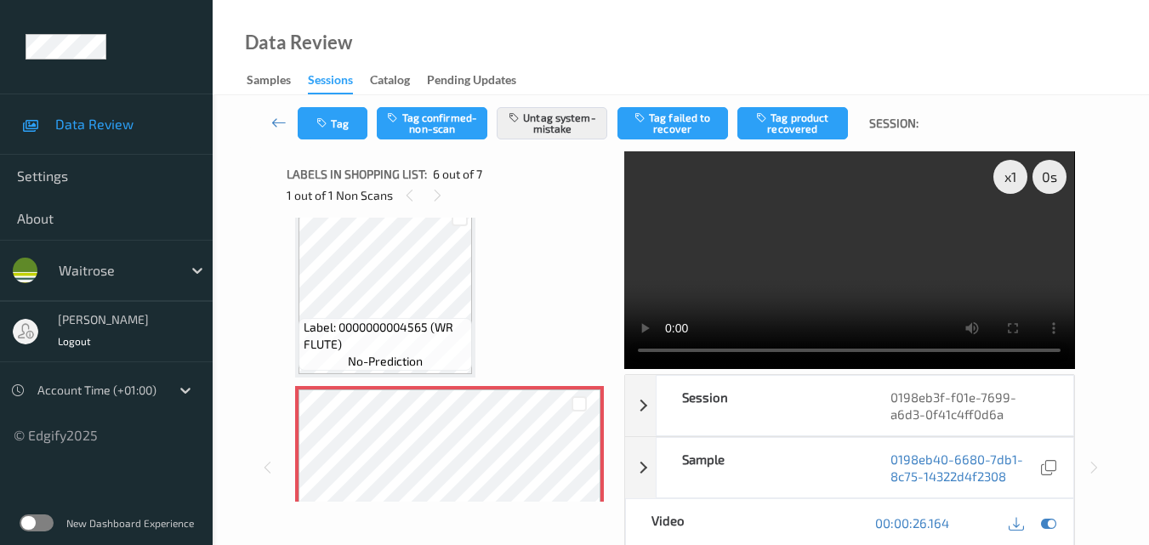
click at [841, 307] on video at bounding box center [849, 260] width 450 height 218
click at [900, 249] on video at bounding box center [849, 260] width 450 height 218
click at [1009, 179] on div "x 1" at bounding box center [1010, 177] width 34 height 34
click at [865, 229] on video at bounding box center [849, 260] width 450 height 218
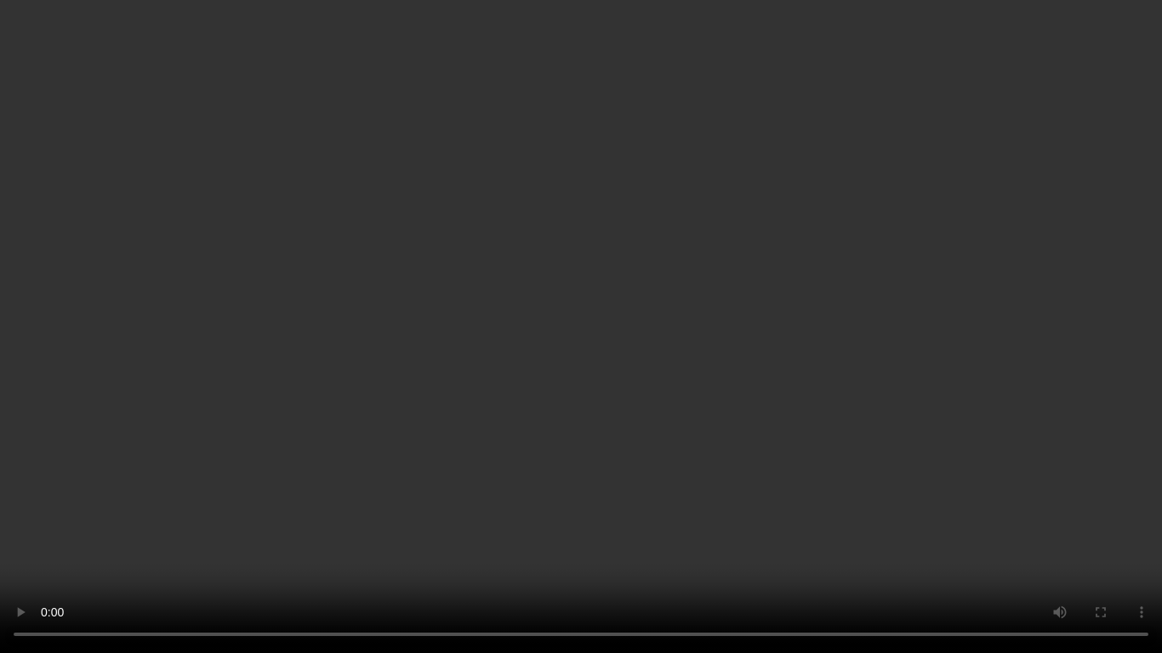
click at [896, 382] on video at bounding box center [581, 326] width 1162 height 653
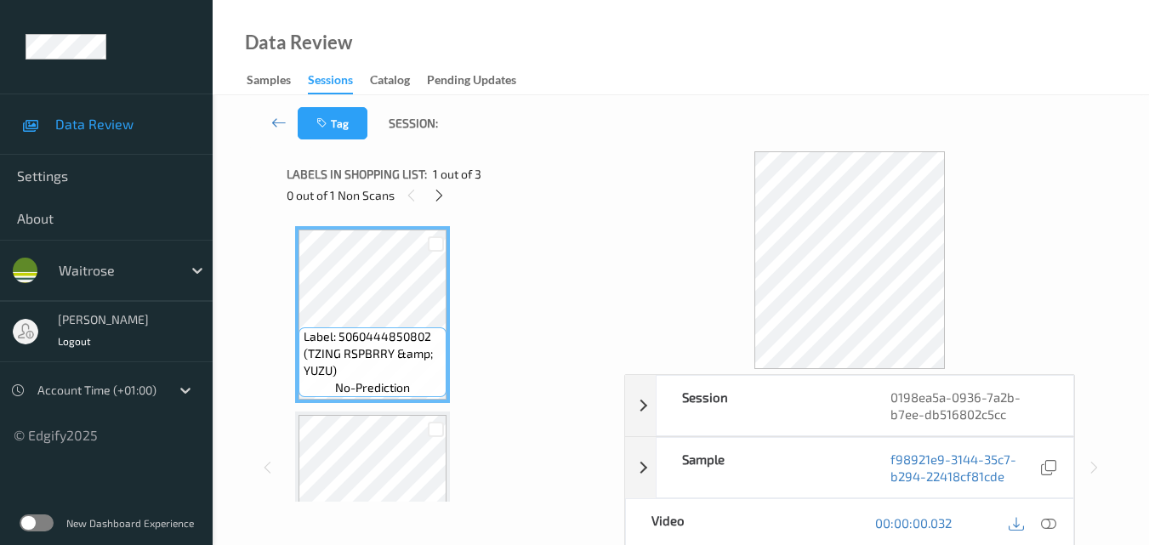
click at [664, 33] on div "Data Review Samples Sessions Catalog Pending Updates" at bounding box center [681, 47] width 936 height 95
click at [431, 193] on div at bounding box center [439, 195] width 21 height 21
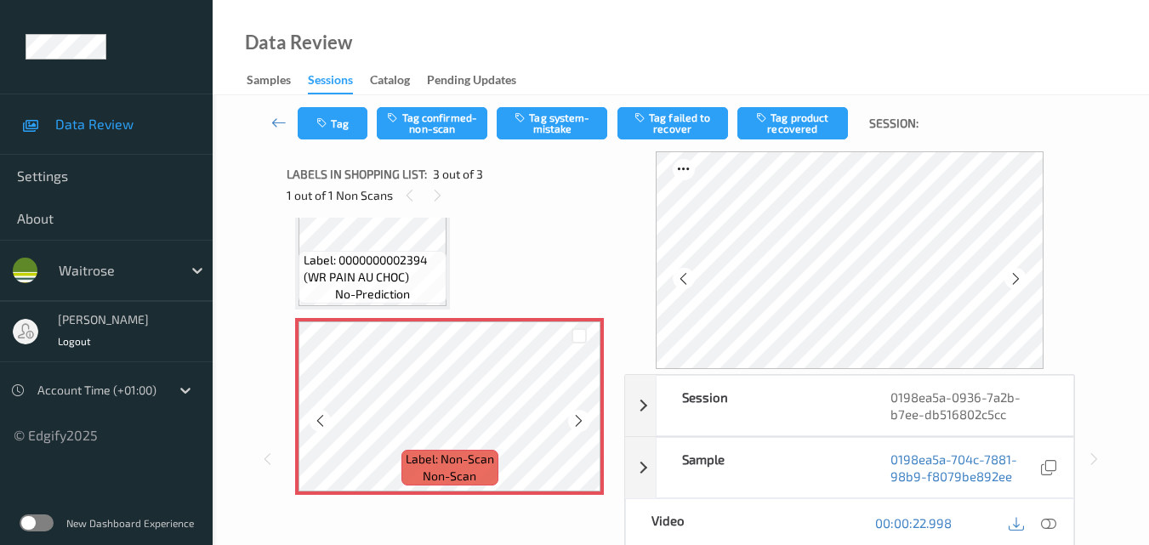
scroll to position [281, 0]
click at [572, 413] on icon at bounding box center [579, 419] width 14 height 15
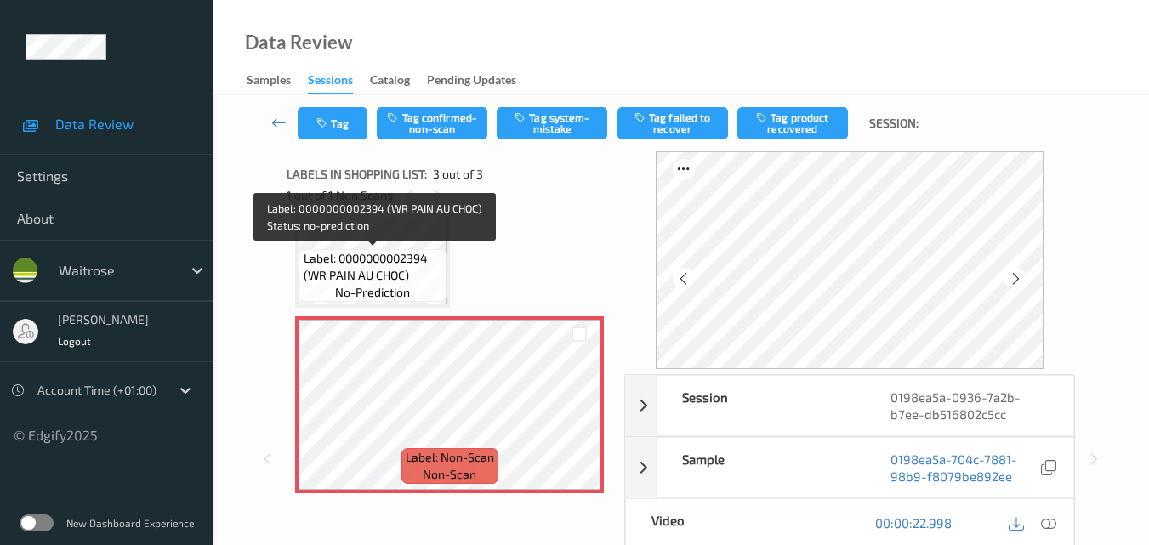
click at [402, 285] on span "no-prediction" at bounding box center [372, 292] width 75 height 17
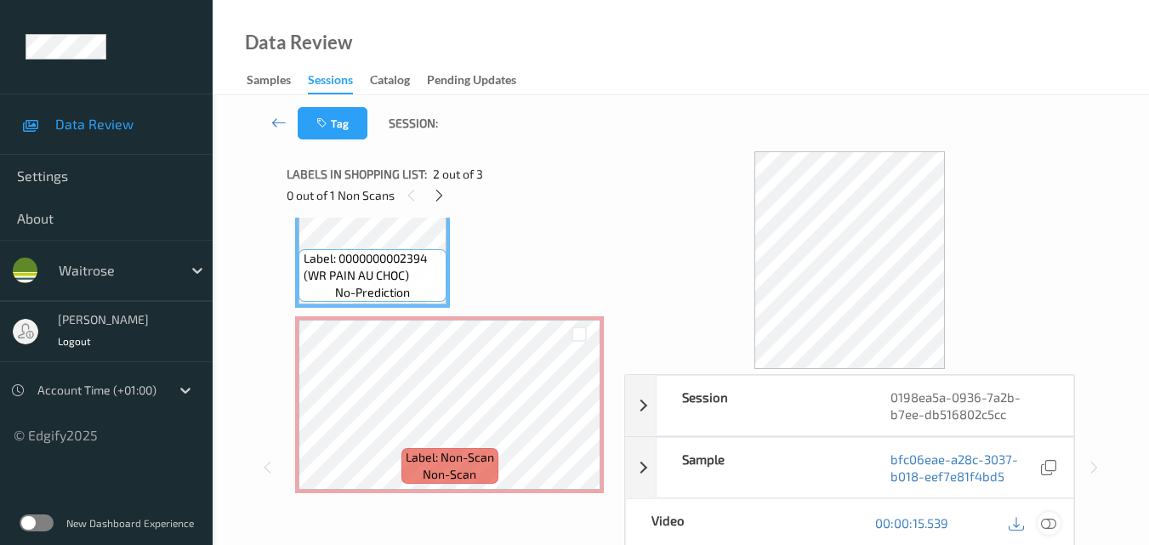
click at [1050, 524] on icon at bounding box center [1048, 522] width 15 height 15
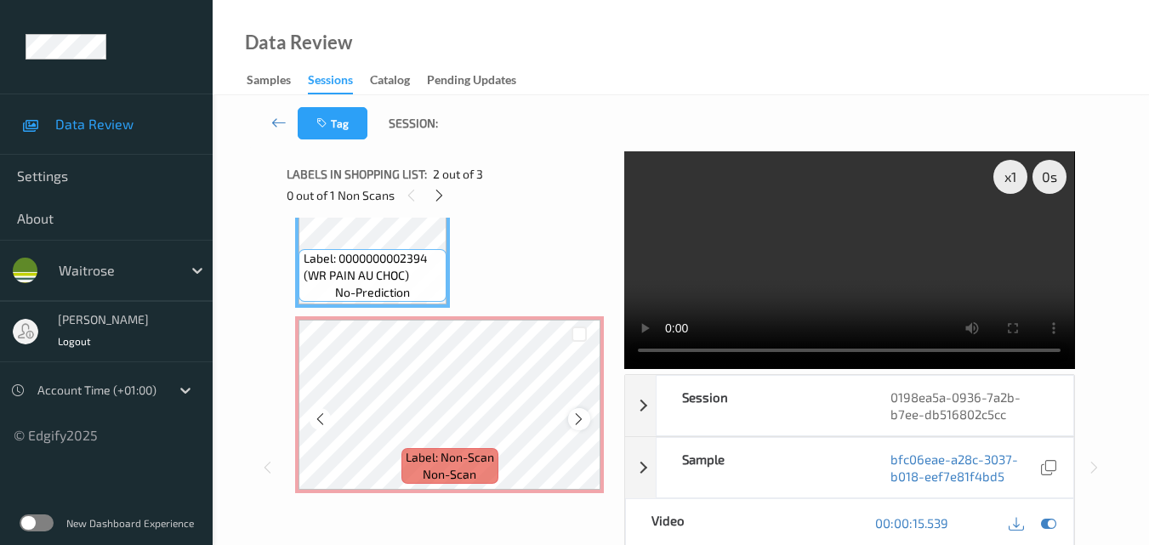
click at [575, 419] on icon at bounding box center [579, 419] width 14 height 15
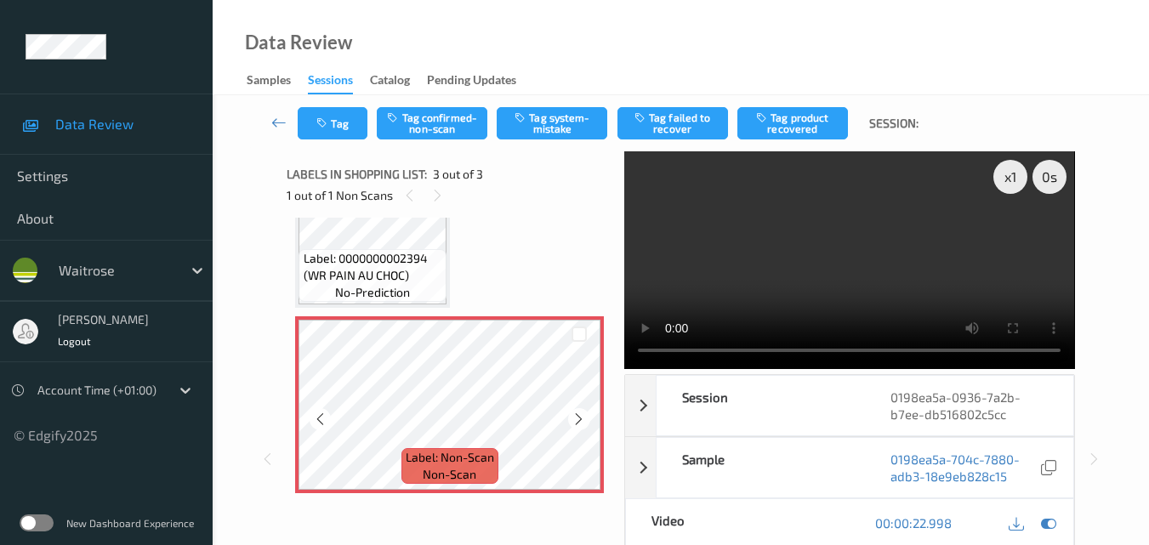
click at [575, 419] on icon at bounding box center [579, 419] width 14 height 15
click at [561, 122] on button "Tag system-mistake" at bounding box center [552, 123] width 111 height 32
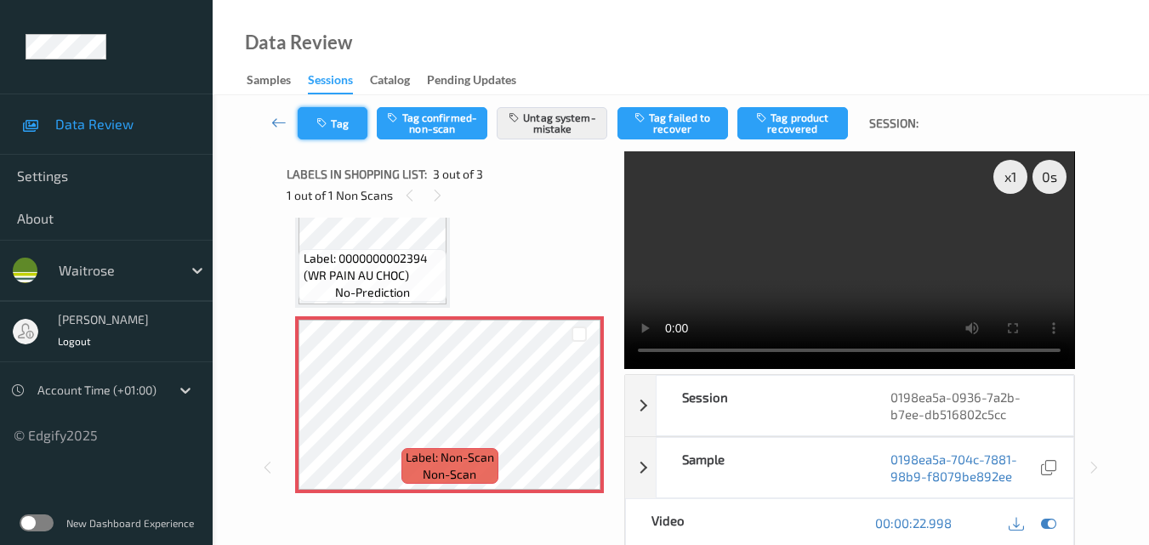
click at [333, 135] on button "Tag" at bounding box center [333, 123] width 70 height 32
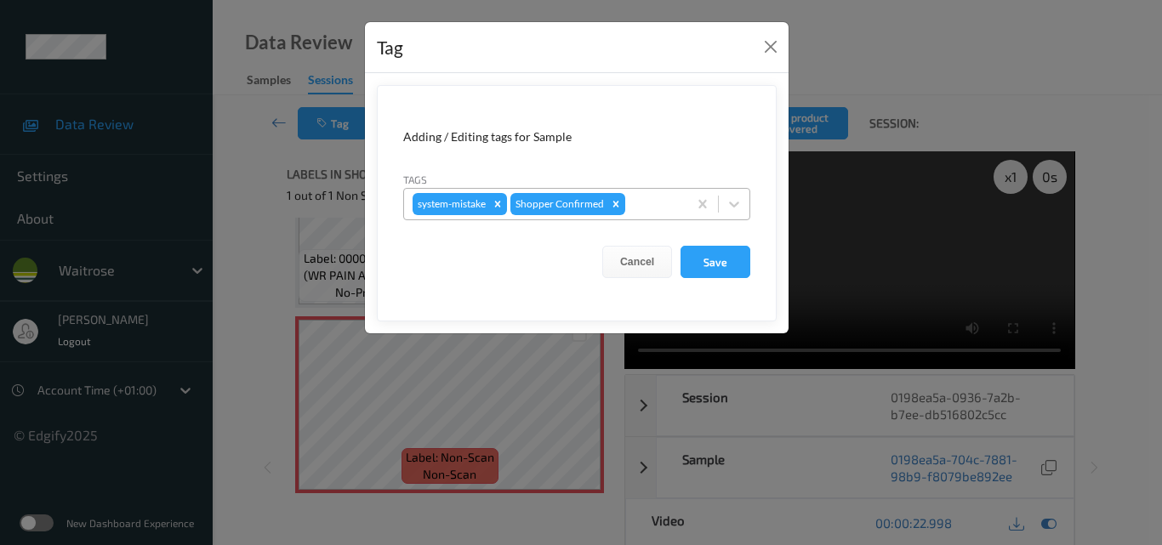
click at [650, 210] on div at bounding box center [654, 204] width 50 height 20
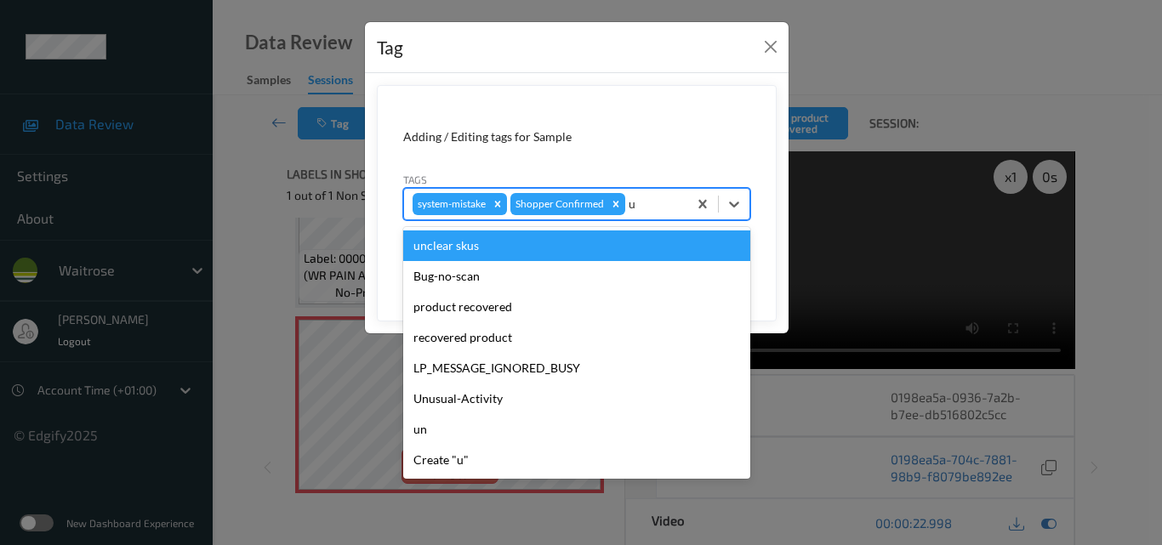
type input "un"
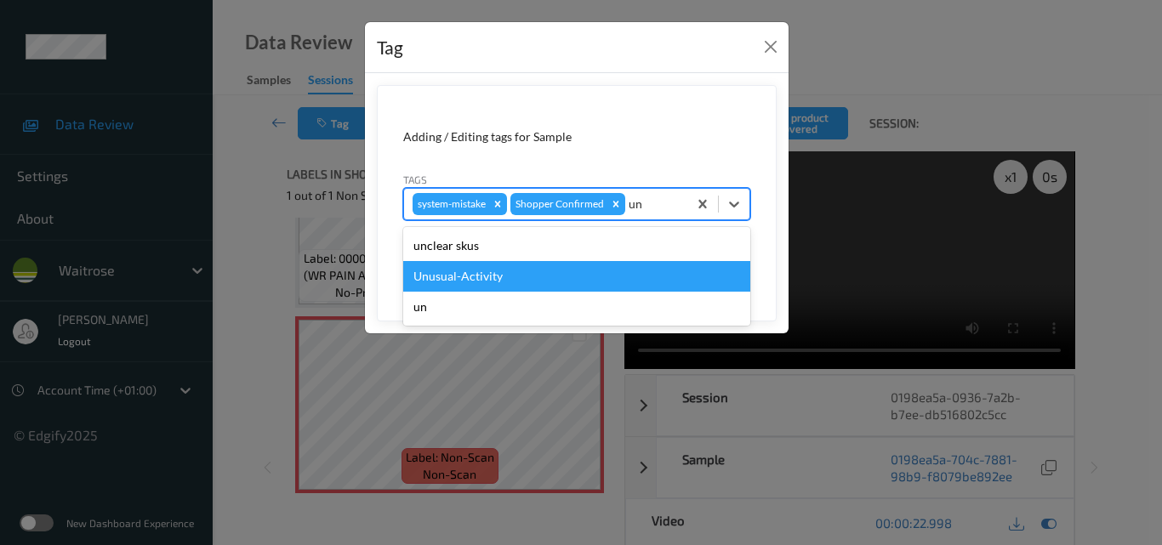
click at [591, 279] on div "Unusual-Activity" at bounding box center [576, 276] width 347 height 31
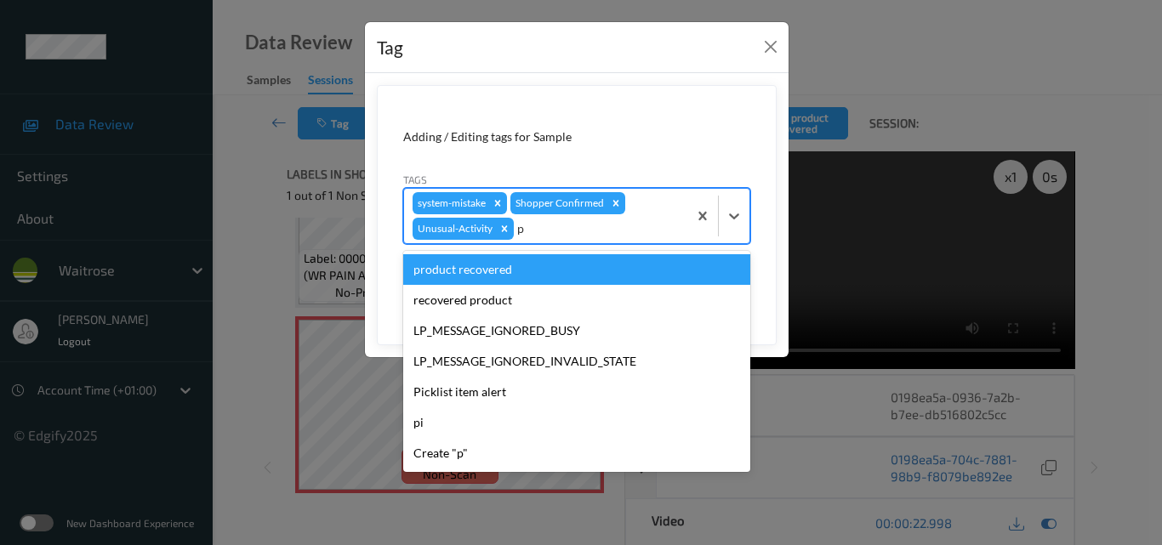
type input "pi"
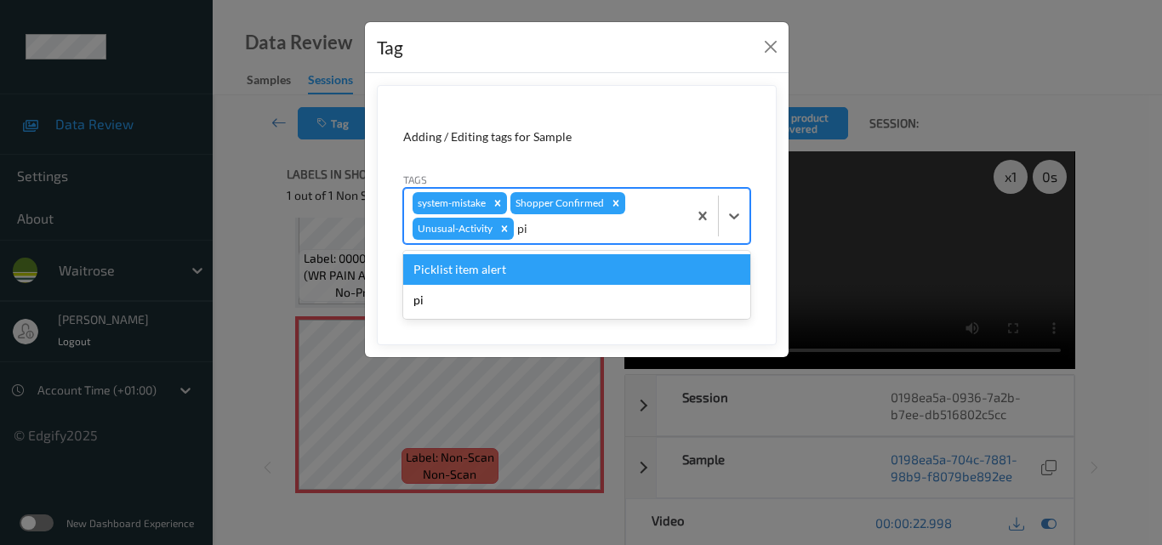
click at [576, 274] on div "Picklist item alert" at bounding box center [576, 269] width 347 height 31
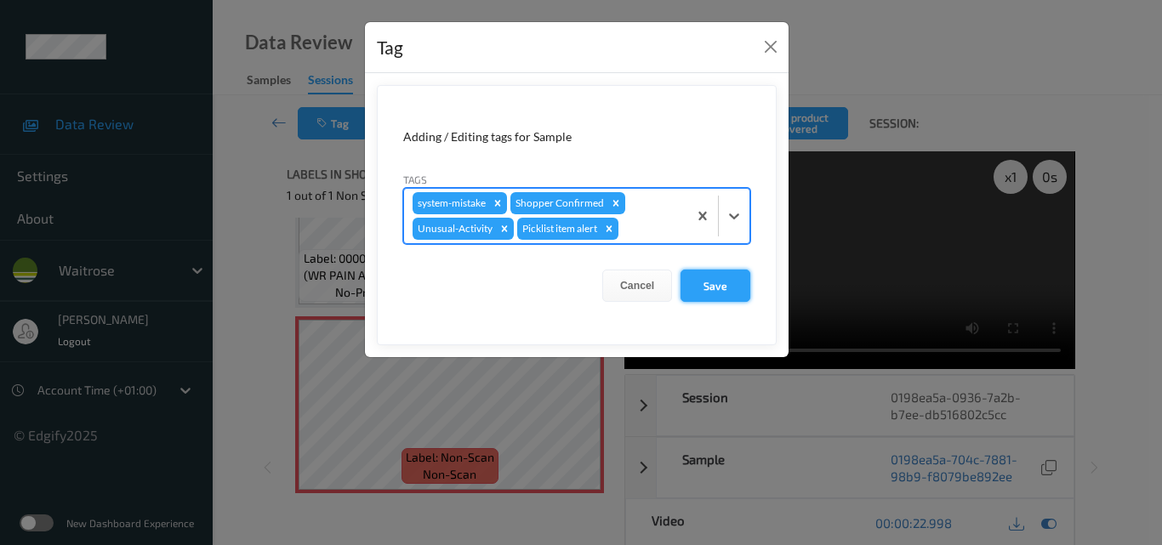
click at [727, 292] on button "Save" at bounding box center [715, 286] width 70 height 32
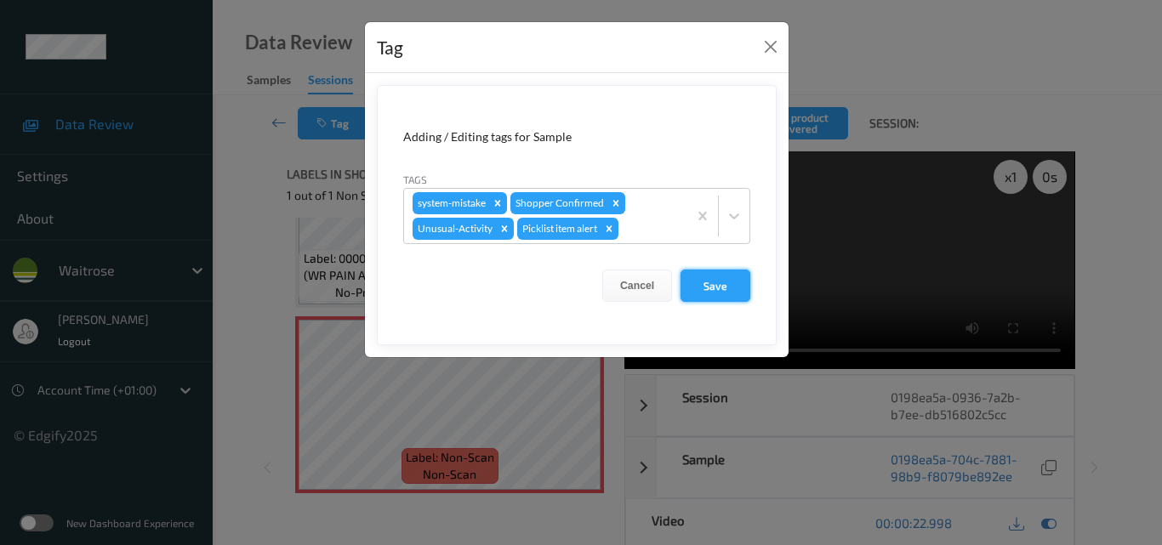
click at [714, 290] on button "Save" at bounding box center [715, 286] width 70 height 32
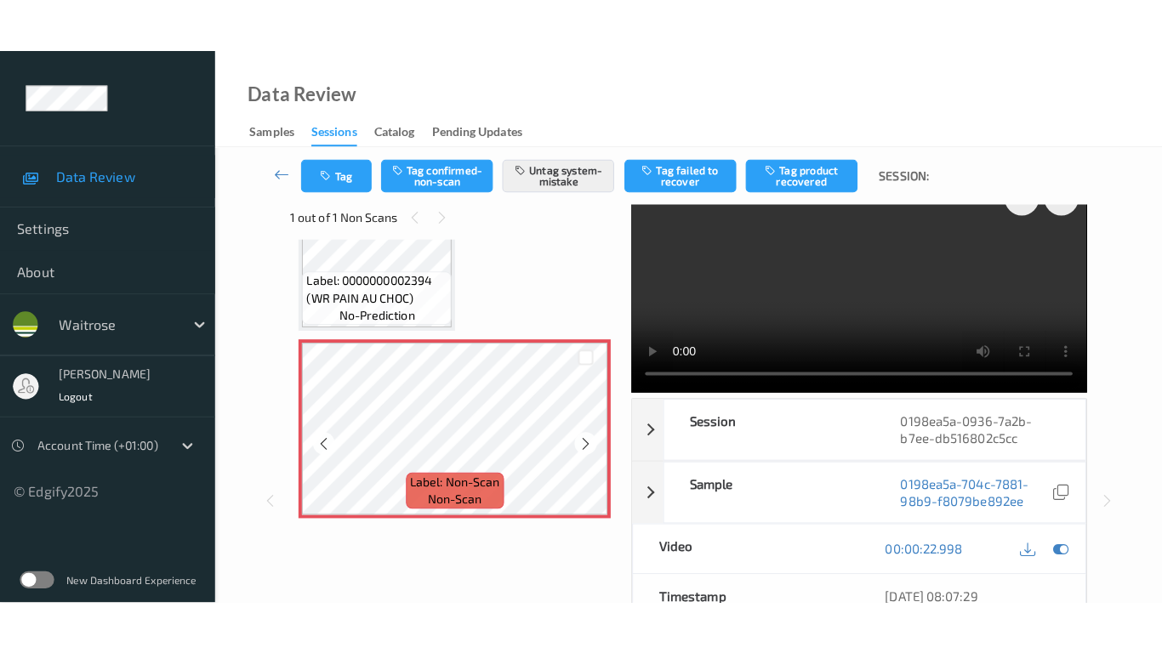
scroll to position [0, 0]
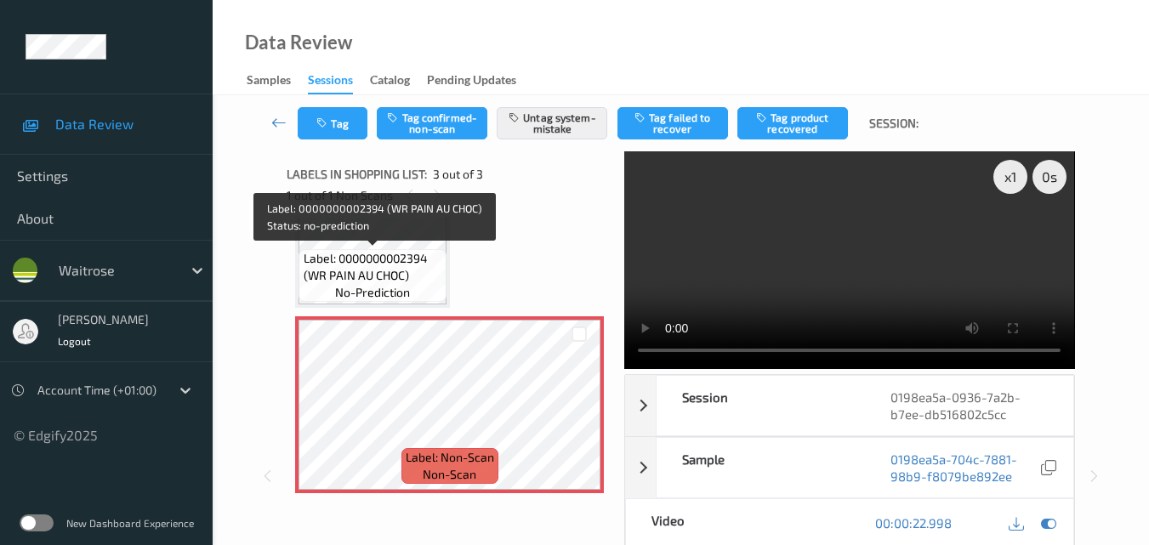
click at [412, 275] on span "Label: 0000000002394 (WR PAIN AU CHOC)" at bounding box center [373, 267] width 139 height 34
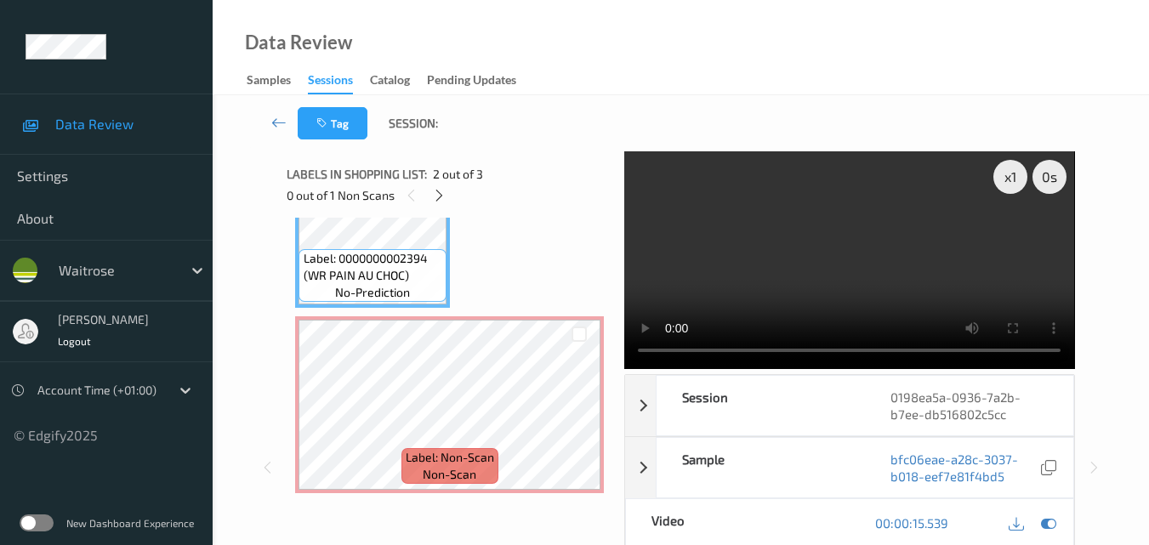
click at [631, 355] on div "x 1 0 s Session 0198ea5a-0936-7a2b-b7ee-db516802c5cc Session ID 0198ea5a-0936-7…" at bounding box center [681, 467] width 788 height 632
click at [923, 264] on video at bounding box center [849, 260] width 450 height 218
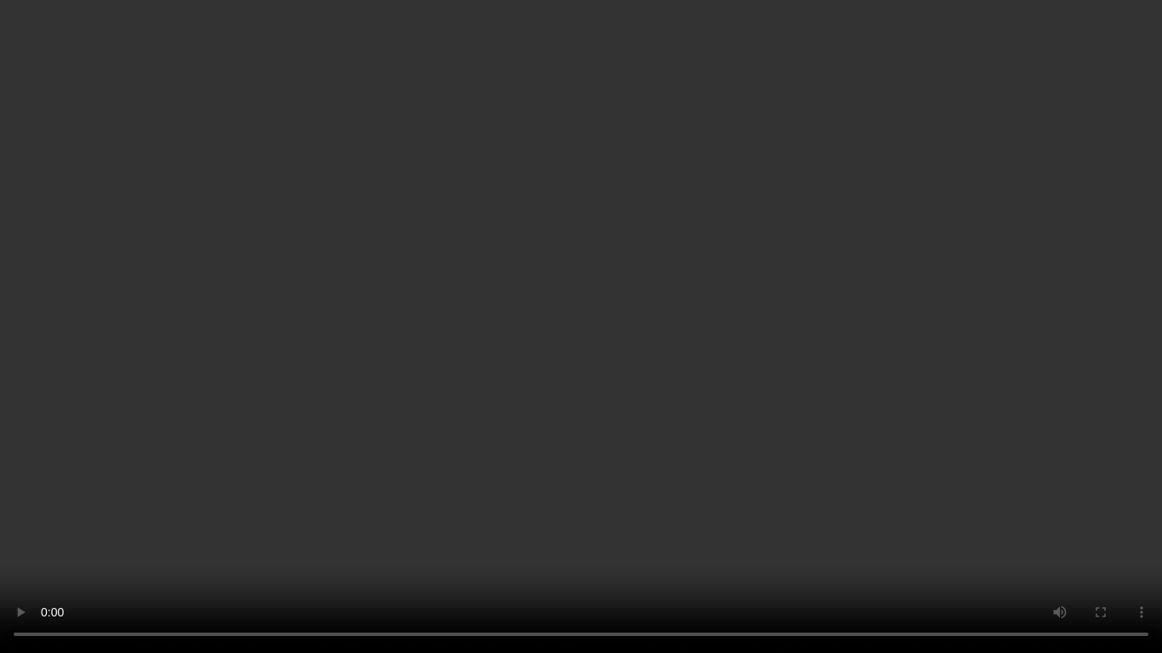
click at [776, 401] on video at bounding box center [581, 326] width 1162 height 653
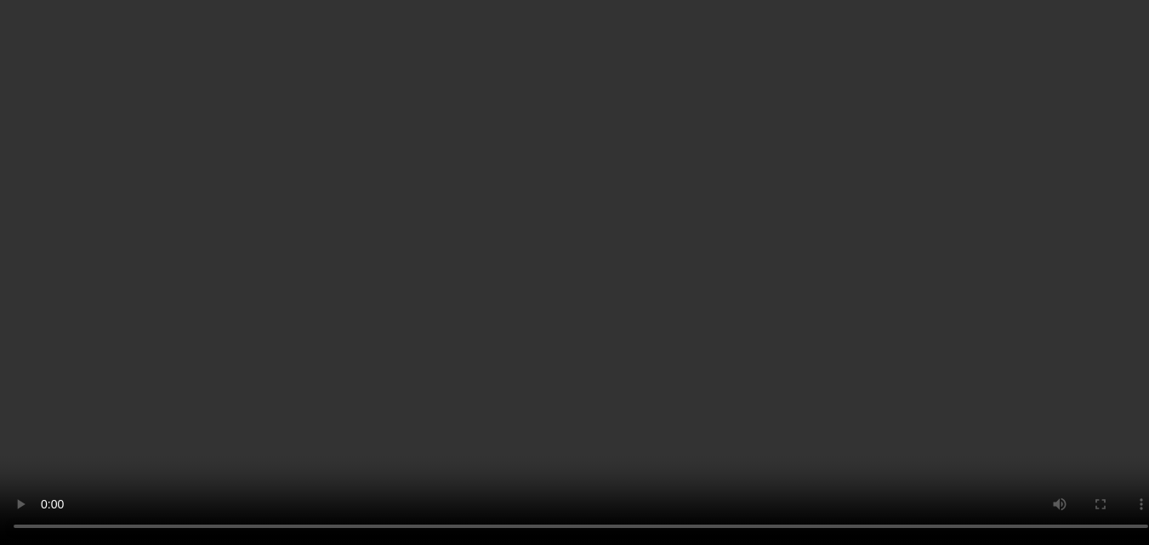
scroll to position [88, 0]
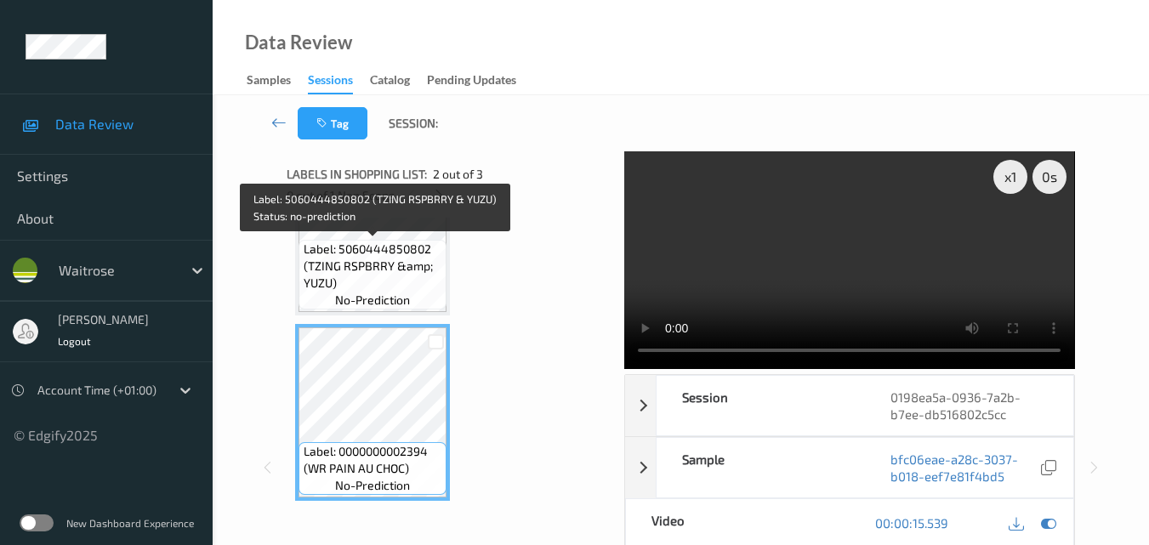
click at [408, 290] on span "Label: 5060444850802 (TZING RSPBRRY &amp; YUZU)" at bounding box center [373, 266] width 139 height 51
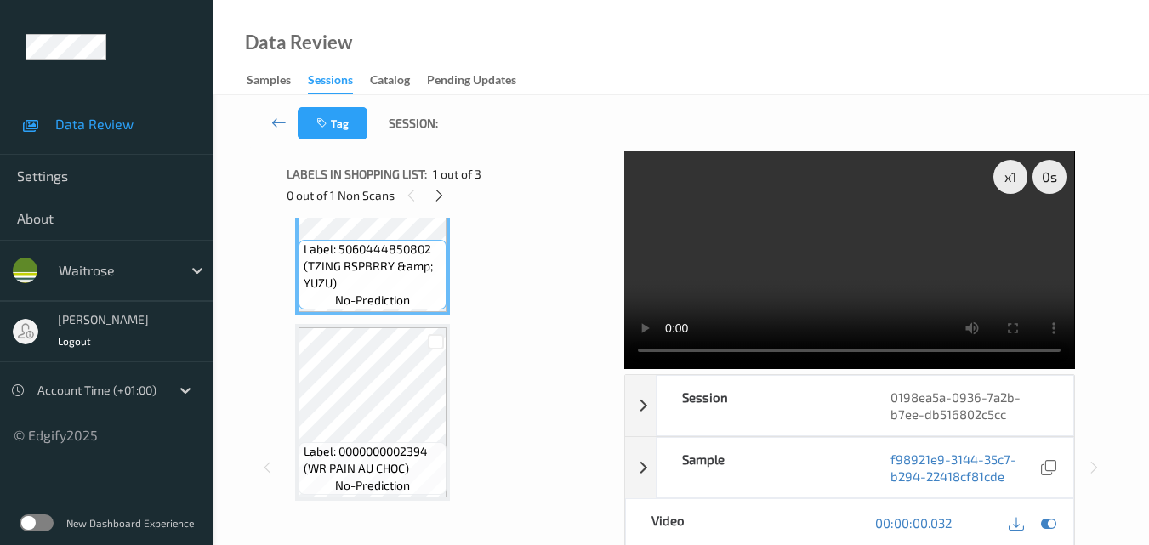
click at [817, 287] on video at bounding box center [849, 260] width 450 height 218
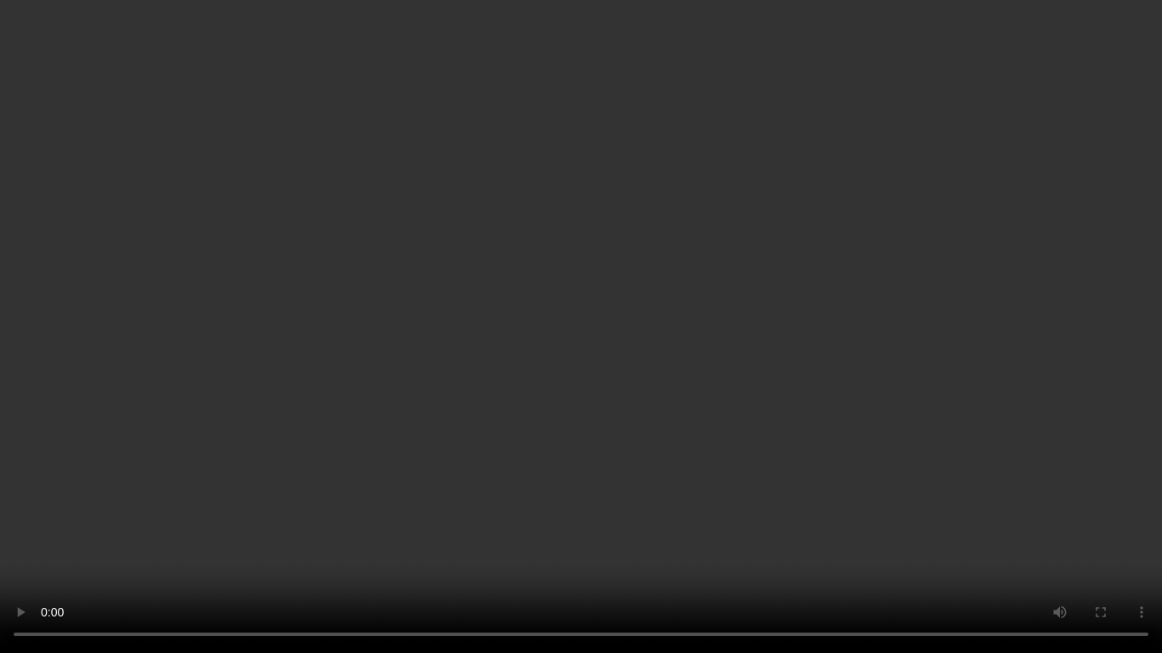
click at [976, 403] on video at bounding box center [581, 326] width 1162 height 653
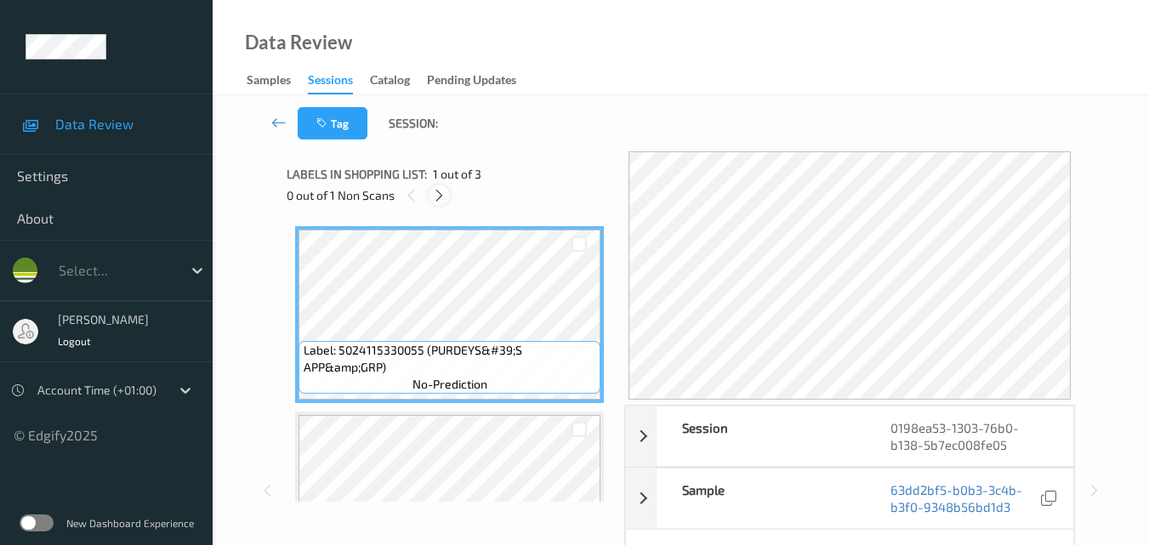
click at [437, 198] on icon at bounding box center [439, 195] width 14 height 15
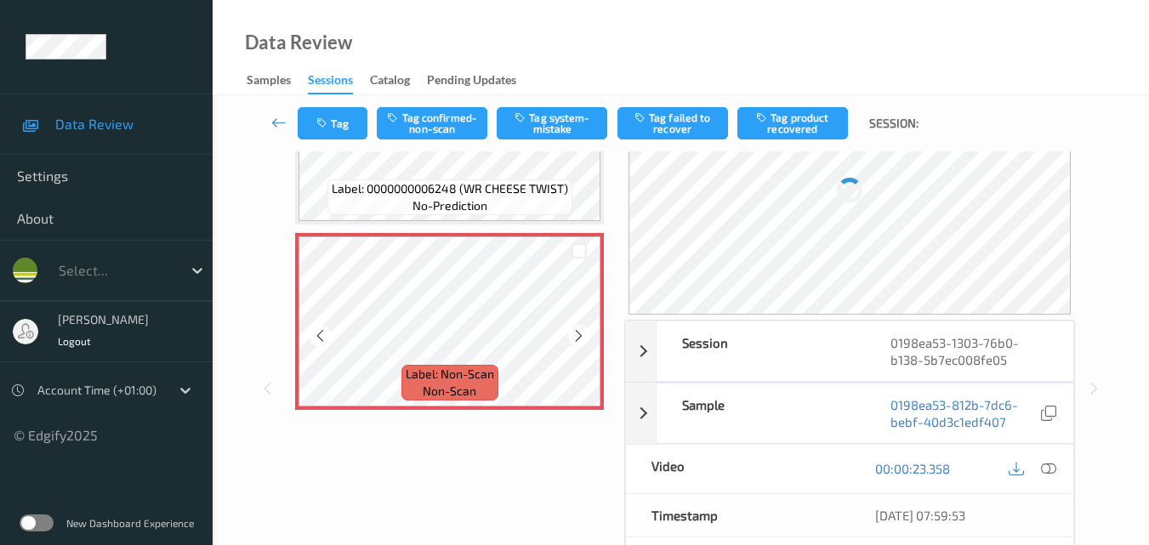
scroll to position [281, 0]
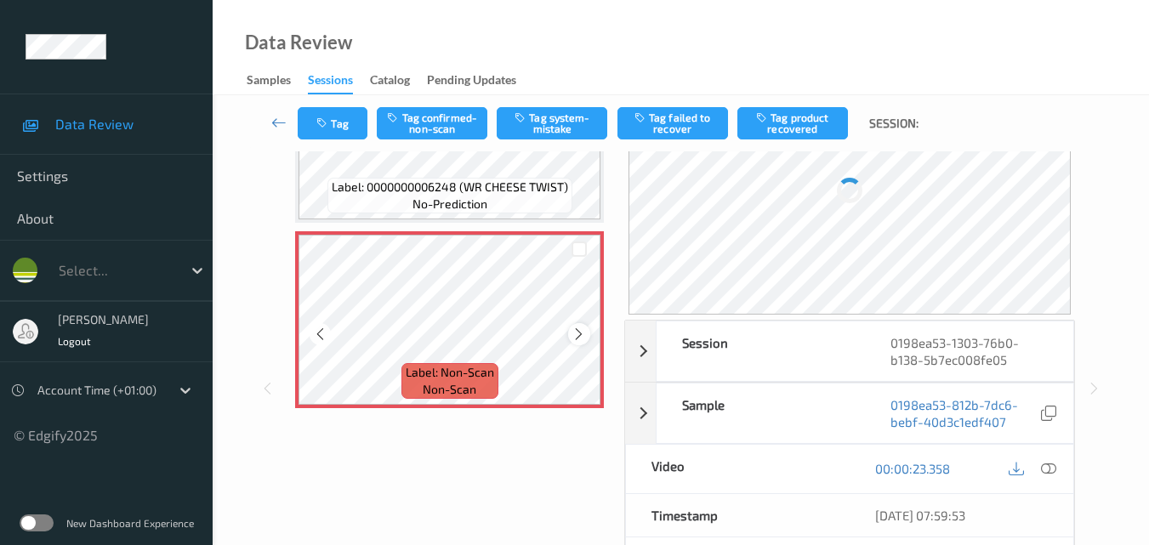
click at [582, 328] on icon at bounding box center [579, 334] width 14 height 15
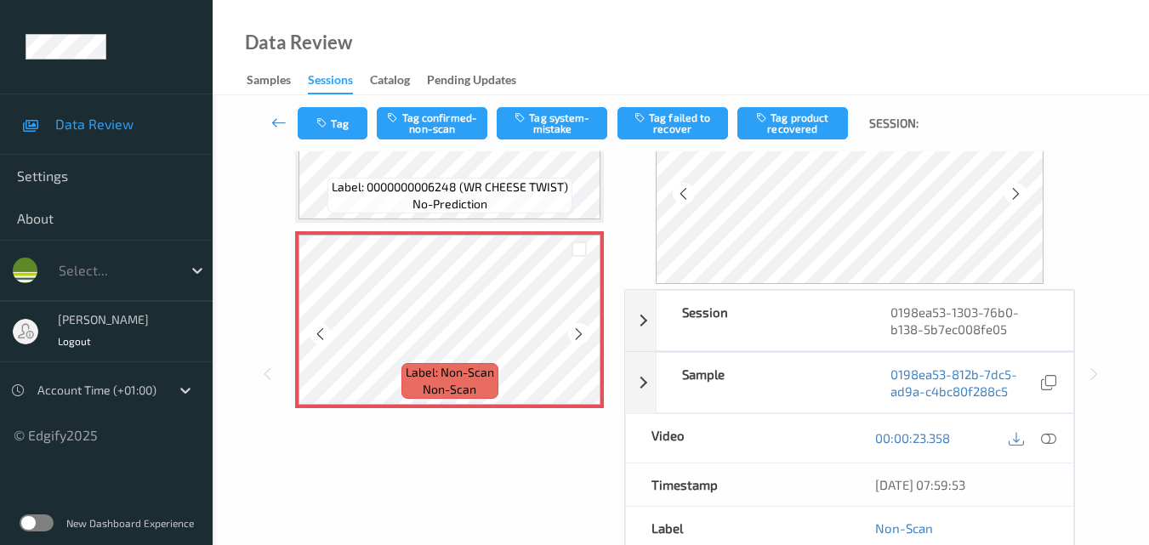
scroll to position [196, 0]
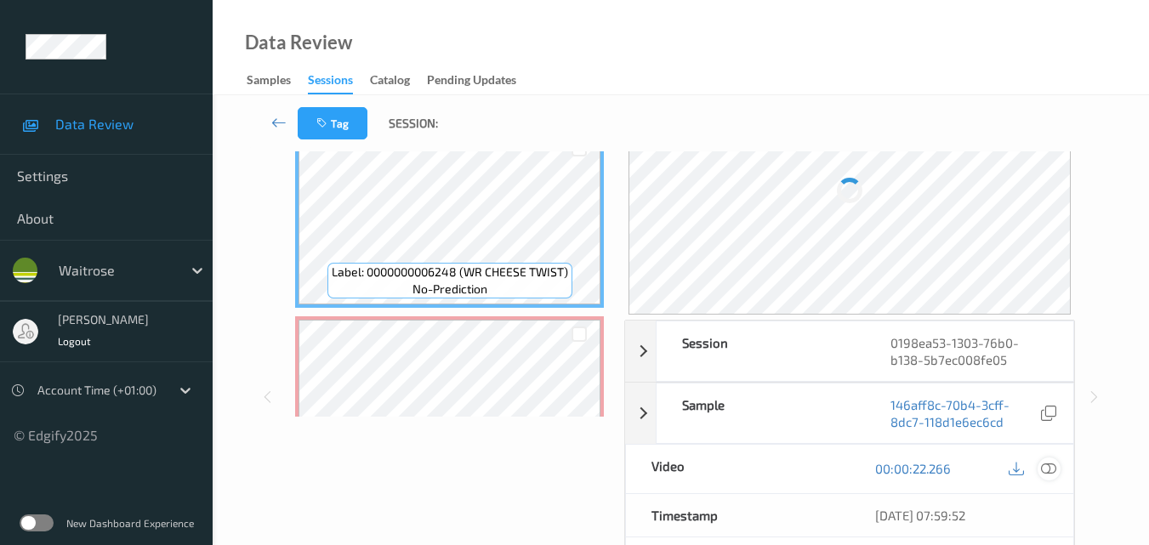
click at [1056, 464] on icon at bounding box center [1048, 468] width 15 height 15
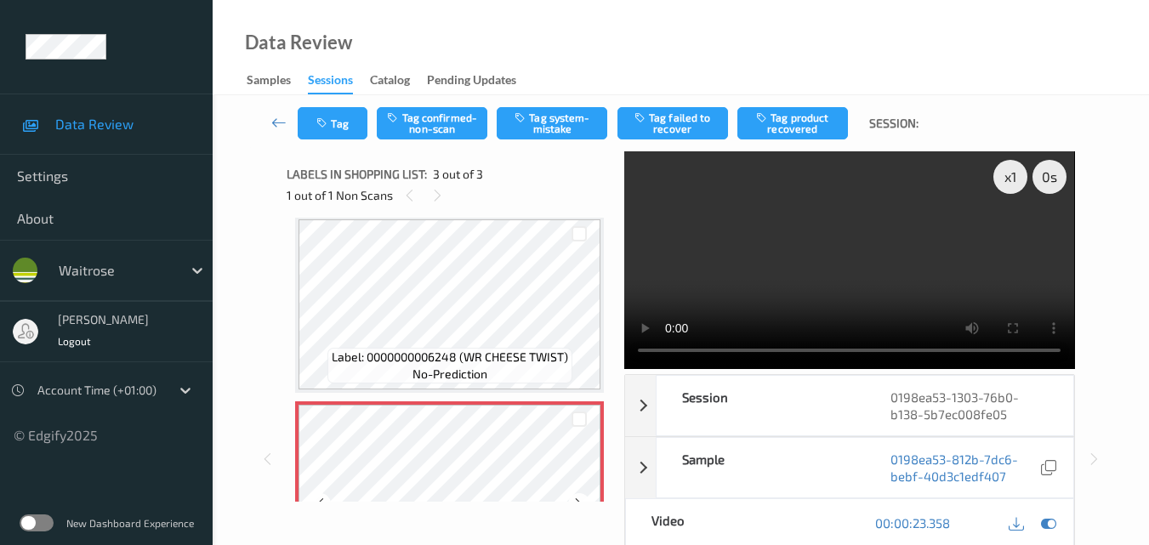
scroll to position [281, 0]
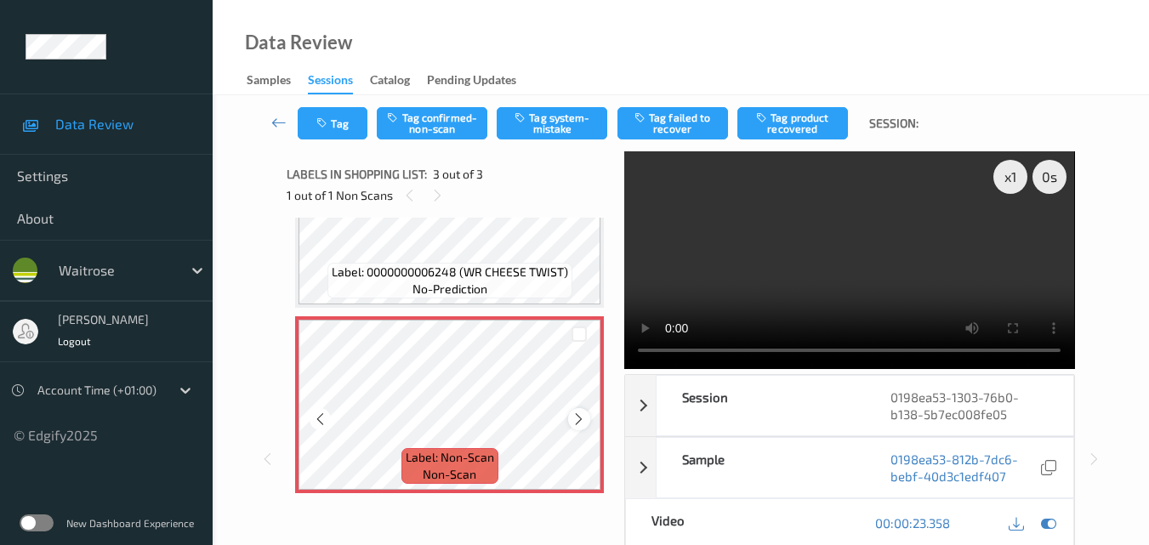
click at [578, 424] on icon at bounding box center [579, 419] width 14 height 15
click at [552, 128] on button "Tag system-mistake" at bounding box center [552, 123] width 111 height 32
click at [337, 122] on button "Tag" at bounding box center [333, 123] width 70 height 32
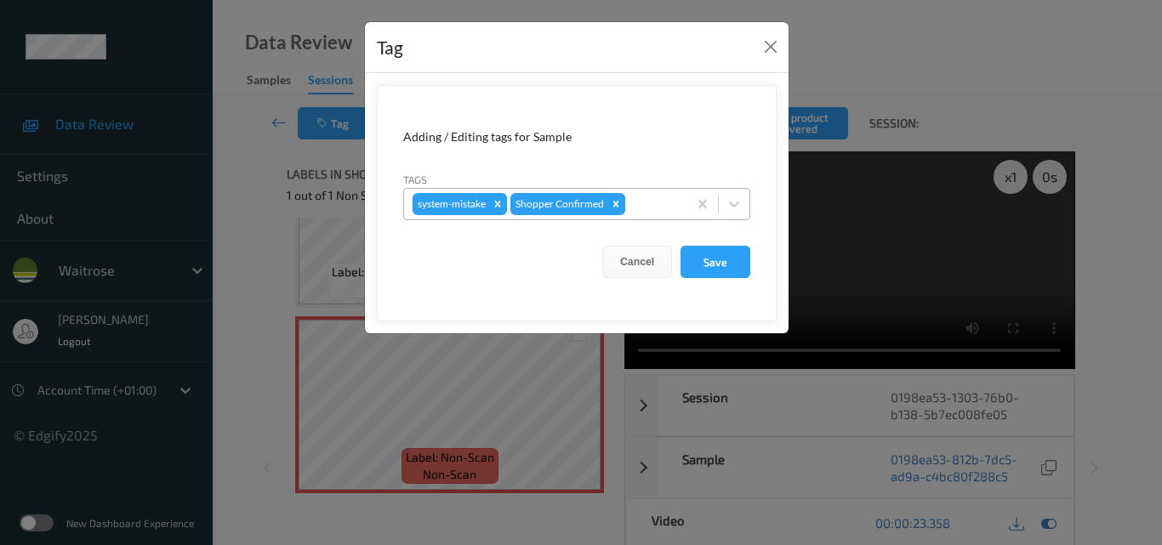
click at [651, 198] on div at bounding box center [654, 204] width 50 height 20
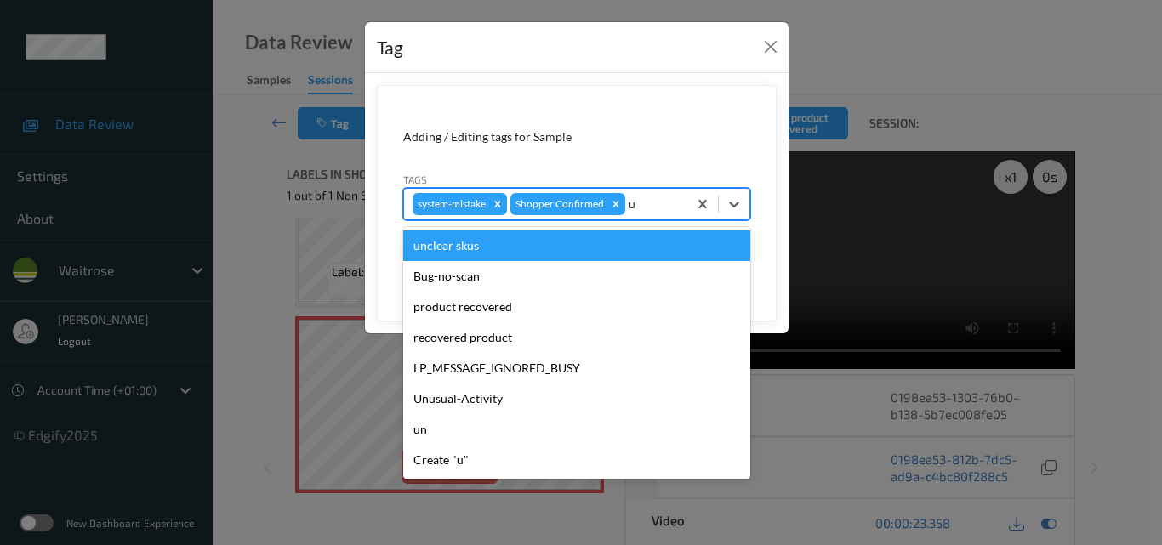
type input "un"
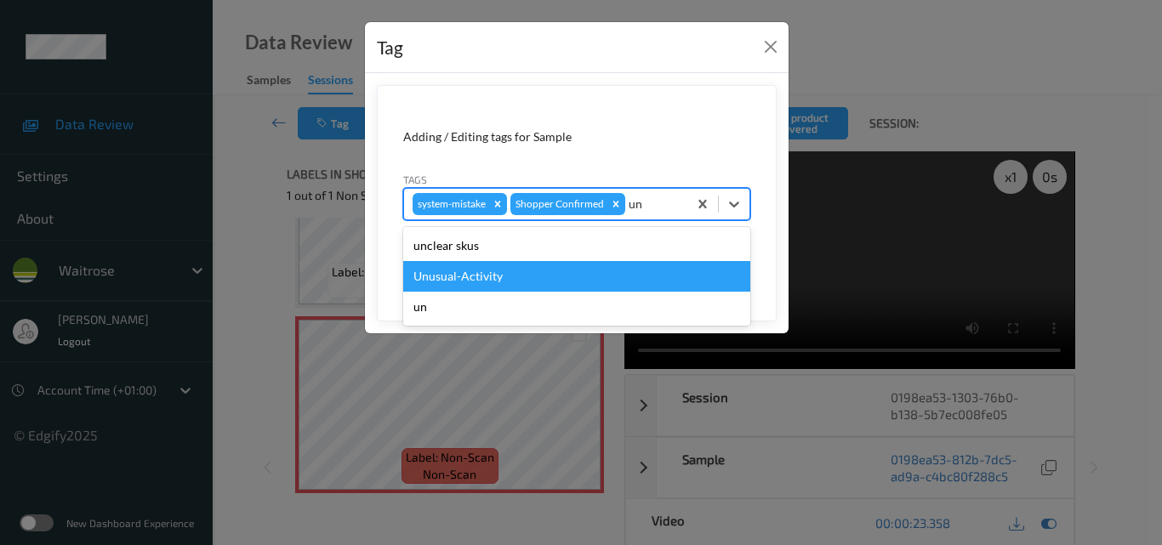
click at [519, 267] on div "Unusual-Activity" at bounding box center [576, 276] width 347 height 31
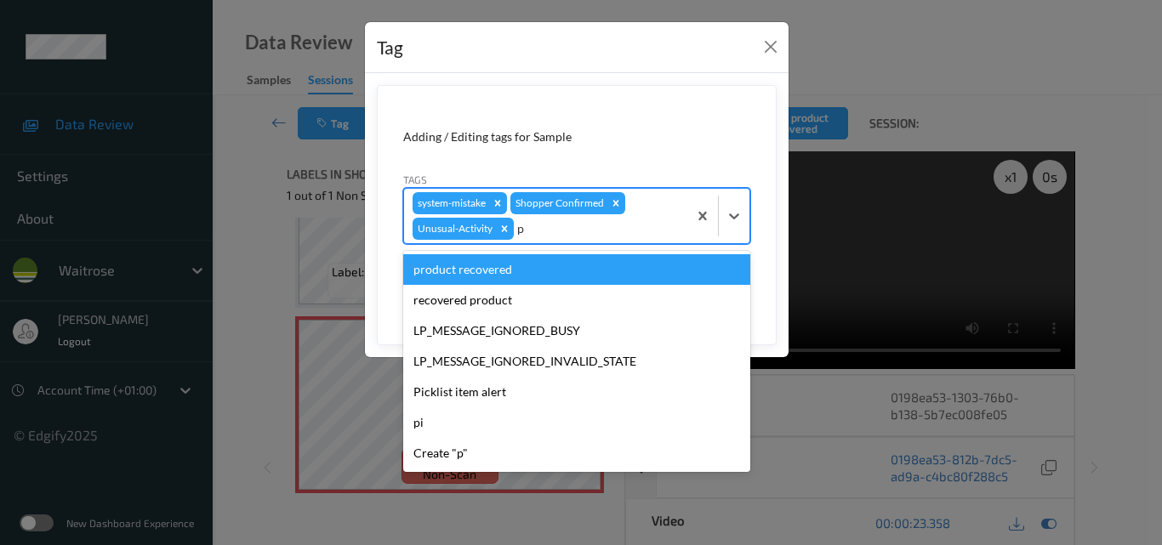
type input "pi"
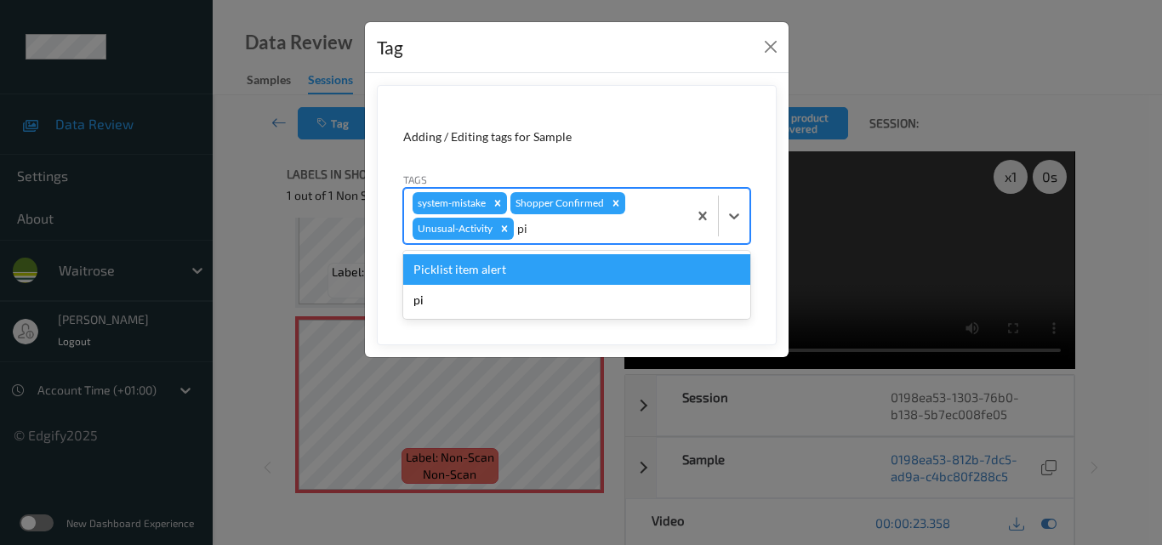
click at [550, 276] on div "Picklist item alert" at bounding box center [576, 269] width 347 height 31
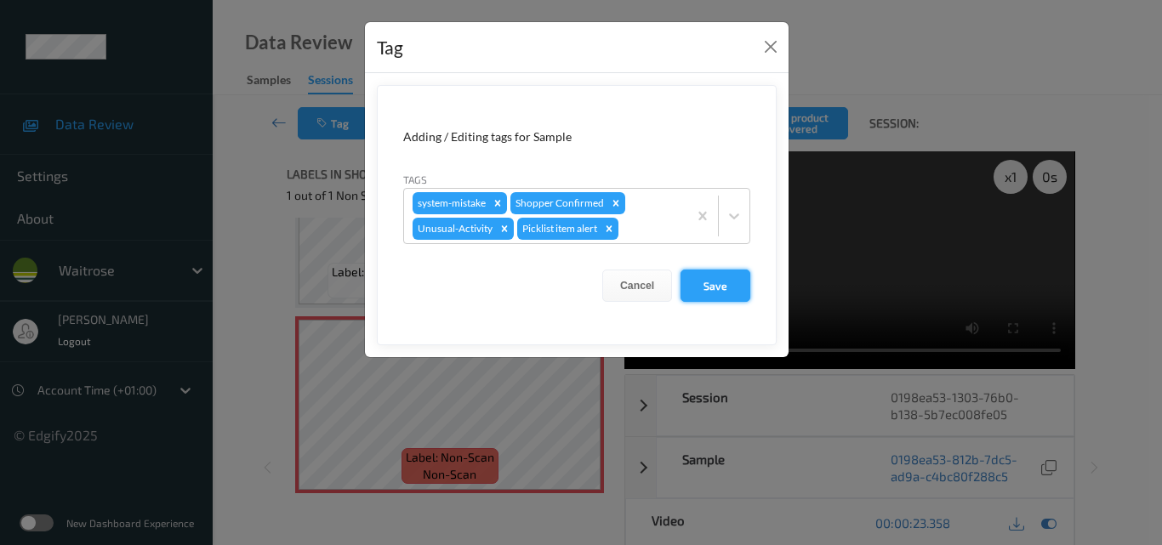
click at [710, 286] on button "Save" at bounding box center [715, 286] width 70 height 32
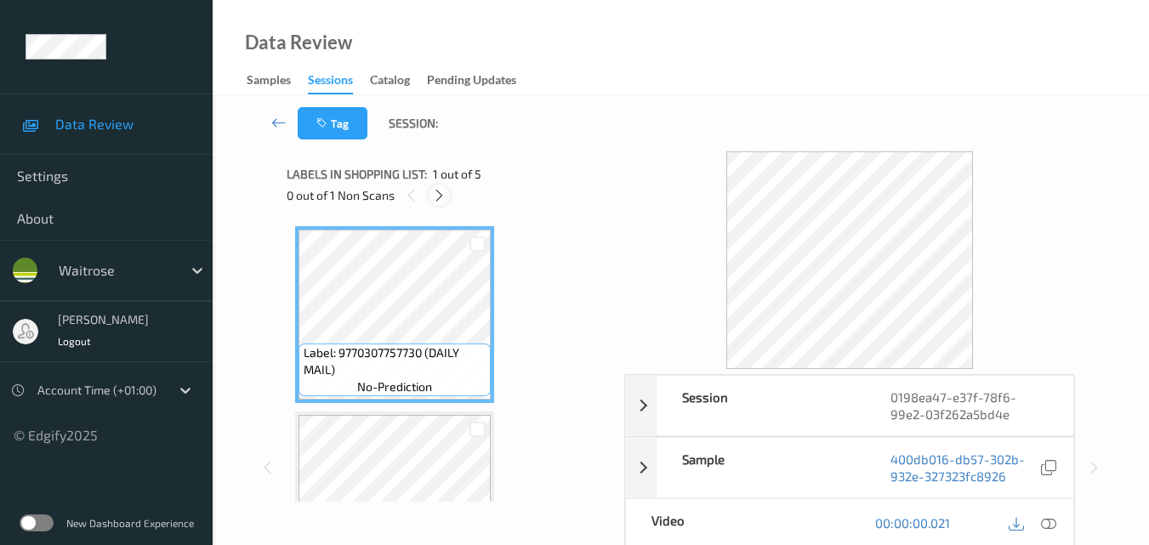
click at [441, 197] on icon at bounding box center [439, 195] width 14 height 15
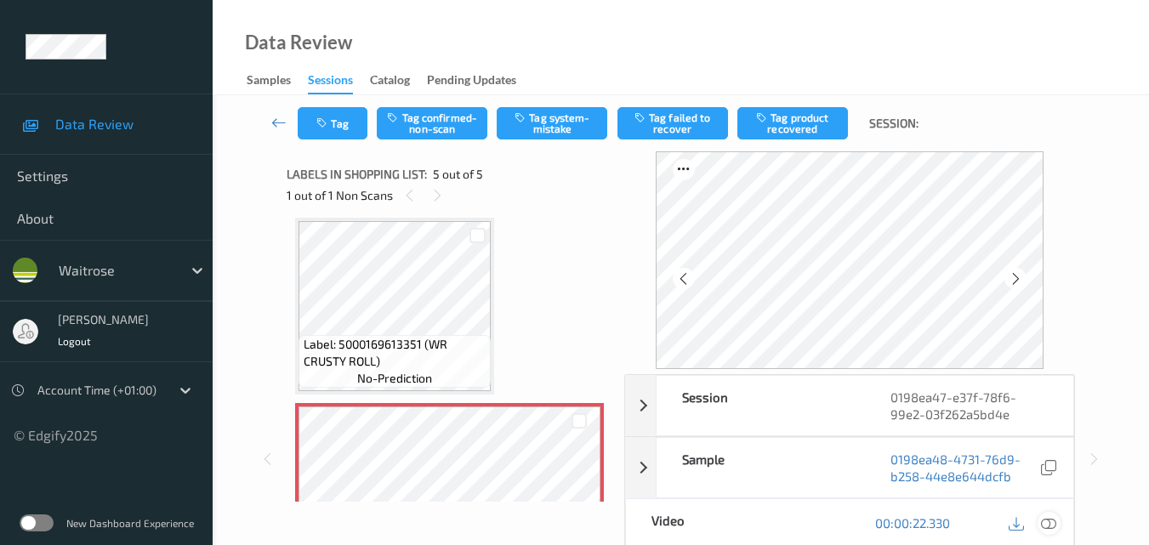
click at [1051, 520] on icon at bounding box center [1048, 522] width 15 height 15
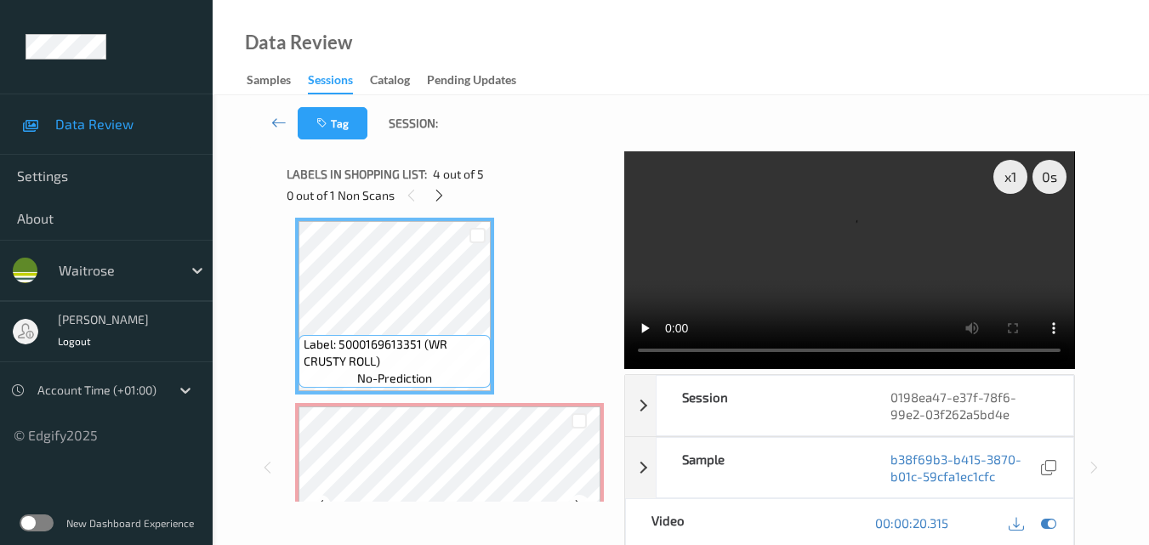
scroll to position [650, 0]
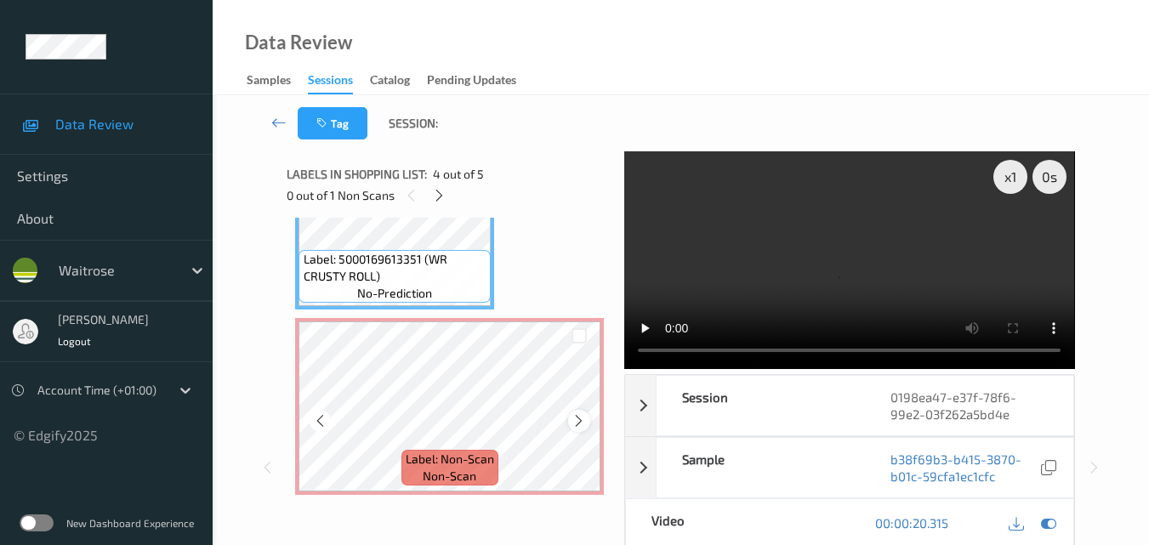
click at [581, 418] on icon at bounding box center [579, 420] width 14 height 15
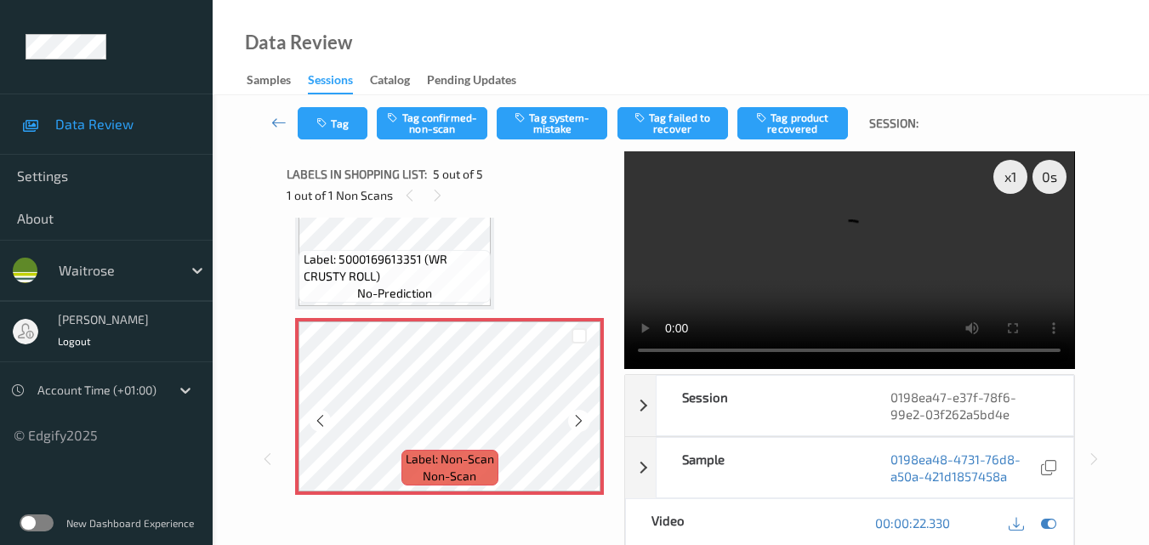
click at [581, 418] on icon at bounding box center [579, 420] width 14 height 15
click at [549, 128] on button "Tag system-mistake" at bounding box center [552, 123] width 111 height 32
click at [343, 124] on button "Tag" at bounding box center [333, 123] width 70 height 32
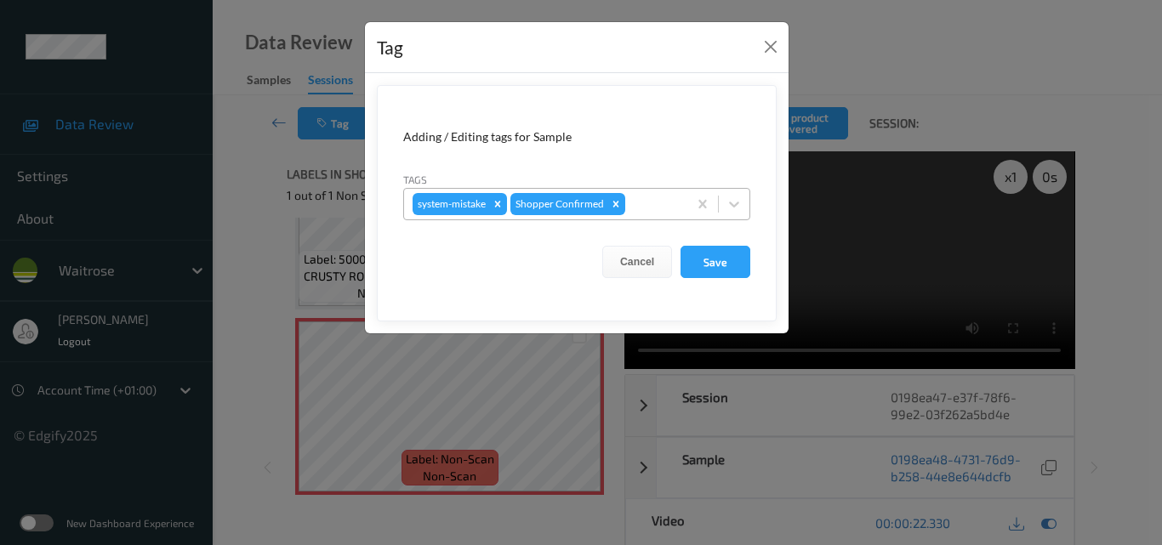
click at [649, 202] on div at bounding box center [654, 204] width 50 height 20
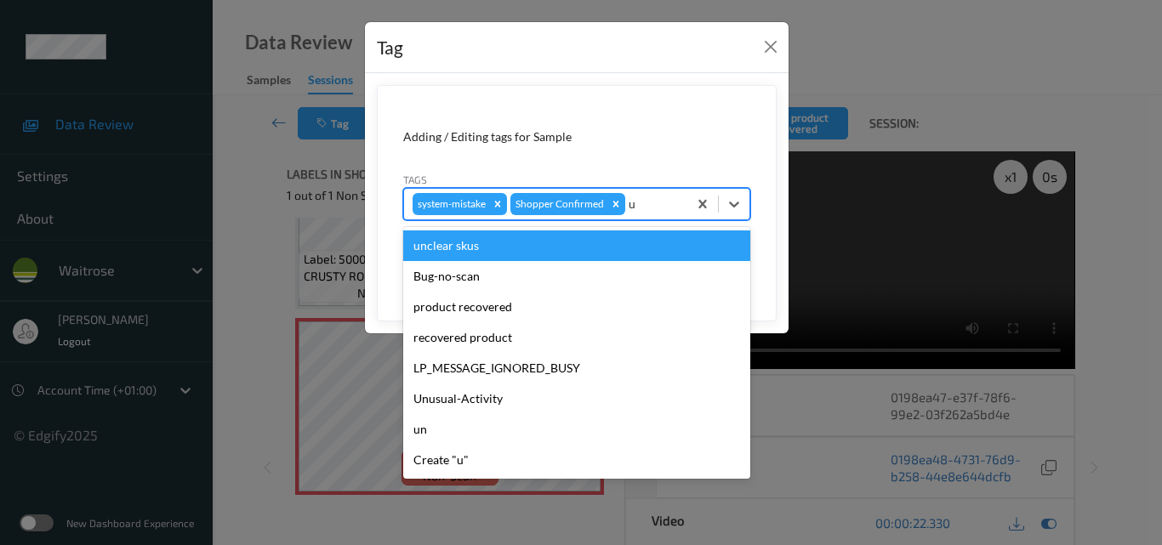
type input "un"
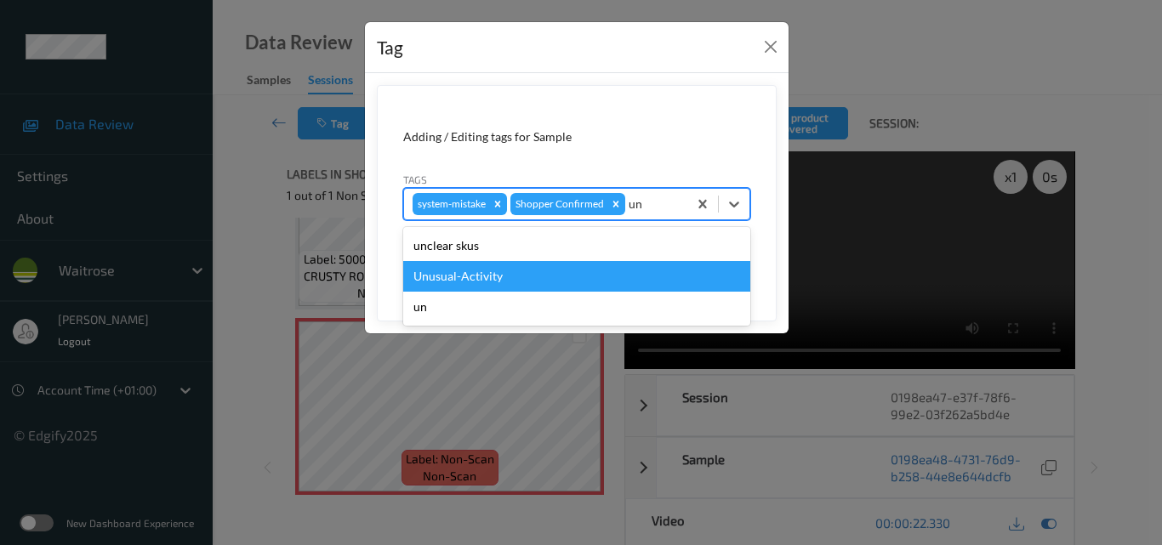
click at [529, 288] on div "Unusual-Activity" at bounding box center [576, 276] width 347 height 31
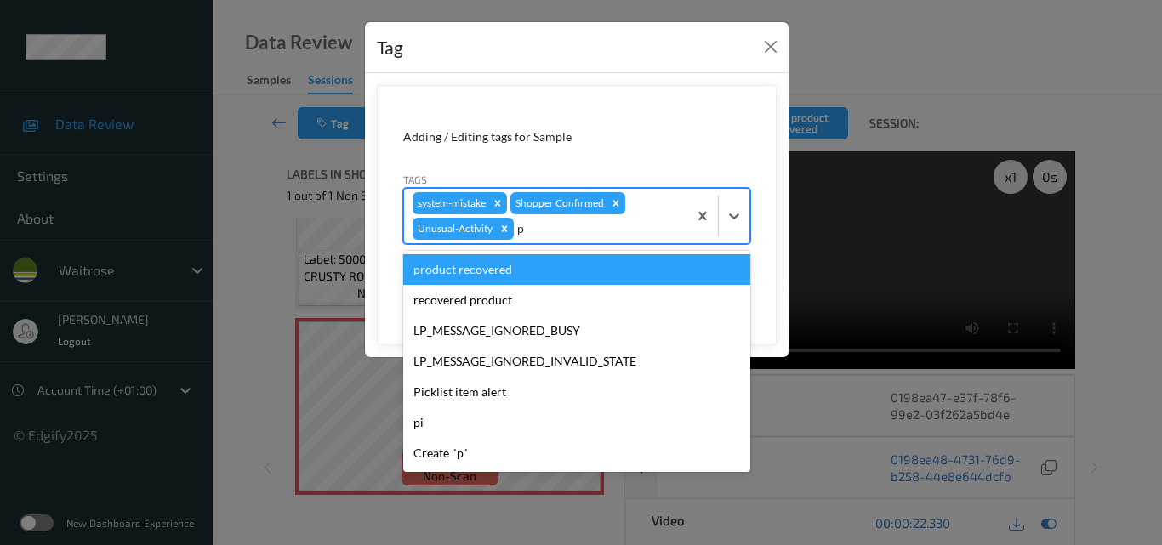
type input "pi"
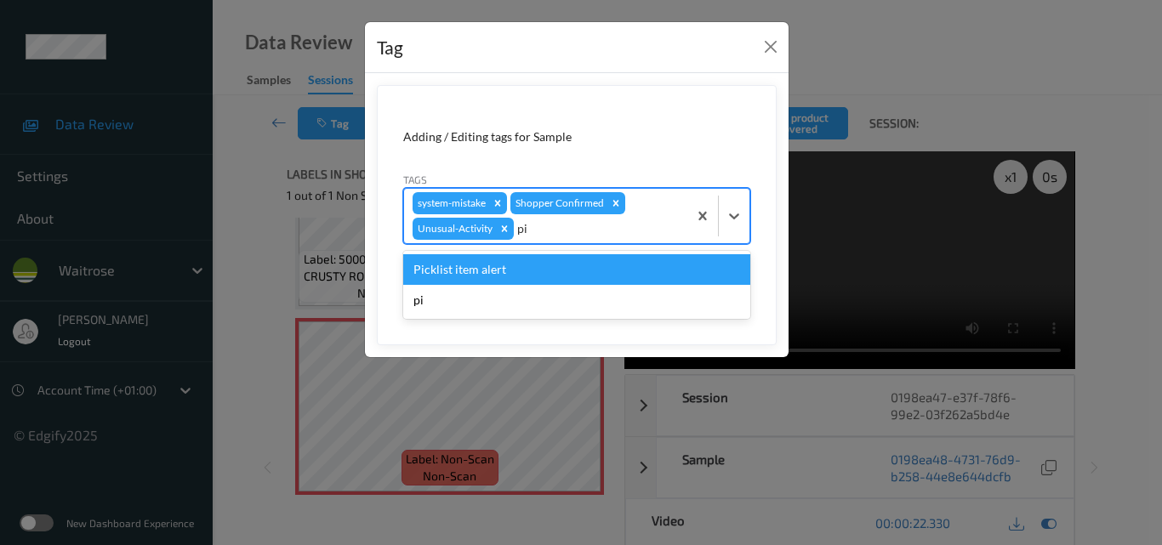
click at [538, 277] on div "Picklist item alert" at bounding box center [576, 269] width 347 height 31
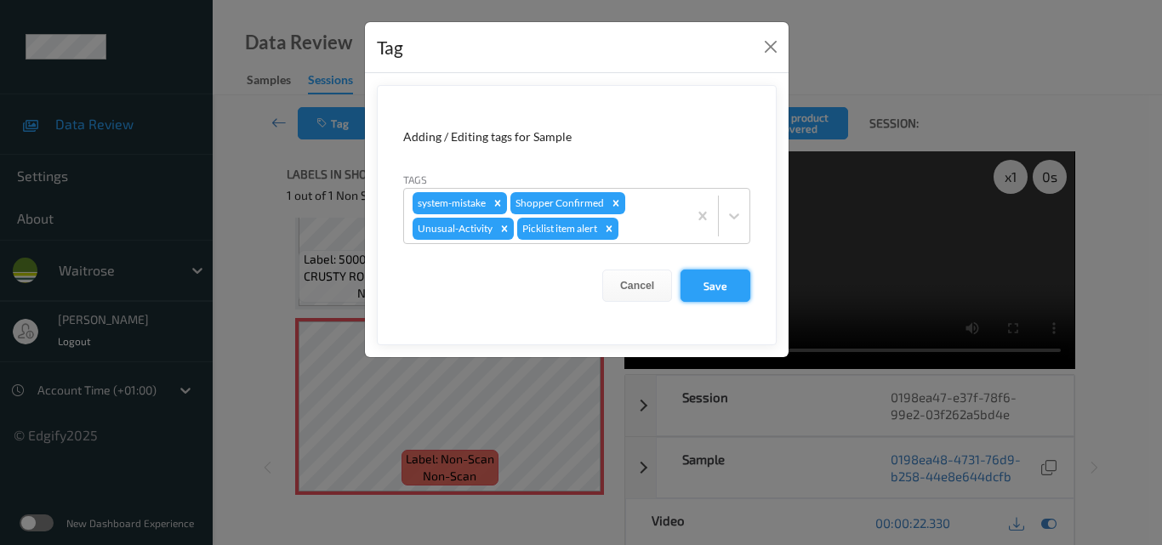
click at [731, 293] on button "Save" at bounding box center [715, 286] width 70 height 32
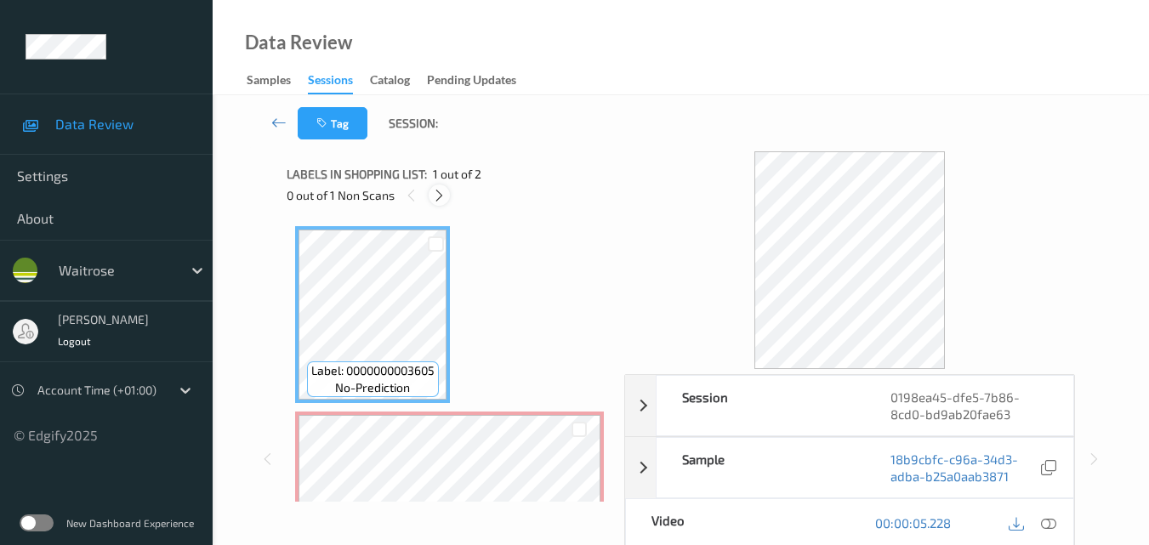
click at [439, 196] on icon at bounding box center [439, 195] width 14 height 15
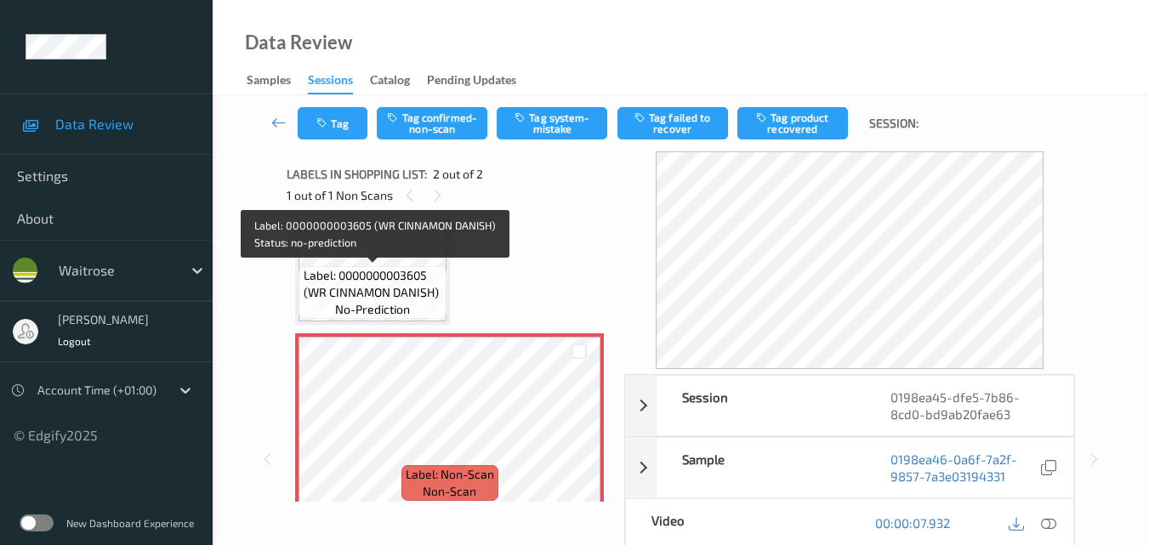
click at [425, 271] on span "Label: 0000000003605 (WR CINNAMON DANISH)" at bounding box center [373, 284] width 139 height 34
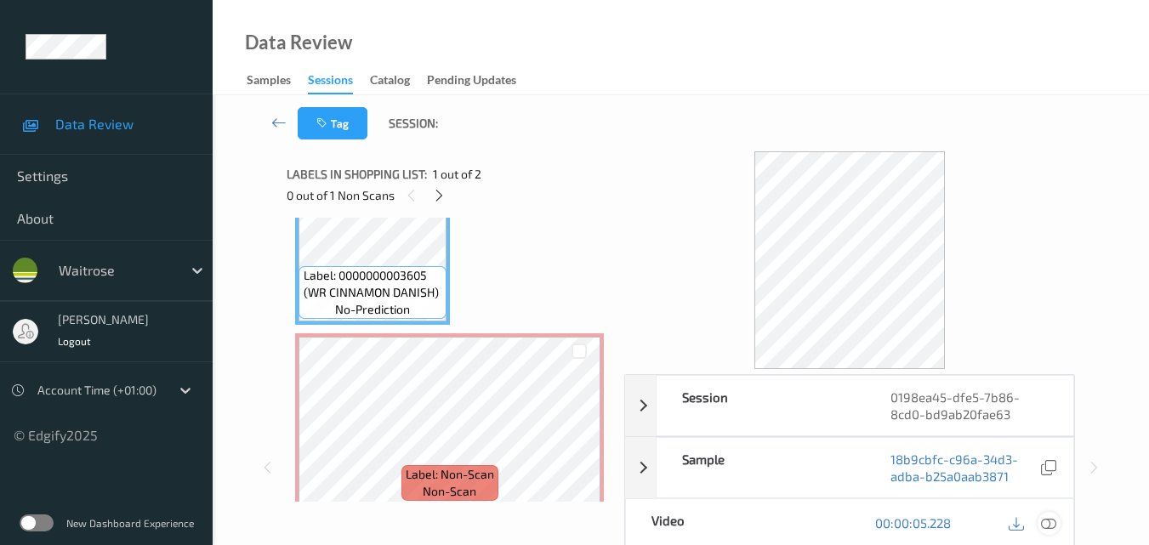
click at [1056, 517] on icon at bounding box center [1048, 522] width 15 height 15
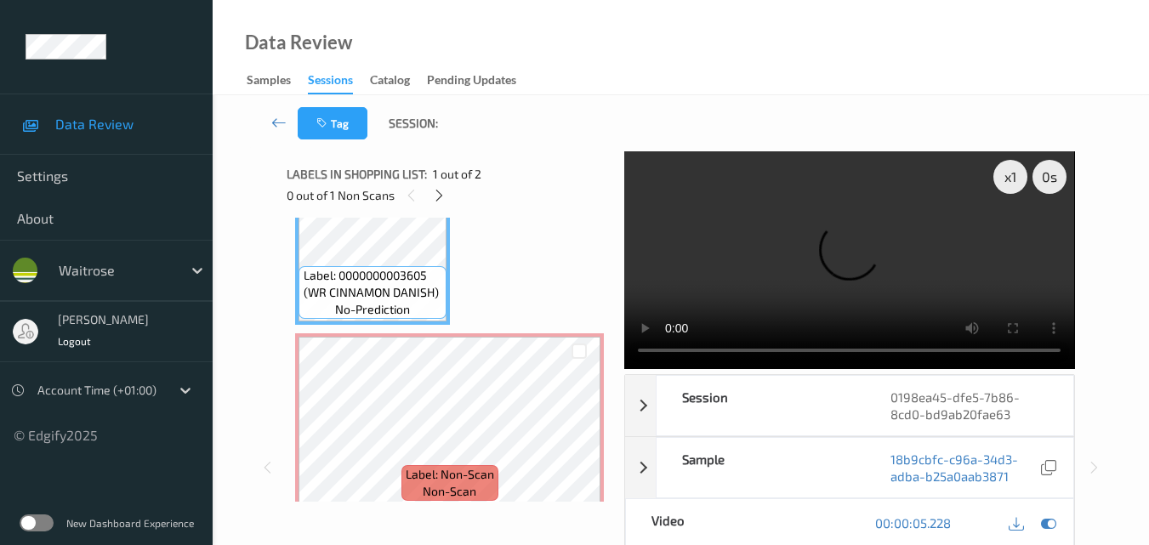
click at [801, 278] on video at bounding box center [849, 260] width 450 height 218
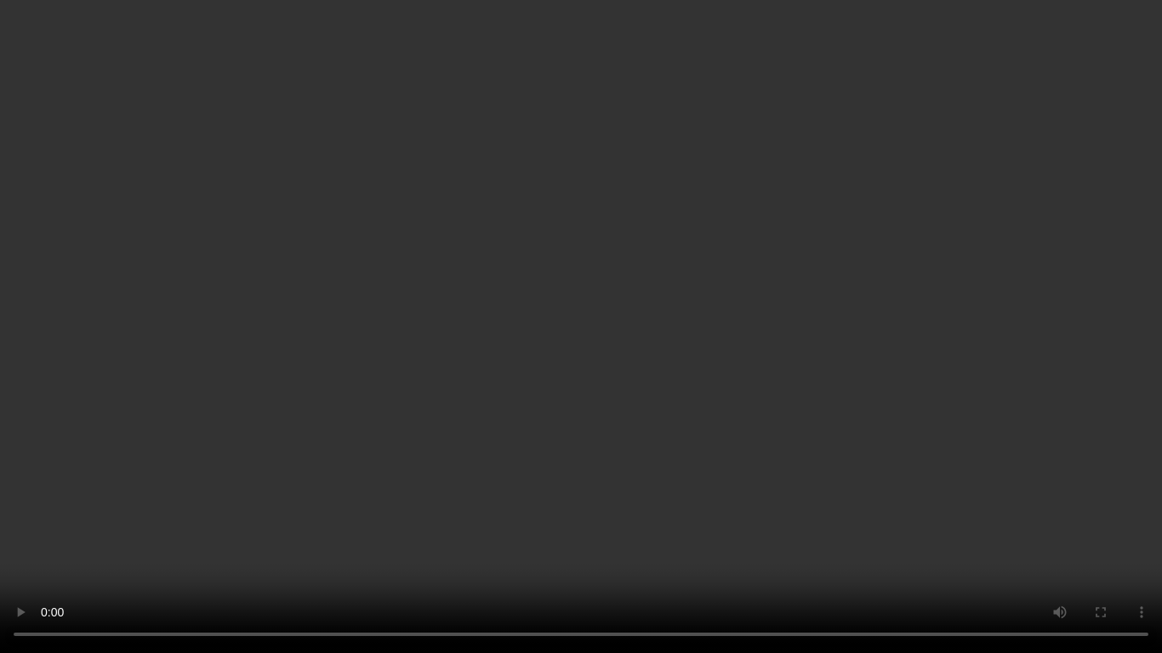
click at [710, 354] on video at bounding box center [581, 326] width 1162 height 653
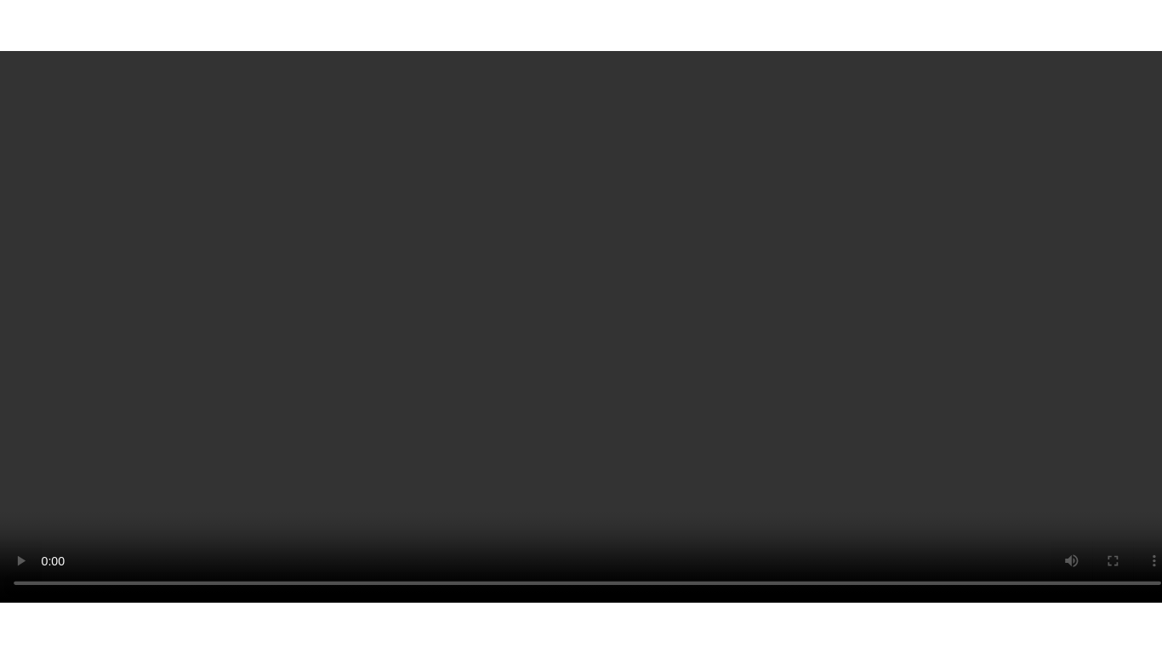
scroll to position [95, 0]
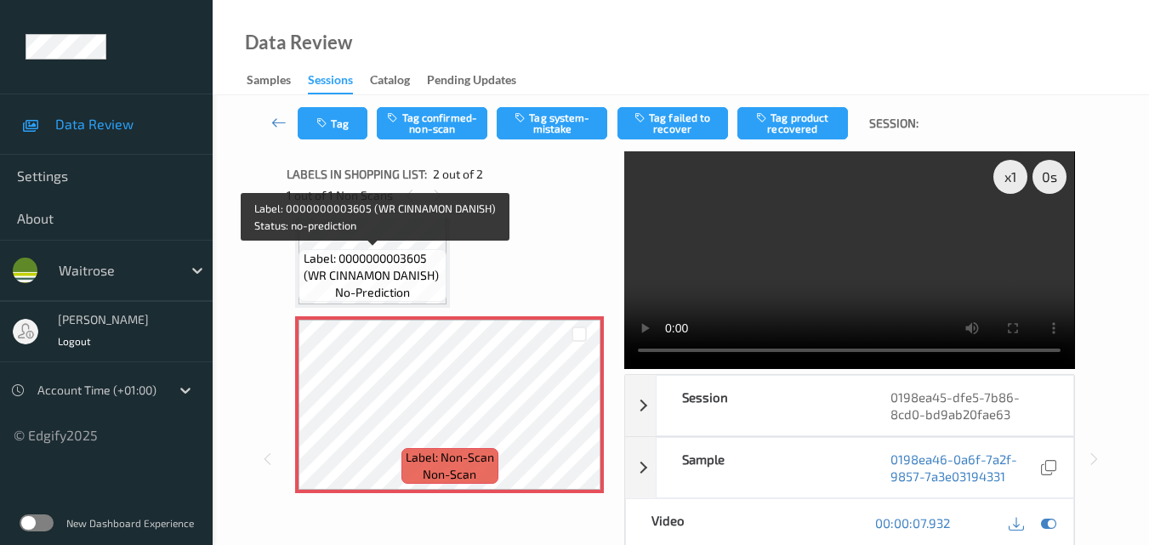
click at [379, 269] on span "Label: 0000000003605 (WR CINNAMON DANISH)" at bounding box center [373, 267] width 139 height 34
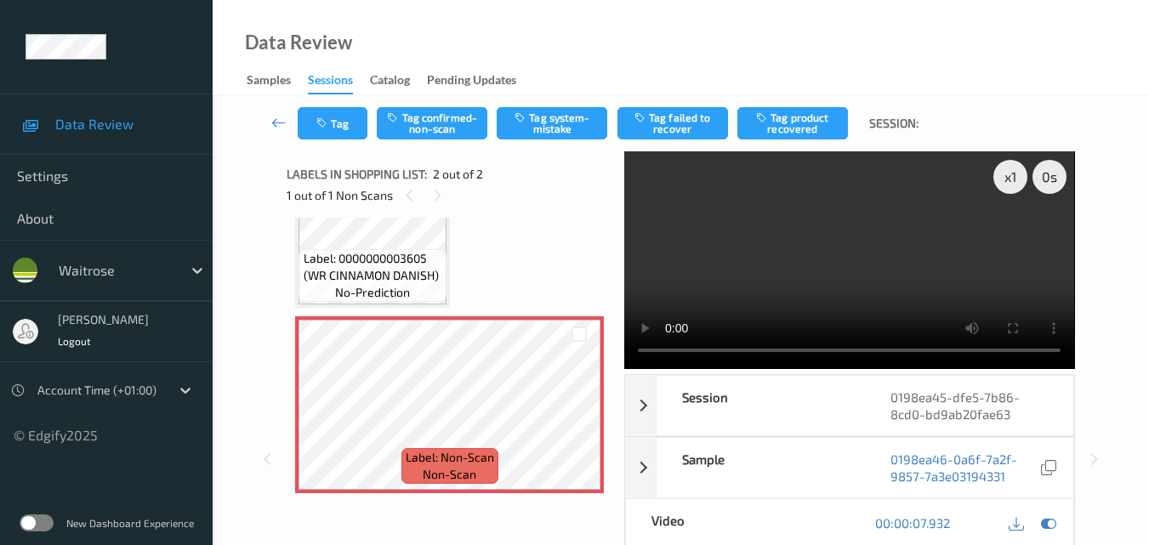
click at [895, 272] on video at bounding box center [849, 260] width 450 height 218
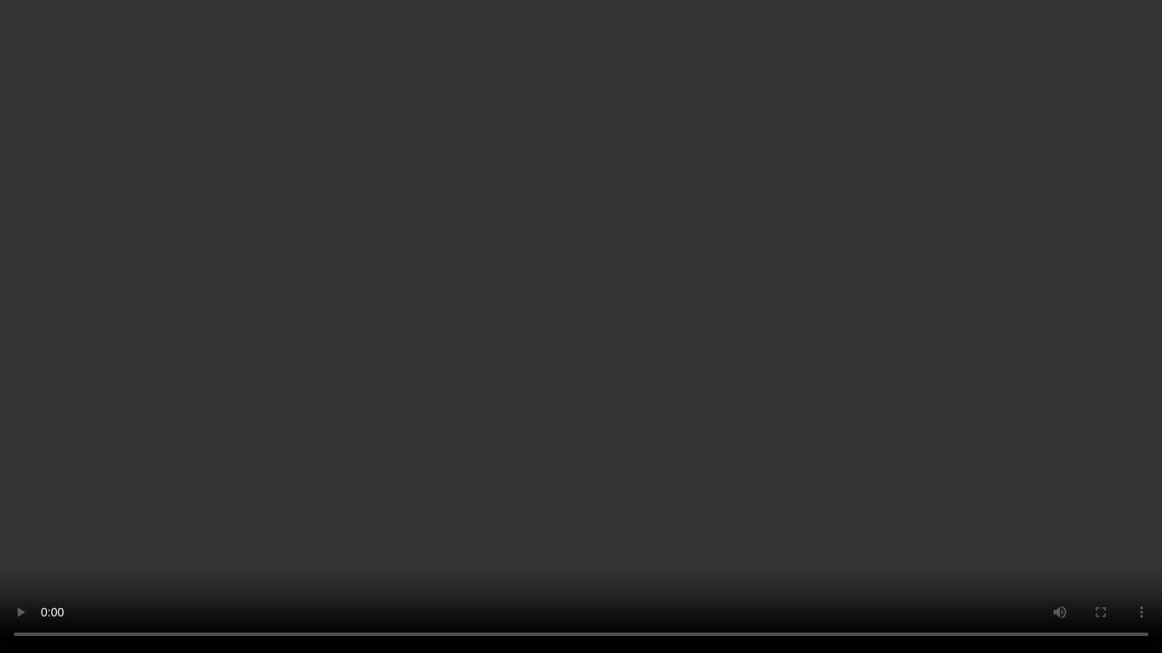
click at [937, 377] on video at bounding box center [581, 326] width 1162 height 653
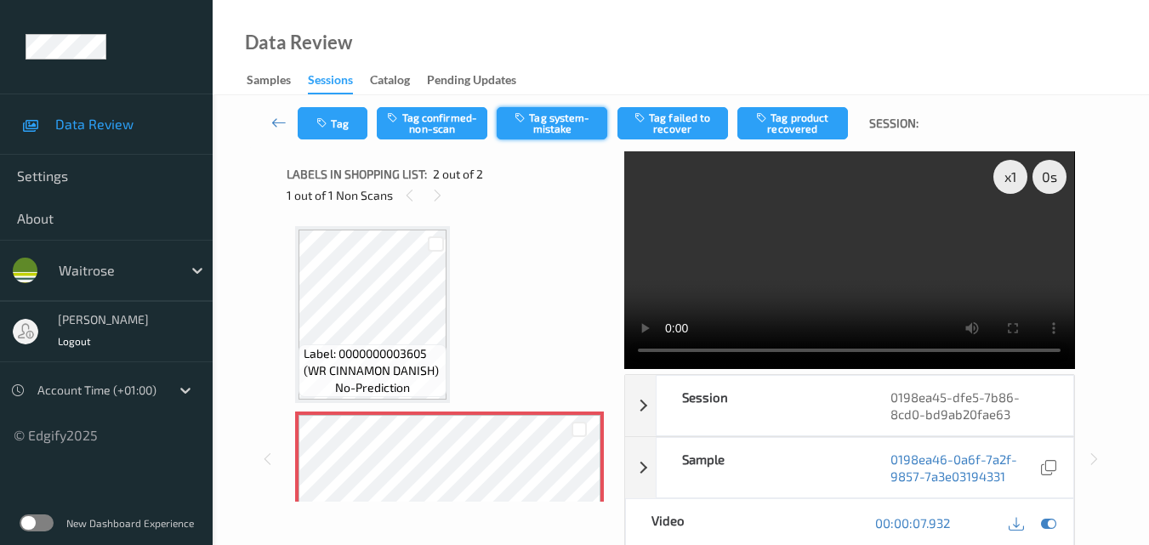
click at [560, 129] on button "Tag system-mistake" at bounding box center [552, 123] width 111 height 32
click at [333, 127] on button "Tag" at bounding box center [333, 123] width 70 height 32
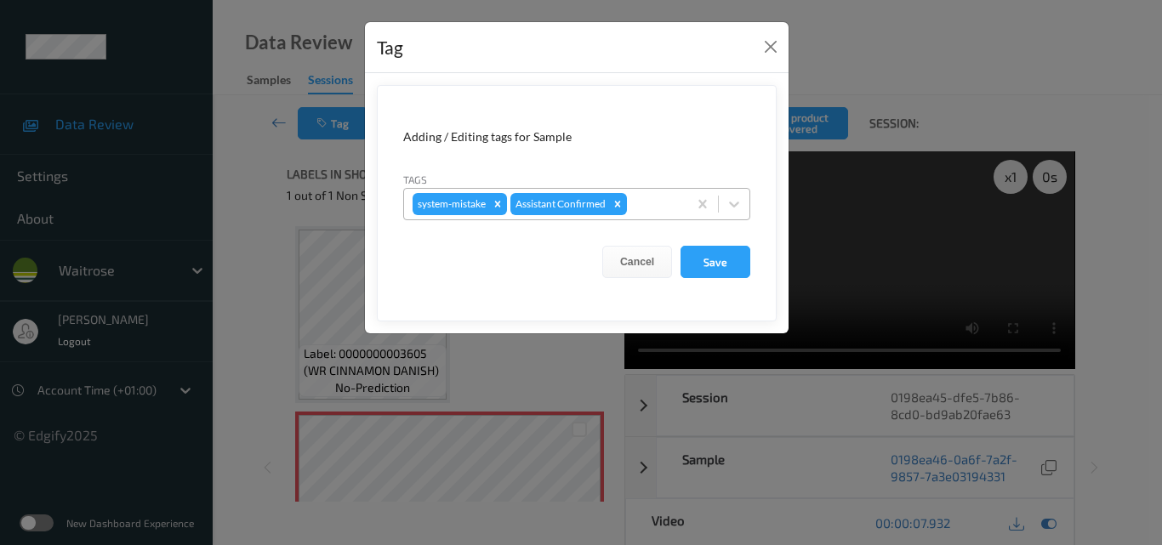
click at [651, 212] on div at bounding box center [654, 204] width 48 height 20
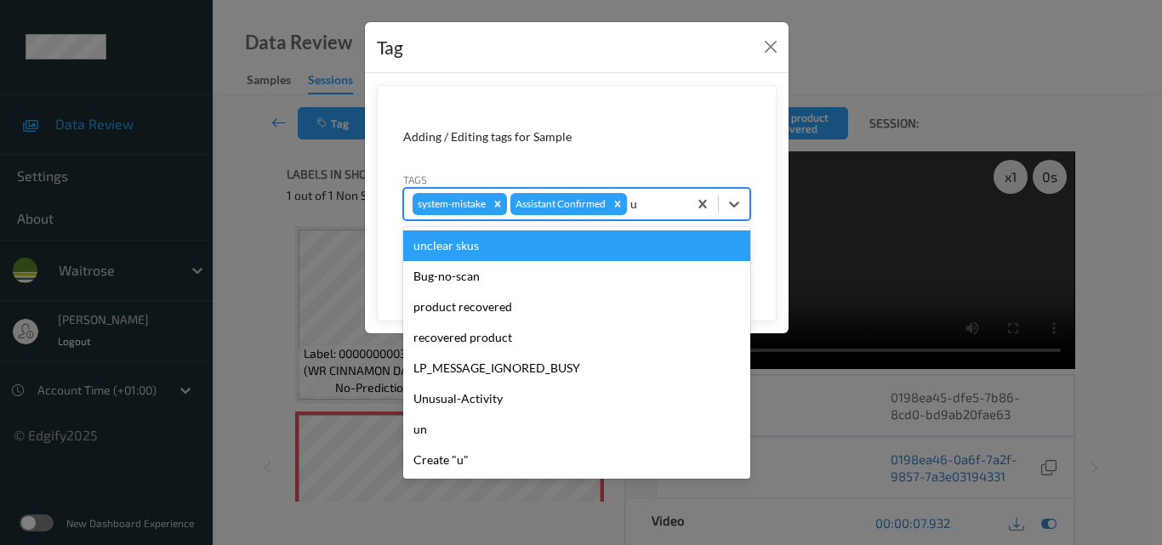
type input "un"
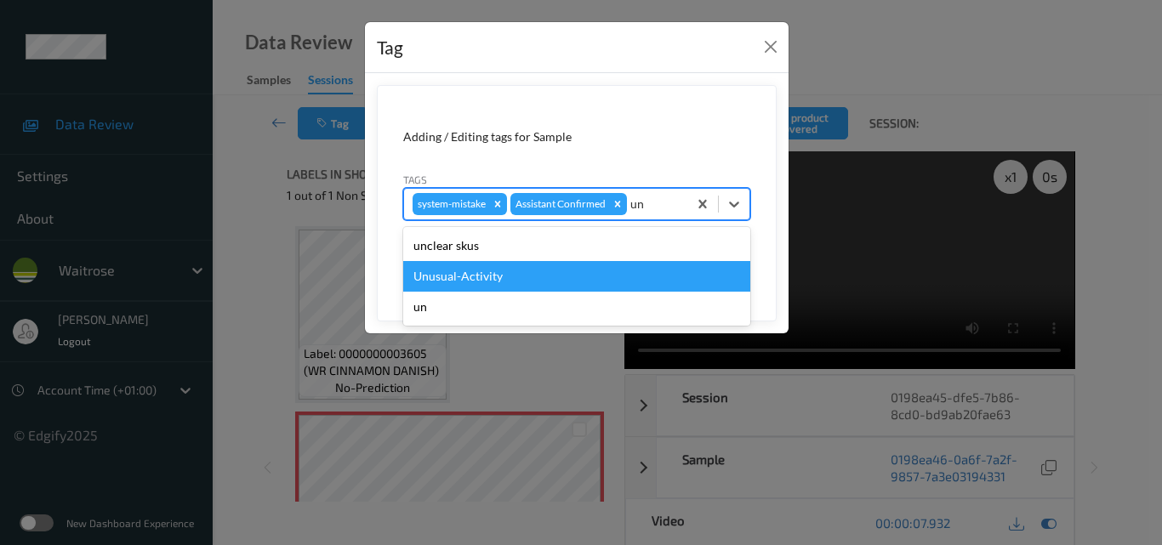
click at [521, 265] on div "Unusual-Activity" at bounding box center [576, 276] width 347 height 31
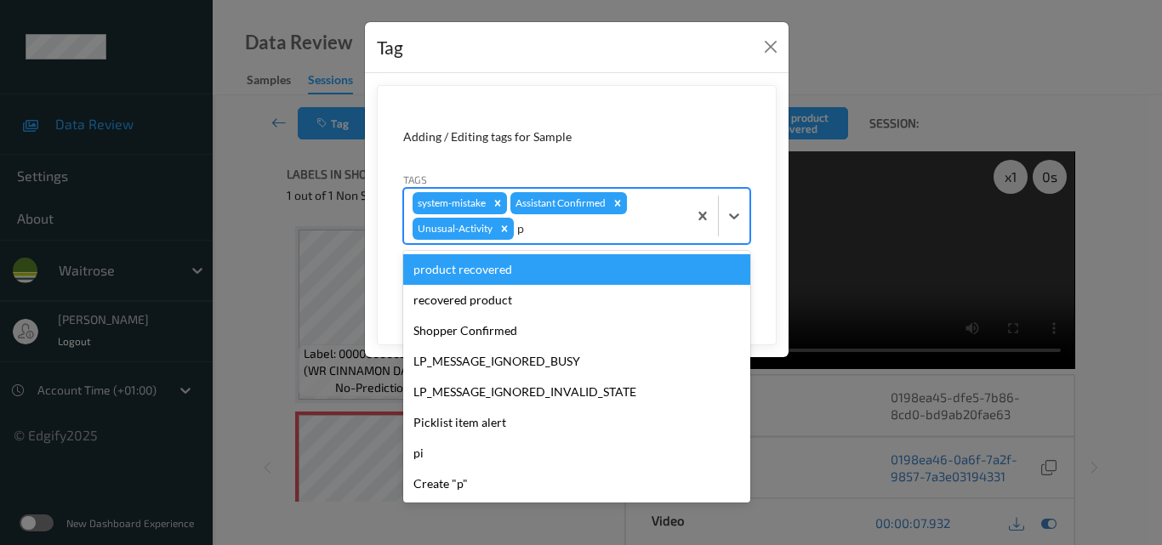
type input "pi"
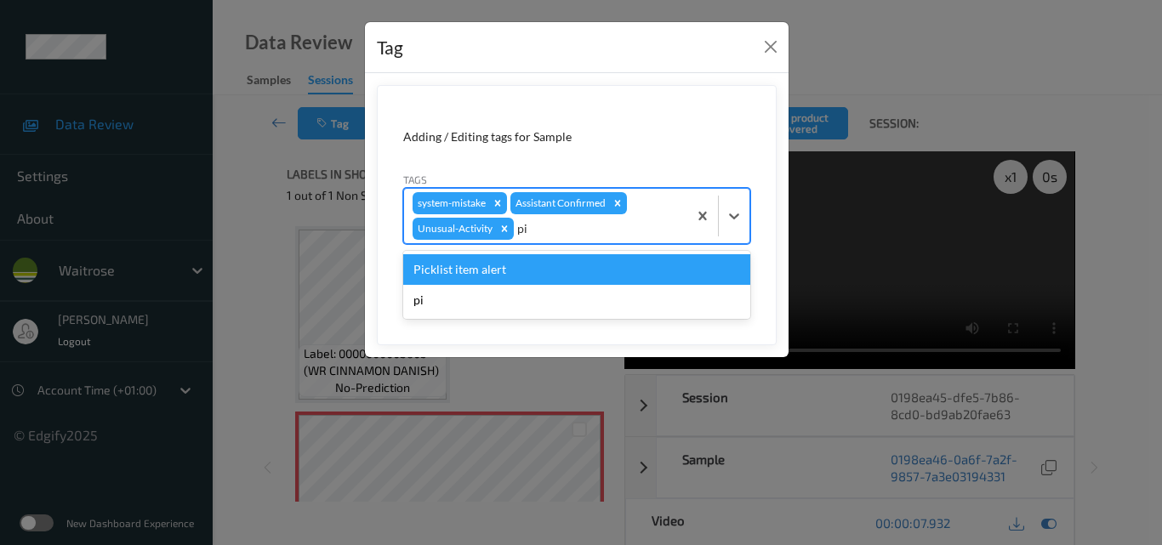
click at [521, 265] on div "Picklist item alert" at bounding box center [576, 269] width 347 height 31
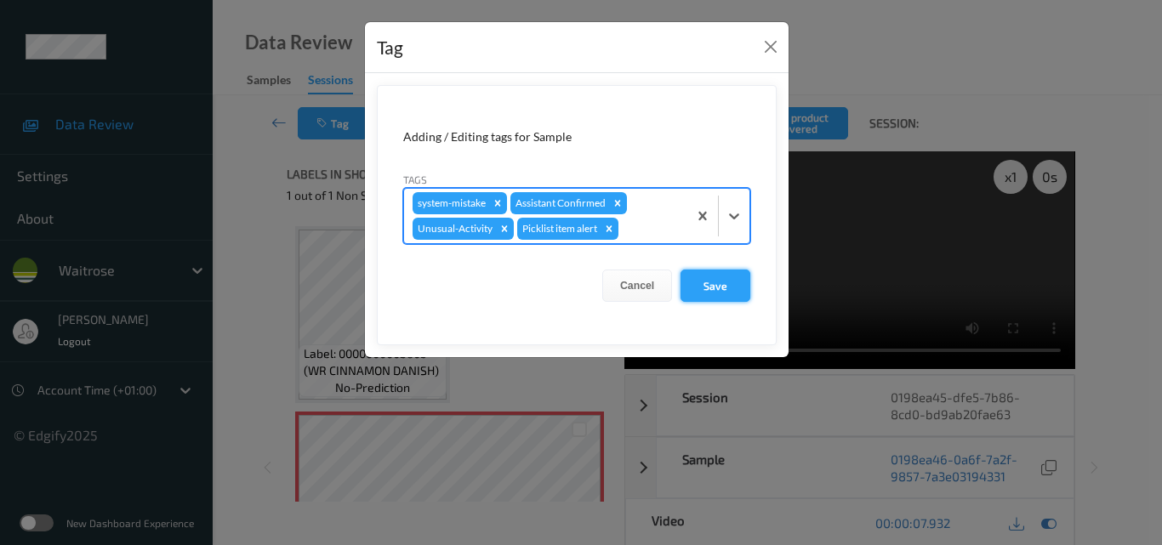
click at [714, 291] on button "Save" at bounding box center [715, 286] width 70 height 32
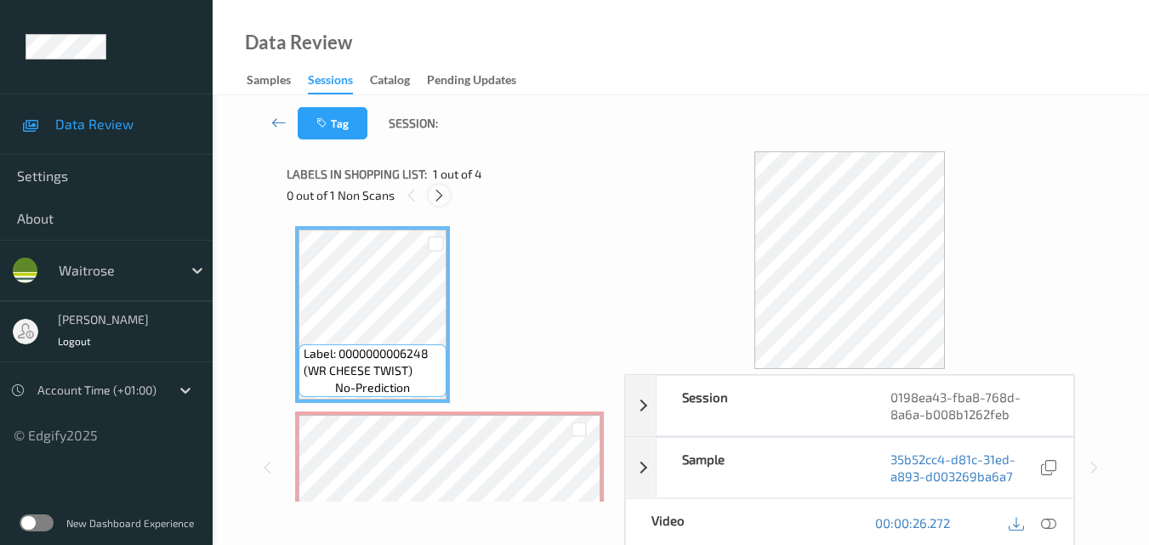
click at [436, 196] on icon at bounding box center [439, 195] width 14 height 15
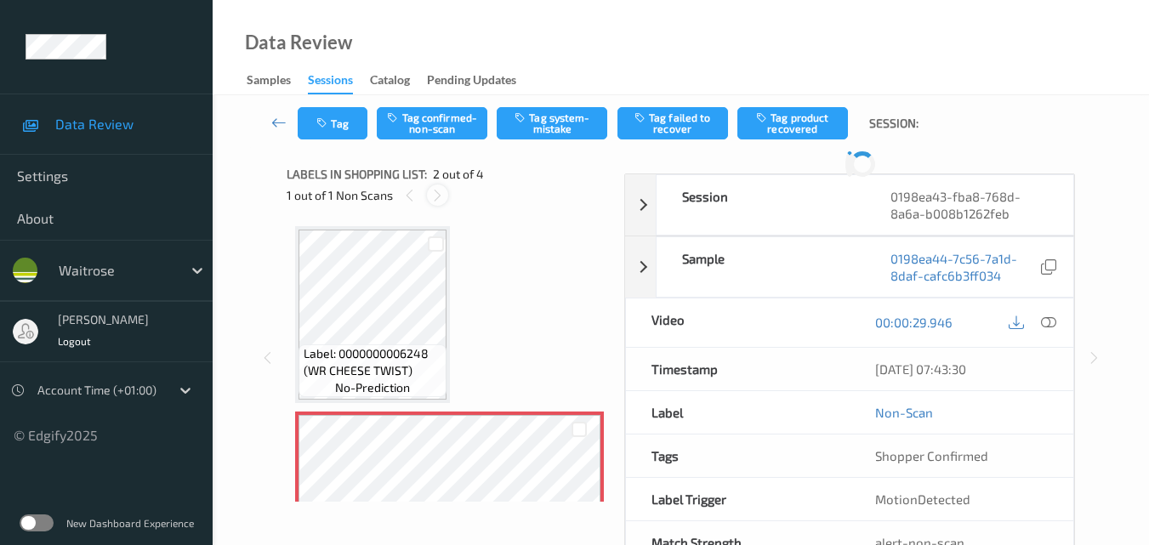
scroll to position [9, 0]
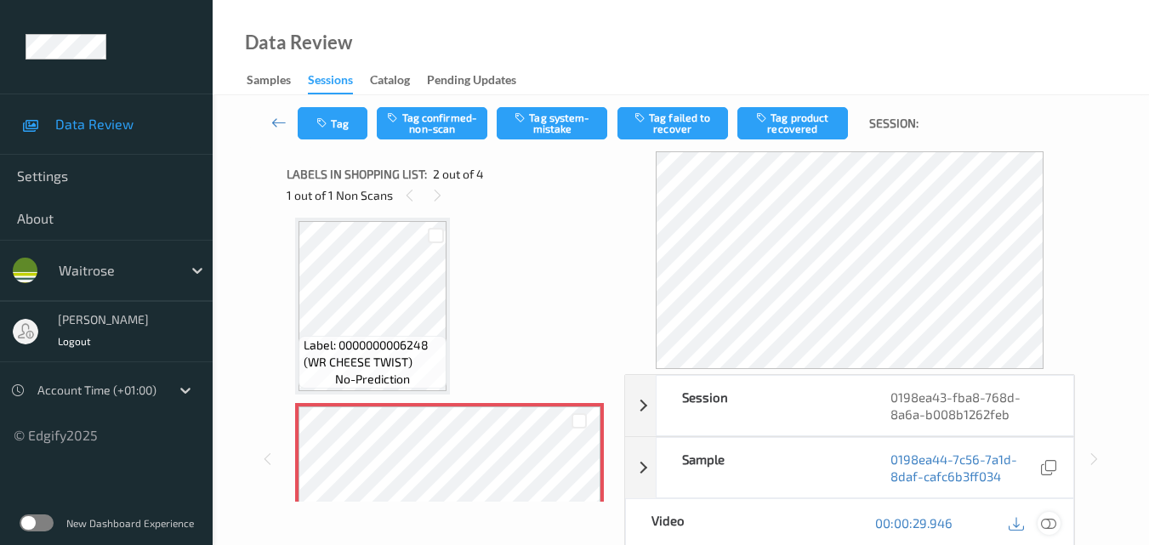
click at [1056, 524] on icon at bounding box center [1048, 522] width 15 height 15
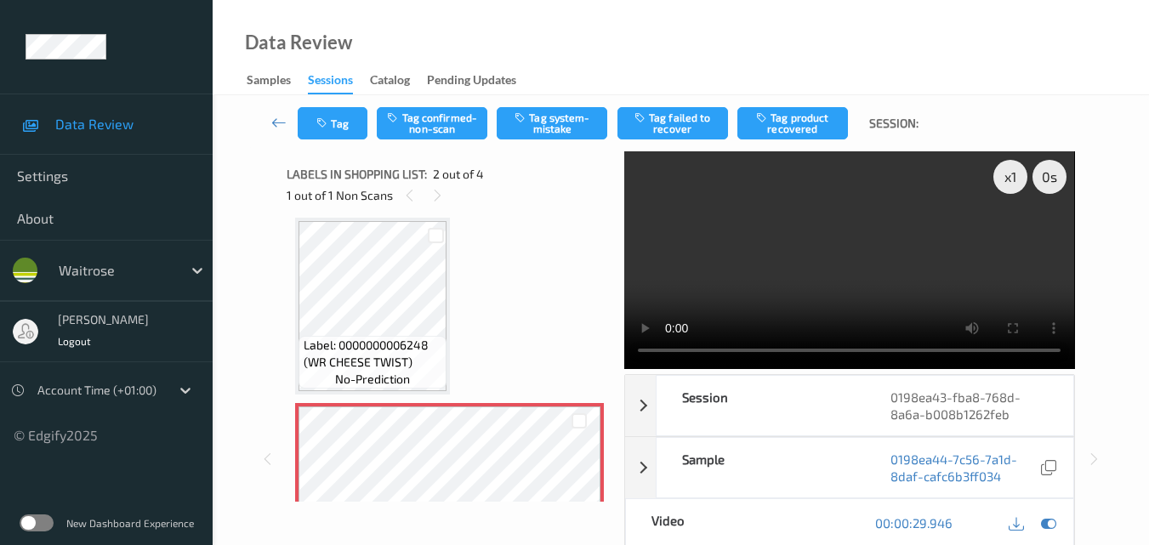
click at [771, 272] on video at bounding box center [849, 260] width 450 height 218
click at [769, 272] on video at bounding box center [849, 260] width 450 height 218
click at [891, 289] on video at bounding box center [849, 260] width 450 height 218
click at [561, 121] on button "Tag system-mistake" at bounding box center [552, 123] width 111 height 32
click at [332, 130] on button "Tag" at bounding box center [333, 123] width 70 height 32
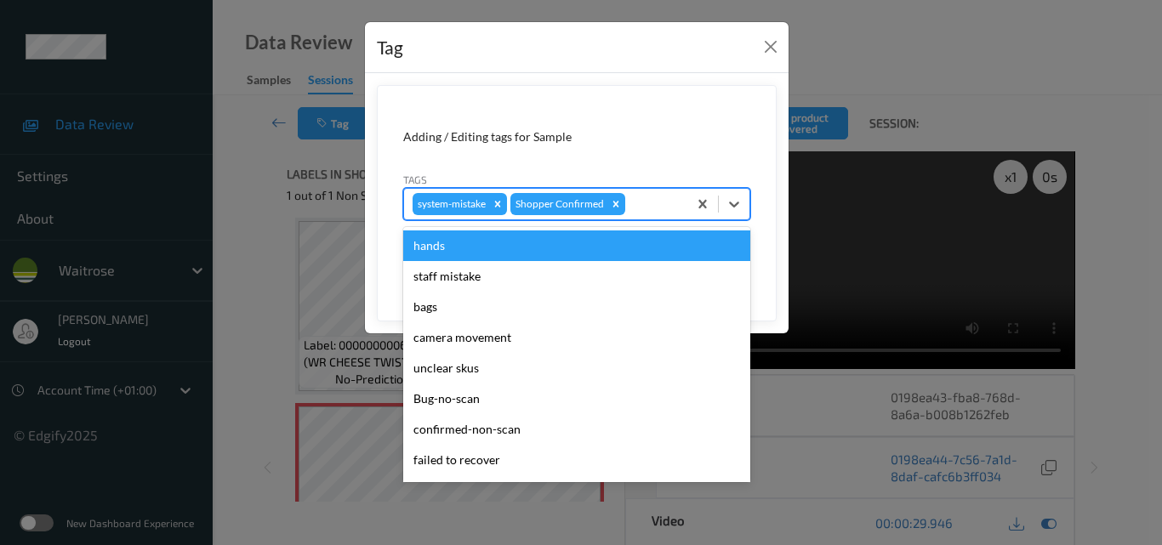
click at [645, 204] on div at bounding box center [654, 204] width 50 height 20
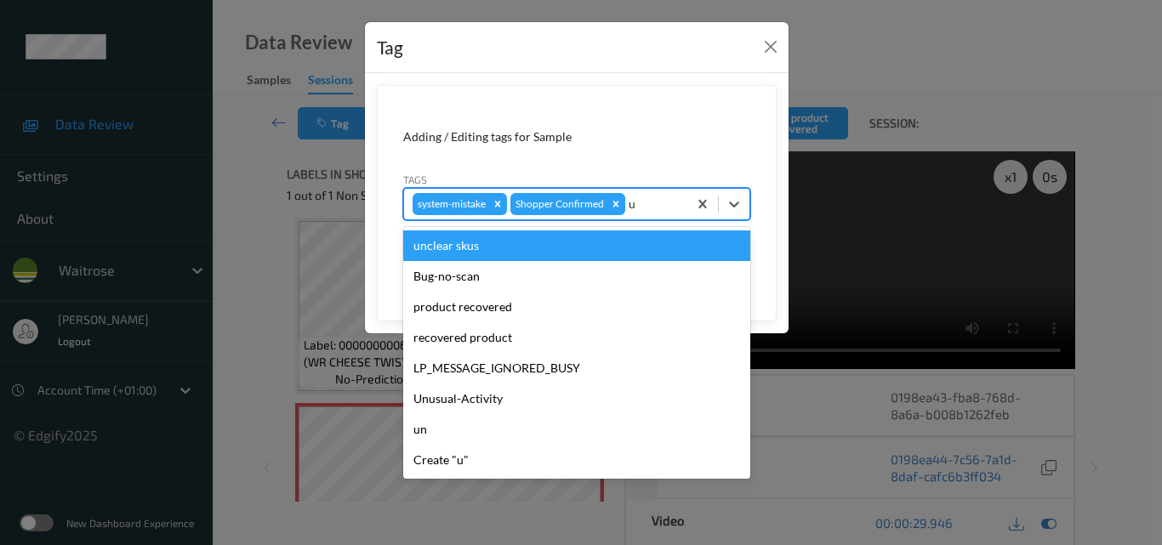
type input "un"
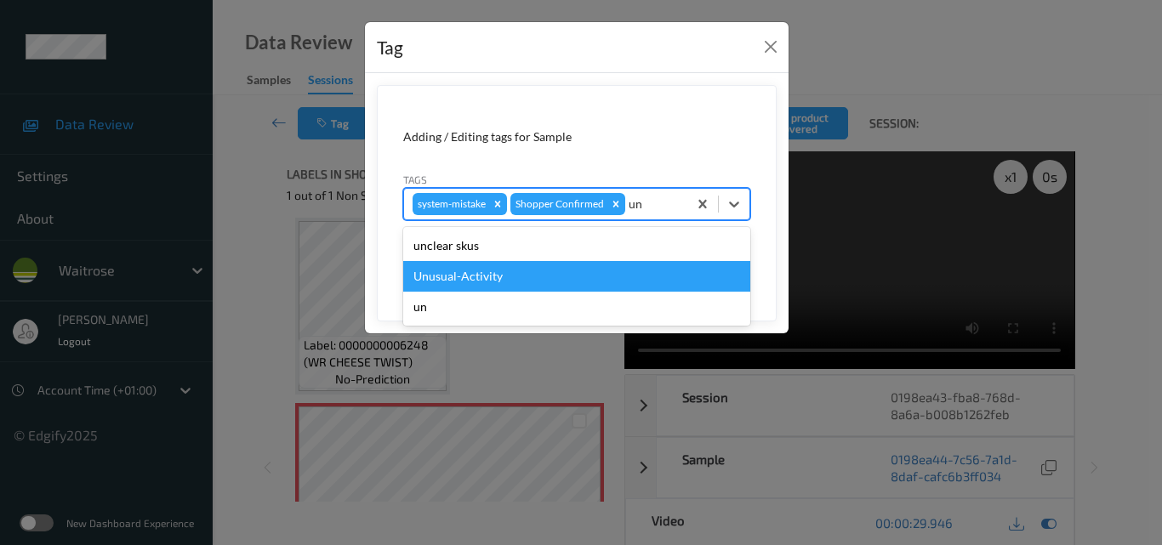
click at [590, 279] on div "Unusual-Activity" at bounding box center [576, 276] width 347 height 31
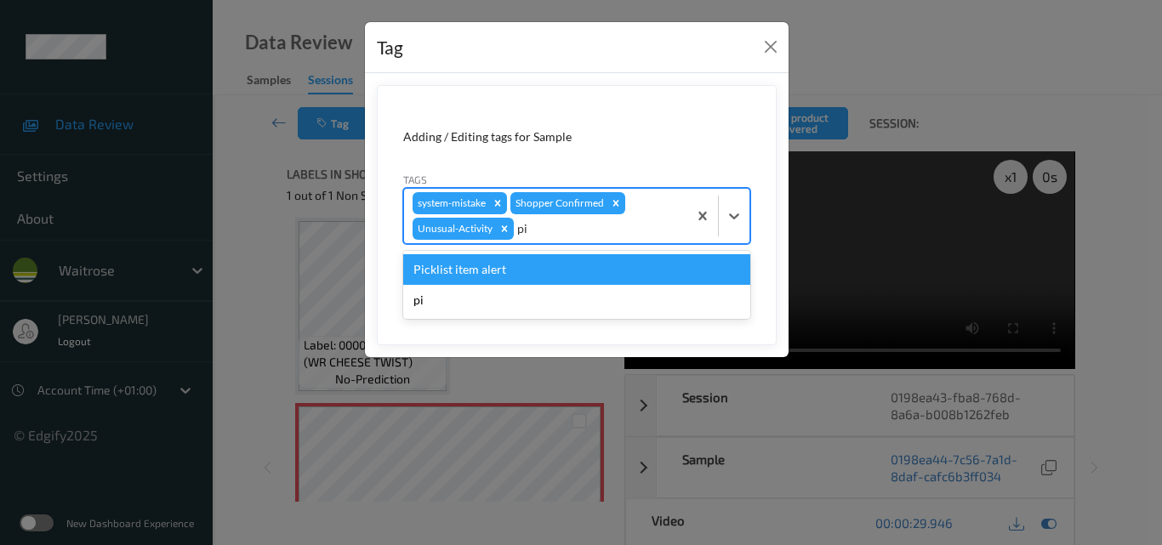
type input "pic"
click at [507, 265] on div "Picklist item alert" at bounding box center [576, 269] width 347 height 31
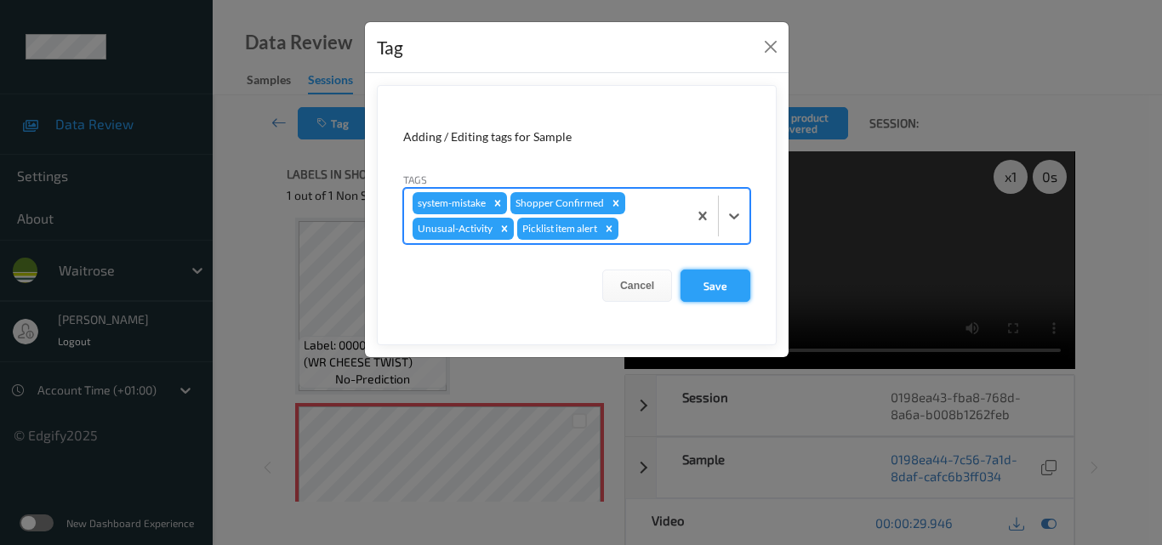
click at [720, 286] on button "Save" at bounding box center [715, 286] width 70 height 32
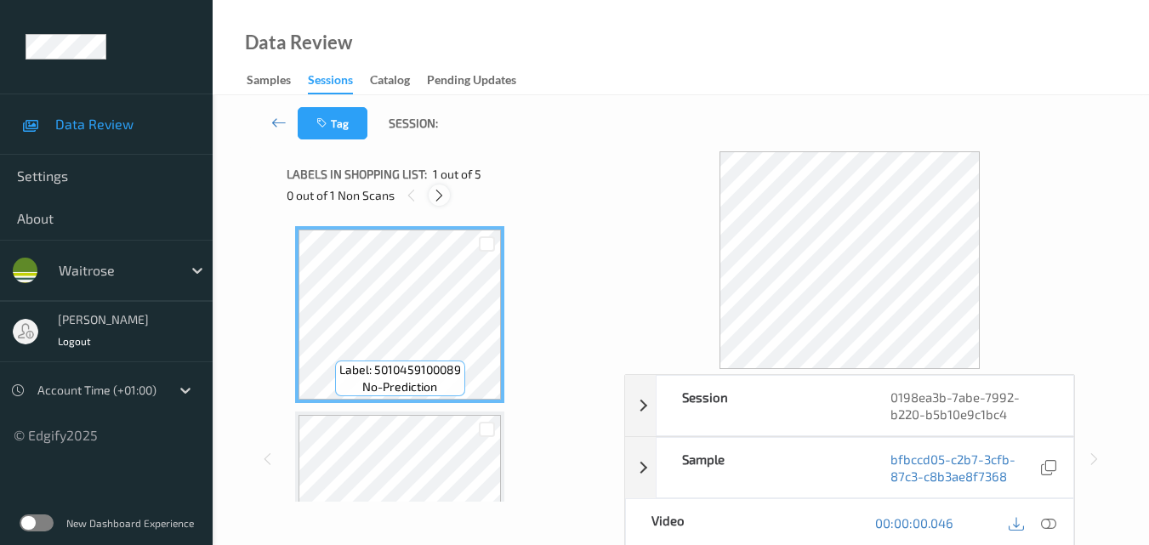
click at [441, 189] on icon at bounding box center [439, 195] width 14 height 15
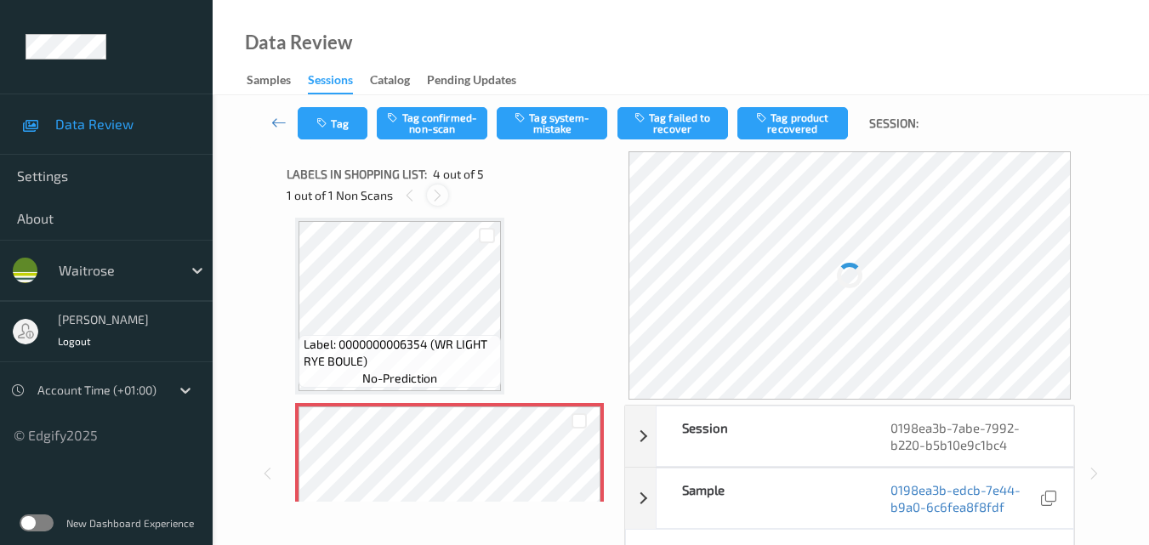
scroll to position [549, 0]
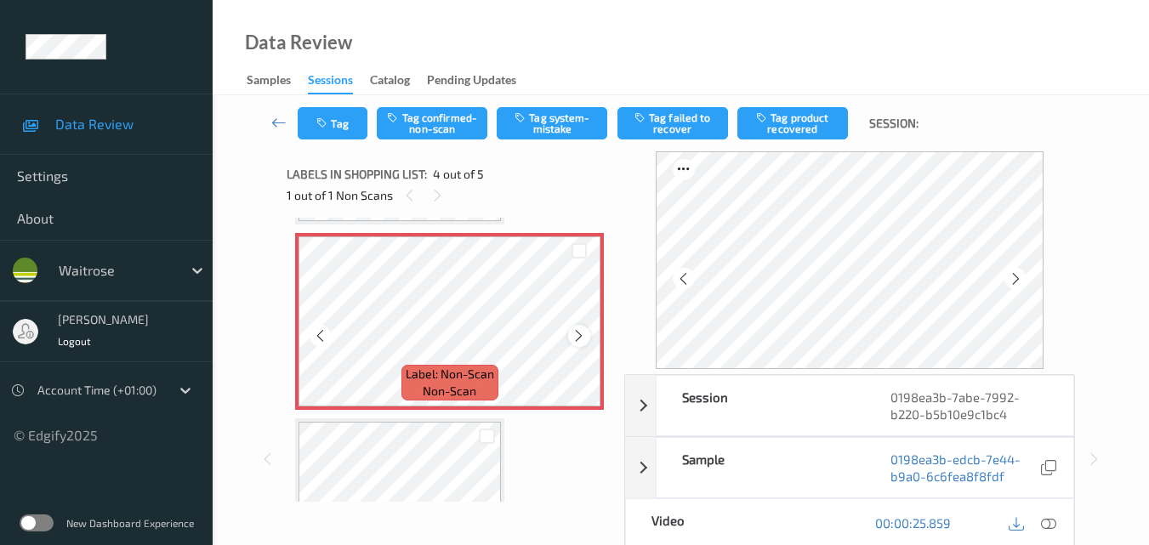
click at [576, 333] on icon at bounding box center [579, 335] width 14 height 15
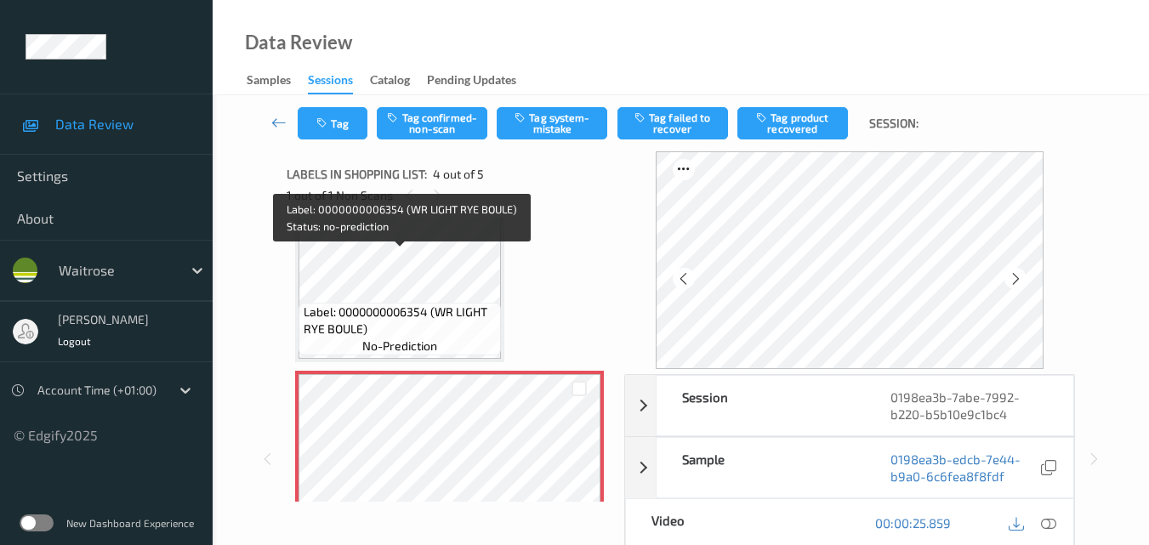
scroll to position [379, 0]
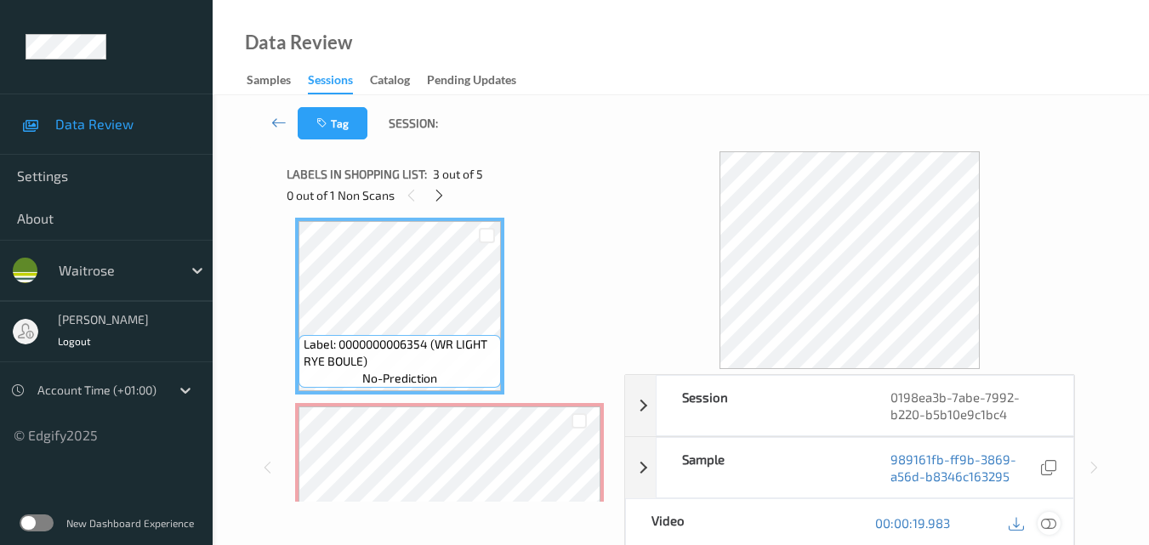
click at [1052, 524] on icon at bounding box center [1048, 522] width 15 height 15
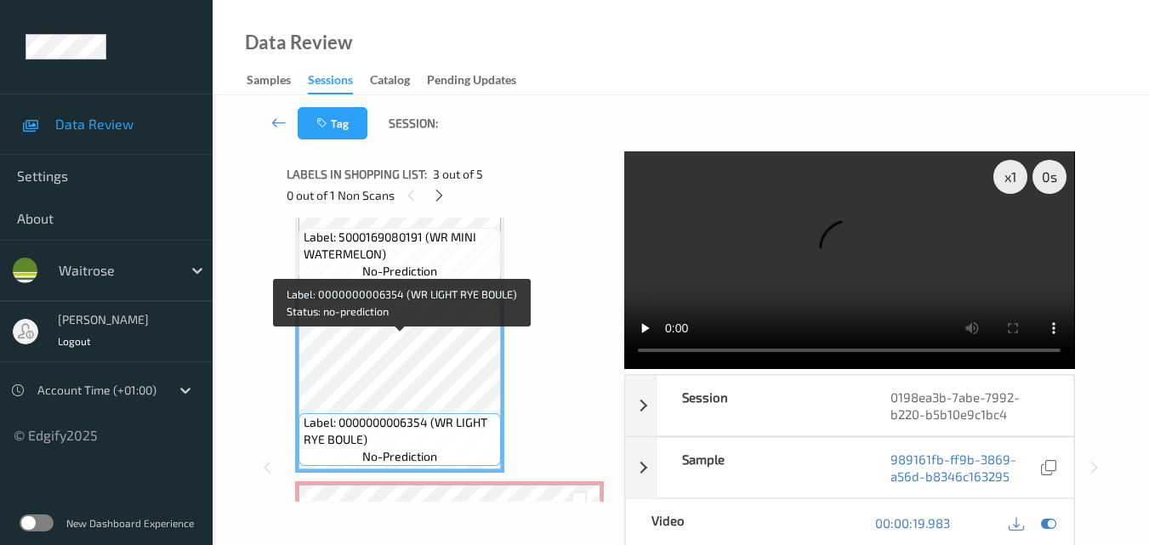
scroll to position [209, 0]
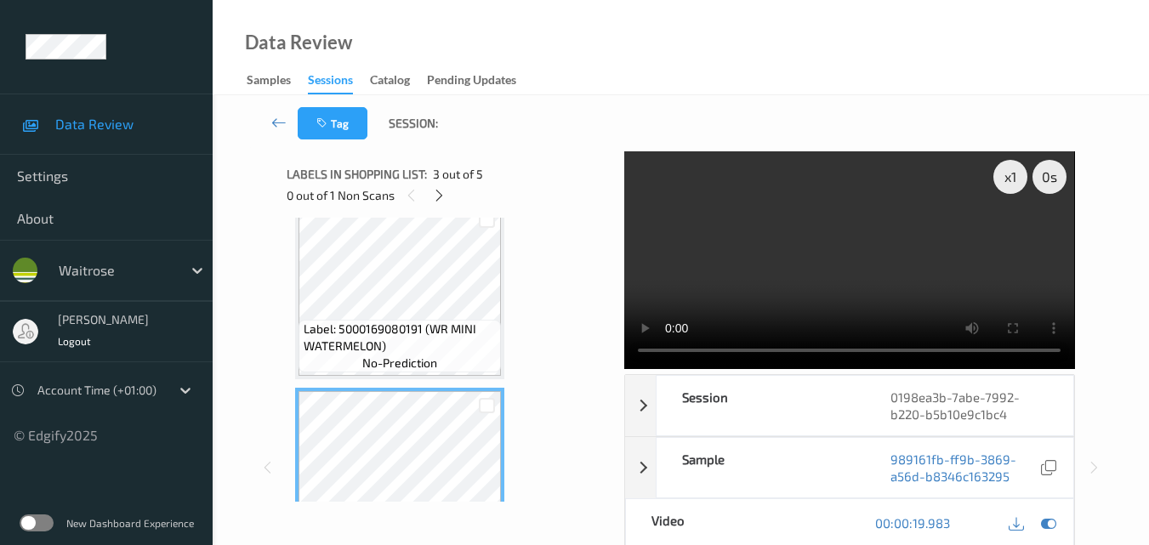
click at [758, 270] on video at bounding box center [849, 260] width 450 height 218
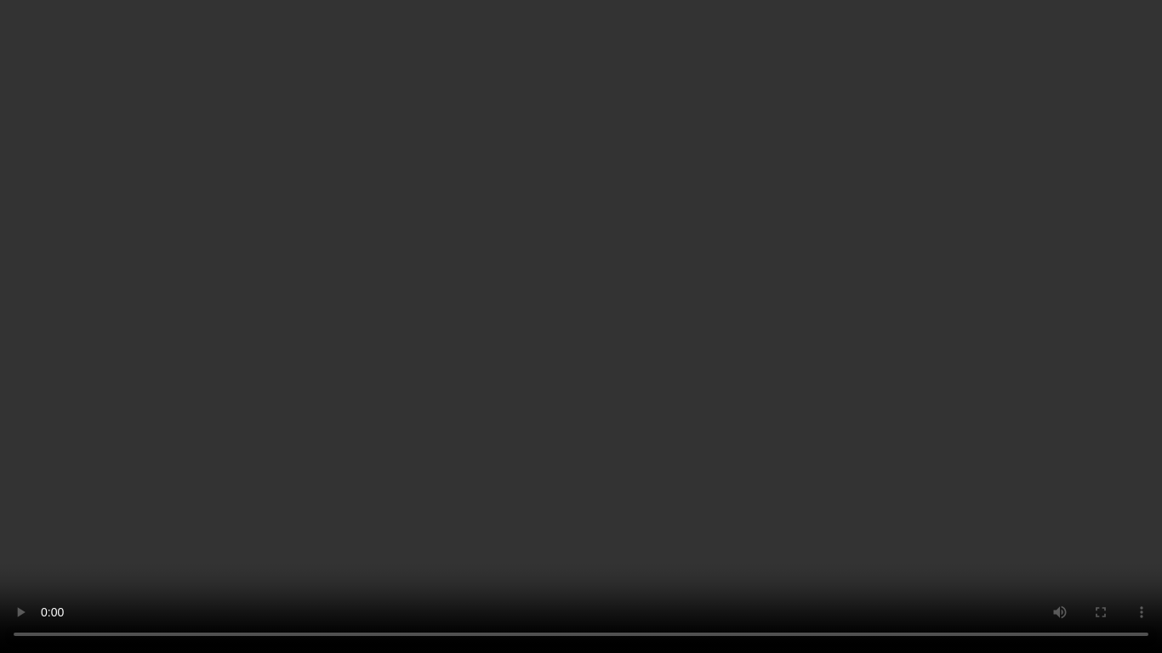
click at [695, 378] on video at bounding box center [581, 326] width 1162 height 653
click at [668, 418] on video at bounding box center [581, 326] width 1162 height 653
click at [639, 382] on video at bounding box center [581, 326] width 1162 height 653
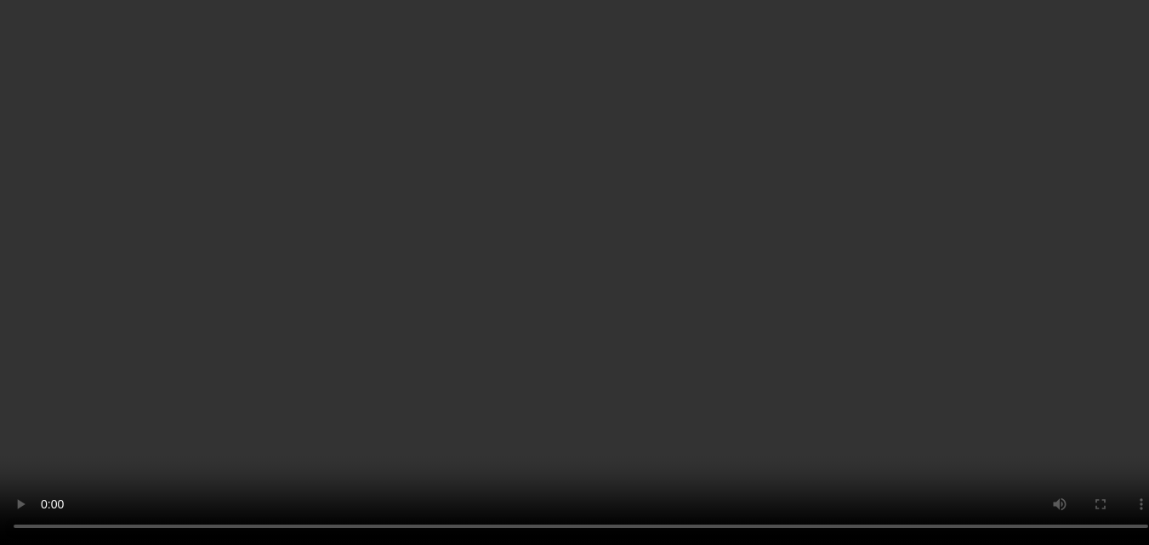
scroll to position [549, 0]
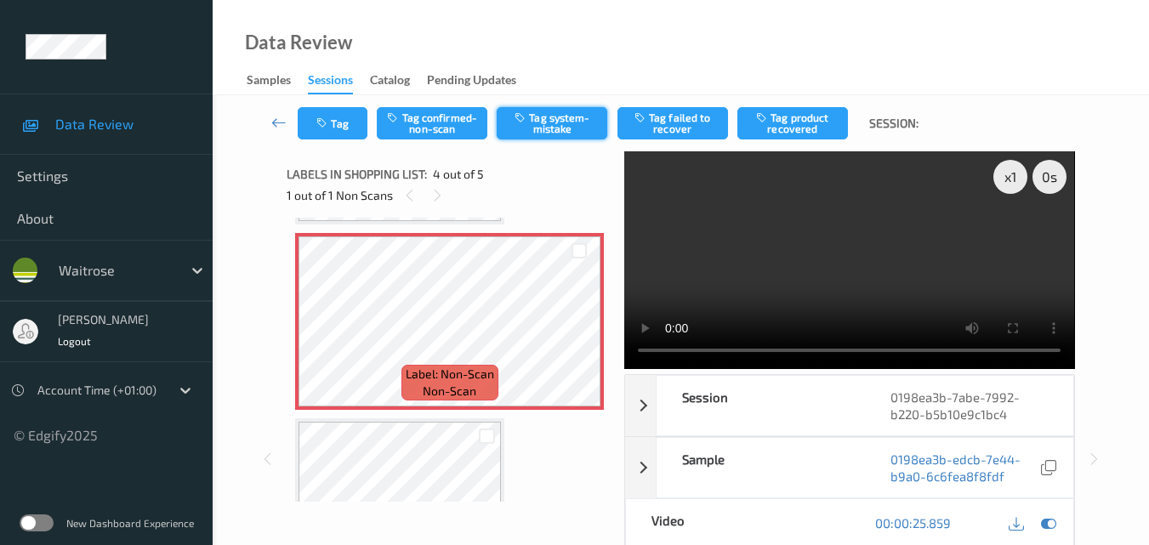
click at [562, 128] on button "Tag system-mistake" at bounding box center [552, 123] width 111 height 32
click at [339, 132] on button "Tag" at bounding box center [333, 123] width 70 height 32
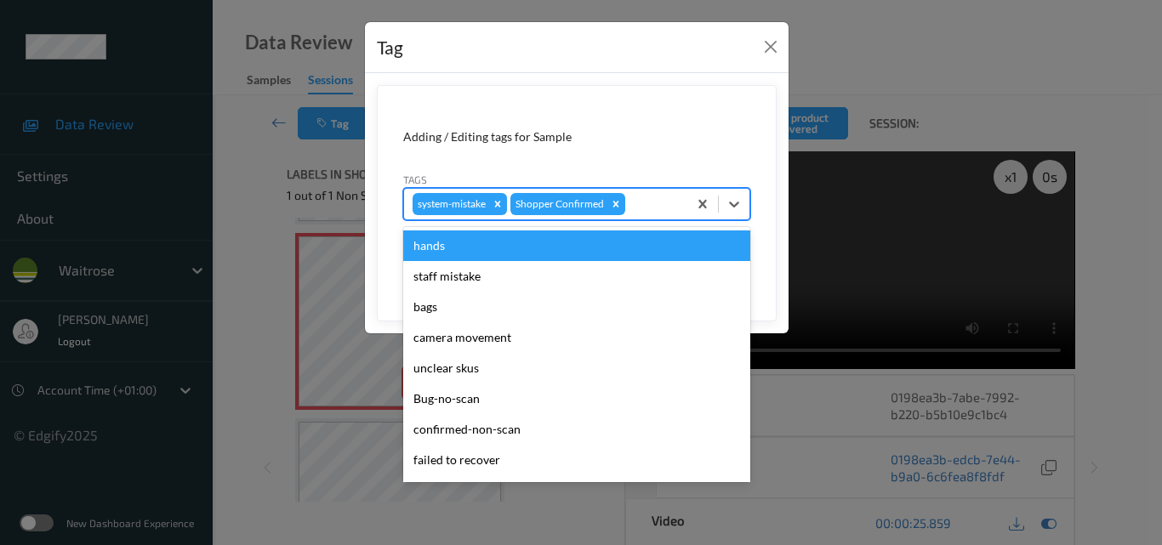
click at [652, 211] on div at bounding box center [654, 204] width 50 height 20
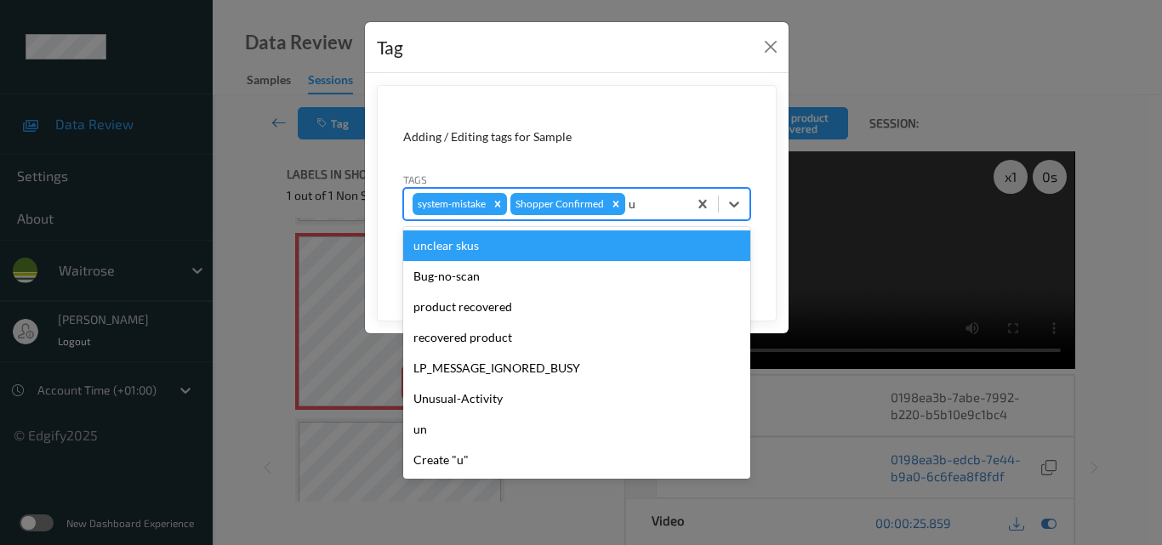
type input "un"
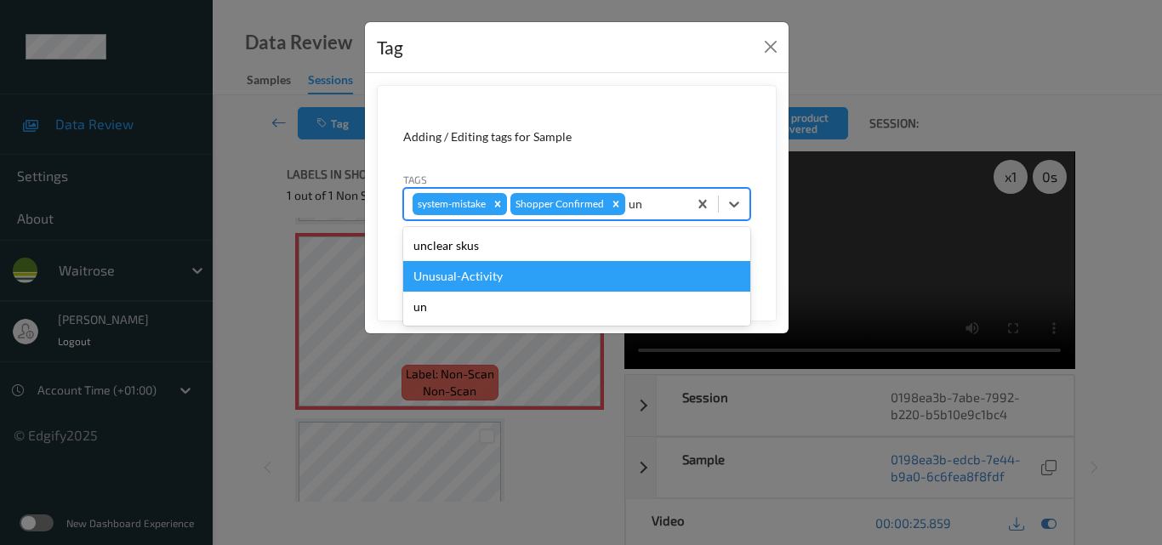
click at [532, 274] on div "Unusual-Activity" at bounding box center [576, 276] width 347 height 31
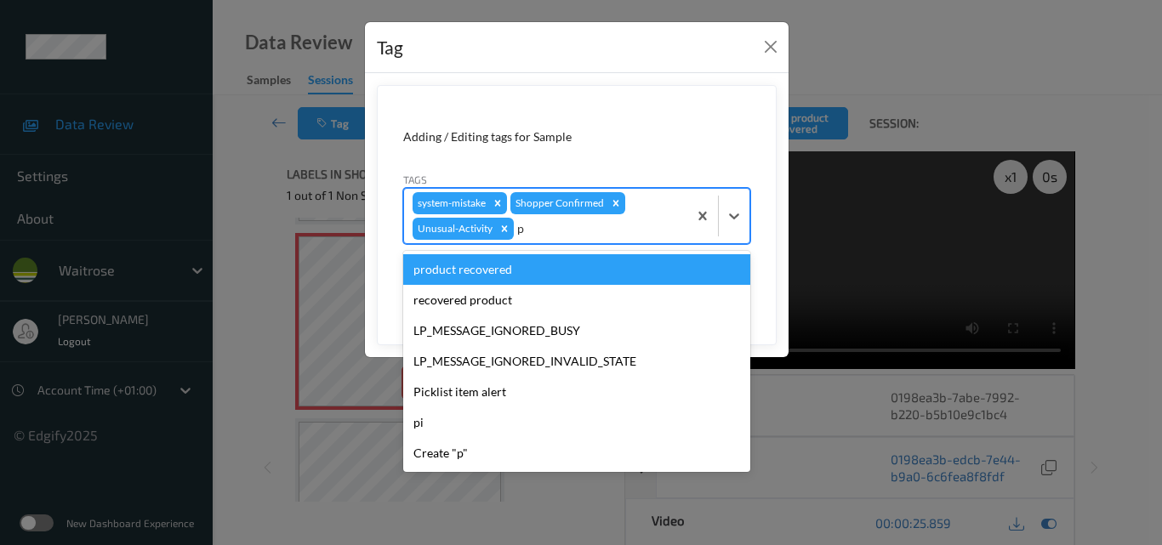
type input "pi"
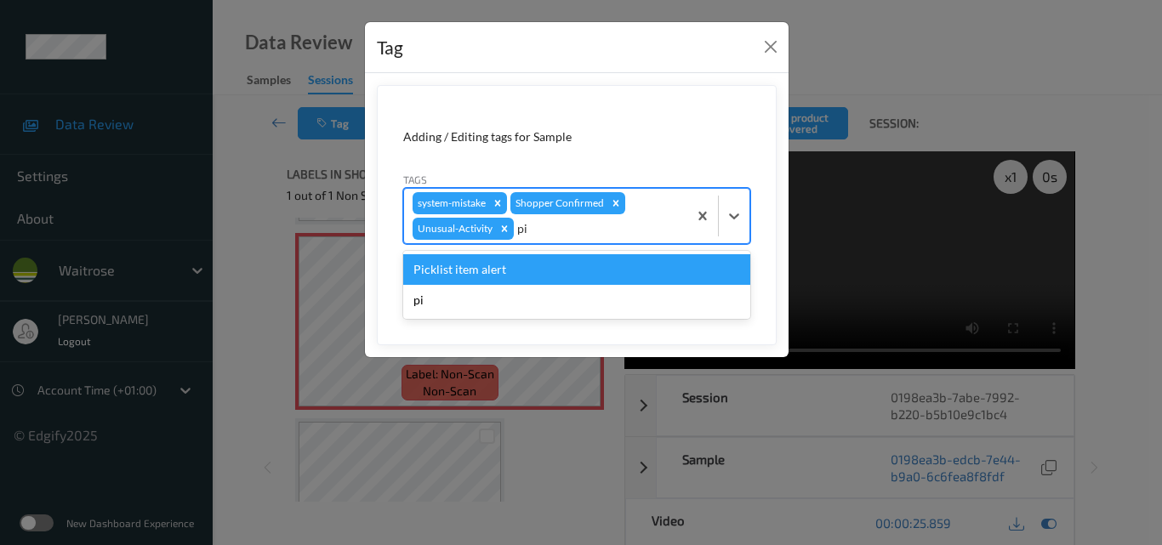
click at [530, 269] on div "Picklist item alert" at bounding box center [576, 269] width 347 height 31
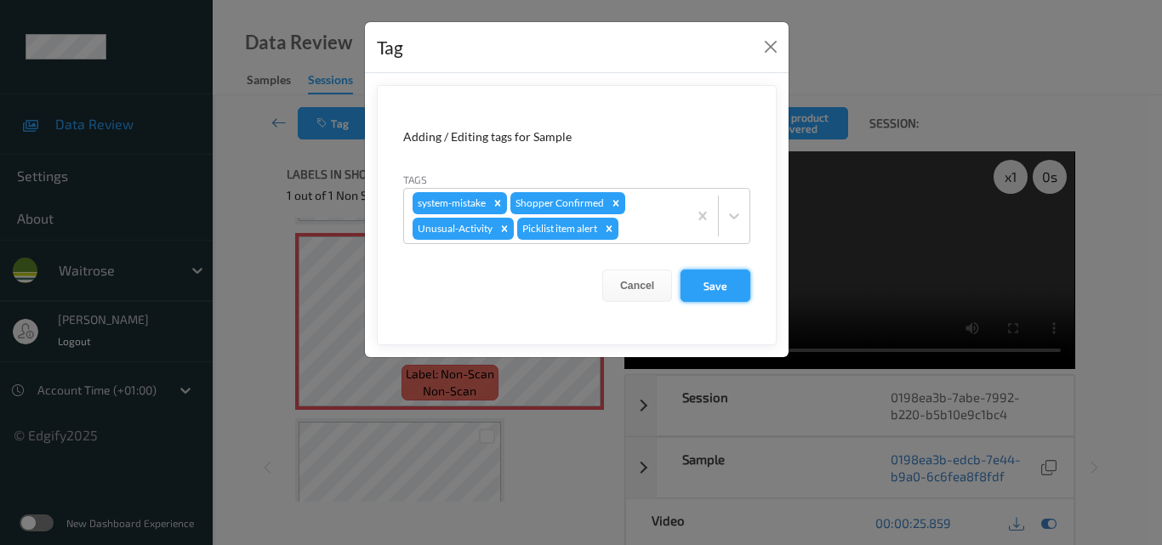
click at [701, 282] on button "Save" at bounding box center [715, 286] width 70 height 32
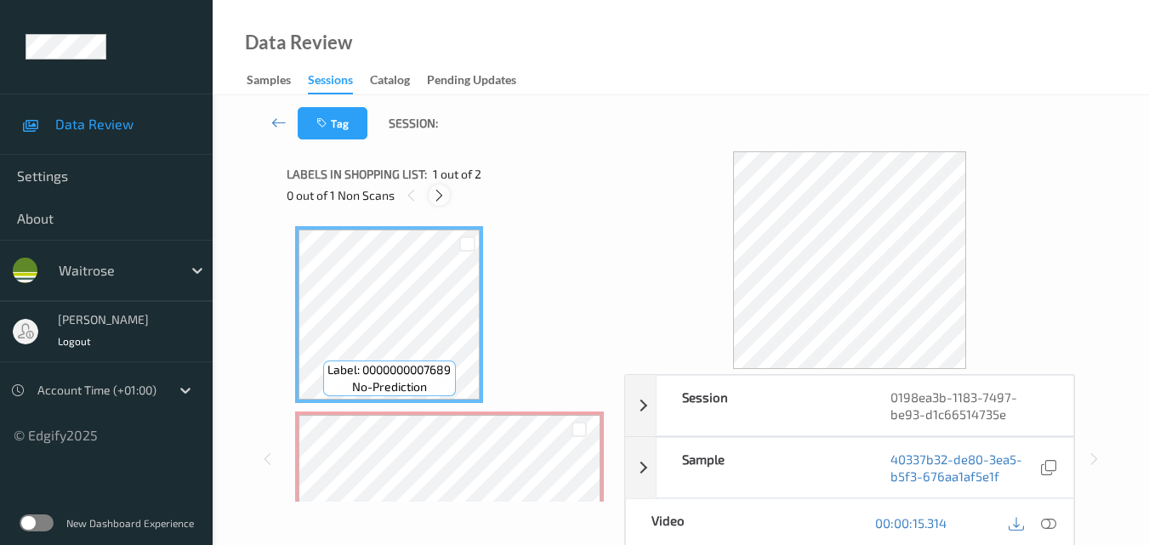
click at [437, 190] on icon at bounding box center [439, 195] width 14 height 15
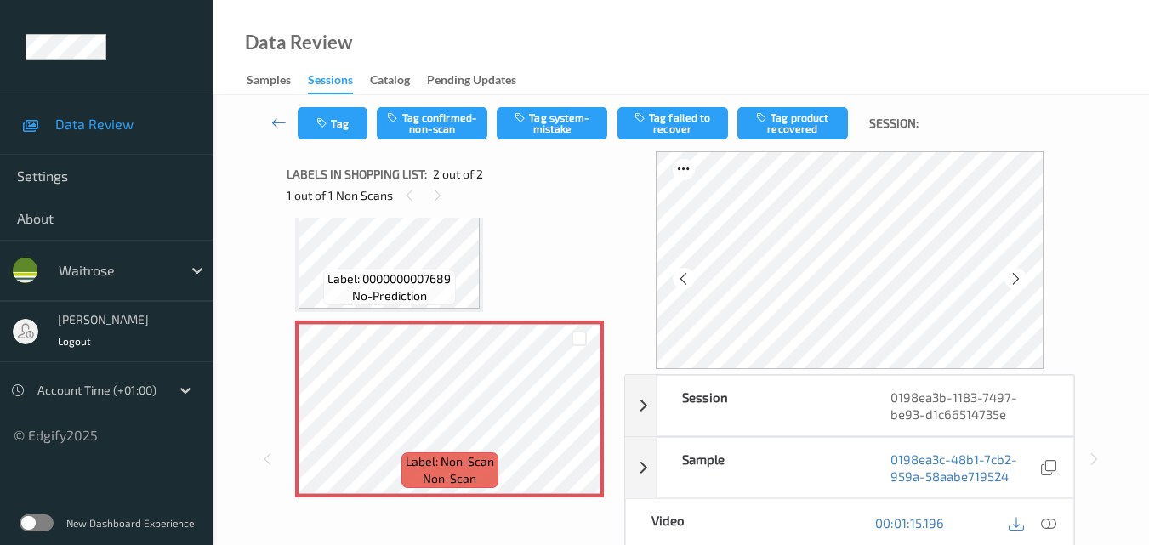
scroll to position [95, 0]
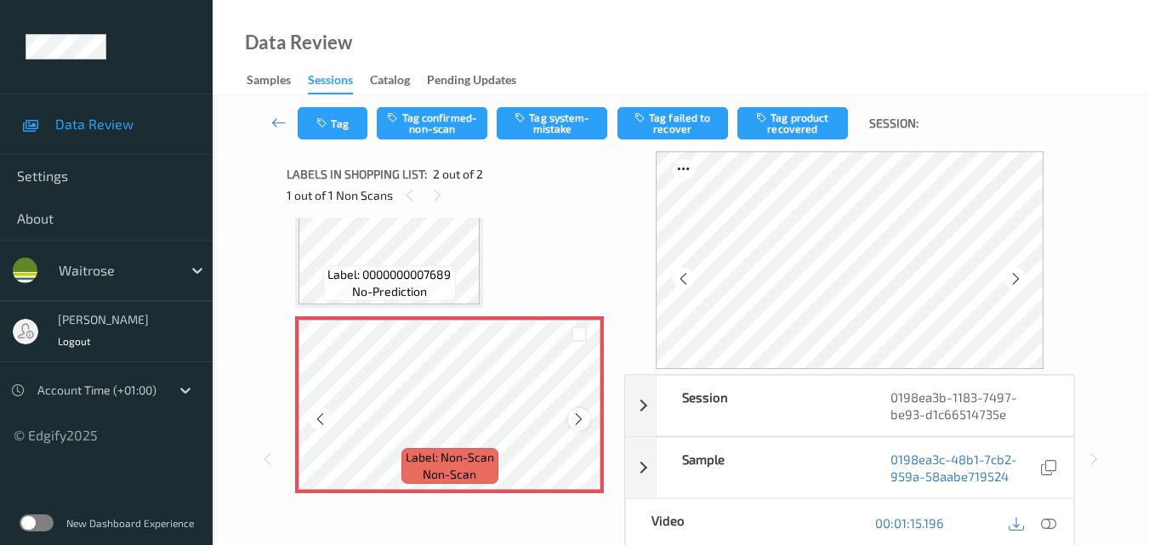
click at [582, 417] on icon at bounding box center [579, 419] width 14 height 15
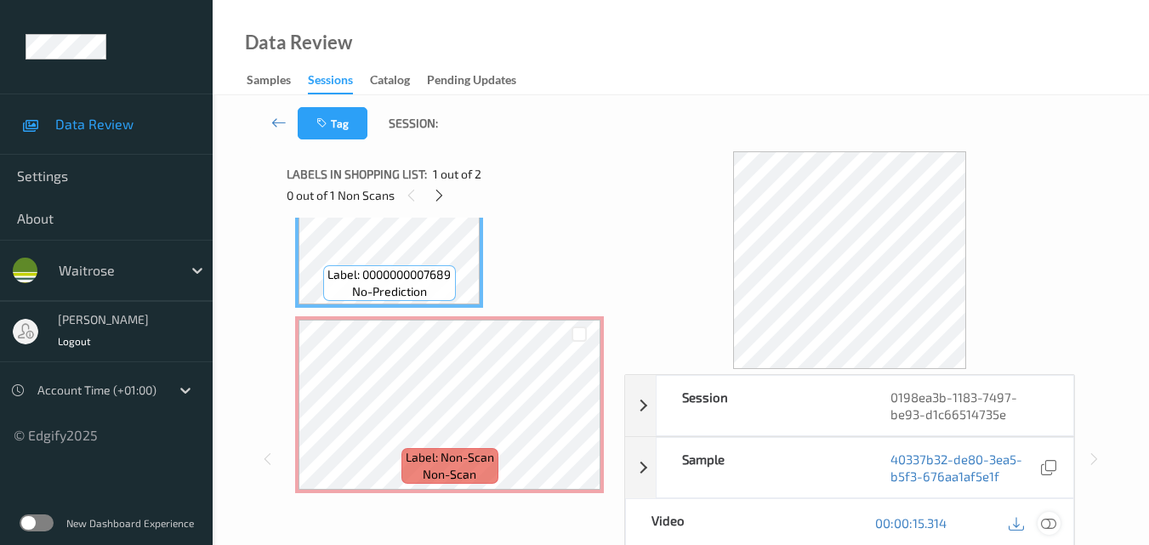
click at [1049, 521] on icon at bounding box center [1048, 522] width 15 height 15
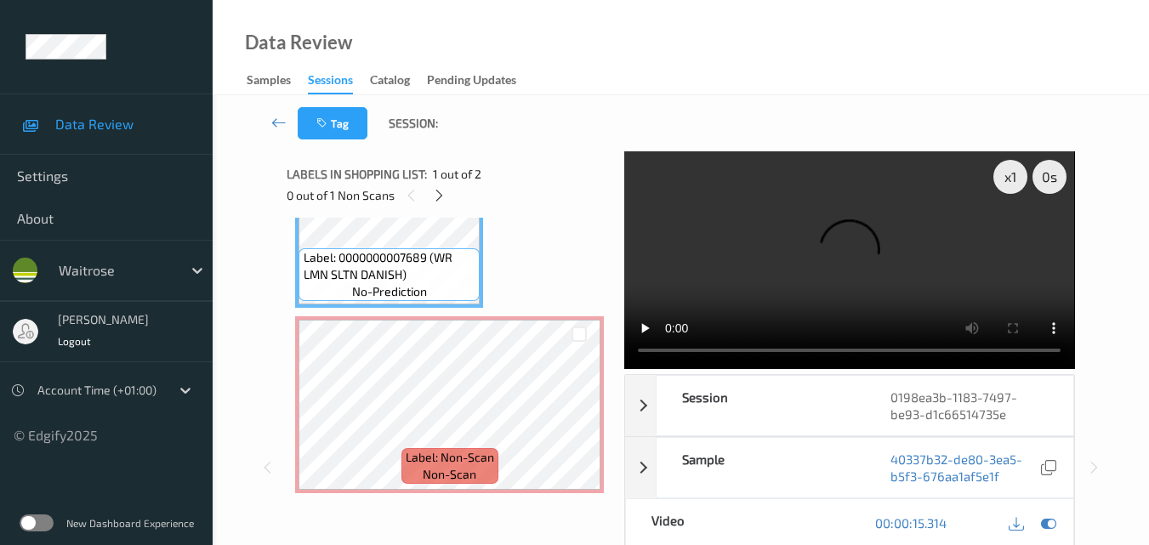
scroll to position [78, 0]
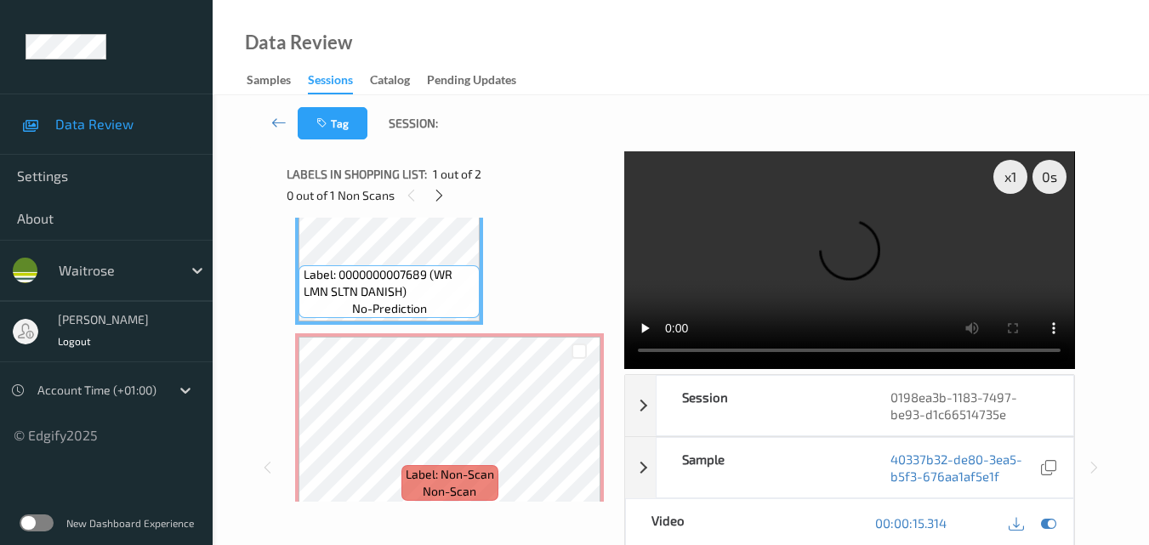
click at [813, 303] on video at bounding box center [849, 260] width 450 height 218
click at [893, 254] on video at bounding box center [849, 260] width 450 height 218
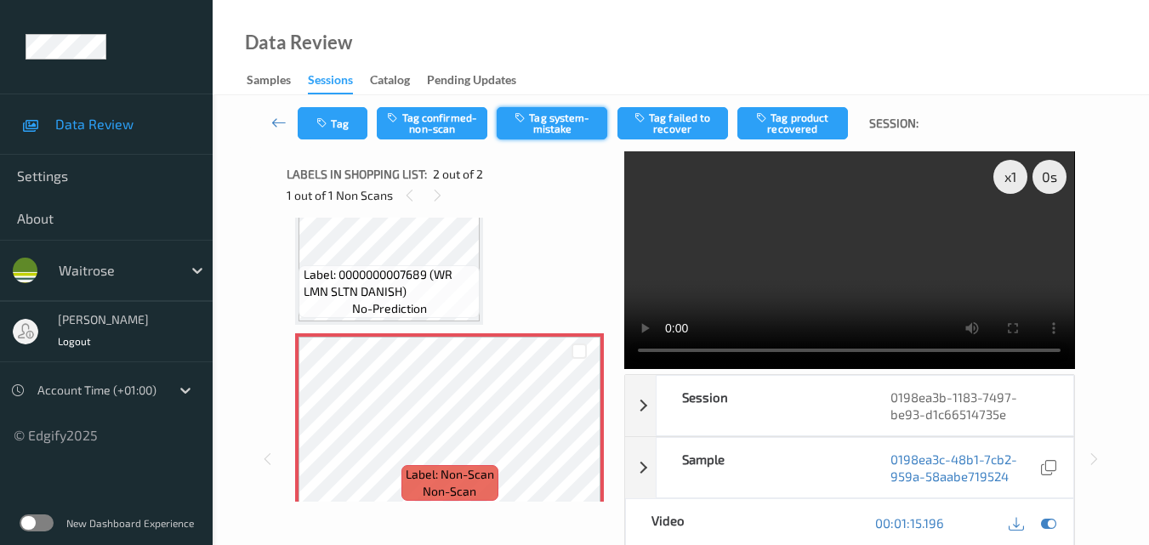
click at [552, 129] on button "Tag system-mistake" at bounding box center [552, 123] width 111 height 32
click at [339, 130] on button "Tag" at bounding box center [333, 123] width 70 height 32
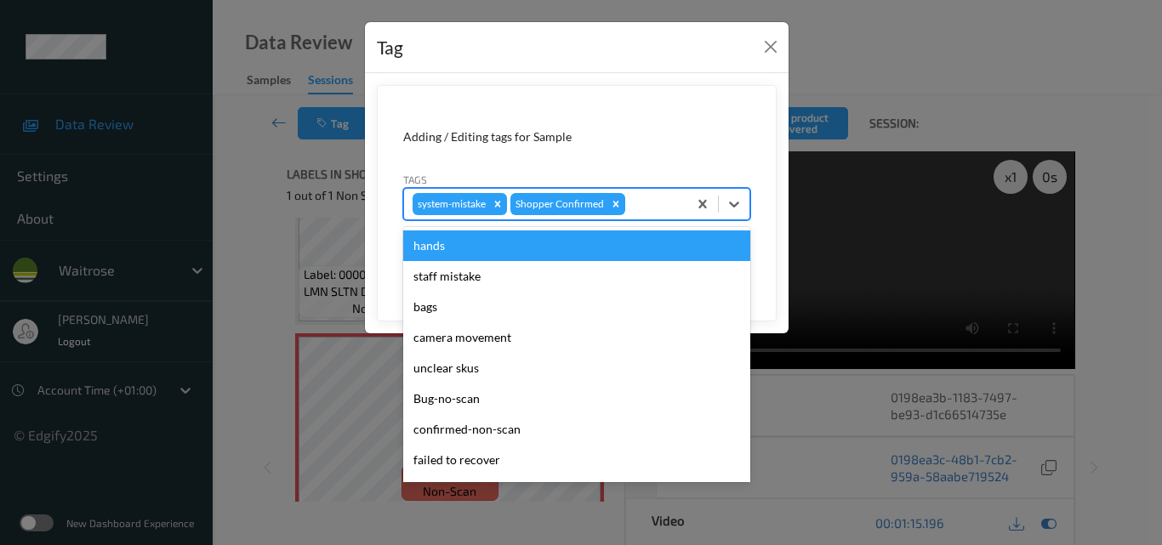
click at [649, 202] on div at bounding box center [654, 204] width 50 height 20
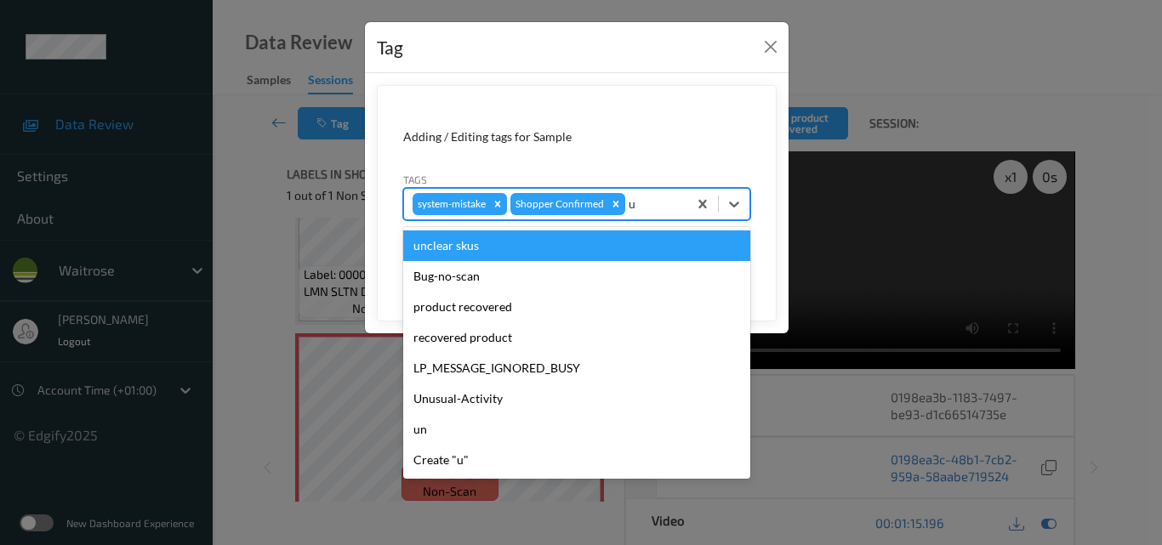
type input "un"
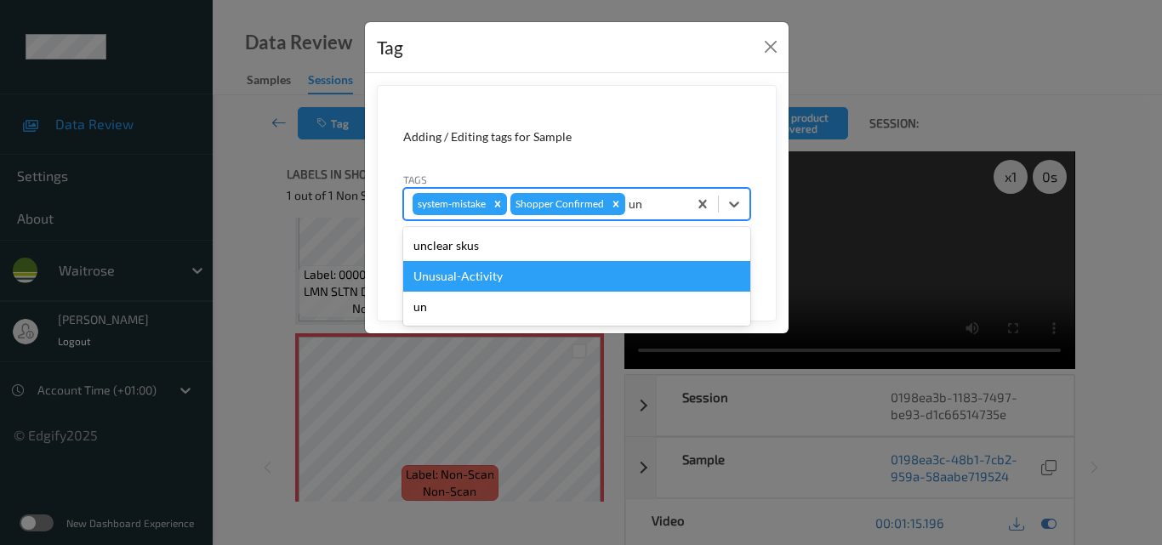
click at [526, 283] on div "Unusual-Activity" at bounding box center [576, 276] width 347 height 31
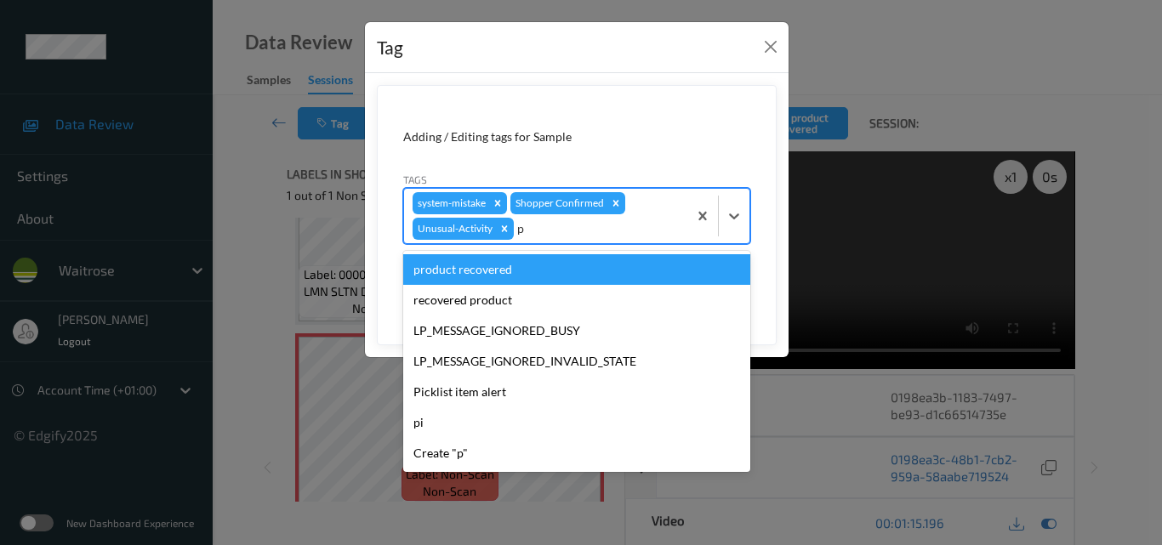
type input "pi"
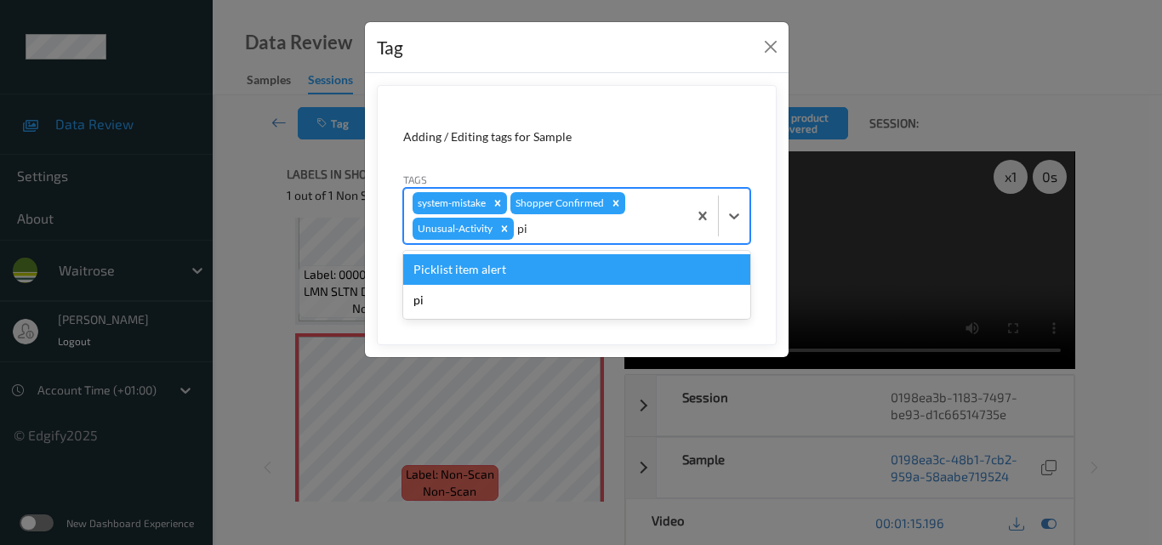
click at [542, 262] on div "Picklist item alert" at bounding box center [576, 269] width 347 height 31
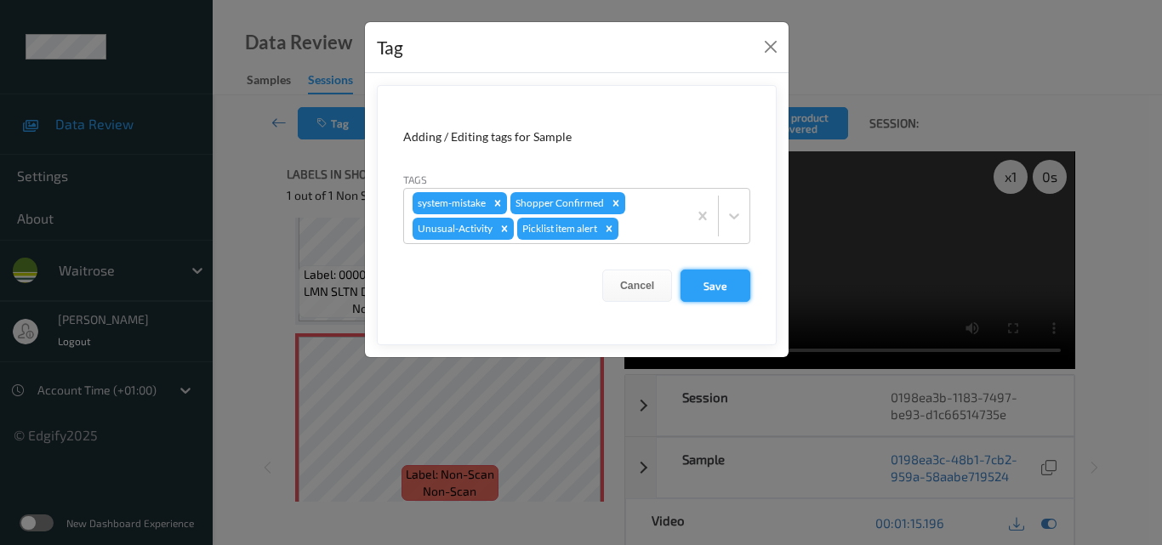
click at [713, 285] on button "Save" at bounding box center [715, 286] width 70 height 32
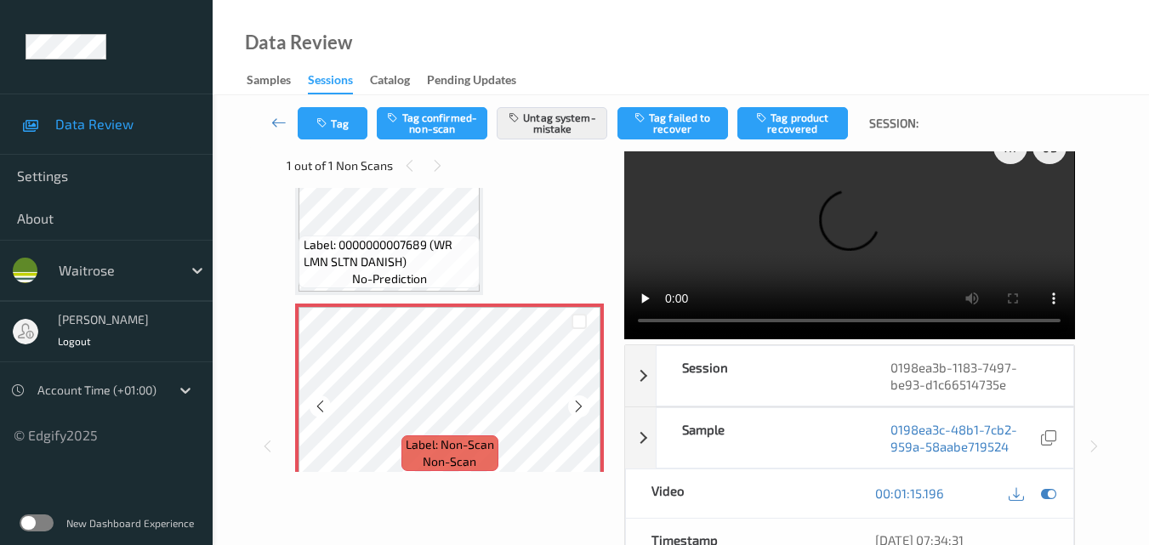
scroll to position [95, 0]
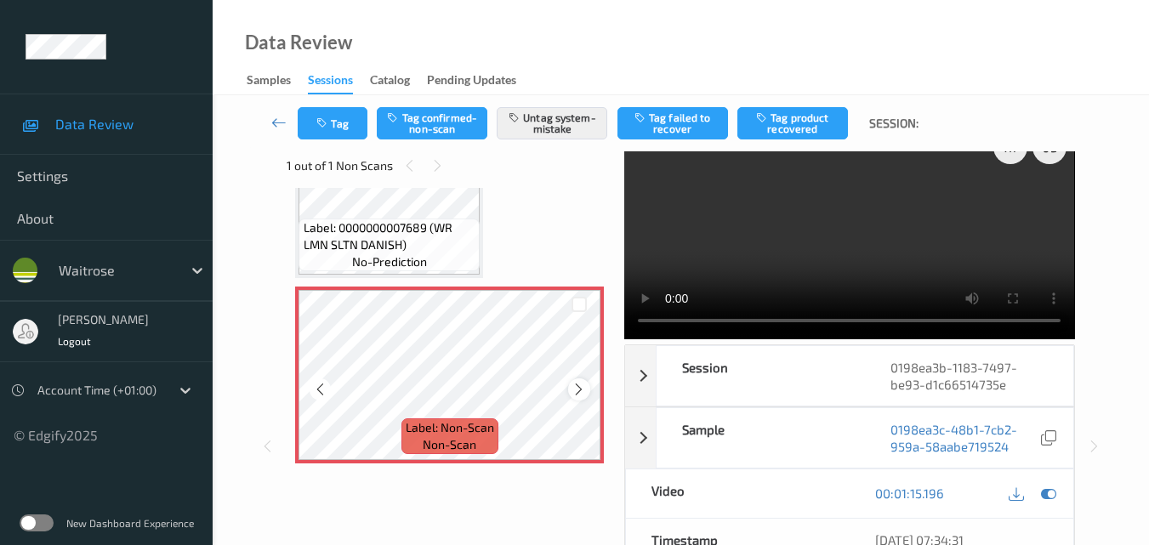
click at [577, 386] on icon at bounding box center [579, 389] width 14 height 15
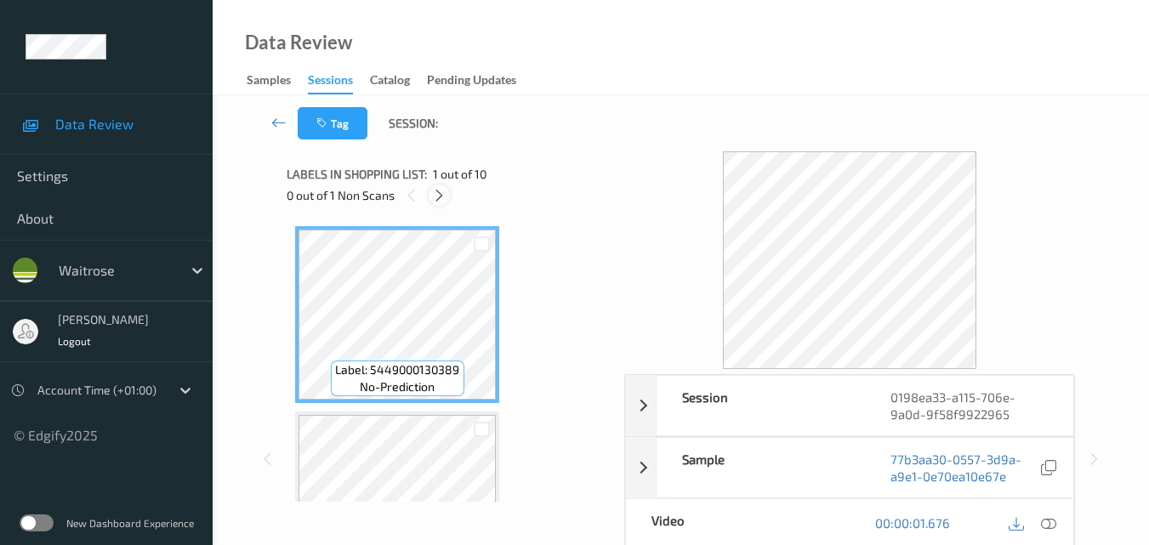
click at [439, 202] on div at bounding box center [439, 195] width 21 height 21
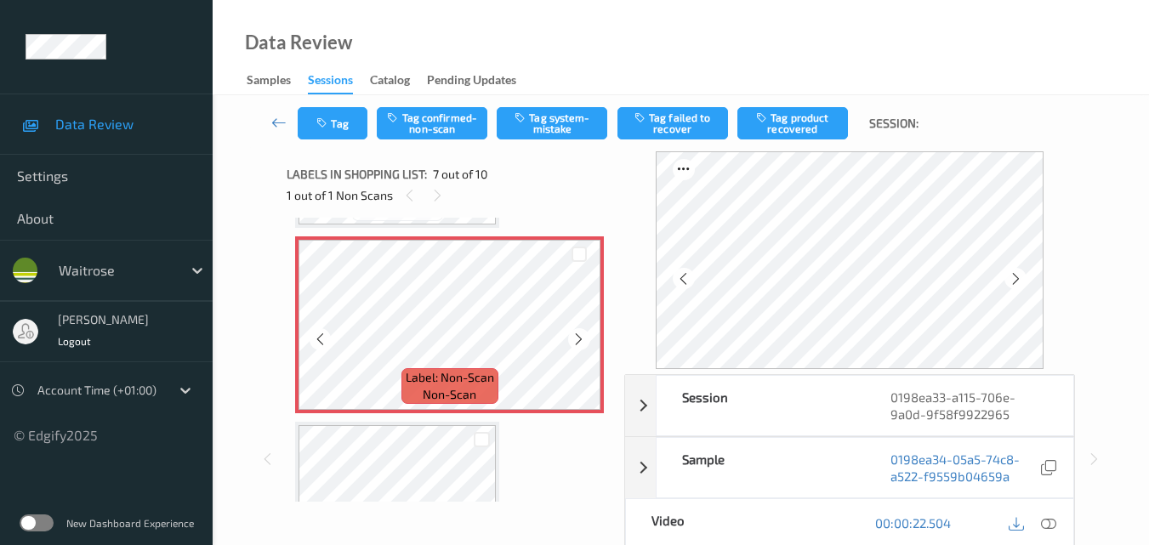
scroll to position [1106, 0]
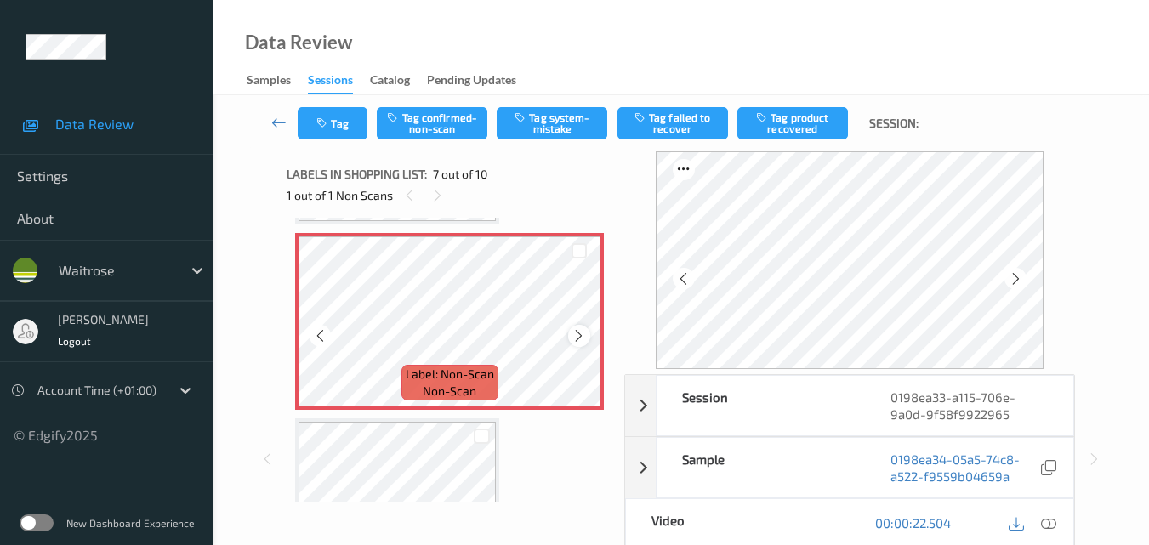
click at [576, 333] on icon at bounding box center [579, 335] width 14 height 15
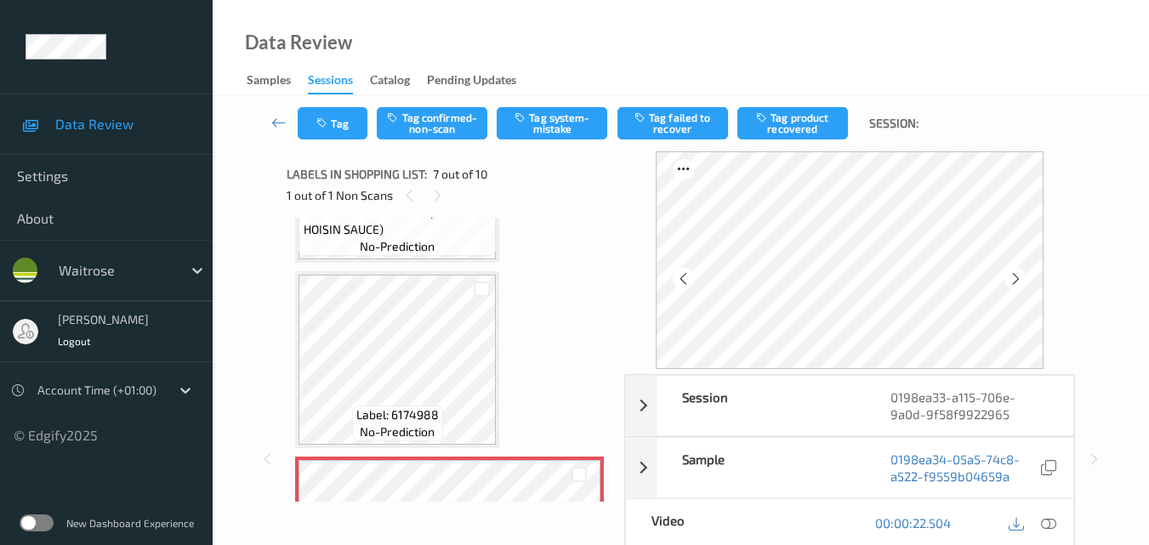
scroll to position [851, 0]
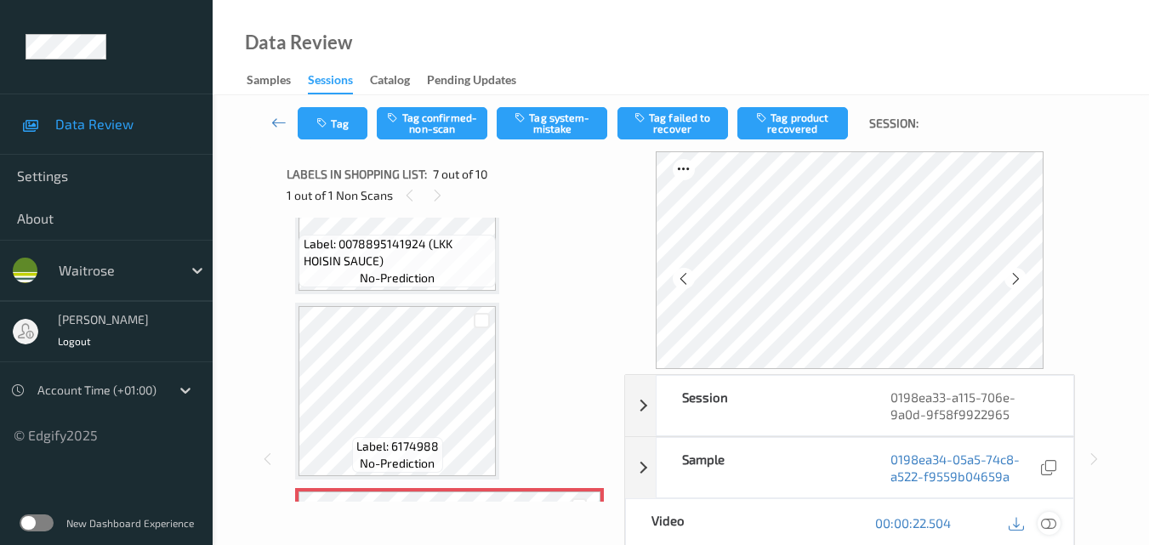
click at [1056, 521] on icon at bounding box center [1048, 522] width 15 height 15
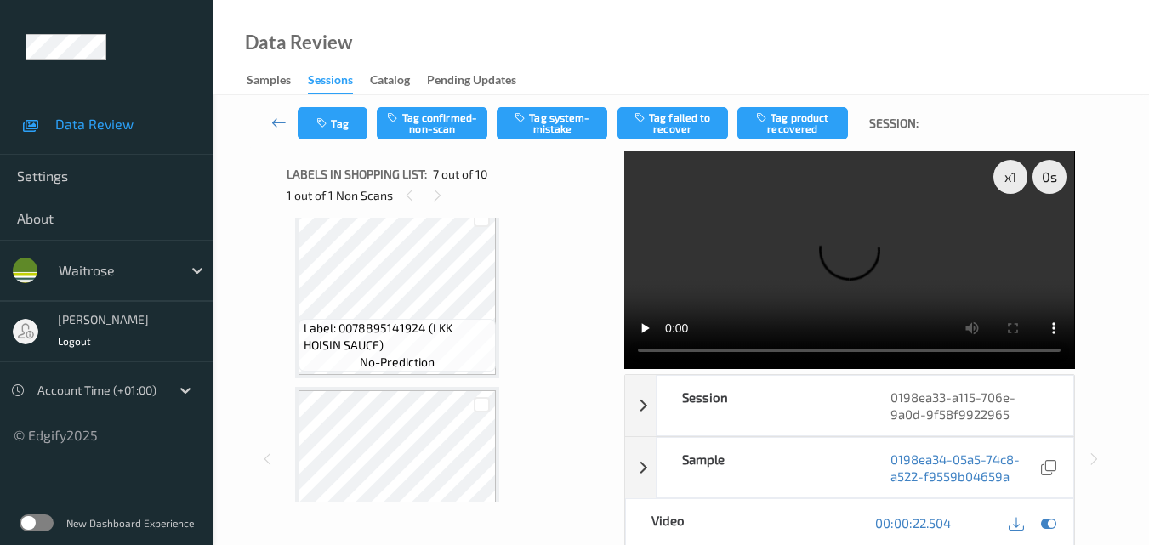
scroll to position [766, 0]
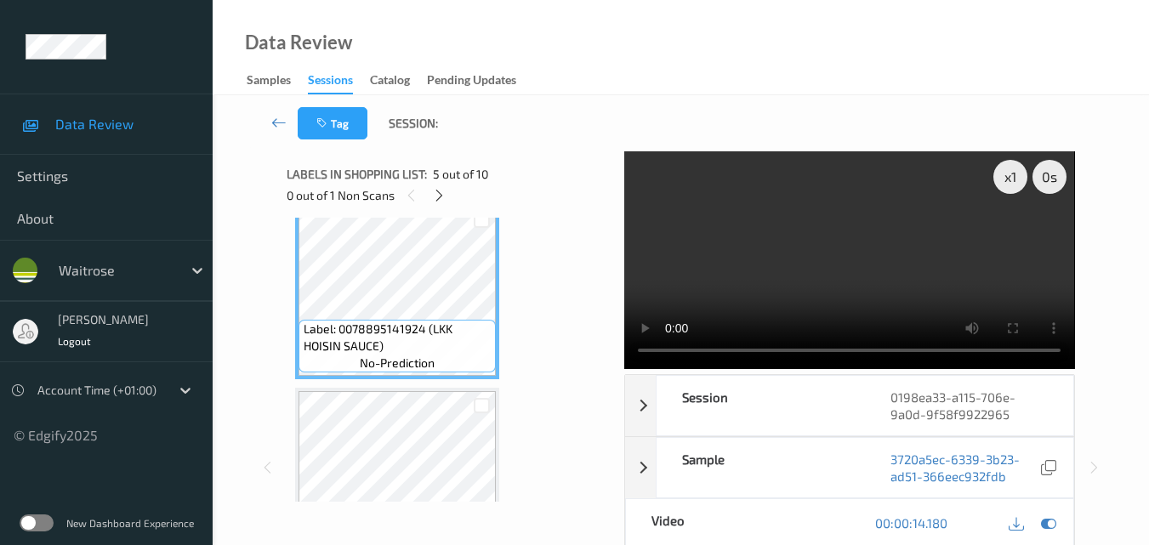
click at [878, 278] on video at bounding box center [849, 260] width 450 height 218
click at [853, 276] on video at bounding box center [849, 260] width 450 height 218
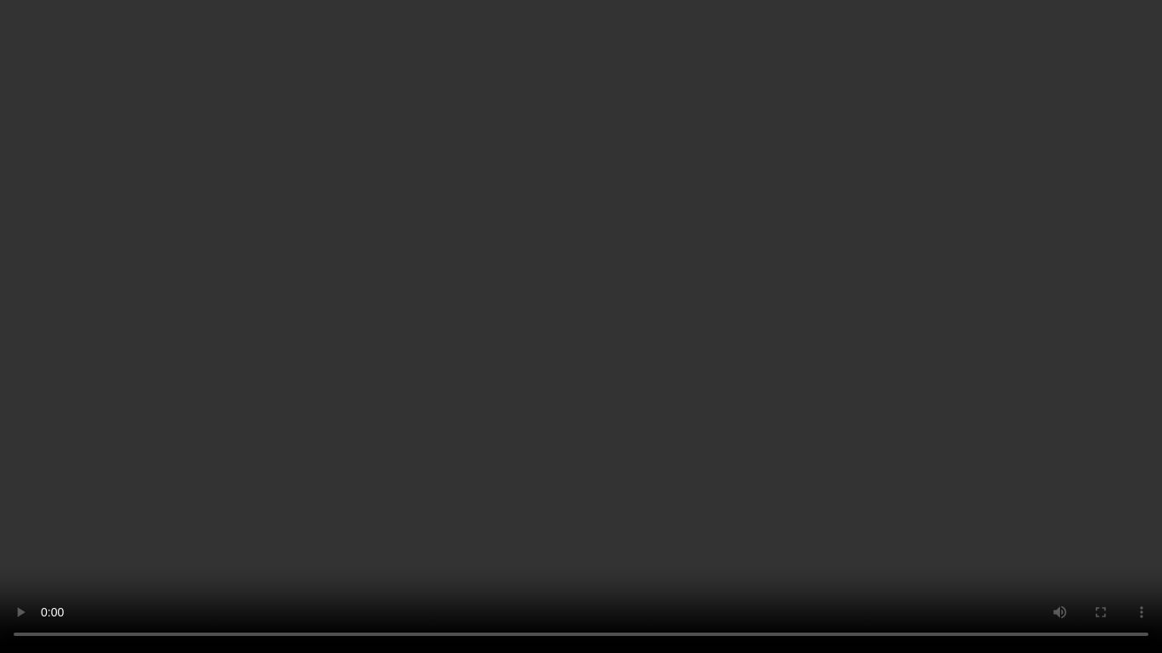
click at [962, 396] on video at bounding box center [581, 326] width 1162 height 653
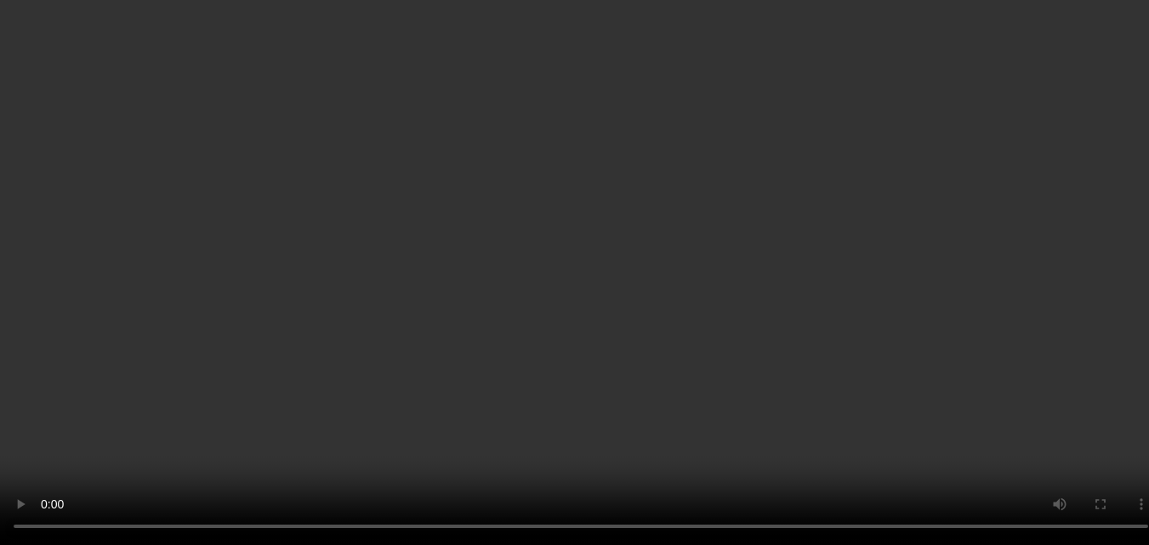
scroll to position [1021, 0]
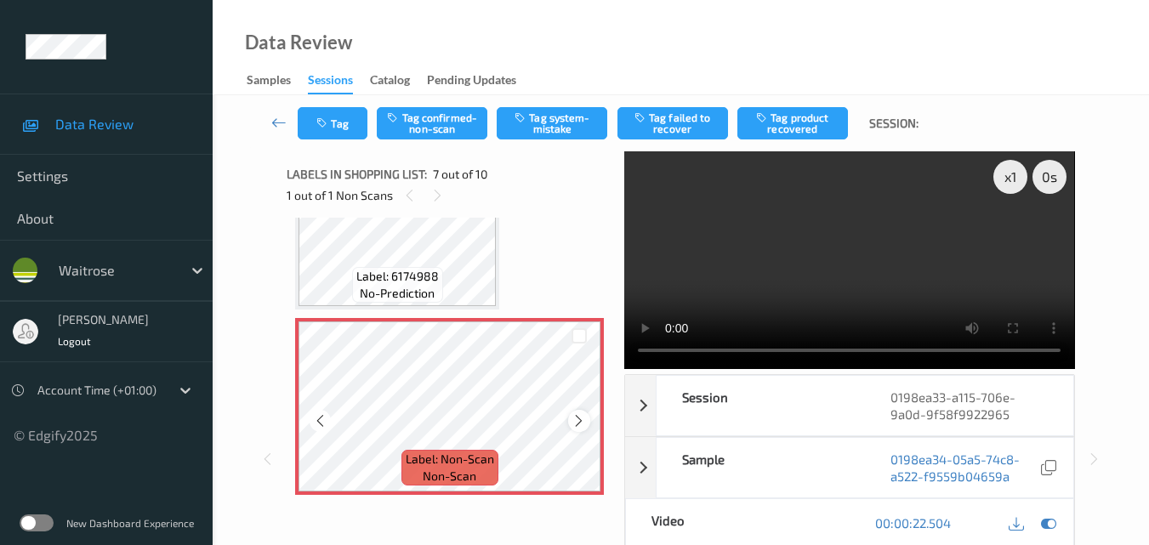
click at [577, 422] on icon at bounding box center [579, 420] width 14 height 15
click at [578, 422] on icon at bounding box center [579, 420] width 14 height 15
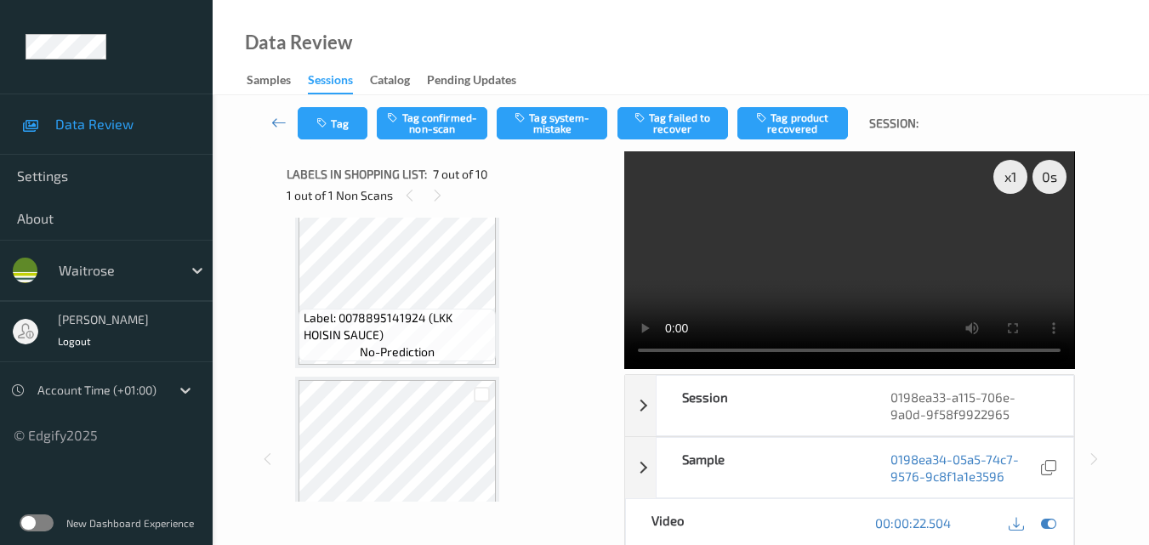
scroll to position [766, 0]
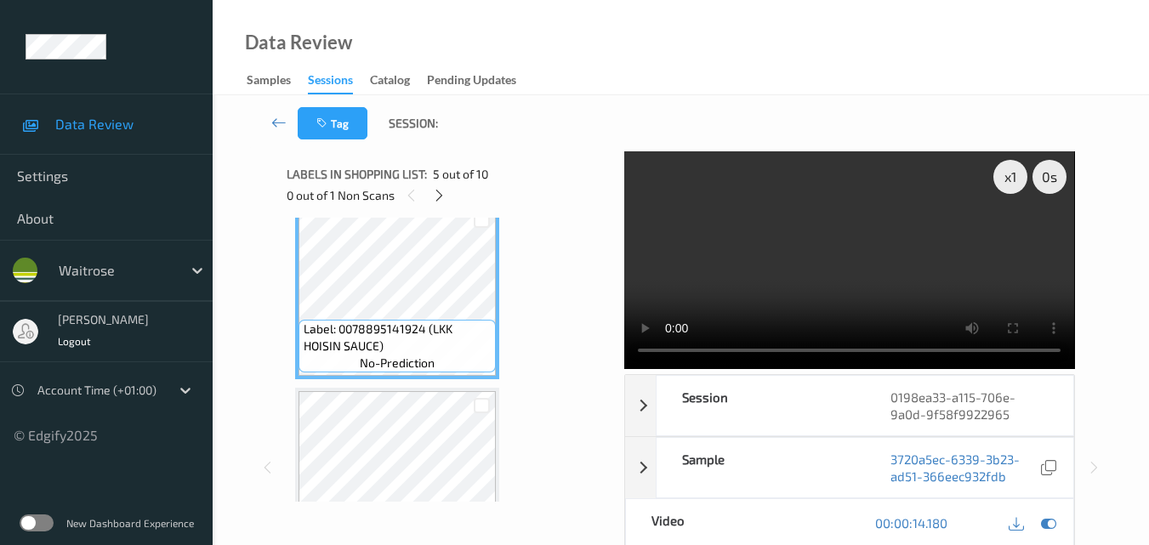
click at [914, 285] on video at bounding box center [849, 260] width 450 height 218
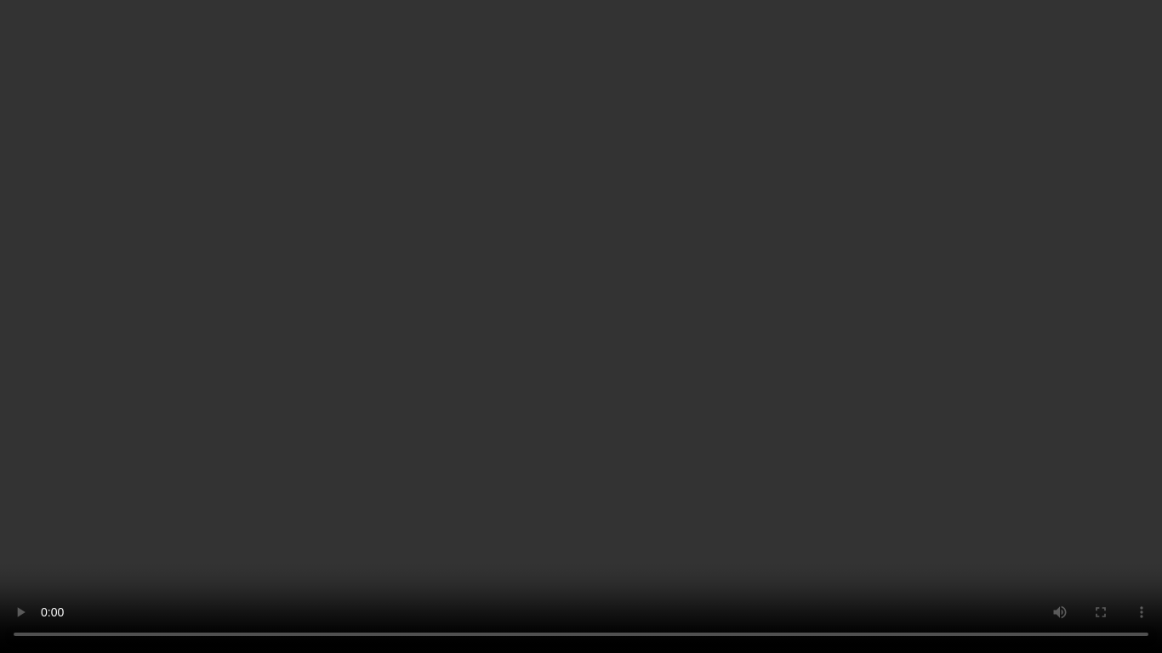
click at [998, 396] on video at bounding box center [581, 326] width 1162 height 653
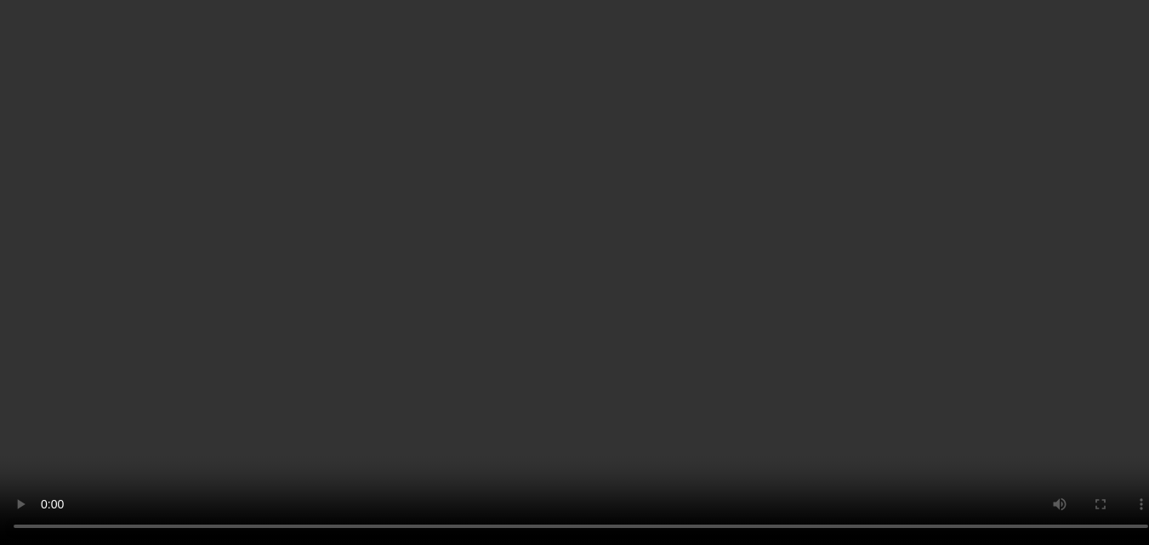
scroll to position [1106, 0]
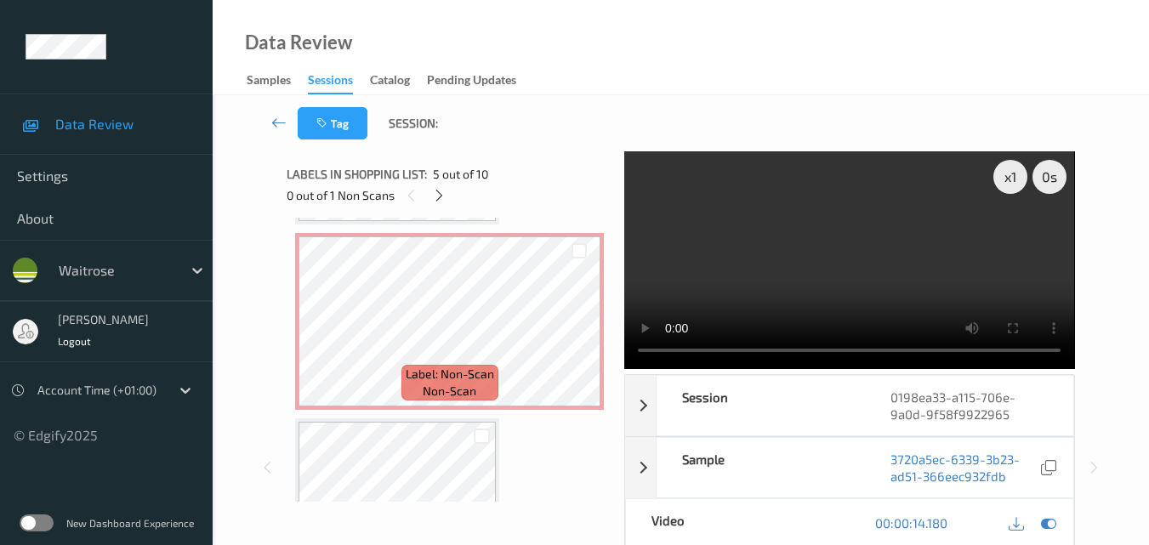
click at [814, 258] on video at bounding box center [849, 260] width 450 height 218
click at [859, 270] on video at bounding box center [849, 260] width 450 height 218
click at [576, 337] on icon at bounding box center [579, 335] width 14 height 15
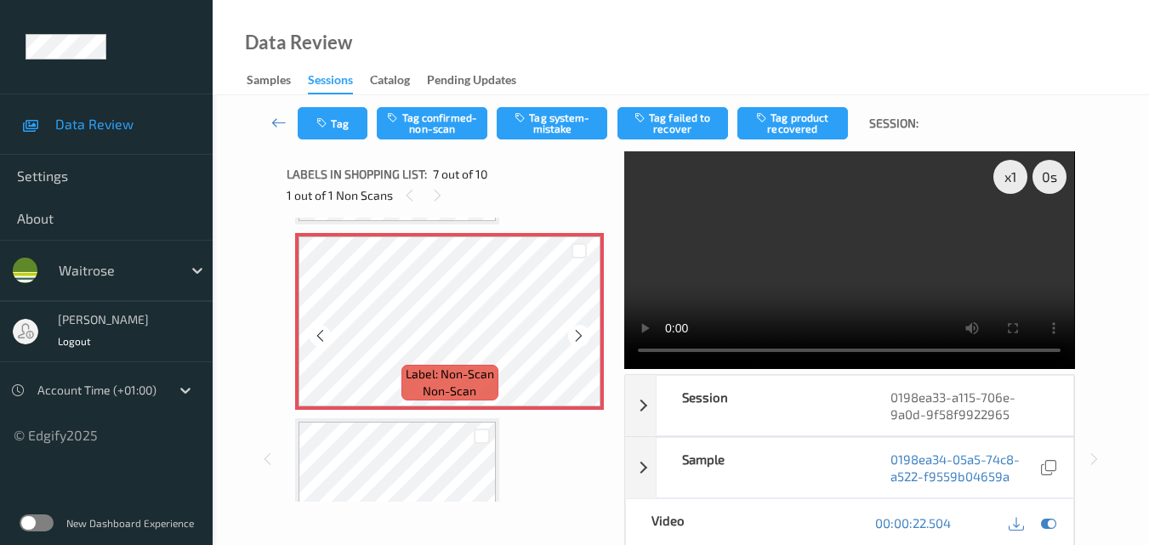
click at [576, 337] on icon at bounding box center [579, 335] width 14 height 15
click at [910, 274] on video at bounding box center [849, 260] width 450 height 218
click at [902, 282] on video at bounding box center [849, 260] width 450 height 218
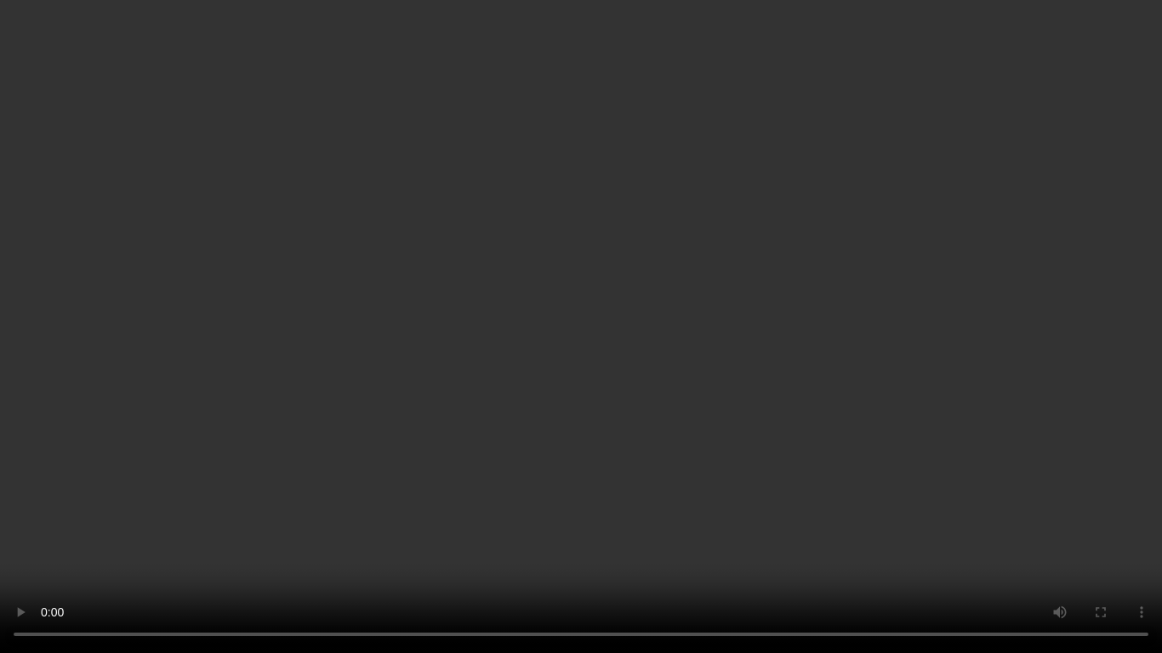
click at [754, 340] on video at bounding box center [581, 326] width 1162 height 653
click at [821, 414] on video at bounding box center [581, 326] width 1162 height 653
click at [851, 422] on video at bounding box center [581, 326] width 1162 height 653
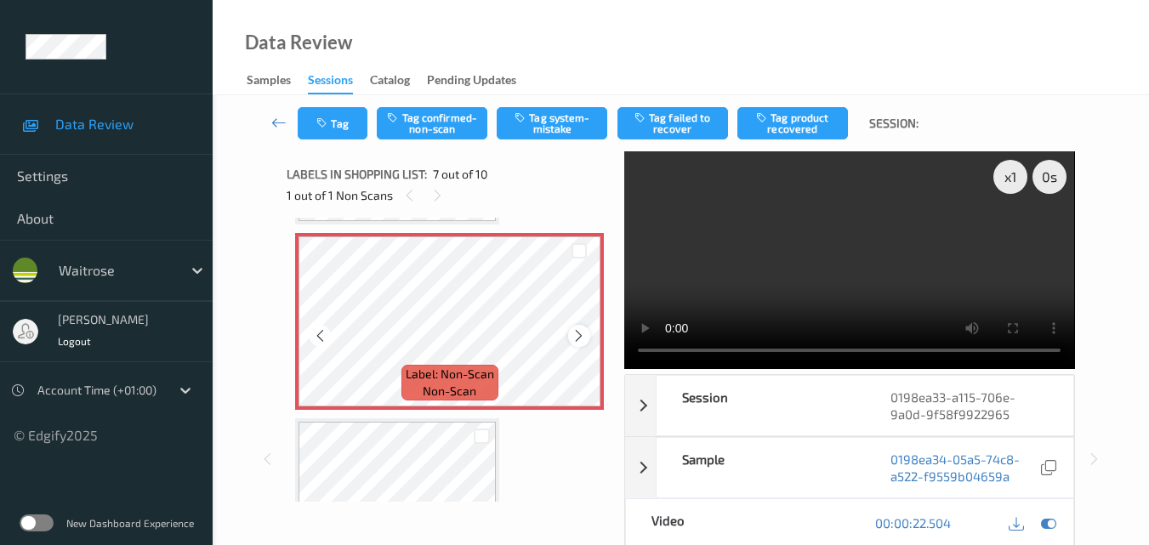
click at [576, 335] on icon at bounding box center [579, 335] width 14 height 15
click at [891, 269] on video at bounding box center [849, 260] width 450 height 218
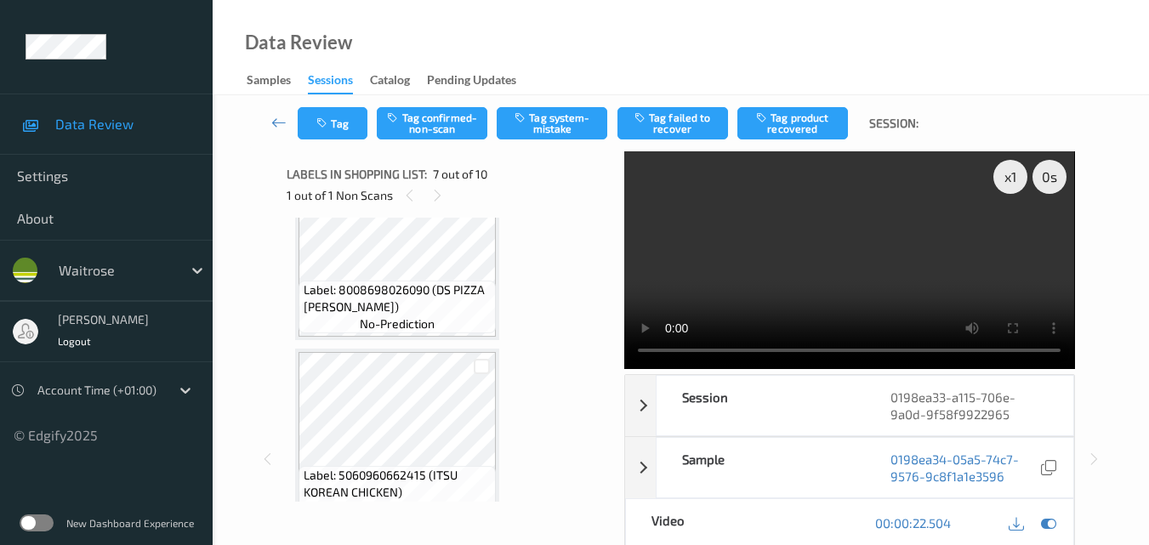
scroll to position [1446, 0]
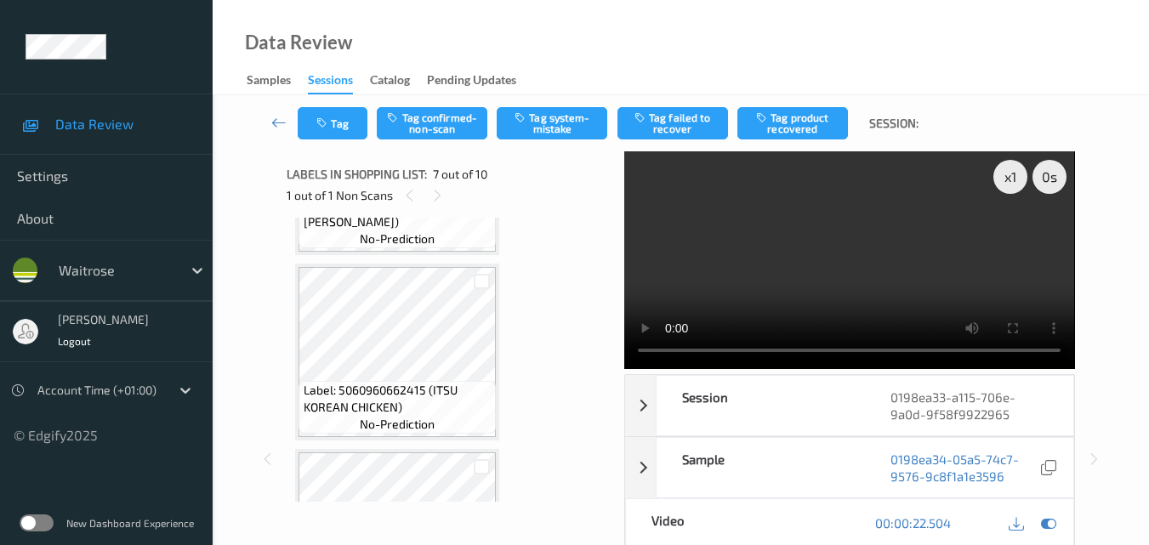
click at [883, 274] on video at bounding box center [849, 260] width 450 height 218
click at [549, 128] on button "Tag system-mistake" at bounding box center [552, 123] width 111 height 32
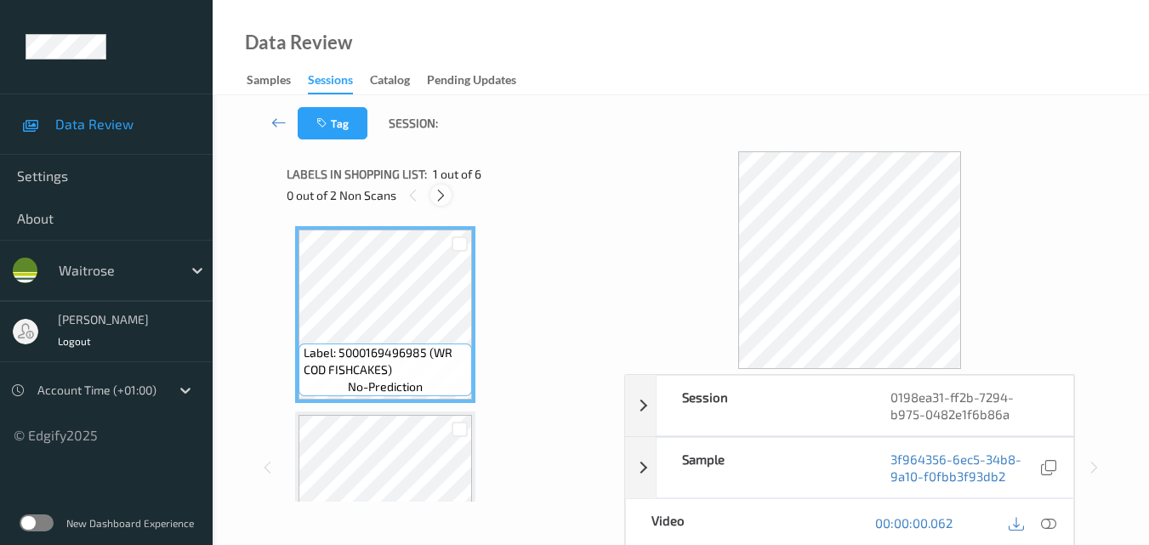
click at [446, 197] on icon at bounding box center [441, 195] width 14 height 15
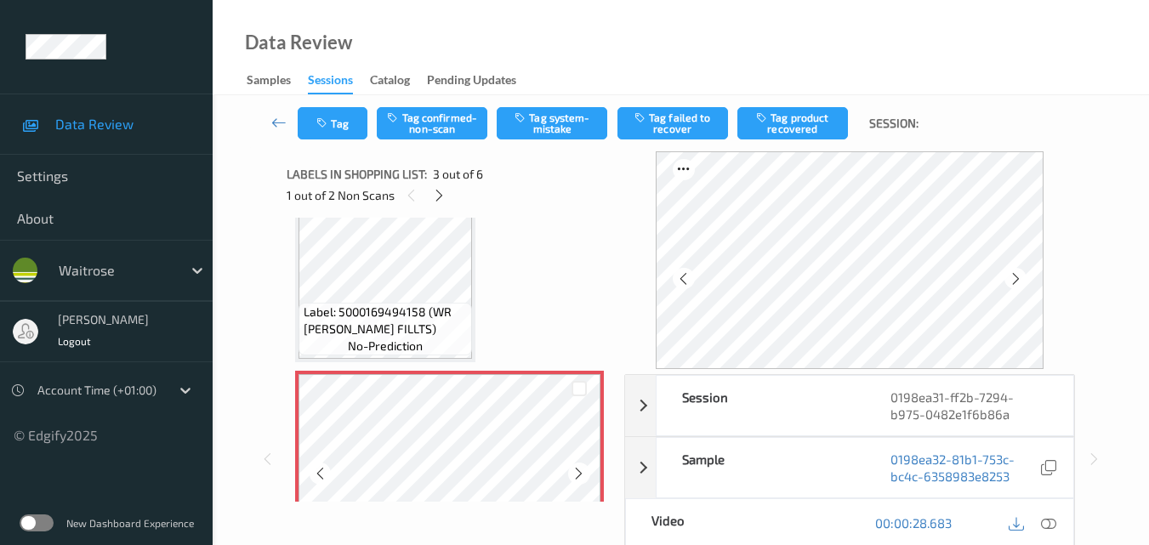
scroll to position [194, 0]
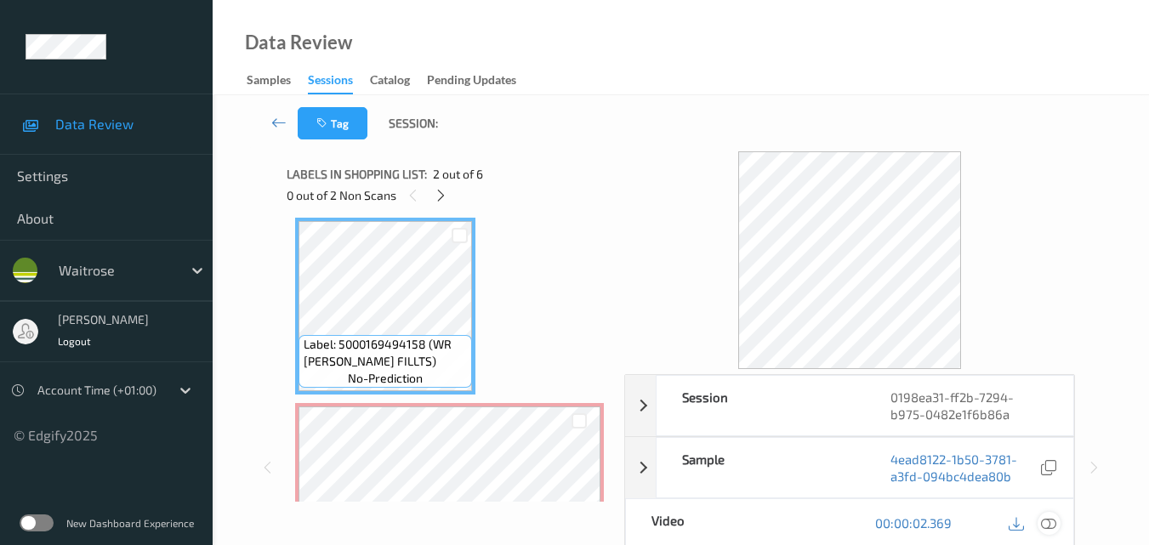
click at [1054, 525] on icon at bounding box center [1048, 522] width 15 height 15
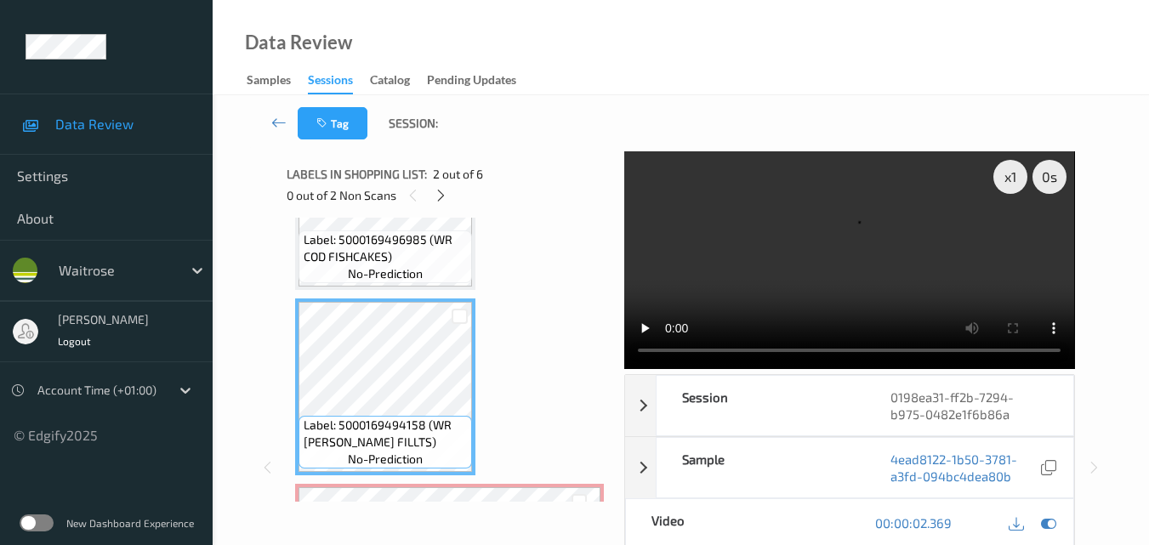
scroll to position [109, 0]
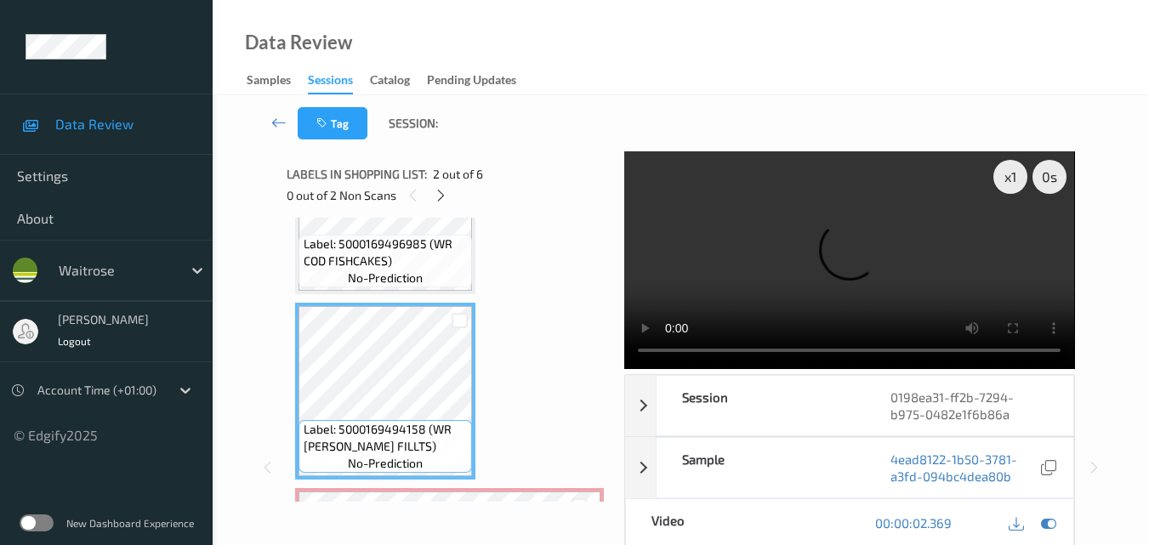
click at [845, 230] on video at bounding box center [849, 260] width 450 height 218
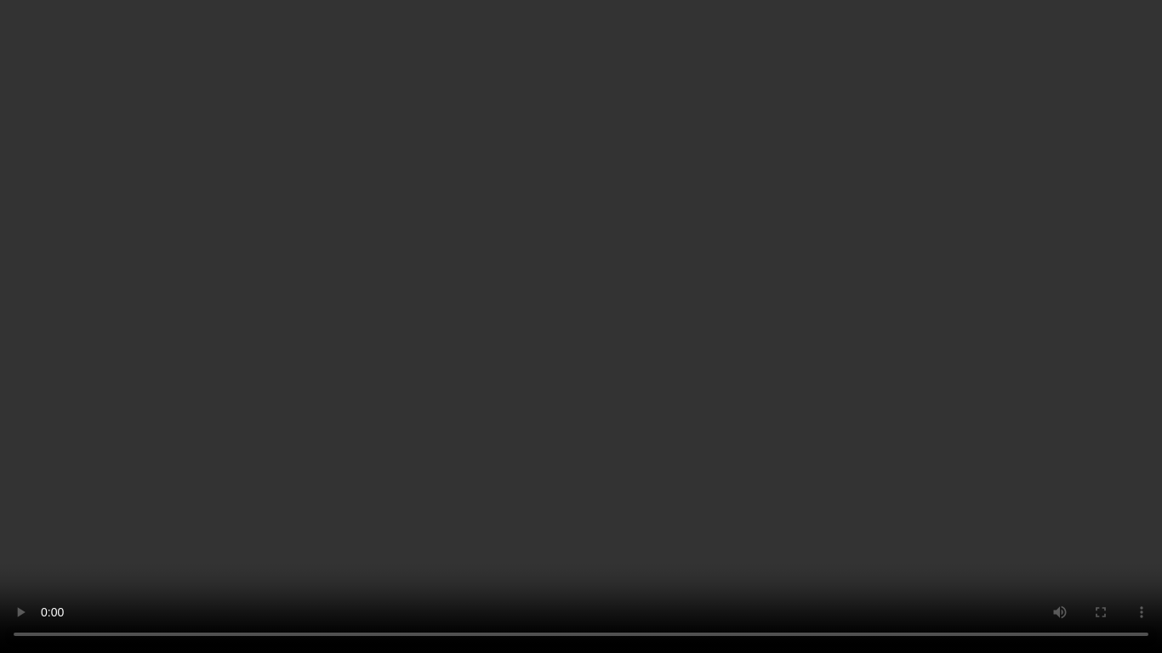
click at [757, 361] on video at bounding box center [581, 326] width 1162 height 653
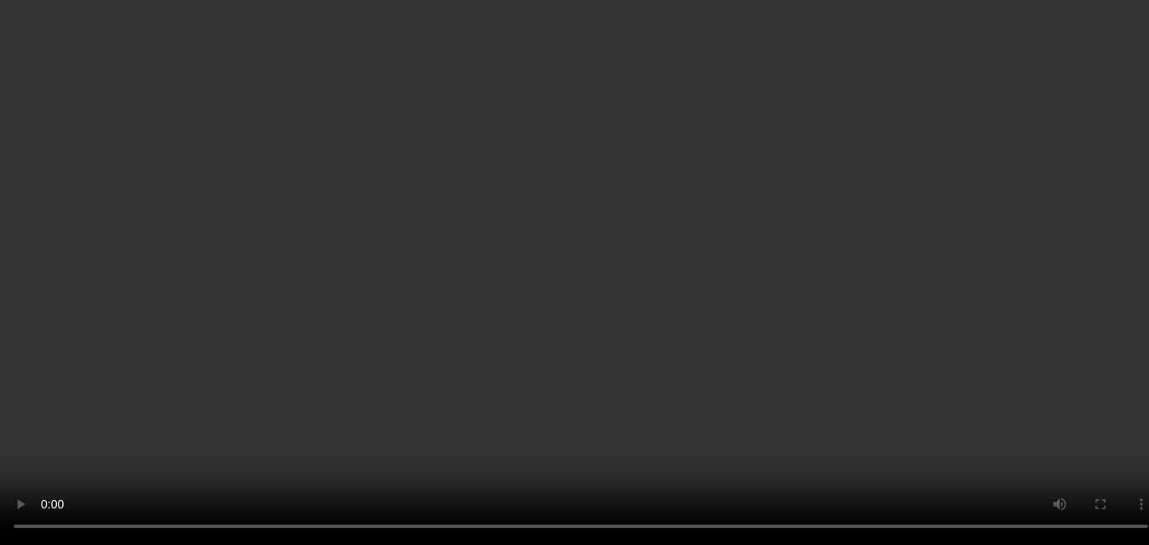
scroll to position [0, 0]
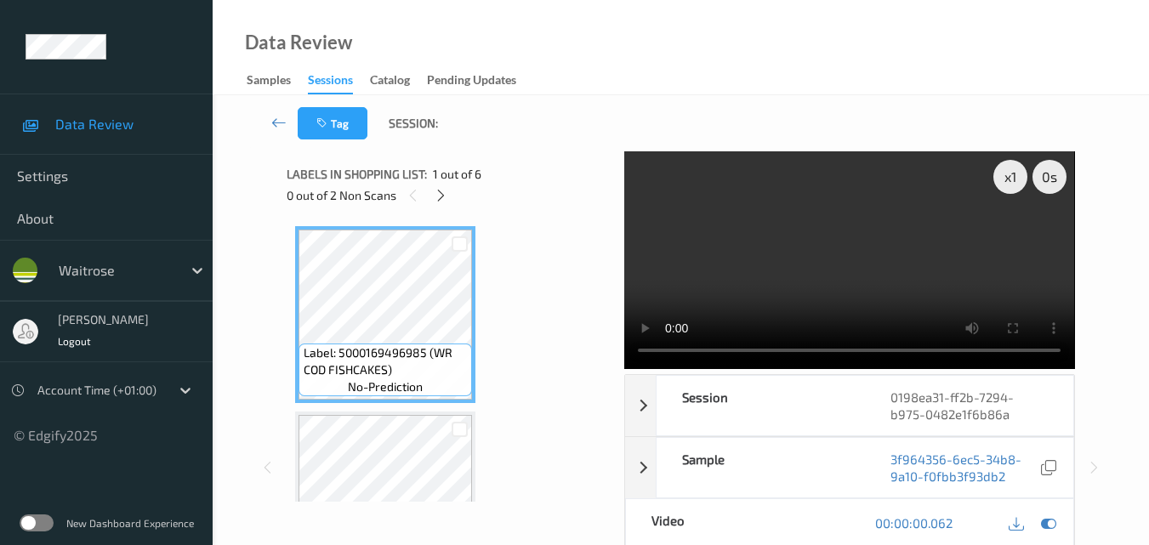
click at [910, 273] on video at bounding box center [849, 260] width 450 height 218
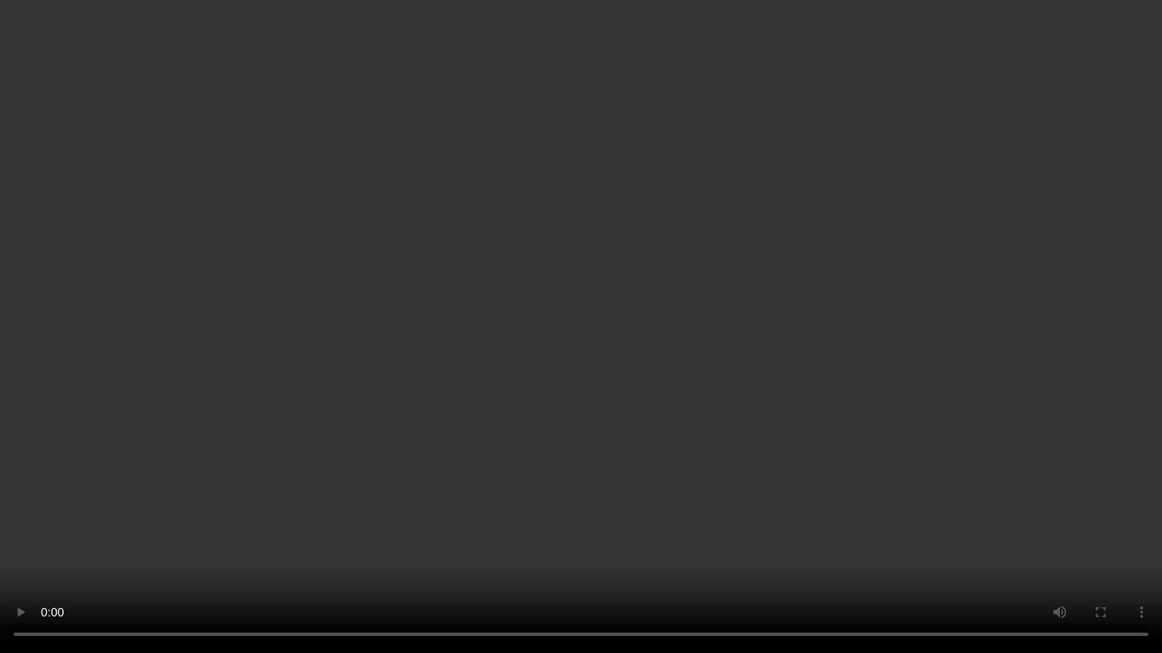
click at [831, 374] on video at bounding box center [581, 326] width 1162 height 653
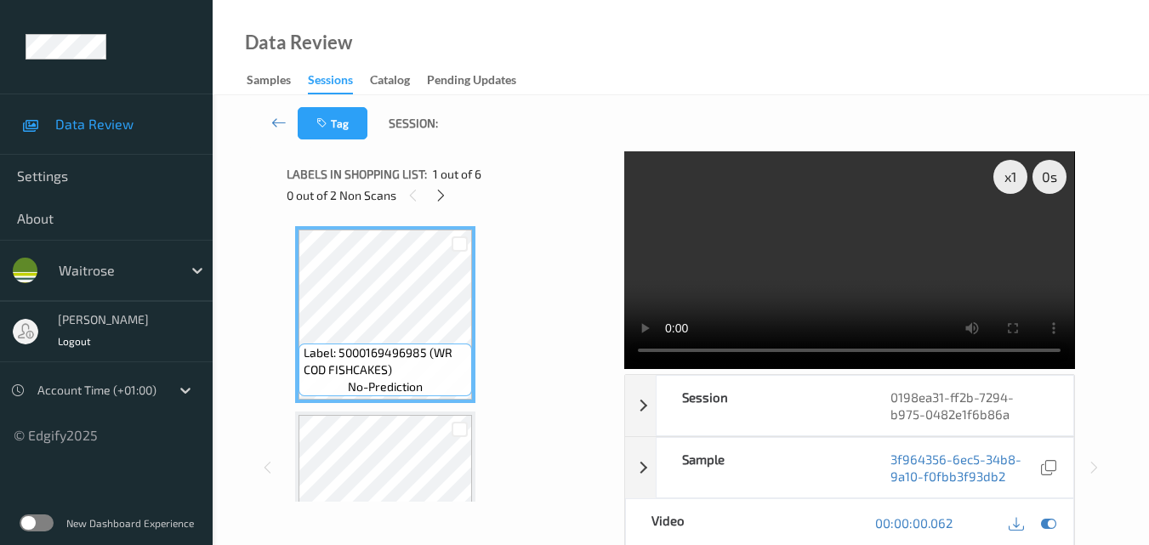
click at [828, 290] on video at bounding box center [849, 260] width 450 height 218
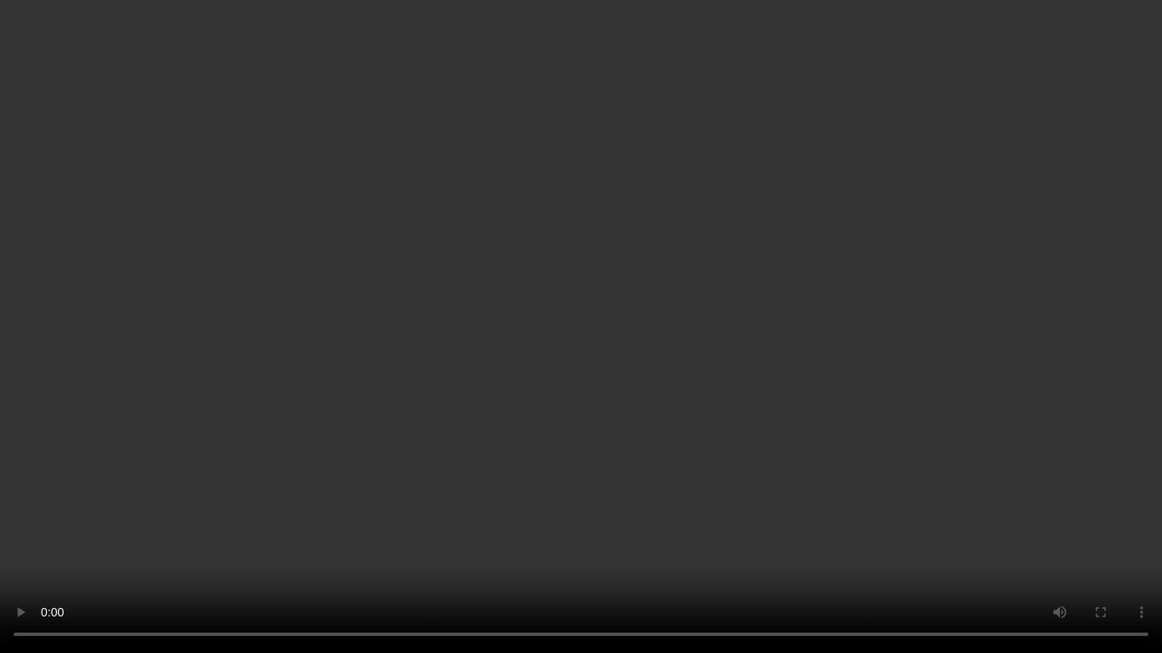
click at [821, 356] on video at bounding box center [581, 326] width 1162 height 653
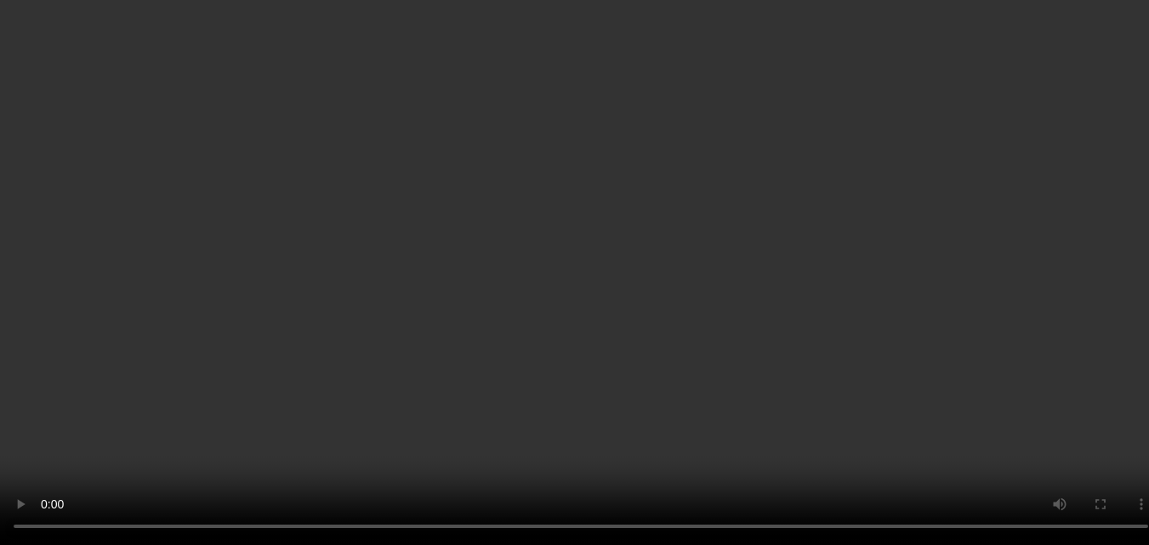
scroll to position [340, 0]
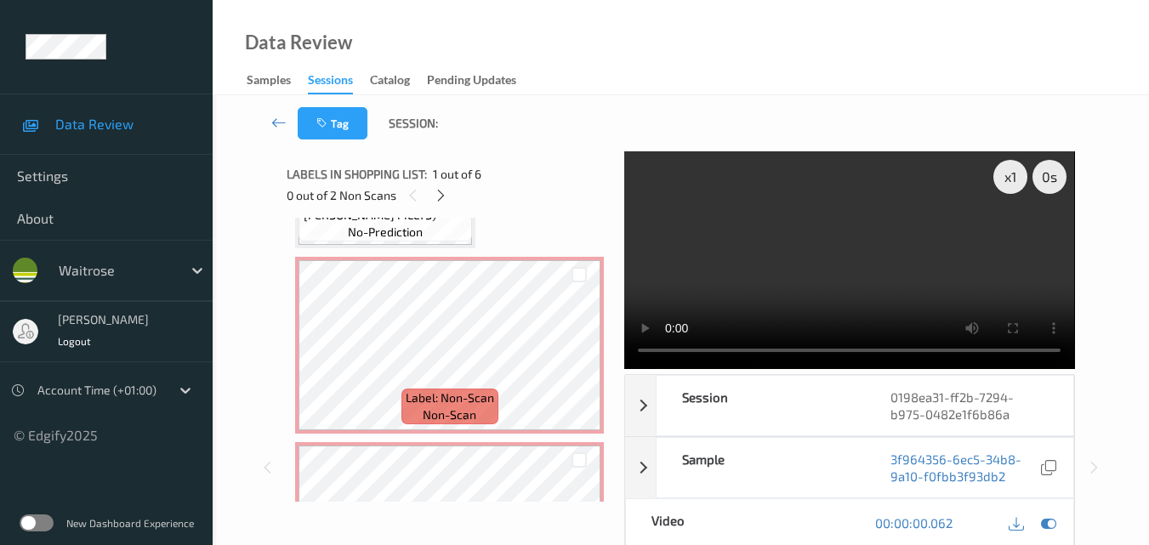
click at [860, 265] on video at bounding box center [849, 260] width 450 height 218
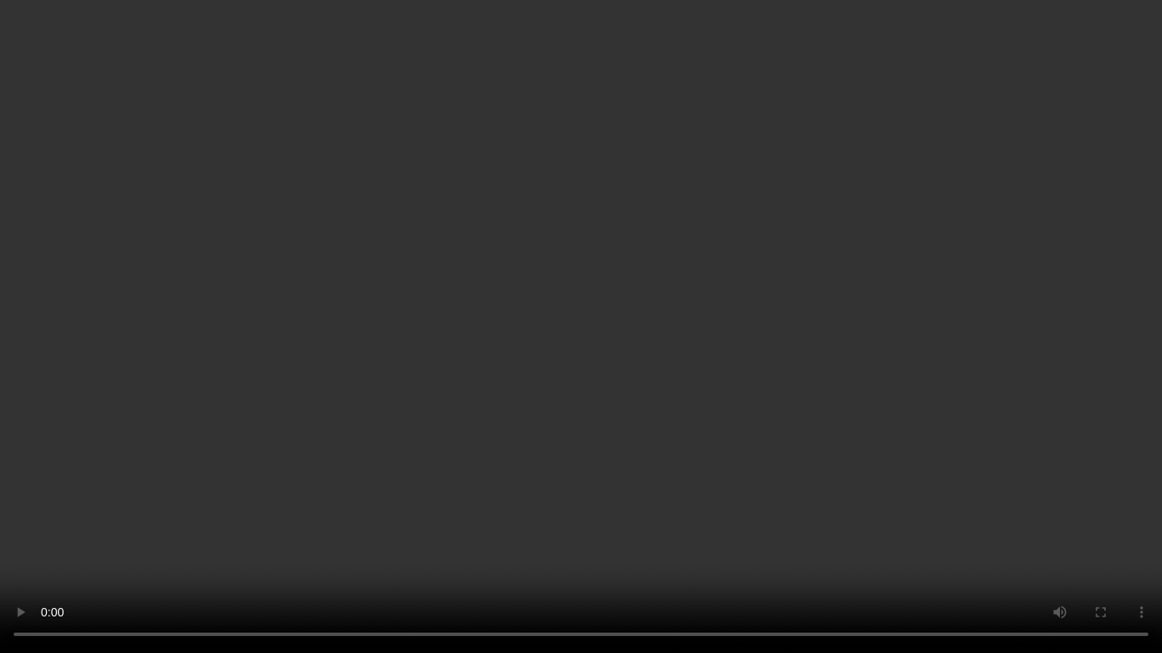
click at [675, 251] on video at bounding box center [581, 326] width 1162 height 653
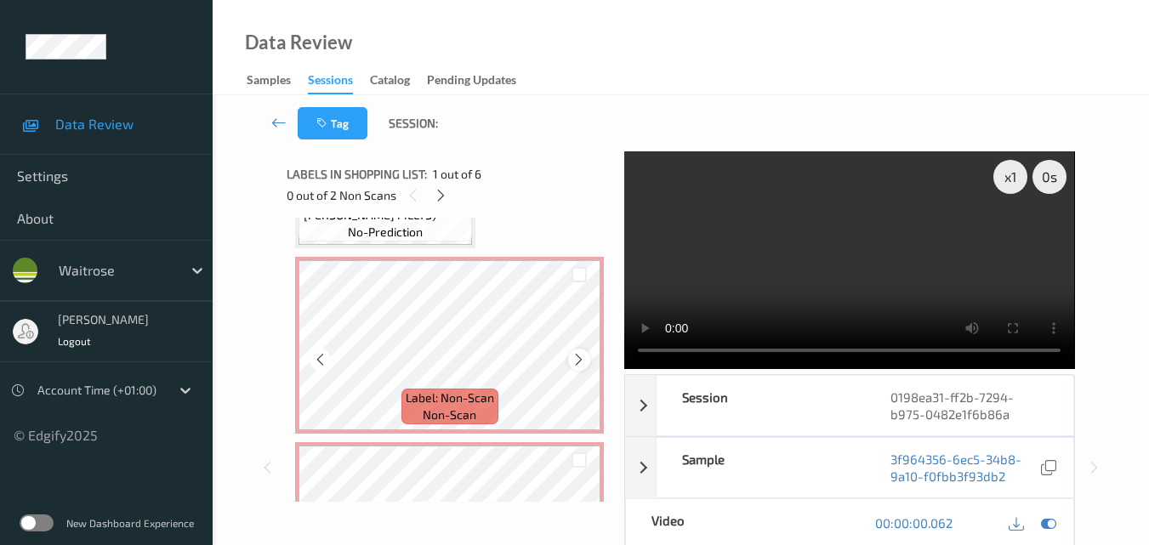
click at [576, 363] on icon at bounding box center [579, 359] width 14 height 15
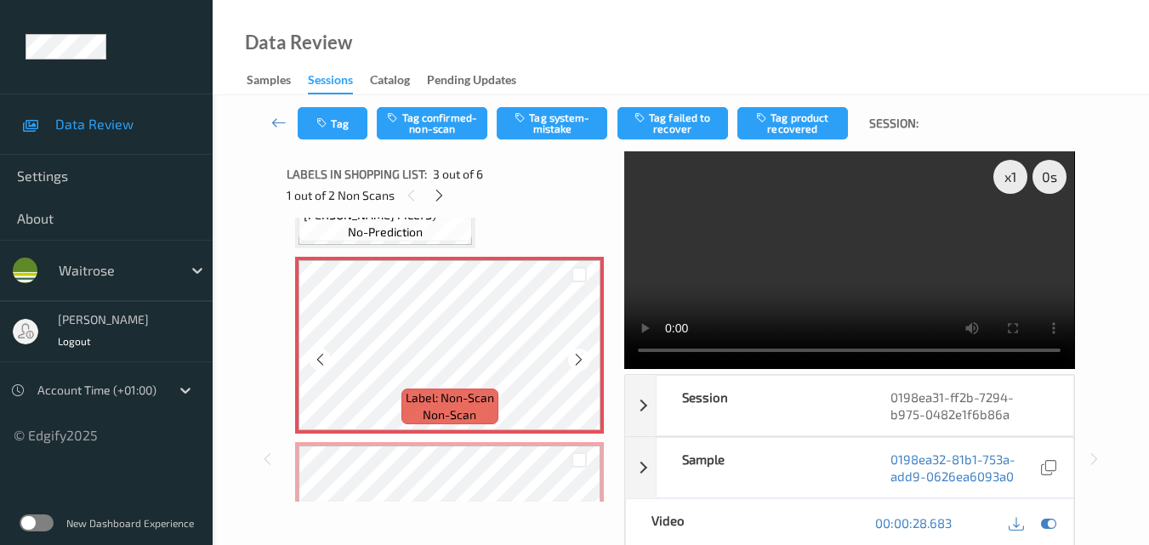
click at [576, 363] on icon at bounding box center [579, 359] width 14 height 15
click at [545, 130] on button "Tag system-mistake" at bounding box center [552, 123] width 111 height 32
click at [347, 130] on button "Tag" at bounding box center [333, 123] width 70 height 32
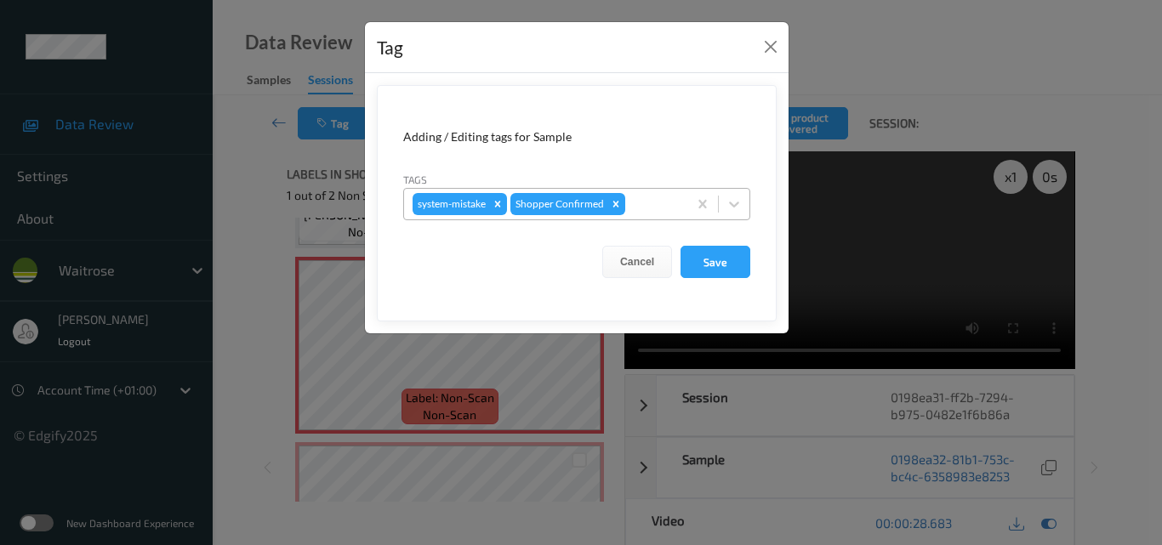
click at [660, 199] on div at bounding box center [654, 204] width 50 height 20
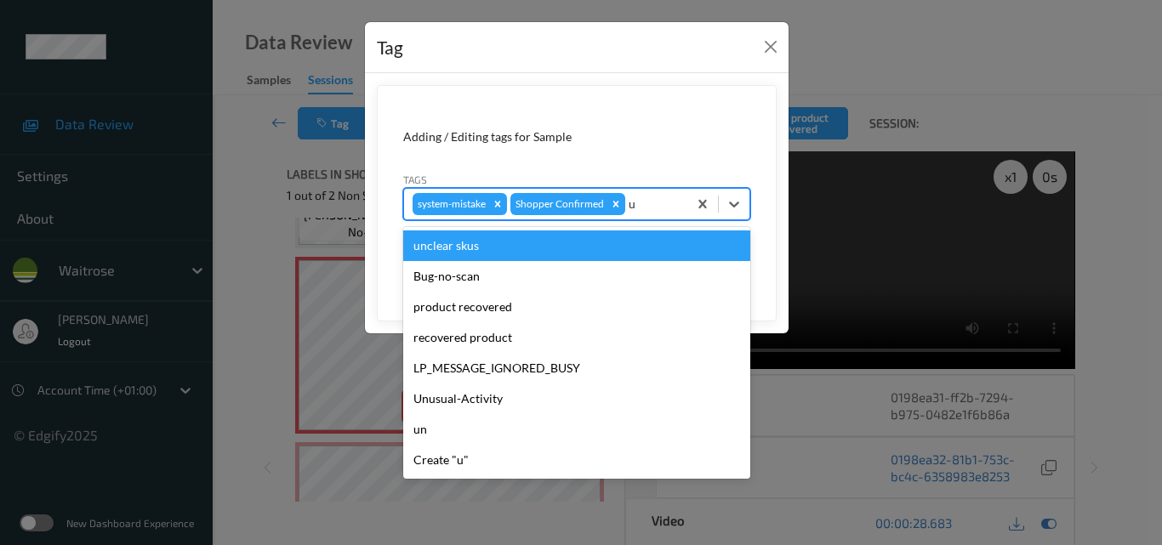
type input "un"
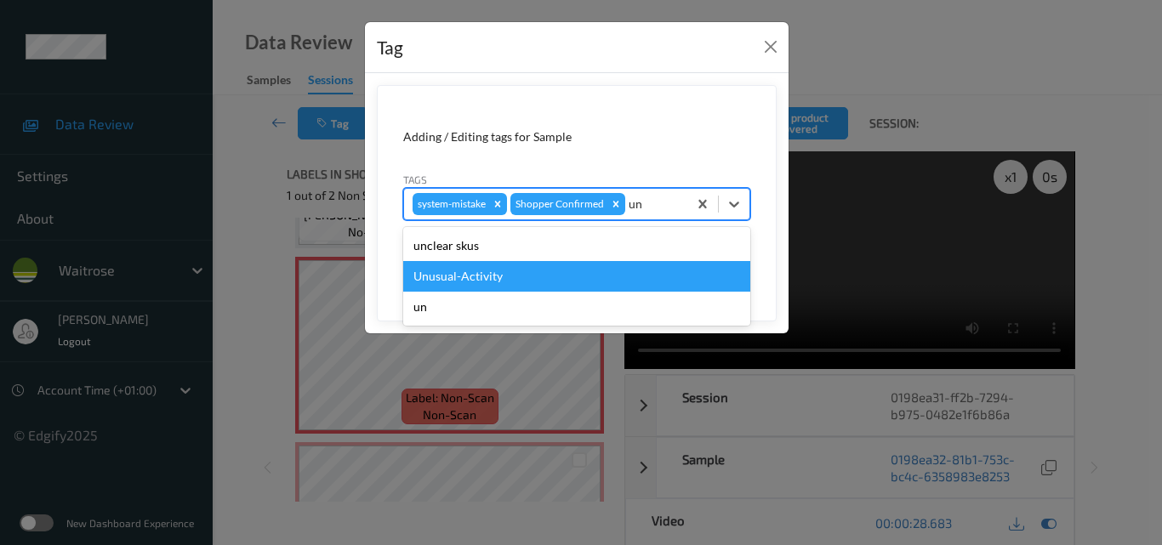
click at [532, 269] on div "Unusual-Activity" at bounding box center [576, 276] width 347 height 31
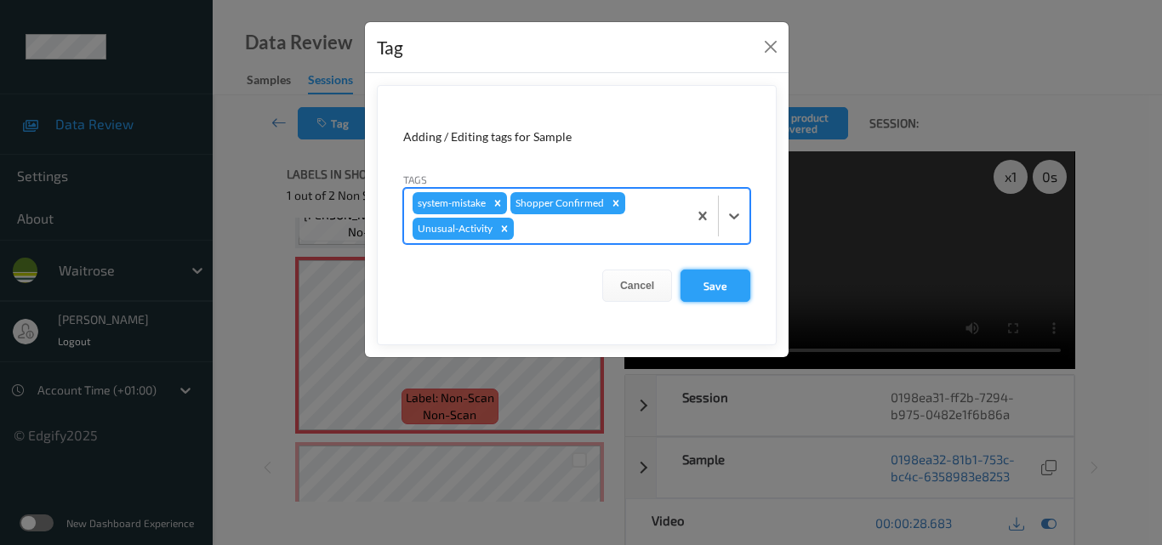
click at [705, 291] on button "Save" at bounding box center [715, 286] width 70 height 32
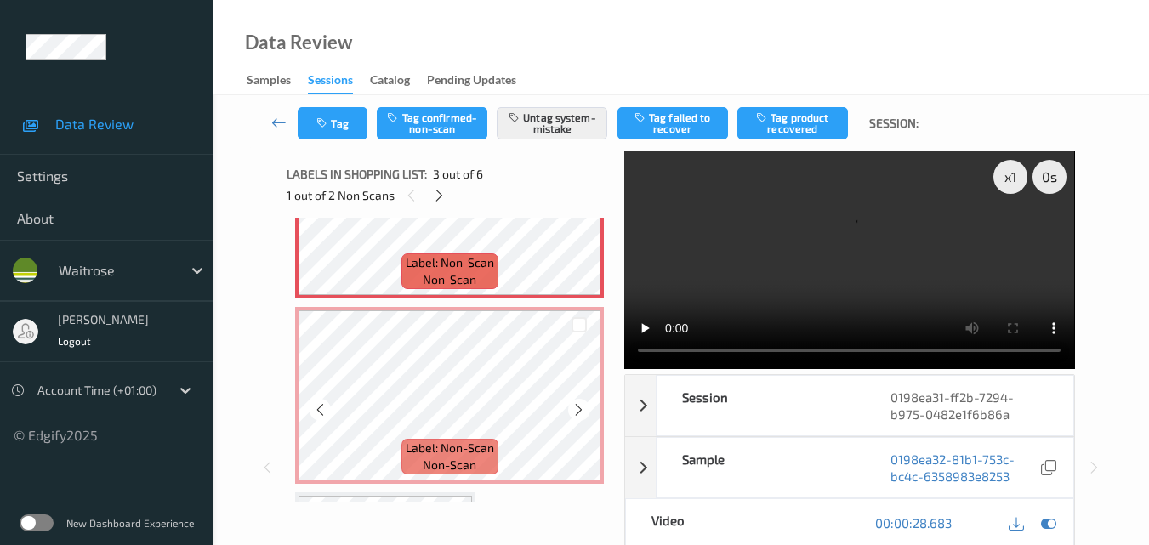
scroll to position [510, 0]
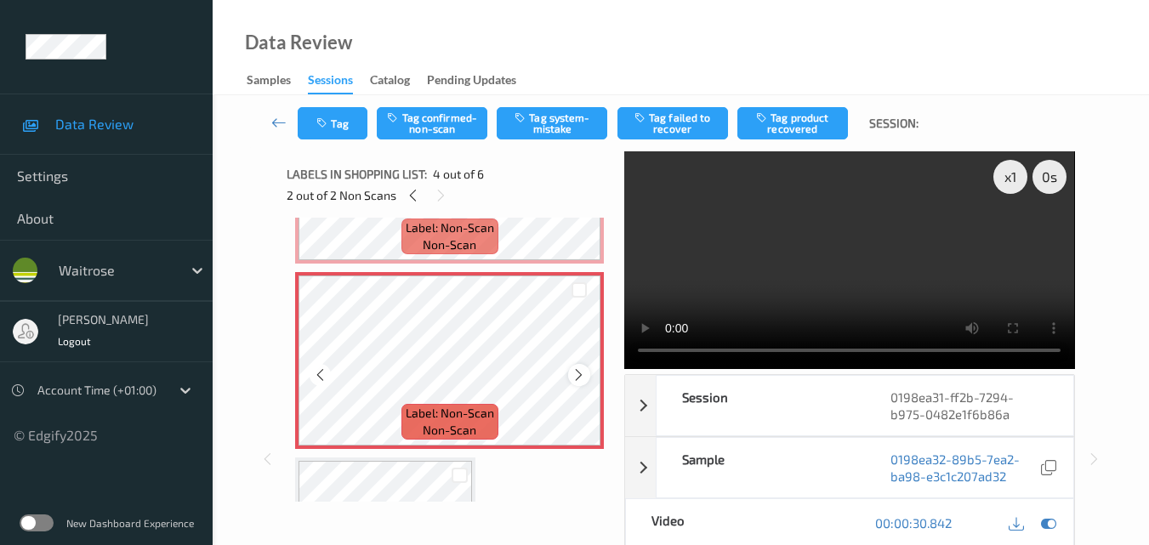
click at [575, 371] on icon at bounding box center [579, 374] width 14 height 15
click at [558, 122] on button "Tag system-mistake" at bounding box center [552, 123] width 111 height 32
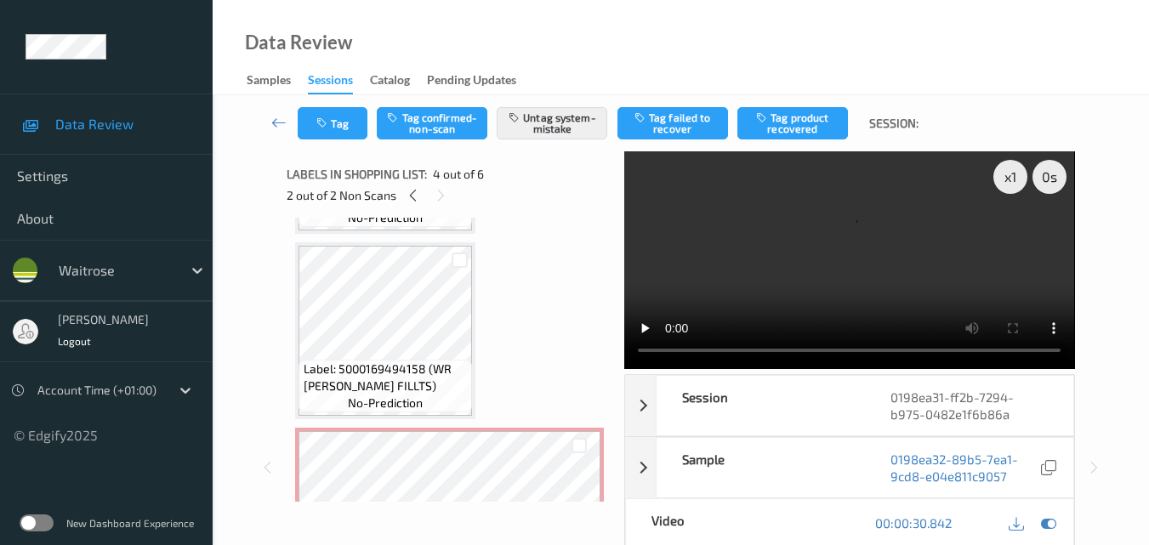
scroll to position [170, 0]
click at [323, 122] on icon "button" at bounding box center [323, 123] width 14 height 12
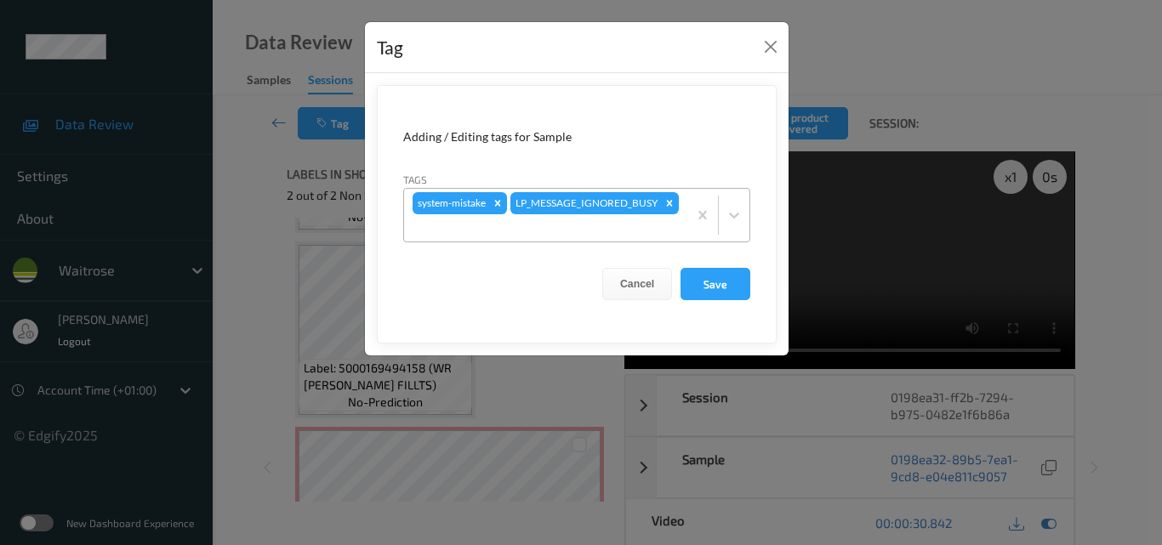
click at [609, 219] on div at bounding box center [546, 228] width 266 height 20
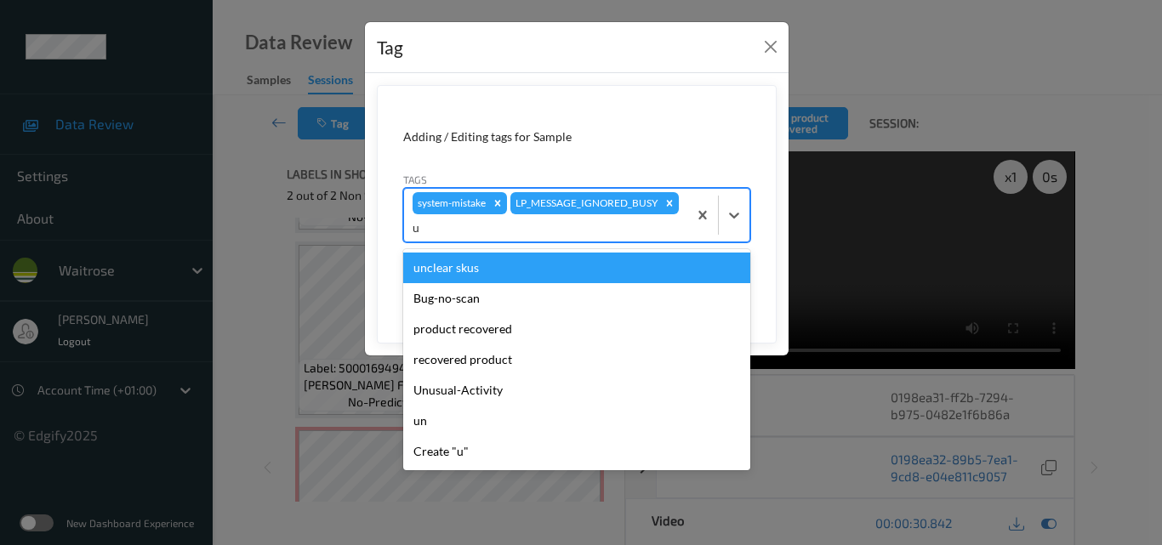
type input "un"
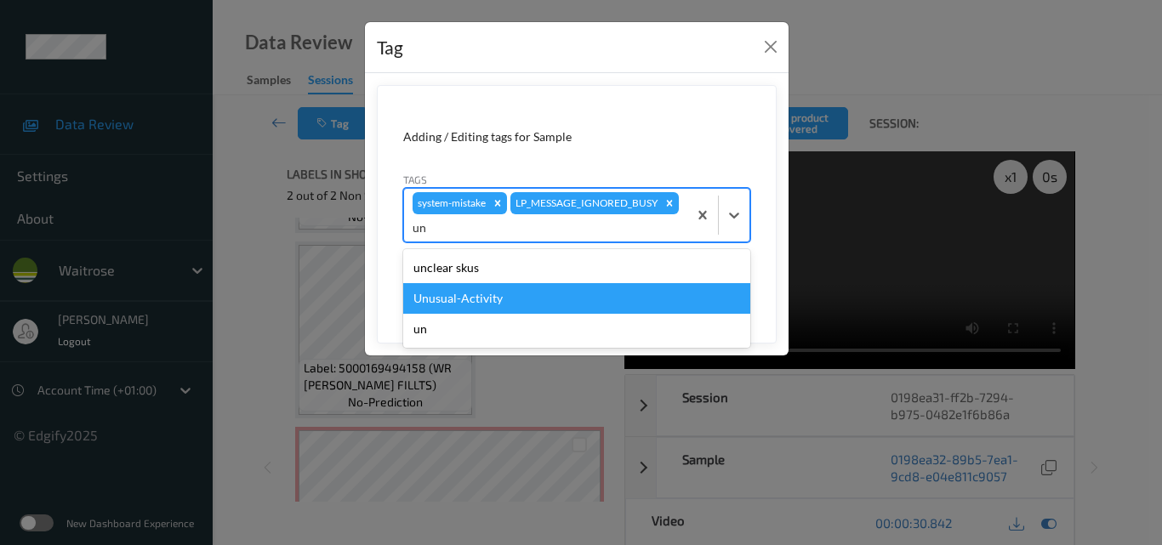
click at [537, 295] on div "Unusual-Activity" at bounding box center [576, 298] width 347 height 31
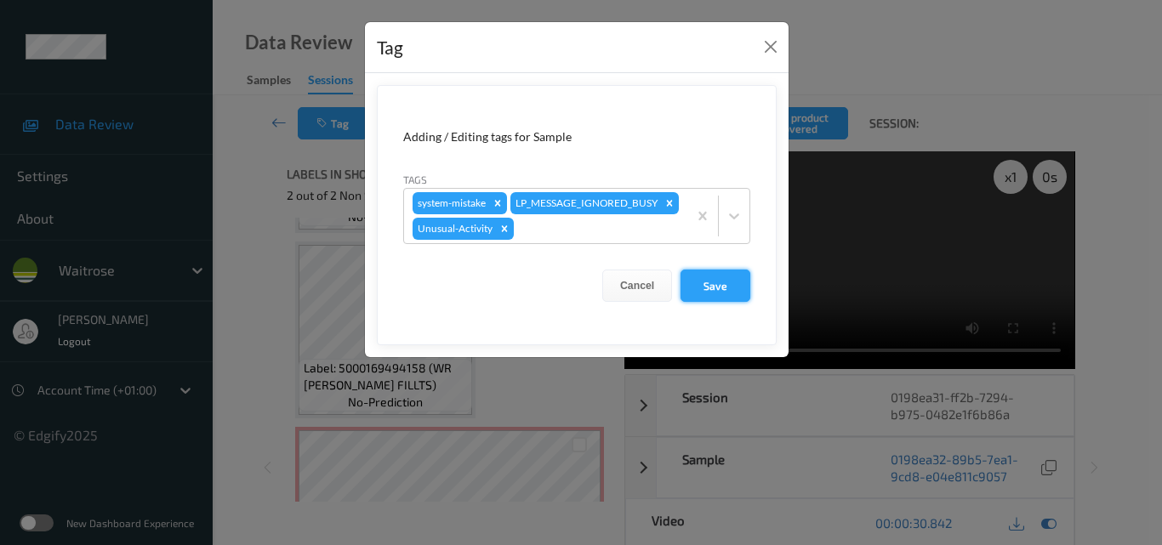
click at [714, 302] on button "Save" at bounding box center [715, 286] width 70 height 32
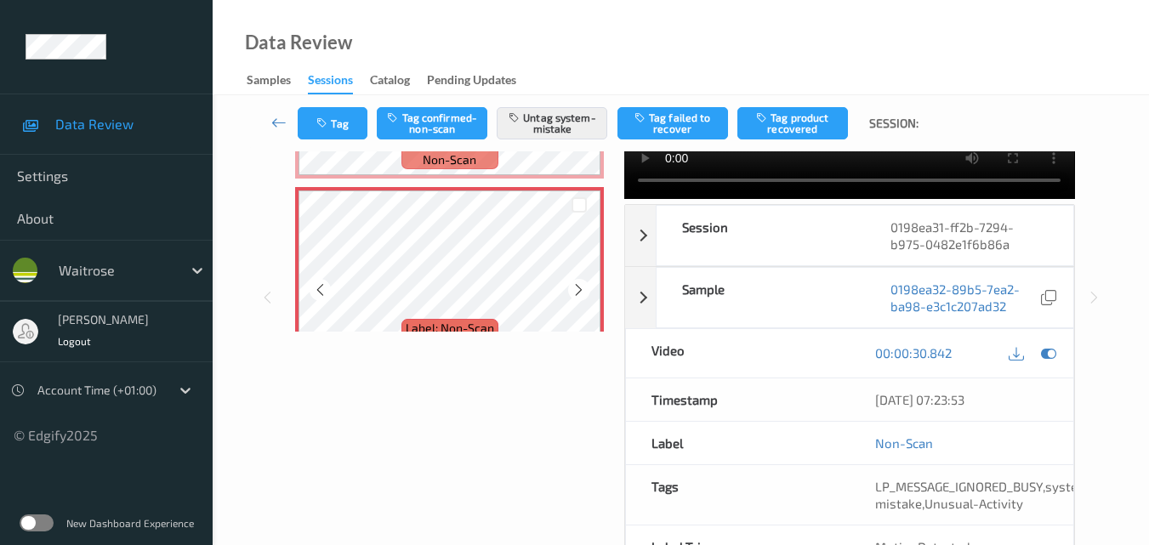
scroll to position [340, 0]
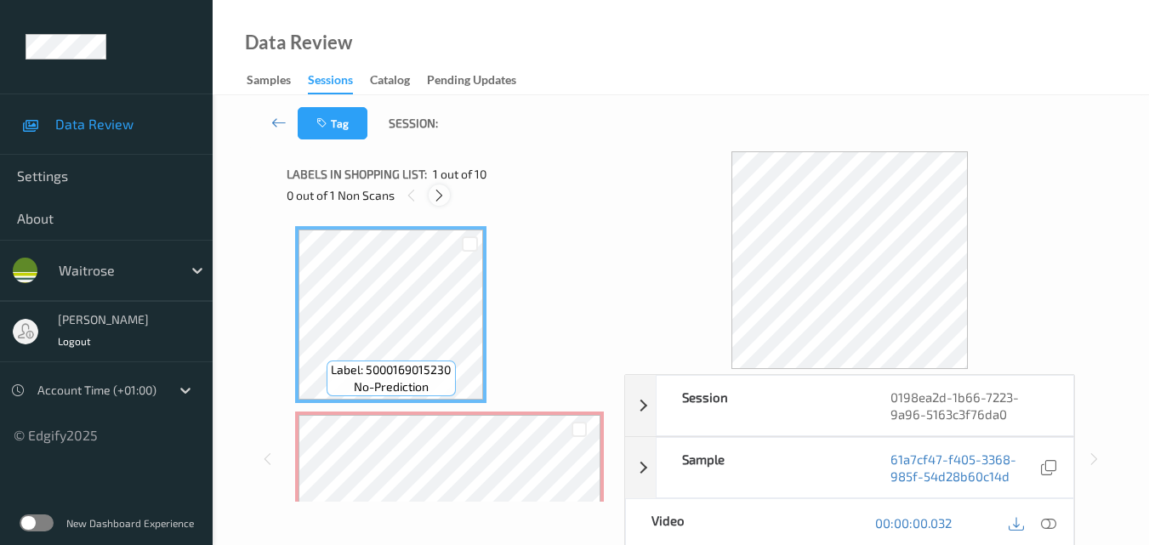
click at [435, 196] on icon at bounding box center [439, 195] width 14 height 15
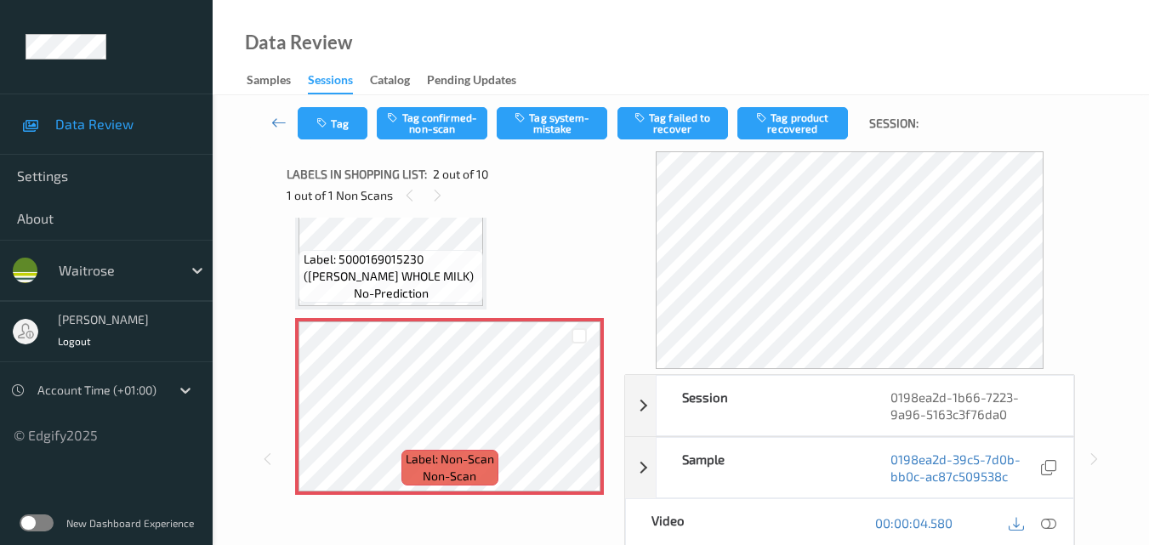
scroll to position [9, 0]
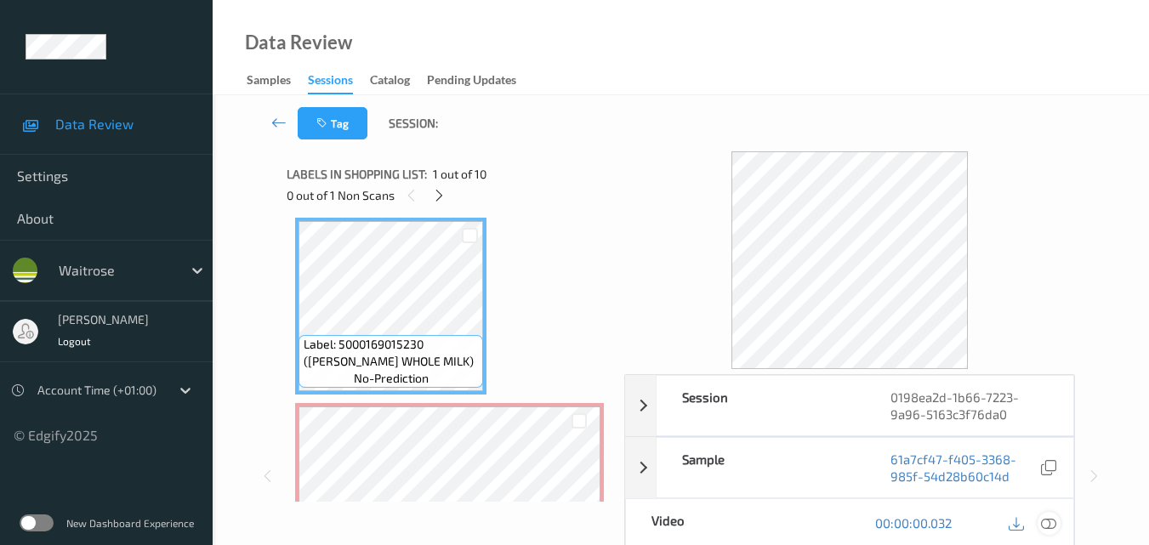
click at [1055, 518] on icon at bounding box center [1048, 522] width 15 height 15
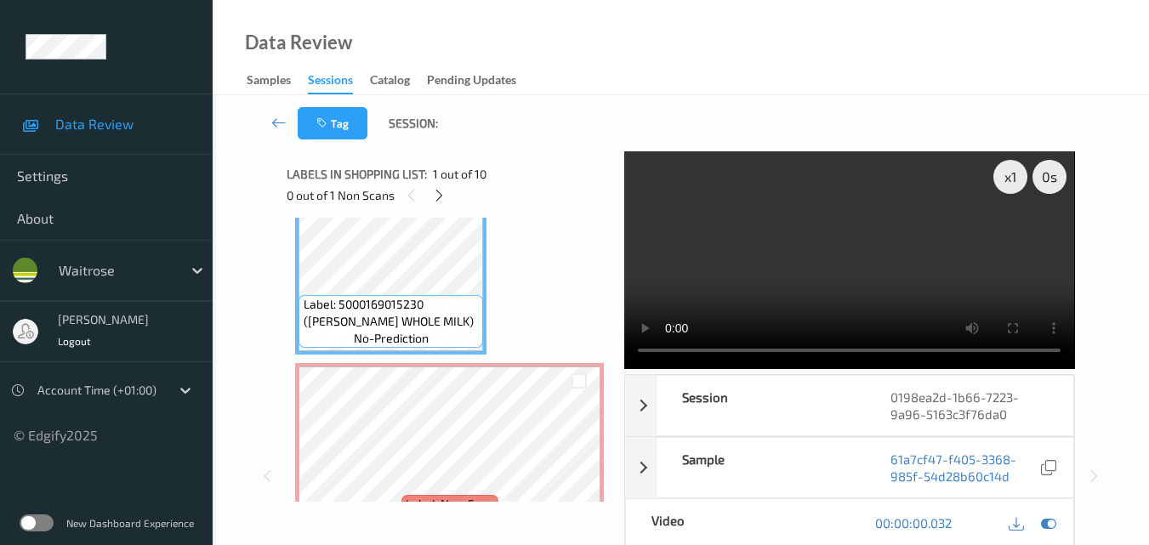
scroll to position [94, 0]
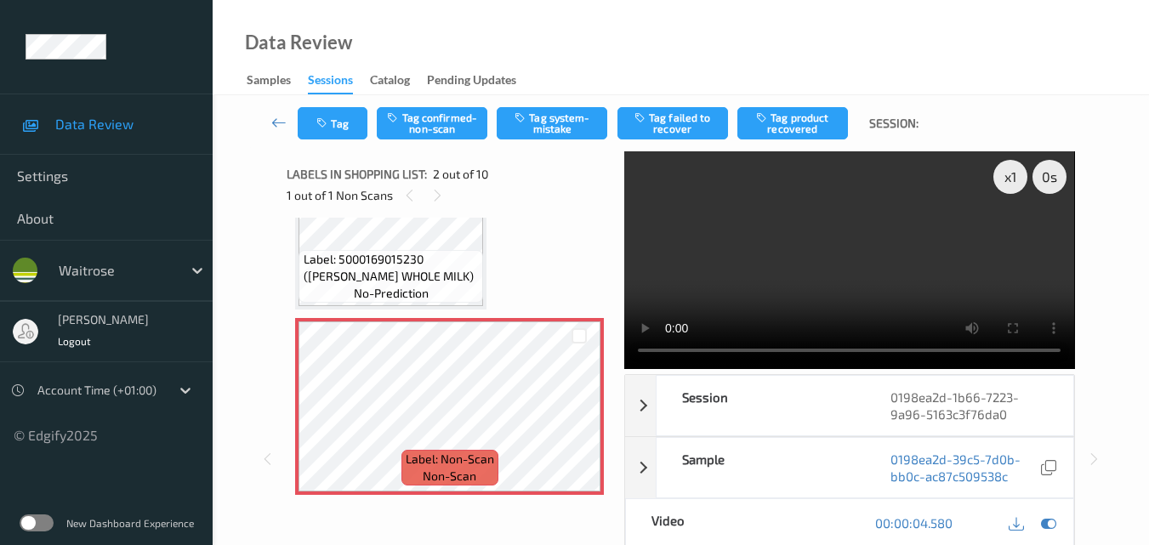
click at [804, 239] on video at bounding box center [849, 260] width 450 height 218
click at [862, 270] on video at bounding box center [849, 260] width 450 height 218
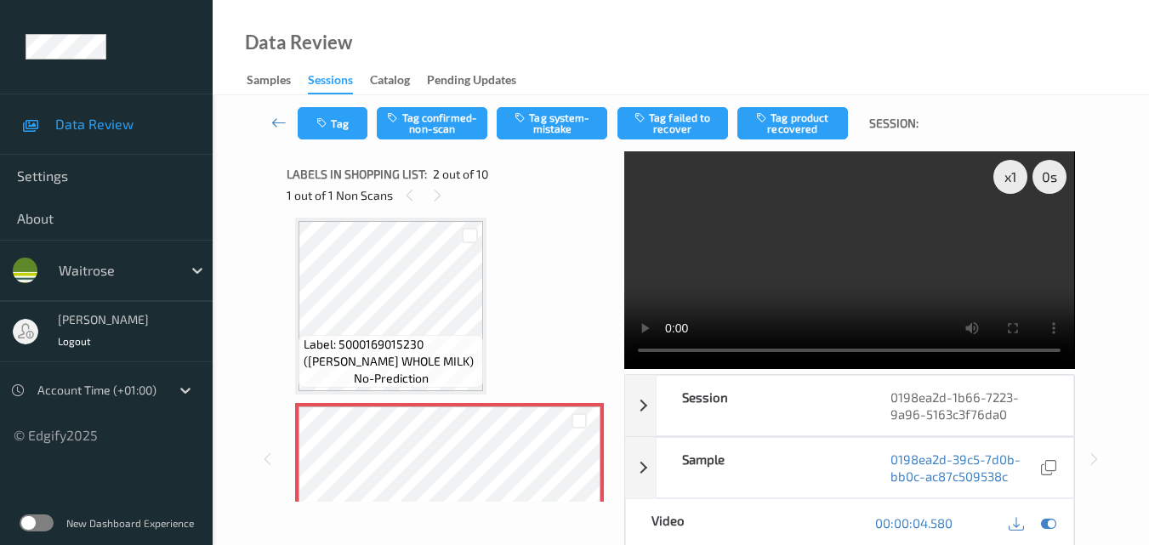
scroll to position [0, 0]
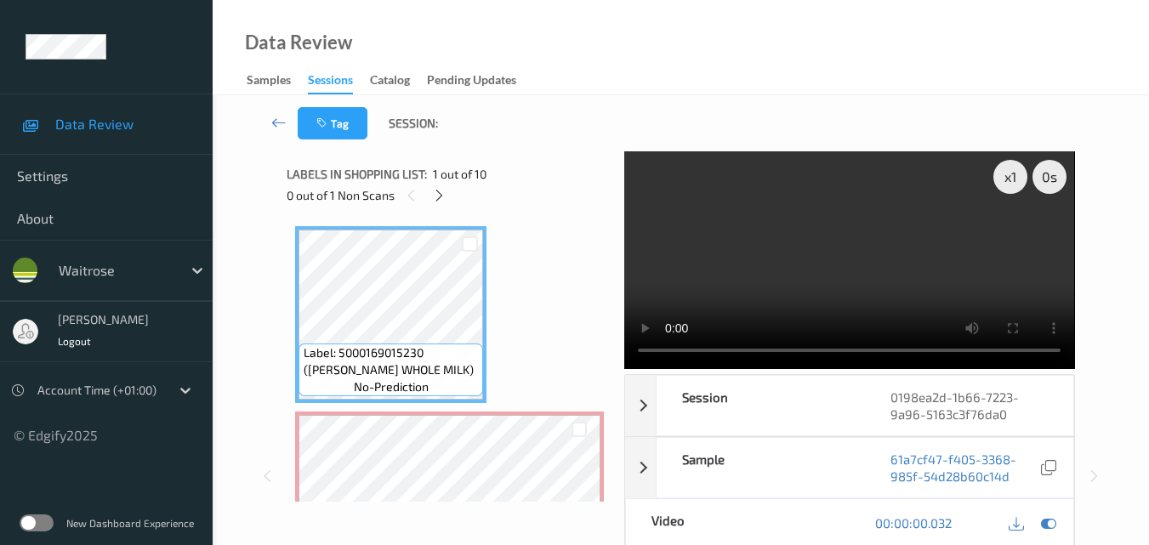
click at [755, 289] on video at bounding box center [849, 260] width 450 height 218
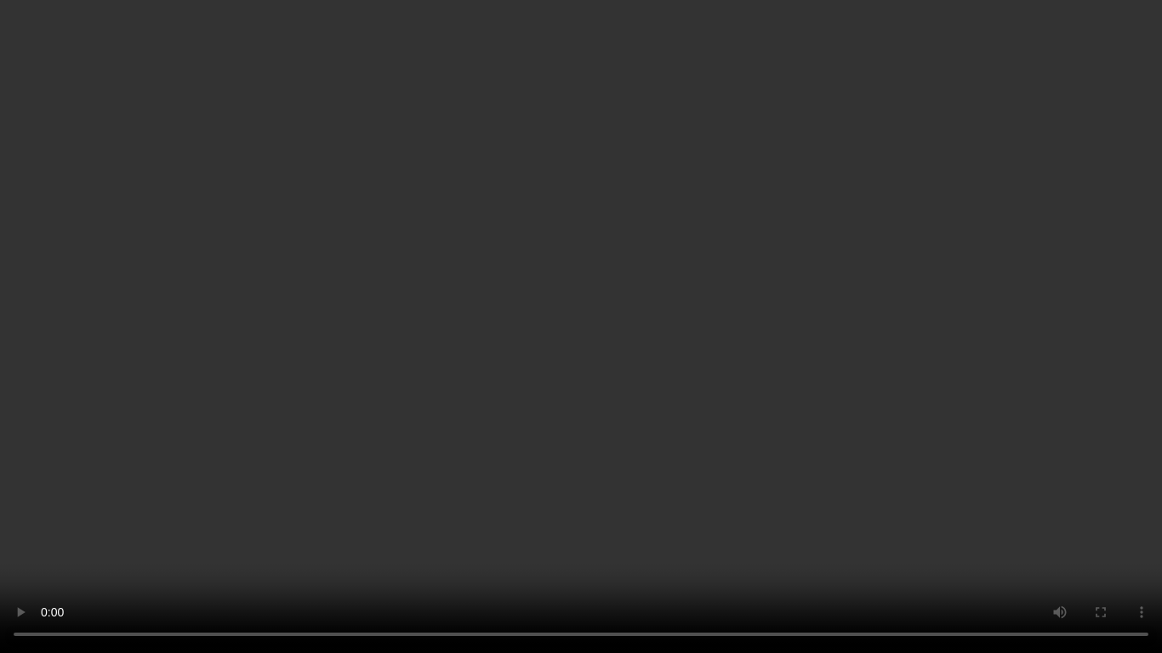
click at [789, 343] on video at bounding box center [581, 326] width 1162 height 653
click at [710, 356] on video at bounding box center [581, 326] width 1162 height 653
click at [505, 411] on video at bounding box center [581, 326] width 1162 height 653
click at [296, 220] on video at bounding box center [581, 326] width 1162 height 653
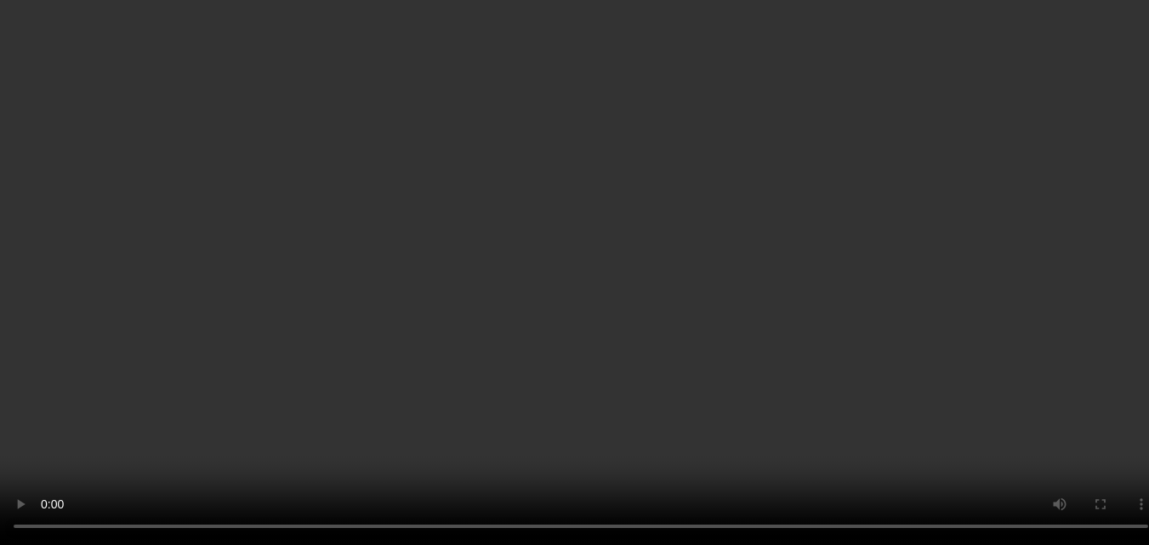
scroll to position [340, 0]
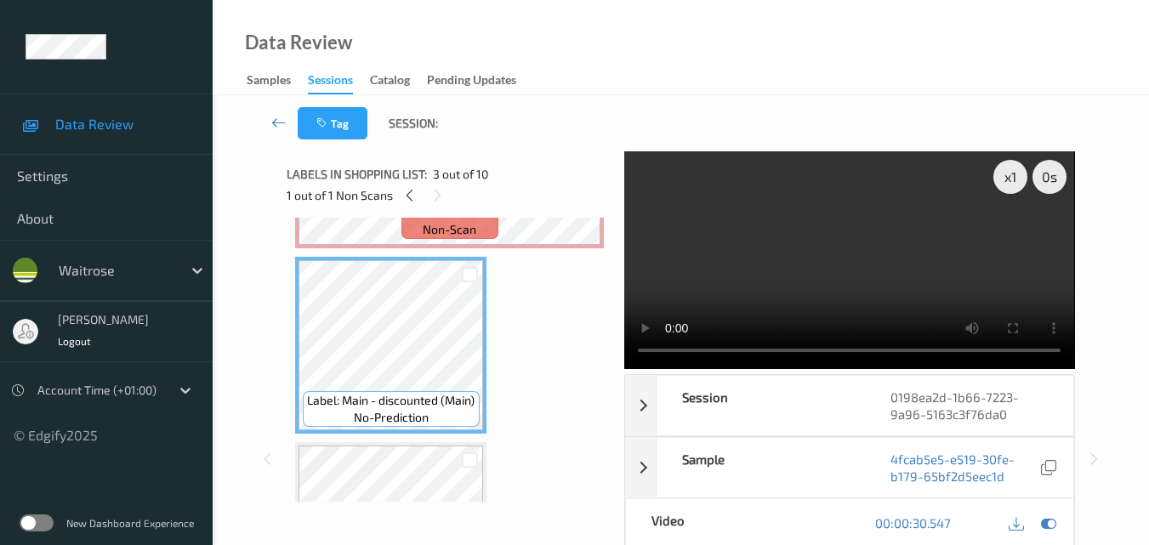
click at [885, 271] on video at bounding box center [849, 260] width 450 height 218
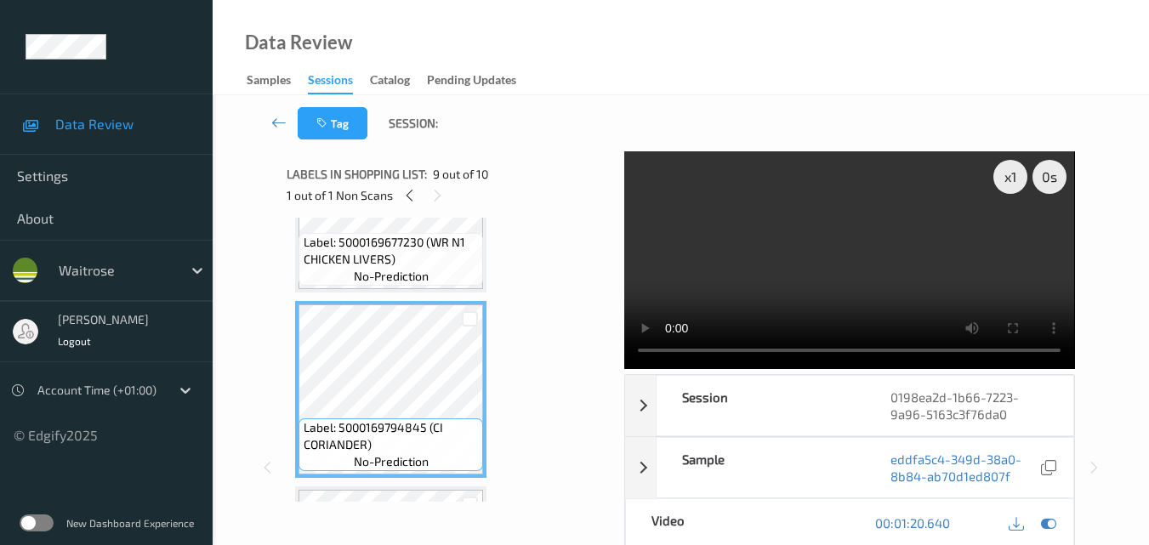
scroll to position [1323, 0]
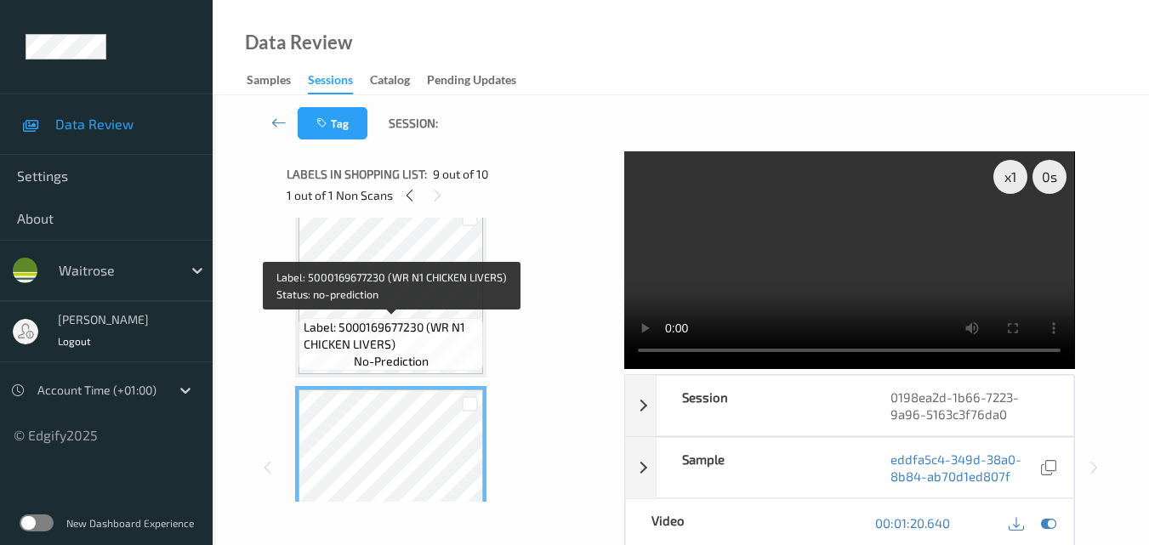
click at [403, 350] on span "Label: 5000169677230 (WR N1 CHICKEN LIVERS)" at bounding box center [392, 336] width 176 height 34
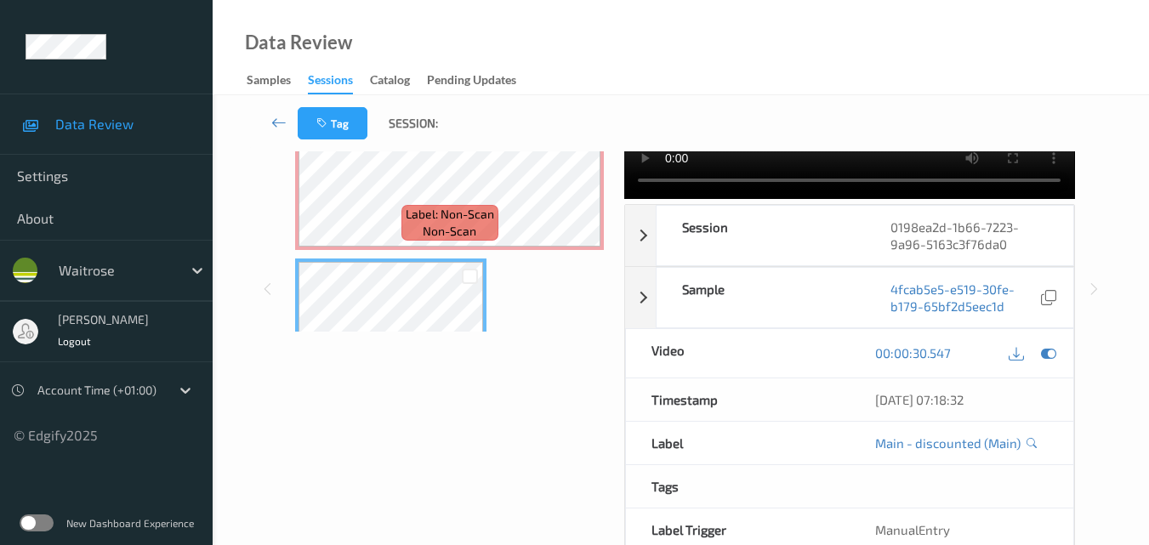
scroll to position [170, 0]
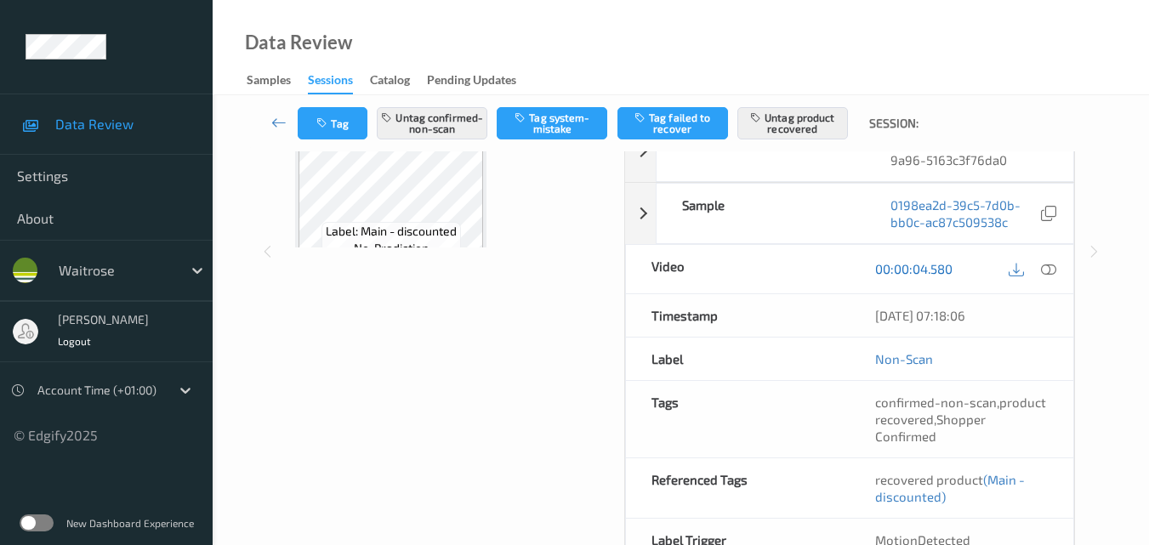
scroll to position [340, 0]
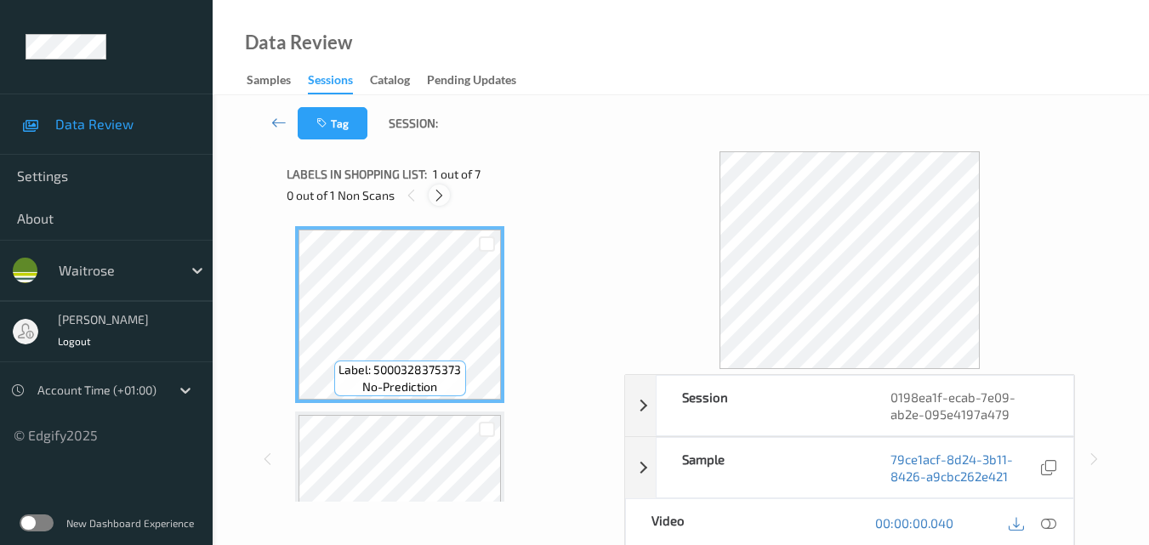
click at [437, 196] on icon at bounding box center [439, 195] width 14 height 15
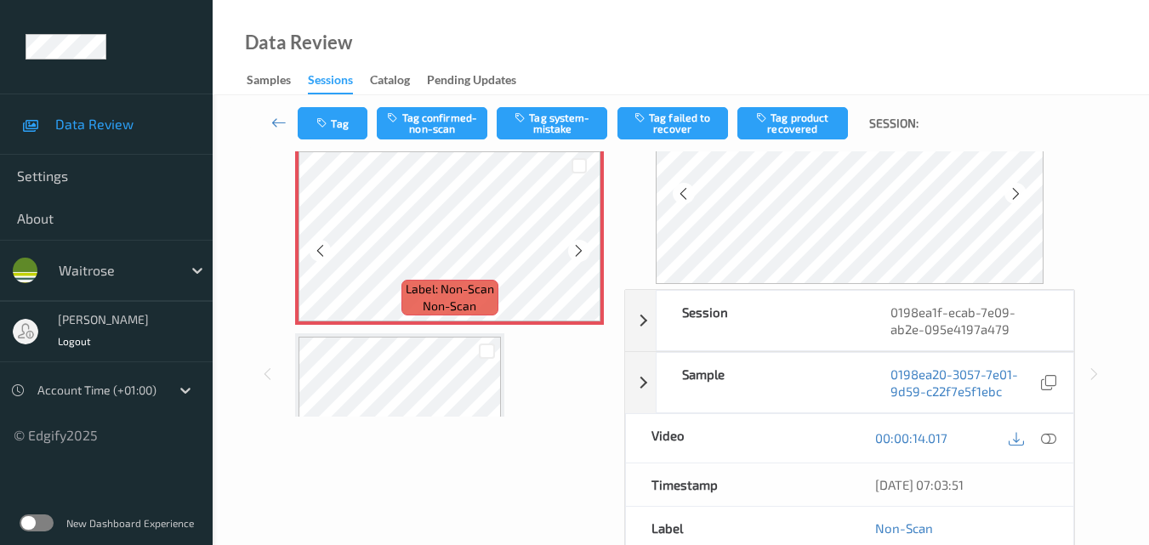
scroll to position [279, 0]
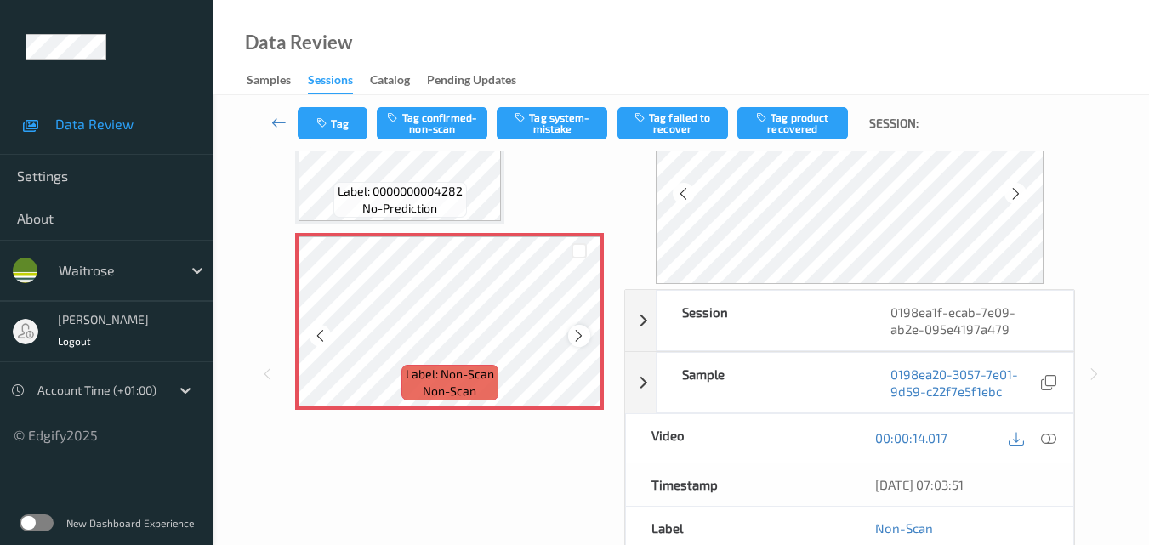
click at [577, 333] on icon at bounding box center [579, 335] width 14 height 15
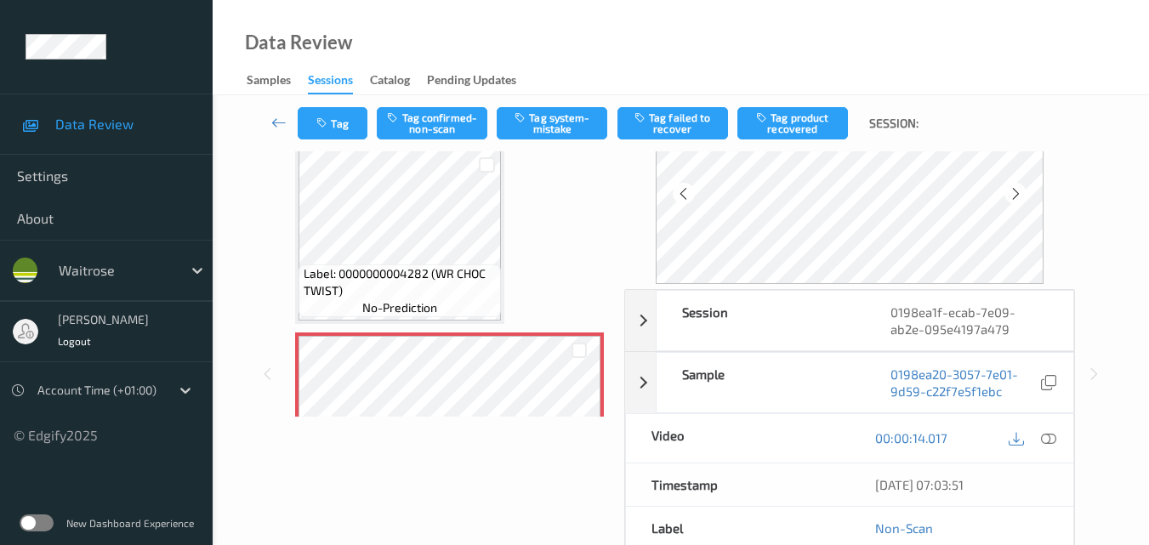
scroll to position [177, 0]
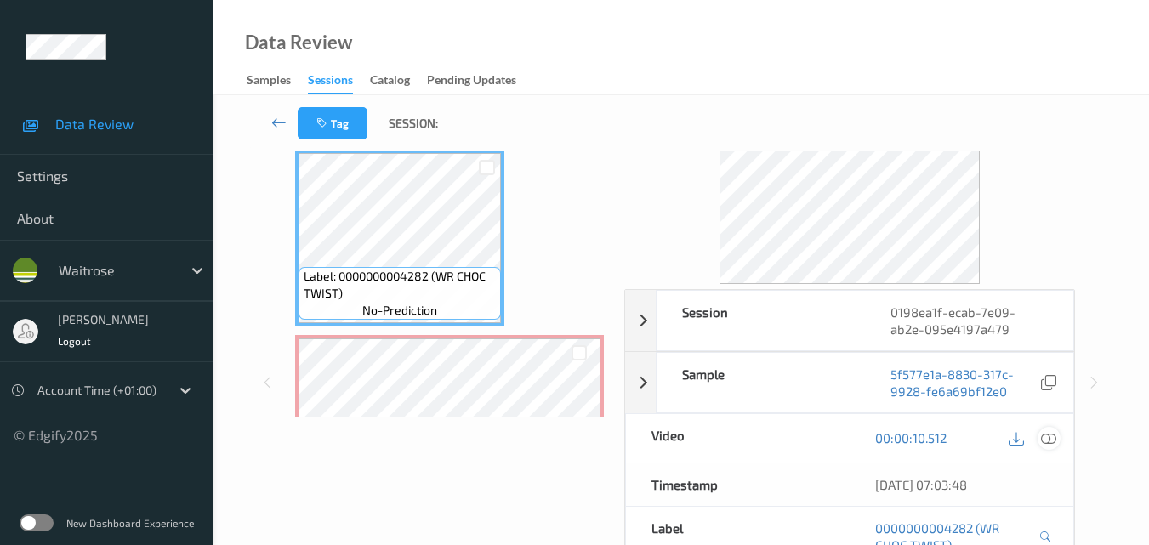
click at [1051, 443] on icon at bounding box center [1048, 437] width 15 height 15
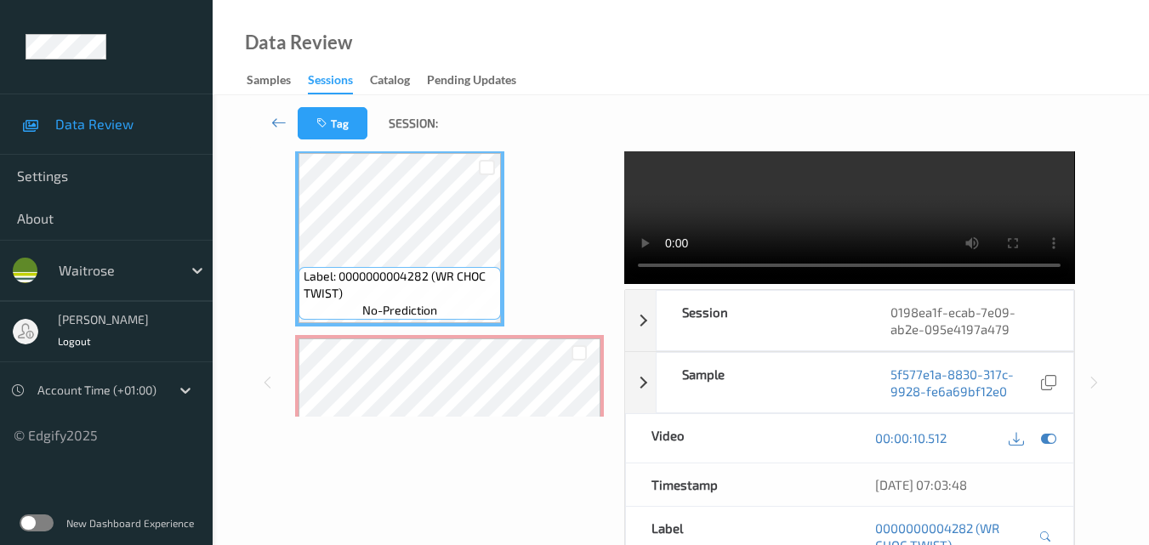
scroll to position [0, 0]
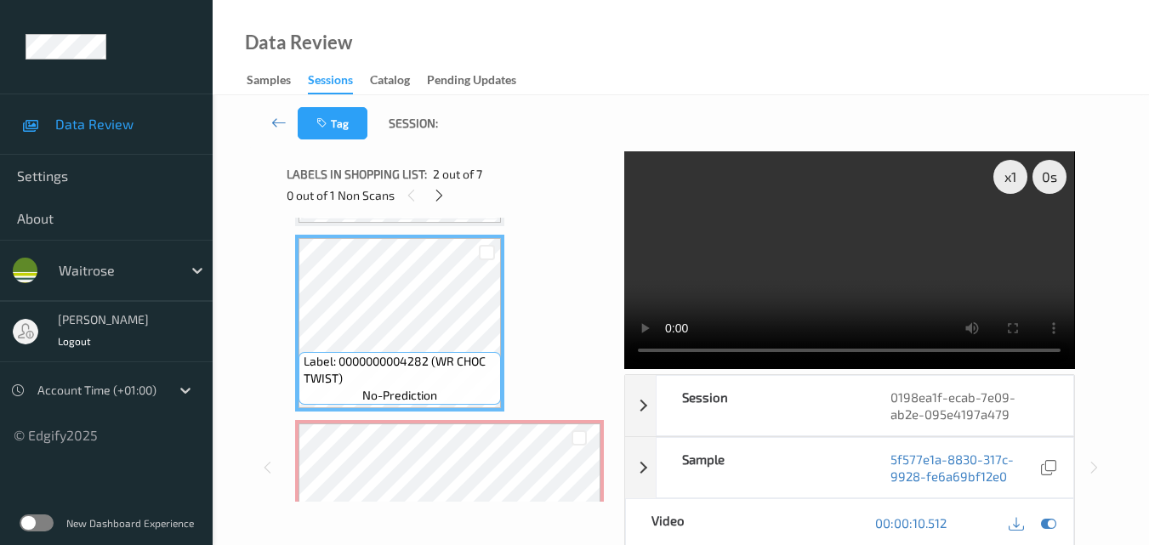
click at [830, 253] on video at bounding box center [849, 260] width 450 height 218
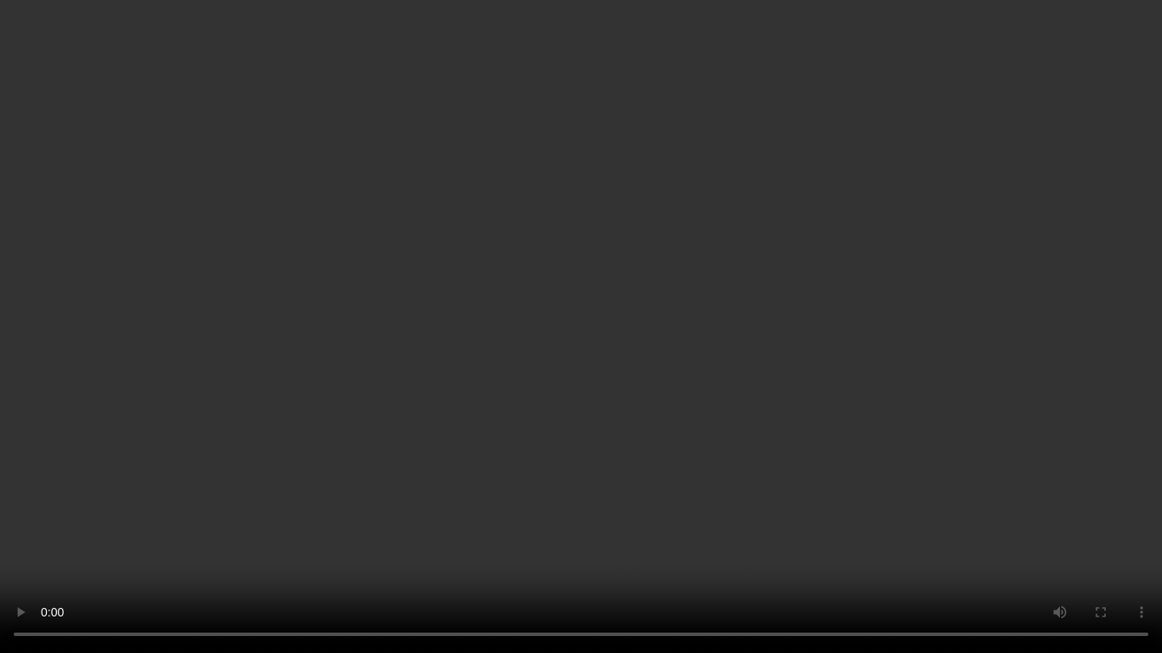
click at [888, 429] on video at bounding box center [581, 326] width 1162 height 653
click at [610, 395] on video at bounding box center [581, 326] width 1162 height 653
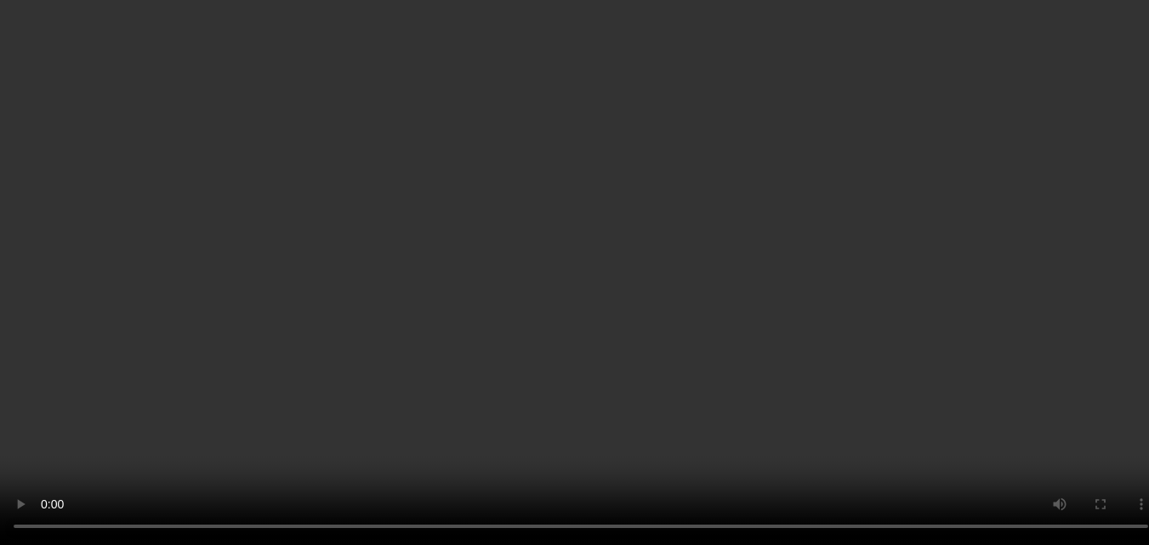
scroll to position [347, 0]
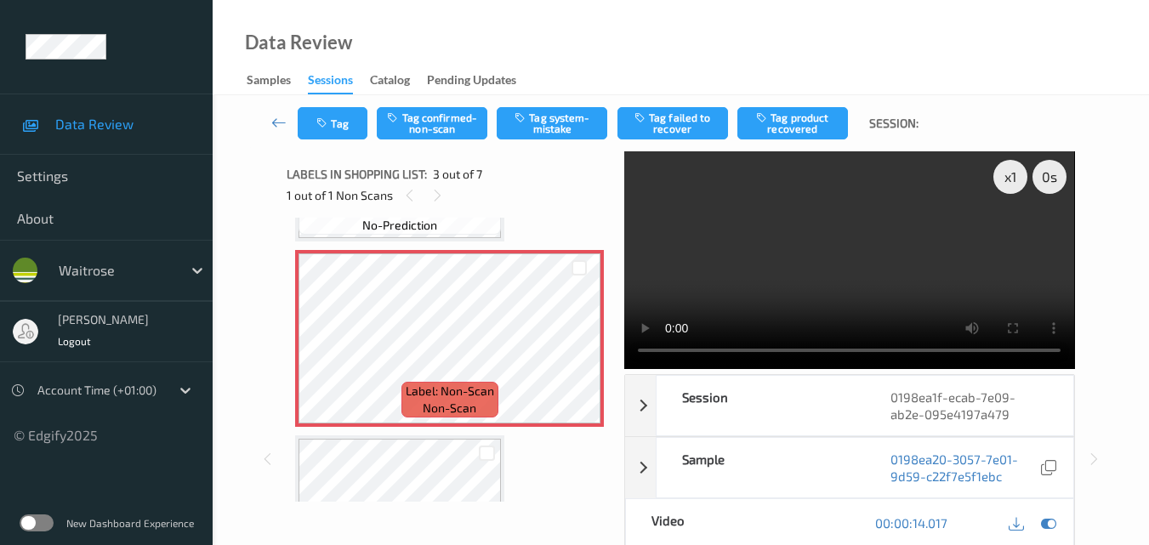
click at [838, 259] on video at bounding box center [849, 260] width 450 height 218
click at [553, 120] on button "Tag system-mistake" at bounding box center [552, 123] width 111 height 32
click at [572, 349] on icon at bounding box center [579, 352] width 14 height 15
click at [316, 128] on button "Tag" at bounding box center [333, 123] width 70 height 32
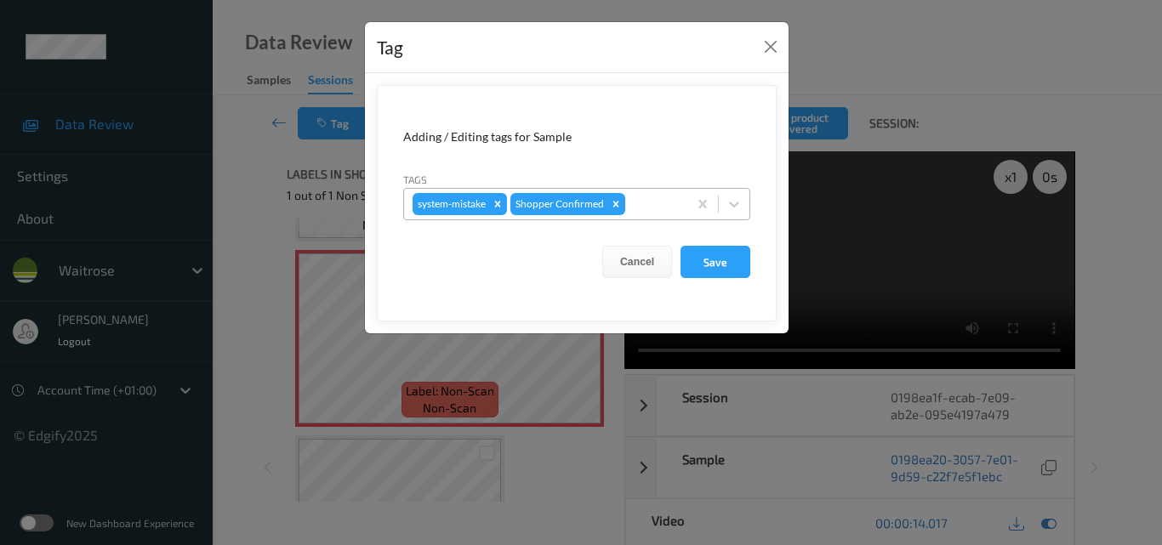
click at [658, 204] on div at bounding box center [654, 204] width 50 height 20
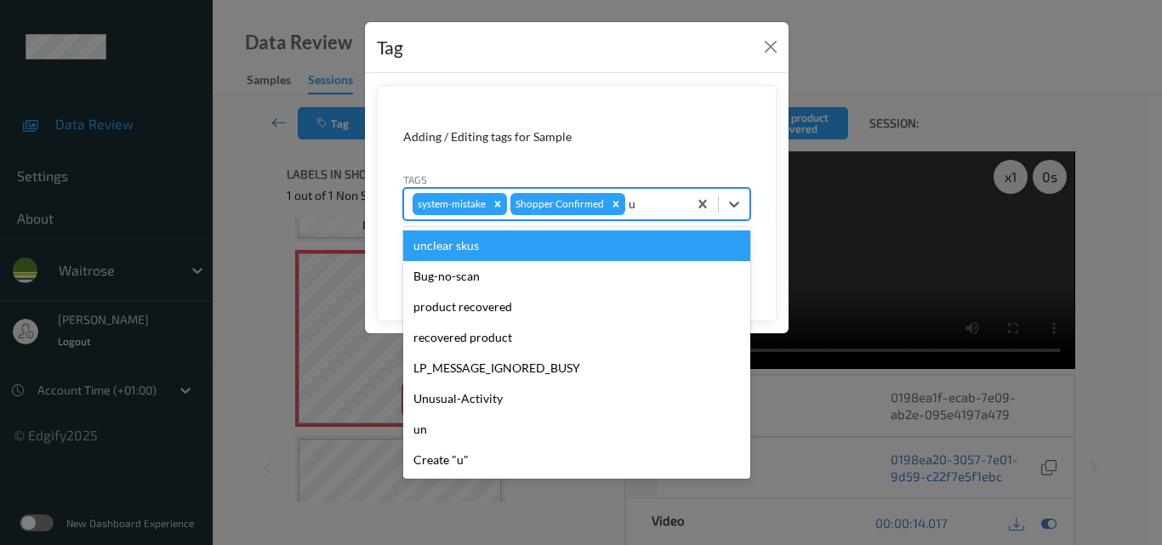
type input "un"
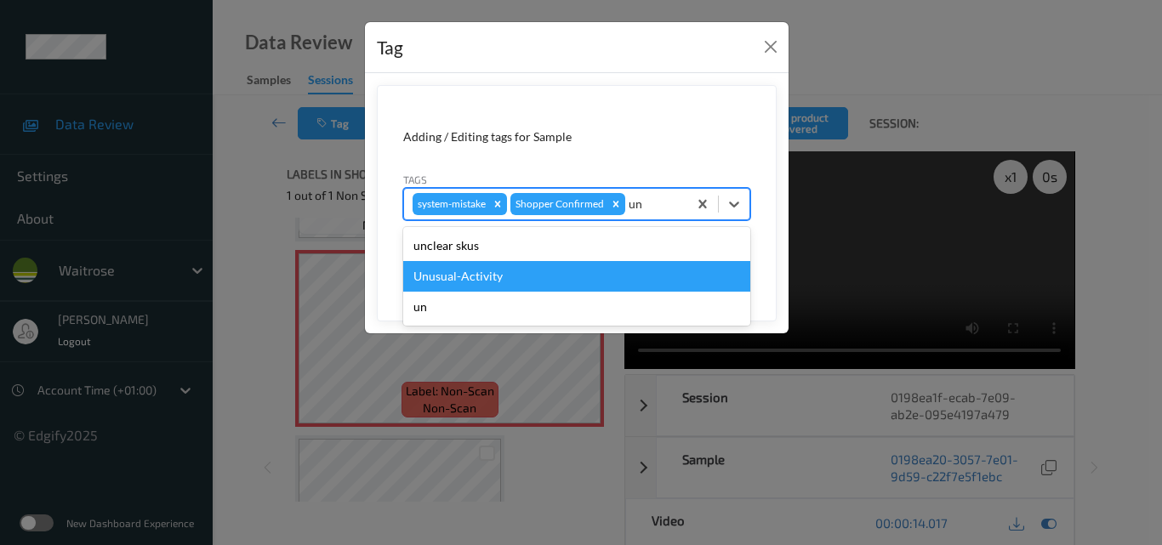
click at [583, 273] on div "Unusual-Activity" at bounding box center [576, 276] width 347 height 31
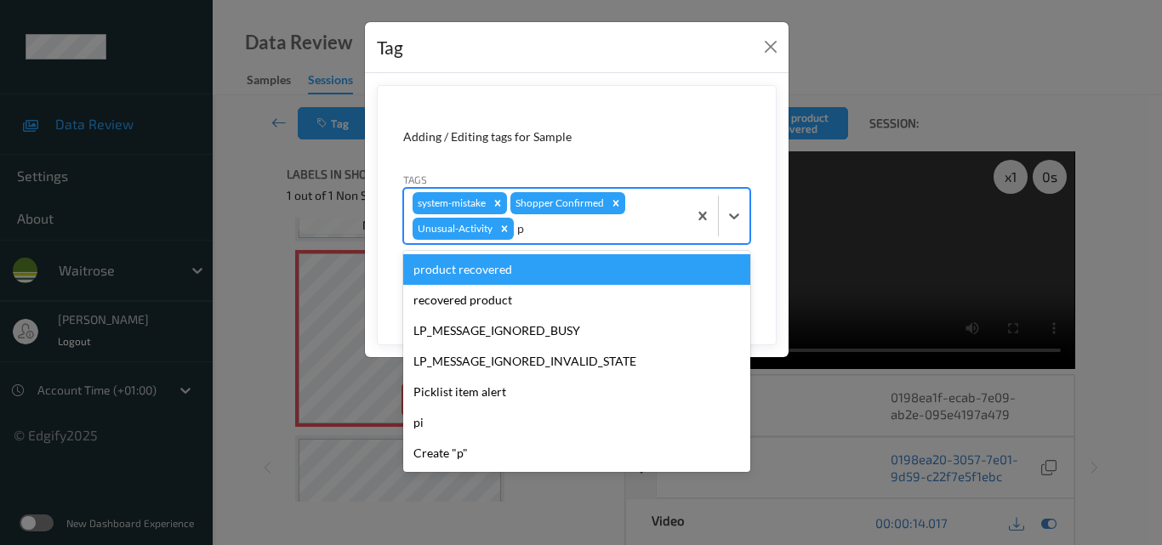
type input "pi"
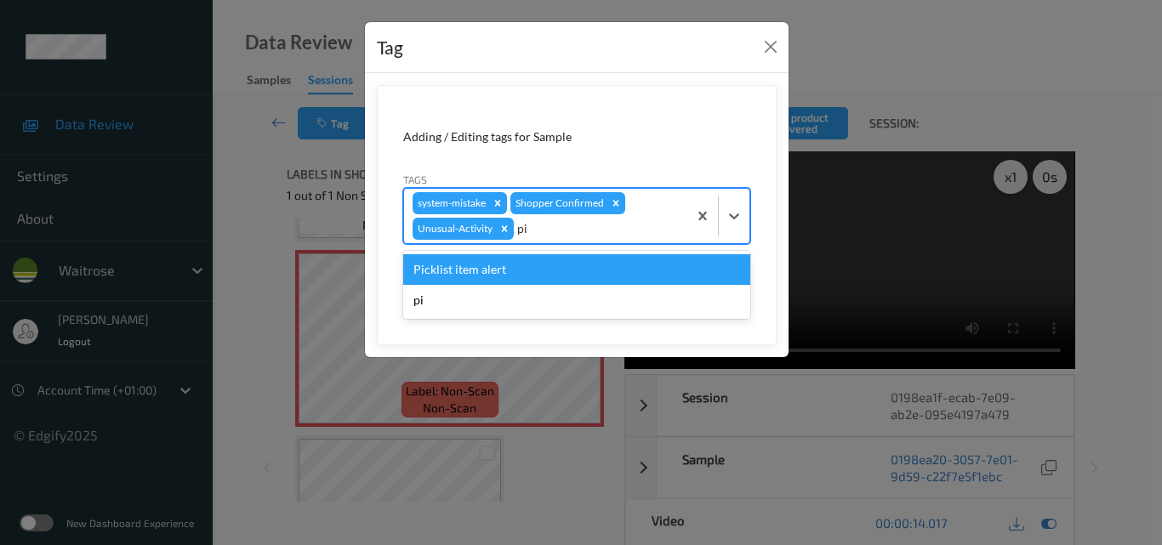
click at [583, 273] on div "Picklist item alert" at bounding box center [576, 269] width 347 height 31
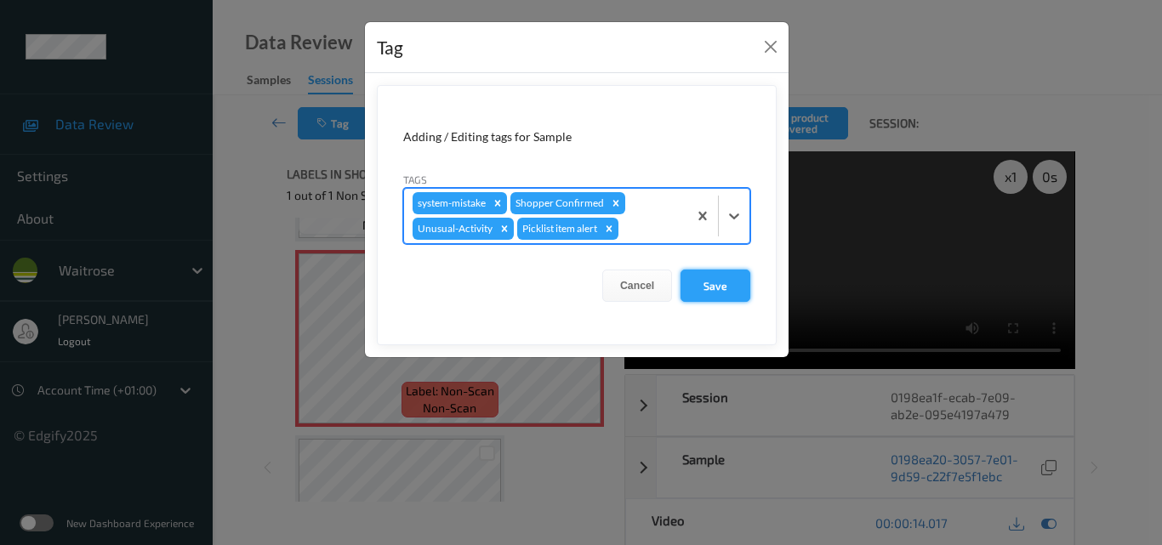
click at [737, 286] on button "Save" at bounding box center [715, 286] width 70 height 32
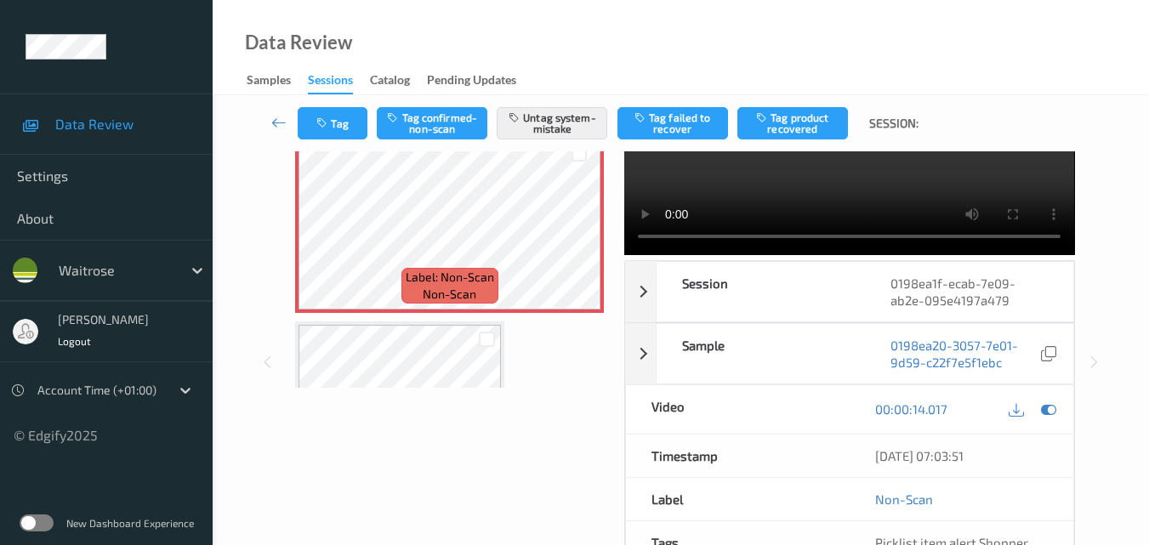
scroll to position [255, 0]
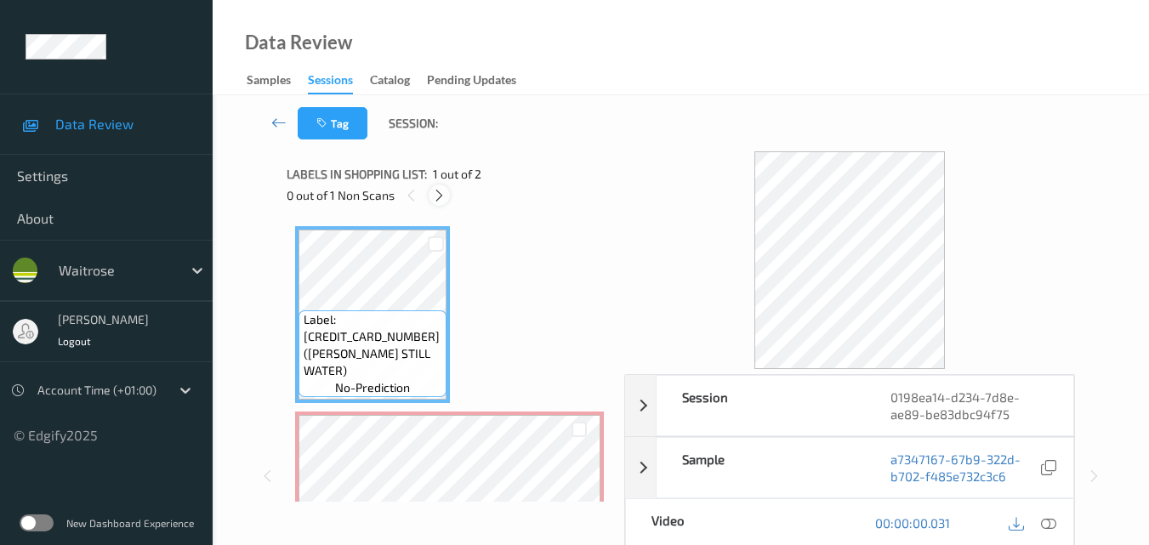
click at [441, 189] on icon at bounding box center [439, 195] width 14 height 15
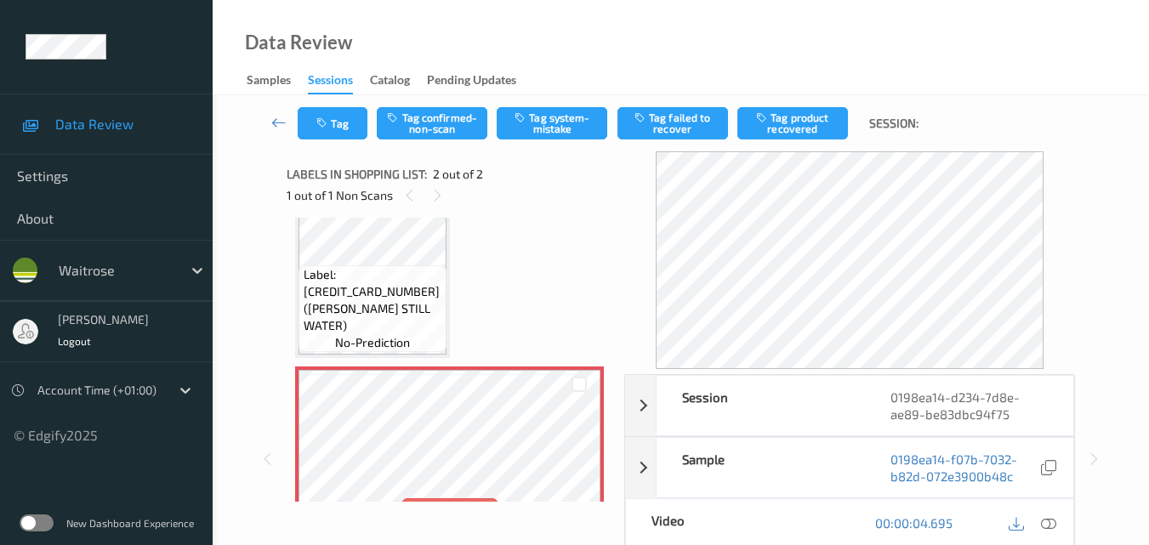
scroll to position [10, 0]
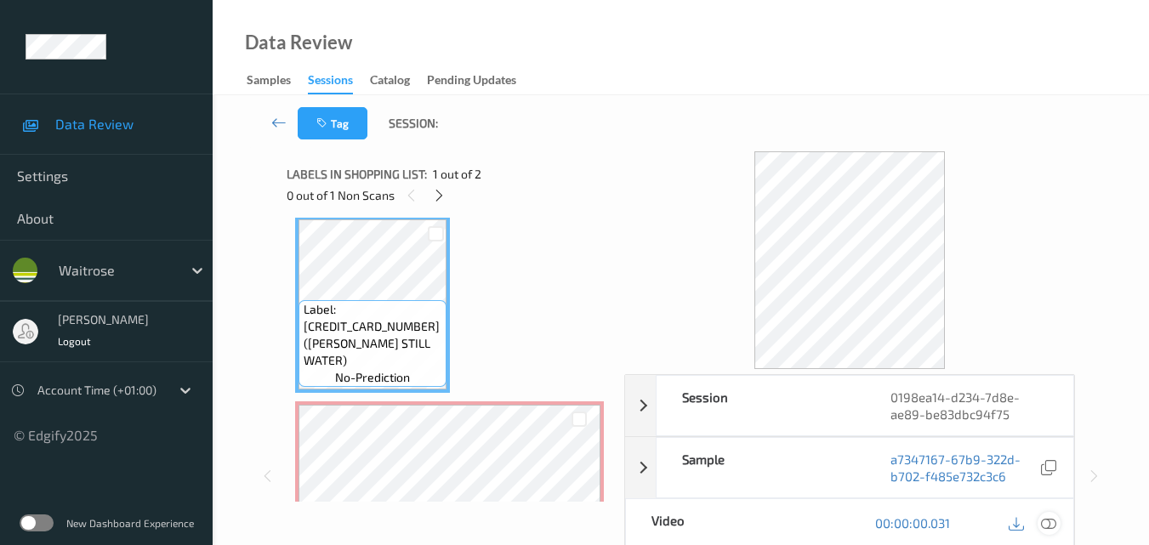
click at [1054, 521] on icon at bounding box center [1048, 522] width 15 height 15
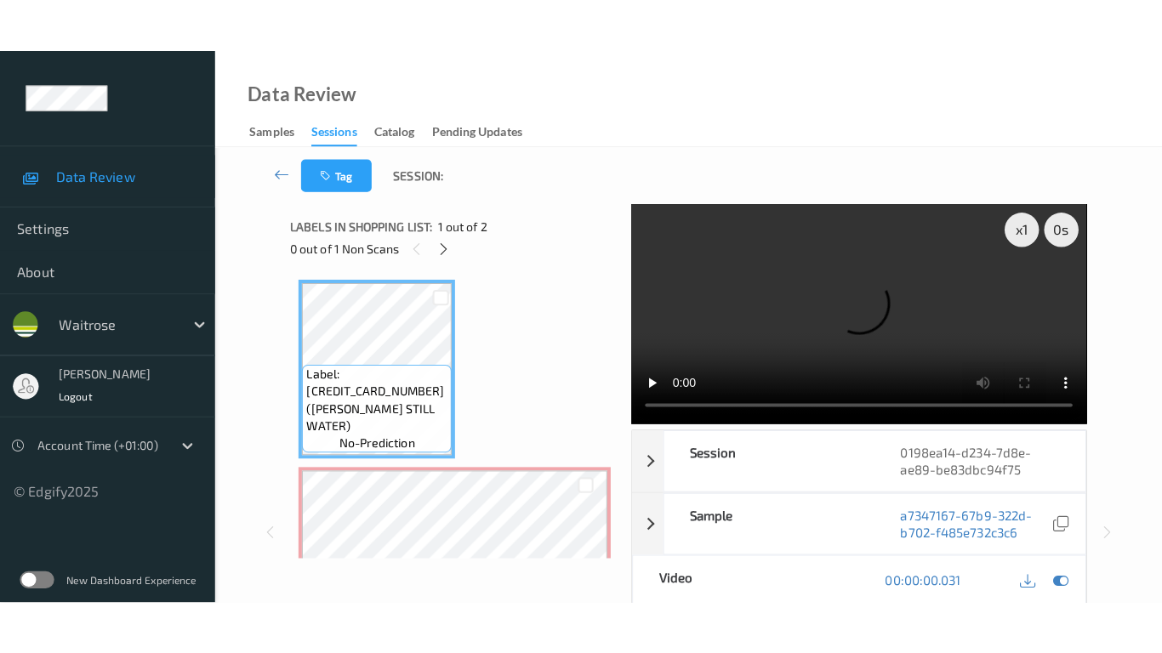
scroll to position [85, 0]
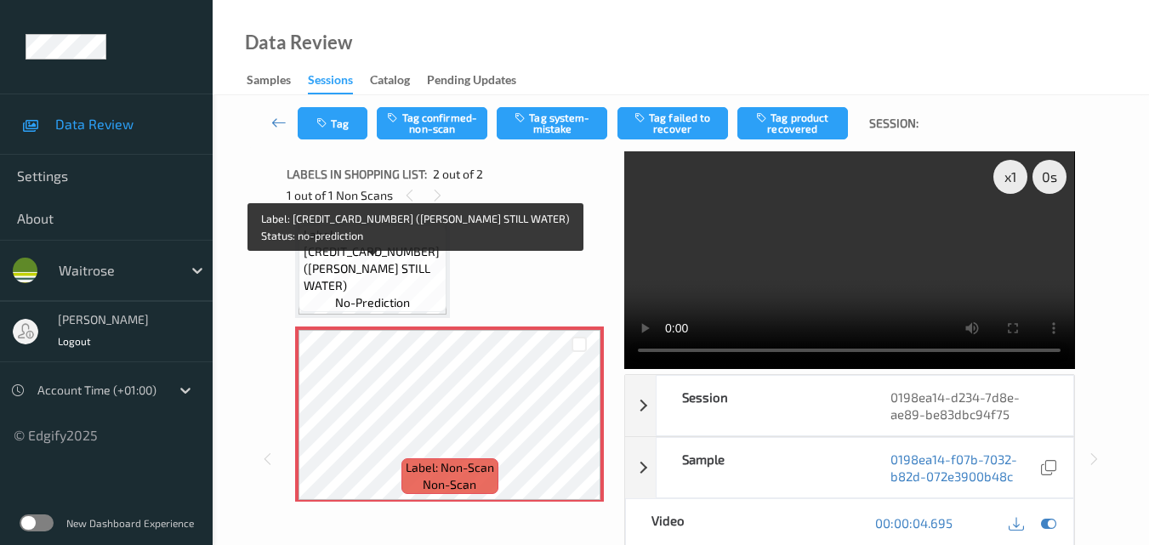
click at [410, 270] on span "Label: 5000169009383 (WR ESS STILL WATER)" at bounding box center [373, 260] width 139 height 68
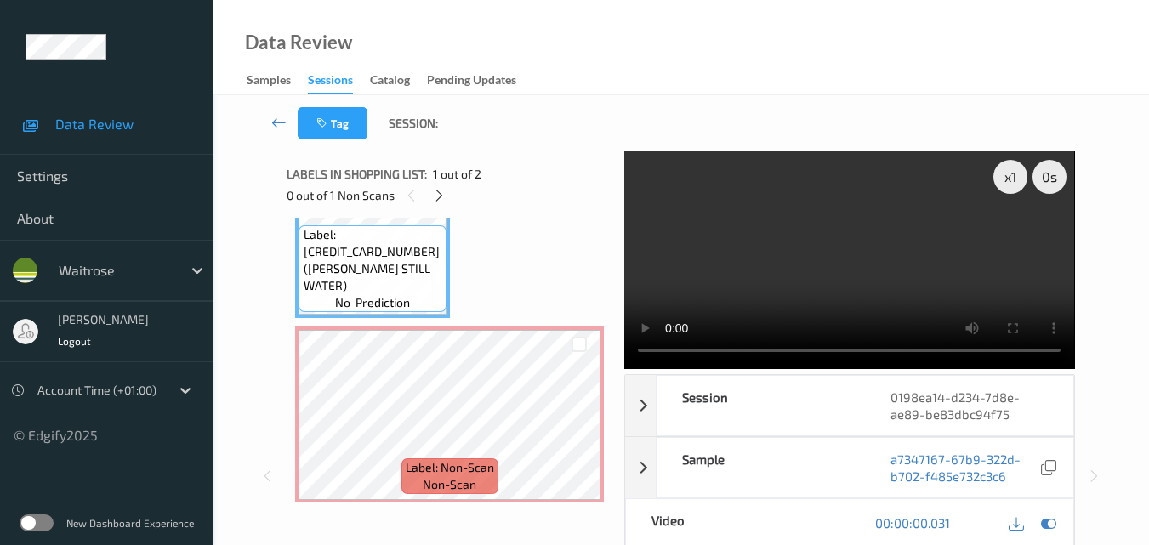
click at [828, 248] on video at bounding box center [849, 260] width 450 height 218
click at [629, 350] on div "x 1 0 s Session 0198ea14-d234-7d8e-ae89-be83dbc94f75 Session ID 0198ea14-d234-7…" at bounding box center [681, 475] width 788 height 649
click at [840, 219] on video at bounding box center [849, 260] width 450 height 218
click at [908, 238] on video at bounding box center [849, 260] width 450 height 218
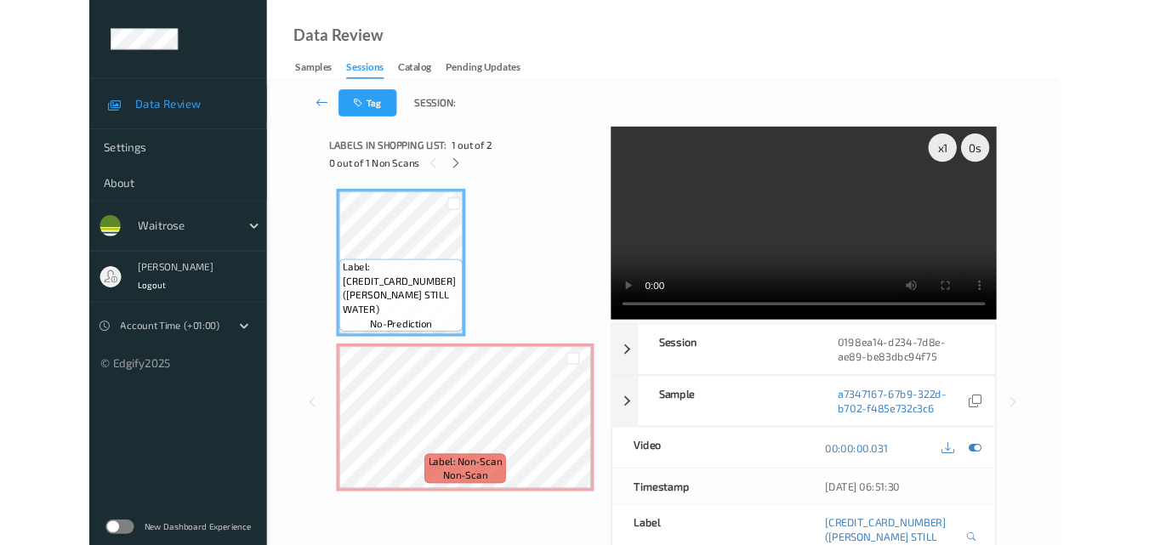
scroll to position [0, 0]
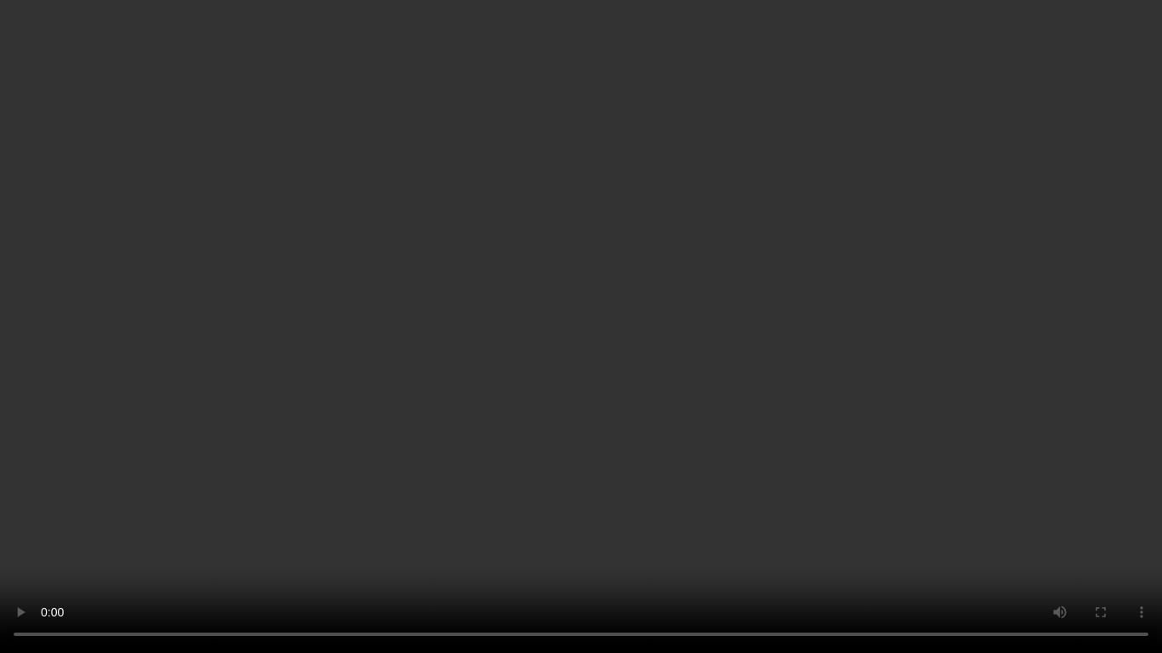
click at [984, 387] on video at bounding box center [581, 326] width 1162 height 653
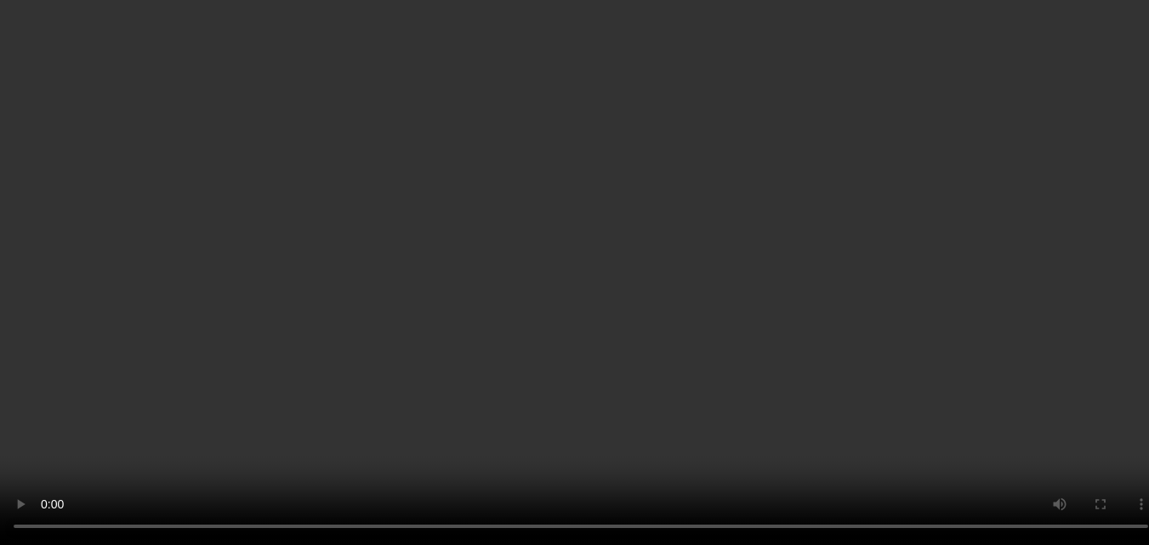
scroll to position [95, 0]
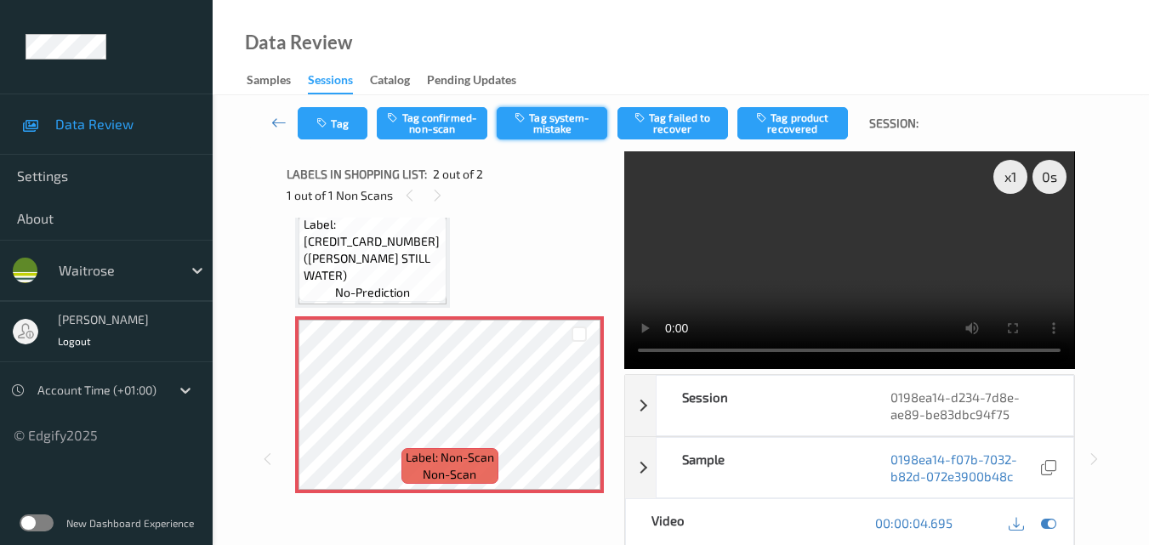
click at [564, 130] on button "Tag system-mistake" at bounding box center [552, 123] width 111 height 32
click at [326, 122] on icon "button" at bounding box center [323, 123] width 14 height 12
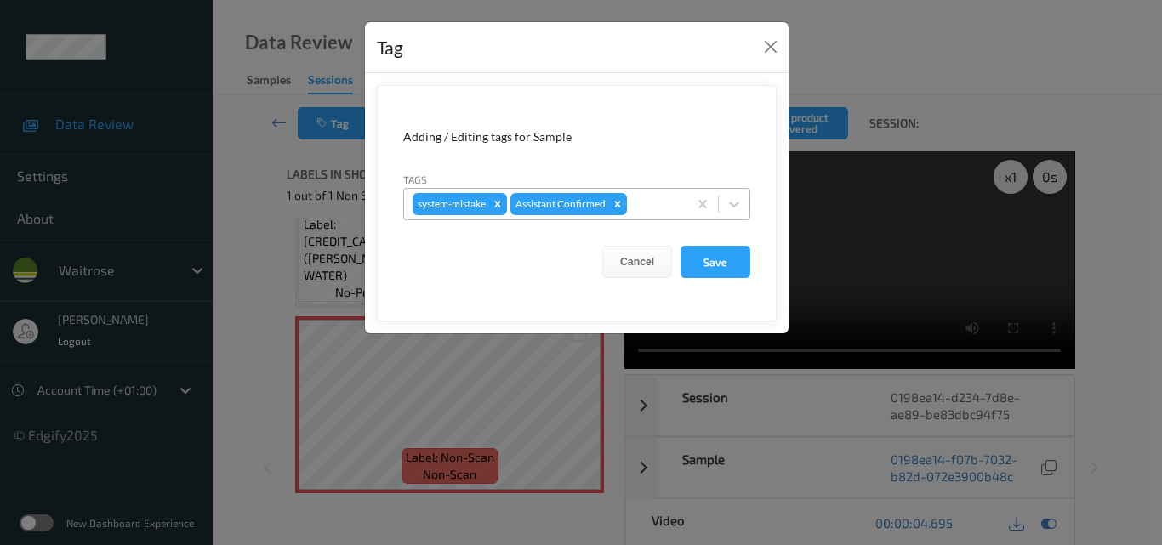
click at [653, 201] on div at bounding box center [654, 204] width 48 height 20
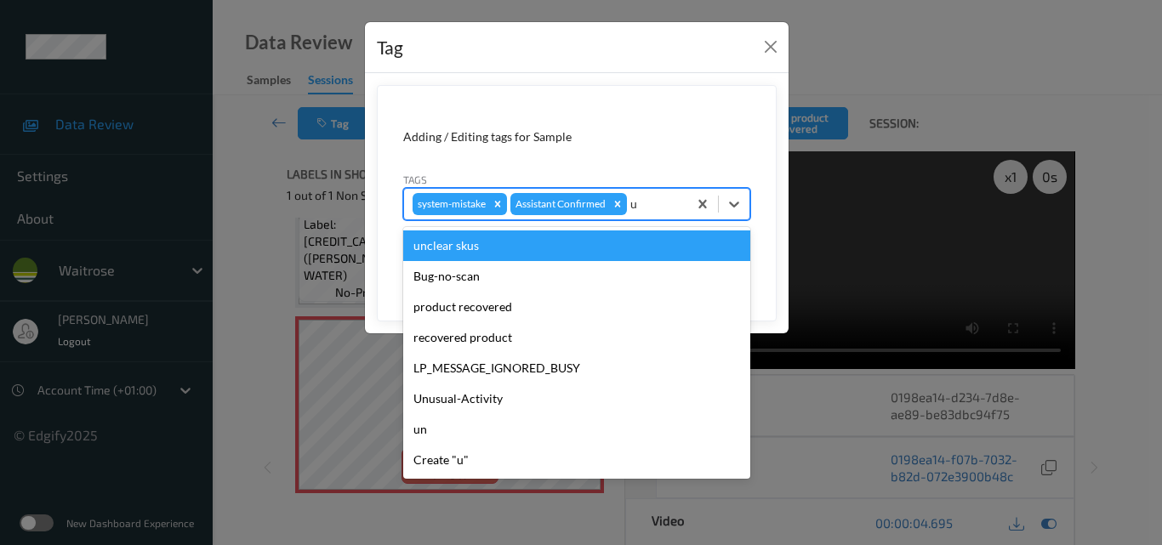
type input "un"
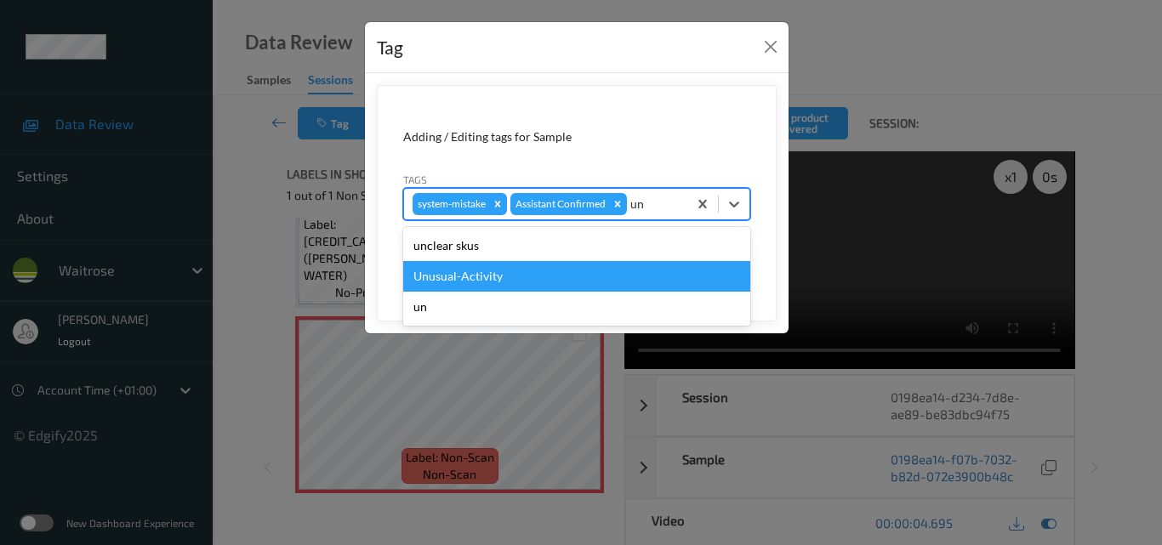
click at [606, 271] on div "Unusual-Activity" at bounding box center [576, 276] width 347 height 31
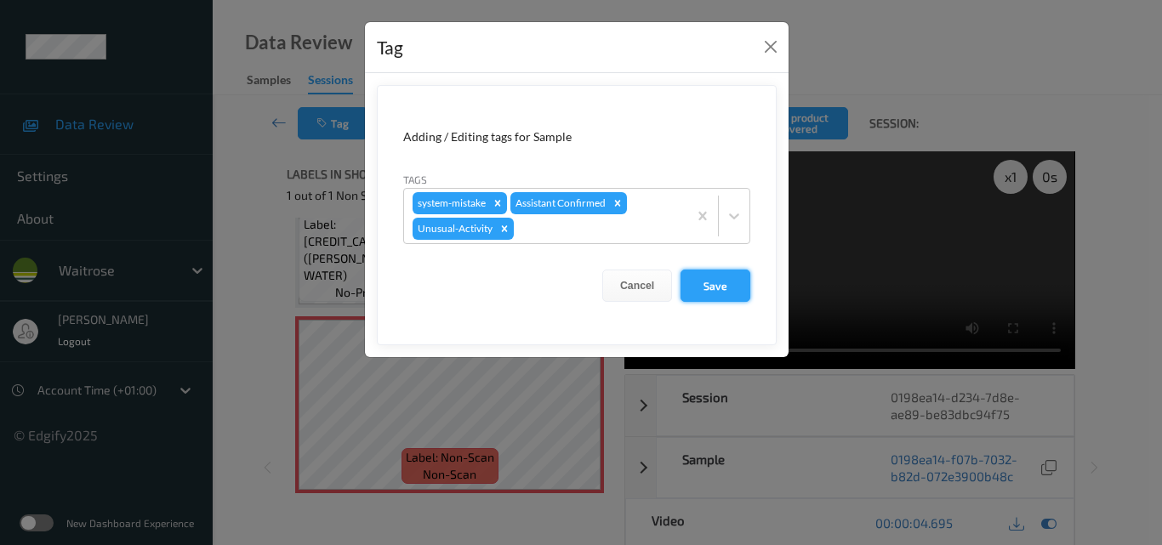
click at [710, 287] on button "Save" at bounding box center [715, 286] width 70 height 32
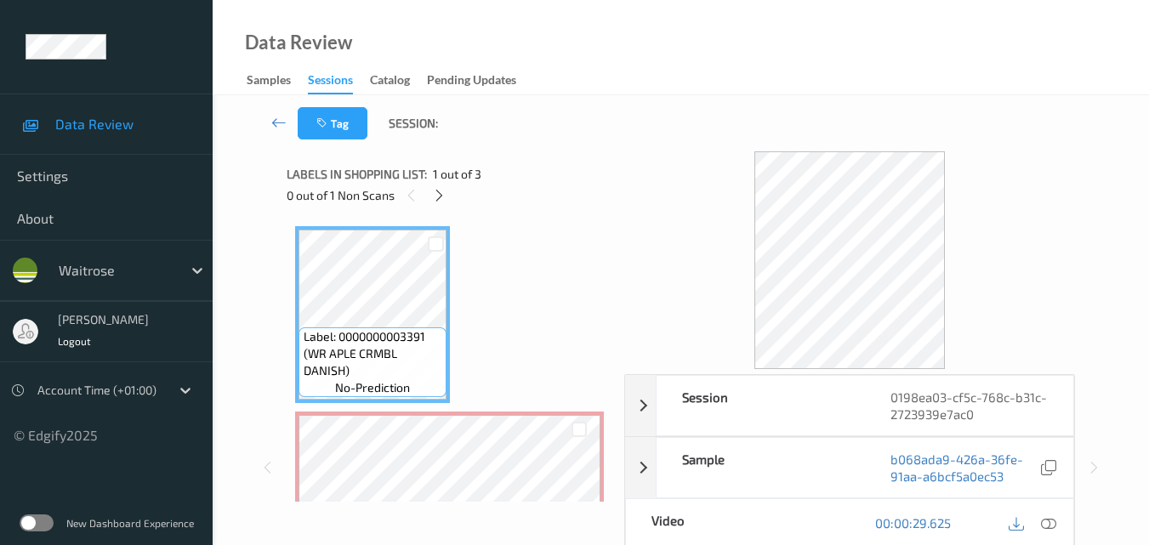
click at [652, 39] on div "Data Review Samples Sessions Catalog Pending Updates" at bounding box center [681, 47] width 936 height 95
click at [441, 196] on icon at bounding box center [439, 195] width 14 height 15
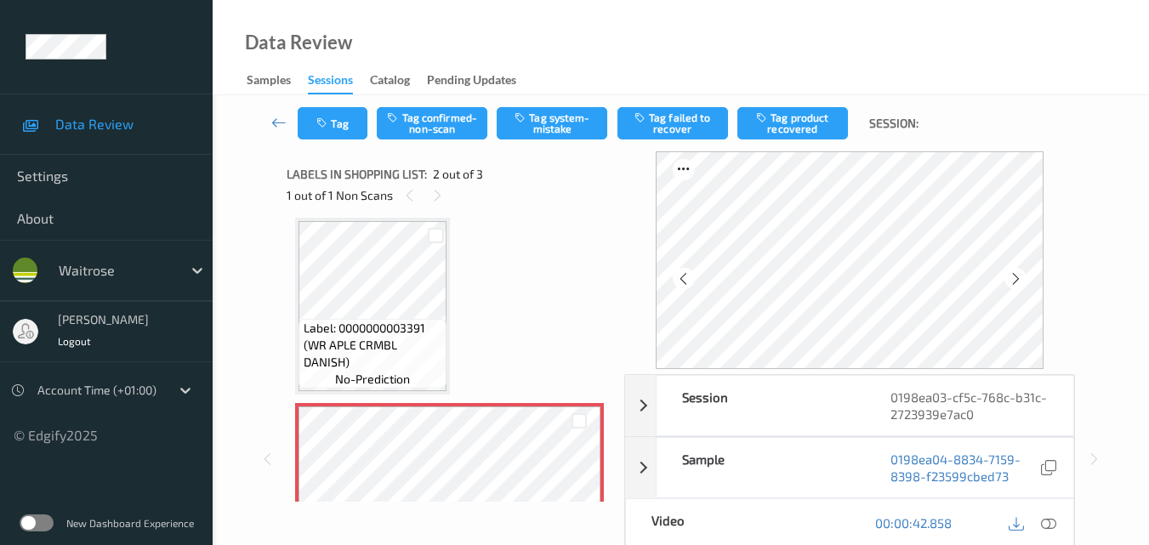
scroll to position [94, 0]
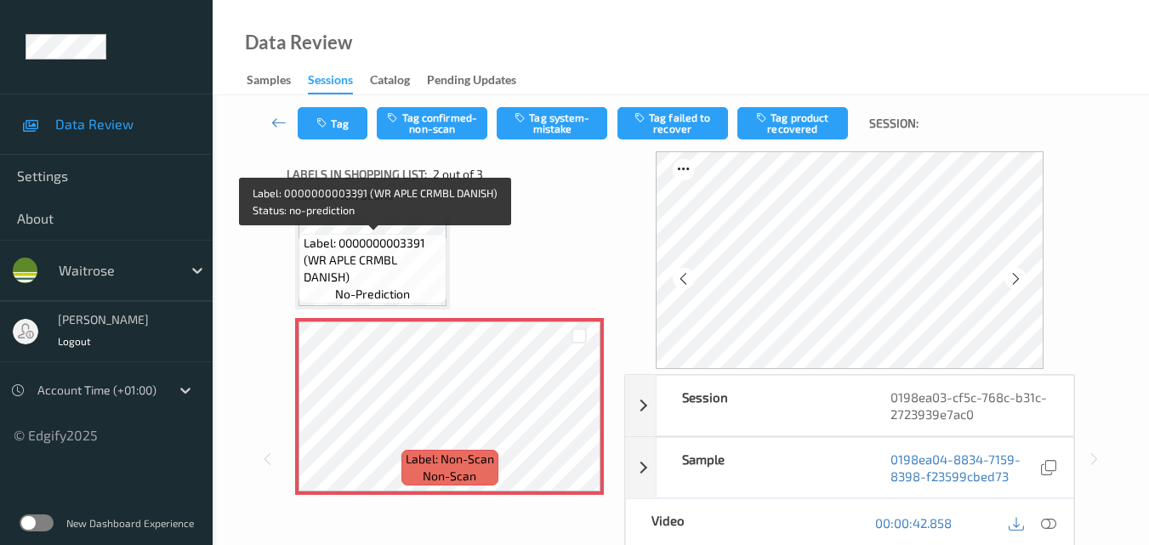
click at [403, 271] on span "Label: 0000000003391 (WR APLE CRMBL DANISH)" at bounding box center [373, 260] width 139 height 51
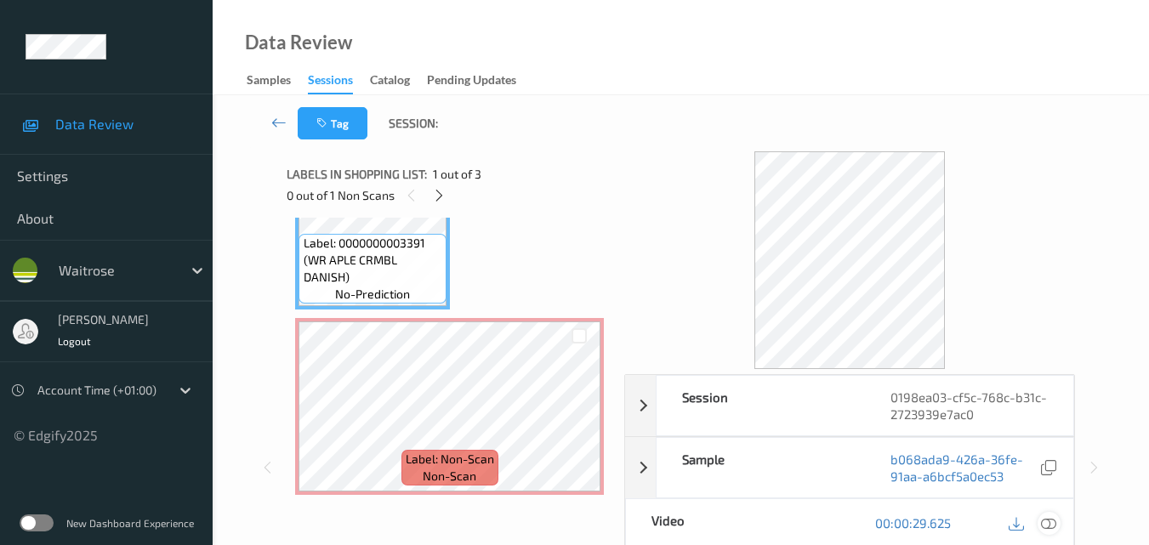
click at [1049, 521] on icon at bounding box center [1048, 522] width 15 height 15
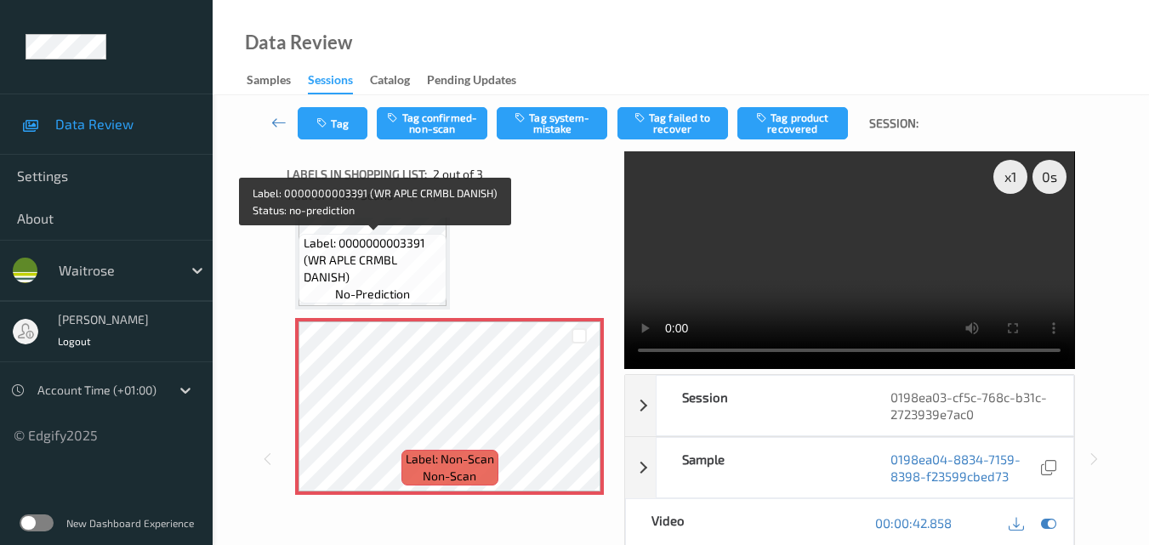
click at [407, 267] on span "Label: 0000000003391 (WR APLE CRMBL DANISH)" at bounding box center [373, 260] width 139 height 51
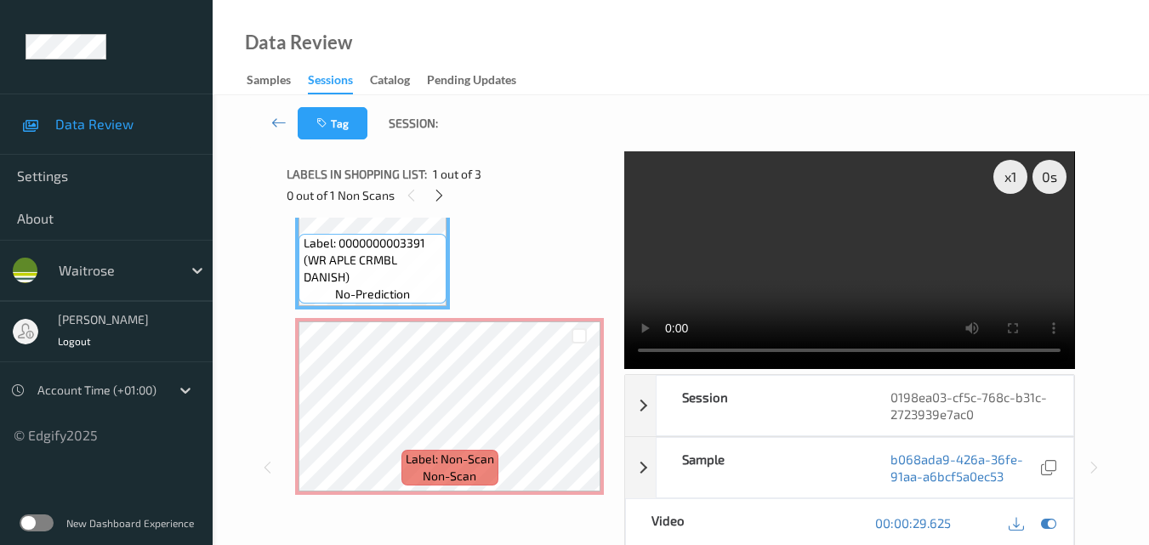
click at [888, 270] on video at bounding box center [849, 260] width 450 height 218
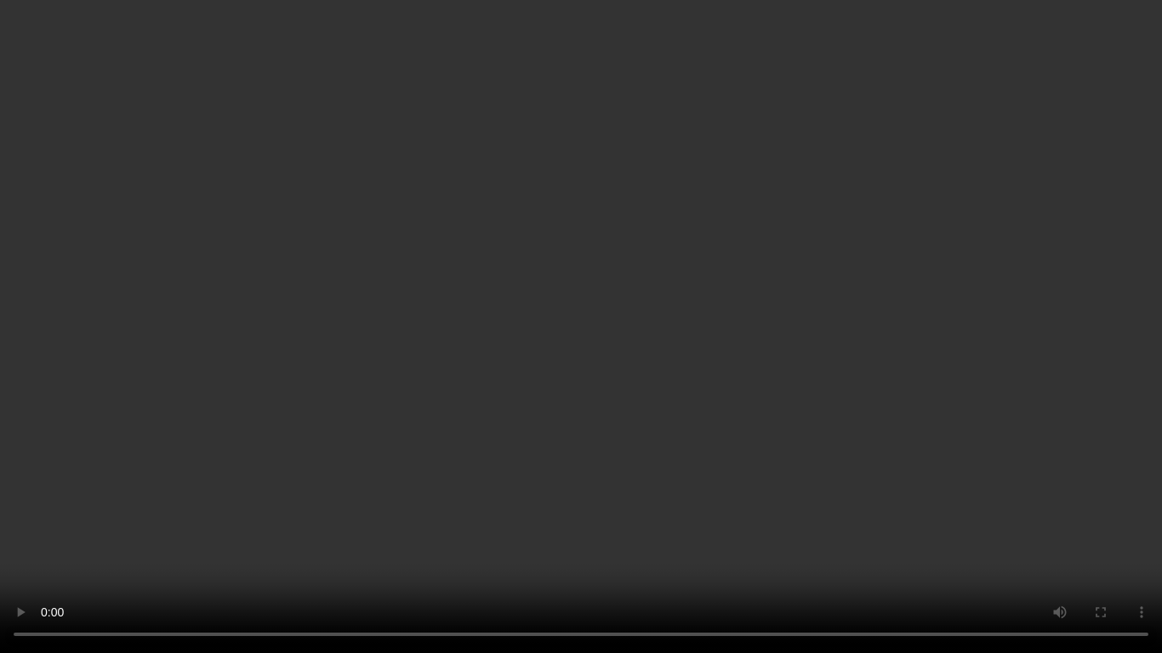
click at [787, 384] on video at bounding box center [581, 326] width 1162 height 653
click at [862, 453] on video at bounding box center [581, 326] width 1162 height 653
click at [895, 443] on video at bounding box center [581, 326] width 1162 height 653
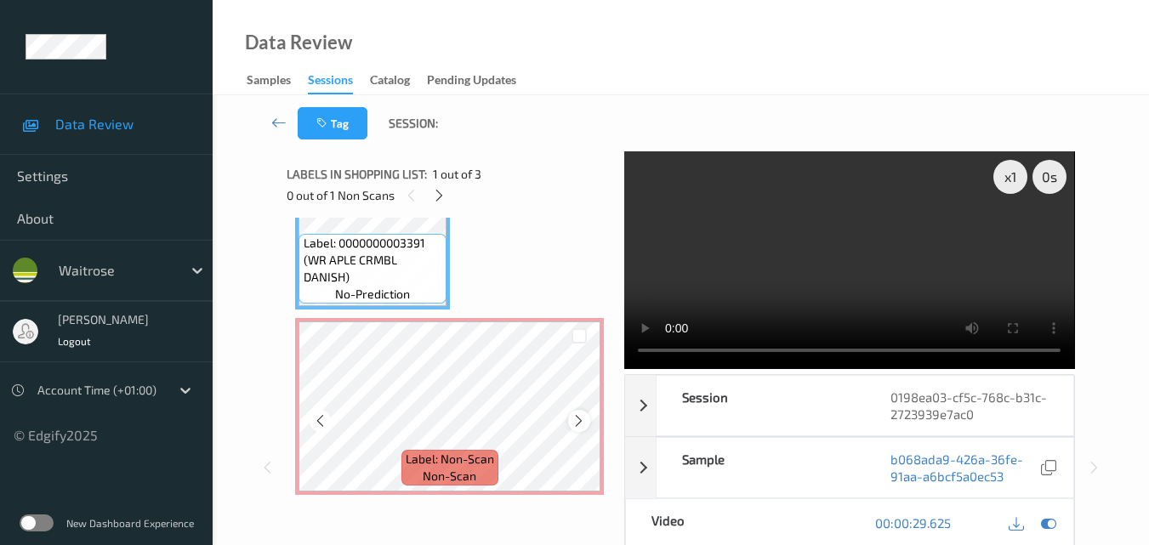
click at [581, 418] on icon at bounding box center [579, 420] width 14 height 15
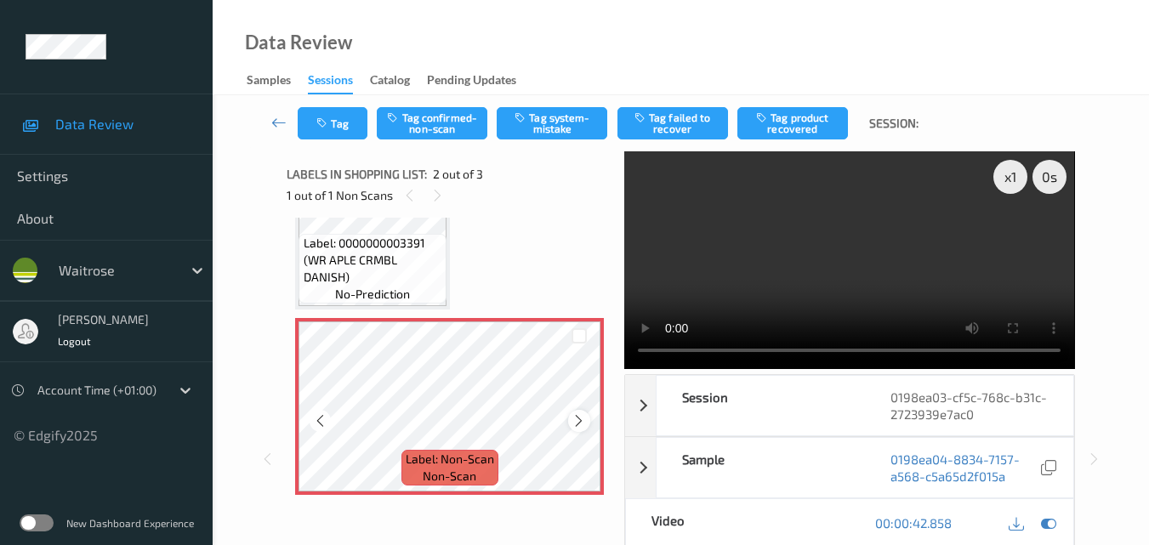
click at [580, 417] on icon at bounding box center [579, 420] width 14 height 15
click at [870, 236] on video at bounding box center [849, 260] width 450 height 218
click at [828, 266] on video at bounding box center [849, 260] width 450 height 218
click at [555, 125] on button "Tag system-mistake" at bounding box center [552, 123] width 111 height 32
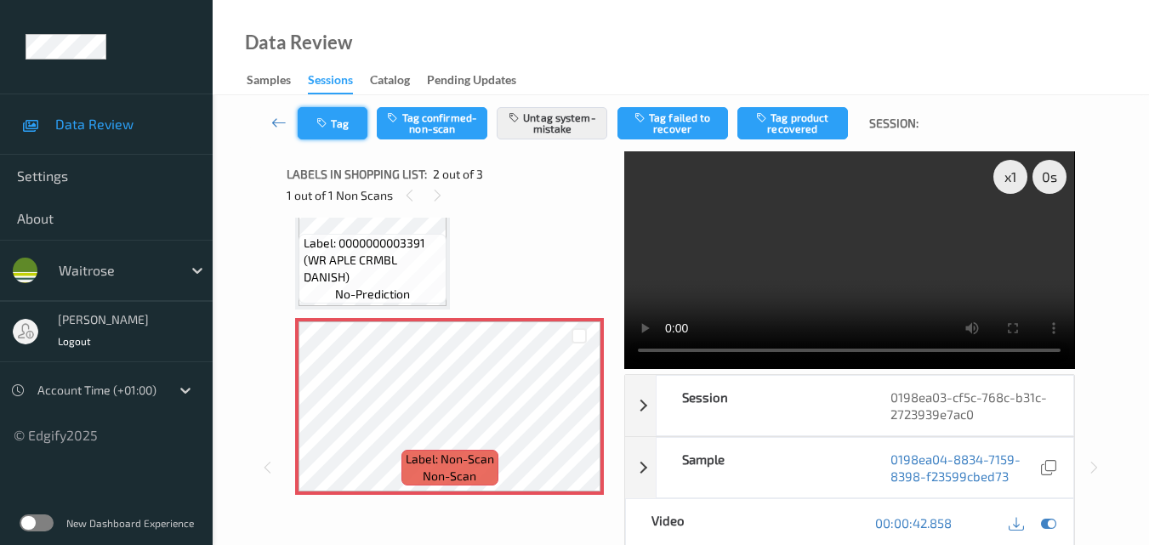
click at [333, 128] on button "Tag" at bounding box center [333, 123] width 70 height 32
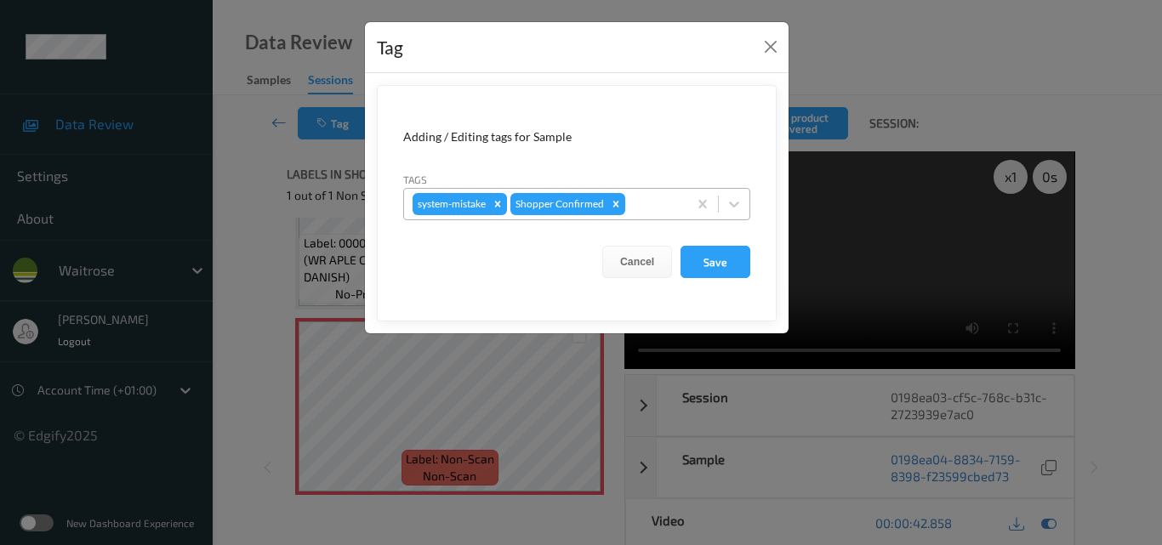
click at [645, 209] on div at bounding box center [654, 204] width 50 height 20
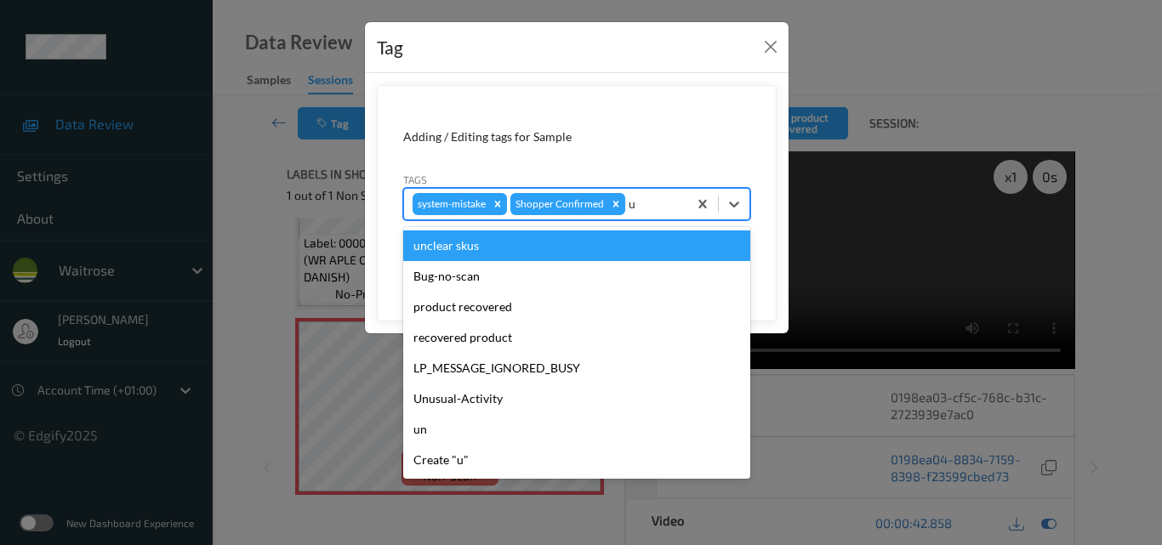
type input "un"
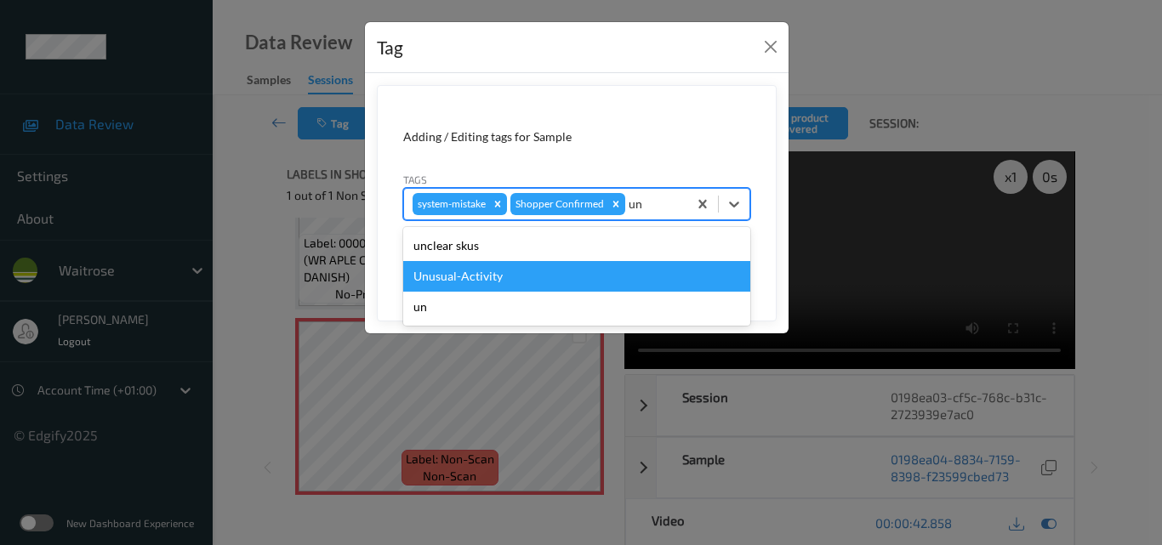
click at [607, 280] on div "Unusual-Activity" at bounding box center [576, 276] width 347 height 31
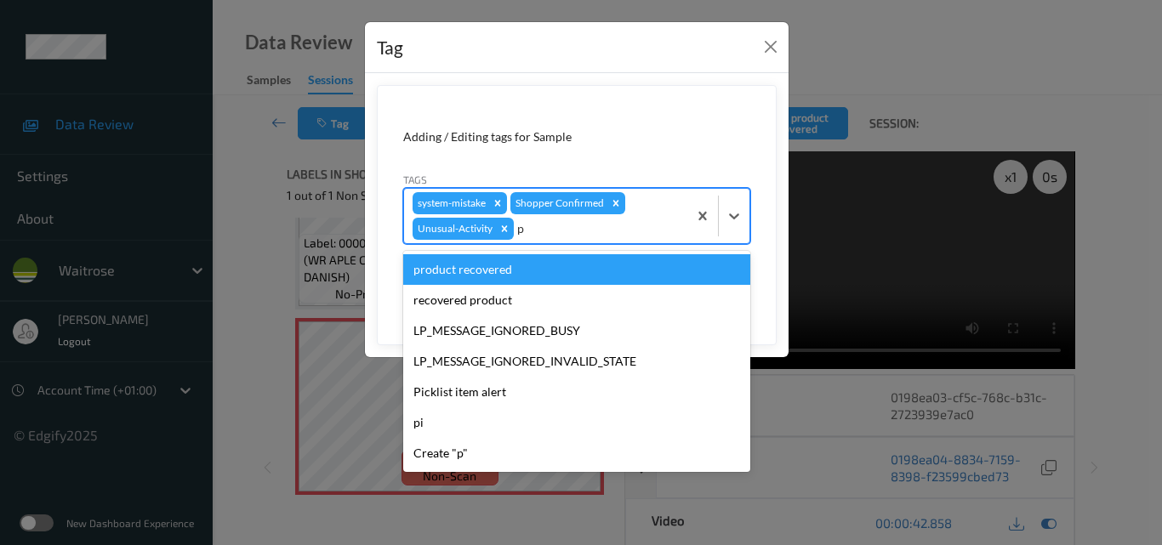
type input "pi"
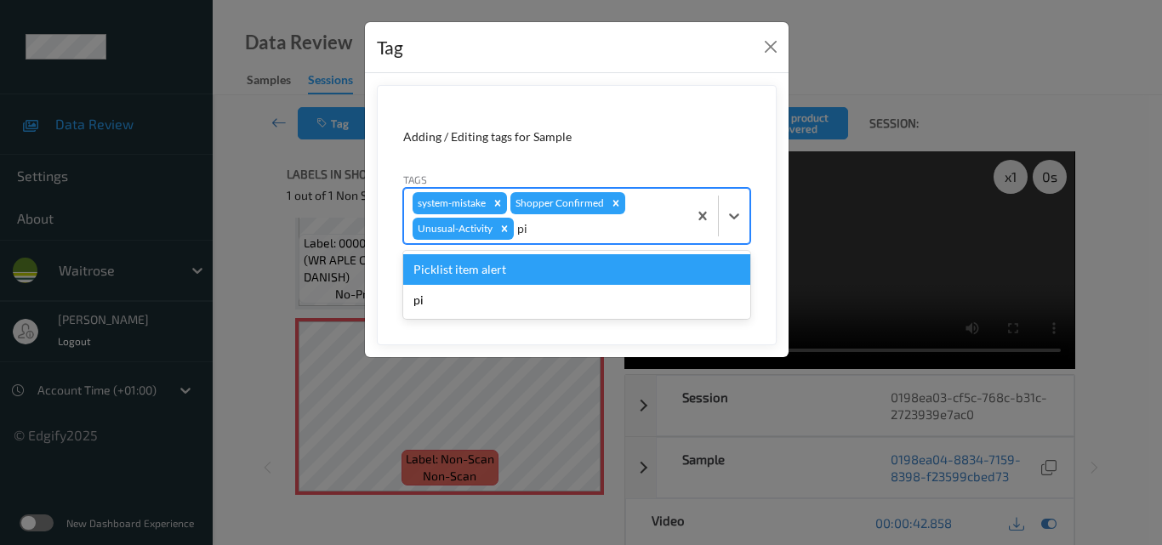
click at [558, 276] on div "Picklist item alert" at bounding box center [576, 269] width 347 height 31
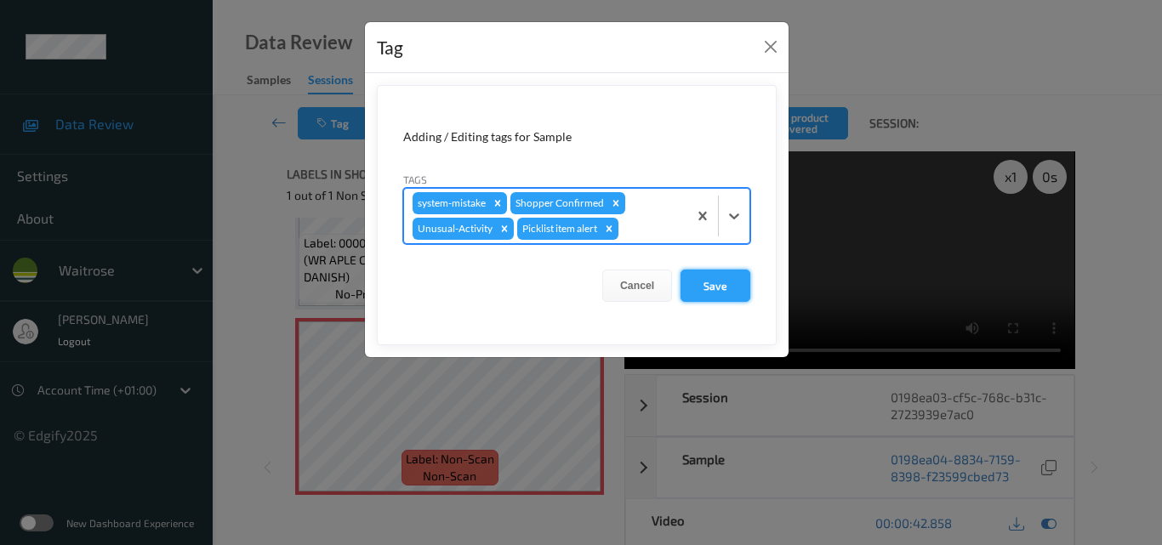
click at [724, 282] on button "Save" at bounding box center [715, 286] width 70 height 32
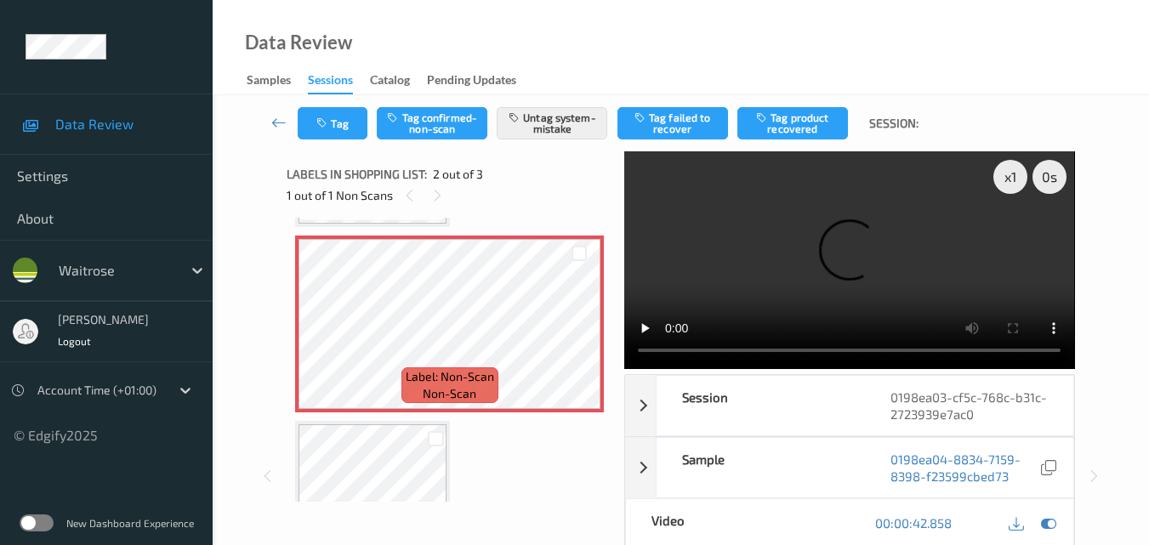
scroll to position [264, 0]
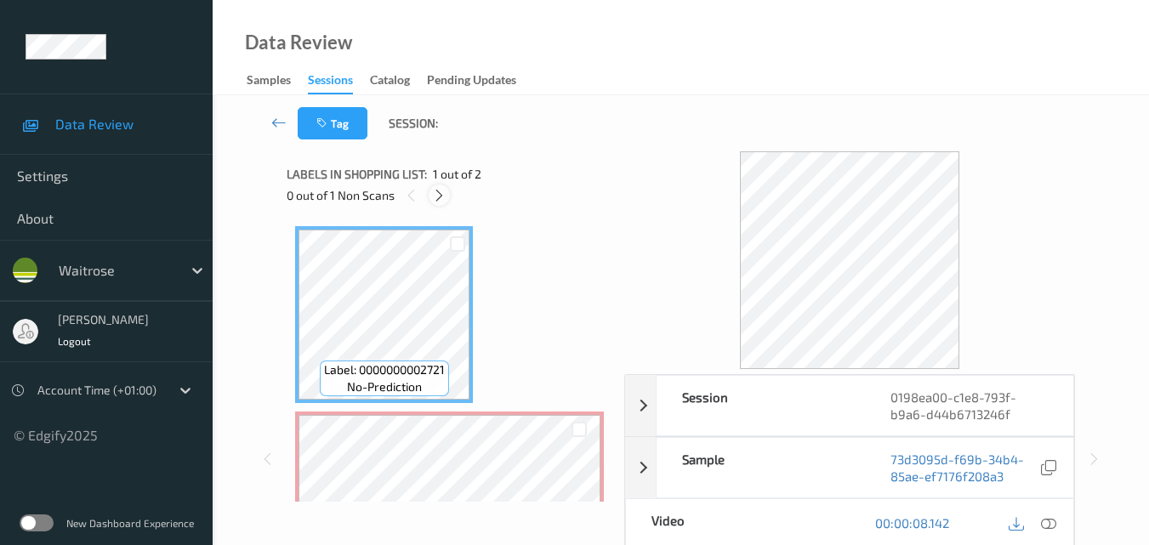
click at [441, 196] on icon at bounding box center [439, 195] width 14 height 15
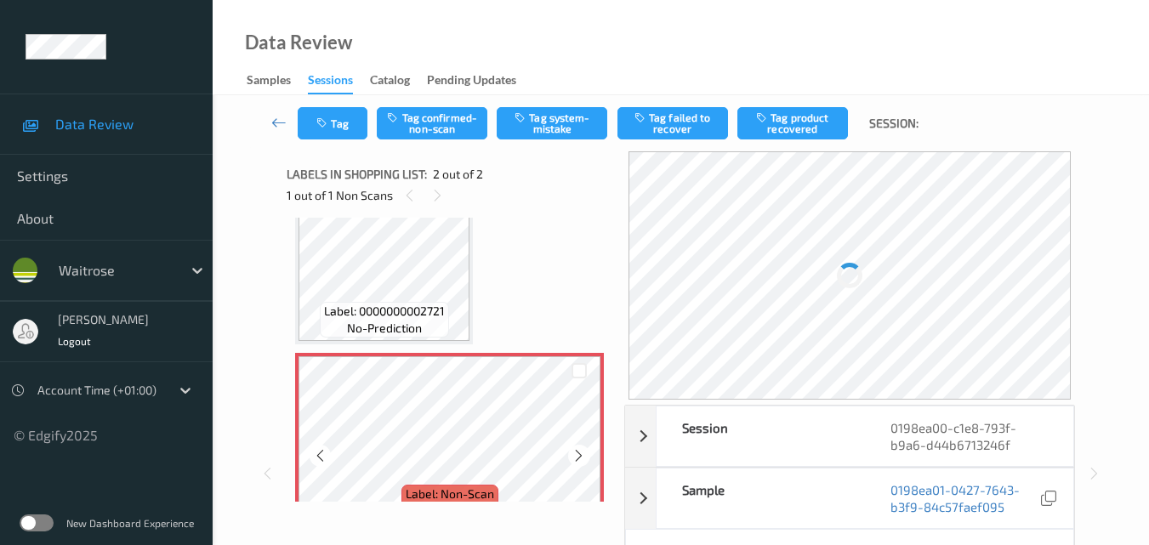
scroll to position [94, 0]
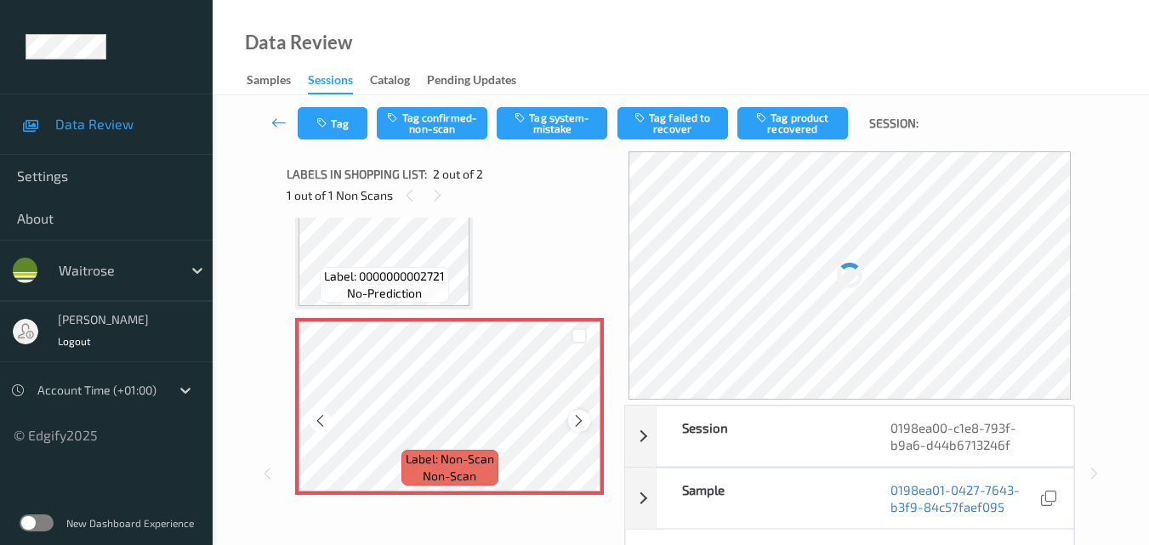
click at [583, 426] on icon at bounding box center [579, 420] width 14 height 15
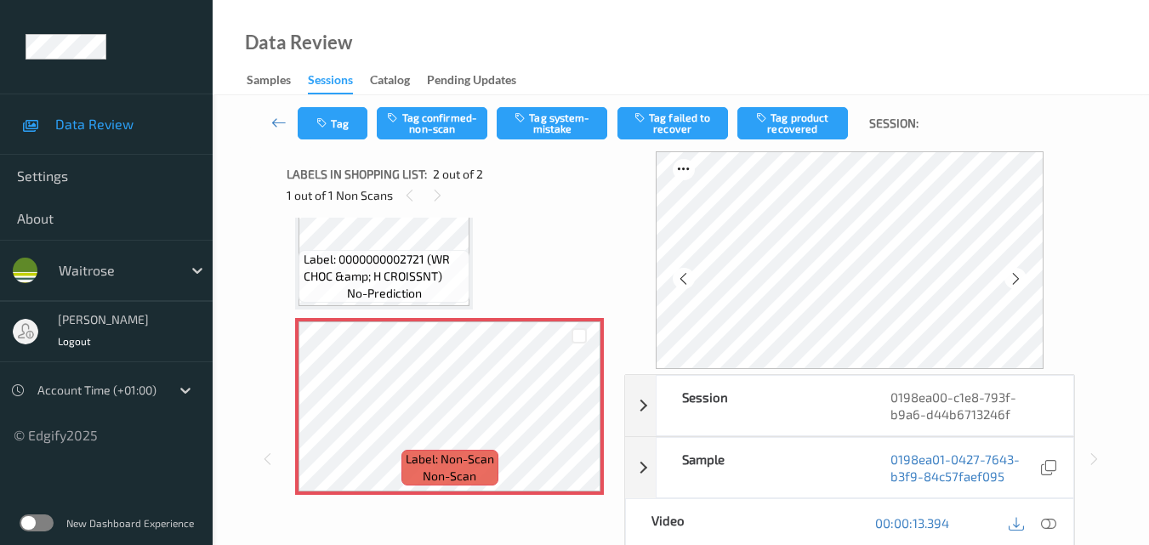
scroll to position [77, 0]
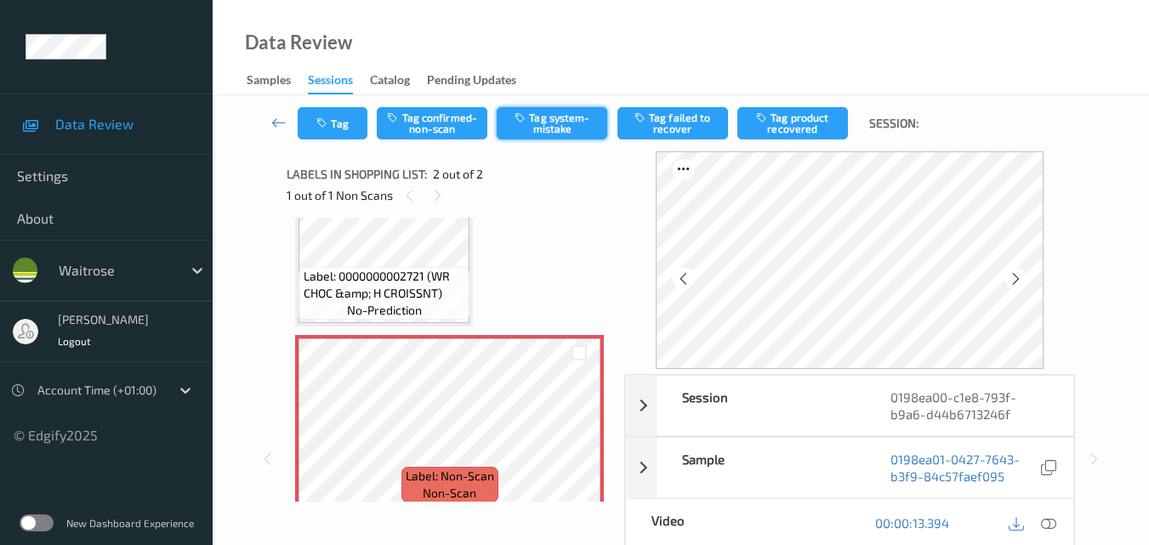
click at [581, 136] on button "Tag system-mistake" at bounding box center [552, 123] width 111 height 32
click at [548, 124] on button "Tag system-mistake" at bounding box center [552, 123] width 111 height 32
click at [341, 129] on button "Tag" at bounding box center [333, 123] width 70 height 32
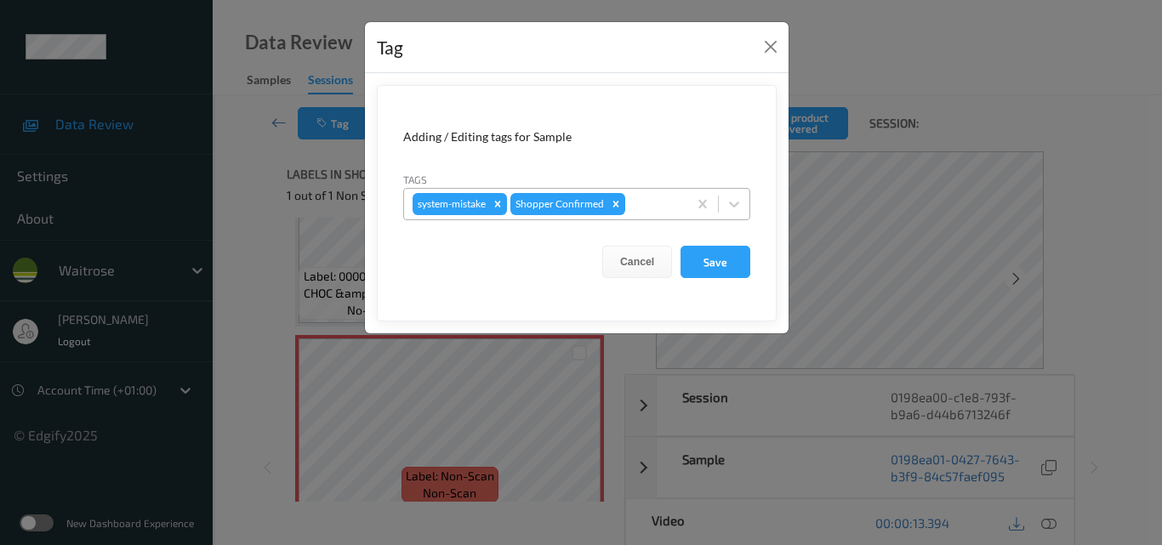
click at [640, 207] on div at bounding box center [654, 204] width 50 height 20
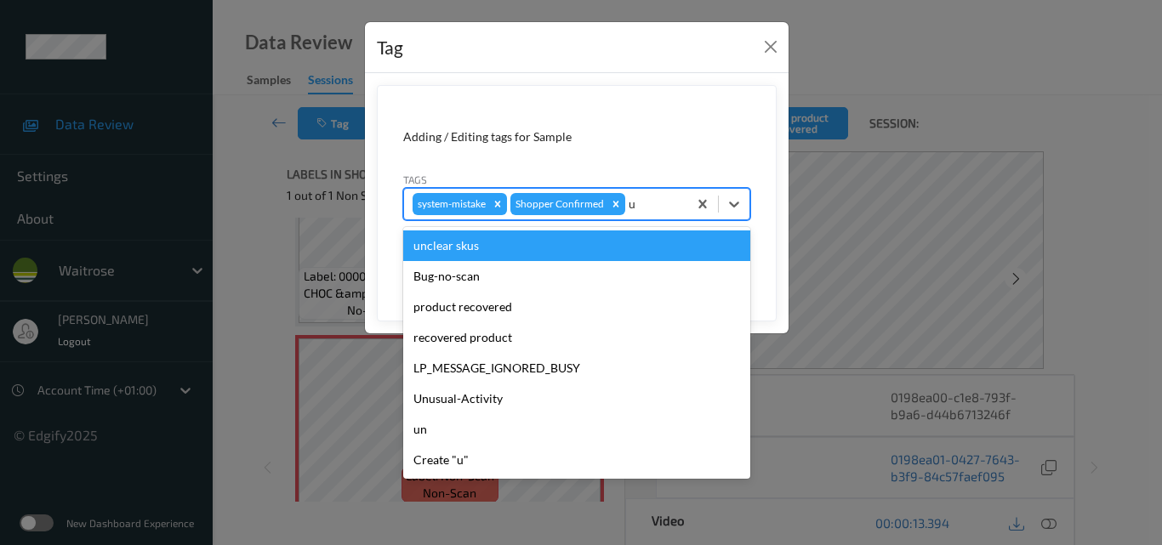
type input "un"
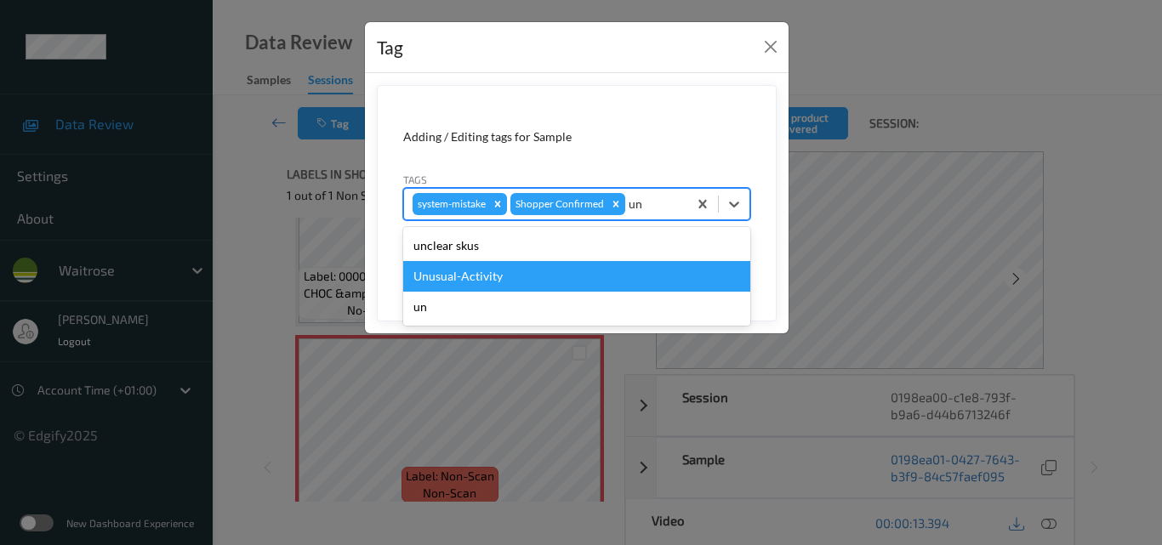
click at [566, 282] on div "Unusual-Activity" at bounding box center [576, 276] width 347 height 31
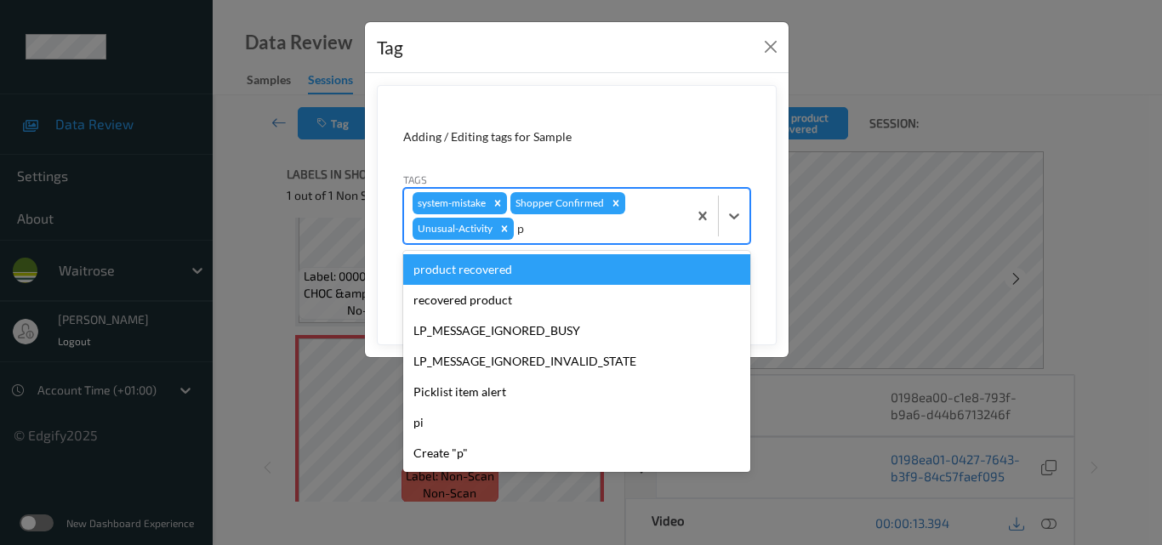
type input "pi"
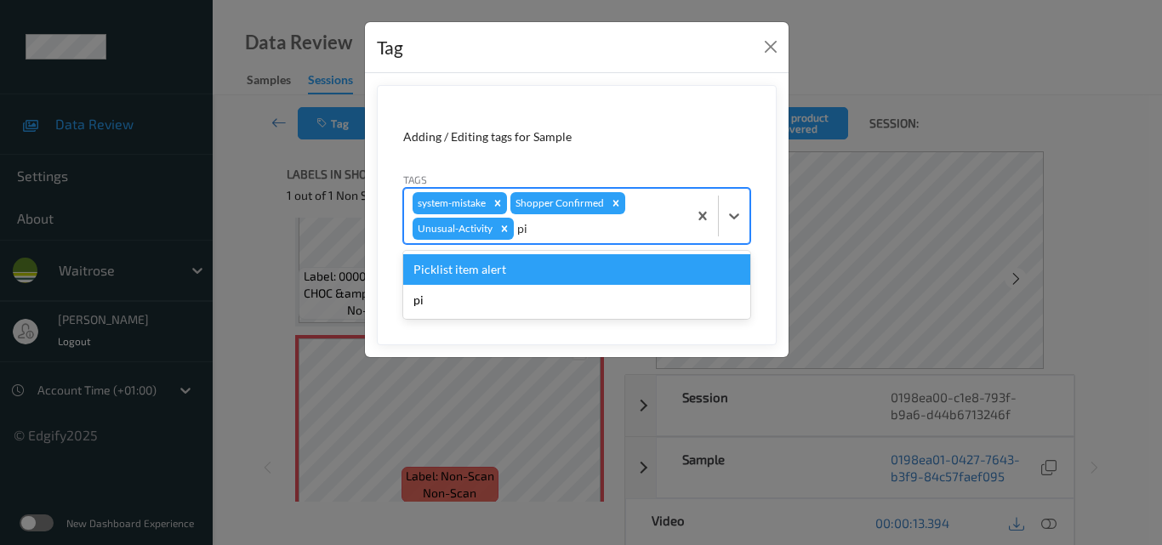
click at [517, 273] on div "Picklist item alert" at bounding box center [576, 269] width 347 height 31
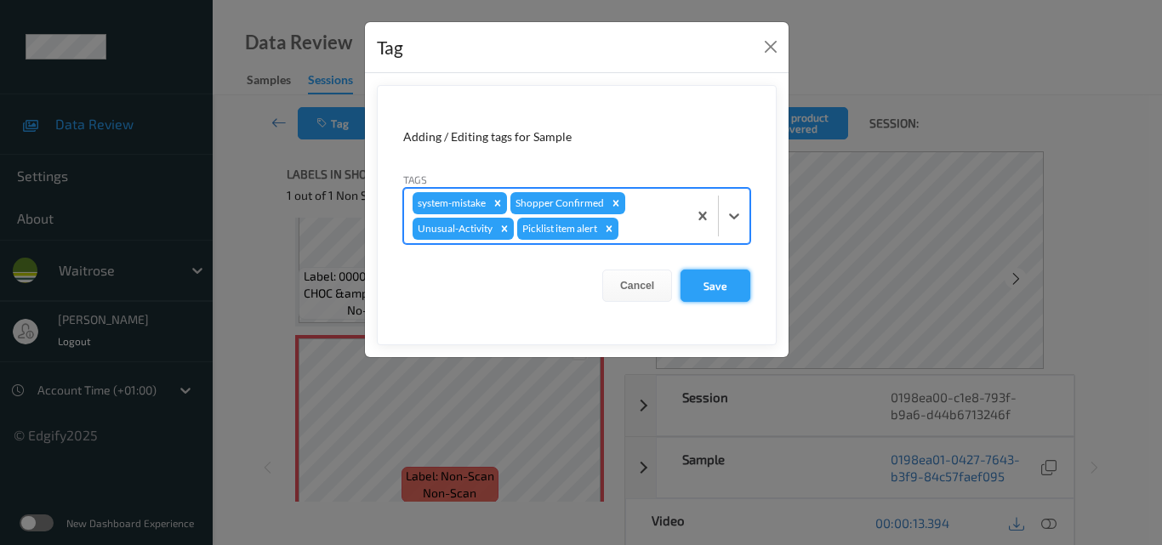
click at [725, 285] on button "Save" at bounding box center [715, 286] width 70 height 32
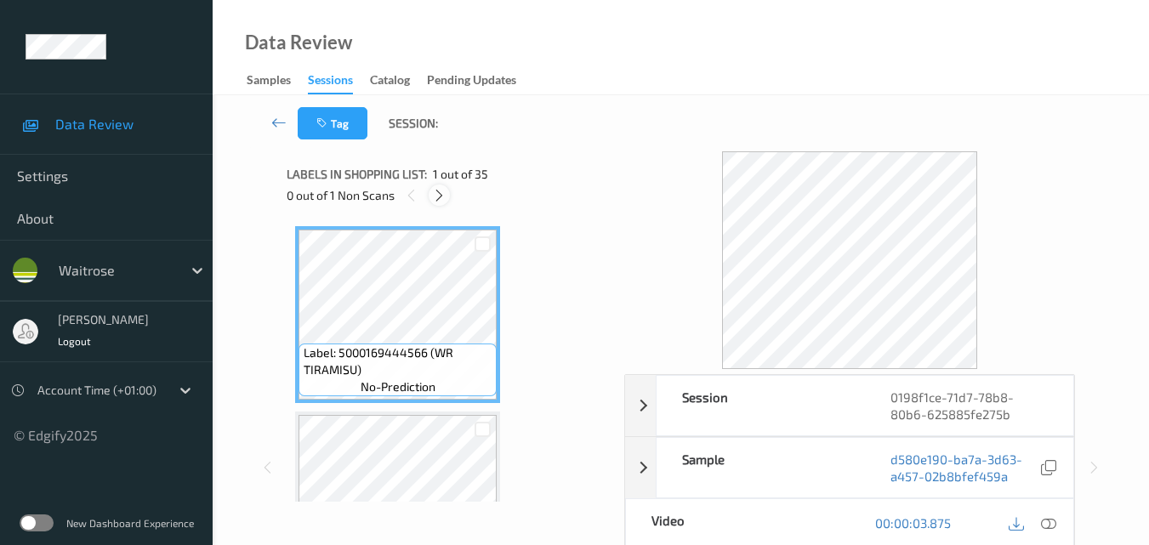
click at [435, 191] on icon at bounding box center [439, 195] width 14 height 15
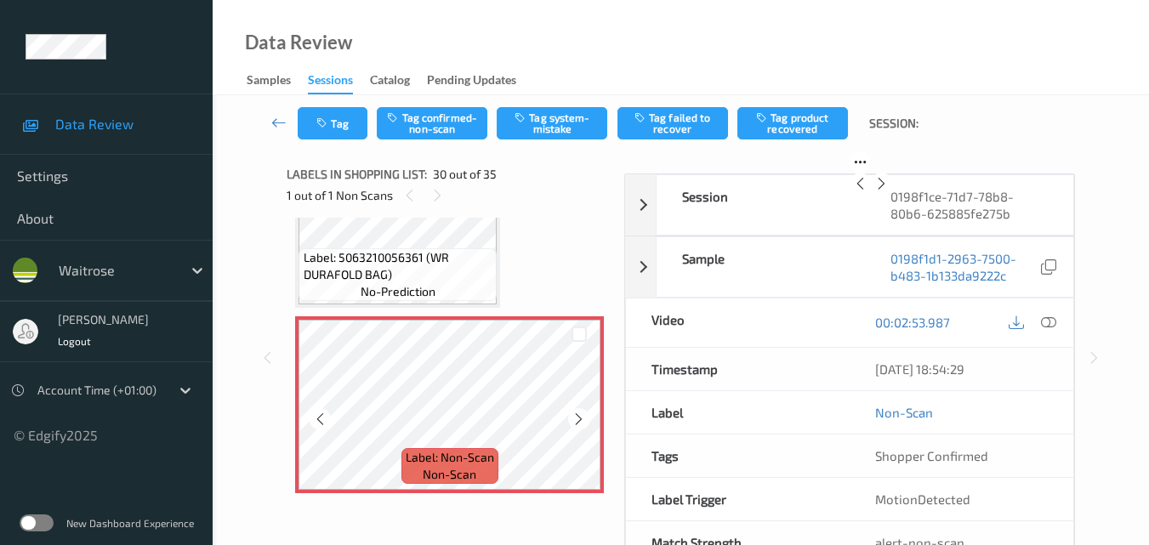
scroll to position [5285, 0]
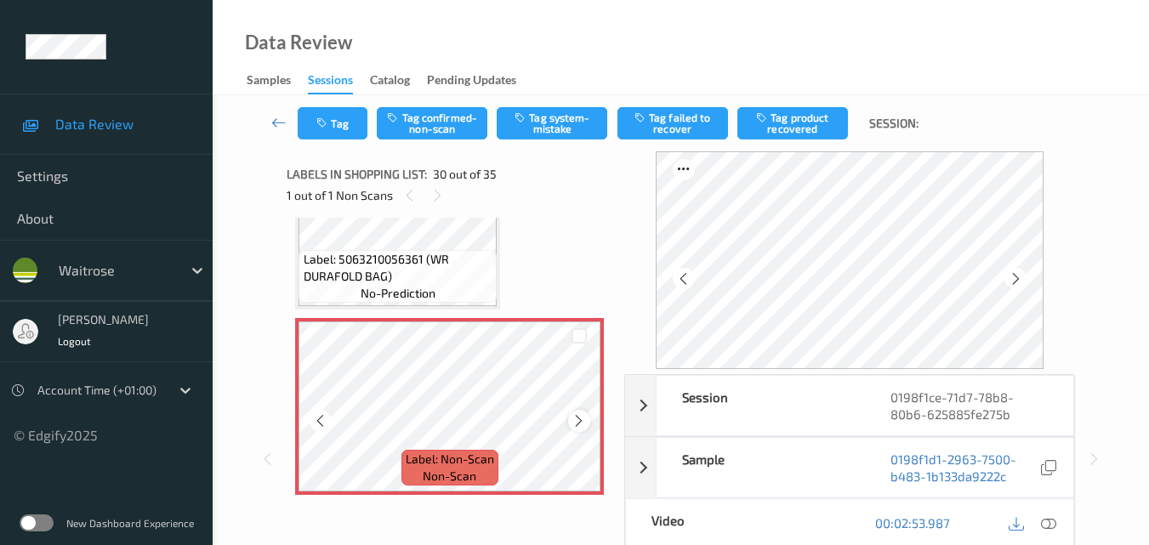
click at [582, 413] on icon at bounding box center [579, 420] width 14 height 15
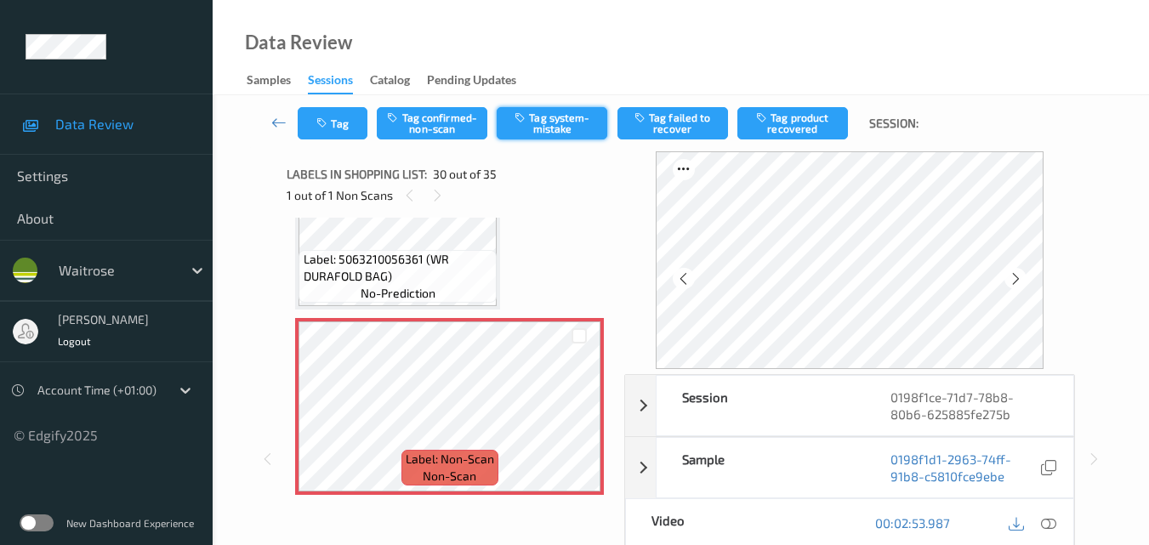
click at [574, 133] on button "Tag system-mistake" at bounding box center [552, 123] width 111 height 32
click at [336, 128] on button "Tag" at bounding box center [333, 123] width 70 height 32
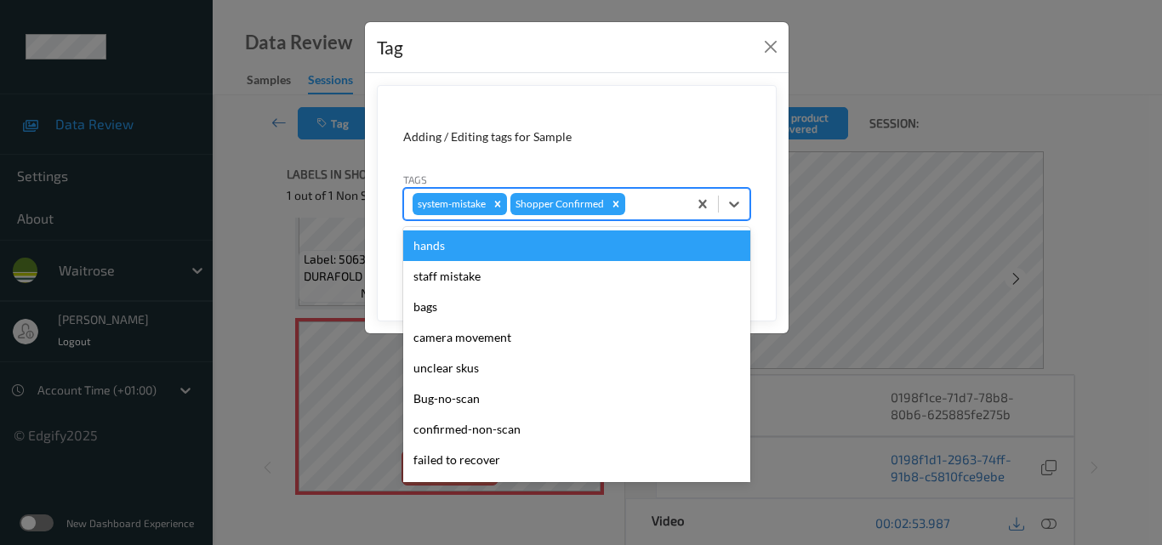
click at [650, 205] on div at bounding box center [654, 204] width 50 height 20
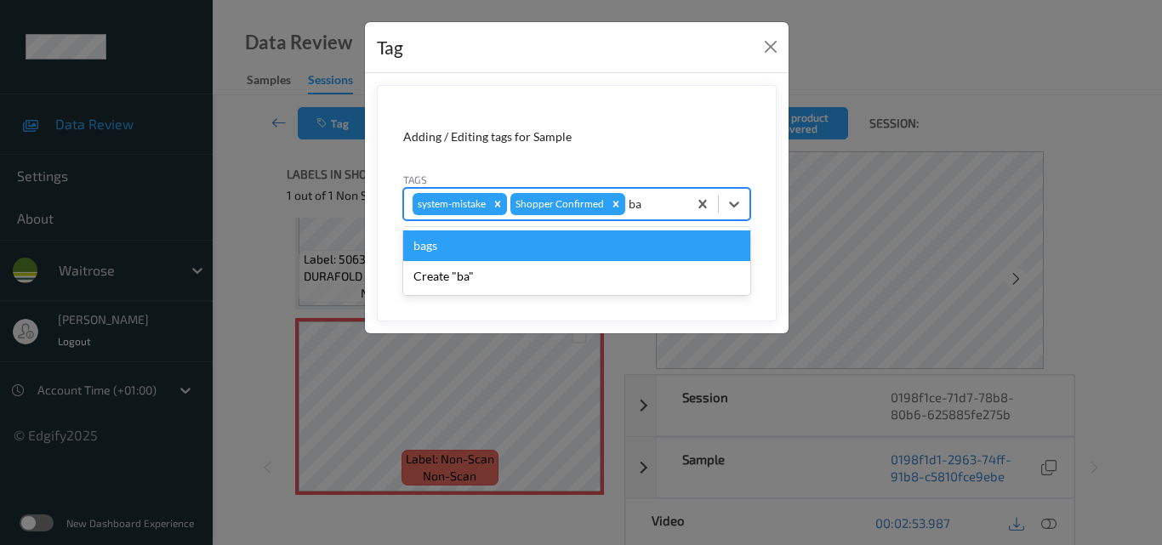
type input "bag"
click at [534, 242] on div "bags" at bounding box center [576, 246] width 347 height 31
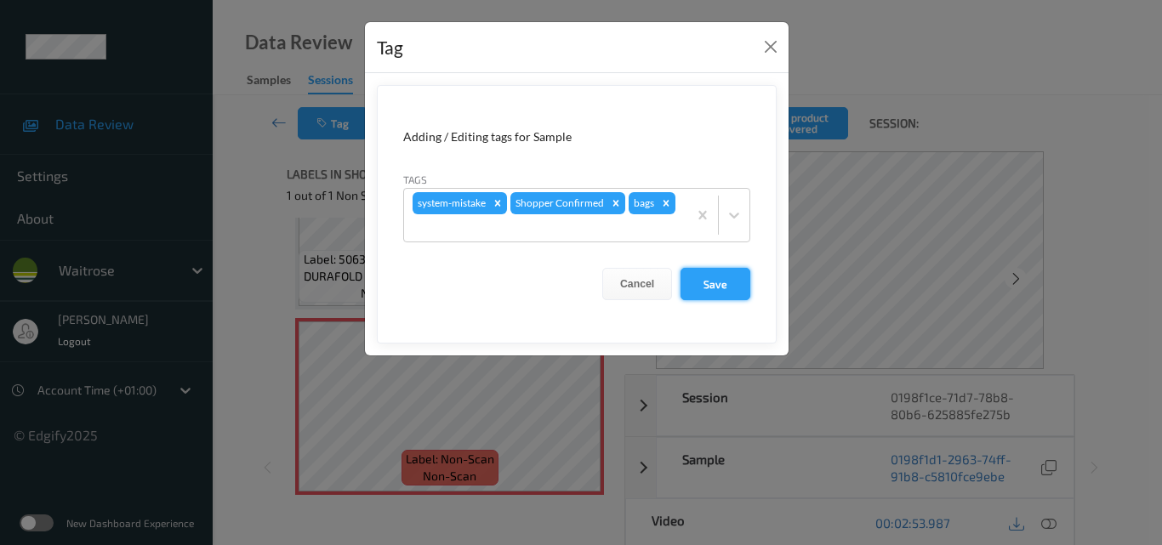
click at [722, 282] on button "Save" at bounding box center [715, 284] width 70 height 32
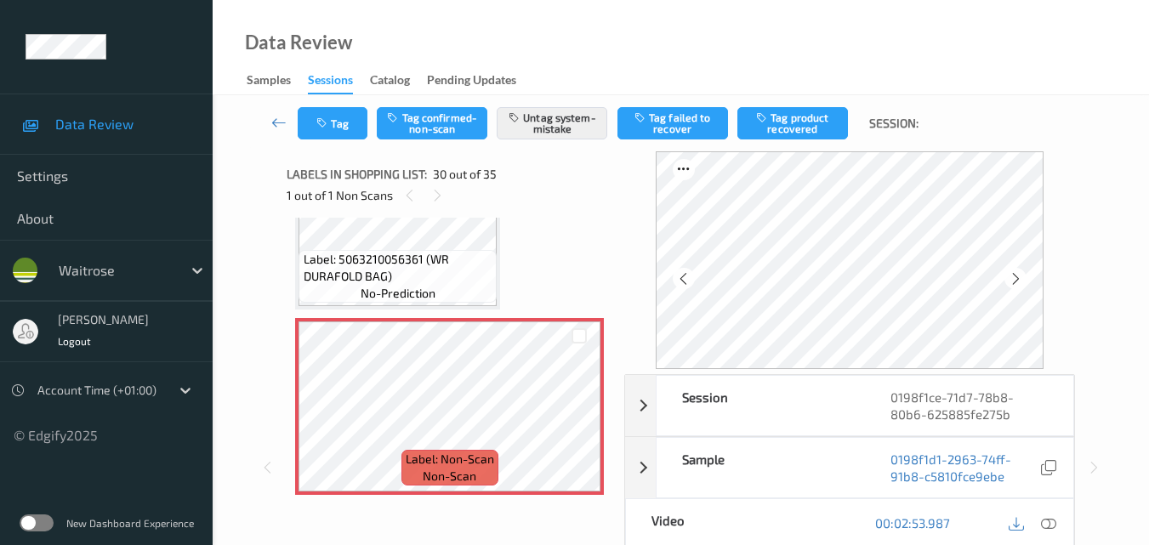
scroll to position [170, 0]
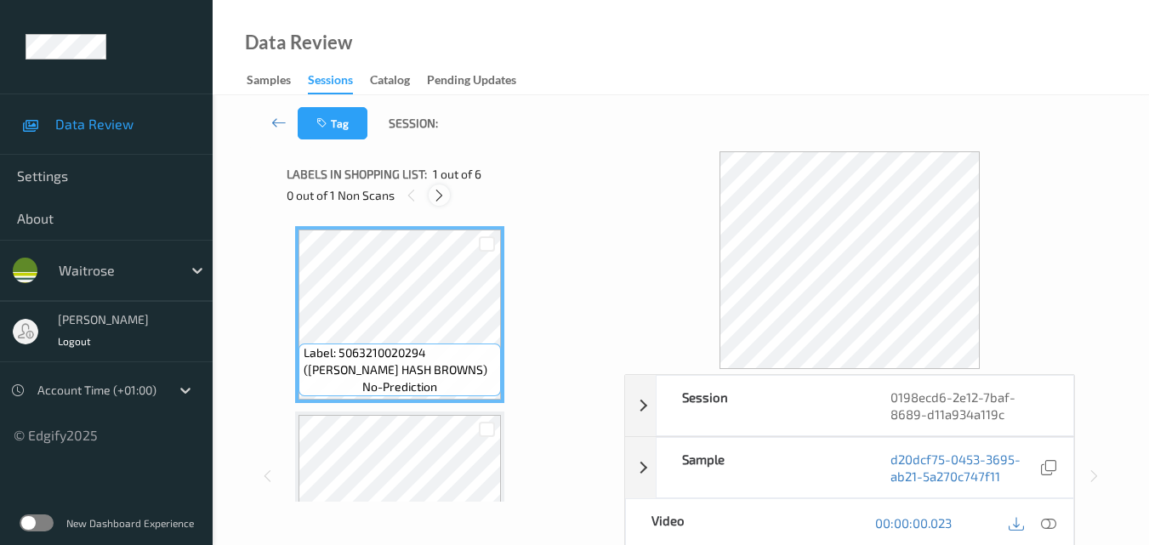
click at [442, 198] on icon at bounding box center [439, 195] width 14 height 15
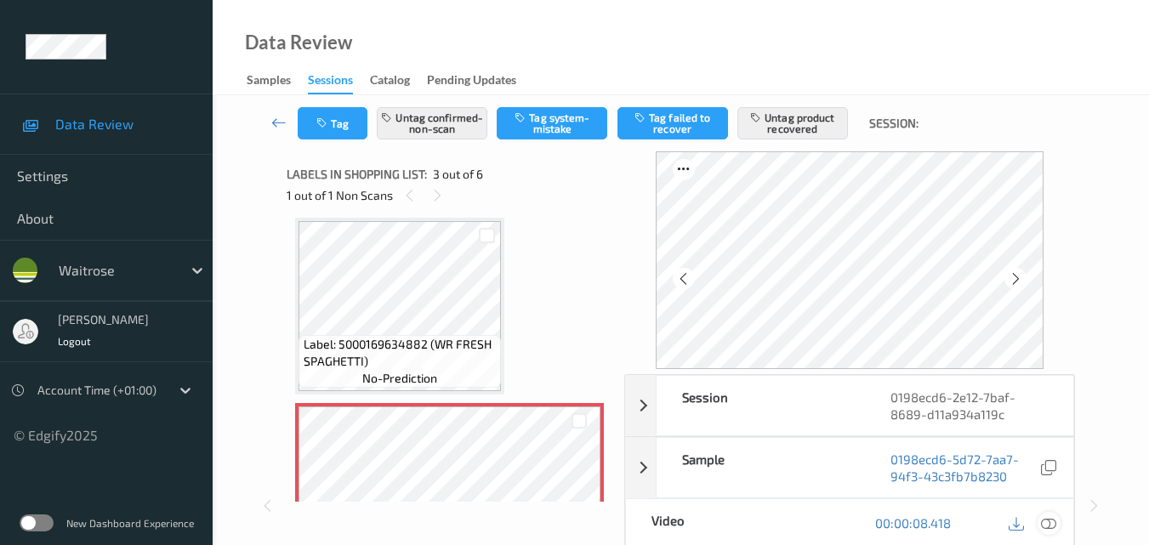
click at [1051, 528] on icon at bounding box center [1048, 522] width 15 height 15
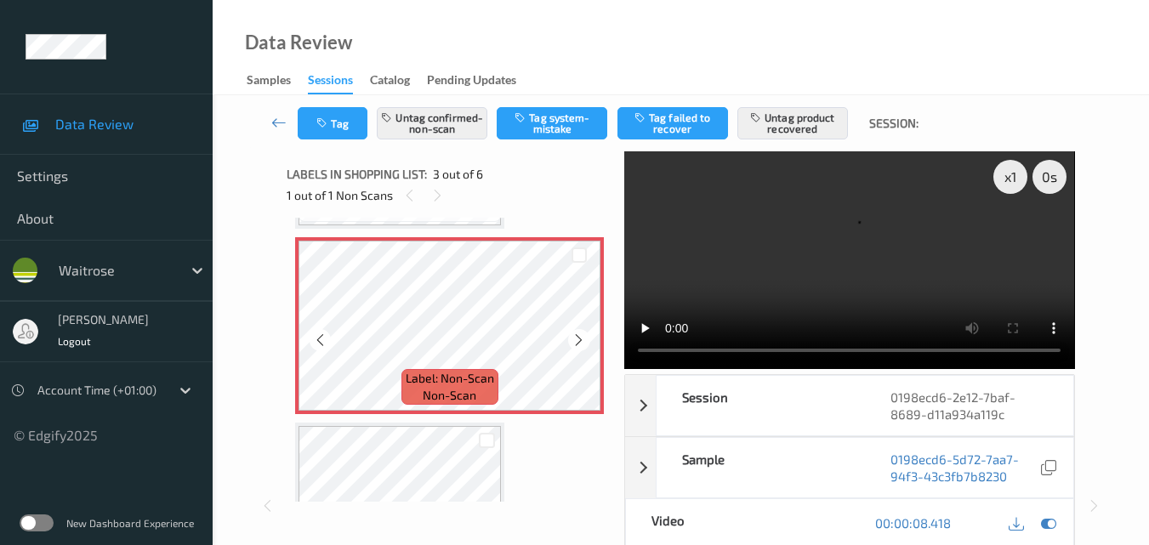
scroll to position [364, 0]
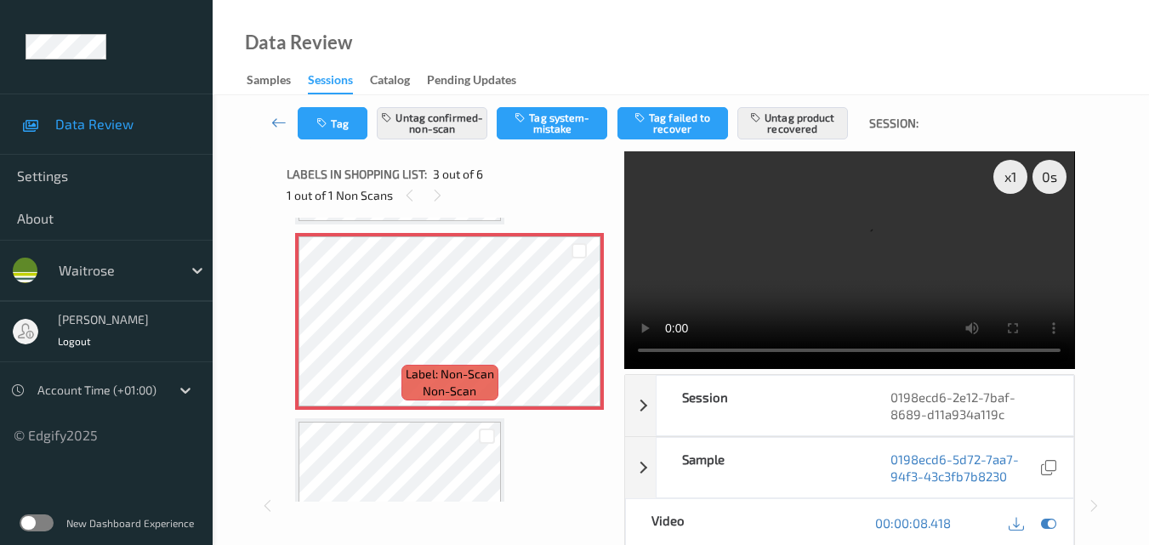
click at [734, 253] on video at bounding box center [849, 260] width 450 height 218
click at [868, 277] on video at bounding box center [849, 260] width 450 height 218
click at [777, 300] on video at bounding box center [849, 260] width 450 height 218
click at [879, 287] on video at bounding box center [849, 260] width 450 height 218
click at [902, 274] on video at bounding box center [849, 260] width 450 height 218
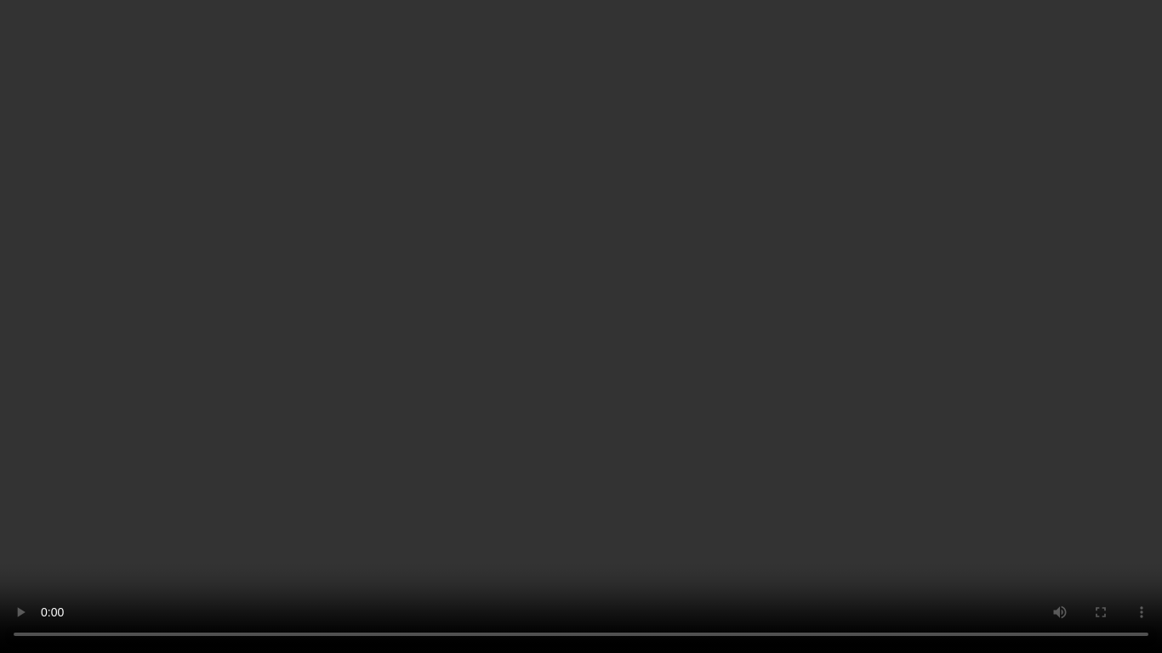
click at [823, 399] on video at bounding box center [581, 326] width 1162 height 653
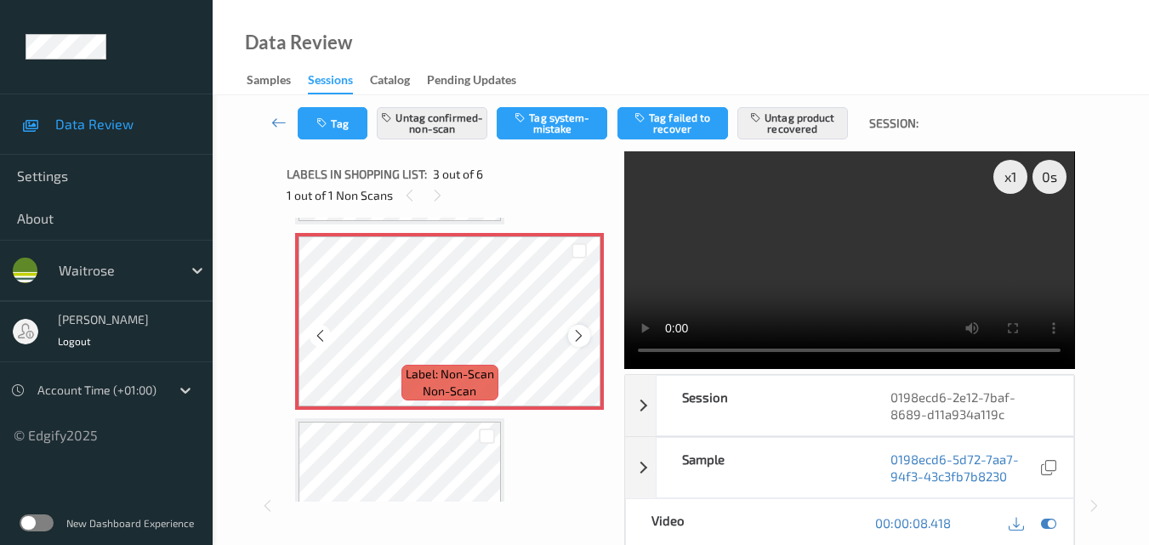
click at [578, 337] on icon at bounding box center [579, 335] width 14 height 15
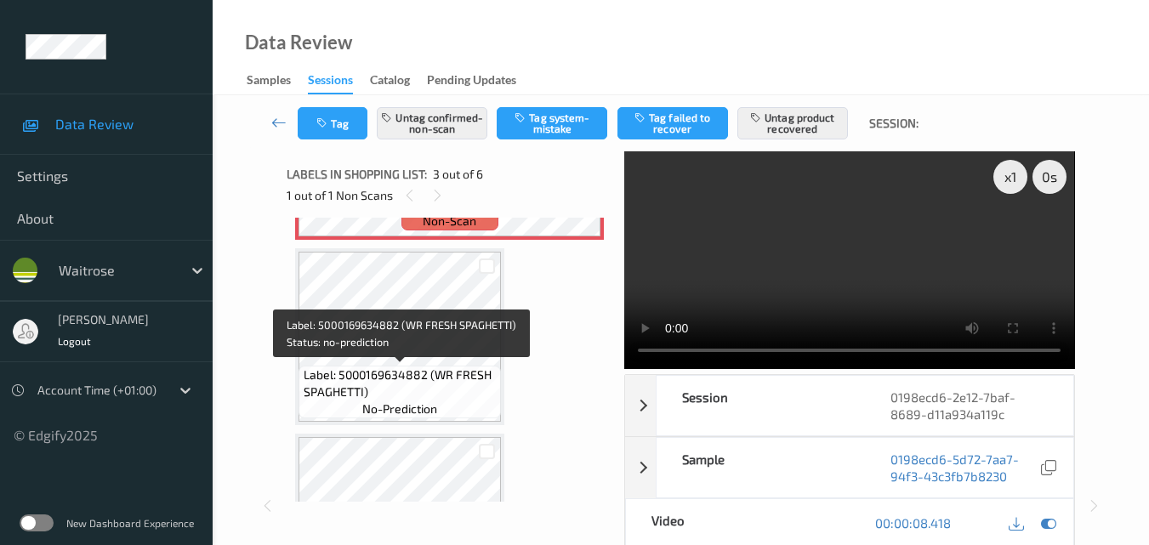
scroll to position [449, 0]
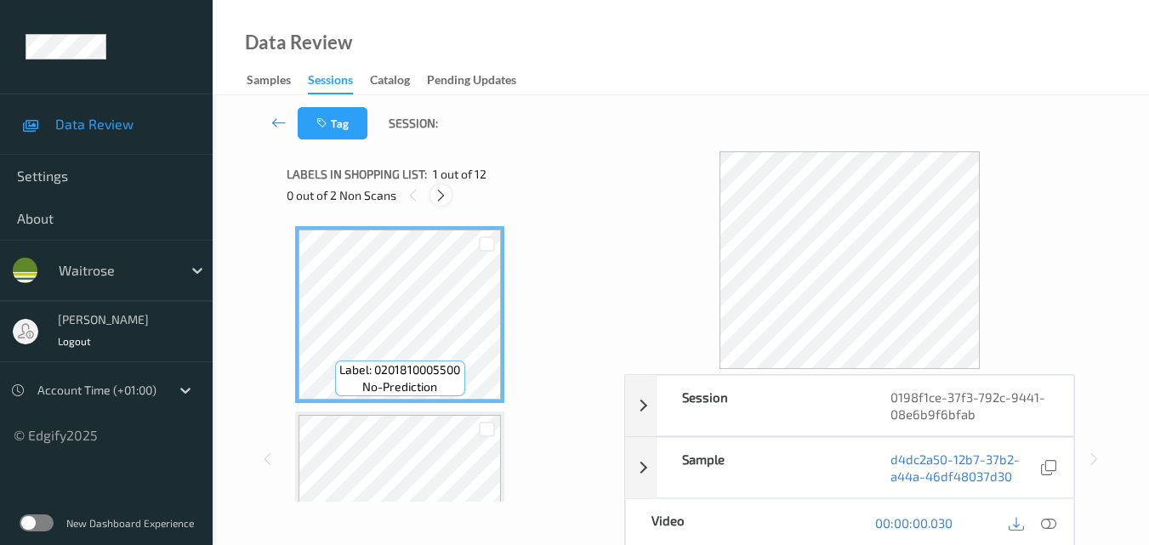
click at [443, 197] on icon at bounding box center [441, 195] width 14 height 15
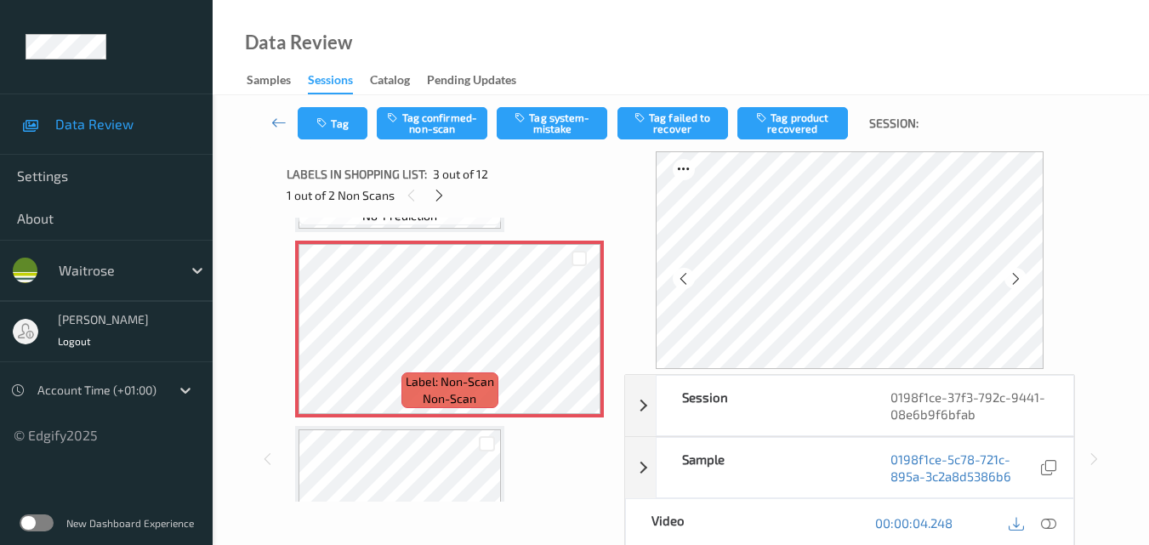
scroll to position [364, 0]
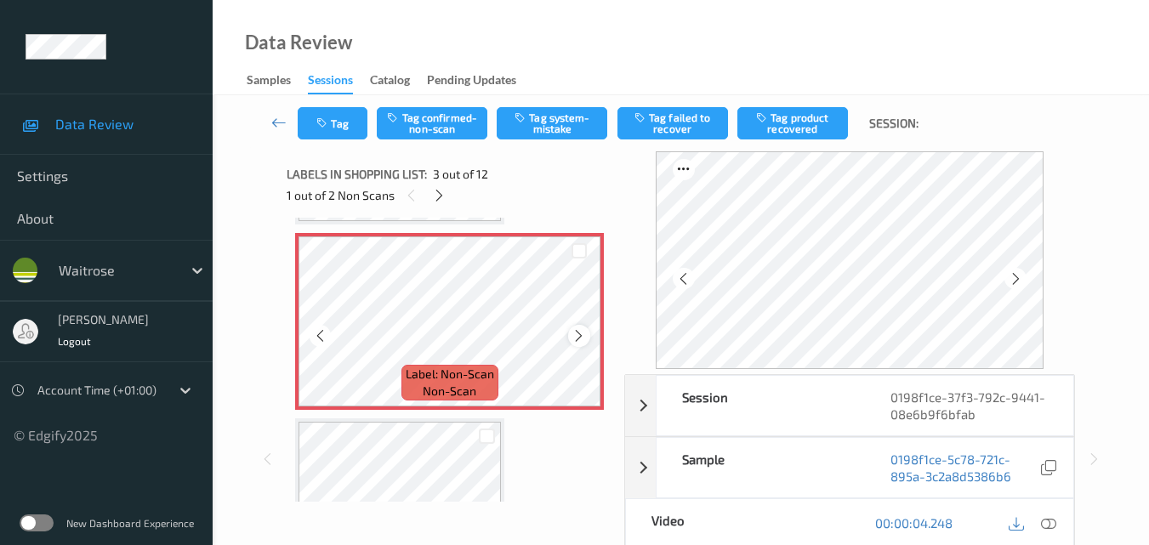
click at [576, 340] on icon at bounding box center [579, 335] width 14 height 15
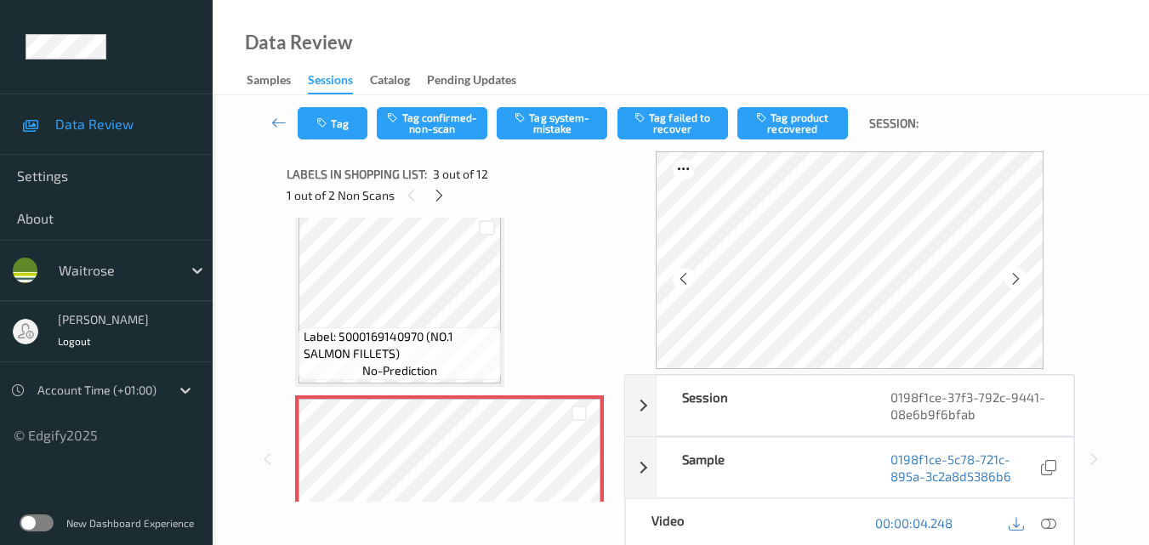
scroll to position [194, 0]
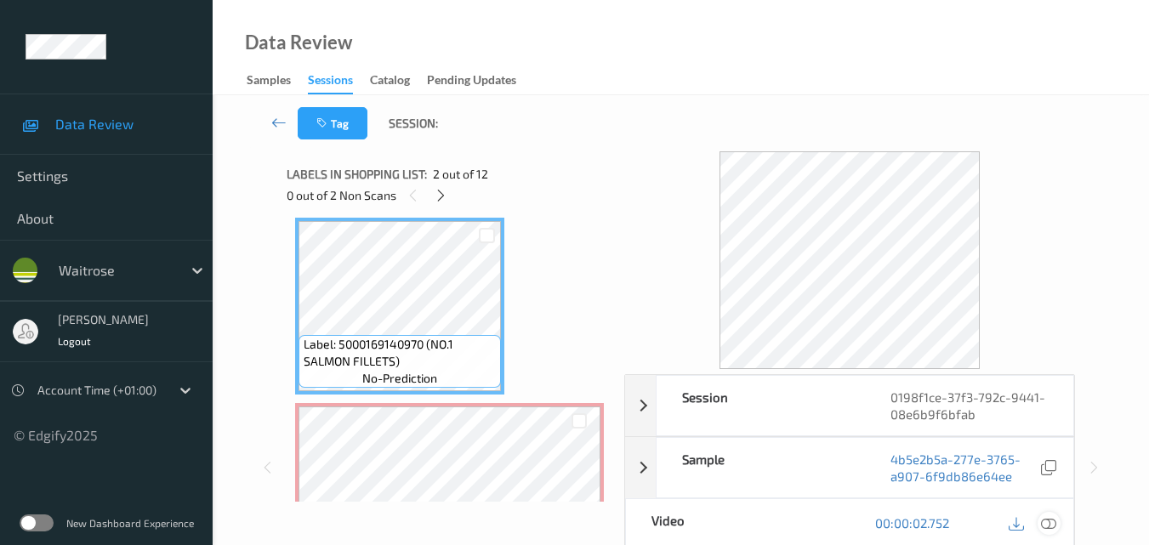
click at [1054, 522] on icon at bounding box center [1048, 522] width 15 height 15
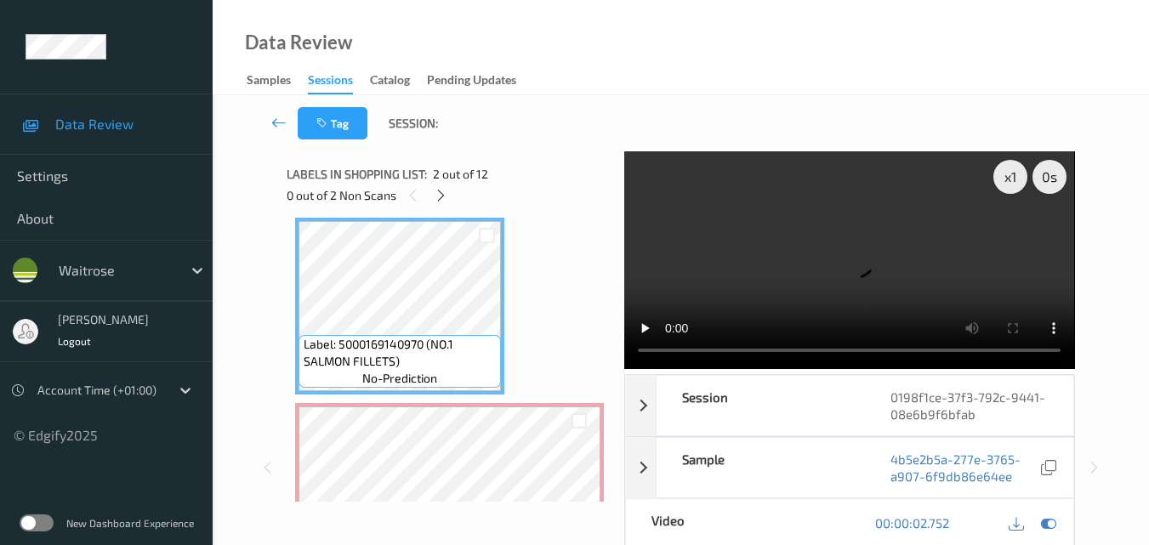
click at [848, 258] on video at bounding box center [849, 260] width 450 height 218
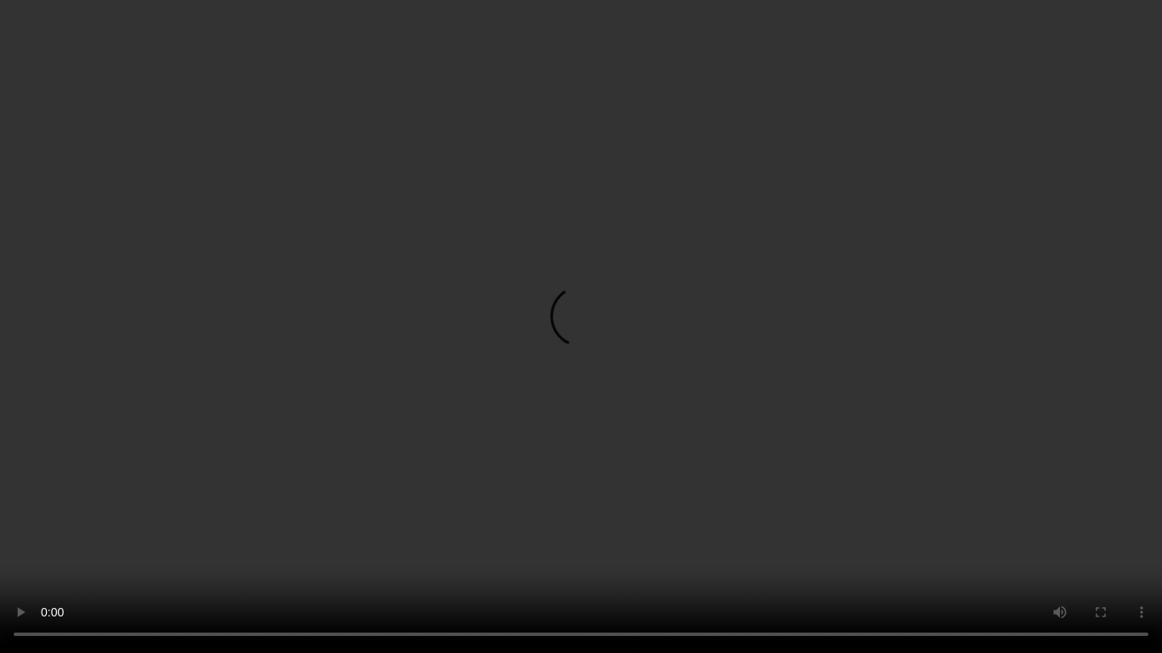
click at [568, 383] on video at bounding box center [581, 326] width 1162 height 653
click at [686, 376] on video at bounding box center [581, 326] width 1162 height 653
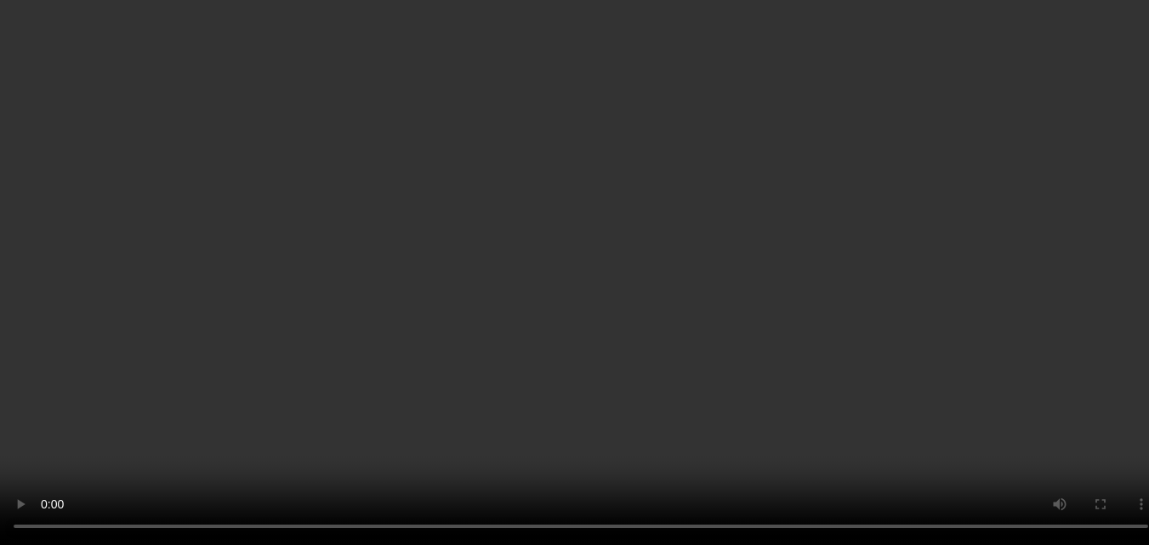
scroll to position [279, 0]
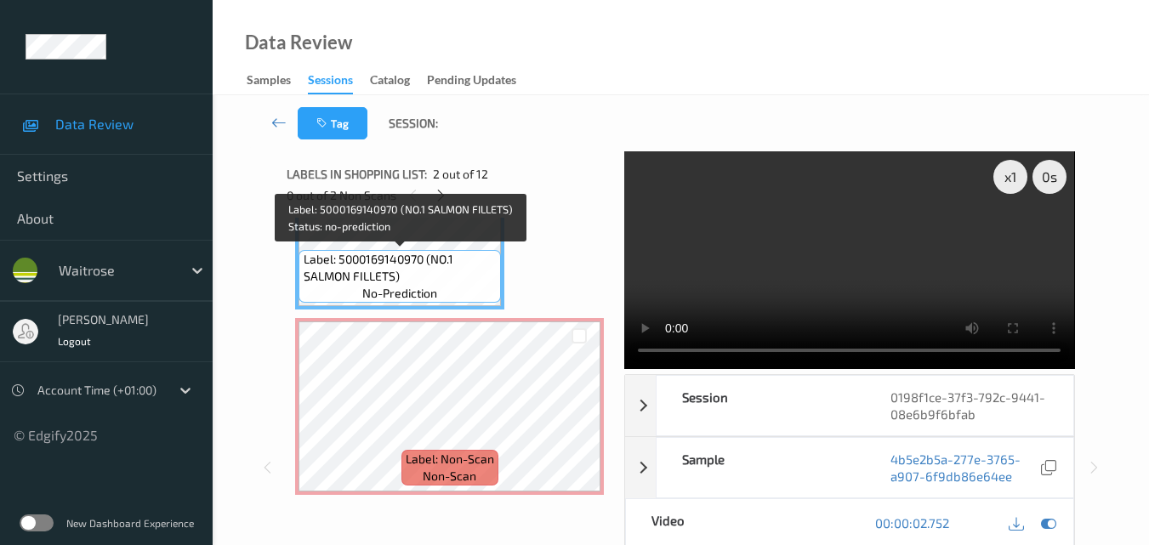
click at [447, 270] on span "Label: 5000169140970 (NO.1 SALMON FILLETS)" at bounding box center [401, 268] width 194 height 34
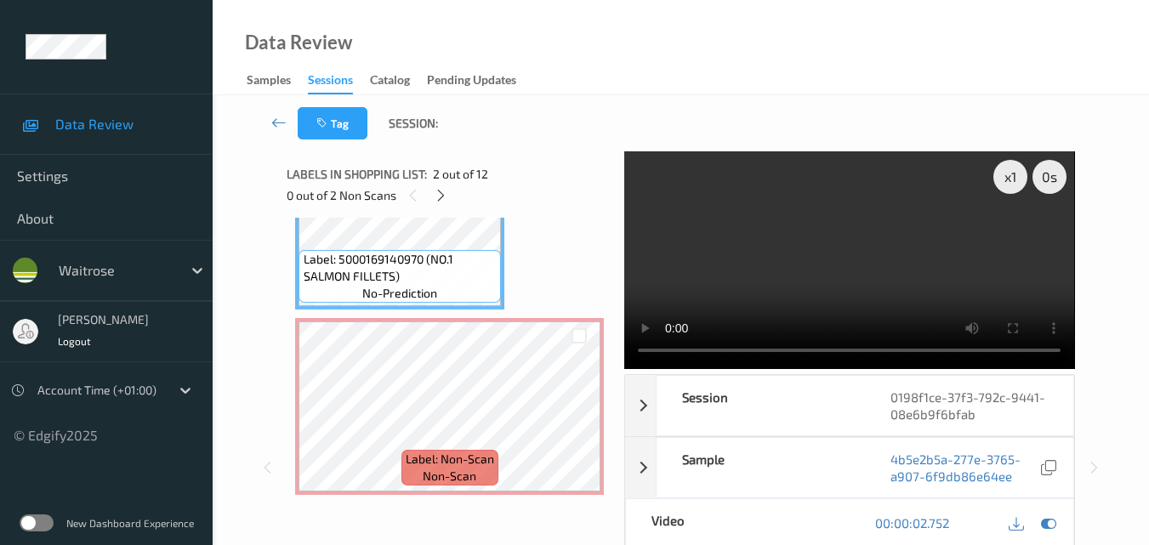
click at [874, 281] on video at bounding box center [849, 260] width 450 height 218
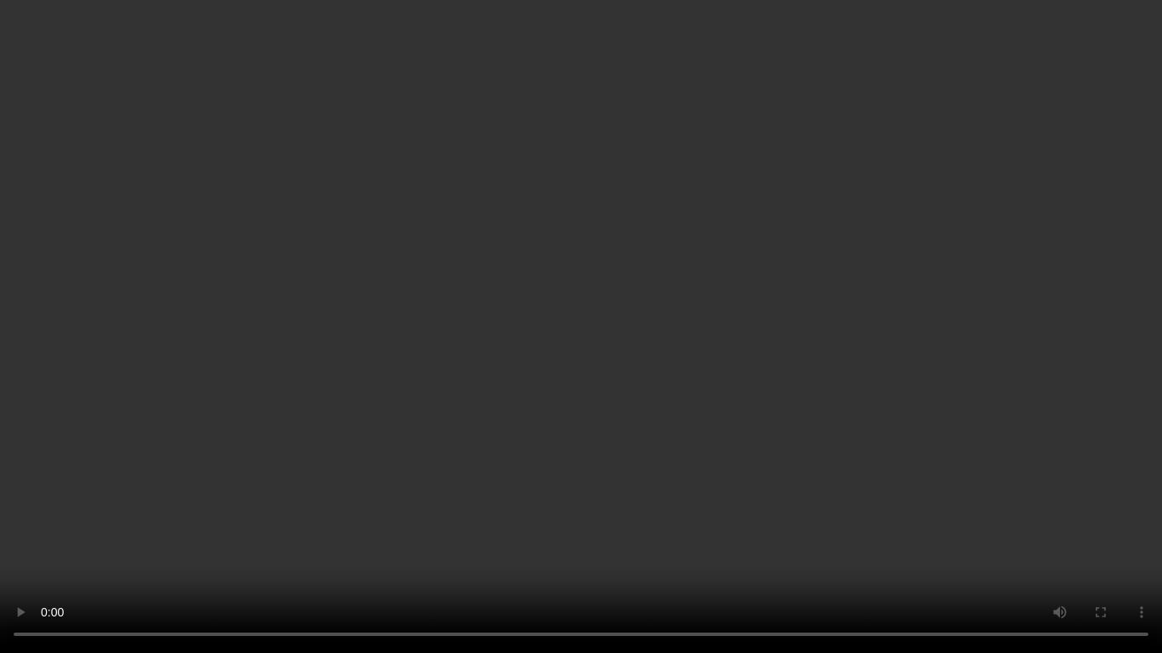
click at [715, 363] on video at bounding box center [581, 326] width 1162 height 653
click at [427, 399] on video at bounding box center [581, 326] width 1162 height 653
click at [598, 350] on video at bounding box center [581, 326] width 1162 height 653
click at [749, 438] on video at bounding box center [581, 326] width 1162 height 653
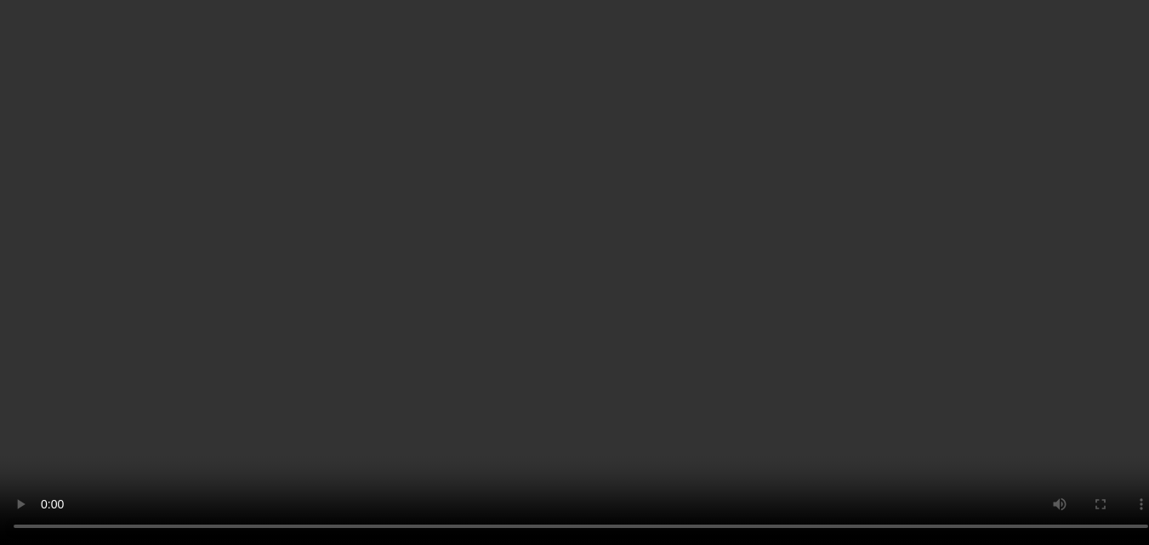
scroll to position [364, 0]
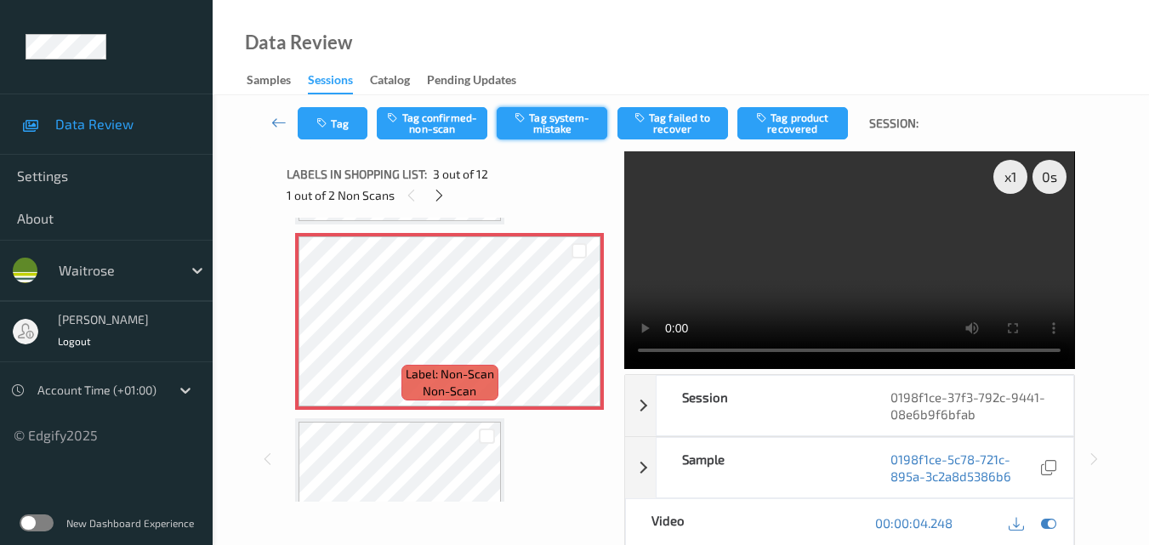
click at [555, 122] on button "Tag system-mistake" at bounding box center [552, 123] width 111 height 32
click at [442, 197] on icon at bounding box center [439, 195] width 14 height 15
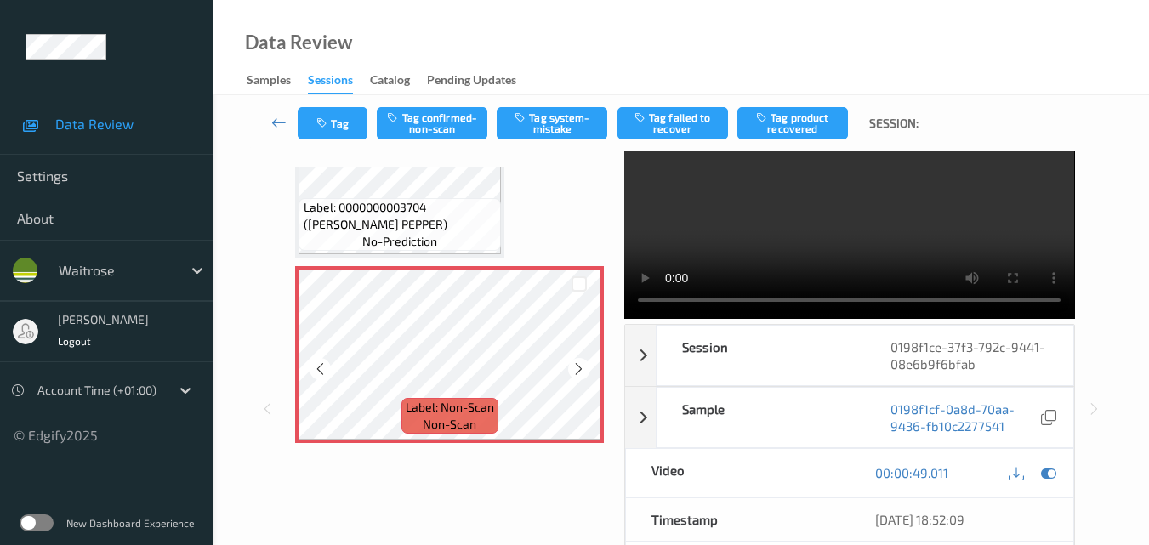
scroll to position [85, 0]
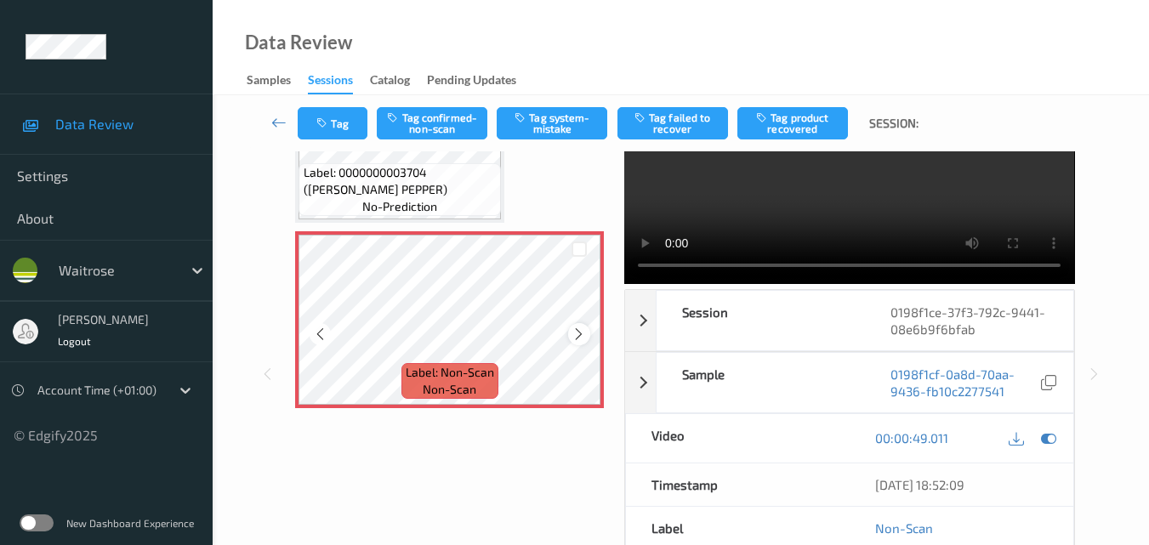
click at [582, 338] on icon at bounding box center [579, 334] width 14 height 15
click at [582, 337] on icon at bounding box center [579, 334] width 14 height 15
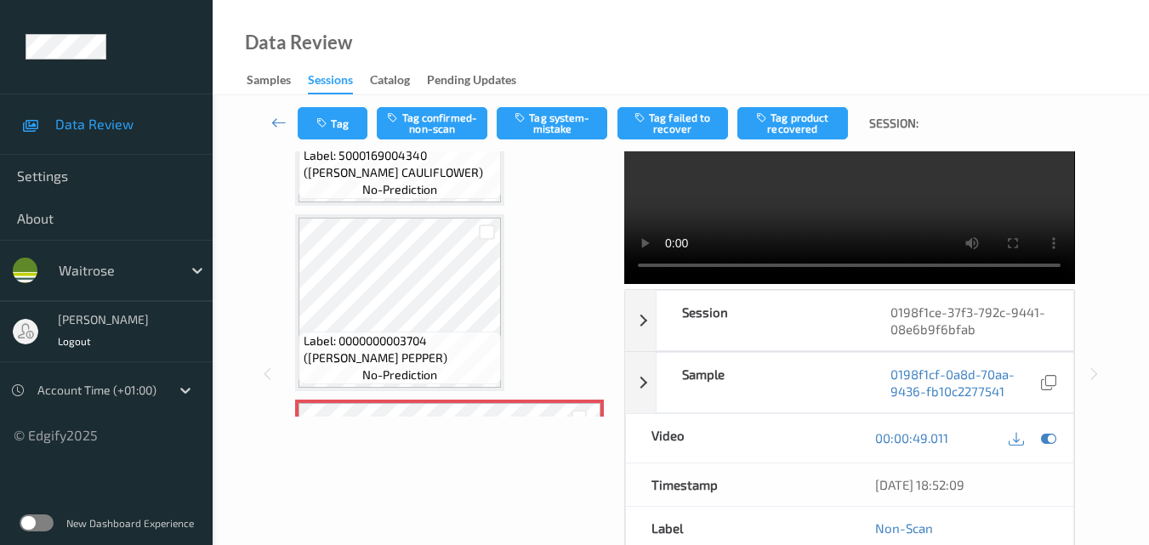
scroll to position [1779, 0]
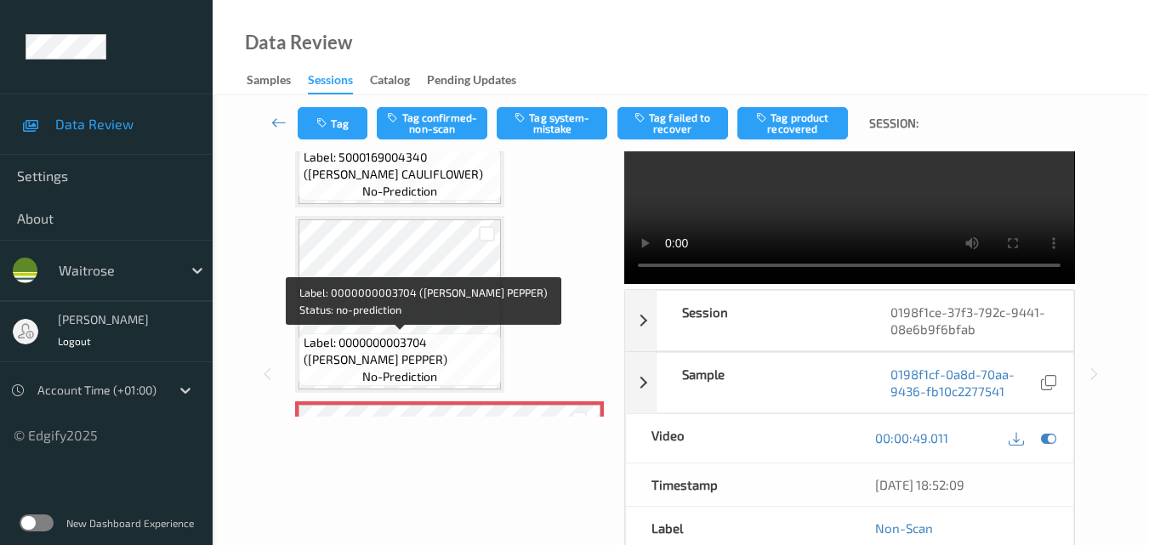
click at [439, 343] on span "Label: 0000000003704 (WR ESS PEPPER)" at bounding box center [401, 351] width 194 height 34
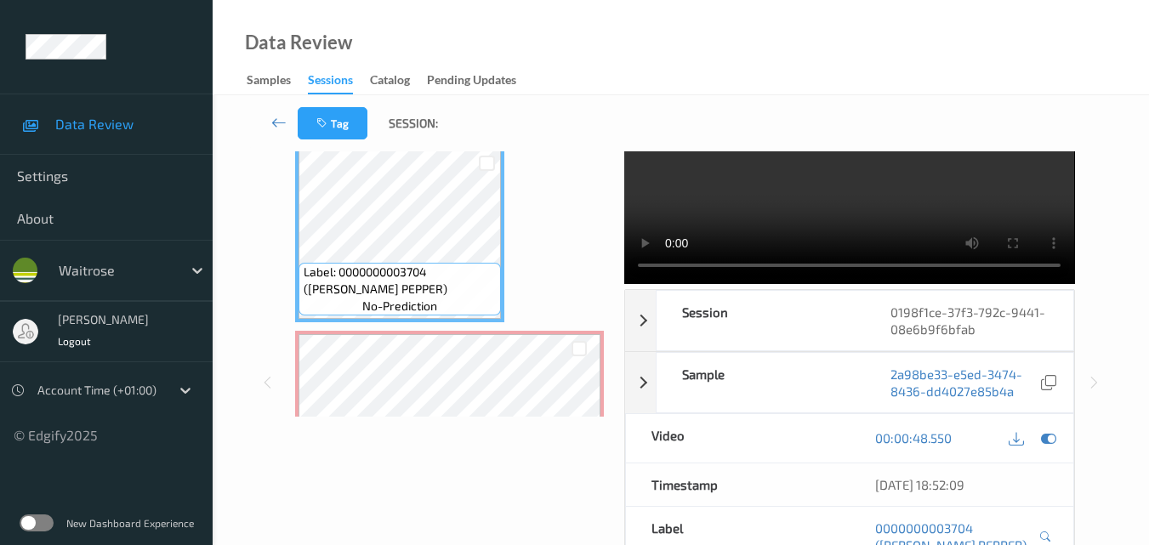
scroll to position [1950, 0]
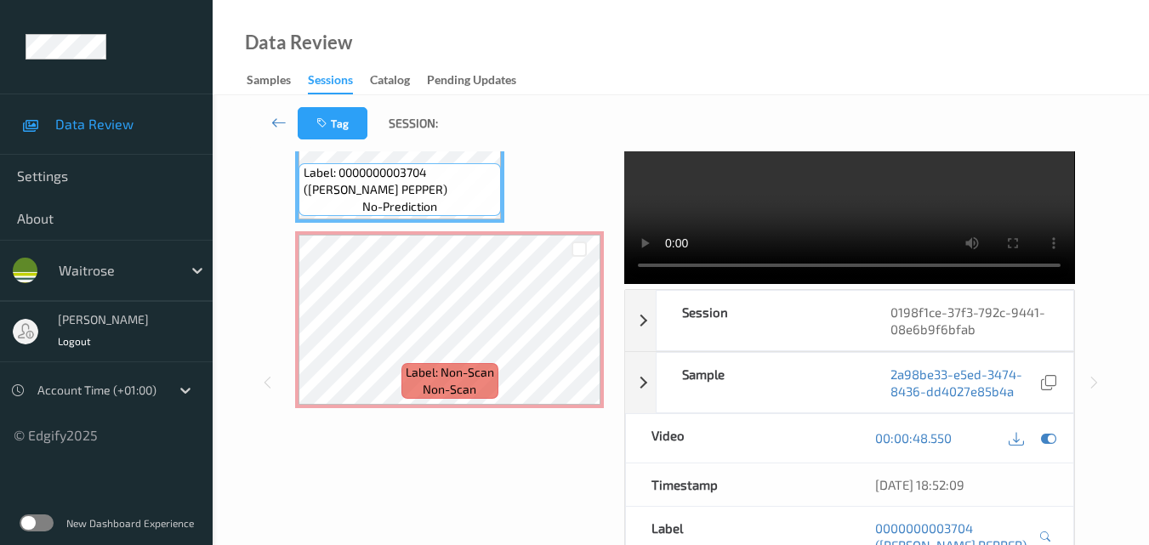
click at [794, 219] on video at bounding box center [849, 175] width 450 height 218
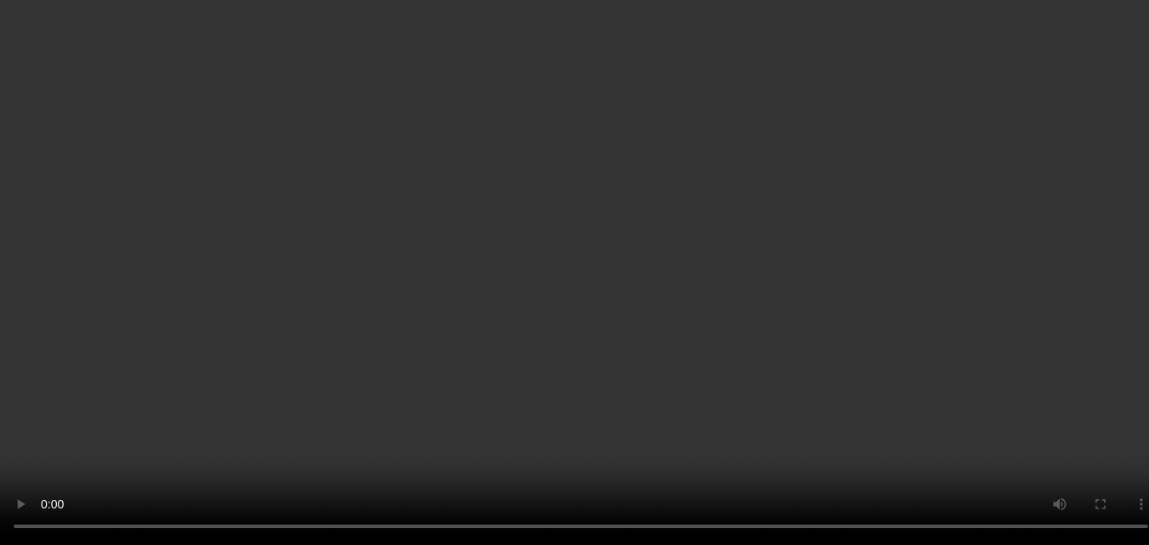
scroll to position [1841, 0]
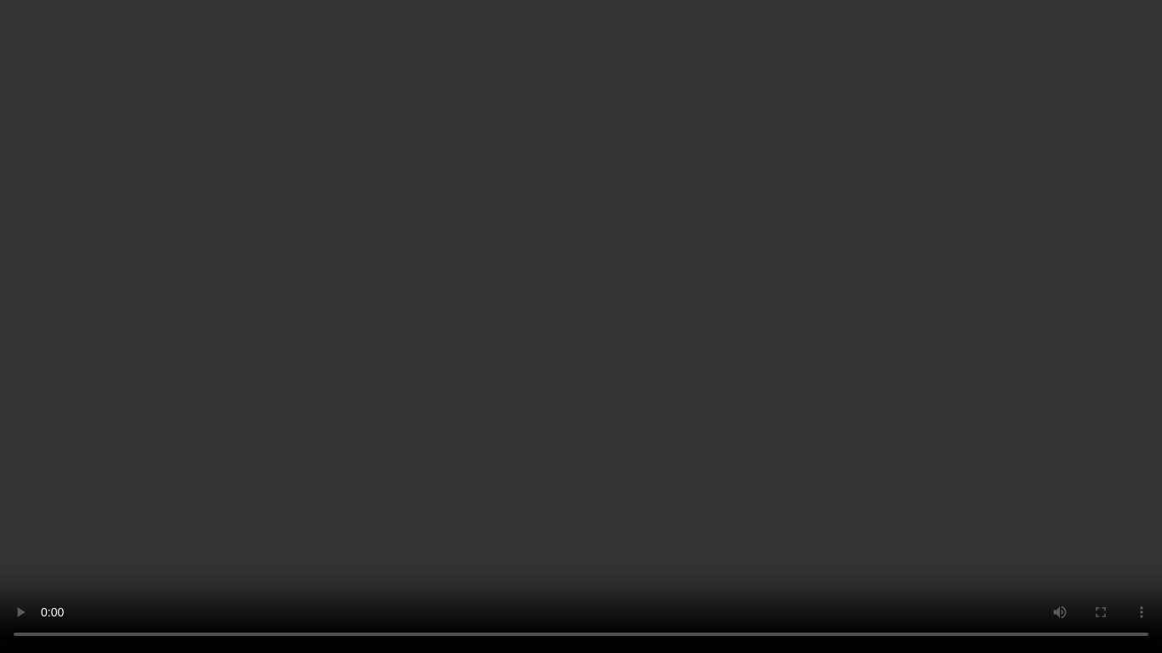
click at [635, 379] on video at bounding box center [581, 326] width 1162 height 653
click at [942, 544] on video at bounding box center [581, 326] width 1162 height 653
click at [749, 448] on video at bounding box center [581, 326] width 1162 height 653
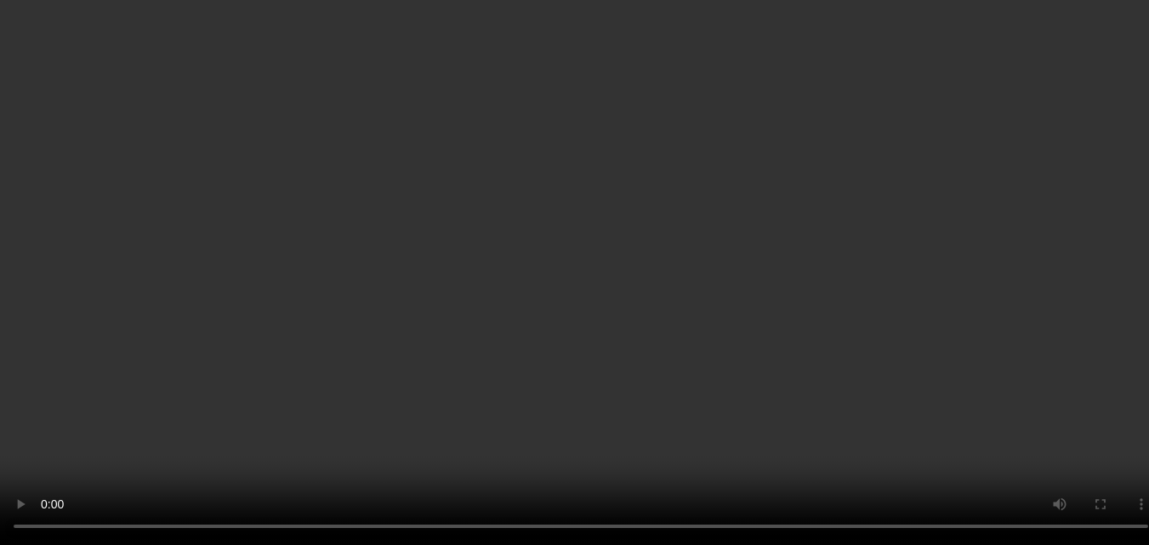
scroll to position [1927, 0]
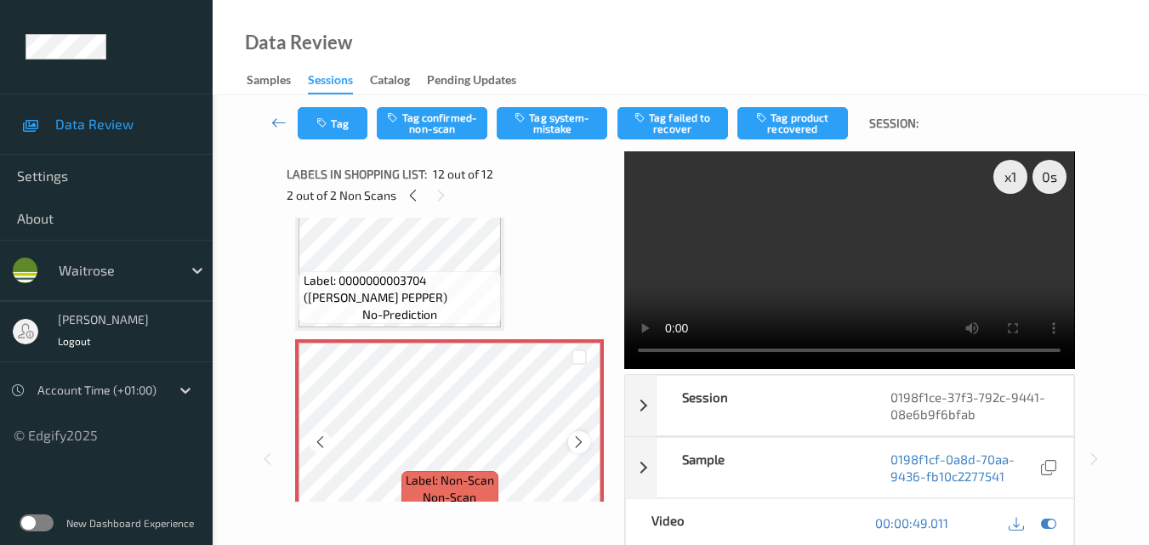
click at [580, 445] on icon at bounding box center [579, 442] width 14 height 15
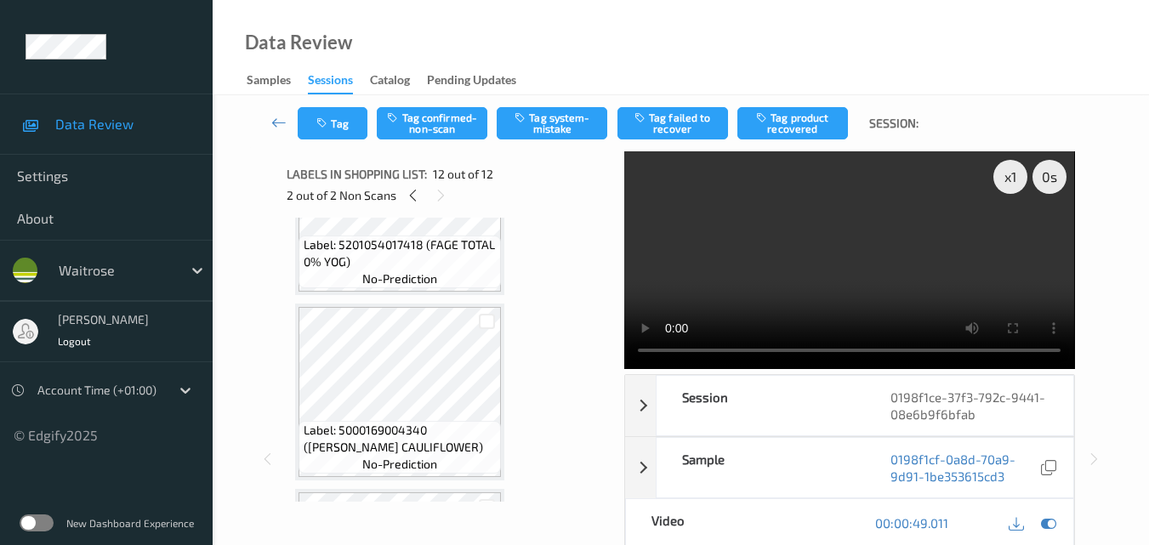
scroll to position [1586, 0]
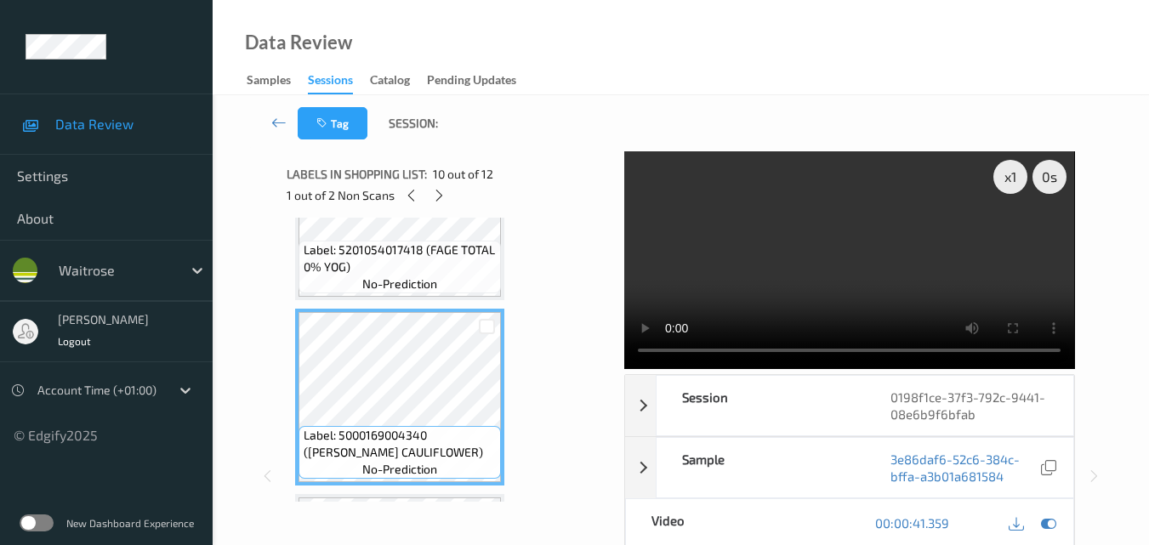
click at [893, 225] on video at bounding box center [849, 260] width 450 height 218
click at [849, 283] on video at bounding box center [849, 260] width 450 height 218
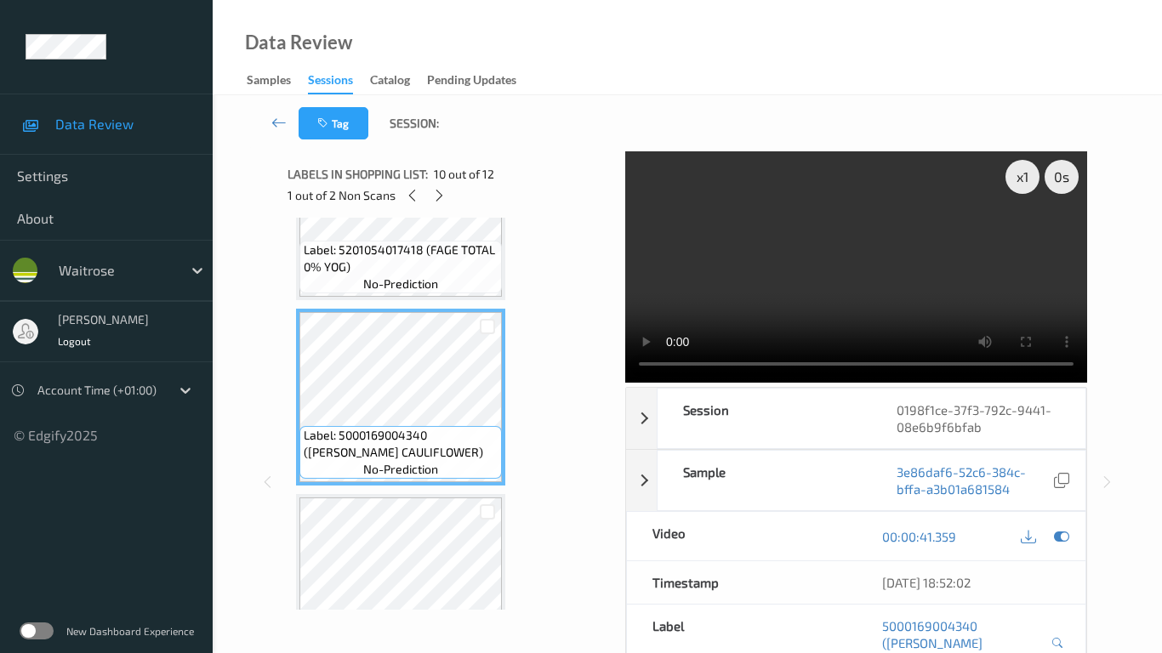
click at [721, 346] on video at bounding box center [856, 266] width 462 height 231
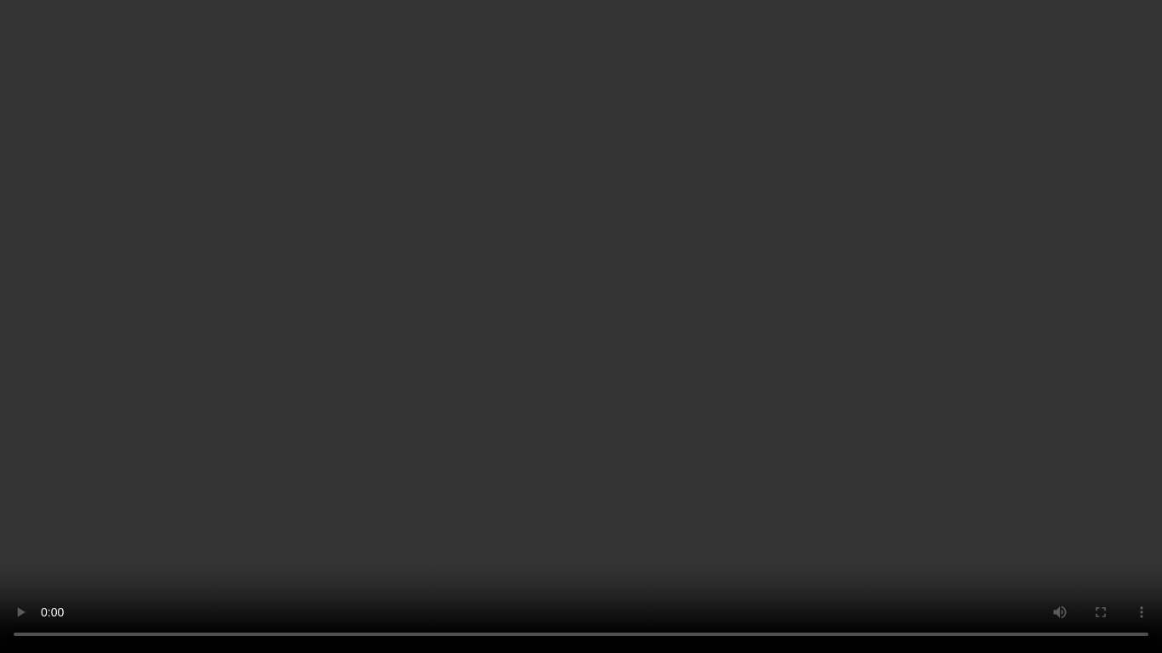
click at [706, 370] on video at bounding box center [581, 326] width 1162 height 653
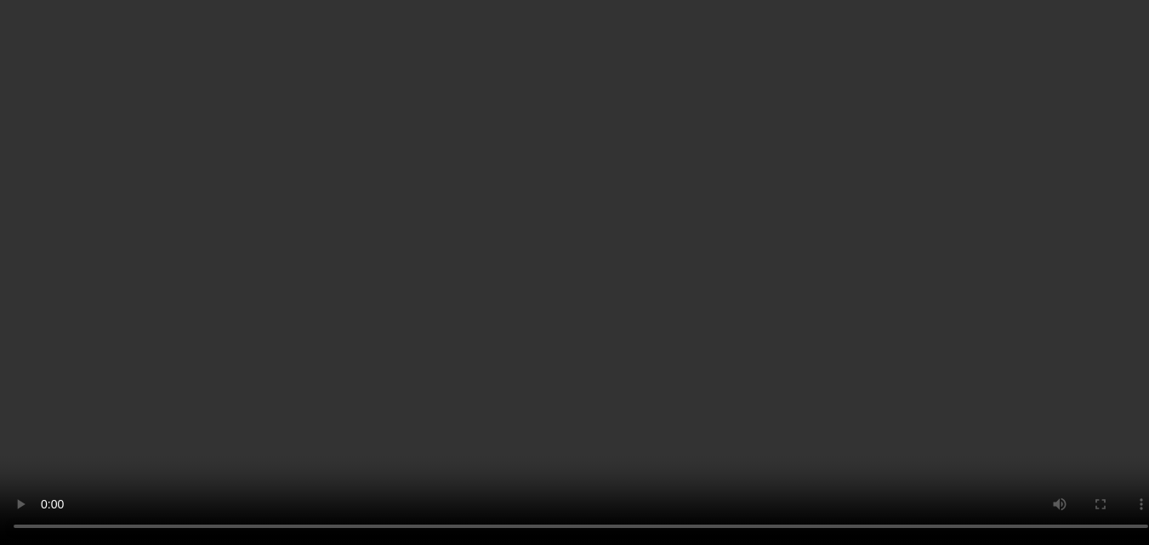
scroll to position [1950, 0]
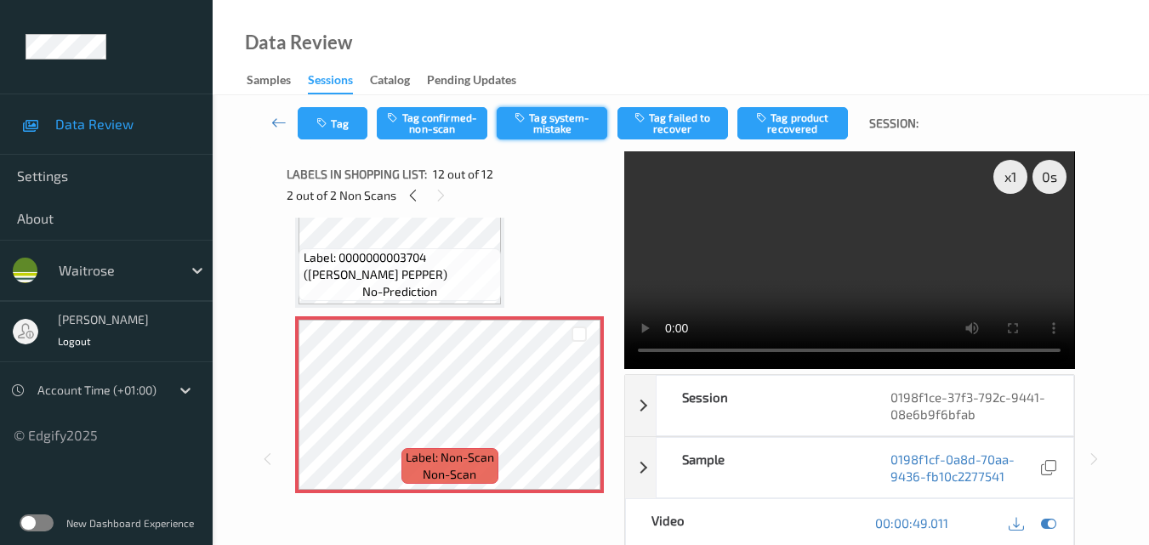
click at [547, 127] on button "Tag system-mistake" at bounding box center [552, 123] width 111 height 32
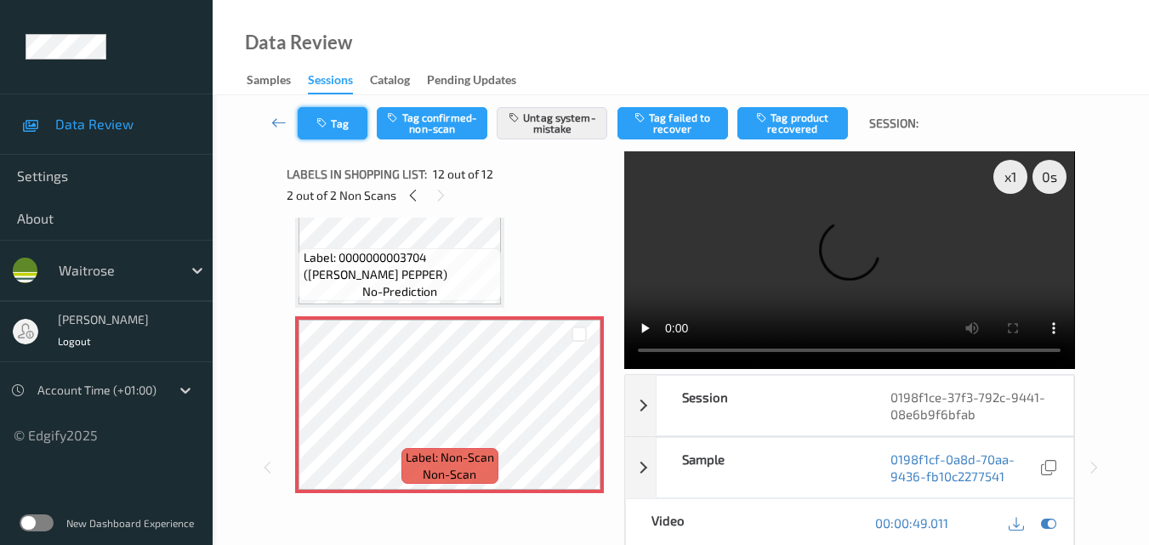
click at [333, 130] on button "Tag" at bounding box center [333, 123] width 70 height 32
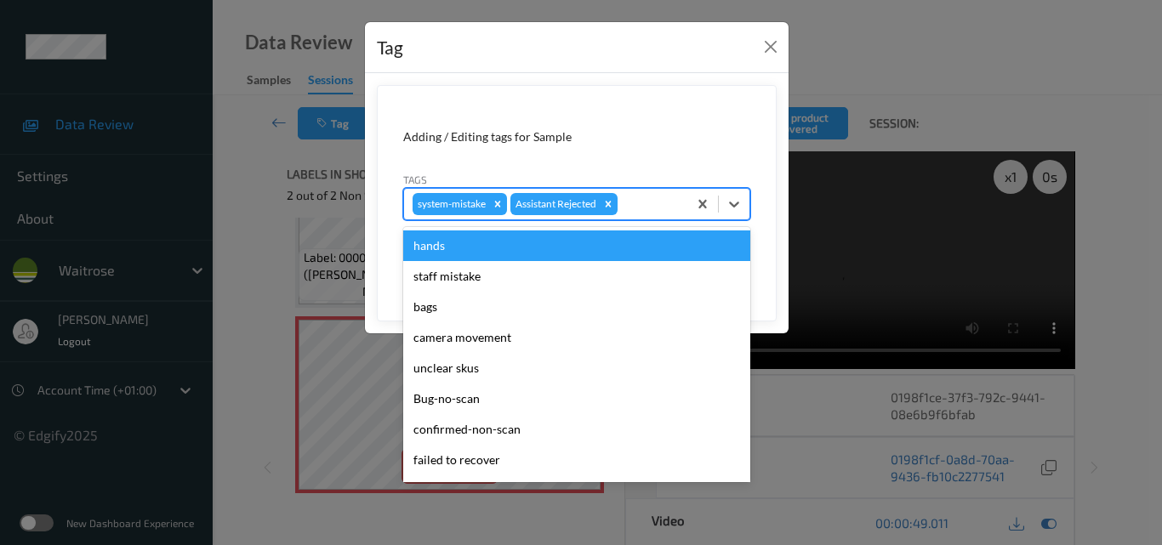
click at [661, 212] on div at bounding box center [650, 204] width 58 height 20
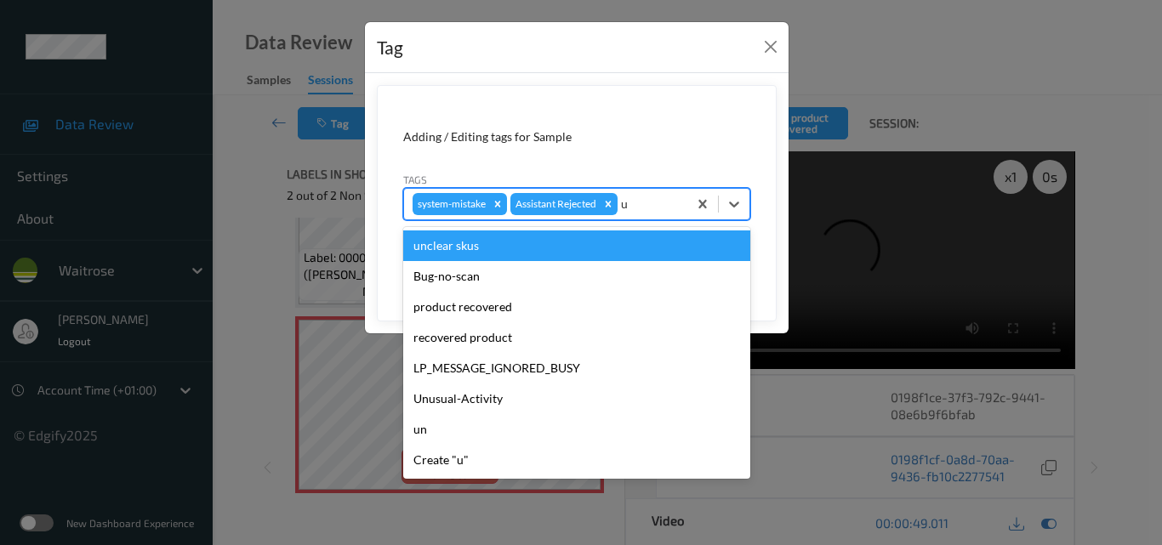
type input "un"
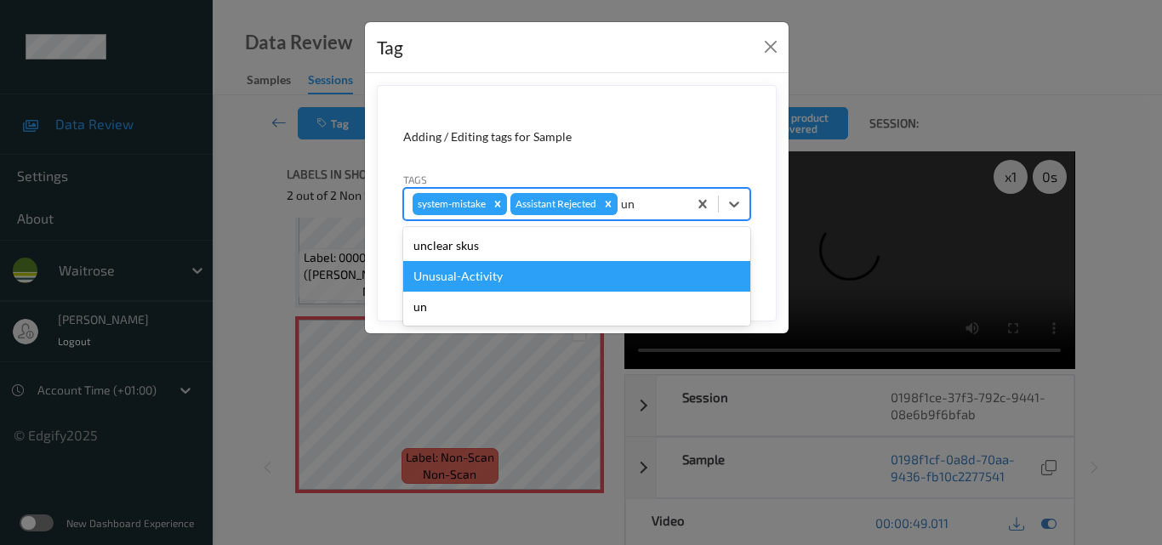
click at [565, 276] on div "Unusual-Activity" at bounding box center [576, 276] width 347 height 31
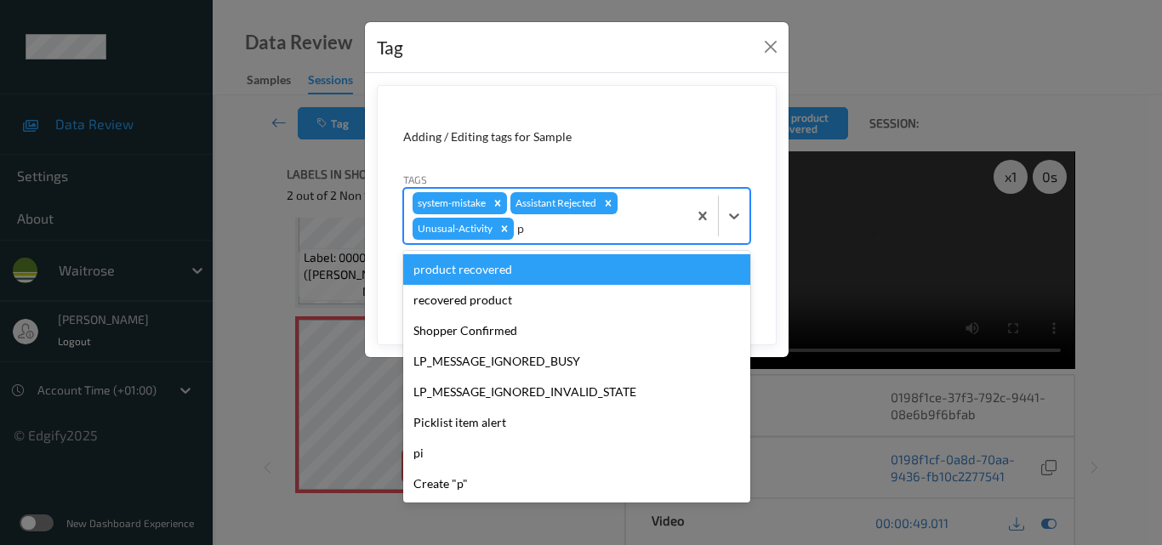
type input "pi"
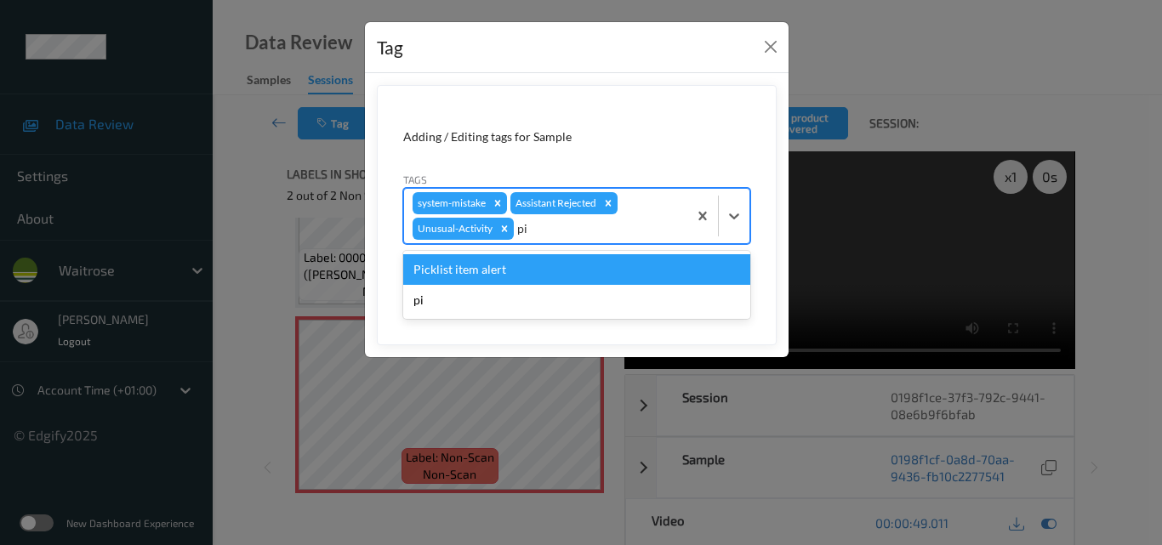
click at [567, 261] on div "Picklist item alert" at bounding box center [576, 269] width 347 height 31
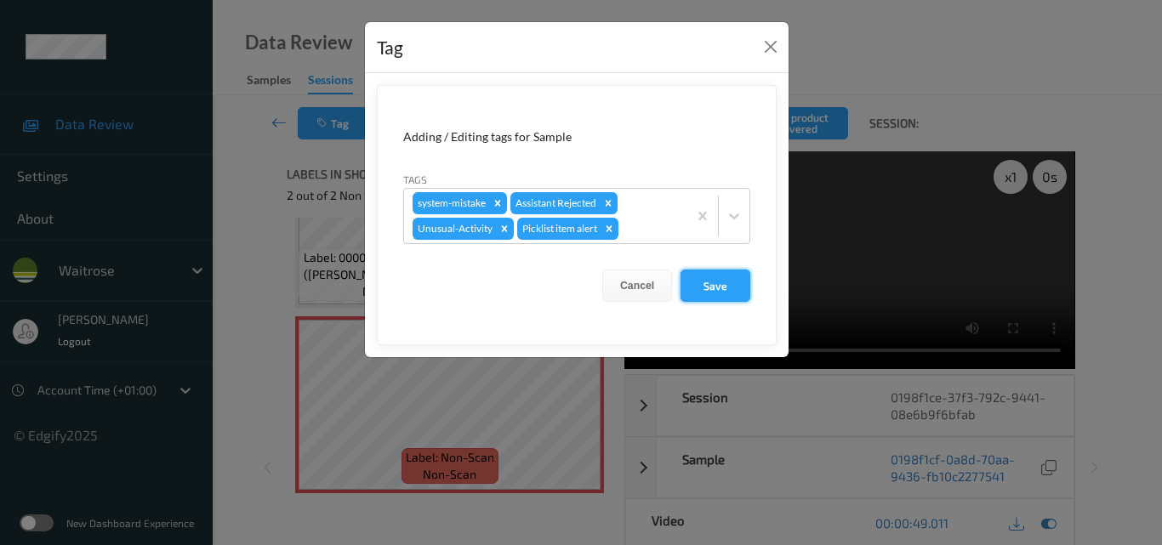
click at [706, 281] on button "Save" at bounding box center [715, 286] width 70 height 32
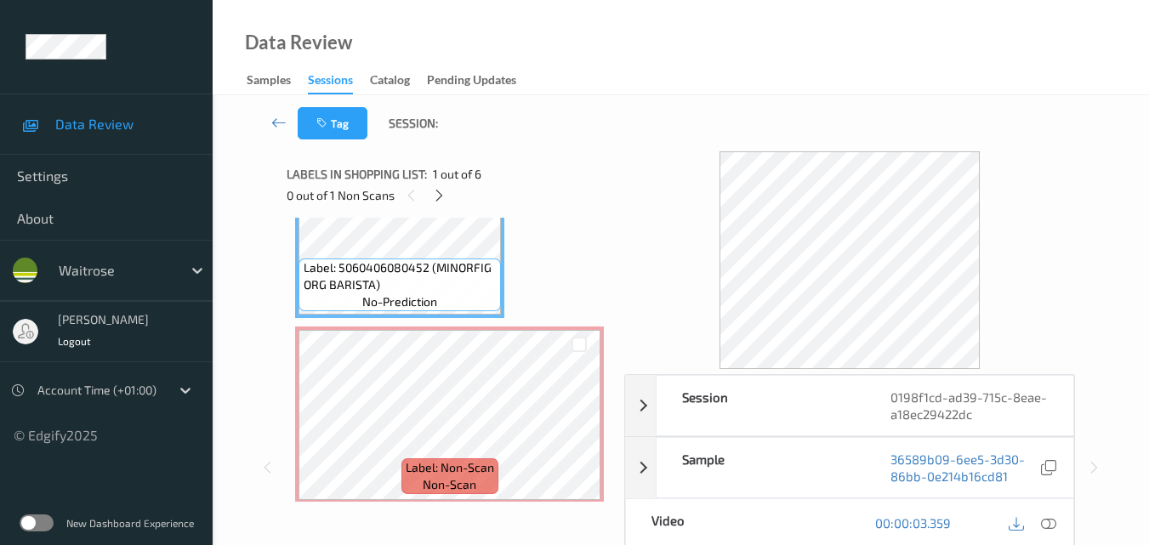
scroll to position [170, 0]
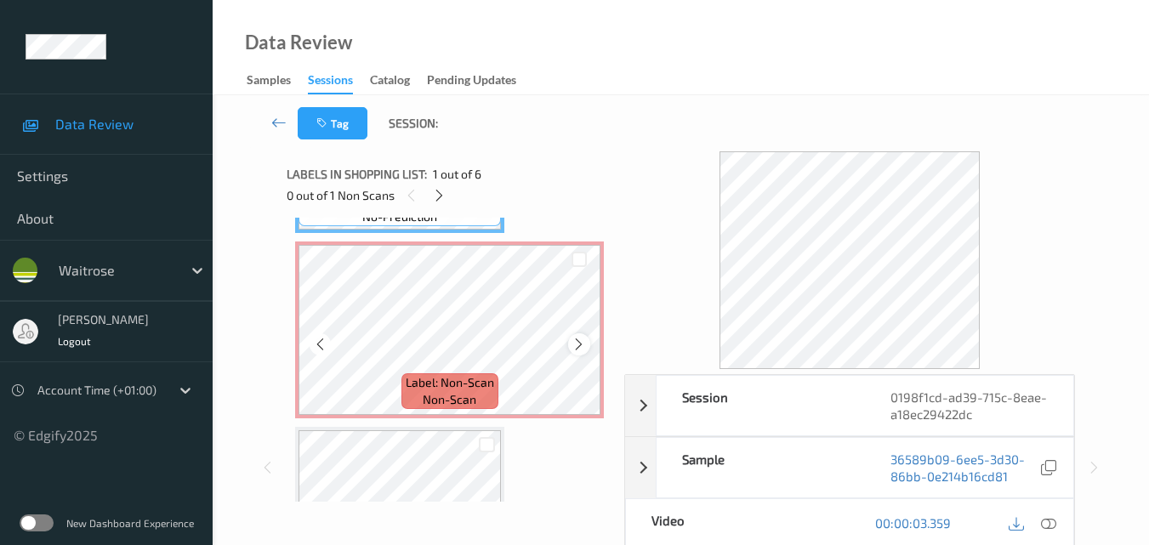
click at [578, 347] on icon at bounding box center [579, 344] width 14 height 15
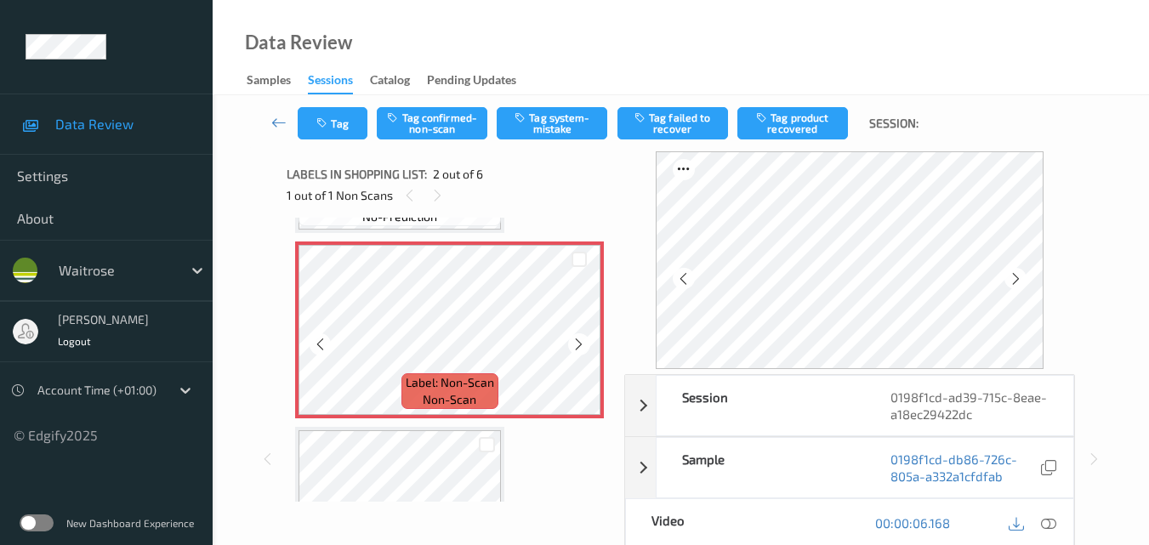
click at [578, 347] on icon at bounding box center [579, 344] width 14 height 15
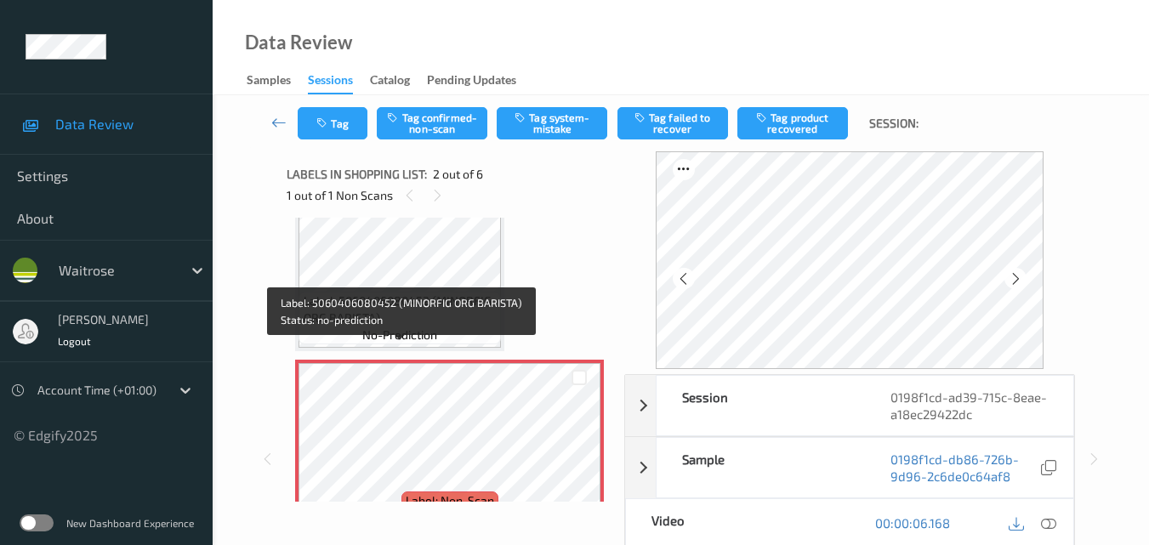
scroll to position [85, 0]
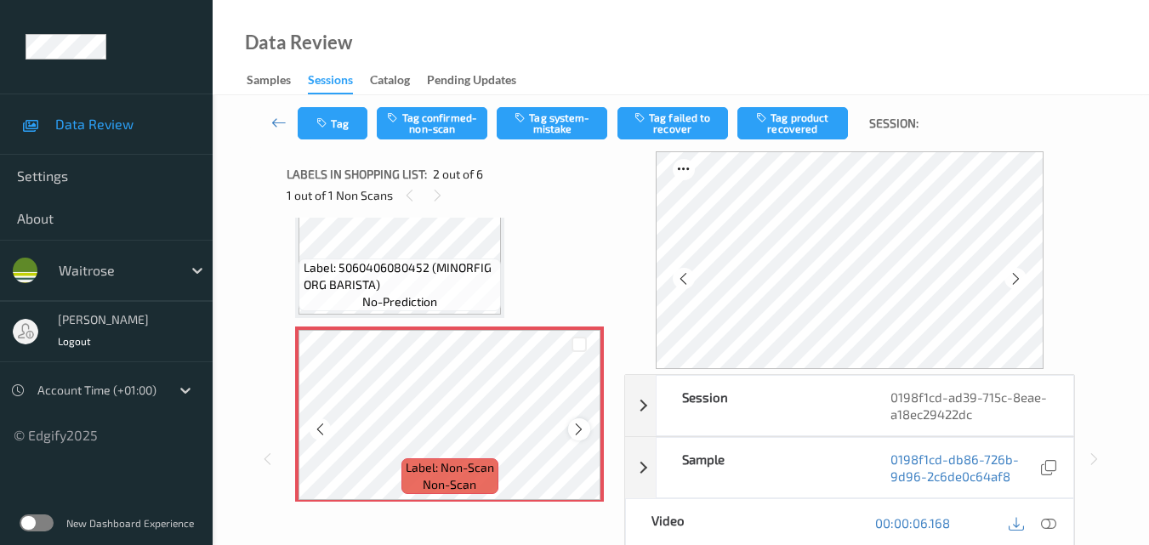
click at [579, 426] on icon at bounding box center [579, 429] width 14 height 15
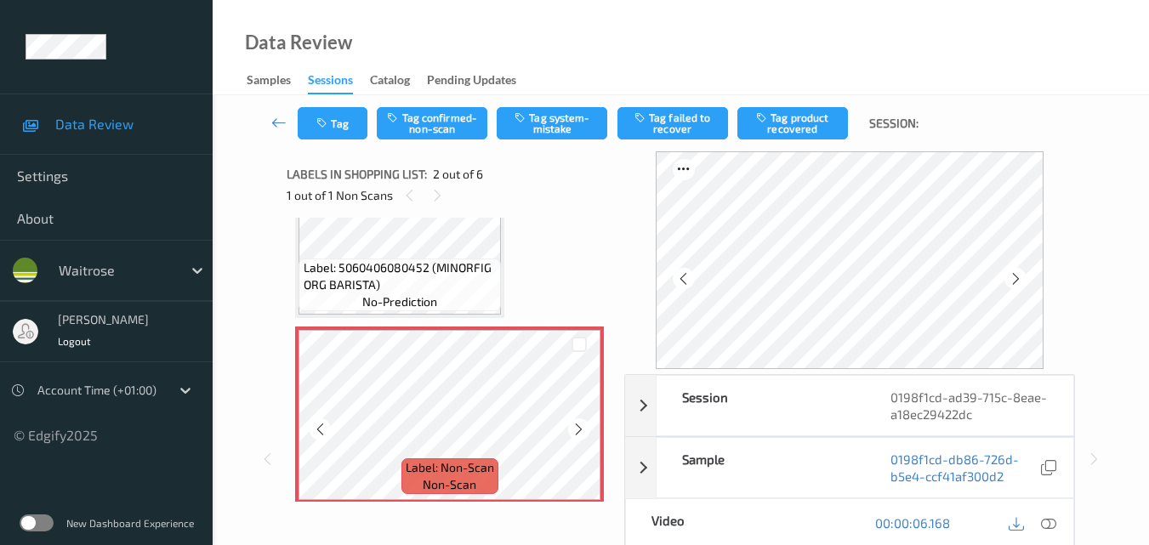
click at [579, 426] on icon at bounding box center [579, 429] width 14 height 15
click at [583, 426] on icon at bounding box center [579, 429] width 14 height 15
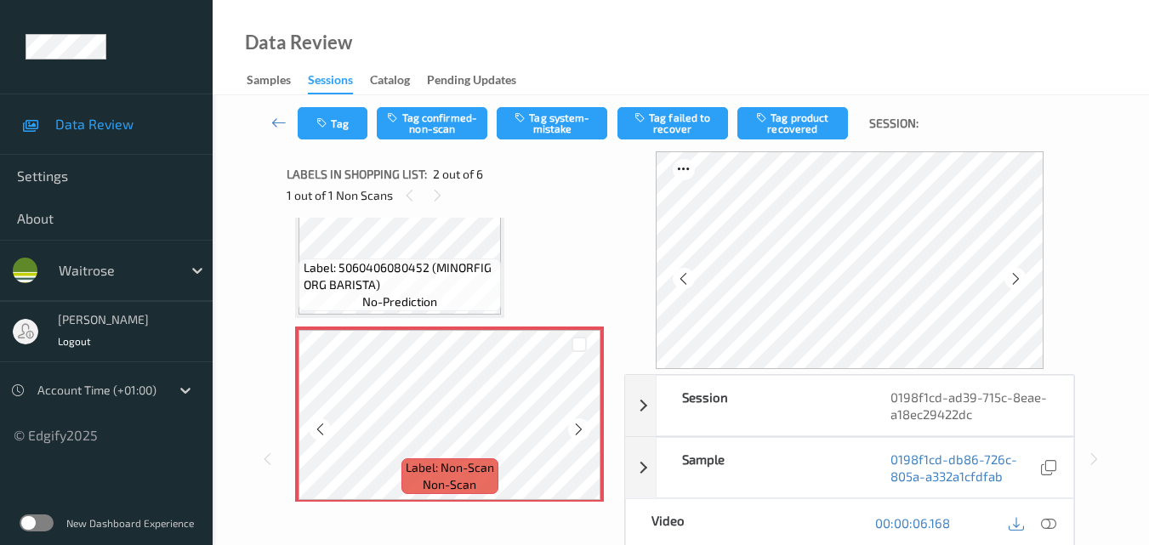
scroll to position [0, 0]
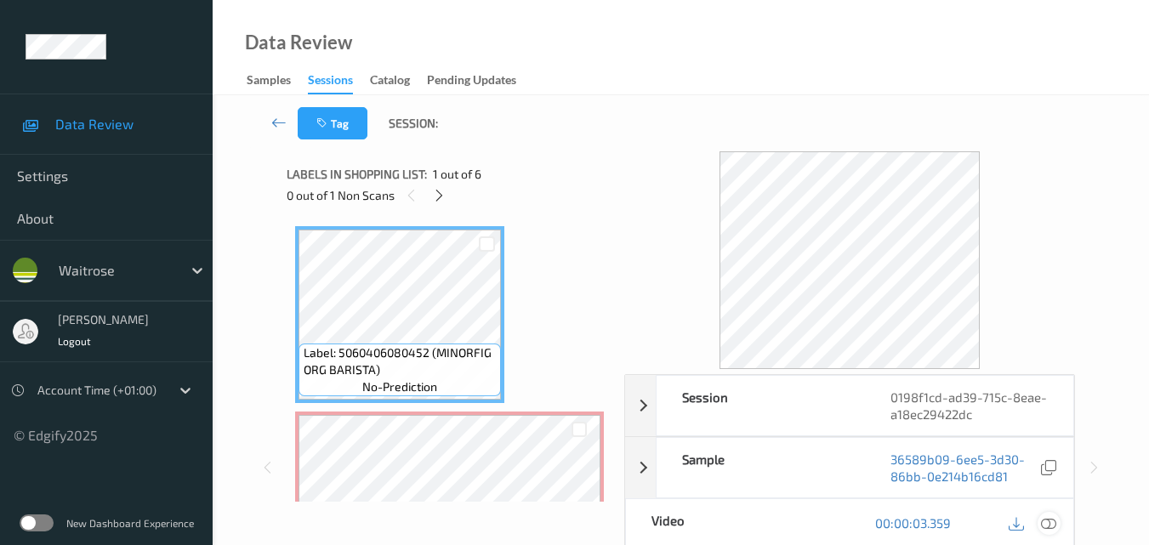
click at [1046, 522] on icon at bounding box center [1048, 522] width 15 height 15
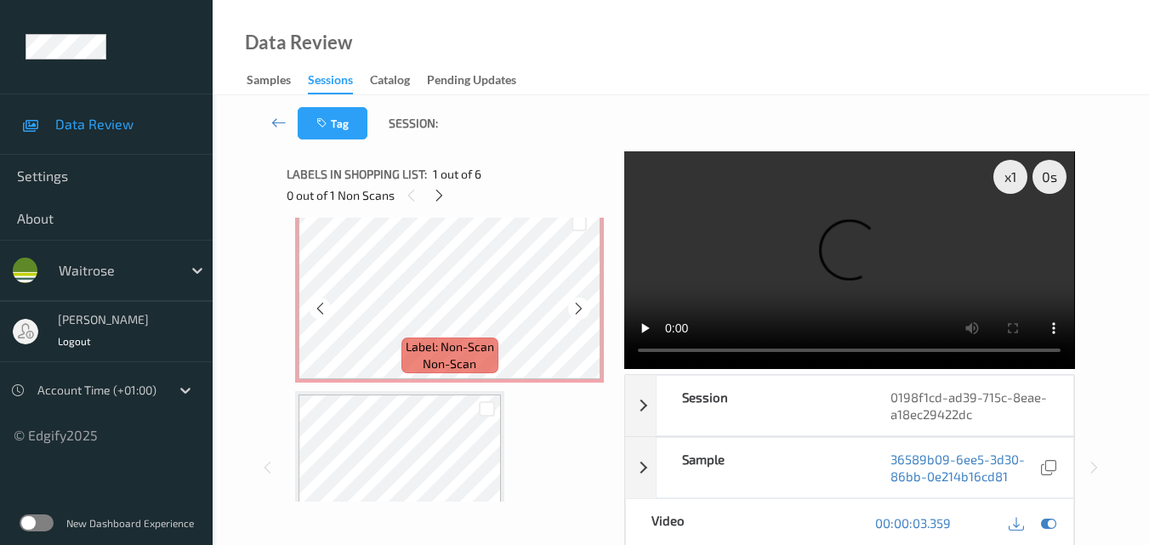
scroll to position [170, 0]
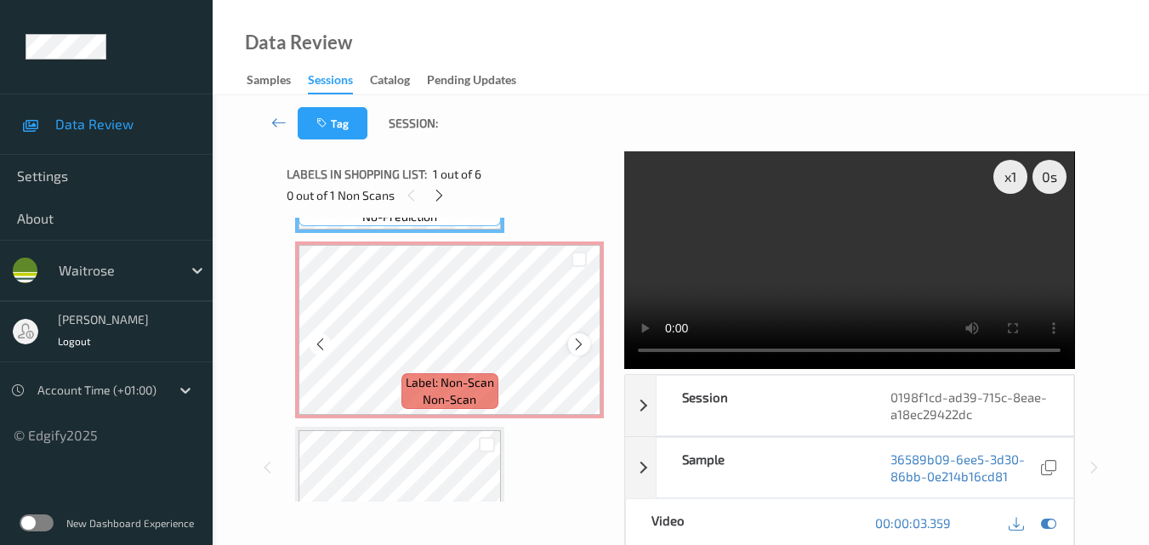
click at [577, 339] on icon at bounding box center [579, 344] width 14 height 15
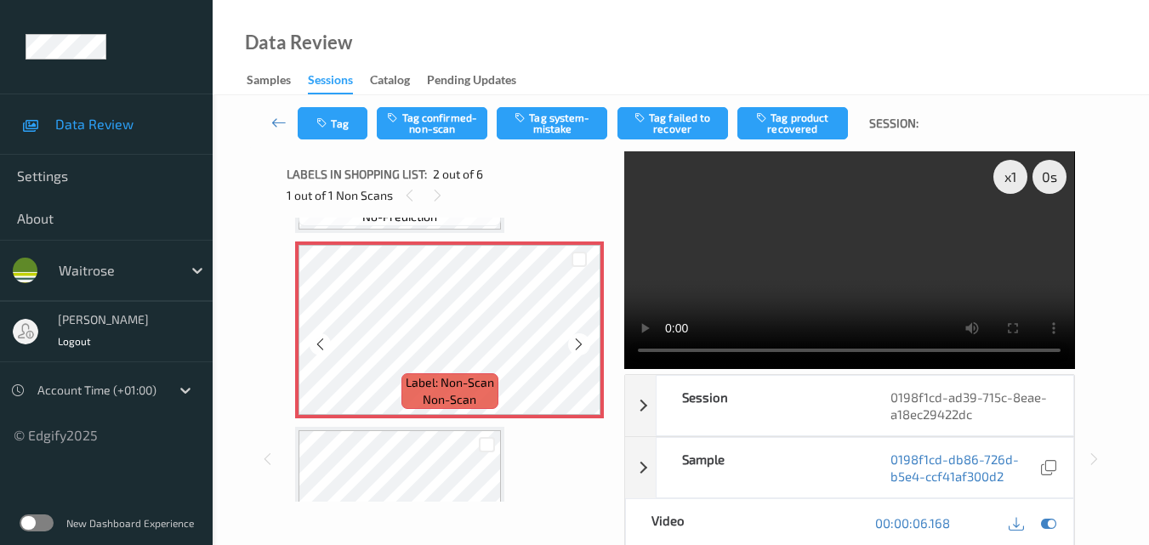
click at [577, 339] on icon at bounding box center [579, 344] width 14 height 15
click at [857, 257] on video at bounding box center [849, 260] width 450 height 218
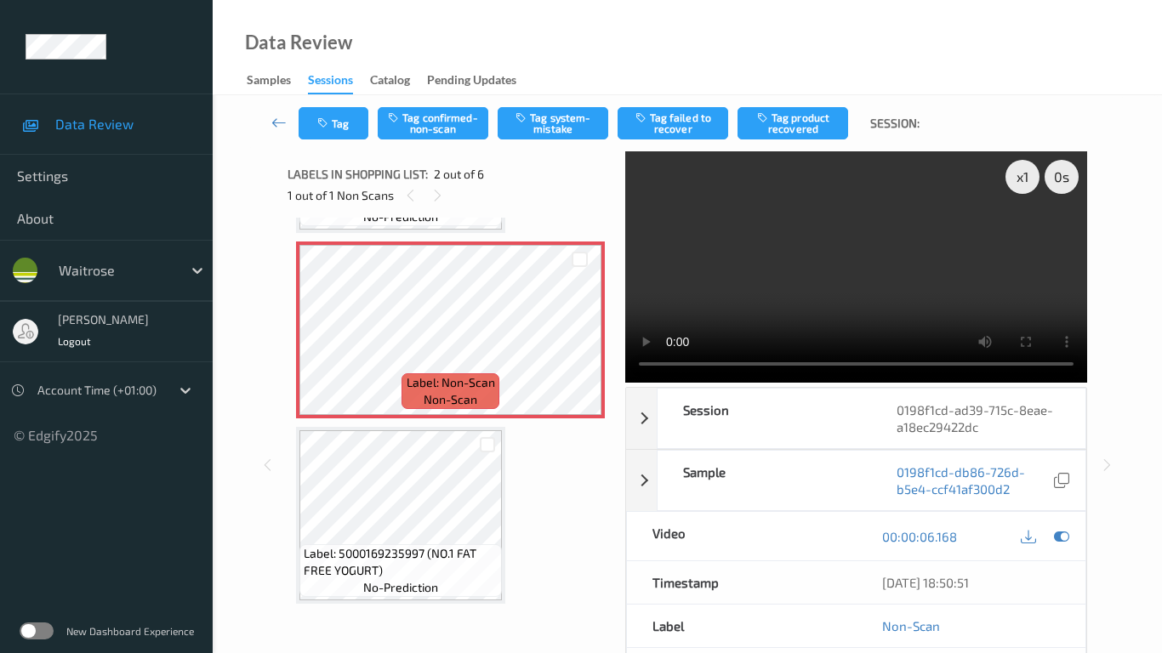
click at [819, 355] on video at bounding box center [856, 266] width 462 height 231
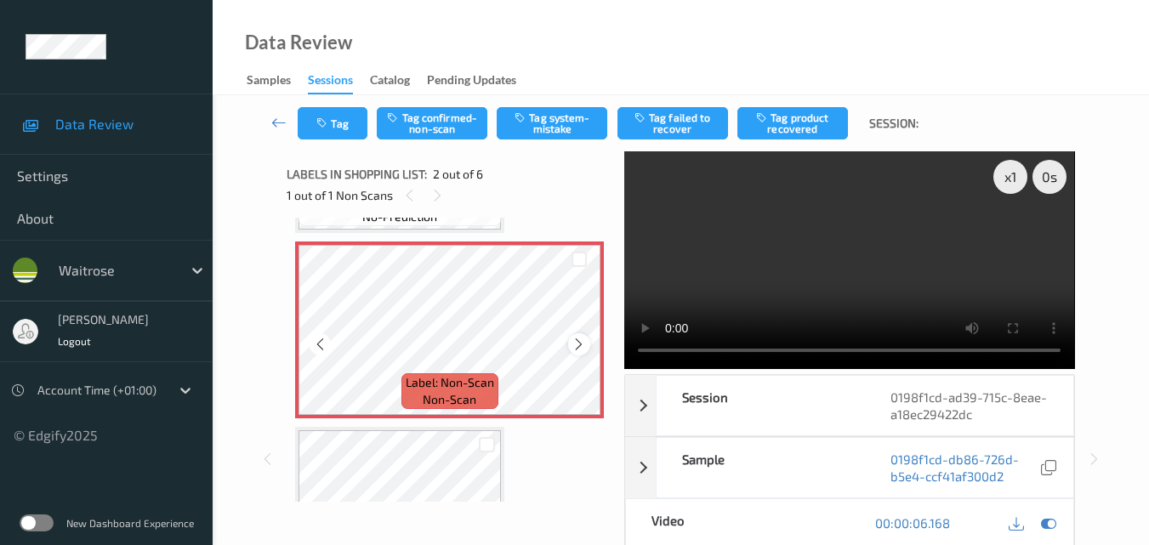
click div
click icon
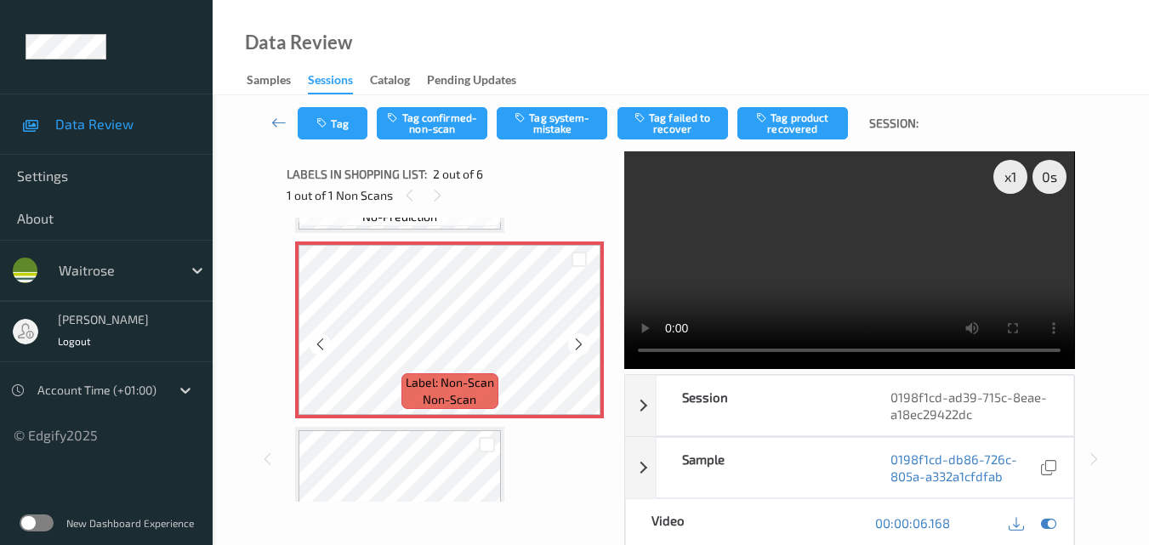
click icon
click video
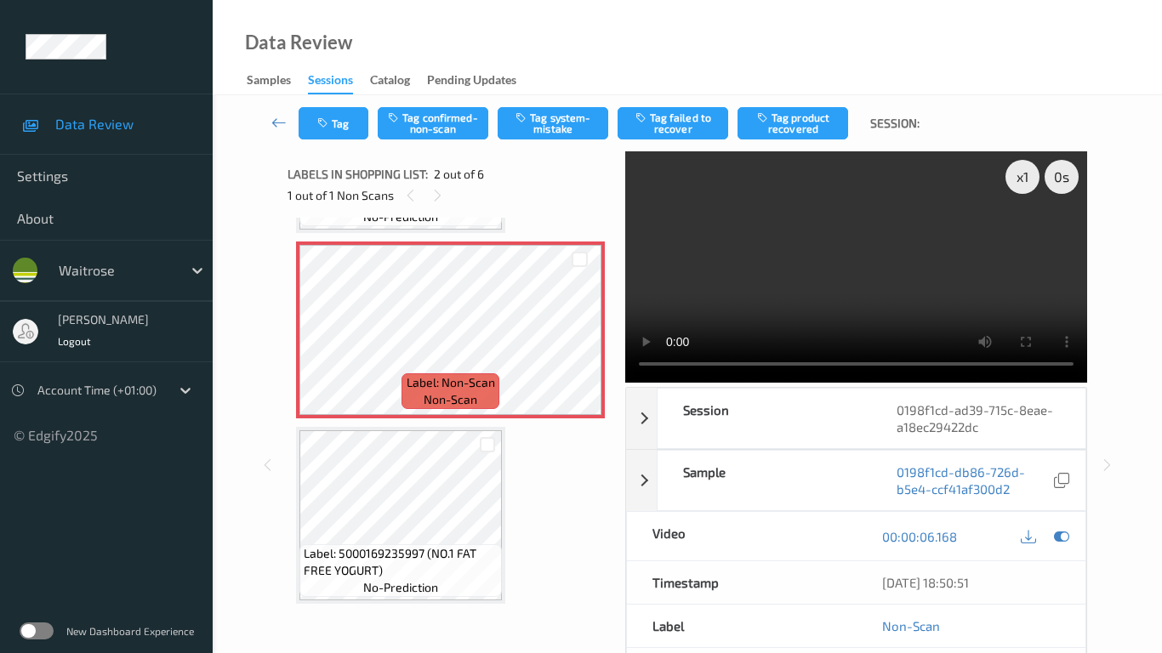
click video
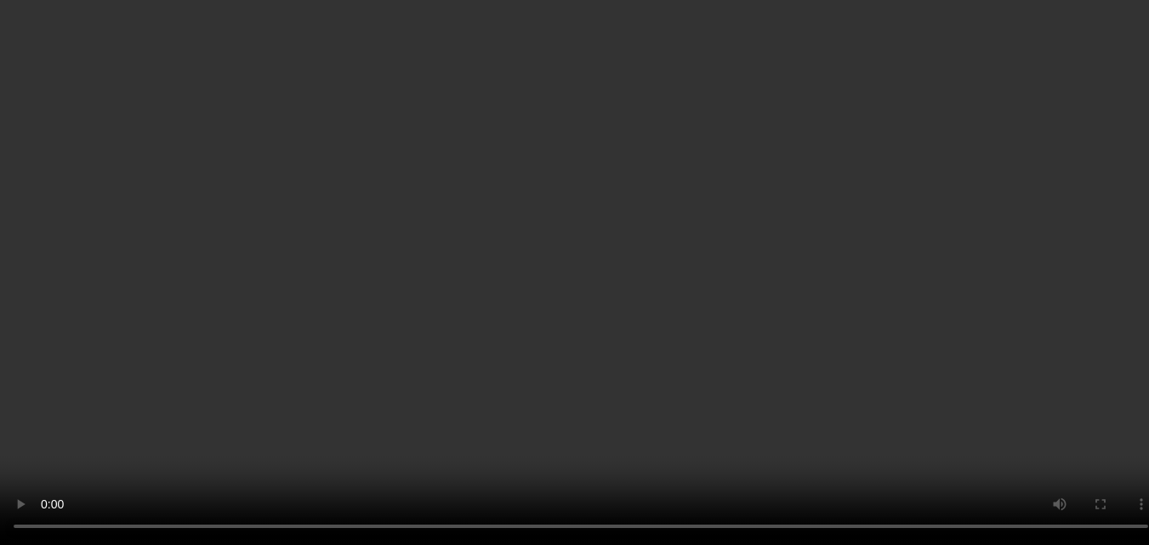
scroll to position [0, 0]
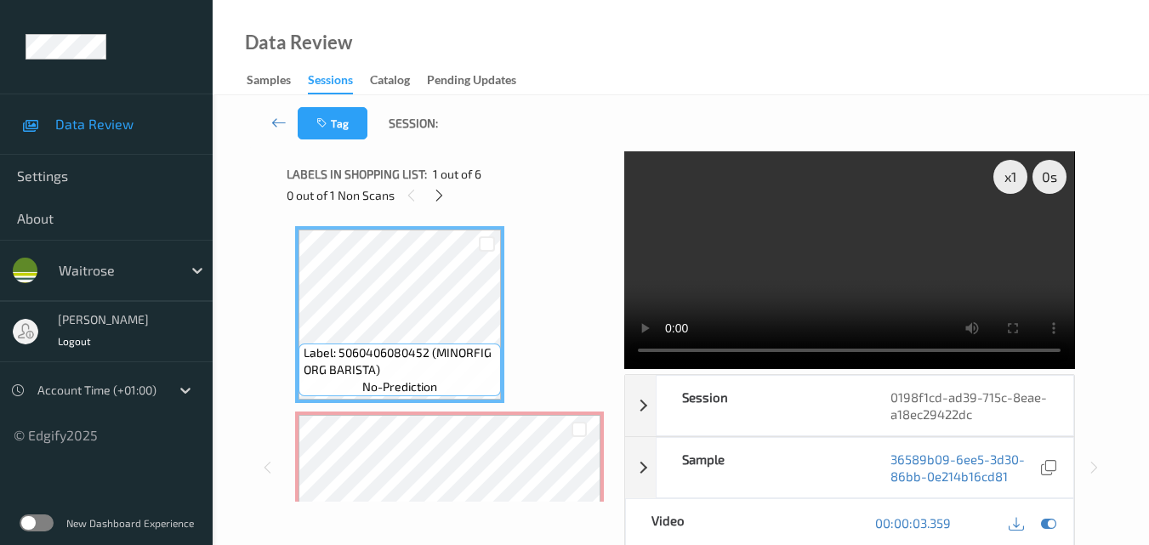
click video
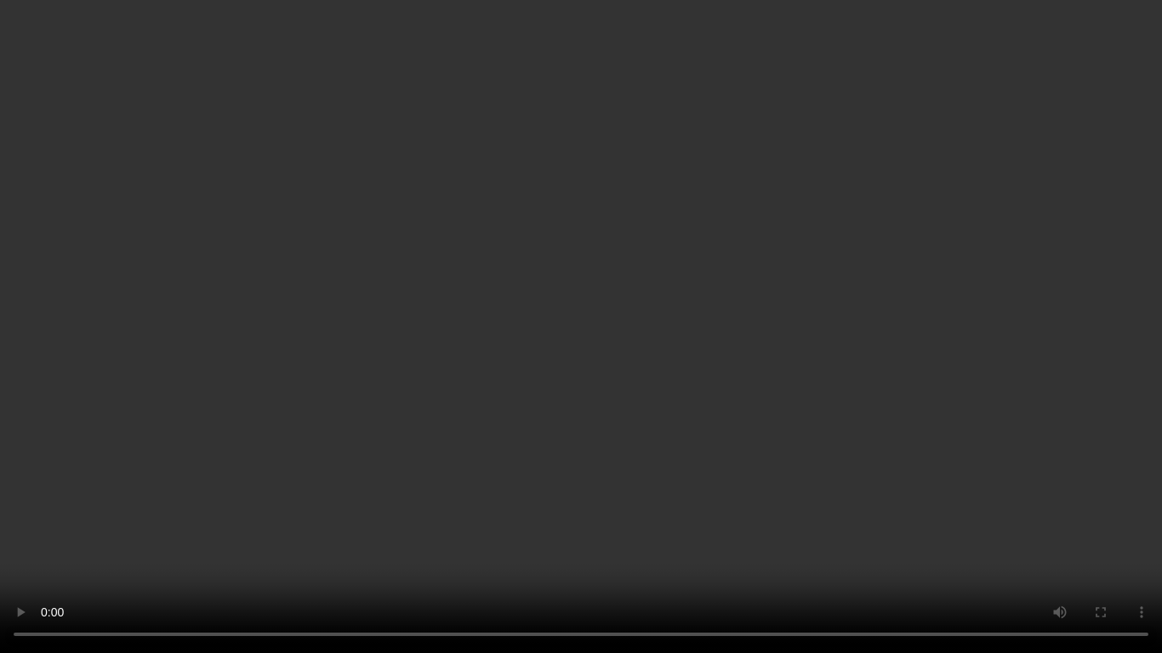
click video
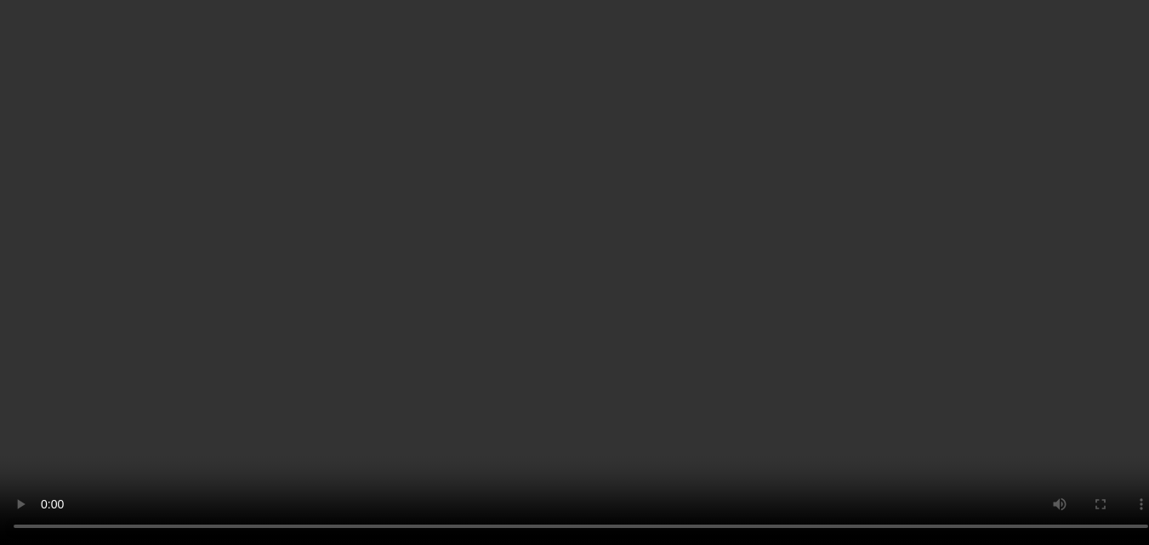
scroll to position [340, 0]
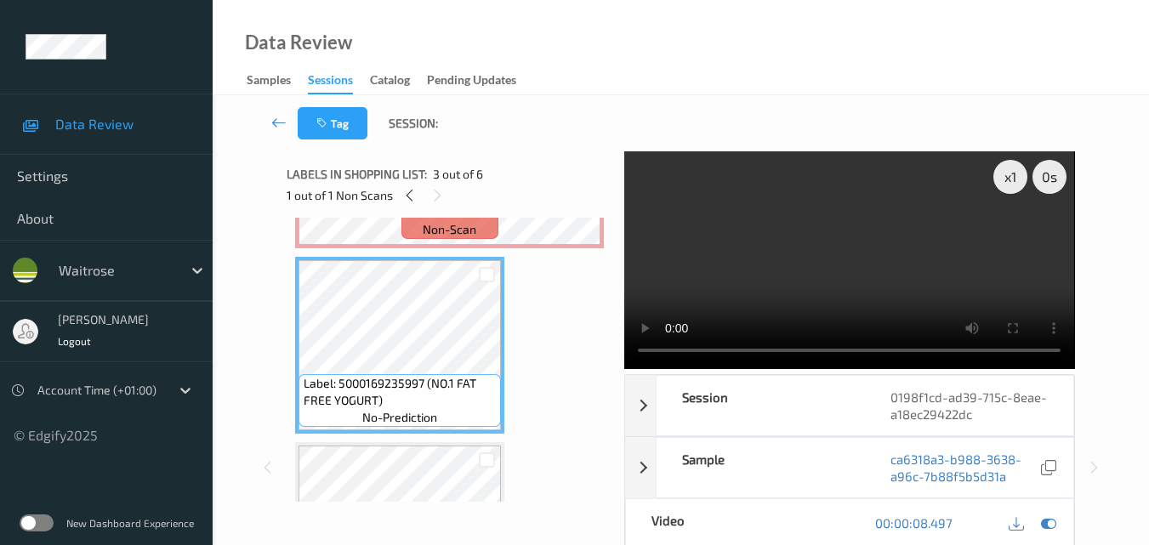
click video
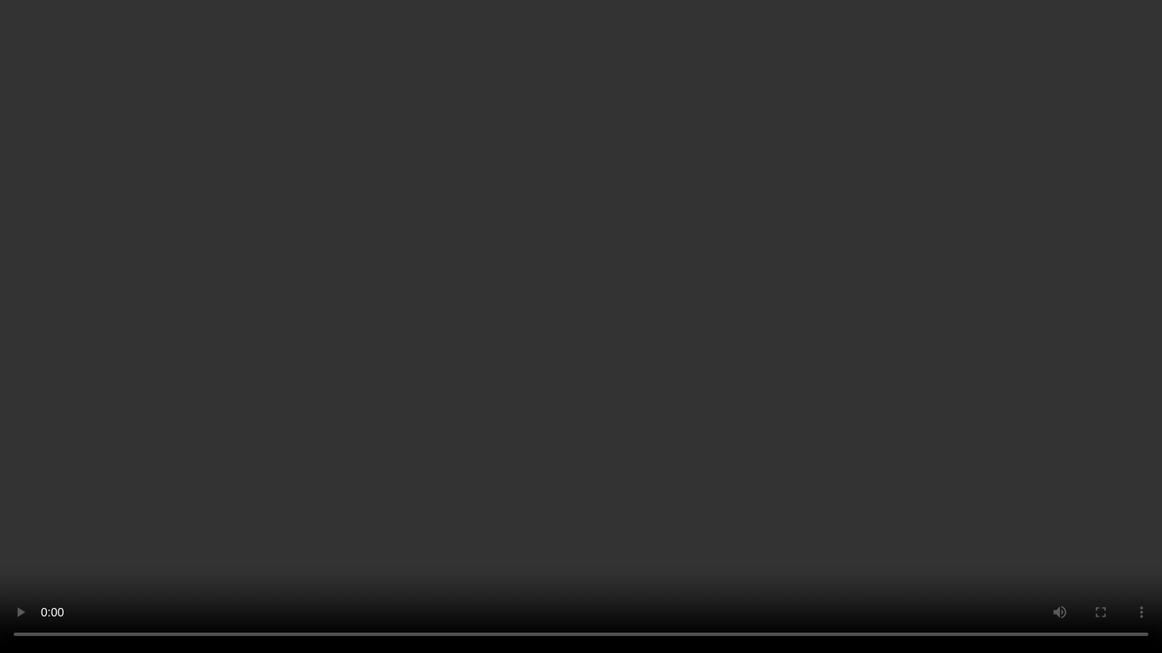
click video
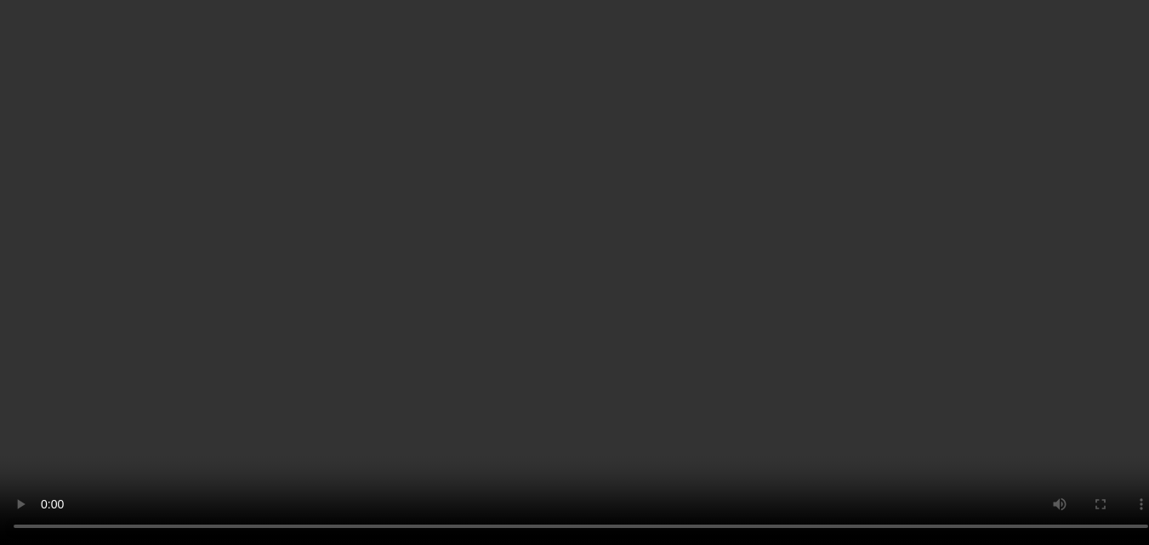
scroll to position [595, 0]
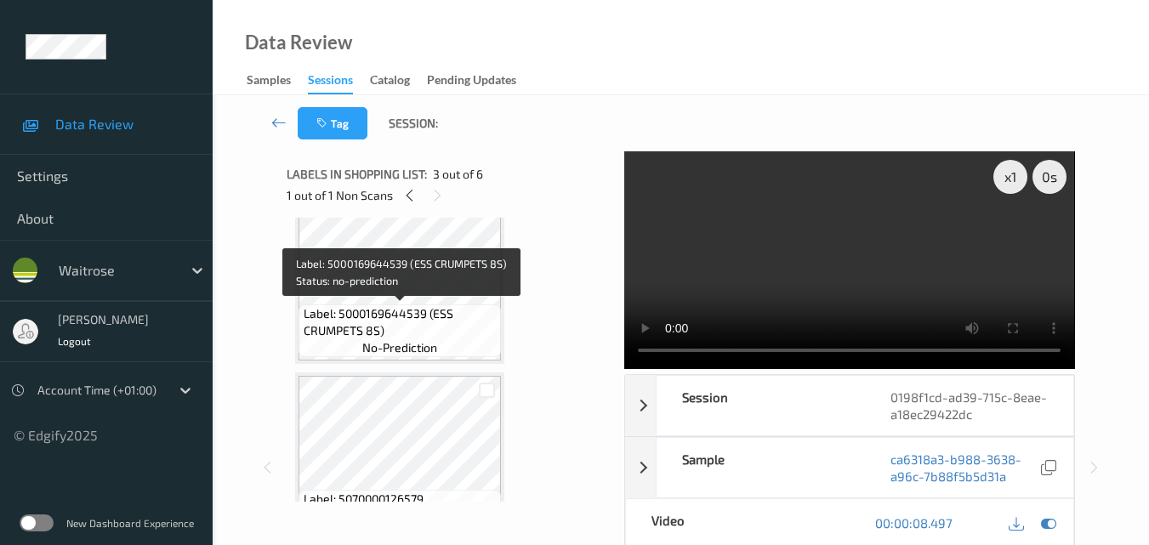
click span "Label: 5000169644539 (ESS CRUMPETS 8S)"
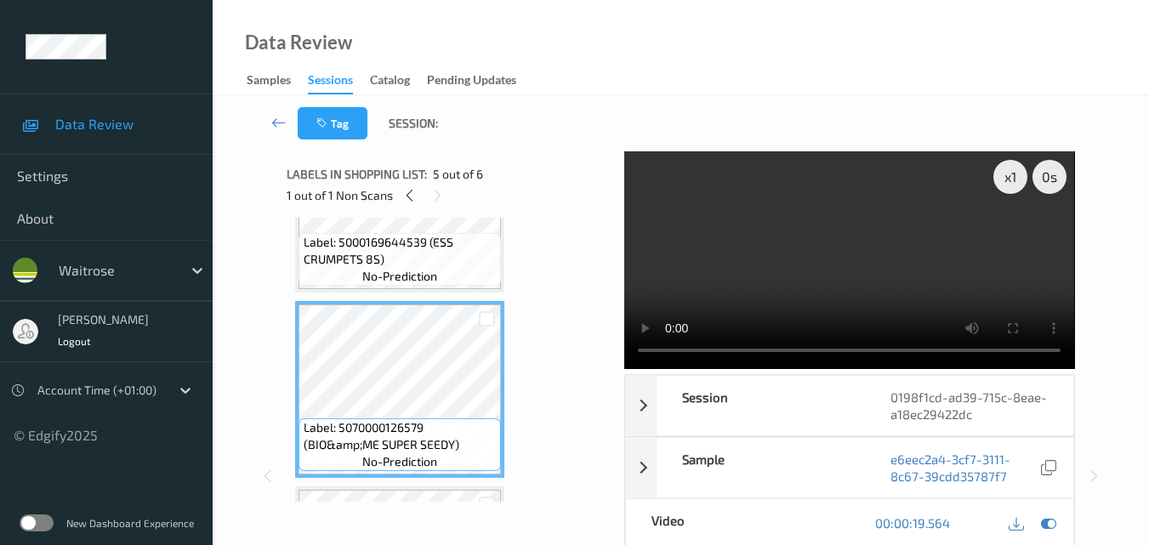
scroll to position [582, 0]
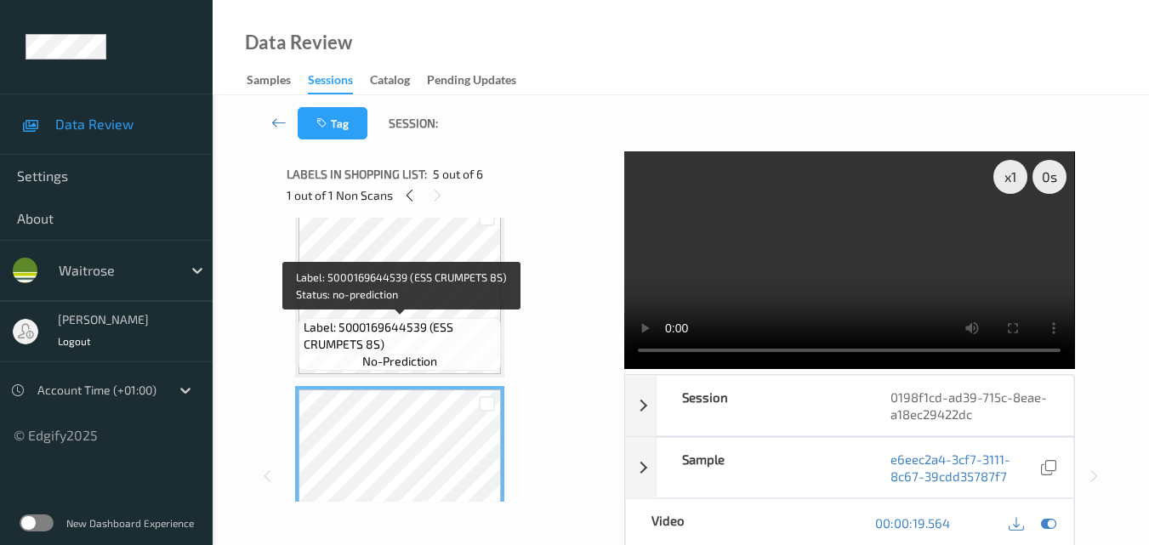
click div "Label: 5000169644539 (ESS CRUMPETS 8S) no-prediction"
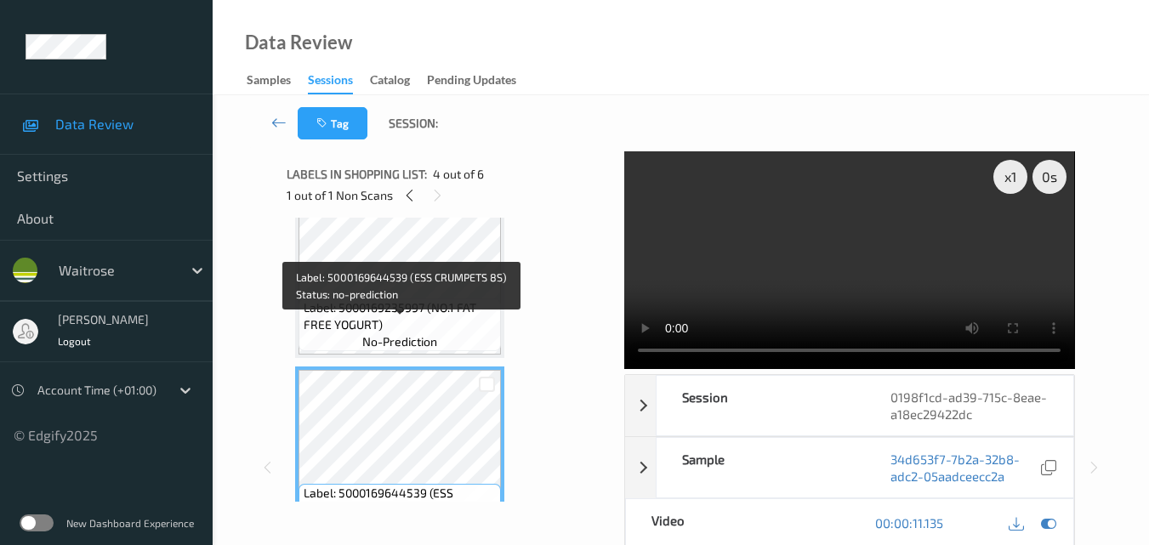
scroll to position [412, 0]
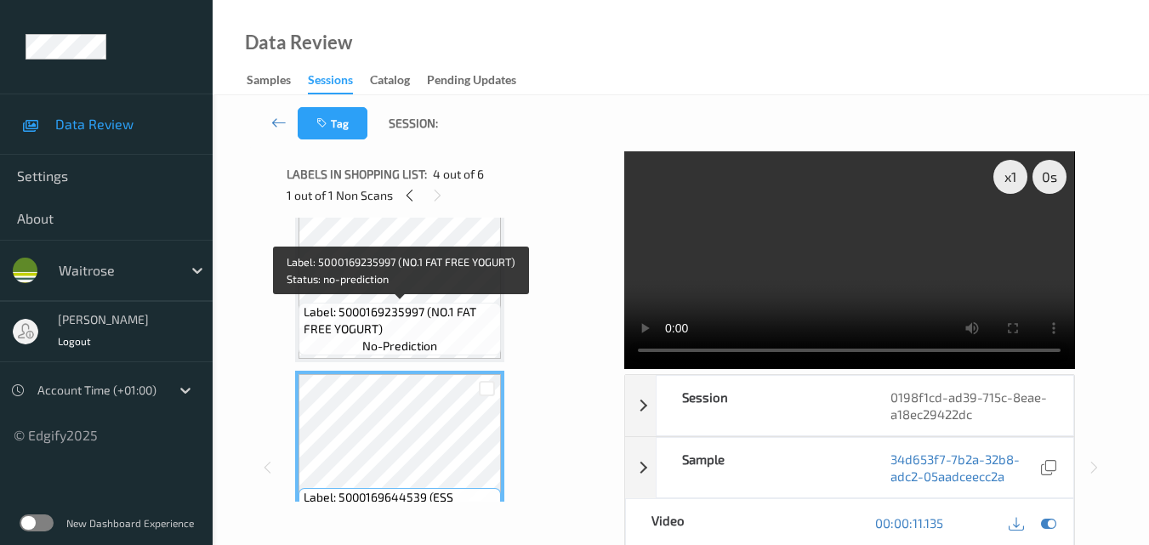
click span "Label: 5000169235997 (NO.1 FAT FREE YOGURT)"
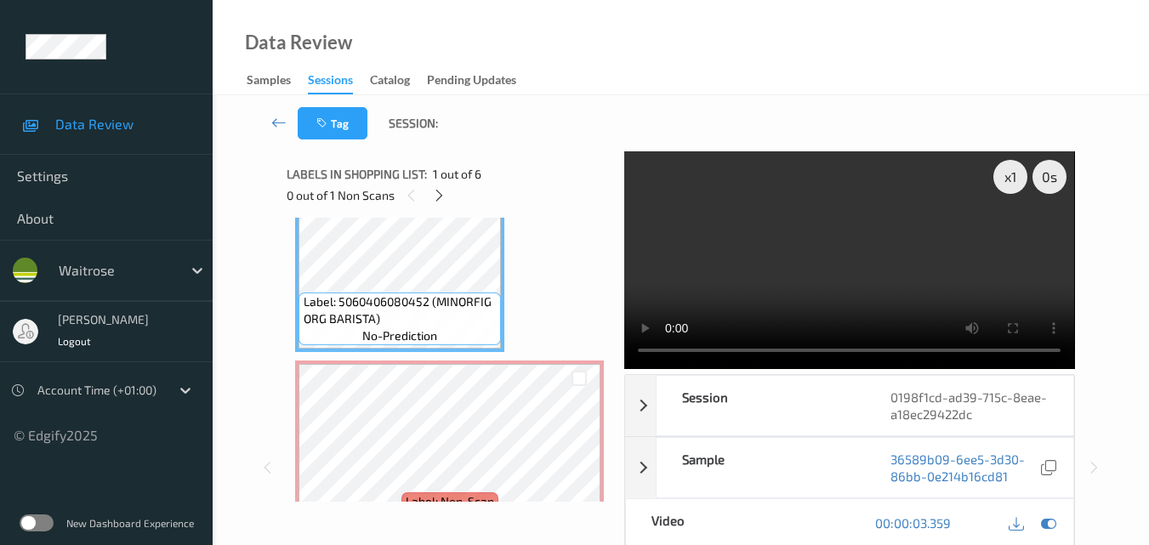
scroll to position [85, 0]
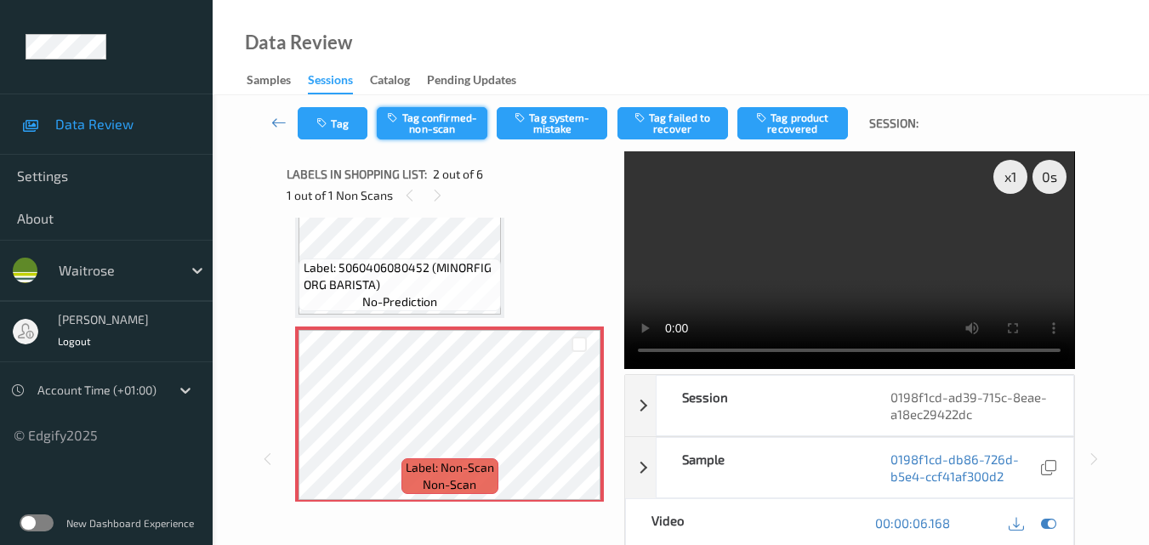
click button "Tag confirmed-non-scan"
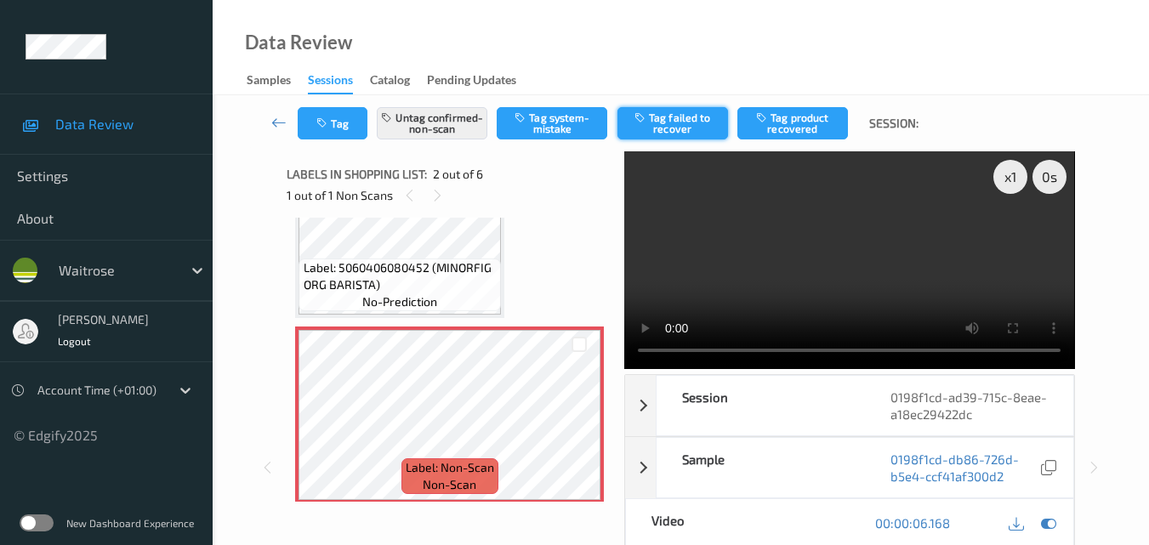
click button "Tag failed to recover"
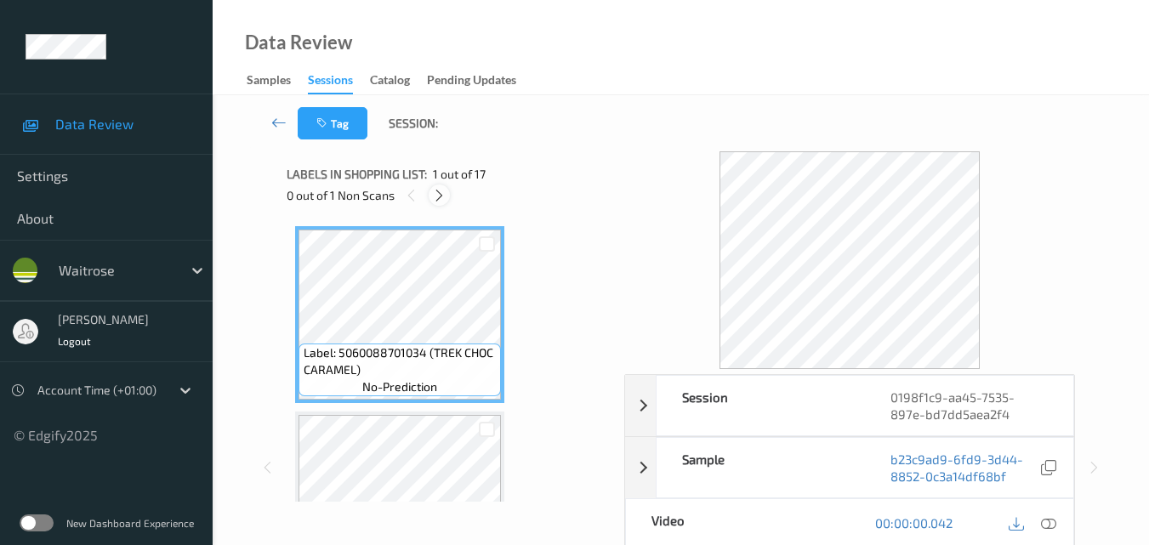
click at [434, 192] on icon at bounding box center [439, 195] width 14 height 15
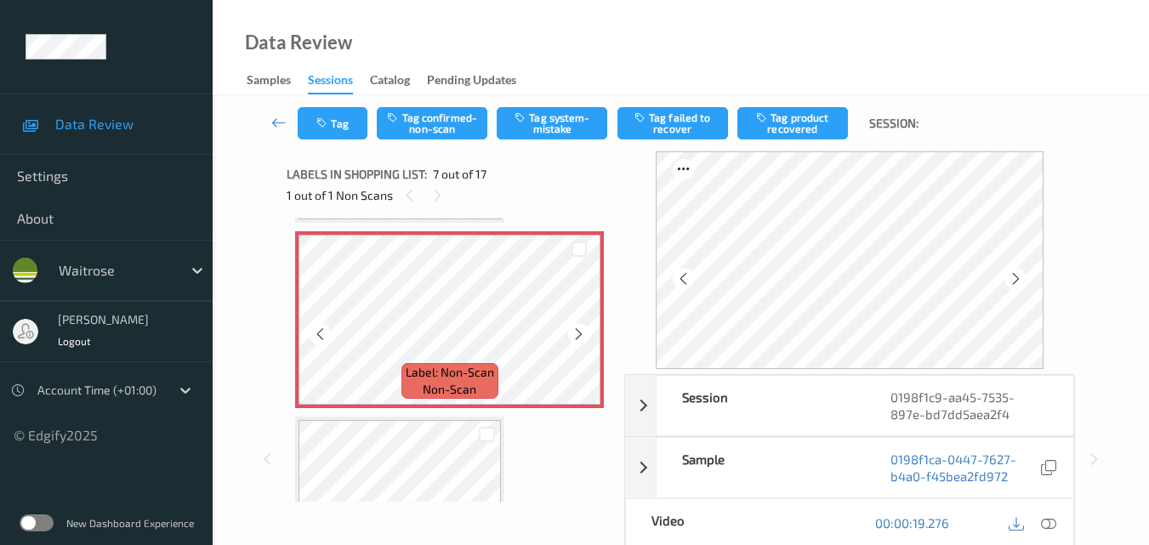
scroll to position [1106, 0]
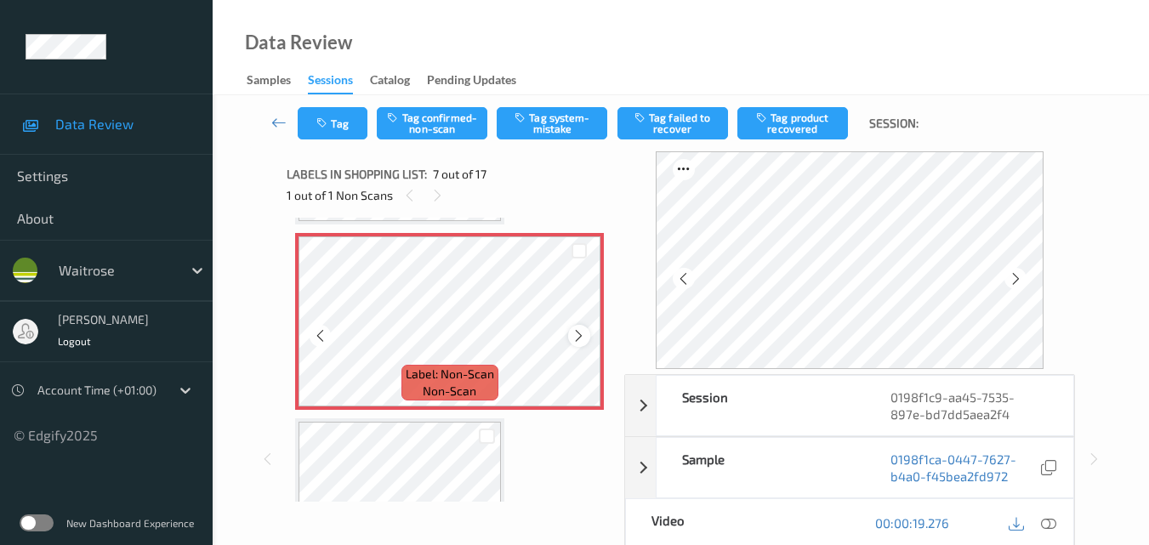
click at [576, 333] on icon at bounding box center [579, 335] width 14 height 15
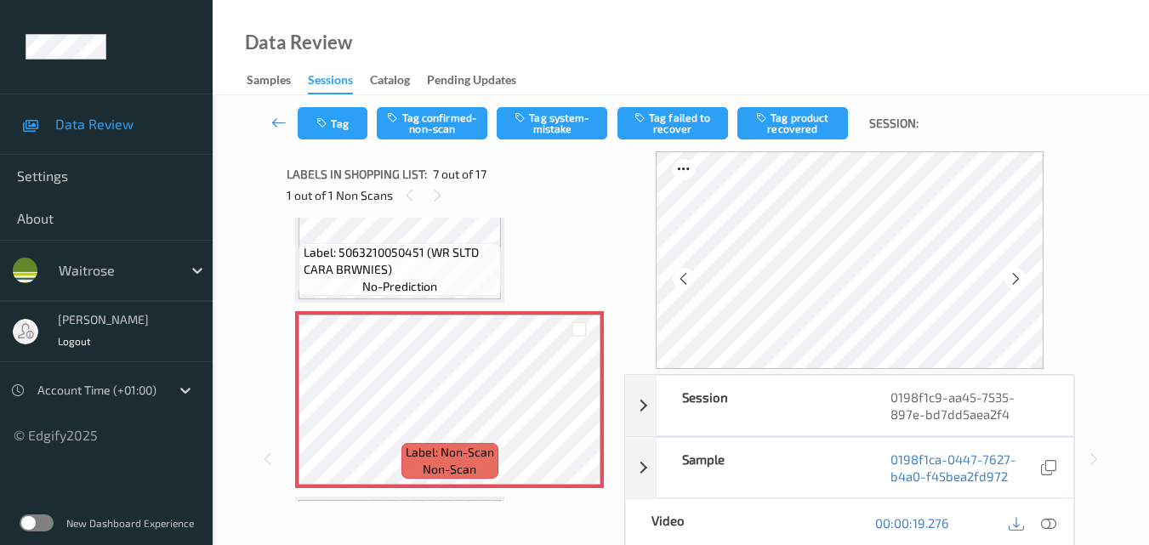
scroll to position [936, 0]
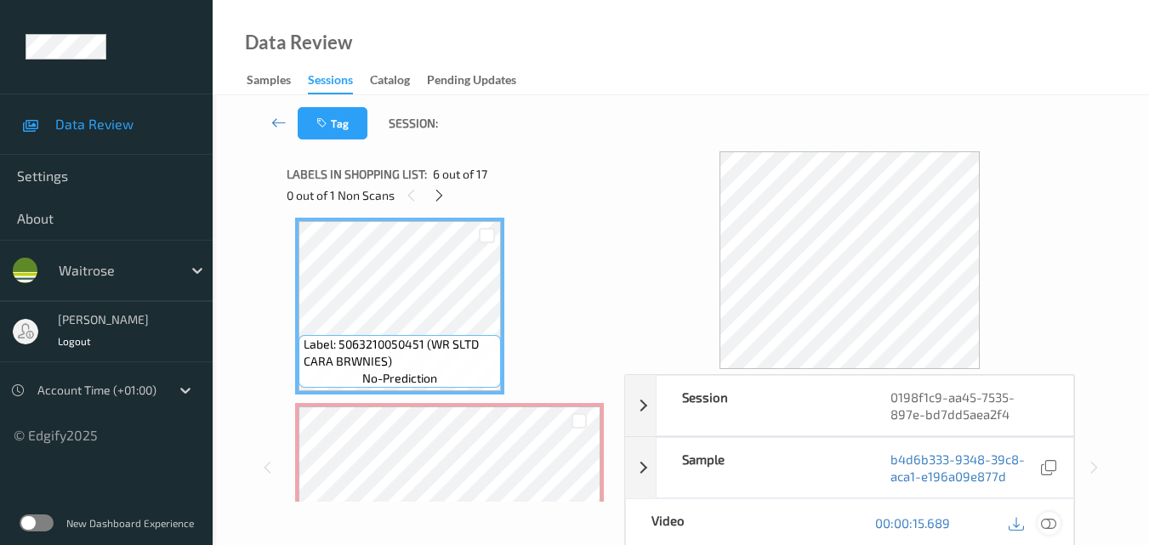
click at [1050, 527] on icon at bounding box center [1048, 522] width 15 height 15
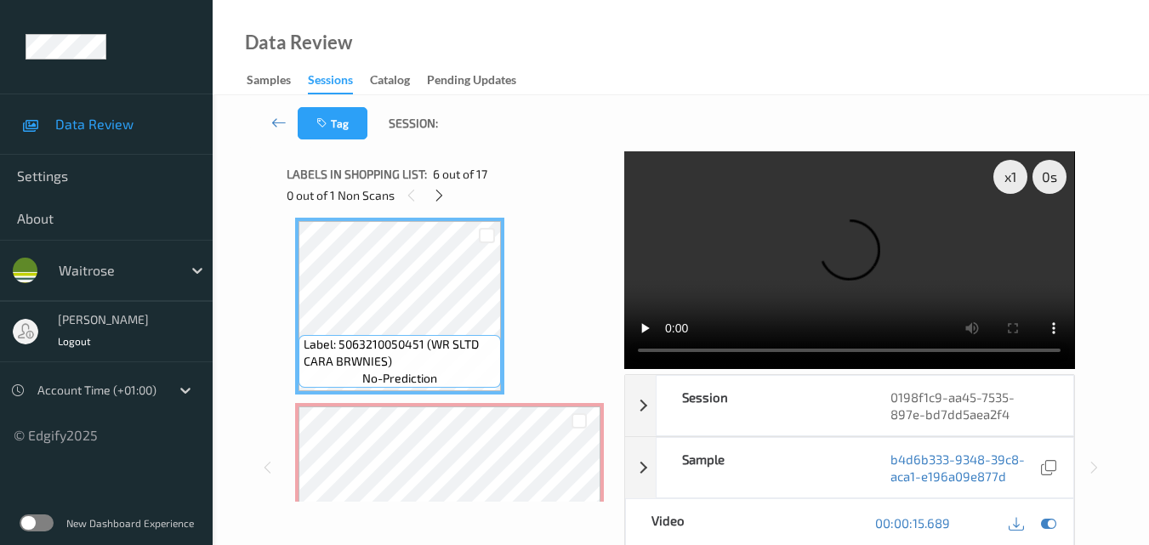
click at [739, 274] on video at bounding box center [849, 260] width 450 height 218
click at [805, 279] on video at bounding box center [849, 260] width 450 height 218
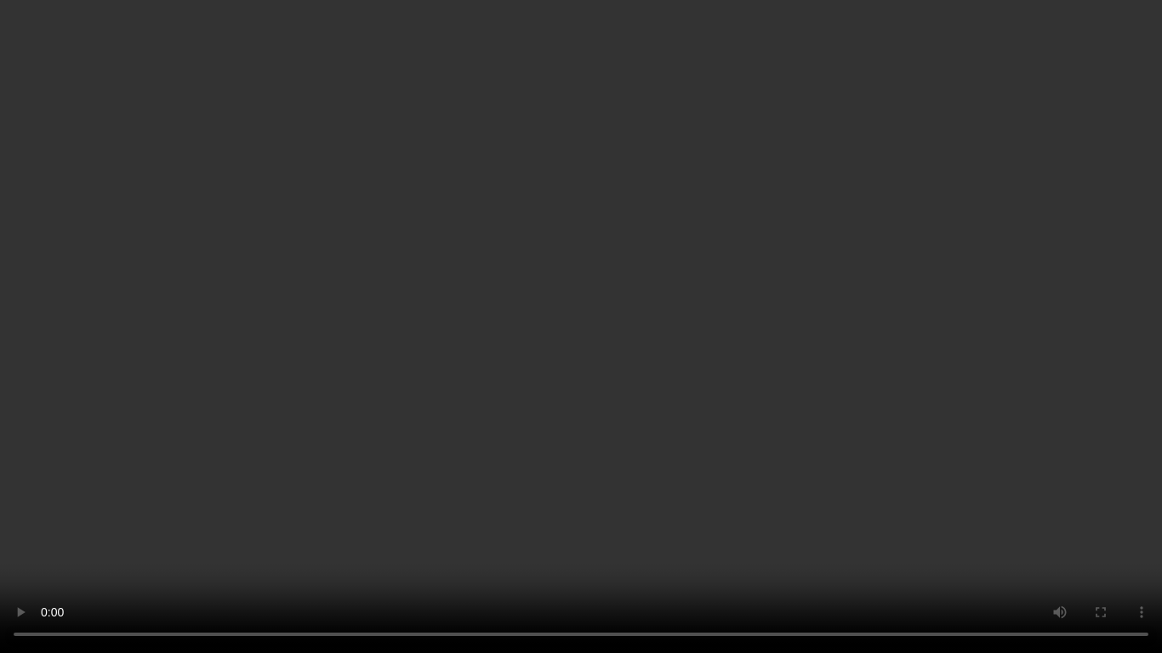
click at [682, 407] on video at bounding box center [581, 326] width 1162 height 653
click at [715, 414] on video at bounding box center [581, 326] width 1162 height 653
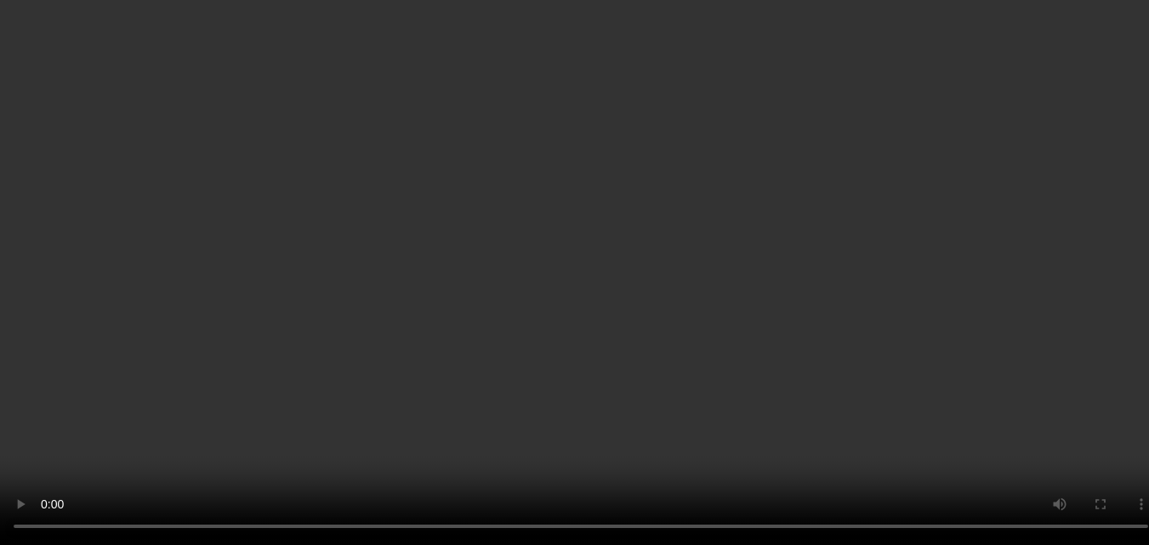
scroll to position [1191, 0]
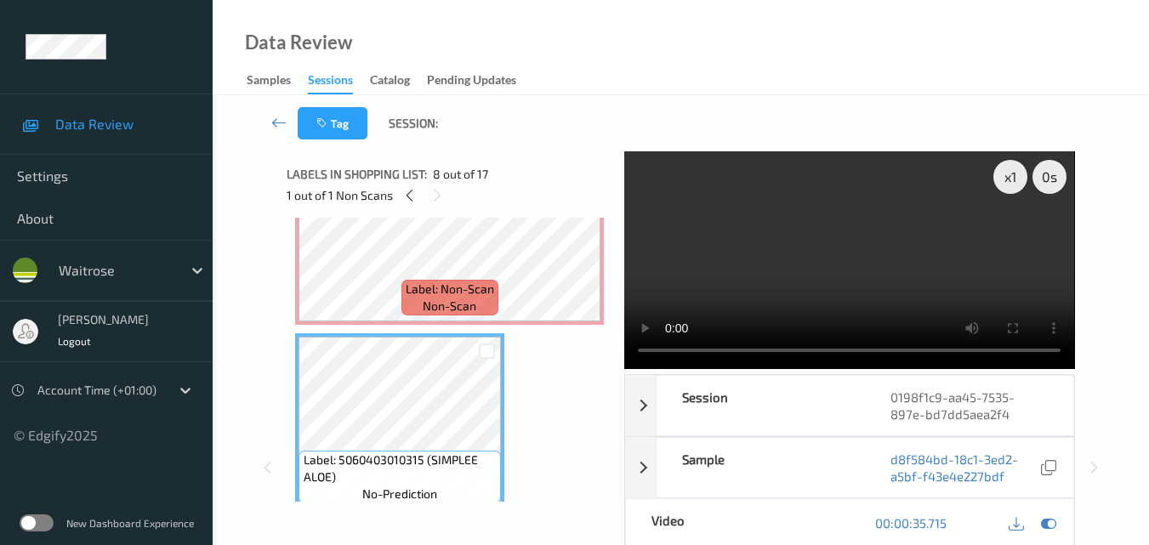
click at [893, 267] on video at bounding box center [849, 260] width 450 height 218
click at [911, 277] on video at bounding box center [849, 260] width 450 height 218
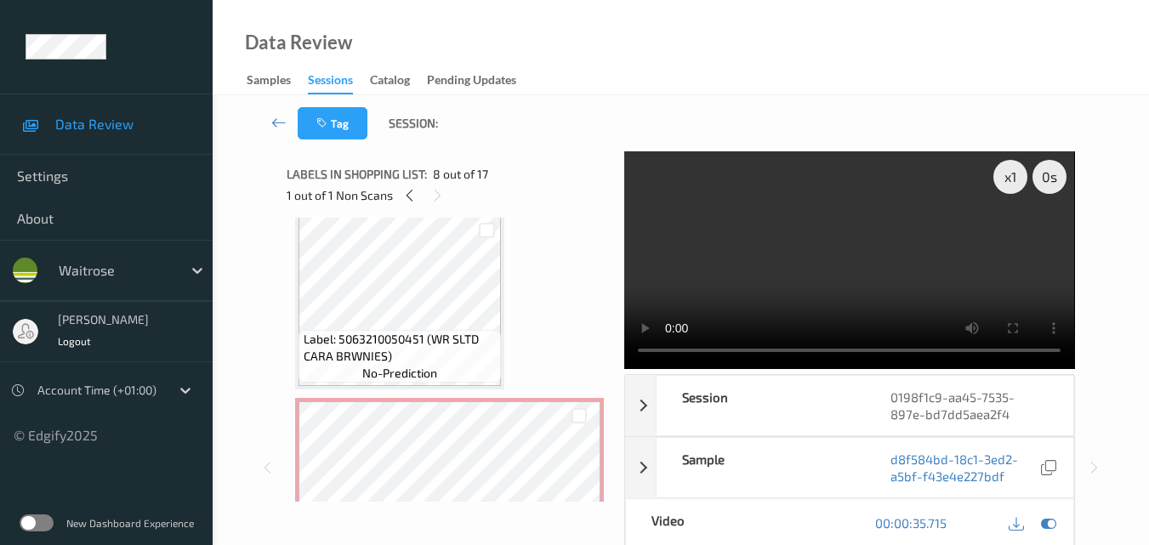
scroll to position [936, 0]
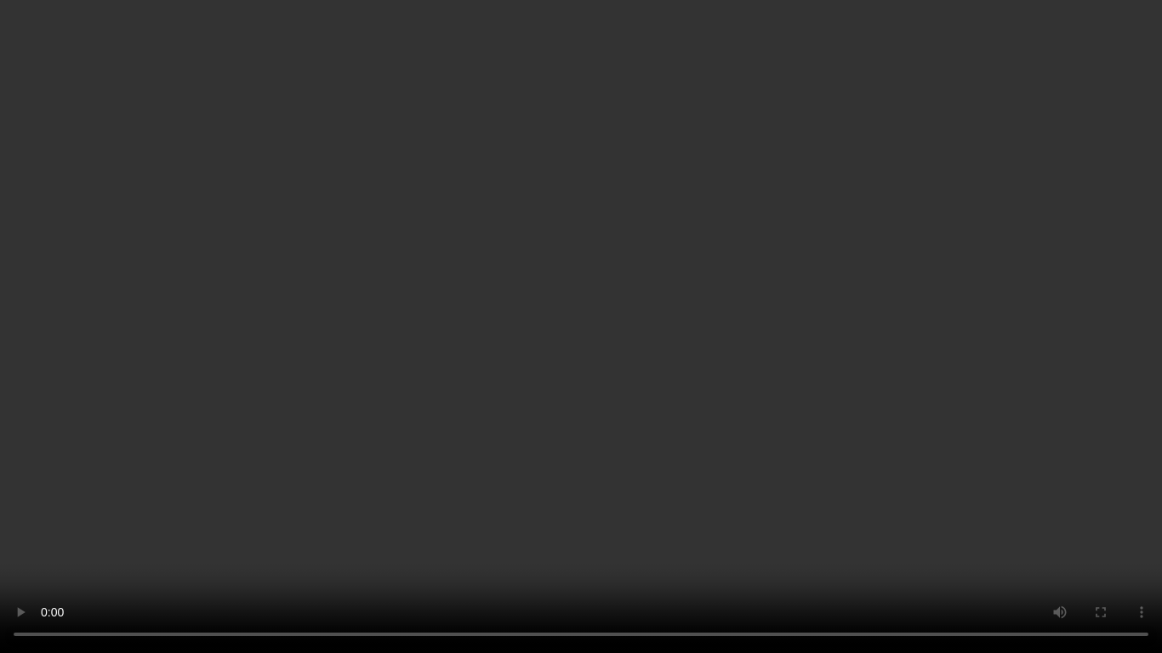
click at [807, 356] on video at bounding box center [581, 326] width 1162 height 653
click at [709, 372] on video at bounding box center [581, 326] width 1162 height 653
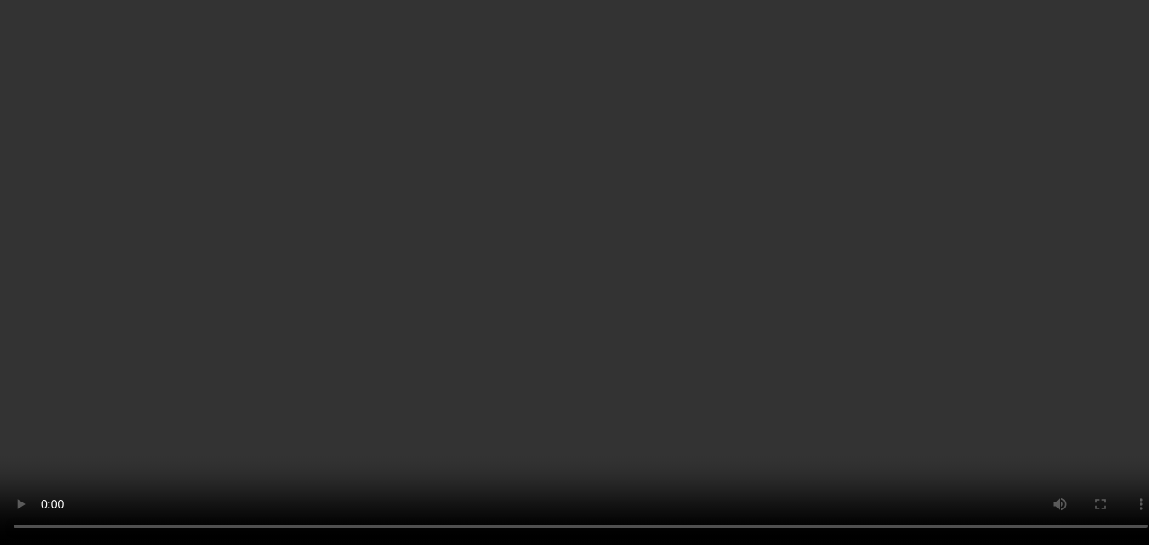
scroll to position [1021, 0]
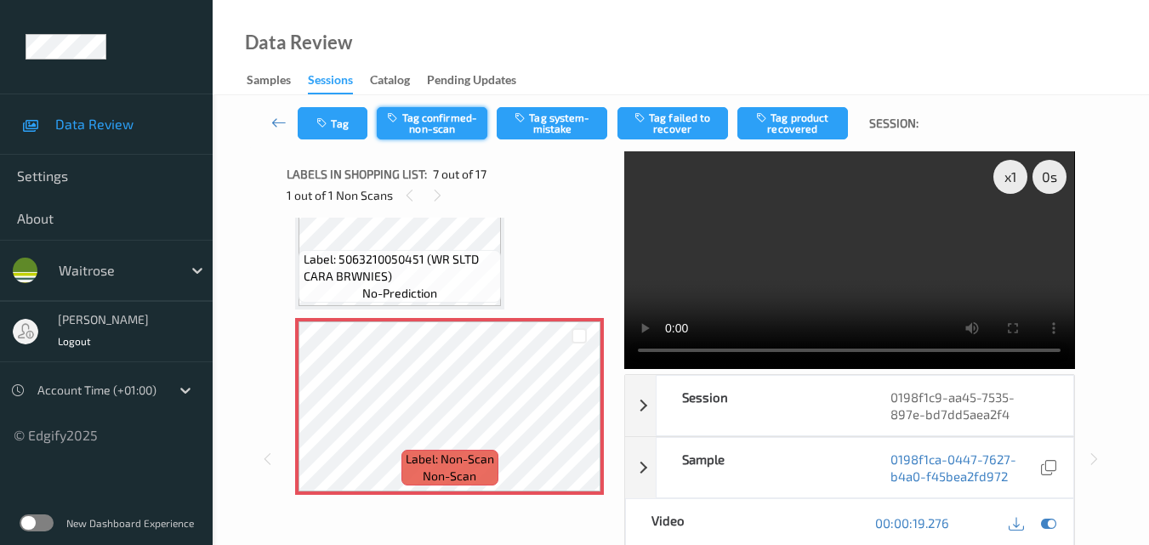
click at [447, 120] on button "Tag confirmed-non-scan" at bounding box center [432, 123] width 111 height 32
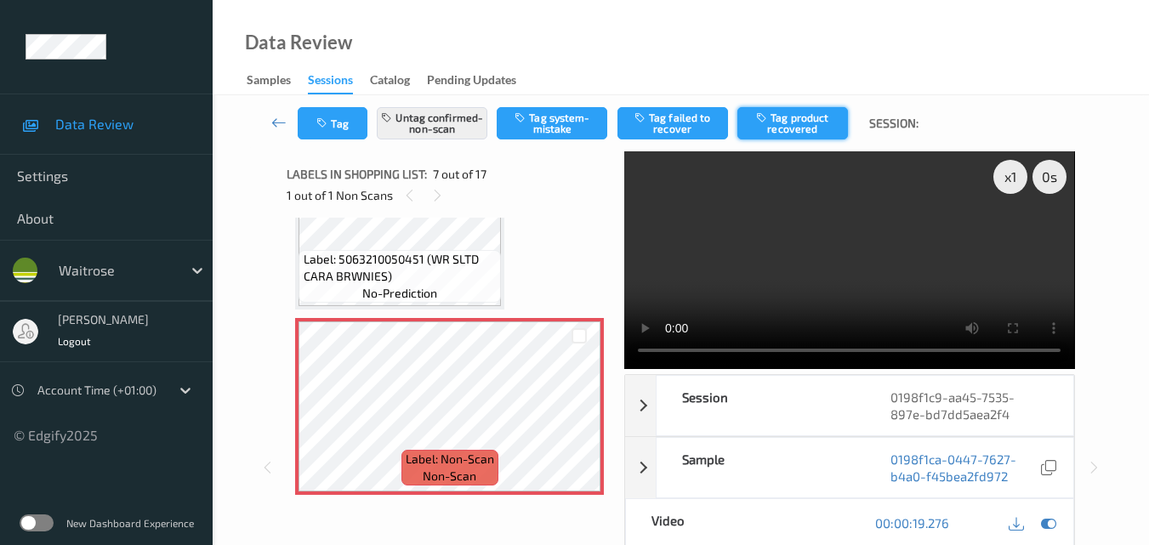
click at [801, 131] on button "Tag product recovered" at bounding box center [792, 123] width 111 height 32
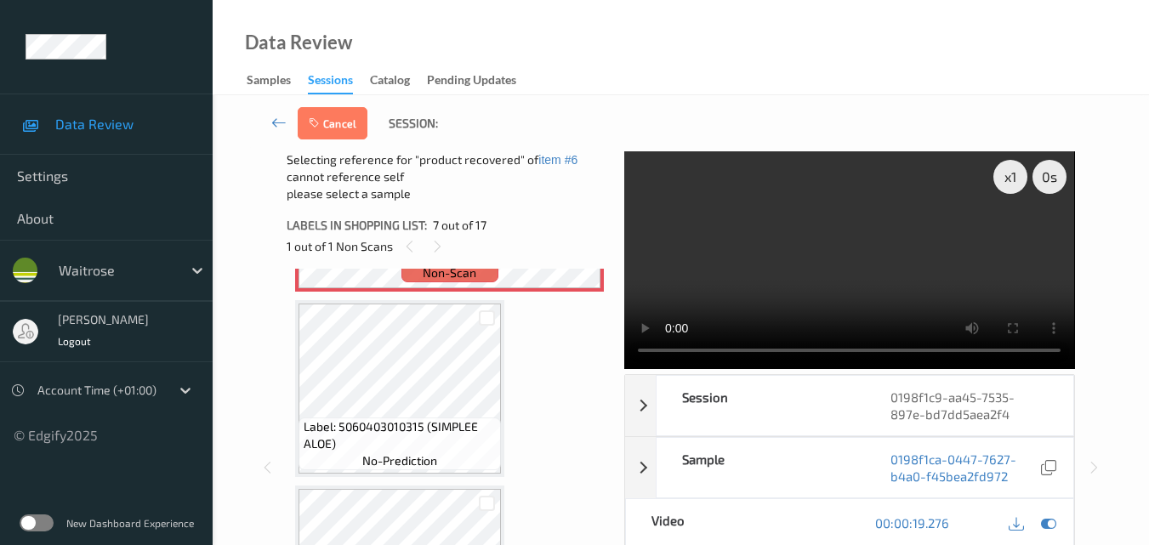
scroll to position [1276, 0]
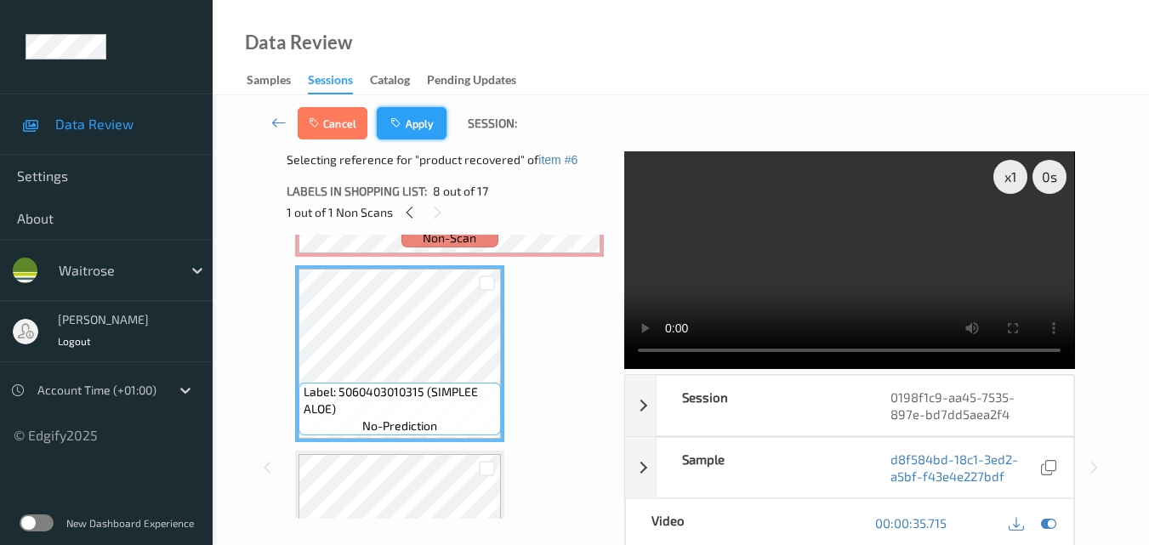
click at [420, 124] on button "Apply" at bounding box center [412, 123] width 70 height 32
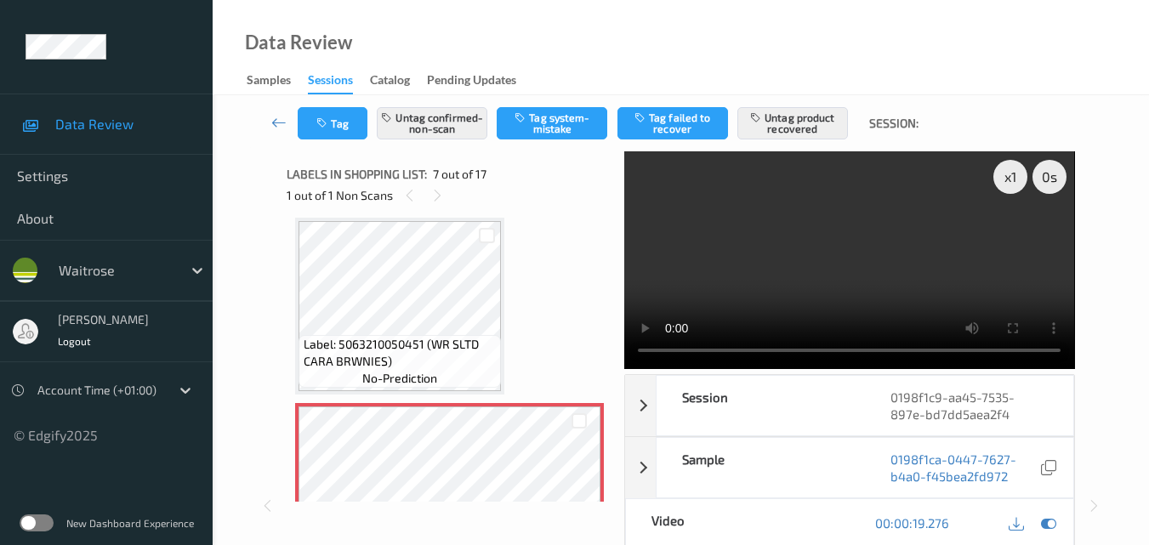
click at [839, 265] on video at bounding box center [849, 260] width 450 height 218
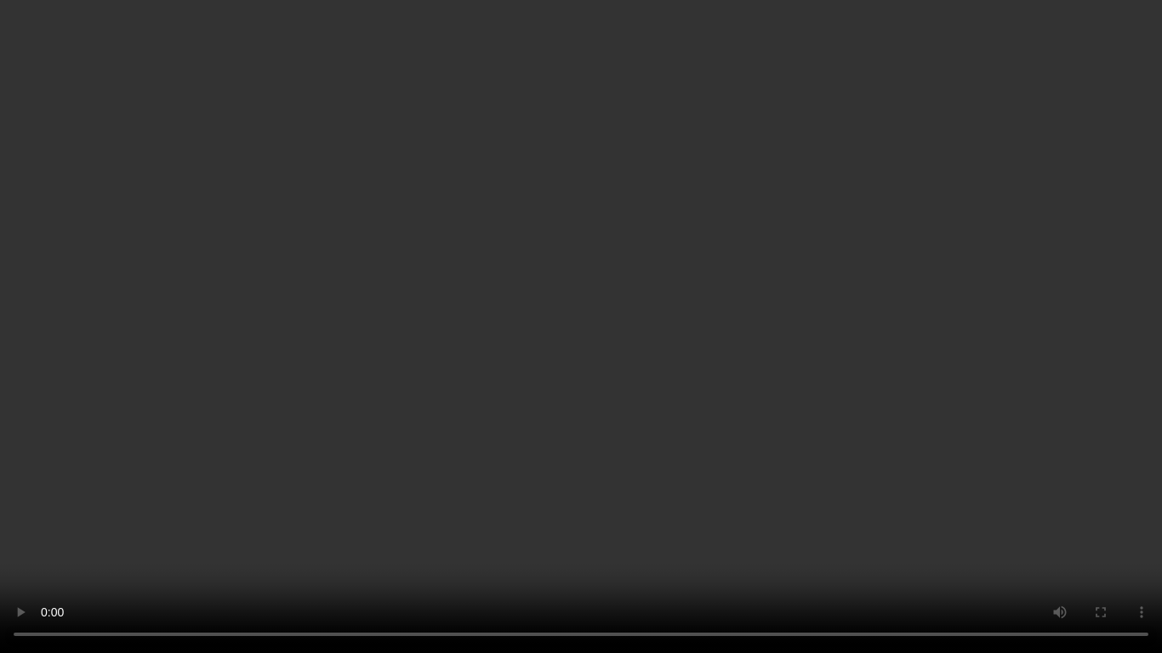
click at [798, 393] on video at bounding box center [581, 326] width 1162 height 653
click at [849, 453] on video at bounding box center [581, 326] width 1162 height 653
click at [699, 399] on video at bounding box center [581, 326] width 1162 height 653
click at [907, 515] on video at bounding box center [581, 326] width 1162 height 653
click at [861, 492] on video at bounding box center [581, 326] width 1162 height 653
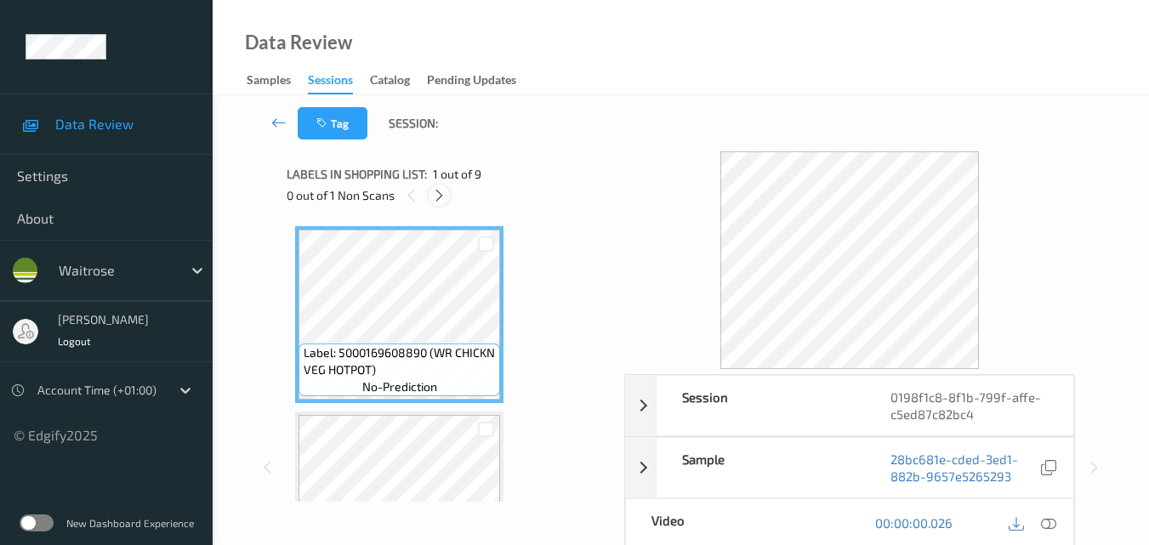
click at [439, 195] on icon at bounding box center [439, 195] width 14 height 15
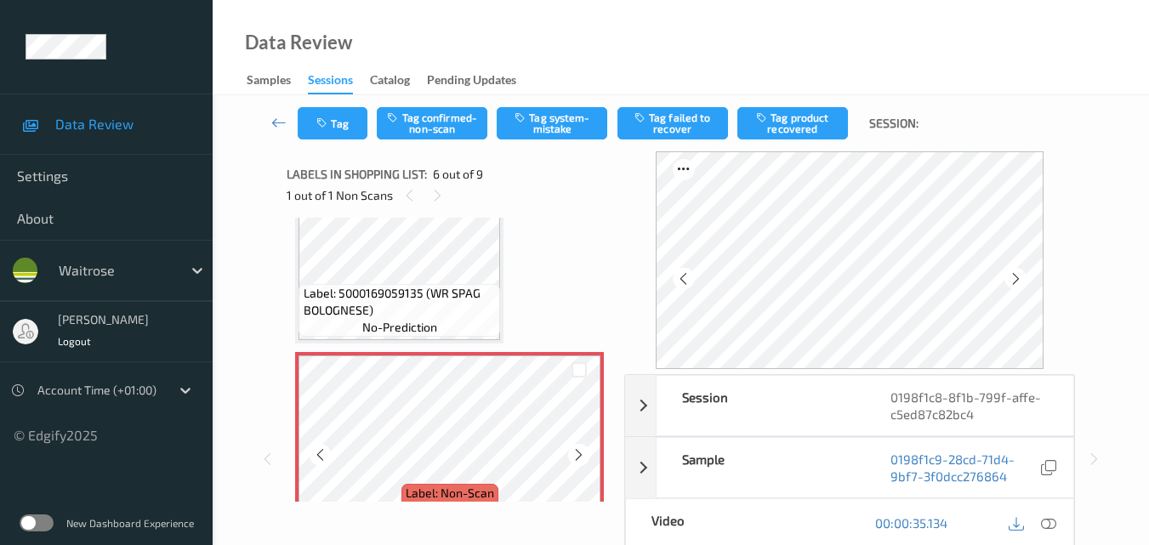
scroll to position [835, 0]
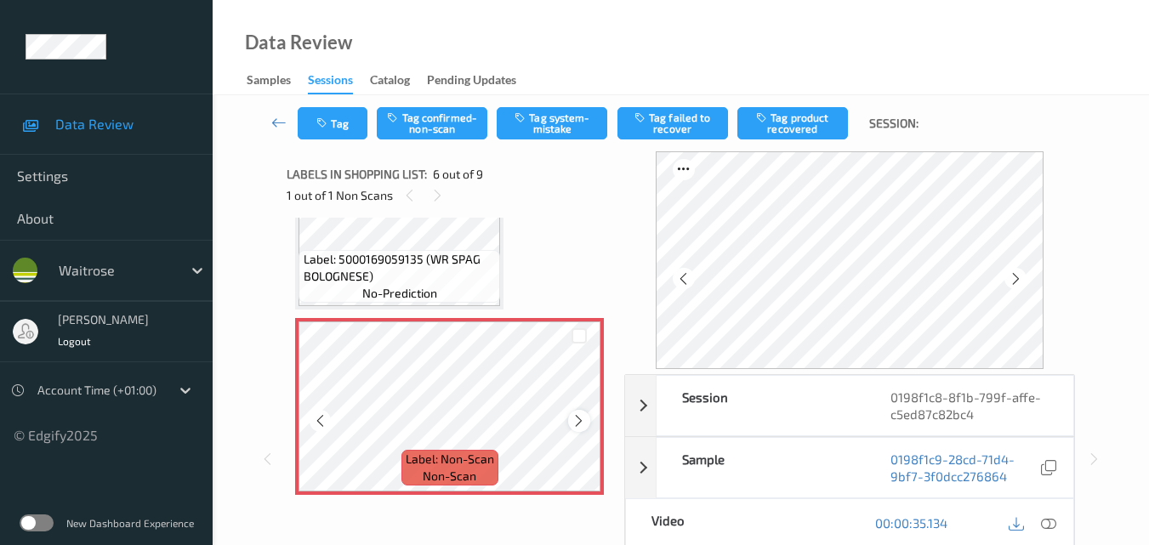
click at [578, 418] on icon at bounding box center [579, 420] width 14 height 15
click at [580, 418] on icon at bounding box center [579, 420] width 14 height 15
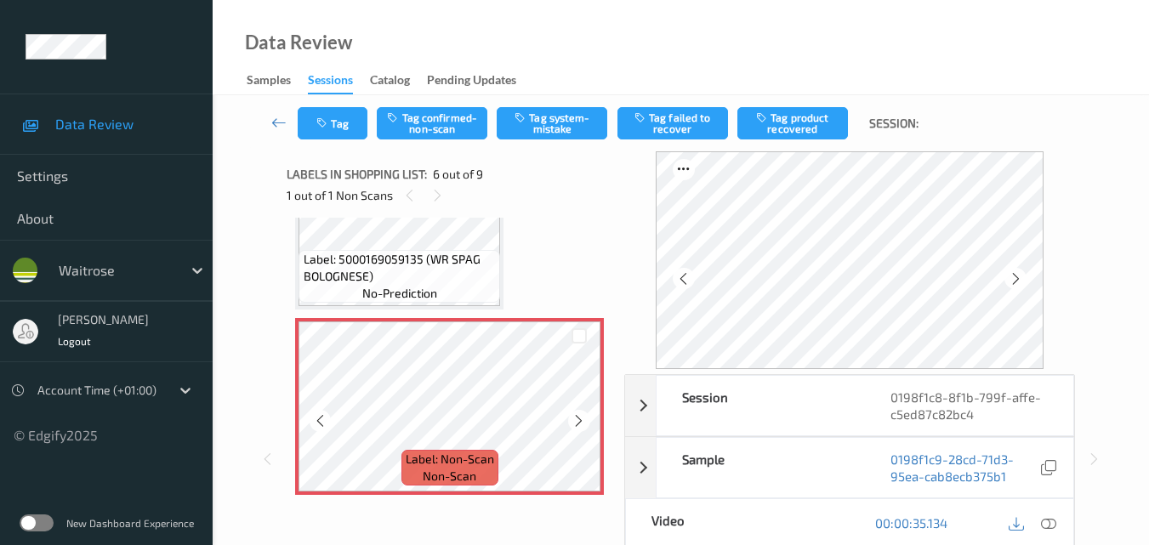
click at [580, 418] on icon at bounding box center [579, 420] width 14 height 15
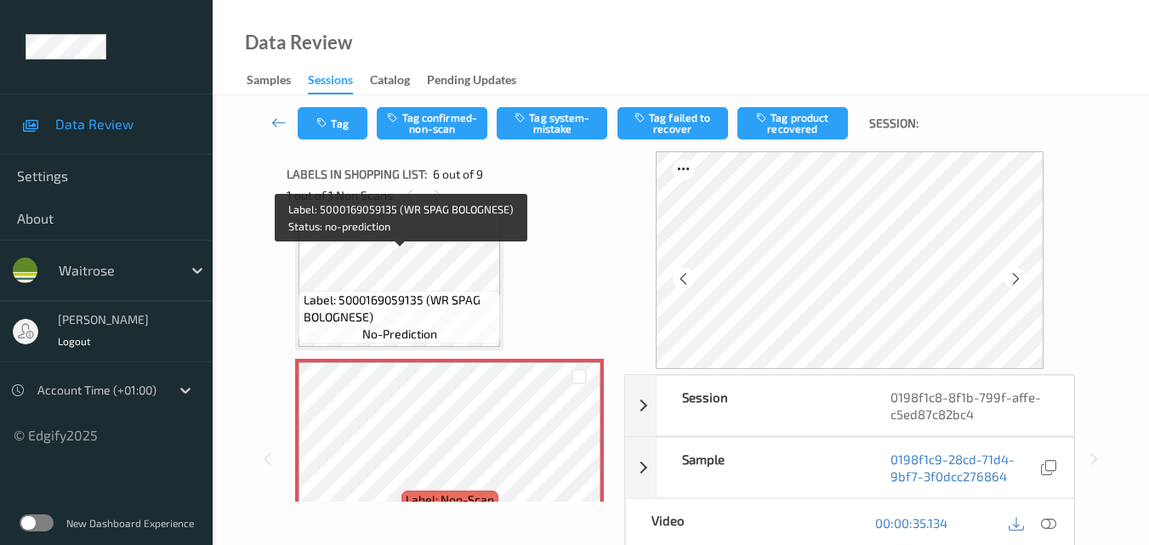
scroll to position [750, 0]
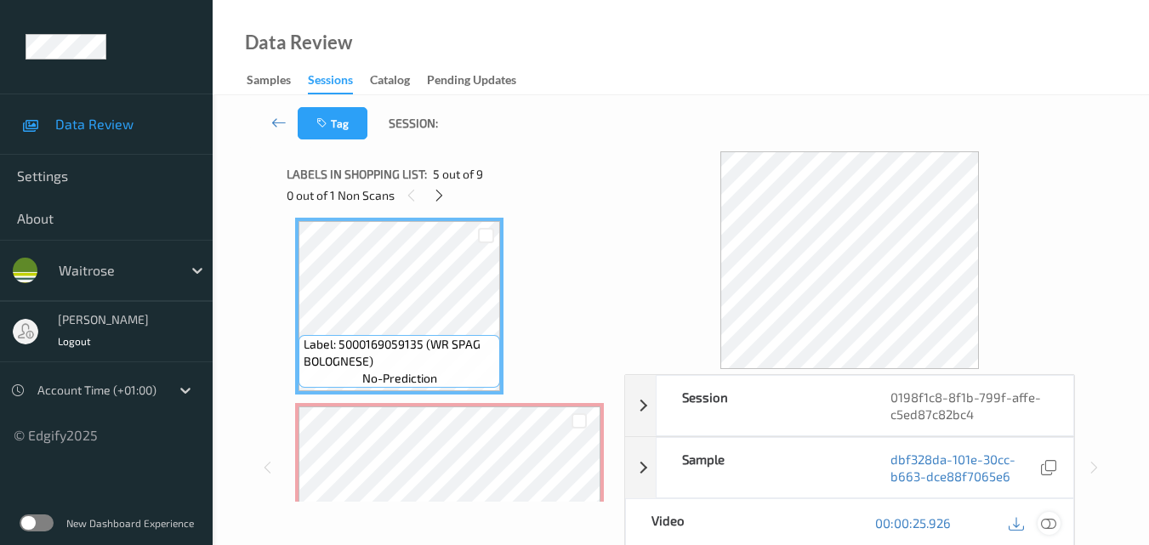
click at [1056, 521] on icon at bounding box center [1048, 522] width 15 height 15
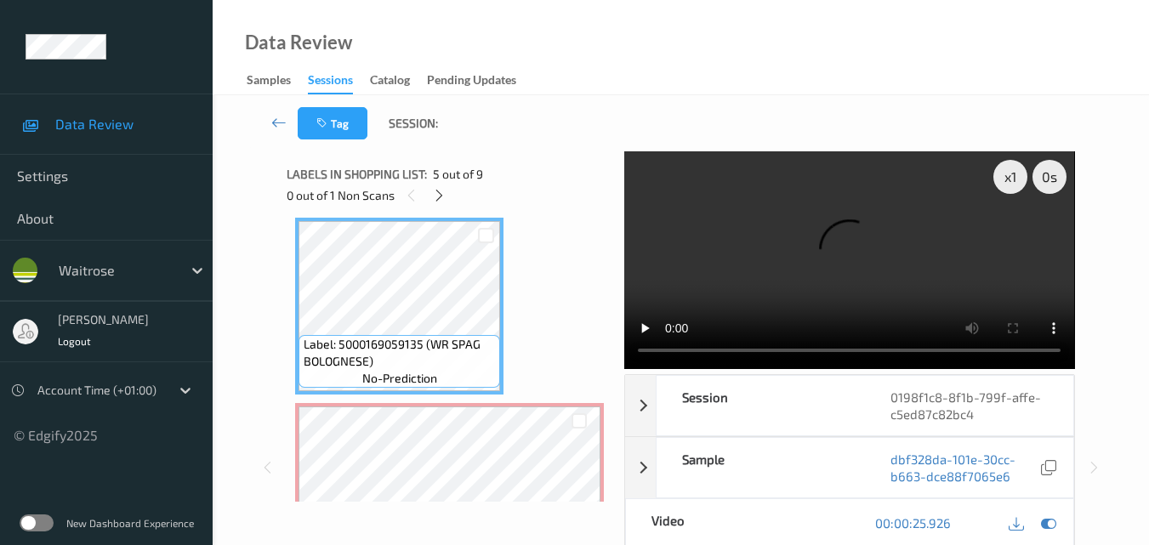
click at [795, 234] on video at bounding box center [849, 260] width 450 height 218
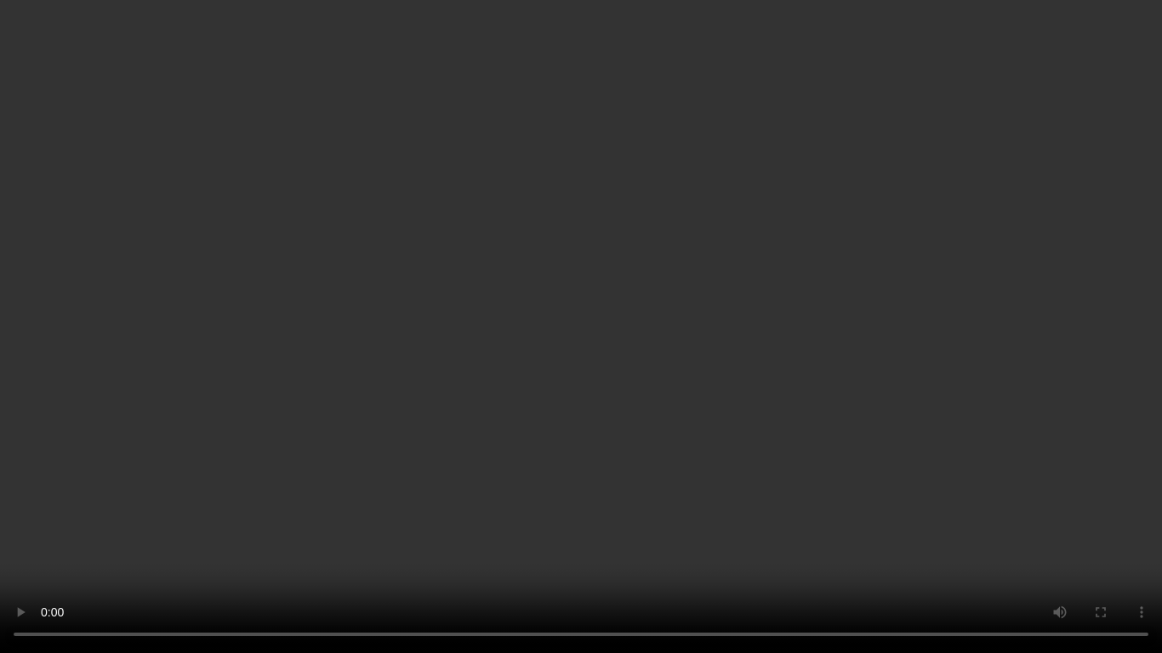
click at [857, 425] on video at bounding box center [581, 326] width 1162 height 653
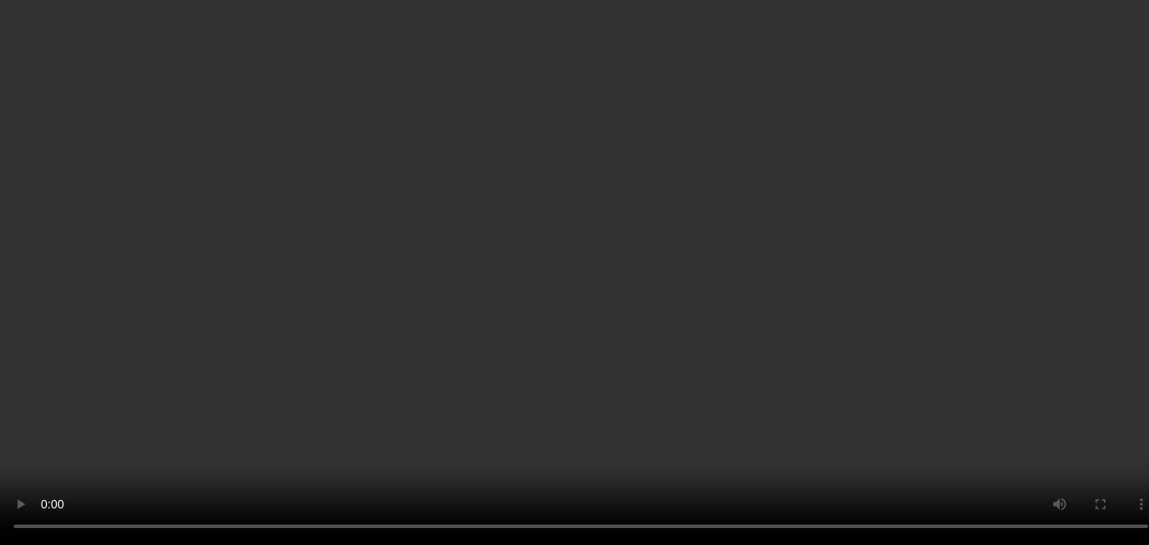
scroll to position [1005, 0]
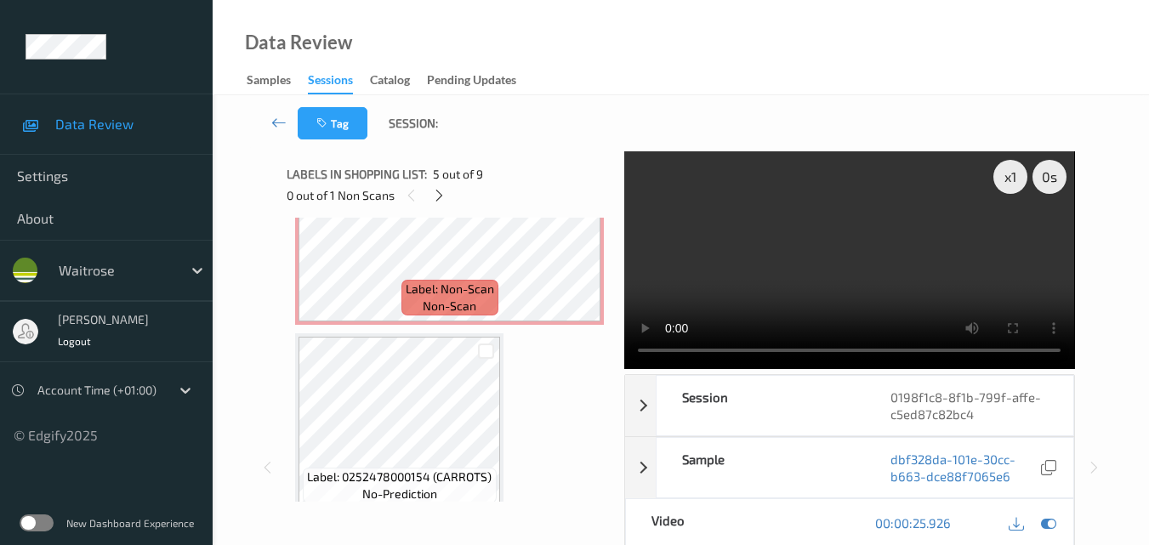
click at [835, 252] on video at bounding box center [849, 260] width 450 height 218
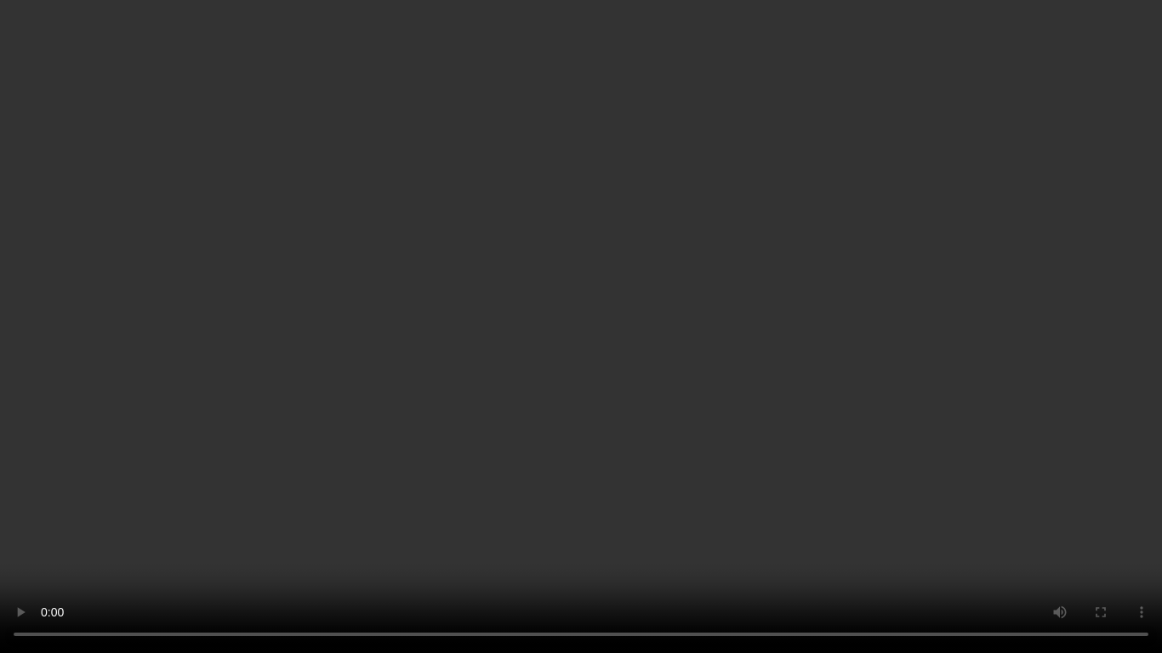
click at [749, 346] on video at bounding box center [581, 326] width 1162 height 653
click at [845, 419] on video at bounding box center [581, 326] width 1162 height 653
click at [640, 423] on video at bounding box center [581, 326] width 1162 height 653
click at [726, 398] on video at bounding box center [581, 326] width 1162 height 653
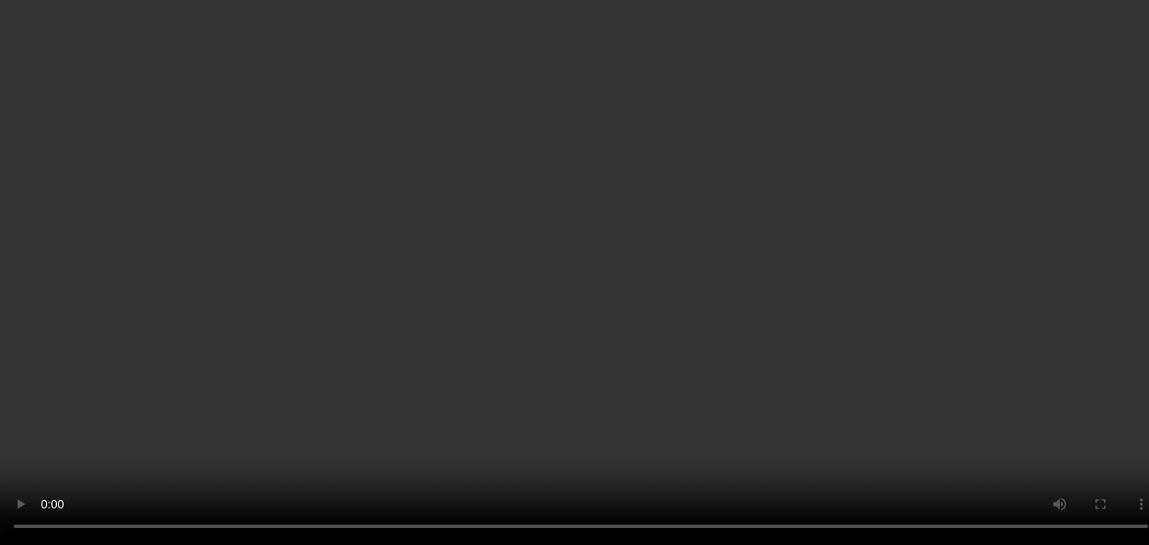
scroll to position [495, 0]
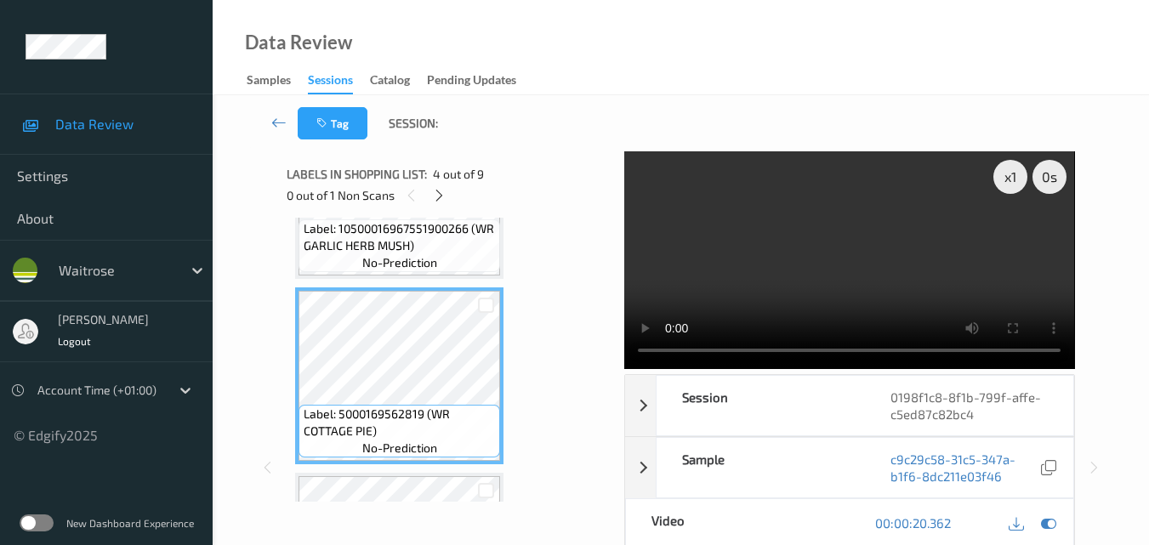
click at [888, 259] on video at bounding box center [849, 260] width 450 height 218
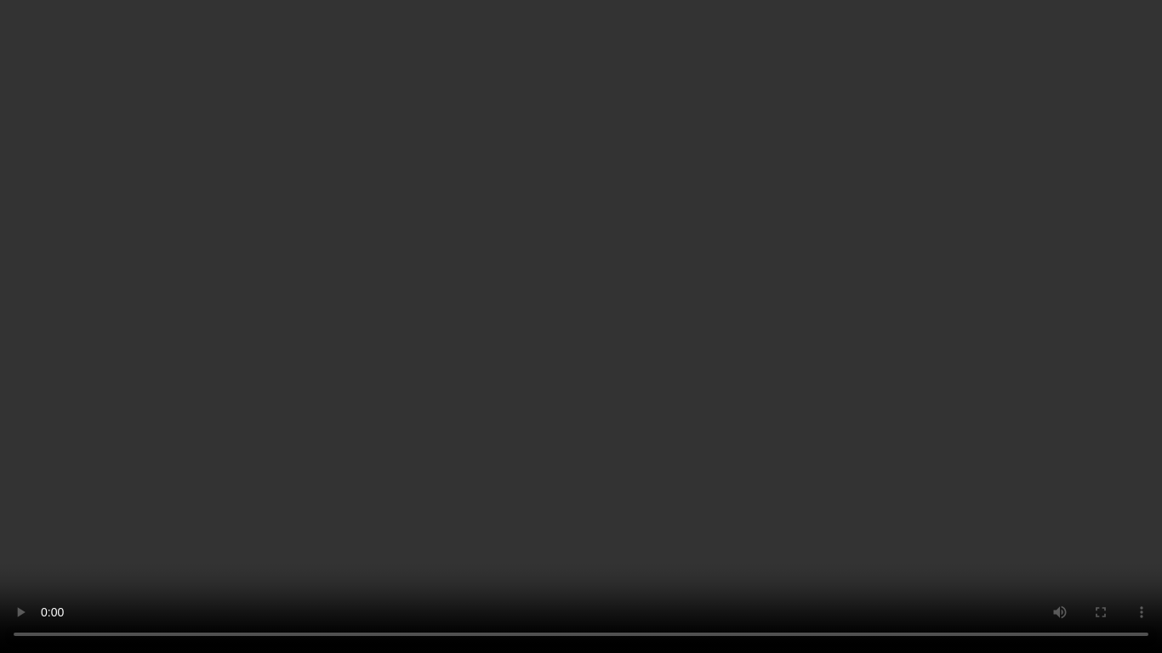
click at [816, 378] on video at bounding box center [581, 326] width 1162 height 653
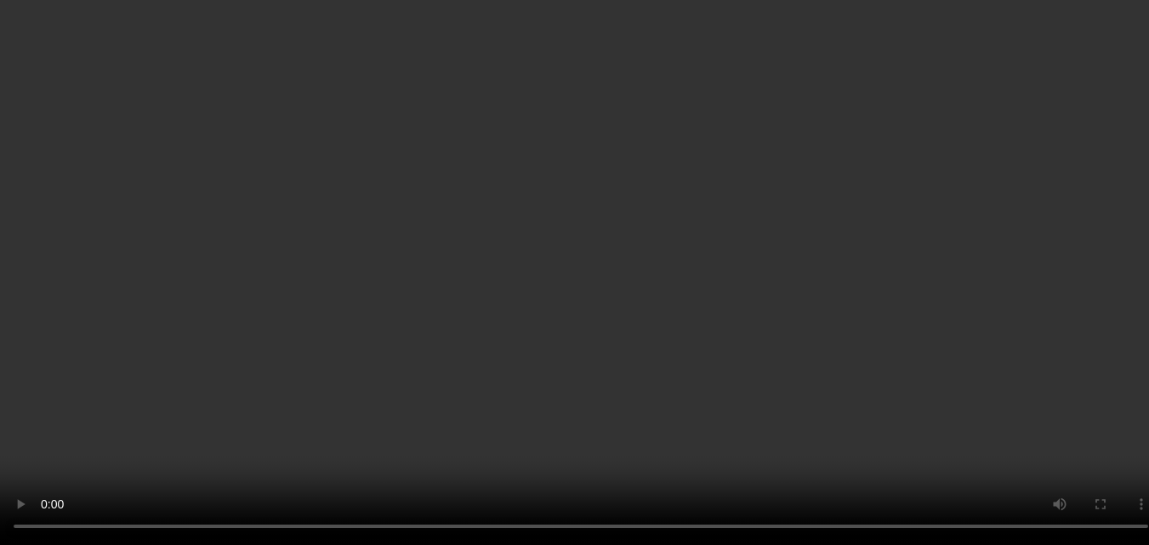
scroll to position [750, 0]
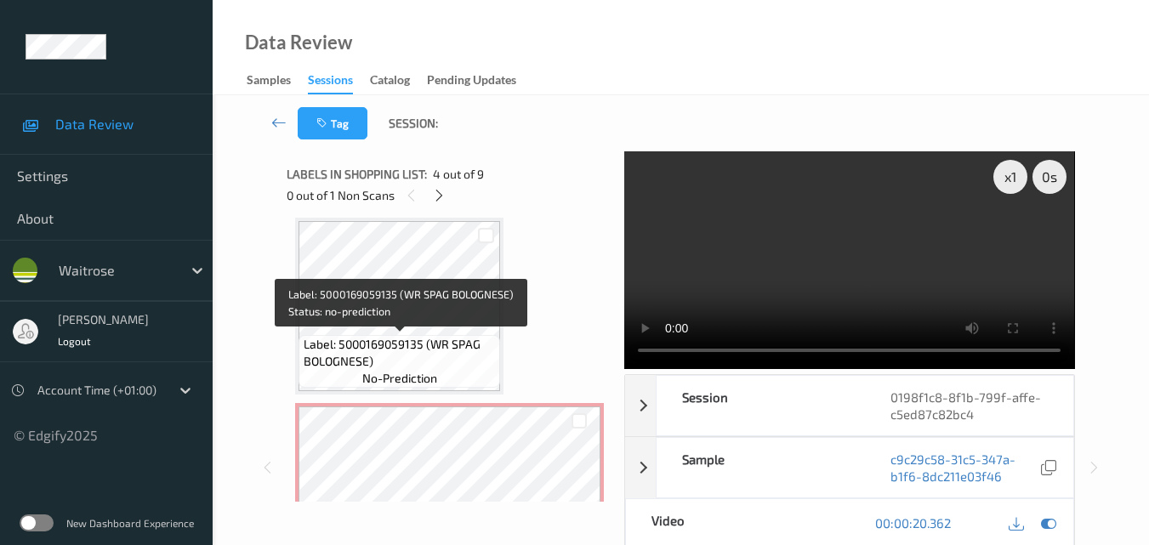
click at [437, 354] on span "Label: 5000169059135 (WR SPAG BOLOGNESE)" at bounding box center [400, 353] width 193 height 34
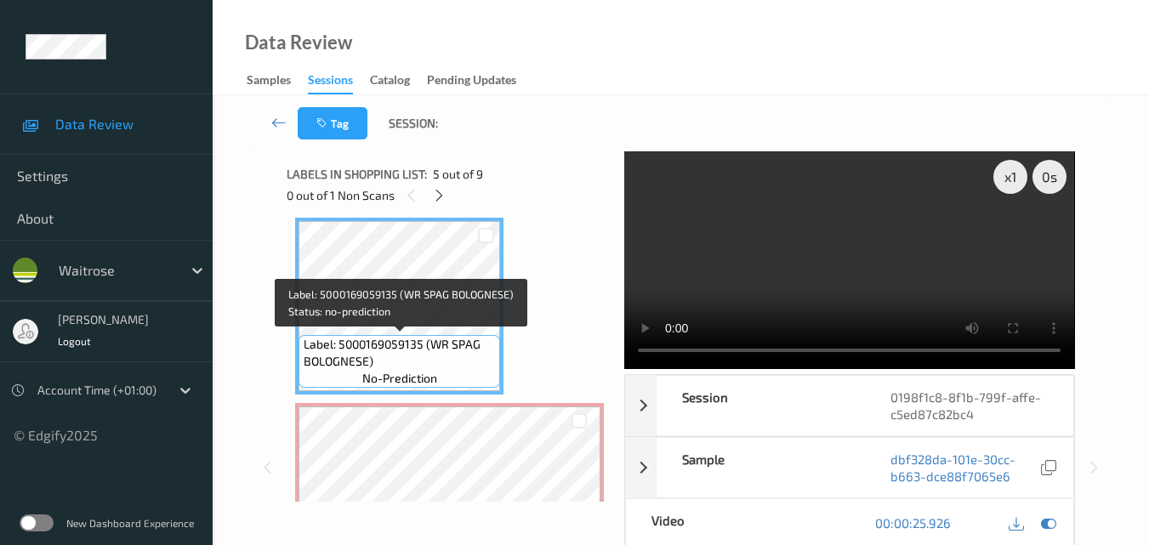
scroll to position [920, 0]
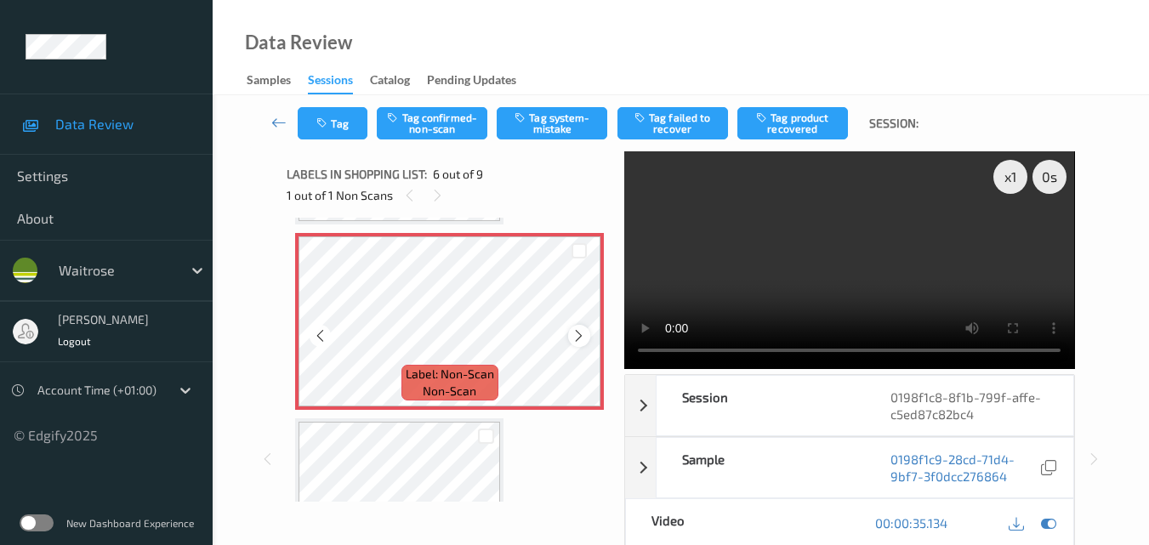
click at [572, 328] on icon at bounding box center [579, 335] width 14 height 15
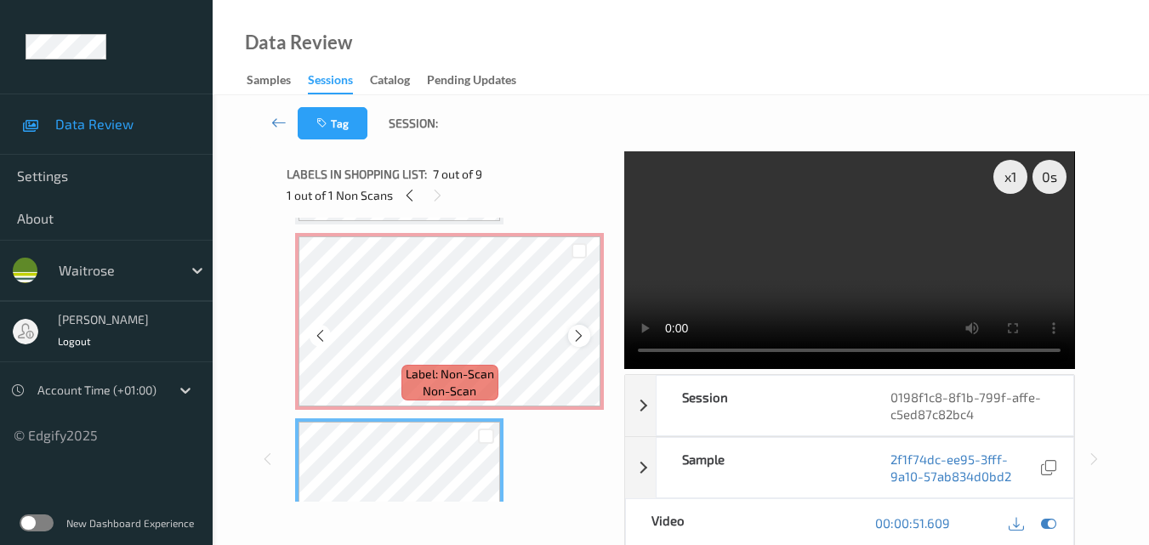
click at [573, 328] on icon at bounding box center [579, 335] width 14 height 15
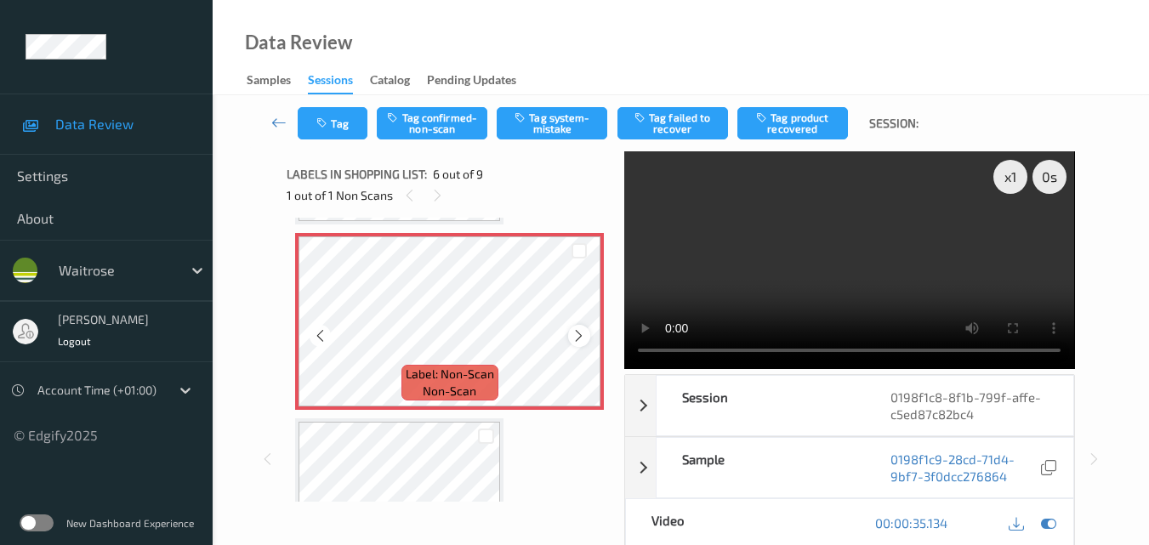
click at [576, 336] on icon at bounding box center [579, 335] width 14 height 15
click at [573, 334] on icon at bounding box center [579, 335] width 14 height 15
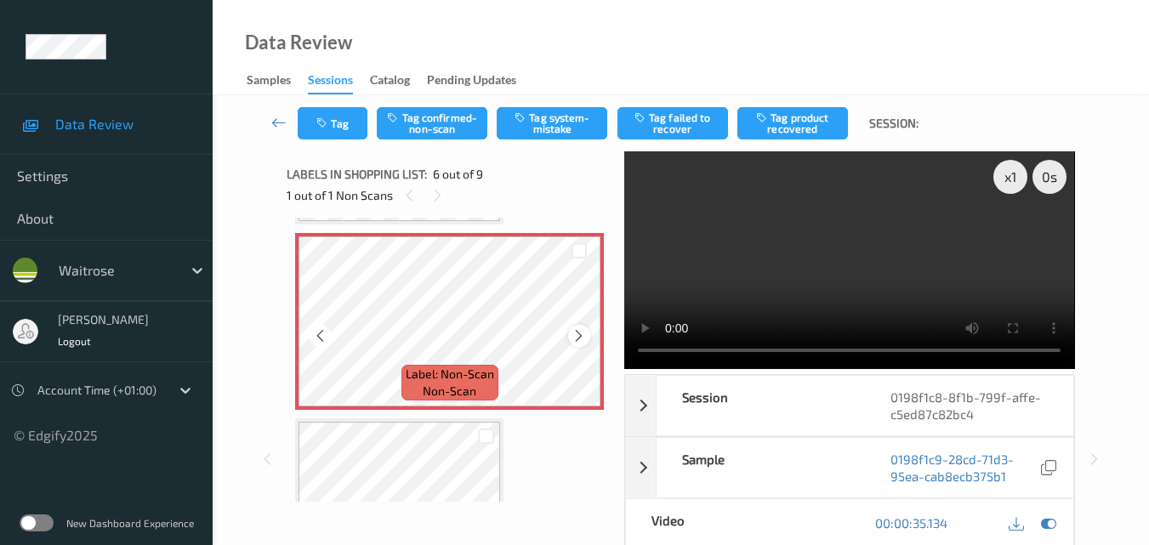
click at [585, 336] on icon at bounding box center [579, 335] width 14 height 15
click at [583, 336] on icon at bounding box center [579, 335] width 14 height 15
click at [448, 130] on button "Tag confirmed-non-scan" at bounding box center [432, 123] width 111 height 32
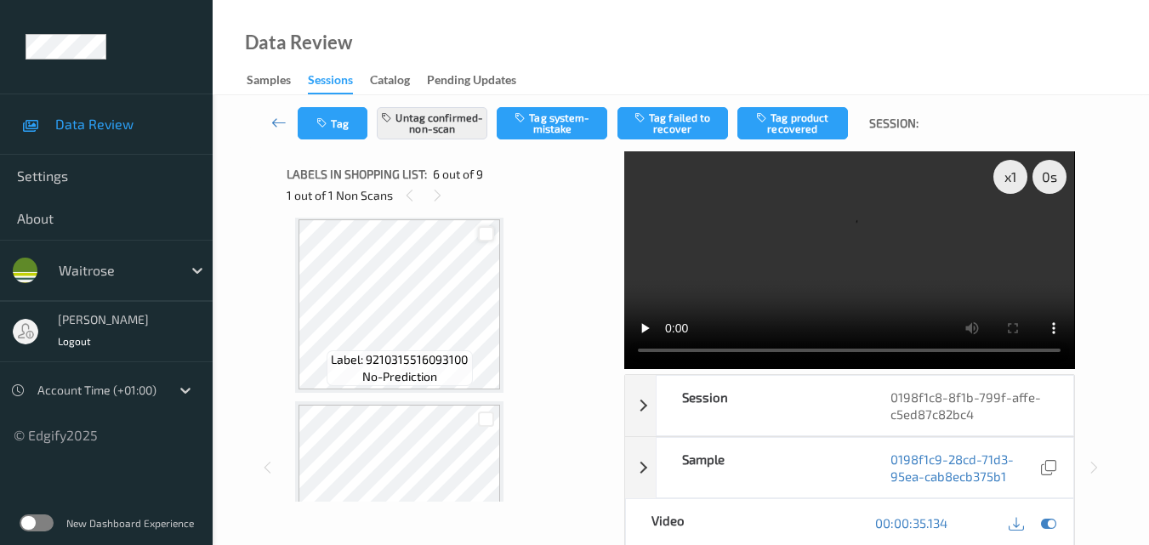
scroll to position [1223, 0]
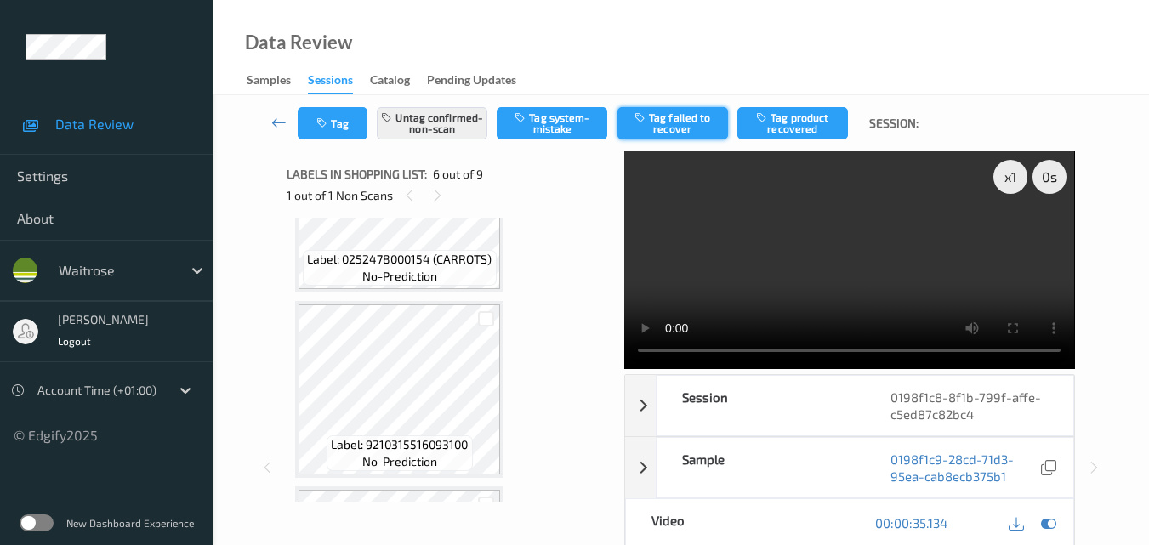
click at [694, 121] on button "Tag failed to recover" at bounding box center [673, 123] width 111 height 32
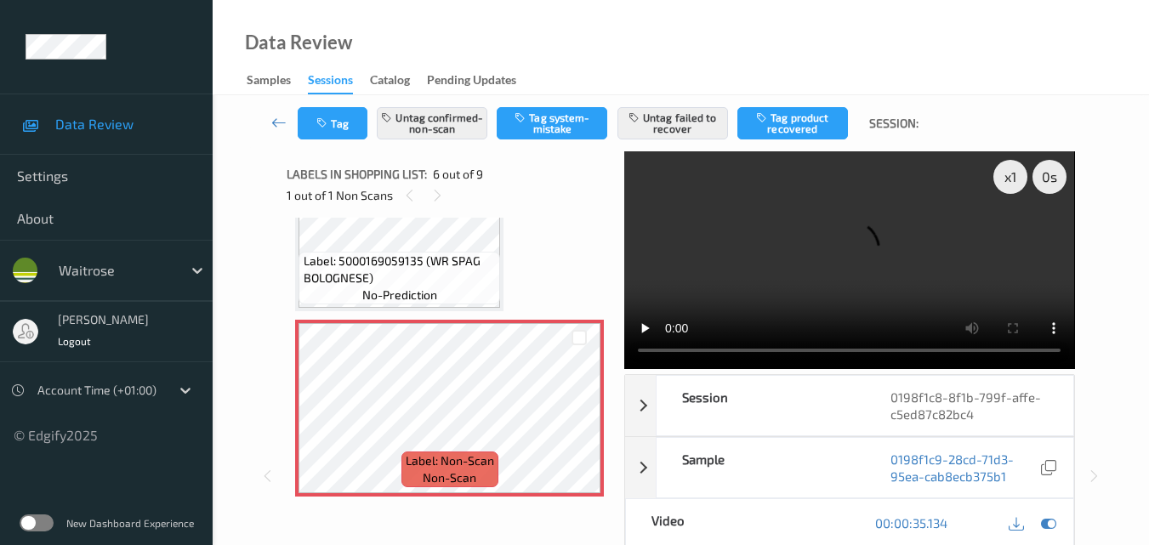
scroll to position [798, 0]
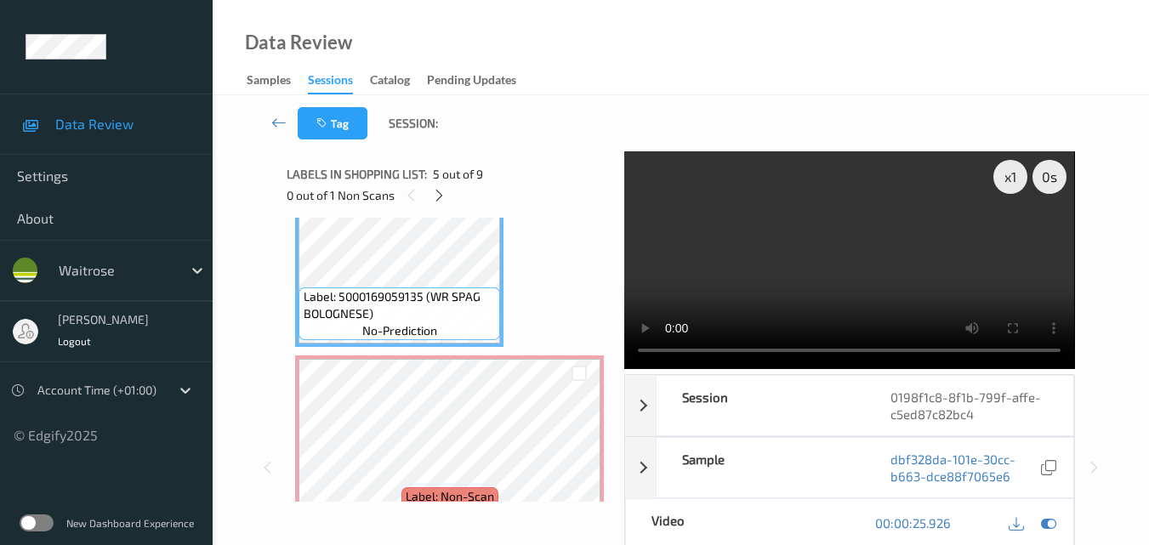
click at [845, 254] on video at bounding box center [849, 260] width 450 height 218
click at [896, 265] on video at bounding box center [849, 260] width 450 height 218
click at [811, 271] on video at bounding box center [849, 260] width 450 height 218
click at [887, 272] on video at bounding box center [849, 260] width 450 height 218
click at [925, 278] on video at bounding box center [849, 260] width 450 height 218
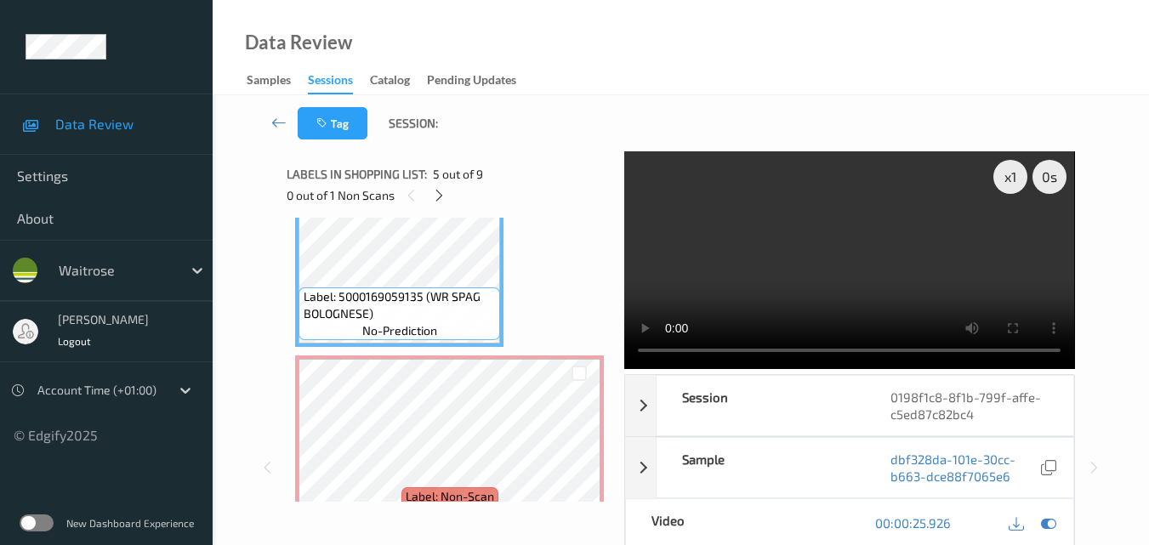
click at [917, 263] on video at bounding box center [849, 260] width 450 height 218
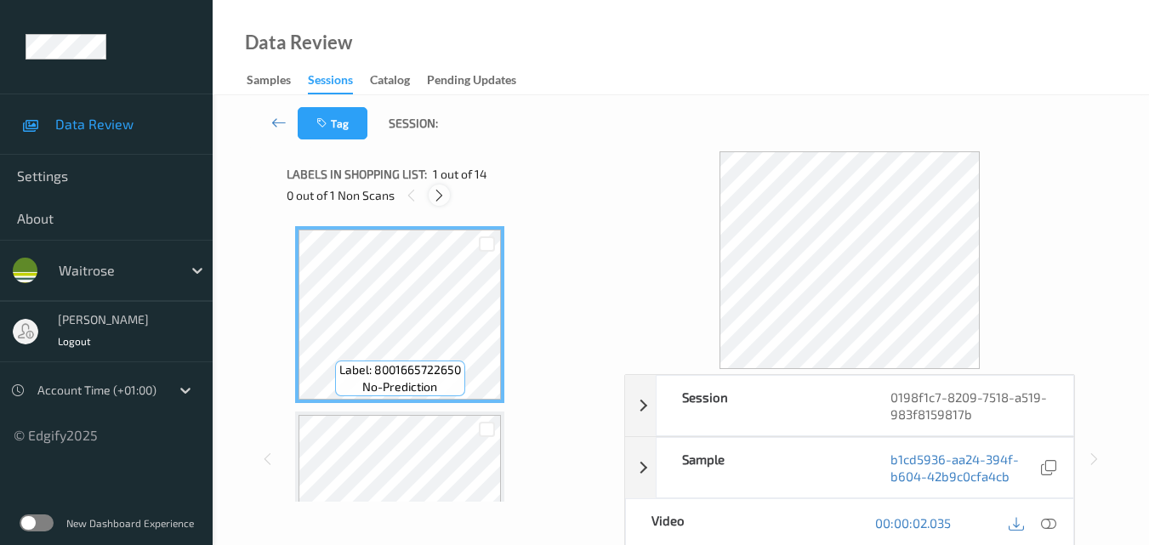
click at [437, 195] on icon at bounding box center [439, 195] width 14 height 15
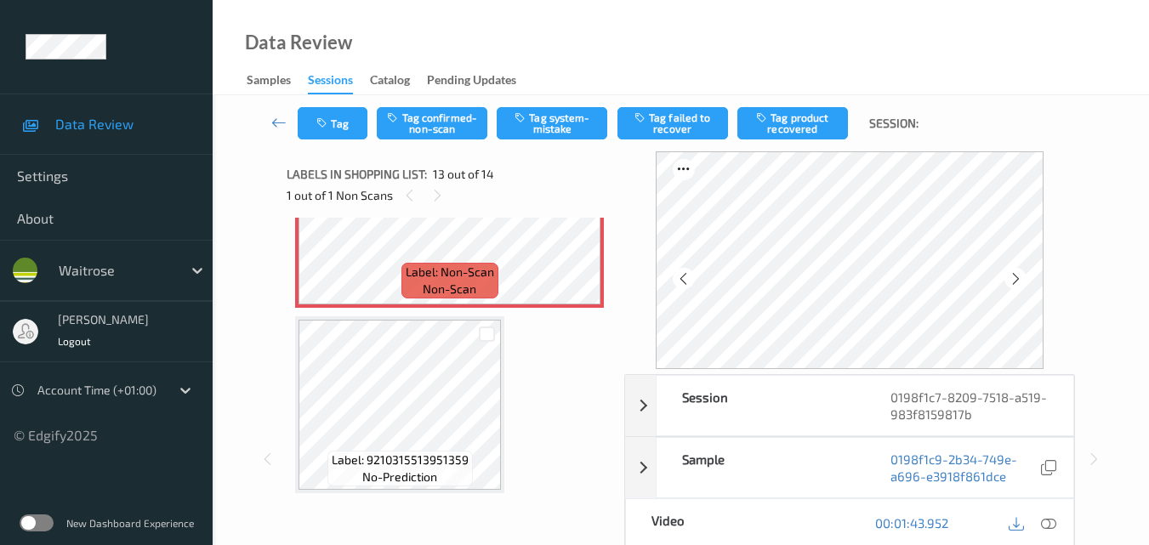
scroll to position [2235, 0]
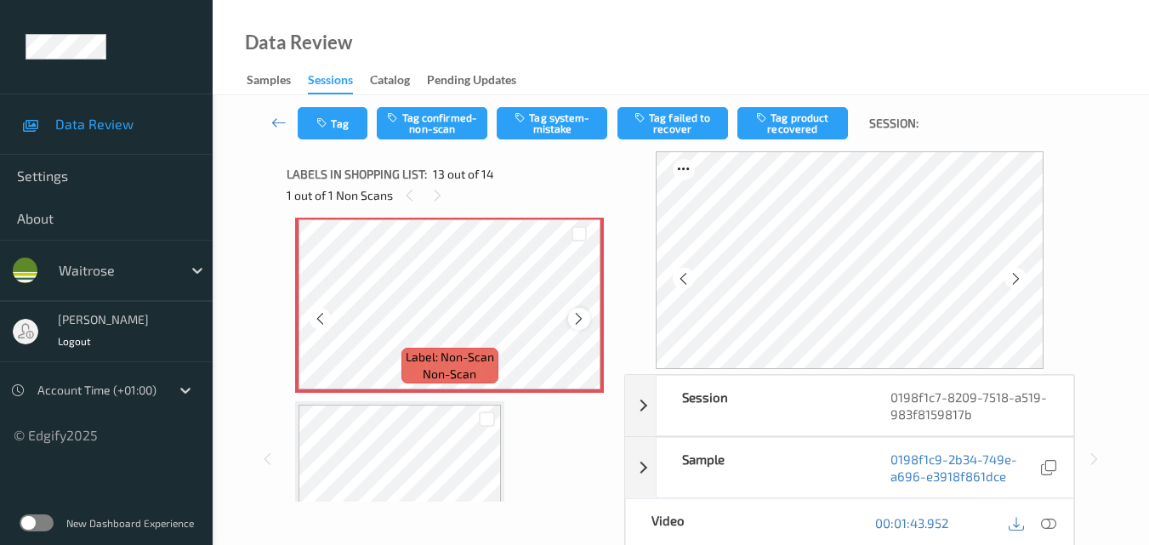
click at [575, 316] on icon at bounding box center [579, 318] width 14 height 15
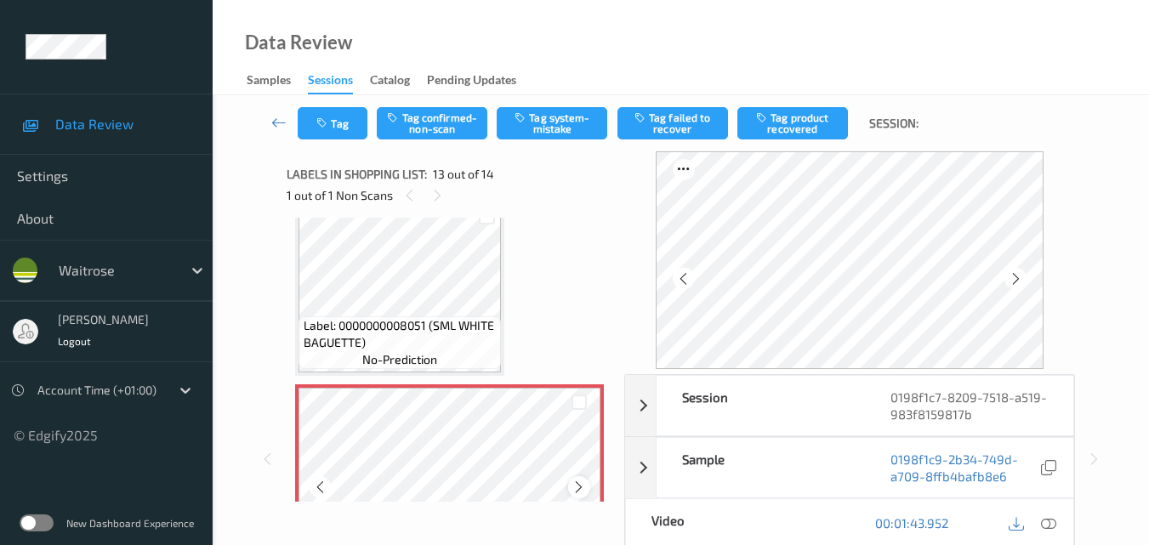
scroll to position [2065, 0]
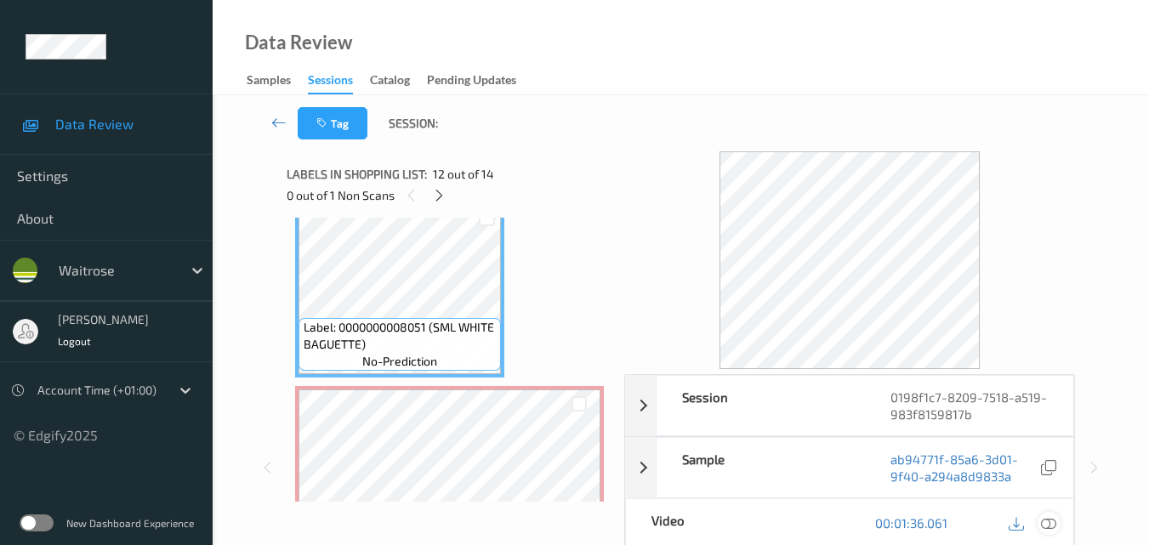
click at [1047, 521] on icon at bounding box center [1048, 522] width 15 height 15
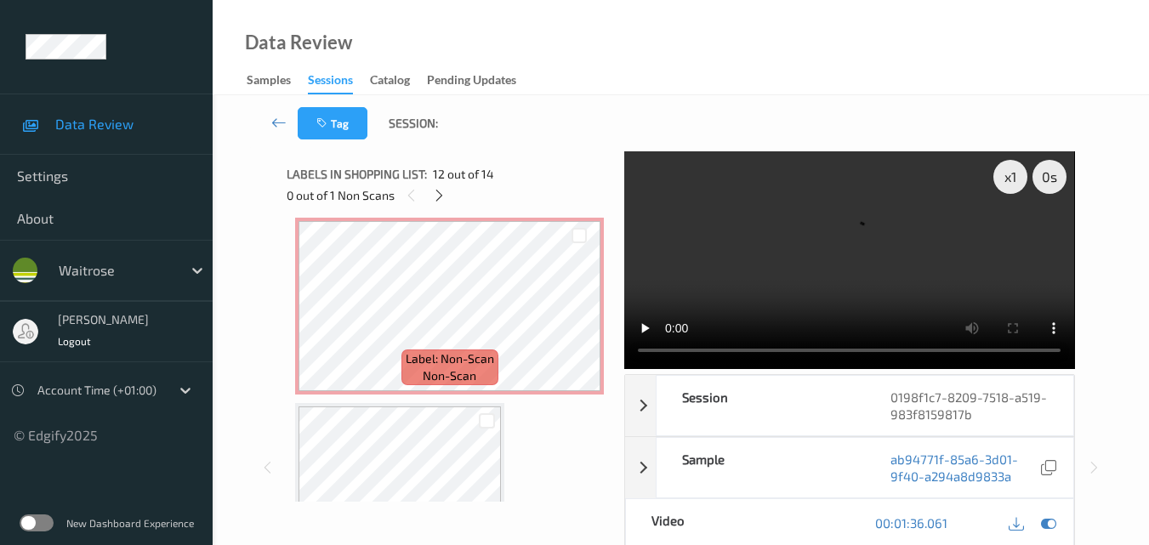
scroll to position [2235, 0]
click at [579, 320] on icon at bounding box center [579, 318] width 14 height 15
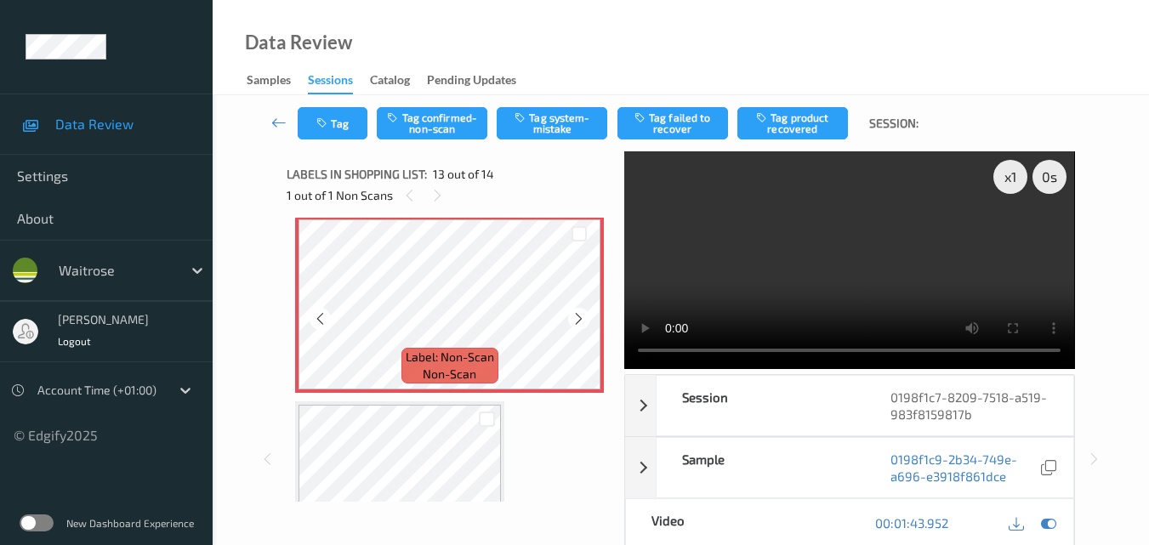
click at [579, 320] on icon at bounding box center [579, 318] width 14 height 15
click at [785, 279] on video at bounding box center [849, 260] width 450 height 218
click at [871, 260] on video at bounding box center [849, 260] width 450 height 218
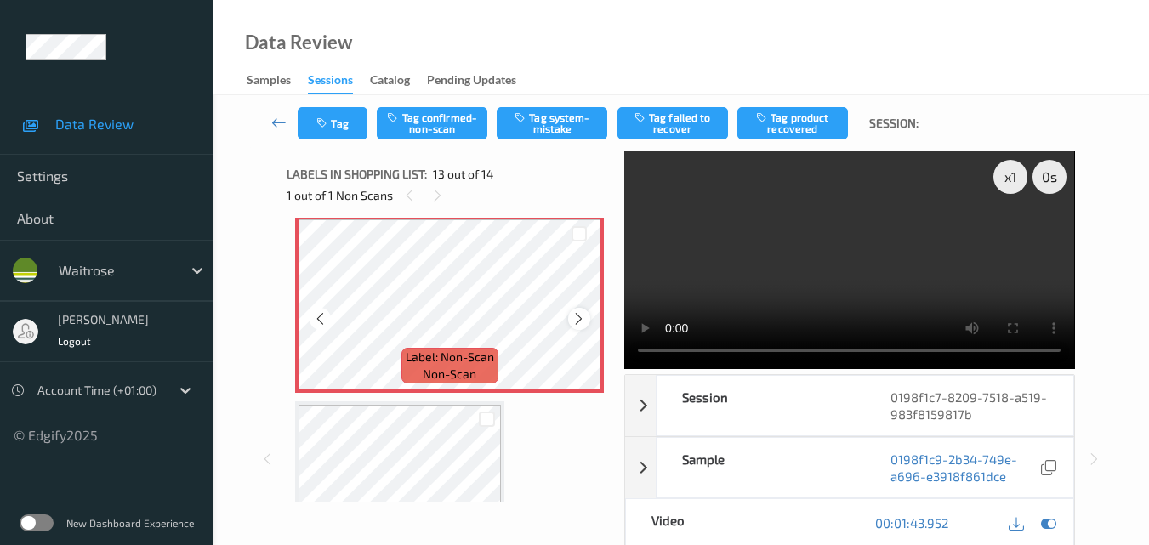
click at [576, 316] on icon at bounding box center [579, 318] width 14 height 15
click at [577, 316] on icon at bounding box center [579, 318] width 14 height 15
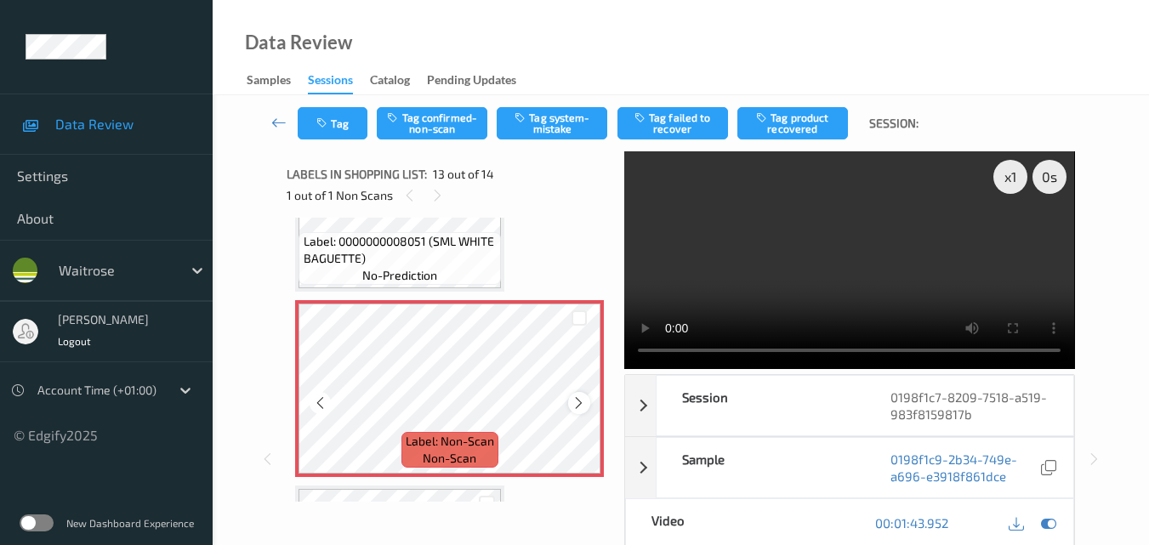
scroll to position [2150, 0]
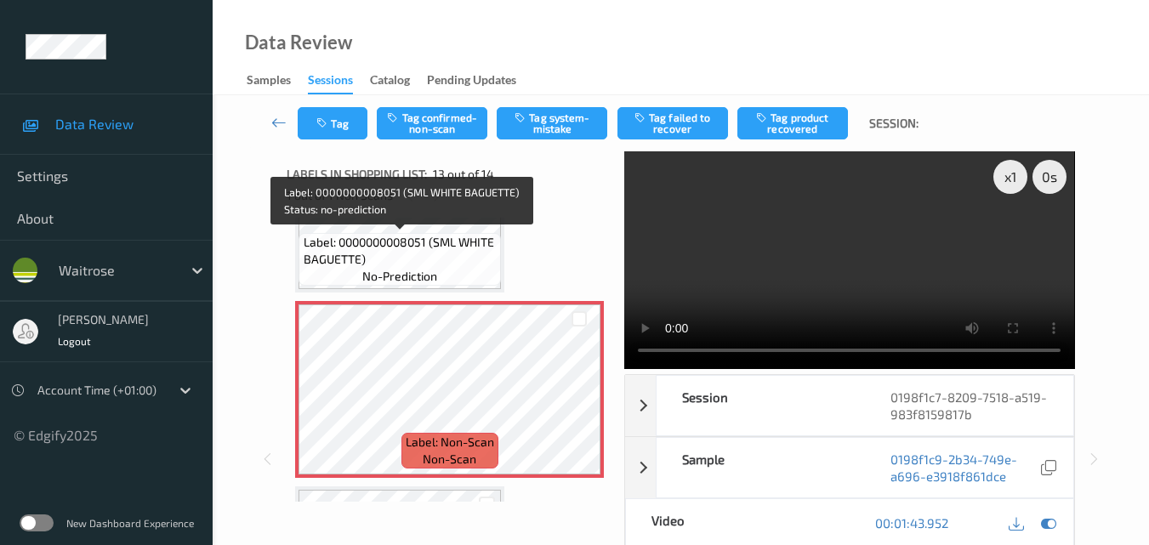
click at [454, 259] on span "Label: 0000000008051 (SML WHITE BAGUETTE)" at bounding box center [401, 251] width 194 height 34
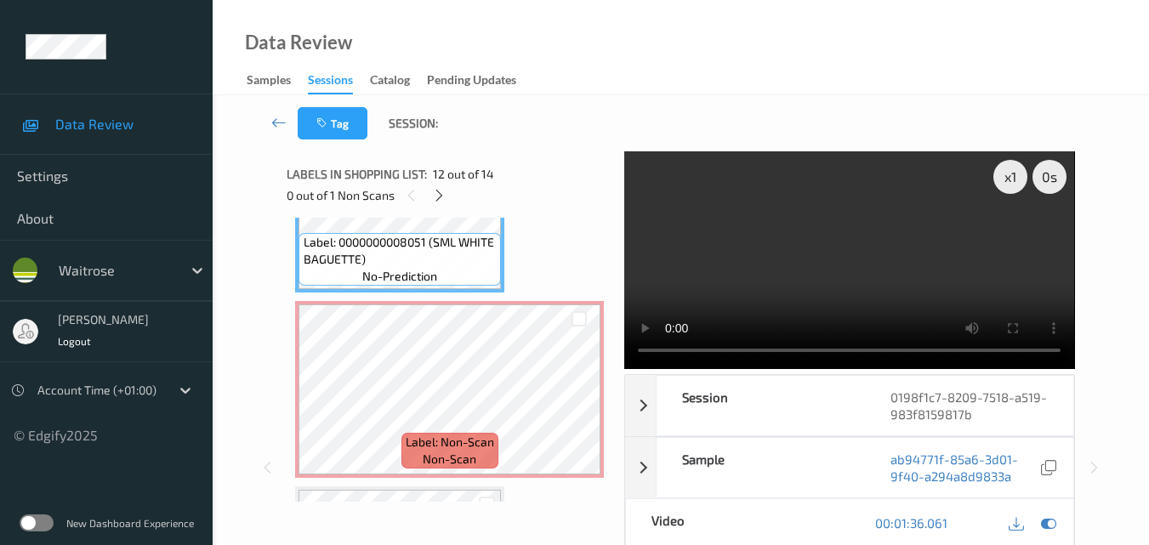
click at [874, 268] on video at bounding box center [849, 260] width 450 height 218
click at [841, 256] on video at bounding box center [849, 260] width 450 height 218
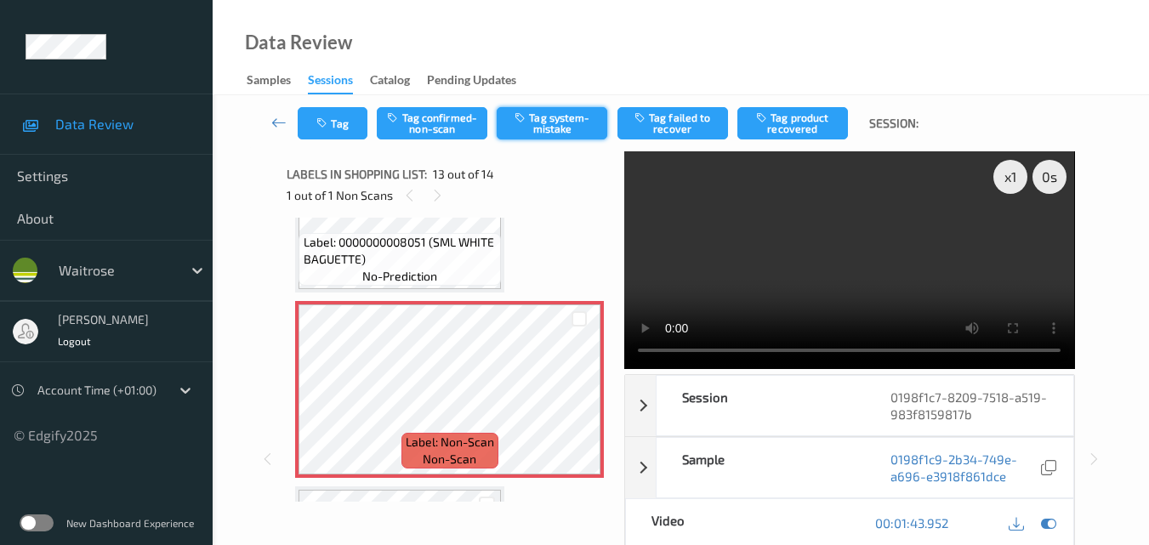
click at [553, 124] on button "Tag system-mistake" at bounding box center [552, 123] width 111 height 32
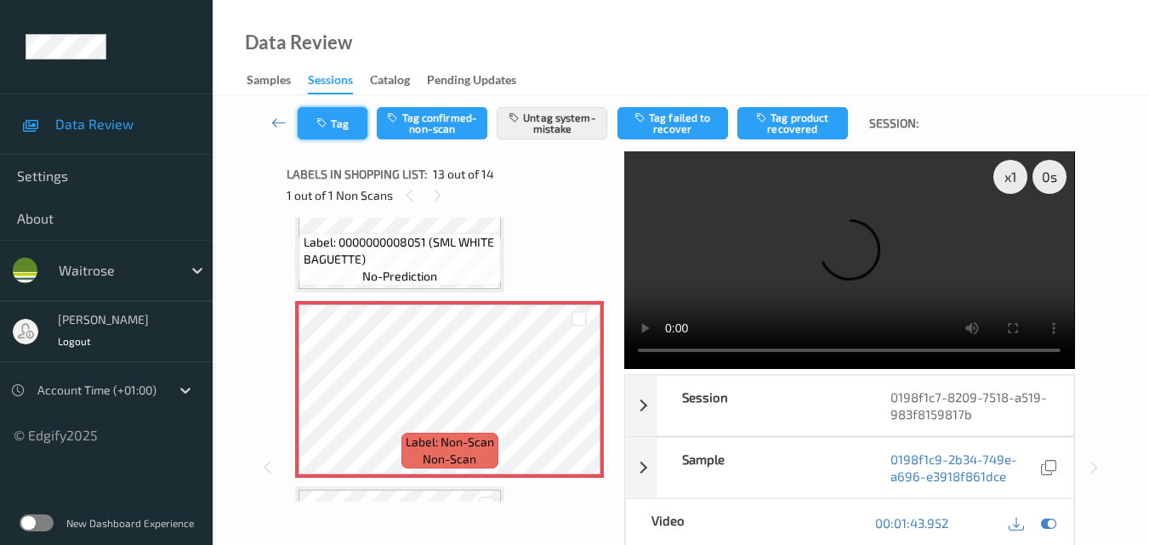
click at [339, 132] on button "Tag" at bounding box center [333, 123] width 70 height 32
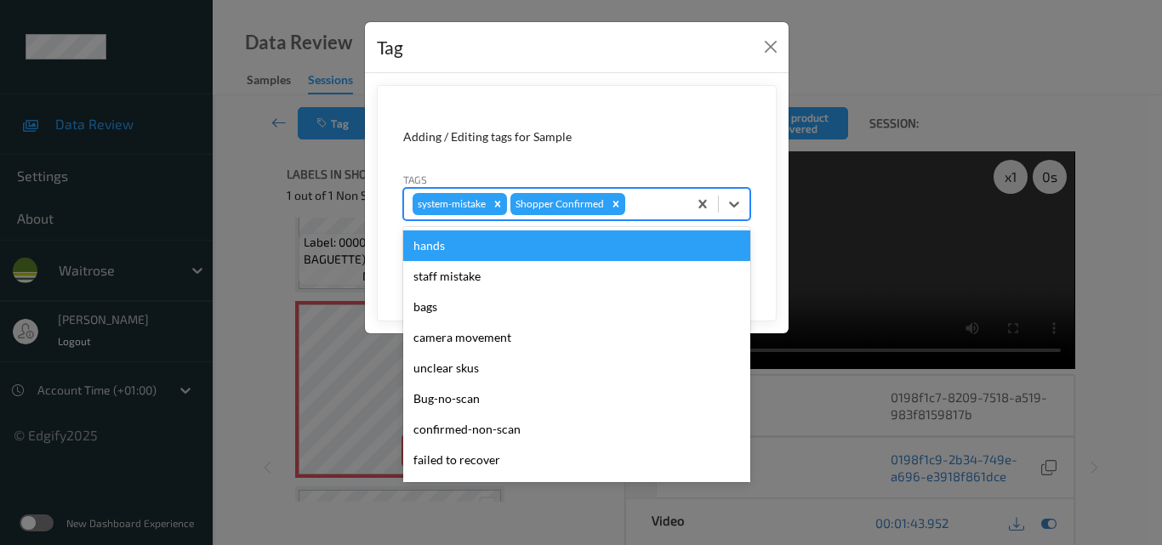
click at [645, 201] on div at bounding box center [654, 204] width 50 height 20
type input "un"
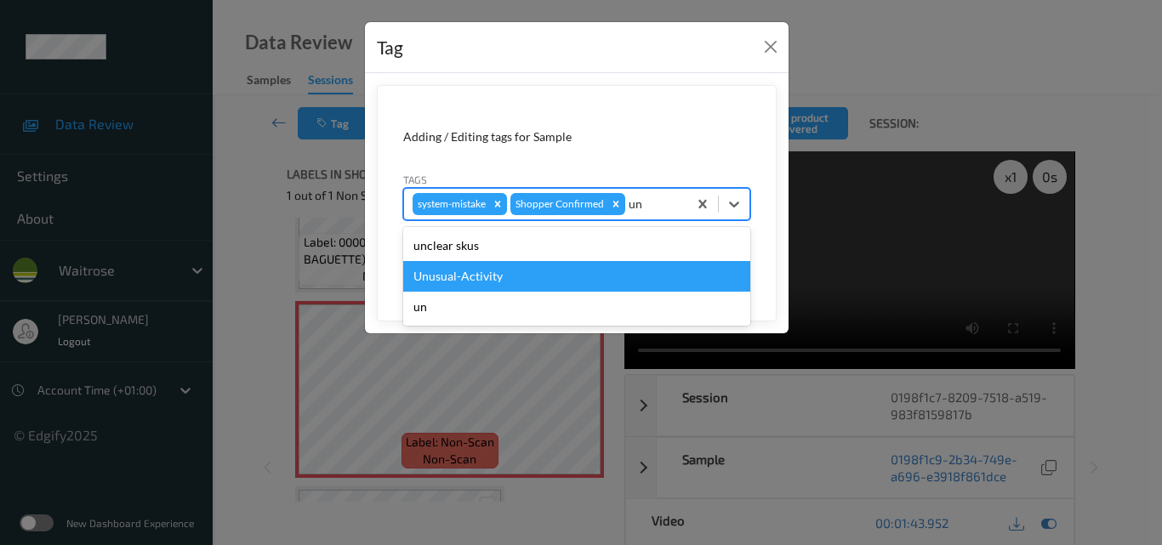
click at [583, 270] on div "Unusual-Activity" at bounding box center [576, 276] width 347 height 31
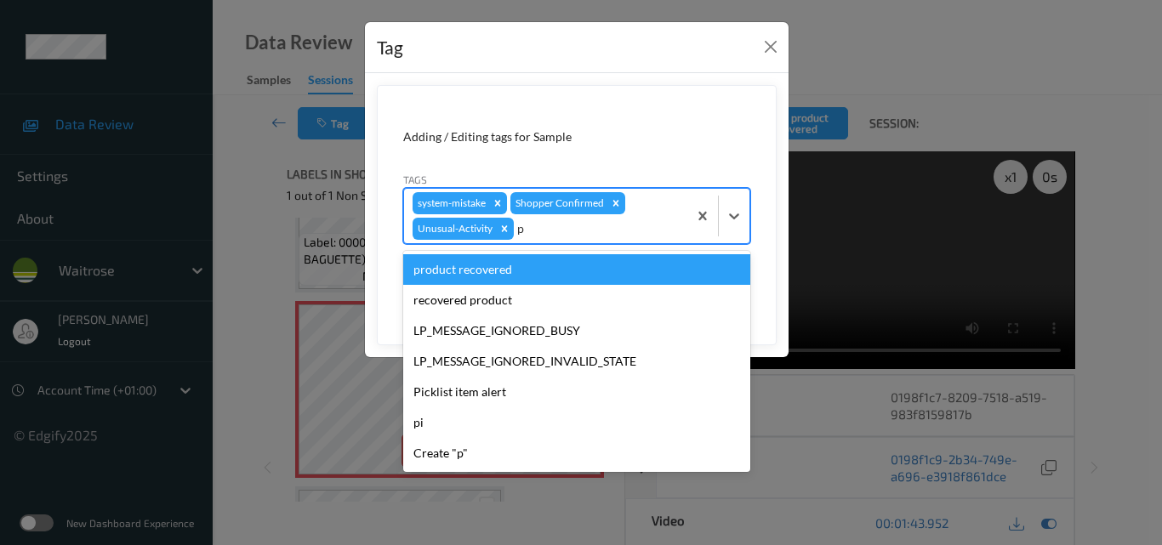
type input "pi"
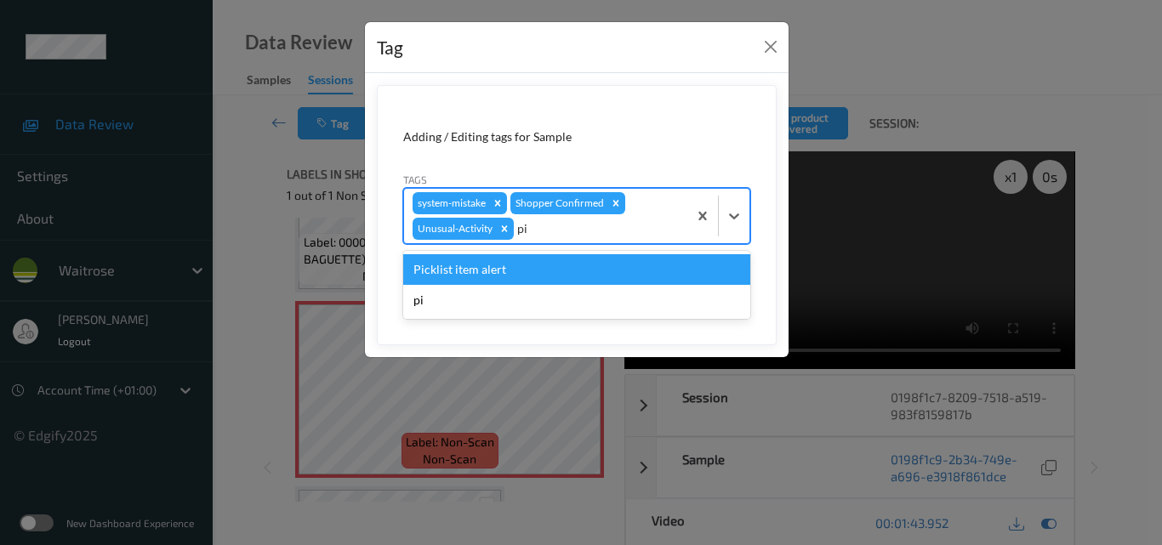
click at [580, 266] on div "Picklist item alert" at bounding box center [576, 269] width 347 height 31
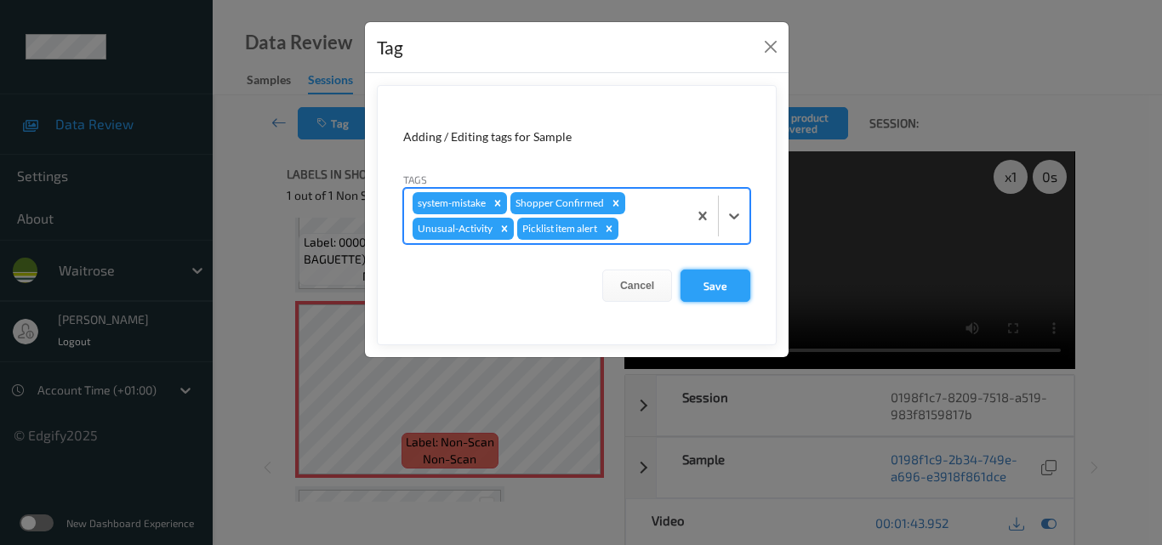
click at [715, 281] on button "Save" at bounding box center [715, 286] width 70 height 32
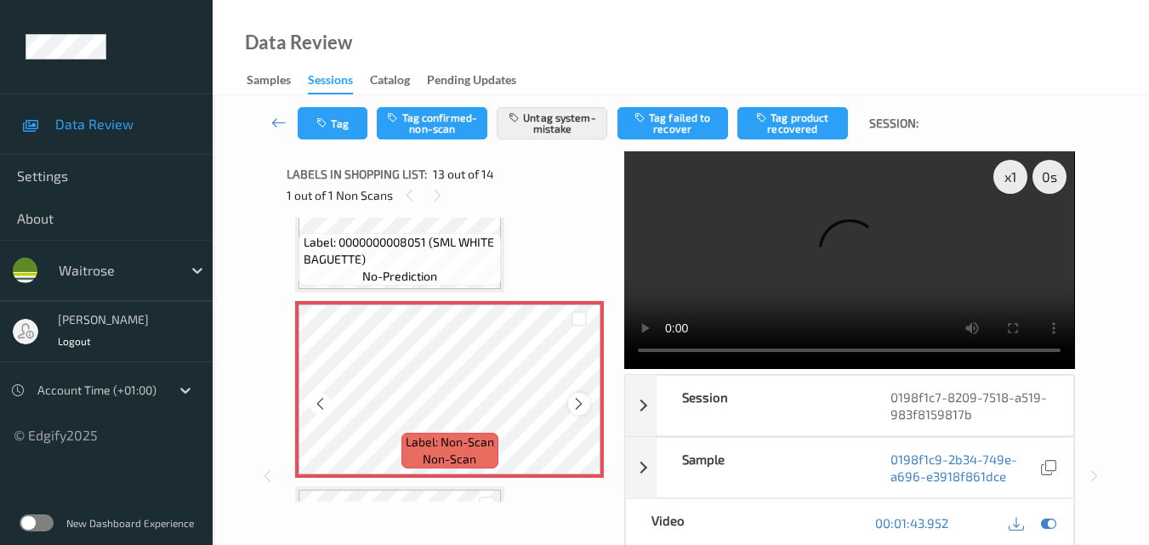
click at [577, 401] on icon at bounding box center [579, 403] width 14 height 15
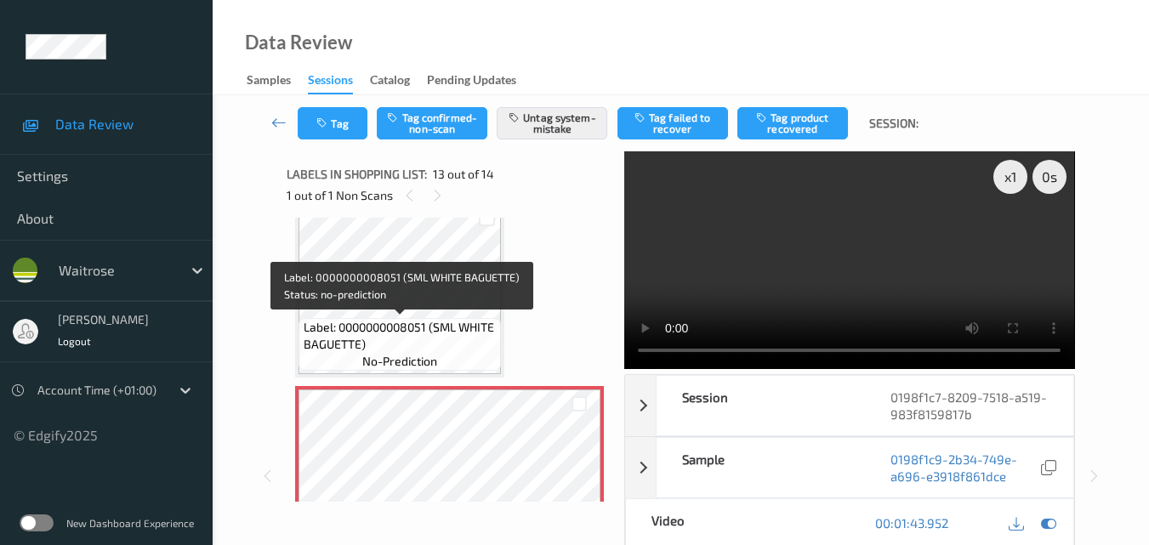
click at [436, 327] on span "Label: 0000000008051 (SML WHITE BAGUETTE)" at bounding box center [401, 336] width 194 height 34
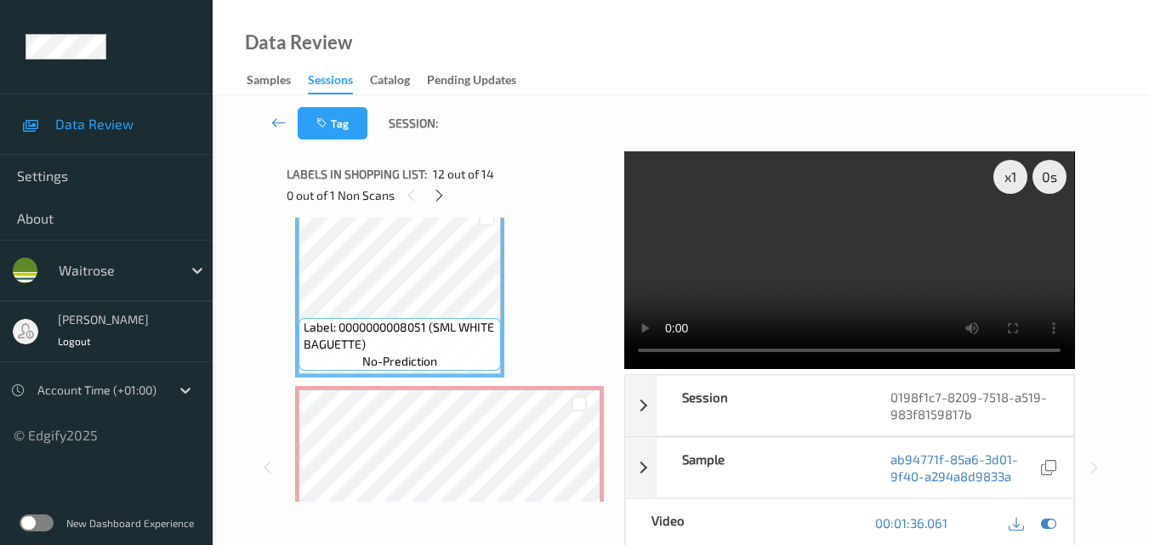
click at [857, 251] on video at bounding box center [849, 260] width 450 height 218
click at [861, 270] on video at bounding box center [849, 260] width 450 height 218
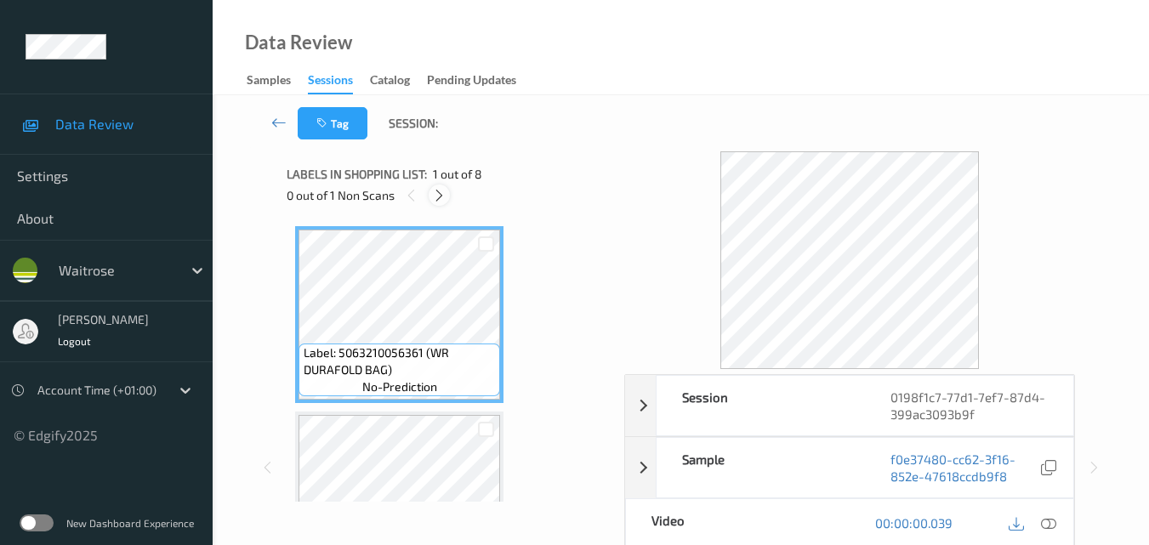
click icon
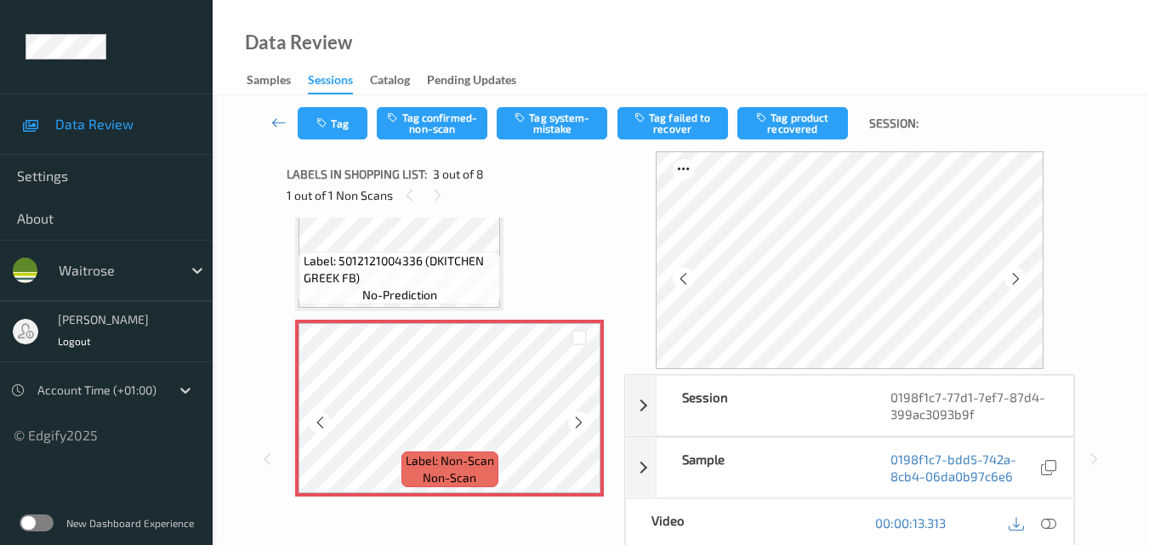
scroll to position [279, 0]
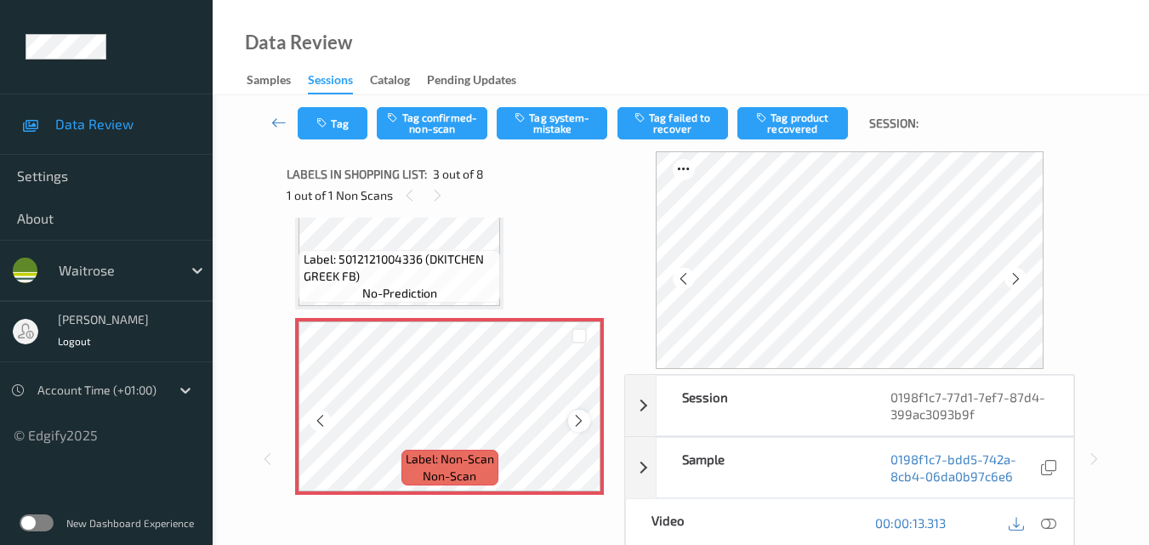
click icon
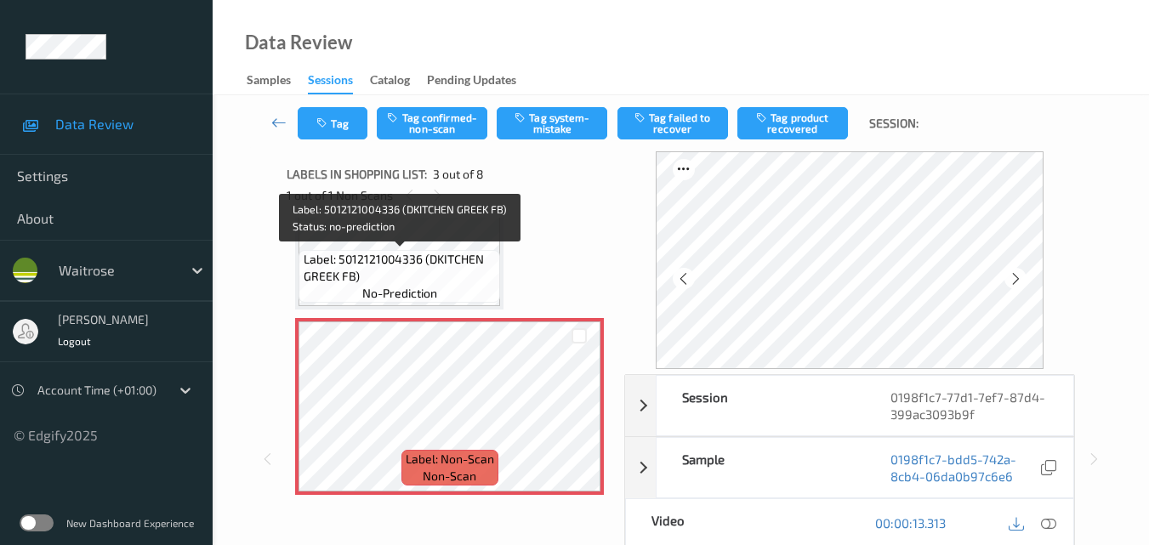
click div "Label: 5012121004336 (DKITCHEN GREEK FB) no-prediction"
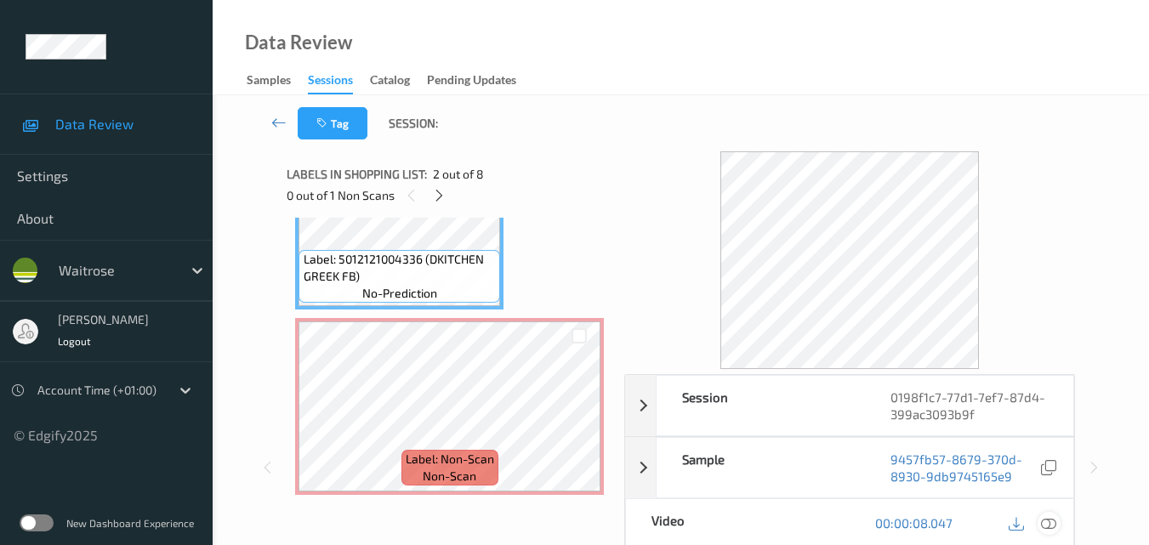
click icon
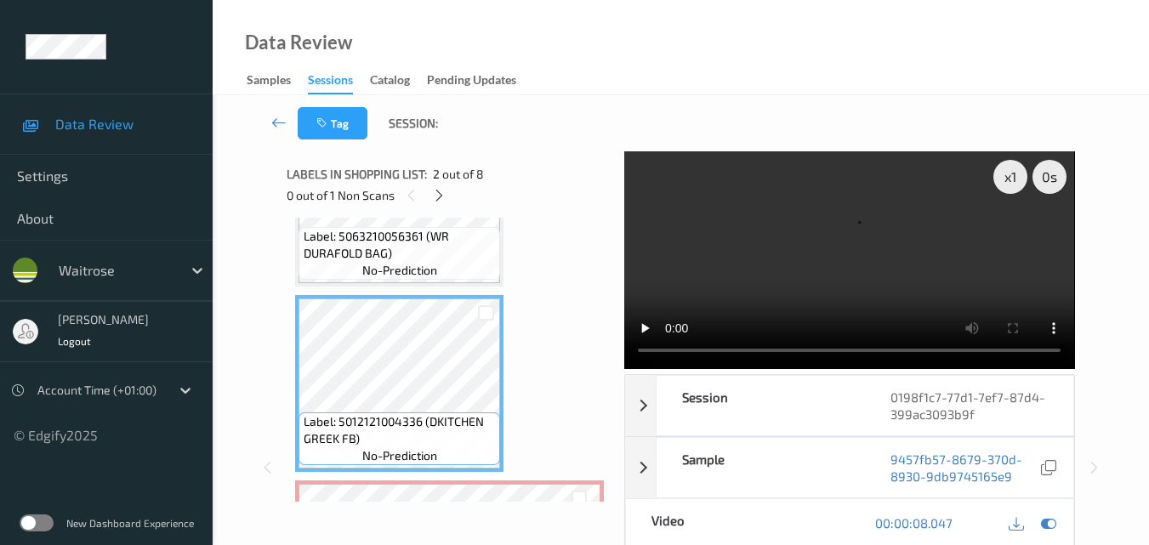
scroll to position [109, 0]
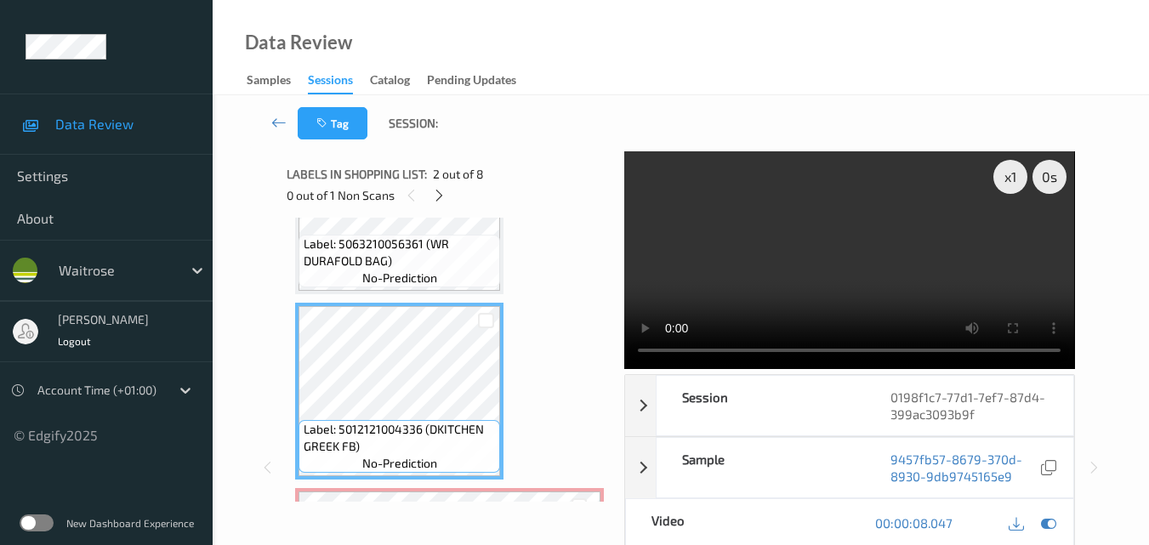
click video
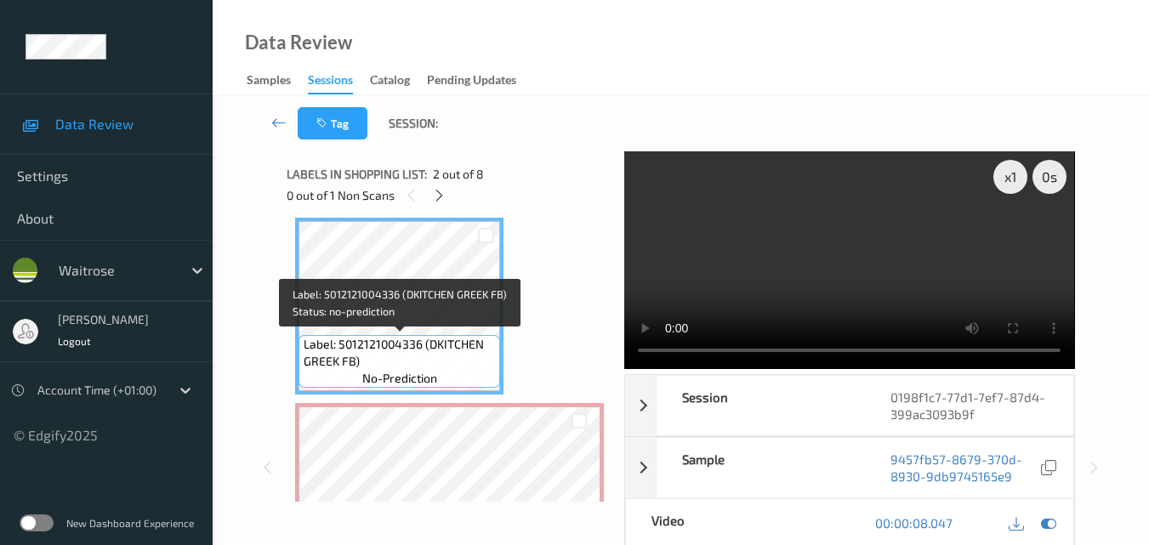
scroll to position [279, 0]
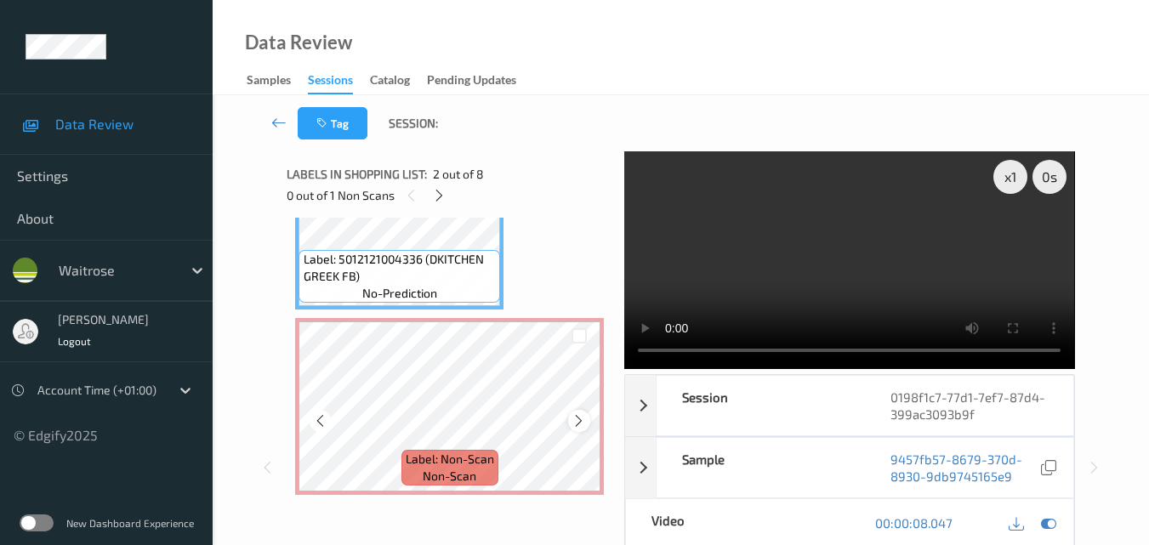
click icon
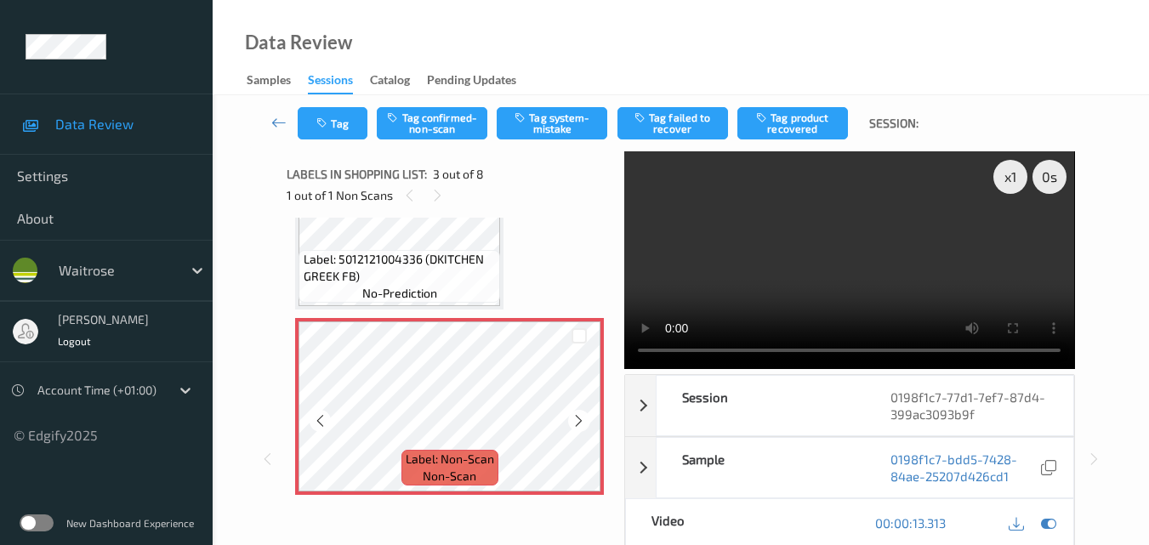
click icon
click video
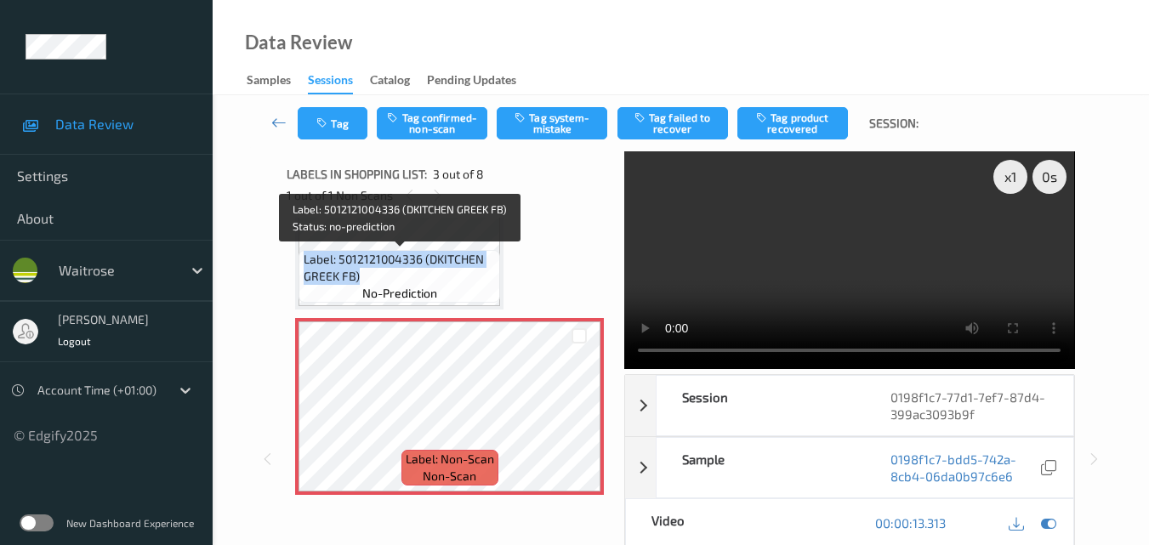
drag, startPoint x: 360, startPoint y: 275, endPoint x: 304, endPoint y: 266, distance: 56.8
click span "Label: 5012121004336 (DKITCHEN GREEK FB)"
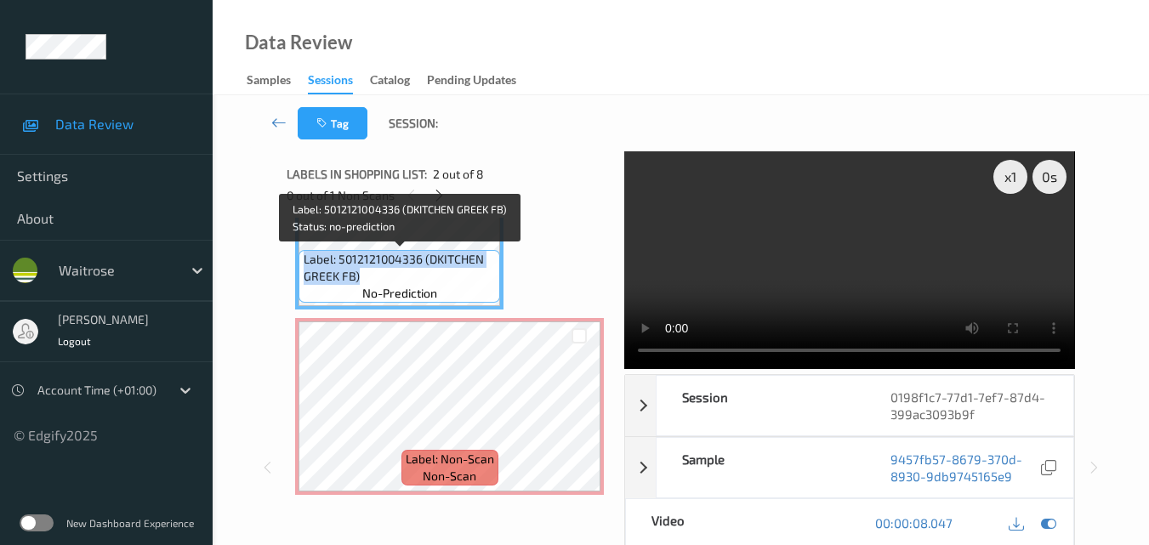
copy span "Label: 5012121004336 (DKITCHEN GREEK FB)"
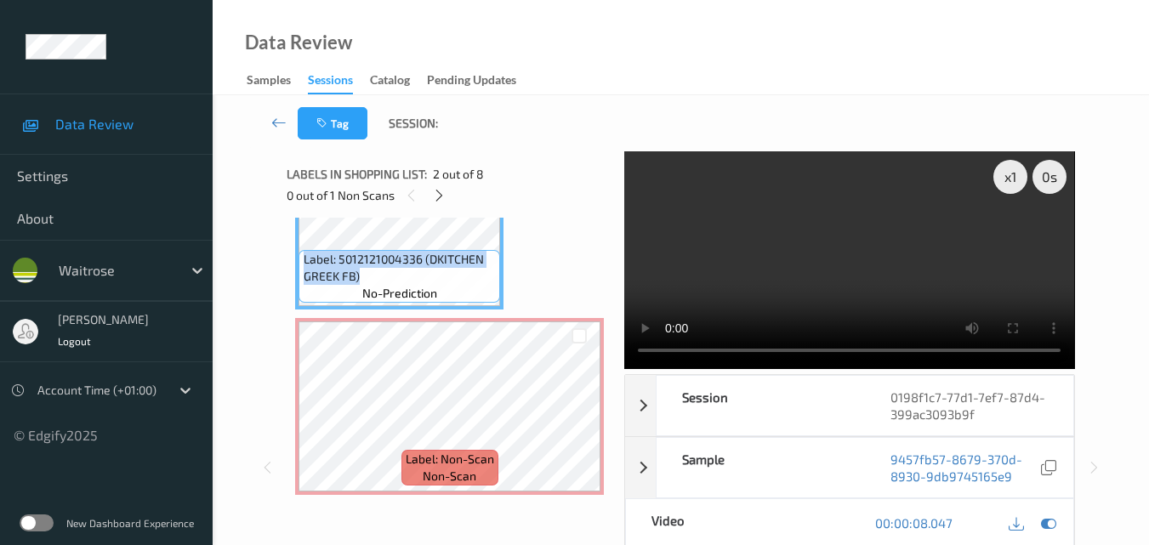
click video
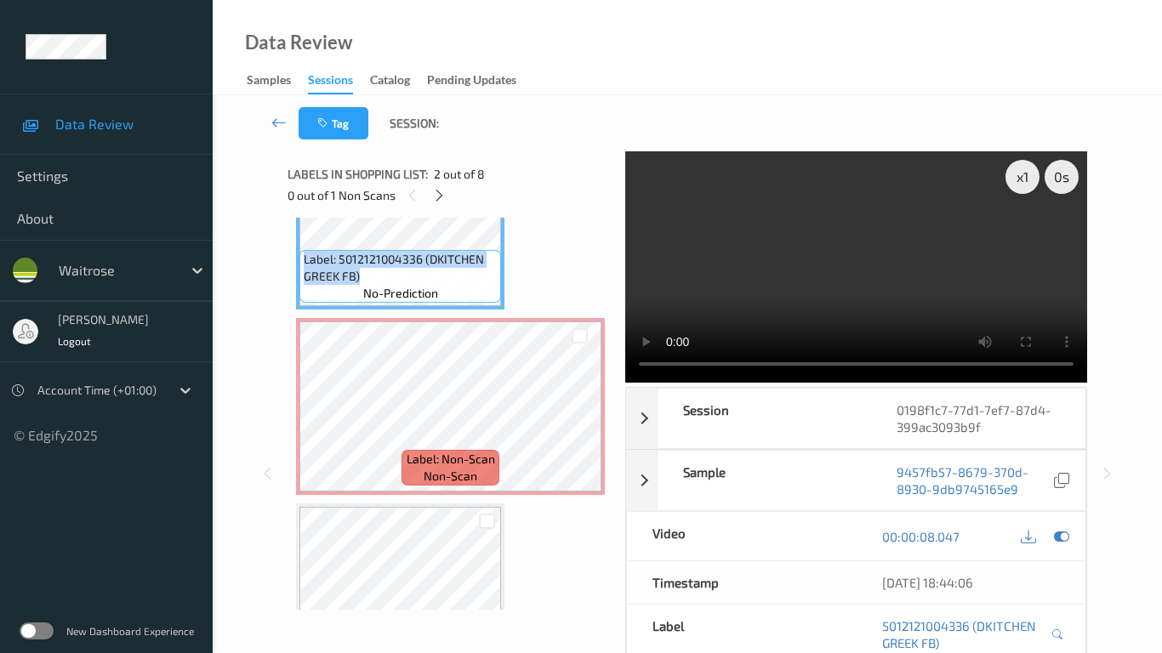
click video
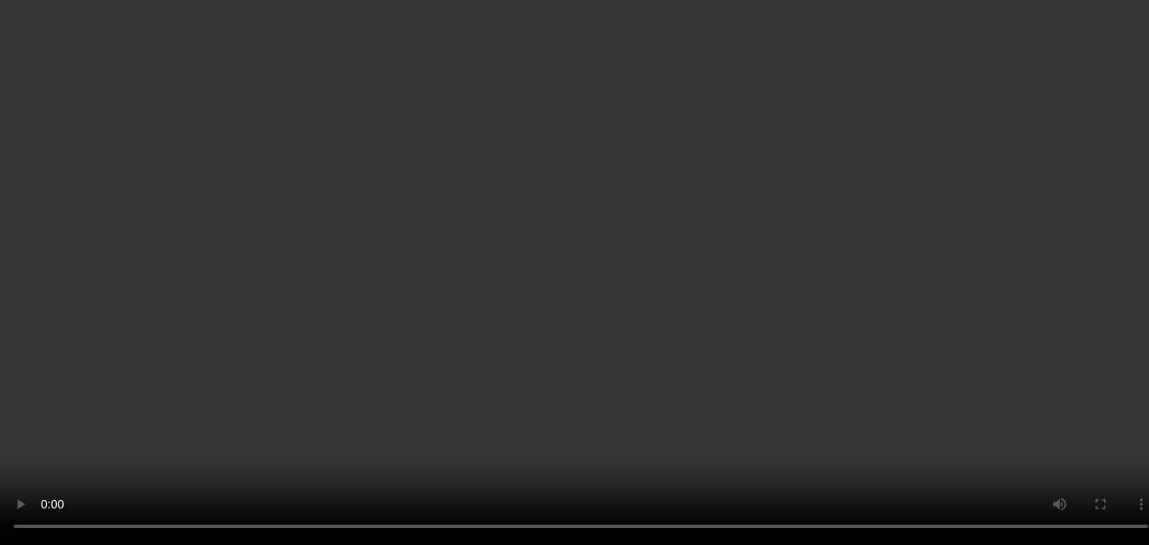
scroll to position [85, 0]
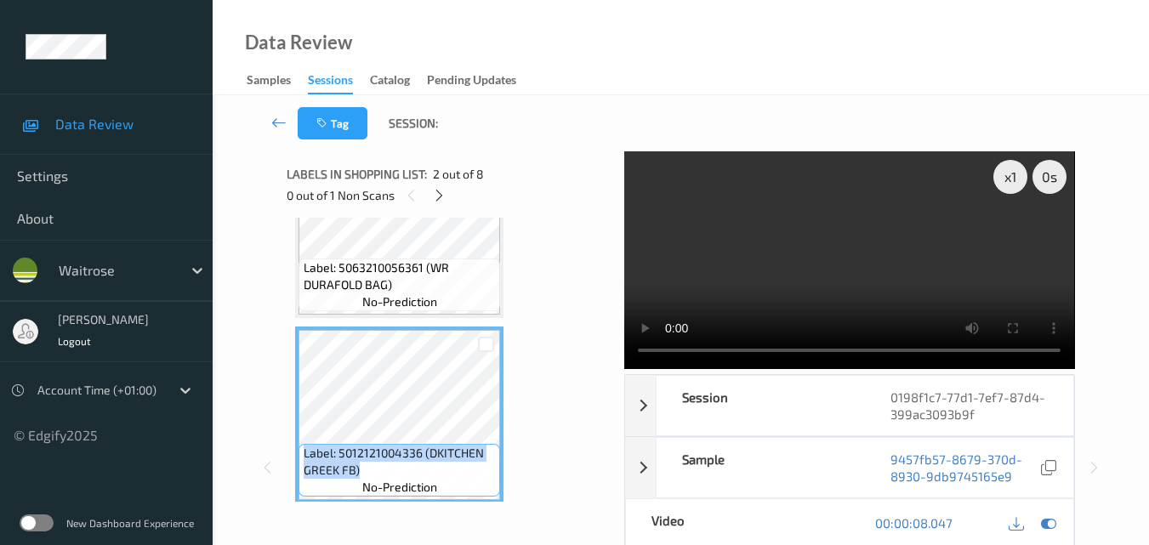
click video
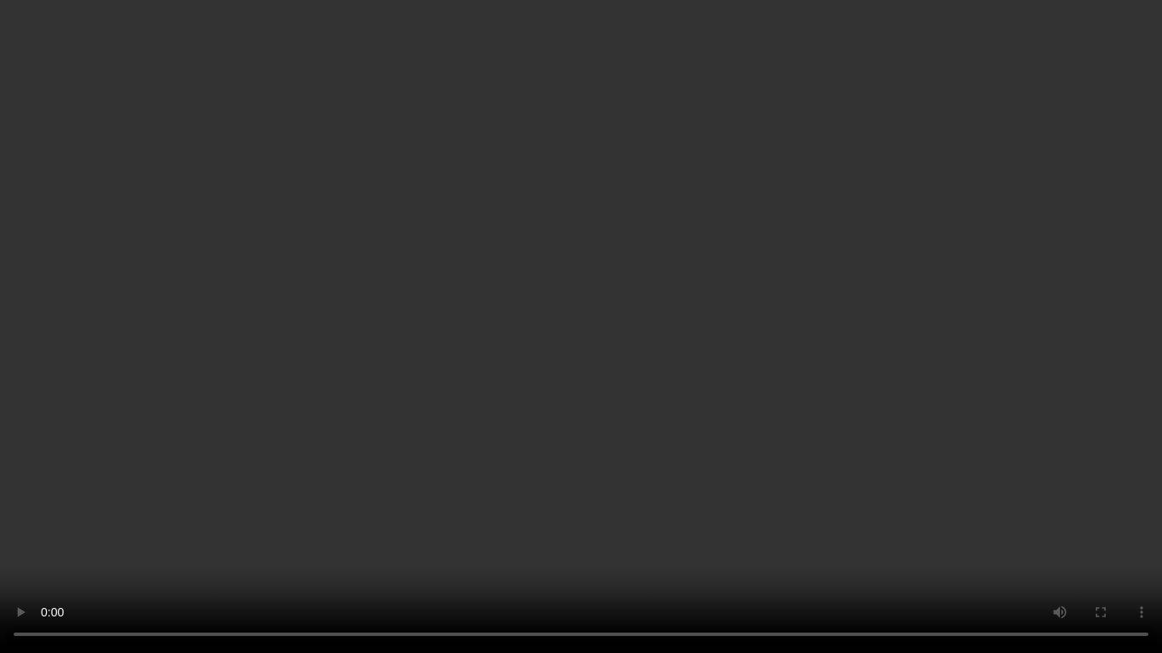
click video
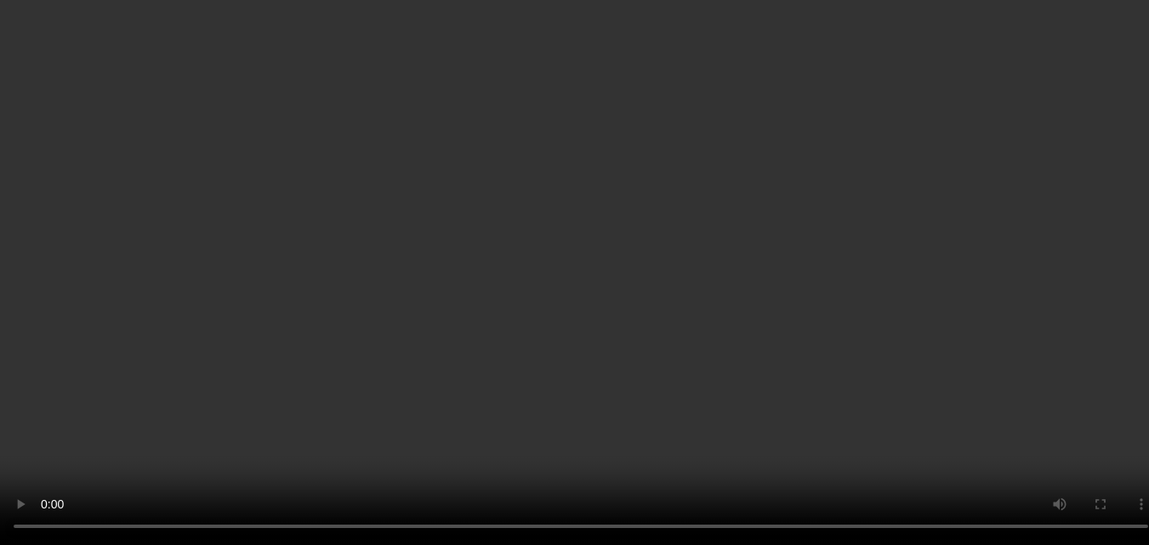
scroll to position [340, 0]
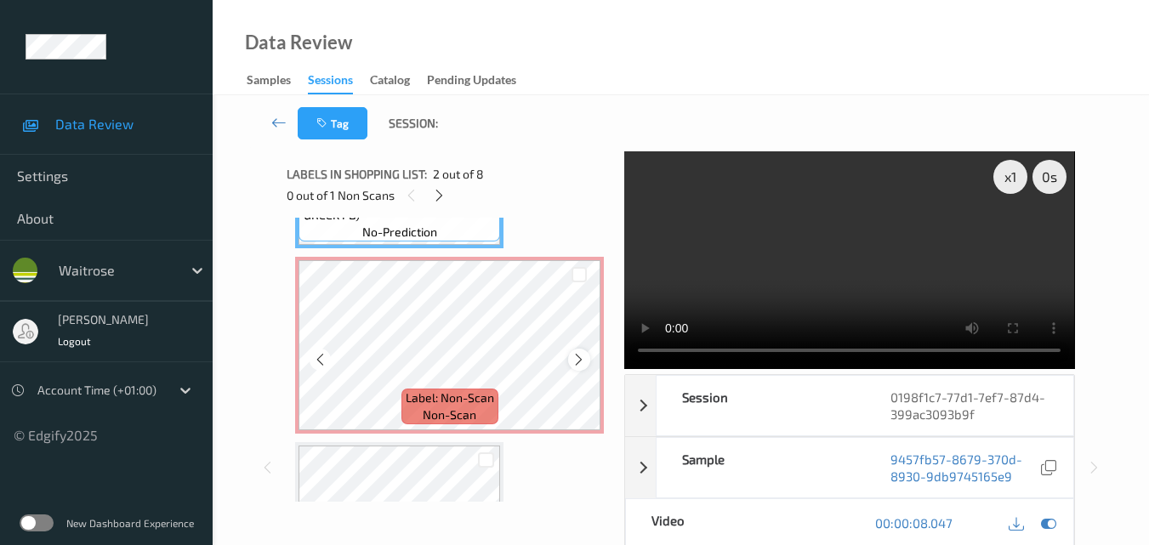
click div
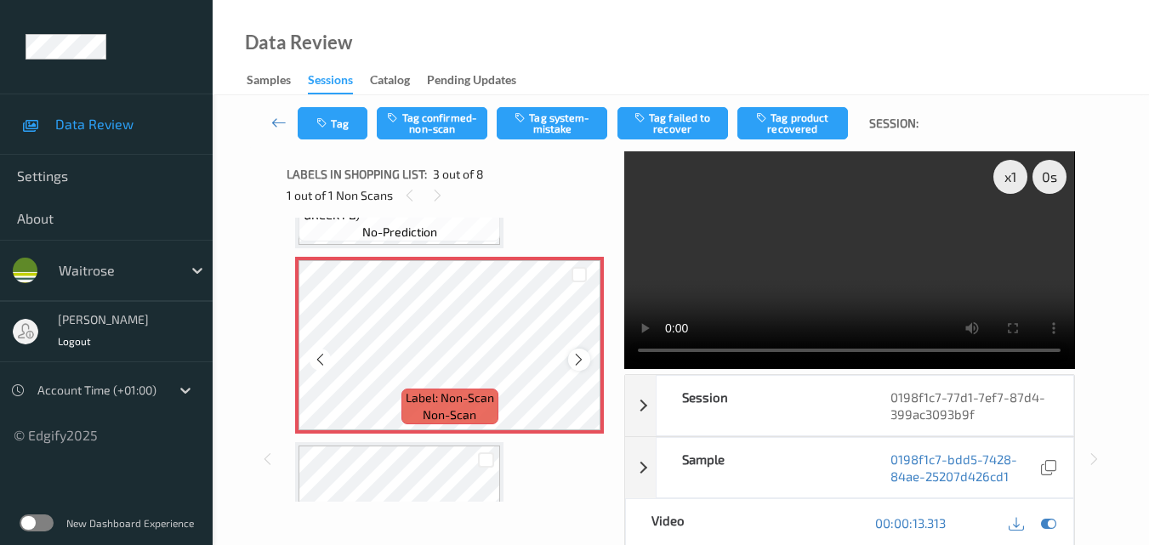
click icon
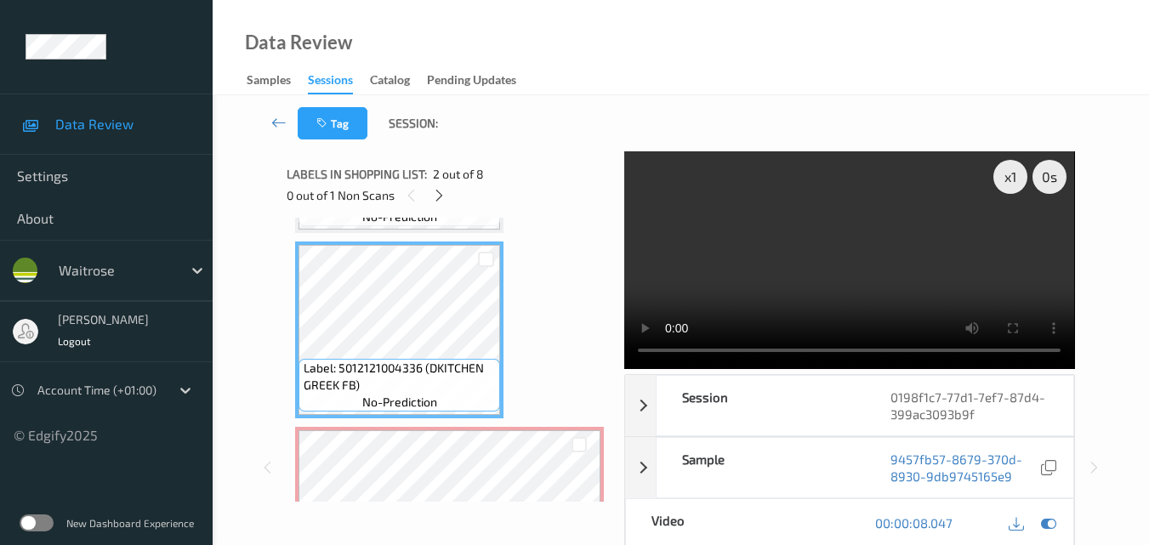
click video
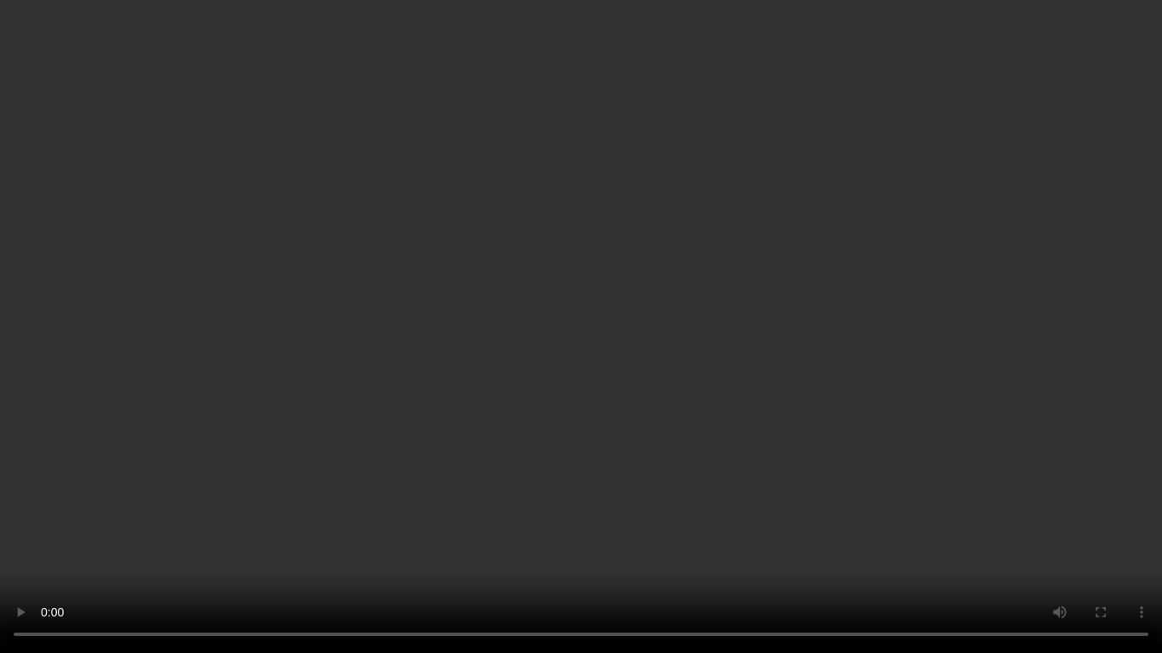
click video
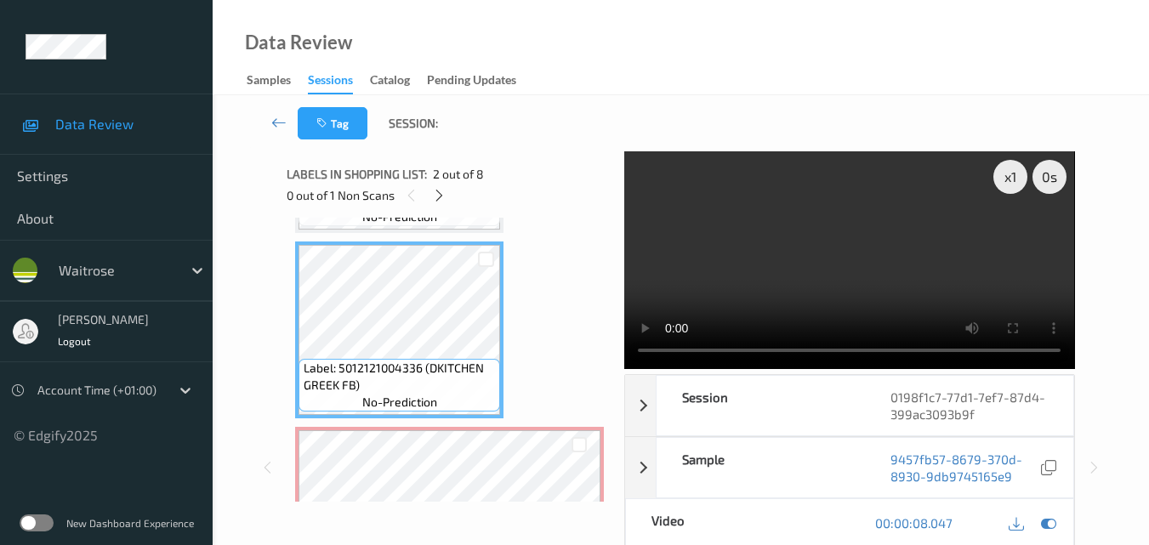
click video
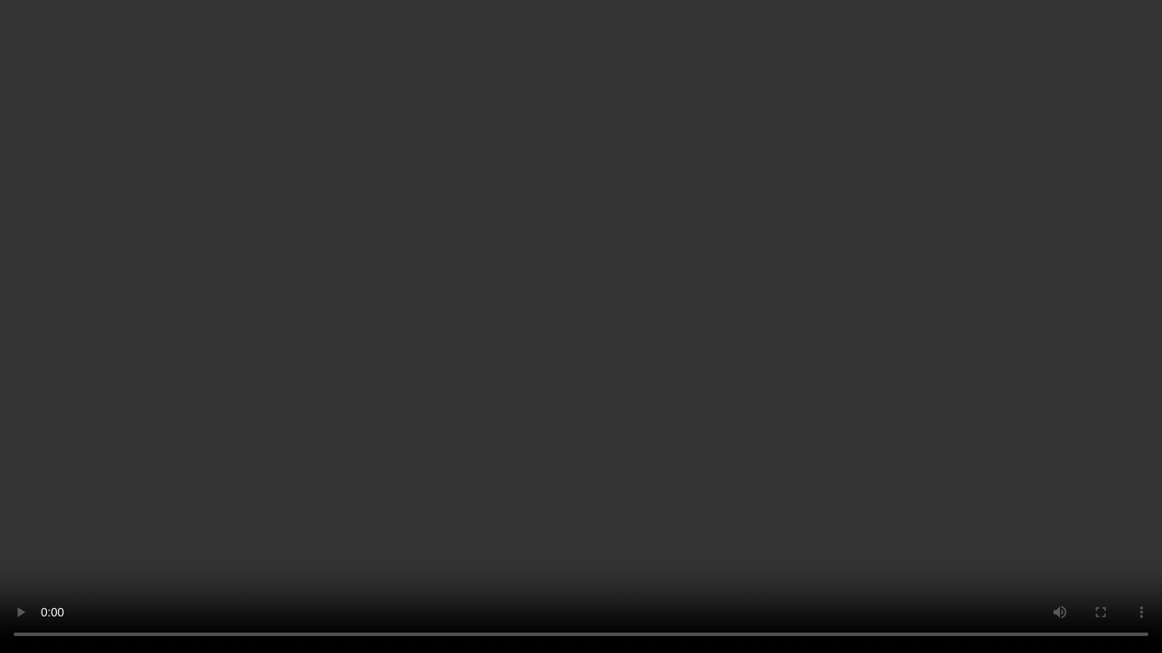
click video
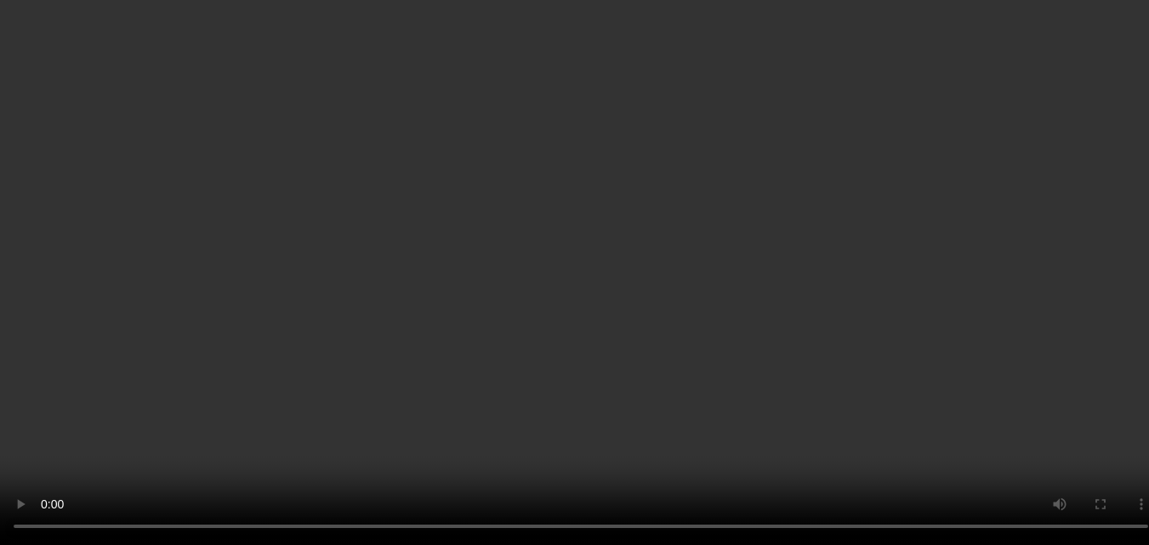
scroll to position [510, 0]
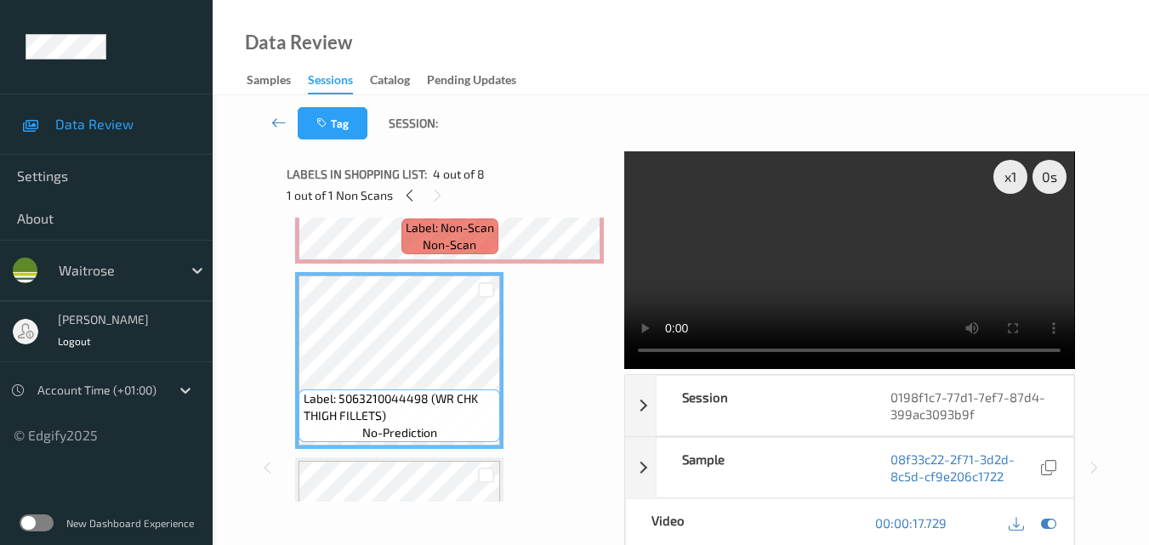
click video
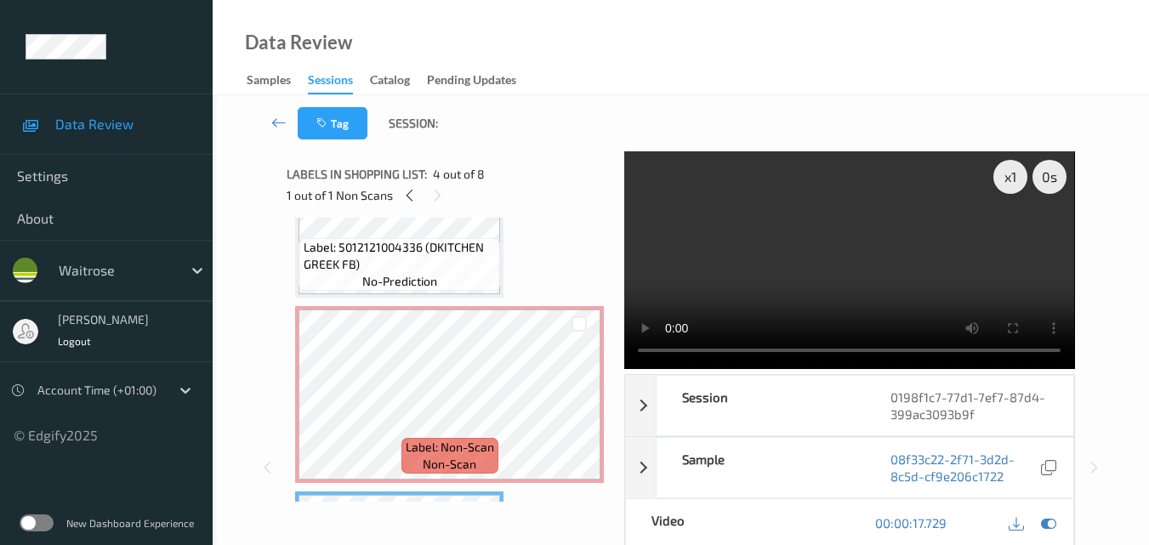
scroll to position [255, 0]
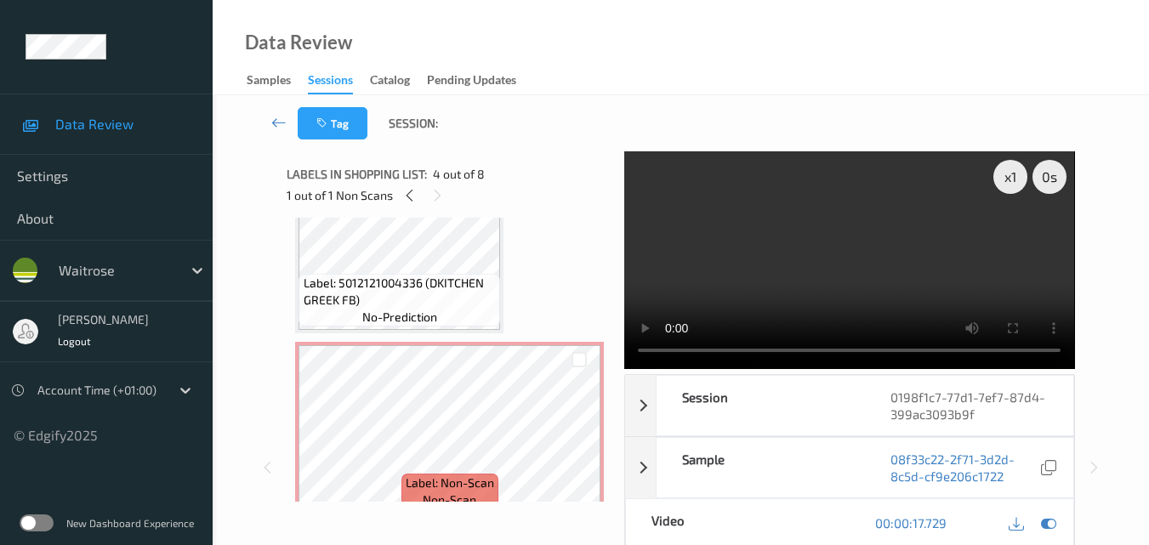
click video
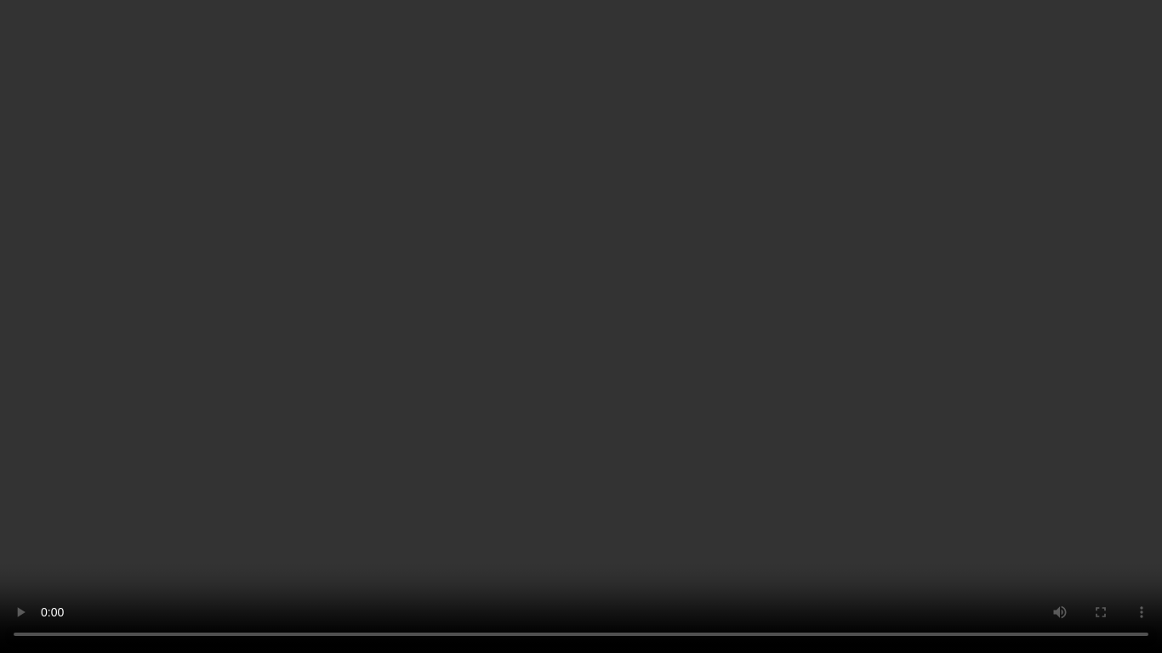
click video
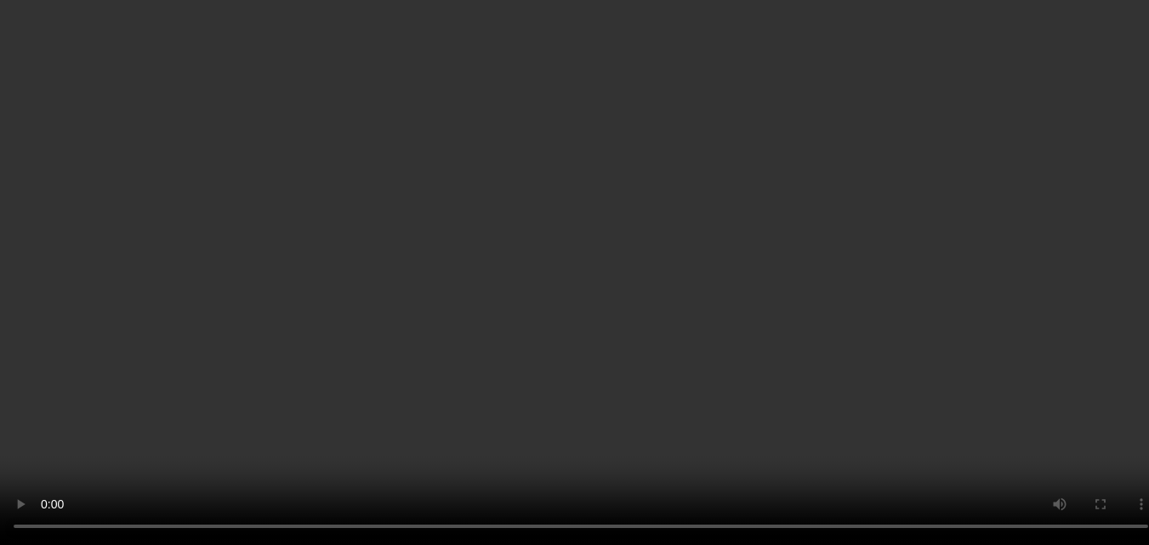
scroll to position [340, 0]
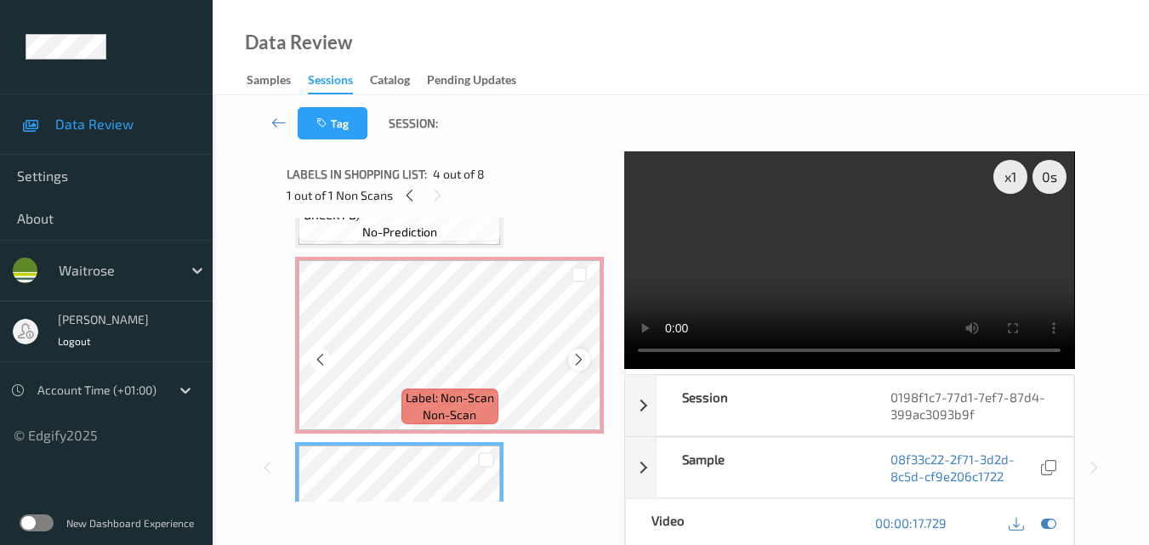
click icon
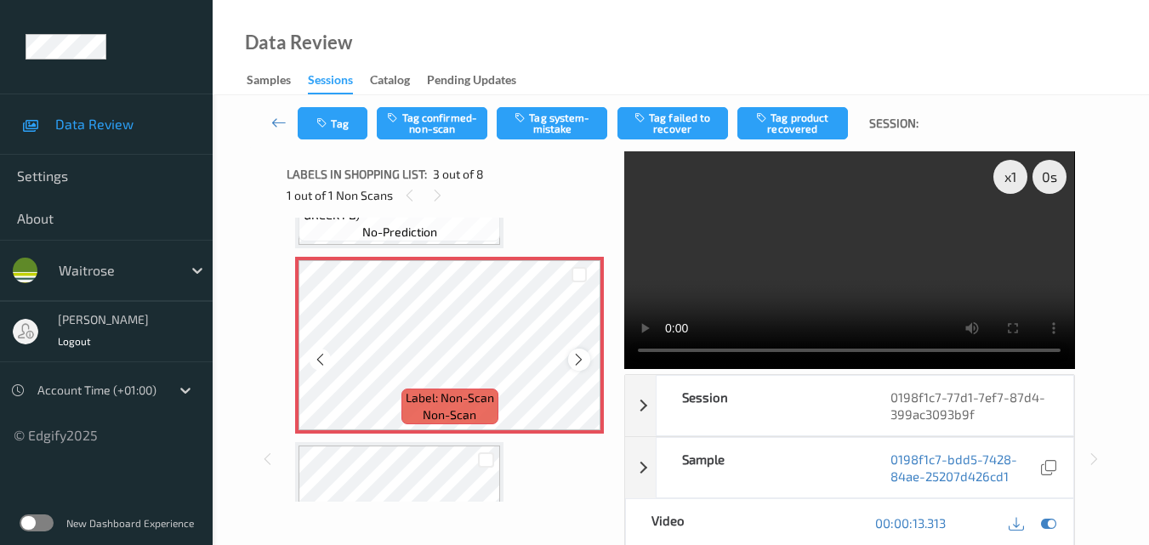
click icon
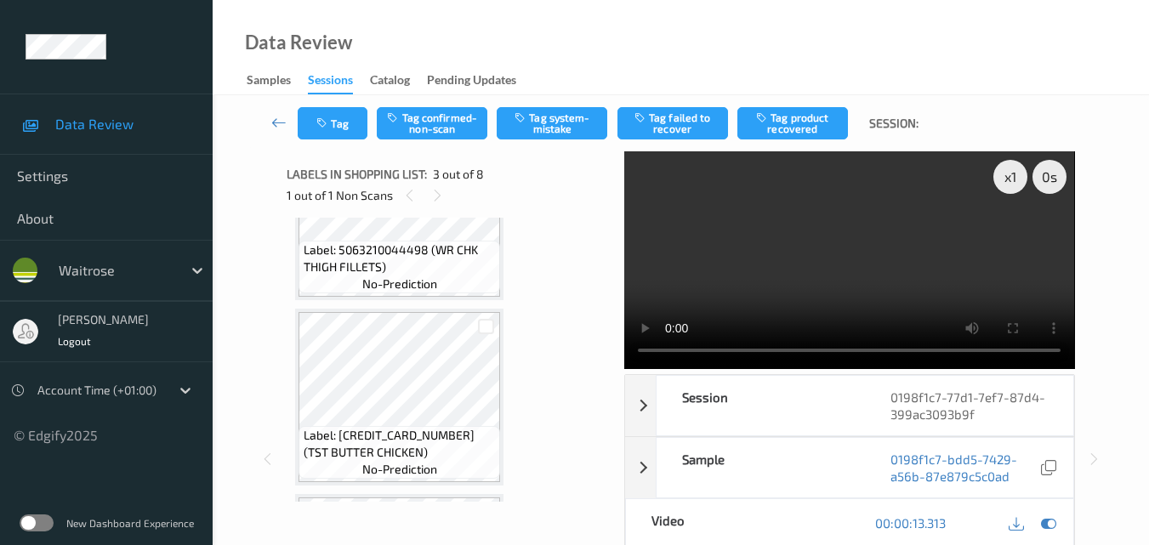
scroll to position [766, 0]
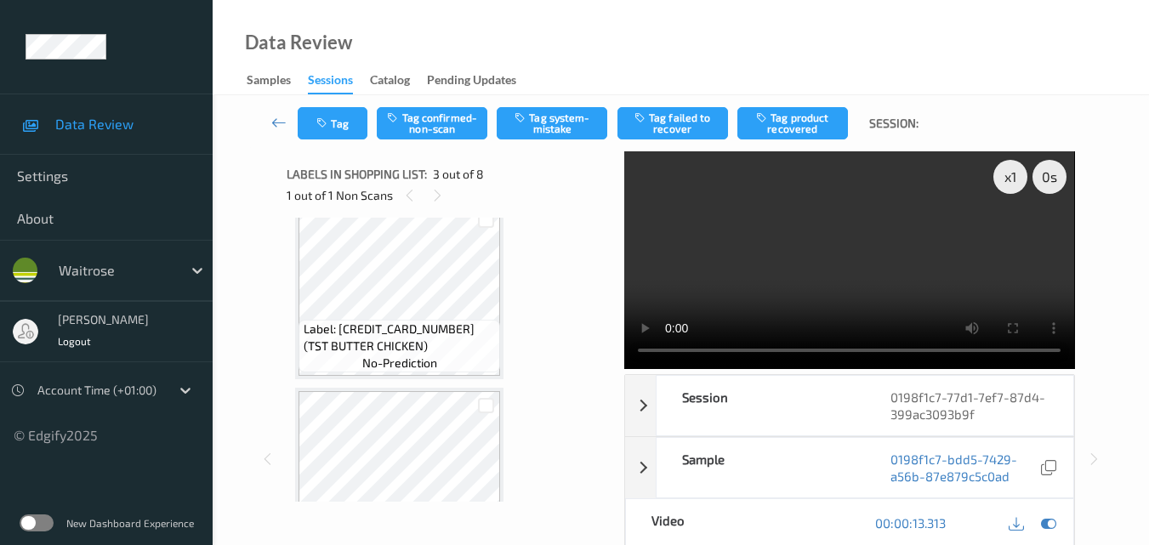
click video
click div "x 1"
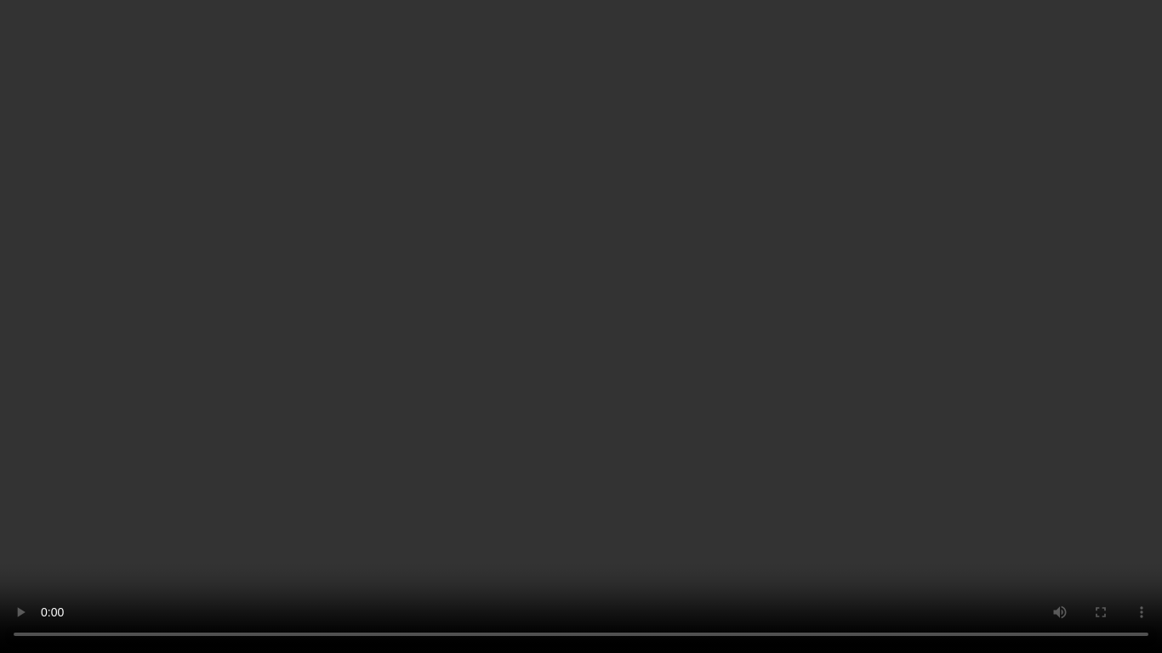
click video
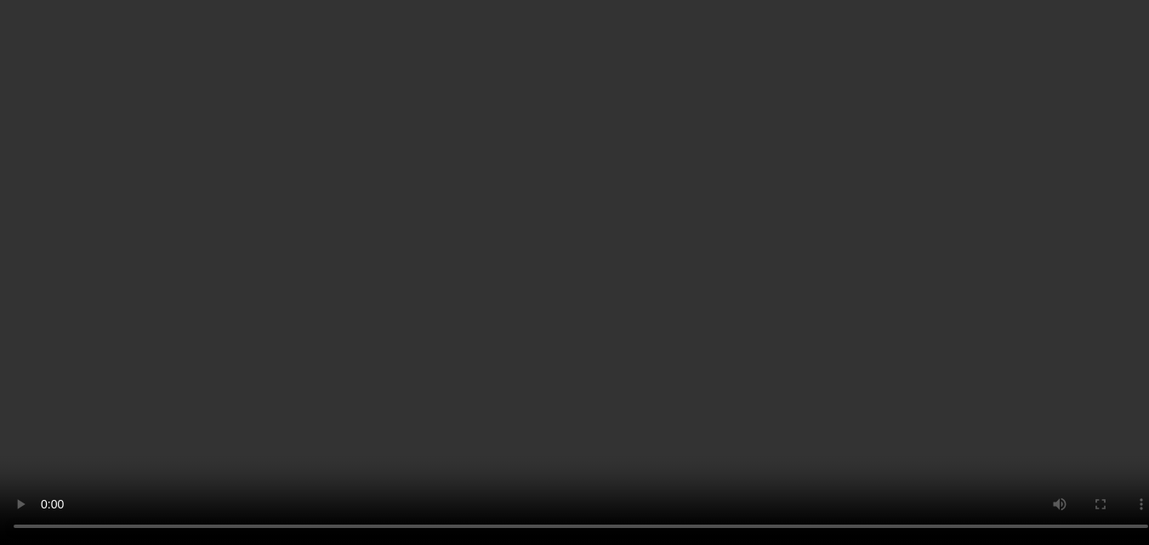
scroll to position [340, 0]
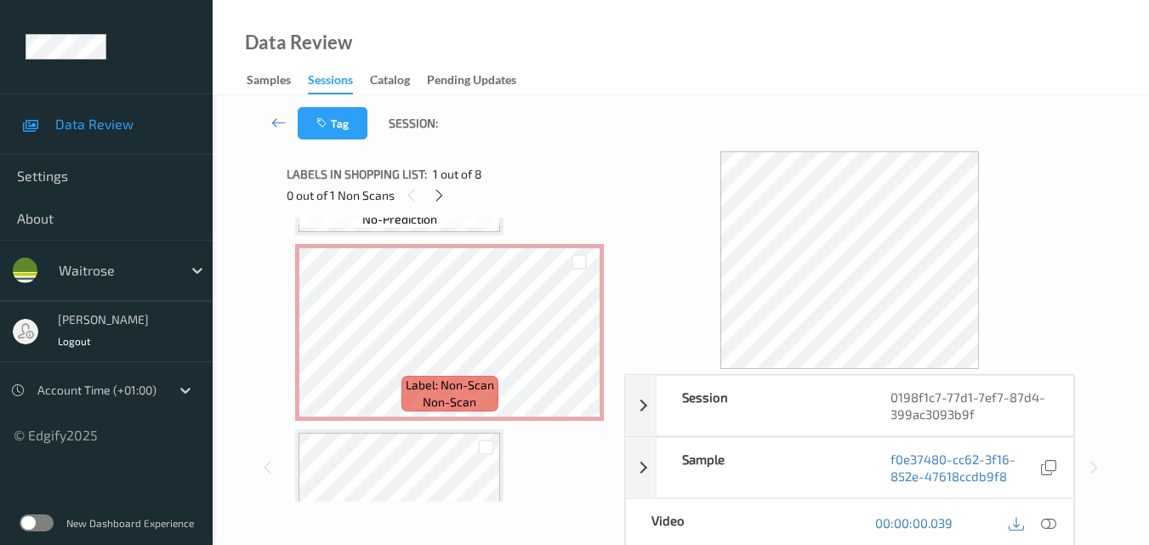
scroll to position [425, 0]
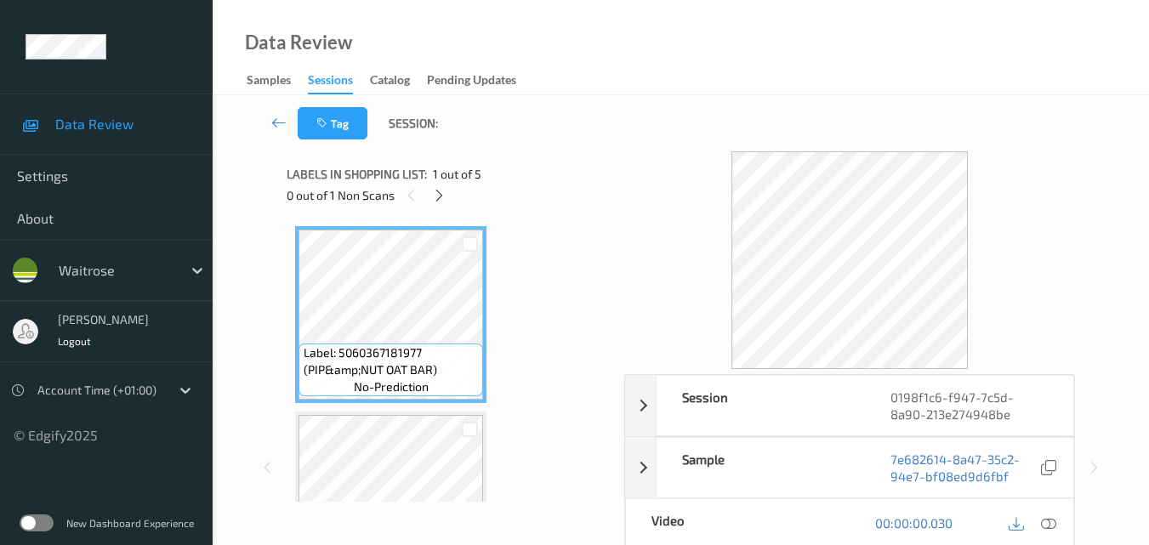
click at [655, 31] on div "Data Review Samples Sessions Catalog Pending Updates" at bounding box center [681, 47] width 936 height 95
click at [436, 191] on icon at bounding box center [439, 195] width 14 height 15
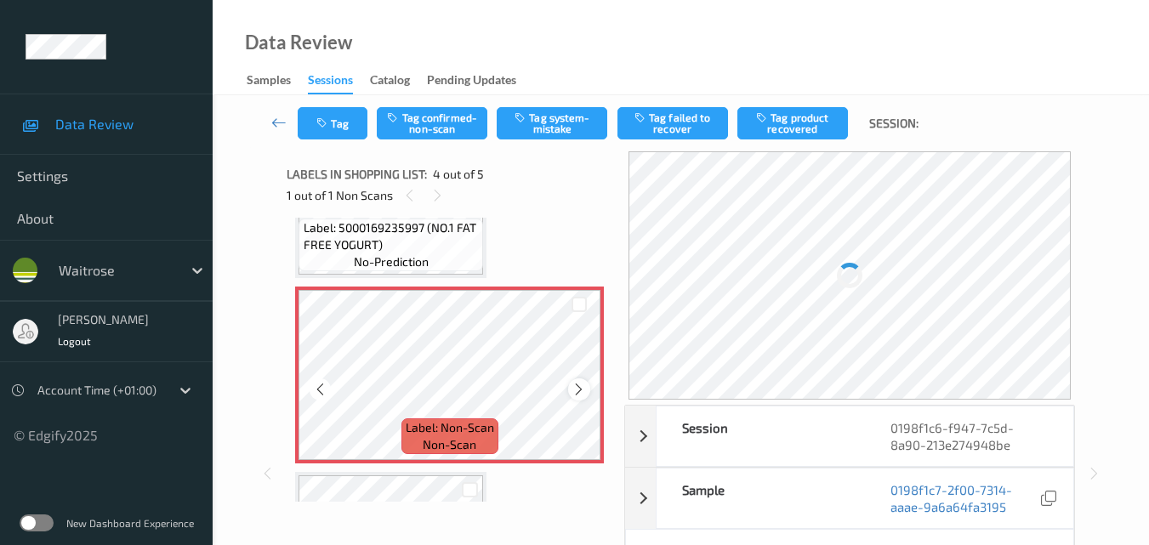
scroll to position [464, 0]
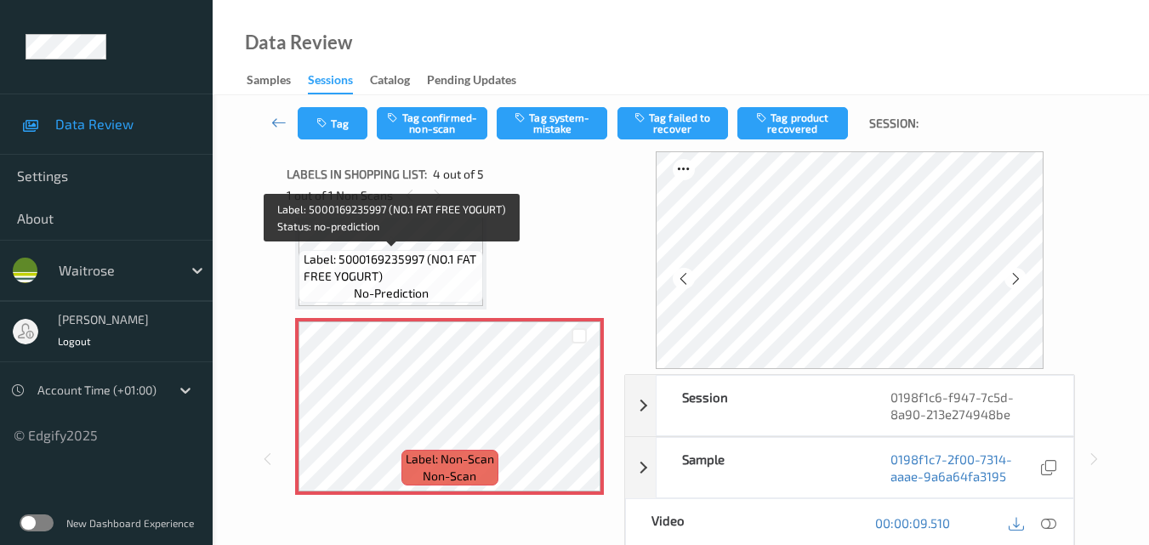
click at [419, 276] on span "Label: 5000169235997 (NO.1 FAT FREE YOGURT)" at bounding box center [392, 268] width 176 height 34
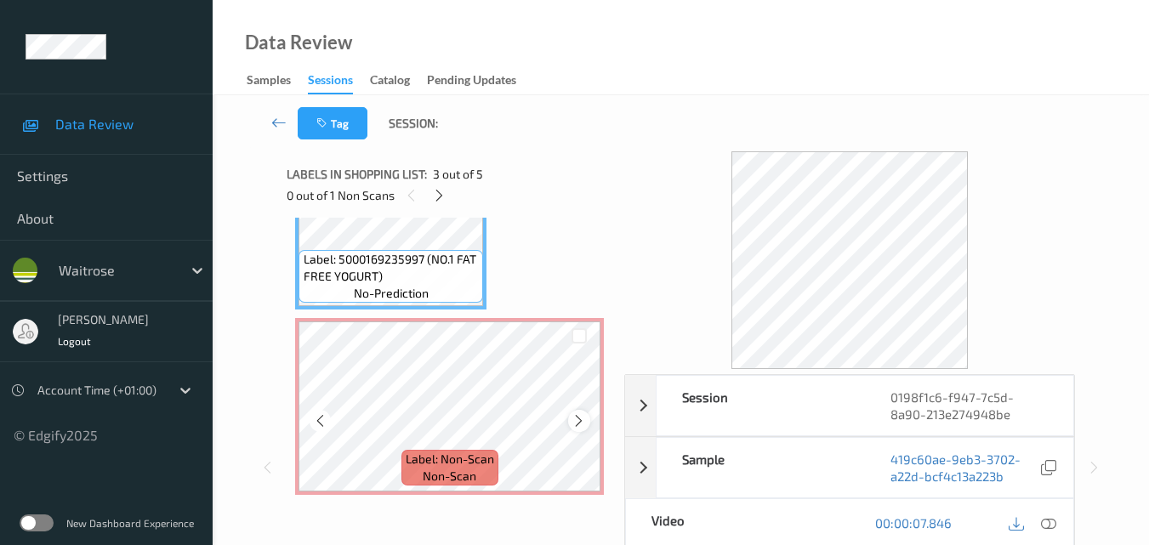
click at [581, 418] on icon at bounding box center [579, 420] width 14 height 15
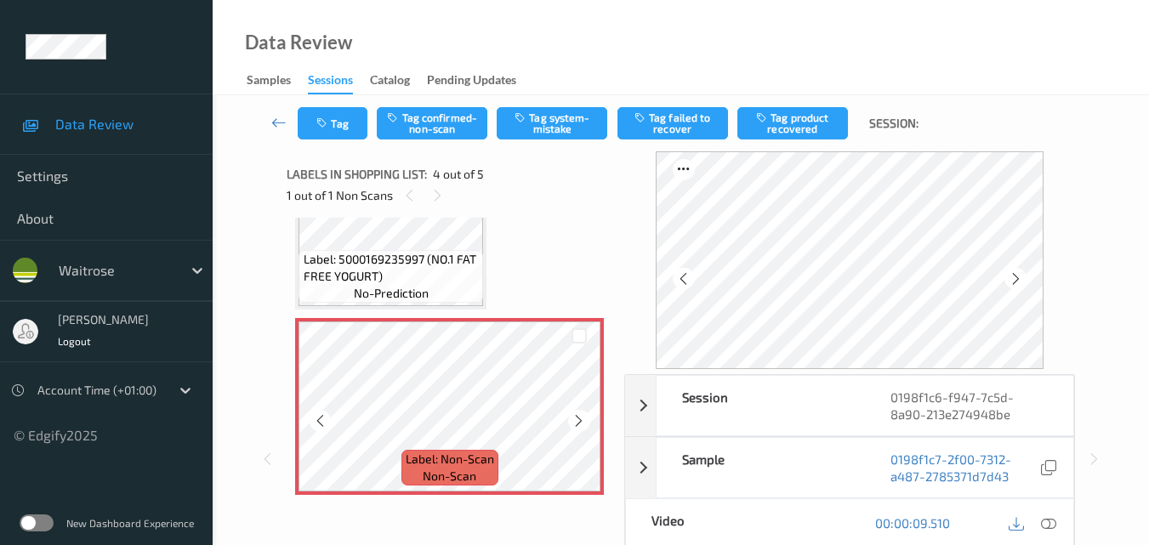
click at [581, 418] on icon at bounding box center [579, 420] width 14 height 15
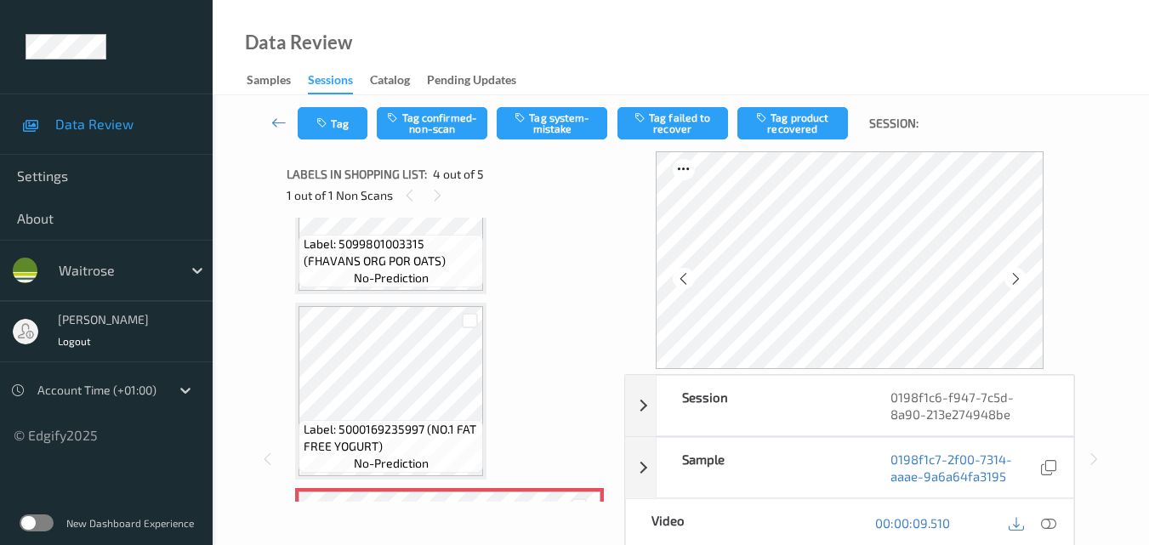
scroll to position [379, 0]
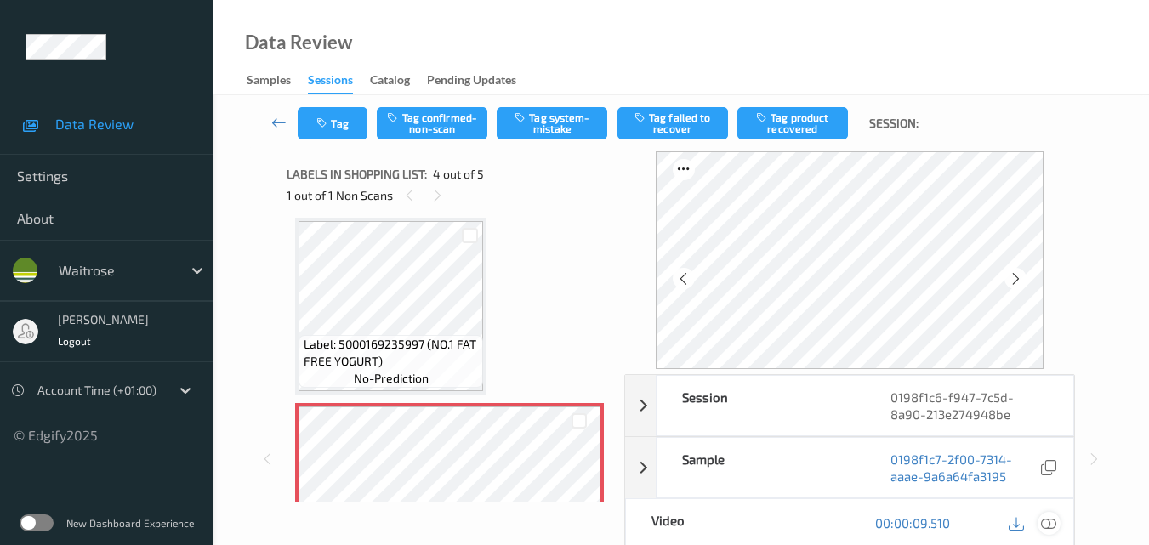
click at [1049, 520] on icon at bounding box center [1048, 522] width 15 height 15
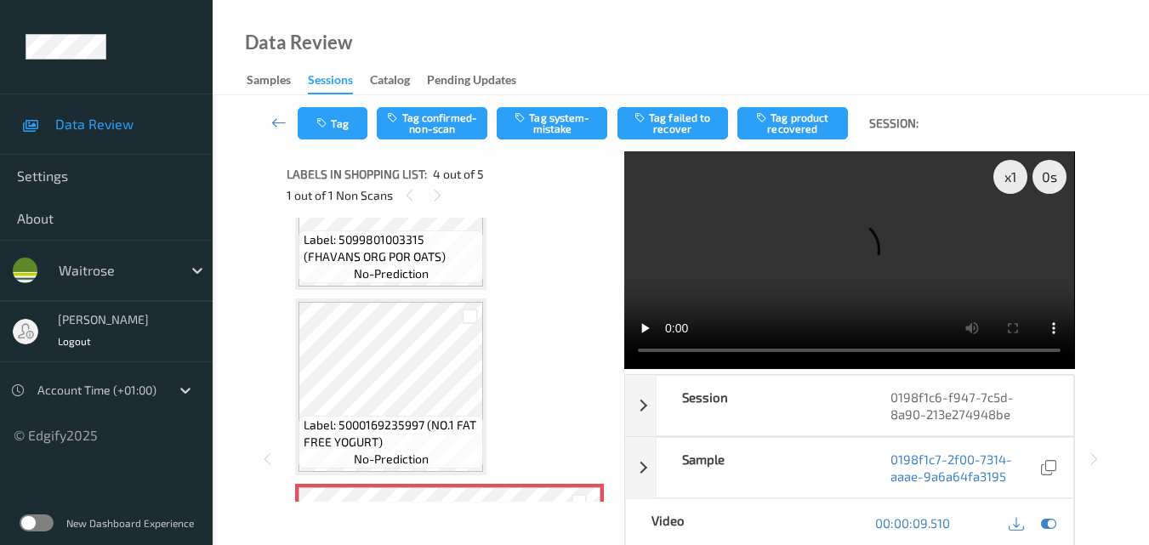
scroll to position [294, 0]
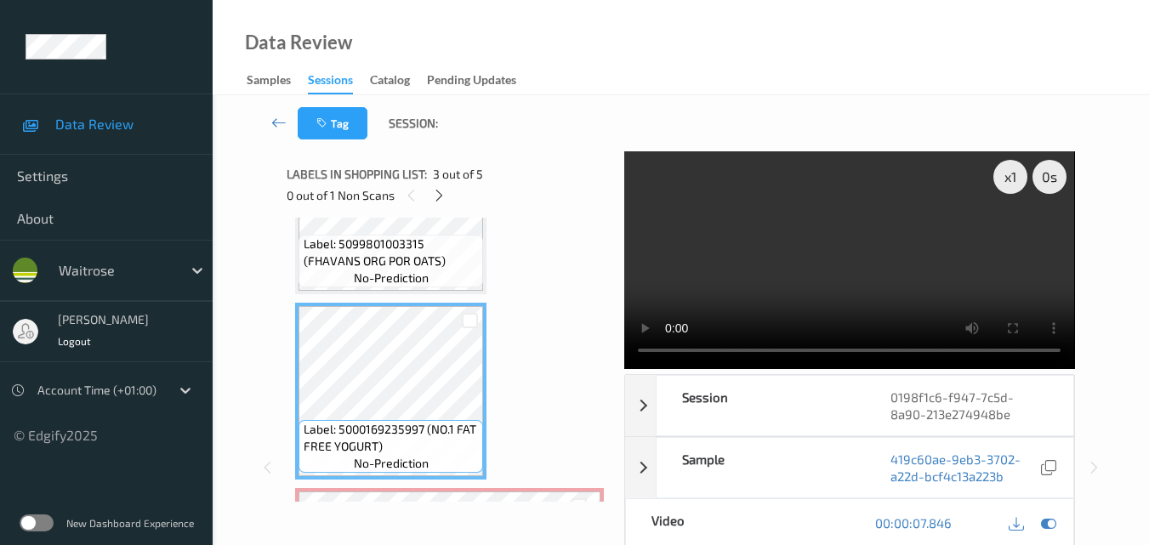
click at [900, 269] on video at bounding box center [849, 260] width 450 height 218
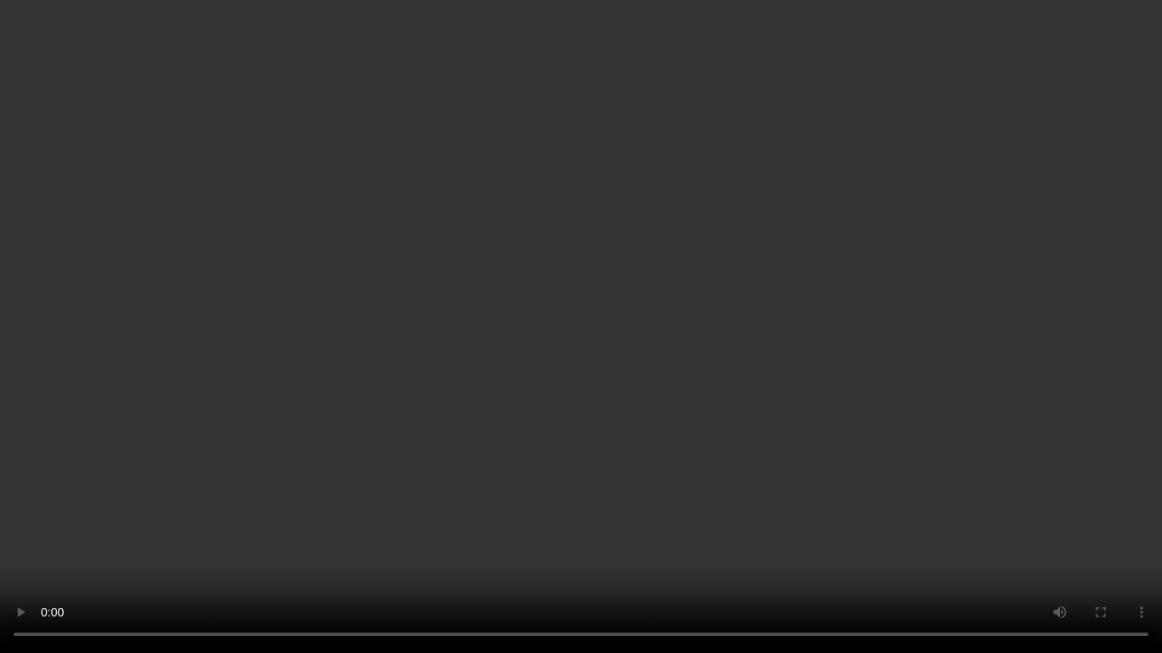
click at [643, 409] on video at bounding box center [581, 326] width 1162 height 653
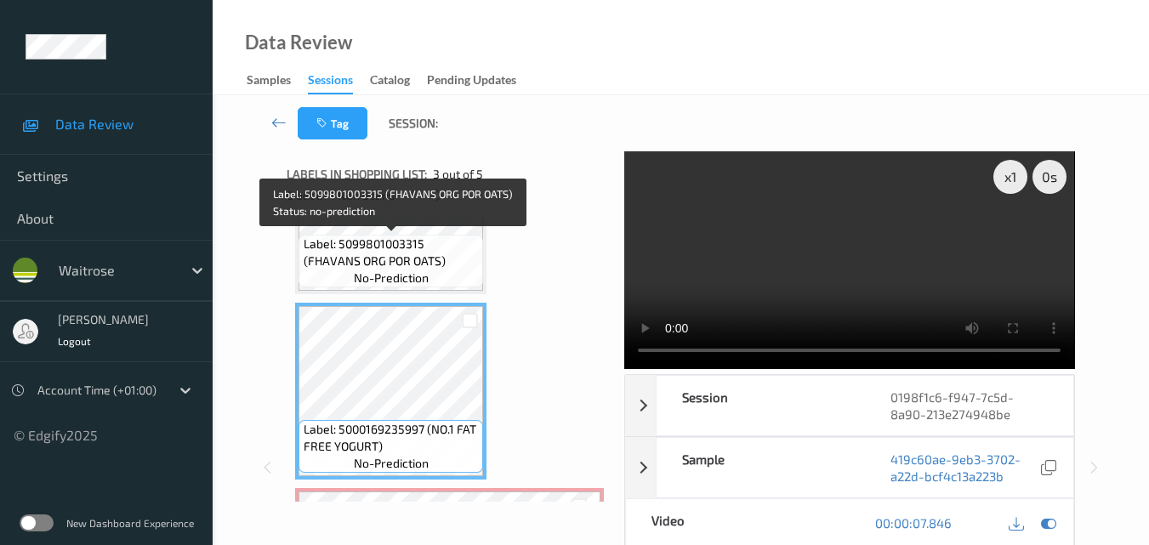
click at [434, 251] on span "Label: 5099801003315 (FHAVANS ORG POR OATS)" at bounding box center [392, 253] width 176 height 34
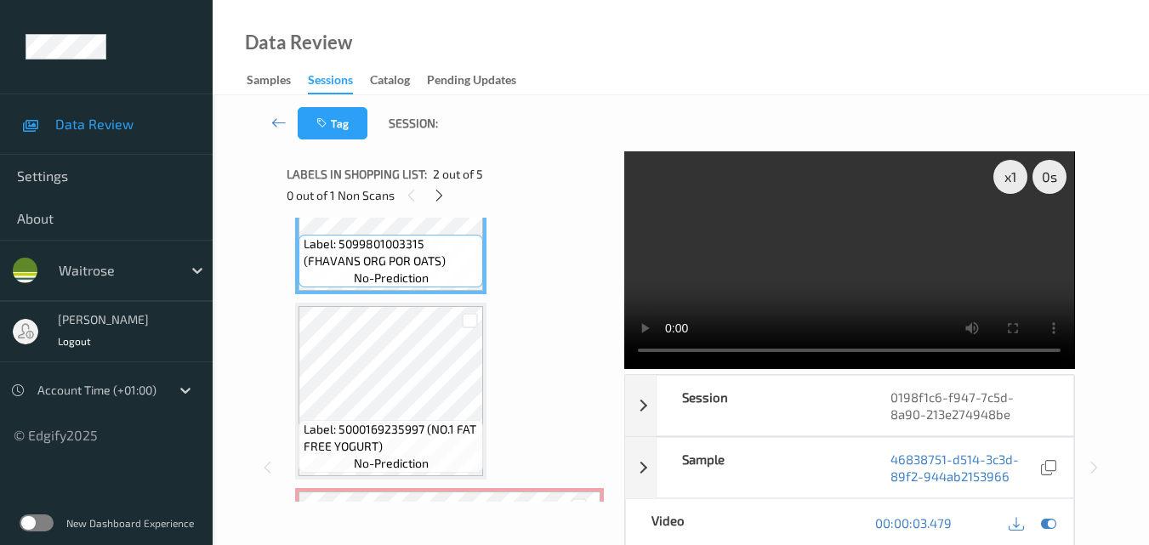
click at [852, 251] on video at bounding box center [849, 260] width 450 height 218
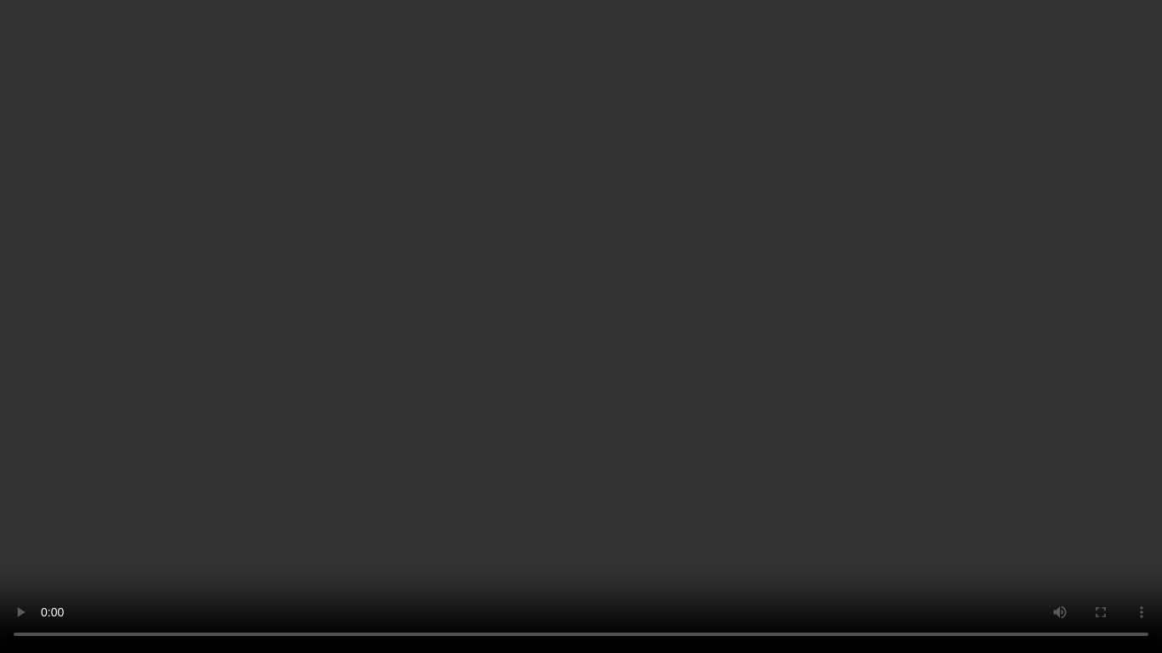
click at [1012, 396] on video at bounding box center [581, 326] width 1162 height 653
click at [828, 379] on video at bounding box center [581, 326] width 1162 height 653
click at [900, 499] on video at bounding box center [581, 326] width 1162 height 653
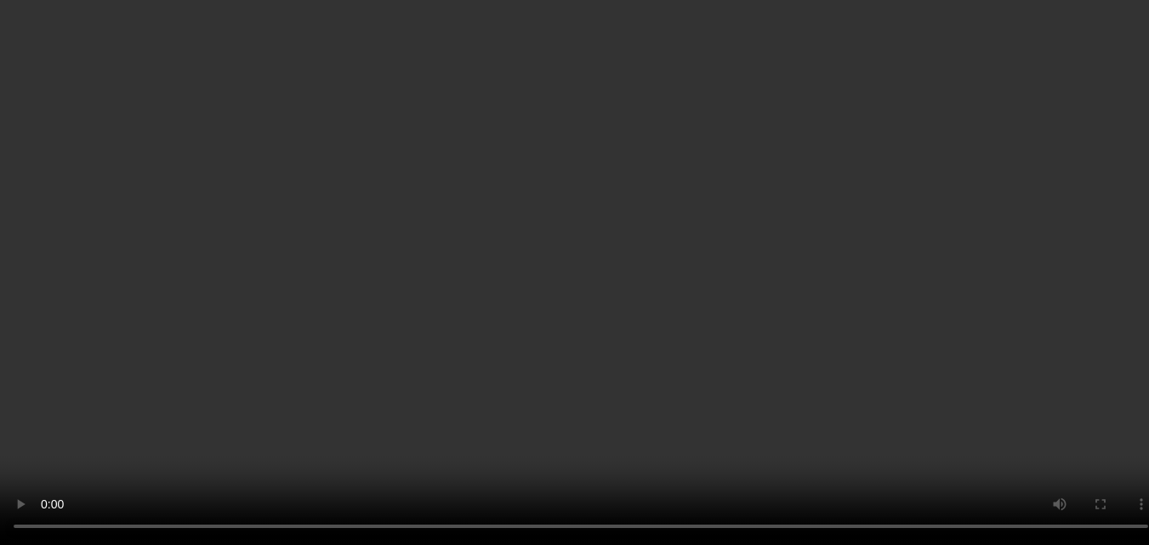
scroll to position [549, 0]
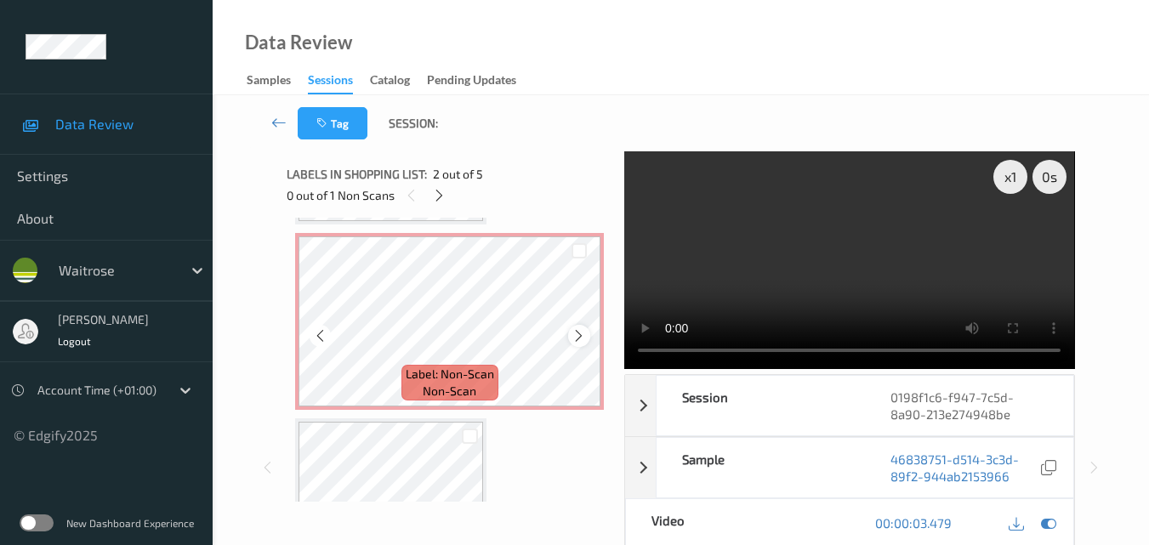
click at [575, 329] on icon at bounding box center [579, 335] width 14 height 15
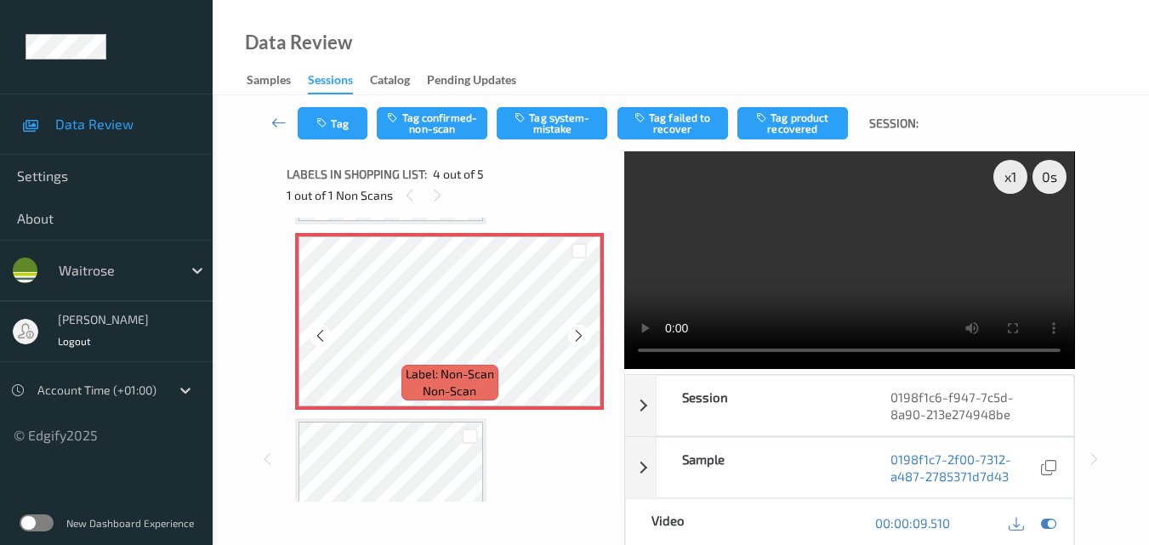
click at [575, 329] on icon at bounding box center [579, 335] width 14 height 15
click at [435, 118] on button "Tag confirmed-non-scan" at bounding box center [432, 123] width 111 height 32
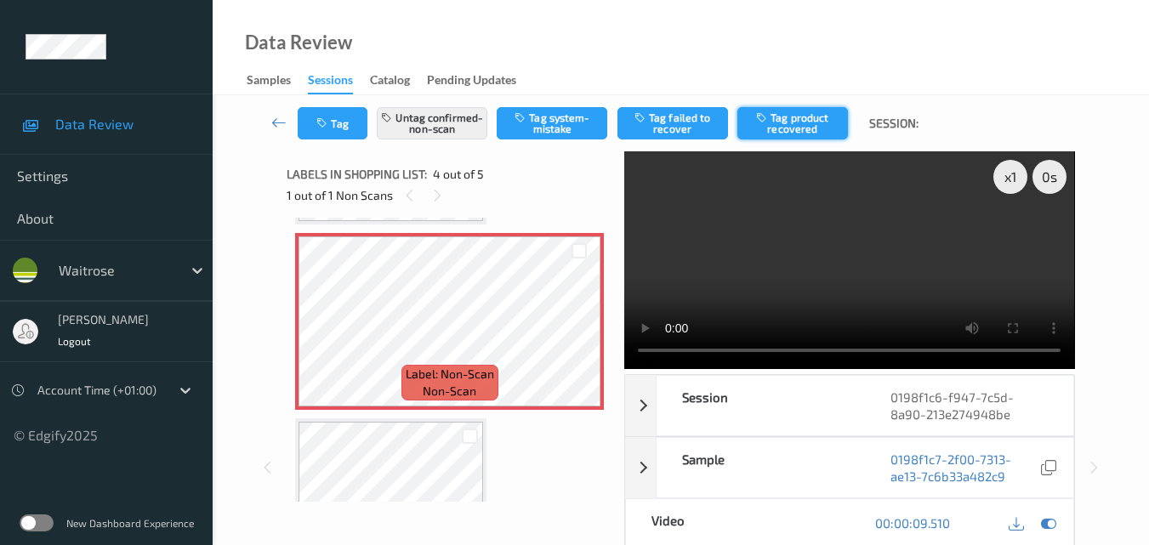
click at [811, 126] on button "Tag product recovered" at bounding box center [792, 123] width 111 height 32
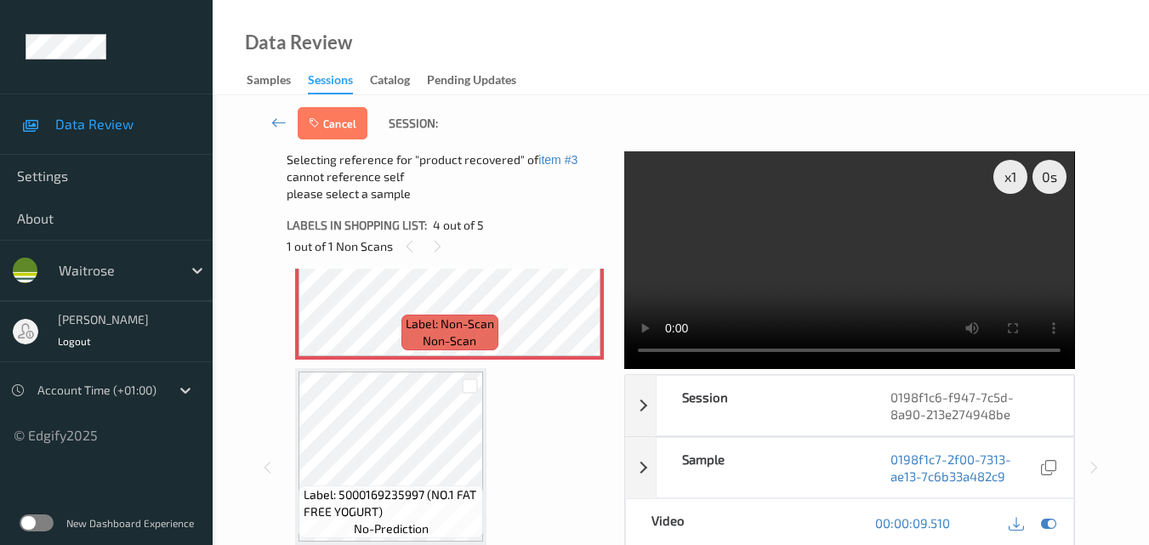
scroll to position [652, 0]
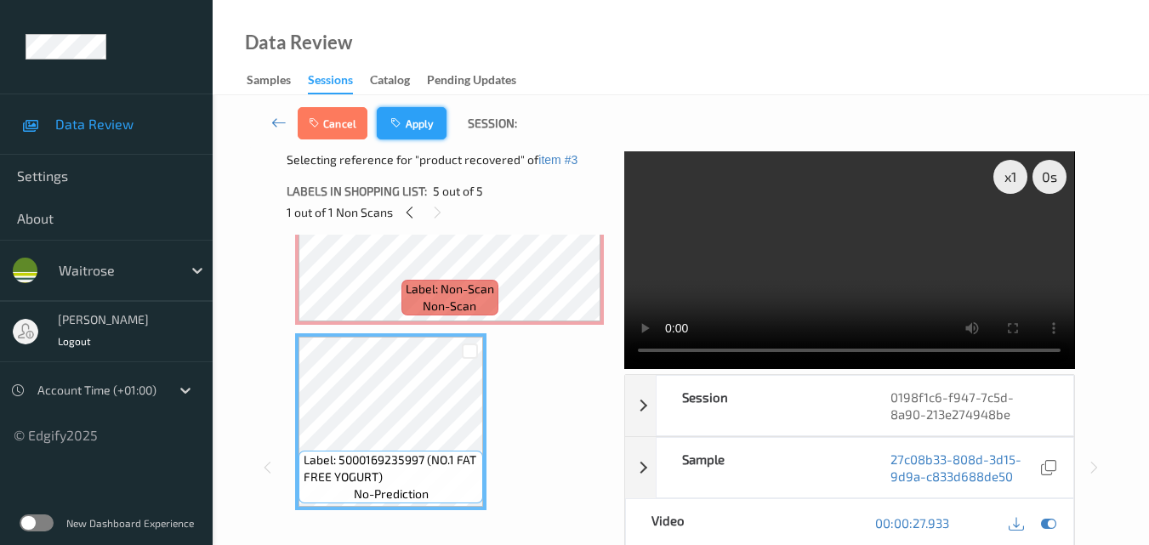
click at [412, 128] on button "Apply" at bounding box center [412, 123] width 70 height 32
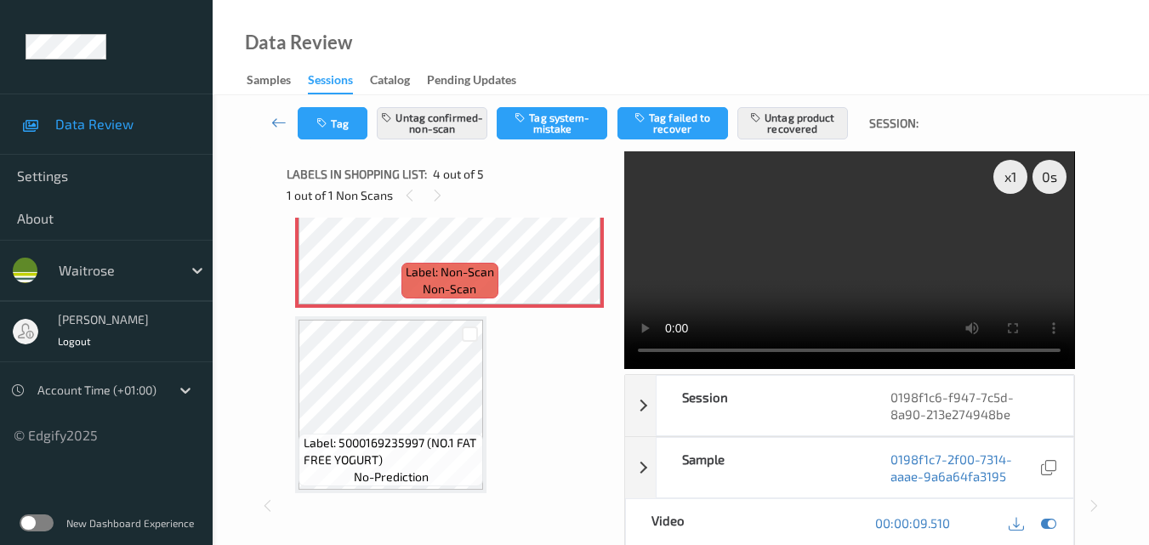
scroll to position [566, 0]
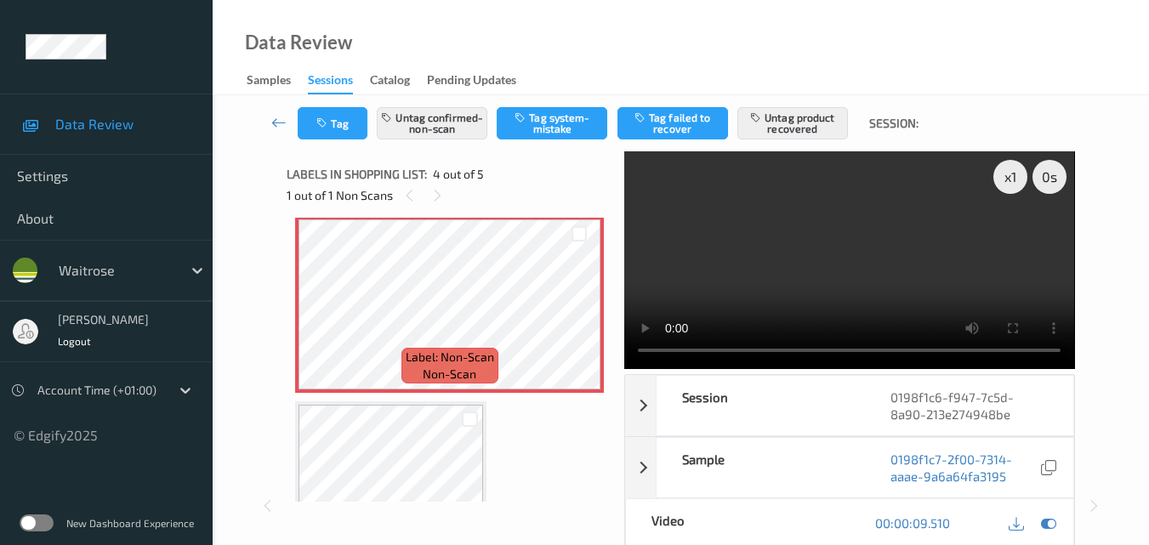
click at [758, 289] on video at bounding box center [849, 260] width 450 height 218
click at [859, 281] on video at bounding box center [849, 260] width 450 height 218
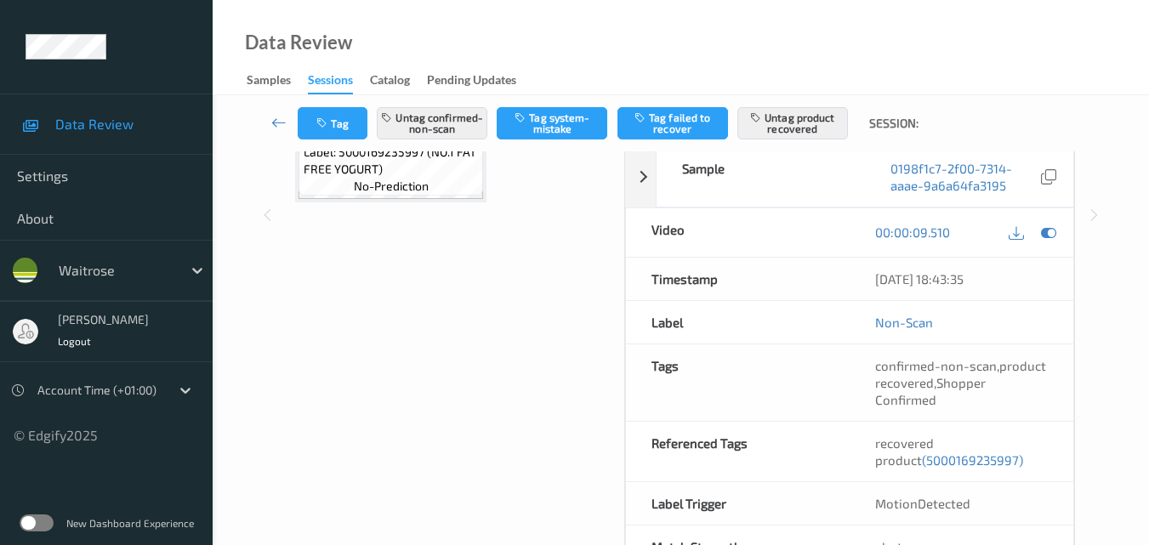
scroll to position [255, 0]
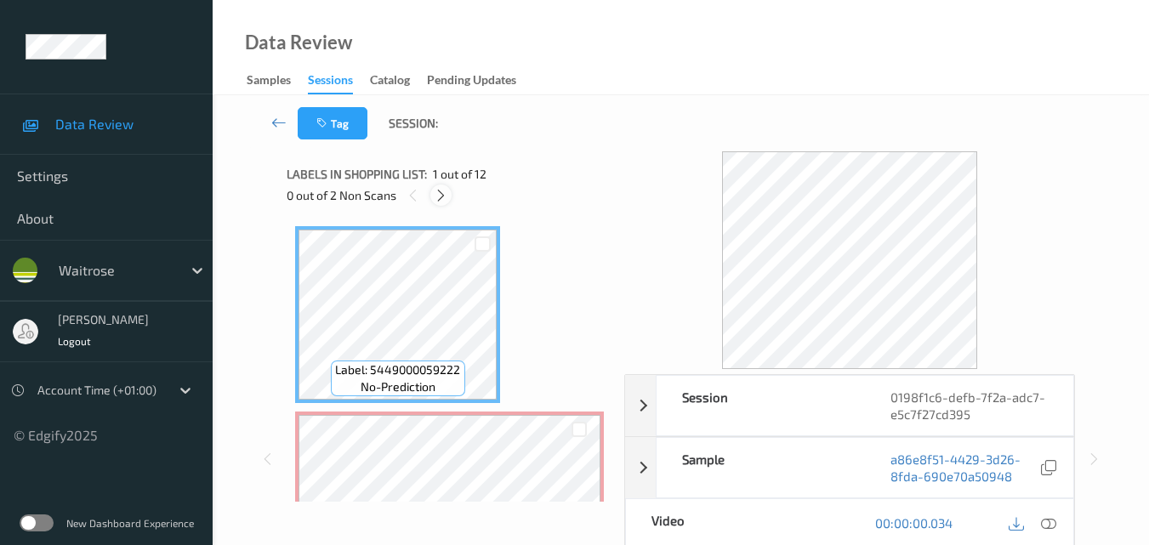
click at [437, 200] on icon at bounding box center [441, 195] width 14 height 15
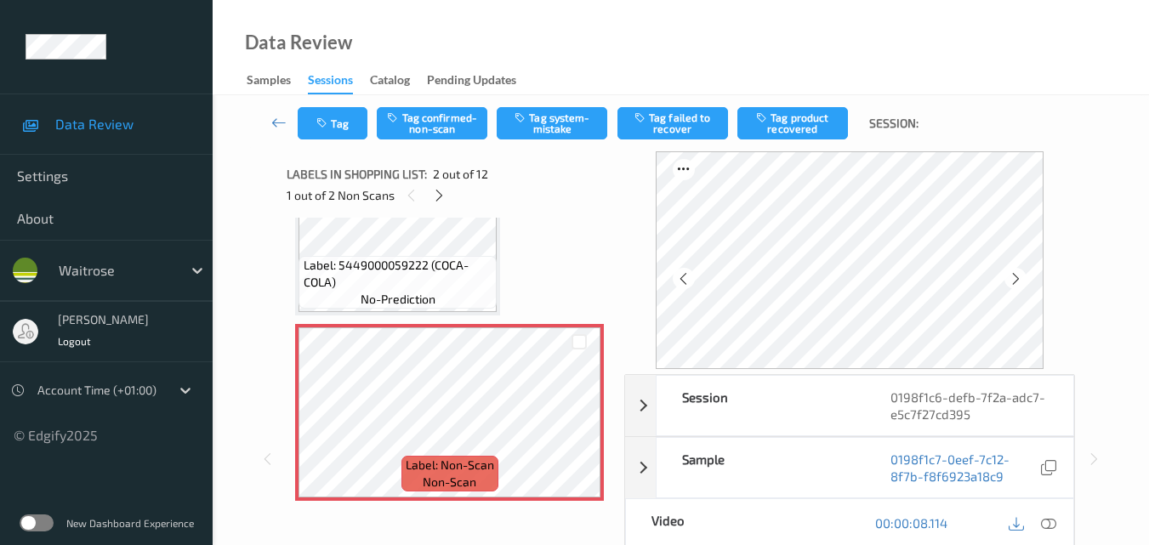
scroll to position [179, 0]
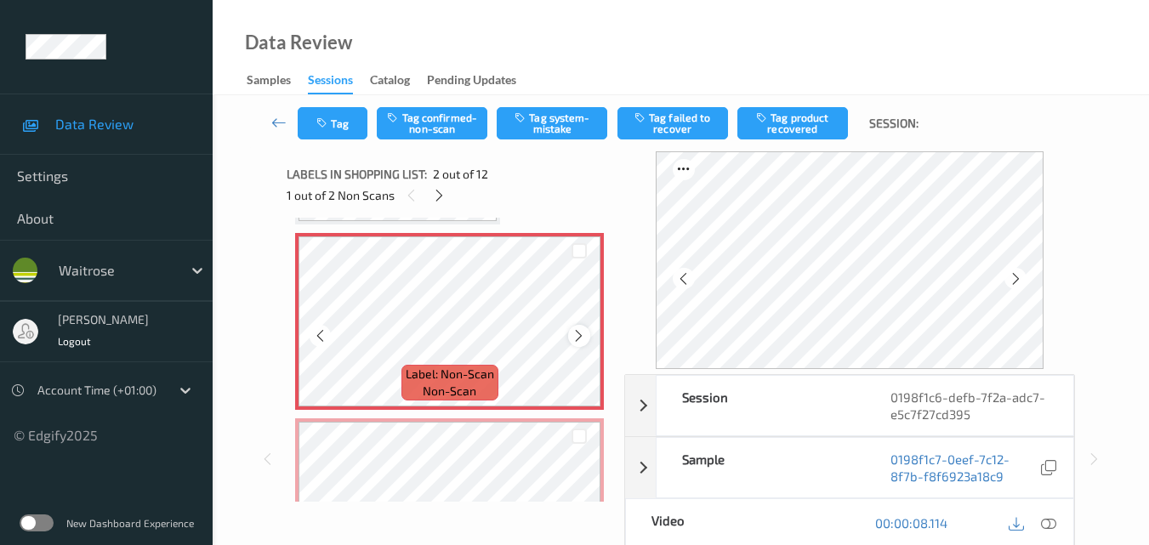
click at [573, 339] on icon at bounding box center [579, 335] width 14 height 15
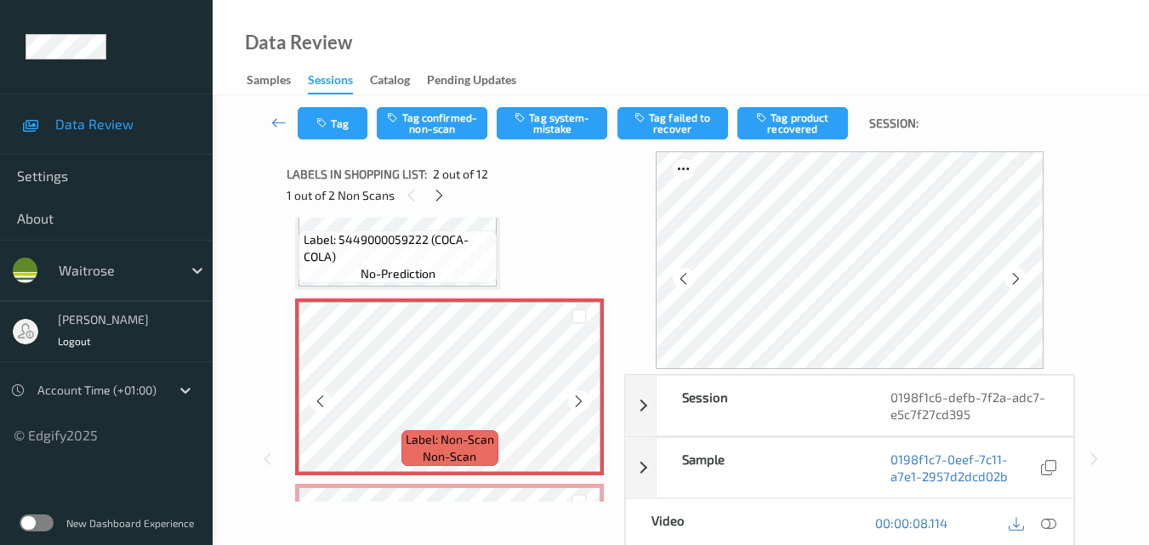
scroll to position [9, 0]
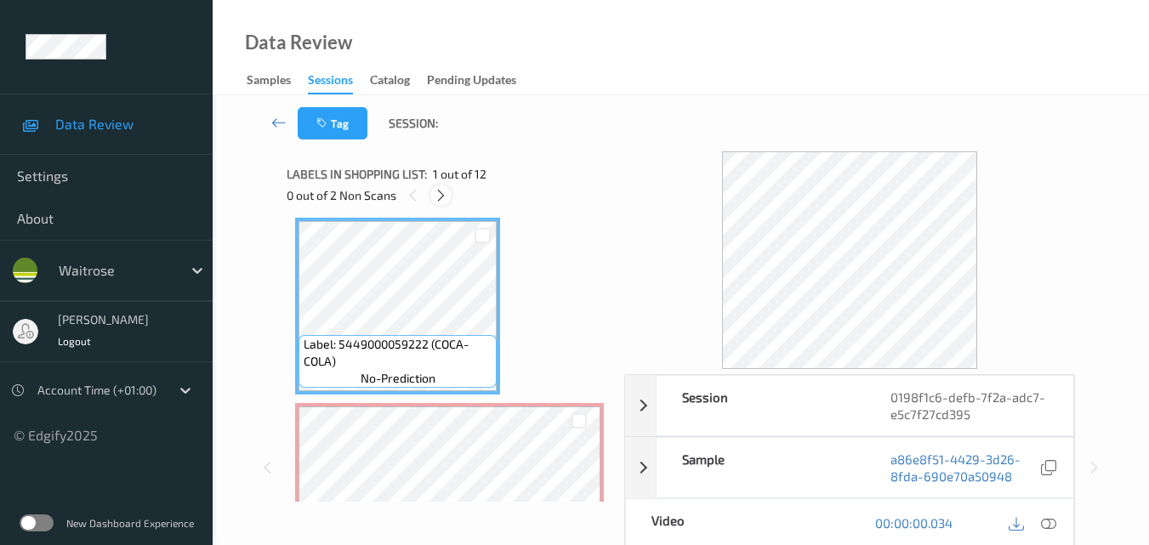
click at [441, 193] on icon at bounding box center [441, 195] width 14 height 15
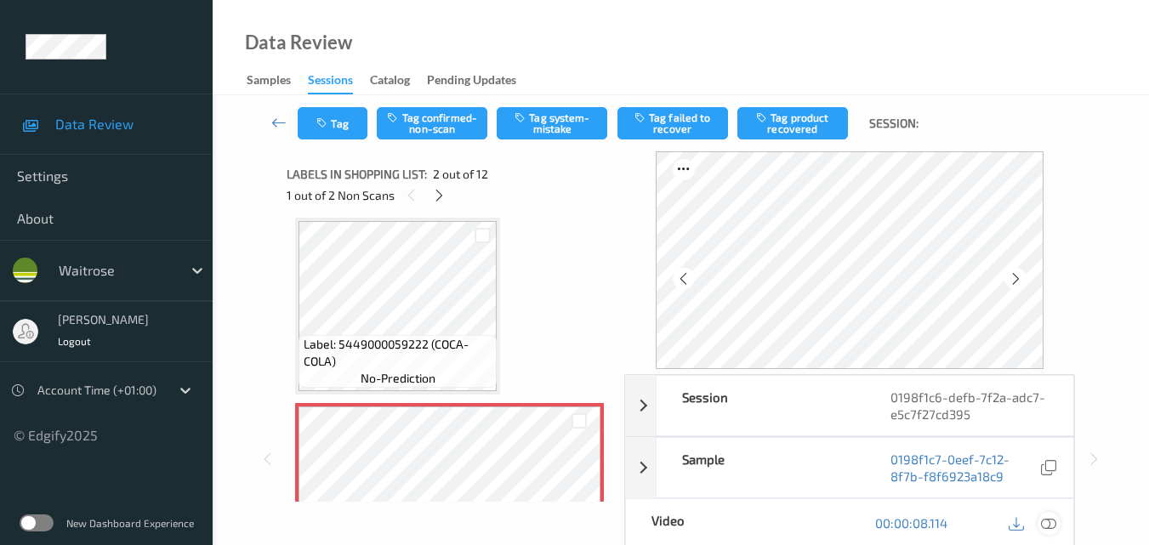
click at [1052, 526] on icon at bounding box center [1048, 522] width 15 height 15
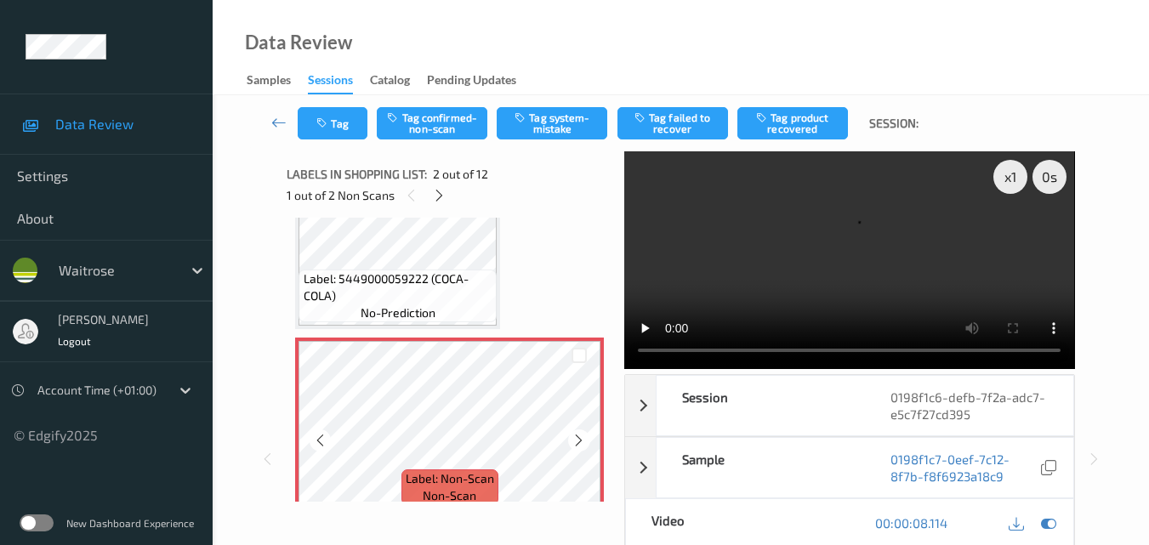
scroll to position [179, 0]
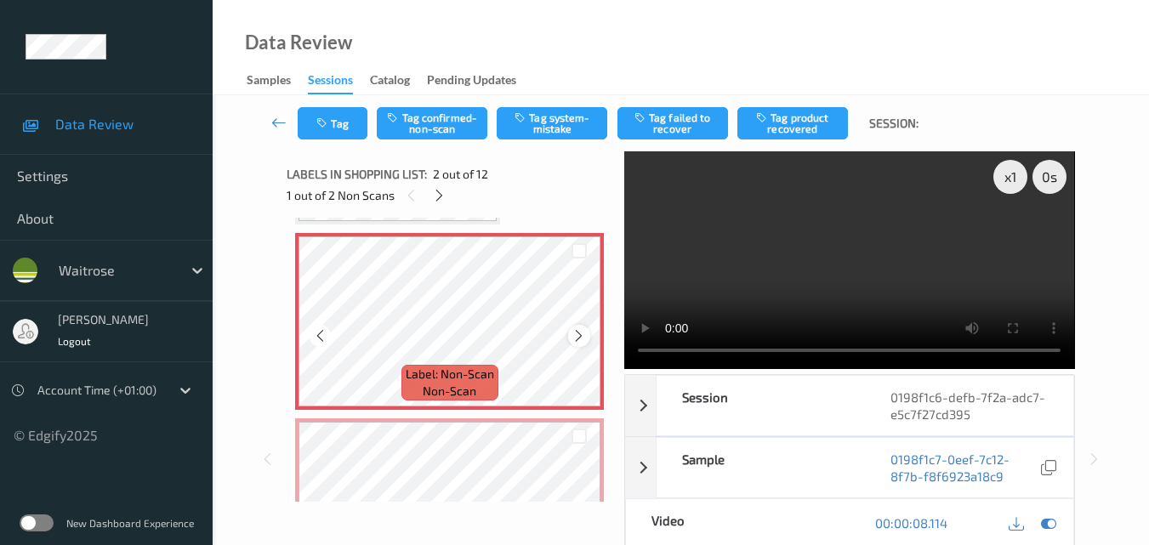
click at [576, 342] on icon at bounding box center [579, 335] width 14 height 15
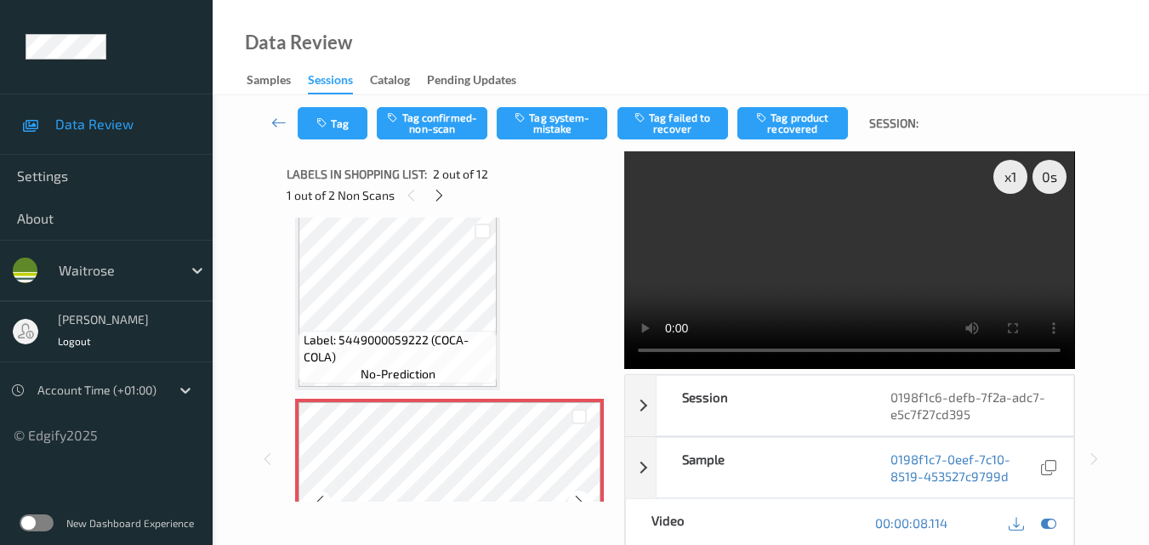
scroll to position [9, 0]
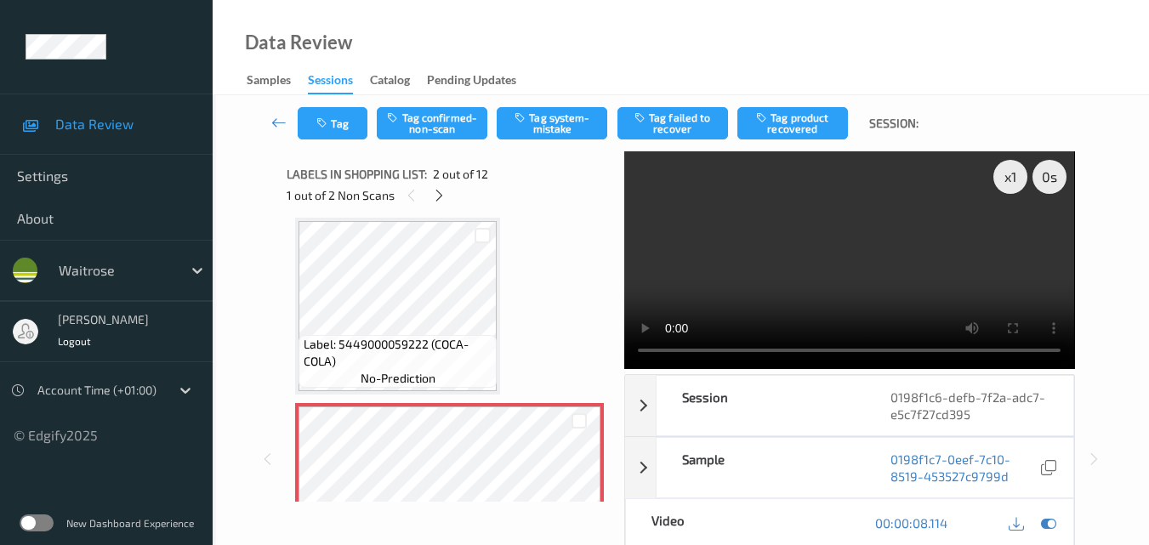
click at [832, 237] on video at bounding box center [849, 260] width 450 height 218
click at [930, 254] on video at bounding box center [849, 260] width 450 height 218
click at [886, 244] on video at bounding box center [849, 260] width 450 height 218
click at [941, 274] on video at bounding box center [849, 260] width 450 height 218
click at [558, 128] on button "Tag system-mistake" at bounding box center [552, 123] width 111 height 32
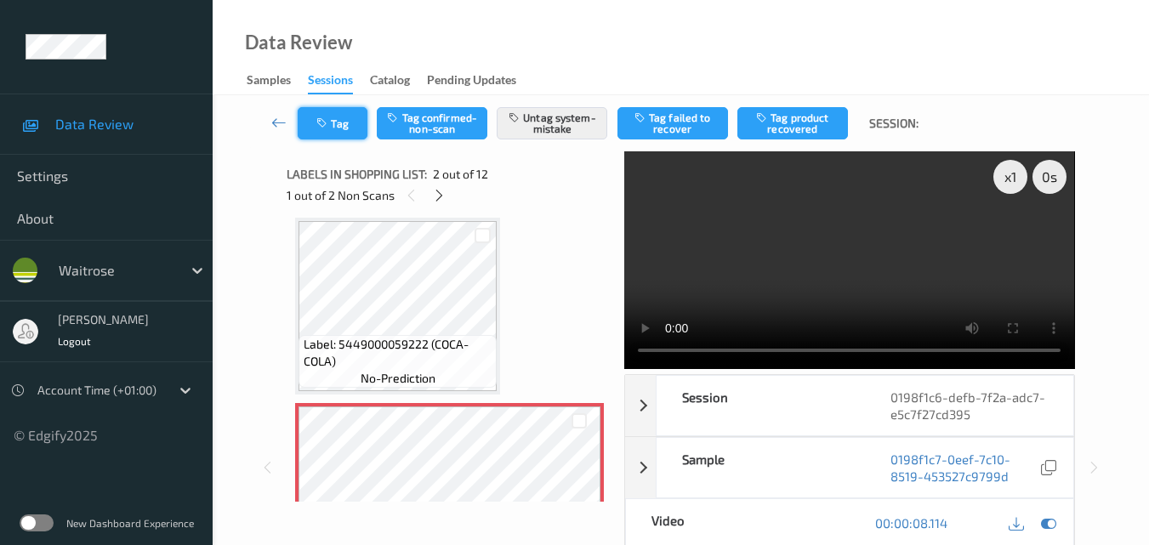
click at [335, 139] on button "Tag" at bounding box center [333, 123] width 70 height 32
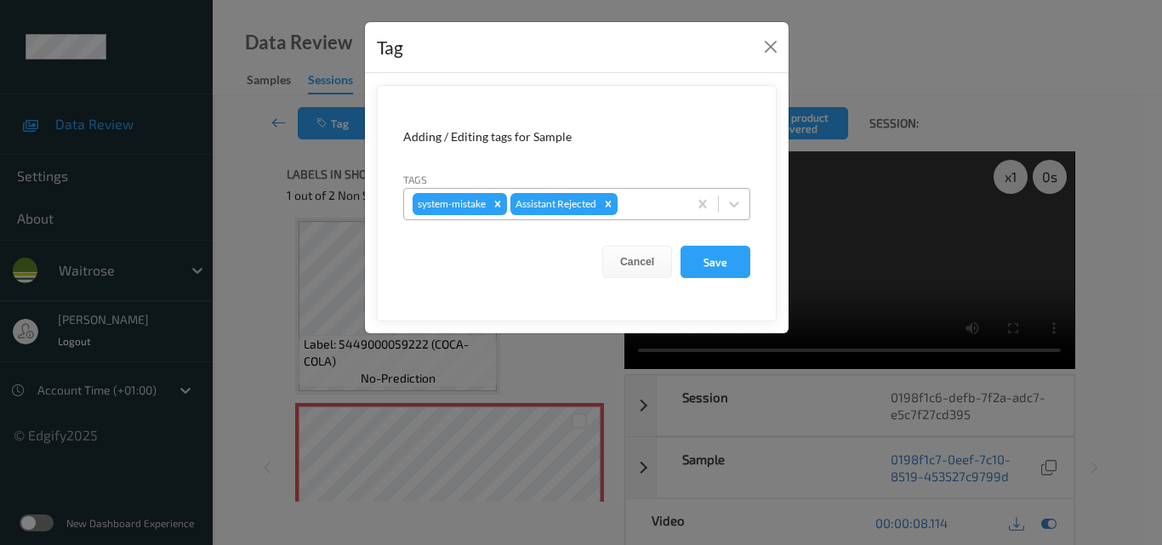
click at [654, 208] on div at bounding box center [650, 204] width 58 height 20
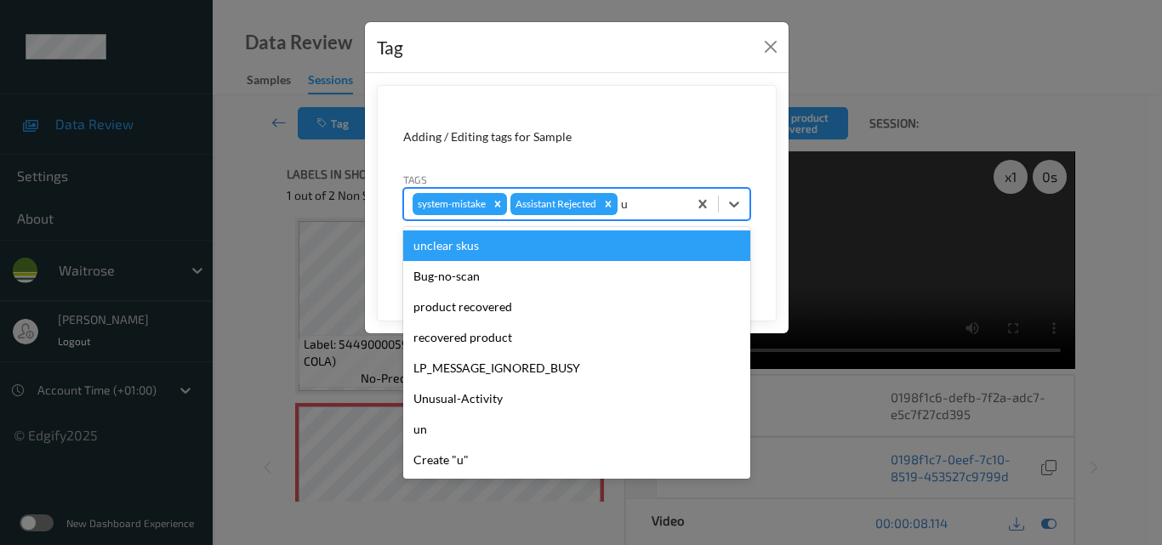
type input "un"
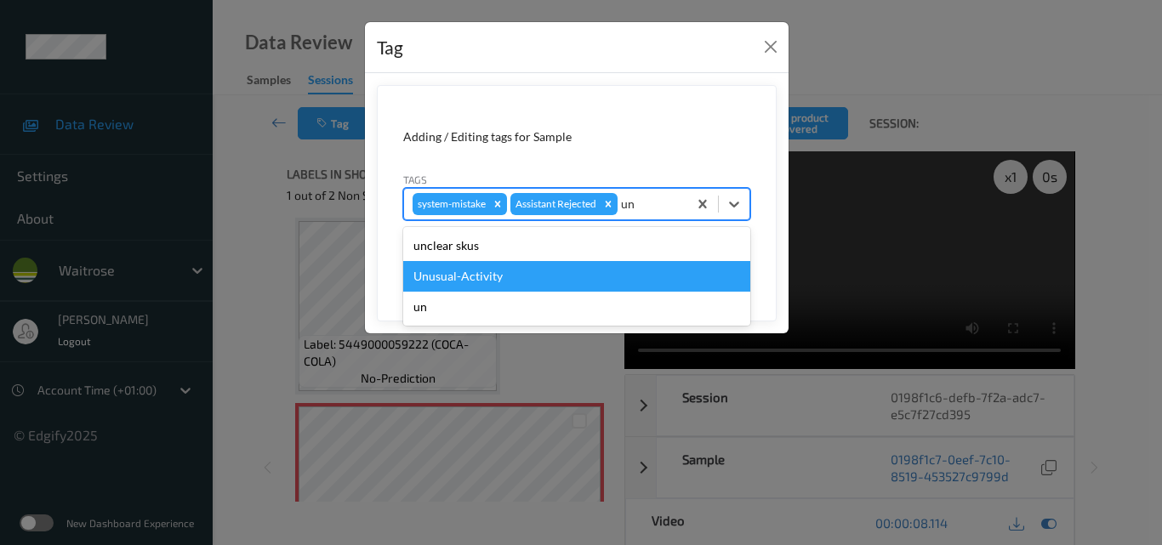
click at [516, 280] on div "Unusual-Activity" at bounding box center [576, 276] width 347 height 31
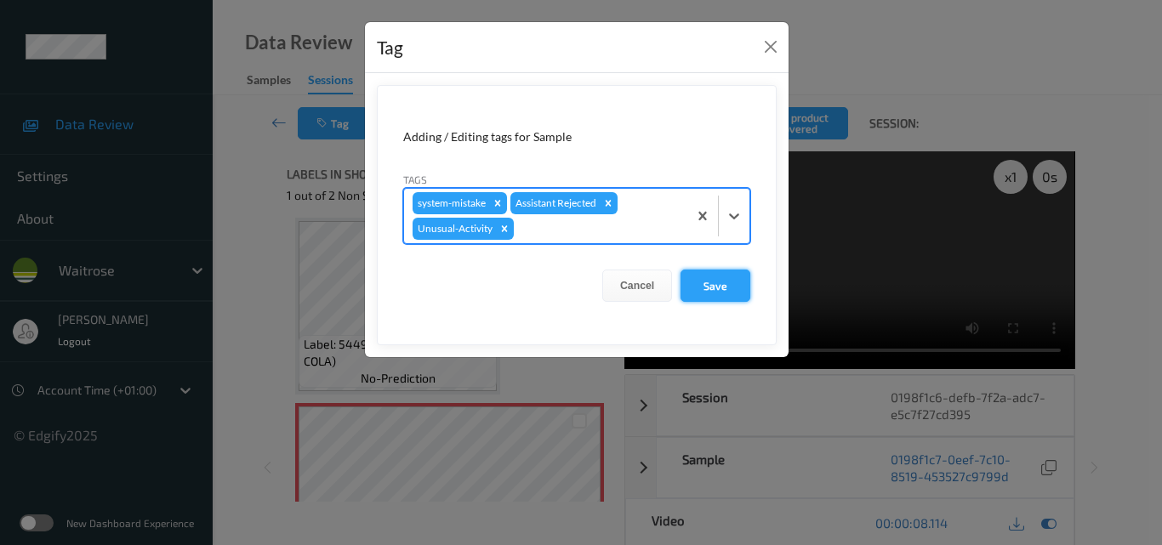
click at [730, 285] on button "Save" at bounding box center [715, 286] width 70 height 32
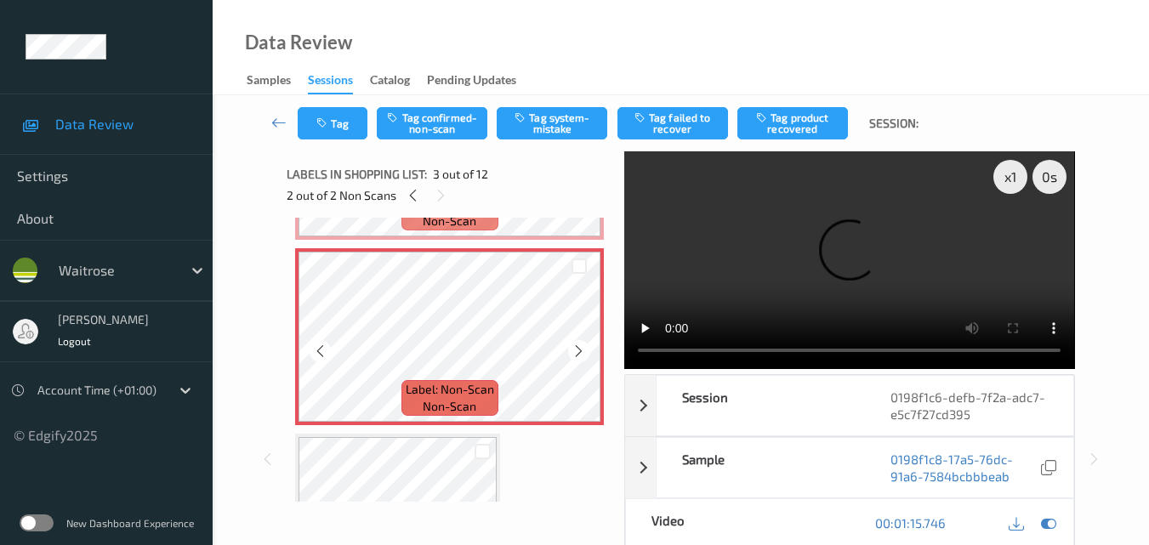
scroll to position [264, 0]
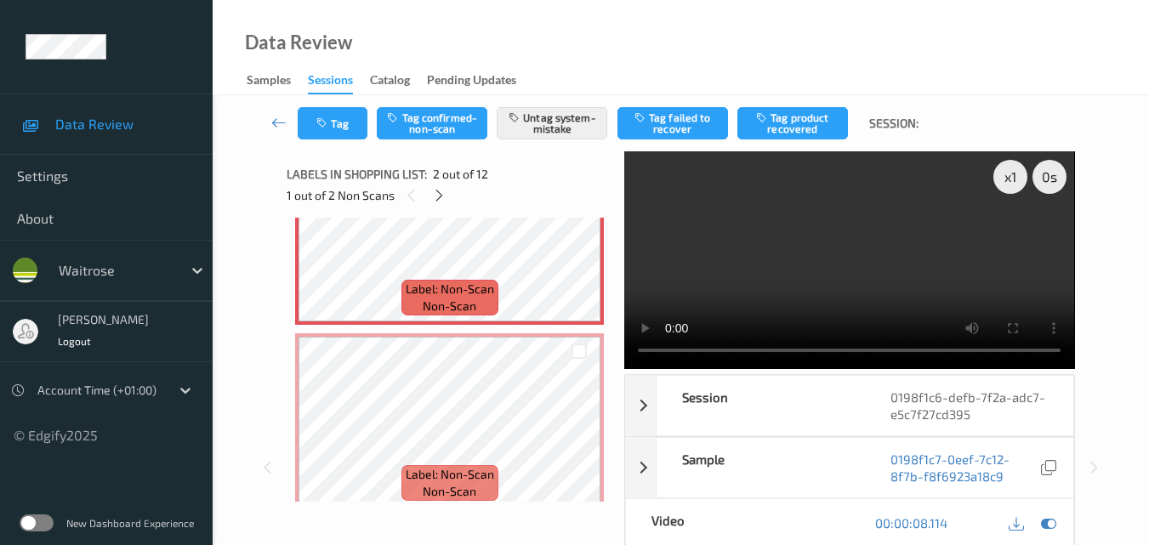
click at [848, 287] on video at bounding box center [849, 260] width 450 height 218
click at [1013, 177] on div "x 1" at bounding box center [1010, 177] width 34 height 34
click at [944, 237] on video at bounding box center [849, 260] width 450 height 218
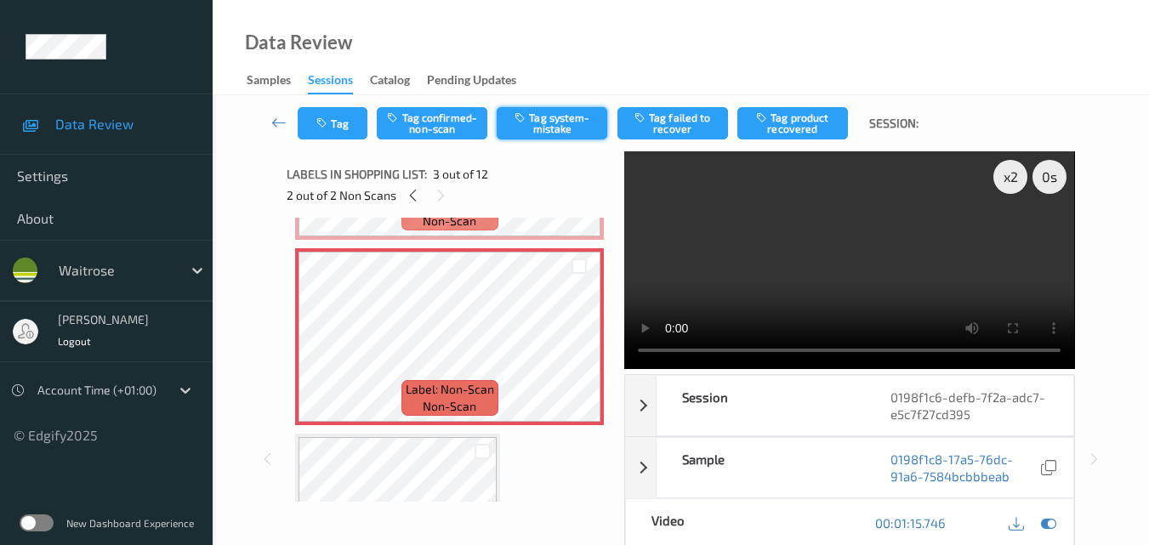
click at [553, 124] on button "Tag system-mistake" at bounding box center [552, 123] width 111 height 32
click at [339, 134] on button "Tag" at bounding box center [333, 123] width 70 height 32
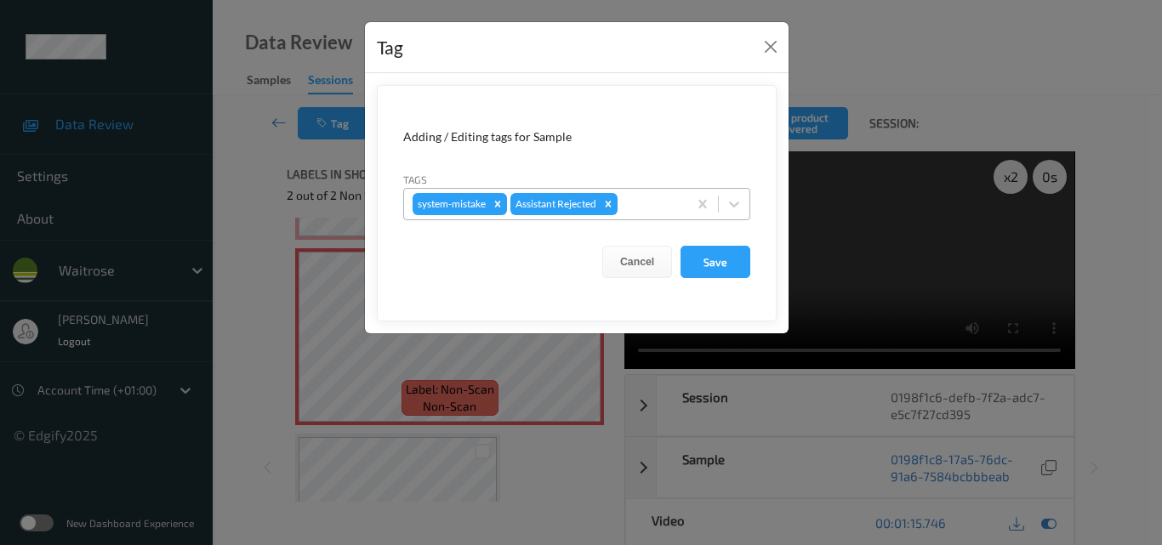
click at [648, 201] on div at bounding box center [650, 204] width 58 height 20
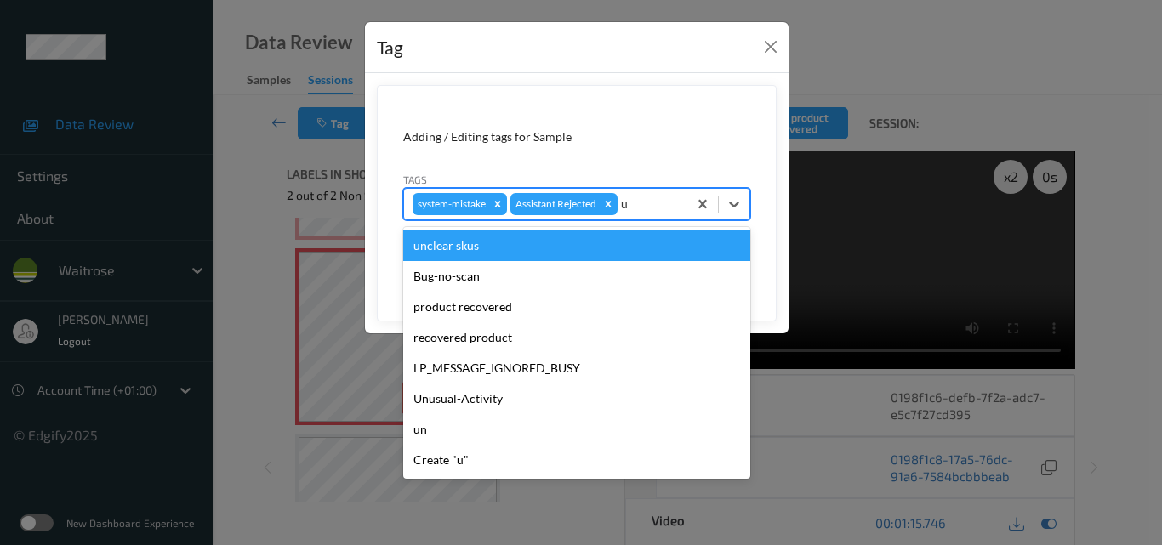
type input "un"
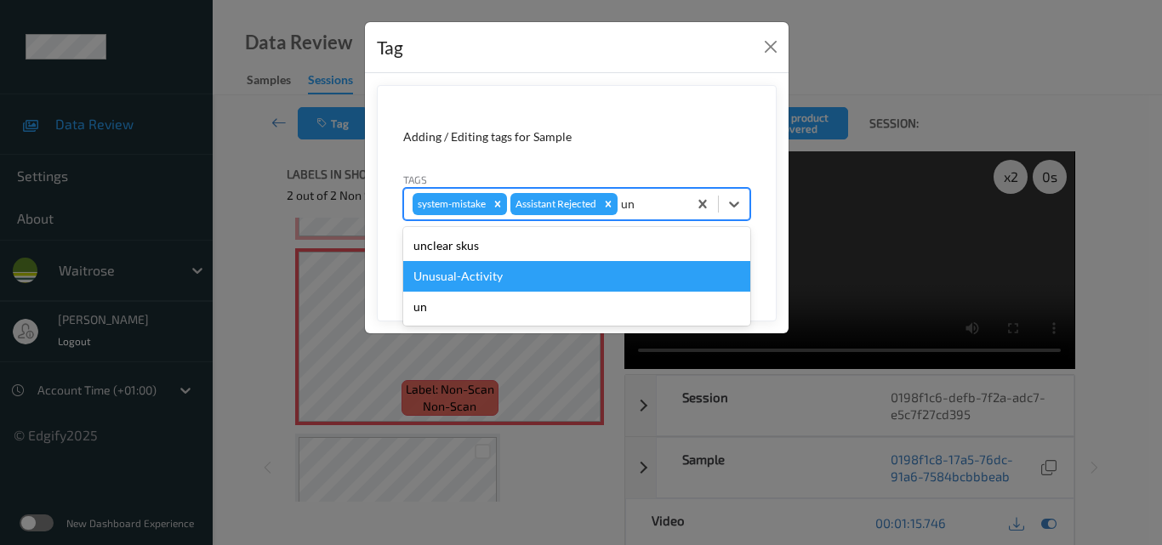
click at [546, 273] on div "Unusual-Activity" at bounding box center [576, 276] width 347 height 31
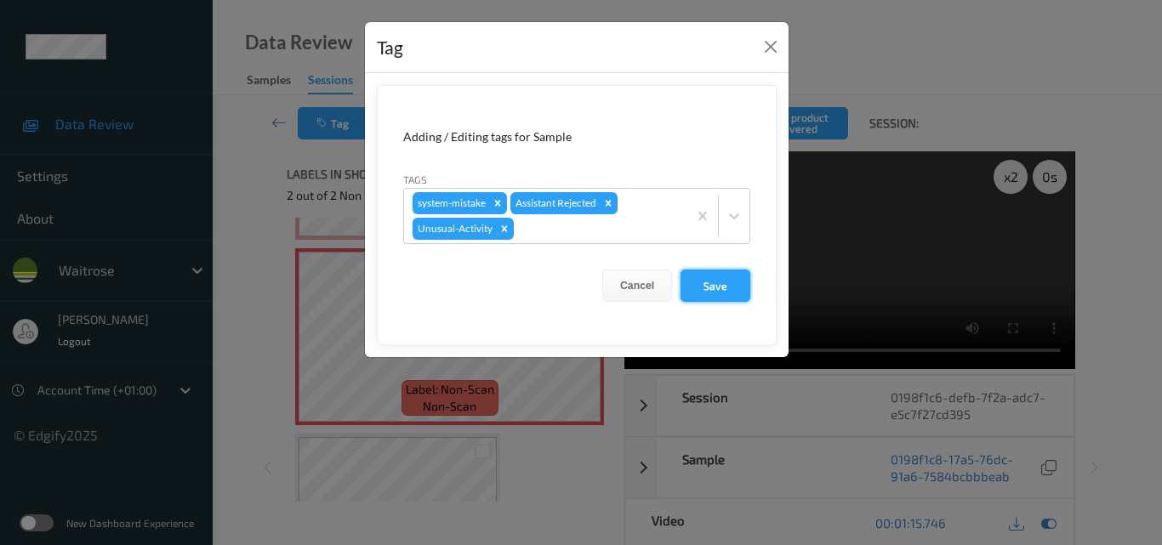
click at [727, 276] on button "Save" at bounding box center [715, 286] width 70 height 32
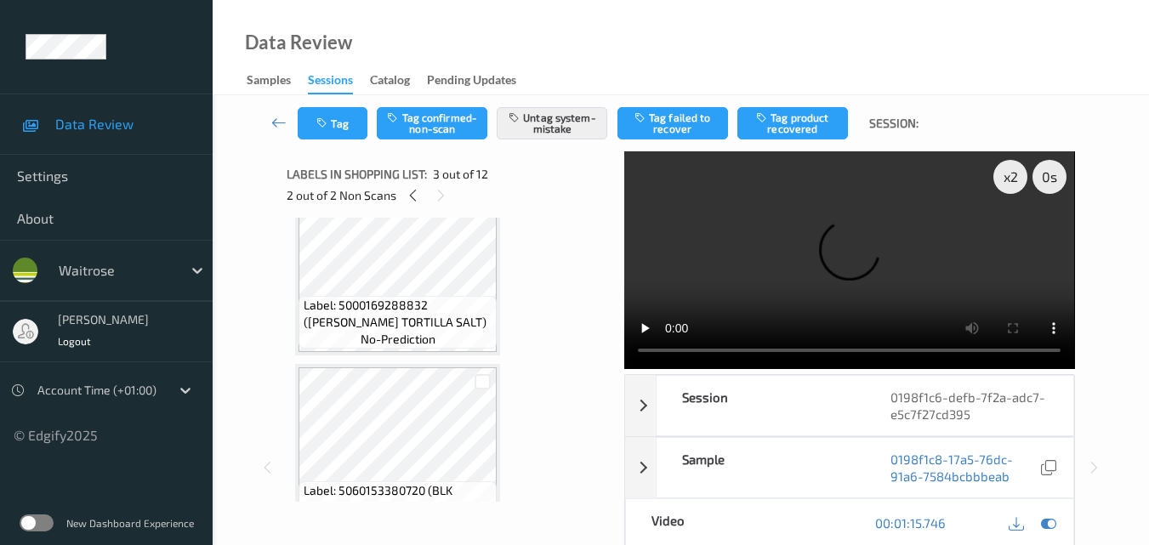
scroll to position [689, 0]
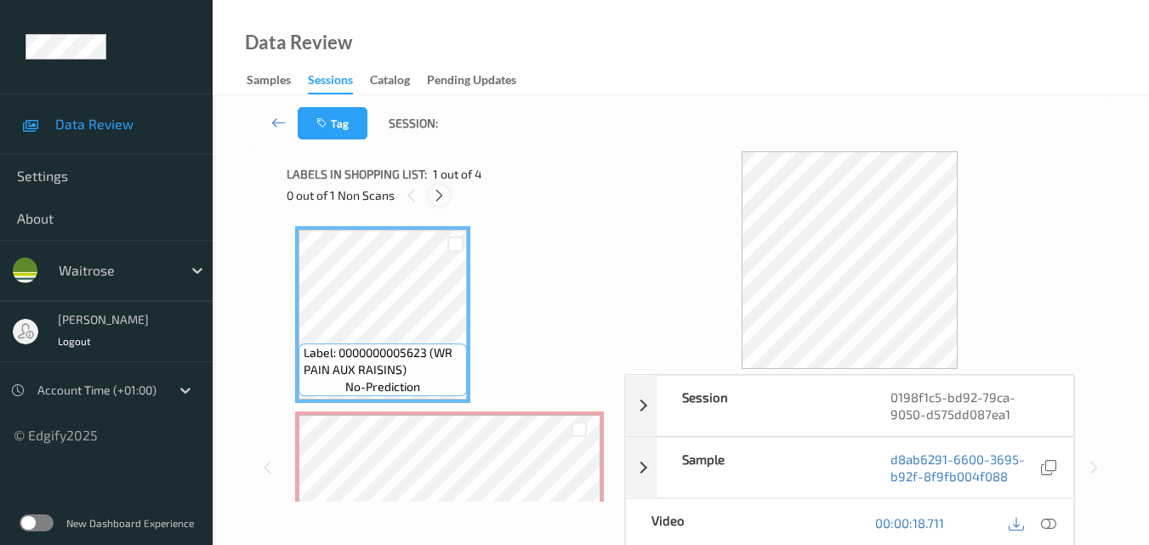
click at [441, 197] on icon at bounding box center [439, 195] width 14 height 15
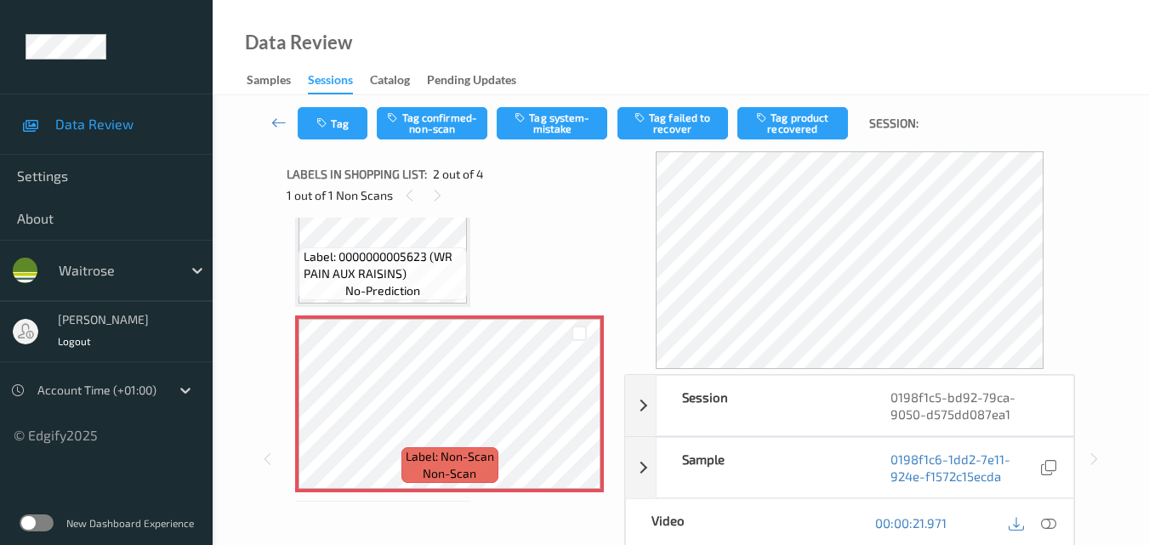
scroll to position [94, 0]
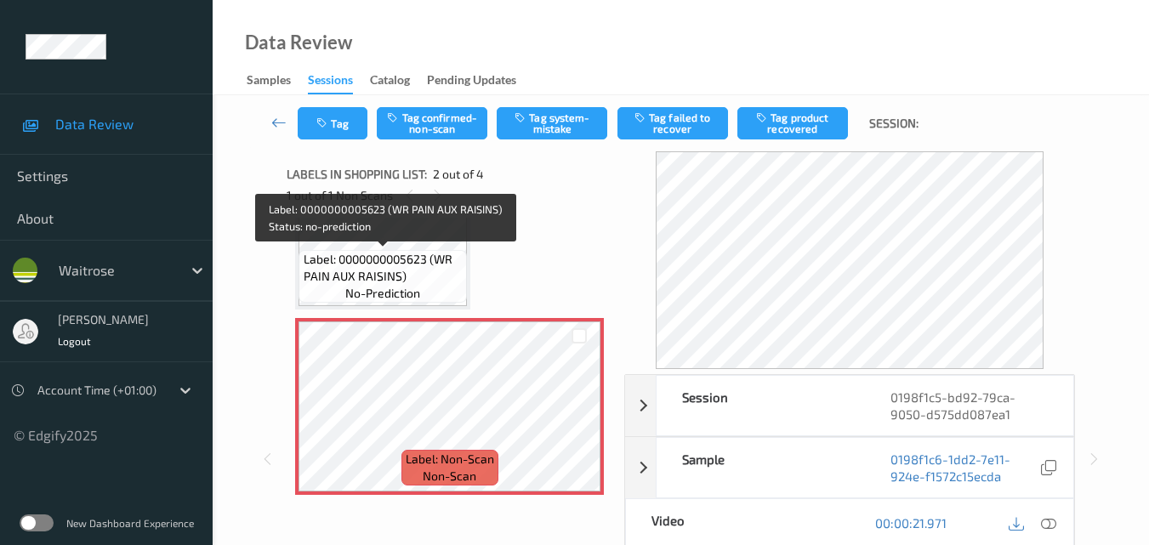
click span "Label: 0000000005623 (WR PAIN AUX RAISINS)"
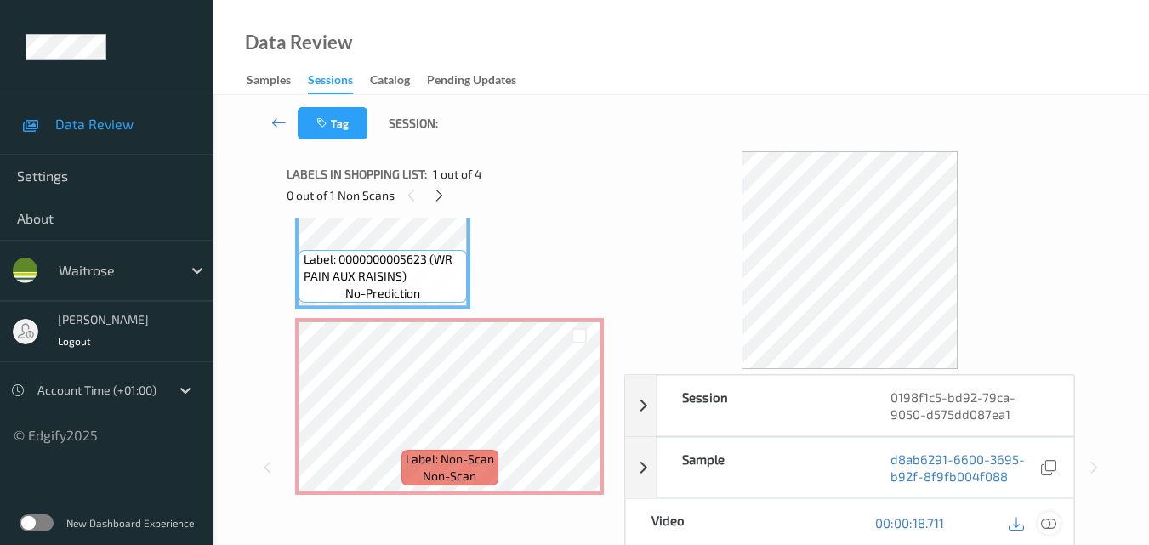
click icon
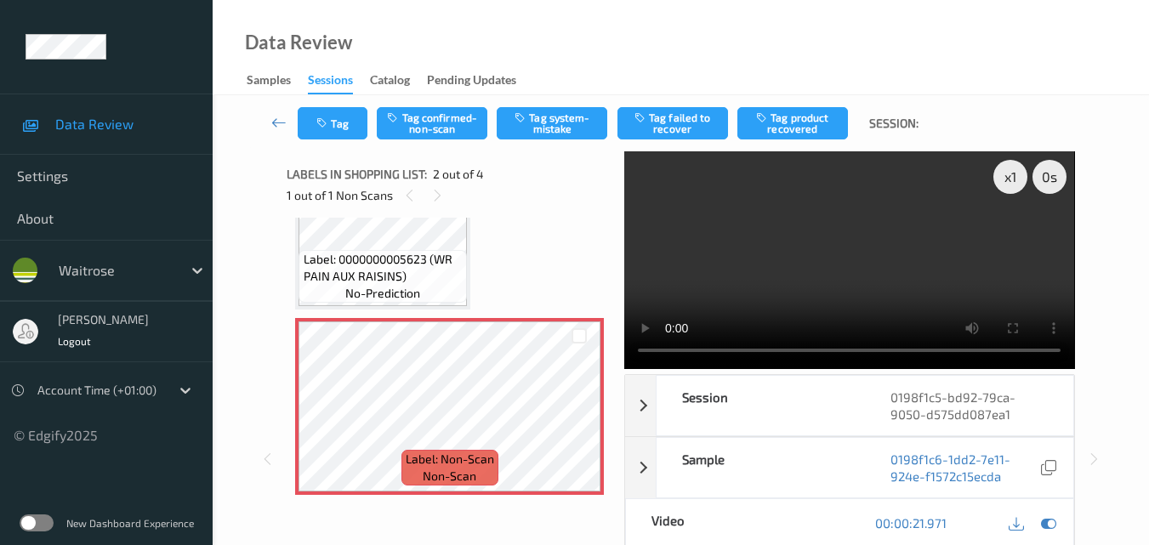
click video
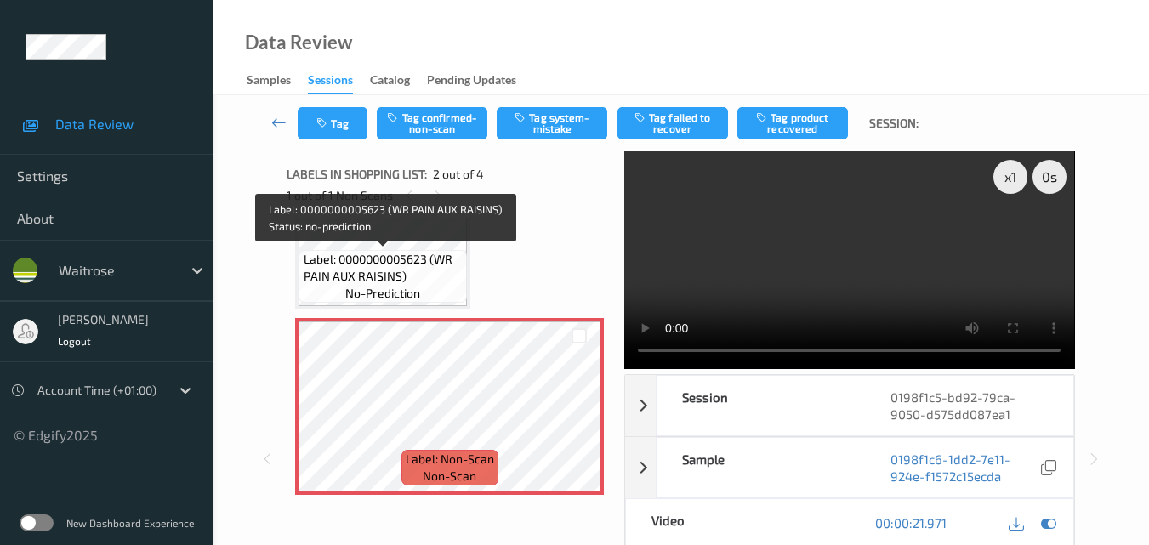
click span "Label: 0000000005623 (WR PAIN AUX RAISINS)"
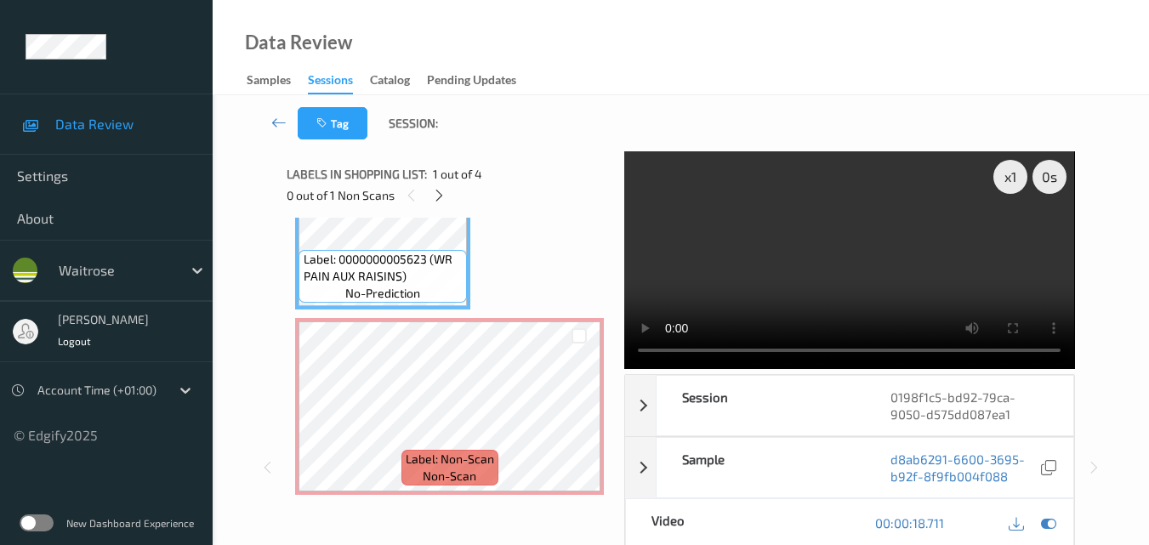
click video
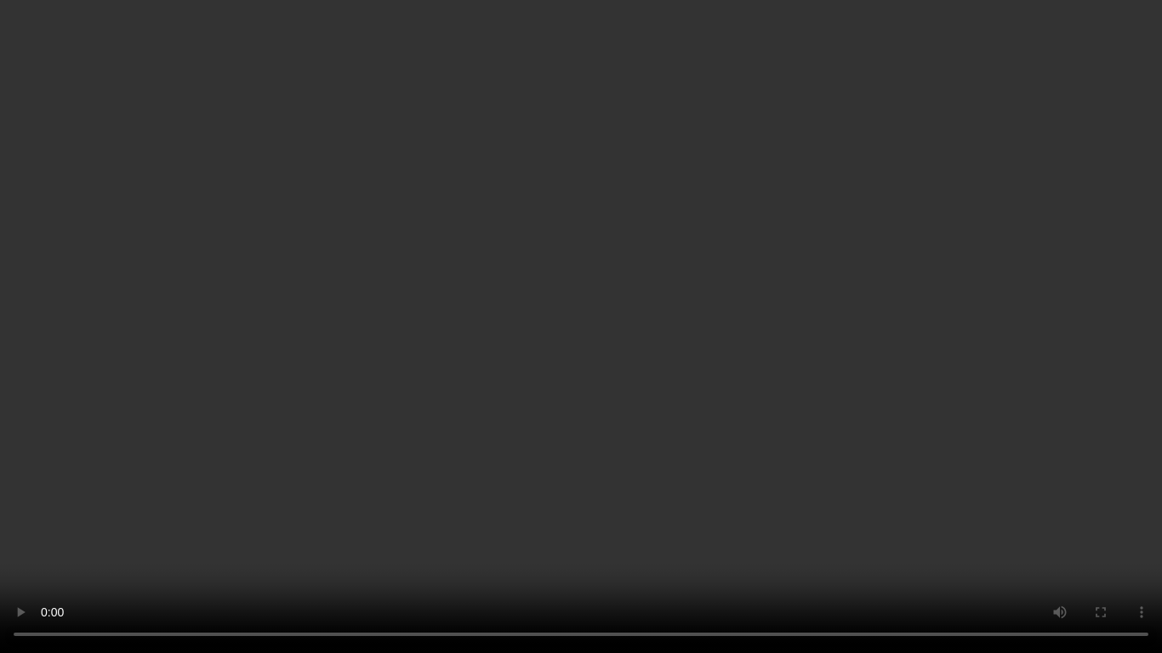
click video
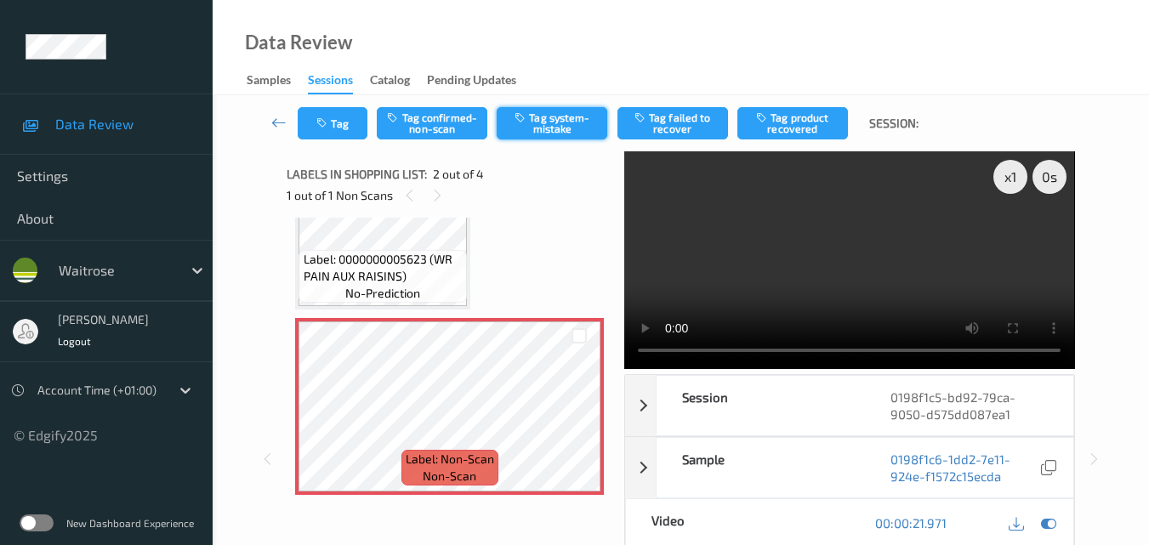
click button "Tag system-mistake"
click button "Tag"
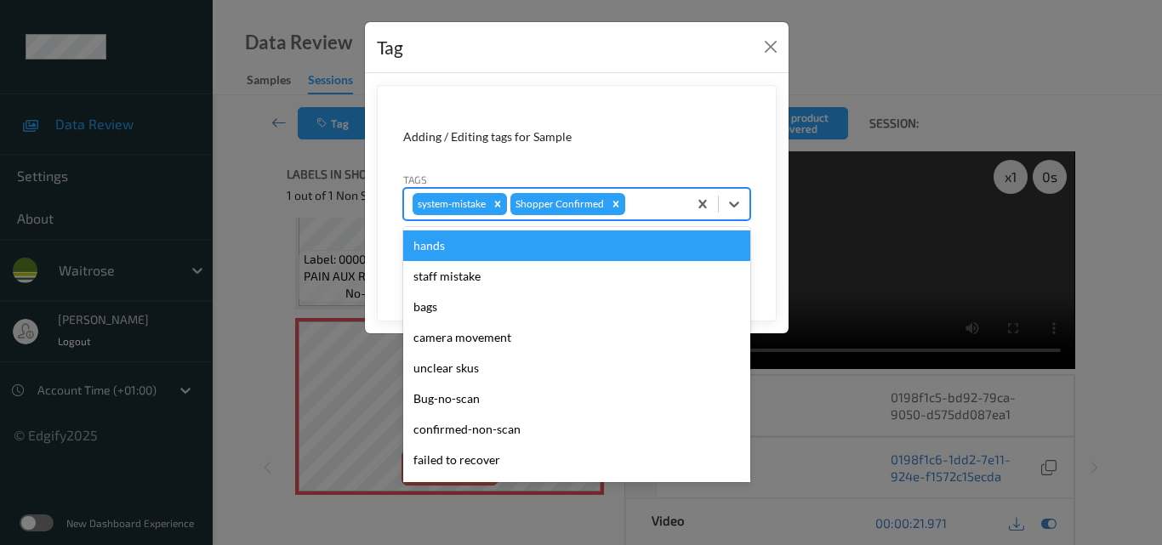
click div
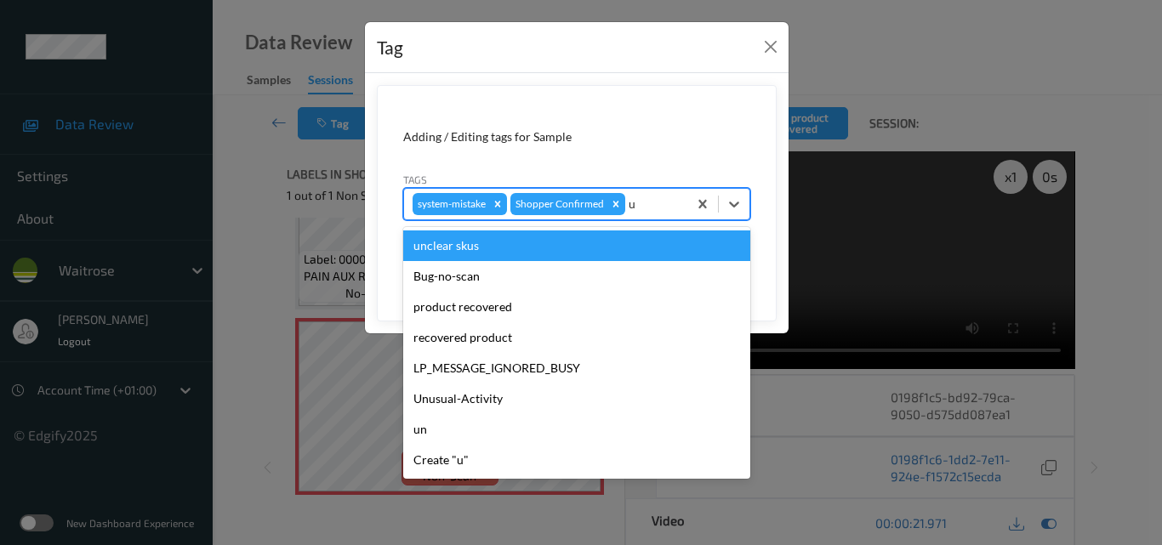
type input "un"
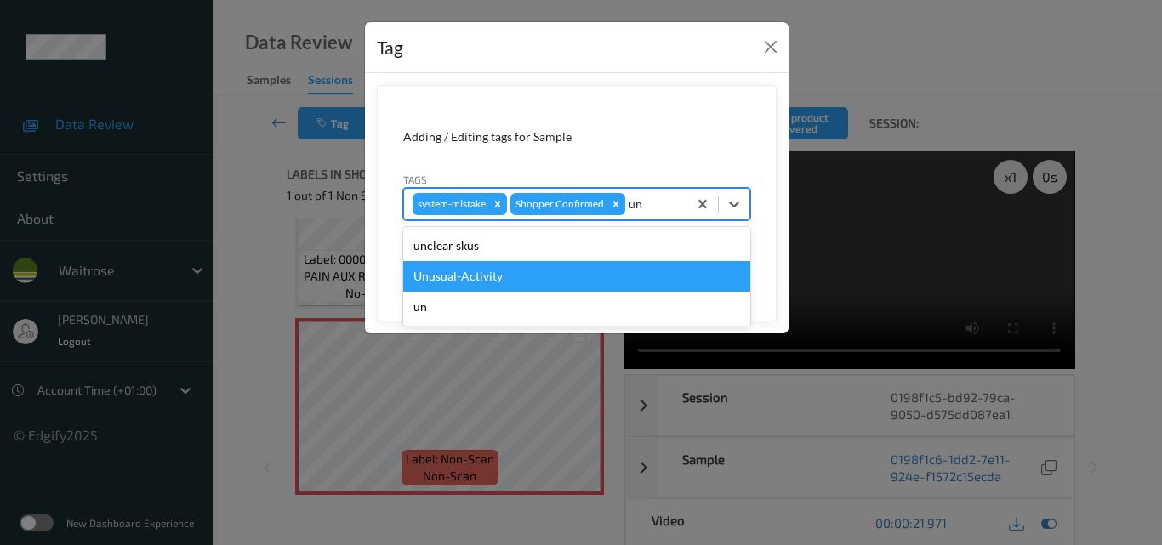
click div "Unusual-Activity"
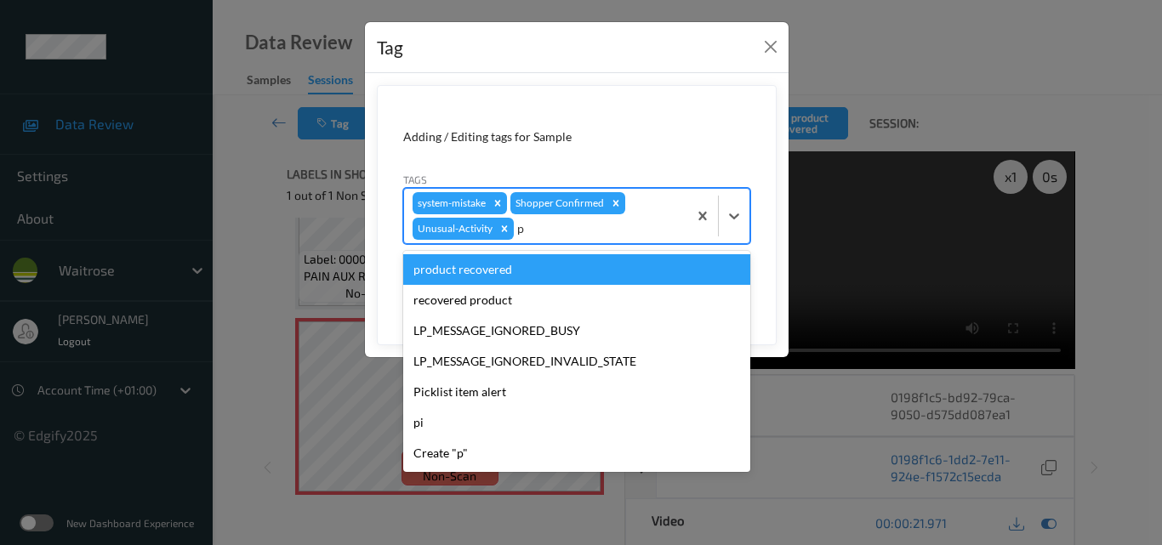
type input "pi"
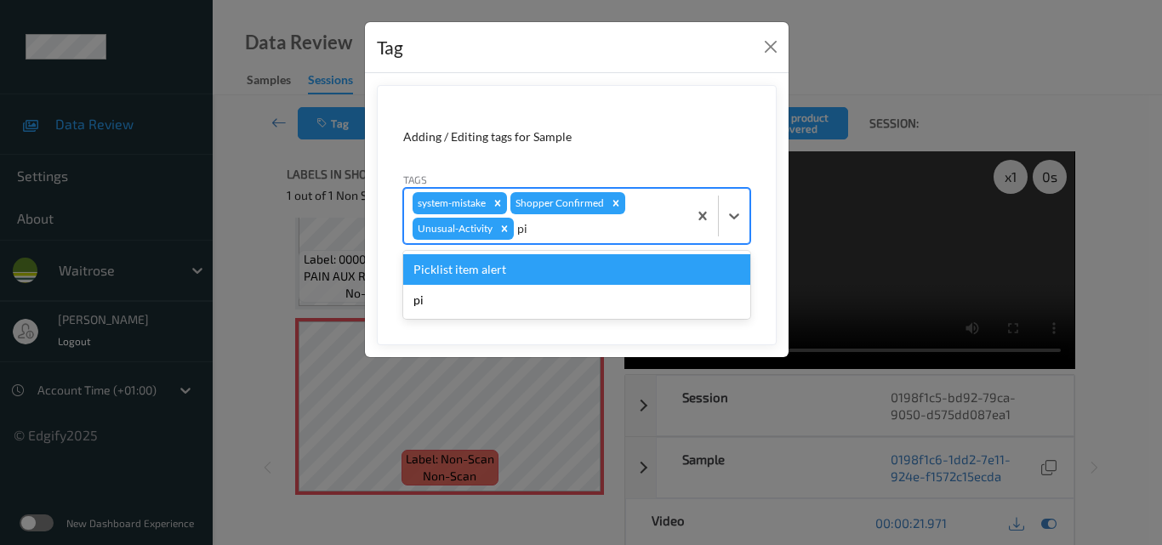
click div "Picklist item alert"
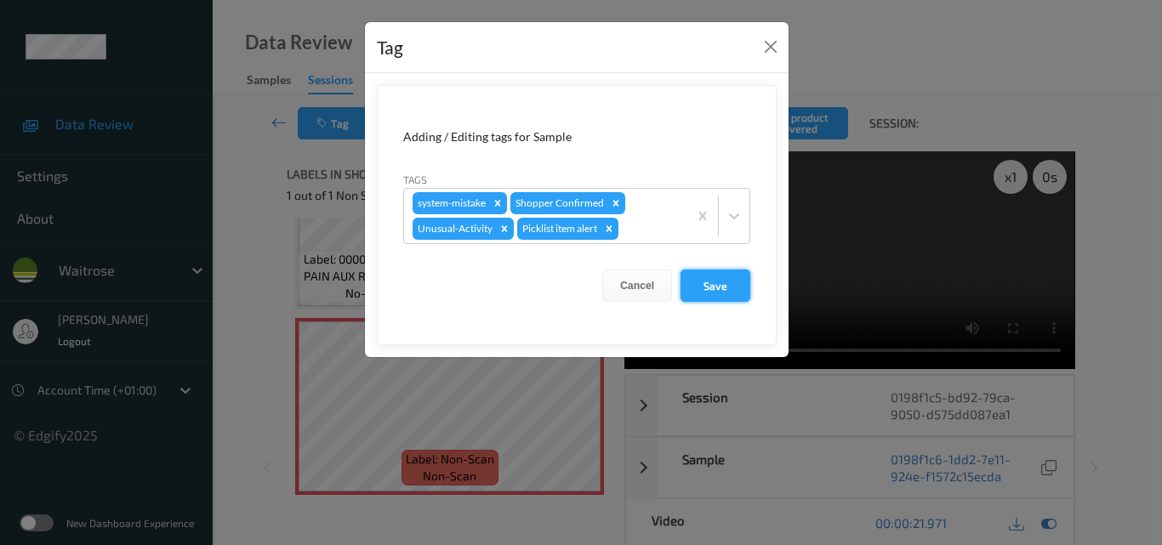
click button "Save"
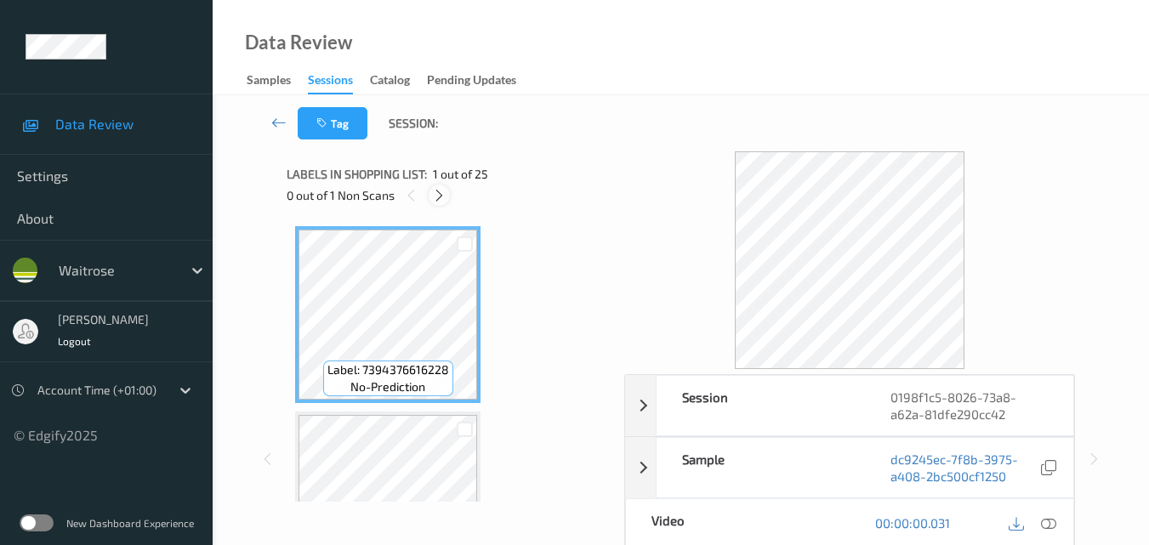
click at [439, 195] on icon at bounding box center [439, 195] width 14 height 15
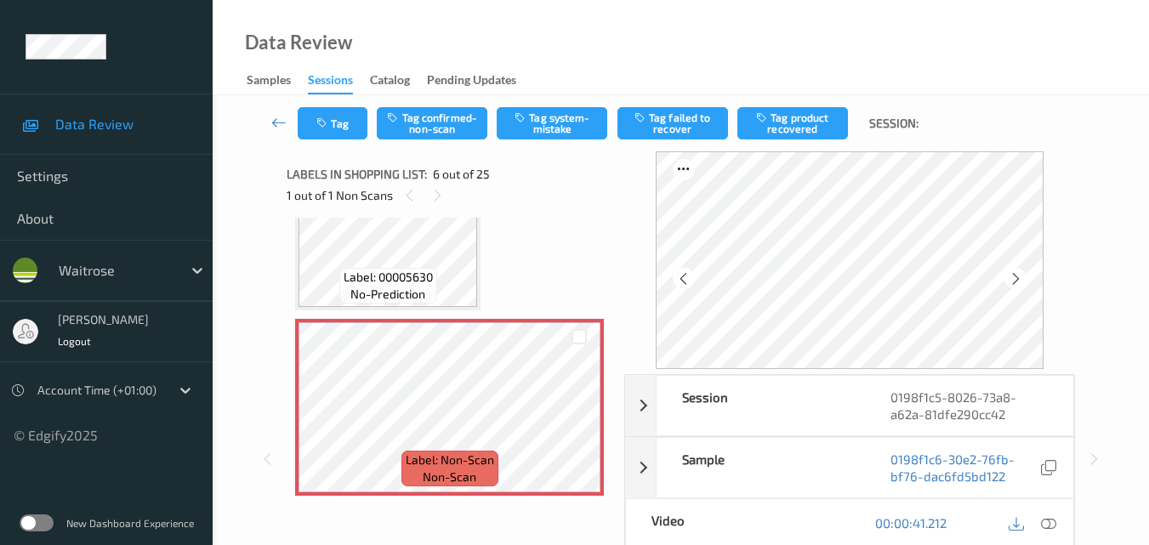
scroll to position [920, 0]
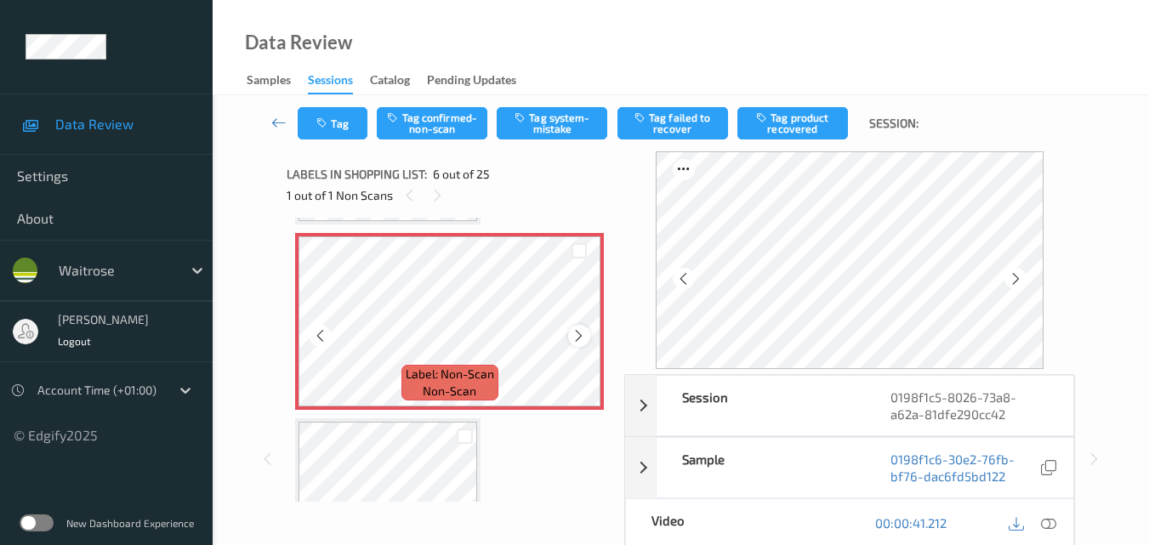
click at [577, 333] on icon at bounding box center [579, 335] width 14 height 15
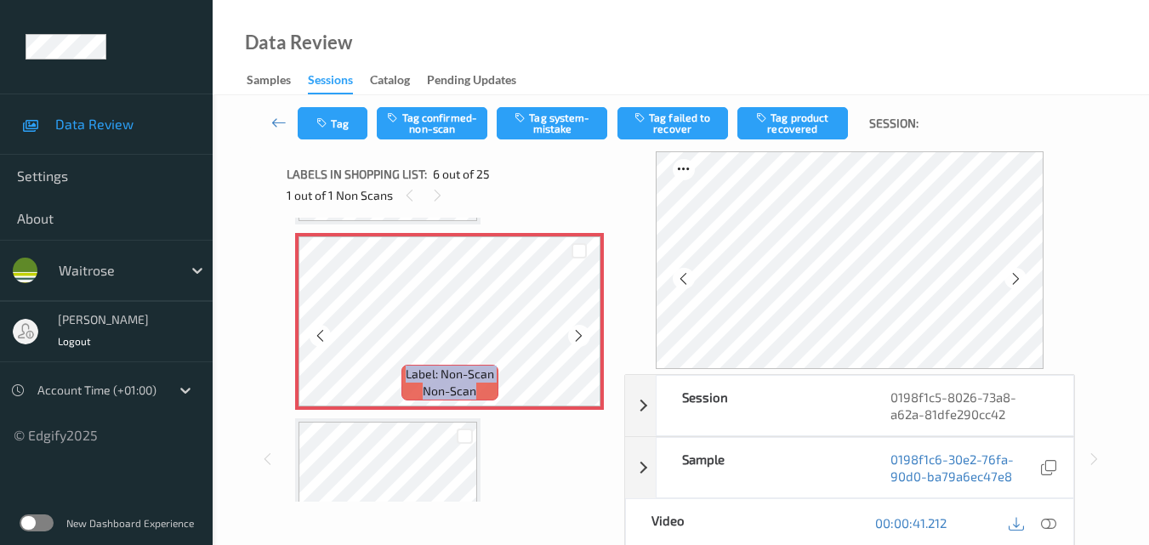
click at [577, 333] on icon at bounding box center [579, 335] width 14 height 15
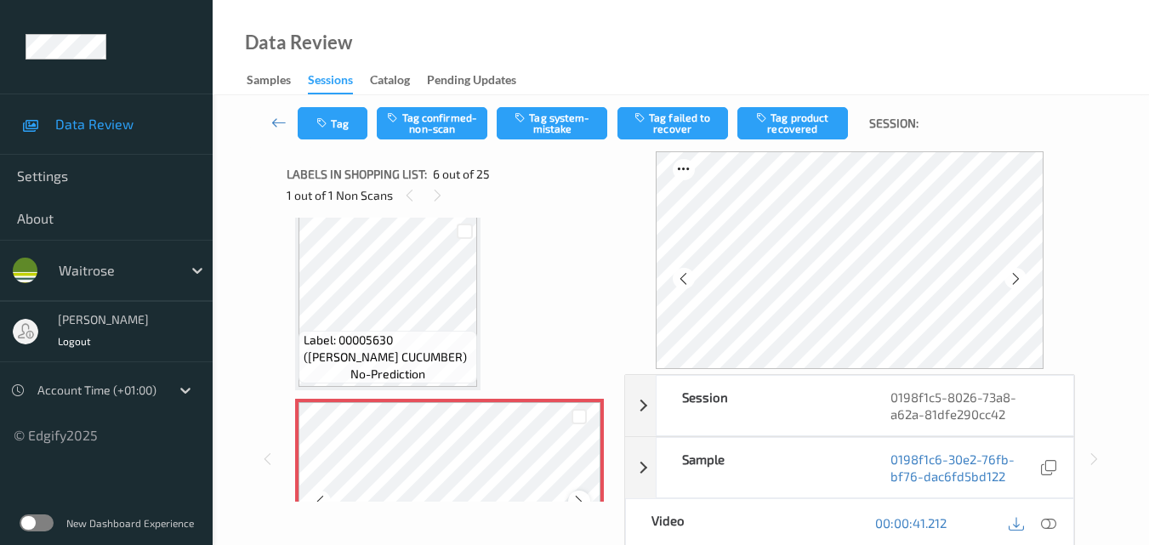
scroll to position [750, 0]
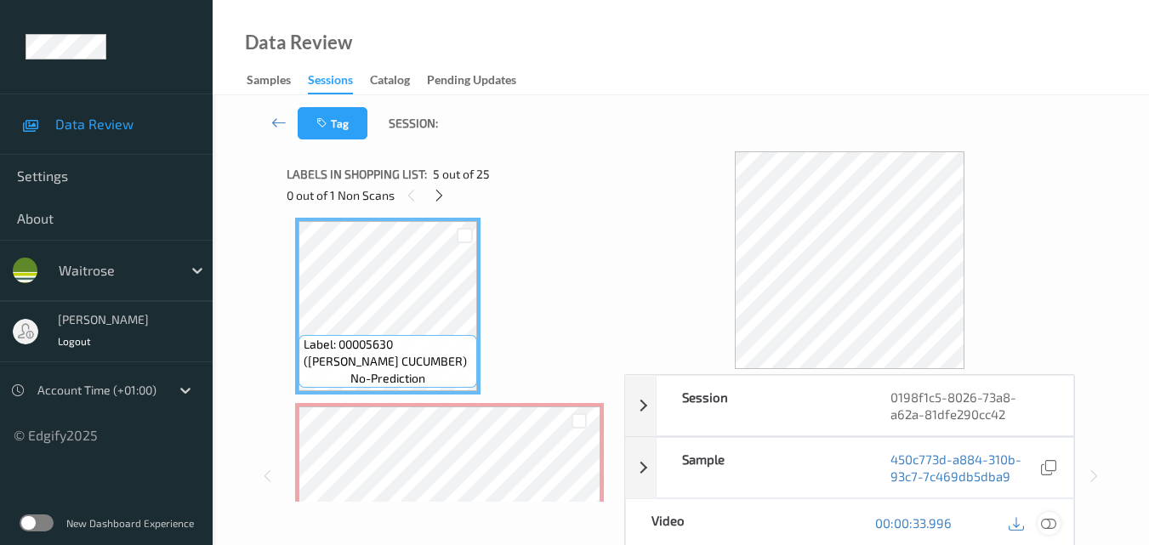
click at [1052, 522] on icon at bounding box center [1048, 522] width 15 height 15
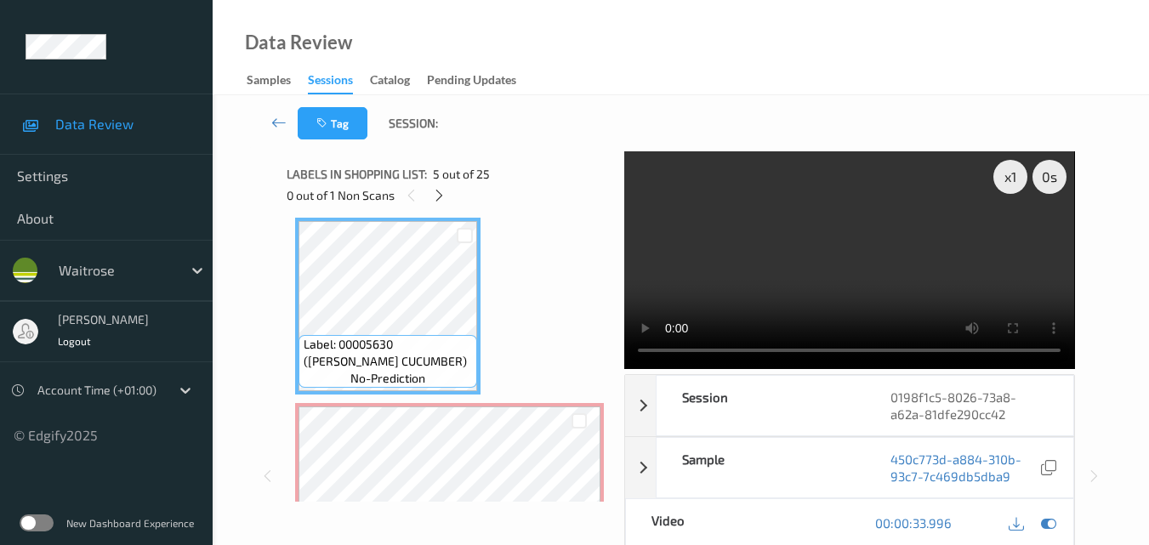
click at [789, 249] on video at bounding box center [849, 260] width 450 height 218
click at [801, 253] on video at bounding box center [849, 260] width 450 height 218
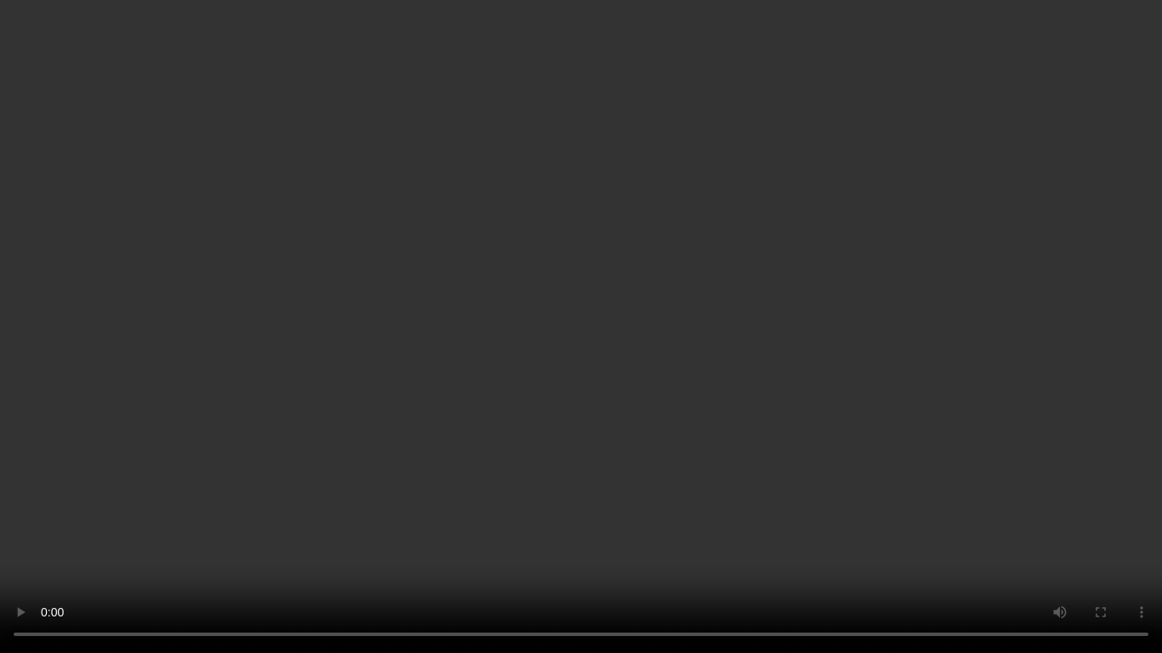
click at [919, 384] on video at bounding box center [581, 326] width 1162 height 653
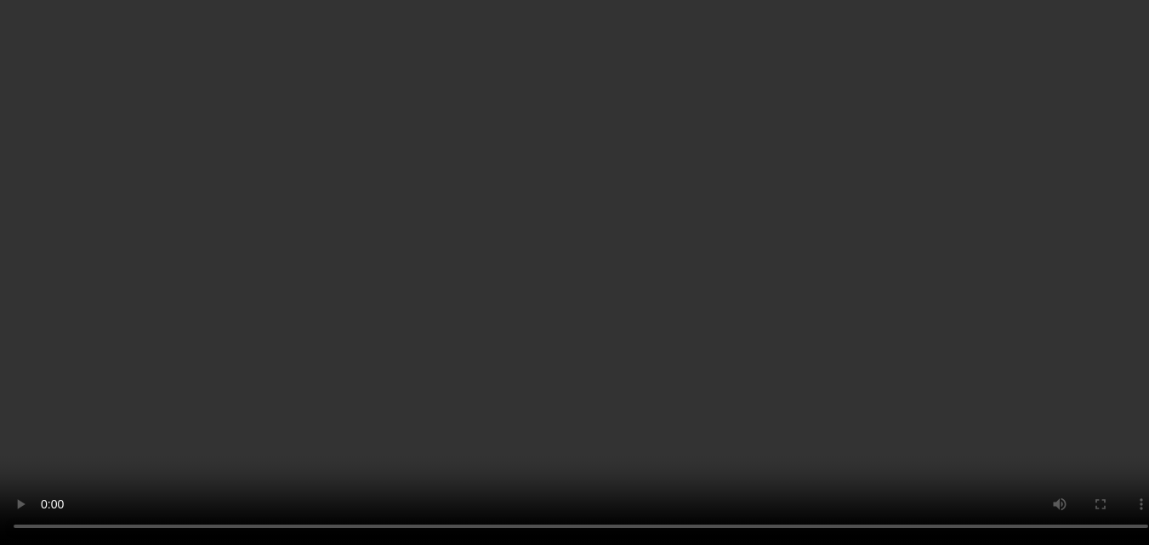
scroll to position [1090, 0]
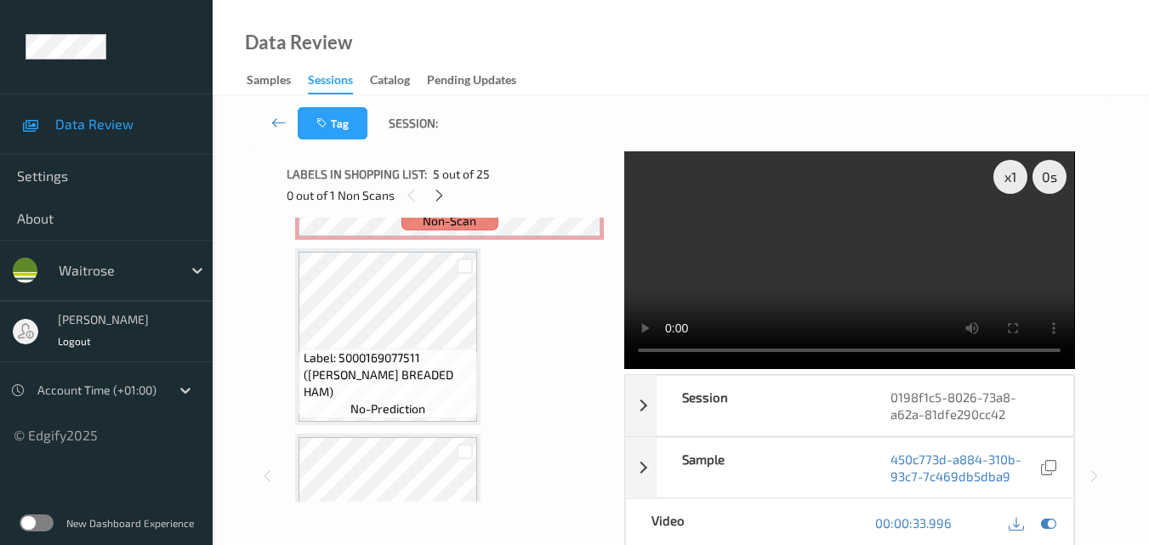
click at [790, 291] on video at bounding box center [849, 260] width 450 height 218
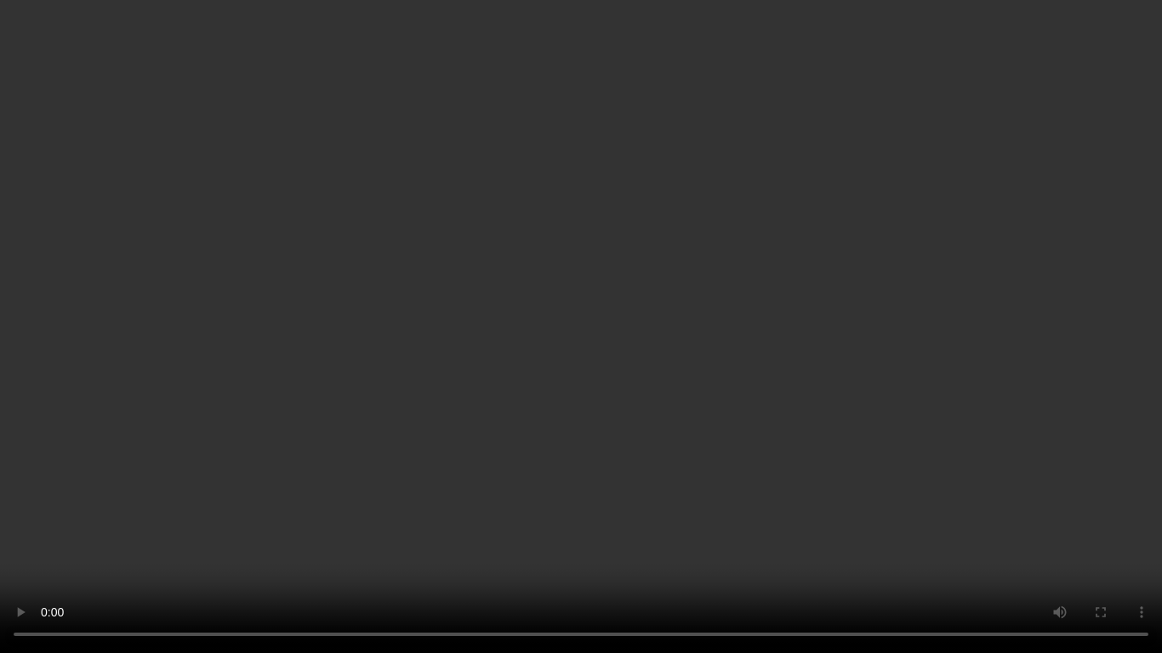
click at [890, 367] on video at bounding box center [581, 326] width 1162 height 653
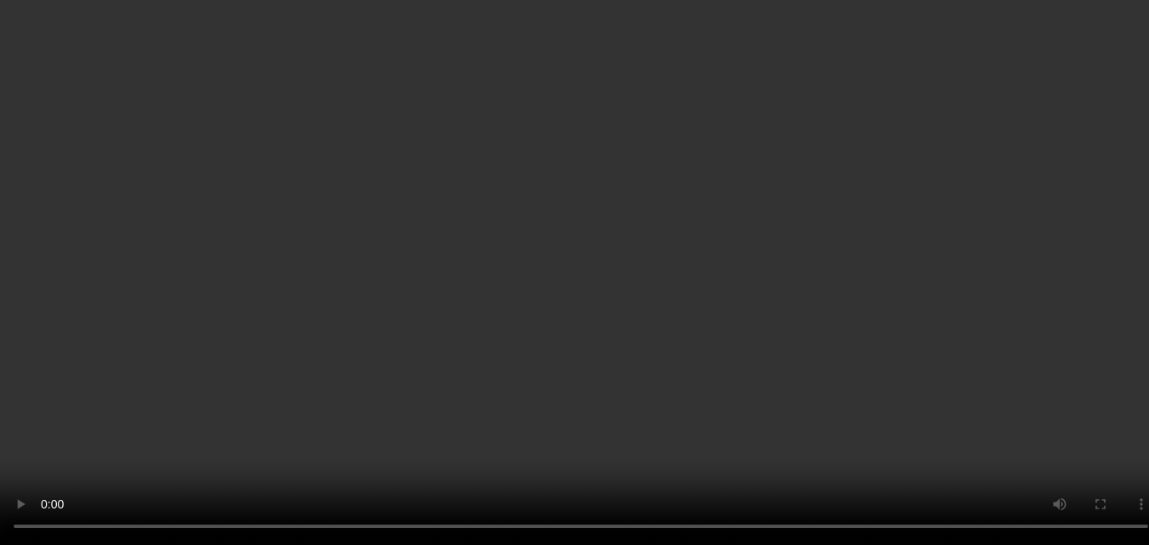
scroll to position [1431, 0]
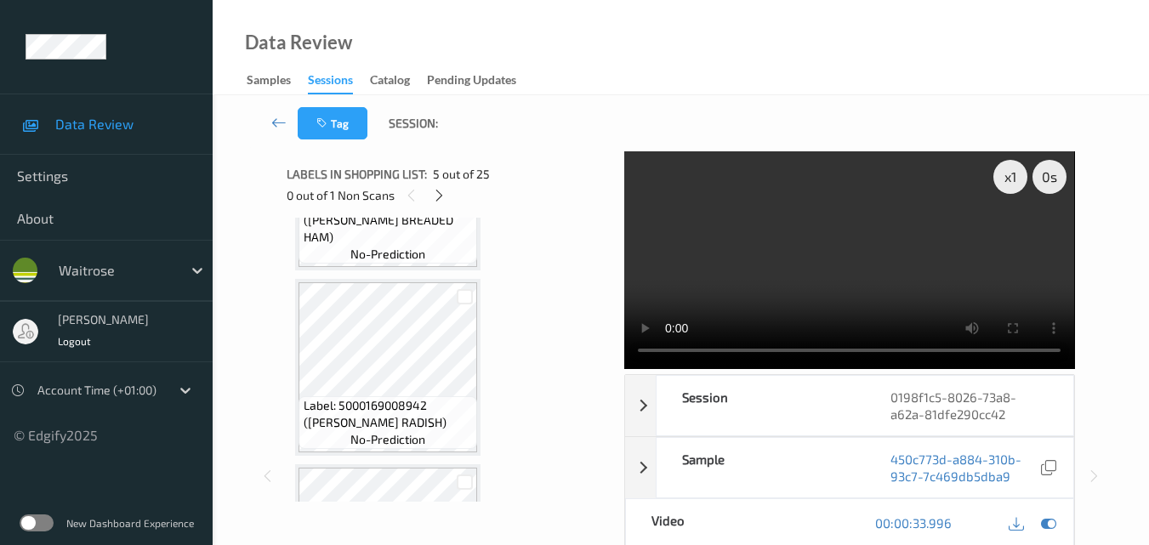
click at [800, 280] on video at bounding box center [849, 260] width 450 height 218
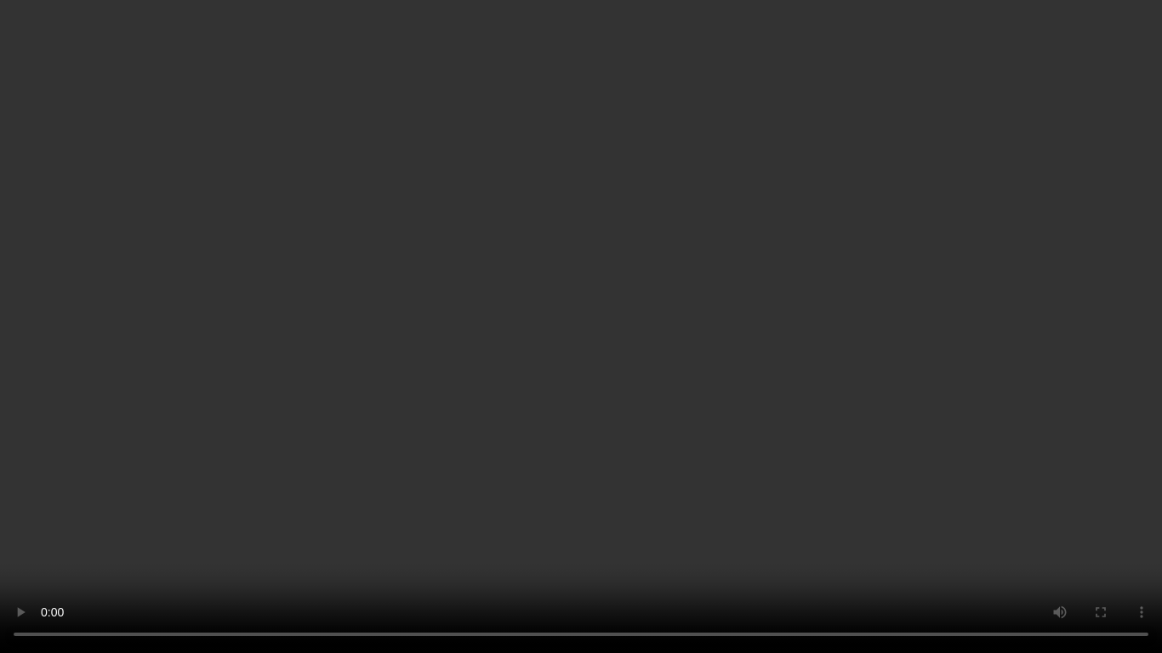
click at [783, 425] on video at bounding box center [581, 326] width 1162 height 653
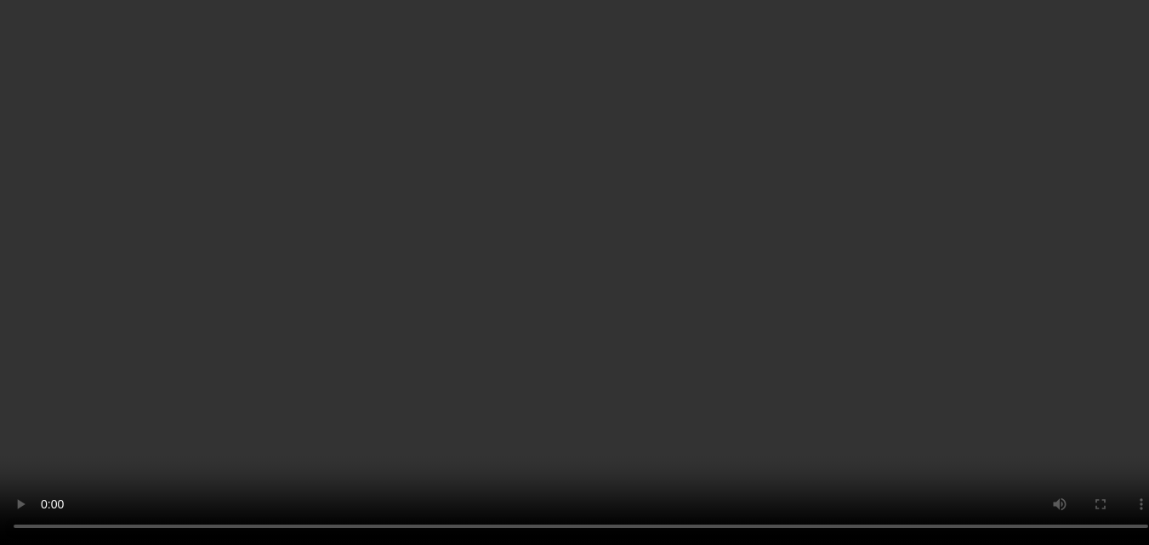
scroll to position [410, 0]
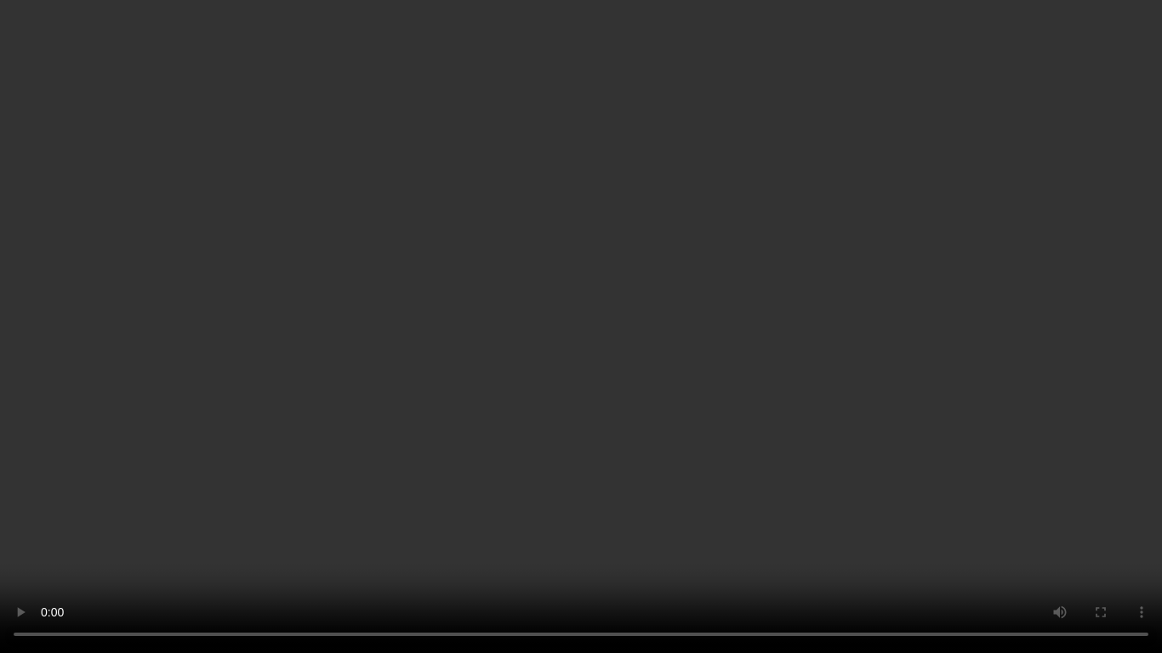
click at [919, 428] on video at bounding box center [581, 326] width 1162 height 653
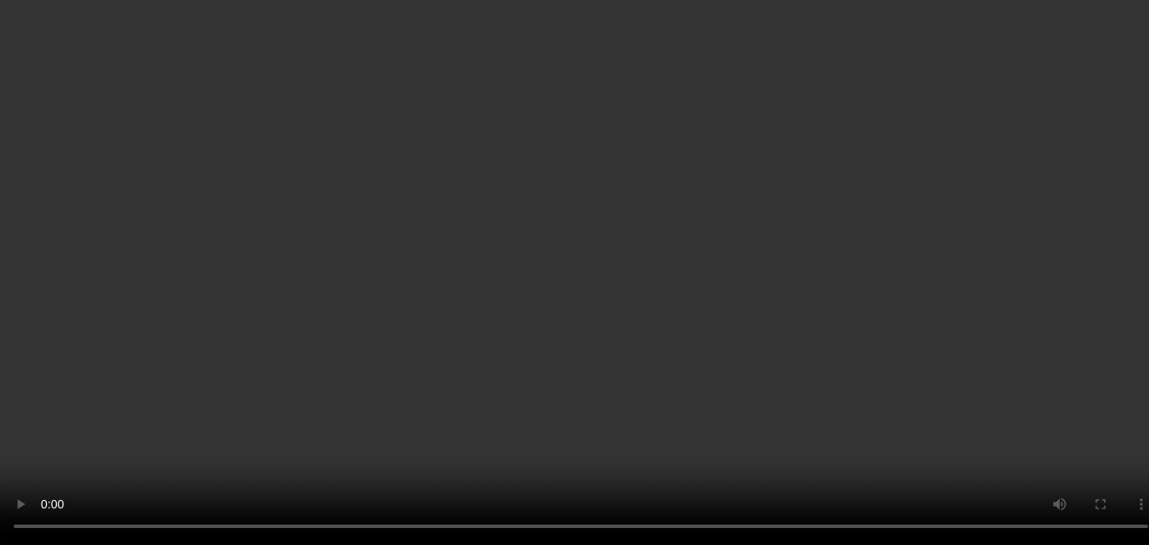
scroll to position [835, 0]
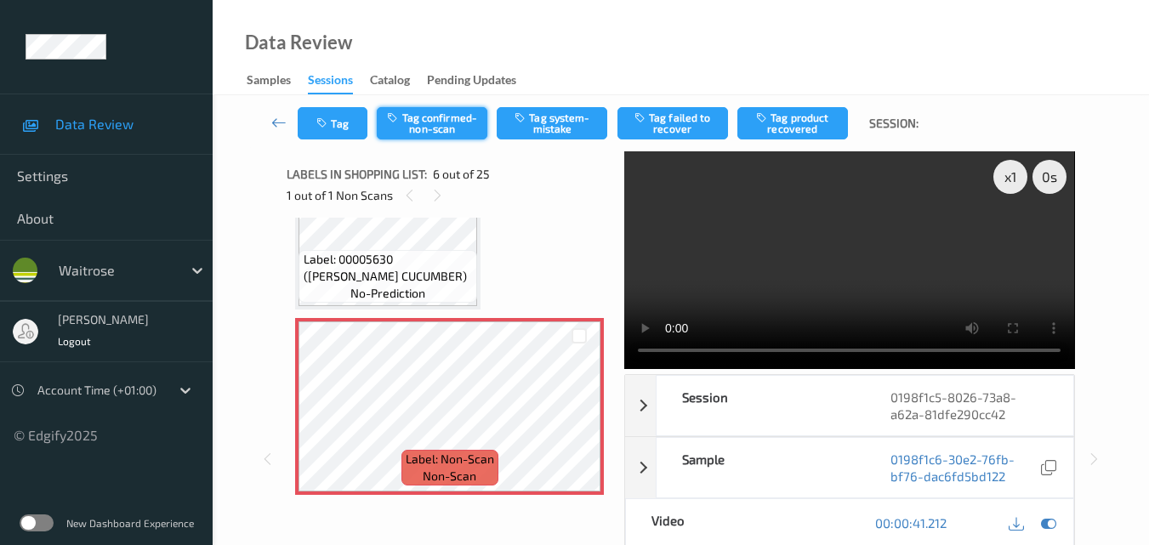
click at [441, 128] on button "Tag confirmed-non-scan" at bounding box center [432, 123] width 111 height 32
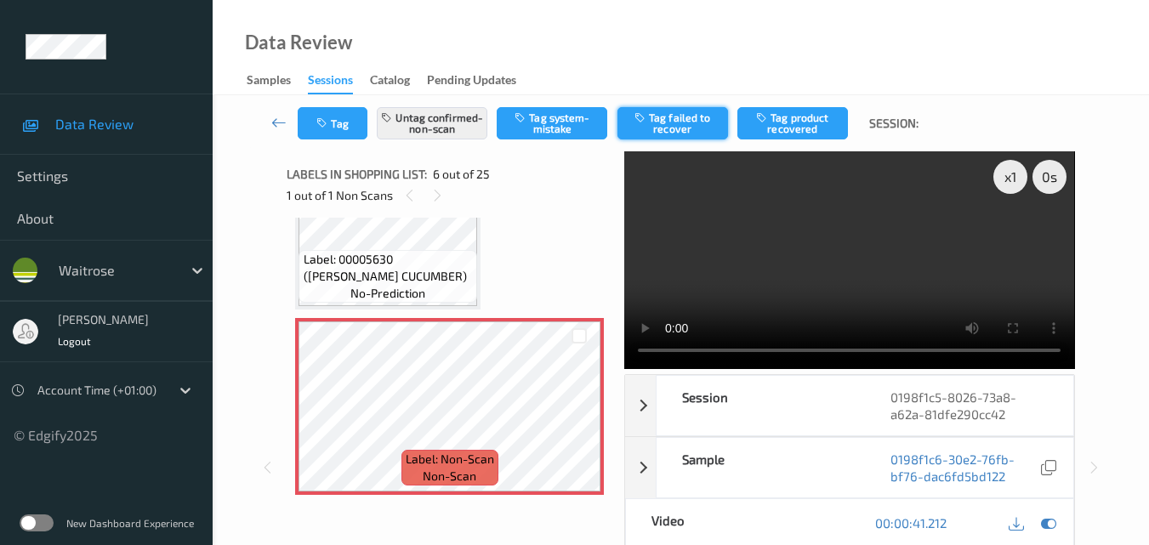
click at [680, 127] on button "Tag failed to recover" at bounding box center [673, 123] width 111 height 32
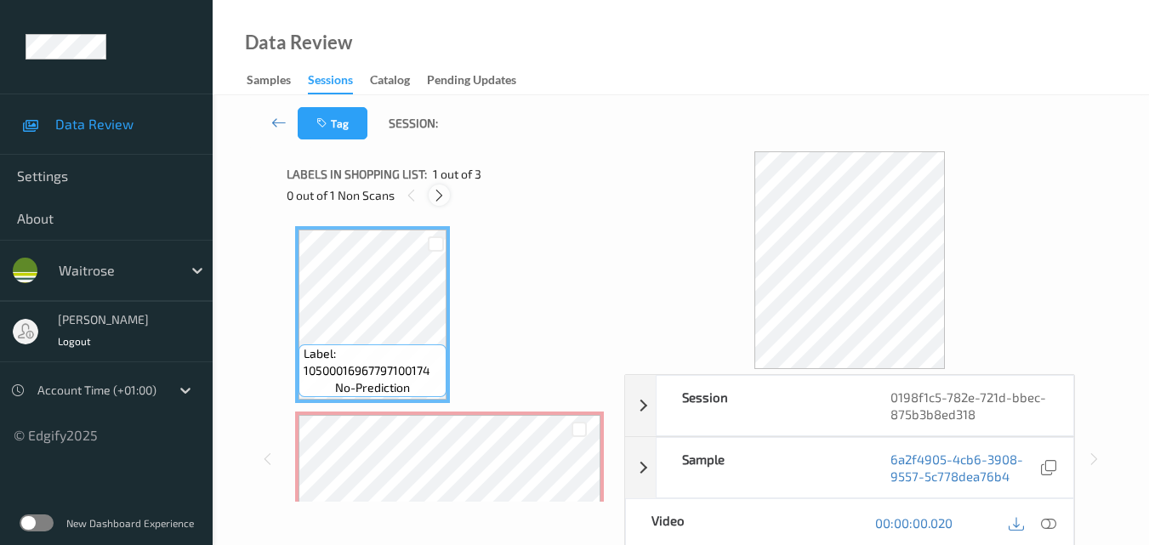
click at [438, 196] on icon at bounding box center [439, 195] width 14 height 15
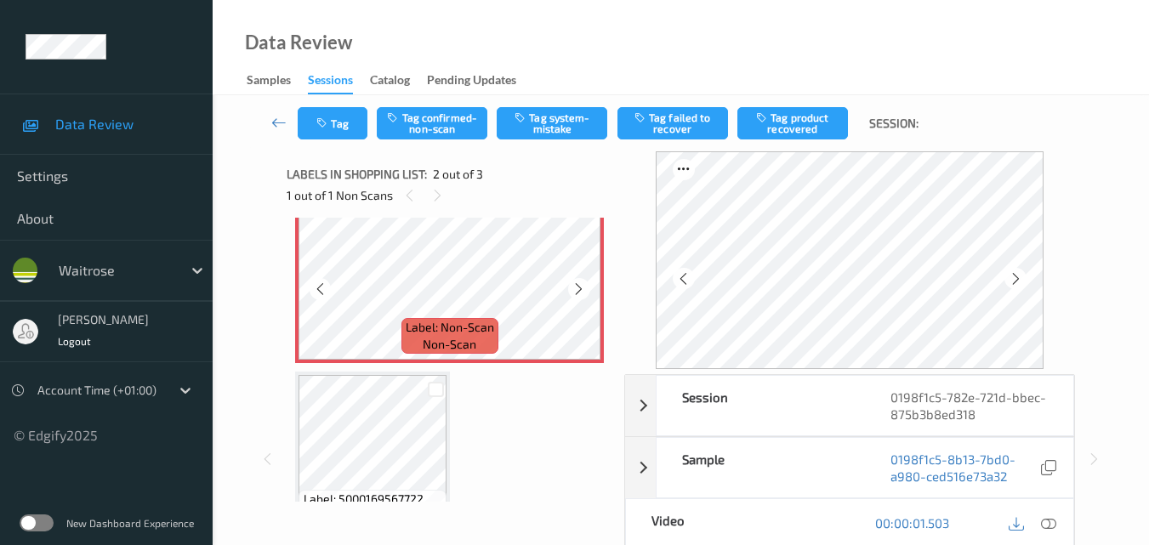
scroll to position [111, 0]
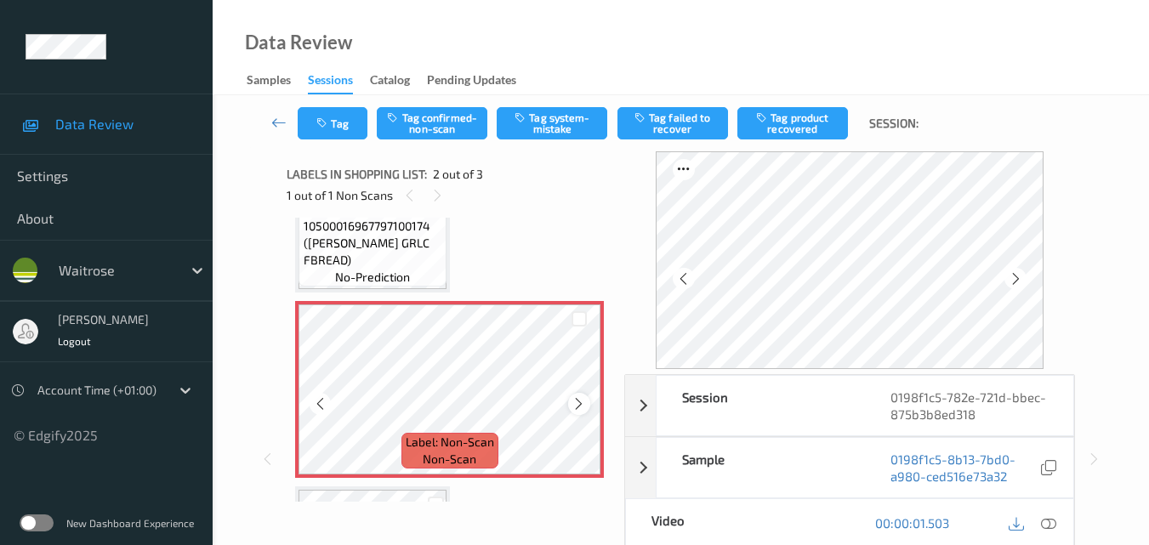
click at [573, 399] on icon at bounding box center [579, 403] width 14 height 15
click at [574, 399] on icon at bounding box center [579, 403] width 14 height 15
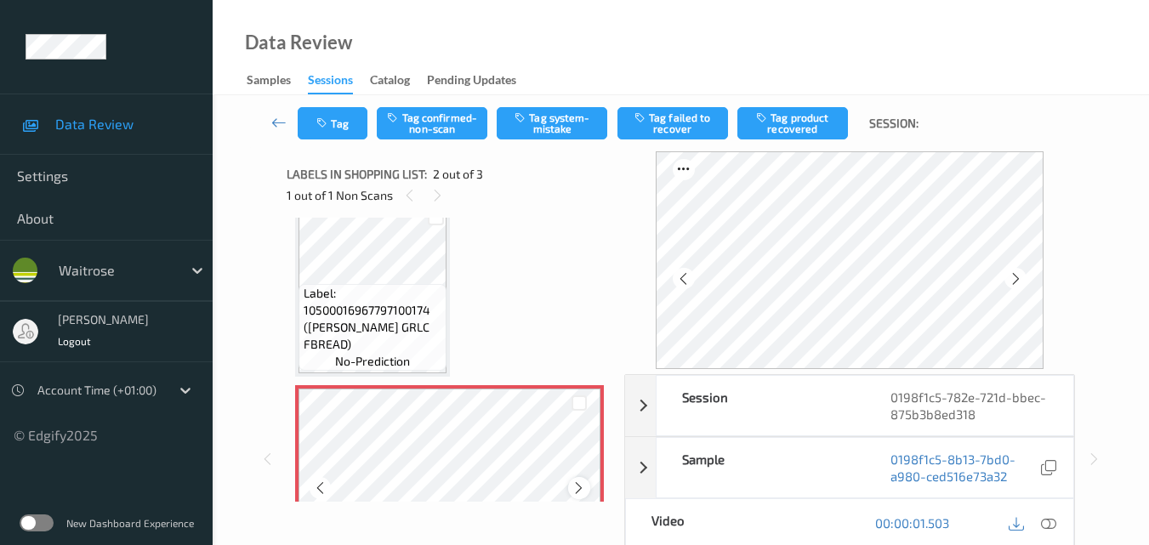
scroll to position [26, 0]
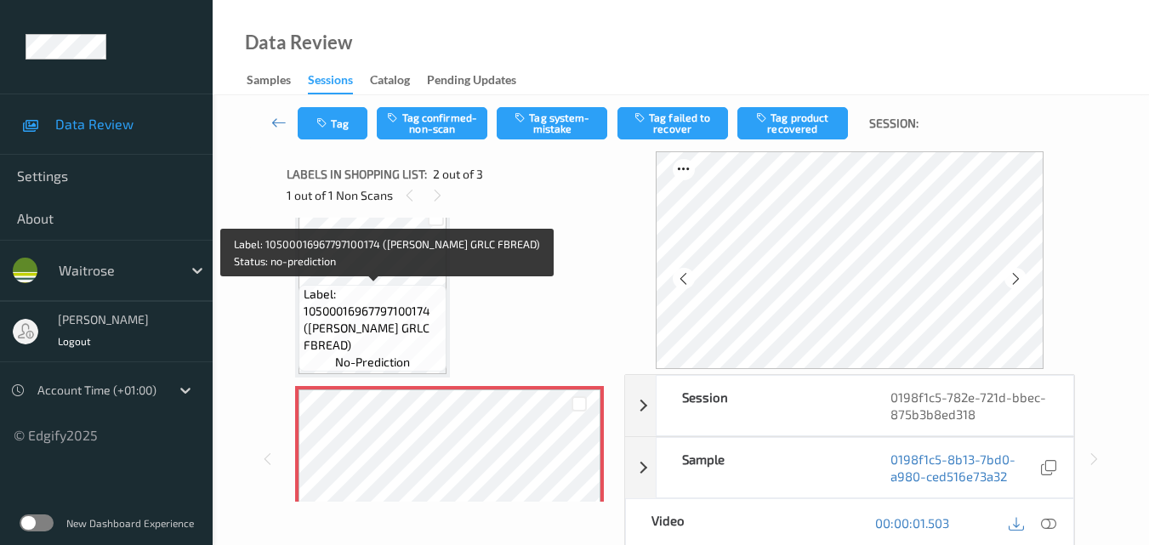
click at [401, 325] on span "Label: 10500016967797100174 (WR URBAN GRLC FBREAD)" at bounding box center [373, 320] width 139 height 68
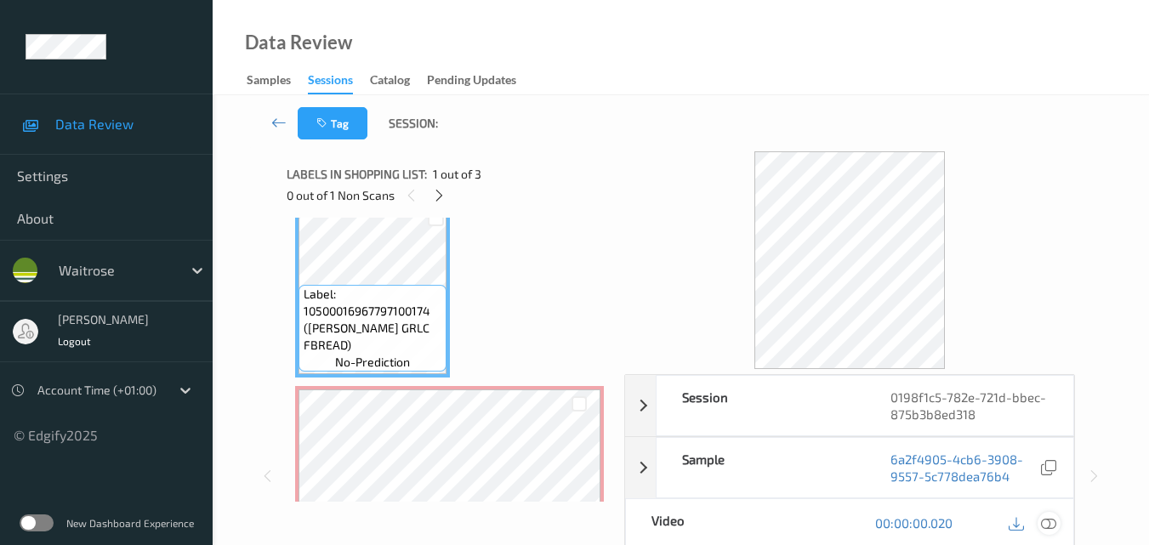
click at [1048, 517] on icon at bounding box center [1048, 522] width 15 height 15
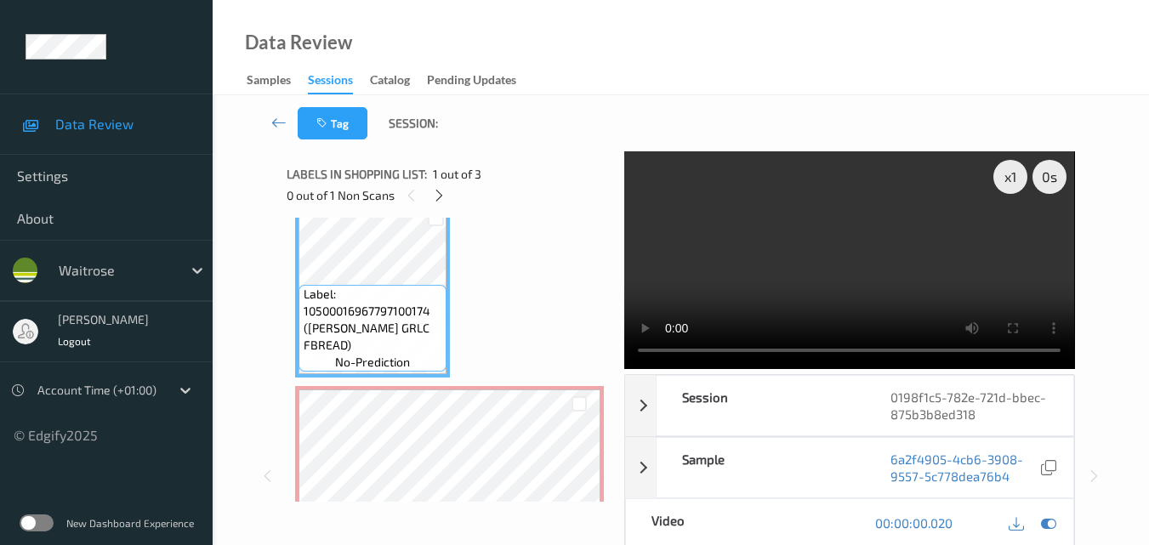
click at [890, 263] on video at bounding box center [849, 260] width 450 height 218
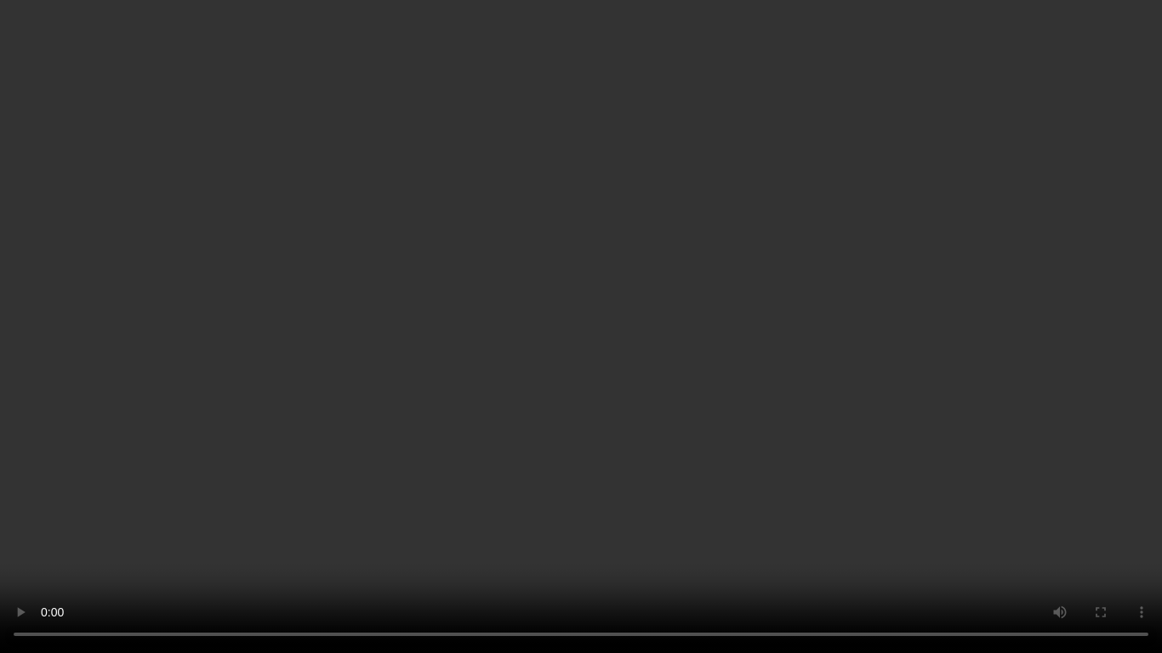
click at [675, 298] on video at bounding box center [581, 326] width 1162 height 653
click at [495, 390] on video at bounding box center [581, 326] width 1162 height 653
click at [626, 383] on video at bounding box center [581, 326] width 1162 height 653
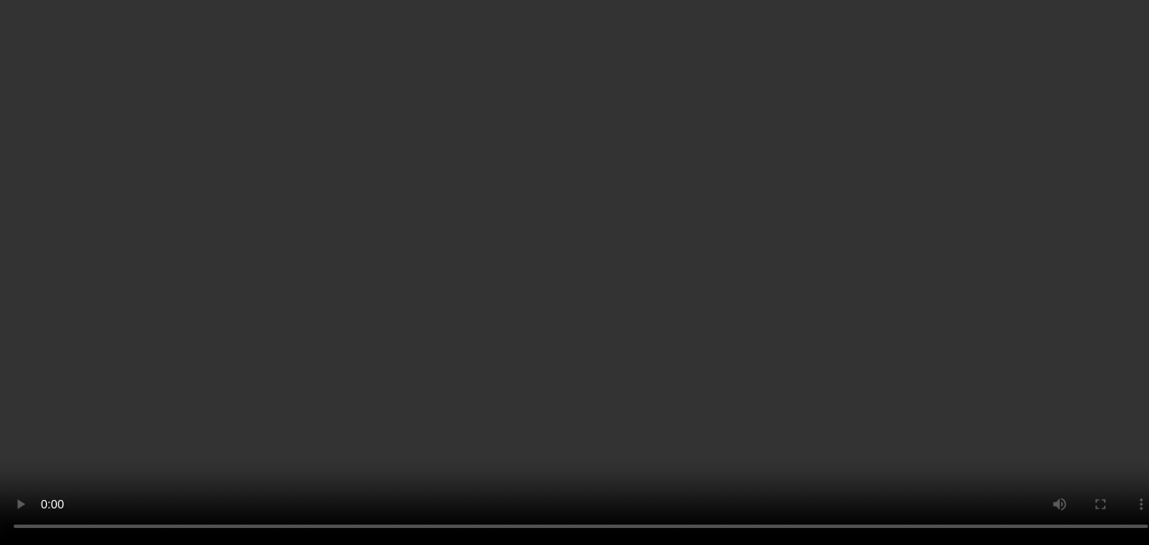
scroll to position [196, 0]
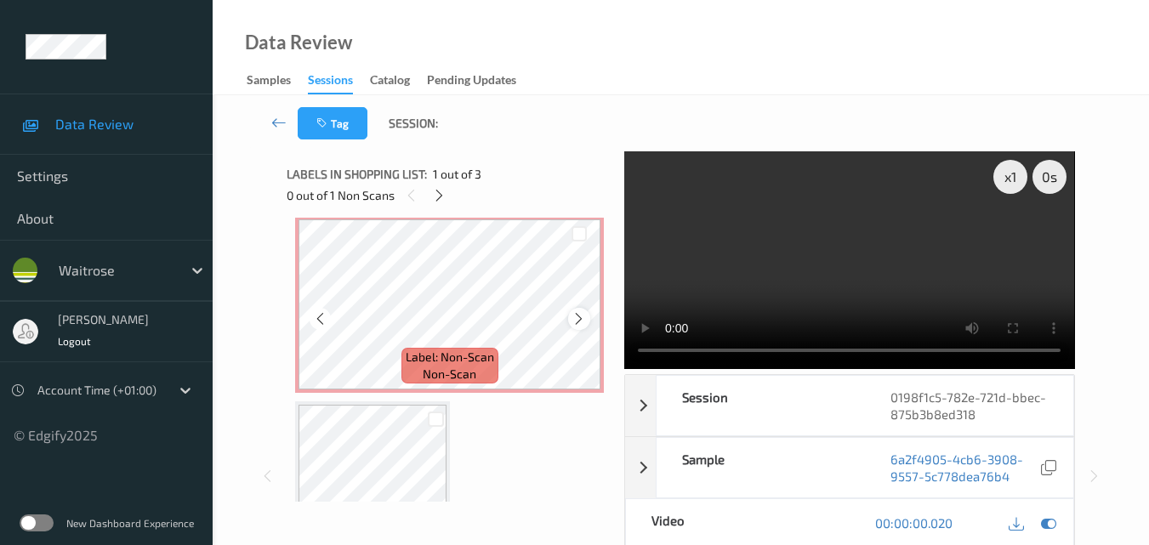
click at [577, 322] on icon at bounding box center [579, 318] width 14 height 15
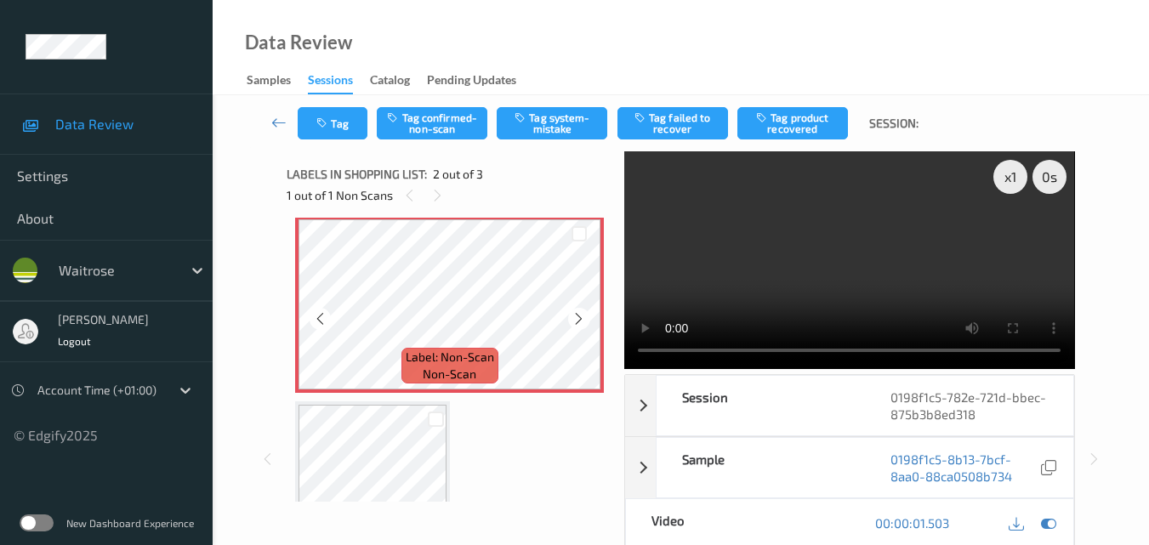
click at [577, 322] on icon at bounding box center [579, 318] width 14 height 15
click at [554, 131] on button "Tag system-mistake" at bounding box center [552, 123] width 111 height 32
click at [340, 124] on button "Tag" at bounding box center [333, 123] width 70 height 32
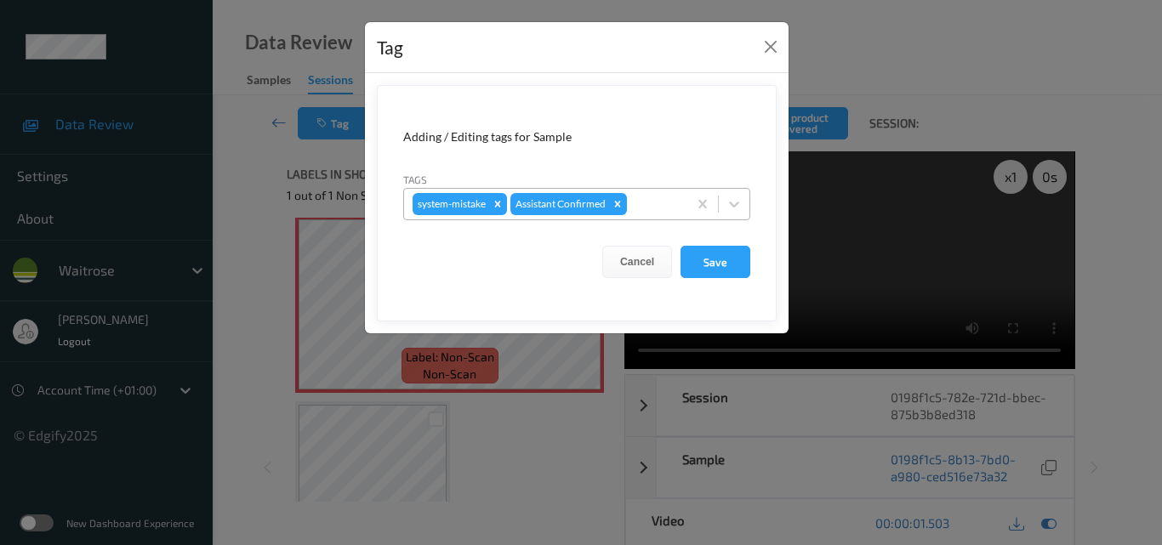
click at [652, 203] on div at bounding box center [654, 204] width 48 height 20
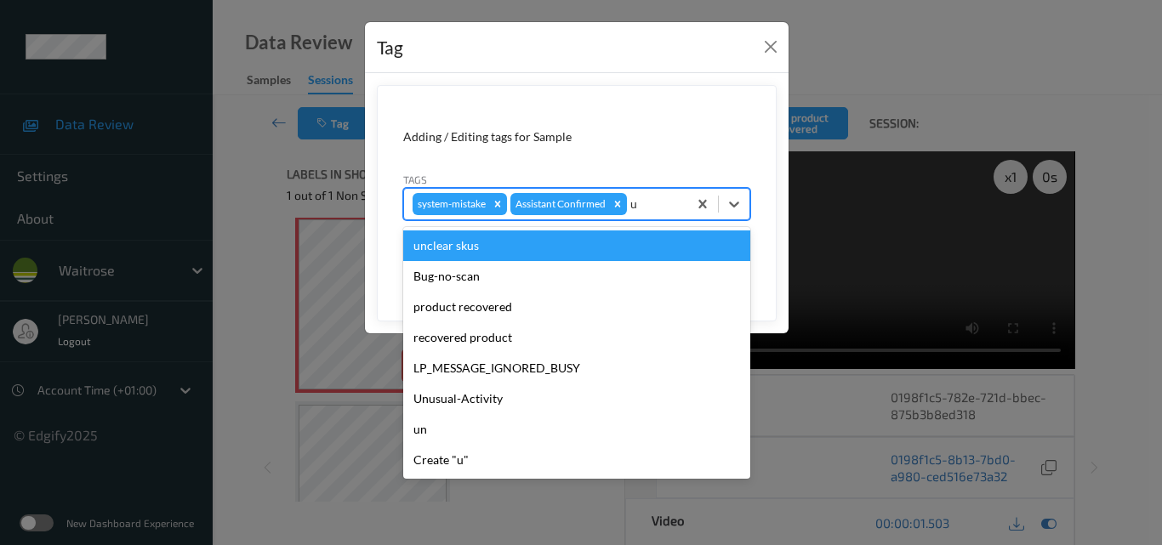
type input "un"
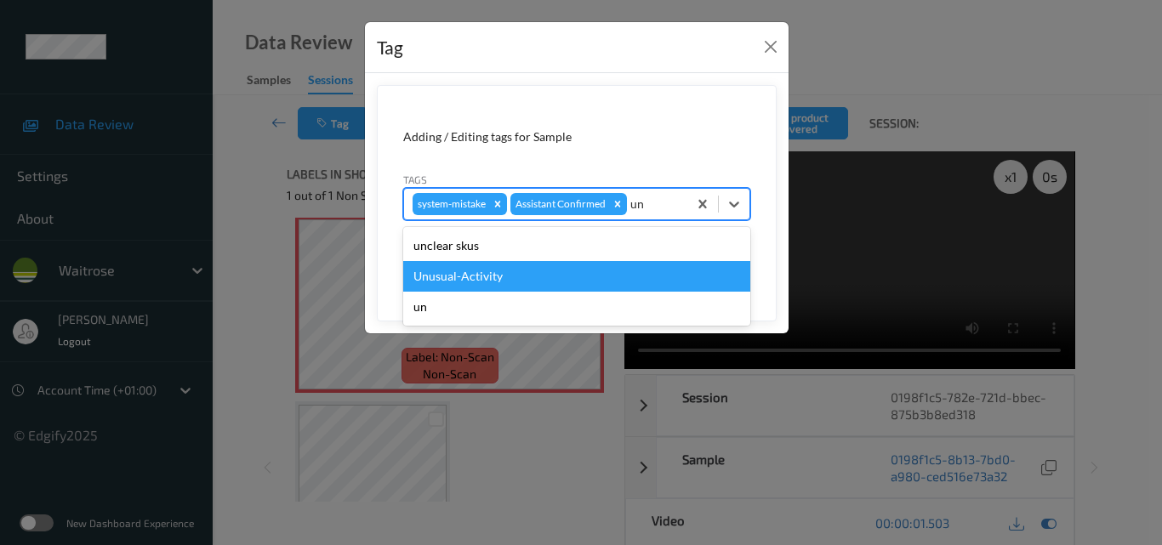
click at [544, 273] on div "Unusual-Activity" at bounding box center [576, 276] width 347 height 31
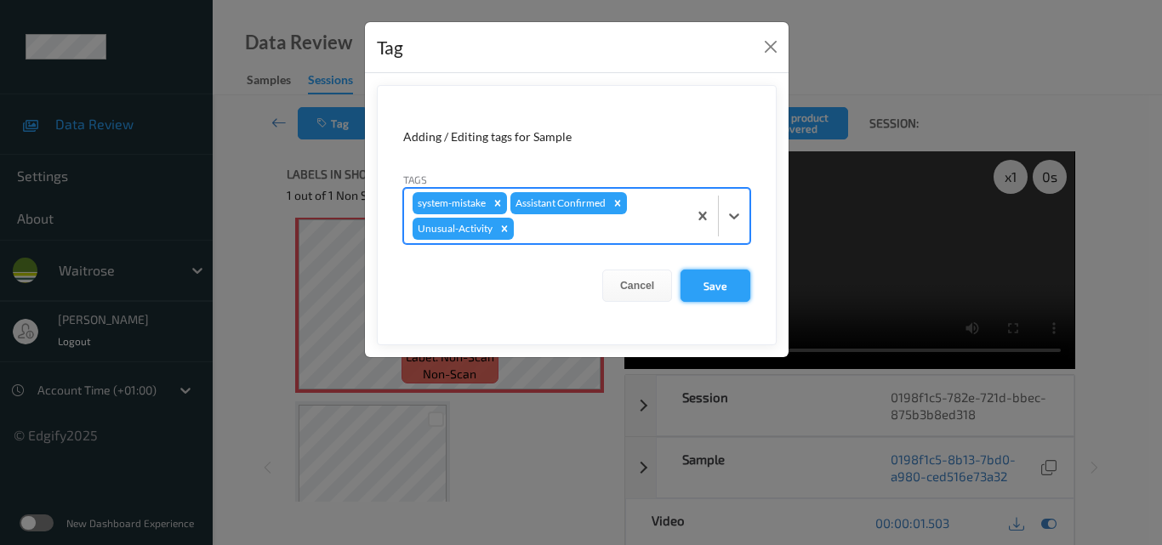
click at [716, 289] on button "Save" at bounding box center [715, 286] width 70 height 32
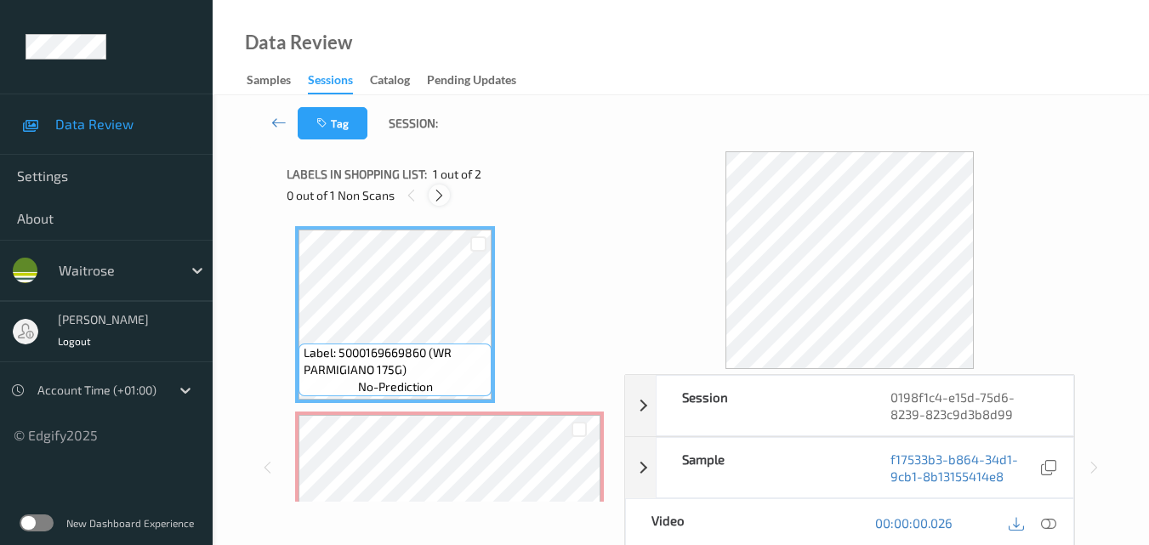
click at [436, 195] on icon at bounding box center [439, 195] width 14 height 15
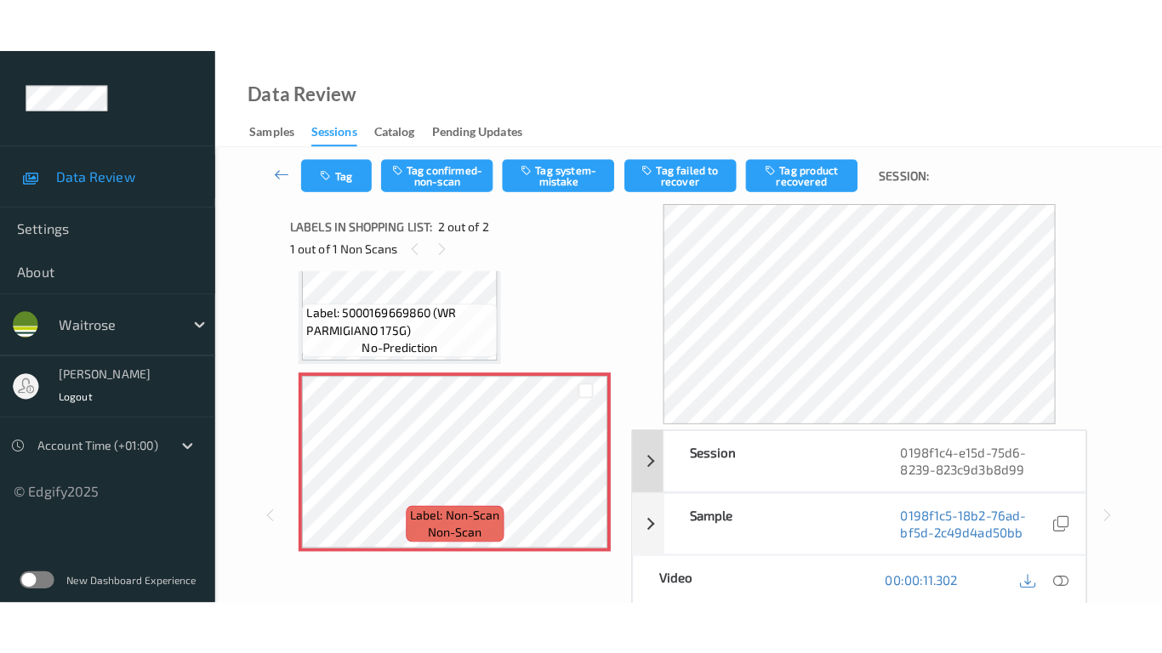
scroll to position [9, 0]
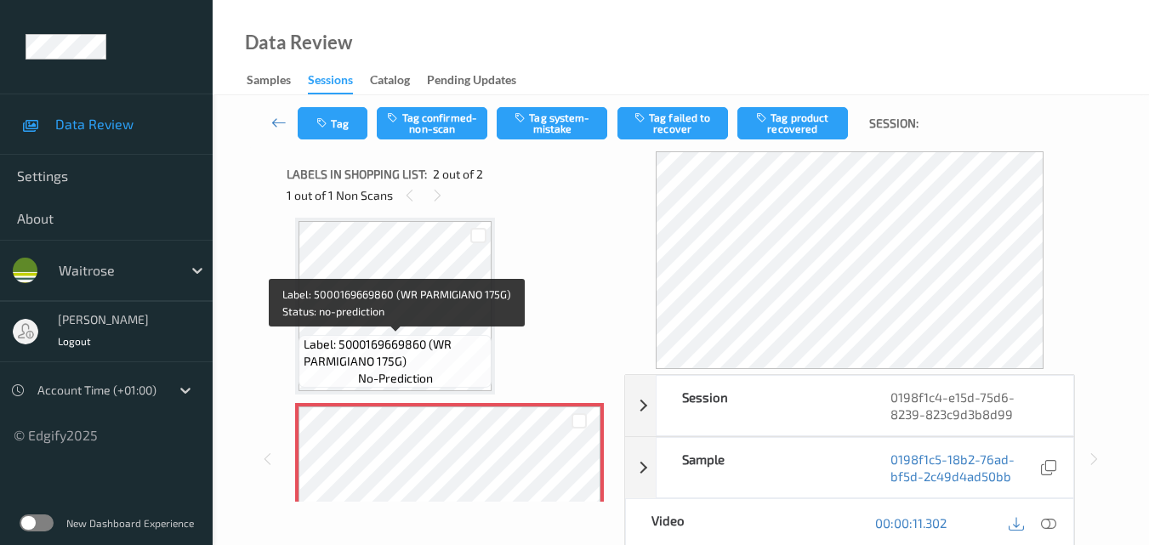
click at [447, 338] on span "Label: 5000169669860 (WR PARMIGIANO 175G)" at bounding box center [396, 353] width 185 height 34
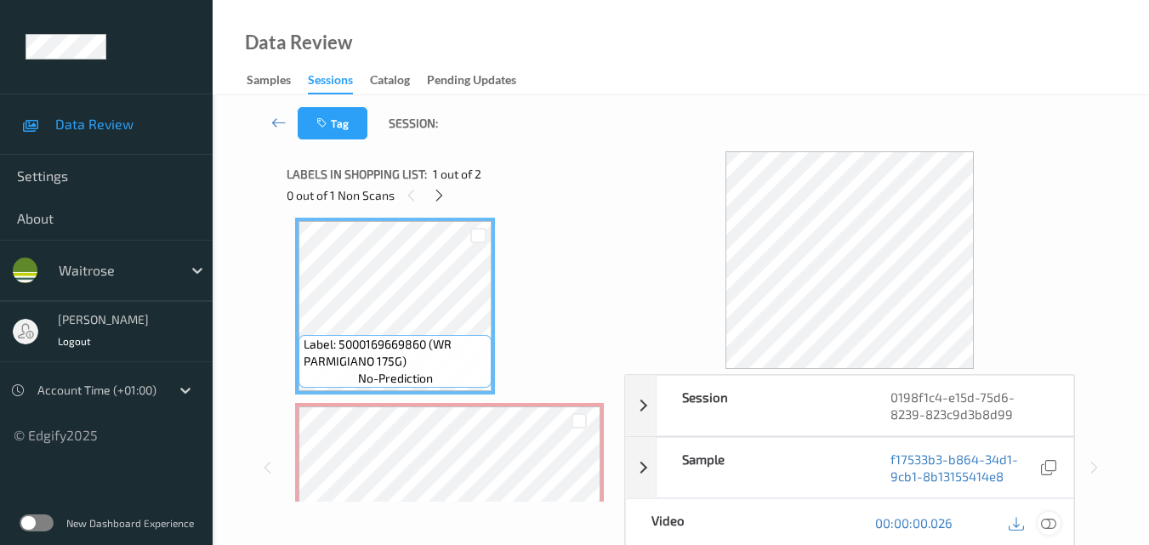
click at [1053, 522] on icon at bounding box center [1048, 522] width 15 height 15
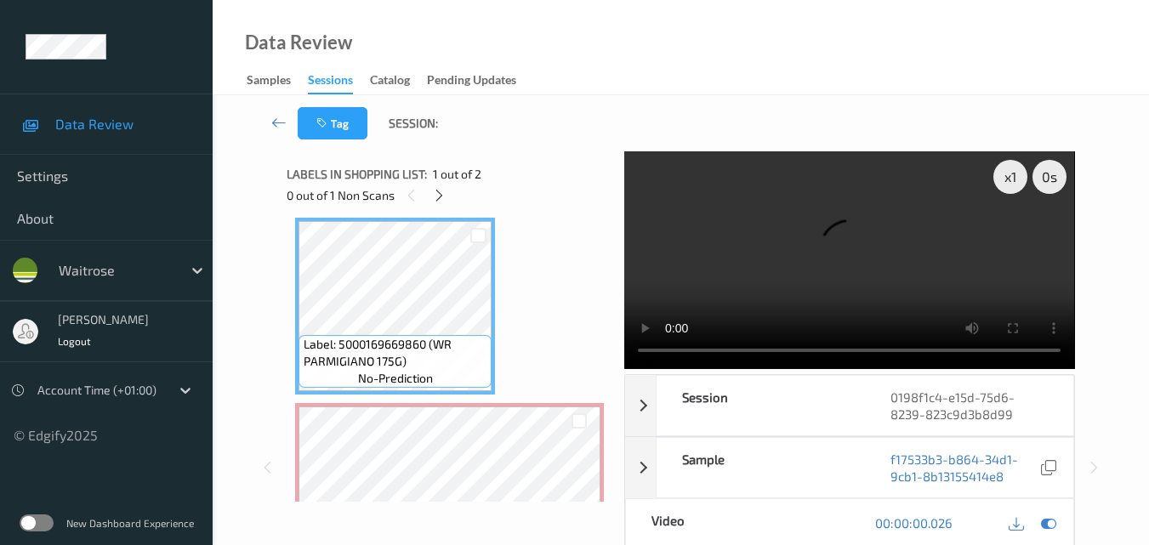
click at [765, 277] on video at bounding box center [849, 260] width 450 height 218
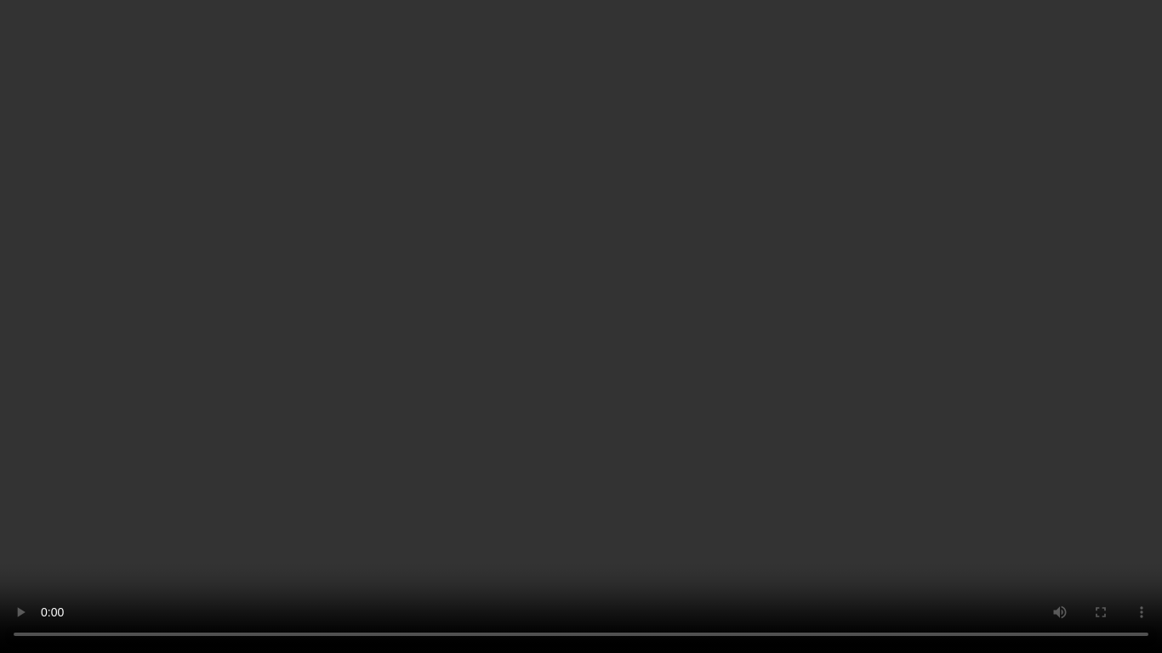
click at [676, 360] on video at bounding box center [581, 326] width 1162 height 653
click at [630, 374] on video at bounding box center [581, 326] width 1162 height 653
click at [830, 347] on video at bounding box center [581, 326] width 1162 height 653
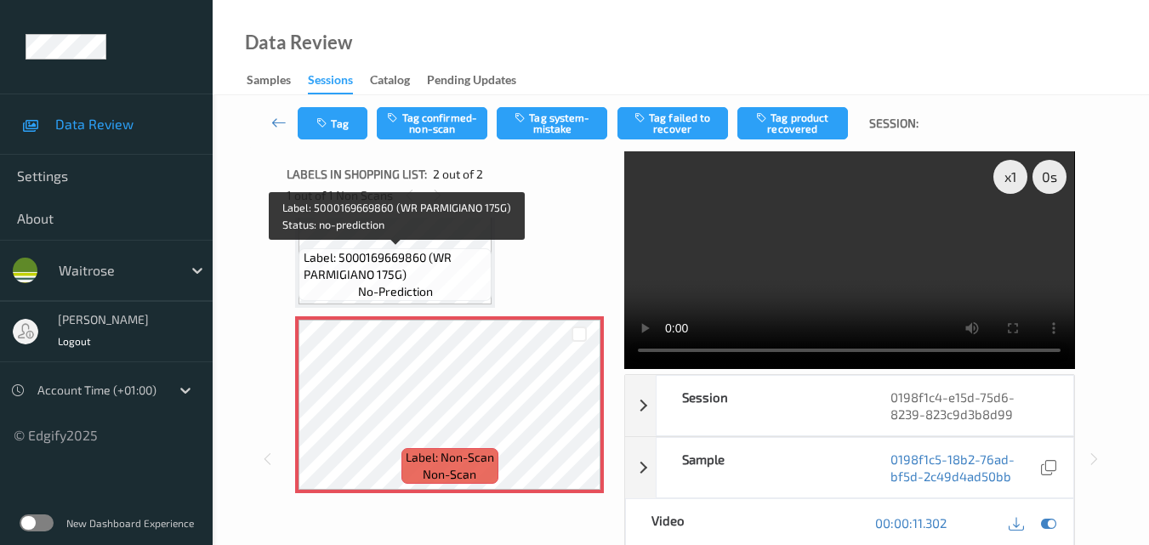
click at [419, 270] on span "Label: 5000169669860 (WR PARMIGIANO 175G)" at bounding box center [396, 266] width 185 height 34
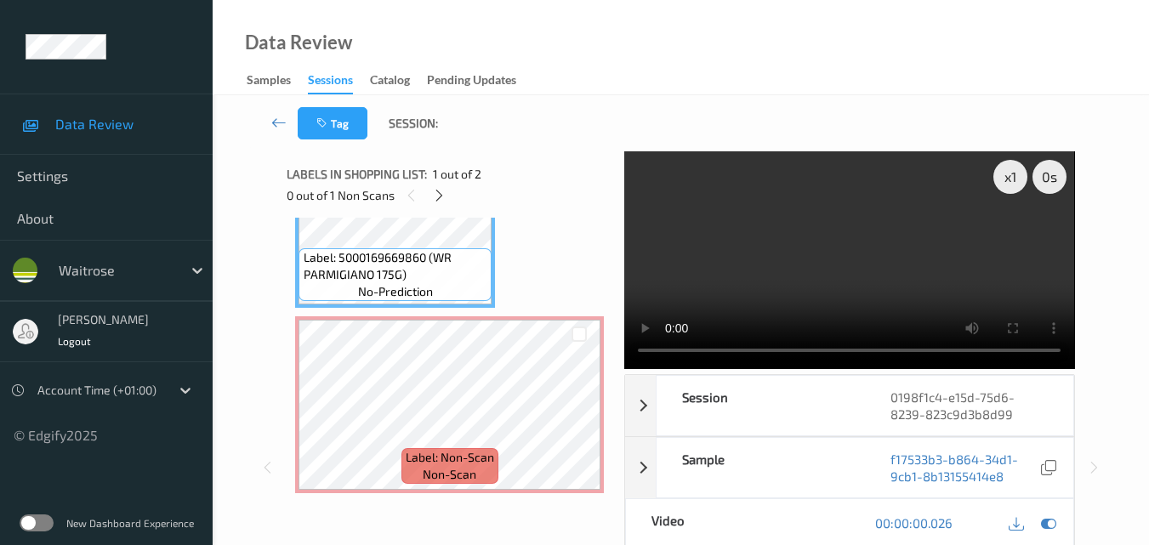
click at [894, 244] on video at bounding box center [849, 260] width 450 height 218
click at [954, 254] on video at bounding box center [849, 260] width 450 height 218
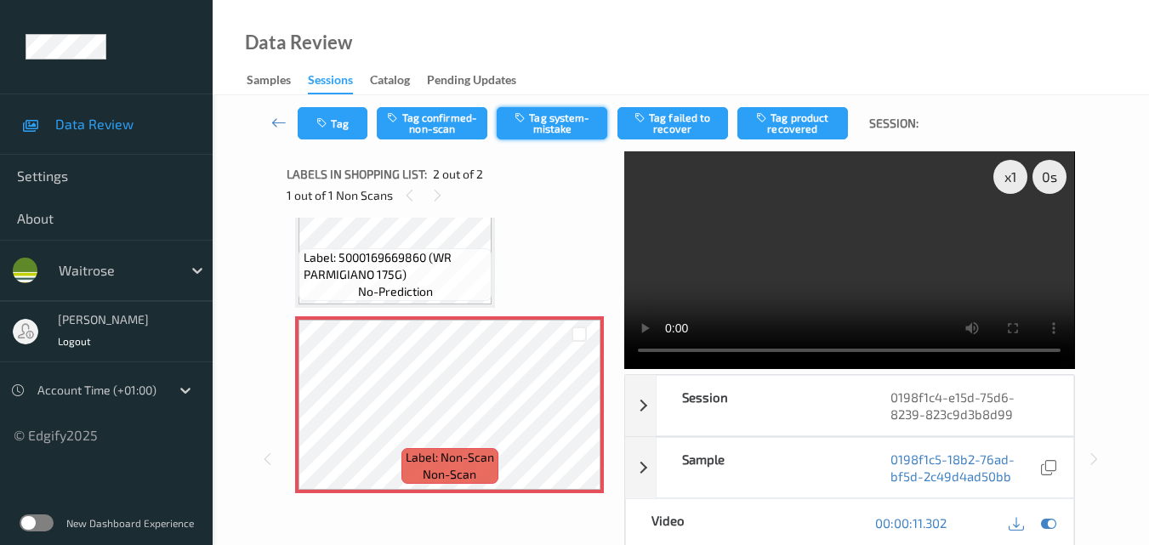
click at [559, 133] on button "Tag system-mistake" at bounding box center [552, 123] width 111 height 32
click at [344, 126] on button "Tag" at bounding box center [333, 123] width 70 height 32
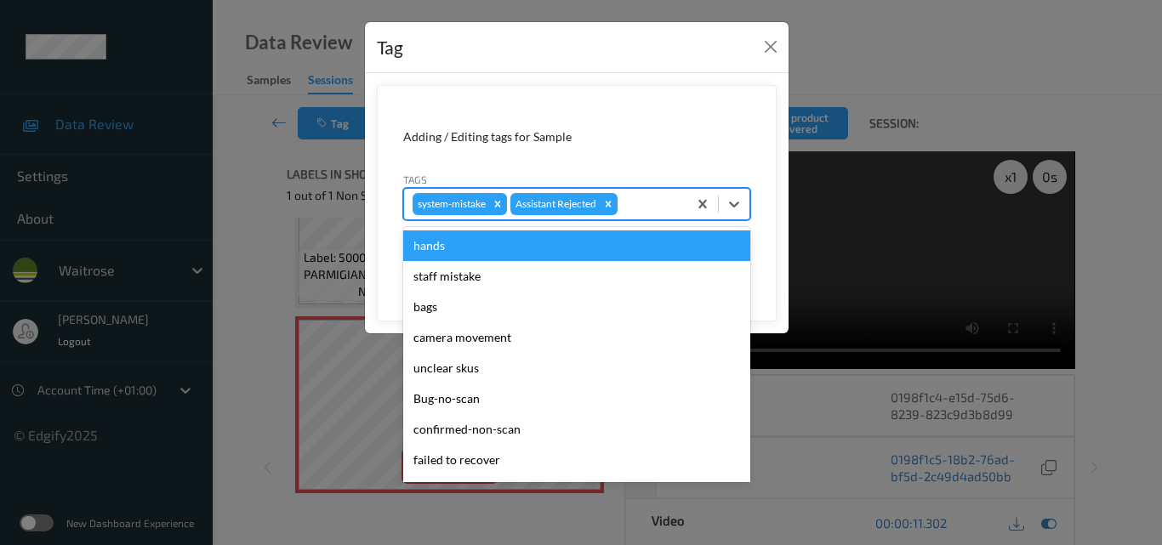
click at [658, 211] on div at bounding box center [650, 204] width 58 height 20
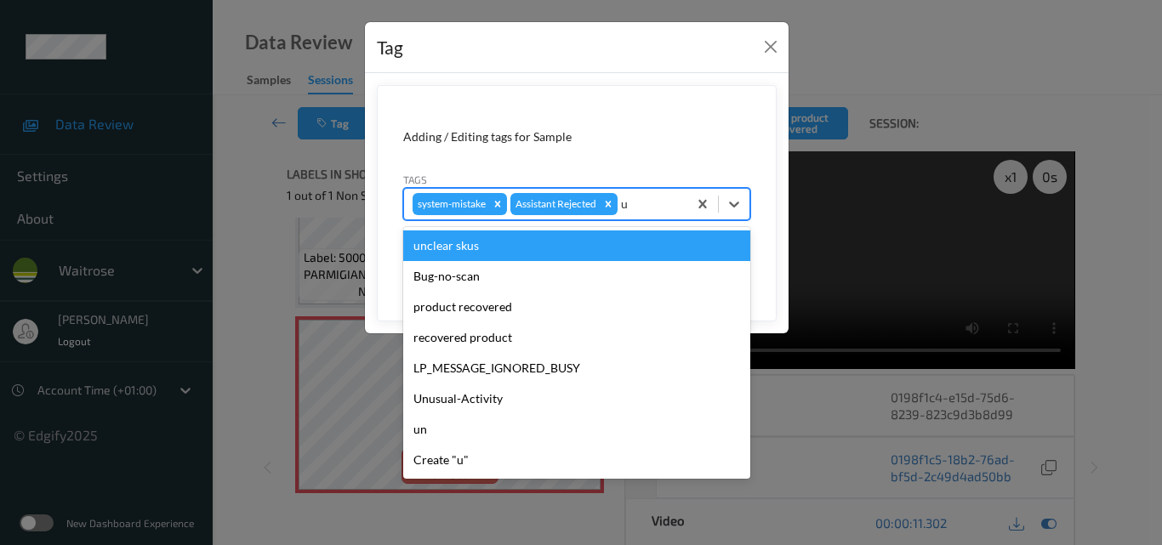
type input "un"
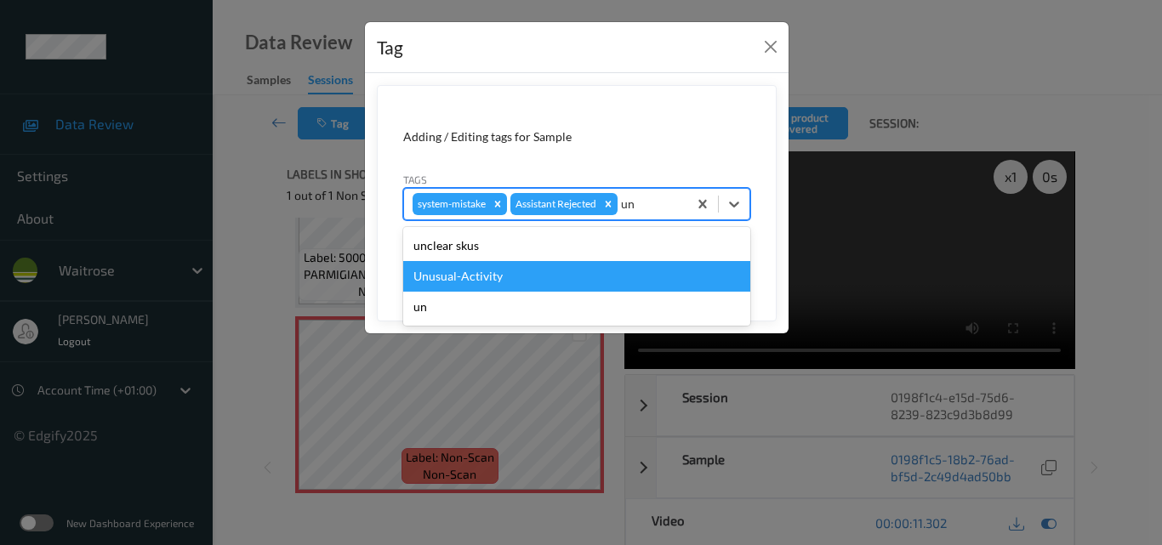
click at [476, 278] on div "Unusual-Activity" at bounding box center [576, 276] width 347 height 31
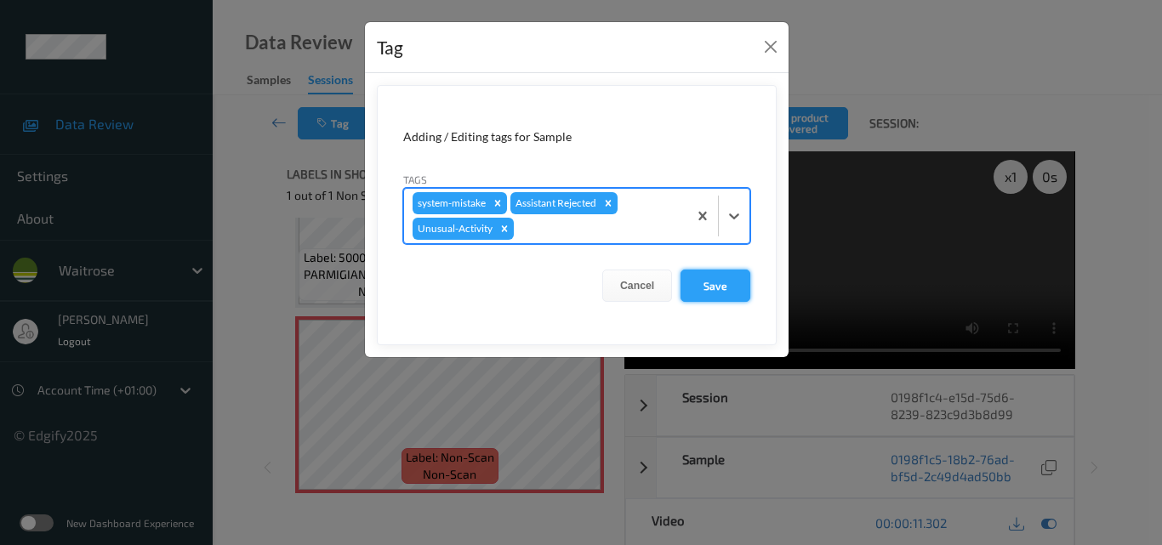
click at [730, 282] on button "Save" at bounding box center [715, 286] width 70 height 32
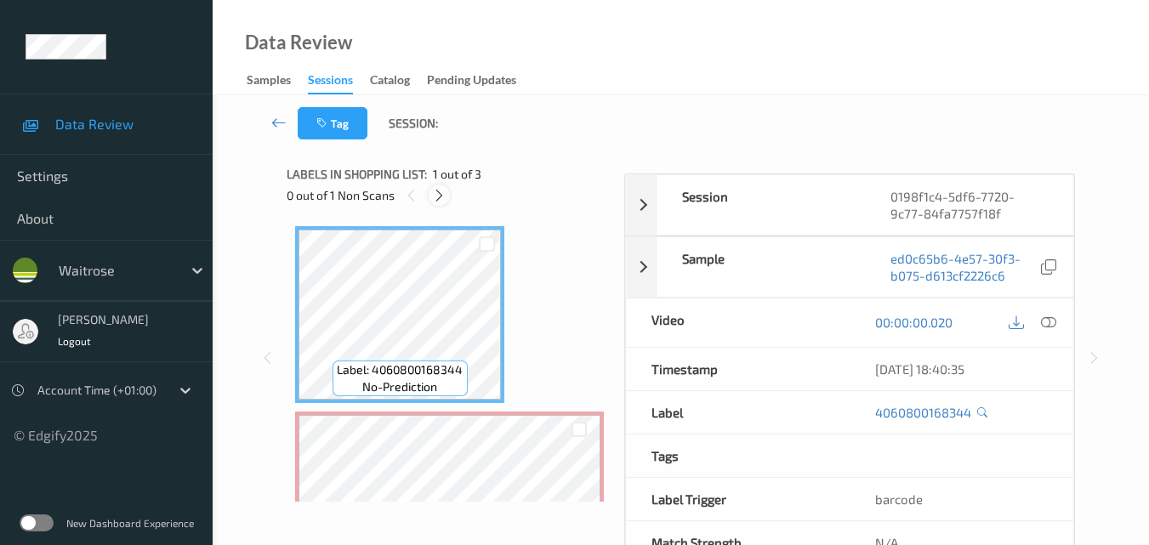
click at [436, 200] on icon at bounding box center [439, 195] width 14 height 15
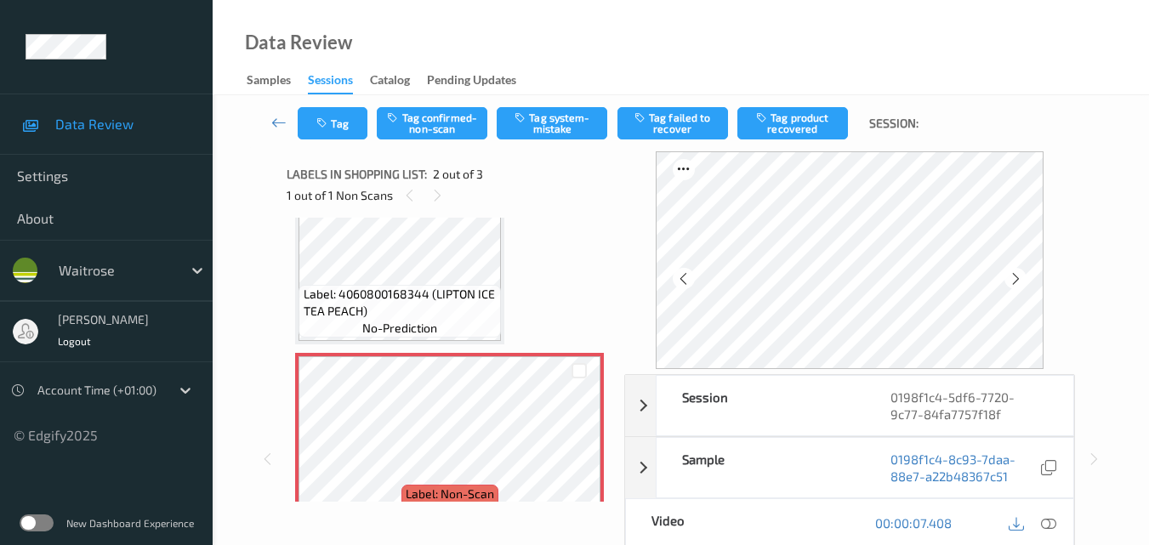
scroll to position [26, 0]
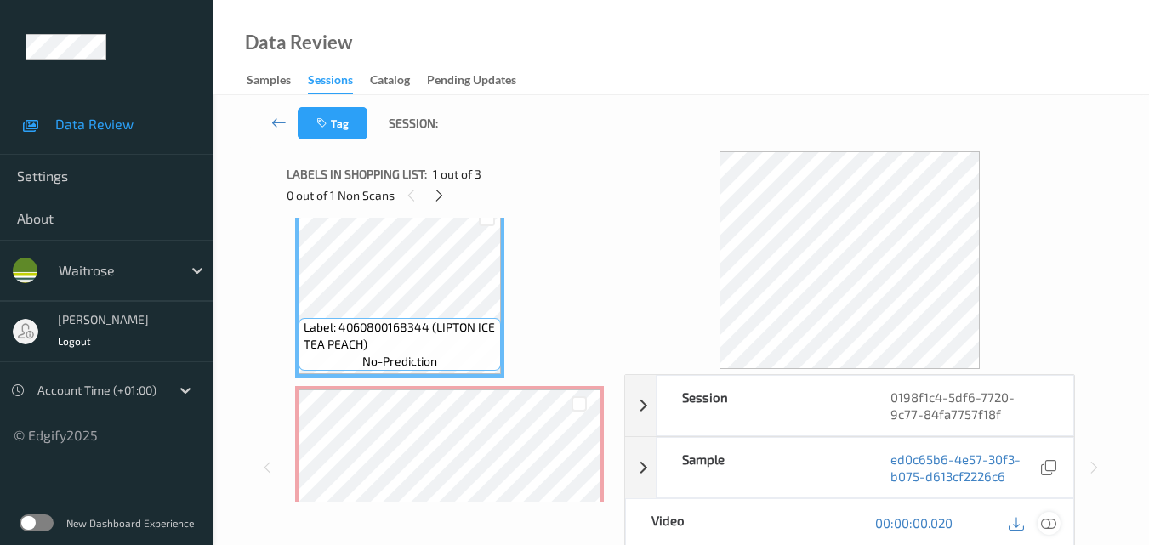
click at [1051, 521] on icon at bounding box center [1048, 522] width 15 height 15
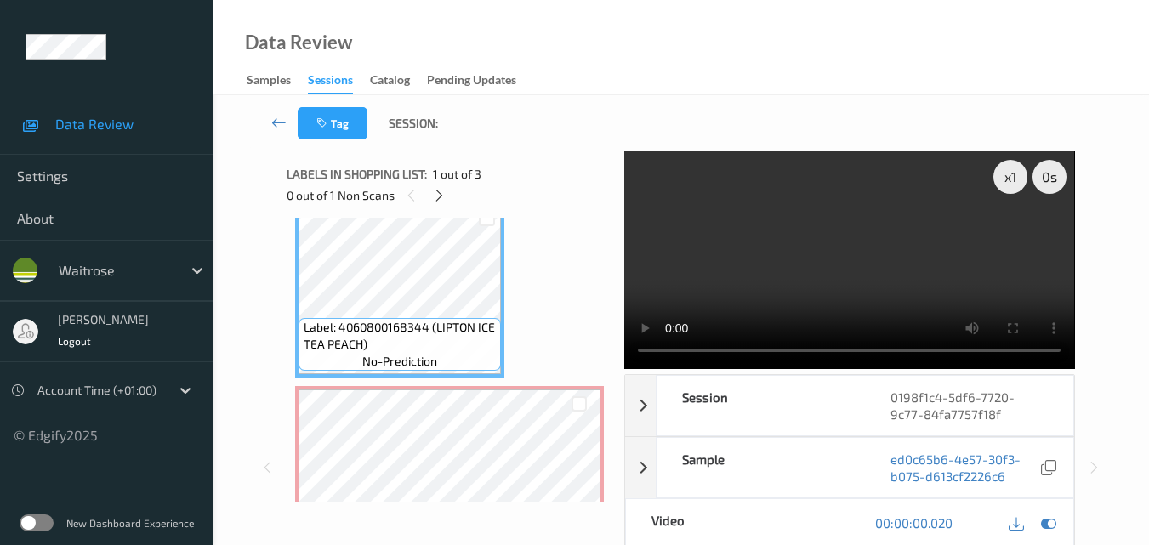
click at [812, 264] on video at bounding box center [849, 260] width 450 height 218
click at [933, 272] on video at bounding box center [849, 260] width 450 height 218
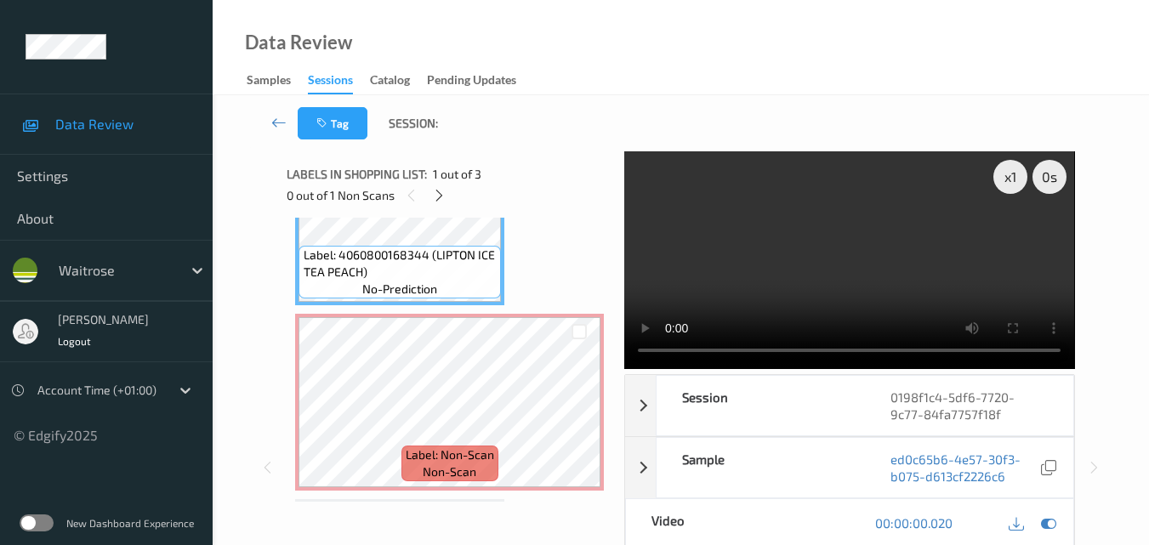
scroll to position [196, 0]
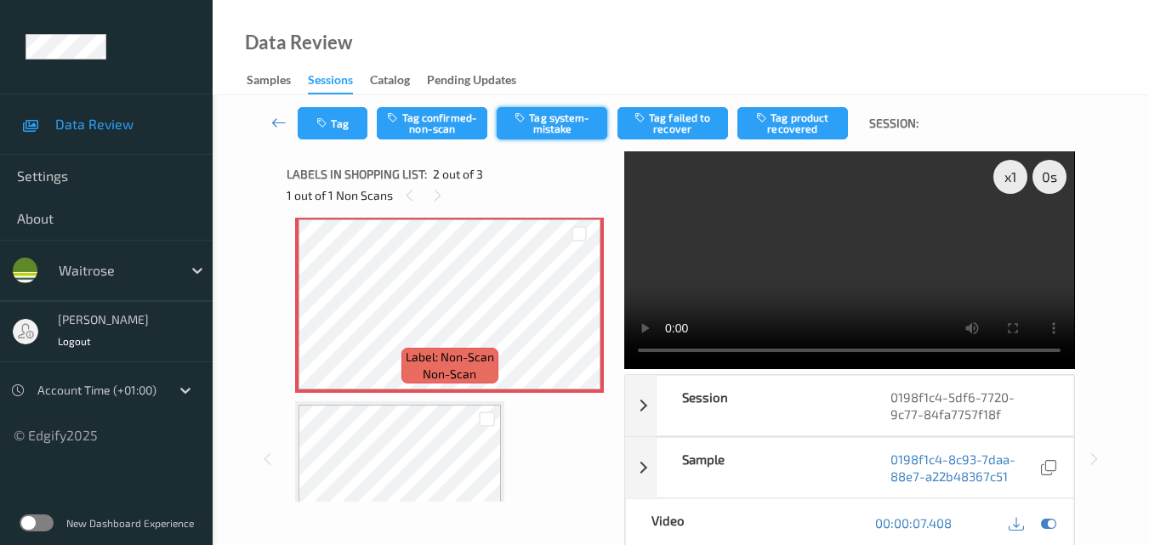
click at [553, 125] on button "Tag system-mistake" at bounding box center [552, 123] width 111 height 32
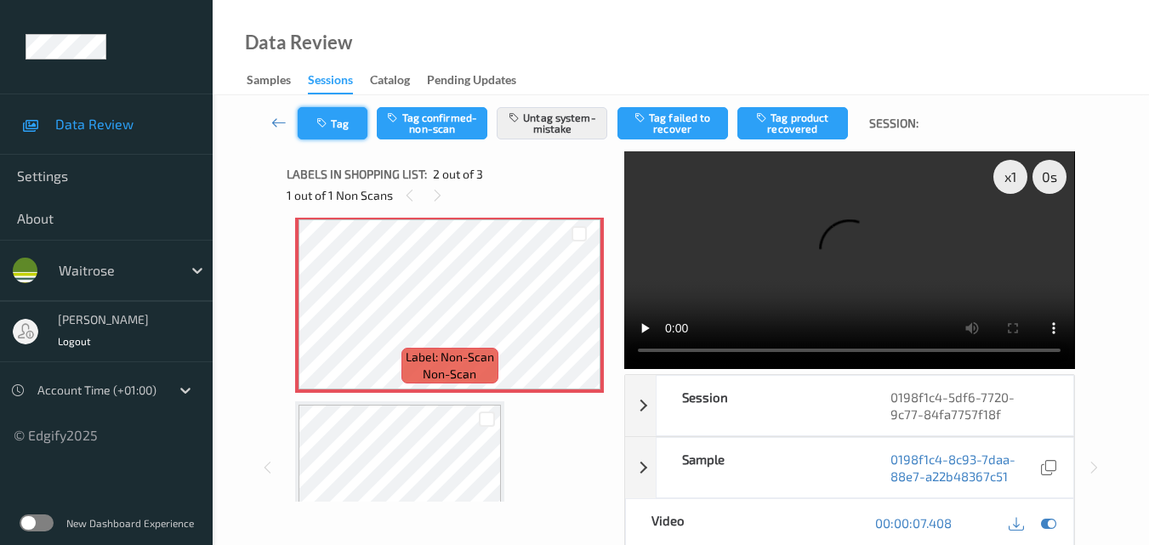
click at [336, 133] on button "Tag" at bounding box center [333, 123] width 70 height 32
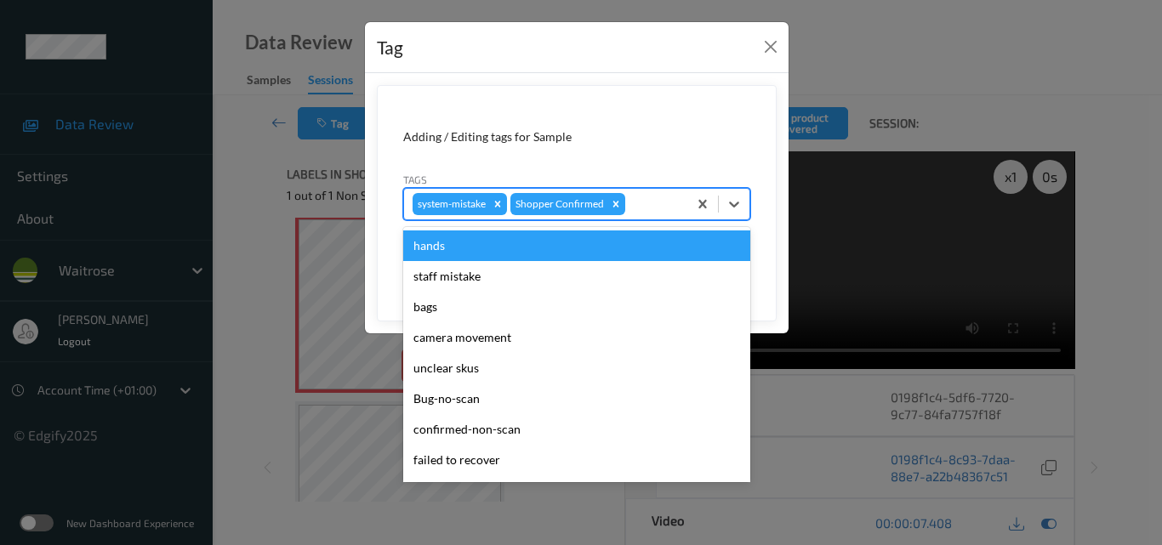
click at [640, 205] on div at bounding box center [654, 204] width 50 height 20
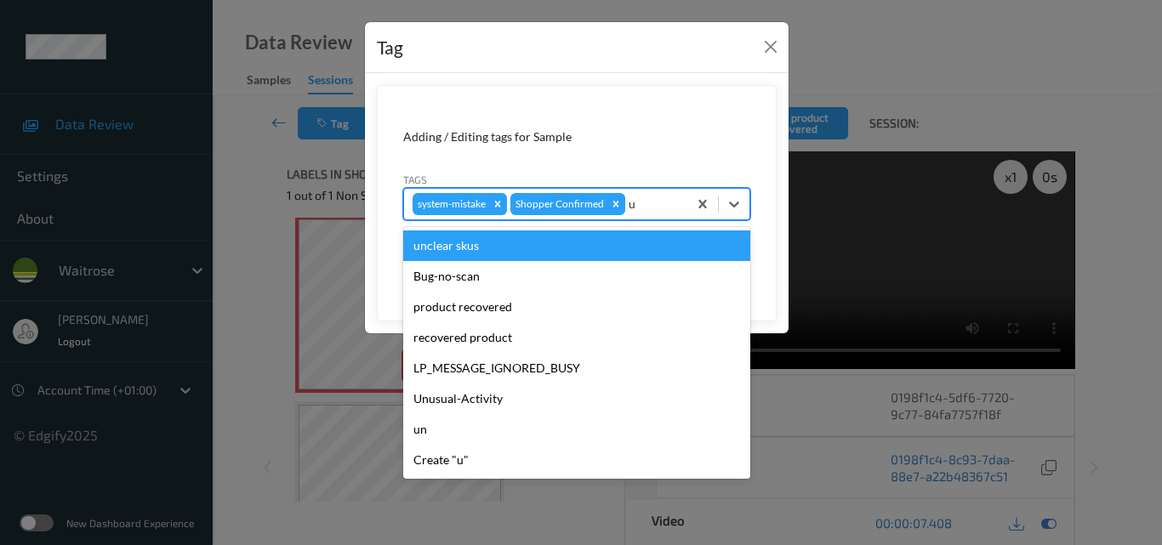
type input "un"
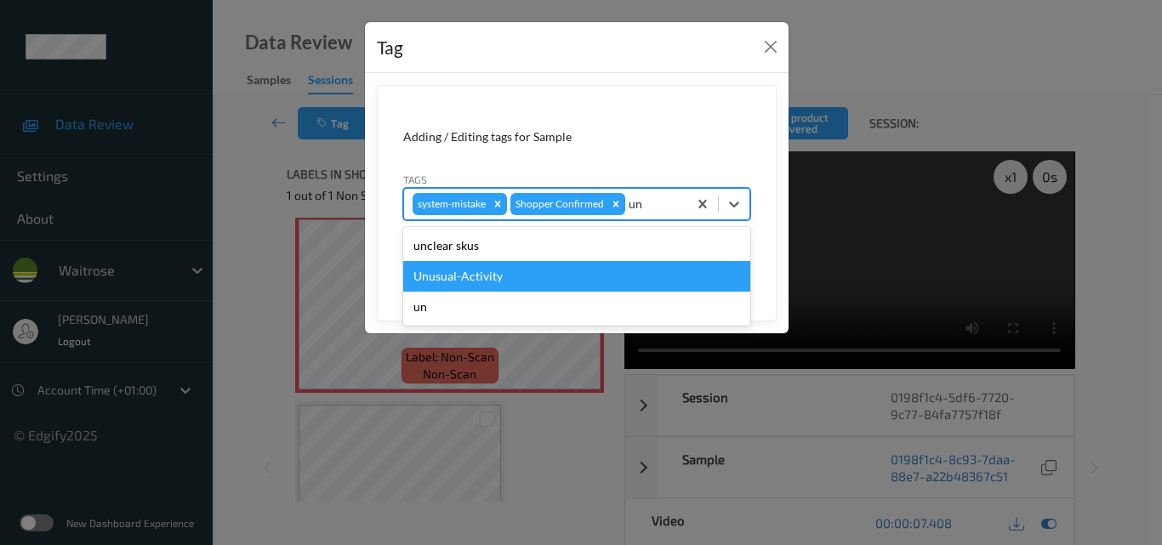
click at [508, 275] on div "Unusual-Activity" at bounding box center [576, 276] width 347 height 31
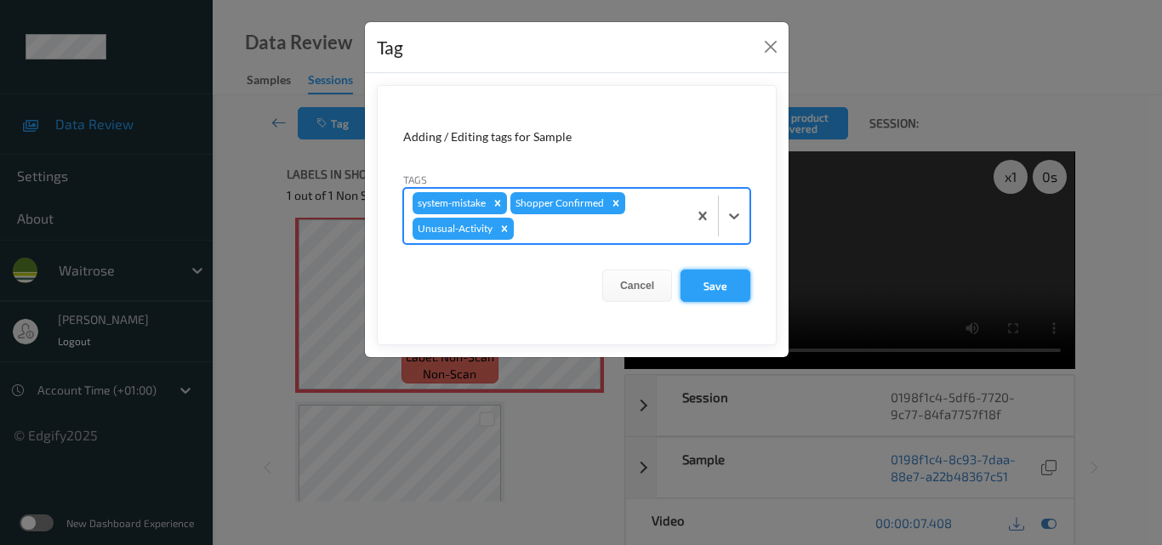
click at [722, 296] on button "Save" at bounding box center [715, 286] width 70 height 32
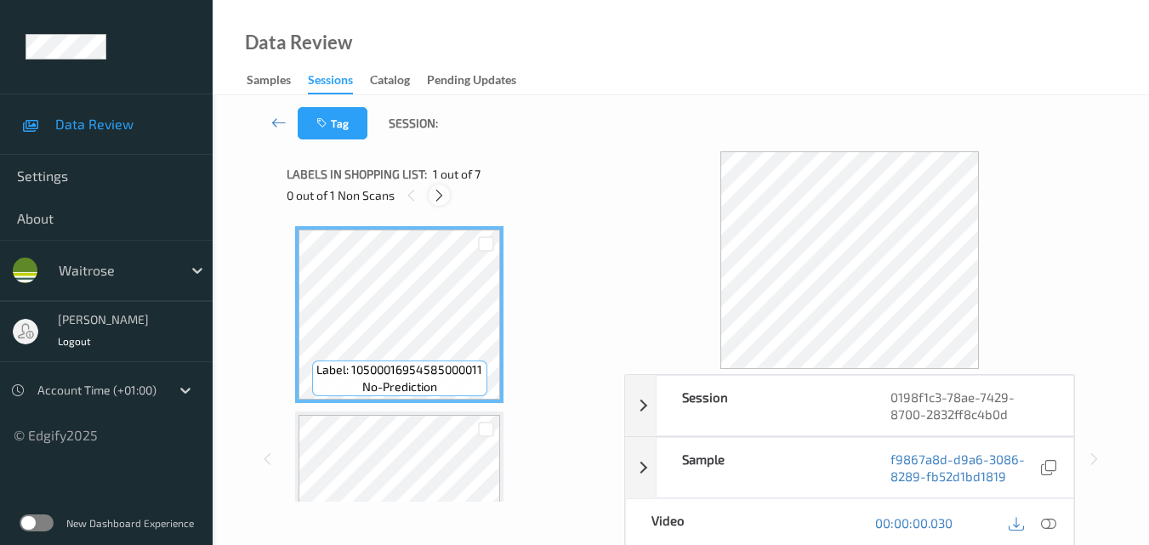
click at [445, 194] on icon at bounding box center [439, 195] width 14 height 15
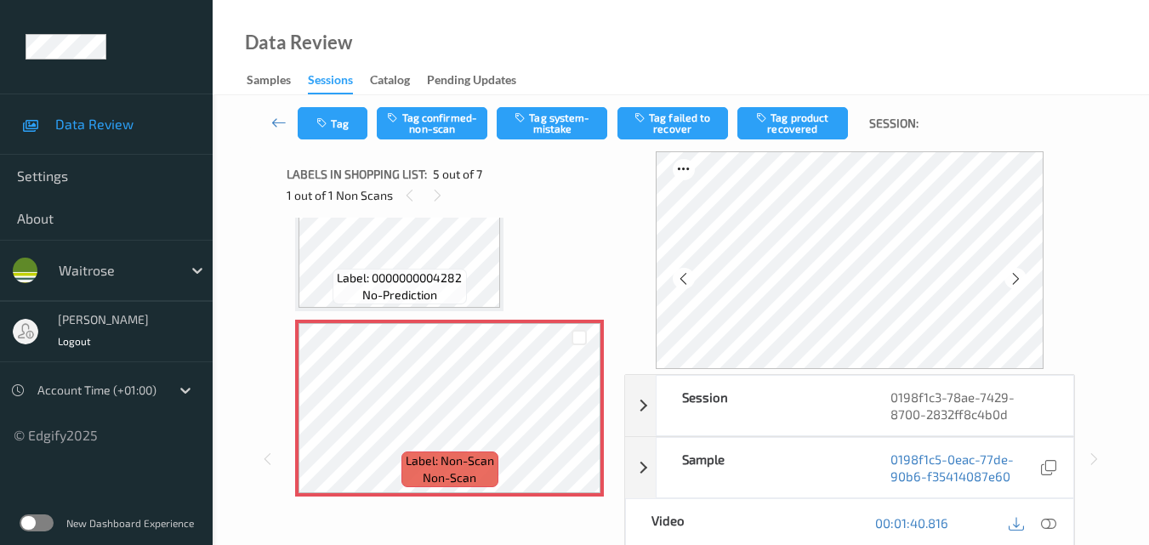
scroll to position [650, 0]
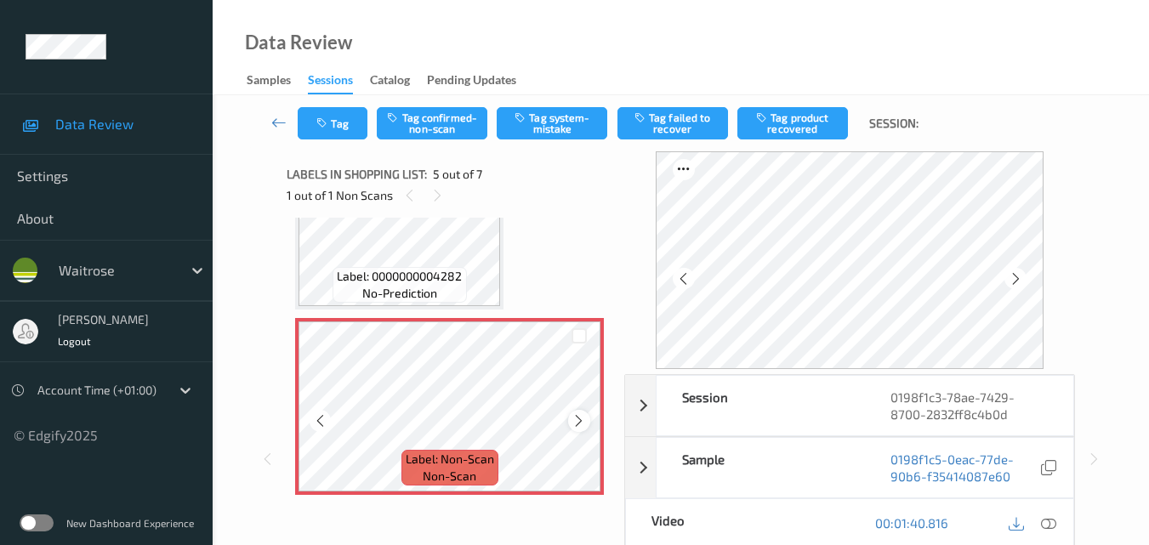
click at [578, 419] on icon at bounding box center [579, 420] width 14 height 15
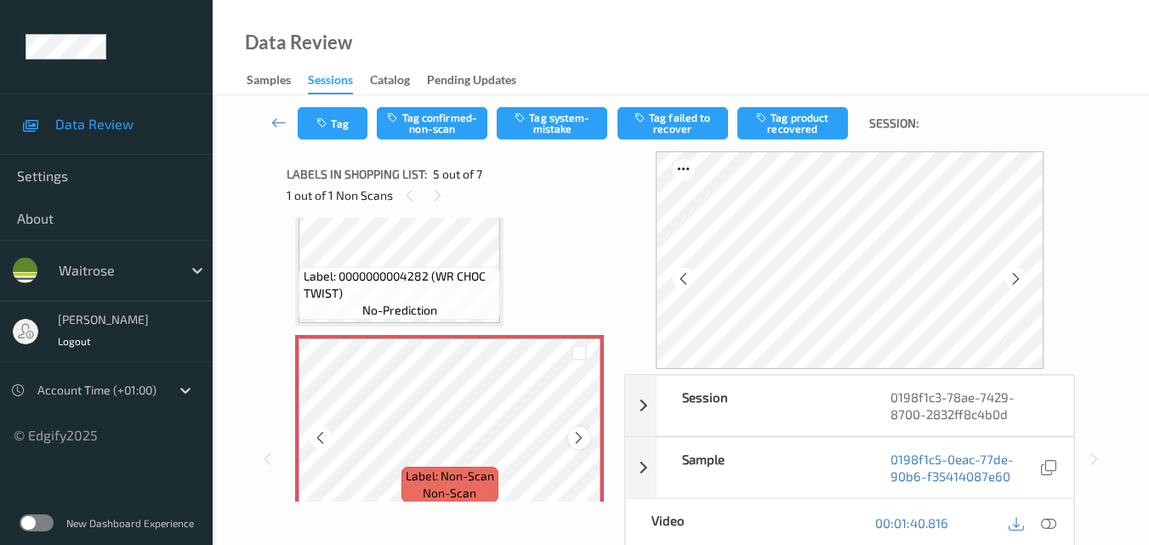
click at [573, 431] on icon at bounding box center [579, 437] width 14 height 15
click at [573, 432] on icon at bounding box center [579, 437] width 14 height 15
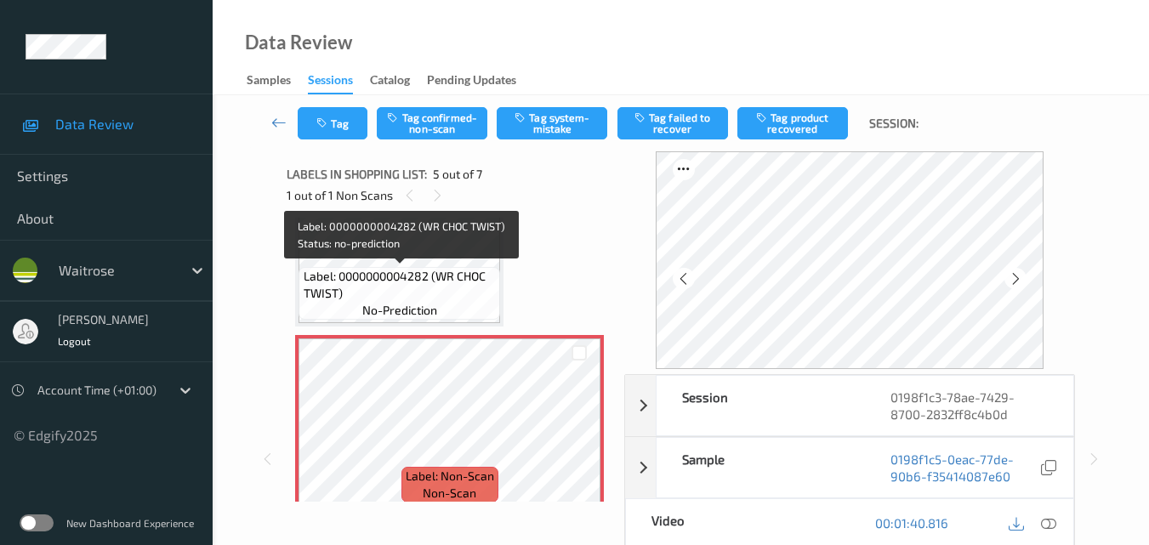
click at [468, 276] on span "Label: 0000000004282 (WR CHOC TWIST)" at bounding box center [400, 285] width 193 height 34
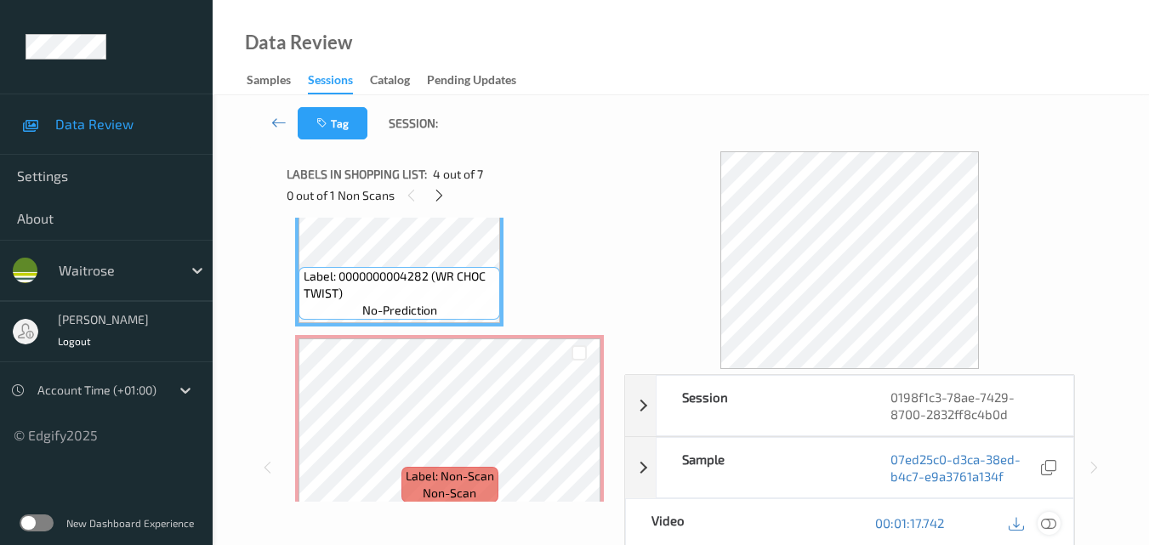
click at [1054, 522] on icon at bounding box center [1048, 522] width 15 height 15
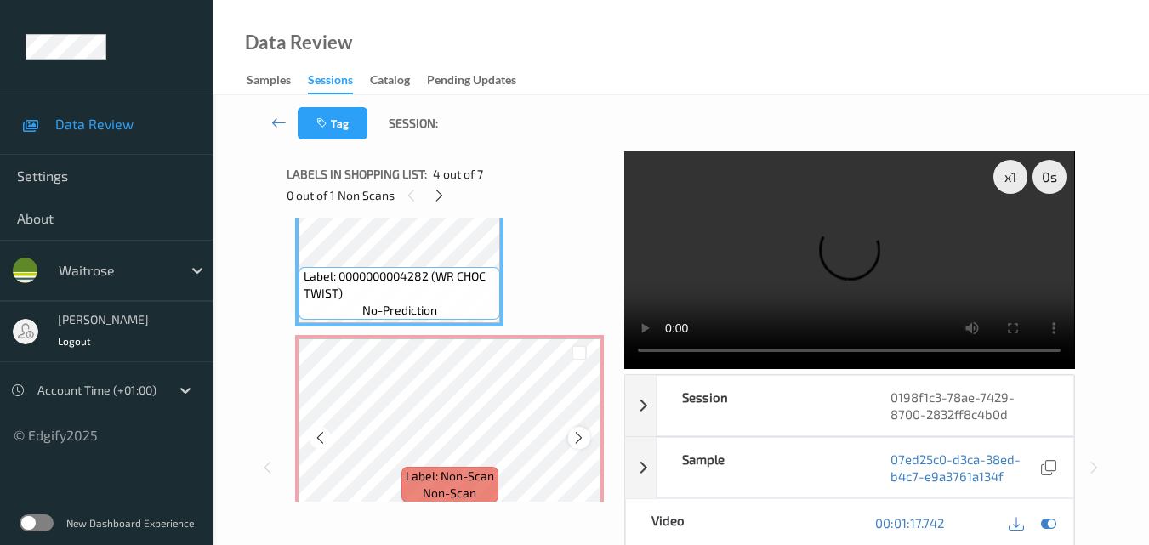
click at [574, 430] on icon at bounding box center [579, 437] width 14 height 15
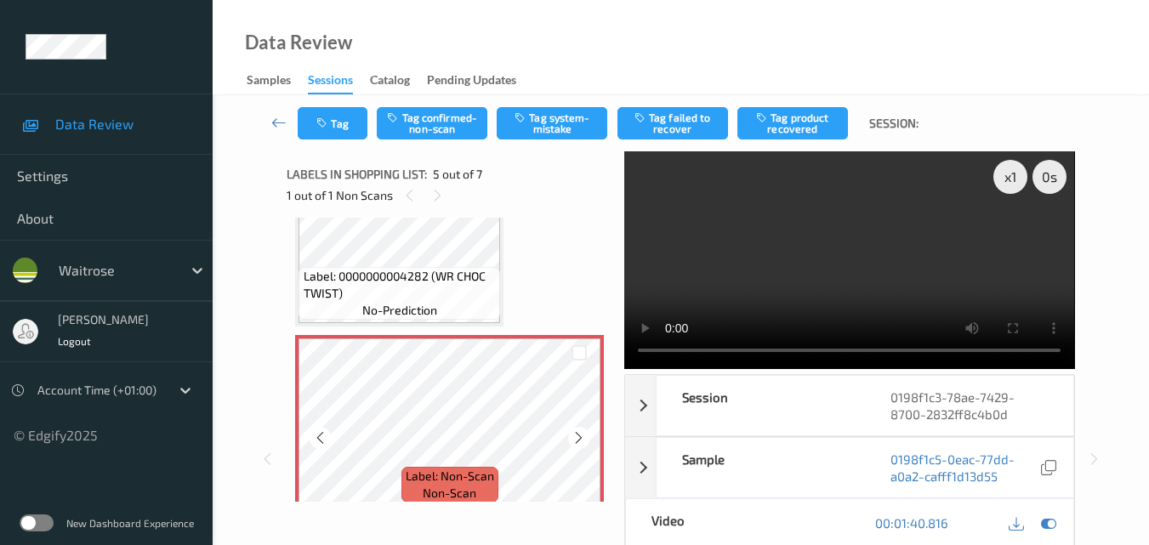
click at [574, 430] on icon at bounding box center [579, 437] width 14 height 15
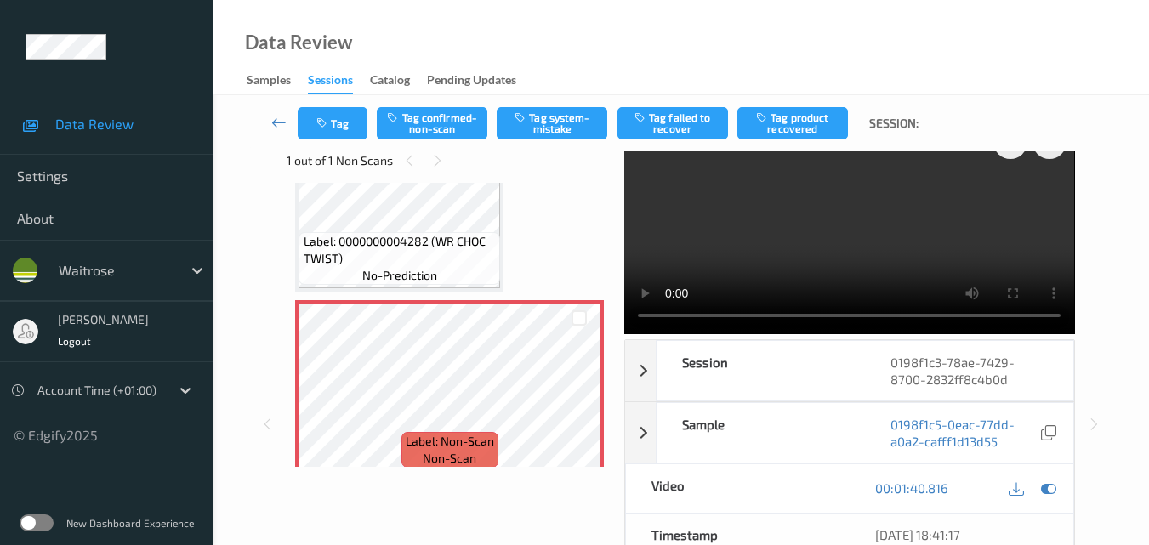
scroll to position [0, 0]
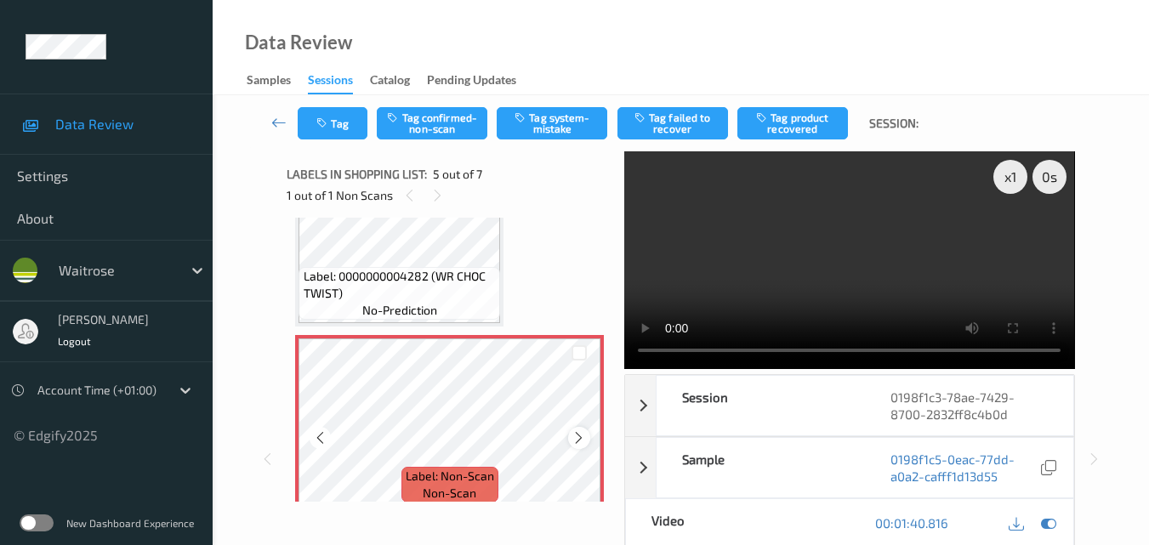
click at [578, 441] on icon at bounding box center [579, 437] width 14 height 15
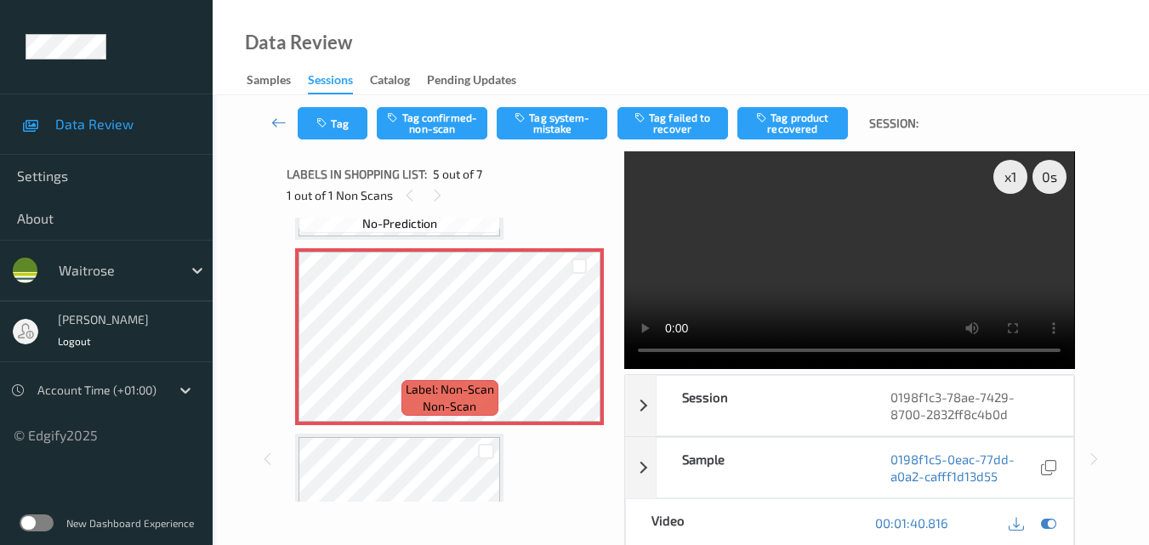
scroll to position [718, 0]
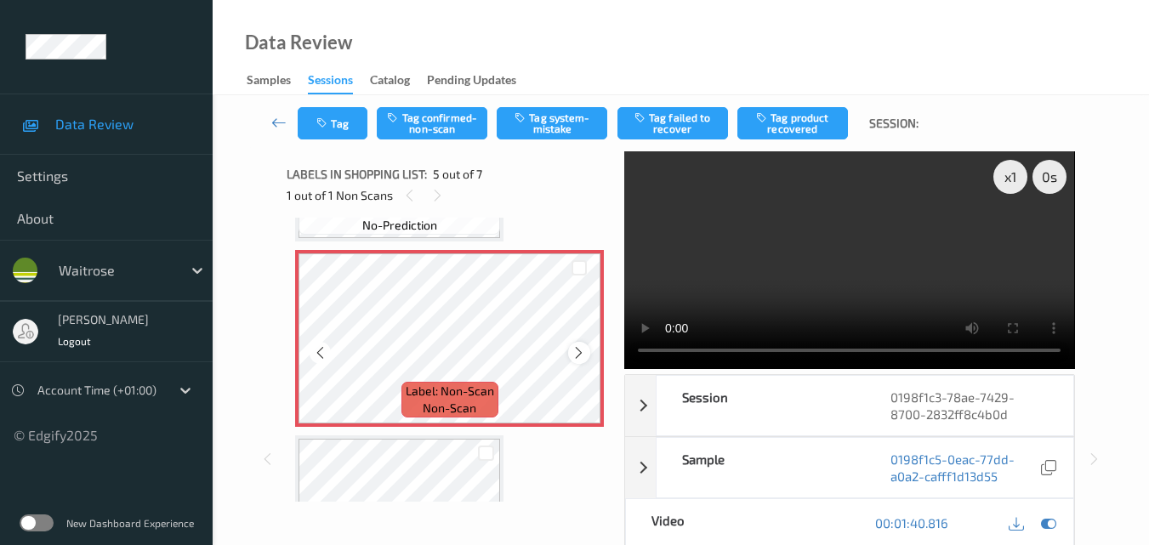
click at [581, 356] on icon at bounding box center [579, 352] width 14 height 15
click at [583, 350] on icon at bounding box center [579, 352] width 14 height 15
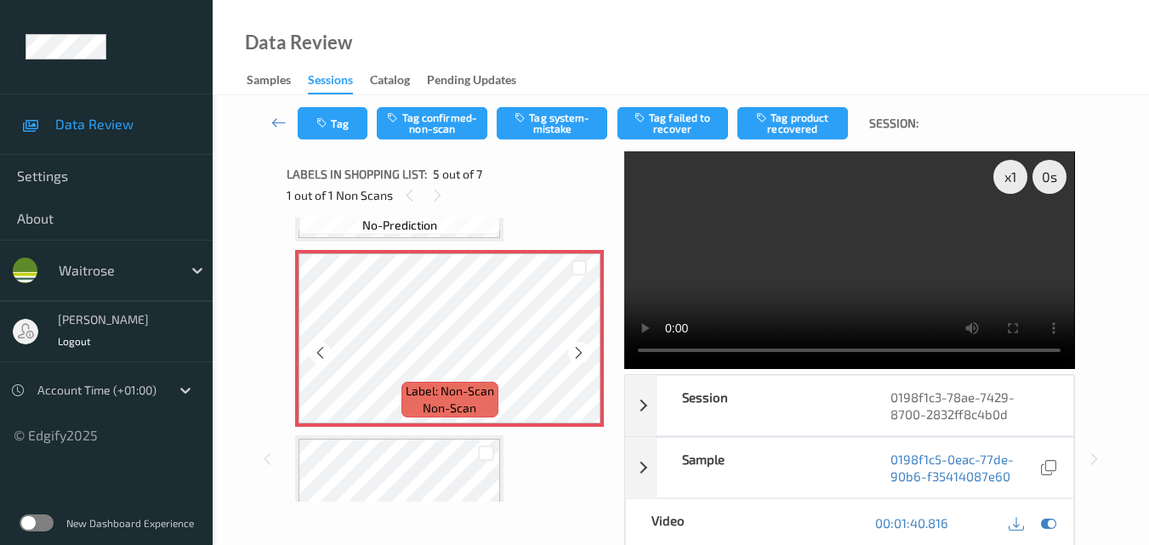
click at [583, 350] on icon at bounding box center [579, 352] width 14 height 15
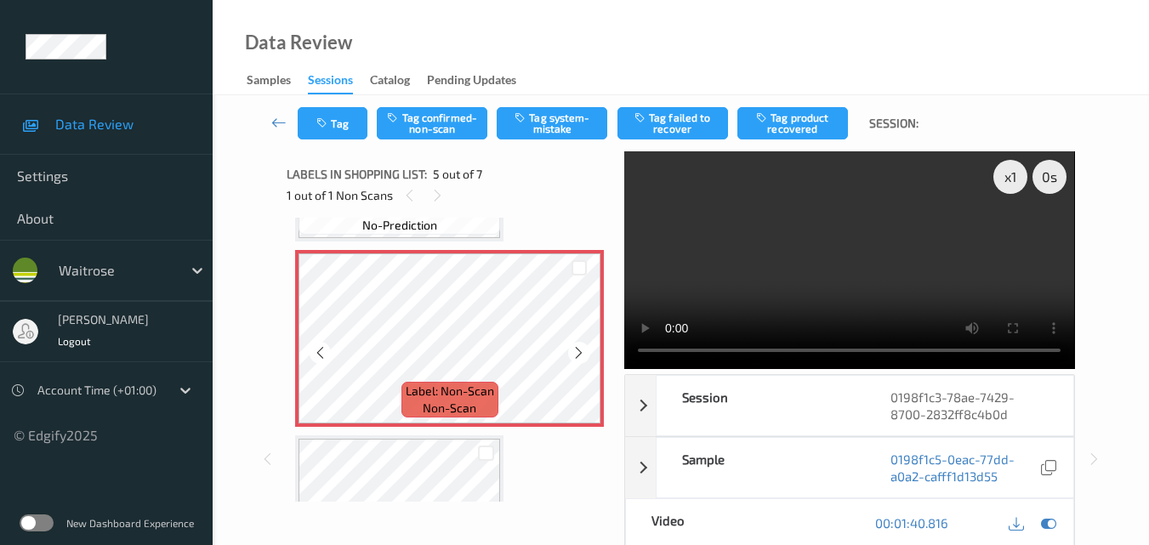
click at [583, 350] on icon at bounding box center [579, 352] width 14 height 15
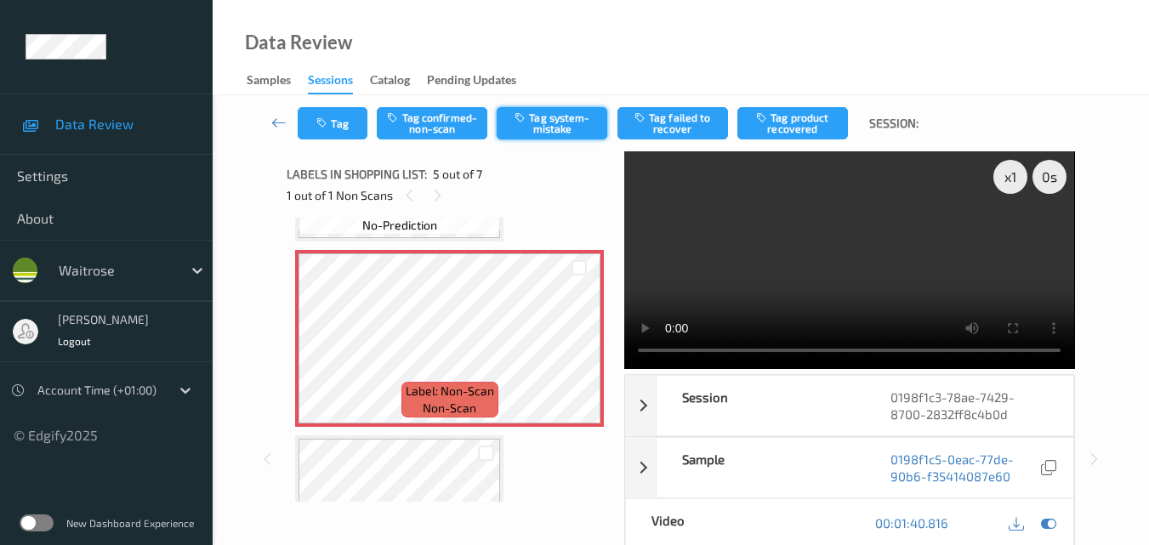
click at [562, 121] on button "Tag system-mistake" at bounding box center [552, 123] width 111 height 32
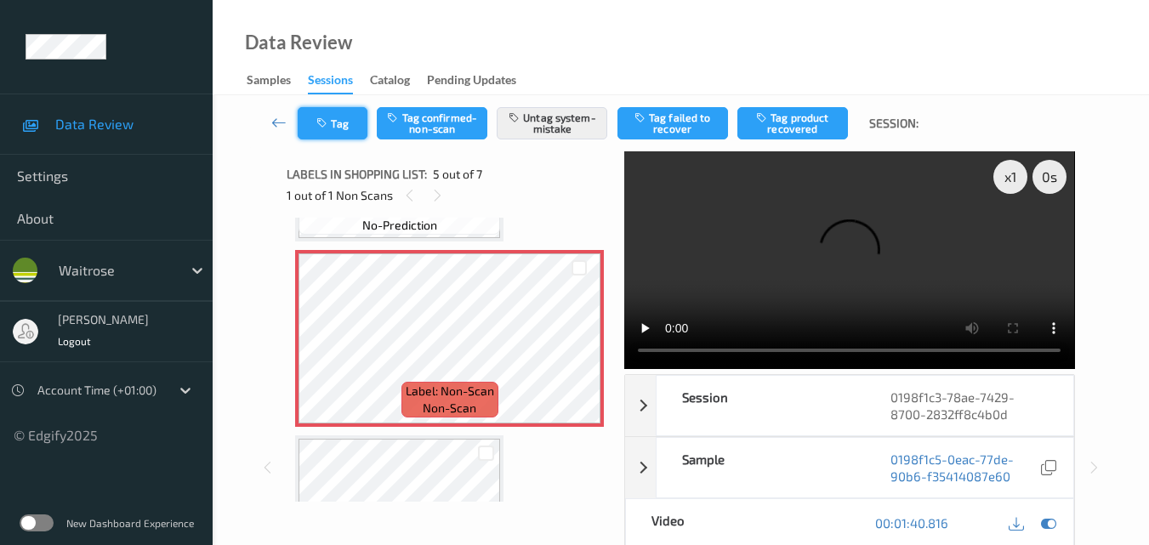
click at [327, 129] on button "Tag" at bounding box center [333, 123] width 70 height 32
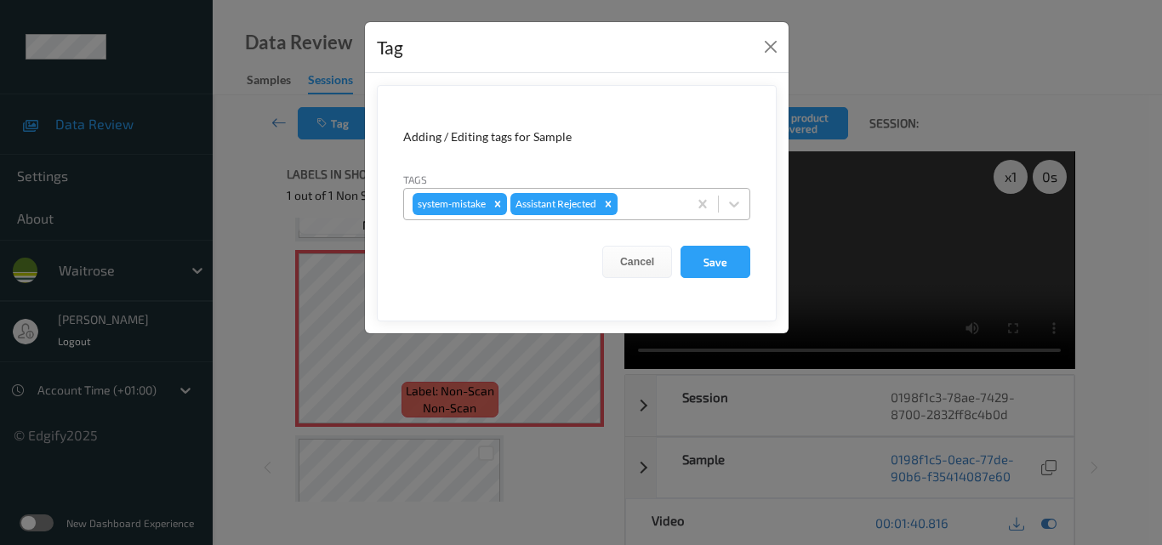
click at [657, 208] on div at bounding box center [650, 204] width 58 height 20
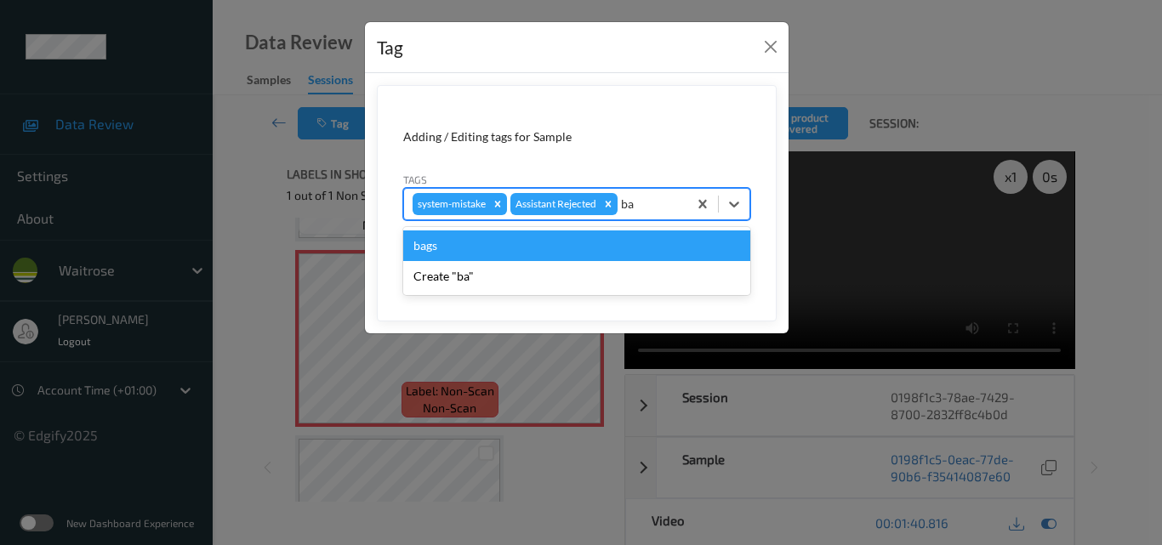
type input "bag"
click at [458, 250] on div "bags" at bounding box center [576, 246] width 347 height 31
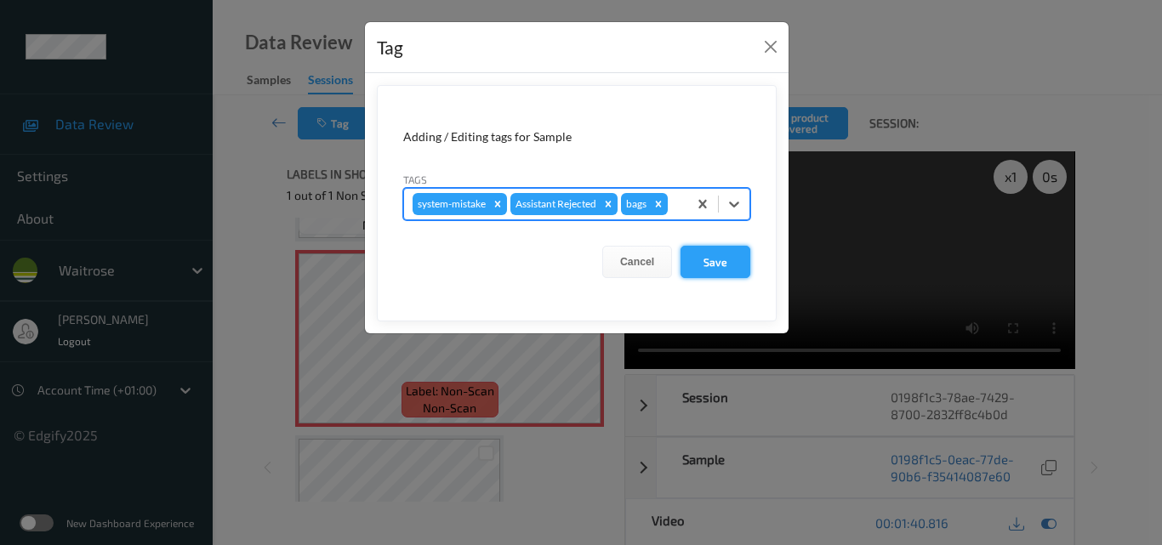
click at [728, 265] on button "Save" at bounding box center [715, 262] width 70 height 32
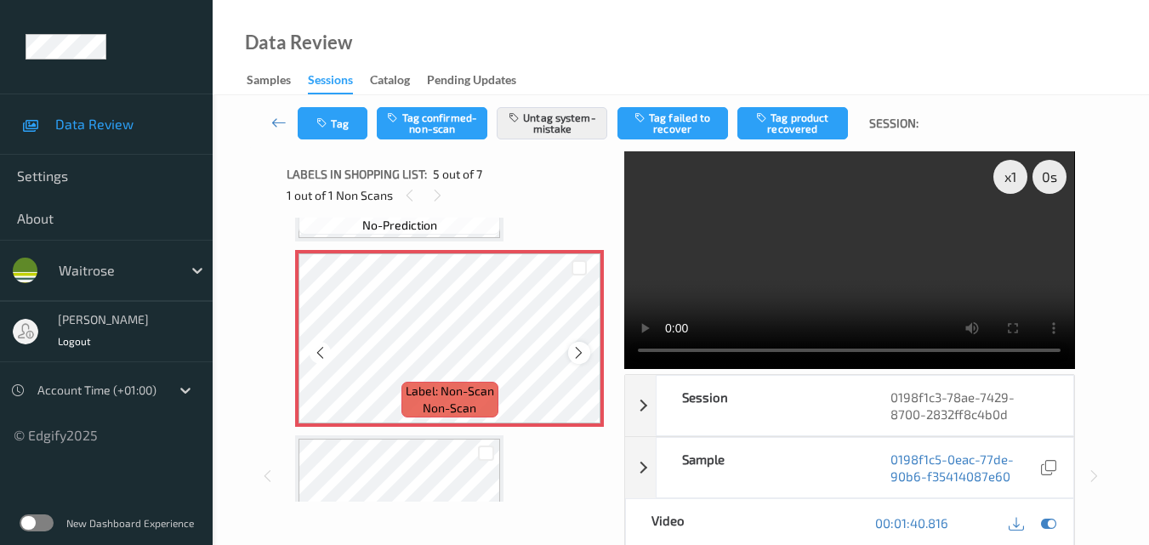
click at [575, 350] on icon at bounding box center [579, 352] width 14 height 15
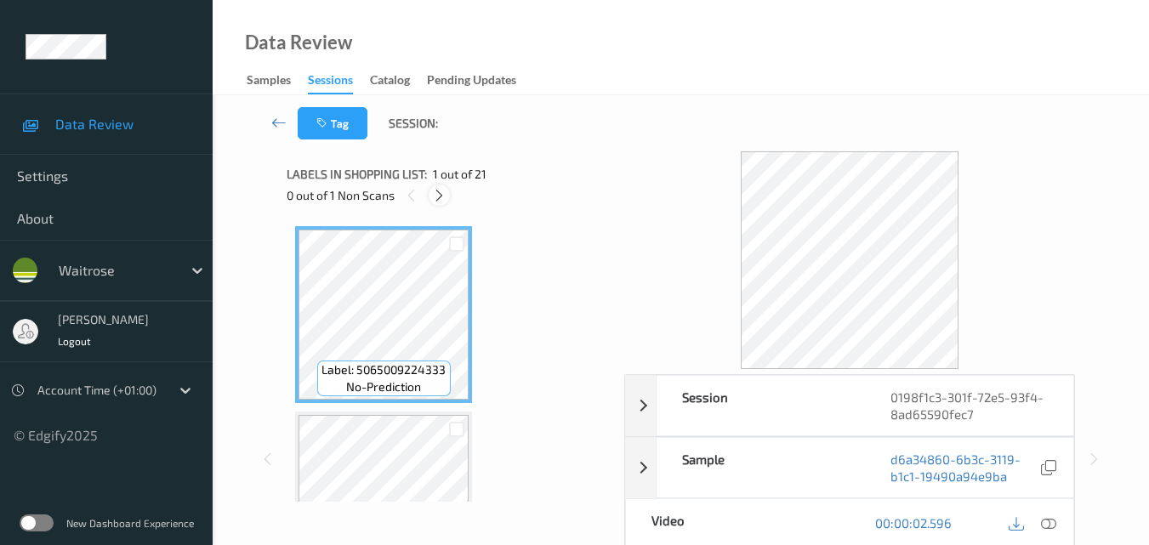
click at [445, 196] on icon at bounding box center [439, 195] width 14 height 15
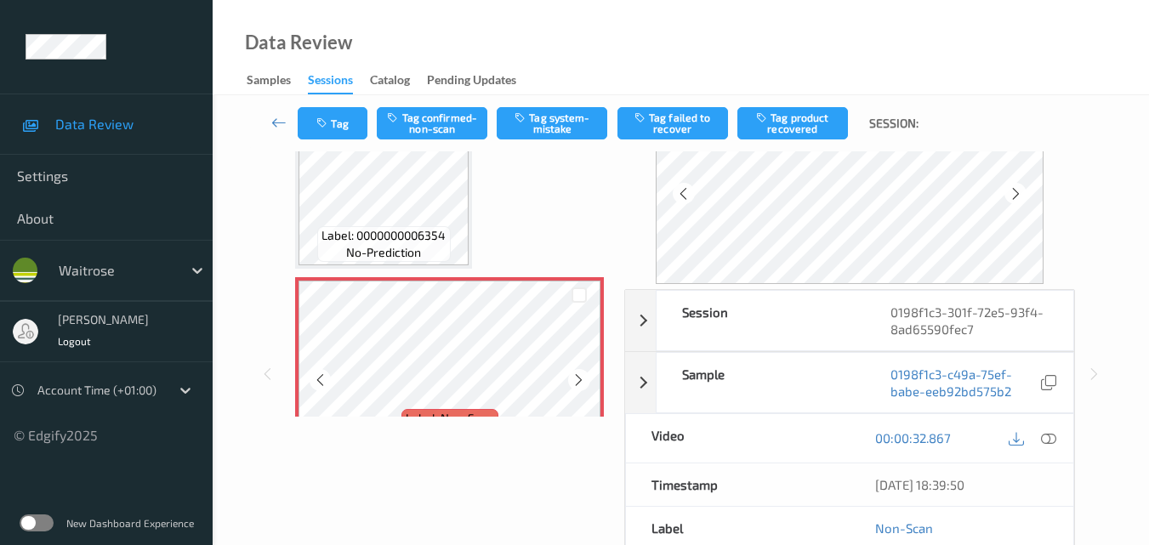
scroll to position [279, 0]
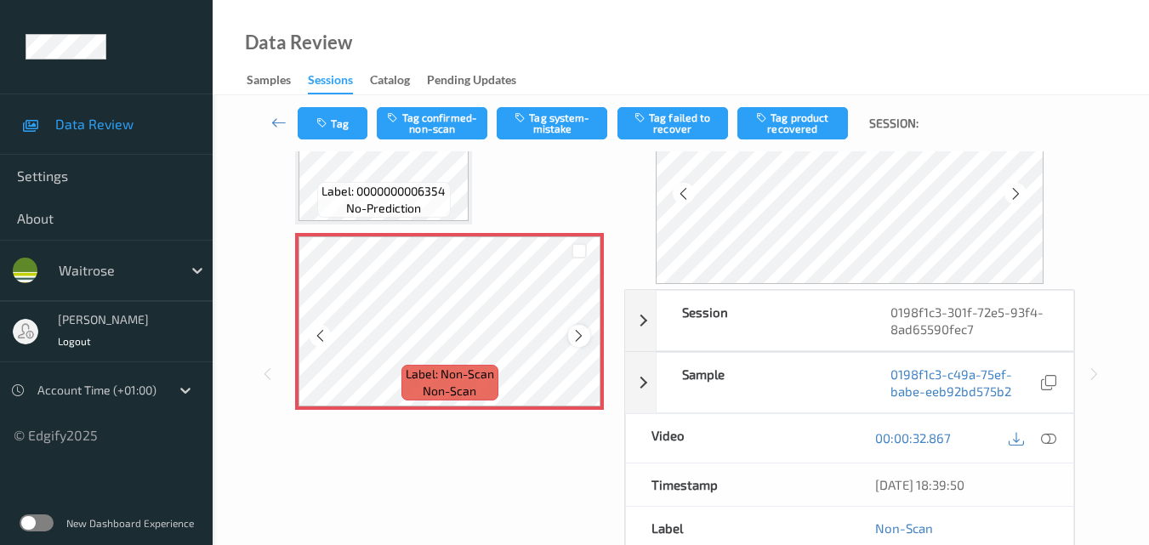
click at [578, 342] on icon at bounding box center [579, 335] width 14 height 15
click at [578, 342] on div at bounding box center [578, 335] width 21 height 21
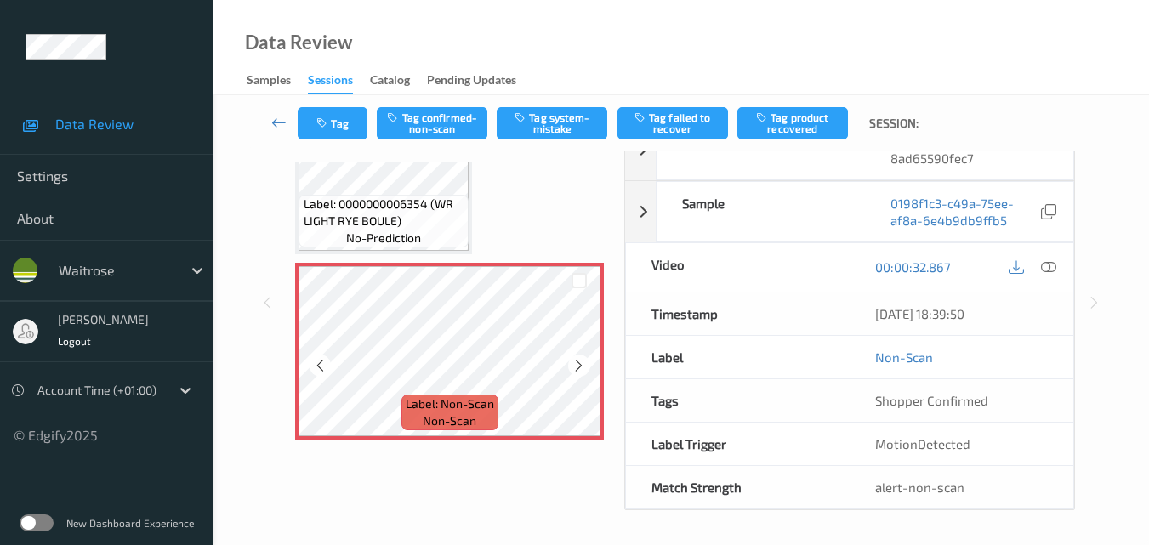
scroll to position [262, 0]
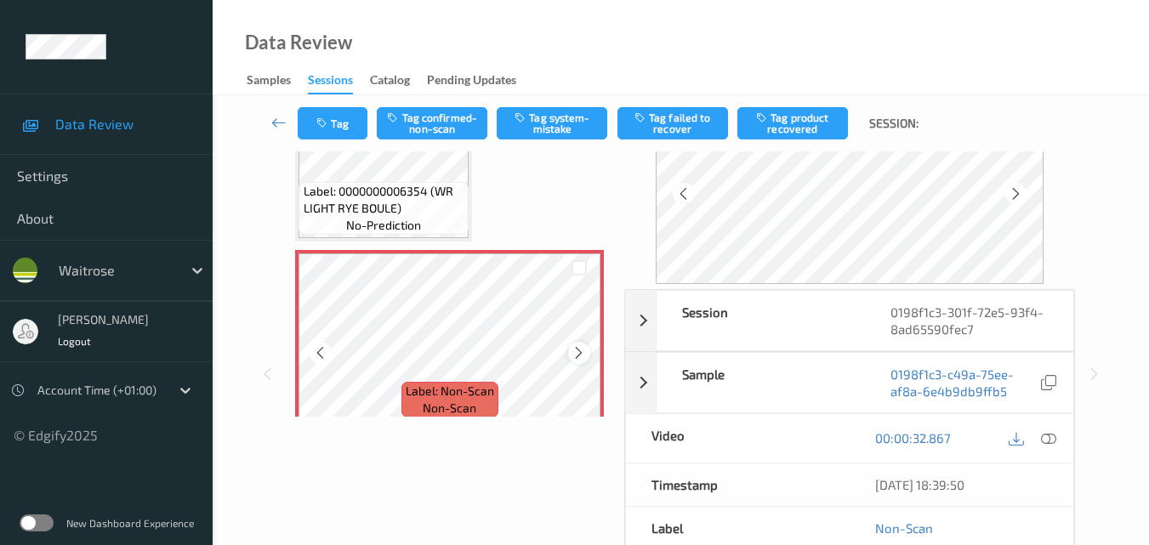
click at [576, 350] on icon at bounding box center [579, 352] width 14 height 15
click at [577, 350] on icon at bounding box center [579, 352] width 14 height 15
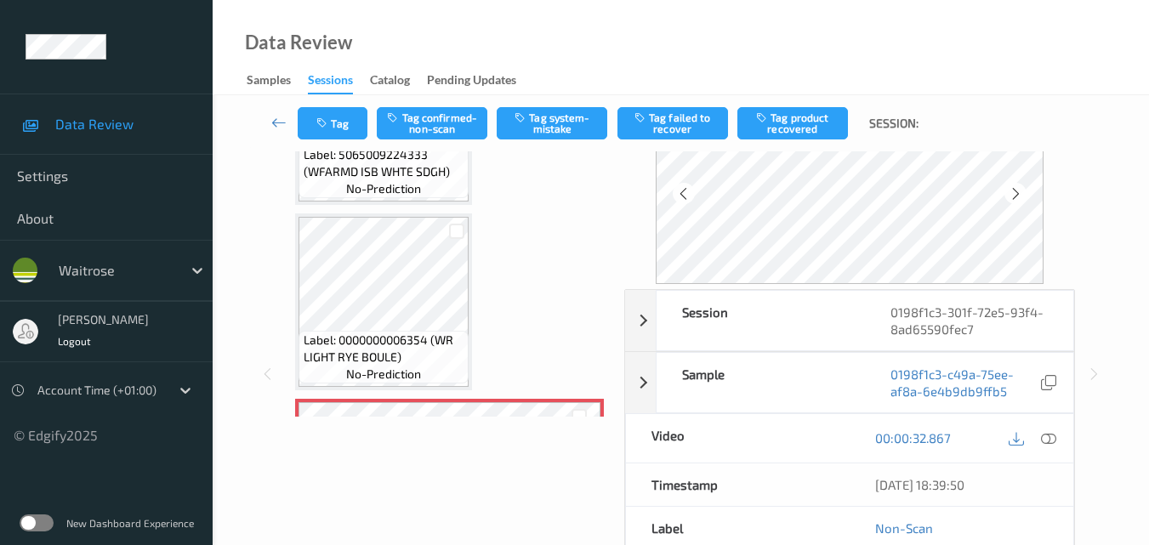
scroll to position [92, 0]
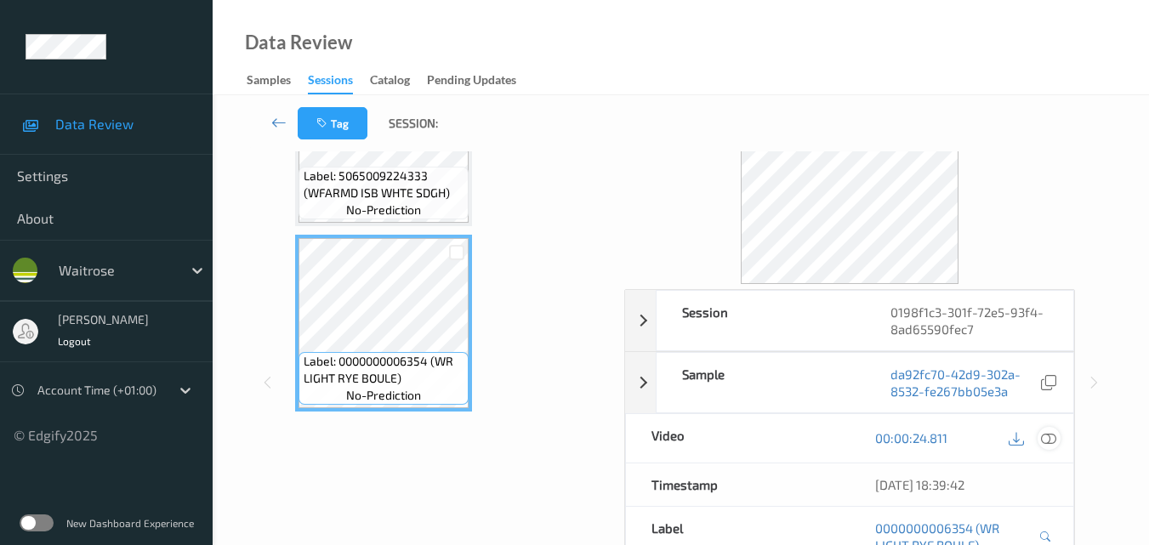
click at [1053, 442] on icon at bounding box center [1048, 437] width 15 height 15
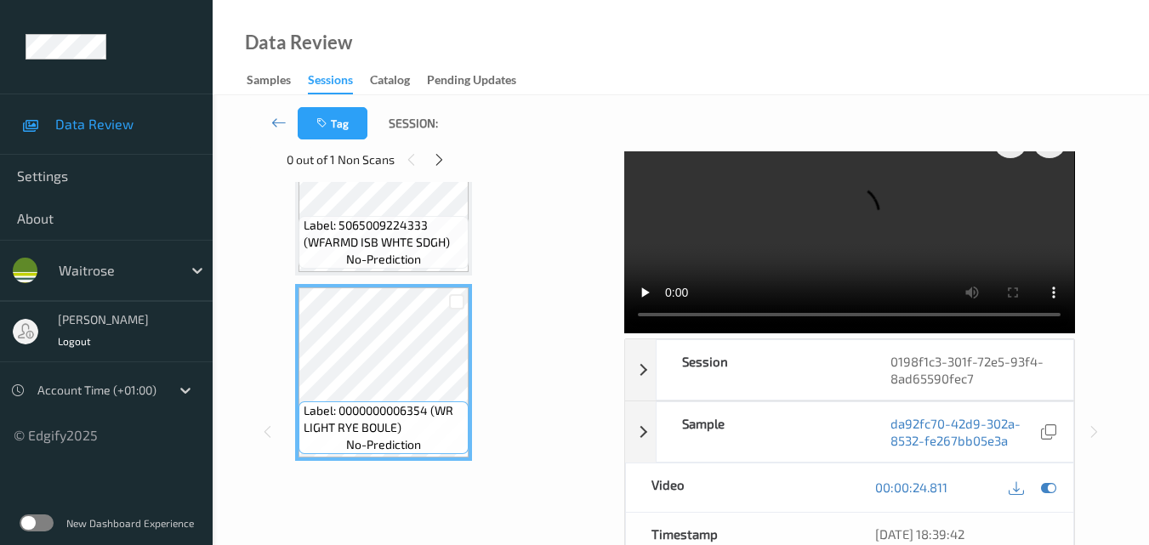
scroll to position [0, 0]
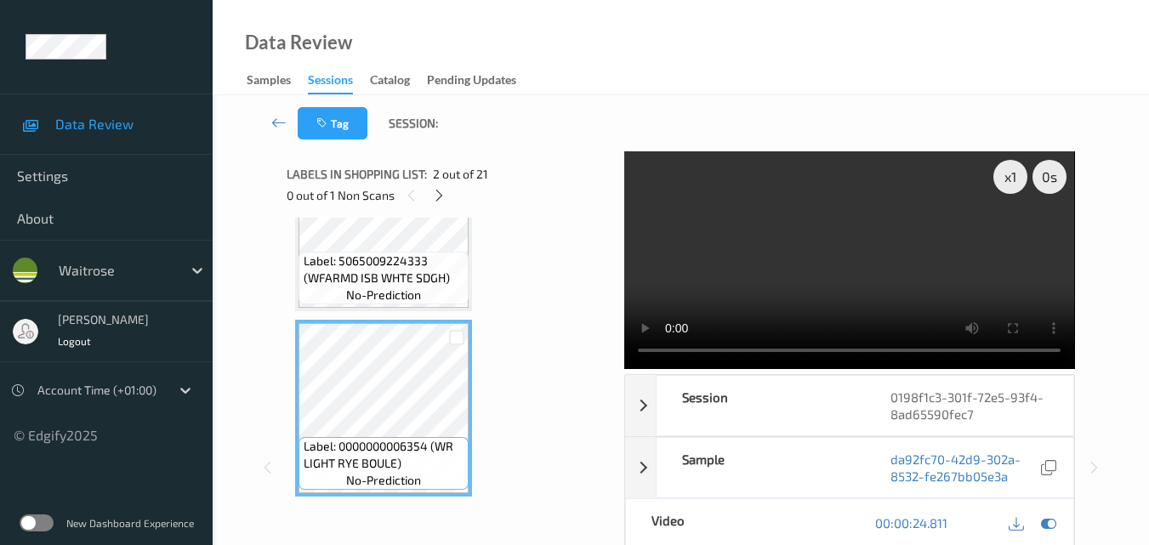
click at [791, 259] on video at bounding box center [849, 260] width 450 height 218
click at [948, 254] on video at bounding box center [849, 260] width 450 height 218
click at [974, 263] on video at bounding box center [849, 260] width 450 height 218
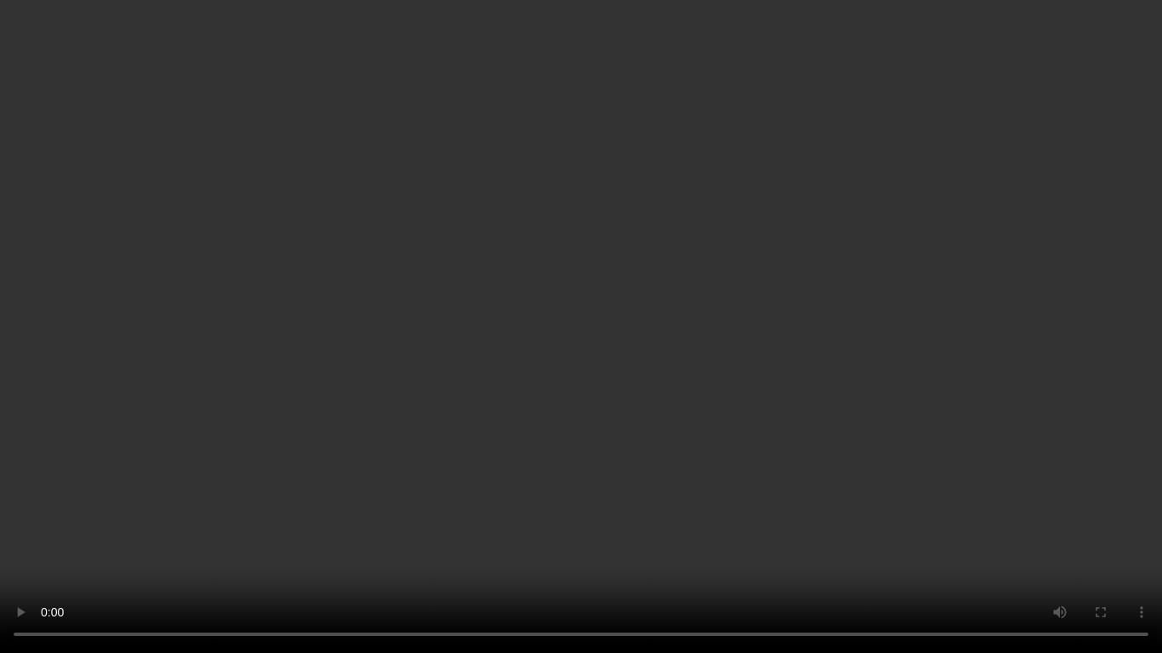
click at [1014, 401] on video at bounding box center [581, 326] width 1162 height 653
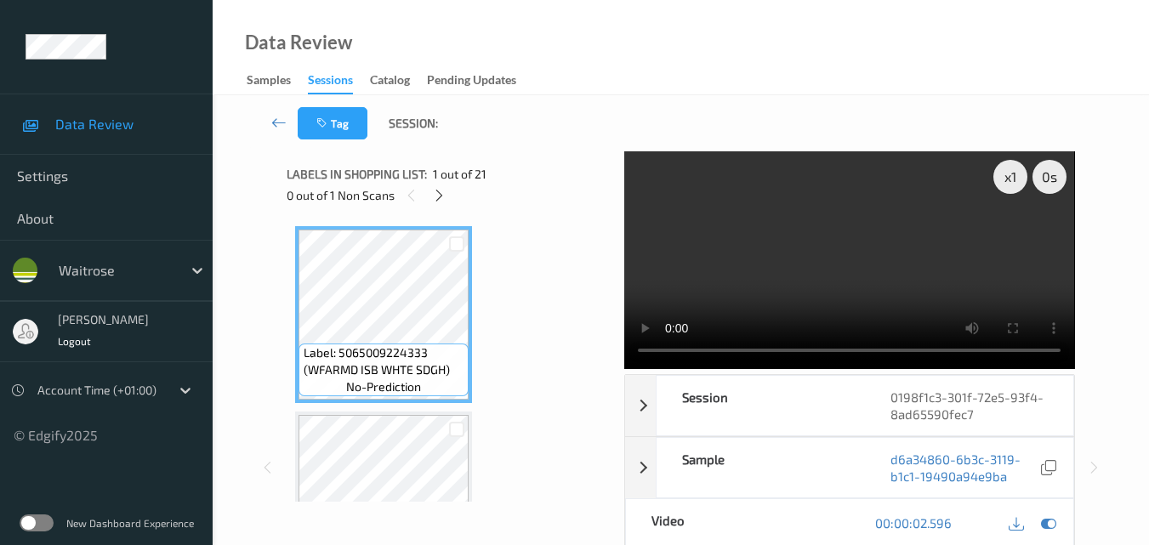
click at [817, 241] on video at bounding box center [849, 260] width 450 height 218
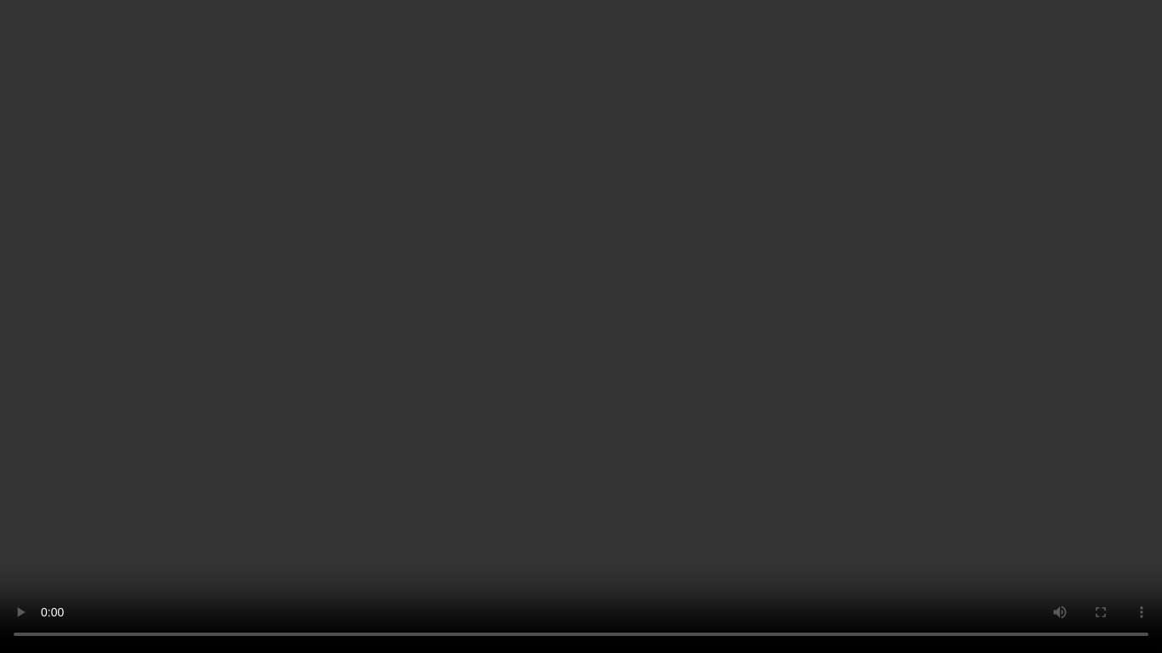
click at [942, 348] on video at bounding box center [581, 326] width 1162 height 653
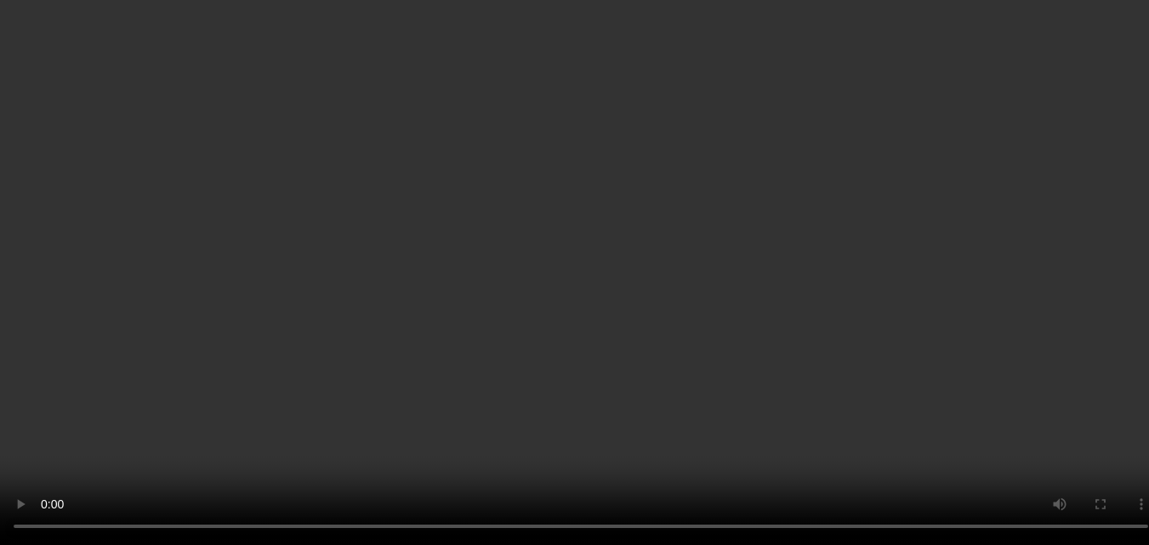
scroll to position [425, 0]
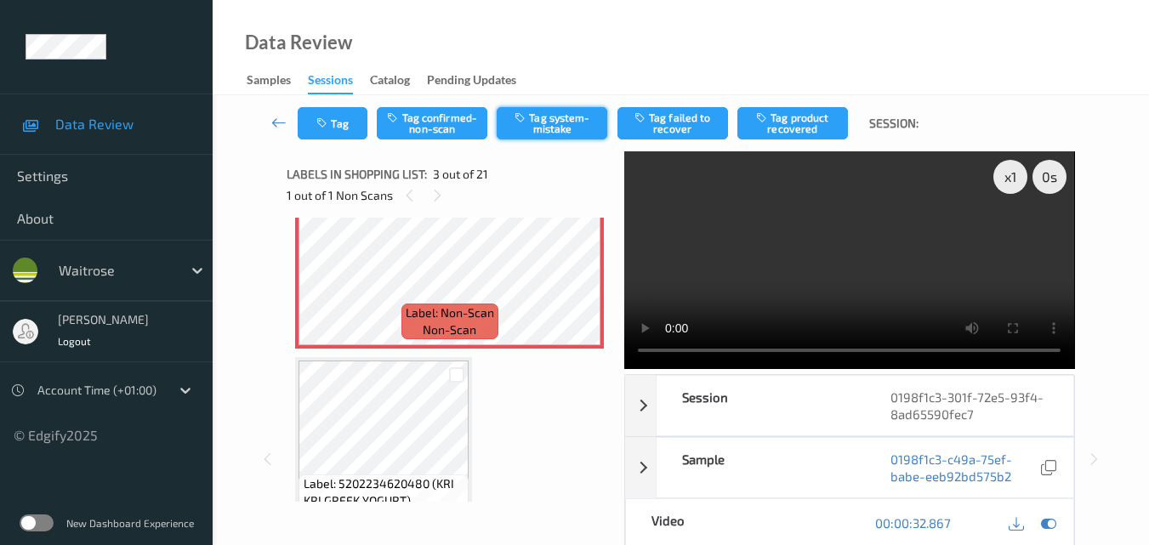
click at [553, 130] on button "Tag system-mistake" at bounding box center [552, 123] width 111 height 32
click at [340, 134] on button "Tag" at bounding box center [333, 123] width 70 height 32
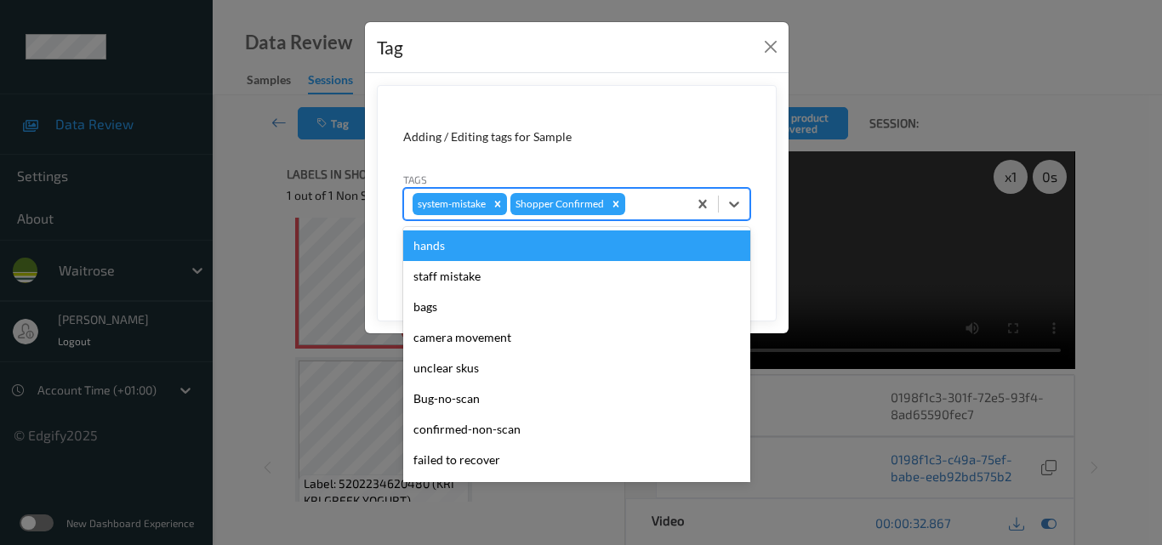
click at [650, 203] on div at bounding box center [654, 204] width 50 height 20
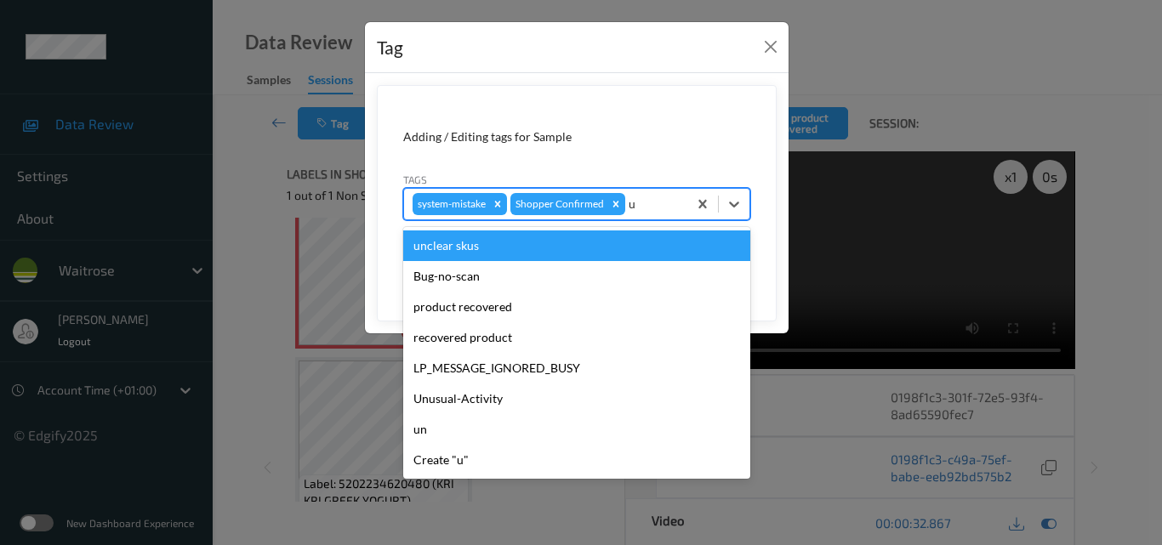
type input "un"
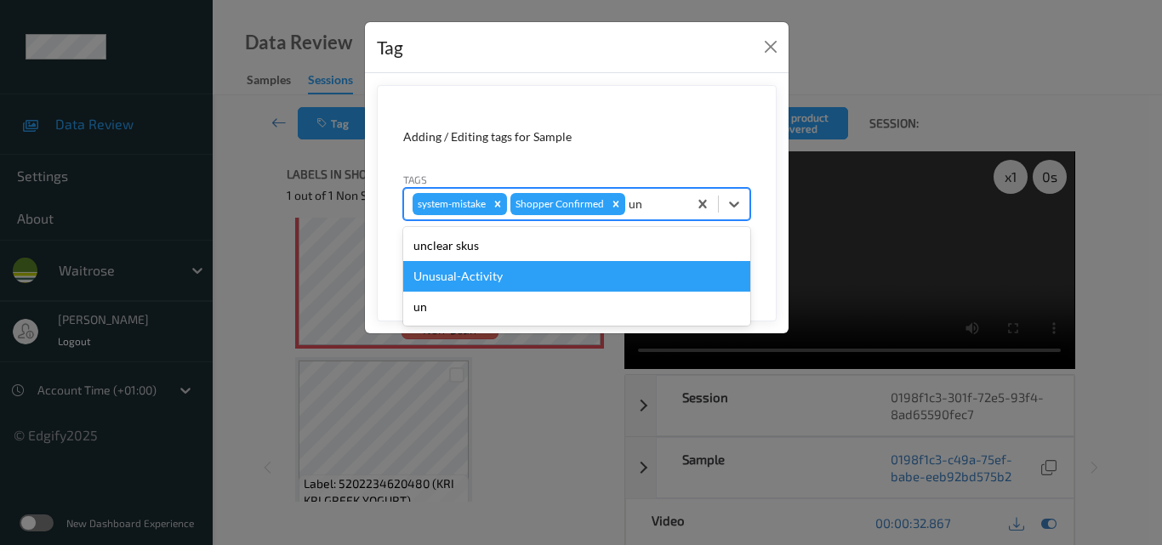
click at [492, 284] on div "Unusual-Activity" at bounding box center [576, 276] width 347 height 31
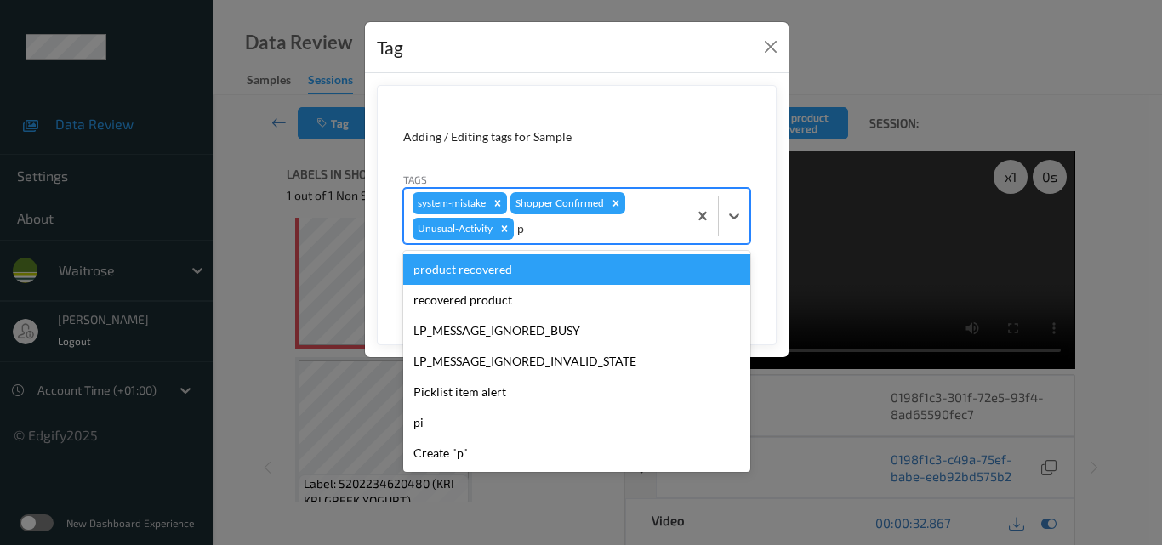
type input "pi"
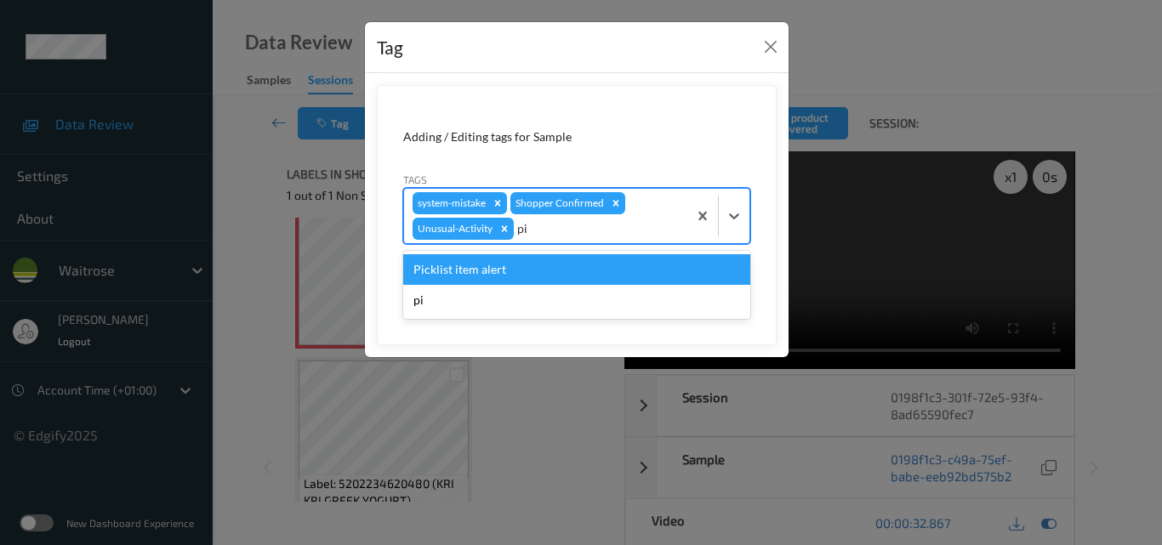
click at [502, 275] on div "Picklist item alert" at bounding box center [576, 269] width 347 height 31
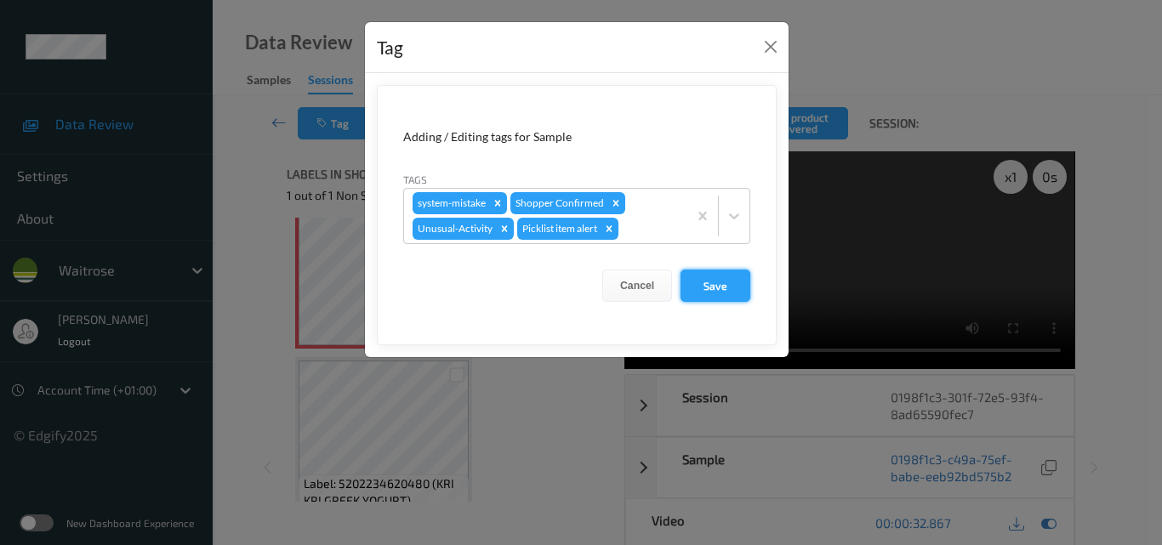
click at [720, 287] on button "Save" at bounding box center [715, 286] width 70 height 32
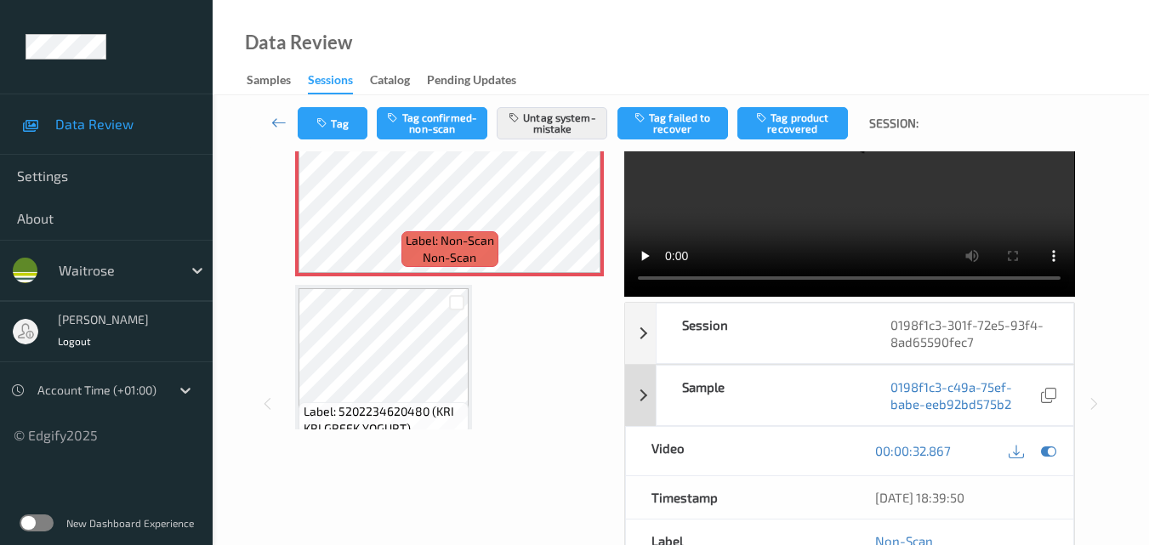
scroll to position [170, 0]
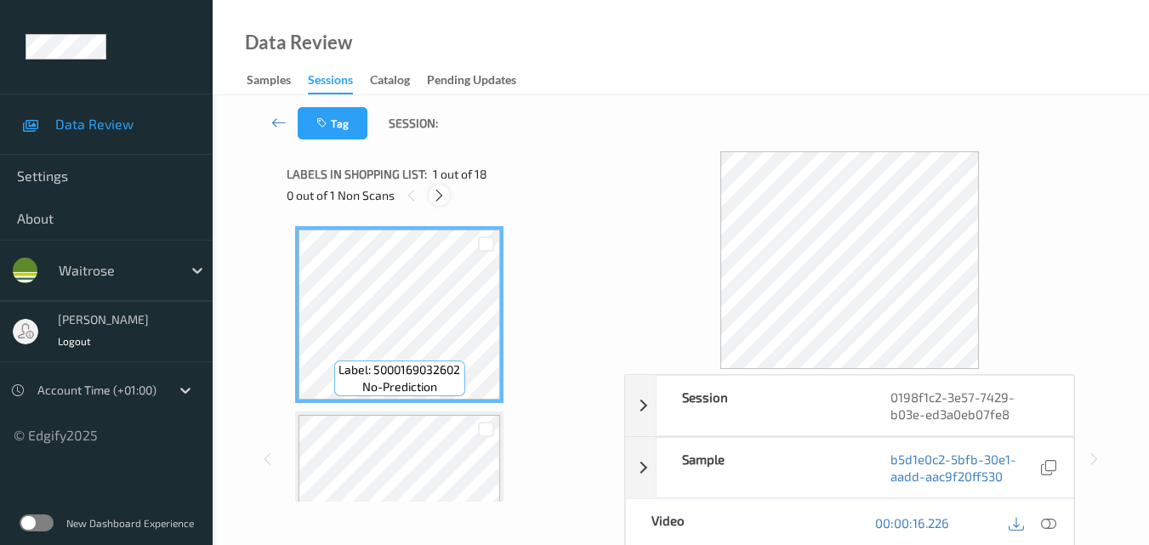
click at [439, 196] on icon at bounding box center [439, 195] width 14 height 15
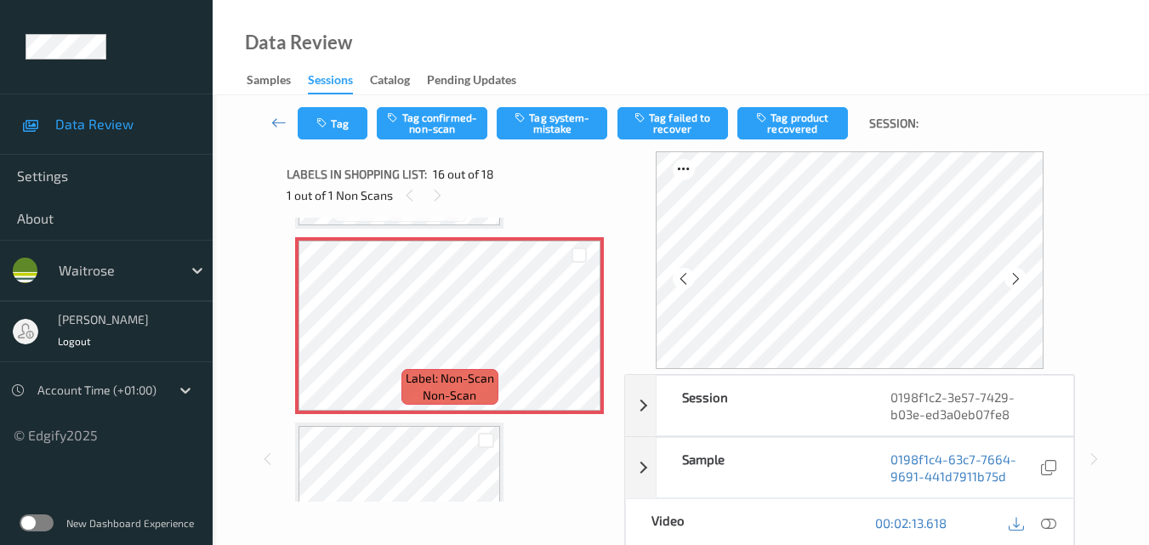
scroll to position [2775, 0]
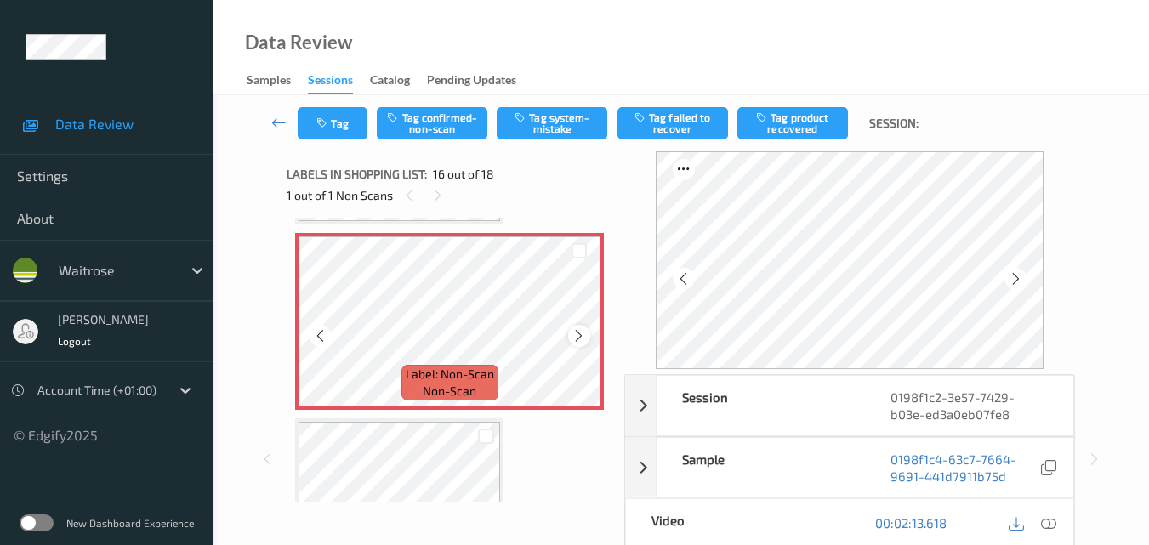
click at [583, 335] on icon at bounding box center [579, 335] width 14 height 15
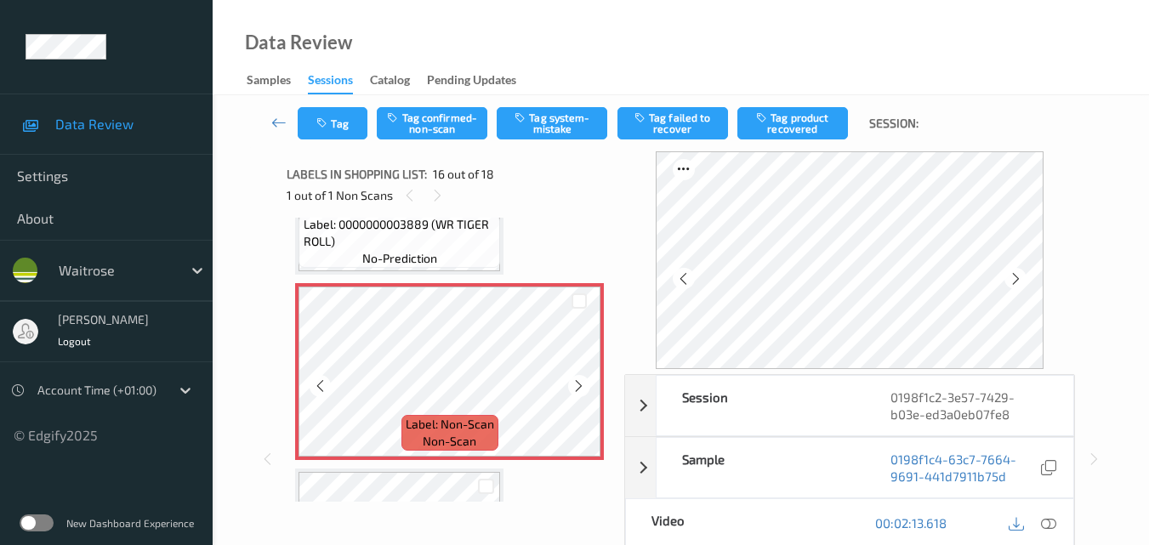
scroll to position [2690, 0]
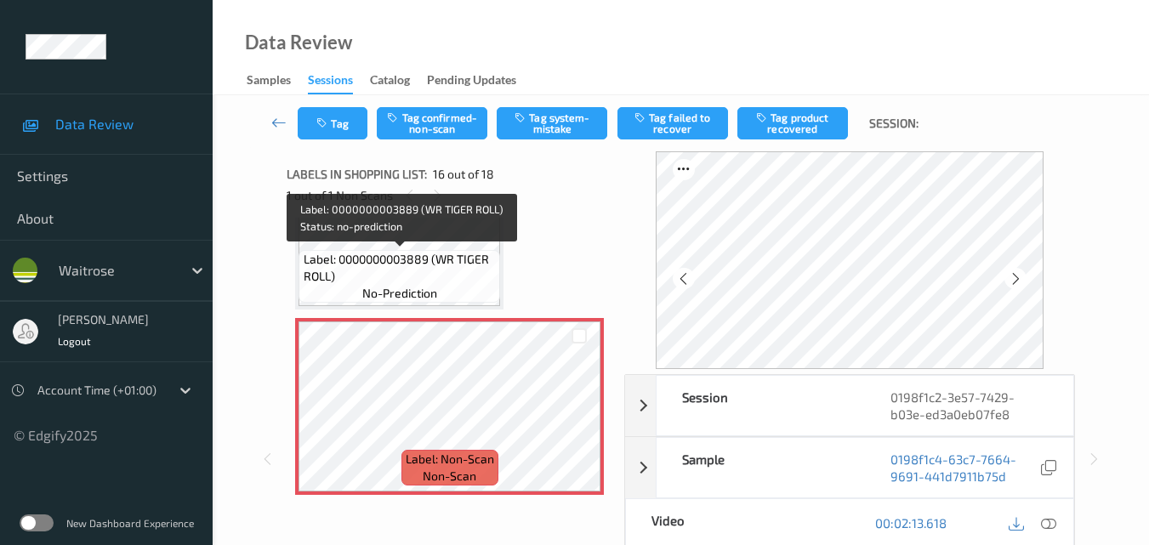
click at [464, 276] on span "Label: 0000000003889 (WR TIGER ROLL)" at bounding box center [400, 268] width 193 height 34
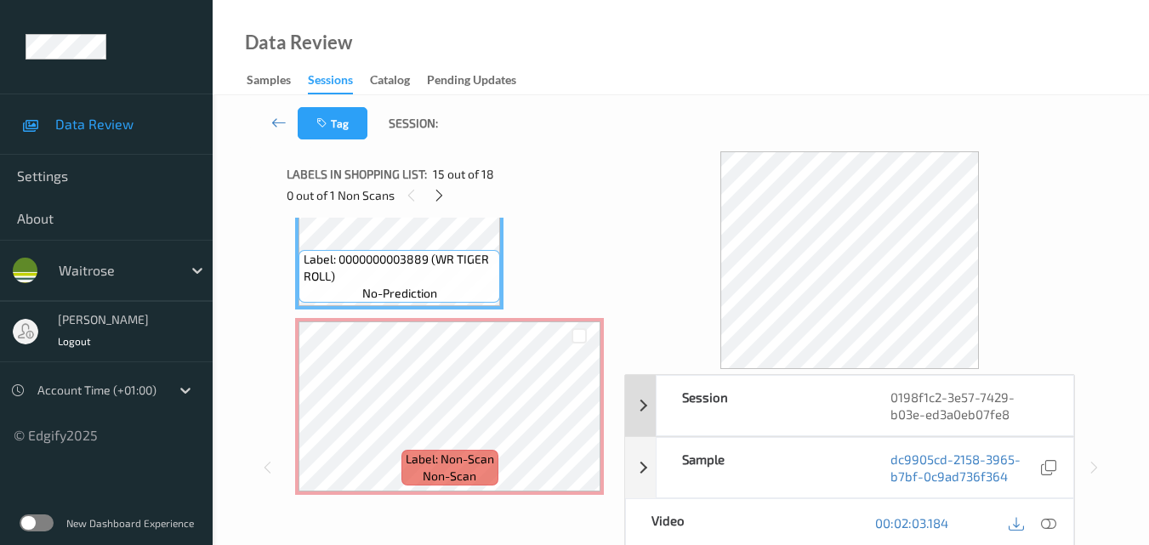
scroll to position [85, 0]
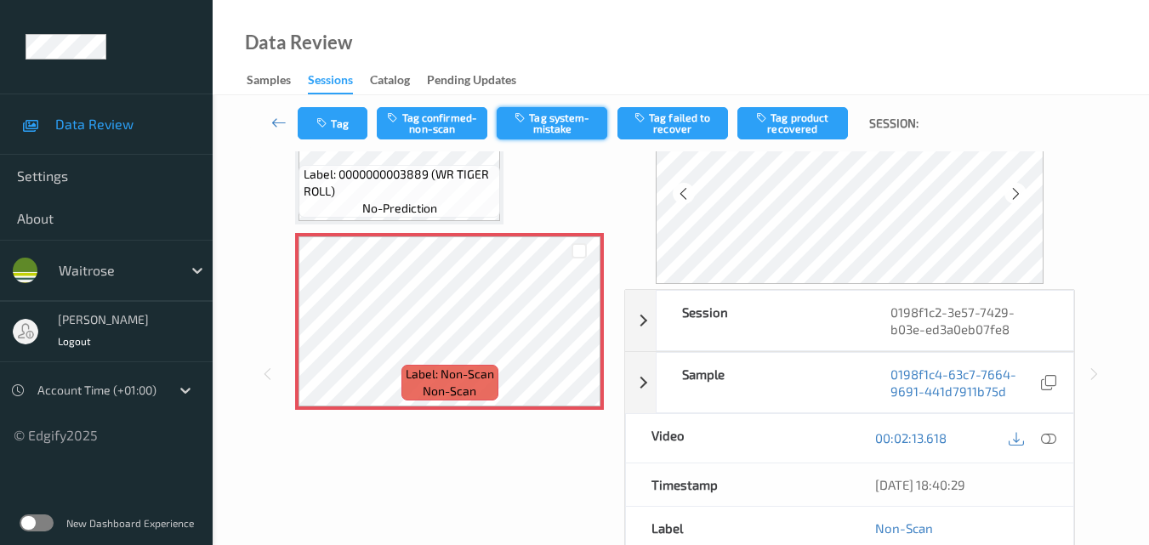
click at [545, 120] on button "Tag system-mistake" at bounding box center [552, 123] width 111 height 32
click at [349, 129] on button "Tag" at bounding box center [333, 123] width 70 height 32
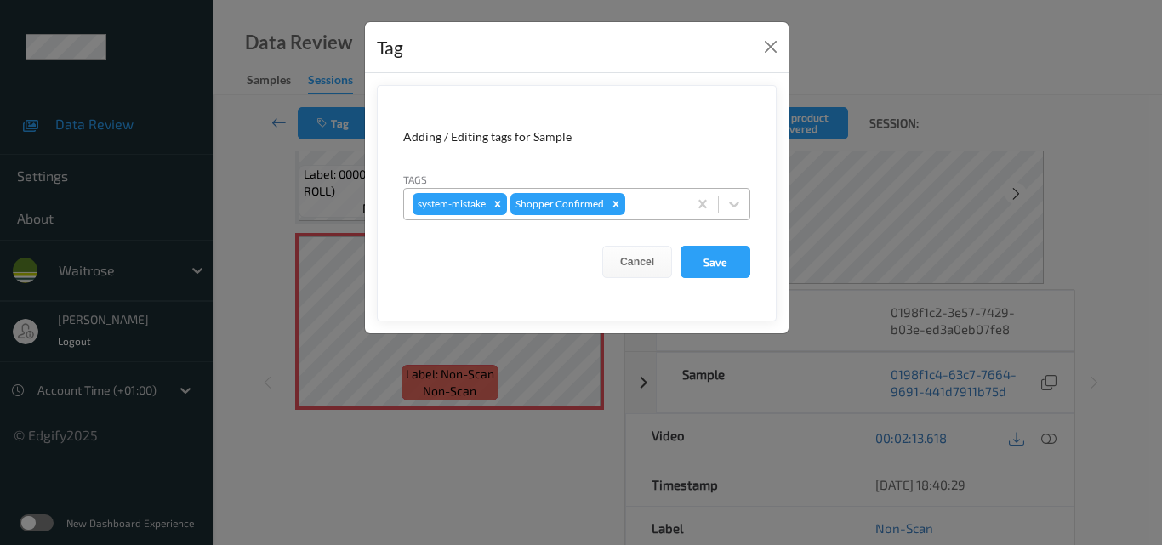
click at [652, 217] on div "system-mistake Shopper Confirmed" at bounding box center [545, 204] width 283 height 29
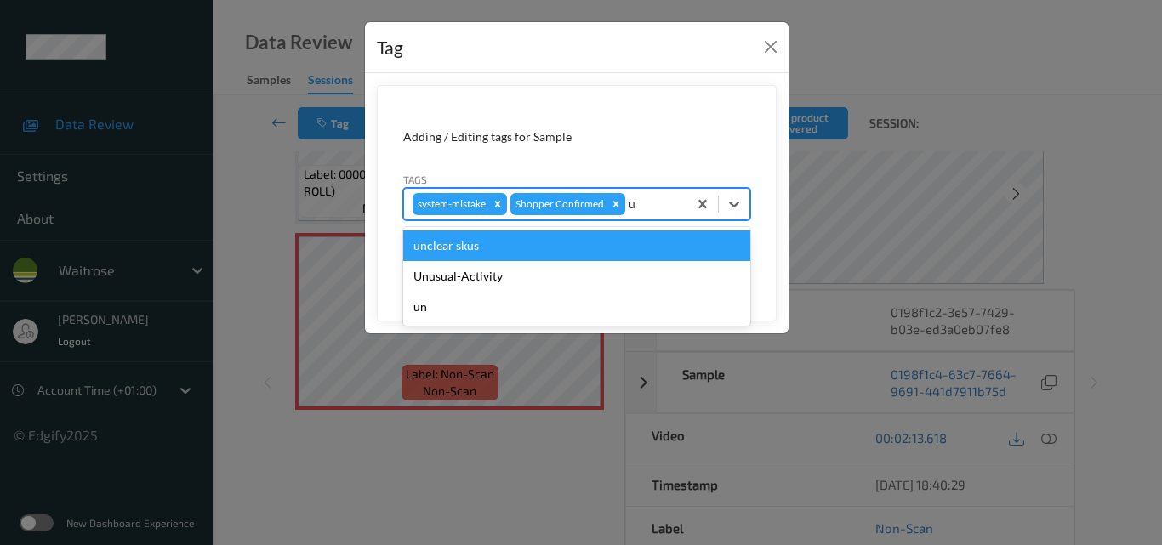
type input "un"
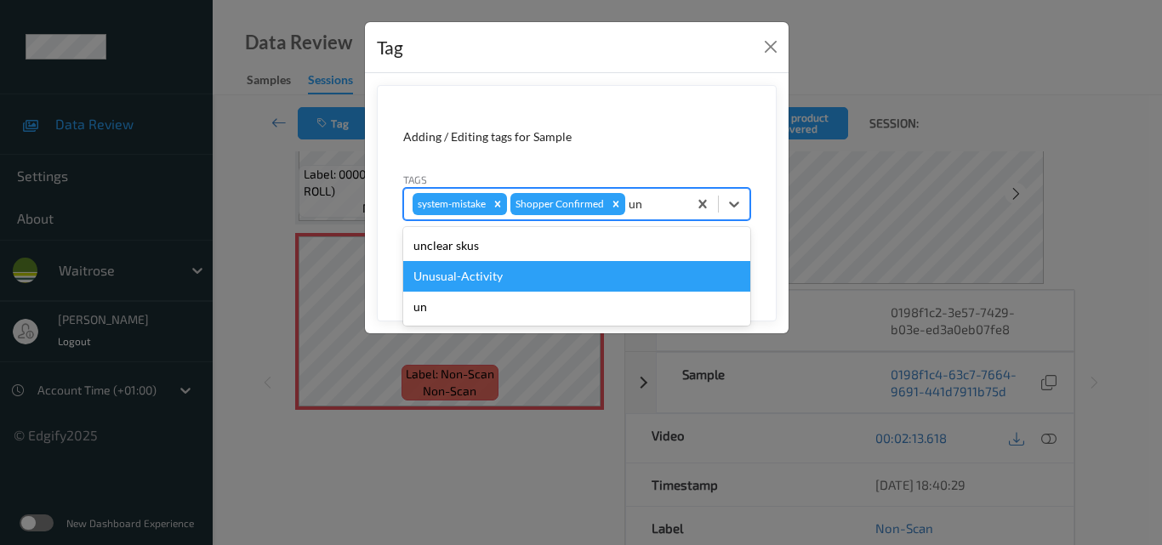
click at [555, 267] on div "Unusual-Activity" at bounding box center [576, 276] width 347 height 31
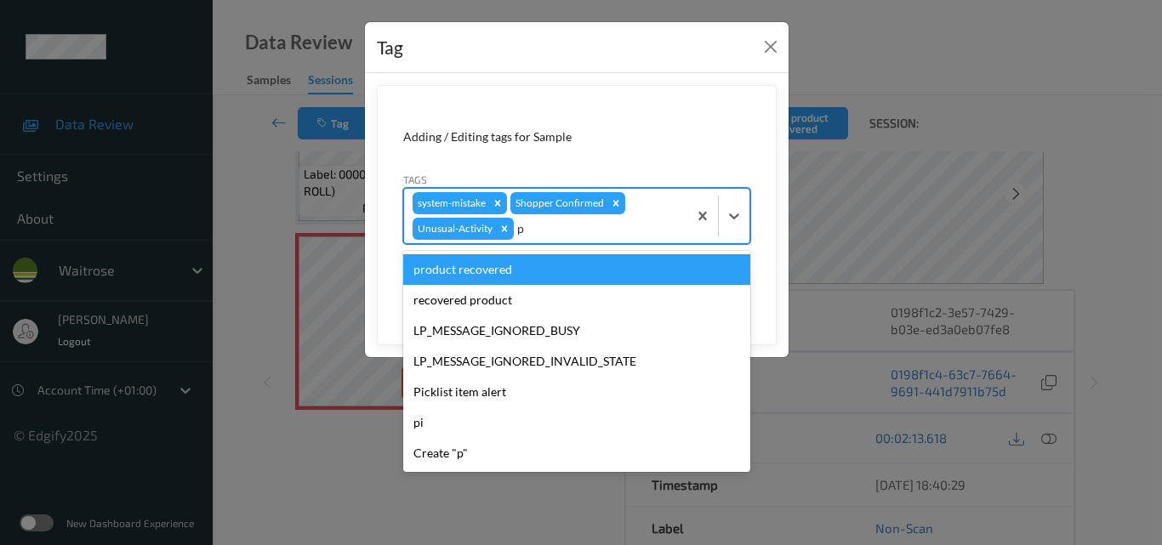
type input "pi"
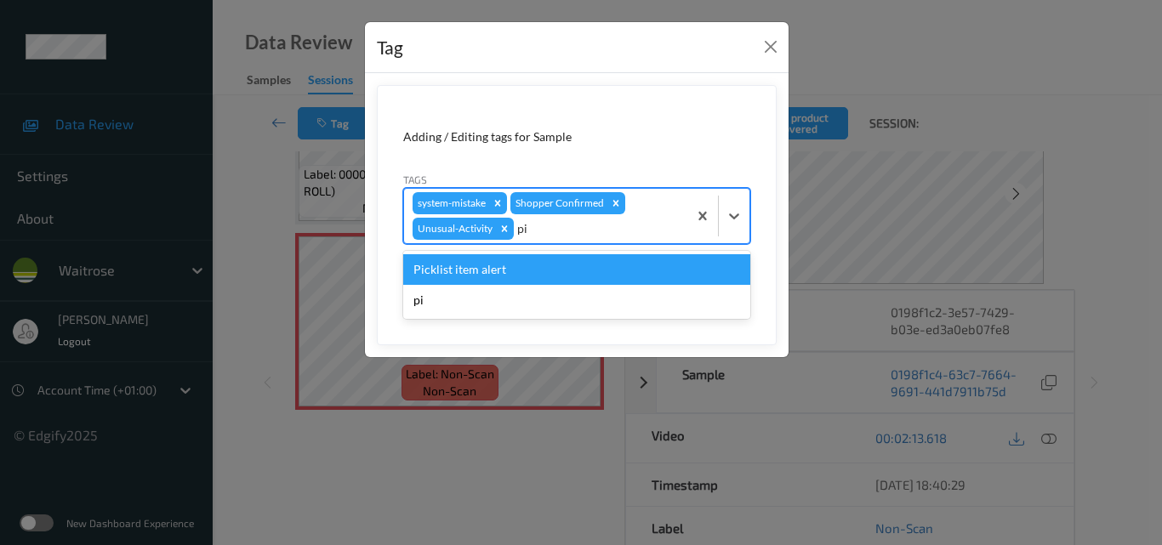
click at [544, 260] on div "Picklist item alert" at bounding box center [576, 269] width 347 height 31
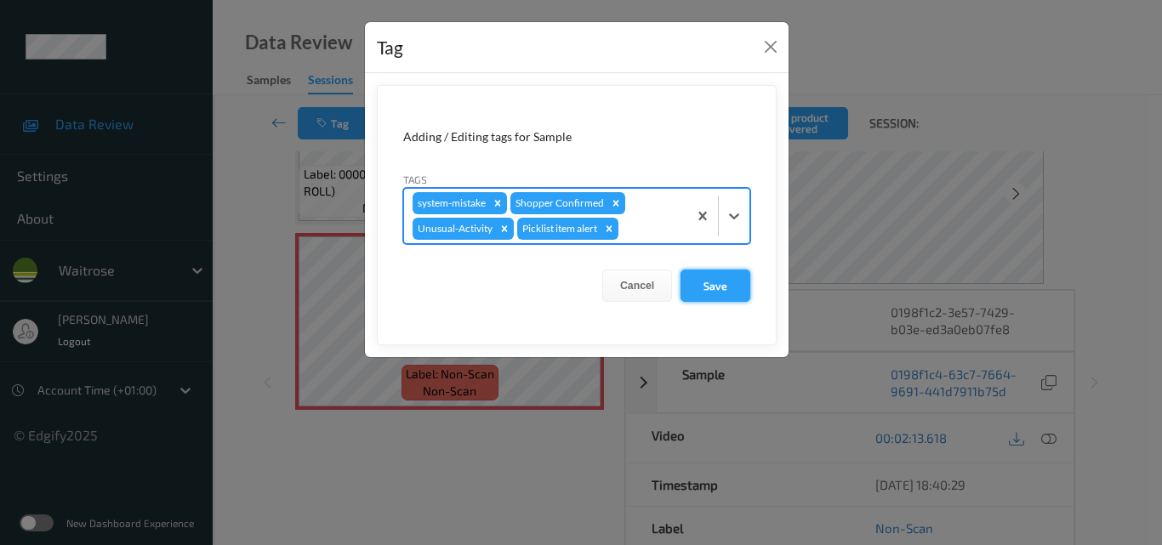
click at [718, 287] on button "Save" at bounding box center [715, 286] width 70 height 32
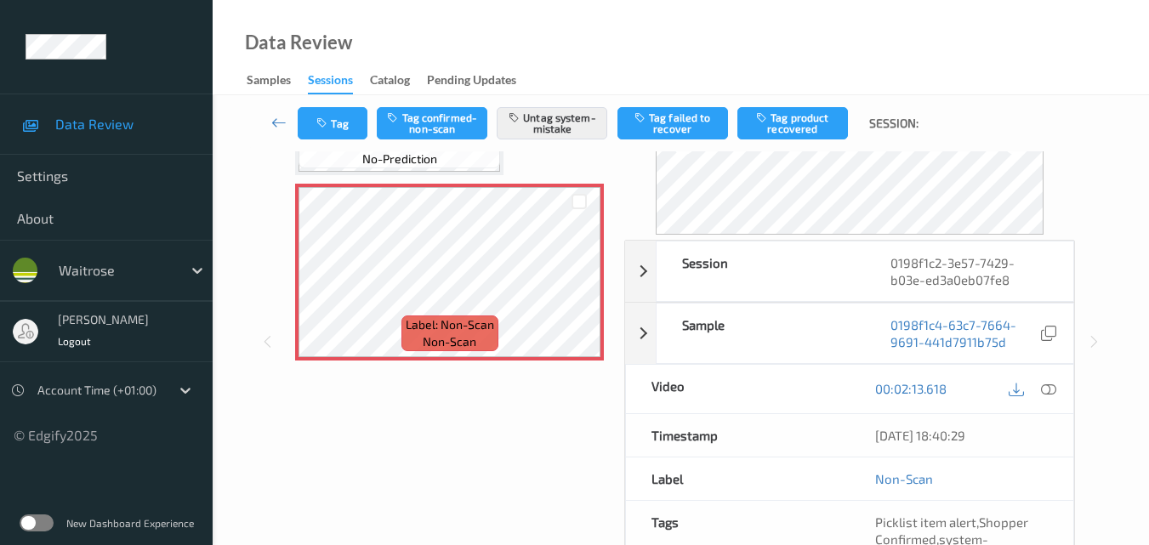
scroll to position [170, 0]
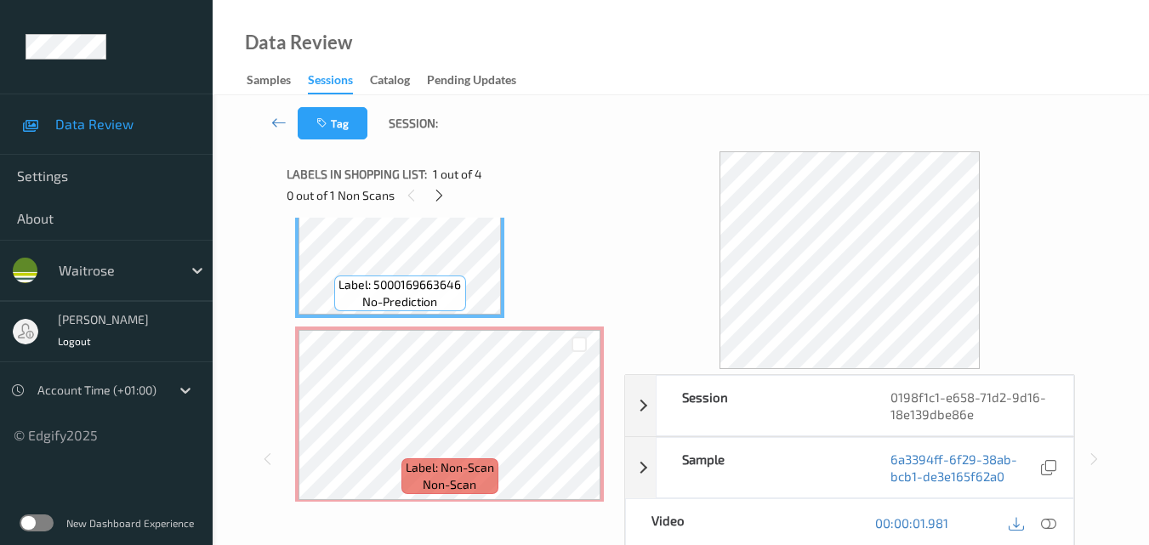
scroll to position [170, 0]
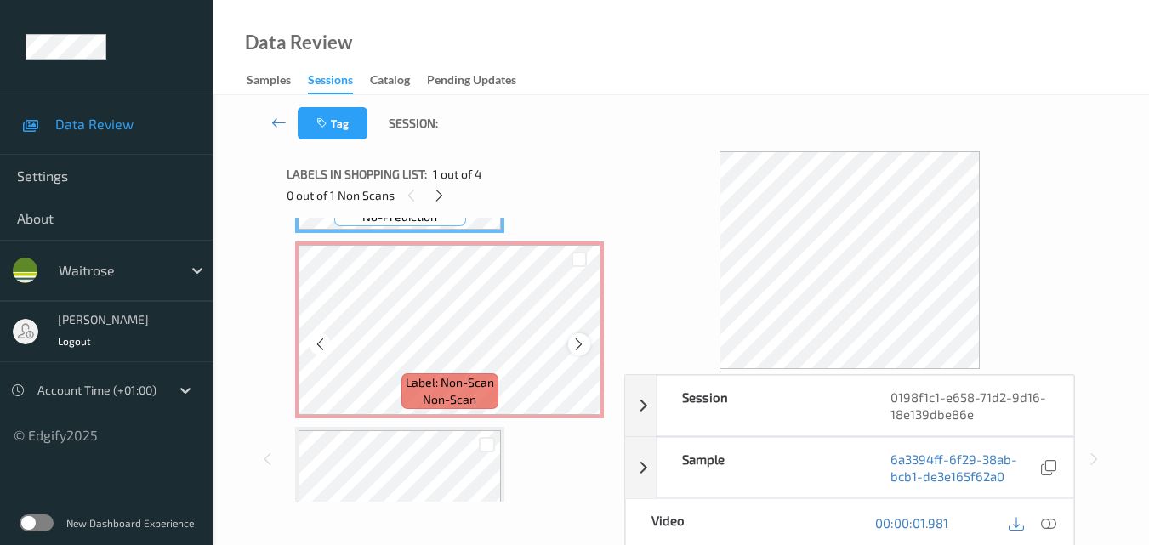
click at [583, 349] on icon at bounding box center [579, 344] width 14 height 15
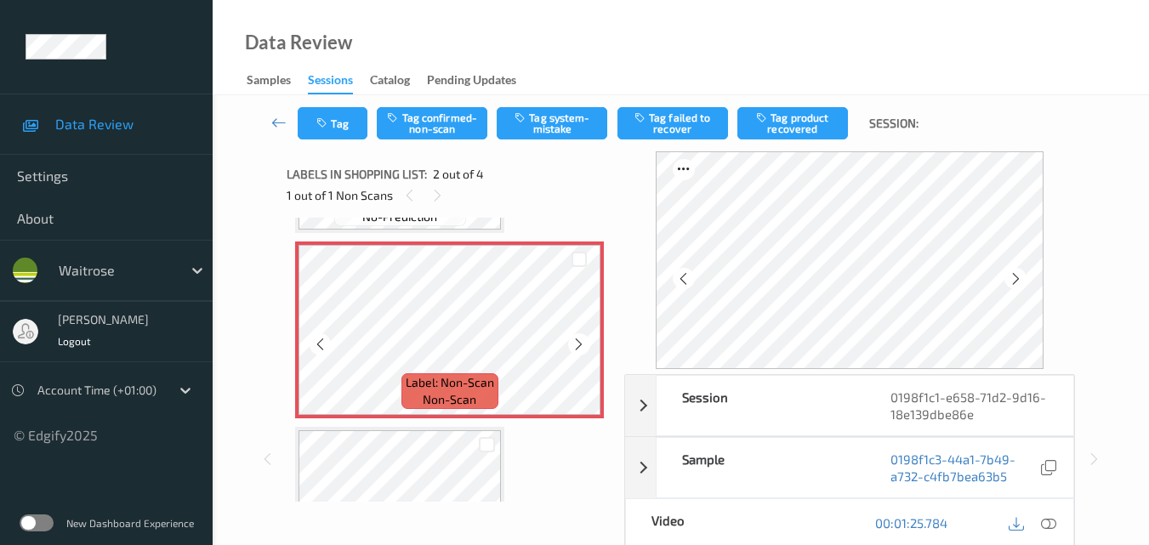
click at [583, 349] on icon at bounding box center [579, 344] width 14 height 15
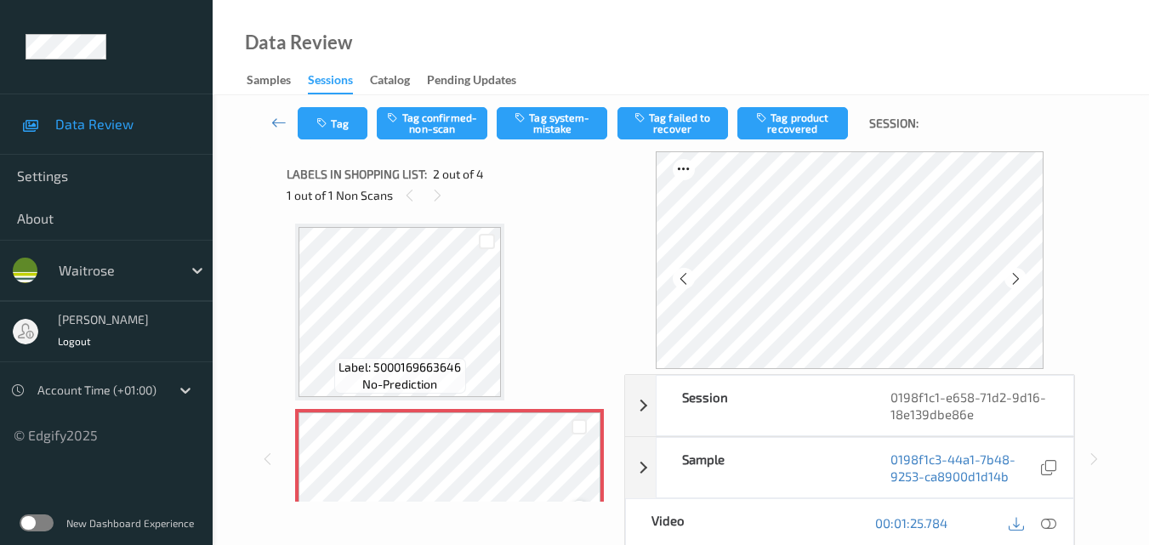
scroll to position [0, 0]
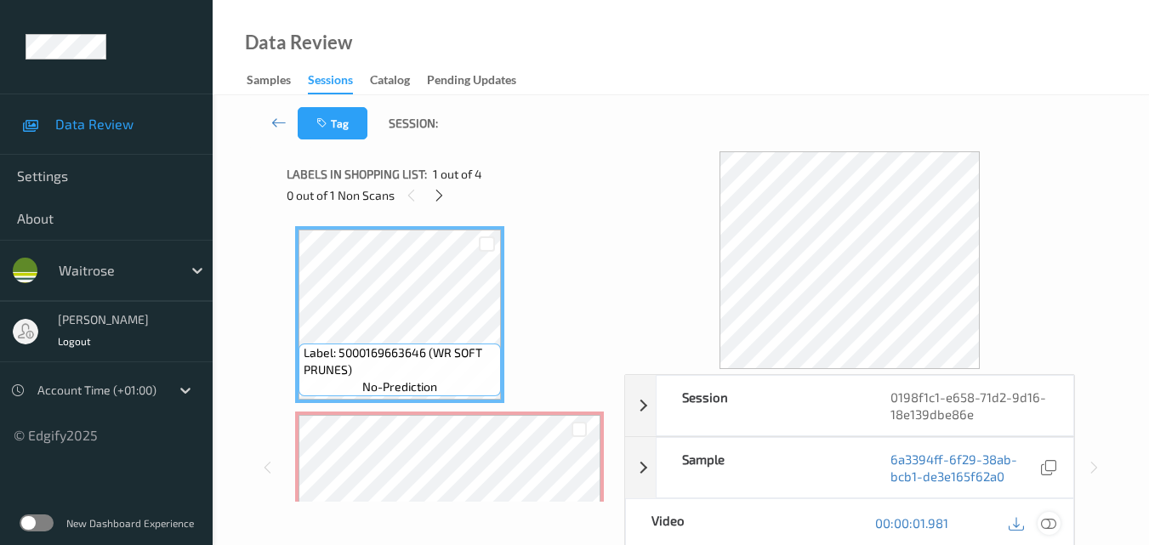
click at [1049, 520] on icon at bounding box center [1048, 522] width 15 height 15
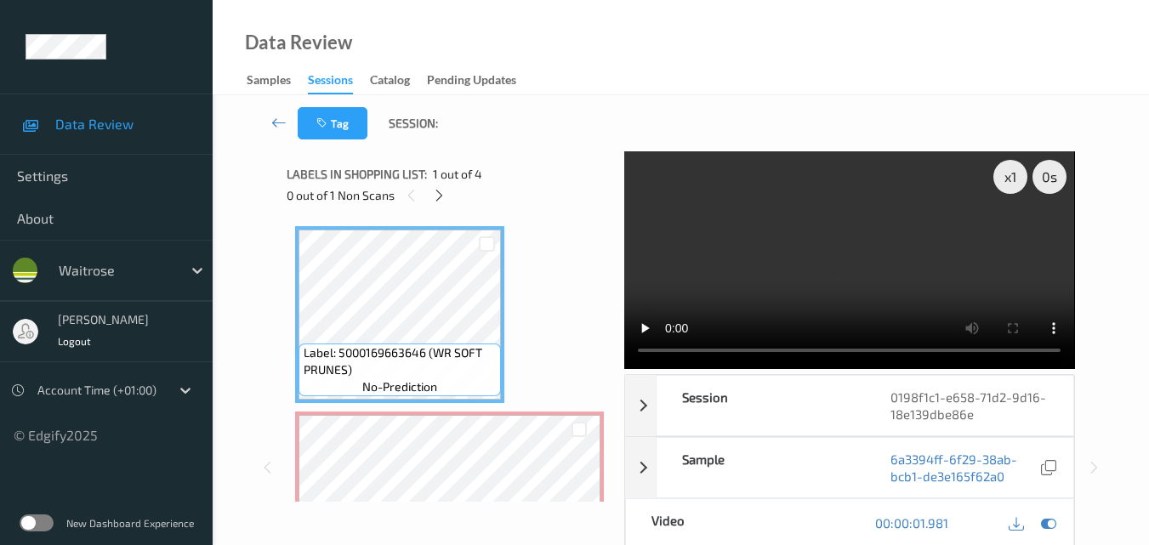
click at [840, 232] on video at bounding box center [849, 260] width 450 height 218
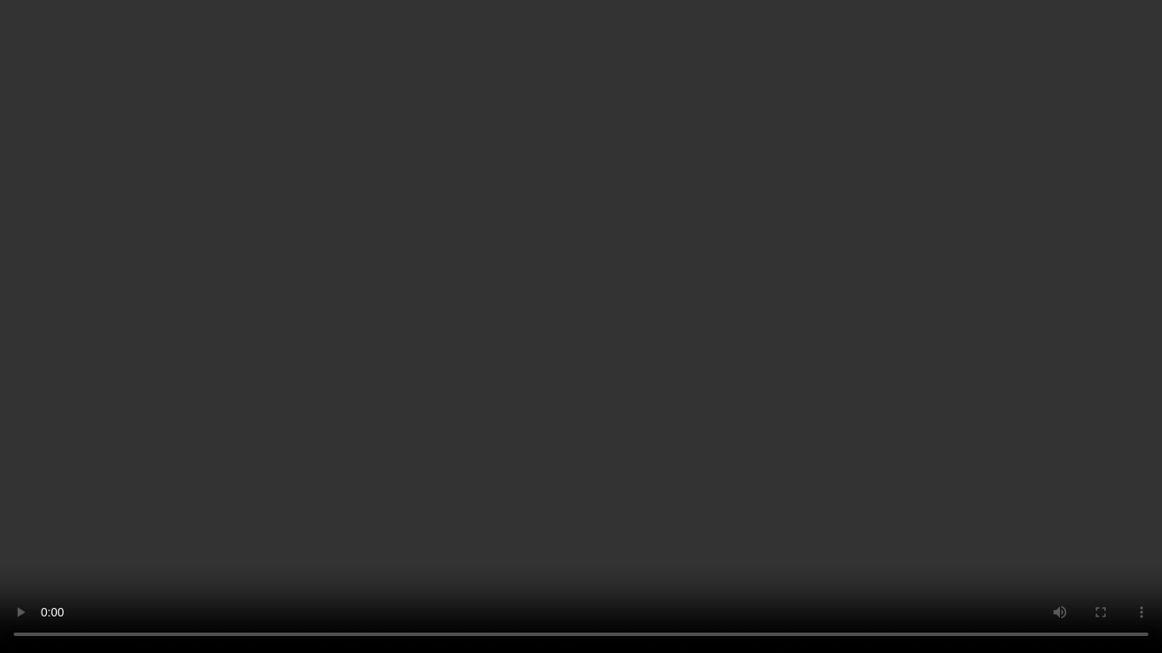
click at [613, 250] on video at bounding box center [581, 326] width 1162 height 653
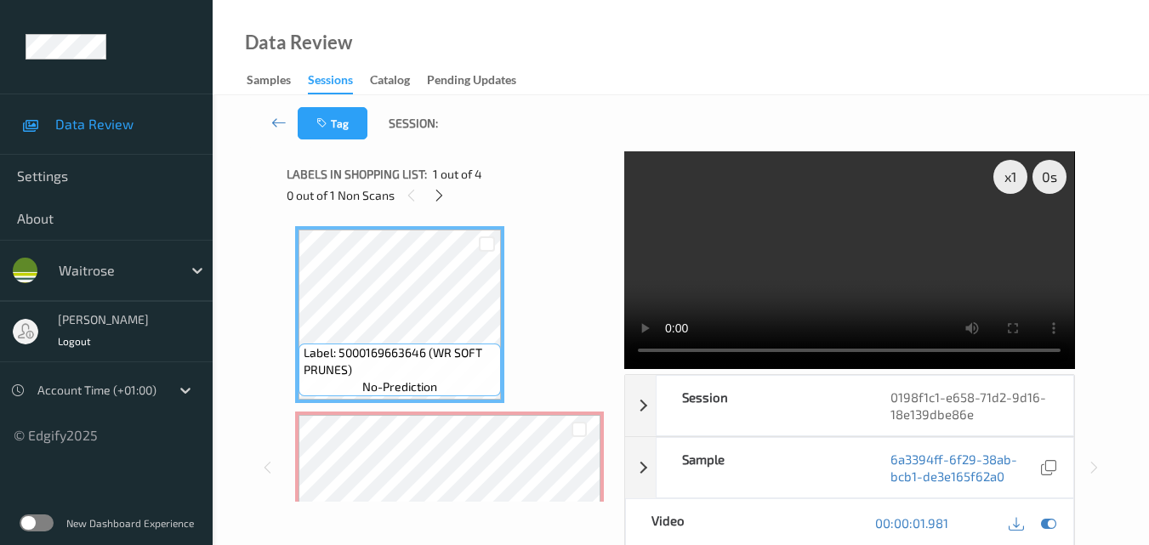
click at [799, 256] on video at bounding box center [849, 260] width 450 height 218
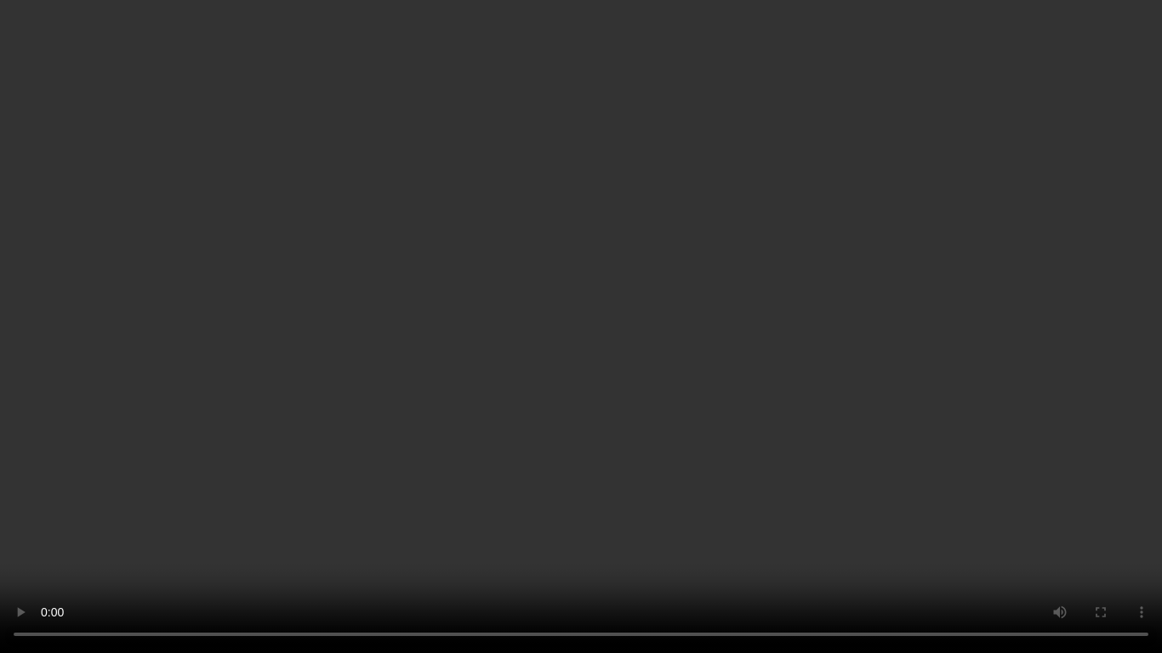
click at [544, 258] on video at bounding box center [581, 326] width 1162 height 653
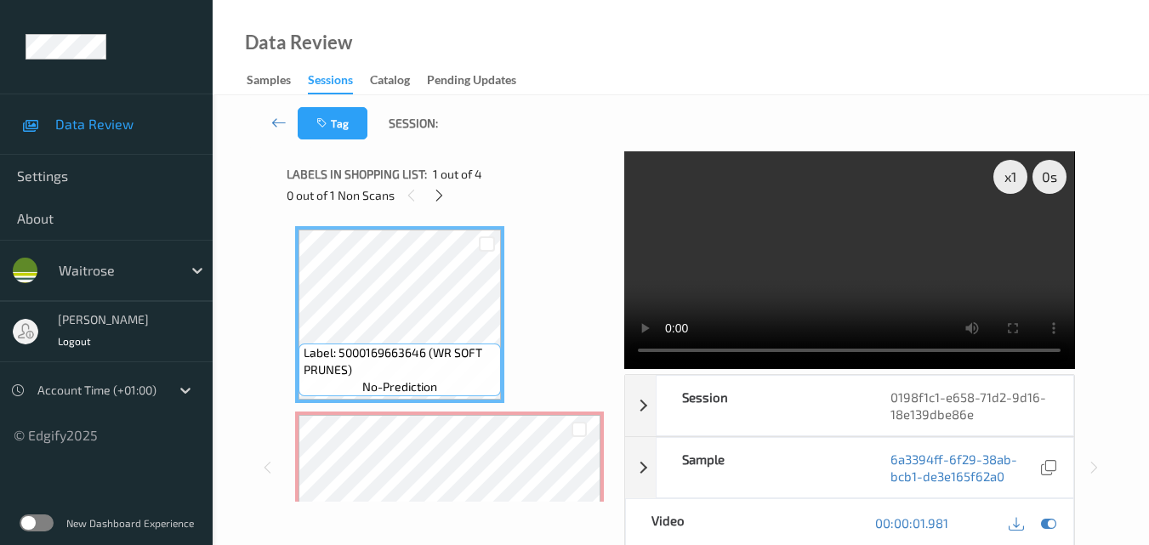
click at [849, 248] on video at bounding box center [849, 260] width 450 height 218
click at [1014, 175] on div "x 1" at bounding box center [1010, 177] width 34 height 34
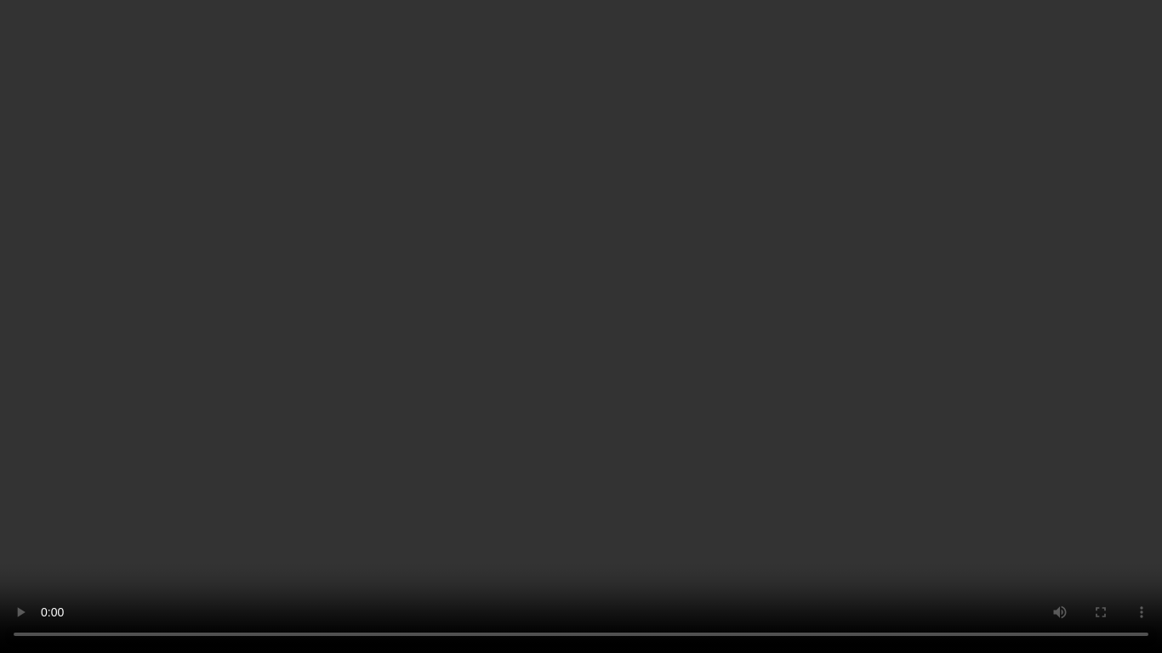
click at [609, 401] on video at bounding box center [581, 326] width 1162 height 653
click at [827, 453] on video at bounding box center [581, 326] width 1162 height 653
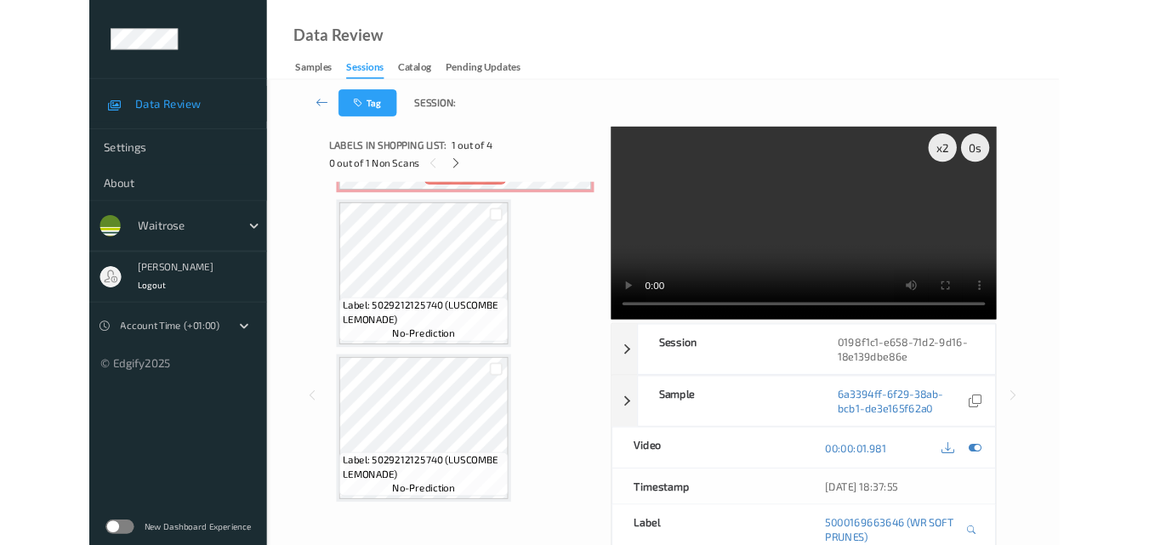
scroll to position [358, 0]
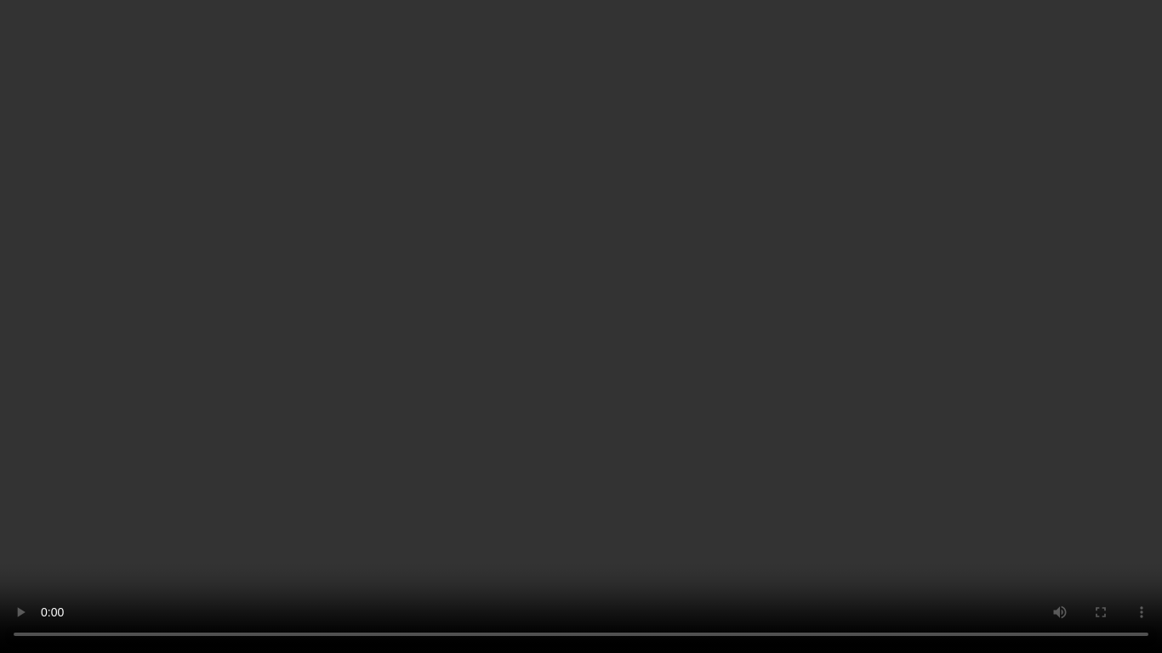
click at [623, 373] on video at bounding box center [581, 326] width 1162 height 653
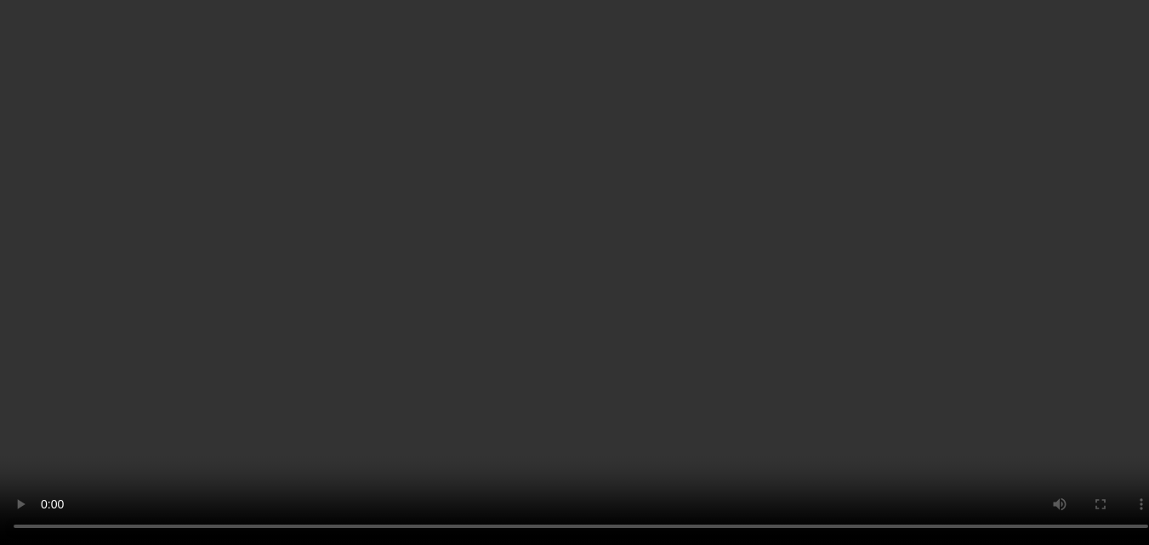
scroll to position [188, 0]
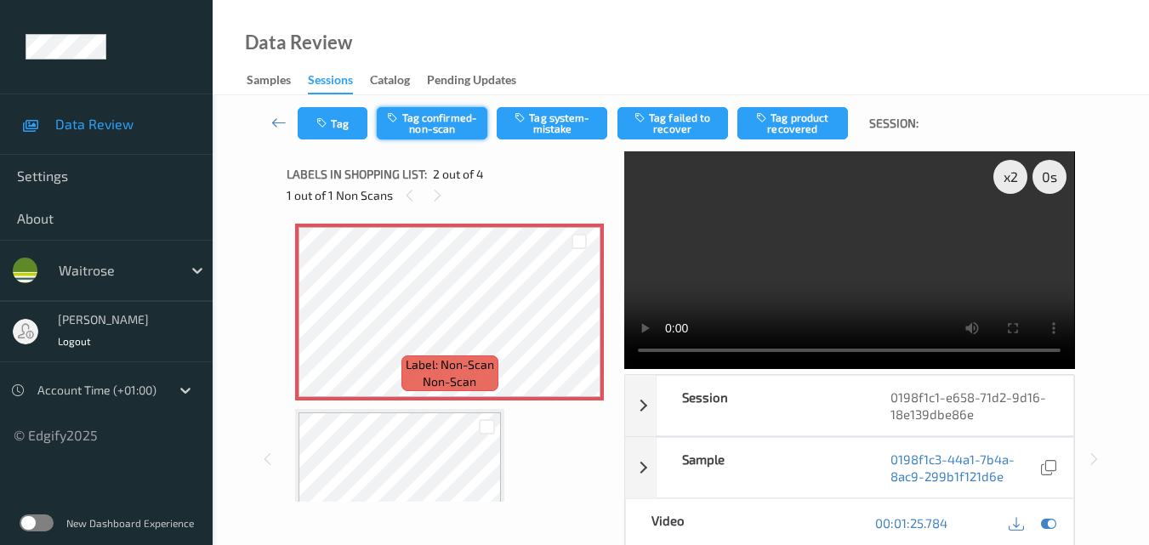
click at [439, 126] on button "Tag confirmed-non-scan" at bounding box center [432, 123] width 111 height 32
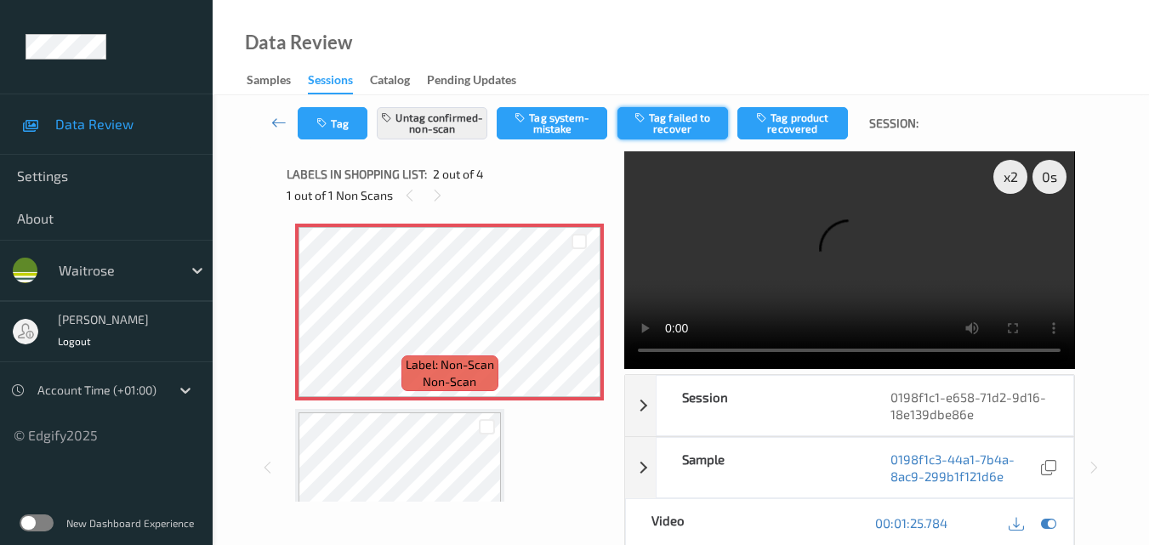
click at [669, 129] on button "Tag failed to recover" at bounding box center [673, 123] width 111 height 32
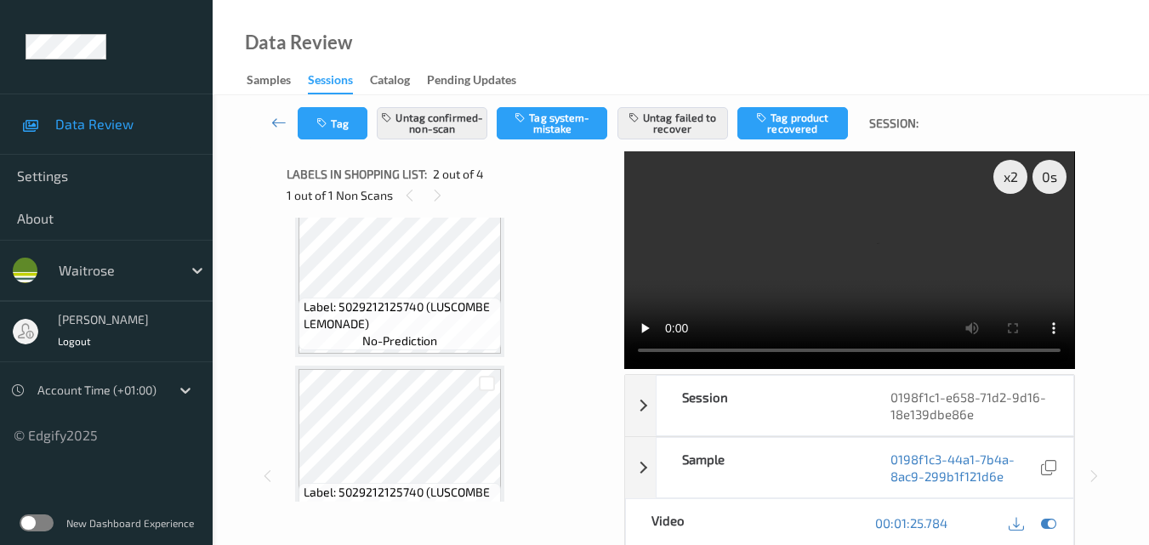
scroll to position [381, 0]
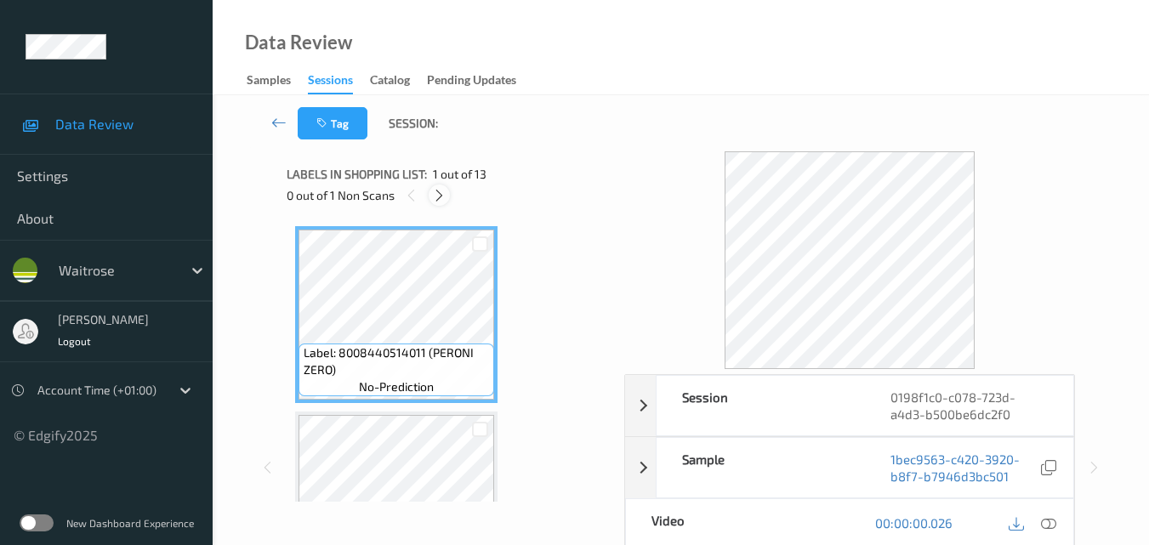
click at [436, 194] on icon at bounding box center [439, 195] width 14 height 15
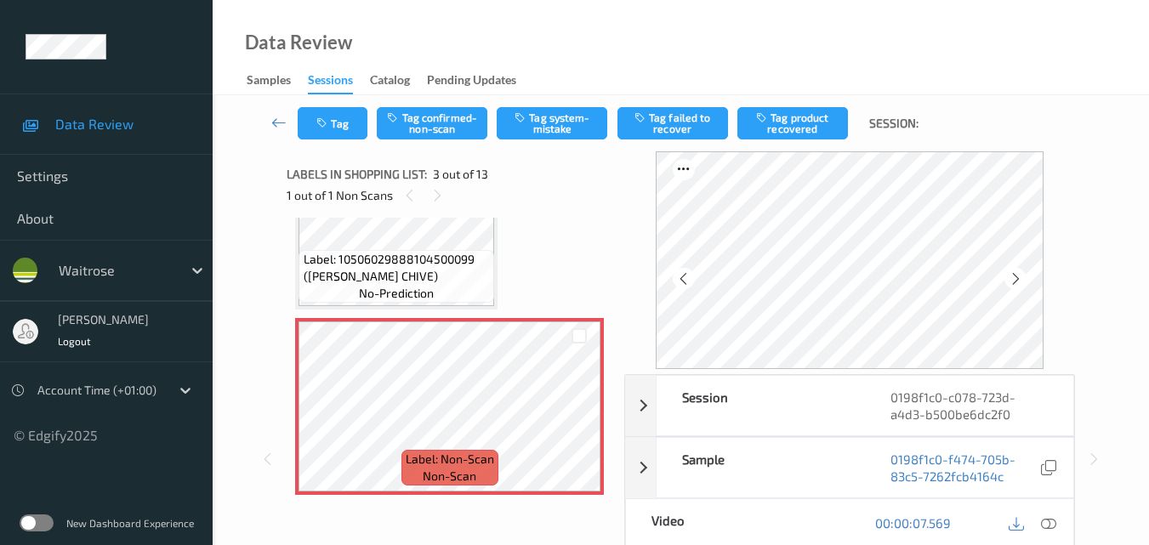
scroll to position [194, 0]
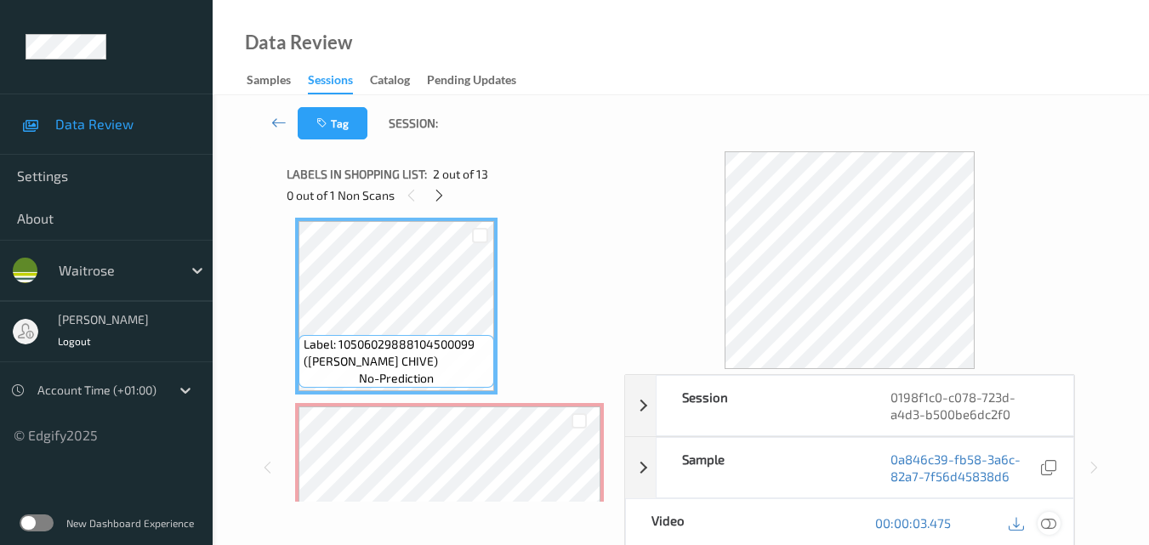
click at [1050, 522] on icon at bounding box center [1048, 522] width 15 height 15
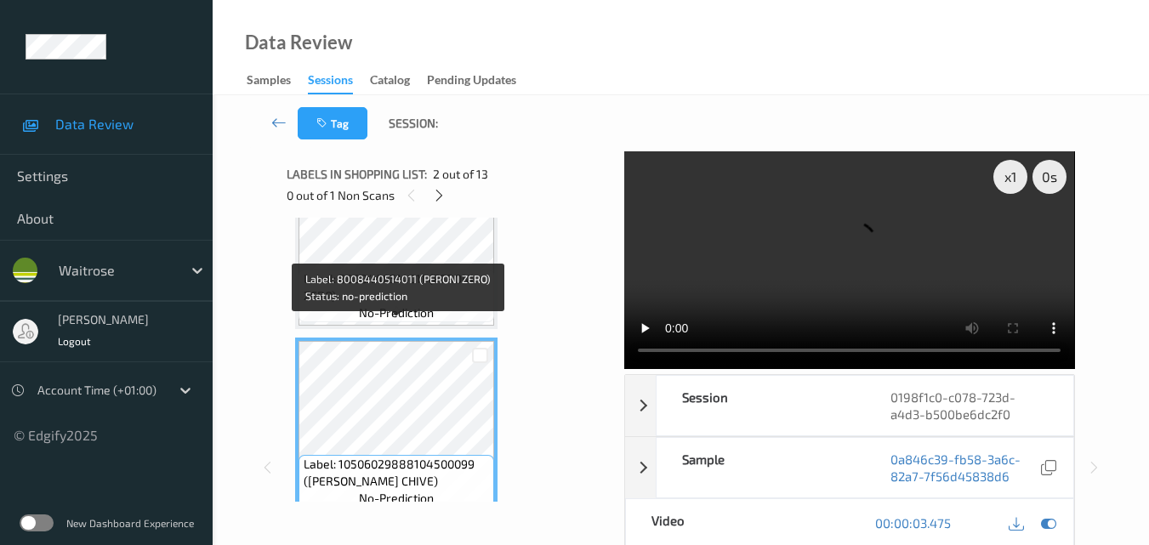
scroll to position [109, 0]
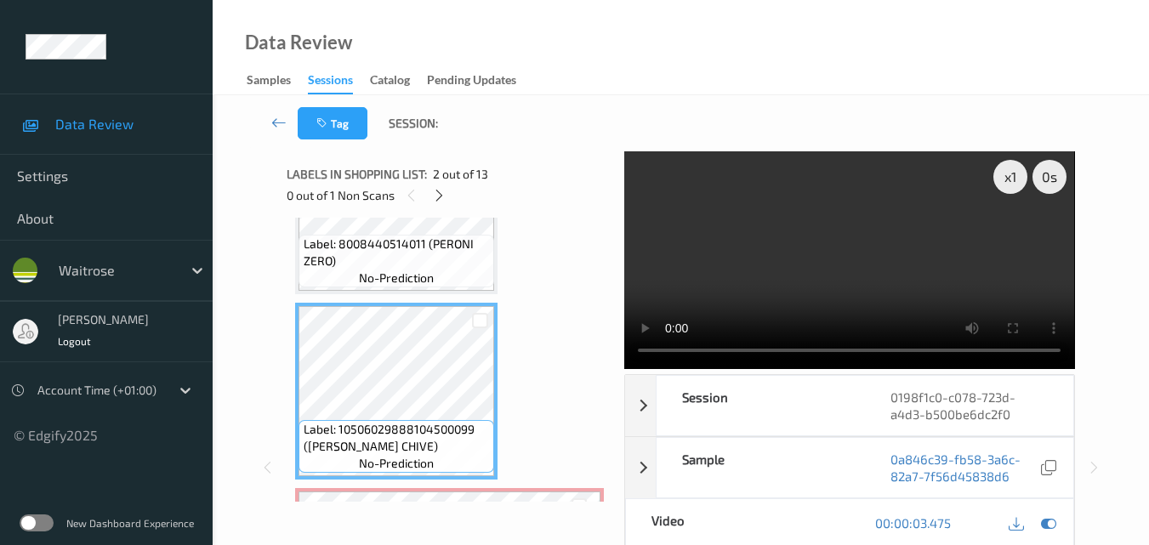
click at [849, 262] on video at bounding box center [849, 260] width 450 height 218
click at [827, 275] on video at bounding box center [849, 260] width 450 height 218
click at [853, 265] on video at bounding box center [849, 260] width 450 height 218
click at [861, 265] on video at bounding box center [849, 260] width 450 height 218
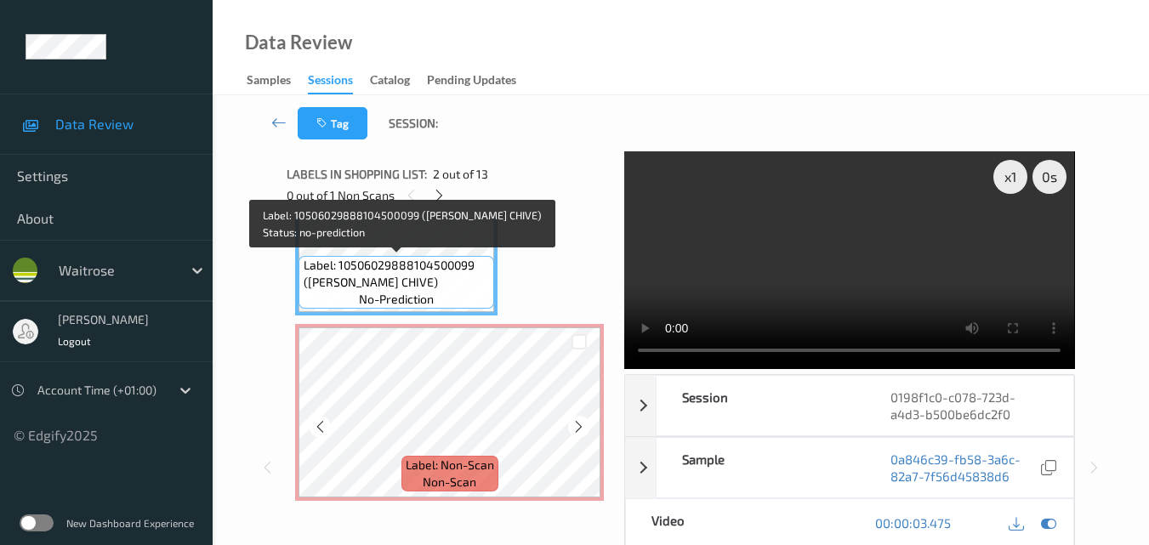
scroll to position [364, 0]
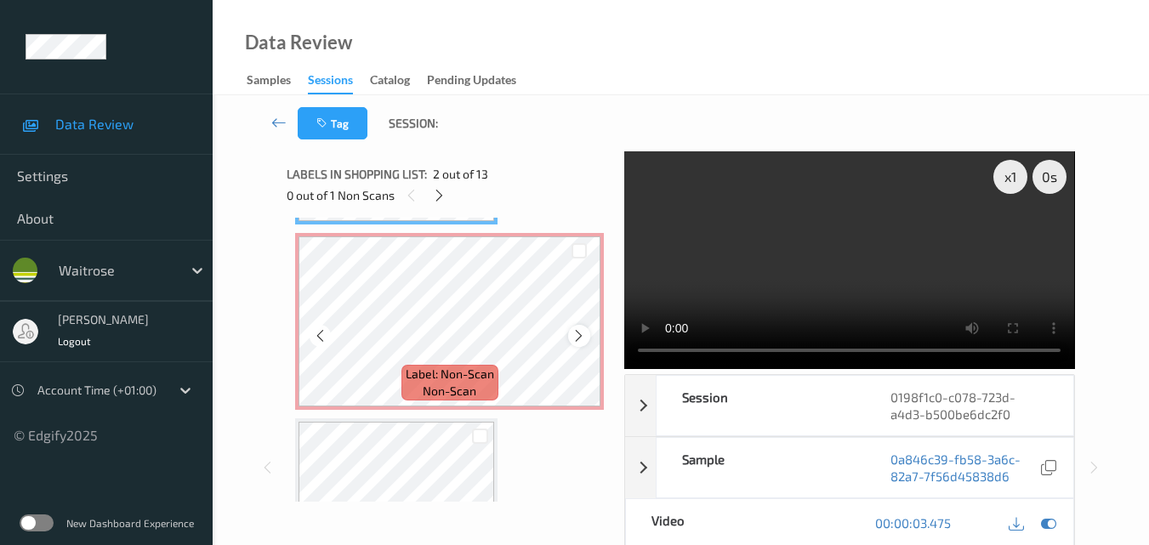
click at [584, 340] on icon at bounding box center [579, 335] width 14 height 15
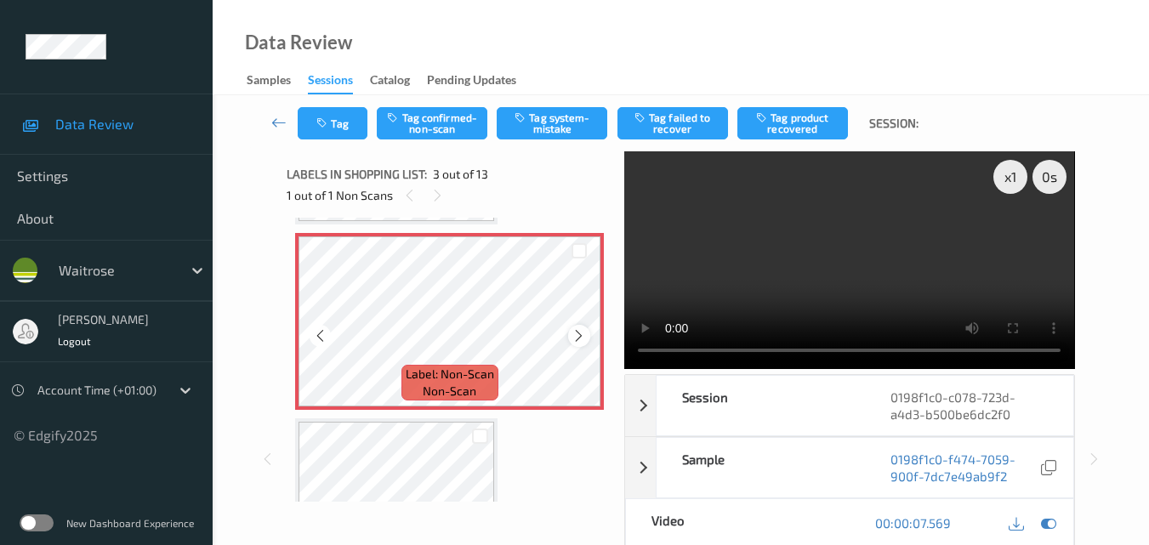
click at [583, 340] on icon at bounding box center [579, 335] width 14 height 15
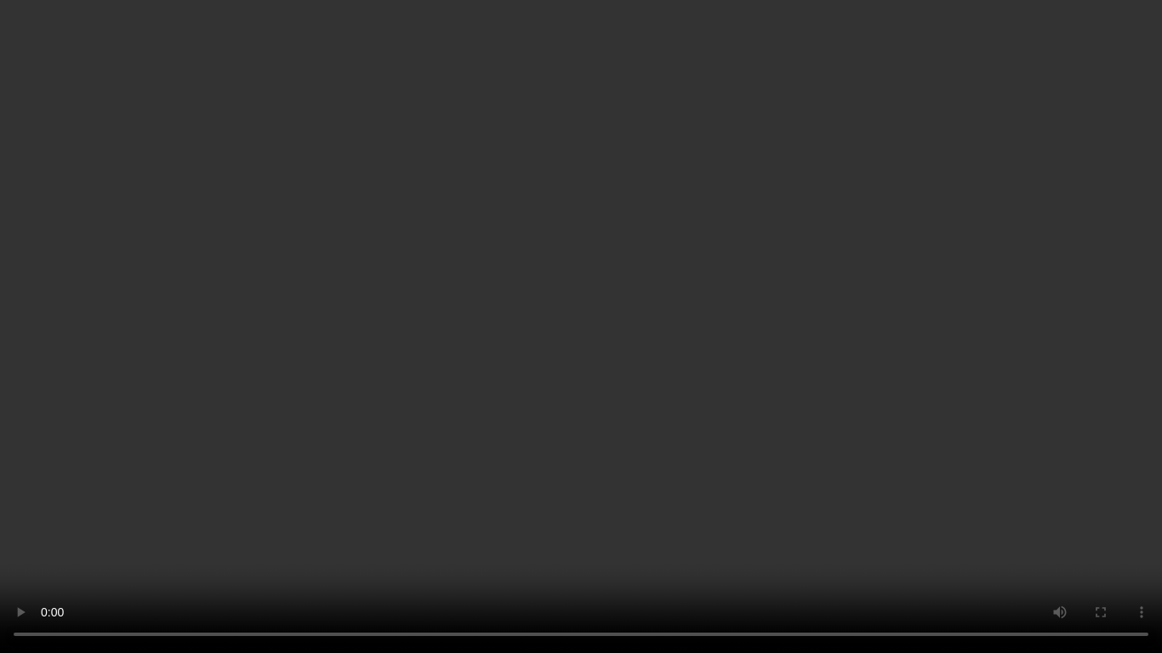
click at [561, 371] on video at bounding box center [581, 326] width 1162 height 653
click at [697, 403] on video at bounding box center [581, 326] width 1162 height 653
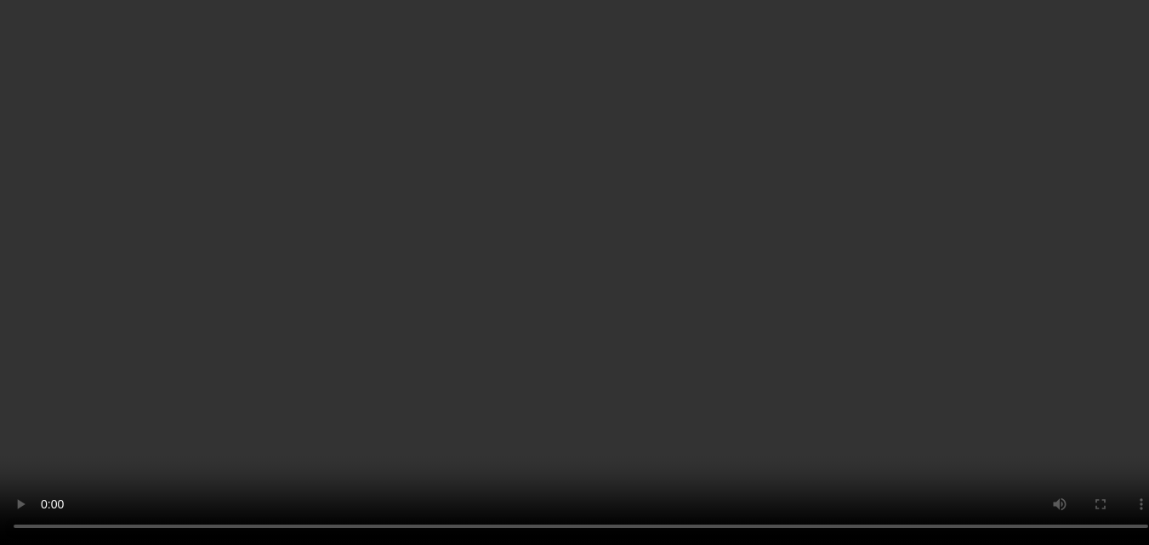
click at [576, 334] on icon at bounding box center [579, 335] width 14 height 15
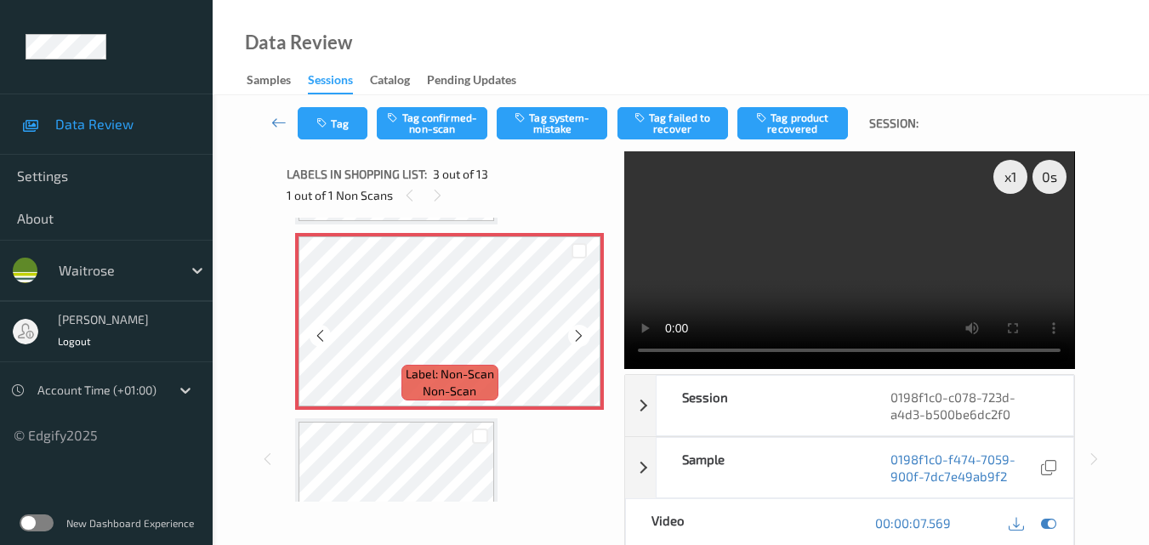
click at [576, 334] on icon at bounding box center [579, 335] width 14 height 15
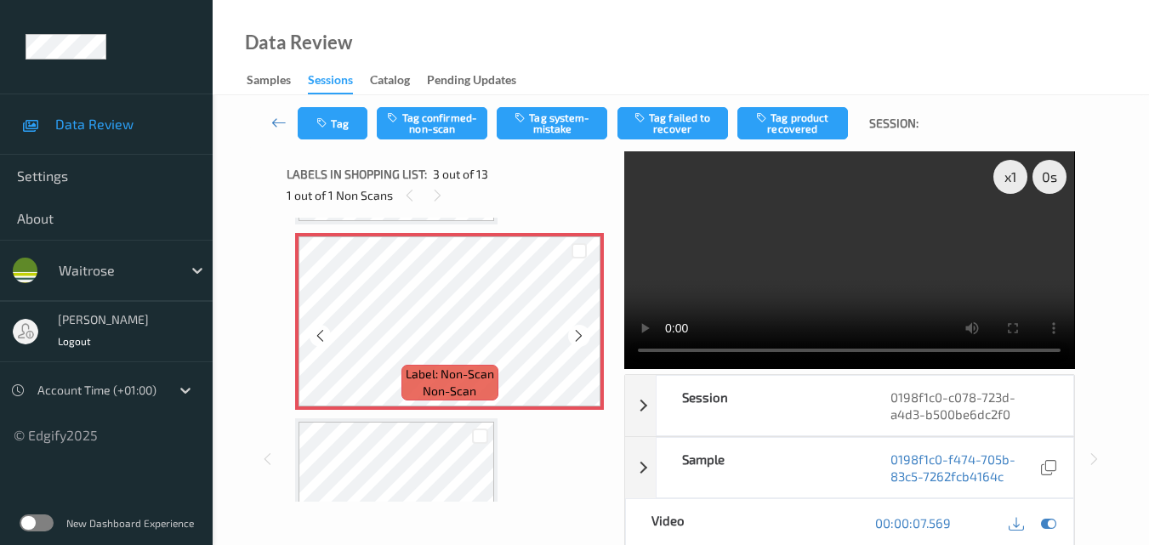
scroll to position [279, 0]
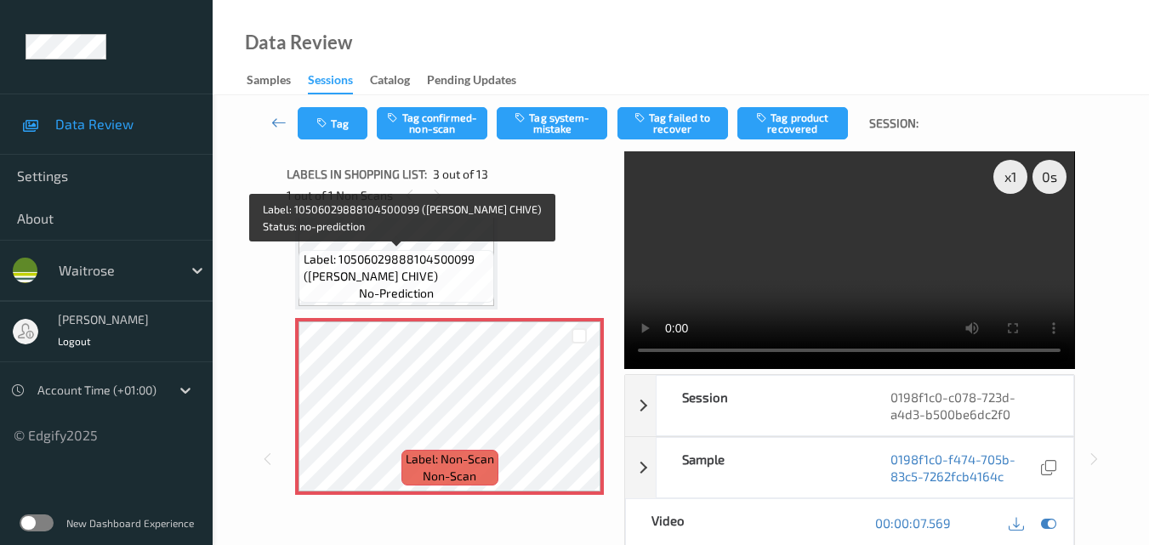
click at [424, 273] on span "Label: 10506029888104500099 (NUSH ALMOND CHIVE)" at bounding box center [397, 268] width 187 height 34
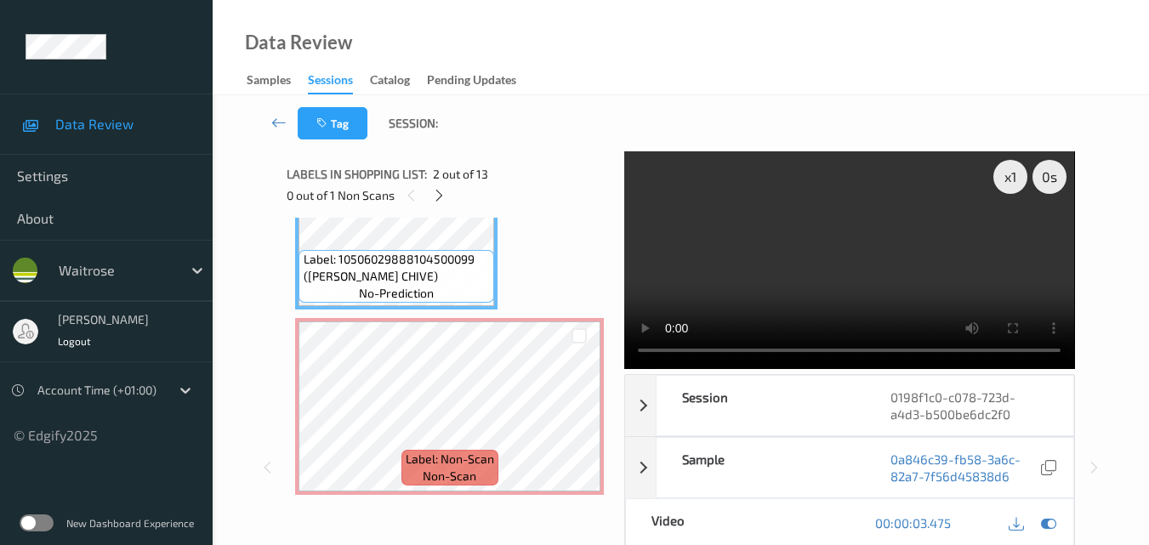
click at [896, 285] on video at bounding box center [849, 260] width 450 height 218
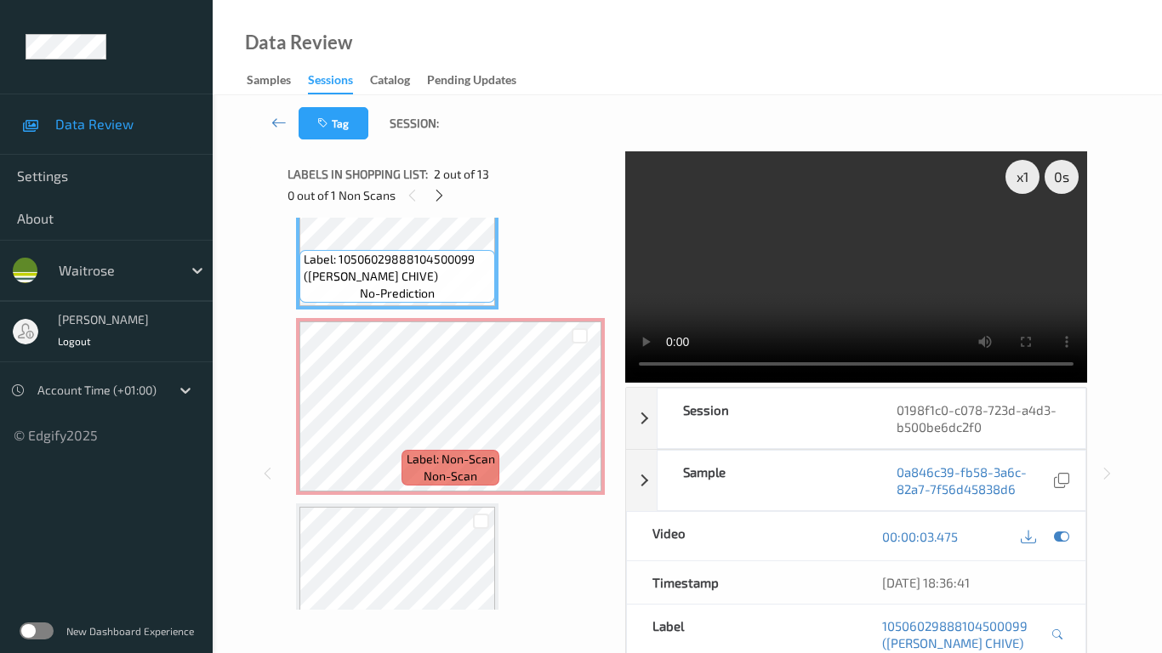
click at [824, 365] on video at bounding box center [856, 266] width 462 height 231
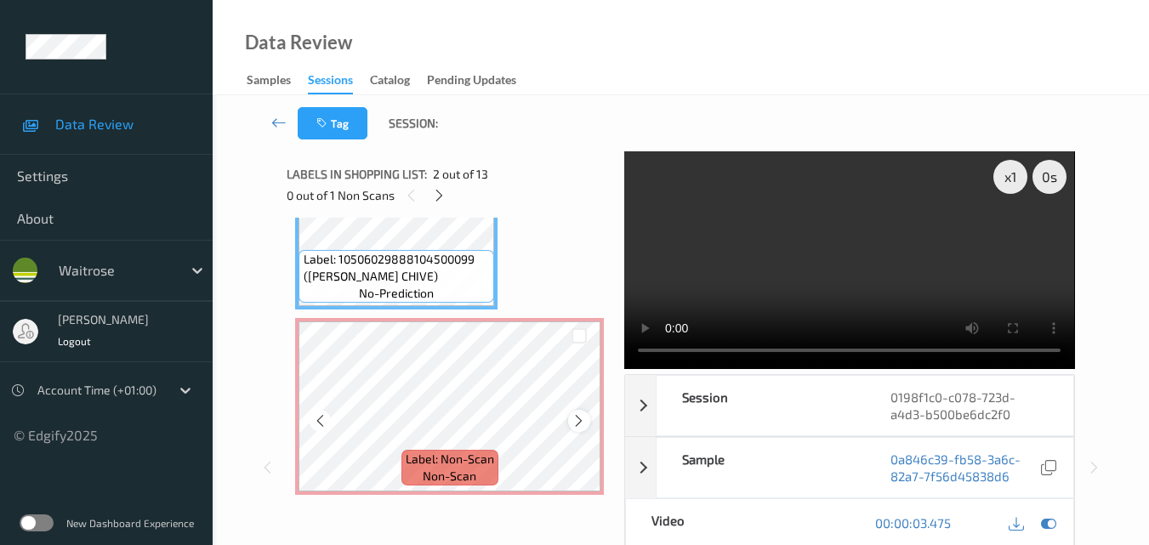
click at [576, 417] on icon at bounding box center [579, 420] width 14 height 15
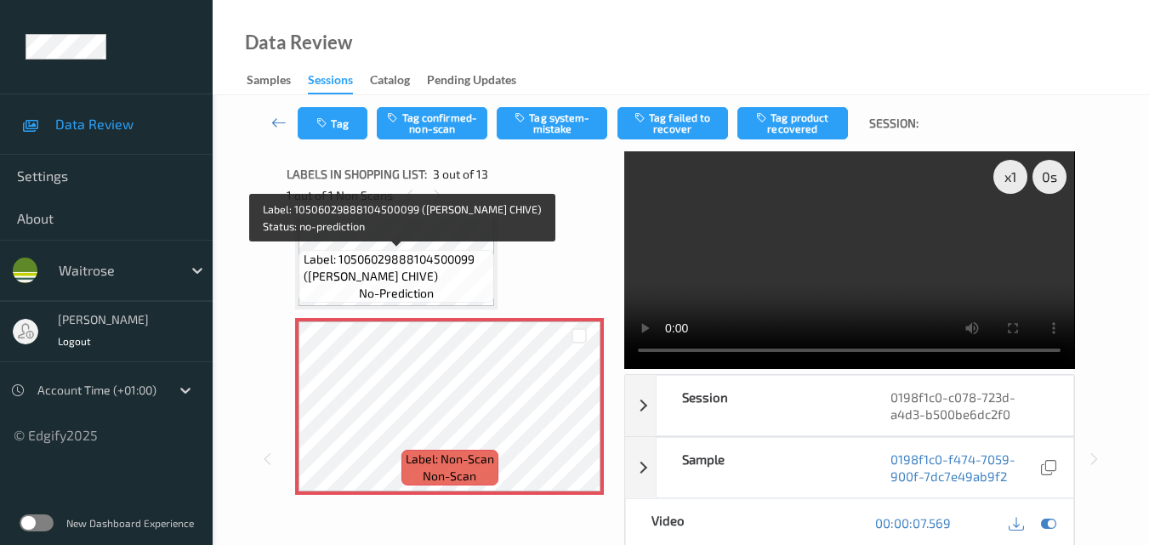
click at [469, 281] on span "Label: 10506029888104500099 (NUSH ALMOND CHIVE)" at bounding box center [397, 268] width 187 height 34
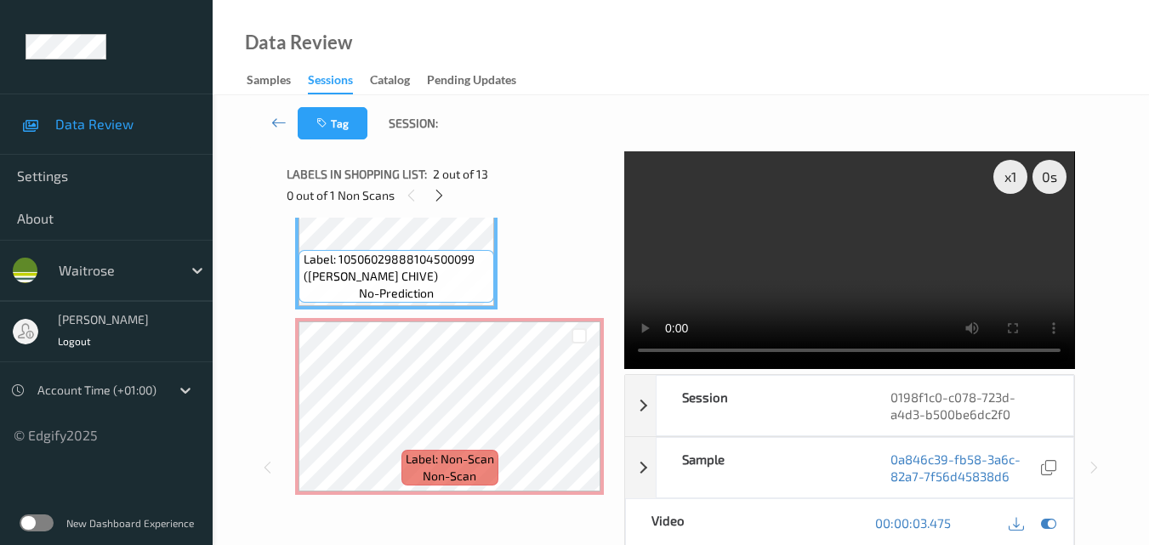
click at [953, 245] on video at bounding box center [849, 260] width 450 height 218
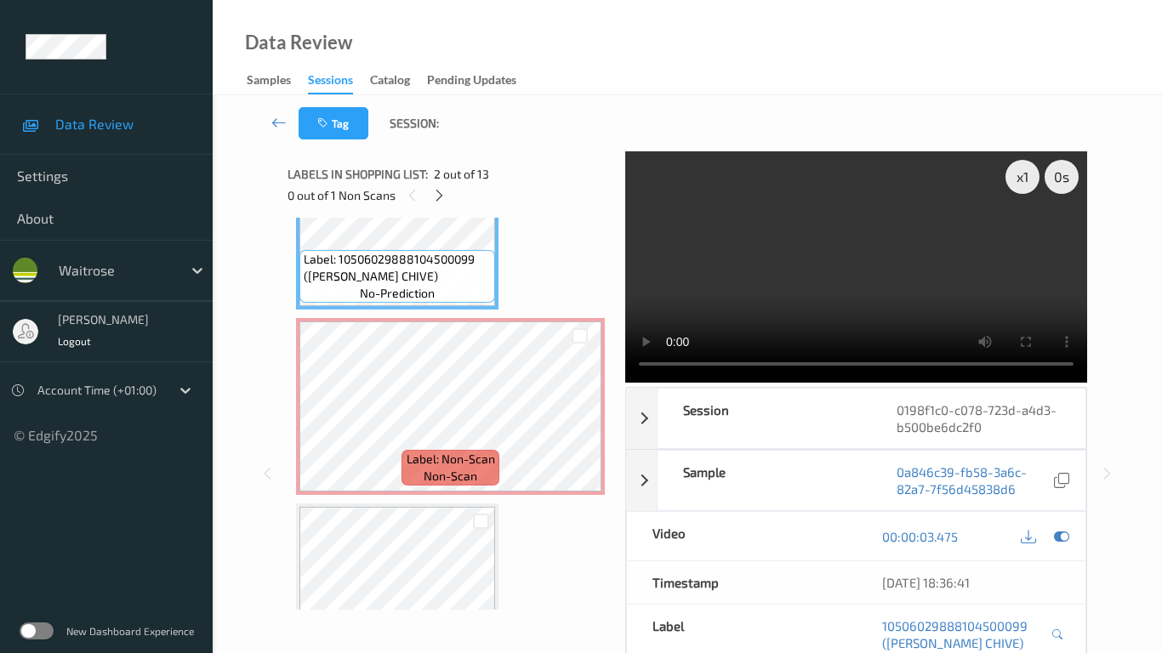
click at [689, 383] on video at bounding box center [856, 266] width 462 height 231
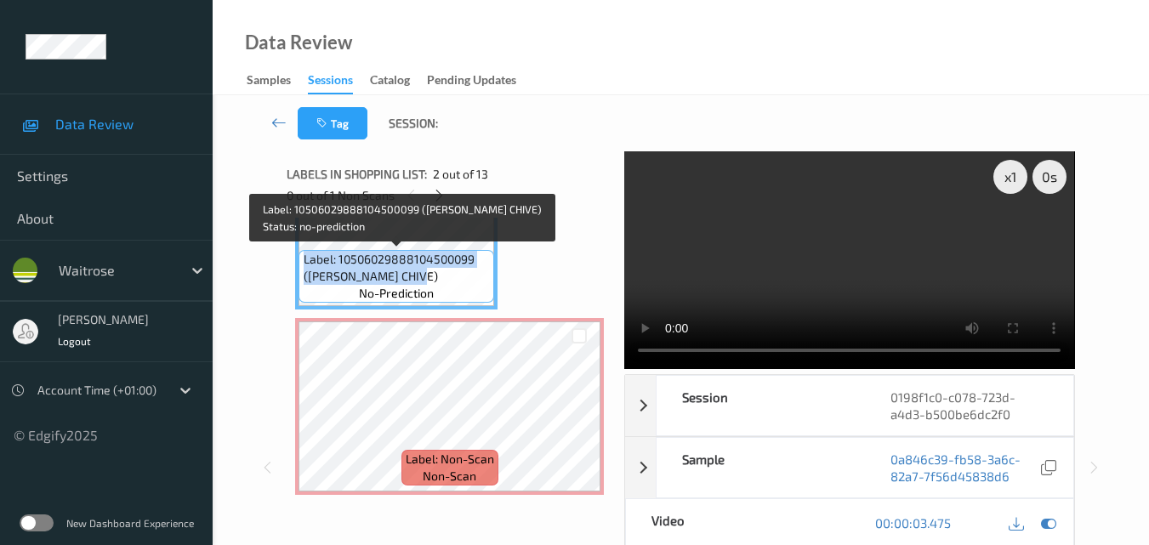
drag, startPoint x: 447, startPoint y: 278, endPoint x: 305, endPoint y: 263, distance: 142.0
click at [305, 263] on span "Label: 10506029888104500099 ([PERSON_NAME] CHIVE)" at bounding box center [397, 268] width 187 height 34
copy span "Label: 10506029888104500099 ([PERSON_NAME] CHIVE)"
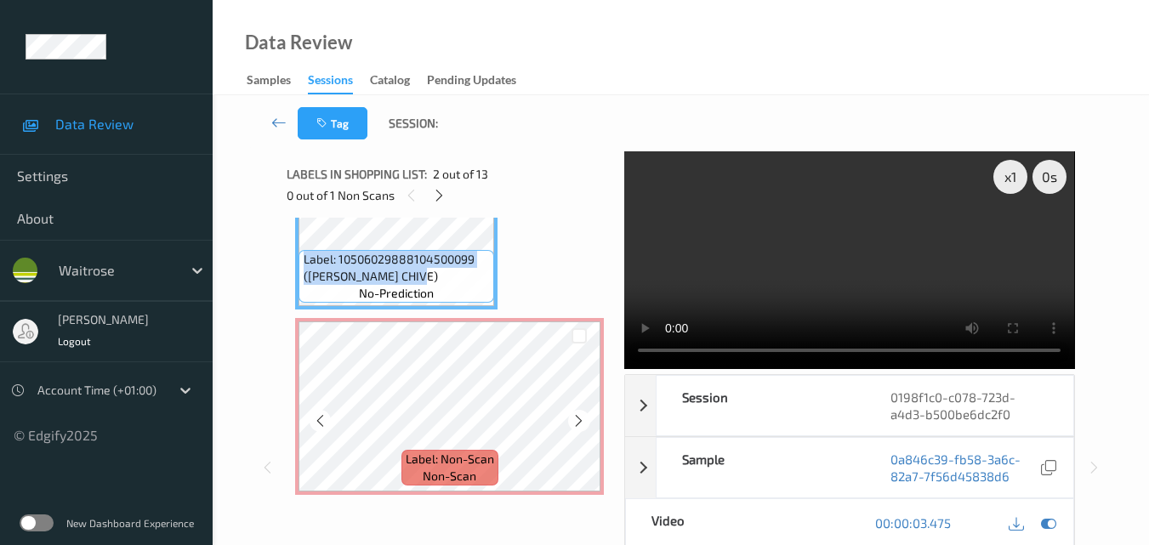
scroll to position [449, 0]
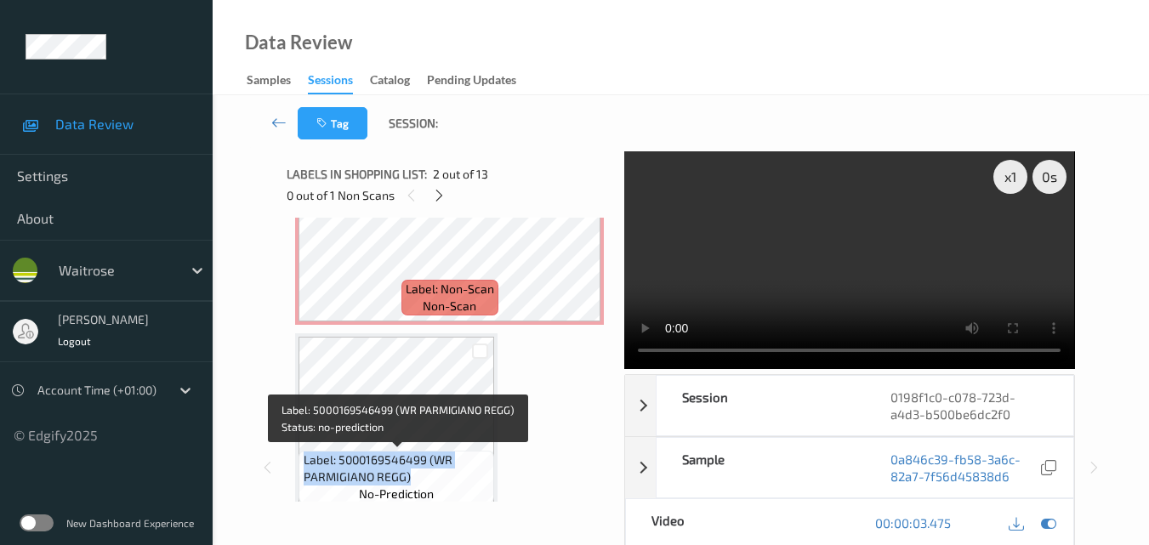
drag, startPoint x: 419, startPoint y: 478, endPoint x: 304, endPoint y: 464, distance: 116.5
click at [304, 464] on span "Label: 5000169546499 (WR PARMIGIANO REGG)" at bounding box center [397, 469] width 187 height 34
copy span "Label: 5000169546499 (WR PARMIGIANO REGG)"
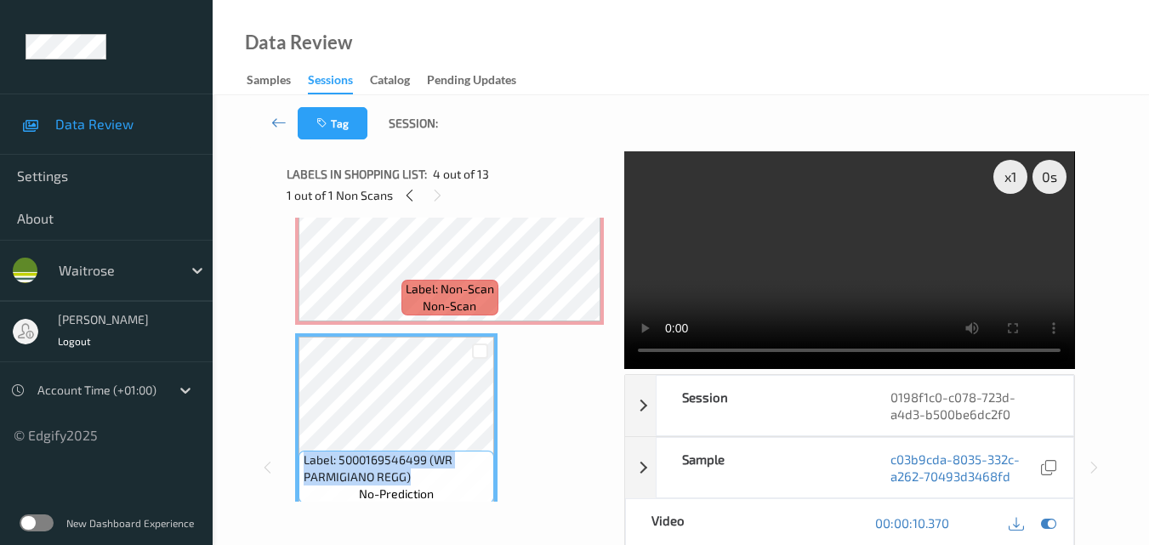
click at [883, 284] on video at bounding box center [849, 260] width 450 height 218
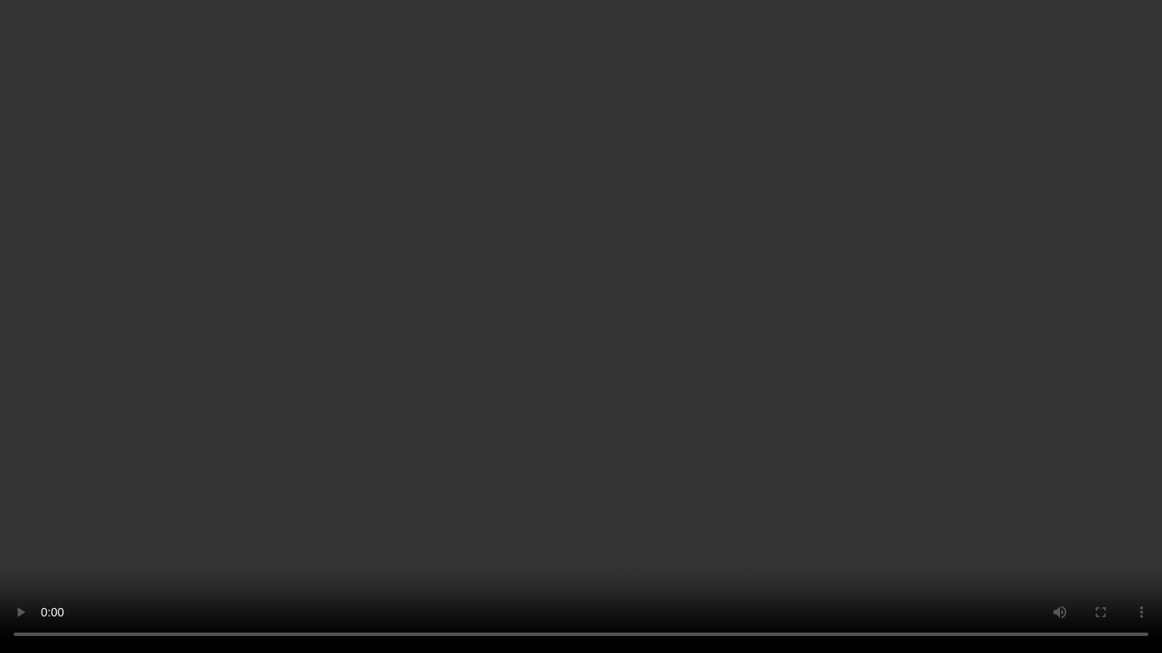
click at [709, 453] on video at bounding box center [581, 326] width 1162 height 653
click at [625, 413] on video at bounding box center [581, 326] width 1162 height 653
click at [658, 432] on video at bounding box center [581, 326] width 1162 height 653
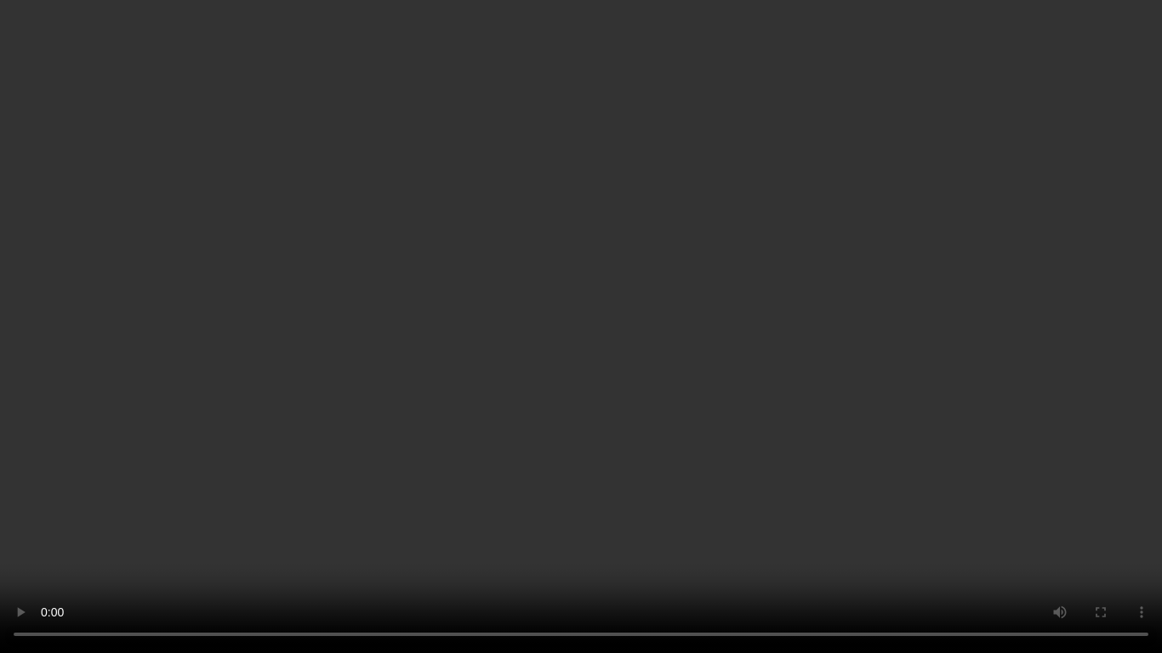
click at [658, 432] on video at bounding box center [581, 326] width 1162 height 653
click at [517, 351] on video at bounding box center [581, 326] width 1162 height 653
click at [564, 414] on video at bounding box center [581, 326] width 1162 height 653
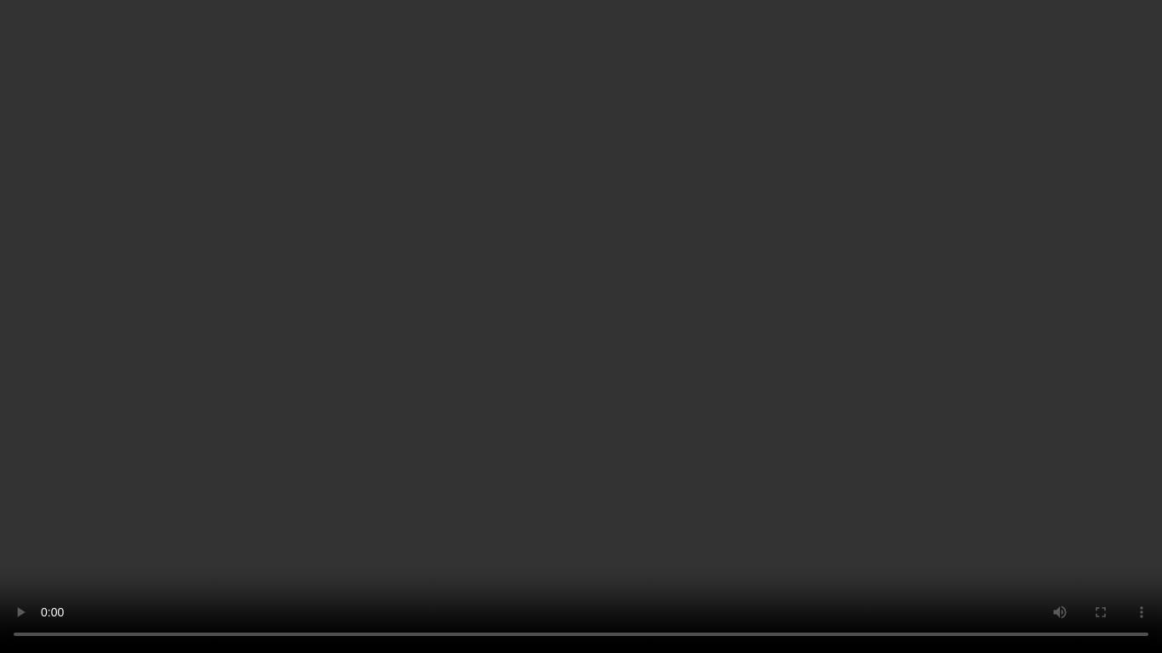
click at [737, 390] on video at bounding box center [581, 326] width 1162 height 653
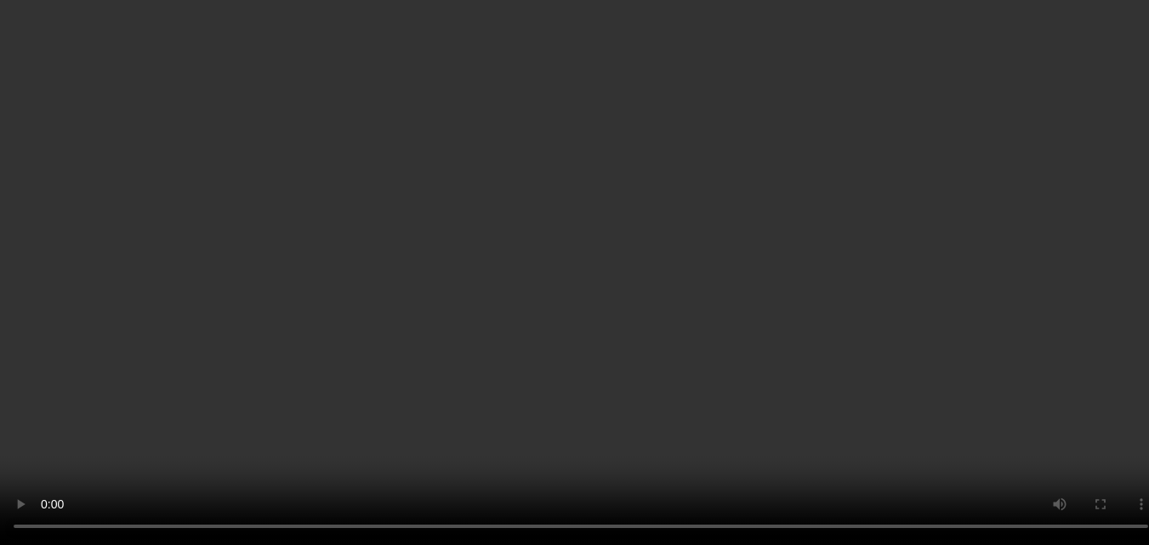
scroll to position [194, 0]
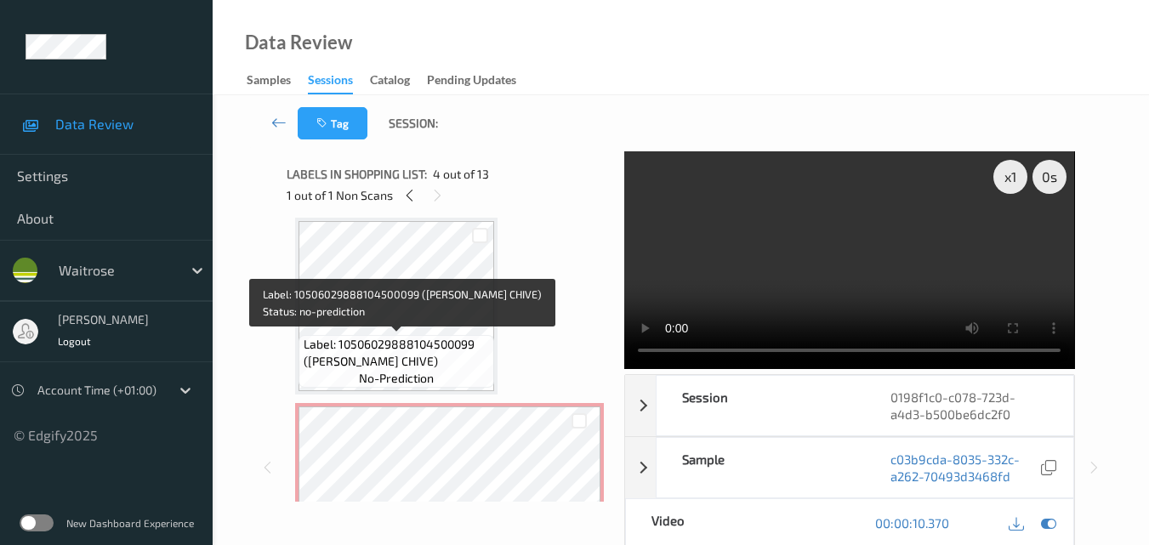
click at [425, 347] on span "Label: 10506029888104500099 ([PERSON_NAME] CHIVE)" at bounding box center [397, 353] width 187 height 34
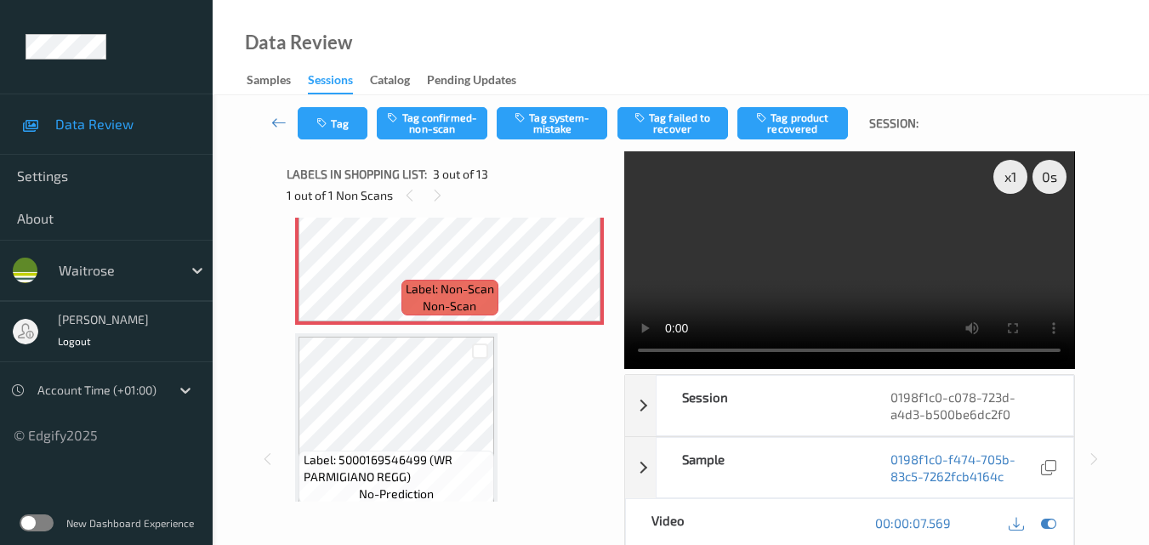
scroll to position [534, 0]
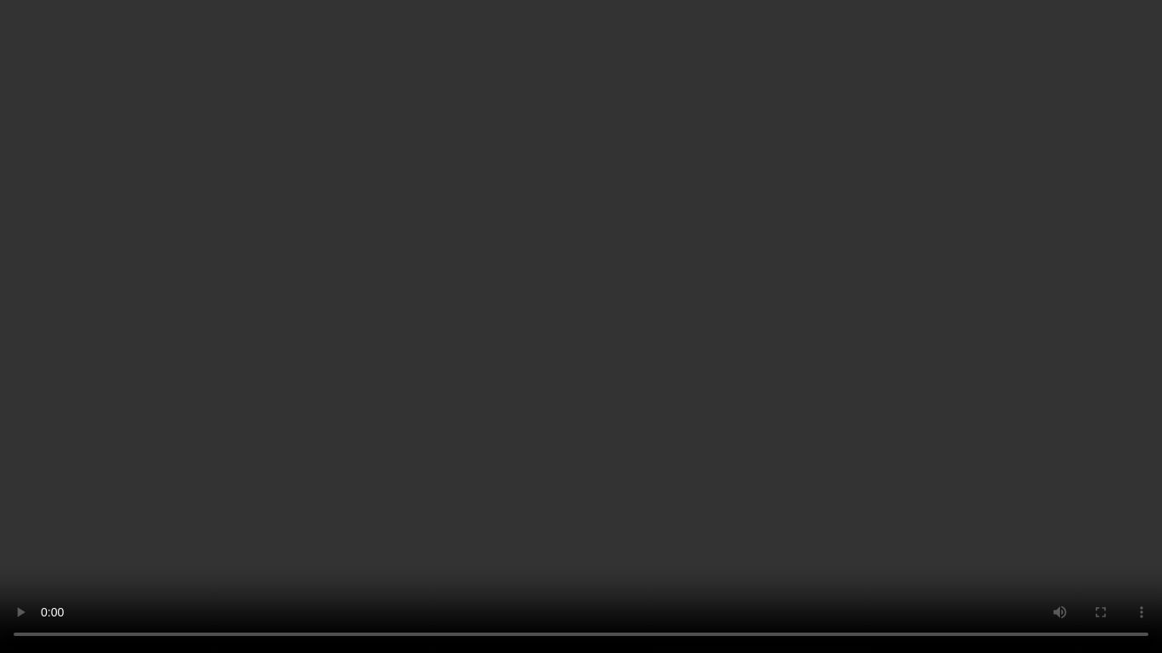
click at [609, 412] on video at bounding box center [581, 326] width 1162 height 653
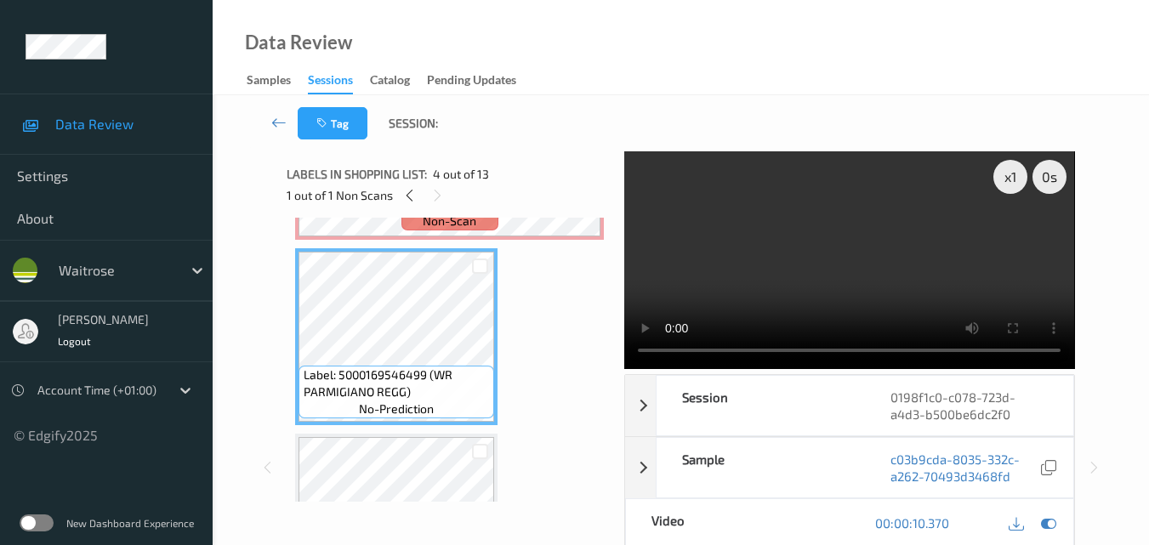
click at [923, 269] on video at bounding box center [849, 260] width 450 height 218
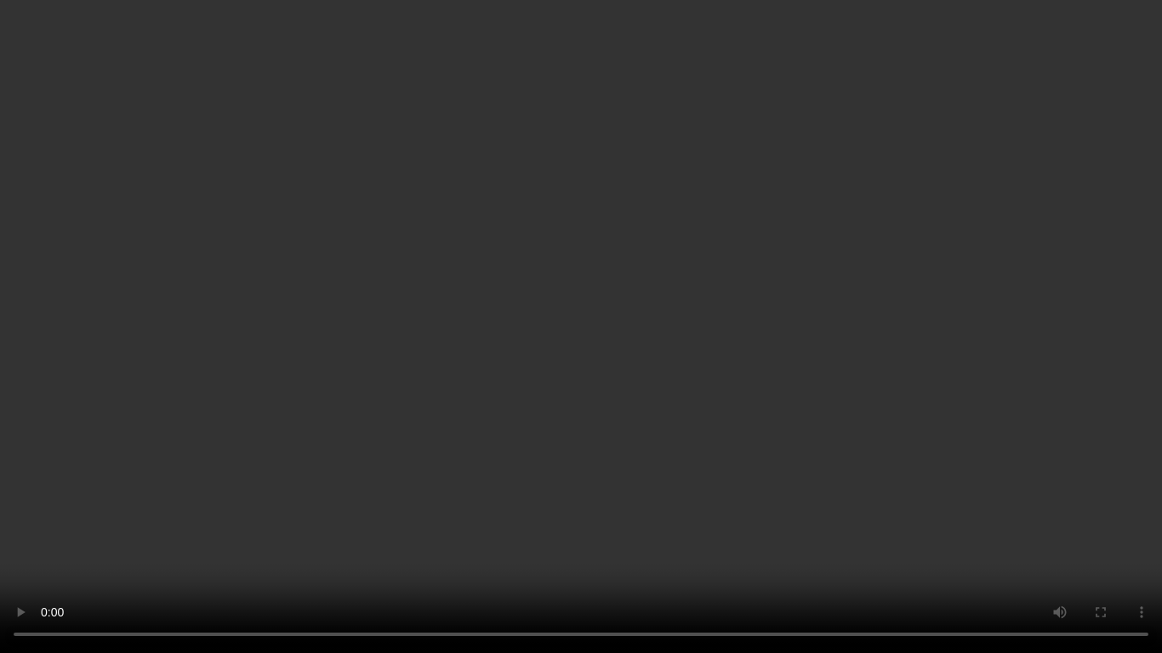
click at [796, 265] on video at bounding box center [581, 326] width 1162 height 653
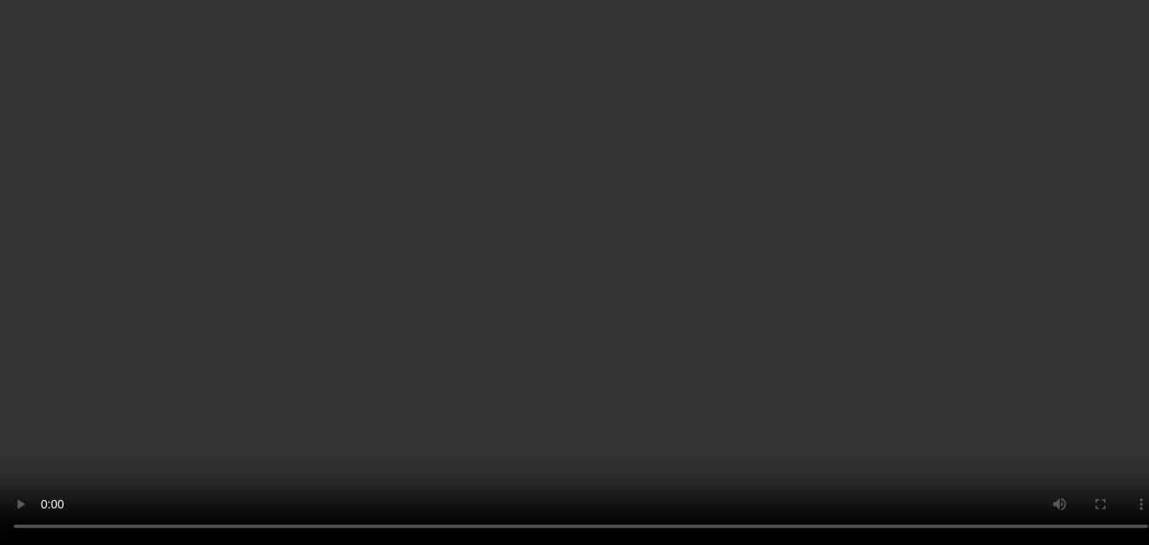
scroll to position [704, 0]
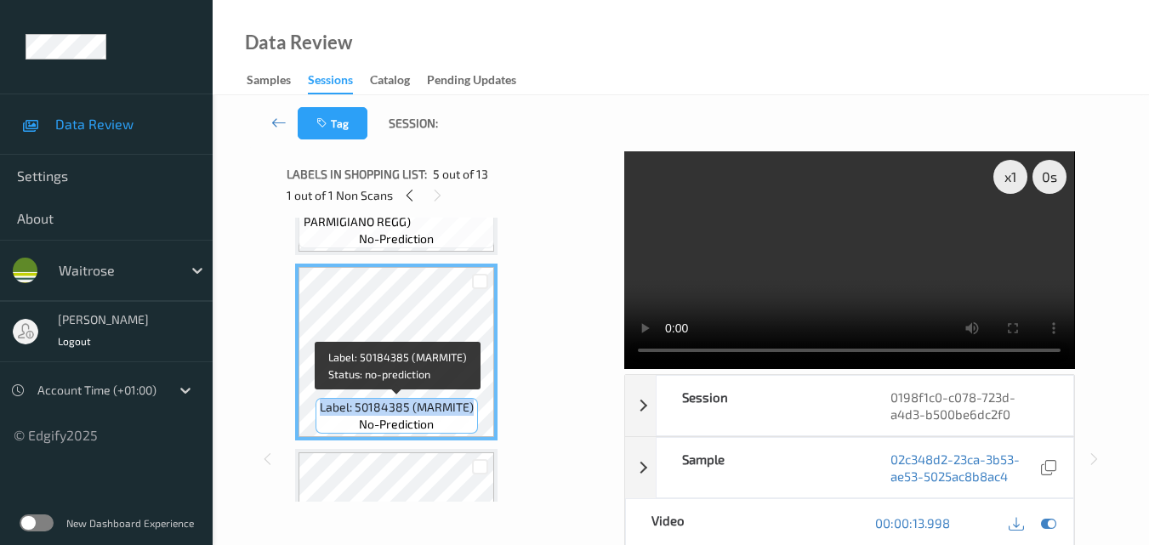
drag, startPoint x: 470, startPoint y: 407, endPoint x: 323, endPoint y: 407, distance: 147.1
click at [323, 407] on span "Label: 50184385 (MARMITE)" at bounding box center [397, 407] width 154 height 17
copy span "Label: 50184385 (MARMITE)"
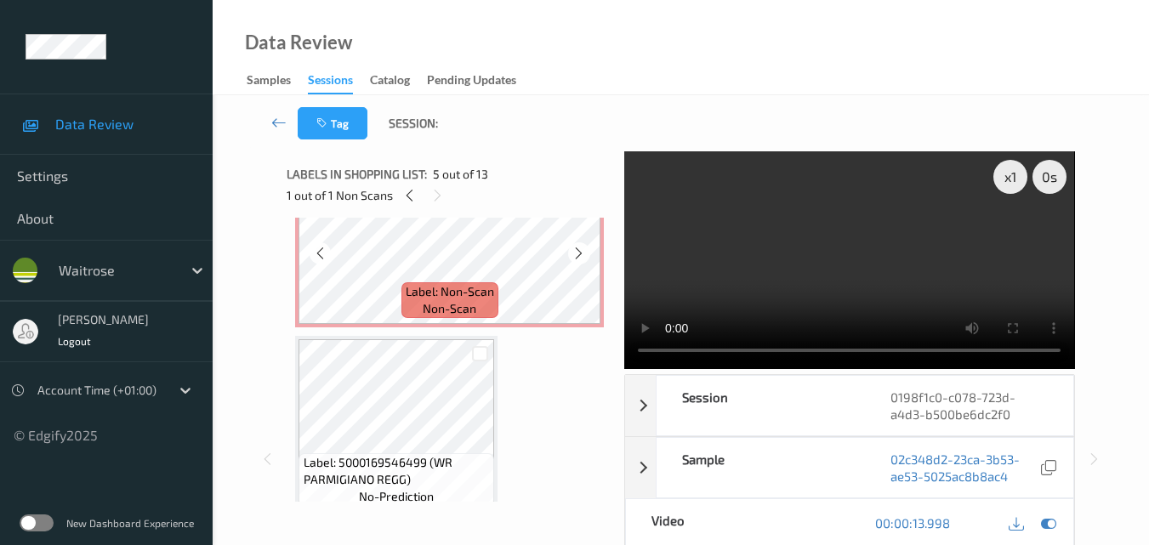
scroll to position [449, 0]
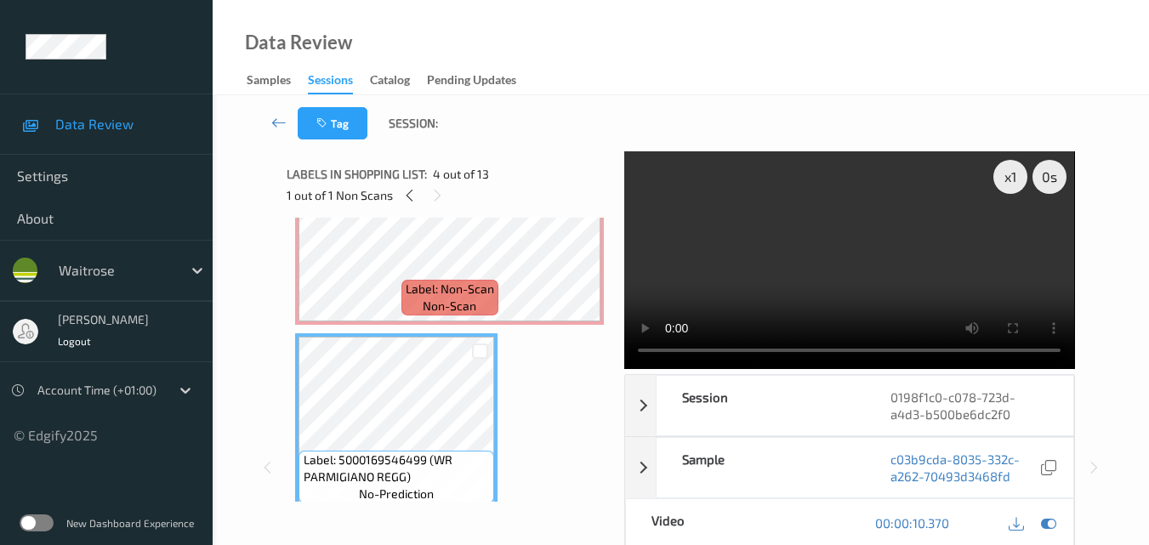
click at [919, 286] on video at bounding box center [849, 260] width 450 height 218
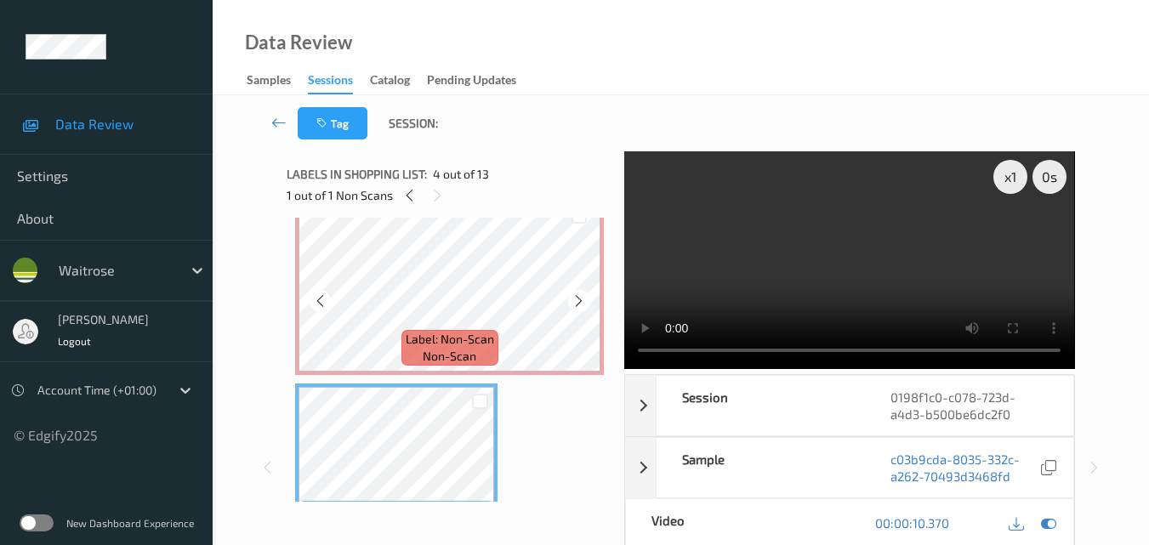
scroll to position [364, 0]
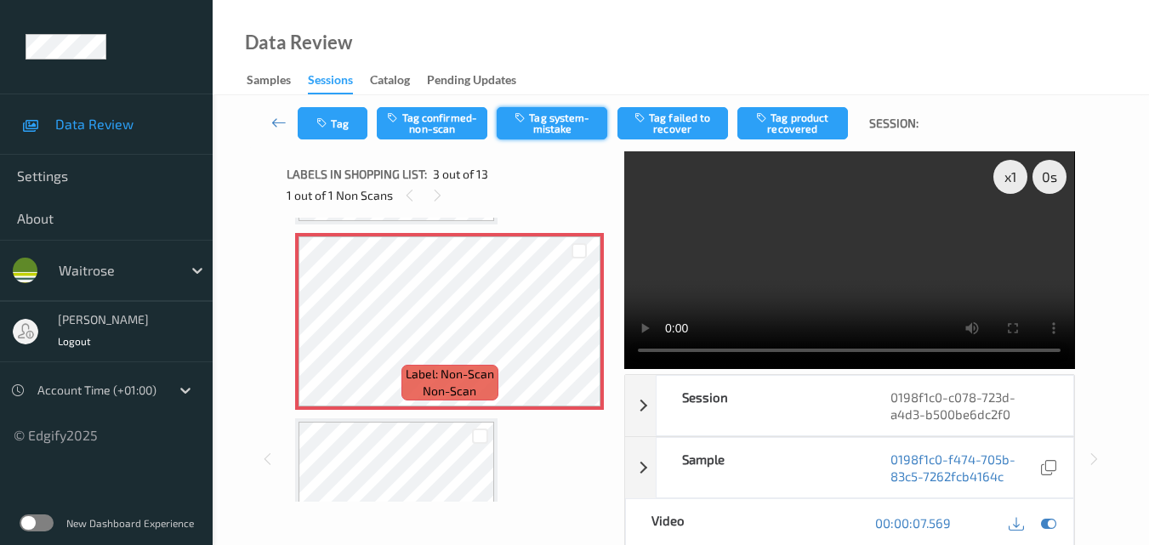
click at [563, 131] on button "Tag system-mistake" at bounding box center [552, 123] width 111 height 32
click at [341, 135] on button "Tag" at bounding box center [333, 123] width 70 height 32
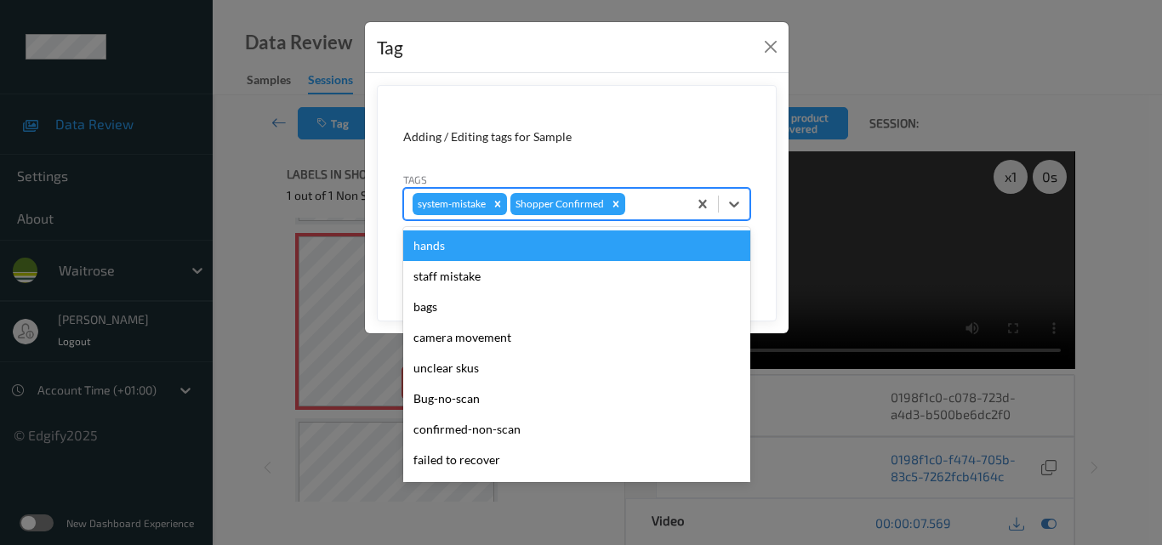
click at [666, 210] on div at bounding box center [654, 204] width 50 height 20
type input "un"
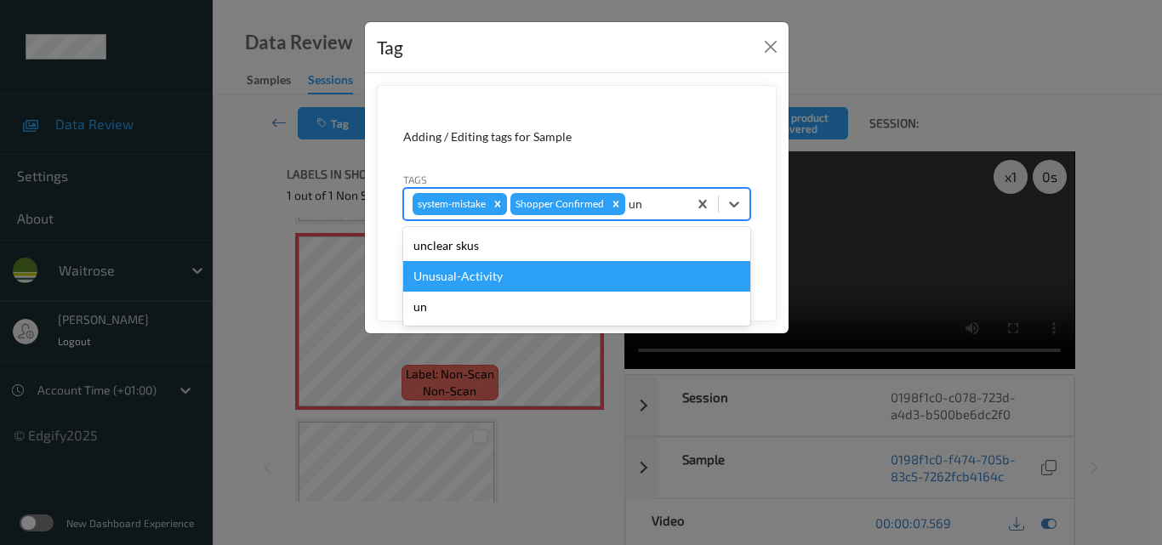
click at [563, 287] on div "Unusual-Activity" at bounding box center [576, 276] width 347 height 31
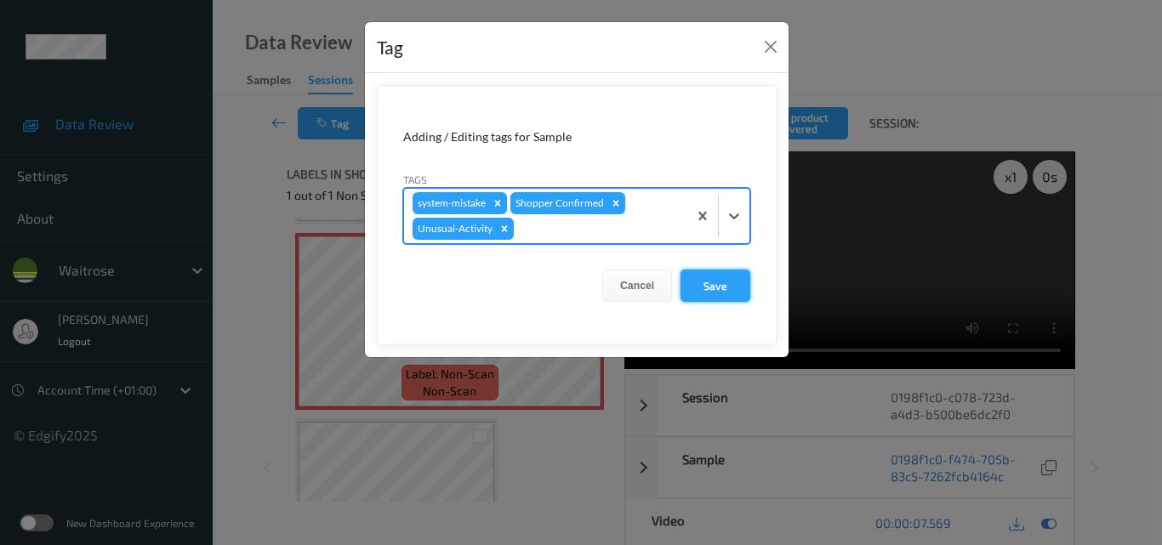
click at [731, 289] on button "Save" at bounding box center [715, 286] width 70 height 32
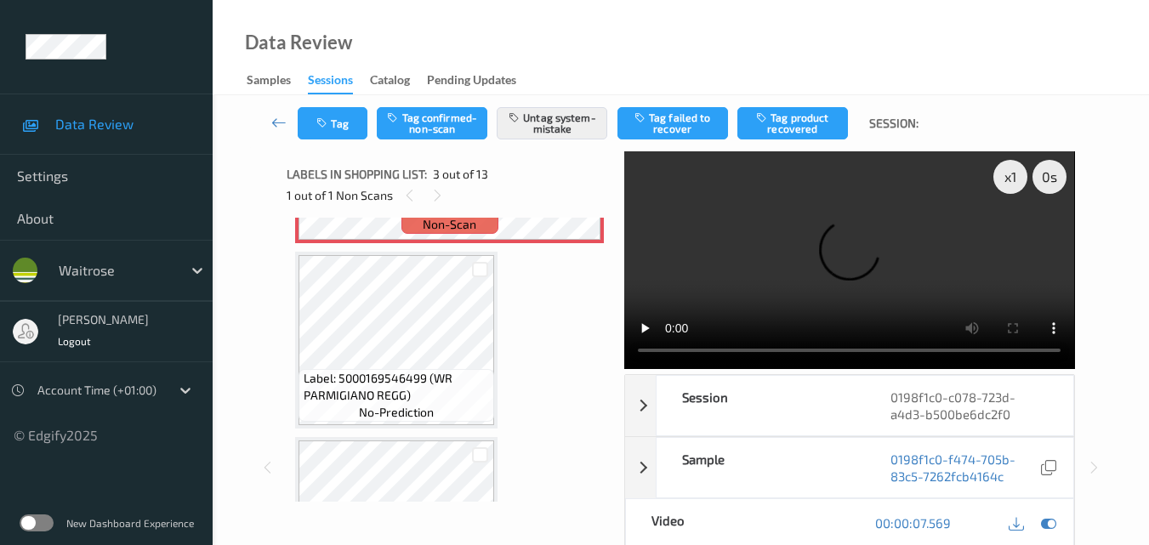
scroll to position [534, 0]
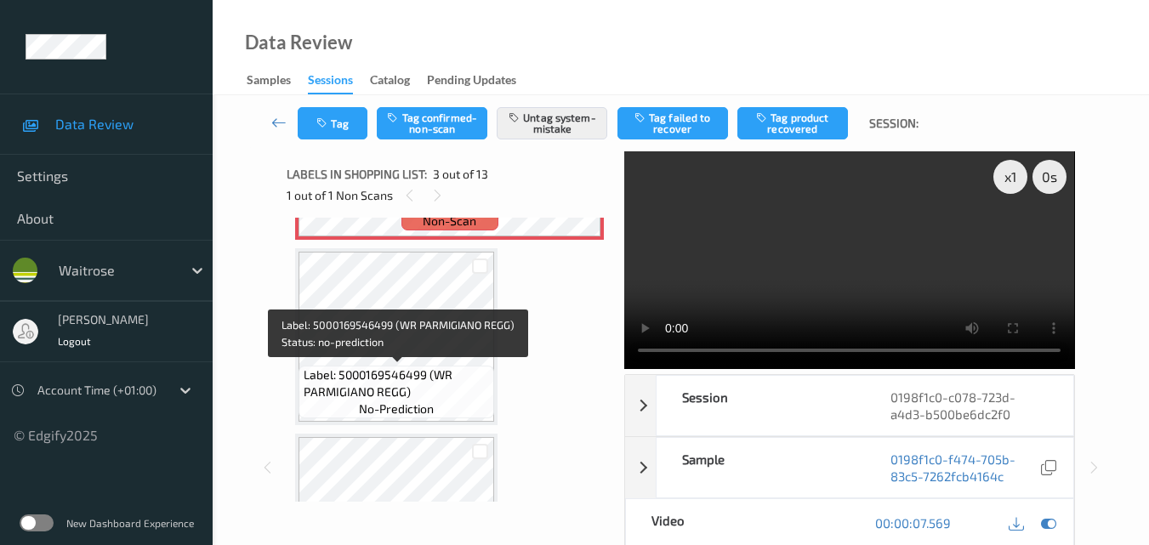
click at [447, 384] on span "Label: 5000169546499 (WR PARMIGIANO REGG)" at bounding box center [397, 384] width 187 height 34
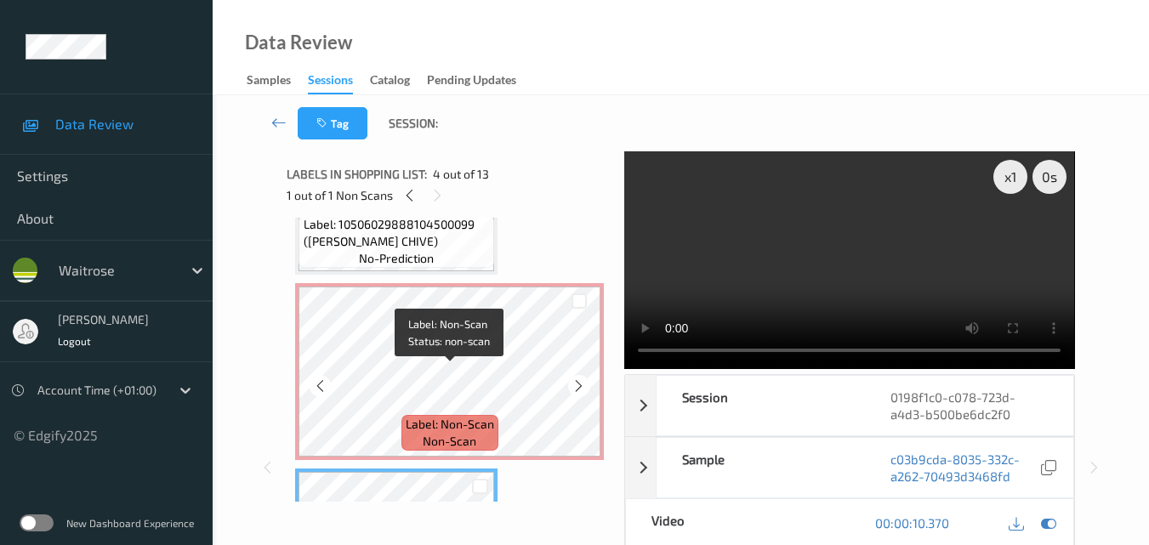
scroll to position [279, 0]
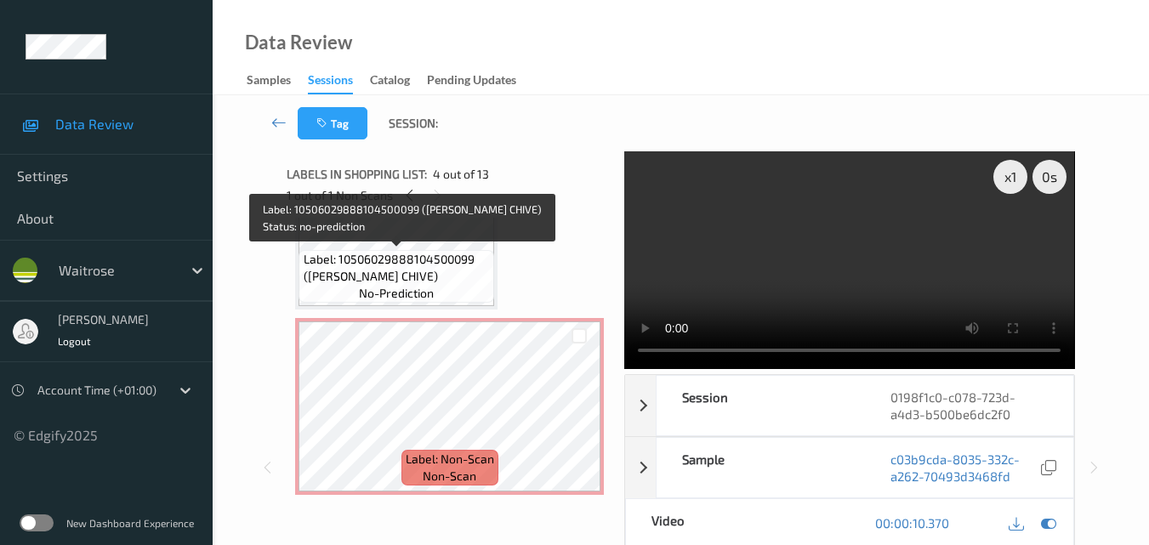
click at [452, 266] on span "Label: 10506029888104500099 ([PERSON_NAME] CHIVE)" at bounding box center [397, 268] width 187 height 34
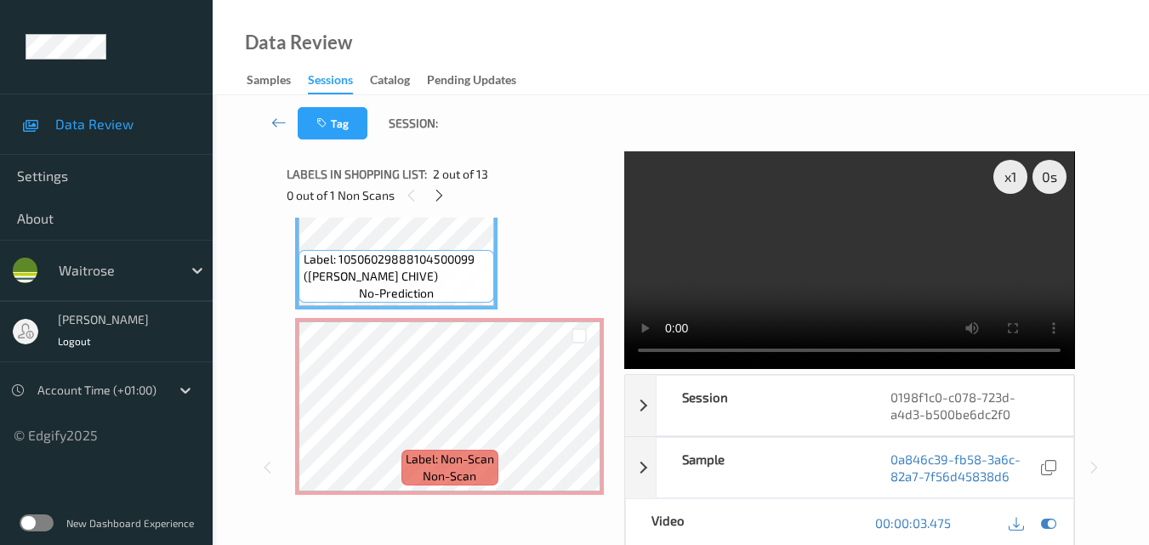
click at [856, 261] on video at bounding box center [849, 260] width 450 height 218
click at [874, 299] on video at bounding box center [849, 260] width 450 height 218
click at [847, 295] on video at bounding box center [849, 260] width 450 height 218
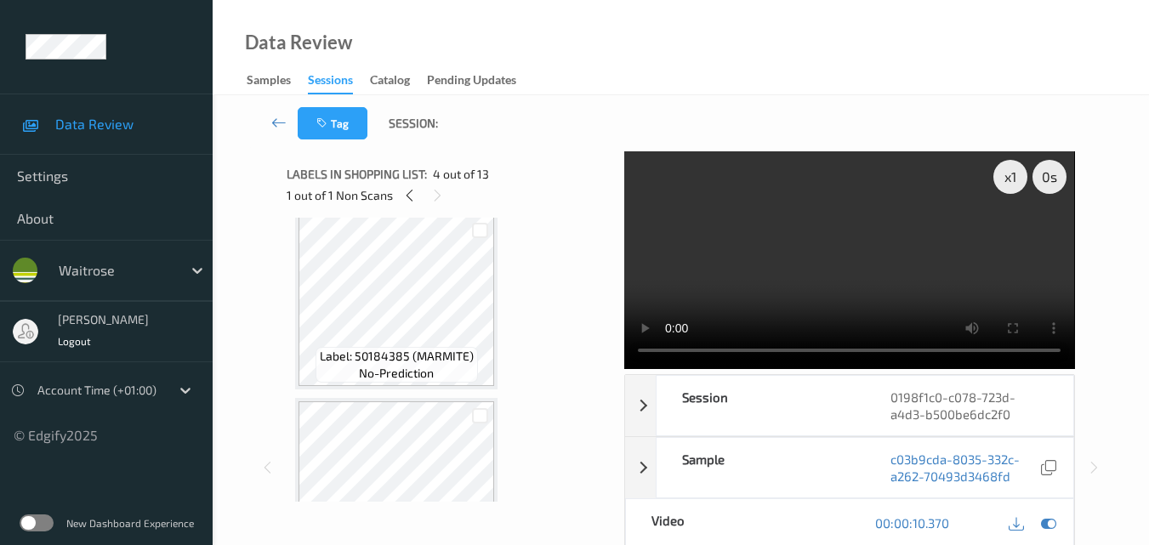
scroll to position [789, 0]
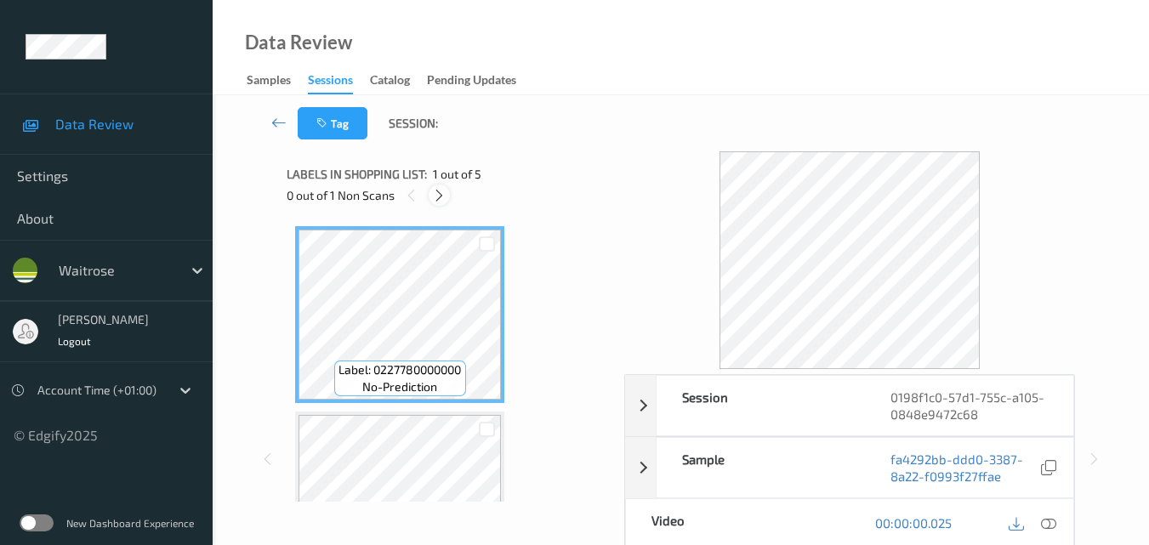
click at [443, 198] on icon at bounding box center [439, 195] width 14 height 15
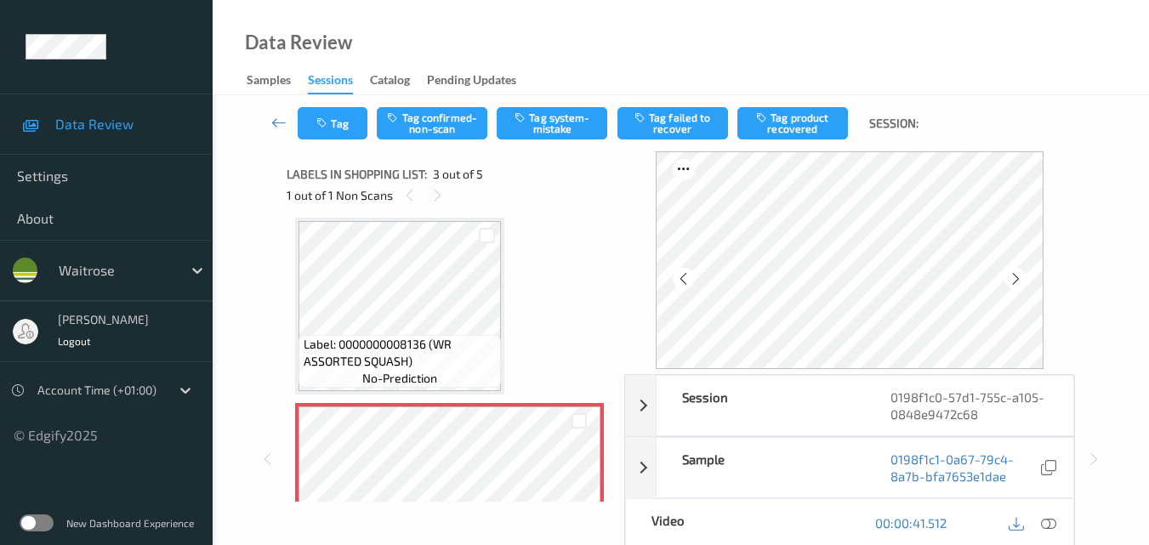
scroll to position [279, 0]
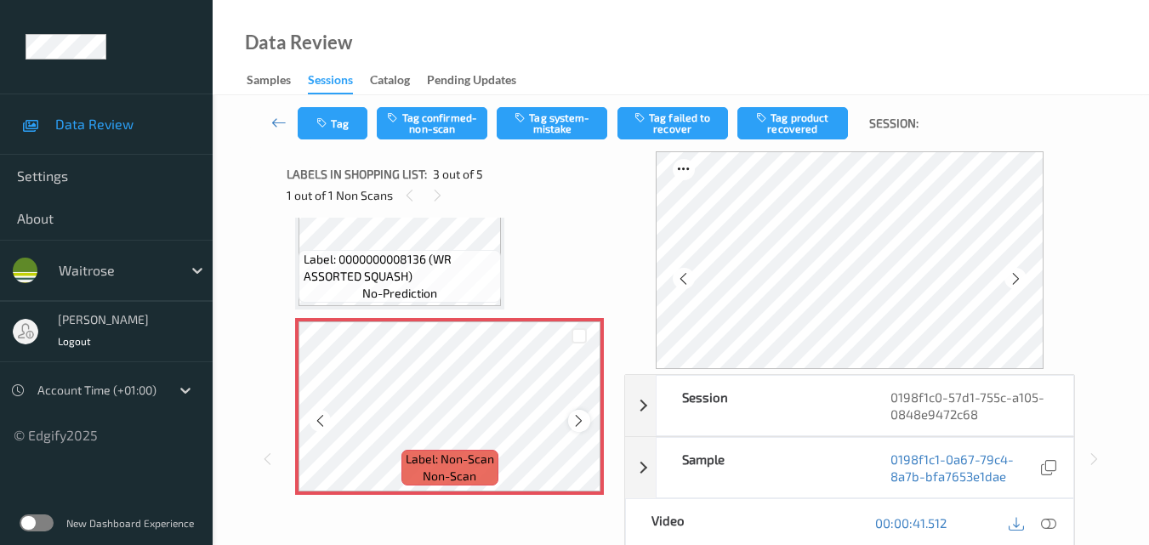
click at [579, 422] on icon at bounding box center [579, 420] width 14 height 15
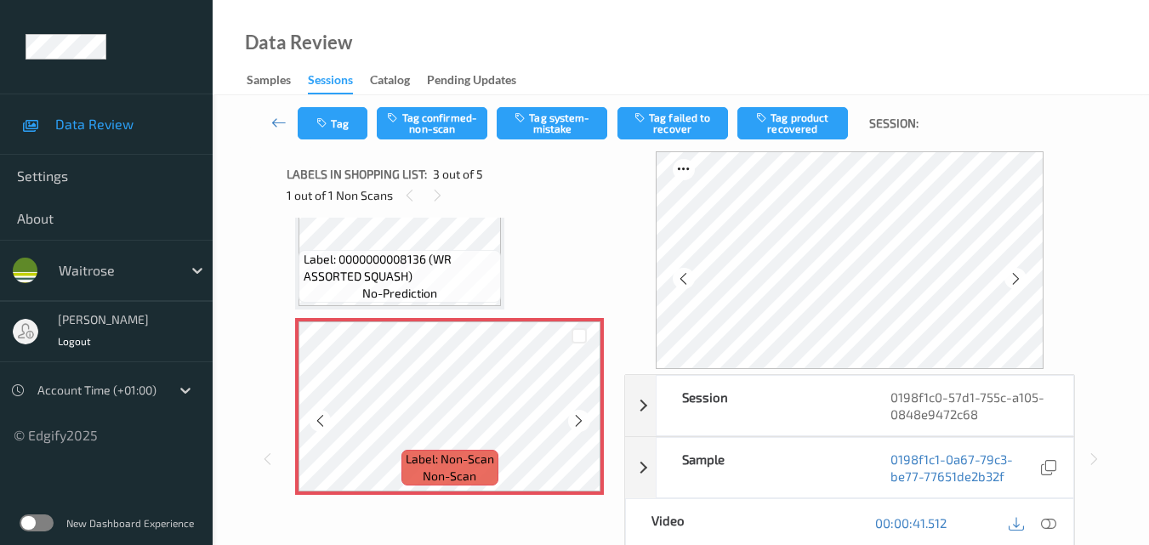
click at [579, 422] on icon at bounding box center [579, 420] width 14 height 15
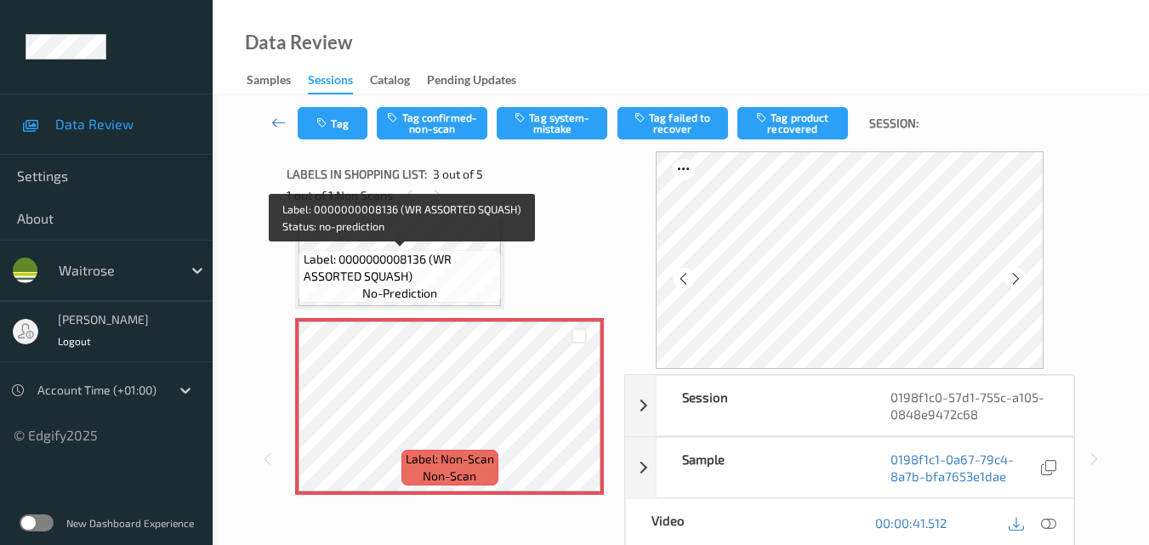
click at [422, 279] on span "Label: 0000000008136 (WR ASSORTED SQUASH)" at bounding box center [401, 268] width 194 height 34
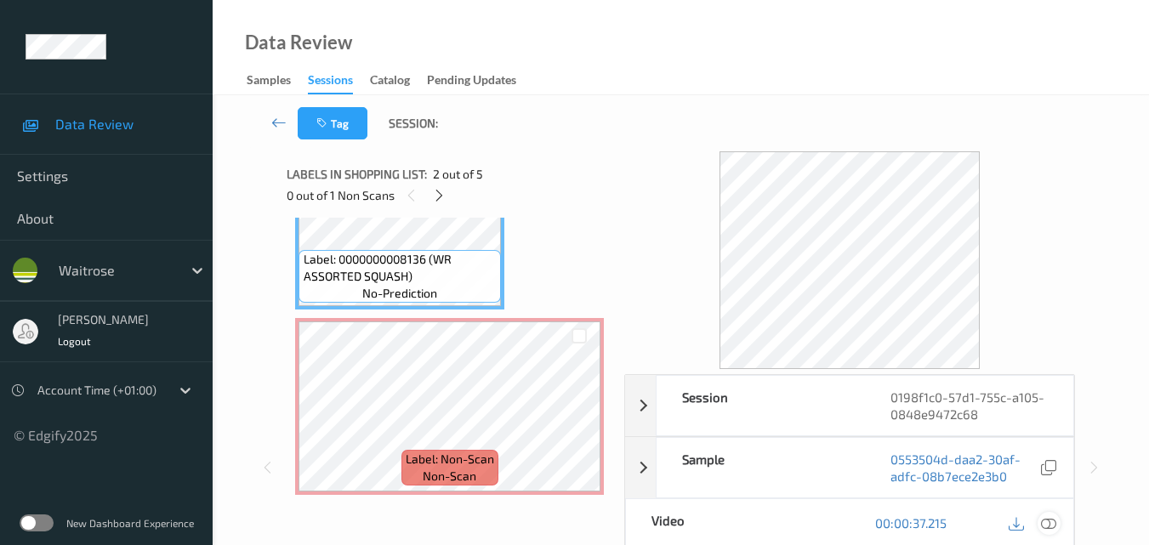
click at [1050, 521] on icon at bounding box center [1048, 522] width 15 height 15
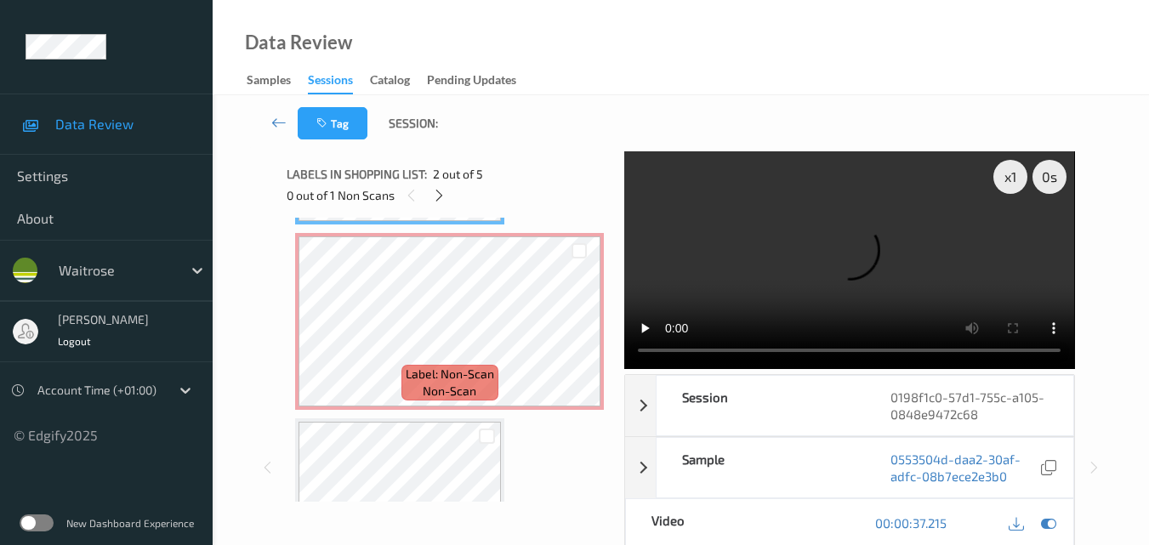
scroll to position [109, 0]
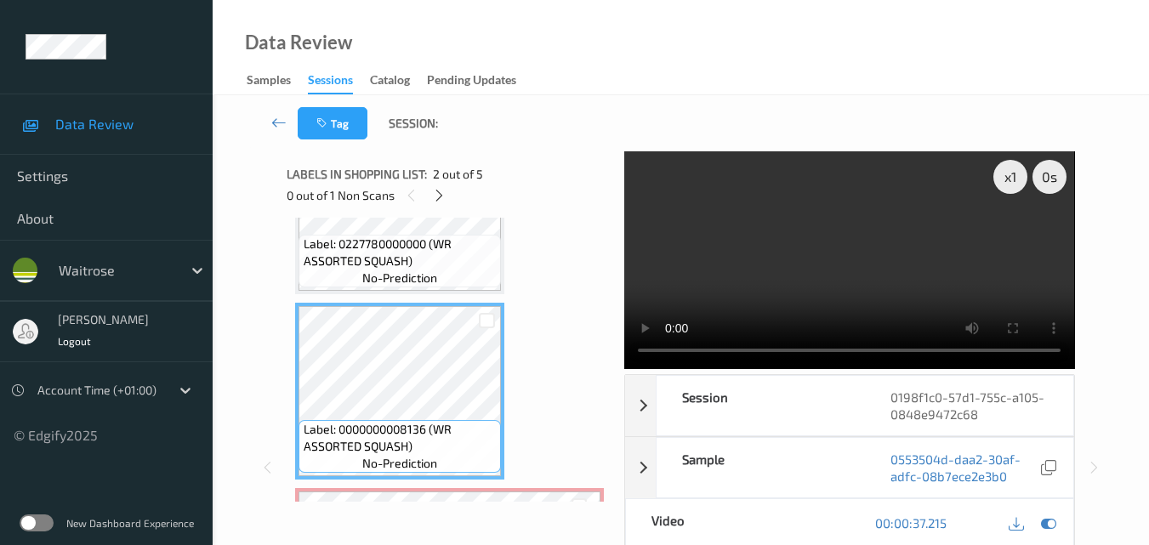
click at [872, 265] on video at bounding box center [849, 260] width 450 height 218
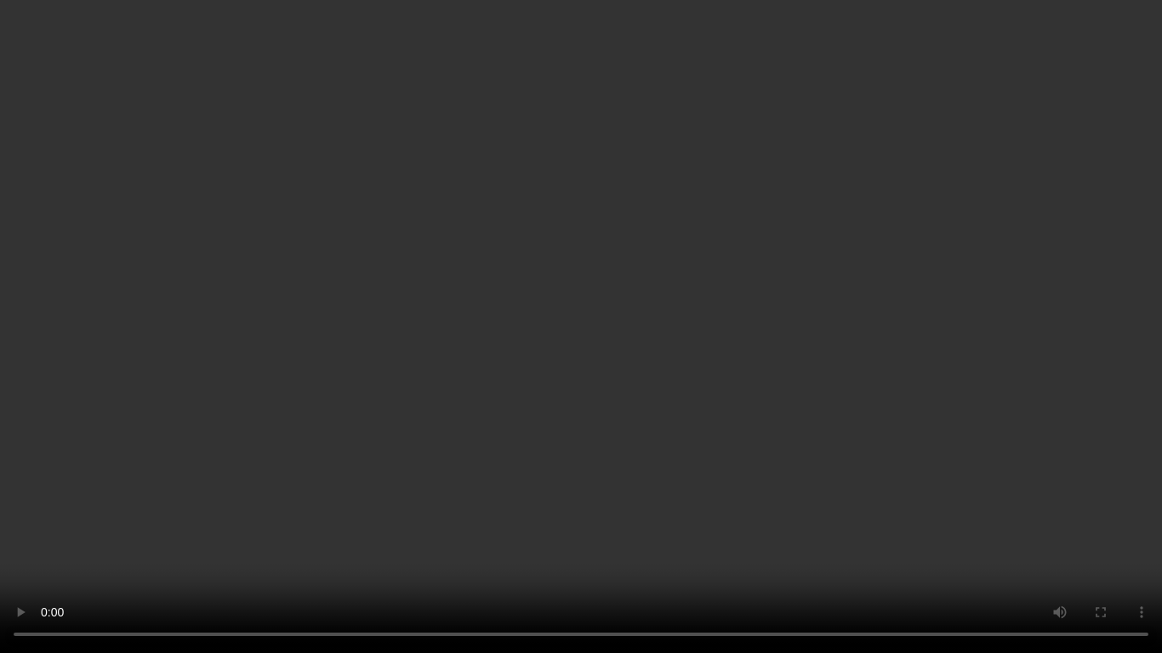
click at [877, 384] on video at bounding box center [581, 326] width 1162 height 653
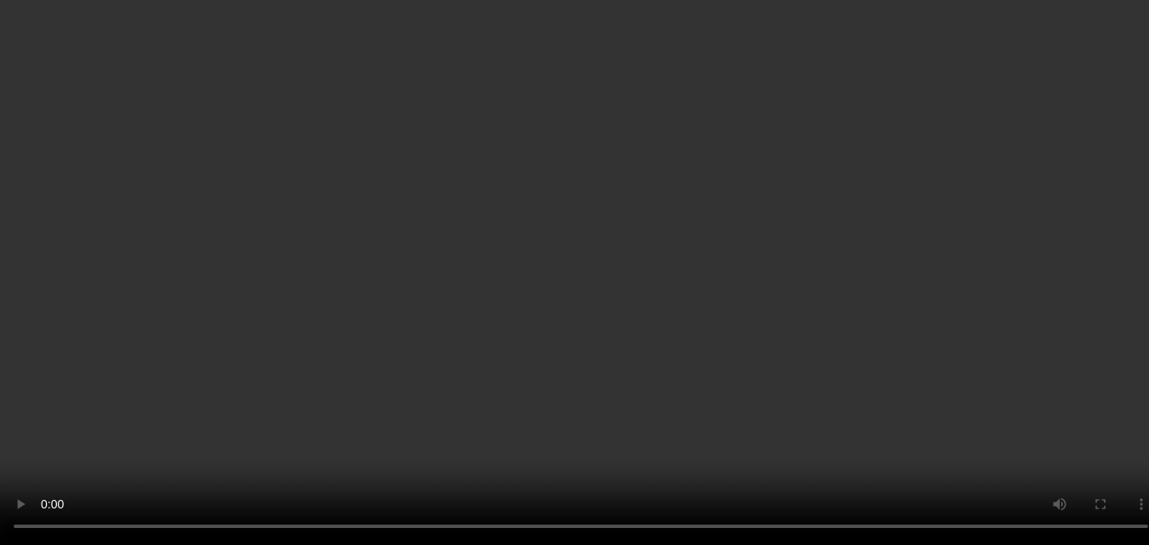
scroll to position [279, 0]
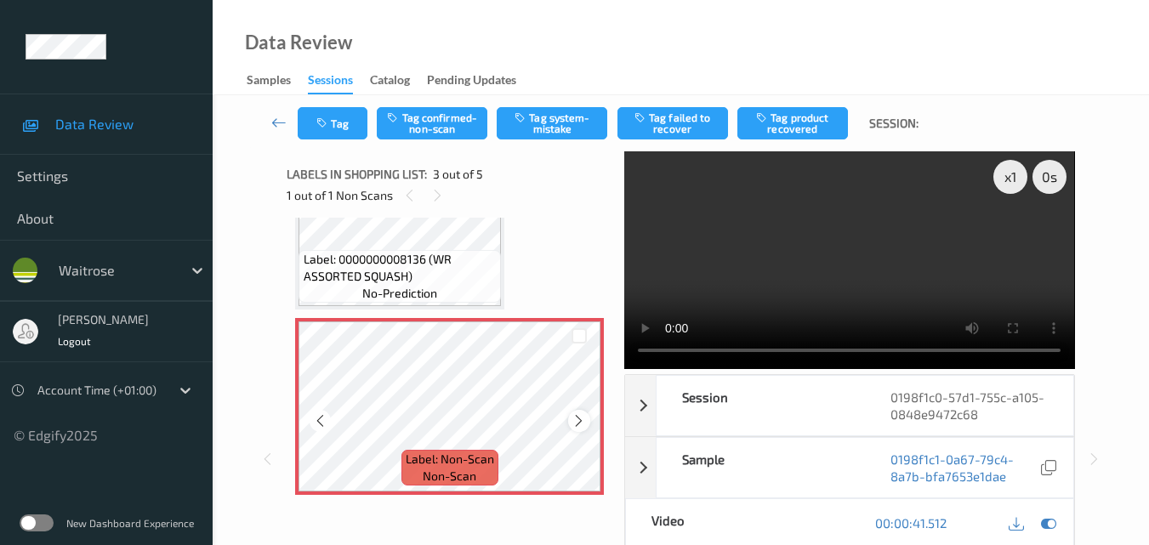
click at [578, 421] on icon at bounding box center [579, 420] width 14 height 15
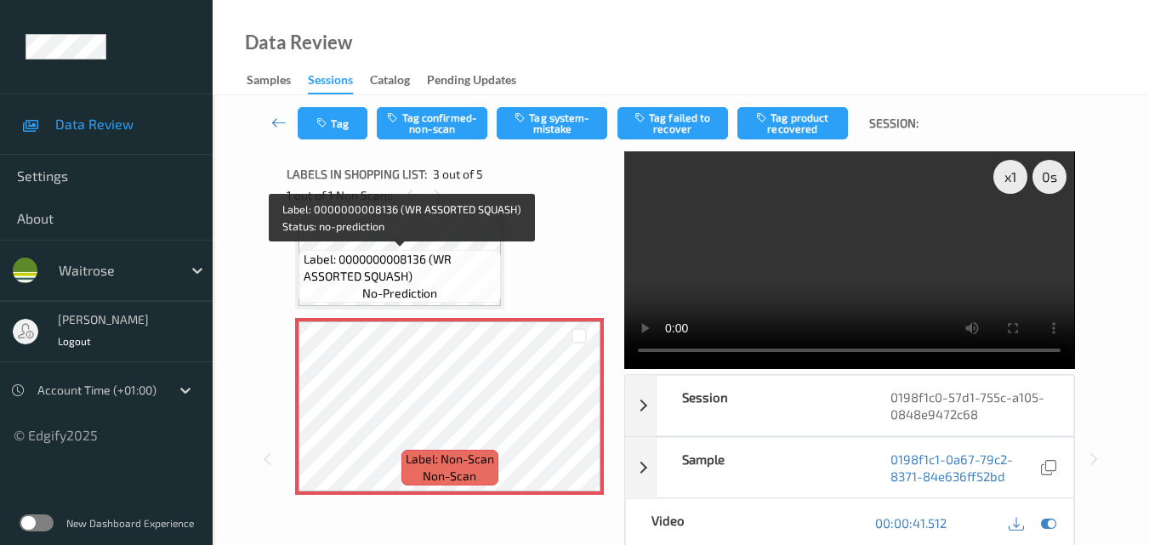
click at [467, 282] on span "Label: 0000000008136 (WR ASSORTED SQUASH)" at bounding box center [401, 268] width 194 height 34
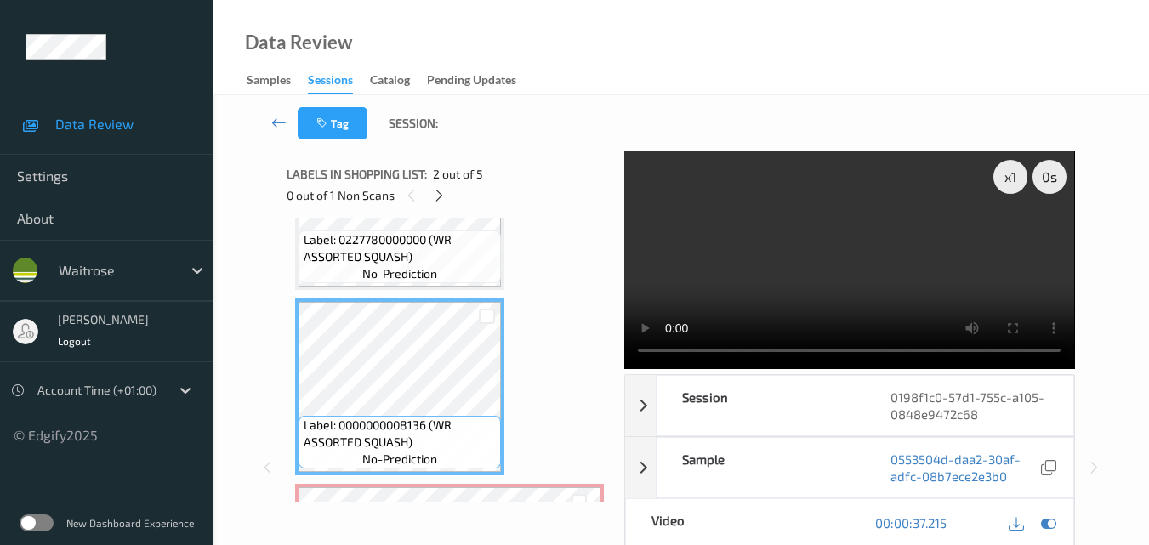
scroll to position [109, 0]
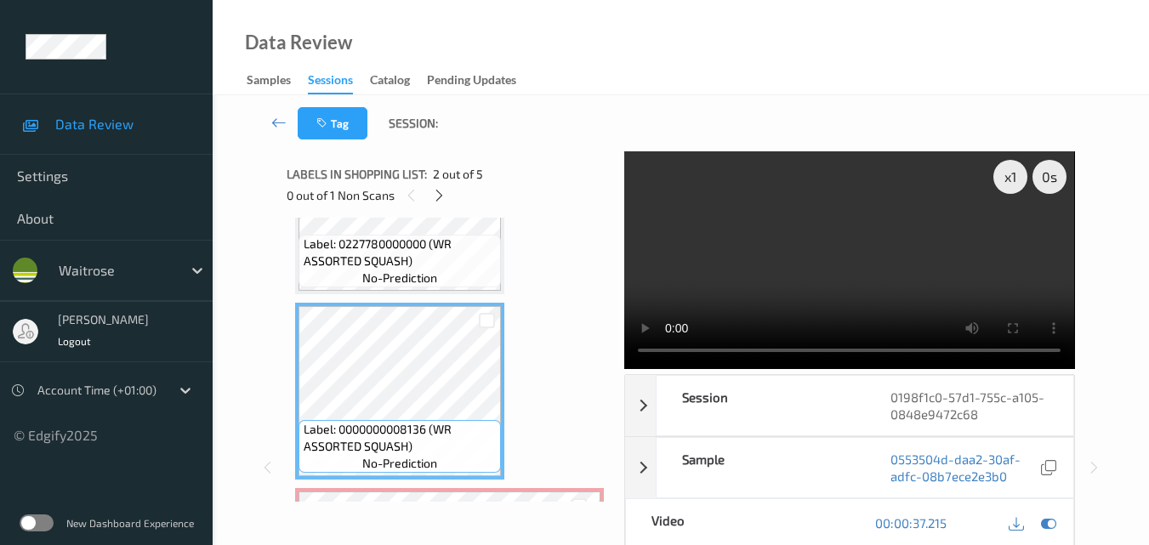
click at [856, 280] on video at bounding box center [849, 260] width 450 height 218
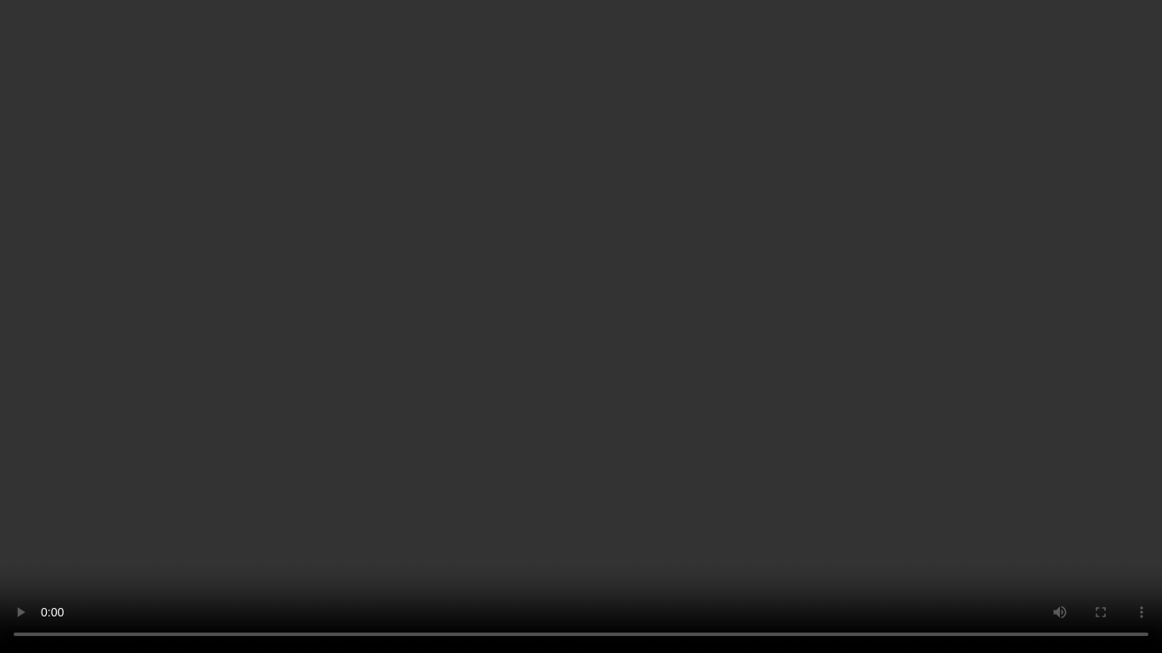
click at [646, 384] on video at bounding box center [581, 326] width 1162 height 653
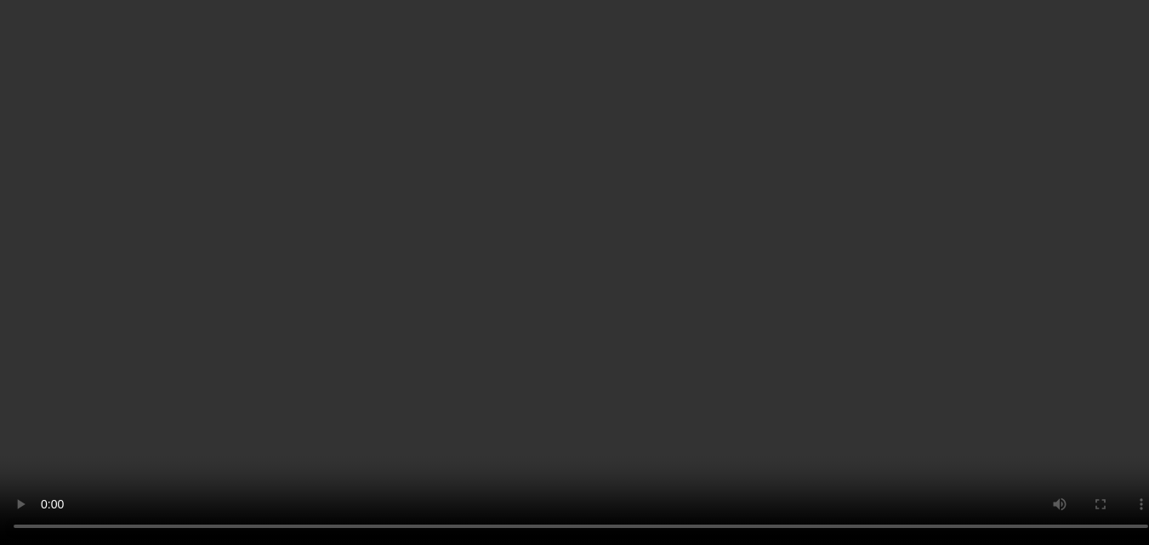
scroll to position [0, 0]
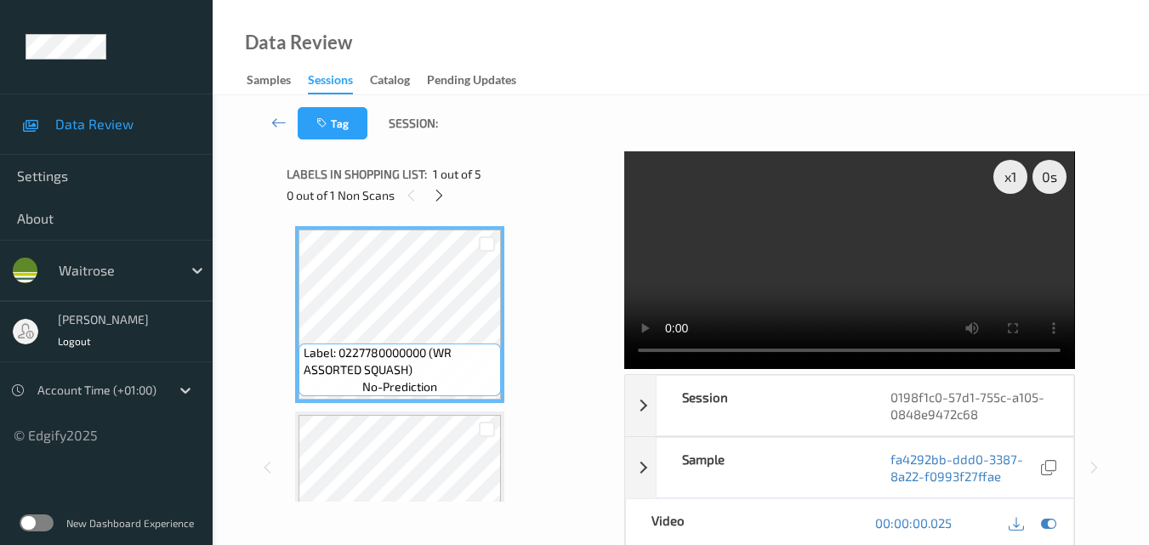
click at [857, 284] on video at bounding box center [849, 260] width 450 height 218
click at [796, 298] on video at bounding box center [849, 260] width 450 height 218
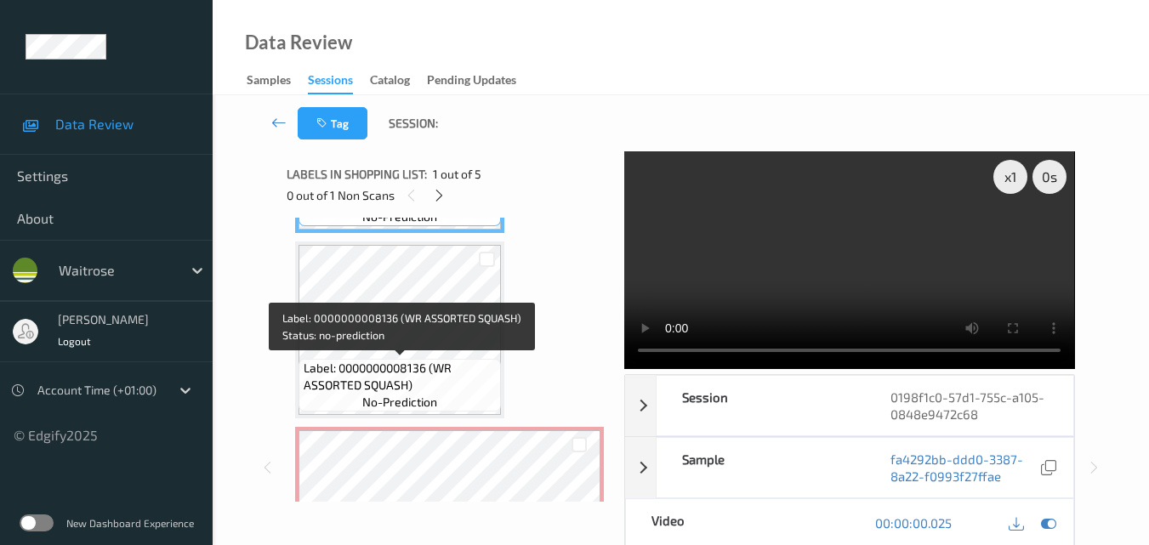
scroll to position [340, 0]
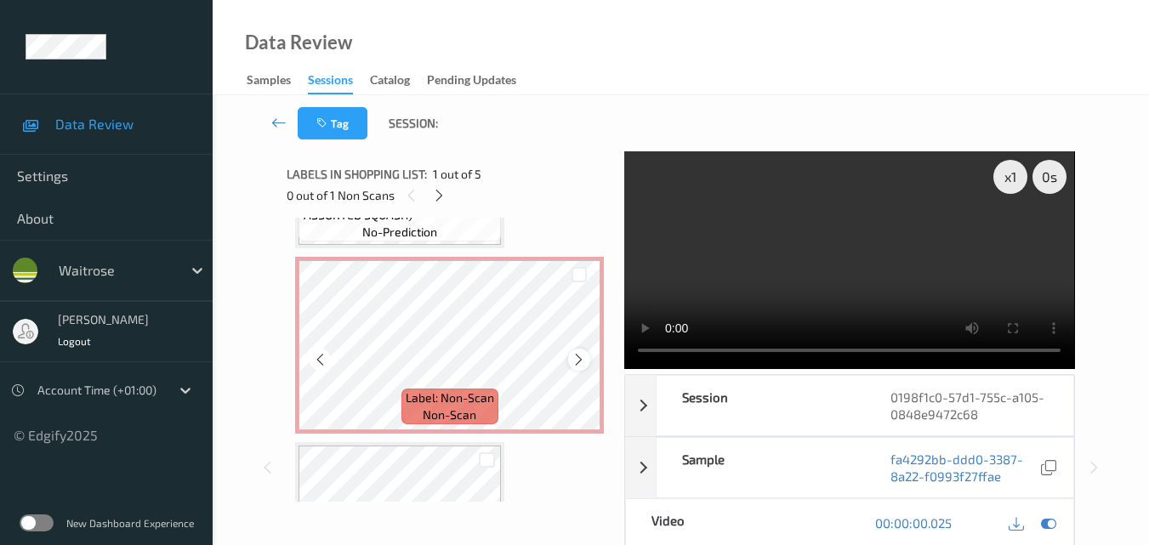
click at [576, 362] on icon at bounding box center [579, 359] width 14 height 15
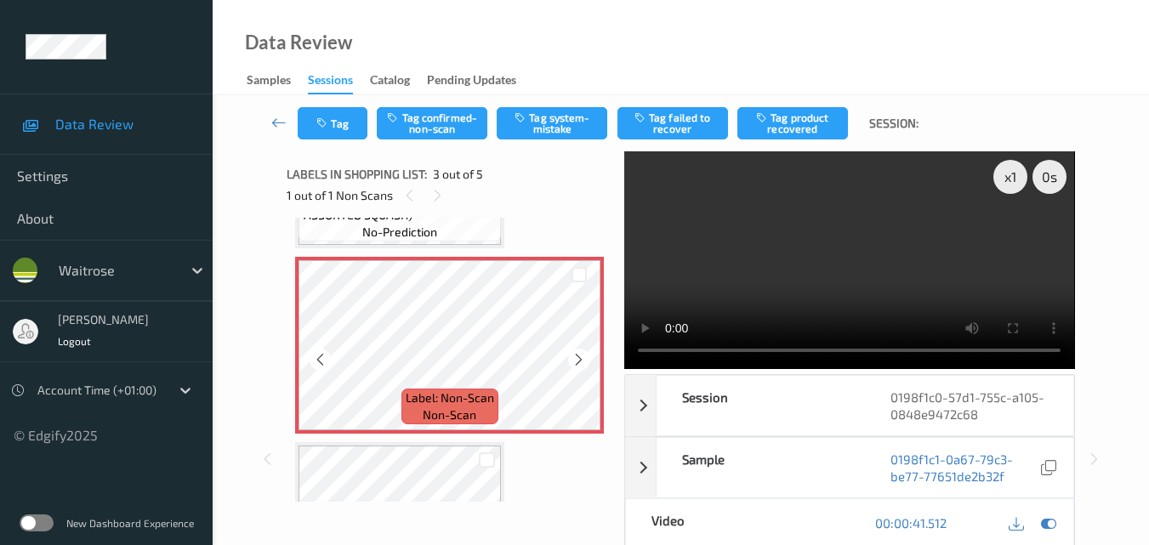
click at [576, 362] on icon at bounding box center [579, 359] width 14 height 15
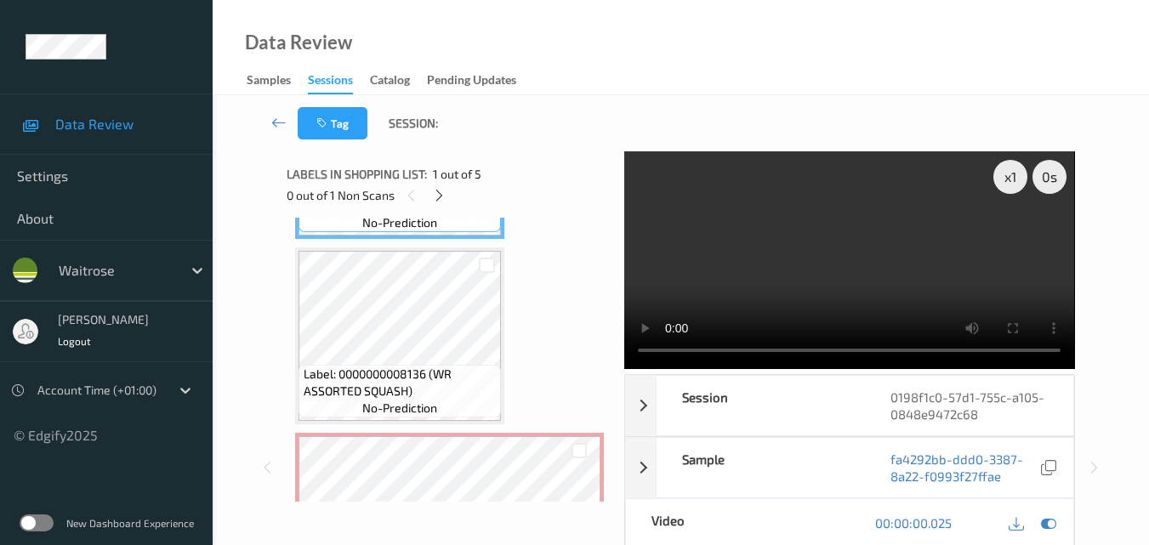
scroll to position [255, 0]
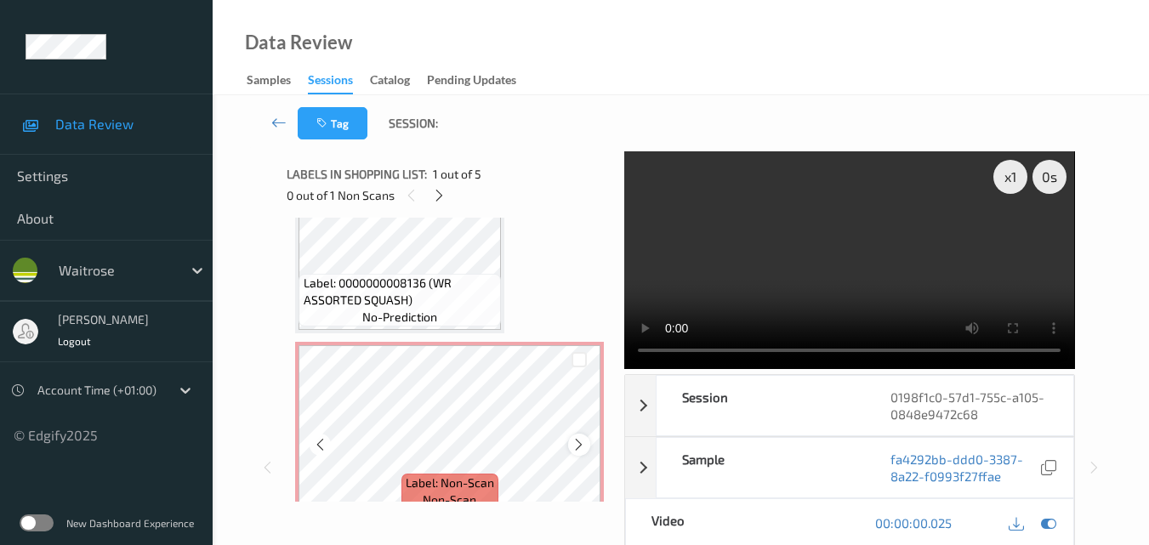
click at [574, 446] on icon at bounding box center [579, 444] width 14 height 15
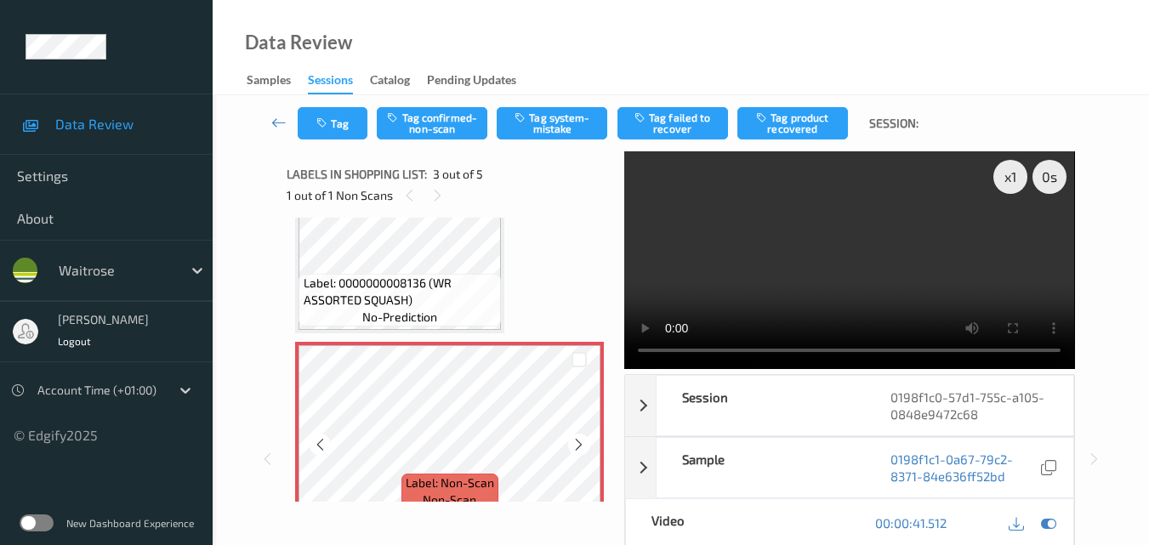
click at [574, 446] on icon at bounding box center [579, 444] width 14 height 15
click at [574, 126] on button "Tag system-mistake" at bounding box center [552, 123] width 111 height 32
click at [355, 126] on button "Tag" at bounding box center [333, 123] width 70 height 32
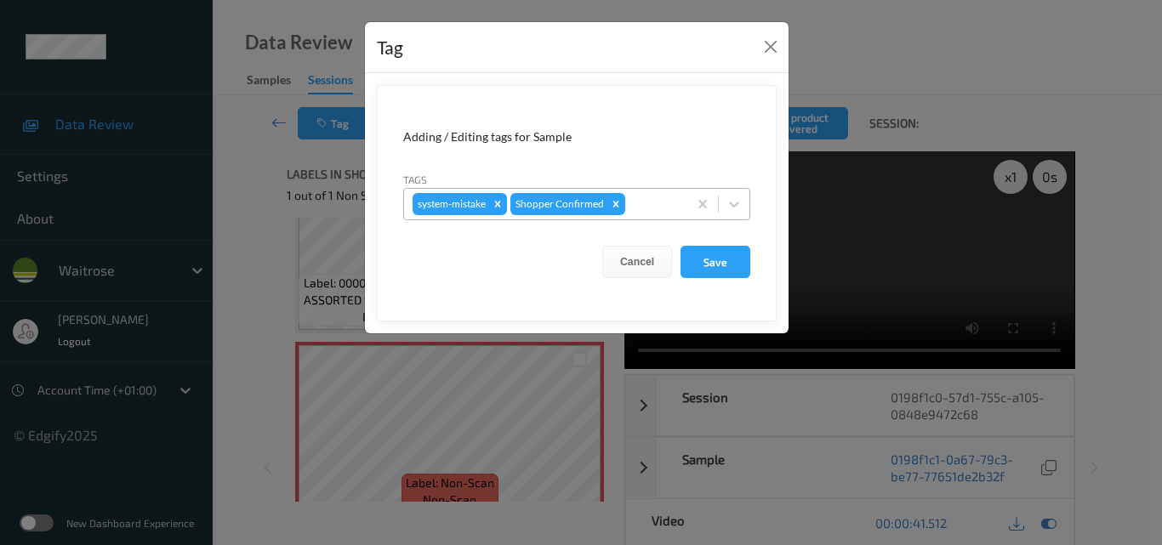
click at [663, 214] on div "system-mistake Shopper Confirmed" at bounding box center [545, 204] width 283 height 29
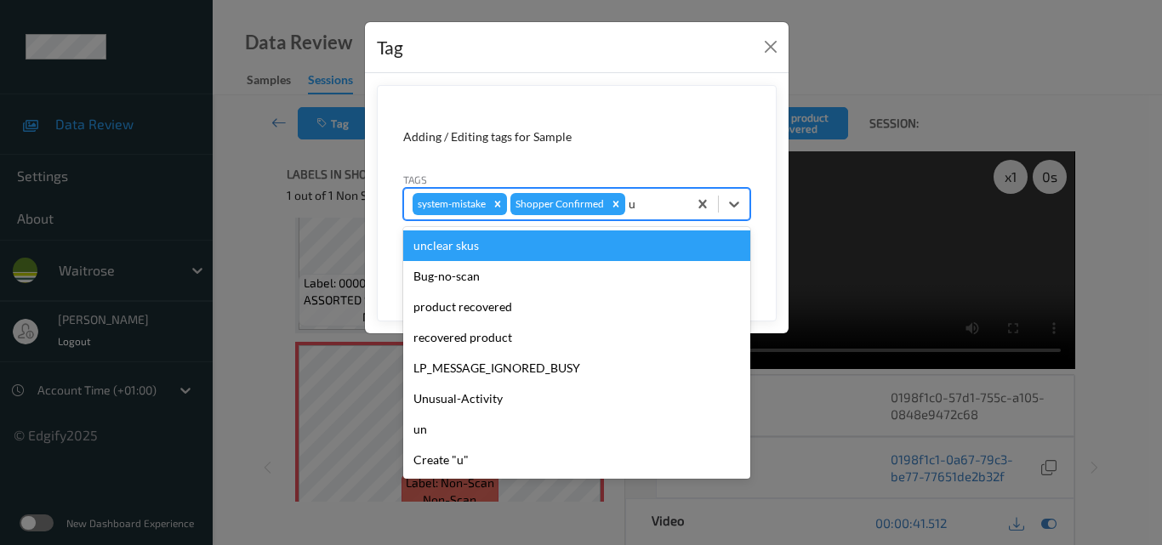
type input "un"
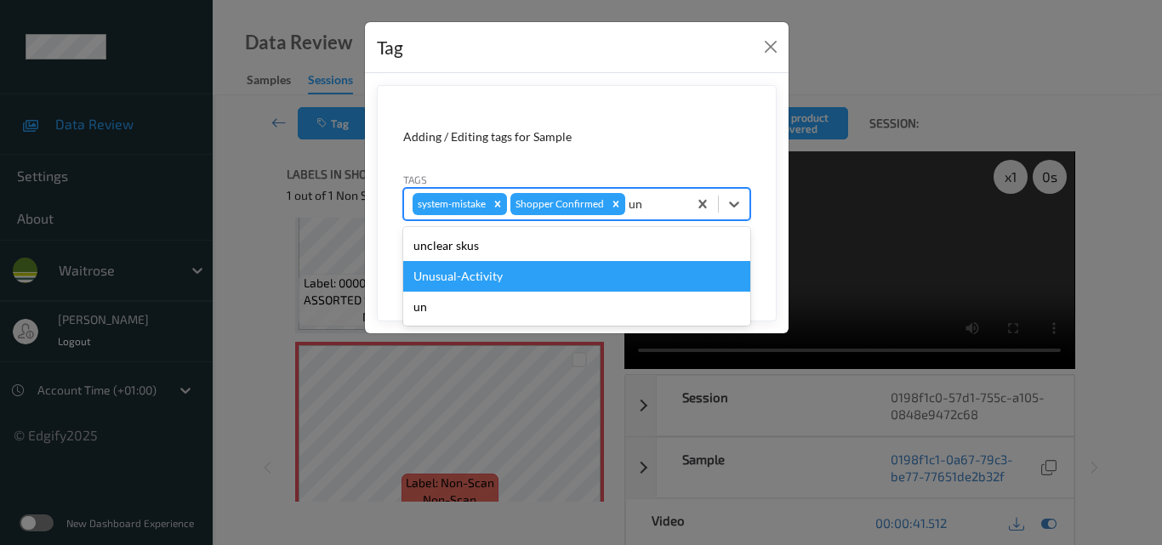
click at [555, 286] on div "Unusual-Activity" at bounding box center [576, 276] width 347 height 31
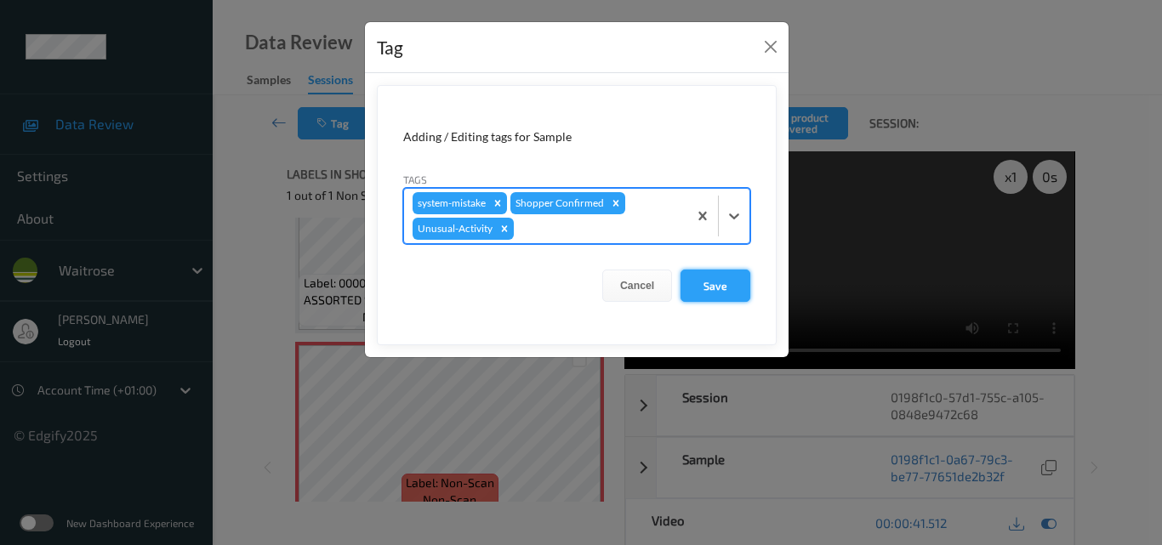
click at [708, 292] on button "Save" at bounding box center [715, 286] width 70 height 32
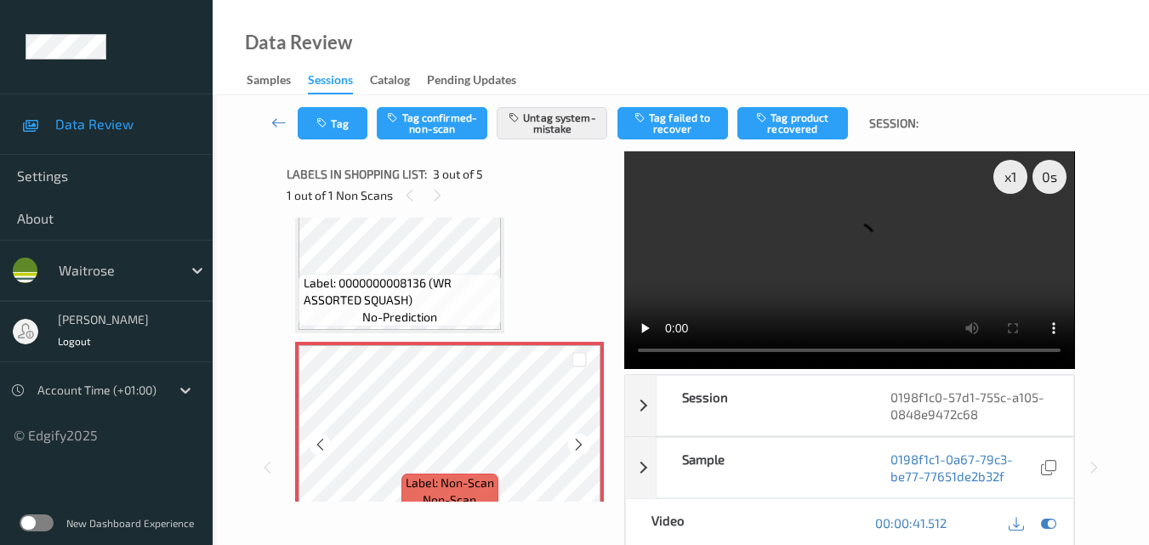
scroll to position [0, 0]
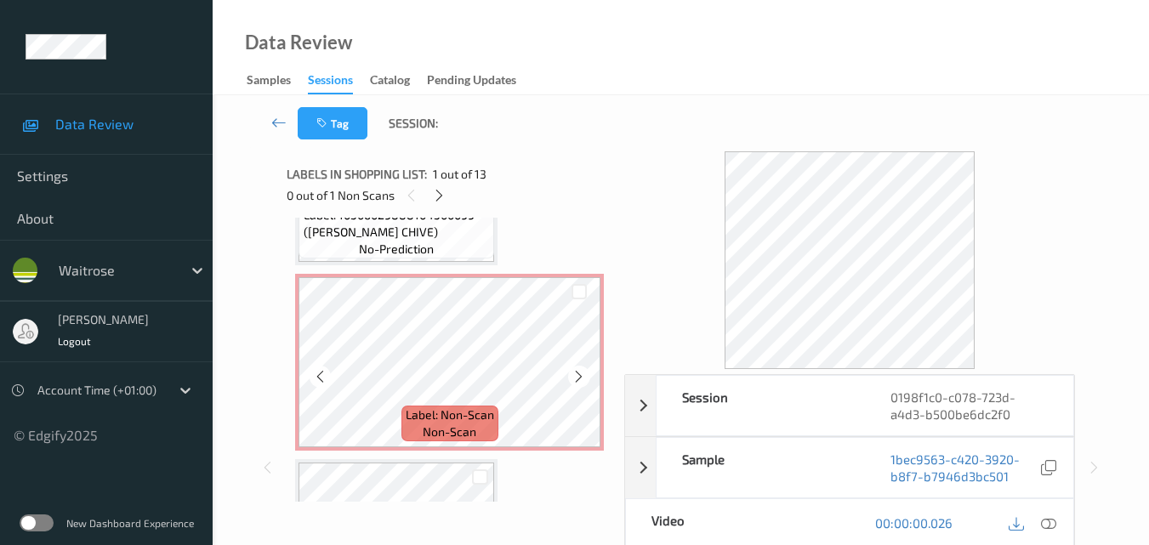
scroll to position [425, 0]
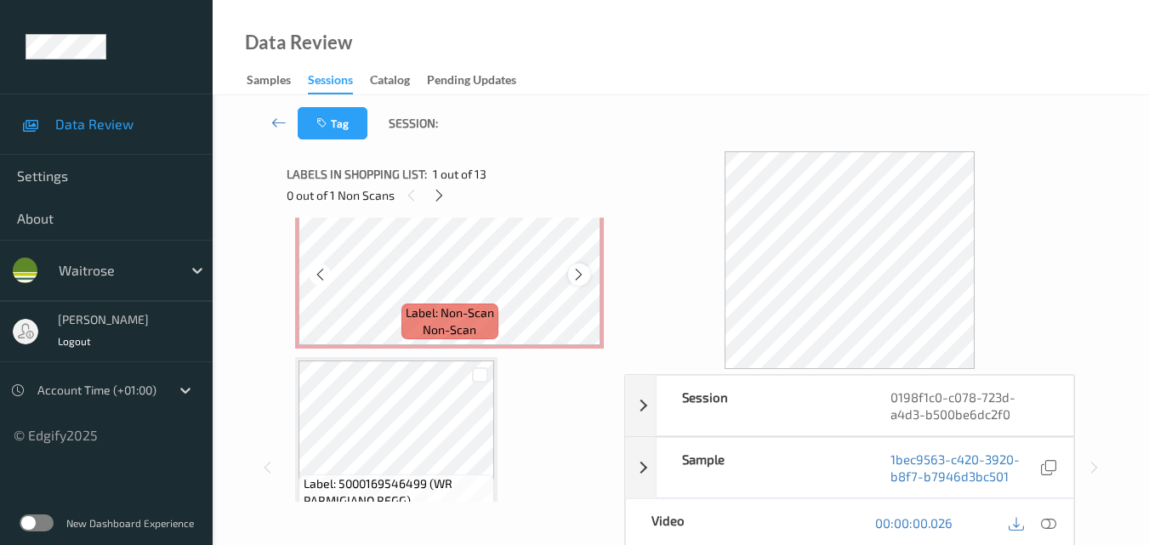
click at [577, 275] on icon at bounding box center [579, 274] width 14 height 15
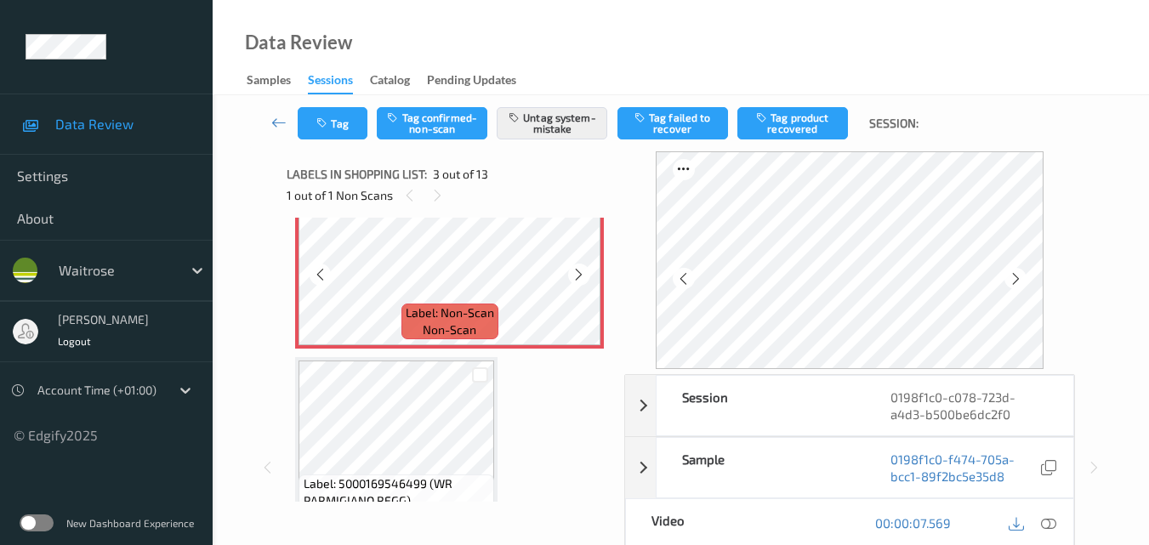
click at [577, 275] on icon at bounding box center [579, 274] width 14 height 15
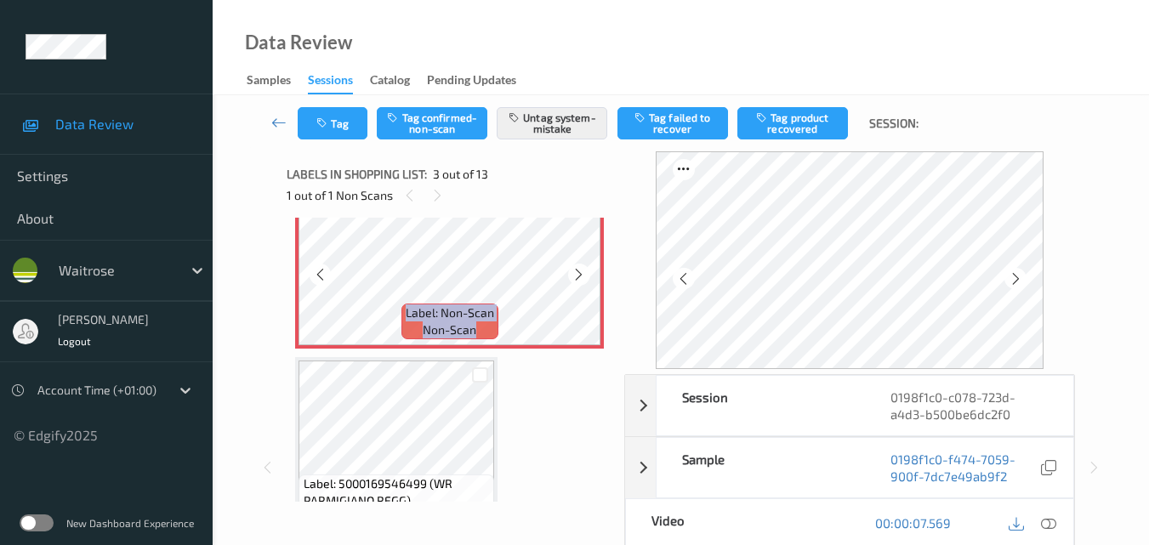
click at [577, 275] on icon at bounding box center [579, 274] width 14 height 15
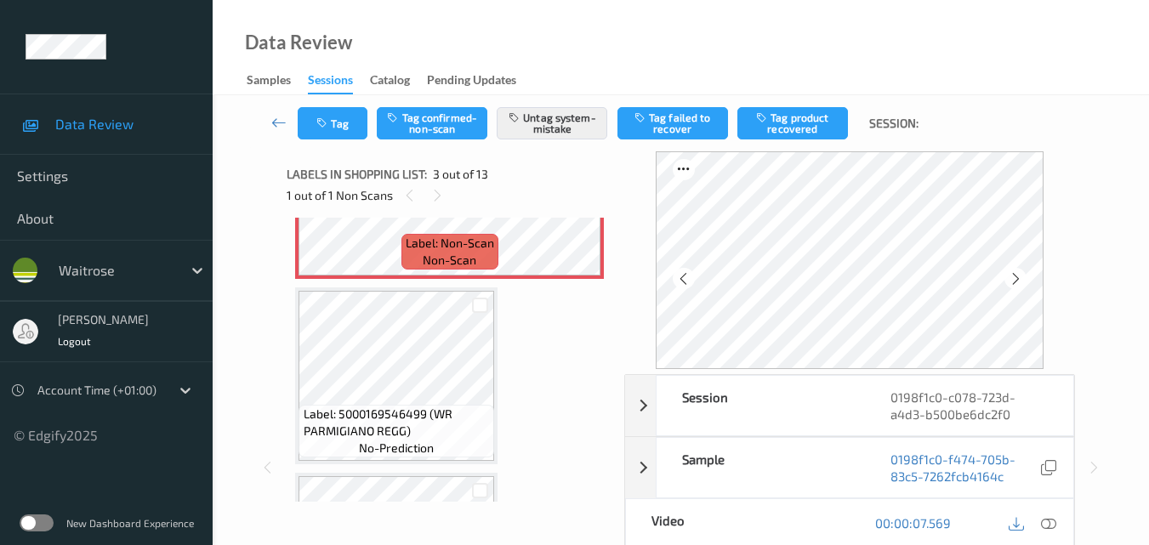
scroll to position [510, 0]
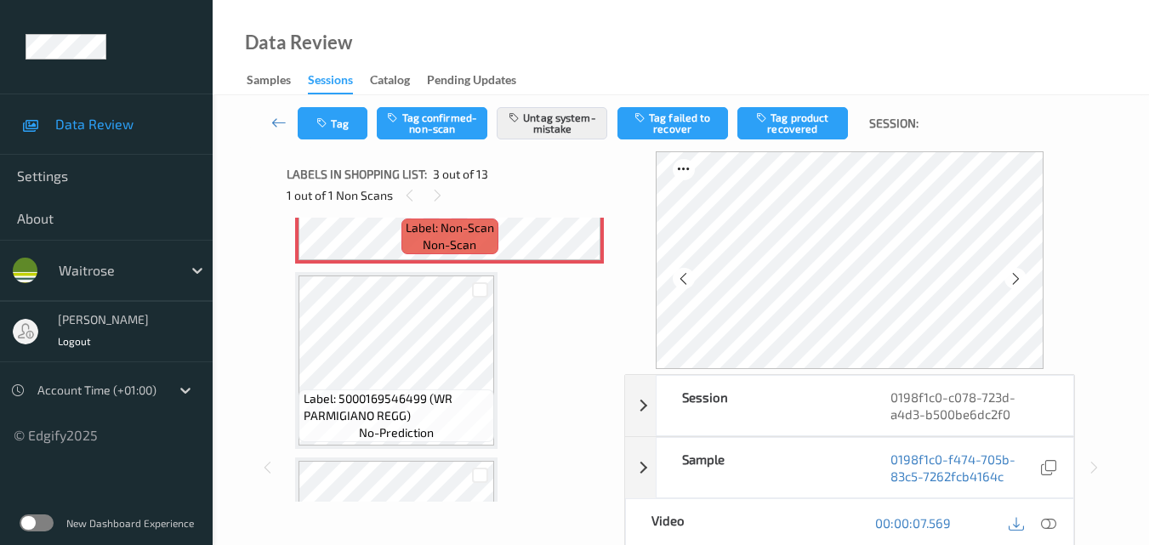
click at [421, 410] on span "Label: 5000169546499 (WR PARMIGIANO REGG)" at bounding box center [397, 407] width 187 height 34
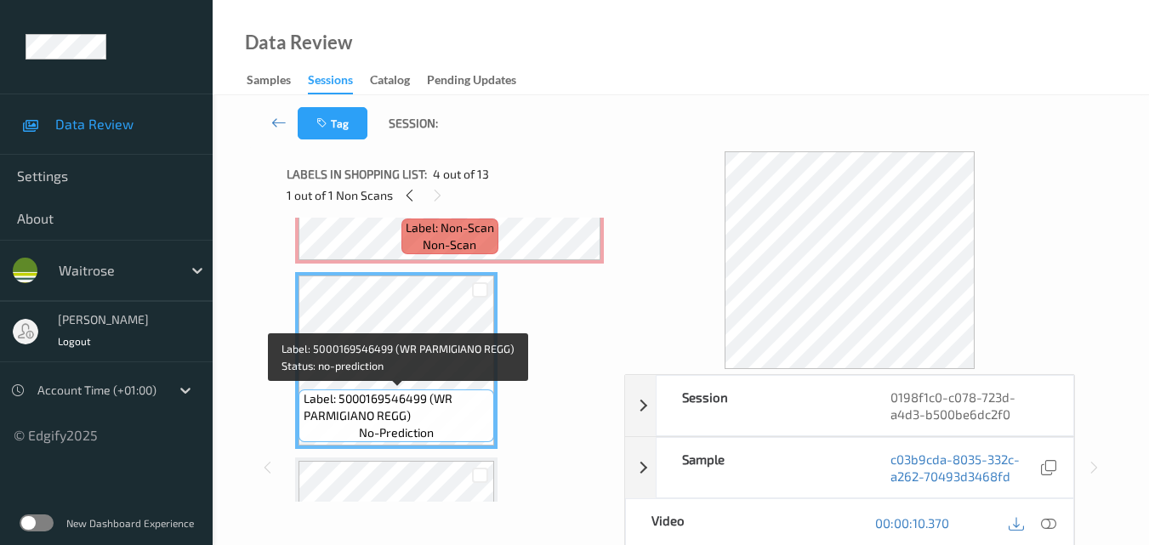
scroll to position [0, 0]
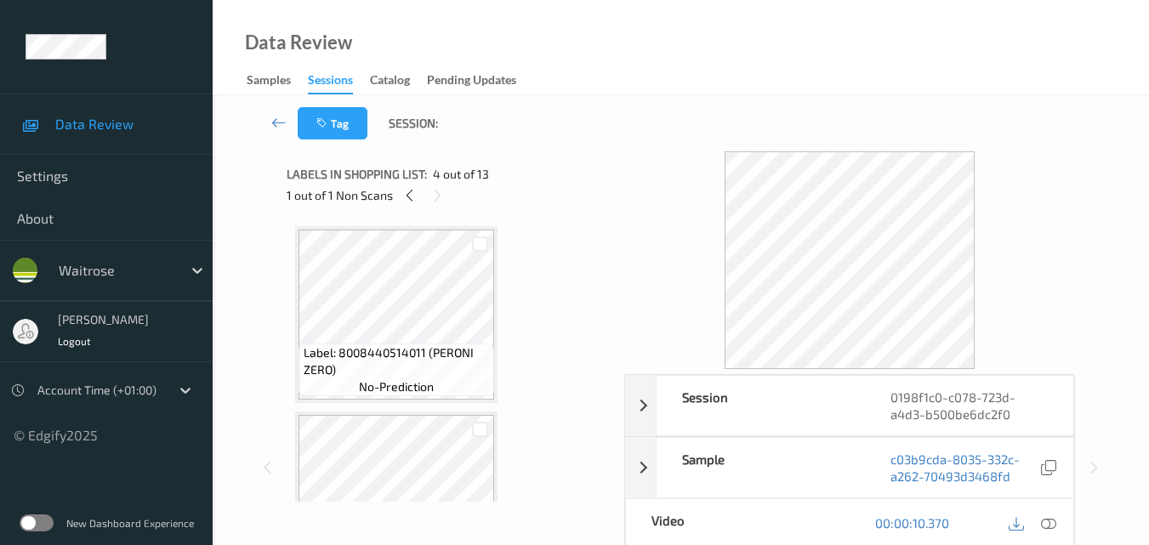
click at [388, 356] on span "Label: 8008440514011 (PERONI ZERO)" at bounding box center [397, 361] width 187 height 34
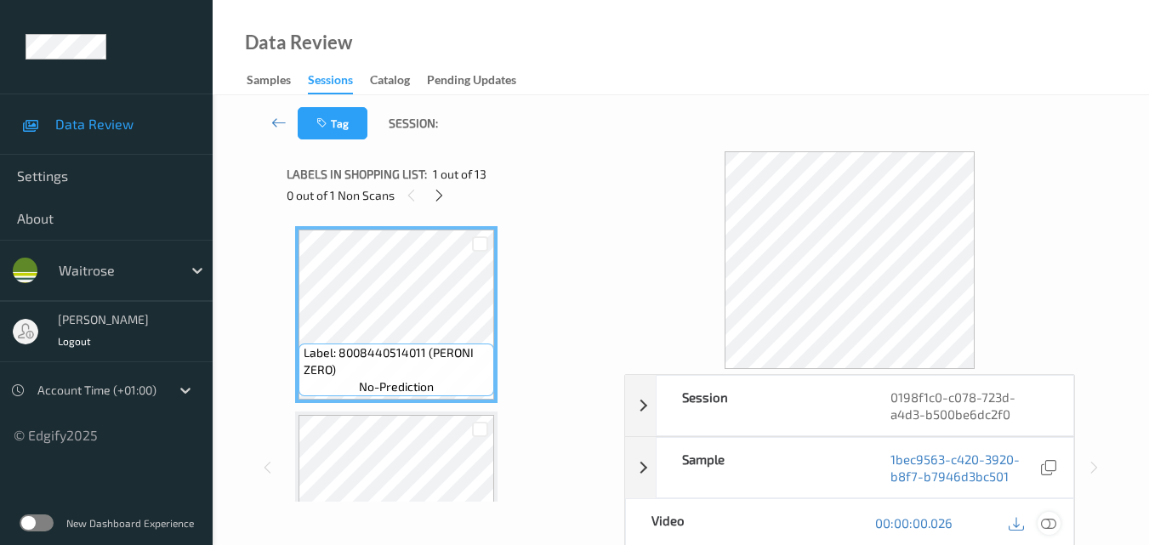
click at [1050, 517] on icon at bounding box center [1048, 522] width 15 height 15
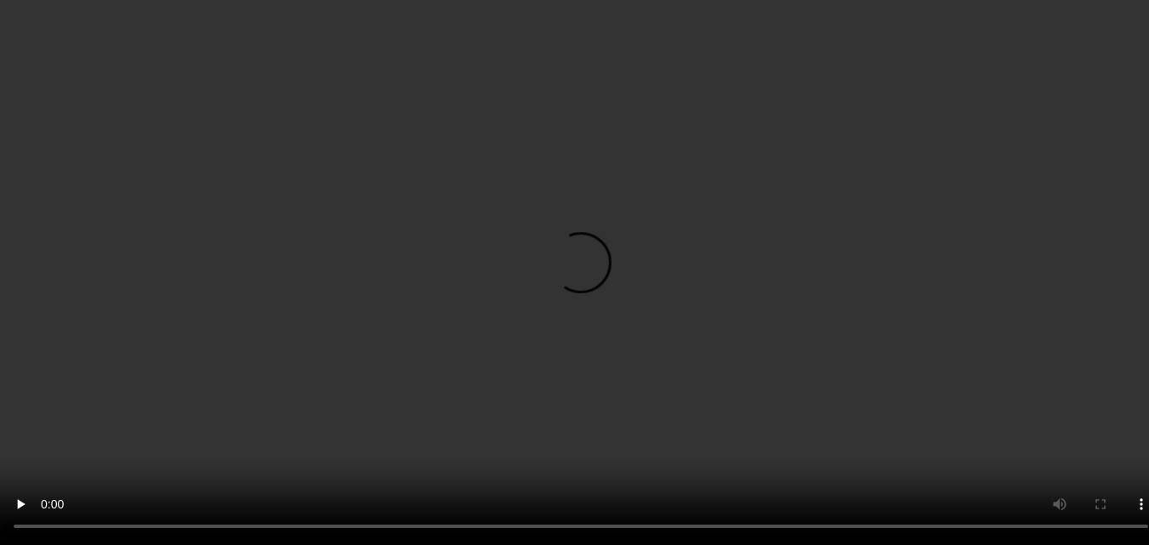
scroll to position [170, 0]
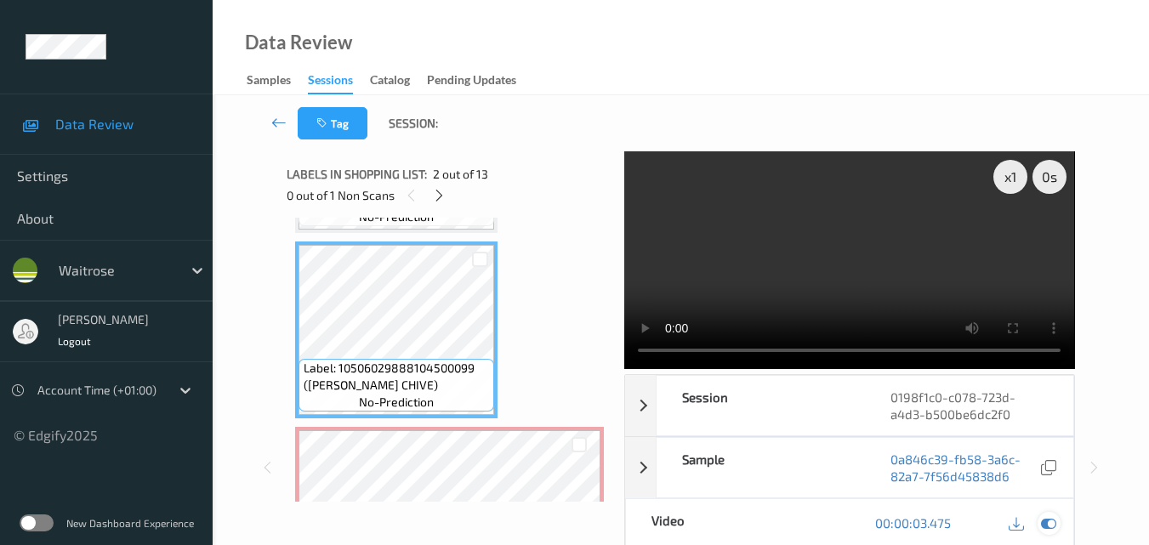
click at [1053, 519] on icon at bounding box center [1048, 522] width 15 height 15
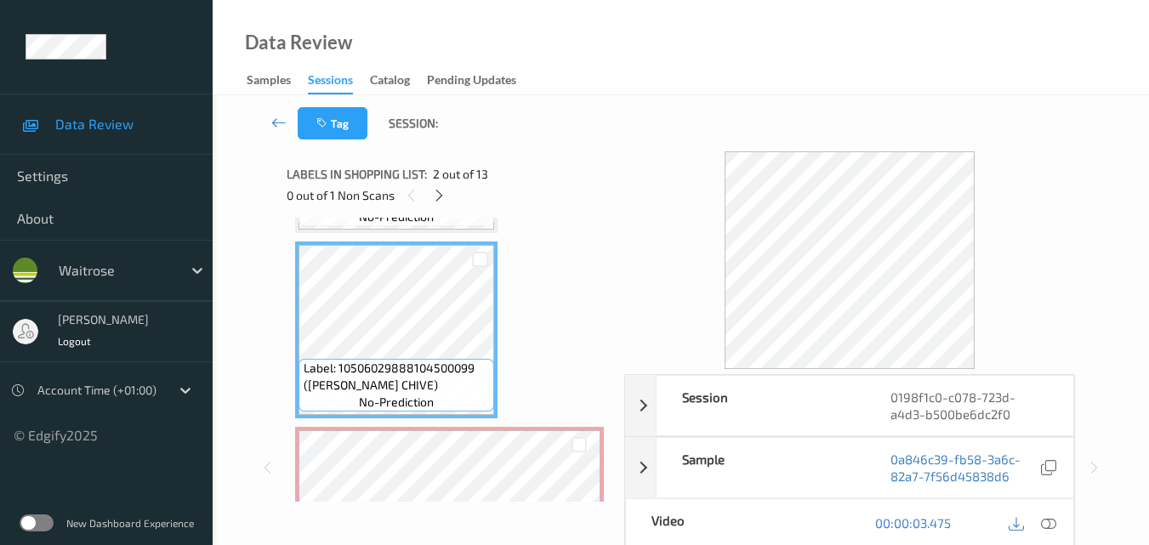
scroll to position [425, 0]
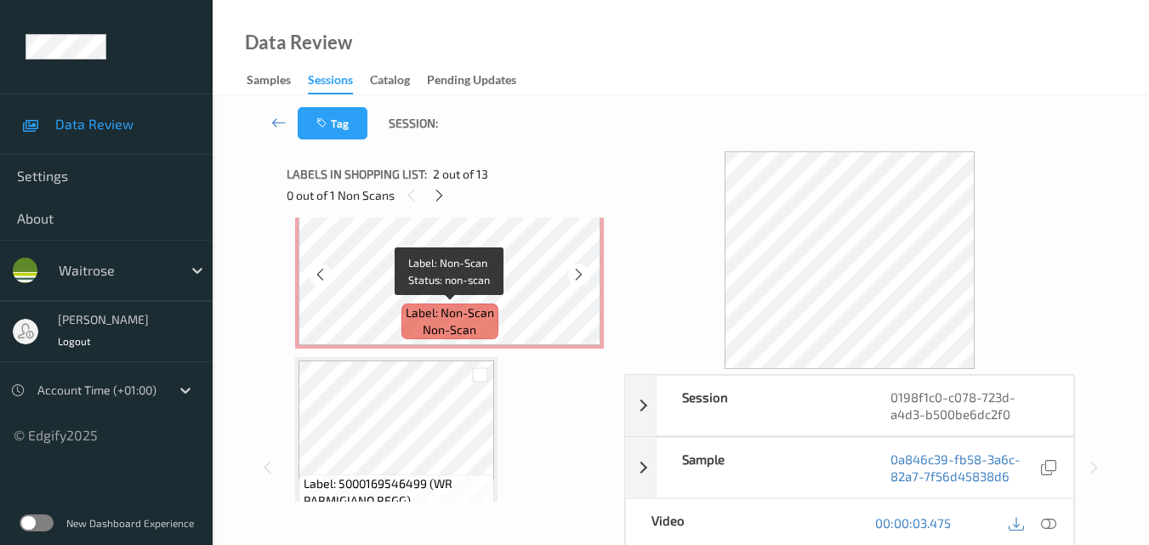
click at [430, 310] on span "Label: Non-Scan" at bounding box center [450, 313] width 88 height 17
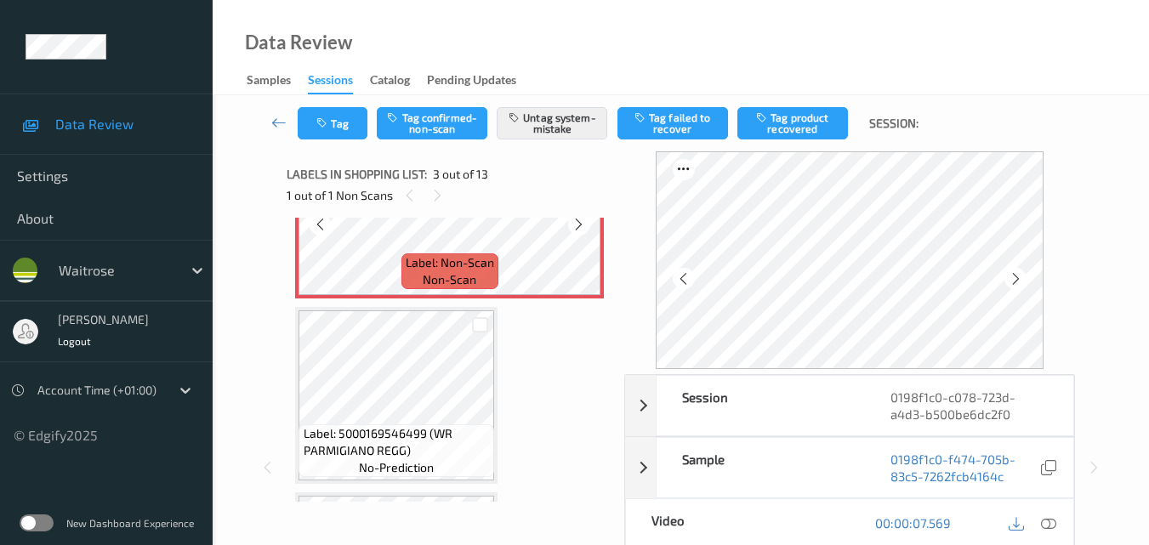
scroll to position [510, 0]
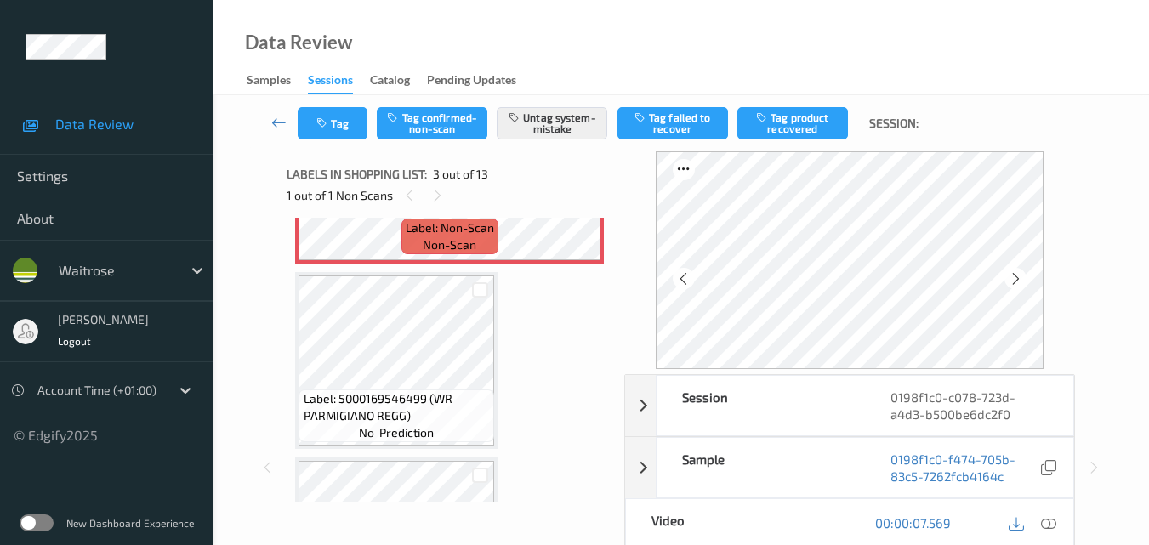
click at [430, 392] on span "Label: 5000169546499 (WR PARMIGIANO REGG)" at bounding box center [397, 407] width 187 height 34
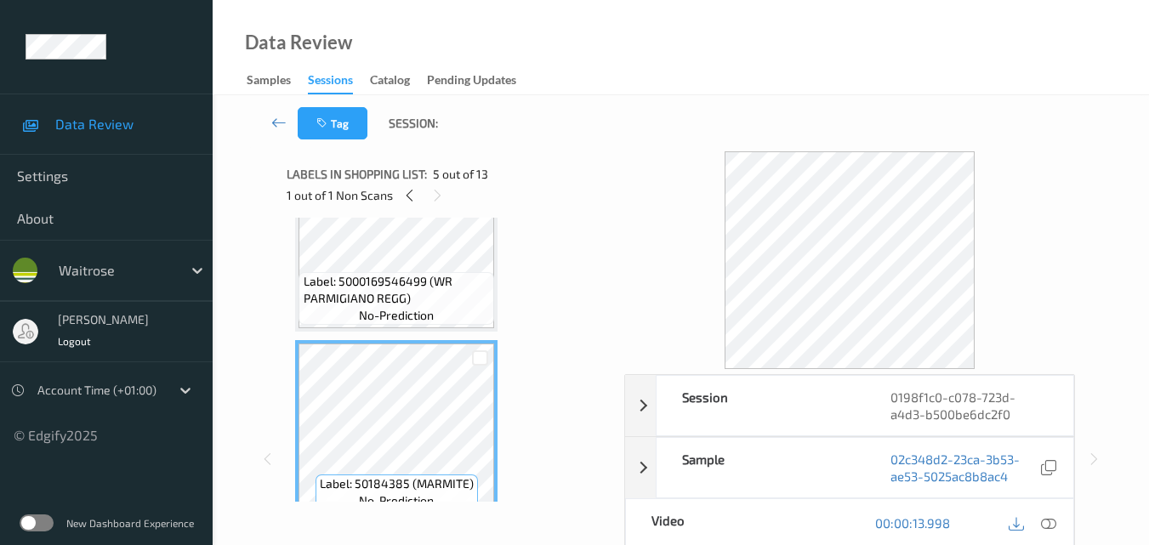
scroll to position [595, 0]
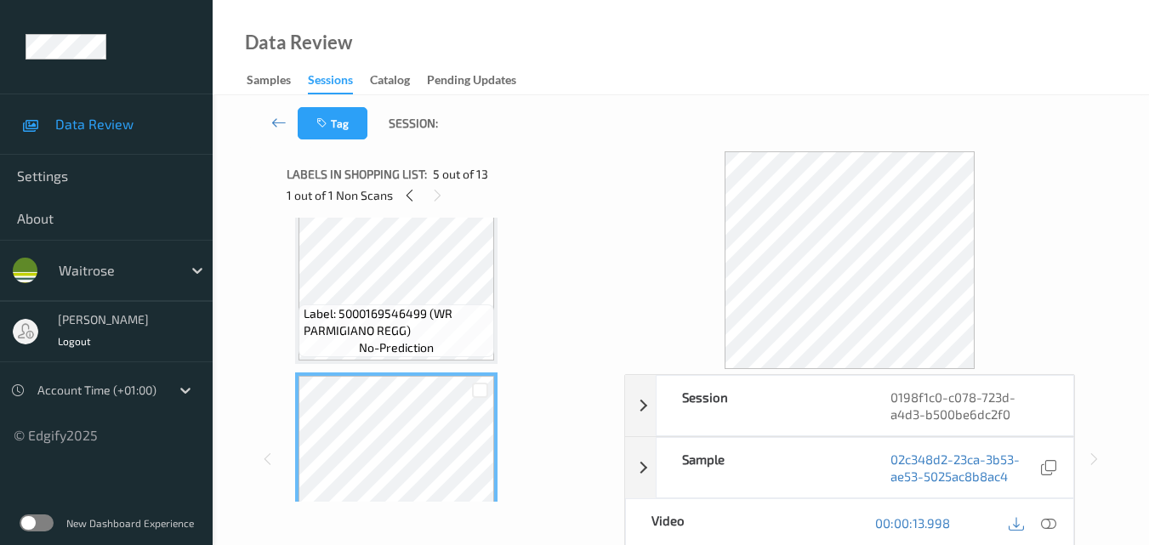
click at [426, 331] on span "Label: 5000169546499 (WR PARMIGIANO REGG)" at bounding box center [397, 322] width 187 height 34
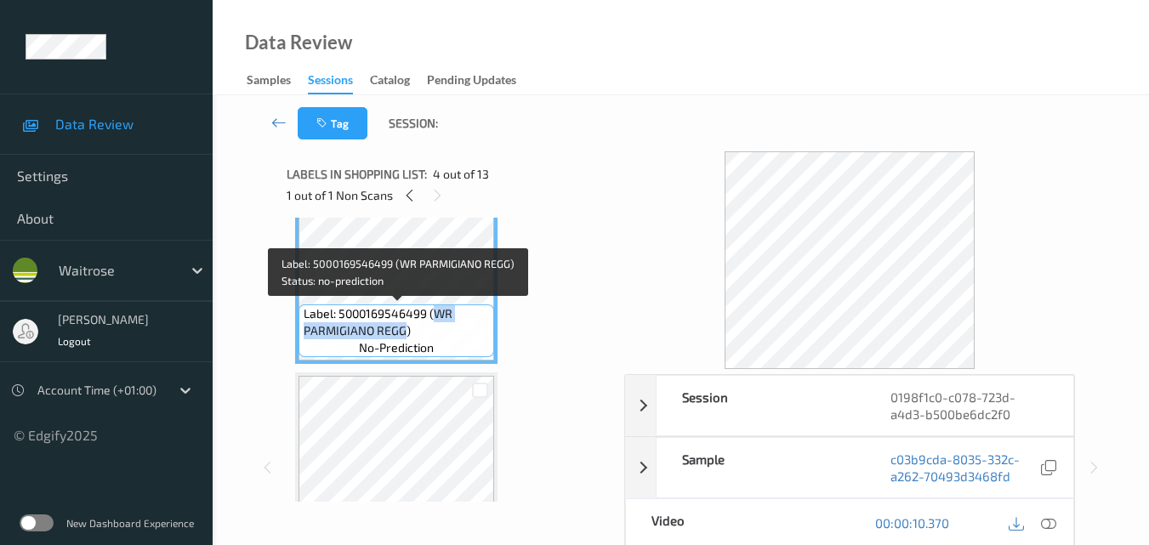
drag, startPoint x: 432, startPoint y: 315, endPoint x: 401, endPoint y: 328, distance: 34.3
click at [401, 328] on span "Label: 5000169546499 (WR PARMIGIANO REGG)" at bounding box center [397, 322] width 187 height 34
click at [429, 314] on span "Label: 5000169546499 (WR PARMIGIANO REGG)" at bounding box center [397, 322] width 187 height 34
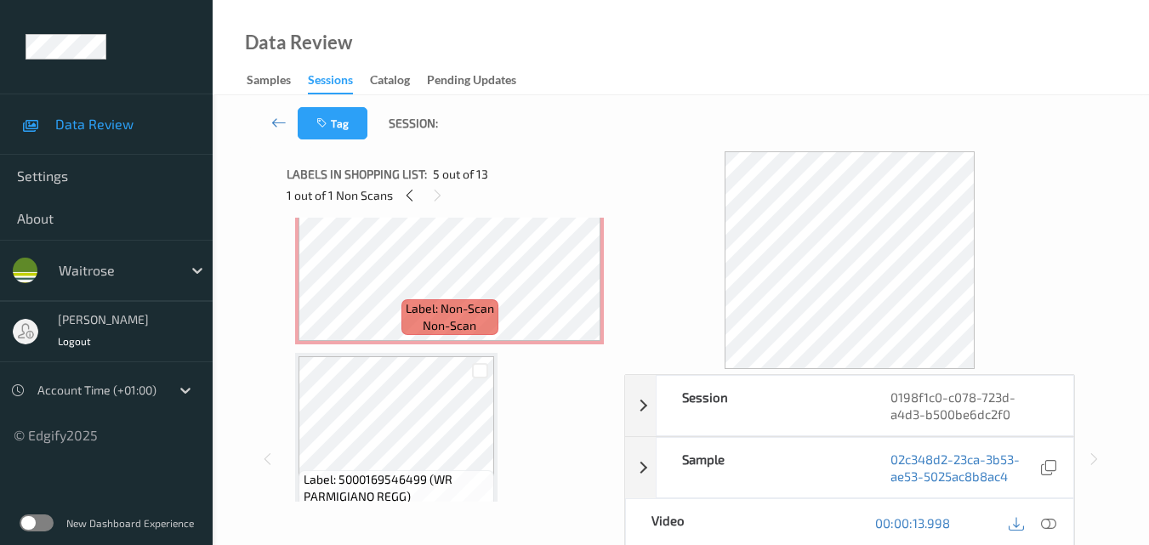
scroll to position [425, 0]
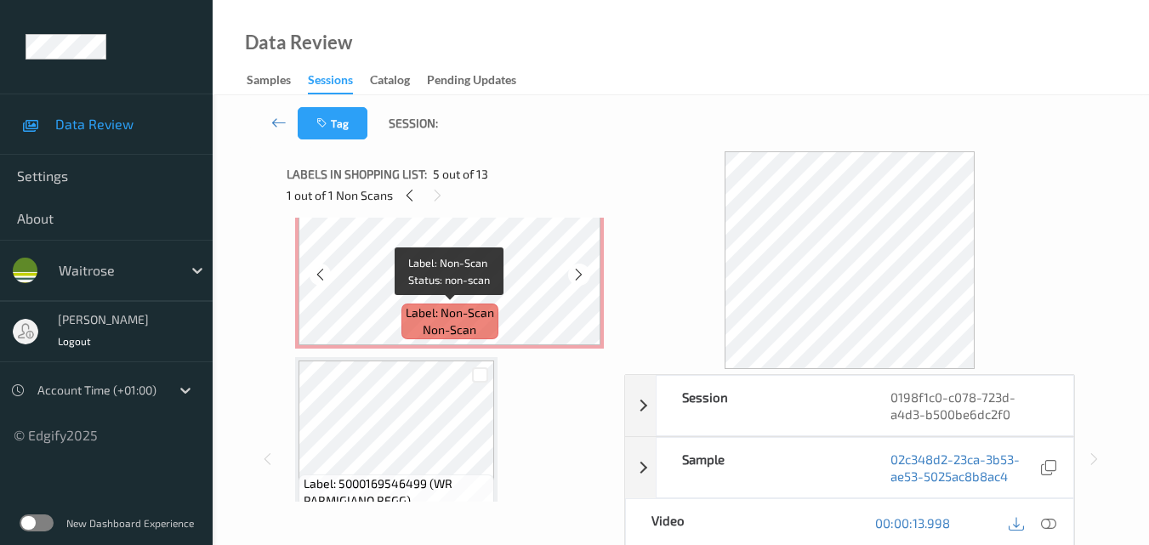
click at [421, 324] on div "Label: Non-Scan non-scan" at bounding box center [449, 322] width 97 height 36
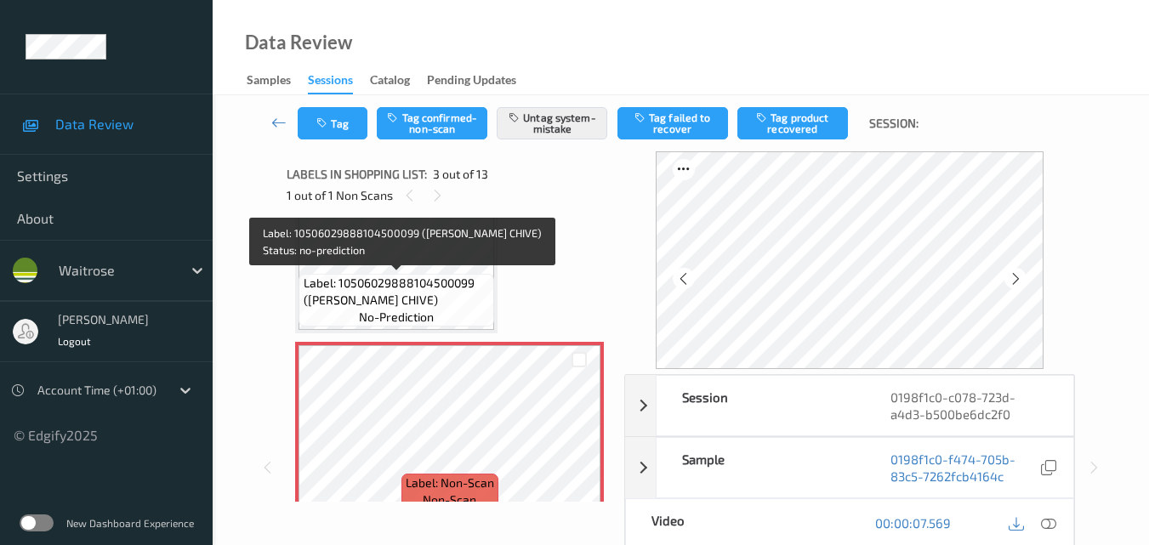
click at [409, 305] on span "Label: 10506029888104500099 ([PERSON_NAME] CHIVE)" at bounding box center [397, 292] width 187 height 34
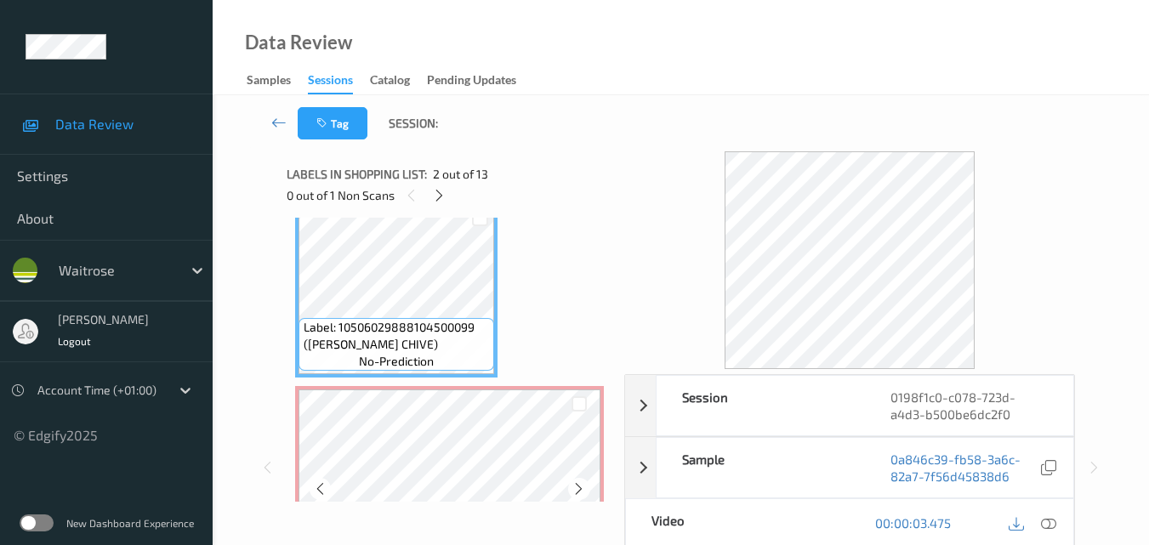
scroll to position [255, 0]
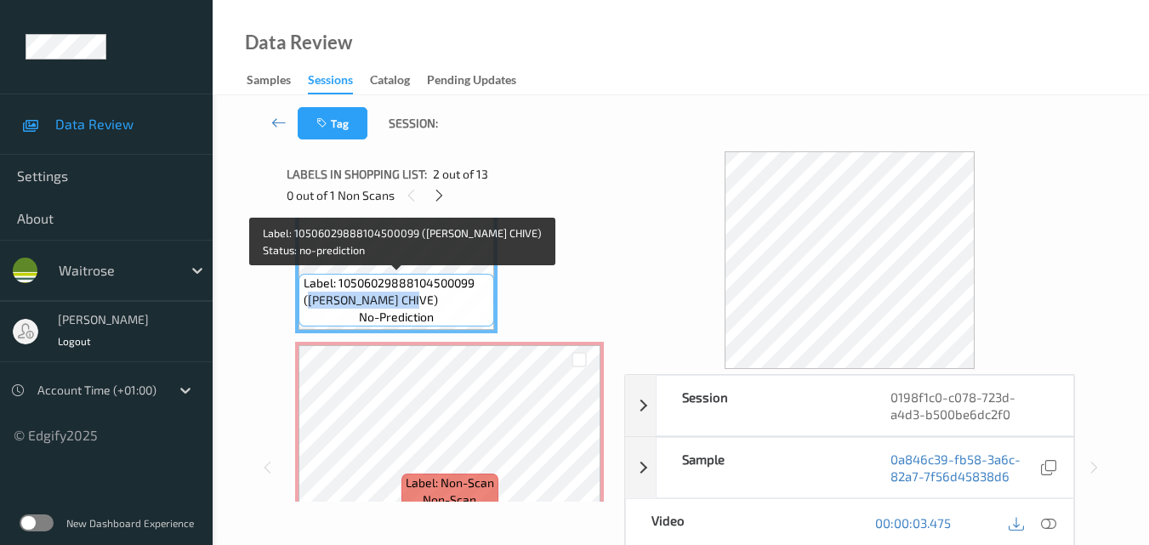
drag, startPoint x: 305, startPoint y: 302, endPoint x: 423, endPoint y: 296, distance: 117.5
click at [423, 296] on span "Label: 10506029888104500099 ([PERSON_NAME] CHIVE)" at bounding box center [397, 292] width 187 height 34
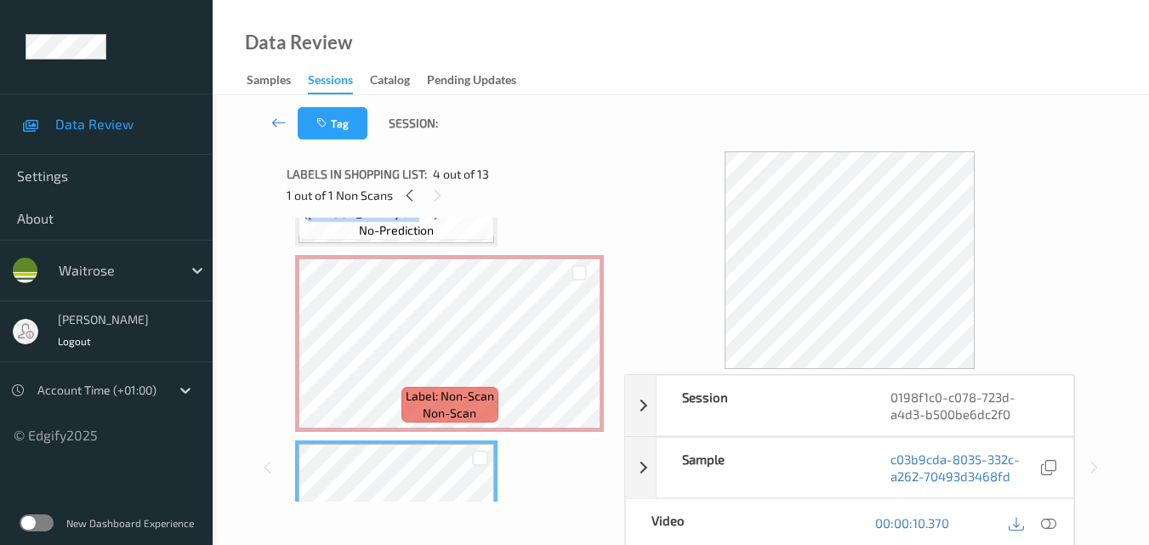
scroll to position [340, 0]
